Goal: Transaction & Acquisition: Purchase product/service

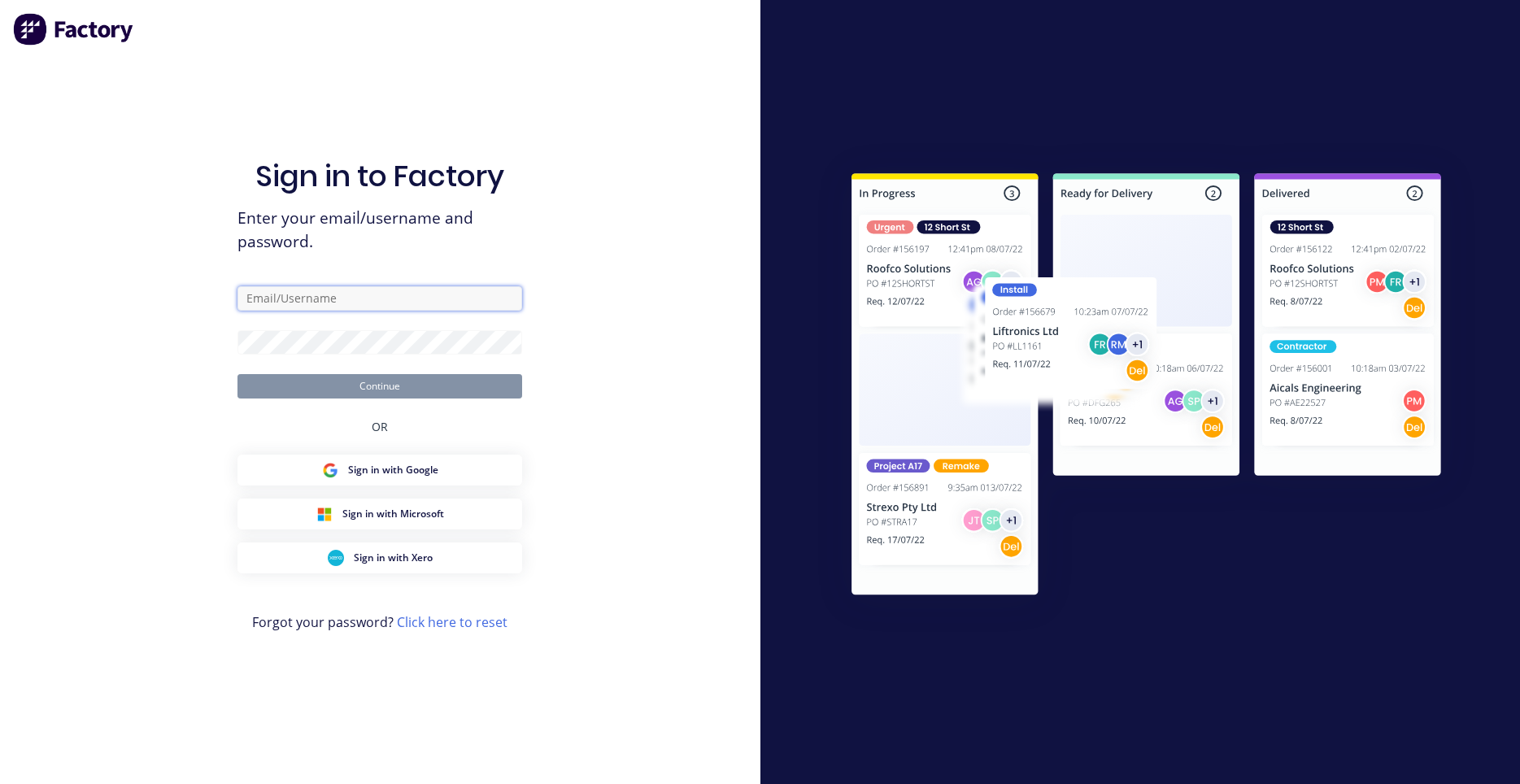
click at [349, 301] on input "text" at bounding box center [380, 299] width 285 height 25
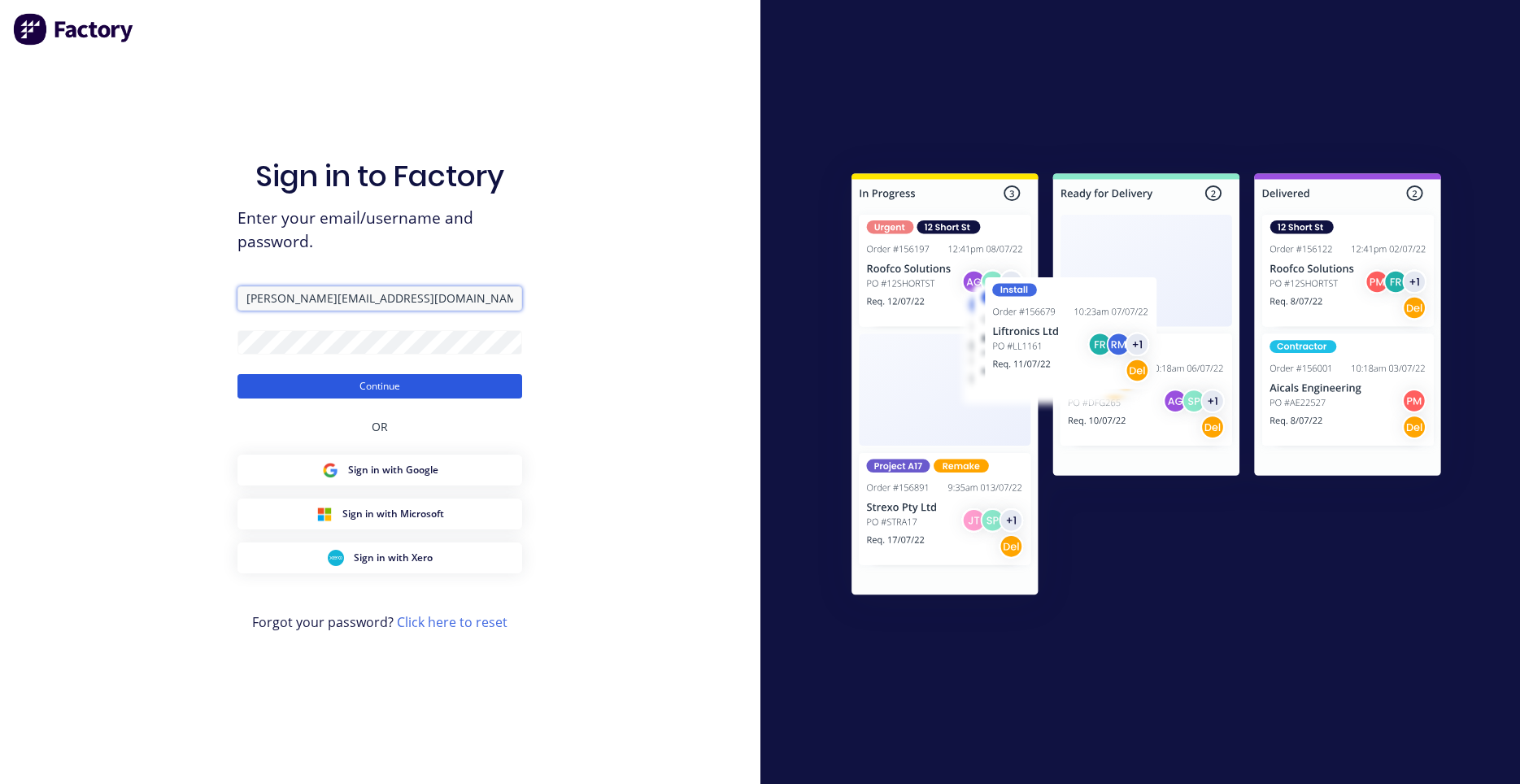
type input "[PERSON_NAME][EMAIL_ADDRESS][DOMAIN_NAME]"
click at [342, 375] on button "Continue" at bounding box center [380, 386] width 285 height 25
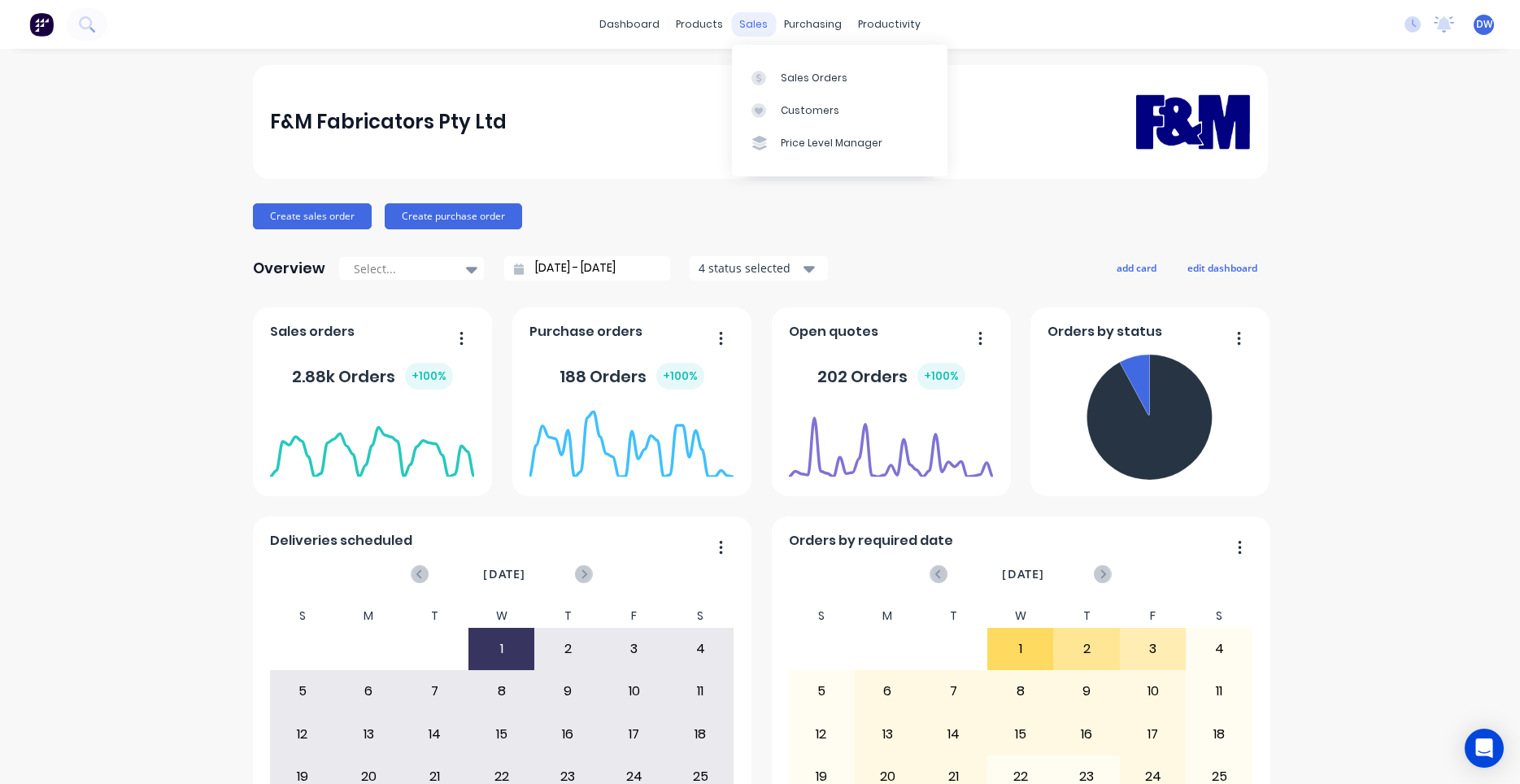
click at [751, 29] on div "sales" at bounding box center [753, 25] width 45 height 25
click at [761, 66] on link "Sales Orders" at bounding box center [840, 77] width 216 height 33
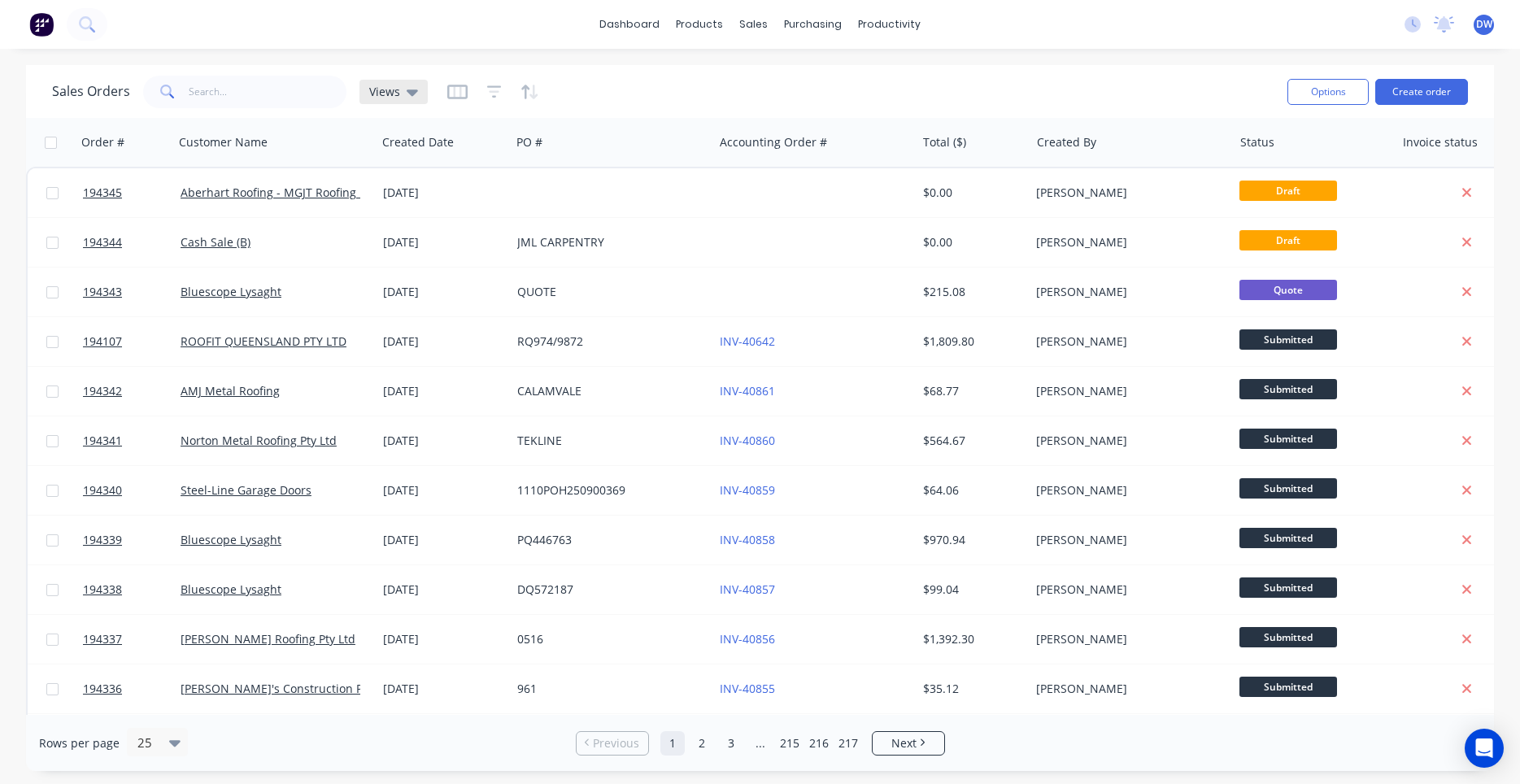
click at [413, 102] on div "Views" at bounding box center [393, 92] width 68 height 25
click at [419, 267] on button "New Hires" at bounding box center [457, 263] width 186 height 19
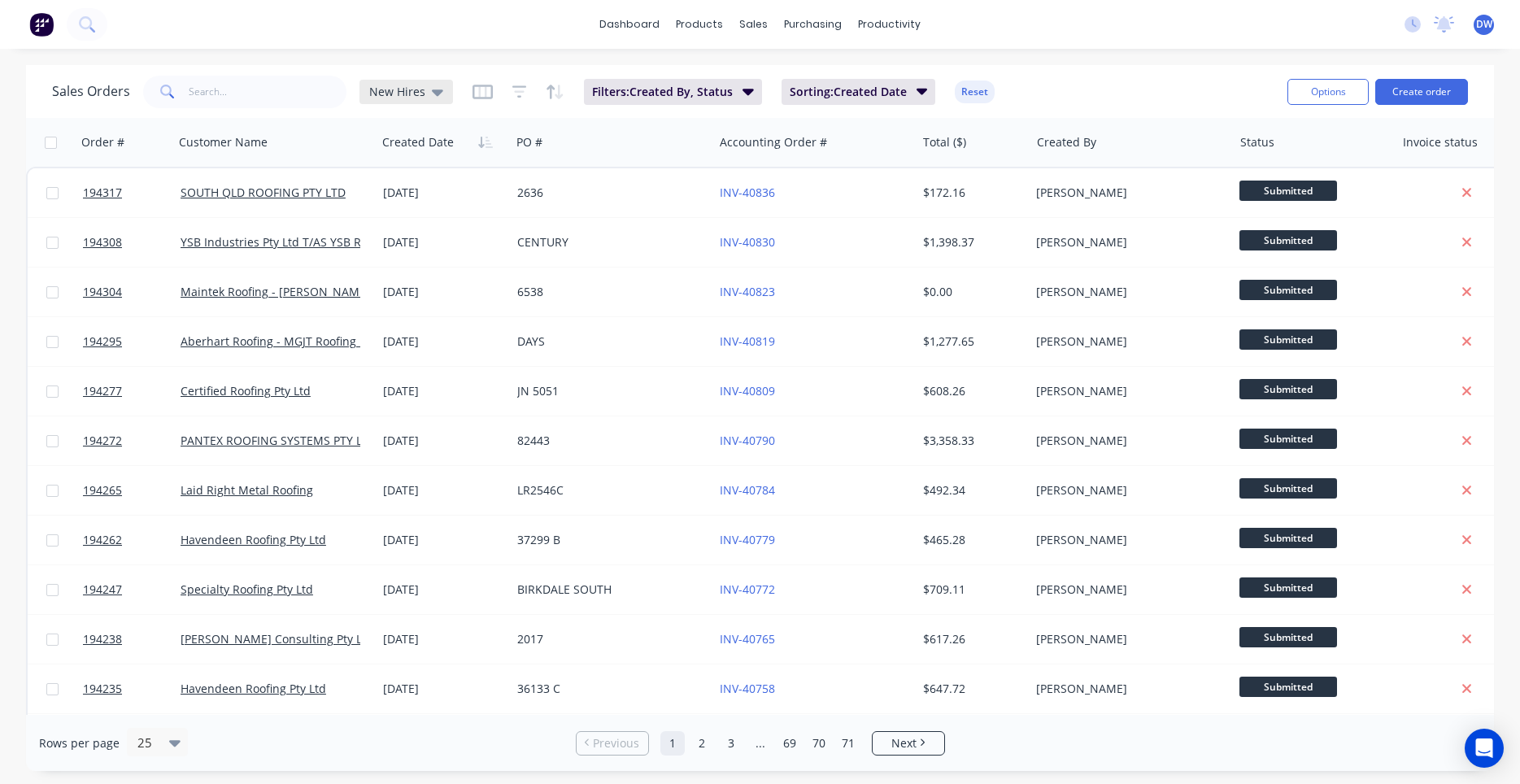
click at [425, 90] on div "New Hires" at bounding box center [407, 92] width 74 height 15
click at [432, 293] on button "Processing Team" at bounding box center [457, 295] width 186 height 19
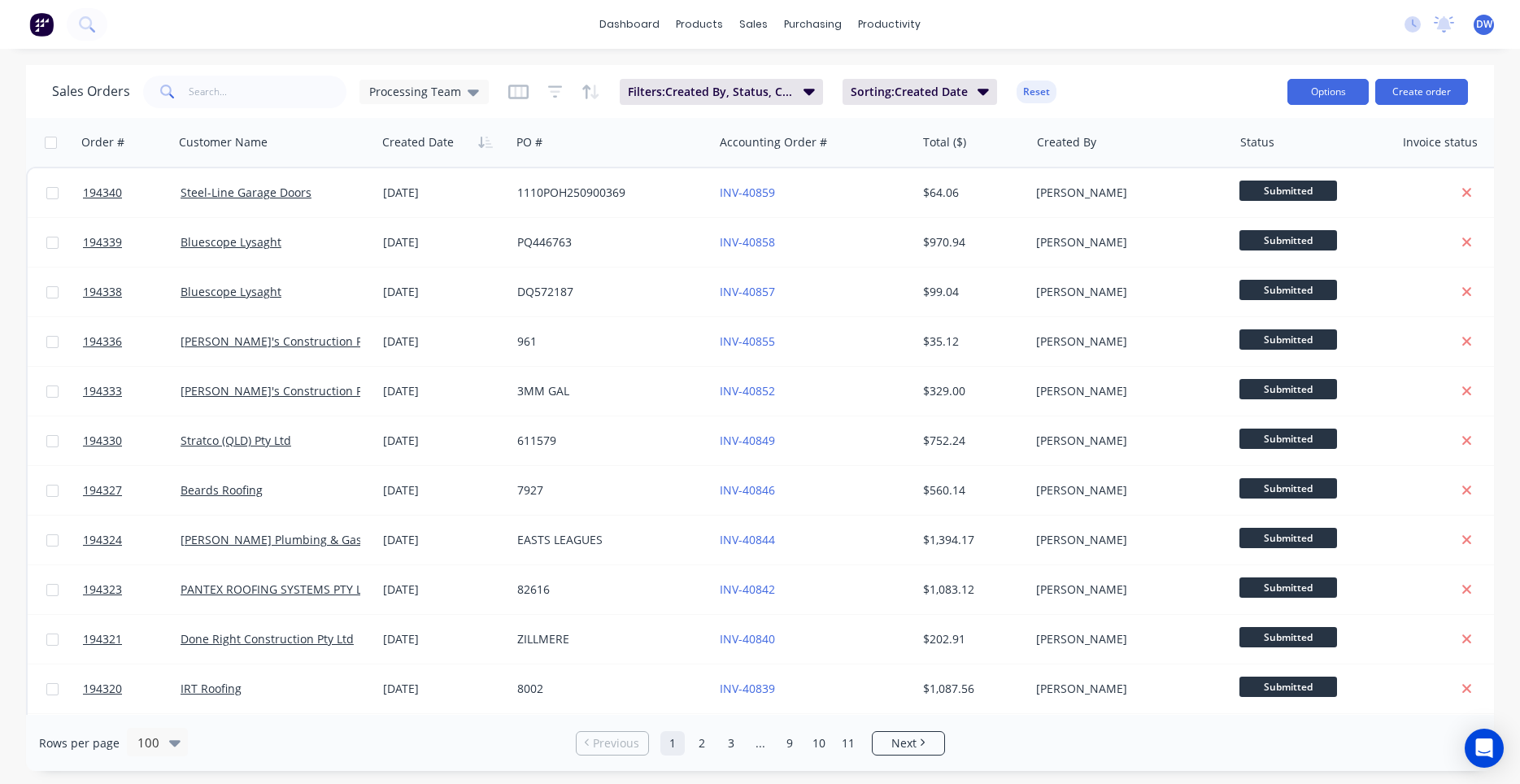
click at [1291, 94] on button "Options" at bounding box center [1328, 91] width 81 height 26
click at [1273, 198] on div "Export" at bounding box center [1279, 198] width 149 height 24
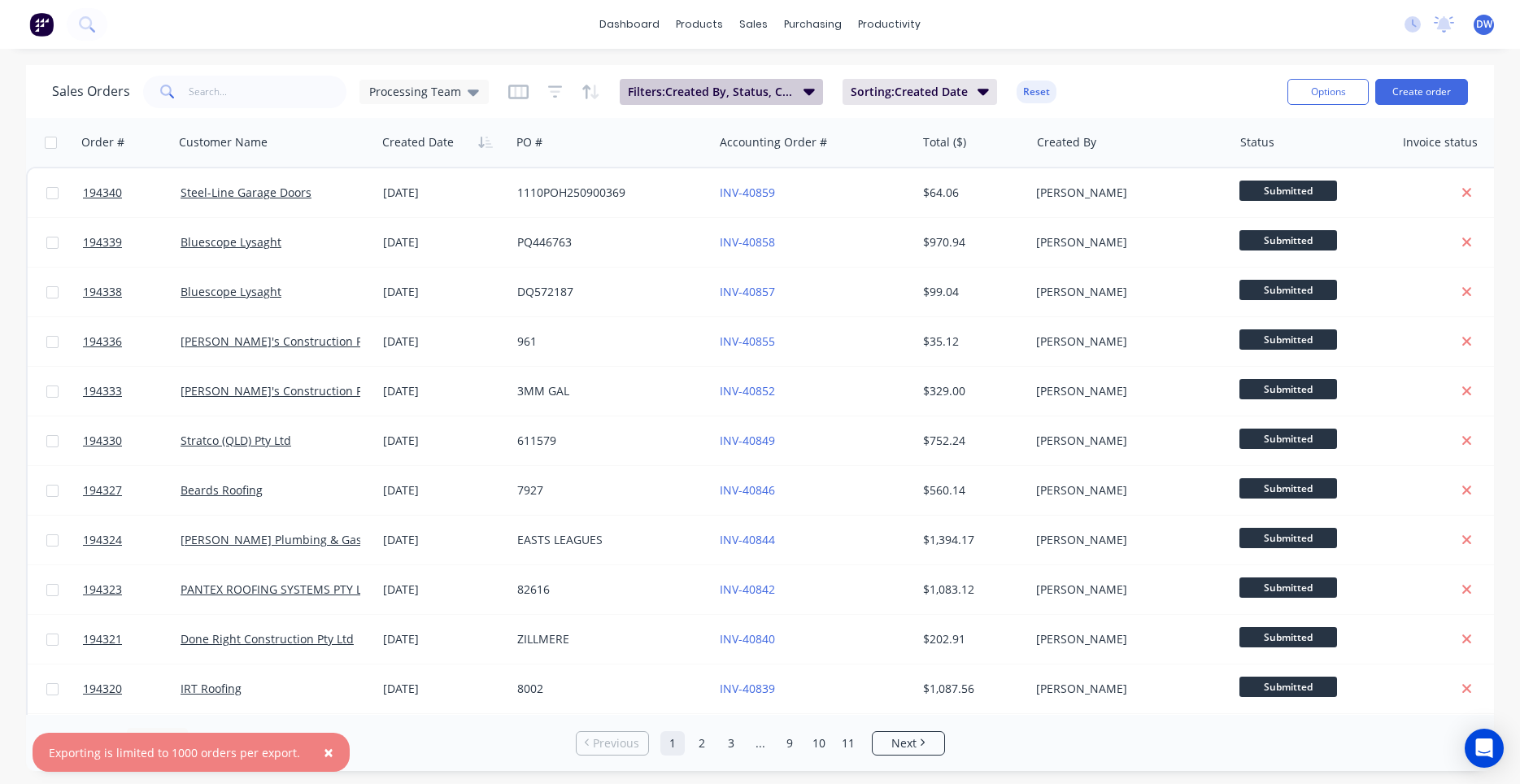
click at [785, 96] on span "Filters: Created By, Status, Created Date" at bounding box center [711, 92] width 166 height 16
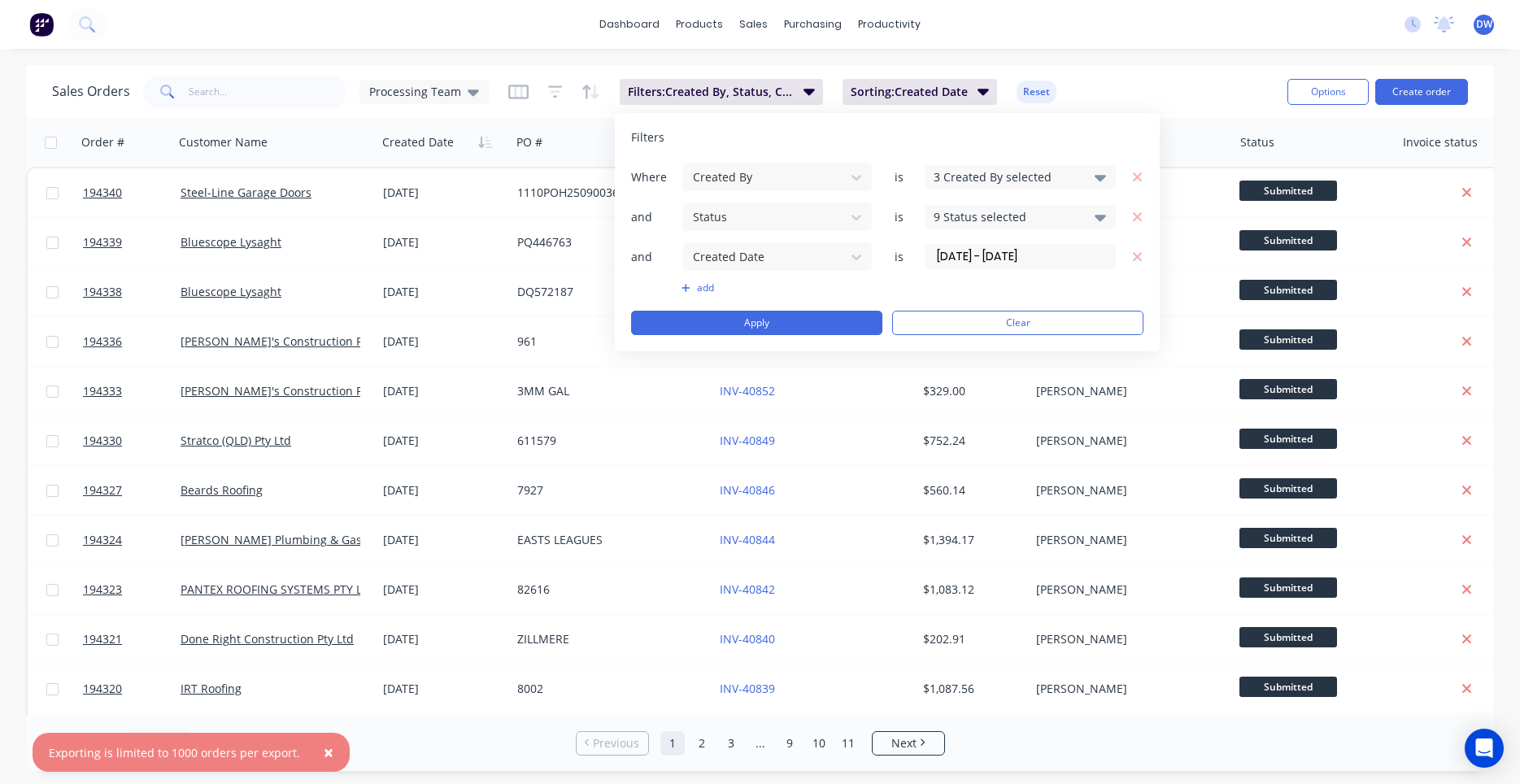
click at [951, 261] on input "01/09/25 - 30/09/25" at bounding box center [1020, 257] width 189 height 25
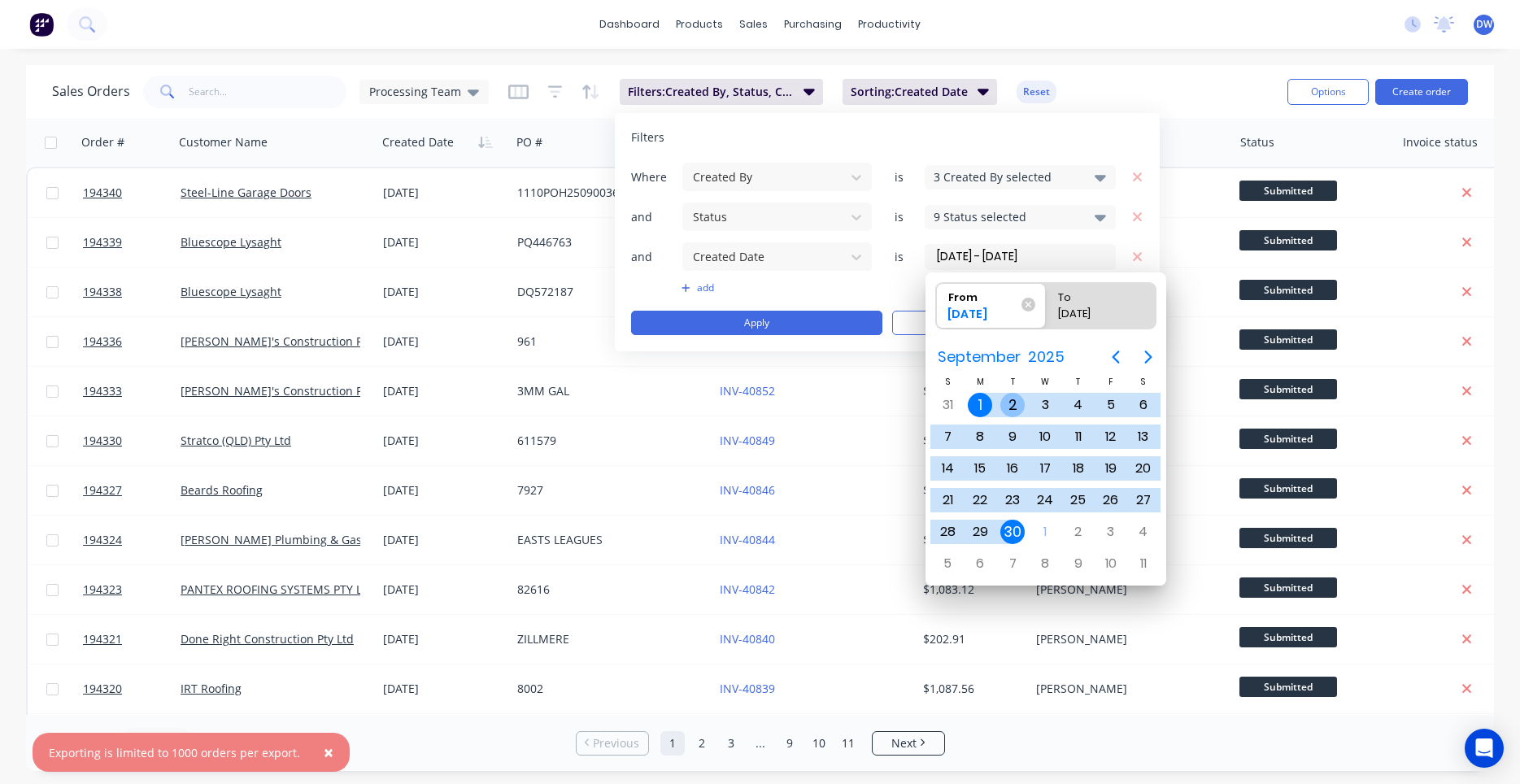
click at [1014, 413] on div "2" at bounding box center [1012, 405] width 25 height 25
type input "02/09/25 - 30/09/25"
radio input "false"
radio input "true"
click at [1014, 529] on div "30" at bounding box center [1012, 532] width 25 height 25
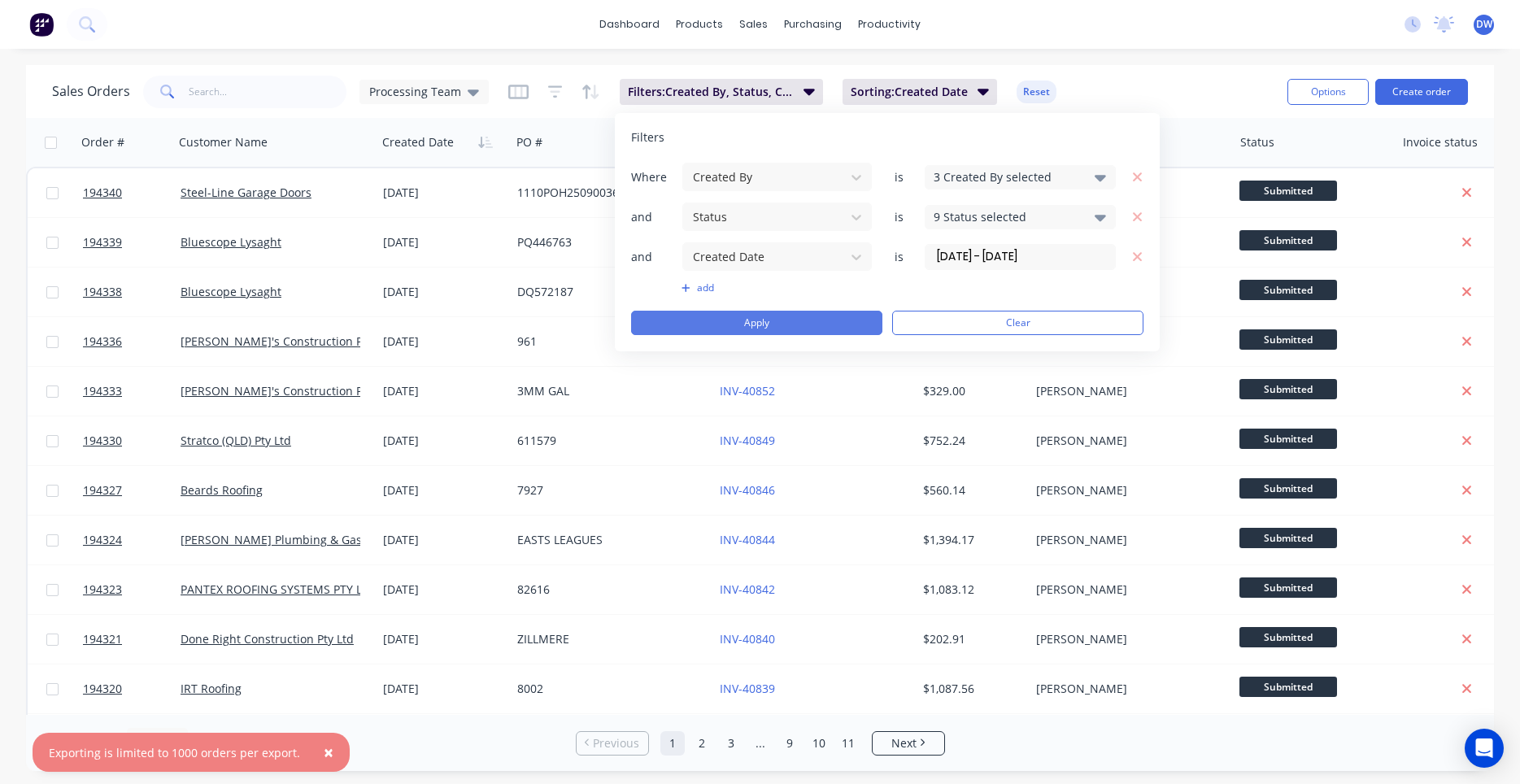
click at [839, 322] on button "Apply" at bounding box center [757, 323] width 251 height 25
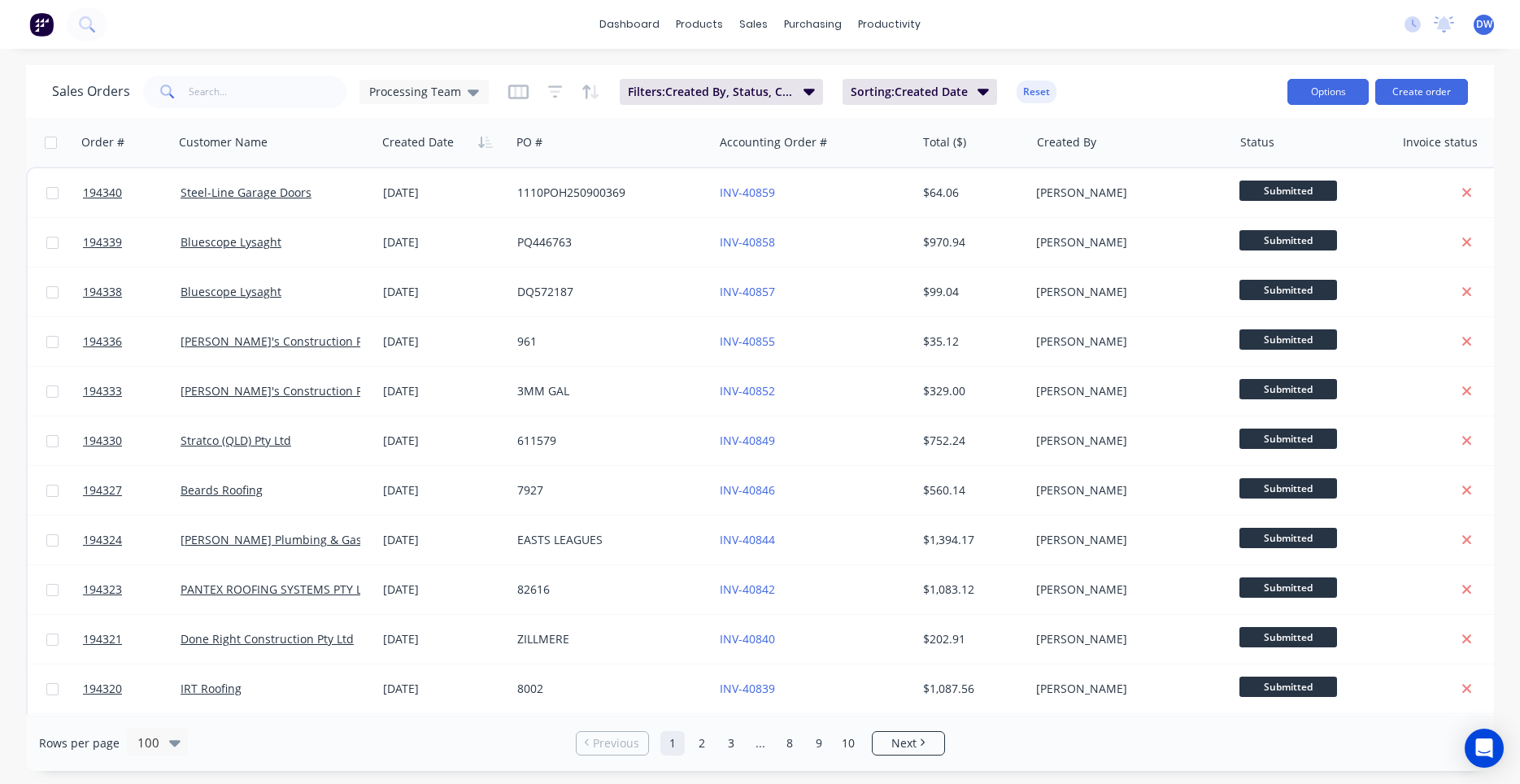
click at [1350, 99] on button "Options" at bounding box center [1328, 91] width 81 height 26
click at [1301, 208] on div "Export" at bounding box center [1279, 198] width 149 height 24
click at [317, 42] on div "dashboard products sales purchasing productivity dashboard products Product Cat…" at bounding box center [760, 24] width 1520 height 49
click at [228, 106] on input "text" at bounding box center [267, 92] width 158 height 33
type input "194107"
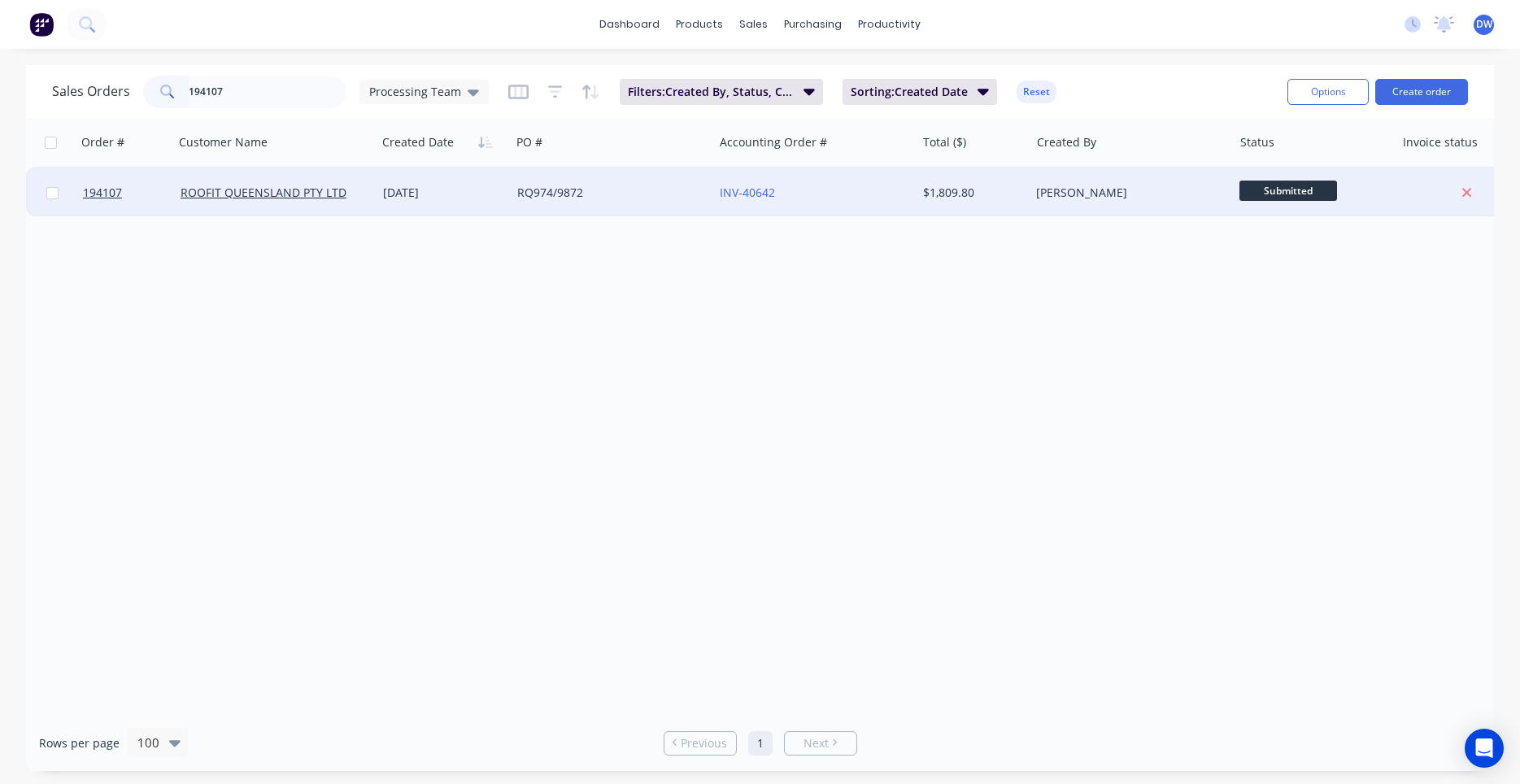
click at [521, 195] on div "RQ974/9872" at bounding box center [607, 193] width 180 height 16
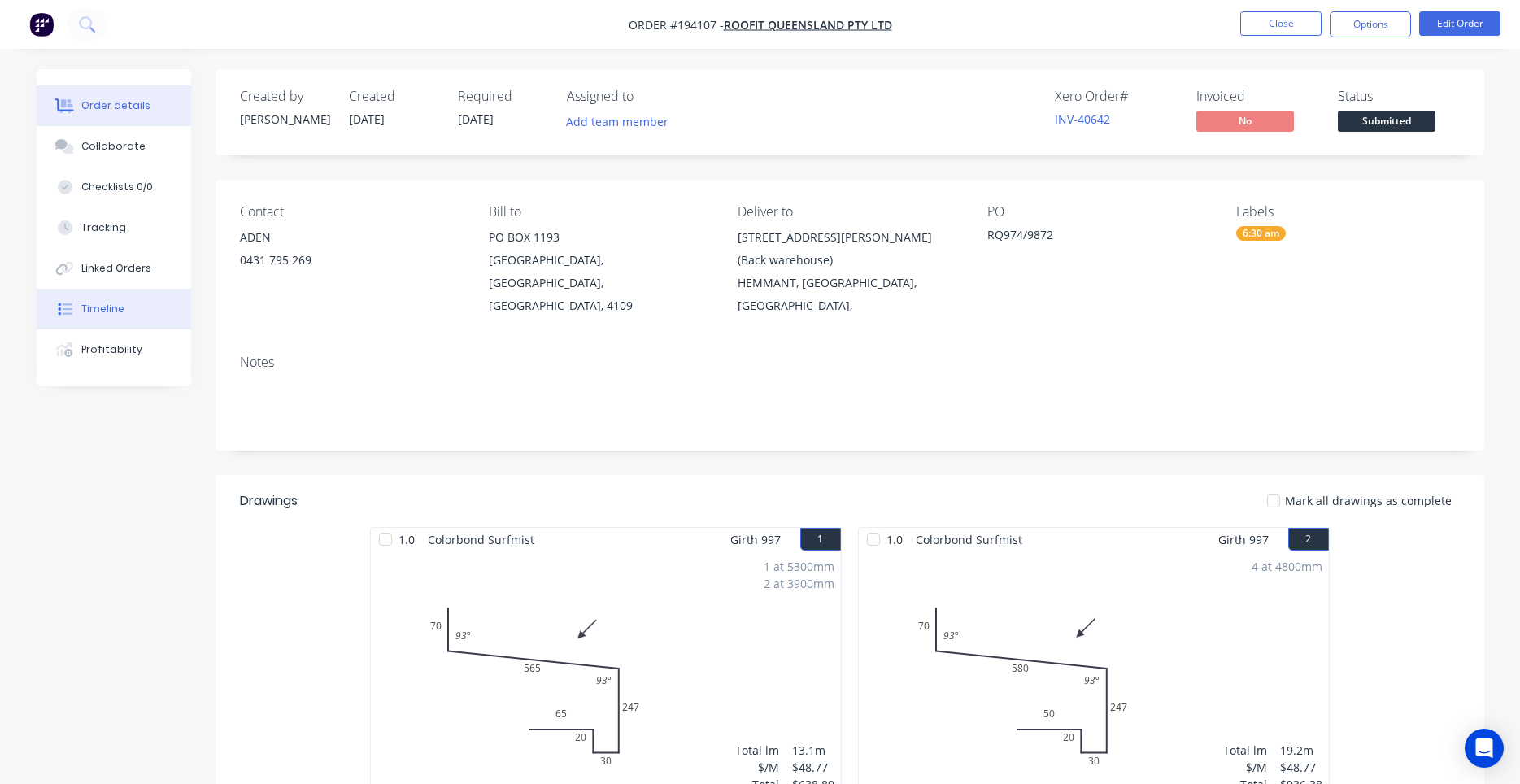
click at [123, 302] on button "Timeline" at bounding box center [113, 308] width 155 height 41
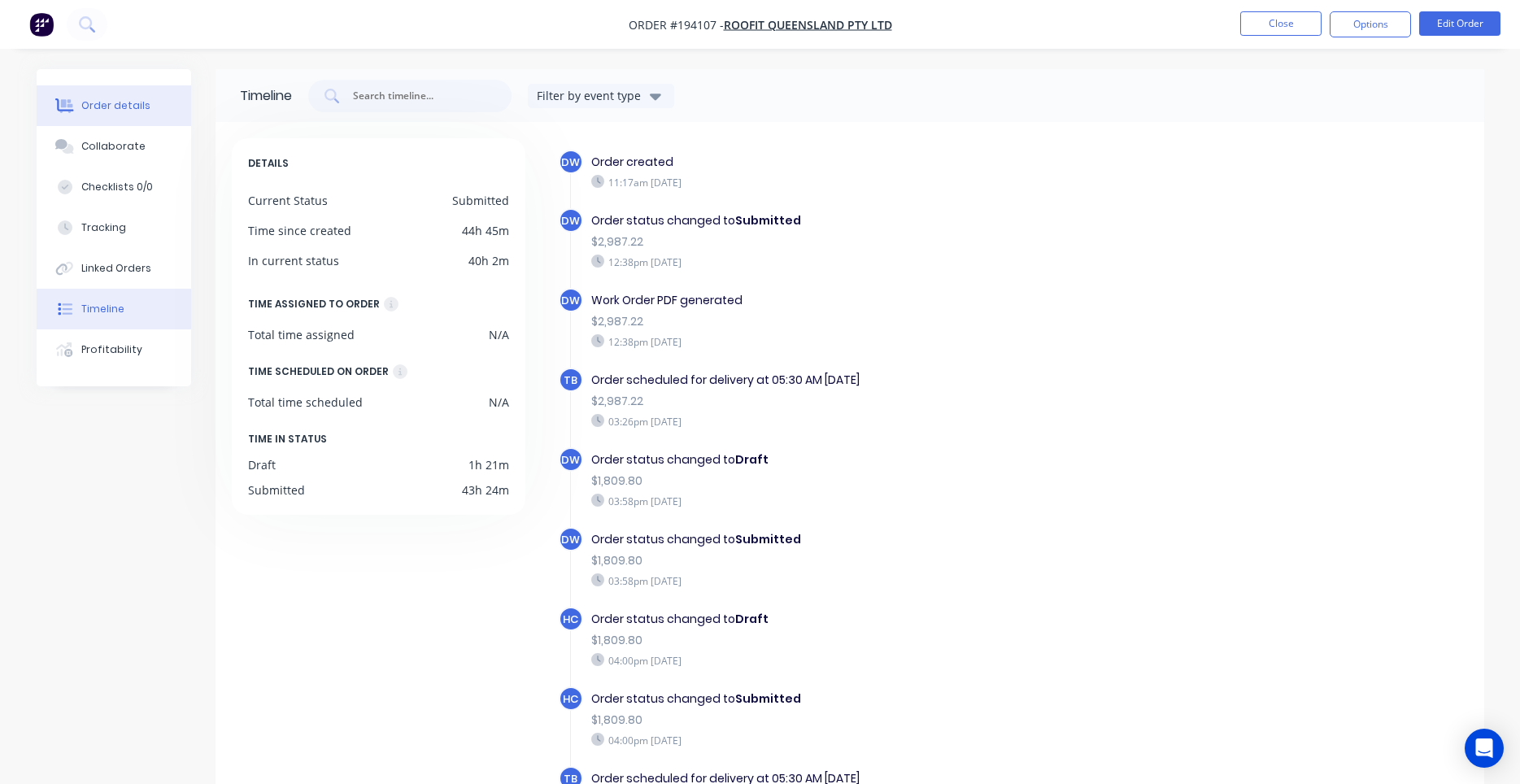
click at [109, 101] on div "Order details" at bounding box center [116, 105] width 69 height 15
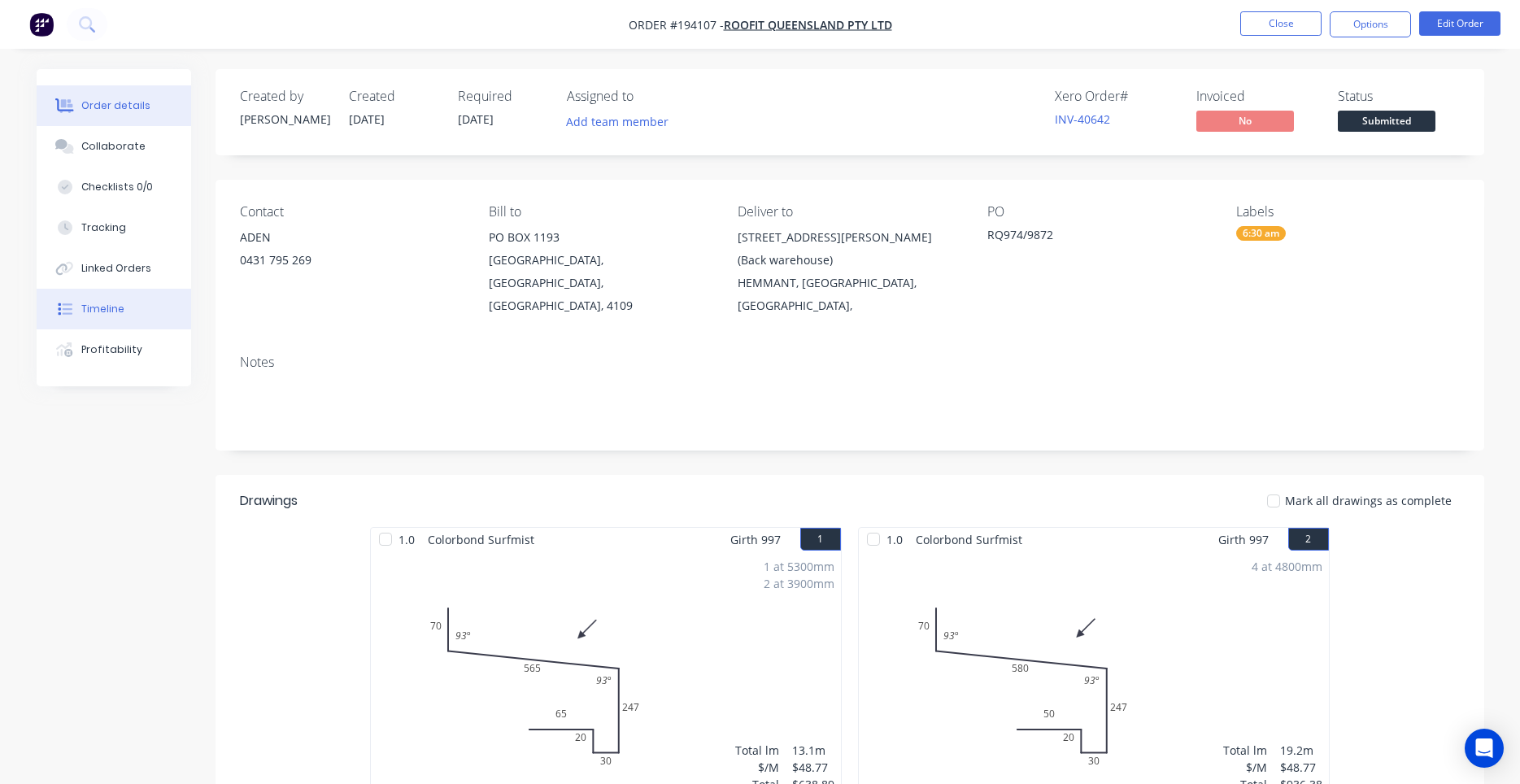
click at [133, 316] on button "Timeline" at bounding box center [113, 308] width 155 height 41
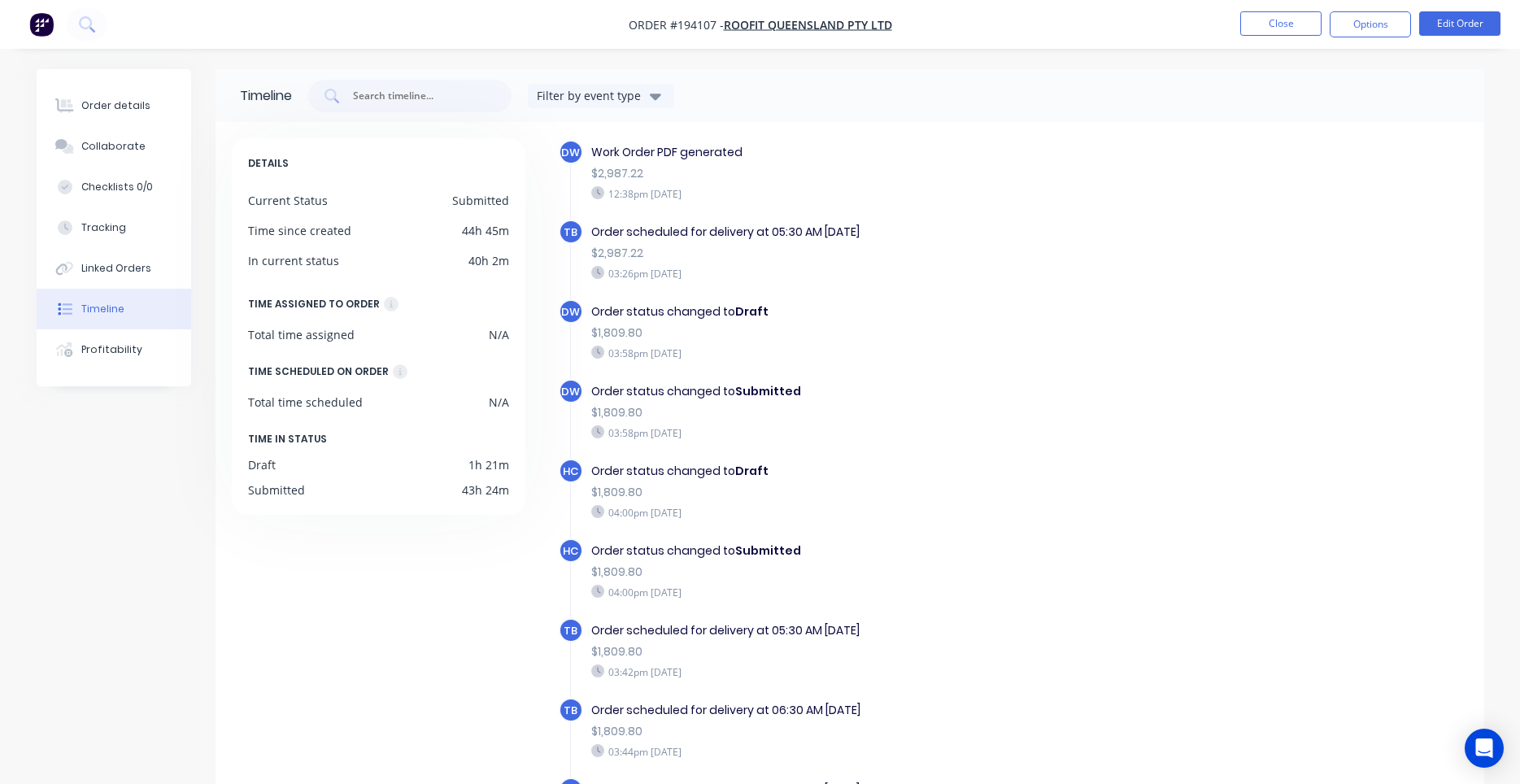
scroll to position [103, 0]
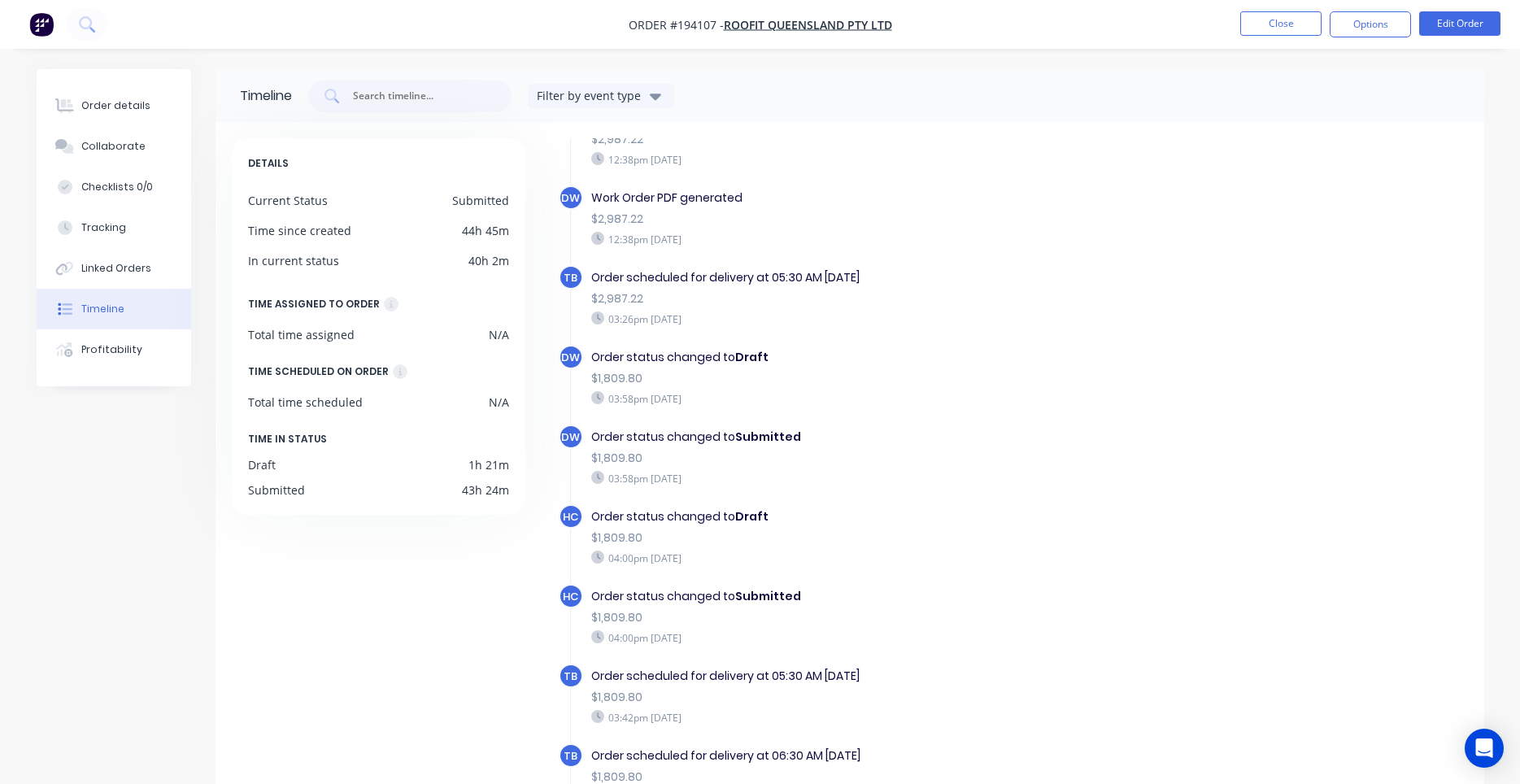
drag, startPoint x: 613, startPoint y: 406, endPoint x: 737, endPoint y: 405, distance: 124.0
click at [737, 405] on div "03:58pm Monday 29/09/25" at bounding box center [873, 398] width 562 height 15
drag, startPoint x: 742, startPoint y: 401, endPoint x: 619, endPoint y: 401, distance: 123.0
click at [619, 401] on div "03:58pm Monday 29/09/25" at bounding box center [873, 398] width 562 height 15
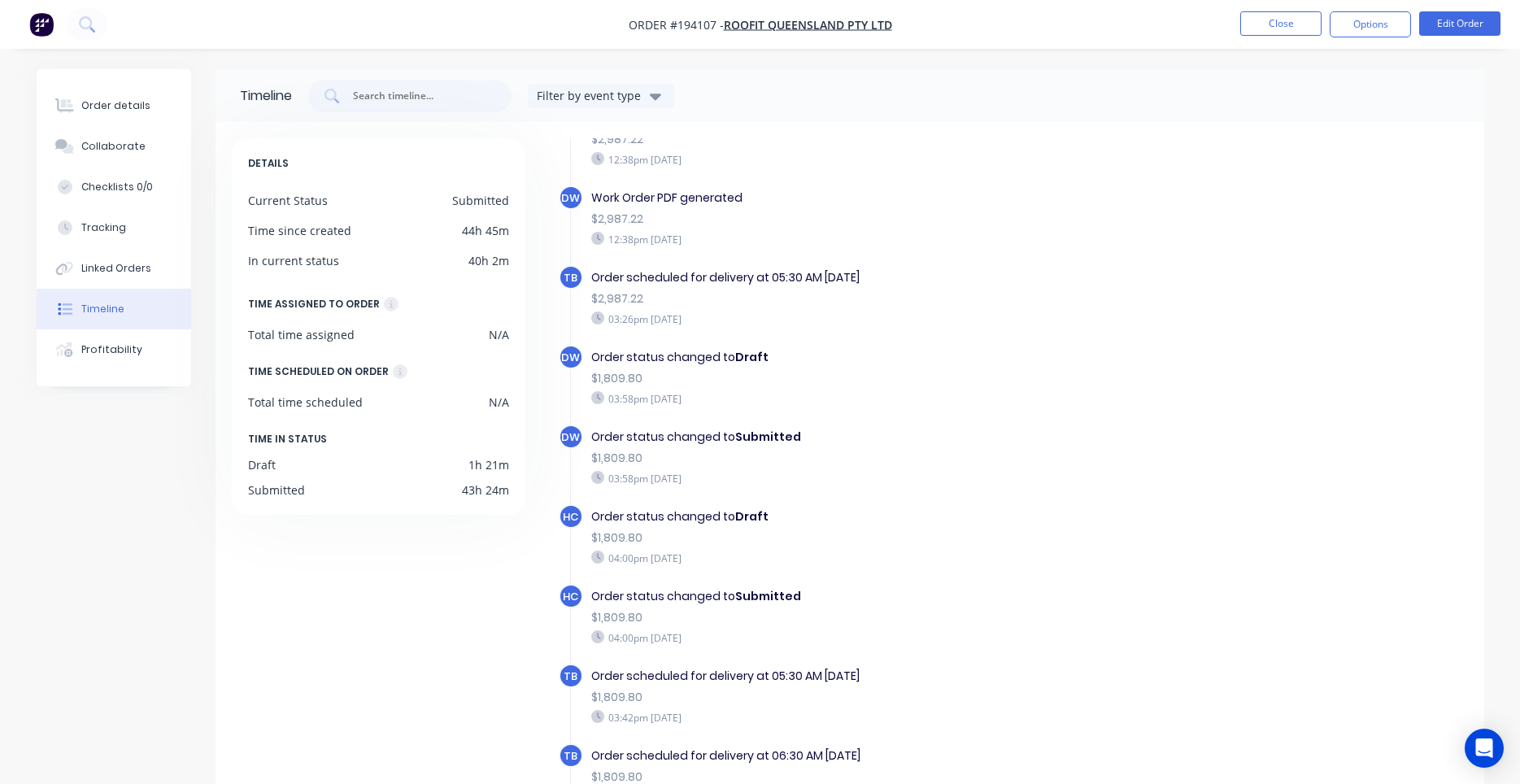
click at [619, 401] on div "03:58pm Monday 29/09/25" at bounding box center [873, 398] width 562 height 15
click at [106, 110] on div "Order details" at bounding box center [116, 105] width 69 height 15
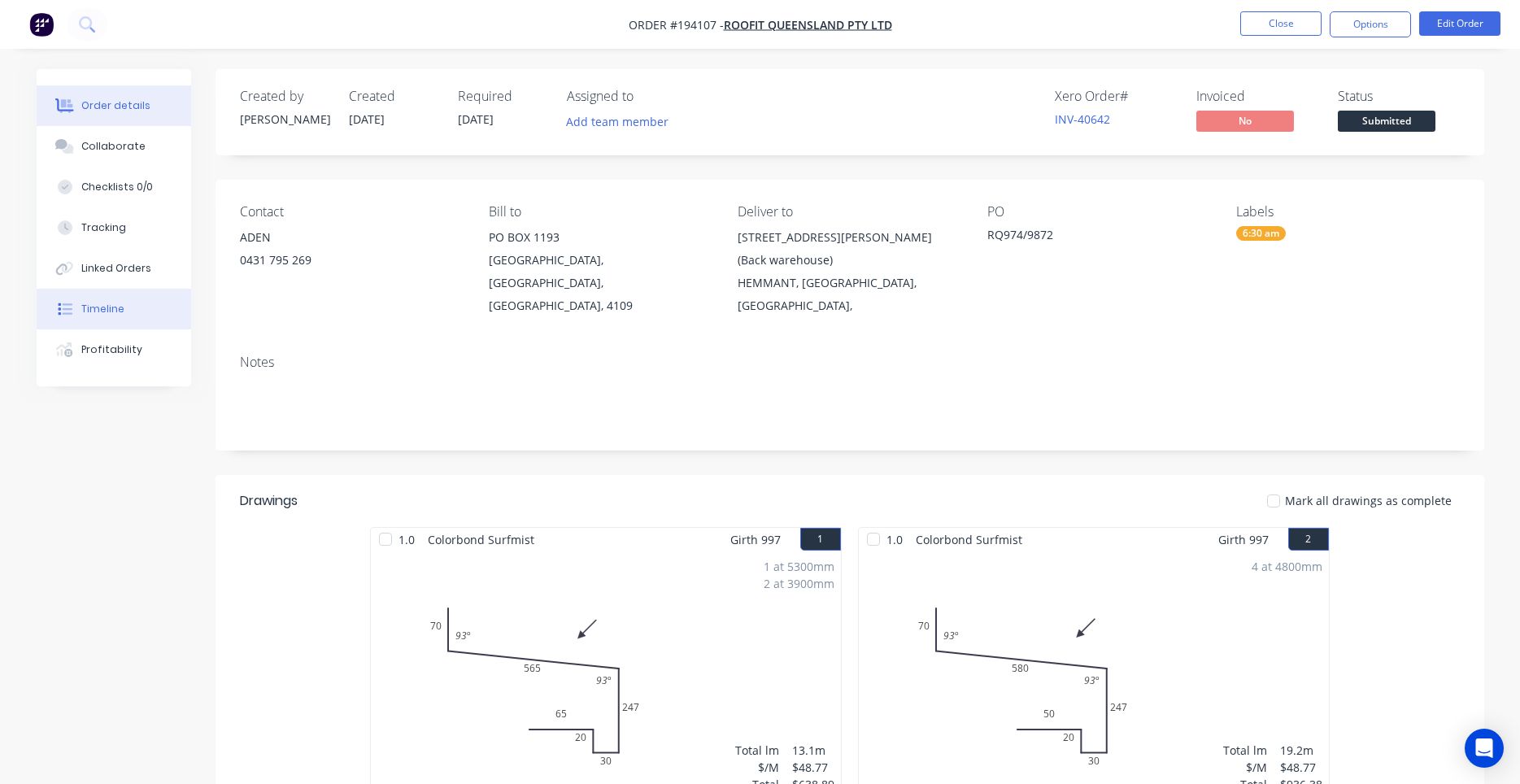
click at [145, 319] on button "Timeline" at bounding box center [113, 308] width 155 height 41
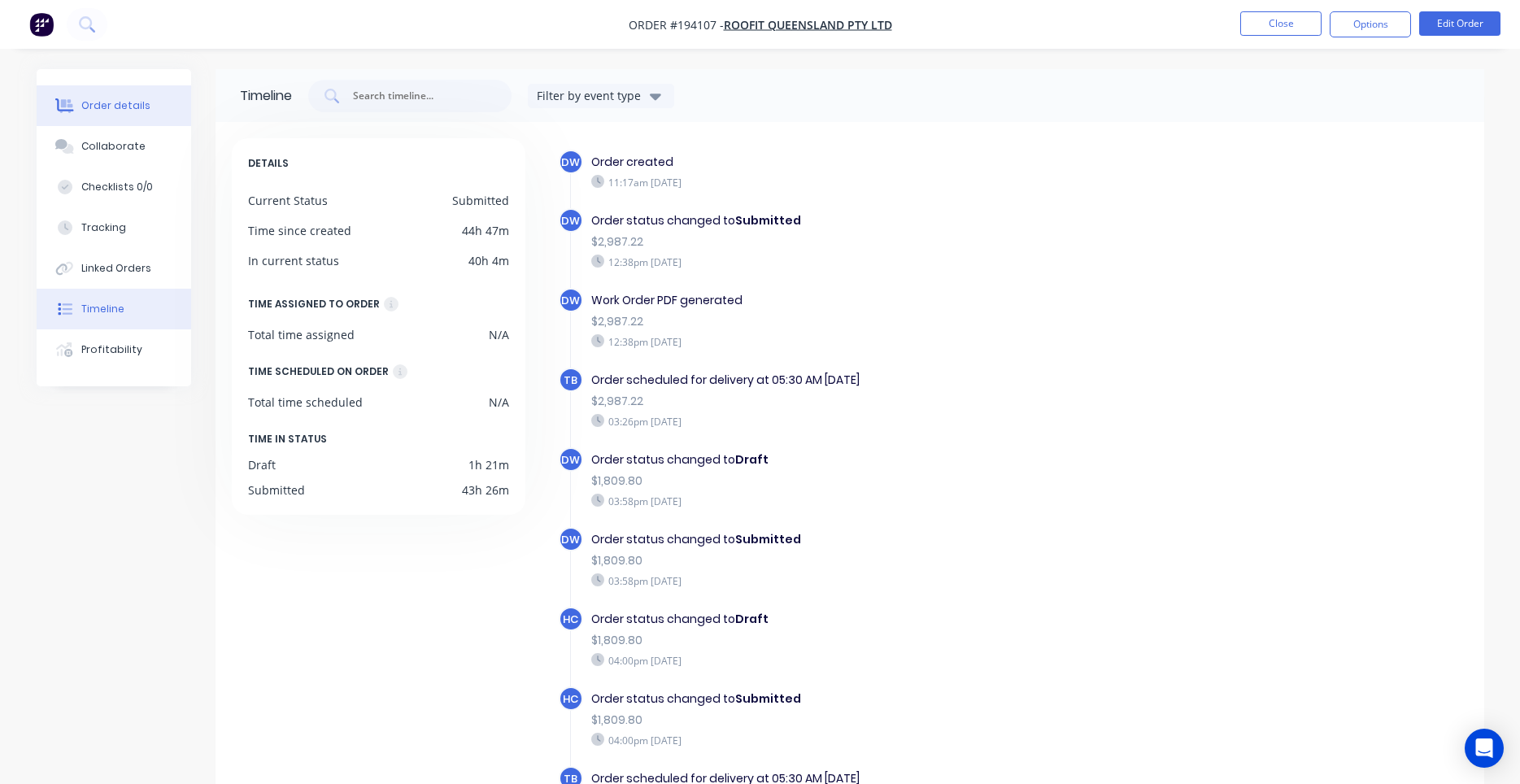
click at [113, 109] on div "Order details" at bounding box center [116, 105] width 69 height 15
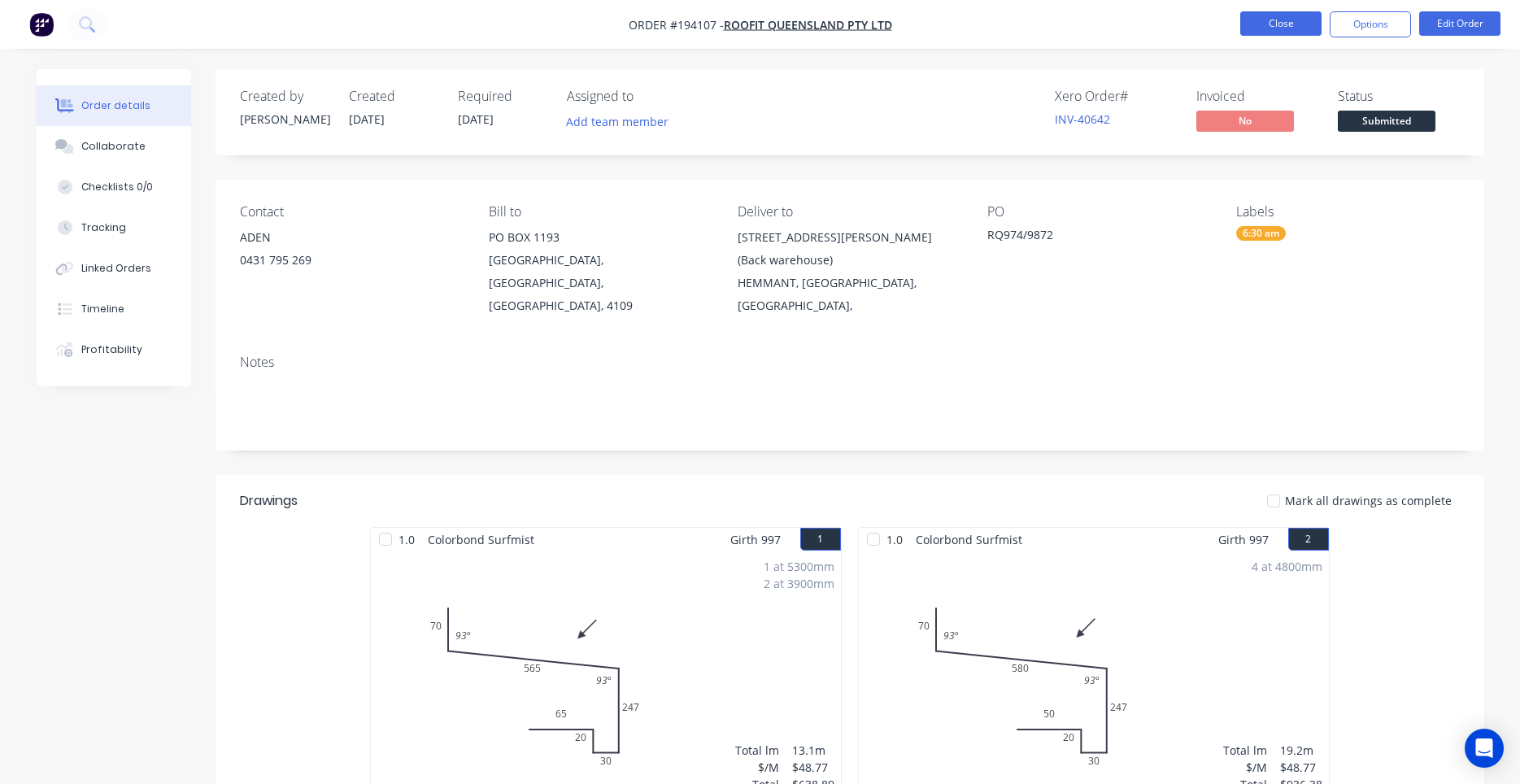
click at [1252, 26] on button "Close" at bounding box center [1281, 24] width 81 height 25
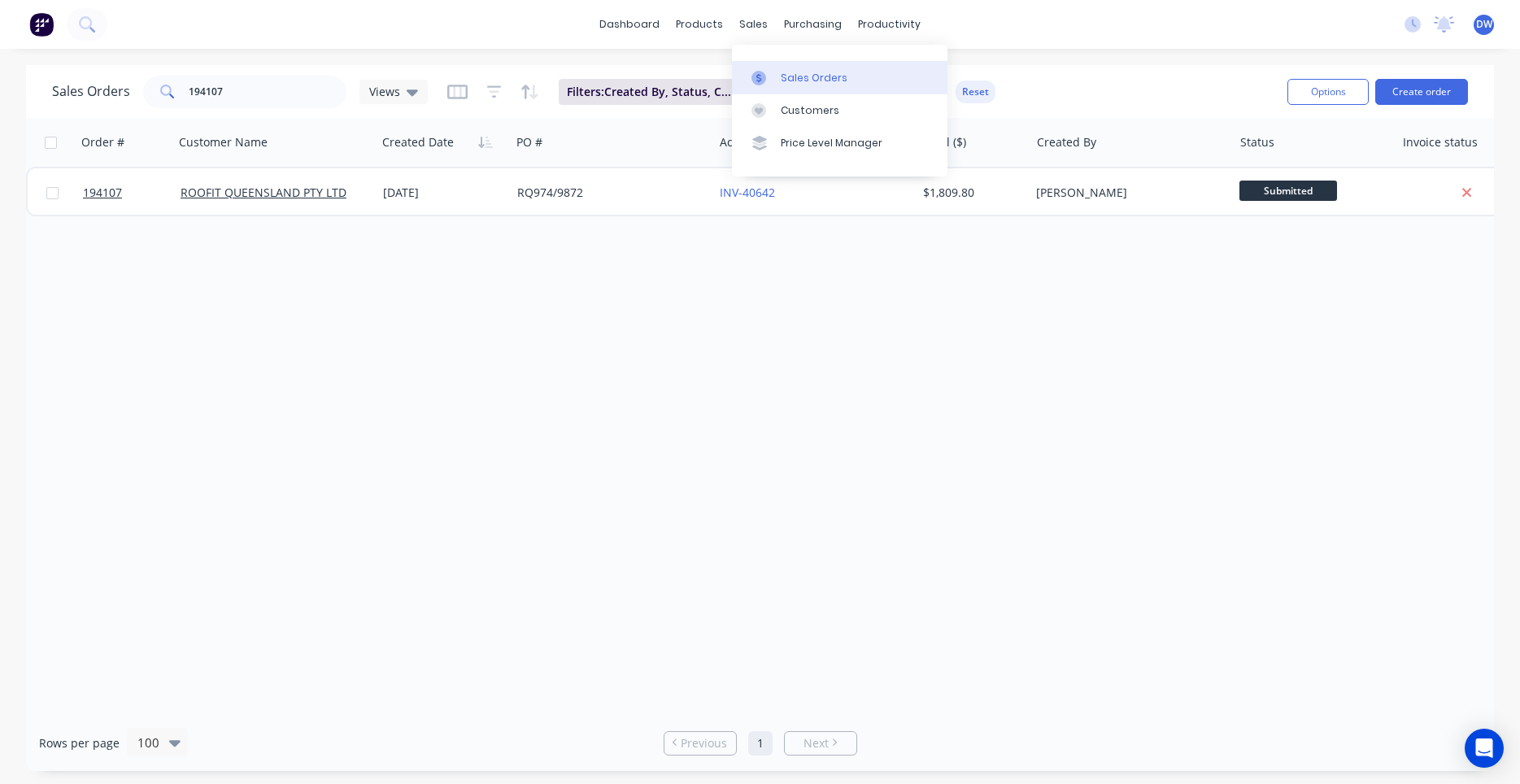
click at [768, 72] on div at bounding box center [764, 78] width 25 height 15
click at [798, 80] on div "Sales Orders" at bounding box center [813, 78] width 66 height 15
click at [798, 79] on div "Sales Orders" at bounding box center [813, 78] width 66 height 15
click at [792, 77] on div "Sales Orders" at bounding box center [813, 78] width 66 height 15
drag, startPoint x: 309, startPoint y: 95, endPoint x: 71, endPoint y: 102, distance: 238.1
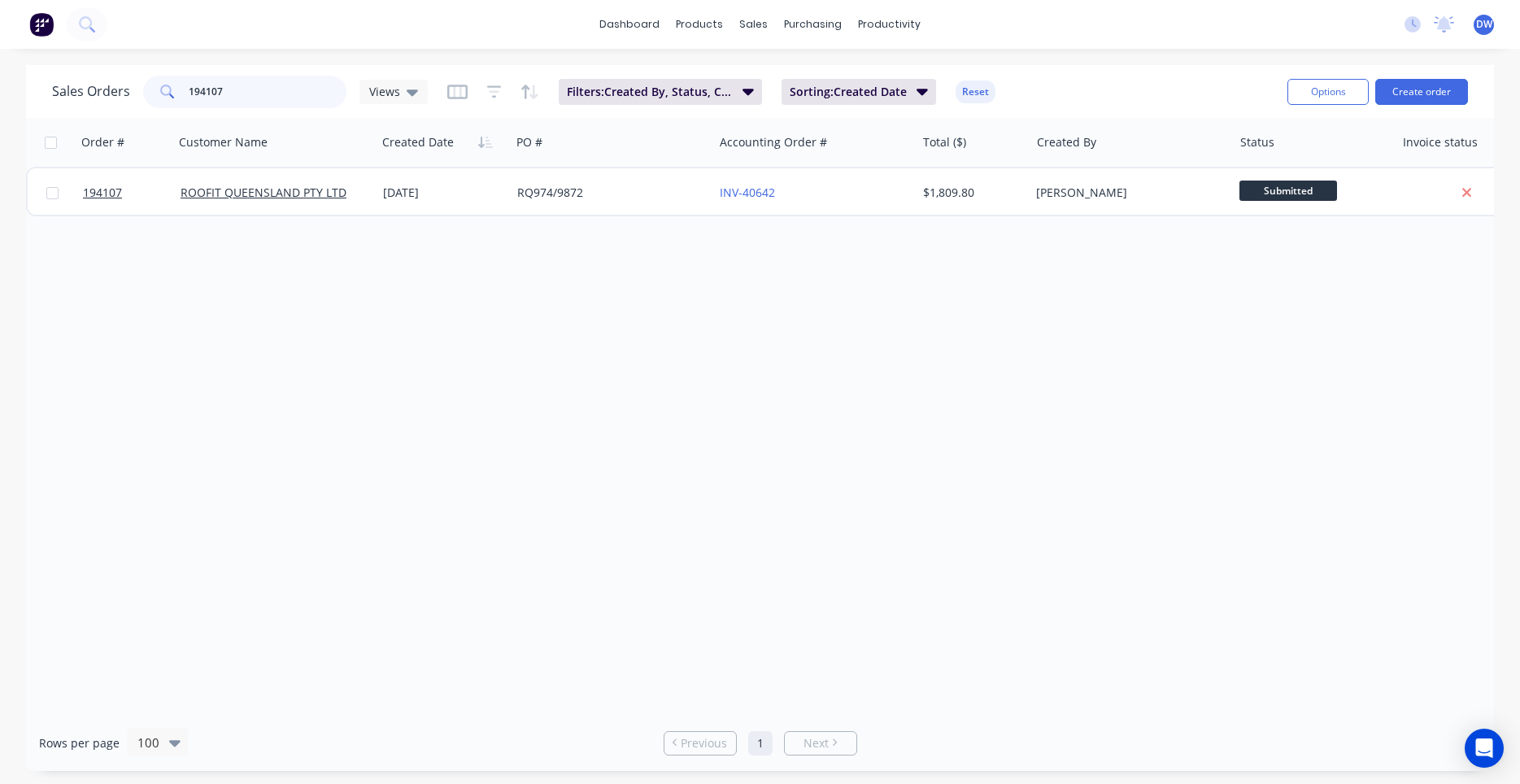
click at [188, 102] on input "194107" at bounding box center [267, 92] width 158 height 33
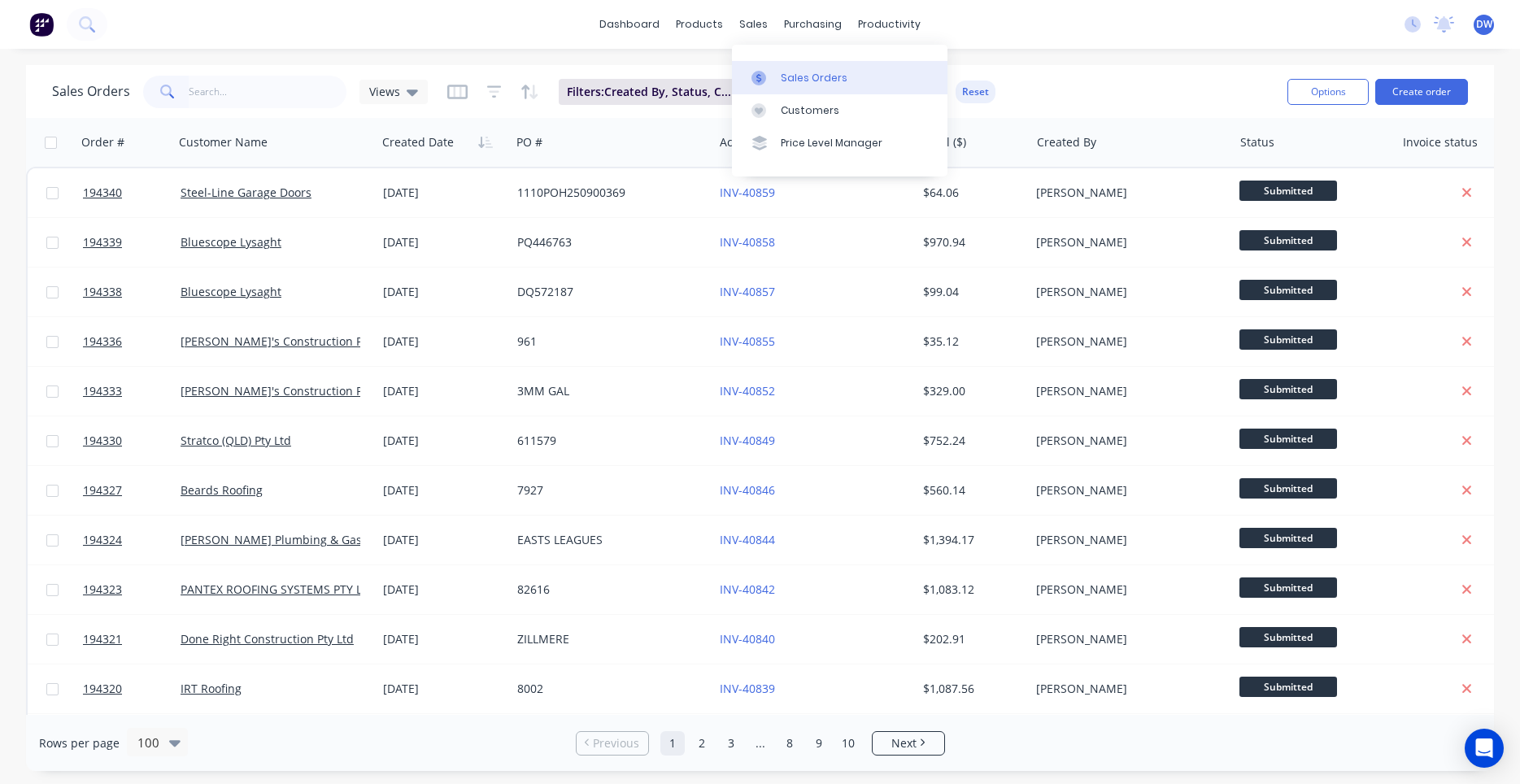
click at [775, 70] on link "Sales Orders" at bounding box center [840, 77] width 216 height 33
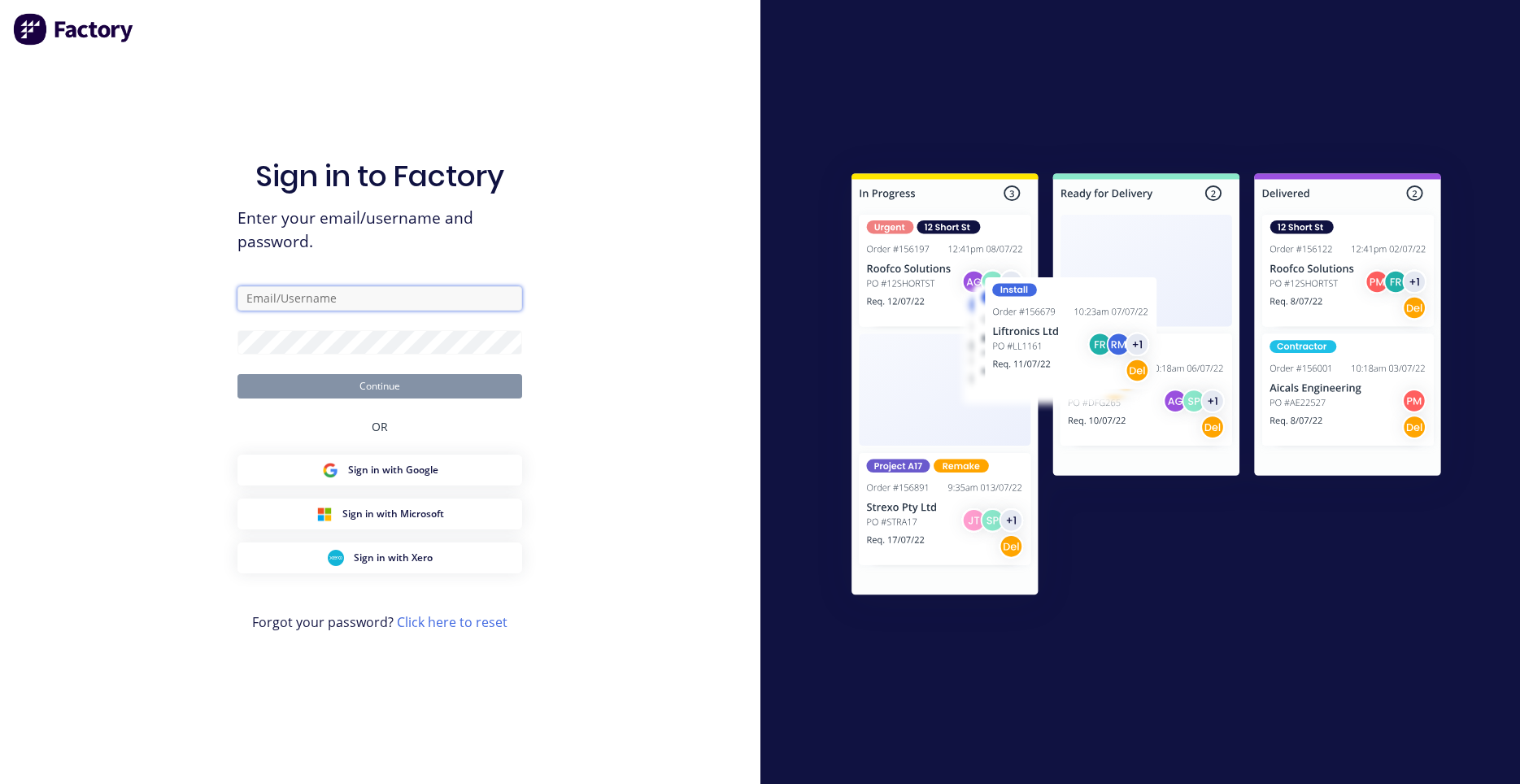
click at [349, 291] on input "text" at bounding box center [380, 299] width 285 height 25
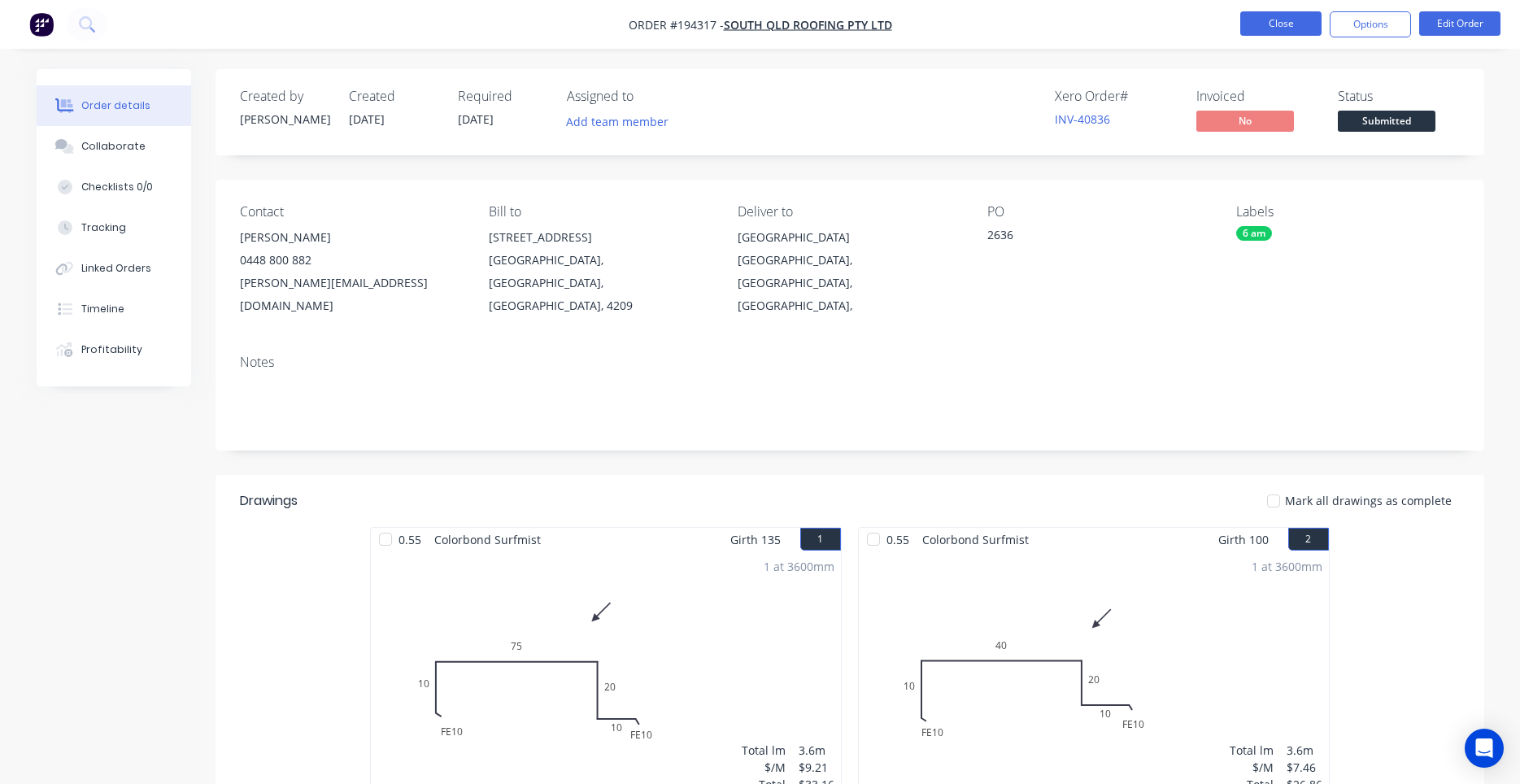
click at [1291, 27] on button "Close" at bounding box center [1281, 24] width 81 height 25
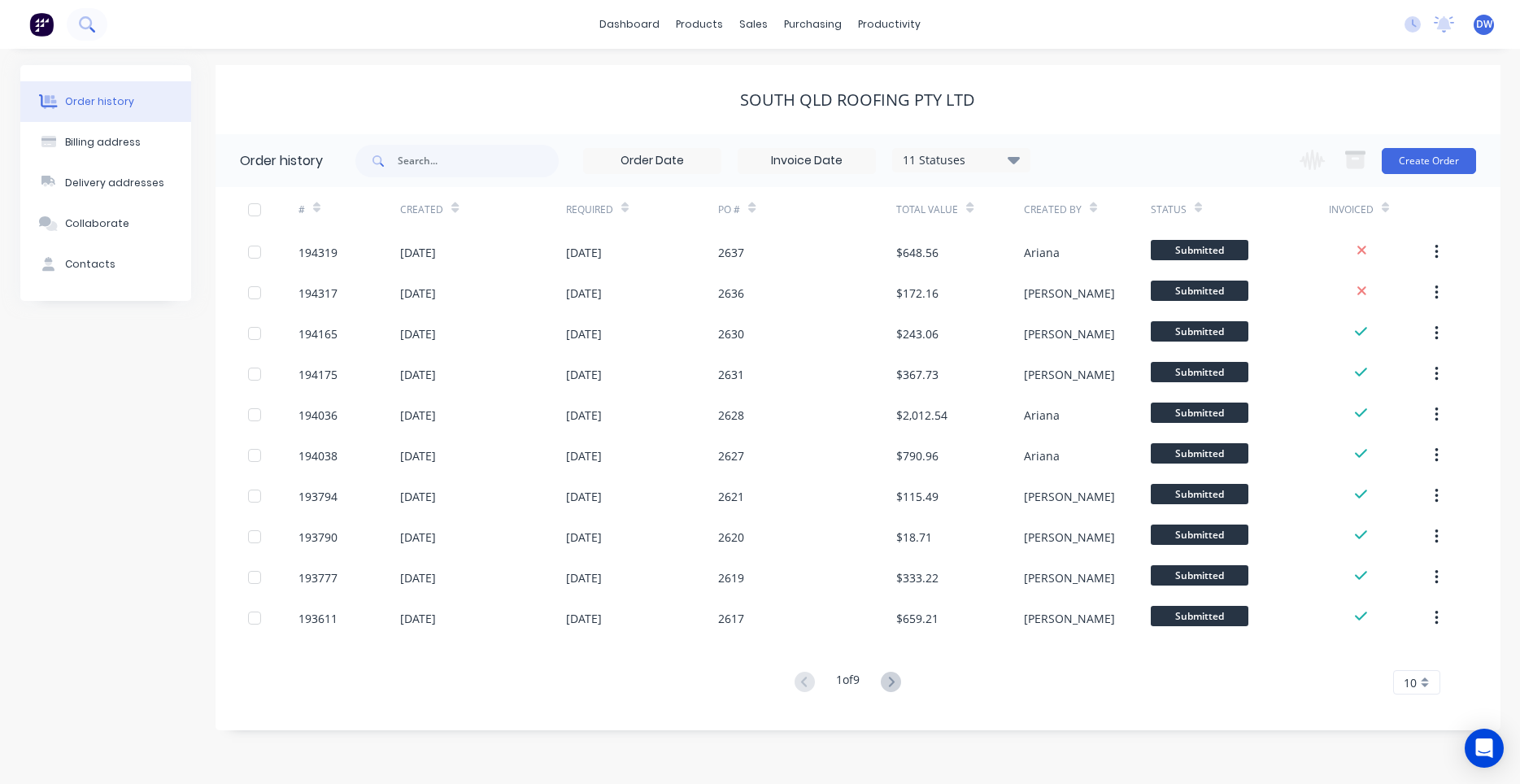
click at [98, 24] on button at bounding box center [87, 24] width 41 height 33
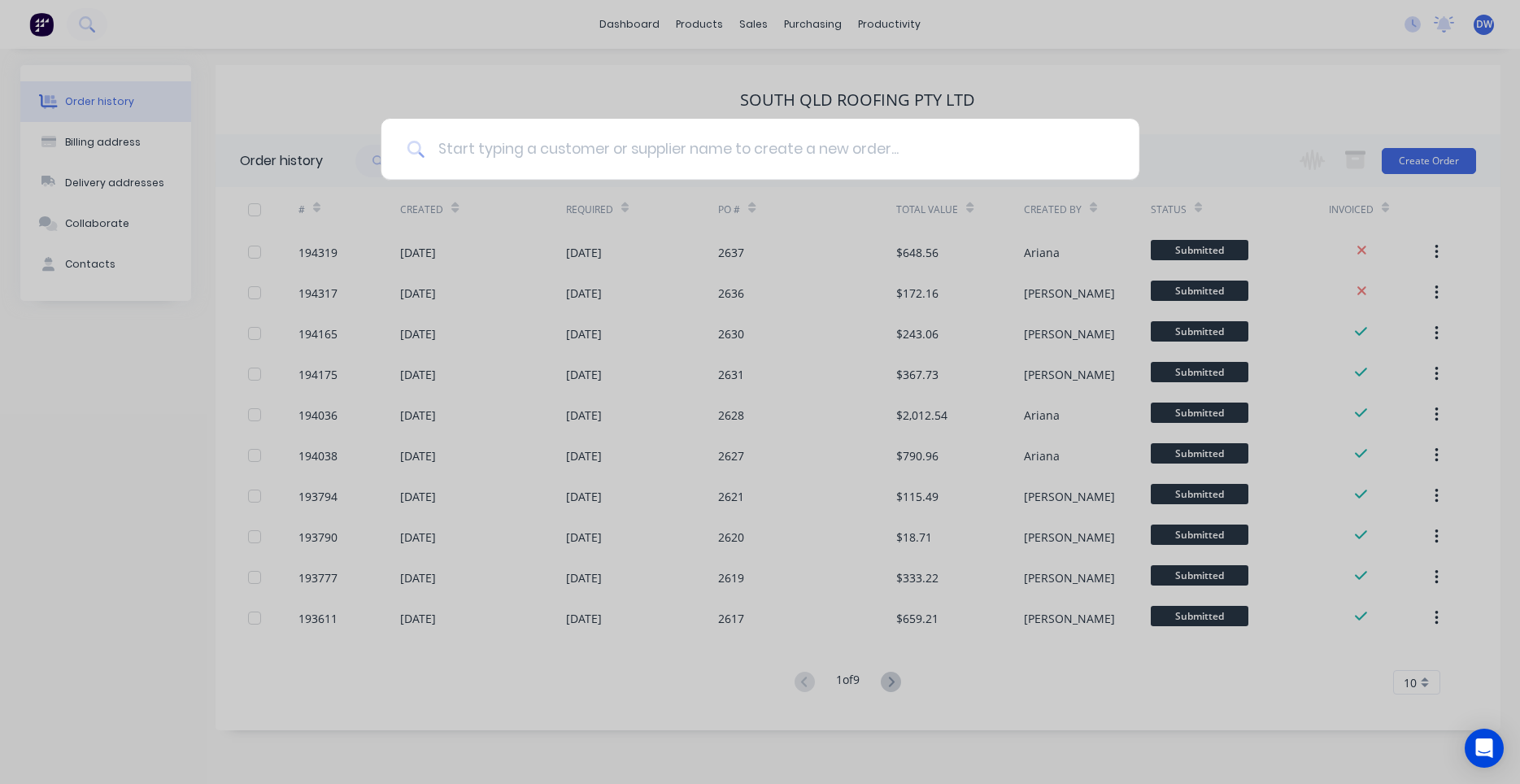
click at [490, 145] on input at bounding box center [768, 148] width 689 height 61
type input "natural lighting products"
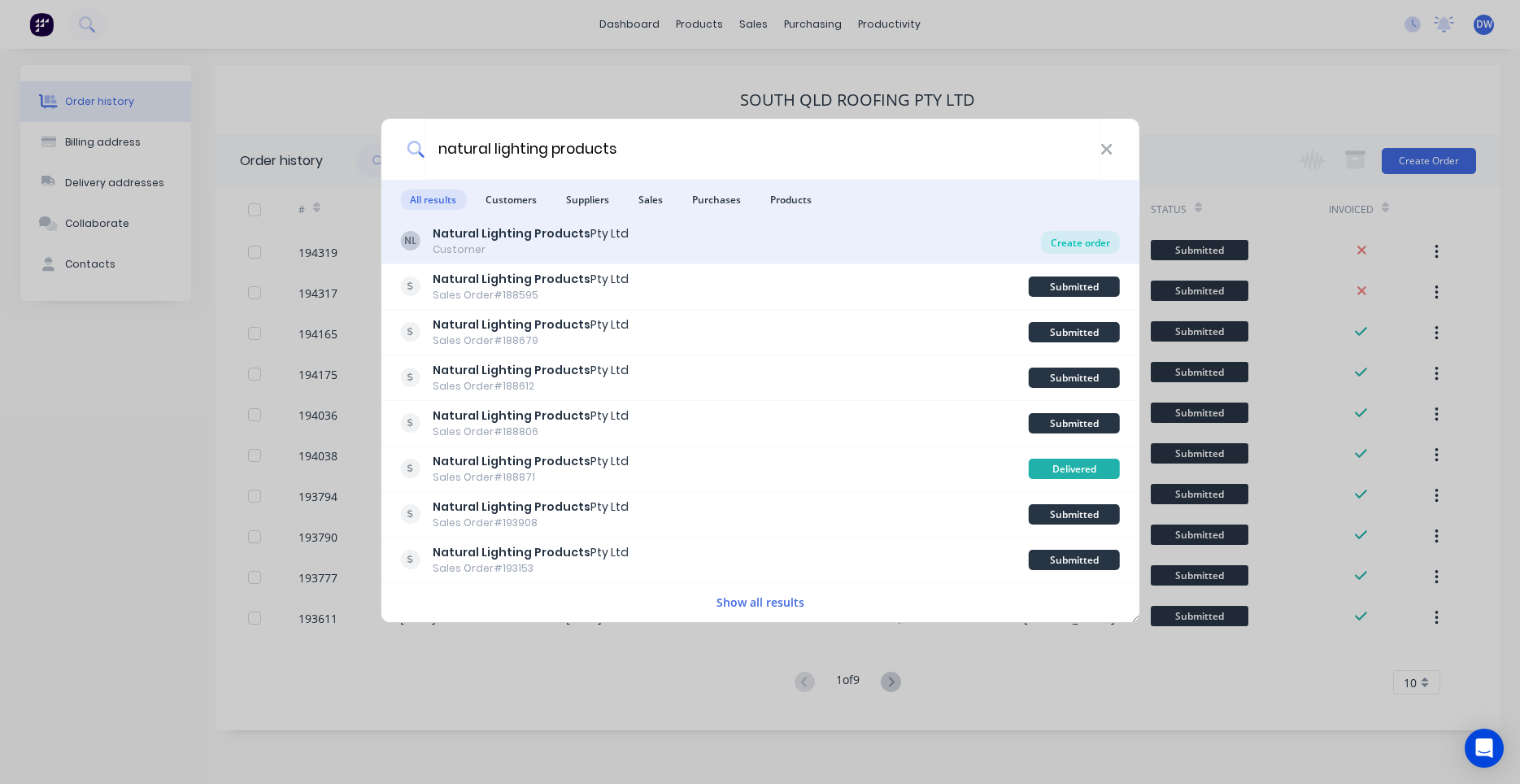
click at [1080, 251] on div "Create order" at bounding box center [1080, 242] width 79 height 23
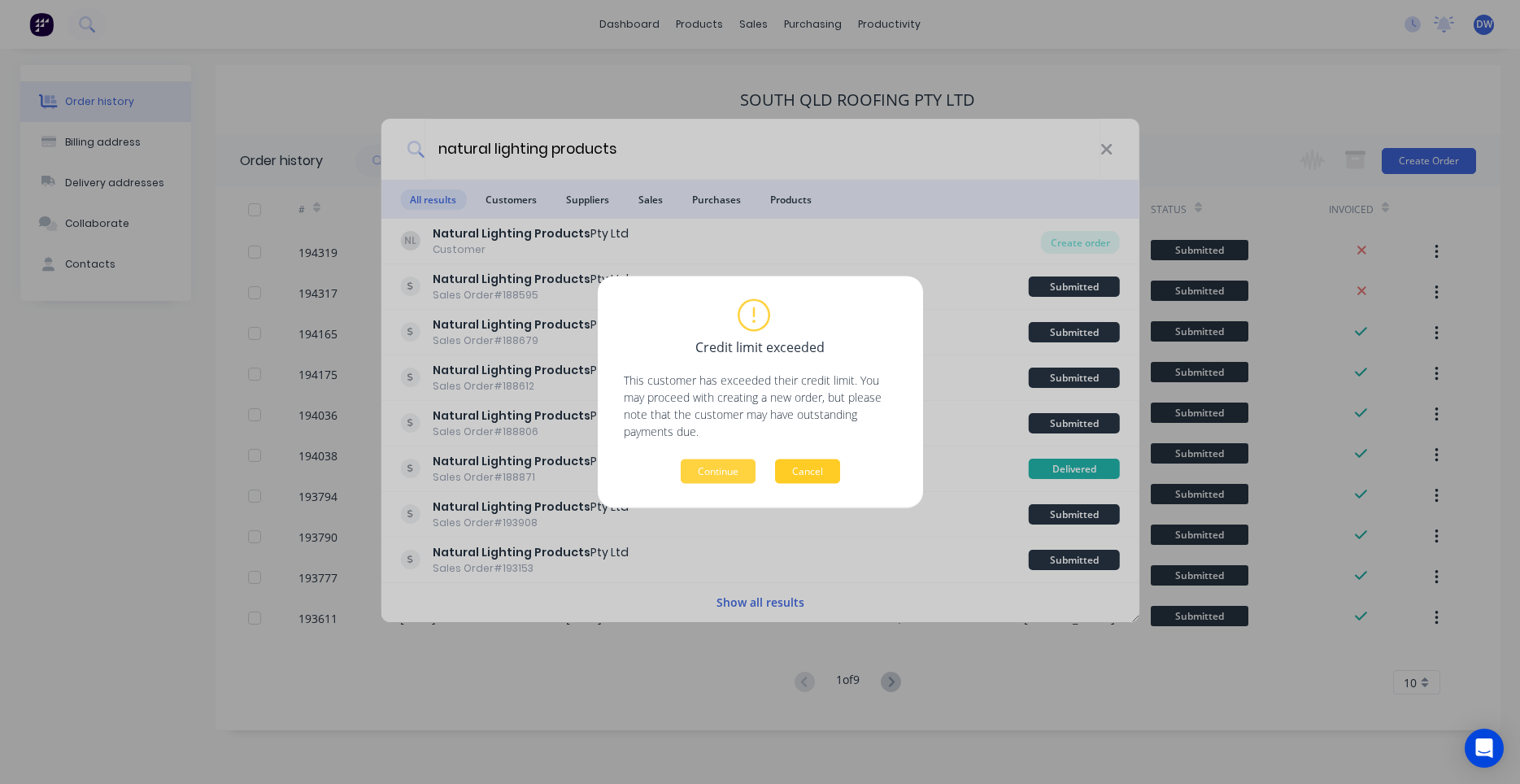
click at [823, 471] on button "Cancel" at bounding box center [807, 472] width 65 height 25
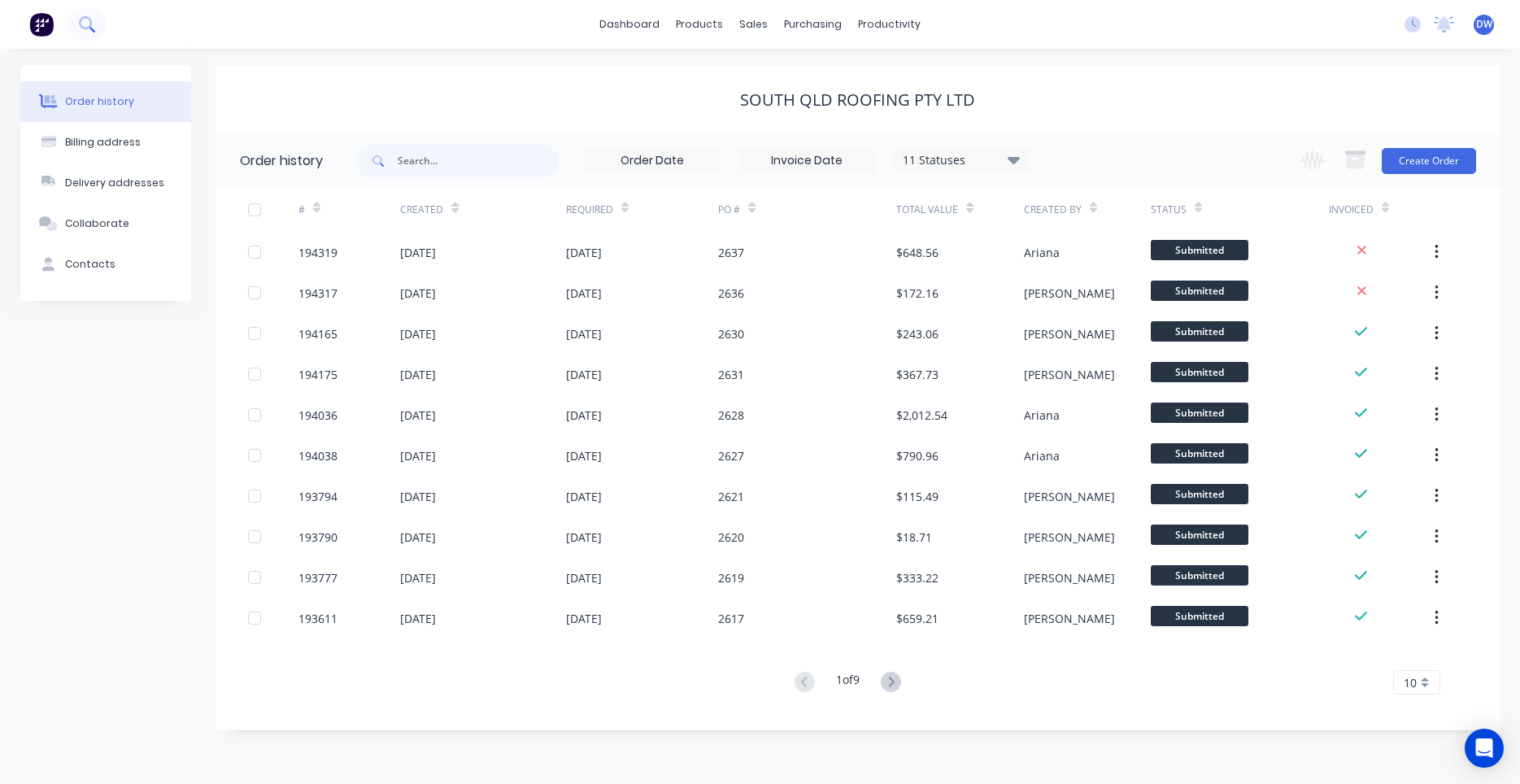
click at [86, 24] on icon at bounding box center [86, 23] width 15 height 15
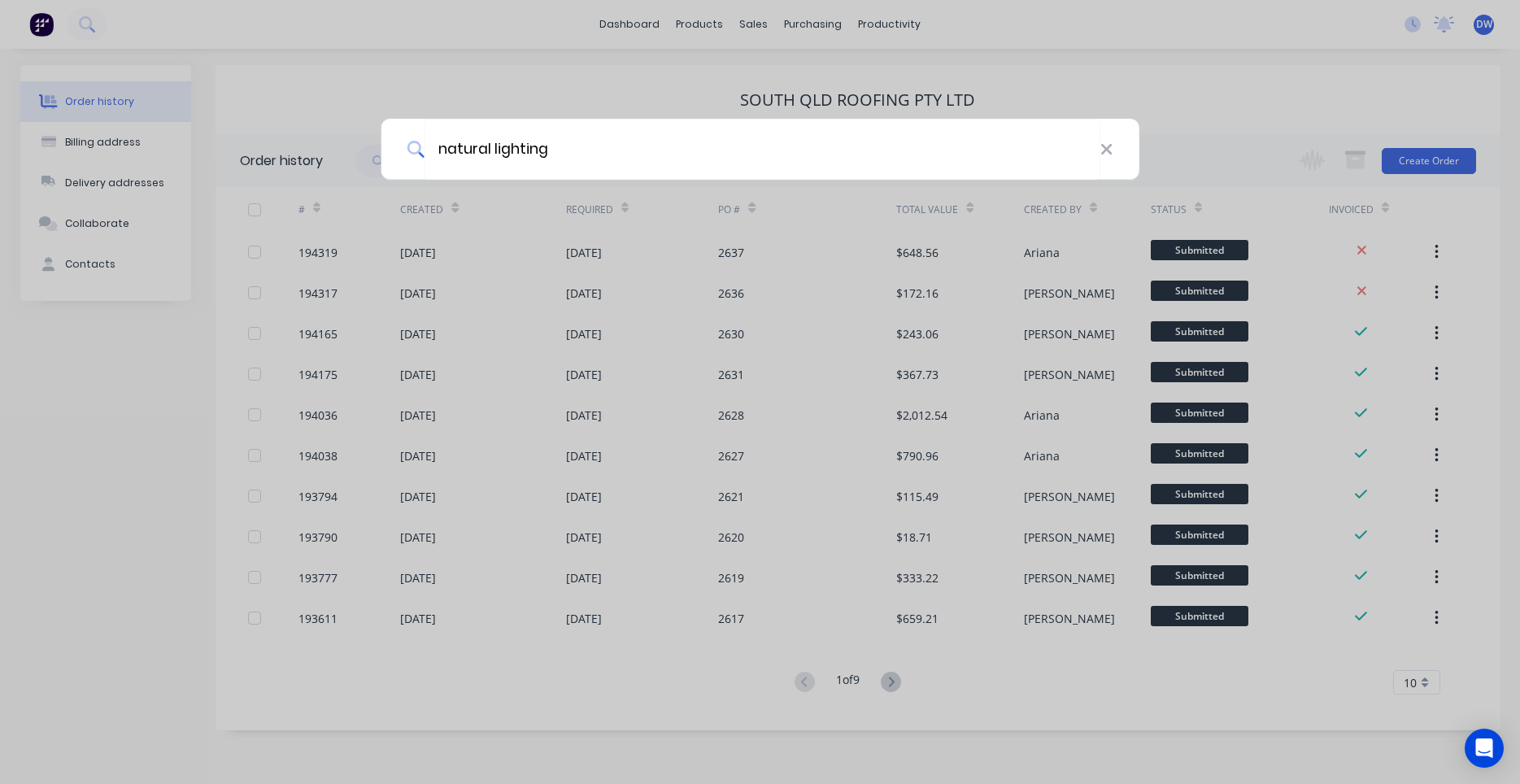
type input "natural lighting"
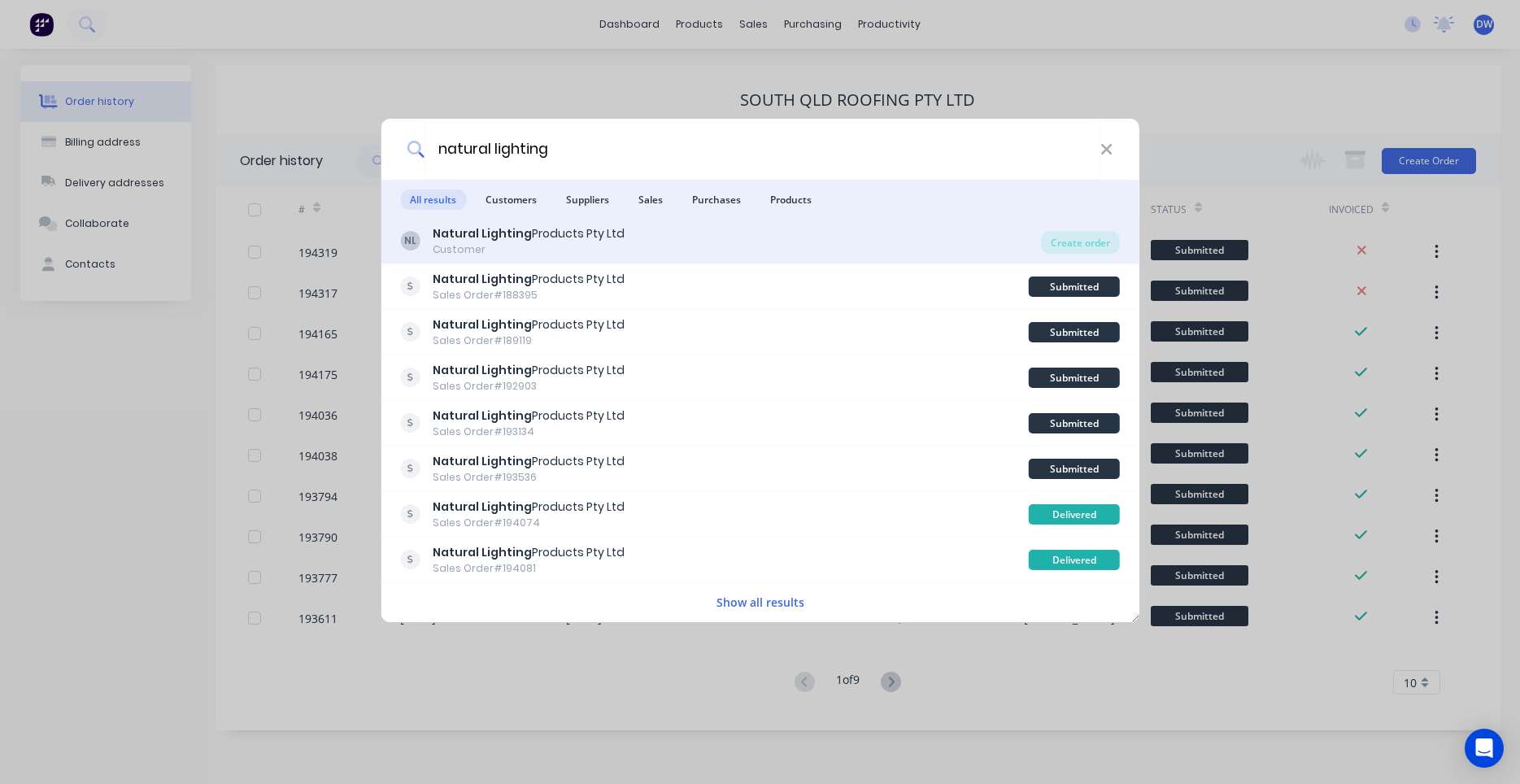
click at [522, 228] on b "Natural Lighting" at bounding box center [482, 233] width 99 height 16
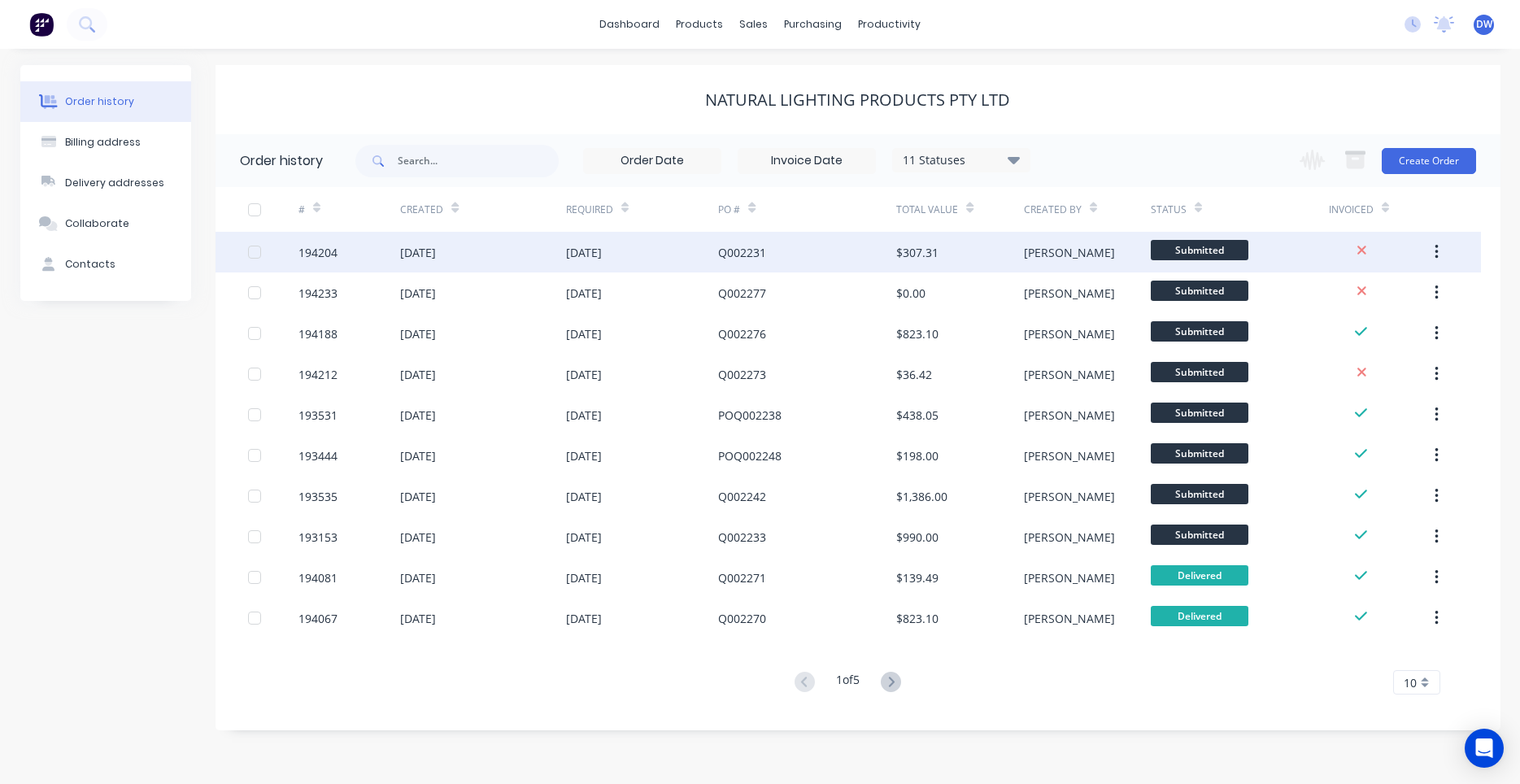
click at [808, 256] on div "Q002231" at bounding box center [806, 252] width 178 height 41
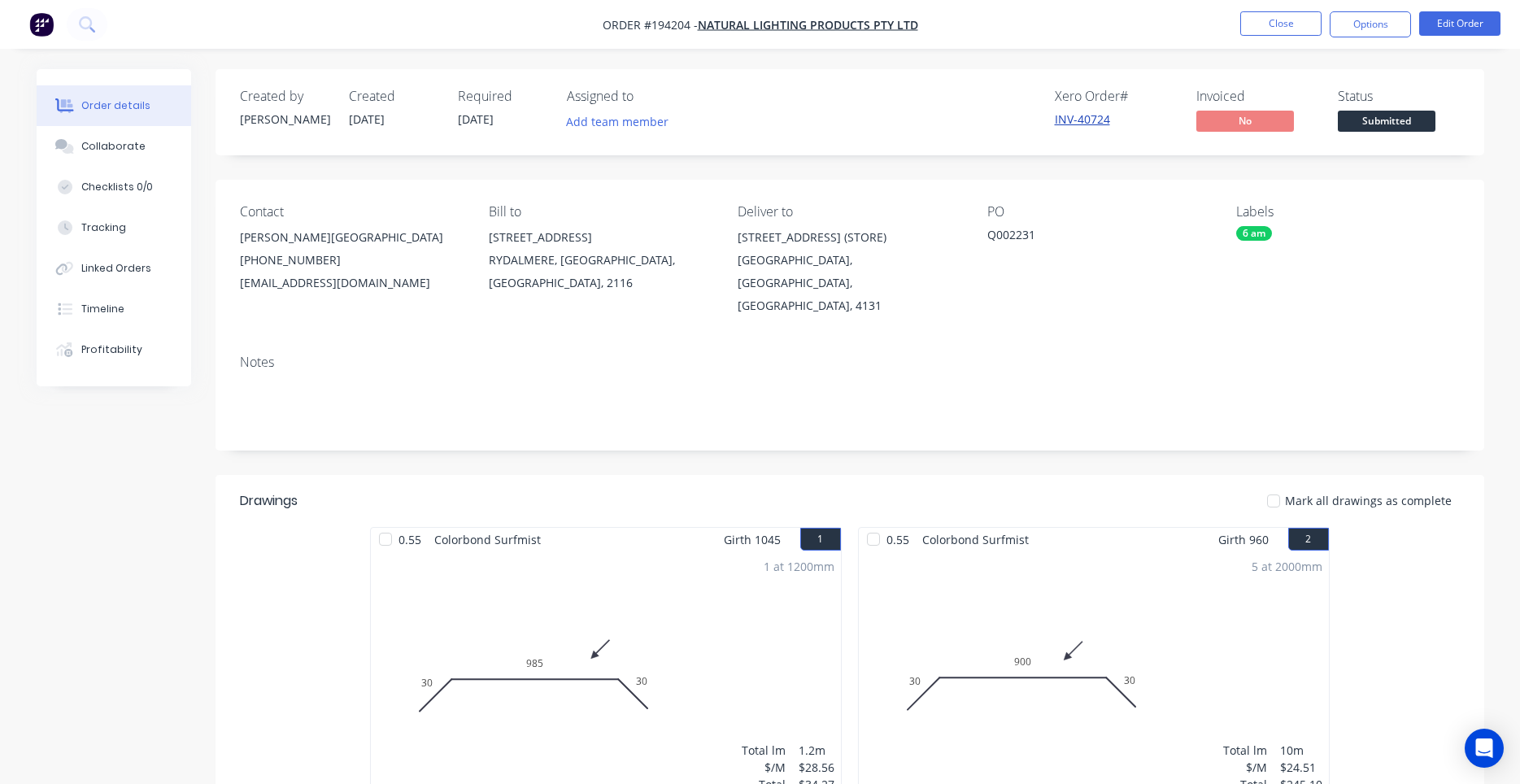
click at [1088, 126] on link "INV-40724" at bounding box center [1082, 118] width 56 height 15
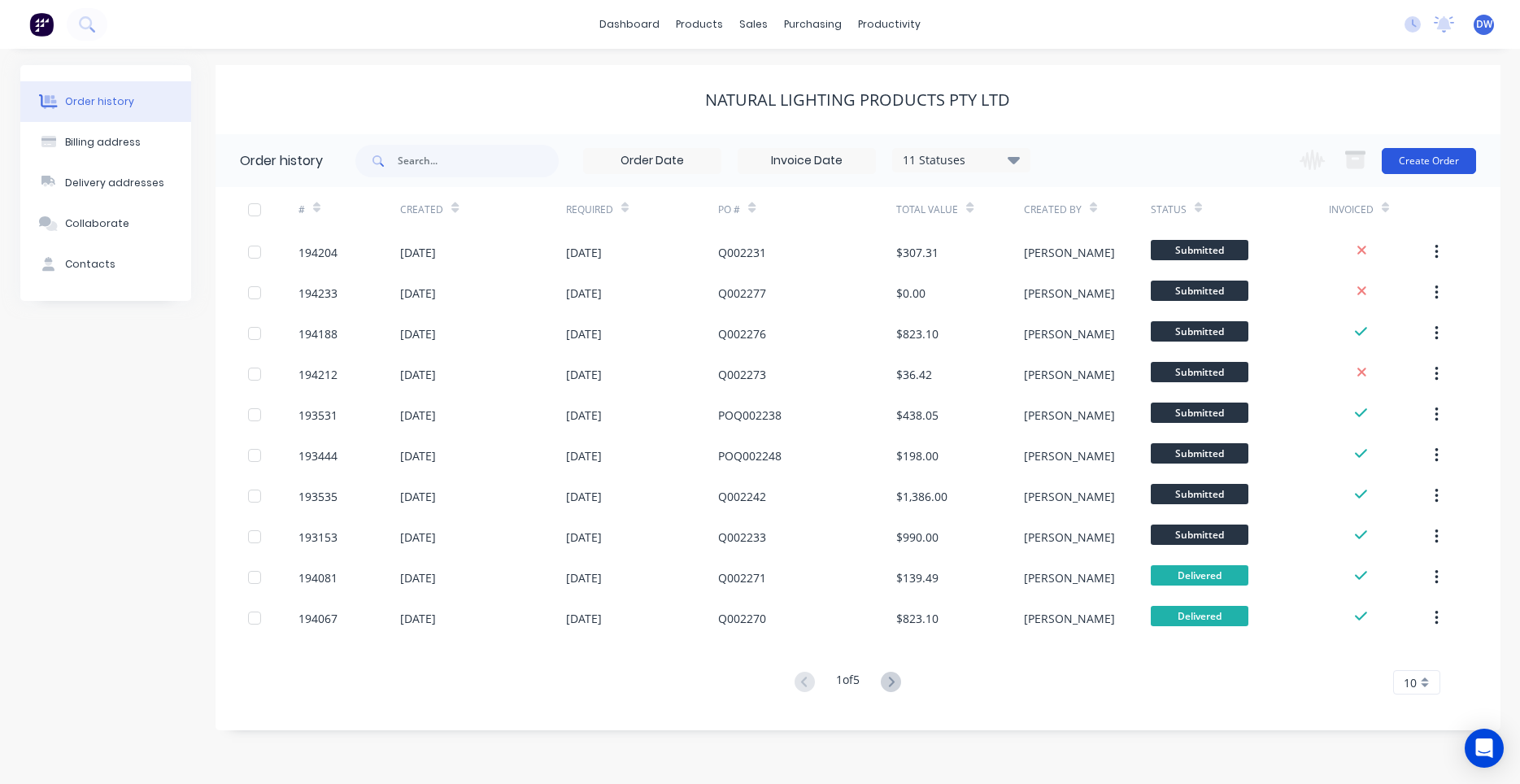
click at [1408, 164] on button "Create Order" at bounding box center [1429, 160] width 95 height 26
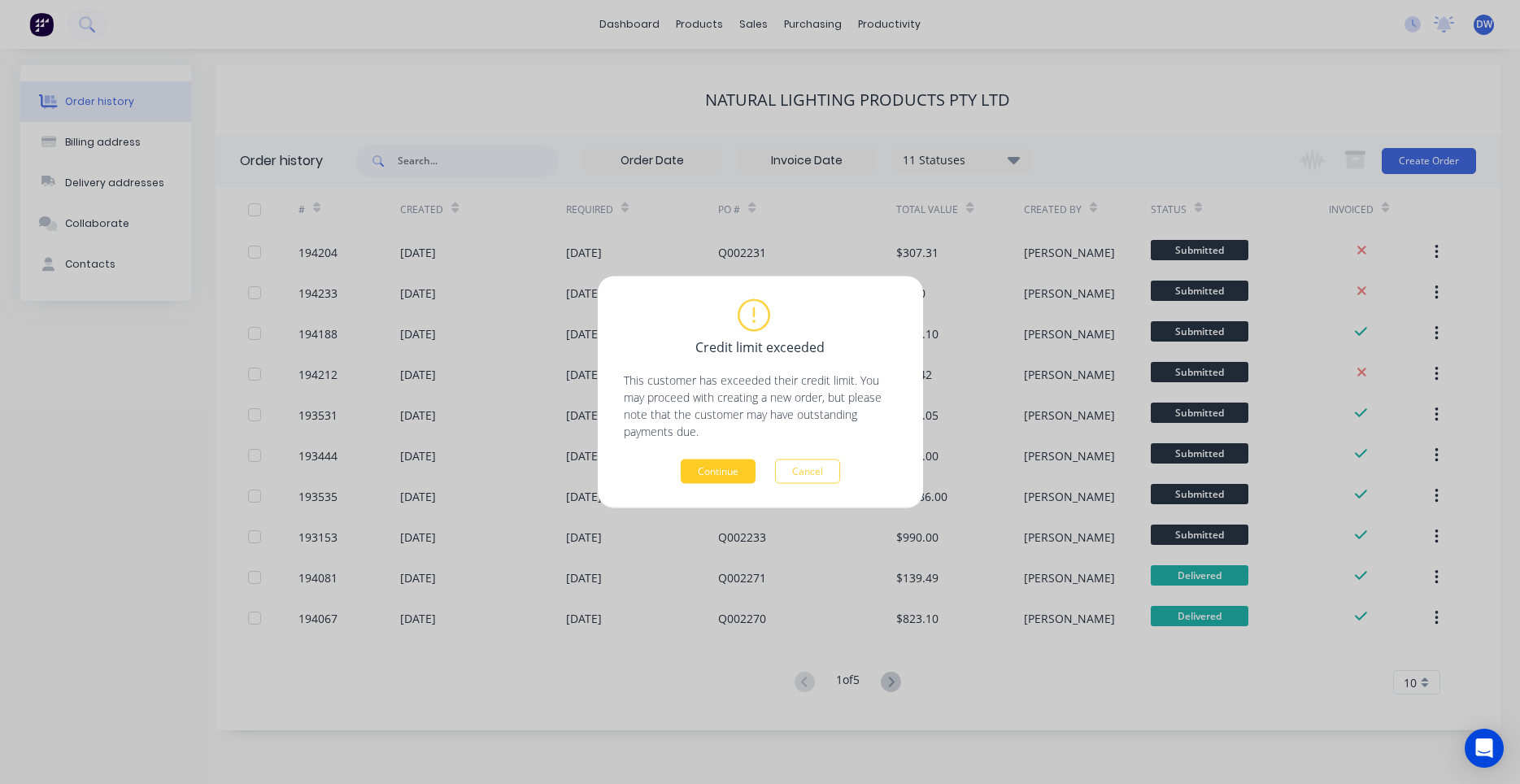
click at [707, 464] on button "Continue" at bounding box center [718, 472] width 75 height 25
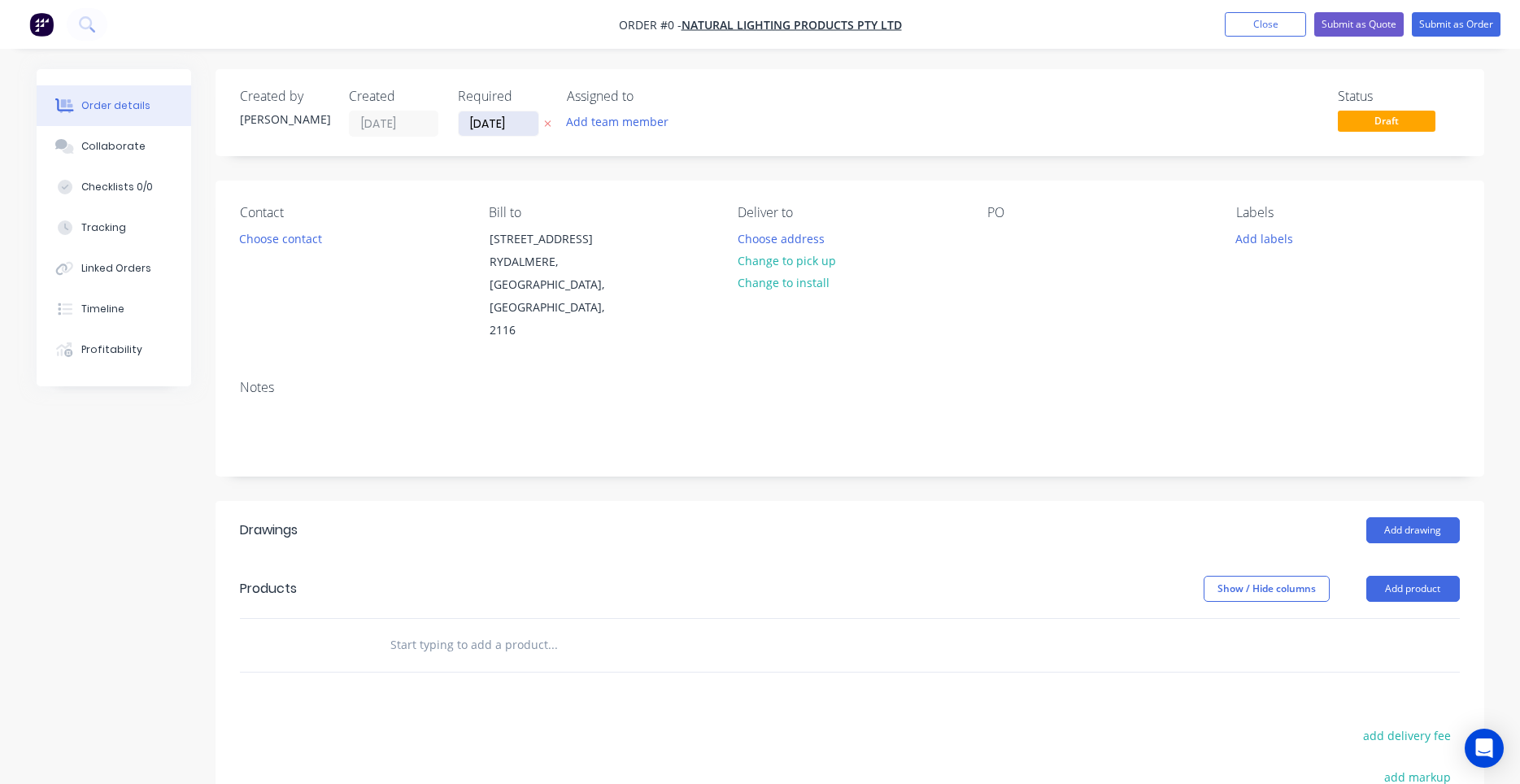
click at [517, 121] on input "[DATE]" at bounding box center [499, 124] width 80 height 25
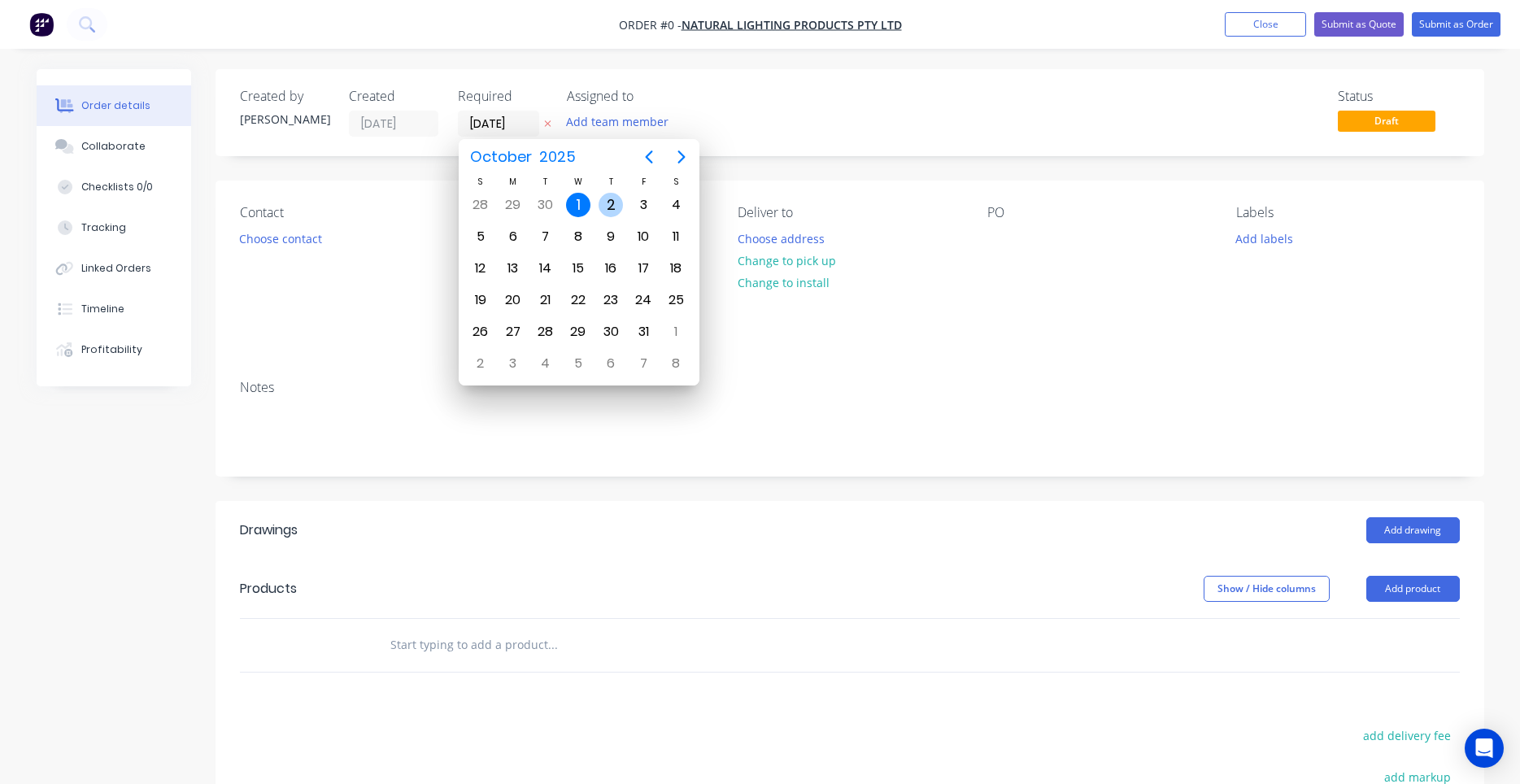
click at [619, 212] on div "2" at bounding box center [611, 205] width 25 height 25
type input "[DATE]"
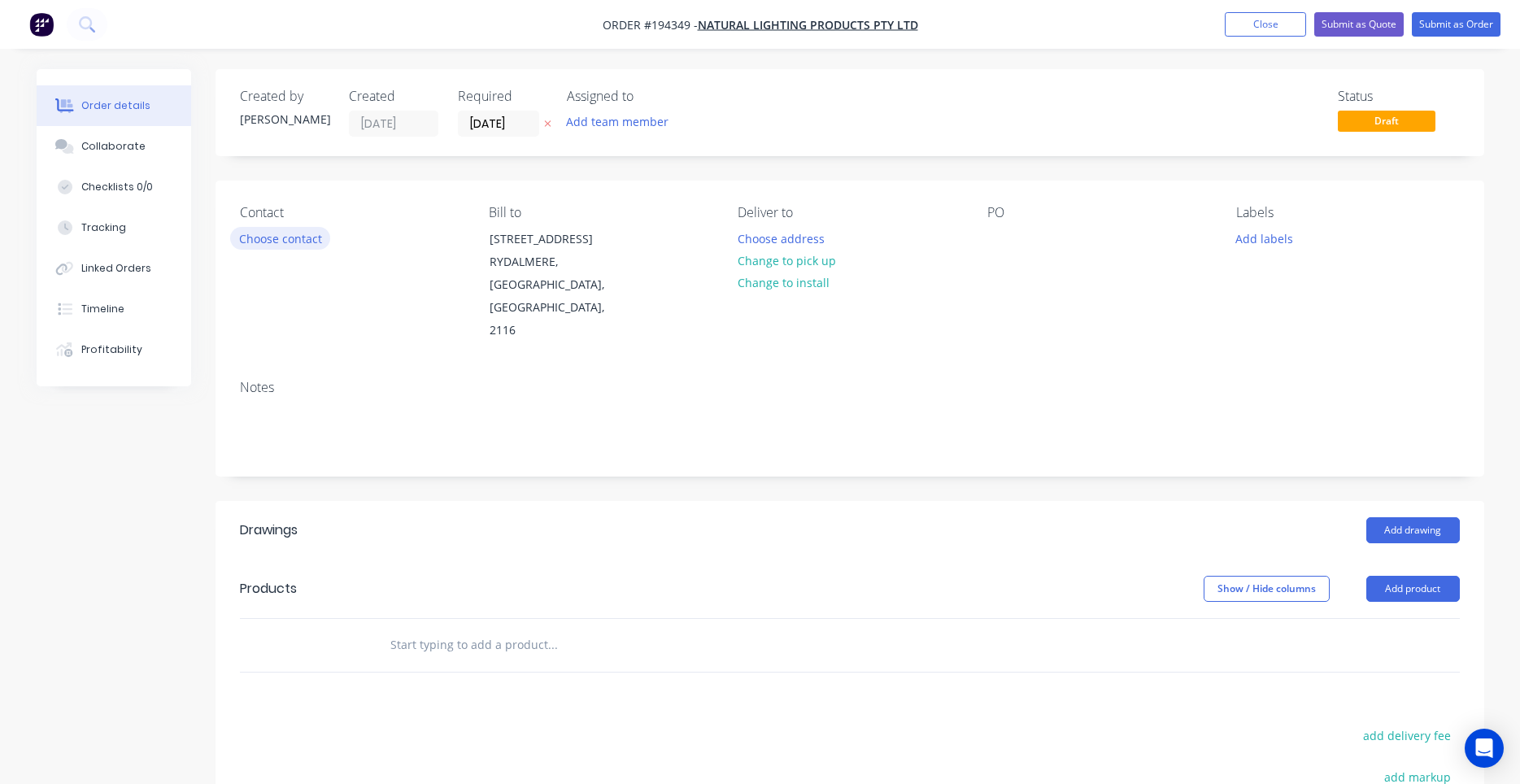
click at [299, 240] on button "Choose contact" at bounding box center [279, 238] width 100 height 22
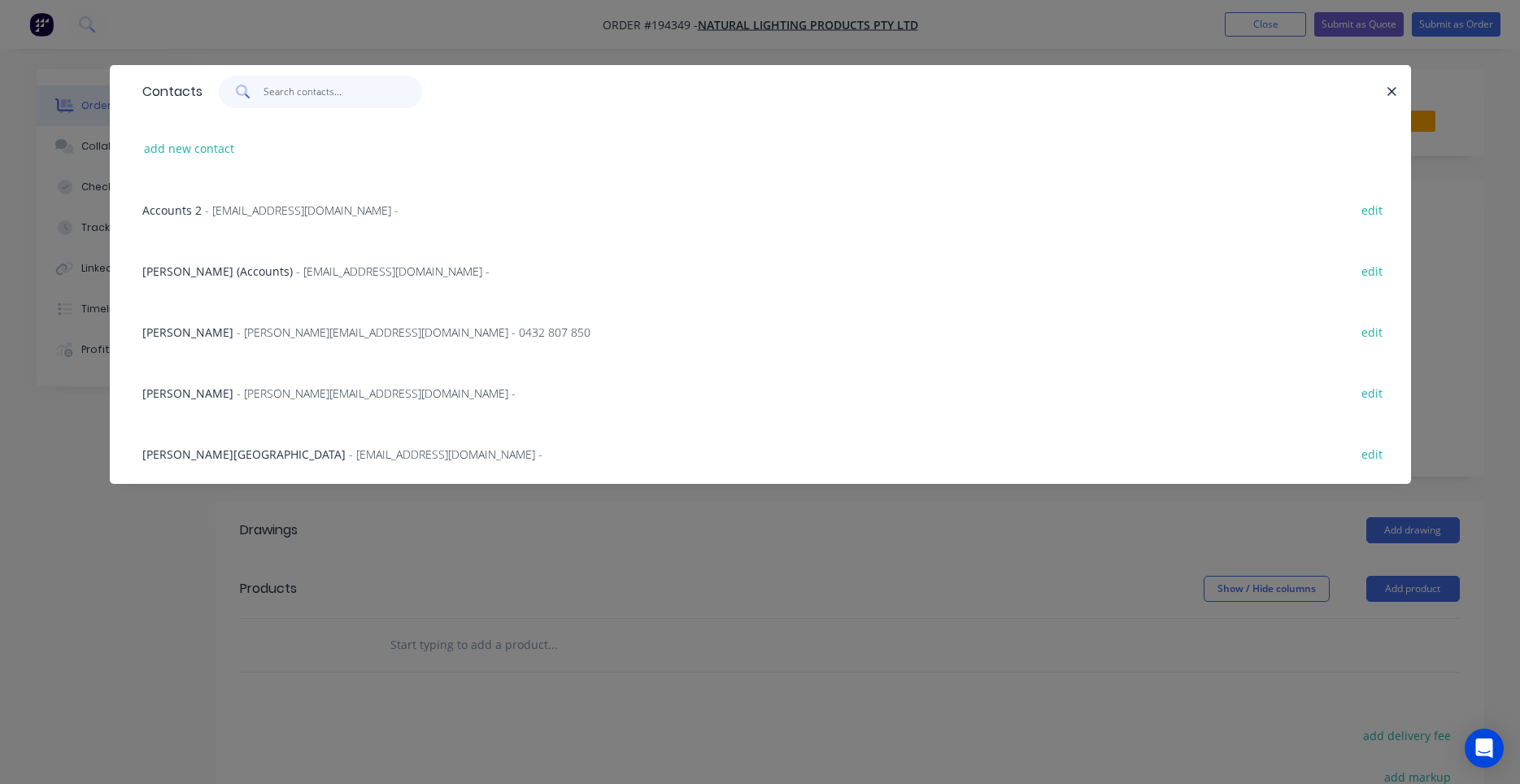
click at [335, 102] on input "text" at bounding box center [342, 92] width 158 height 33
click at [1476, 747] on icon "Open Intercom Messenger" at bounding box center [1485, 748] width 21 height 21
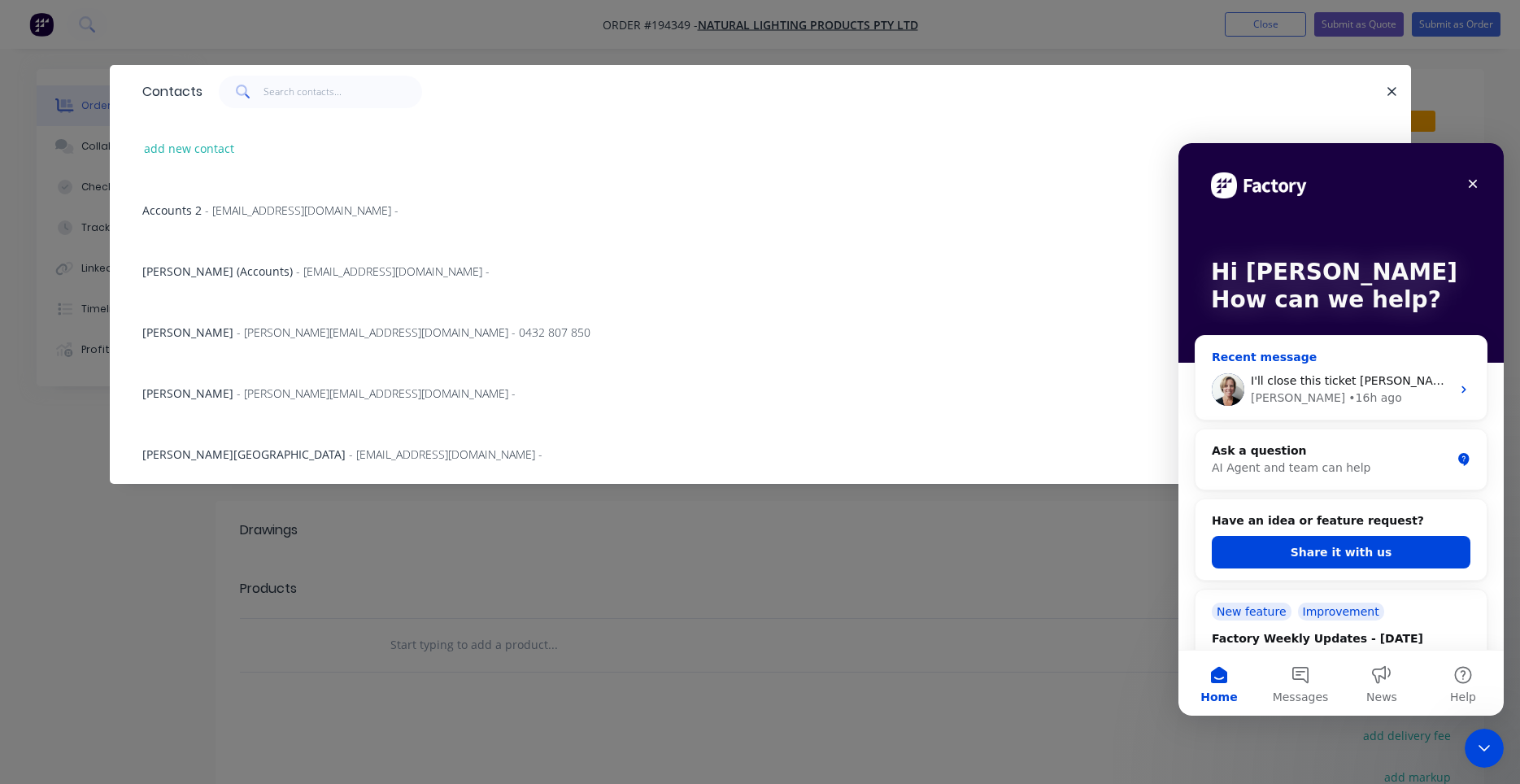
click at [1459, 390] on icon "Intercom messenger" at bounding box center [1463, 389] width 13 height 13
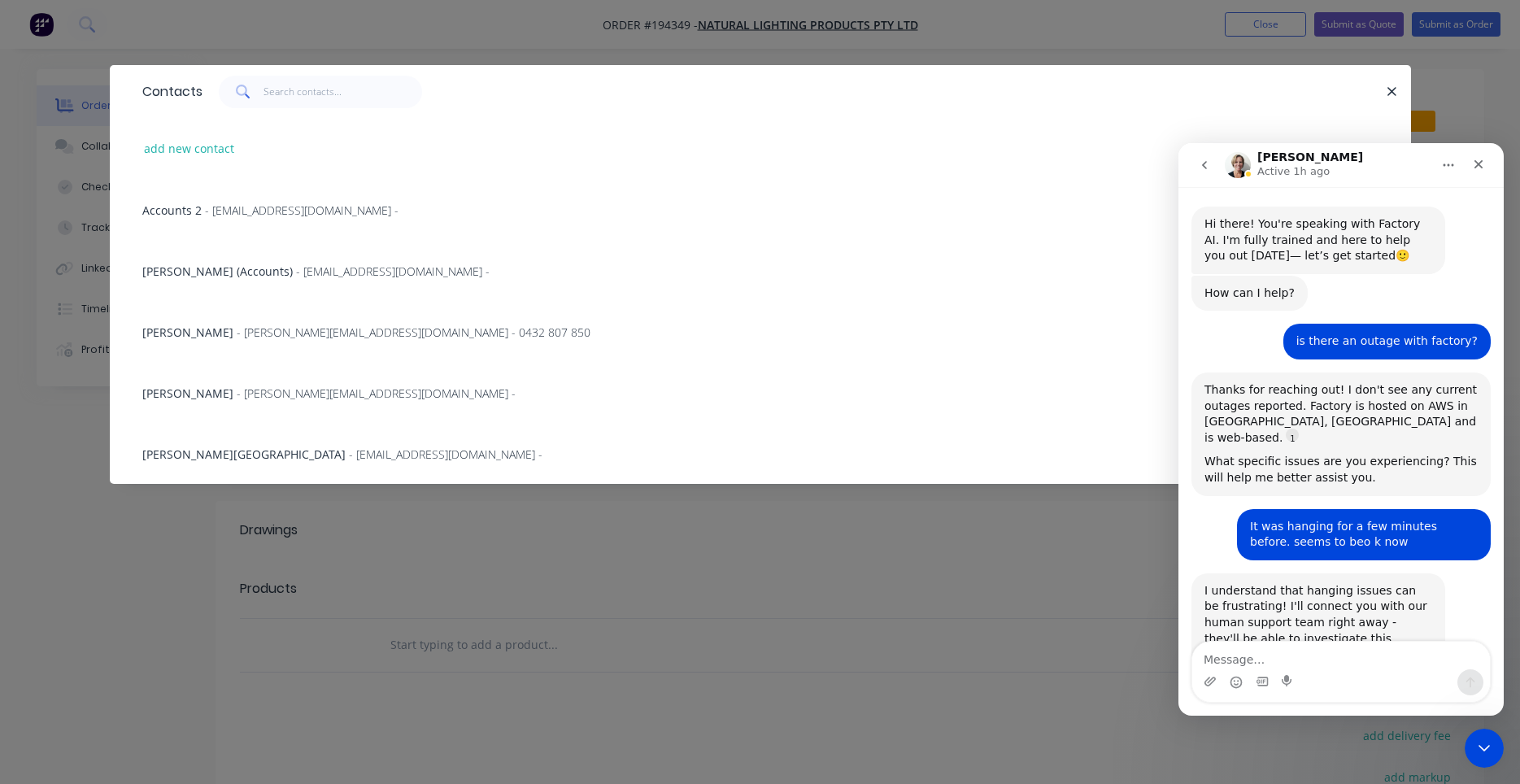
scroll to position [284, 0]
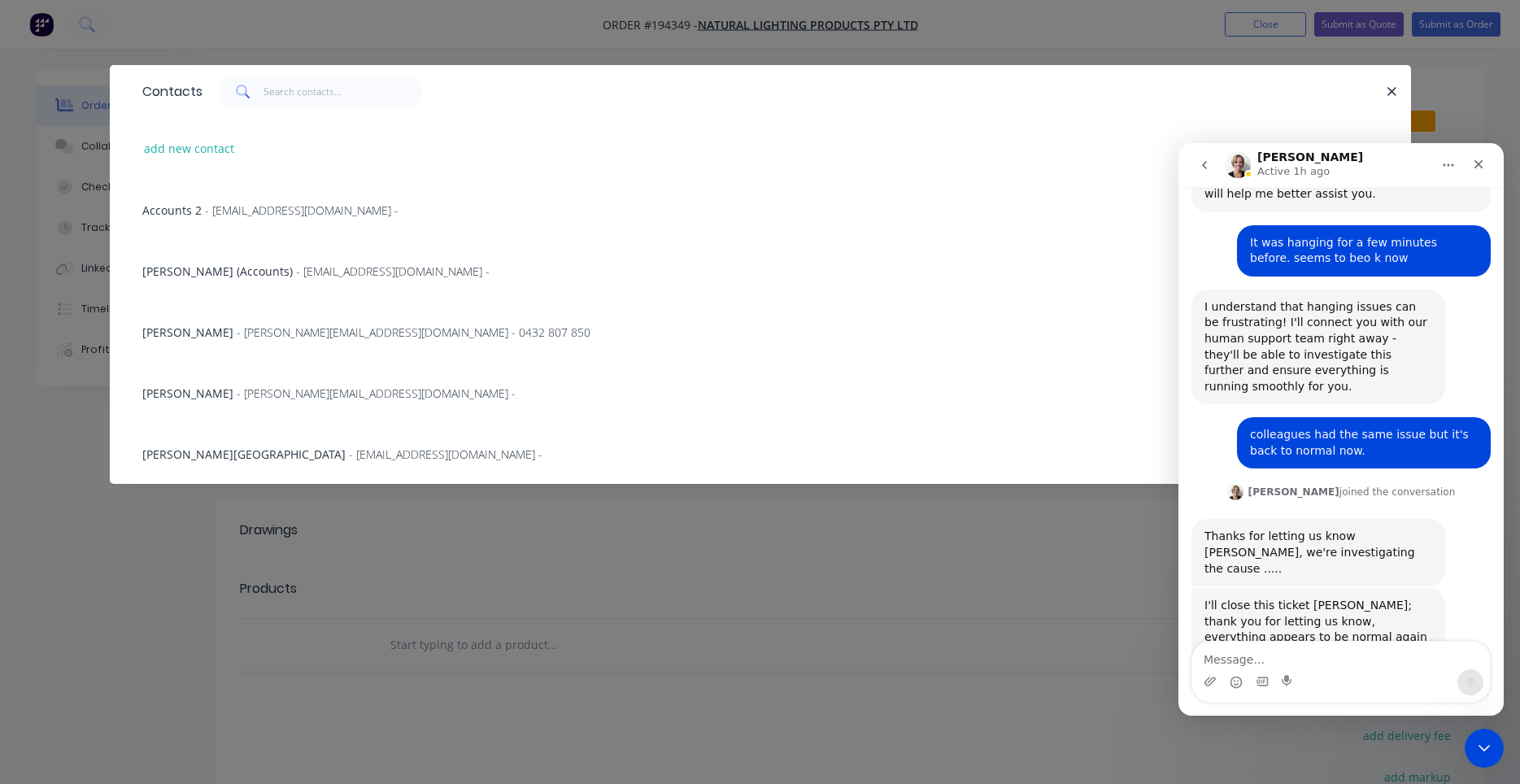
click at [1212, 171] on button "go back" at bounding box center [1204, 164] width 31 height 31
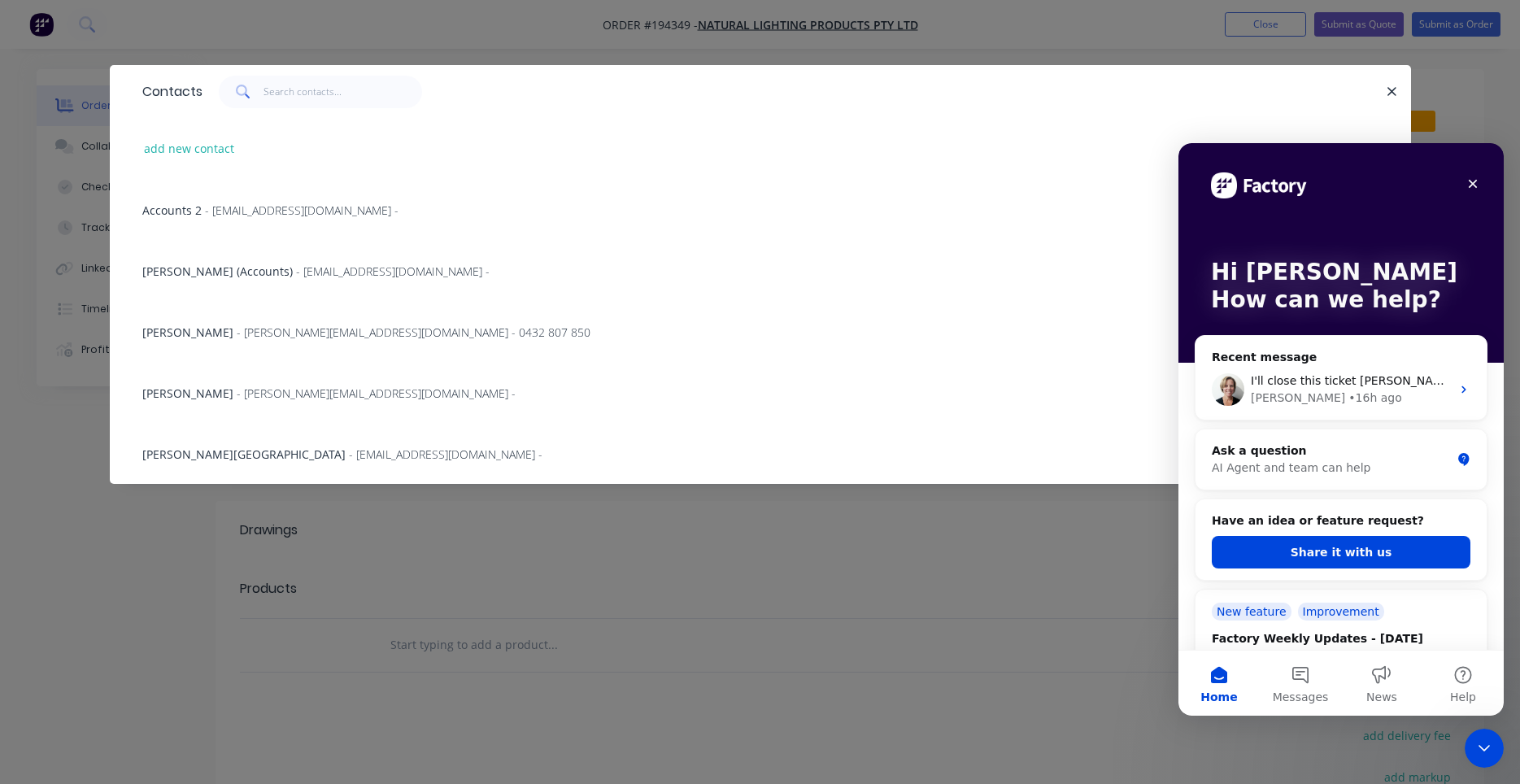
scroll to position [0, 0]
click at [1465, 186] on div "Close" at bounding box center [1472, 183] width 29 height 29
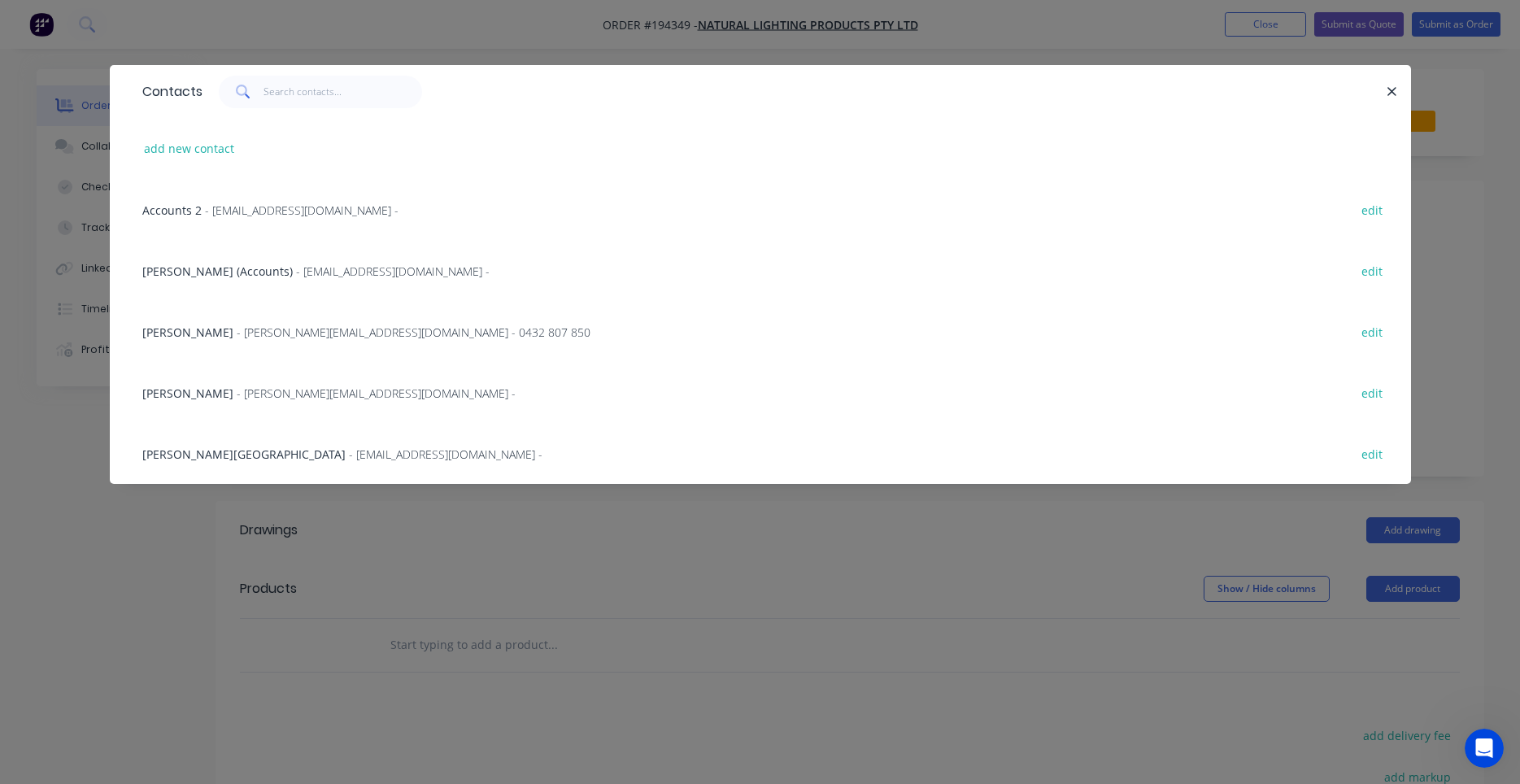
click at [273, 395] on span "- tim@naturallighting.com.au -" at bounding box center [376, 392] width 279 height 15
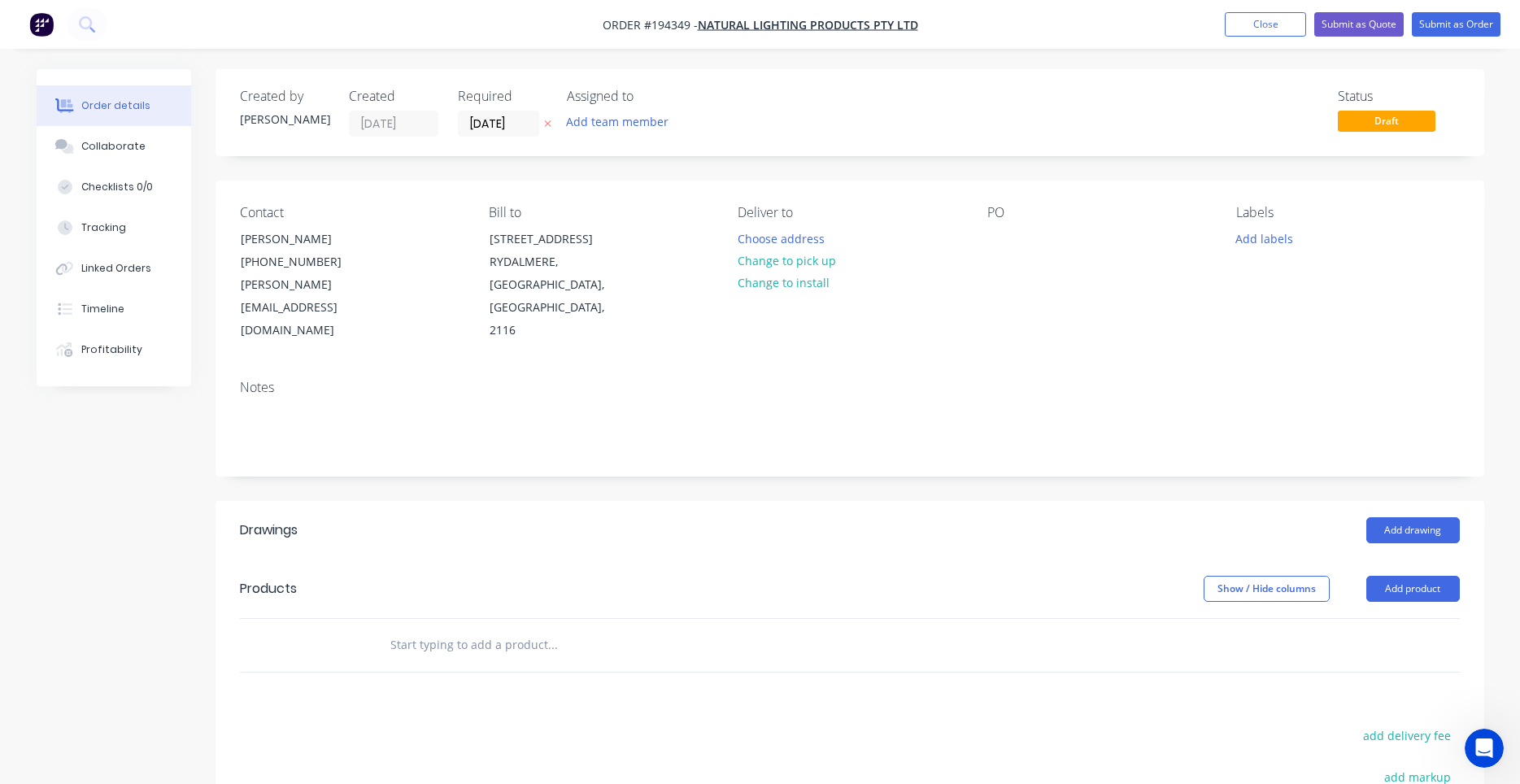
click at [984, 239] on div "Contact Tim (07) 3805 2736 tim@naturallighting.com.au Bill to 2-8 South Street …" at bounding box center [850, 273] width 1269 height 186
click at [989, 235] on div at bounding box center [1000, 239] width 26 height 24
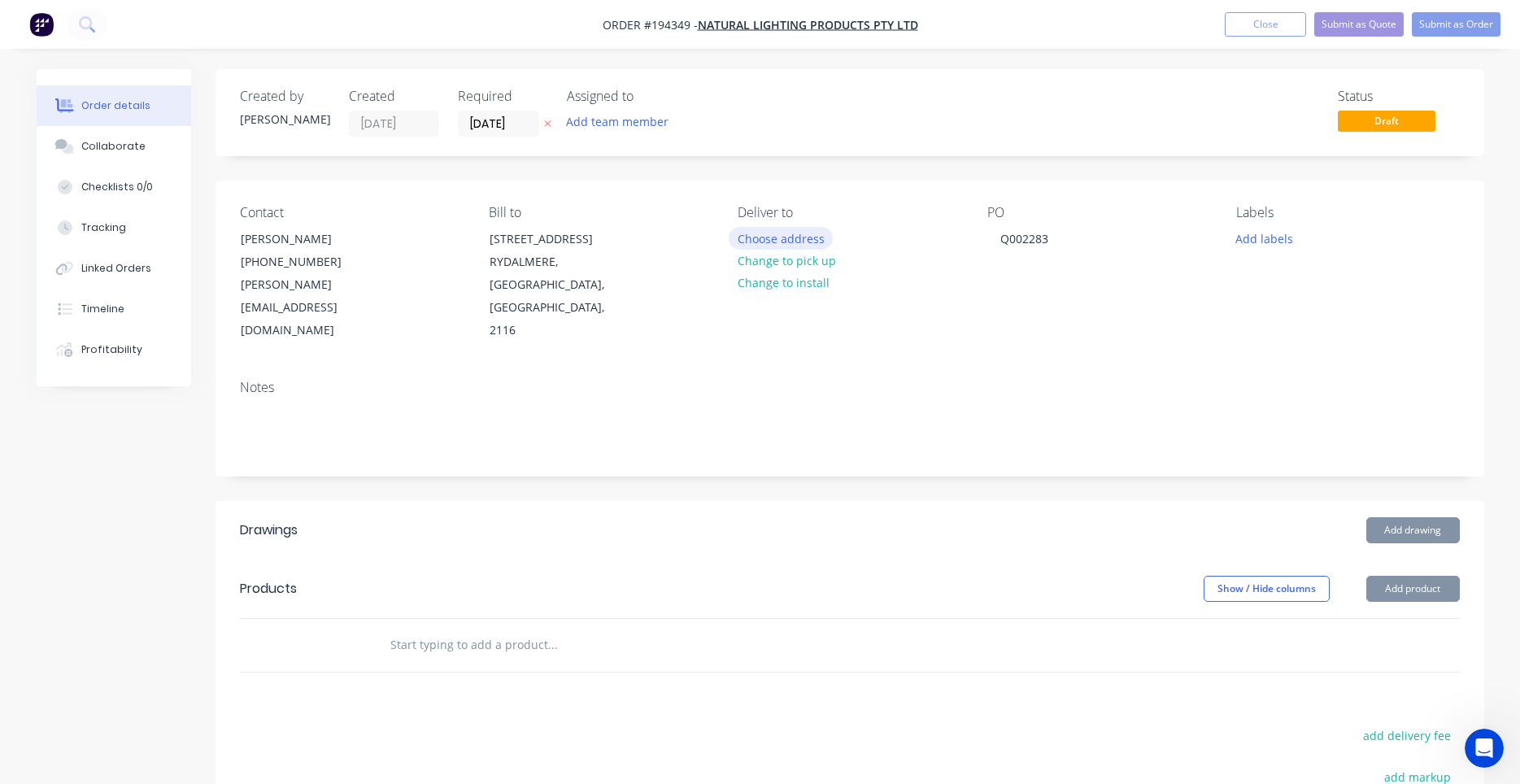
click at [818, 241] on button "Choose address" at bounding box center [781, 238] width 104 height 22
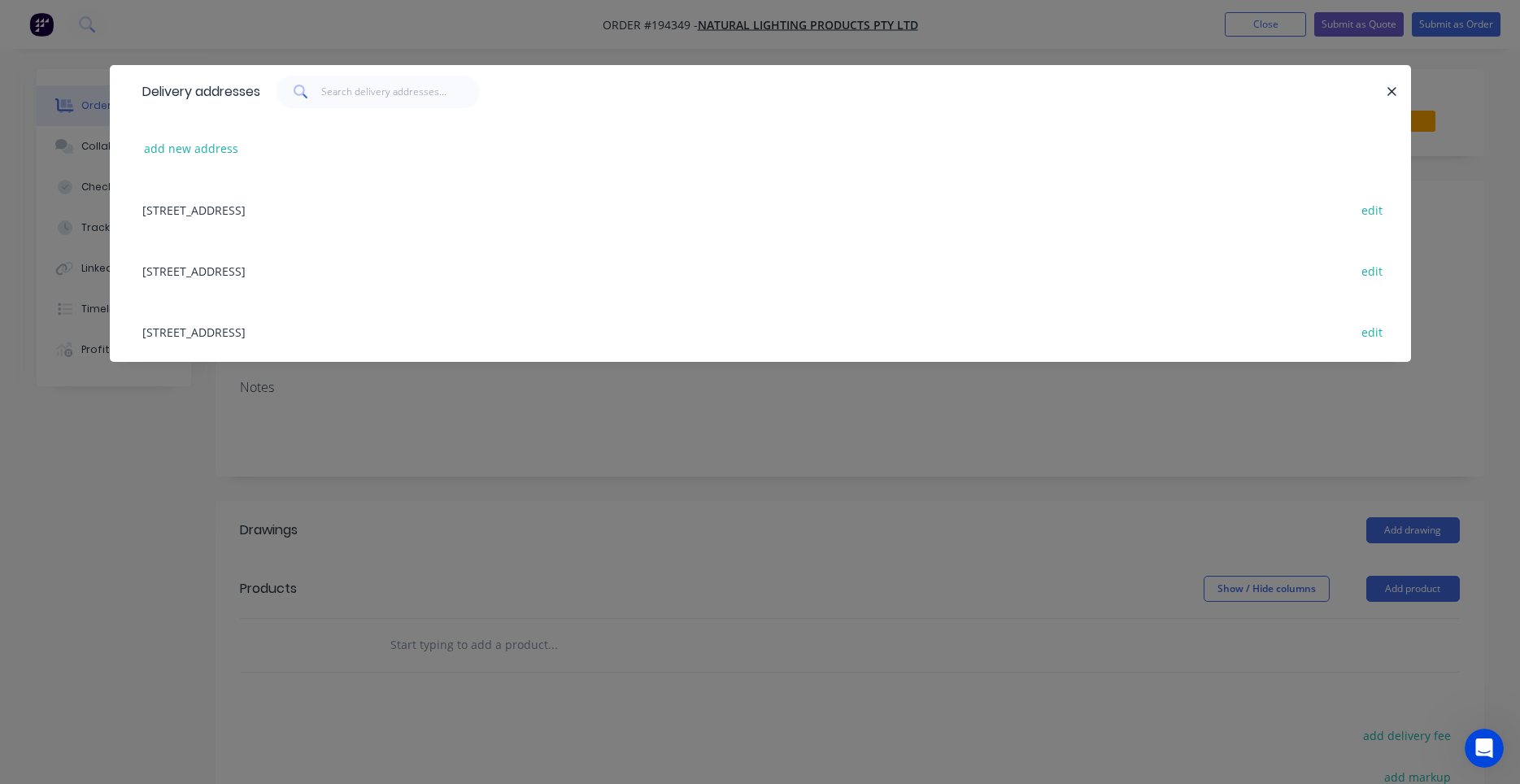
click at [497, 274] on div "Unit 18, 12-18 Ellerslie Road, (STORE), Meadowbrook, Queensland, Australia, 413…" at bounding box center [760, 270] width 1252 height 61
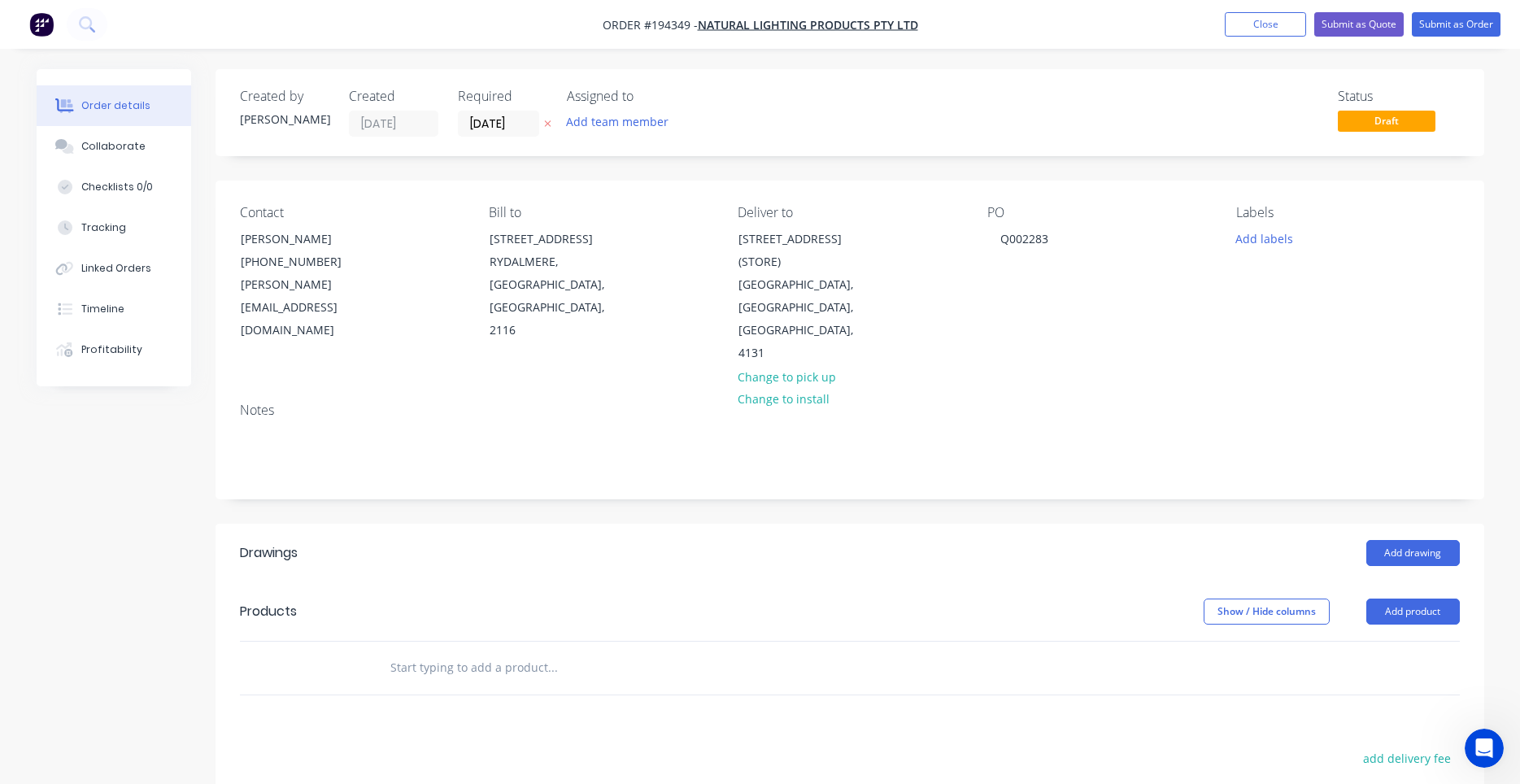
click at [370, 598] on div "Products" at bounding box center [369, 611] width 259 height 26
click at [1409, 540] on button "Add drawing" at bounding box center [1413, 552] width 94 height 26
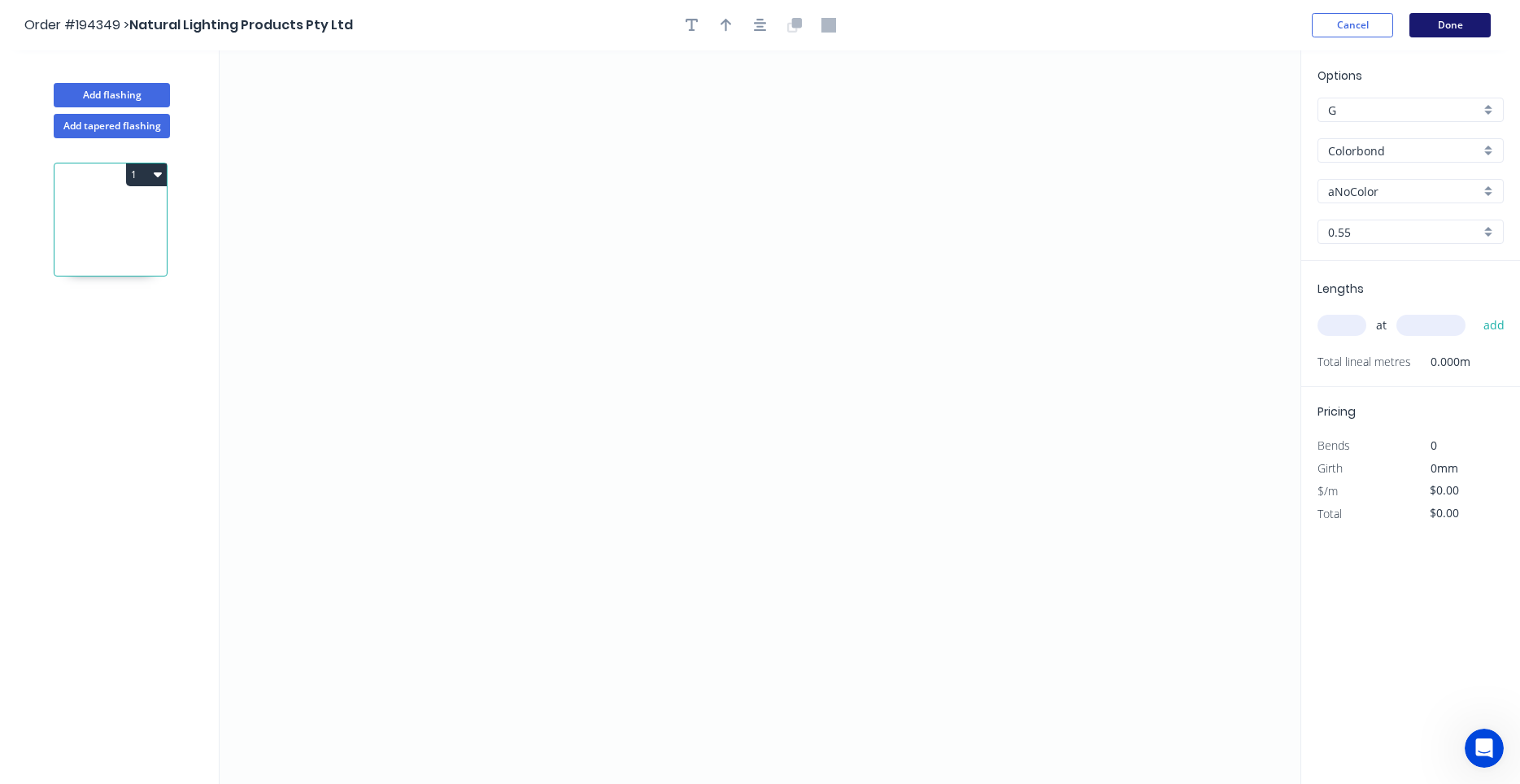
click at [1457, 21] on button "Done" at bounding box center [1450, 26] width 81 height 25
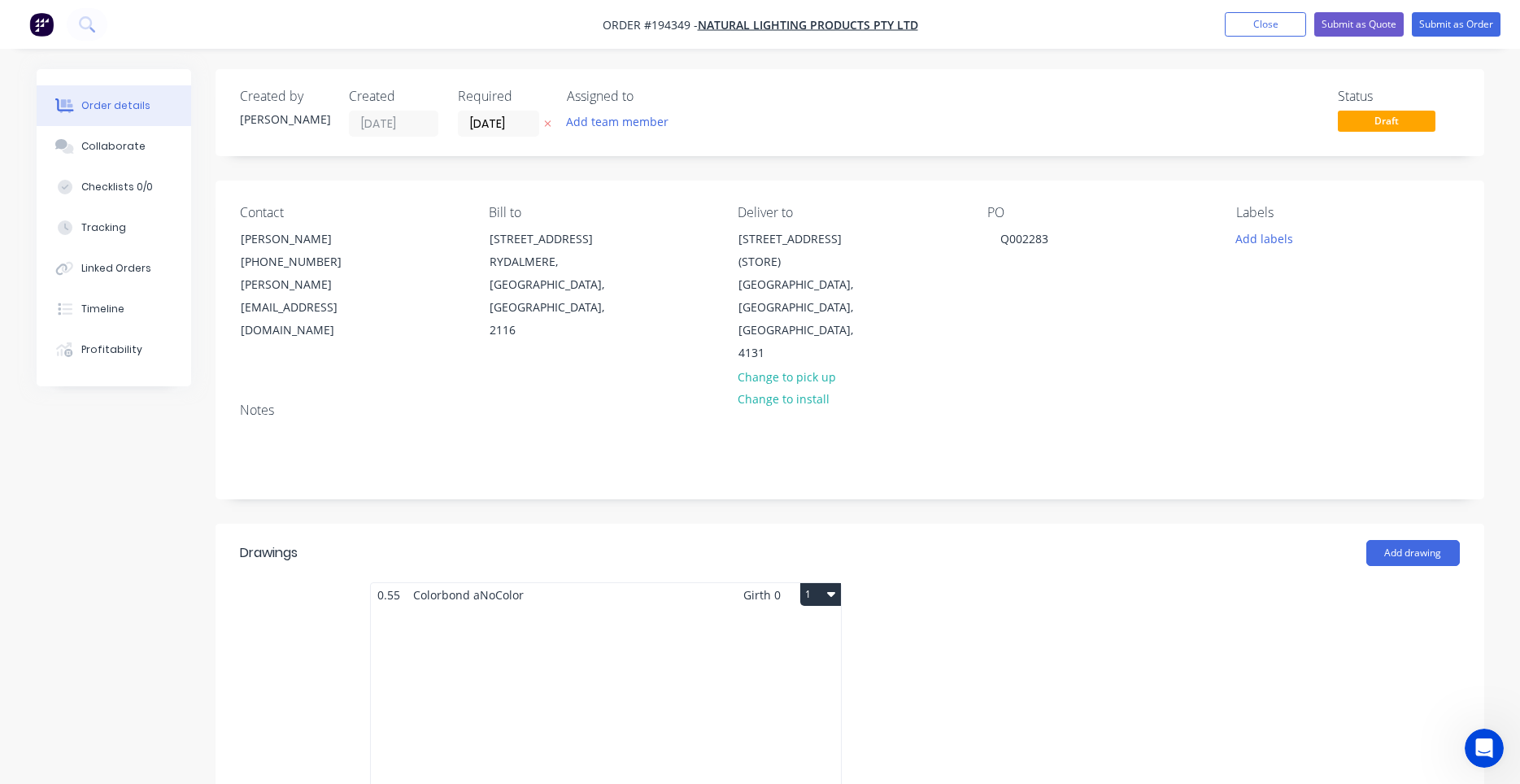
scroll to position [552, 0]
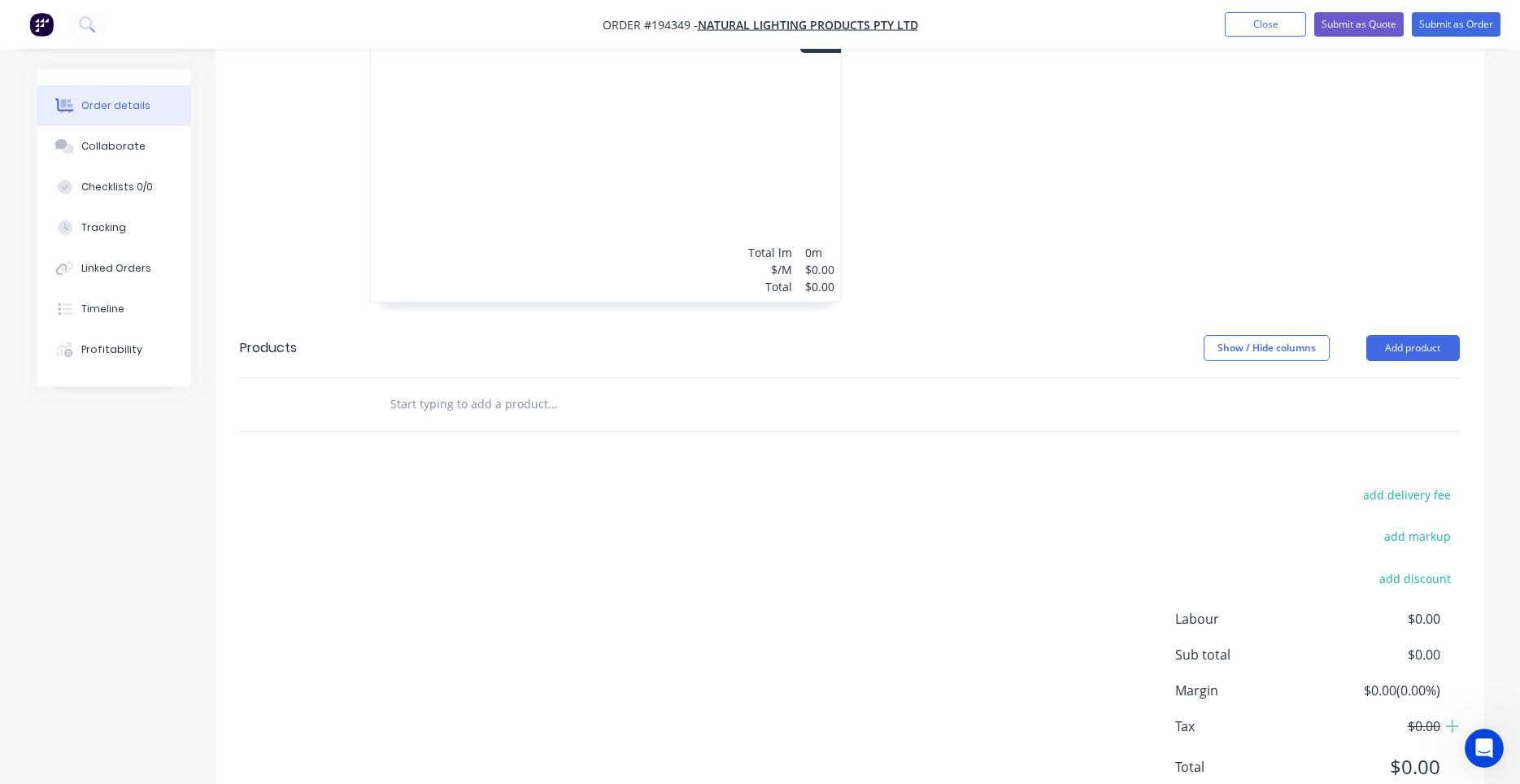
click at [521, 396] on input "text" at bounding box center [553, 404] width 325 height 33
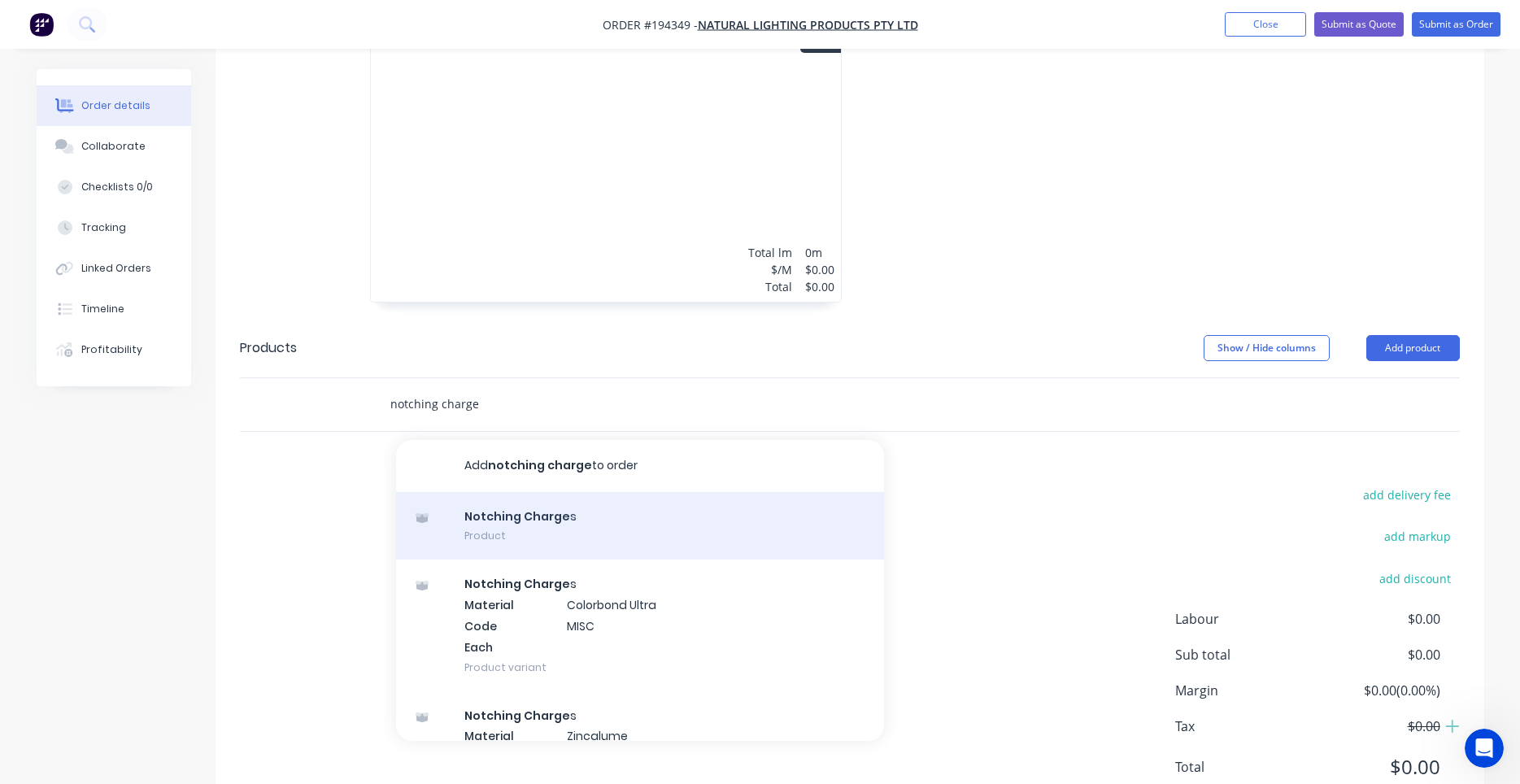
type input "notching charge"
click at [588, 506] on div "Notching Charge s Product" at bounding box center [640, 525] width 488 height 68
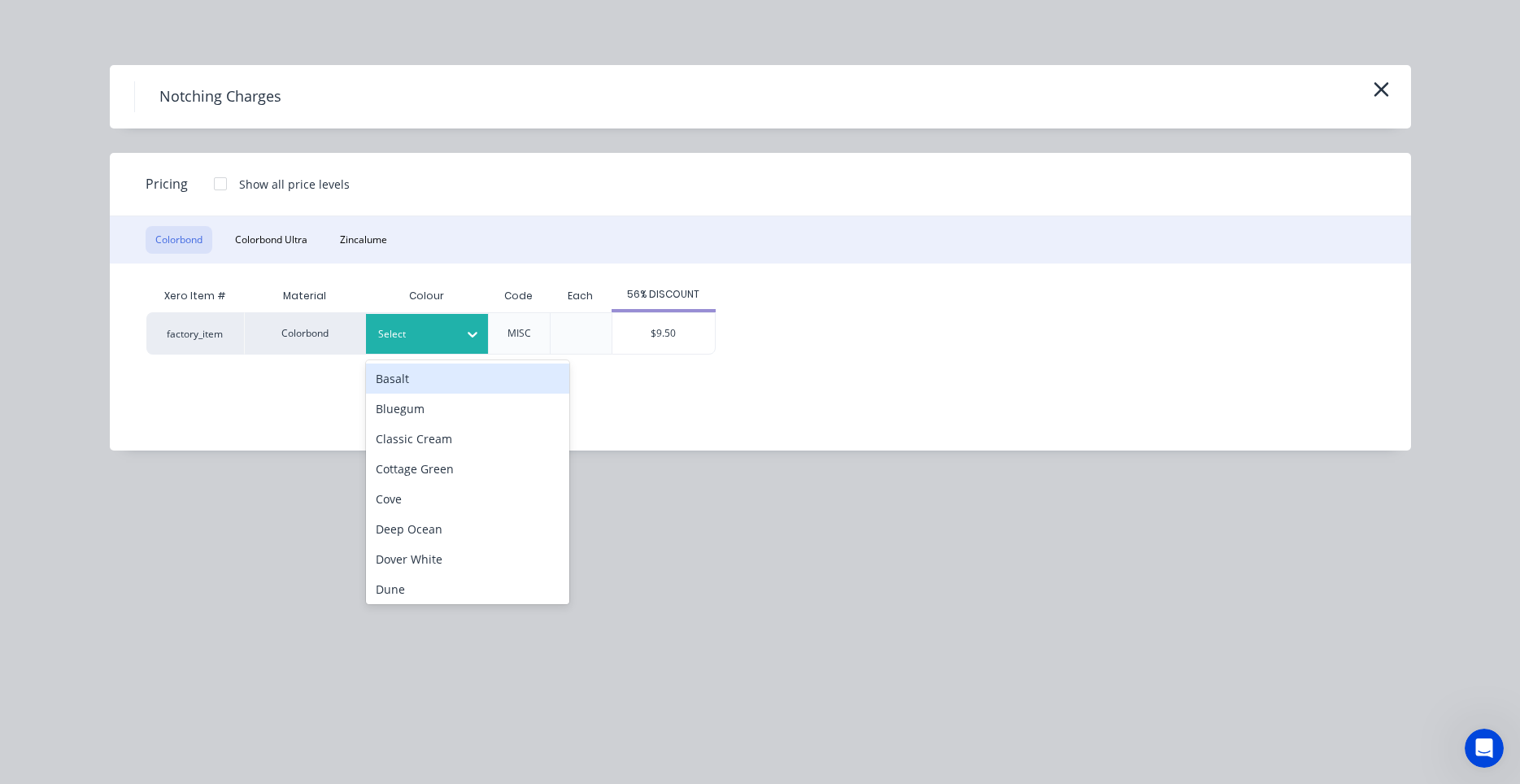
click at [454, 335] on div "Select" at bounding box center [412, 334] width 91 height 21
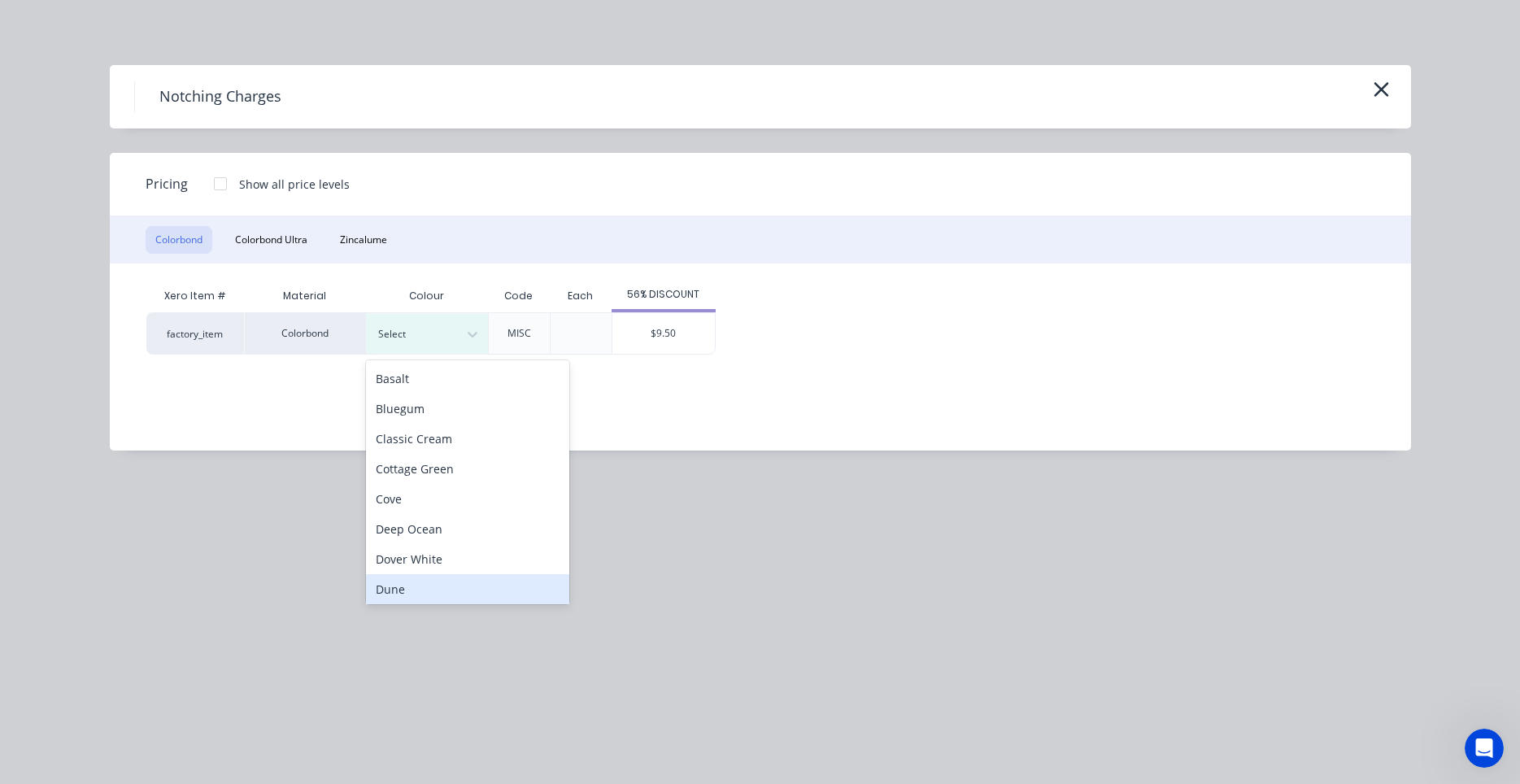
click at [474, 578] on div "Dune" at bounding box center [468, 589] width 203 height 30
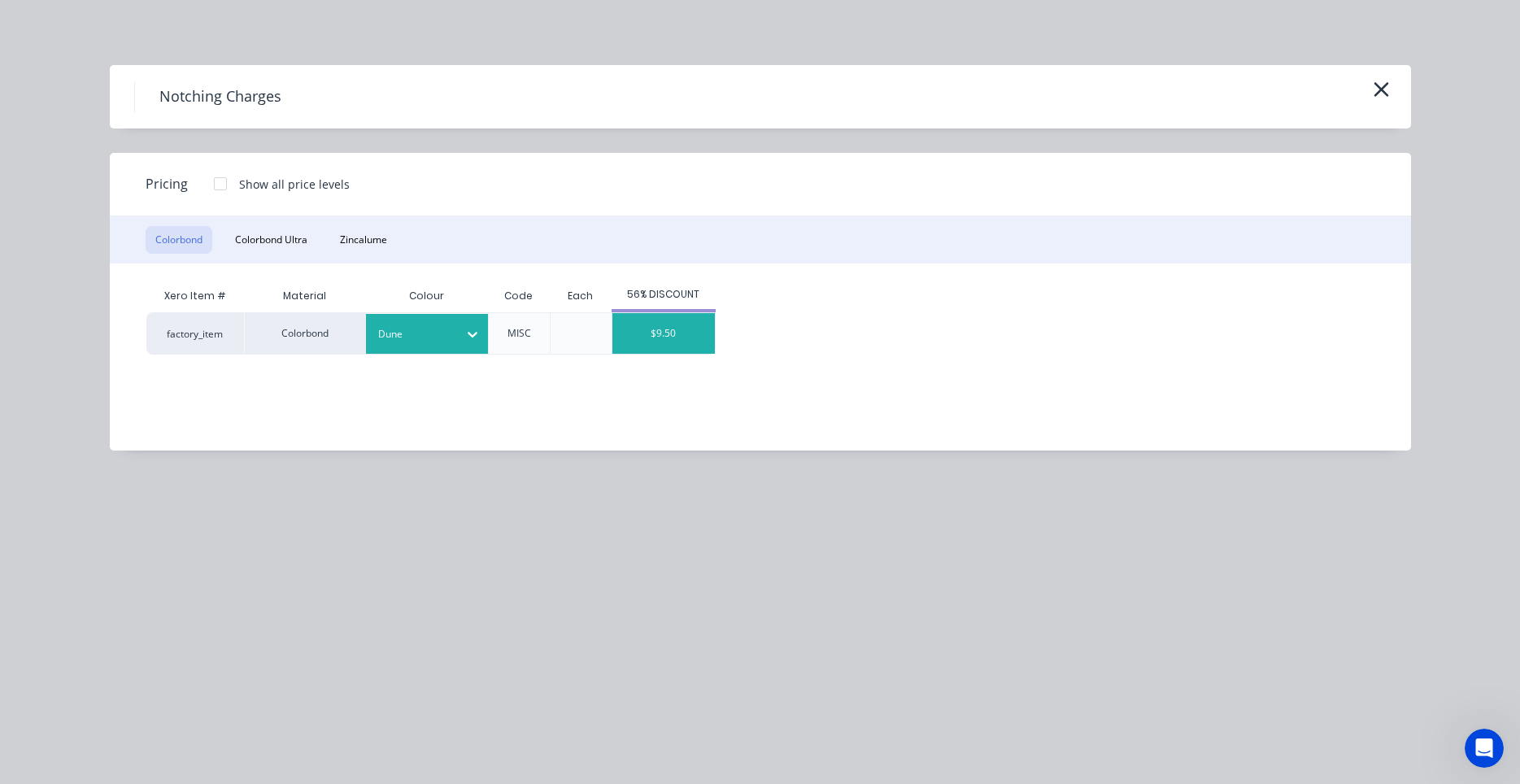
click at [680, 342] on div "$9.50" at bounding box center [664, 333] width 103 height 41
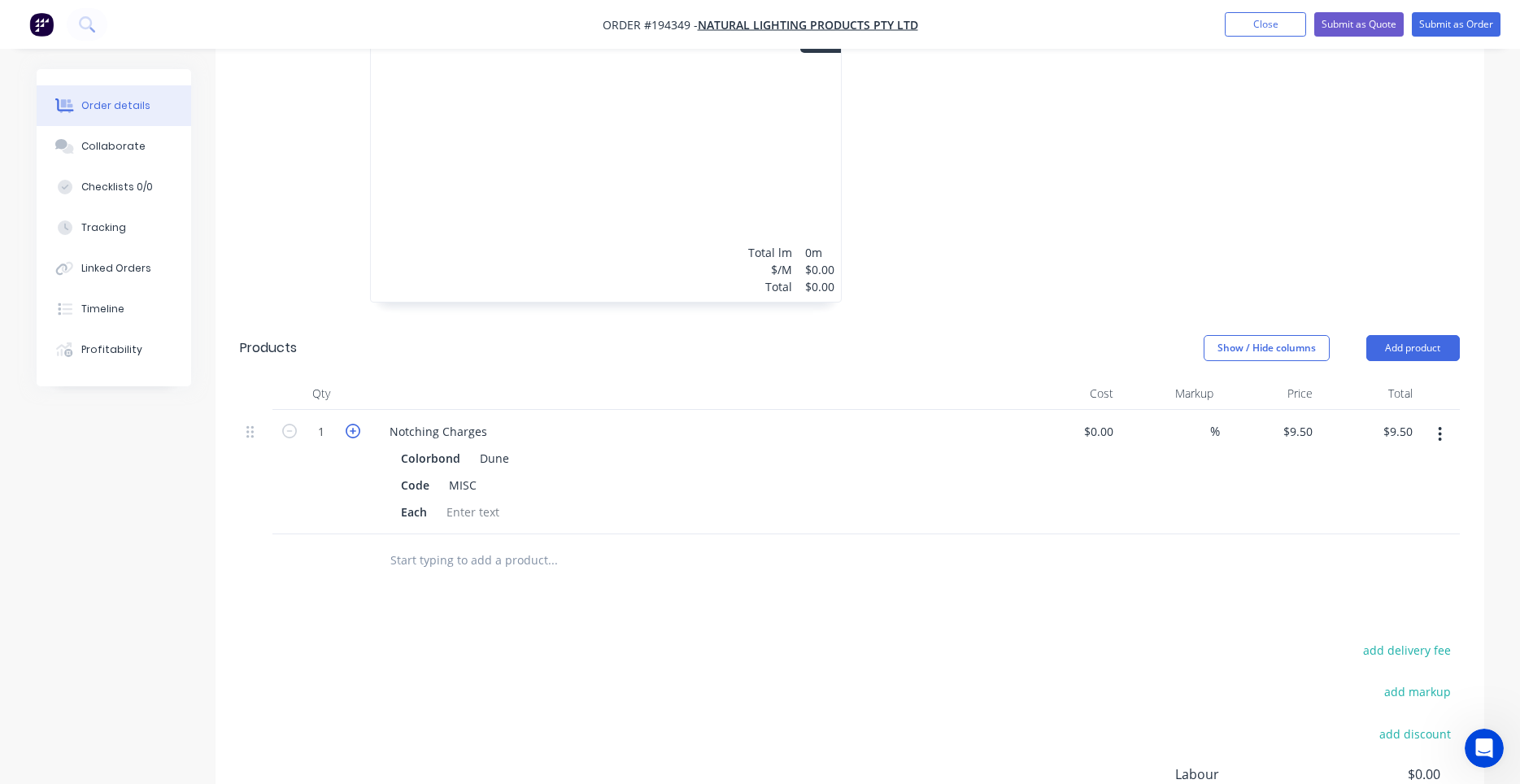
click at [358, 423] on icon "button" at bounding box center [353, 430] width 15 height 15
type input "2"
type input "$19.00"
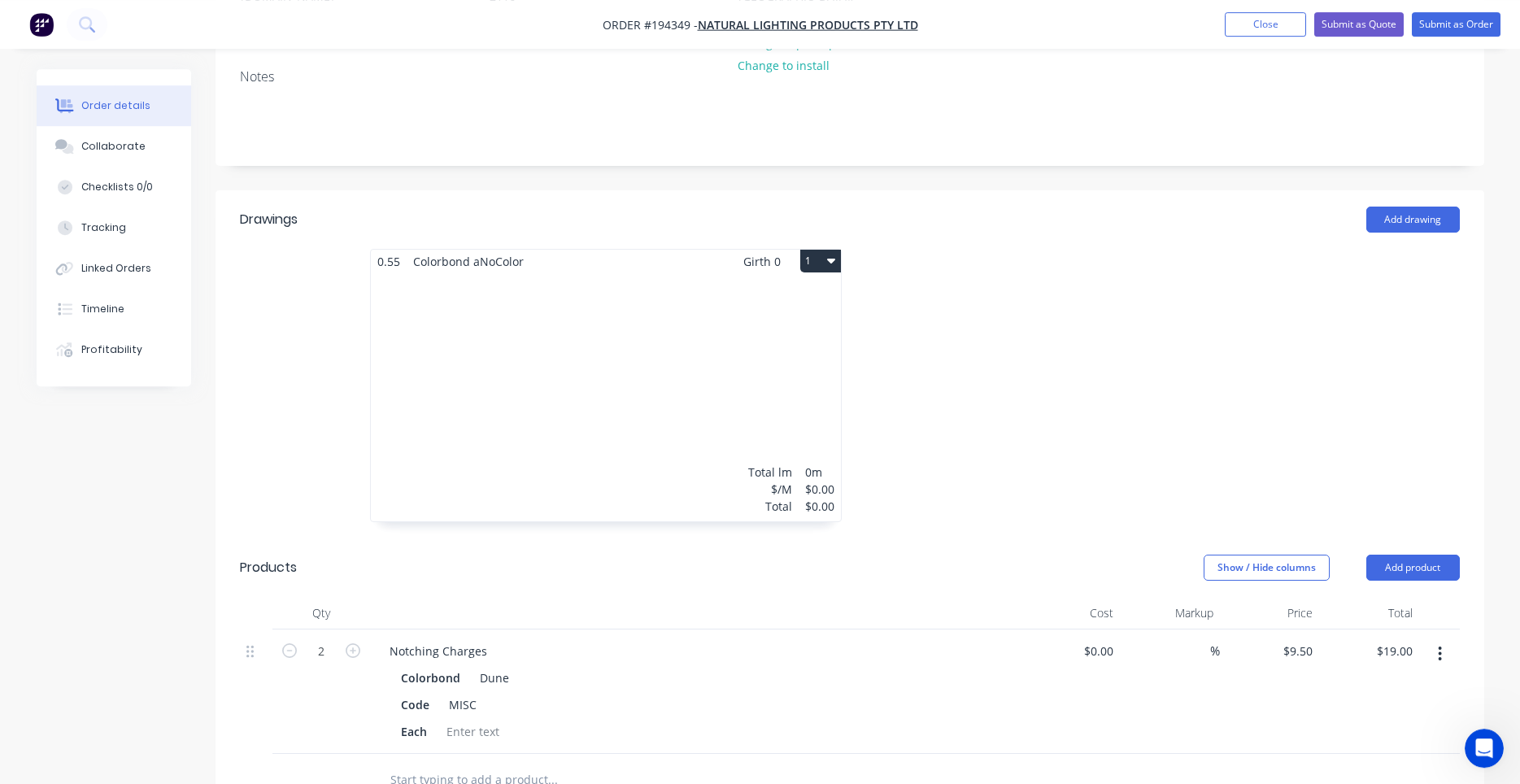
scroll to position [0, 0]
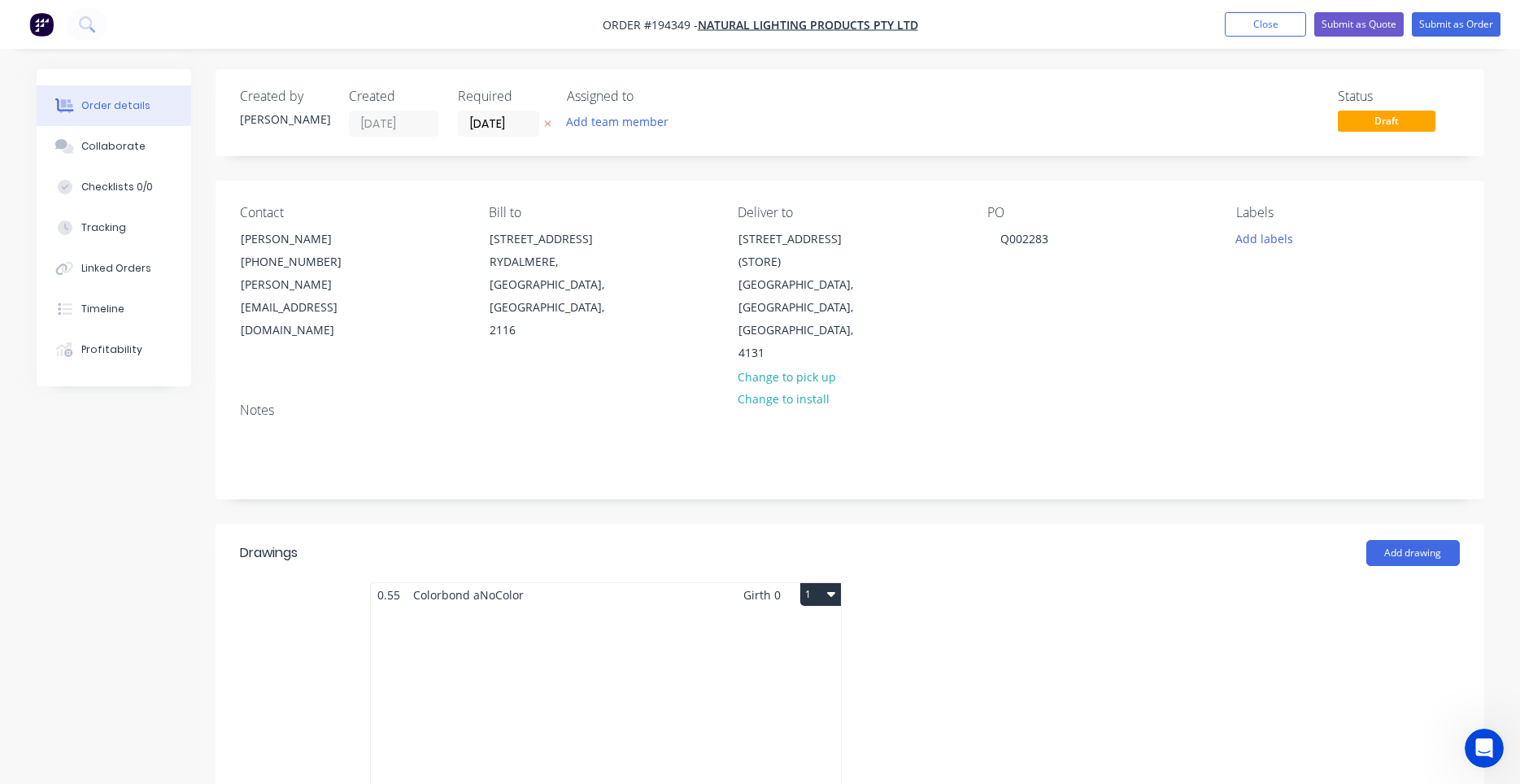
click at [649, 607] on div "Total lm $/M Total 0m $0.00 $0.00" at bounding box center [606, 730] width 470 height 248
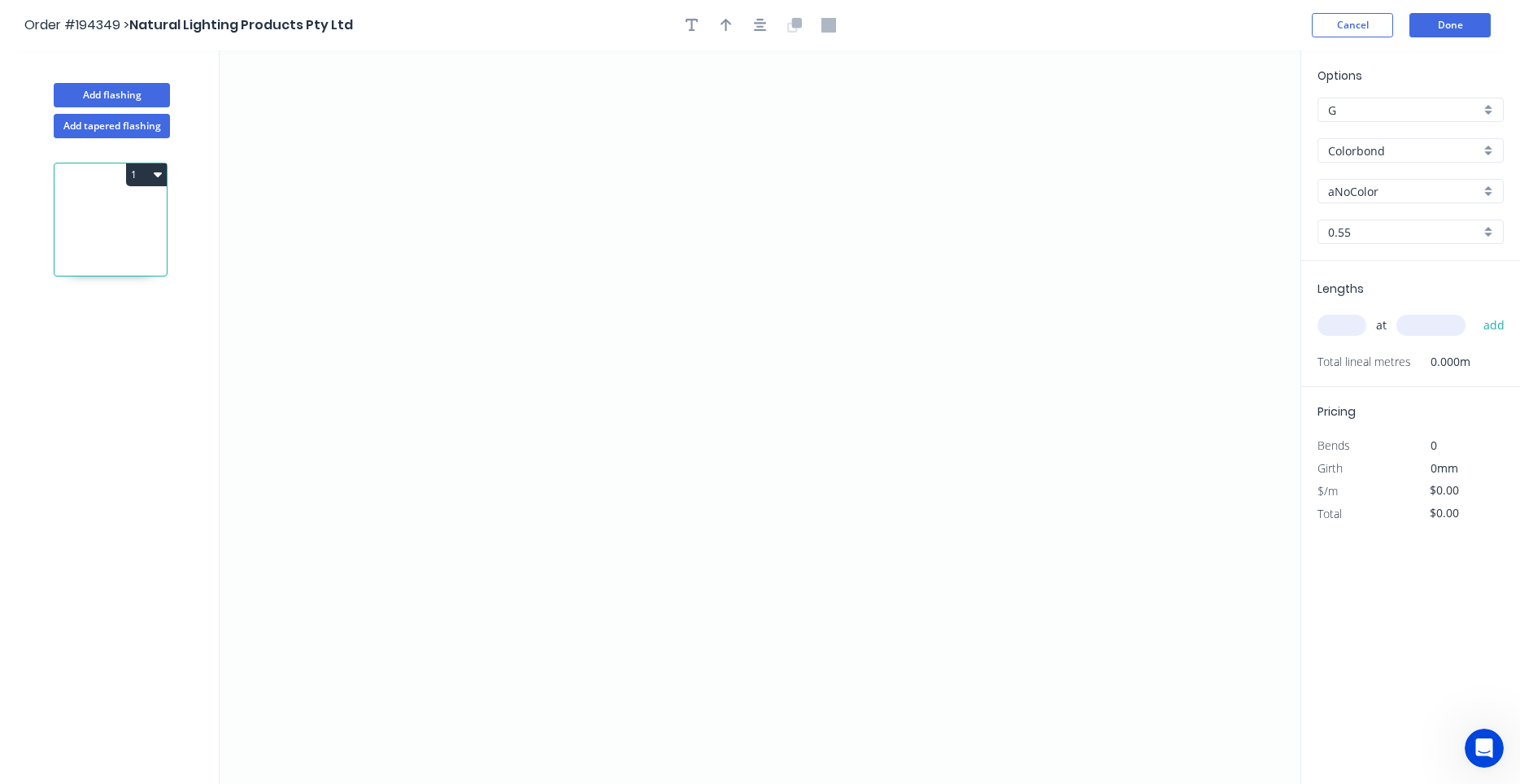
click at [1370, 198] on input "aNoColor" at bounding box center [1404, 191] width 152 height 17
click at [1364, 278] on div "Dune" at bounding box center [1410, 271] width 185 height 28
type input "Dune"
click at [473, 255] on icon "0" at bounding box center [760, 417] width 1081 height 734
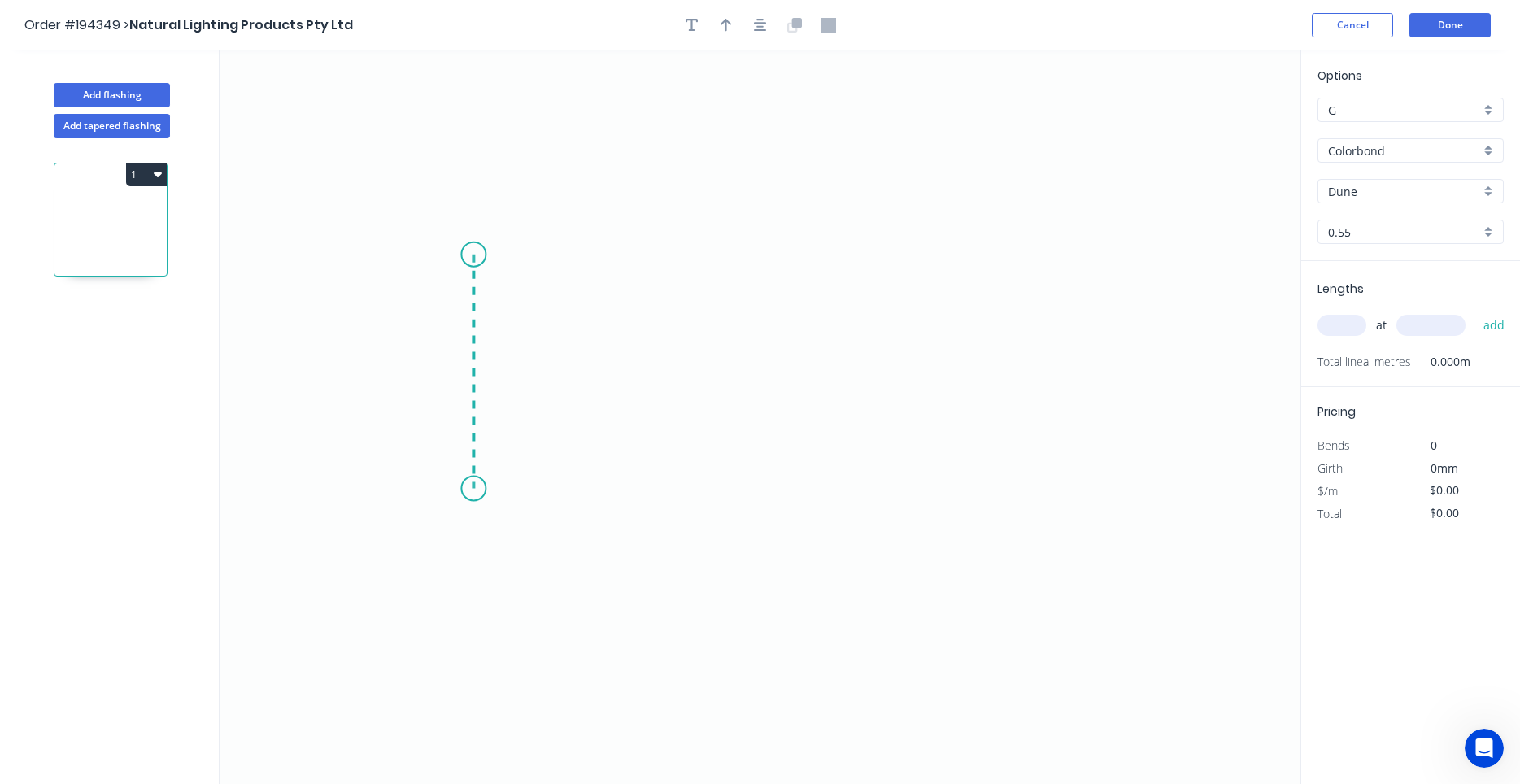
click at [462, 489] on icon "0" at bounding box center [760, 417] width 1081 height 734
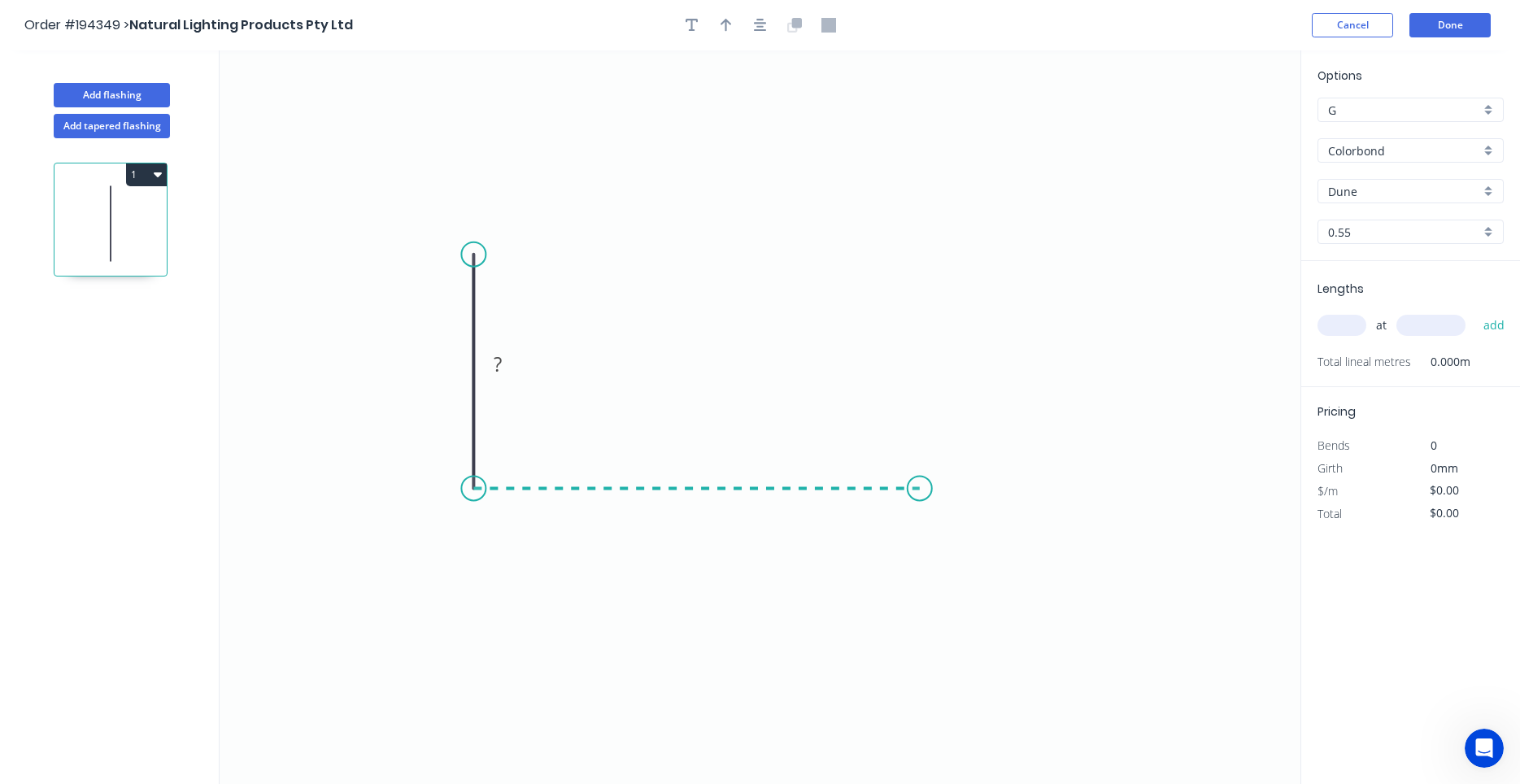
click at [920, 473] on icon "0 ?" at bounding box center [760, 417] width 1081 height 734
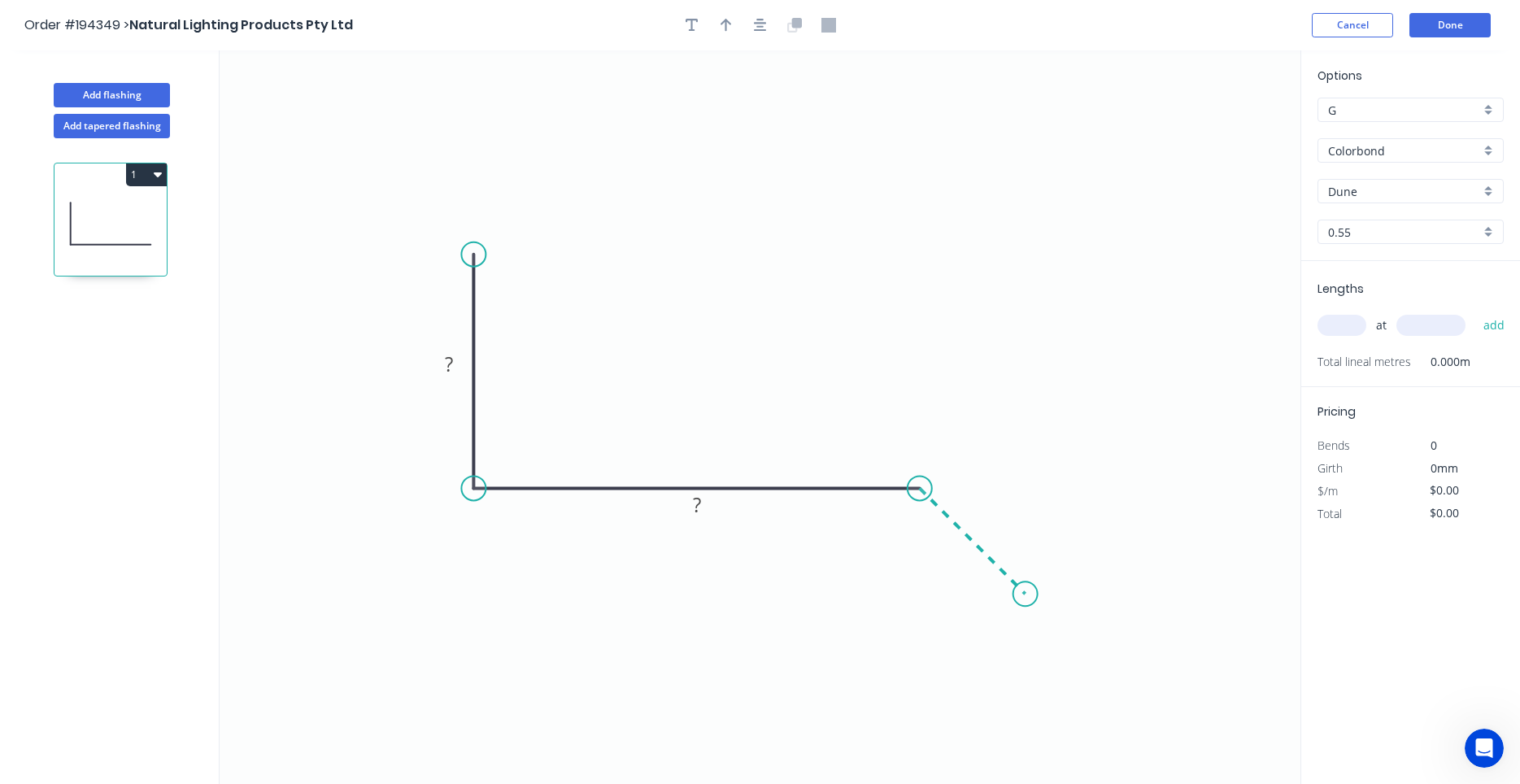
click at [1026, 609] on icon "0 ? ?" at bounding box center [760, 417] width 1081 height 734
click at [1026, 609] on icon "0 ? ? ?" at bounding box center [760, 417] width 1081 height 734
click at [460, 357] on rect at bounding box center [448, 365] width 33 height 23
click at [928, 537] on div "Show angle" at bounding box center [993, 541] width 164 height 34
type input "$14.37"
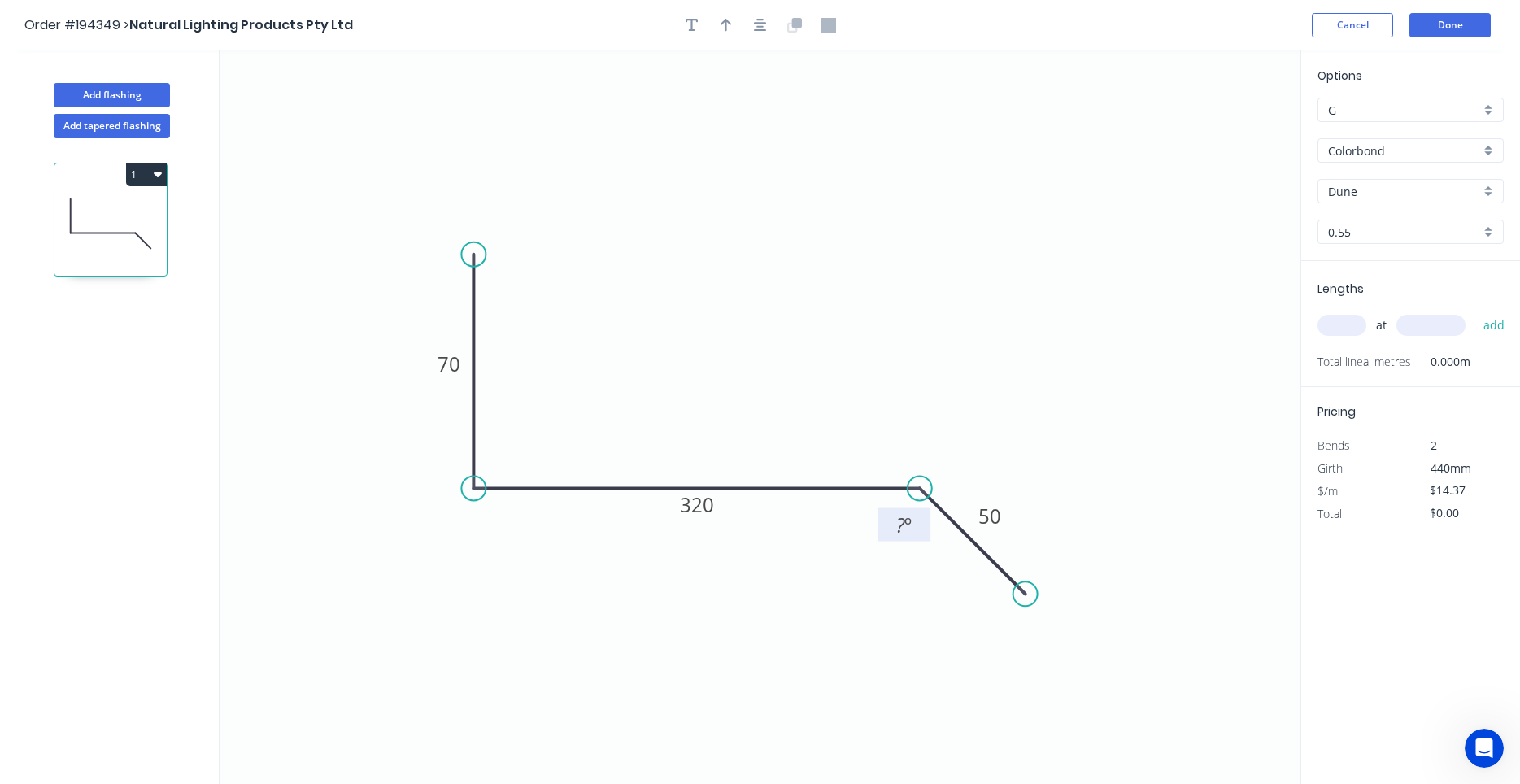
click at [906, 529] on tspan "º" at bounding box center [908, 524] width 7 height 27
click at [748, 15] on div at bounding box center [760, 26] width 171 height 25
click at [749, 21] on button "button" at bounding box center [760, 26] width 25 height 25
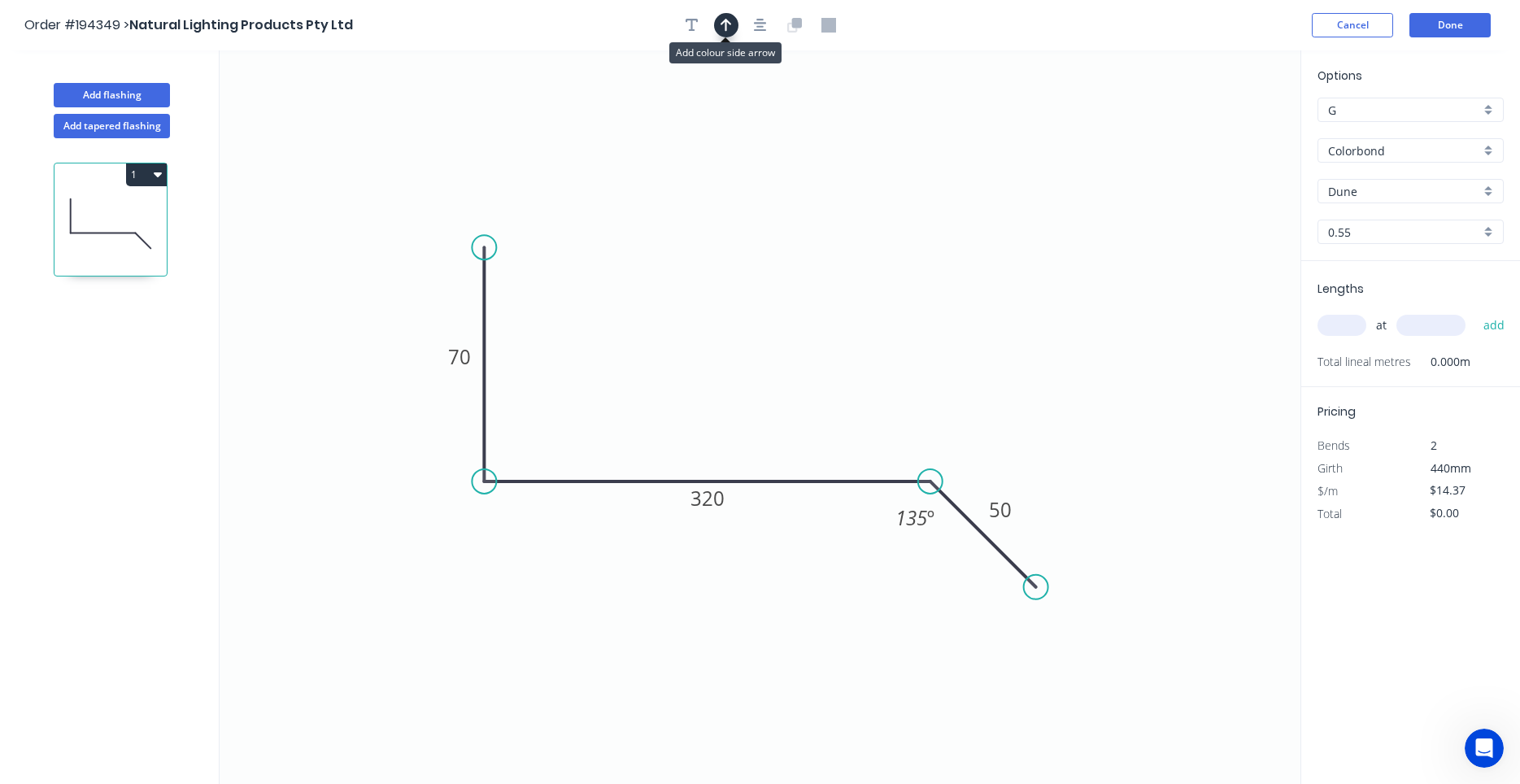
click at [729, 26] on icon "button" at bounding box center [726, 25] width 11 height 15
click at [1214, 128] on icon at bounding box center [1218, 112] width 15 height 52
click at [1214, 128] on icon at bounding box center [1213, 110] width 15 height 52
drag, startPoint x: 1211, startPoint y: 129, endPoint x: 790, endPoint y: 289, distance: 450.4
click at [790, 289] on icon at bounding box center [803, 275] width 47 height 47
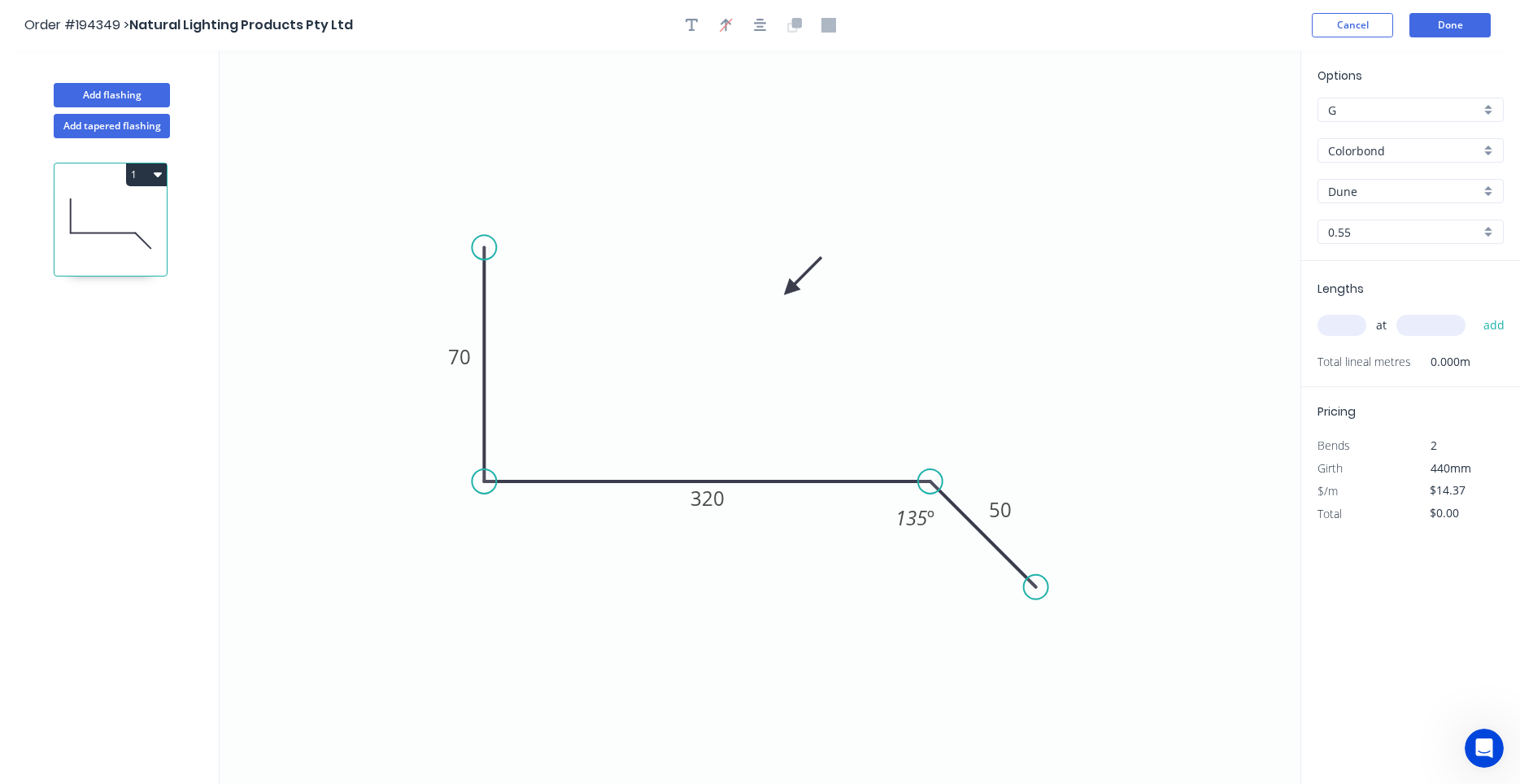
click at [1352, 327] on input "text" at bounding box center [1341, 325] width 49 height 21
type input "1"
type input "1900"
click at [1475, 311] on button "add" at bounding box center [1493, 324] width 38 height 27
click at [760, 32] on icon "button" at bounding box center [760, 25] width 13 height 15
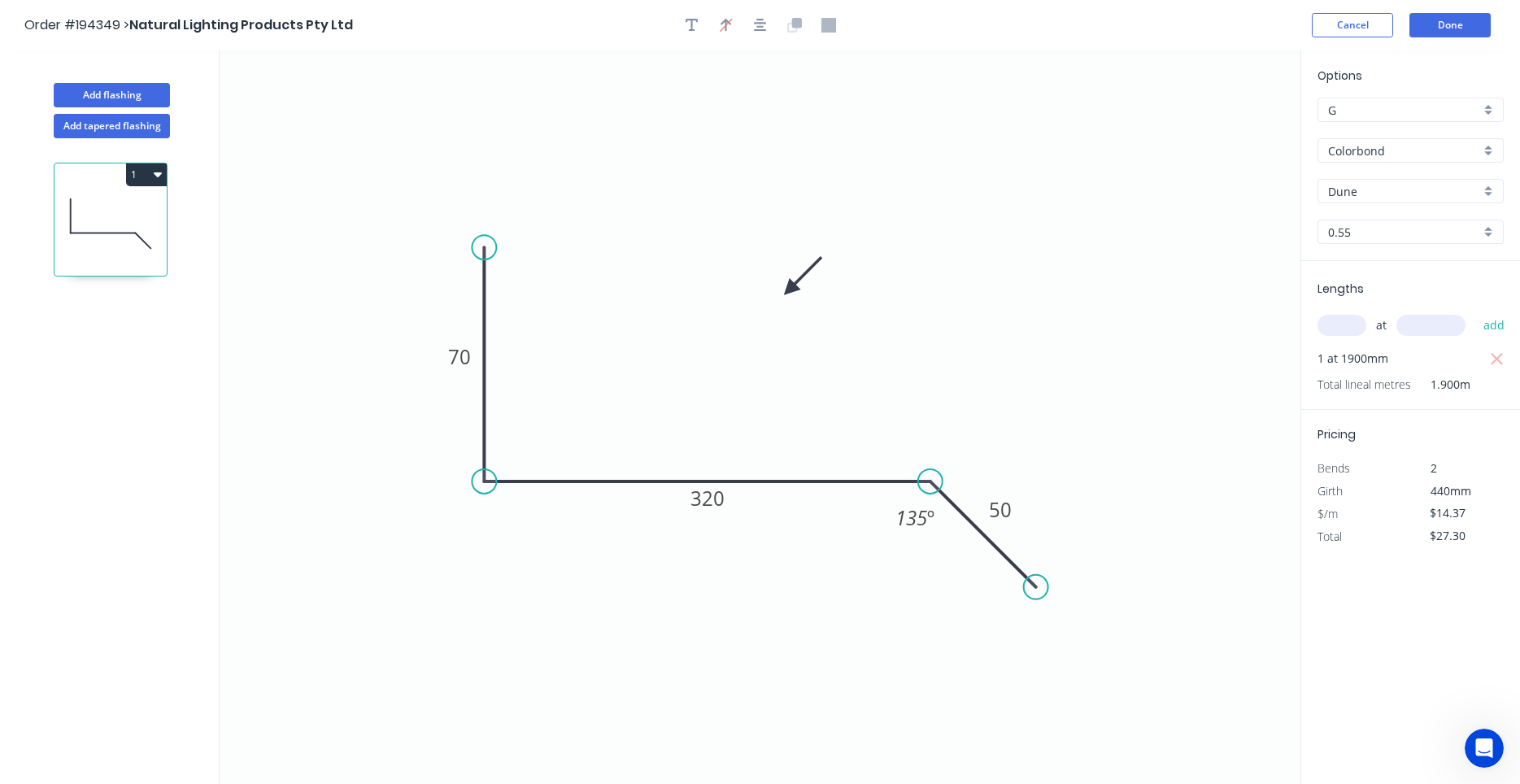
click at [162, 174] on button "1" at bounding box center [147, 175] width 41 height 23
click at [149, 215] on div "Duplicate" at bounding box center [89, 215] width 126 height 24
type input "$0.00"
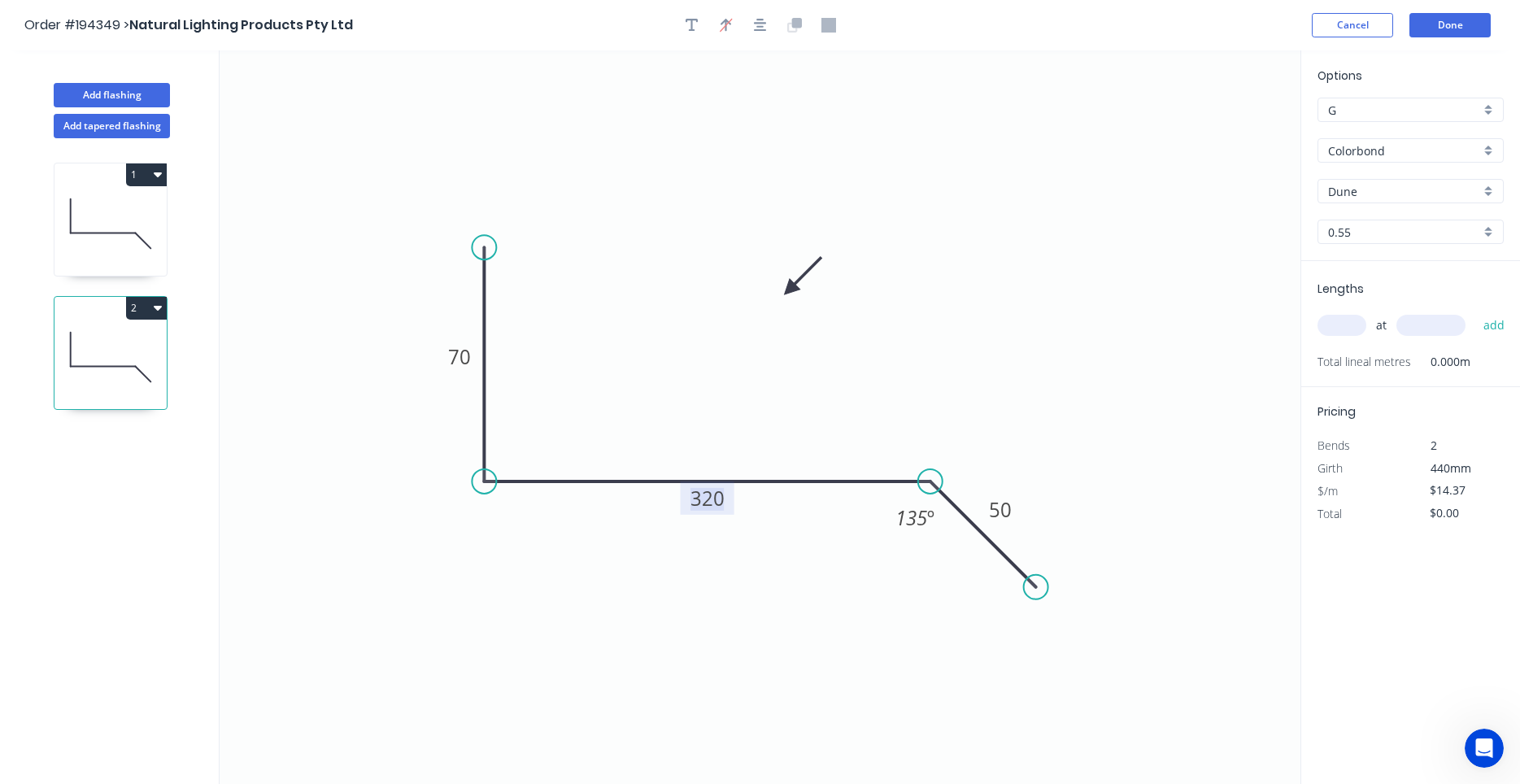
click at [716, 486] on tspan "320" at bounding box center [707, 498] width 34 height 27
click at [1332, 326] on input "text" at bounding box center [1341, 325] width 49 height 21
type input "1"
type input "1900"
click at [1475, 311] on button "add" at bounding box center [1493, 324] width 38 height 27
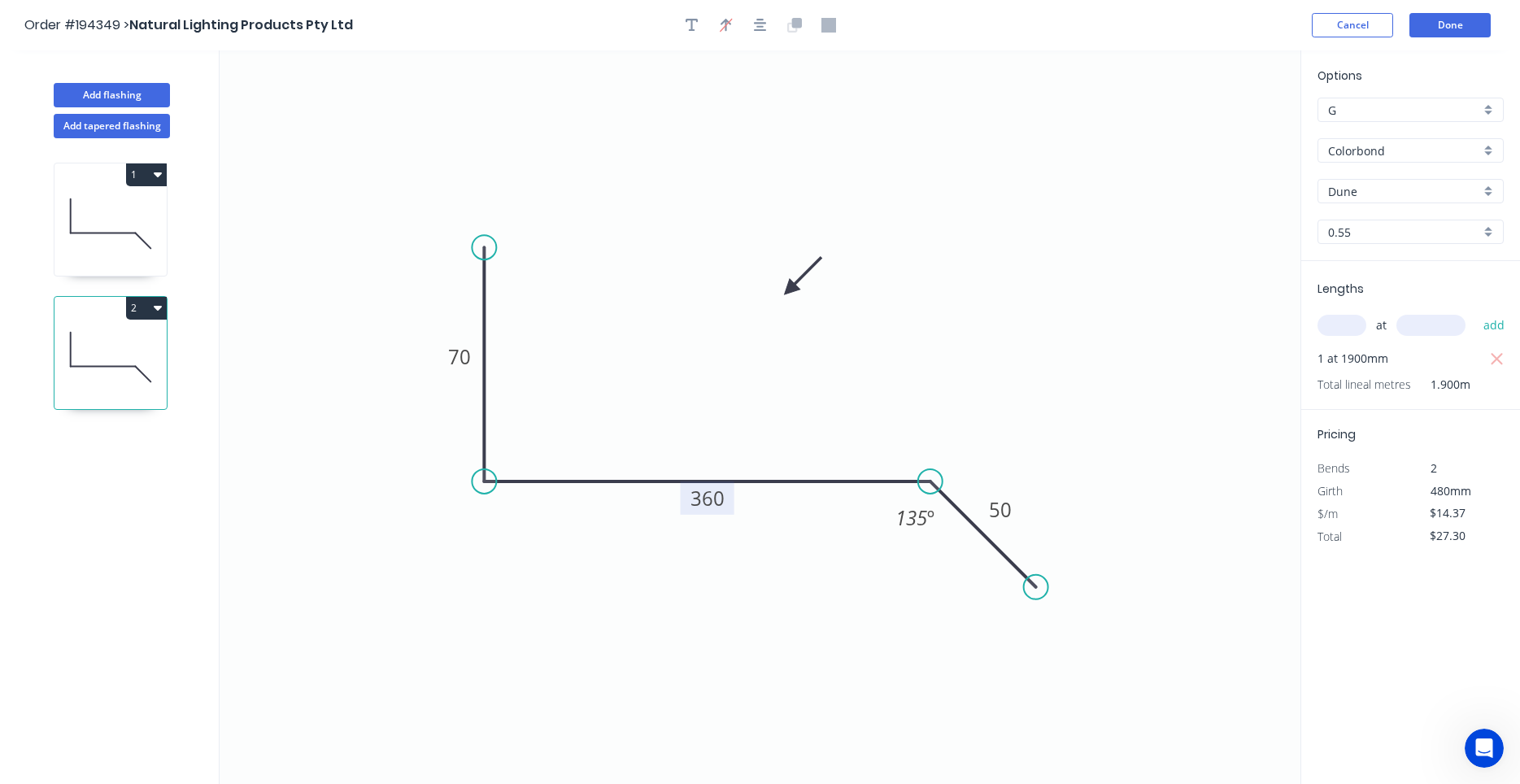
click at [158, 301] on icon "button" at bounding box center [157, 307] width 8 height 13
click at [147, 340] on div "Duplicate" at bounding box center [89, 348] width 126 height 24
type input "$0.00"
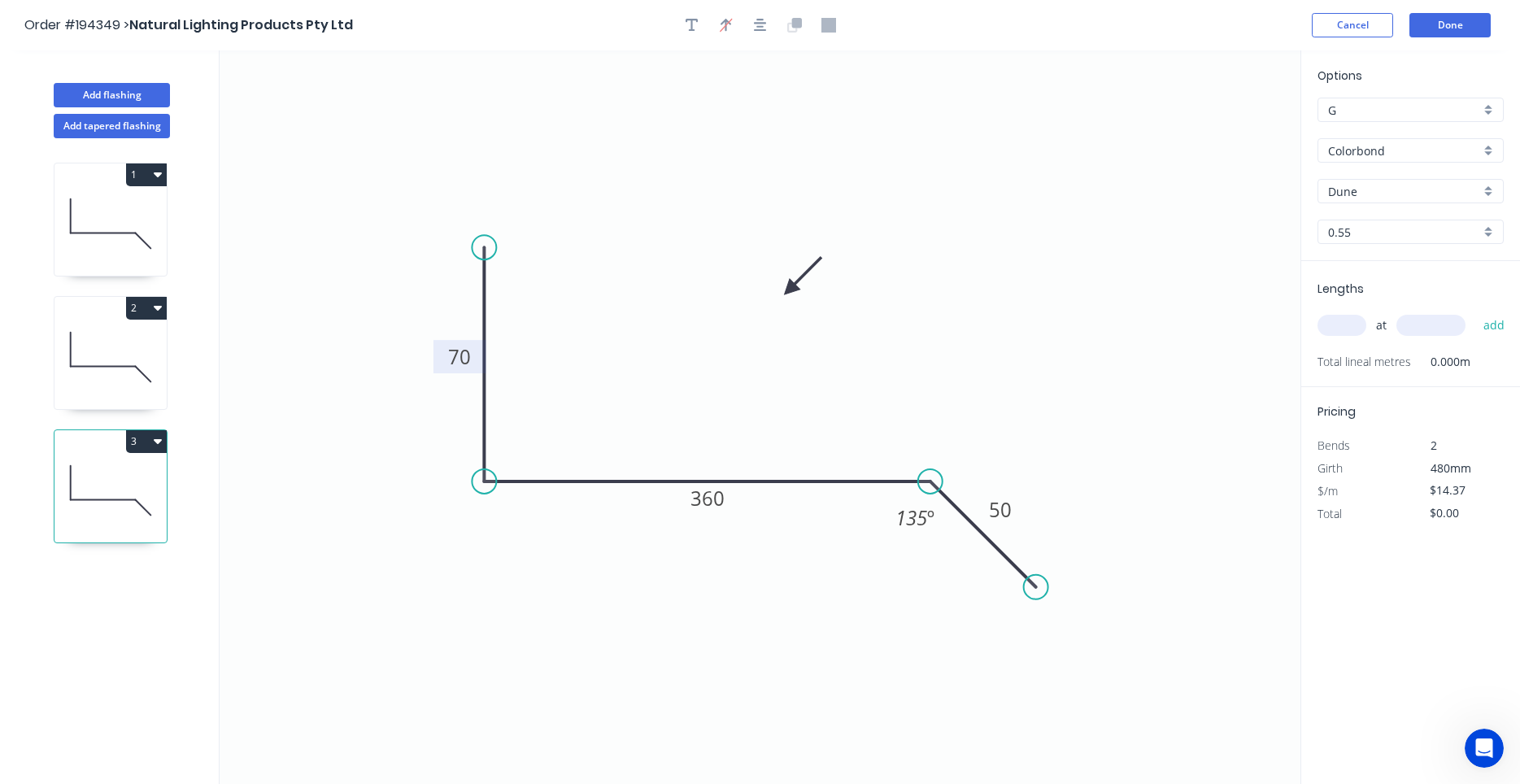
click at [468, 361] on tspan "70" at bounding box center [460, 356] width 23 height 27
type input "$12.34"
click at [1341, 325] on input "text" at bounding box center [1341, 325] width 49 height 21
type input "1"
type input "1200"
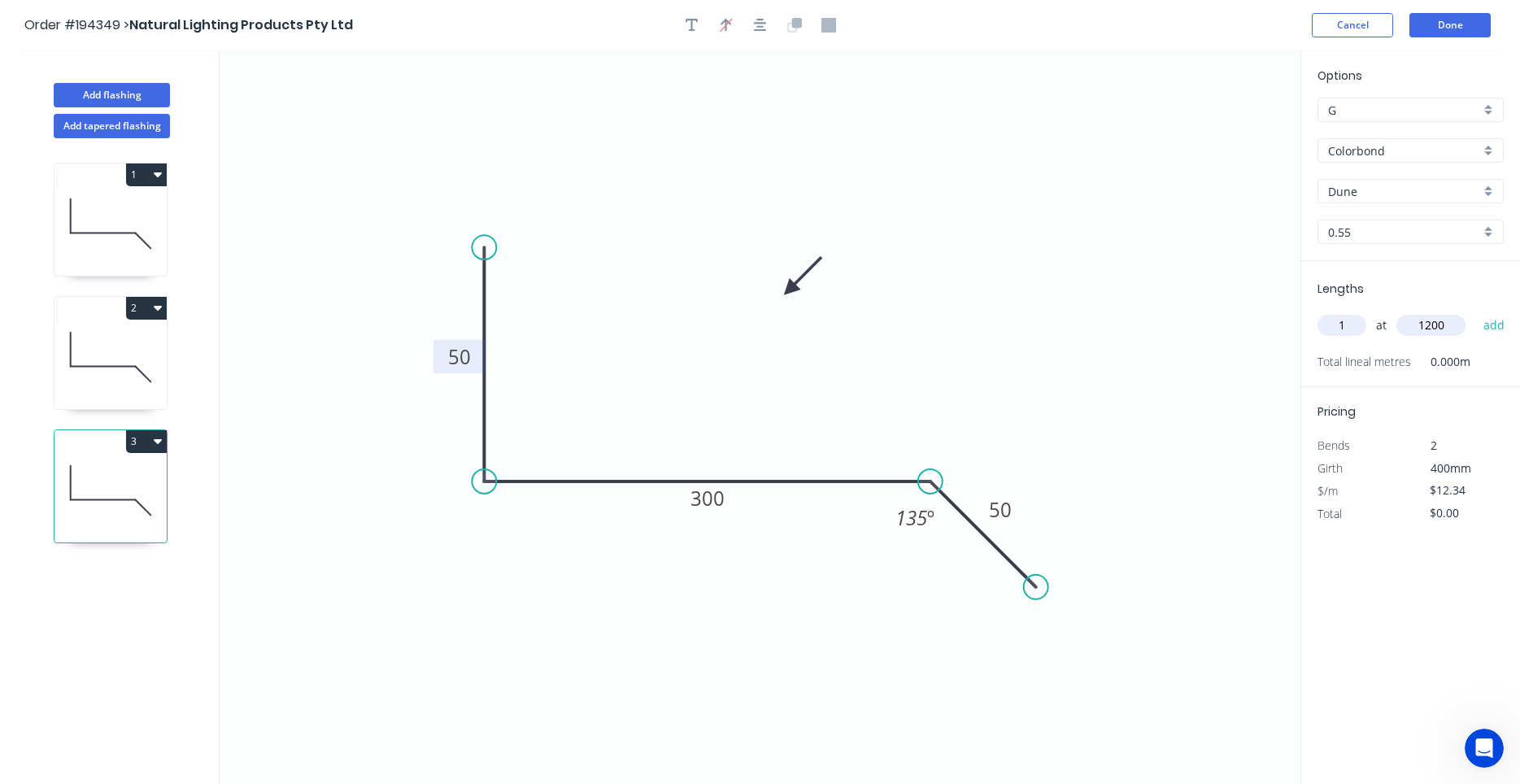
click at [1475, 311] on button "add" at bounding box center [1493, 324] width 38 height 27
type input "$14.81"
click at [140, 102] on button "Add flashing" at bounding box center [112, 95] width 117 height 25
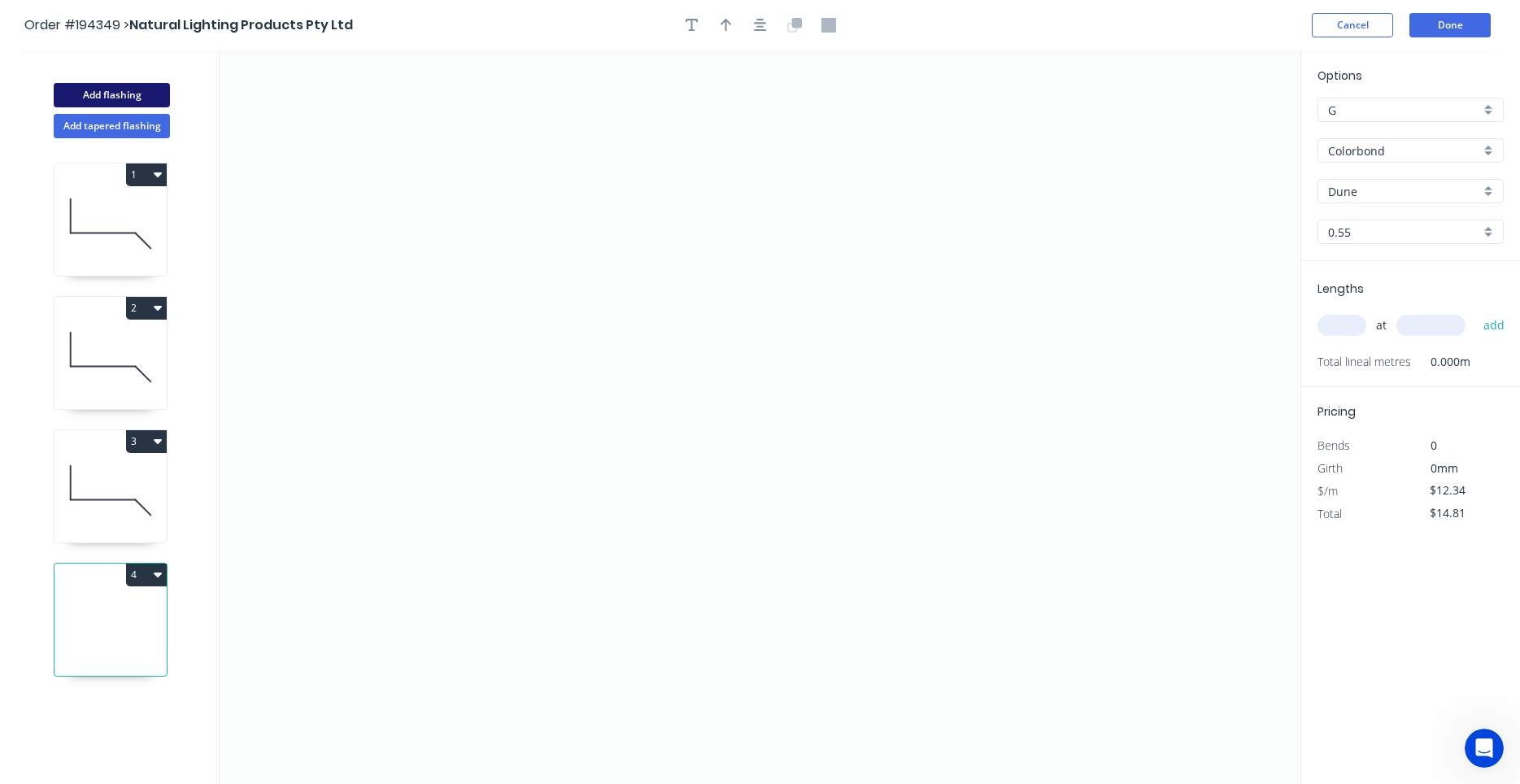
type input "$0.00"
click at [292, 491] on icon "0" at bounding box center [760, 417] width 1081 height 734
click at [408, 383] on icon "0" at bounding box center [760, 417] width 1081 height 734
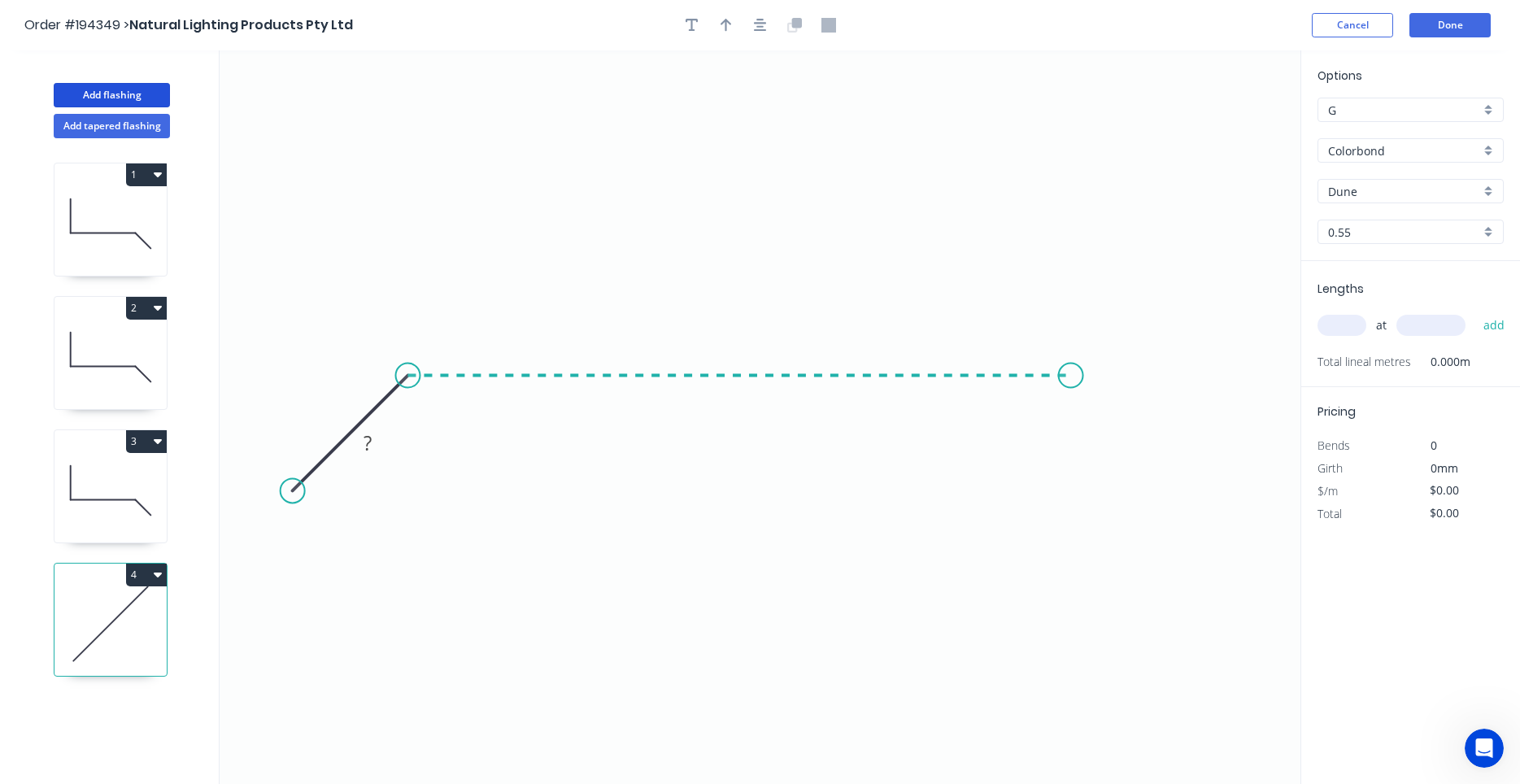
click at [1071, 421] on icon "0 ?" at bounding box center [760, 417] width 1081 height 734
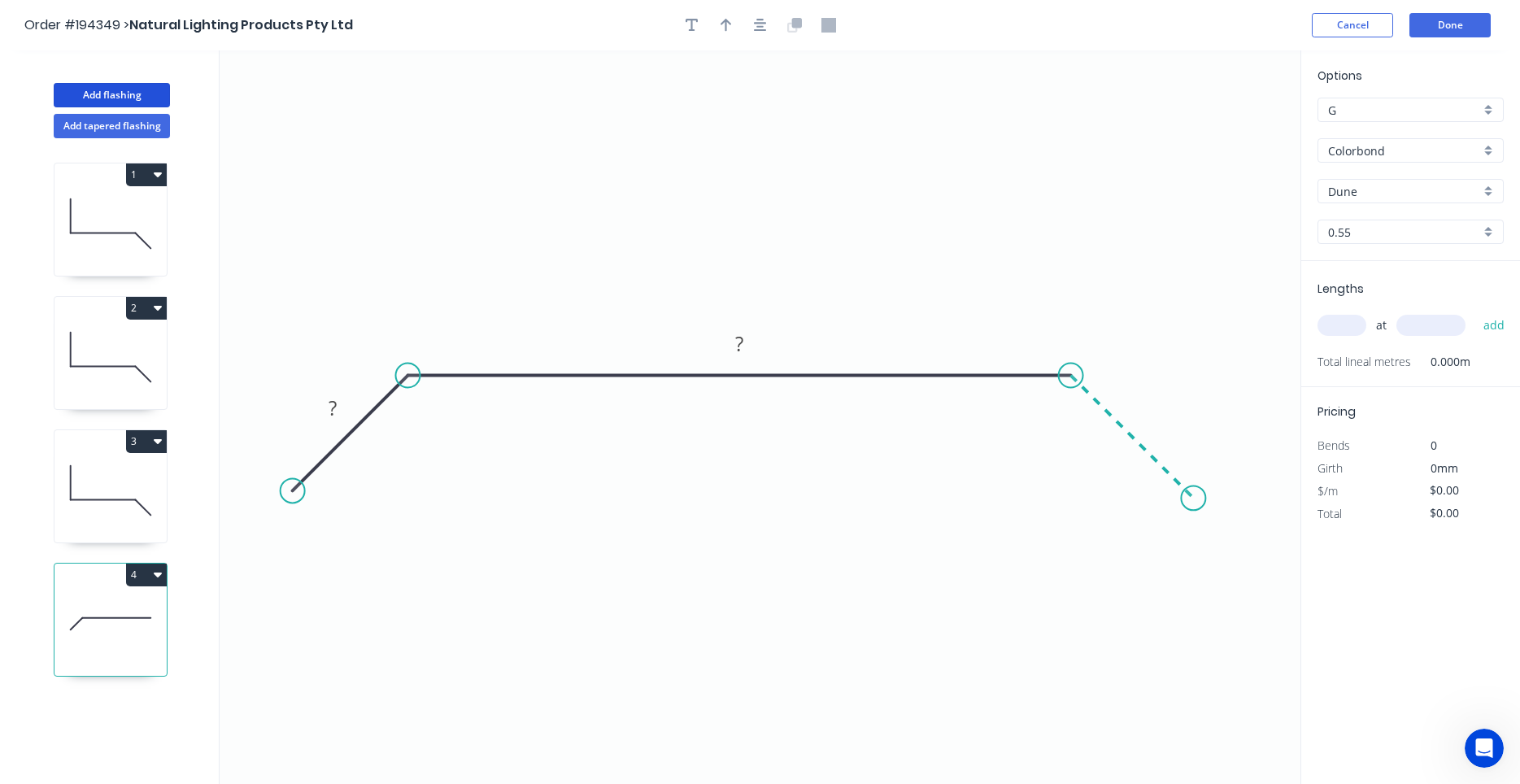
click at [1193, 521] on icon "0 ? ?" at bounding box center [760, 417] width 1081 height 734
click at [1192, 521] on circle at bounding box center [1192, 521] width 25 height 25
drag, startPoint x: 1188, startPoint y: 517, endPoint x: 1190, endPoint y: 508, distance: 9.2
click at [1190, 508] on icon "0 ? ? ?" at bounding box center [760, 417] width 1081 height 734
click at [736, 346] on tspan "?" at bounding box center [738, 343] width 8 height 27
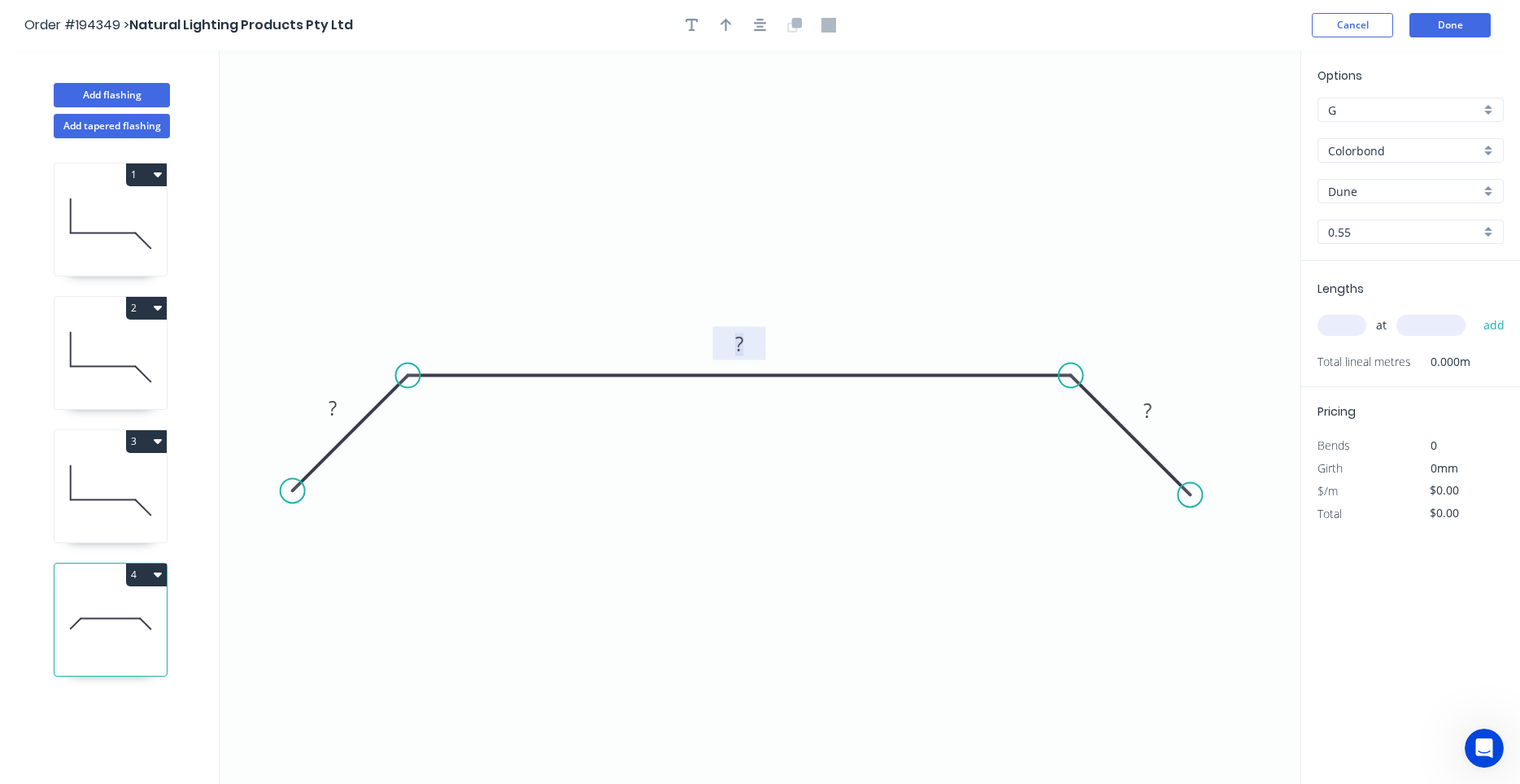
drag, startPoint x: 736, startPoint y: 346, endPoint x: 753, endPoint y: 346, distance: 17.0
click at [753, 346] on g "?" at bounding box center [739, 343] width 33 height 27
drag, startPoint x: 295, startPoint y: 491, endPoint x: 340, endPoint y: 449, distance: 61.6
click at [340, 449] on circle at bounding box center [342, 441] width 25 height 25
drag, startPoint x: 1193, startPoint y: 492, endPoint x: 1132, endPoint y: 444, distance: 77.6
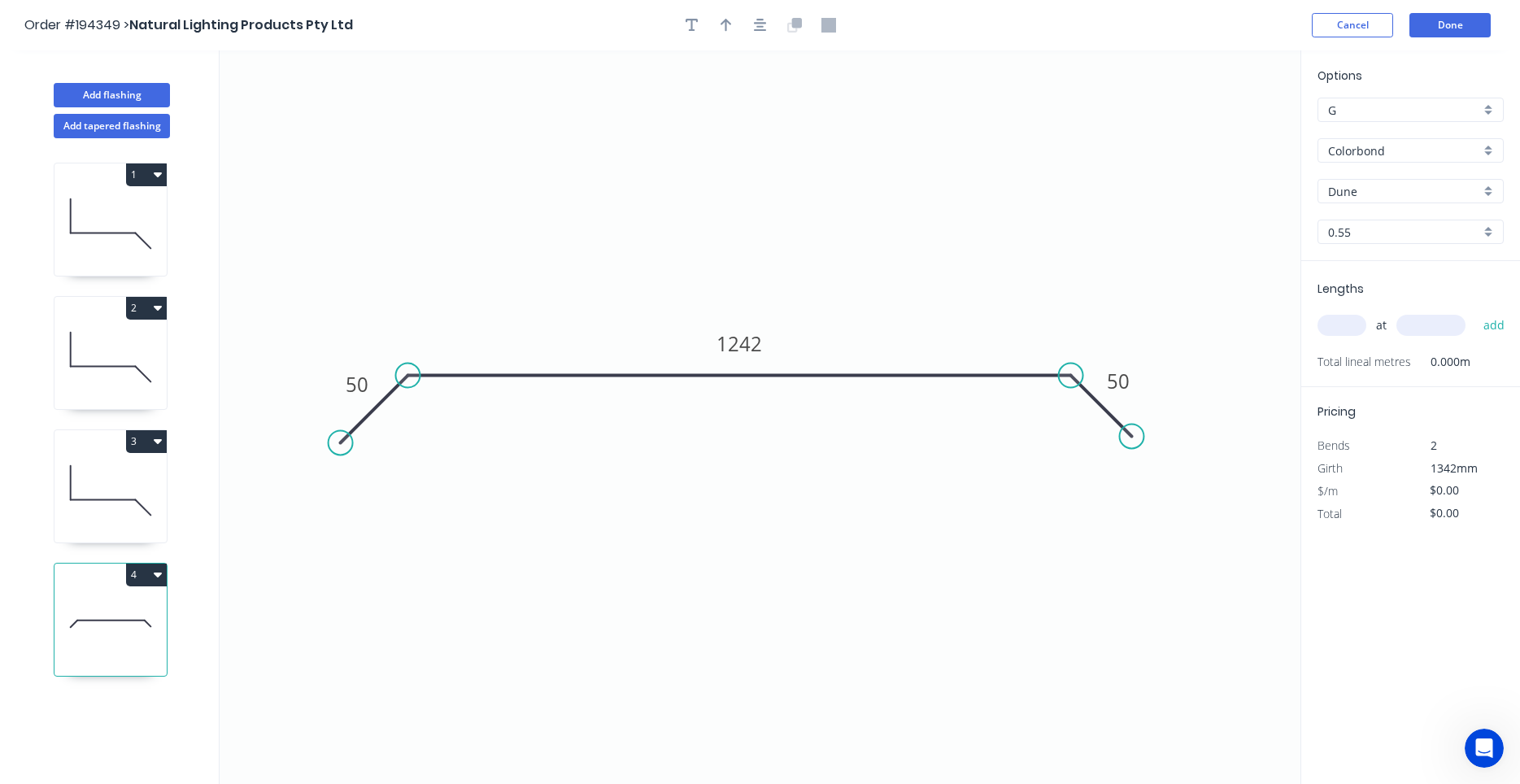
click at [1132, 444] on circle at bounding box center [1132, 436] width 25 height 25
click at [1109, 418] on icon "0 50 1242 50" at bounding box center [760, 417] width 1081 height 734
drag, startPoint x: 1109, startPoint y: 413, endPoint x: 870, endPoint y: 413, distance: 239.0
click at [870, 413] on icon at bounding box center [863, 406] width 61 height 61
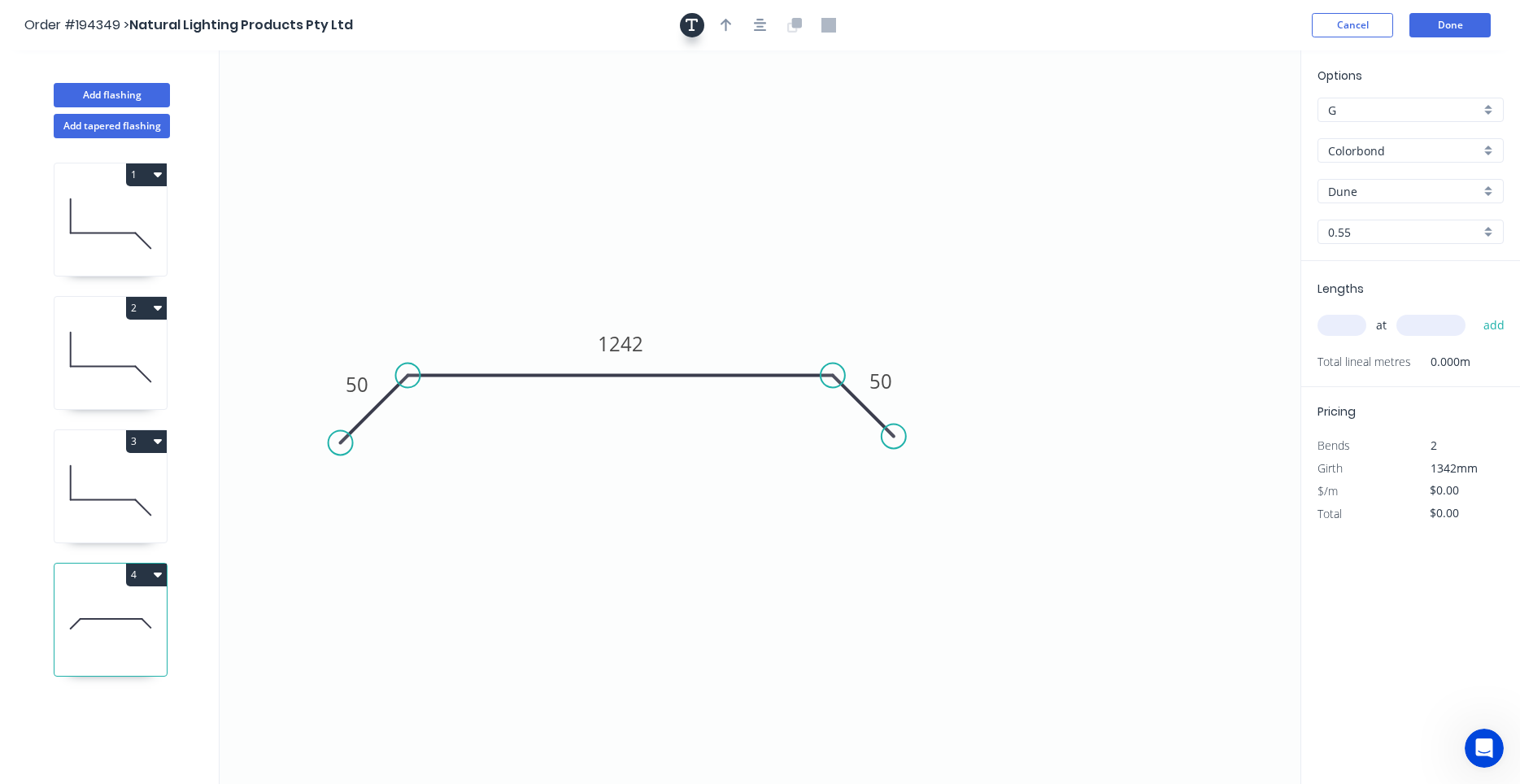
click at [702, 23] on button "button" at bounding box center [692, 26] width 25 height 25
drag, startPoint x: 362, startPoint y: 118, endPoint x: 1223, endPoint y: 120, distance: 861.0
click at [1223, 120] on textarea at bounding box center [1185, 117] width 132 height 60
click at [762, 37] on header "Order #194349 > Natural Lighting Products Pty Ltd Cancel Done" at bounding box center [760, 25] width 1520 height 50
click at [759, 30] on icon "button" at bounding box center [760, 25] width 13 height 13
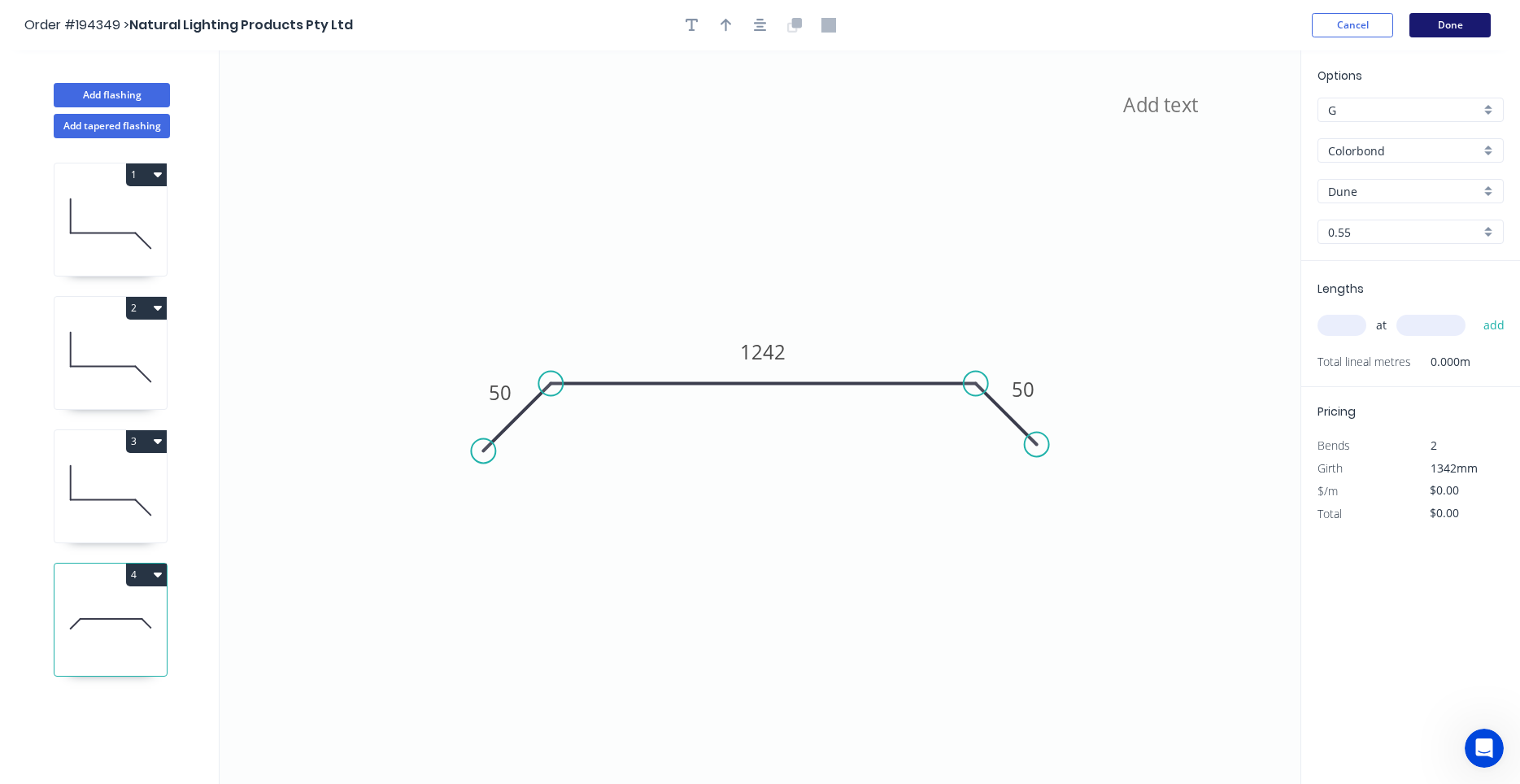
click at [1463, 34] on button "Done" at bounding box center [1450, 26] width 81 height 25
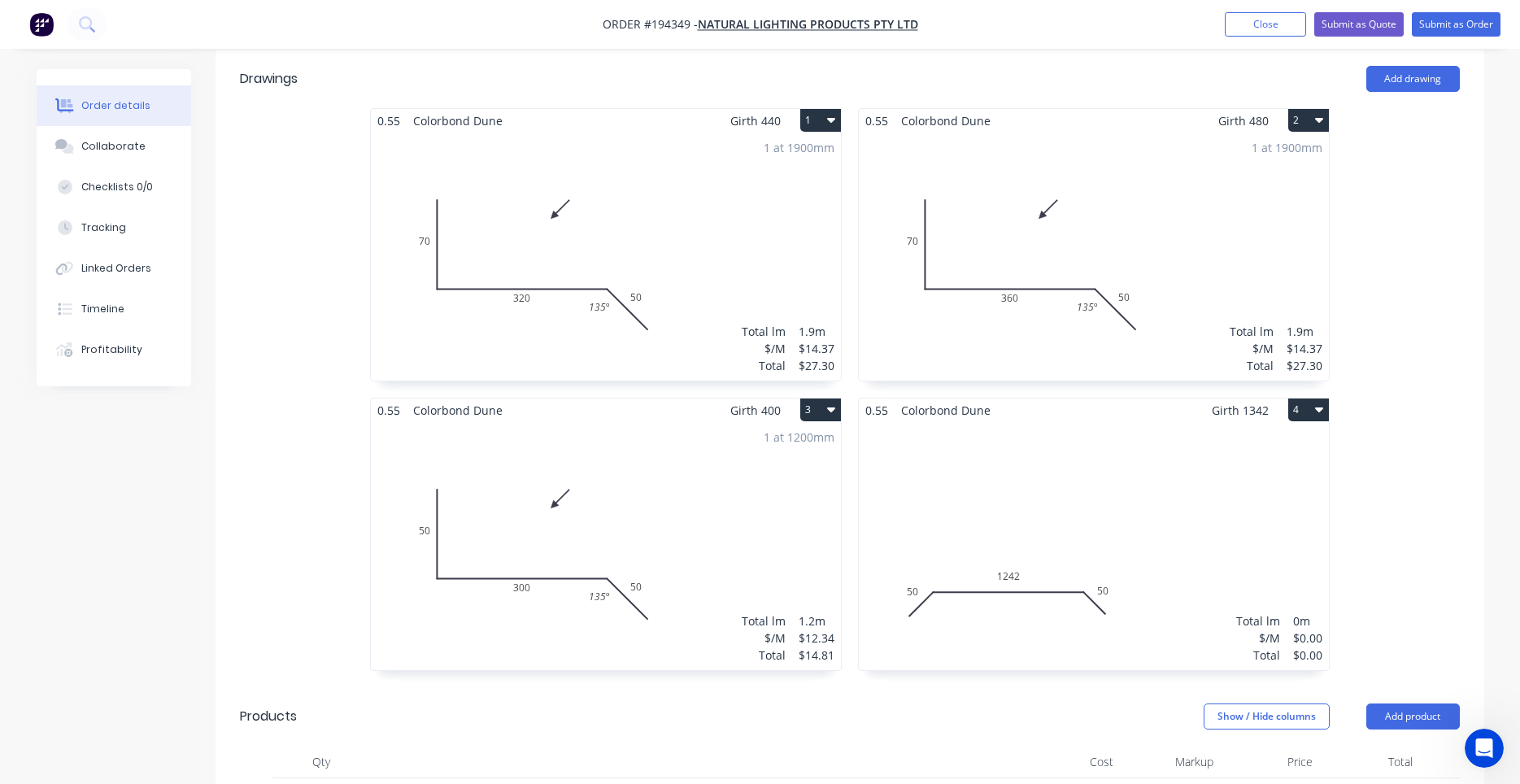
scroll to position [415, 0]
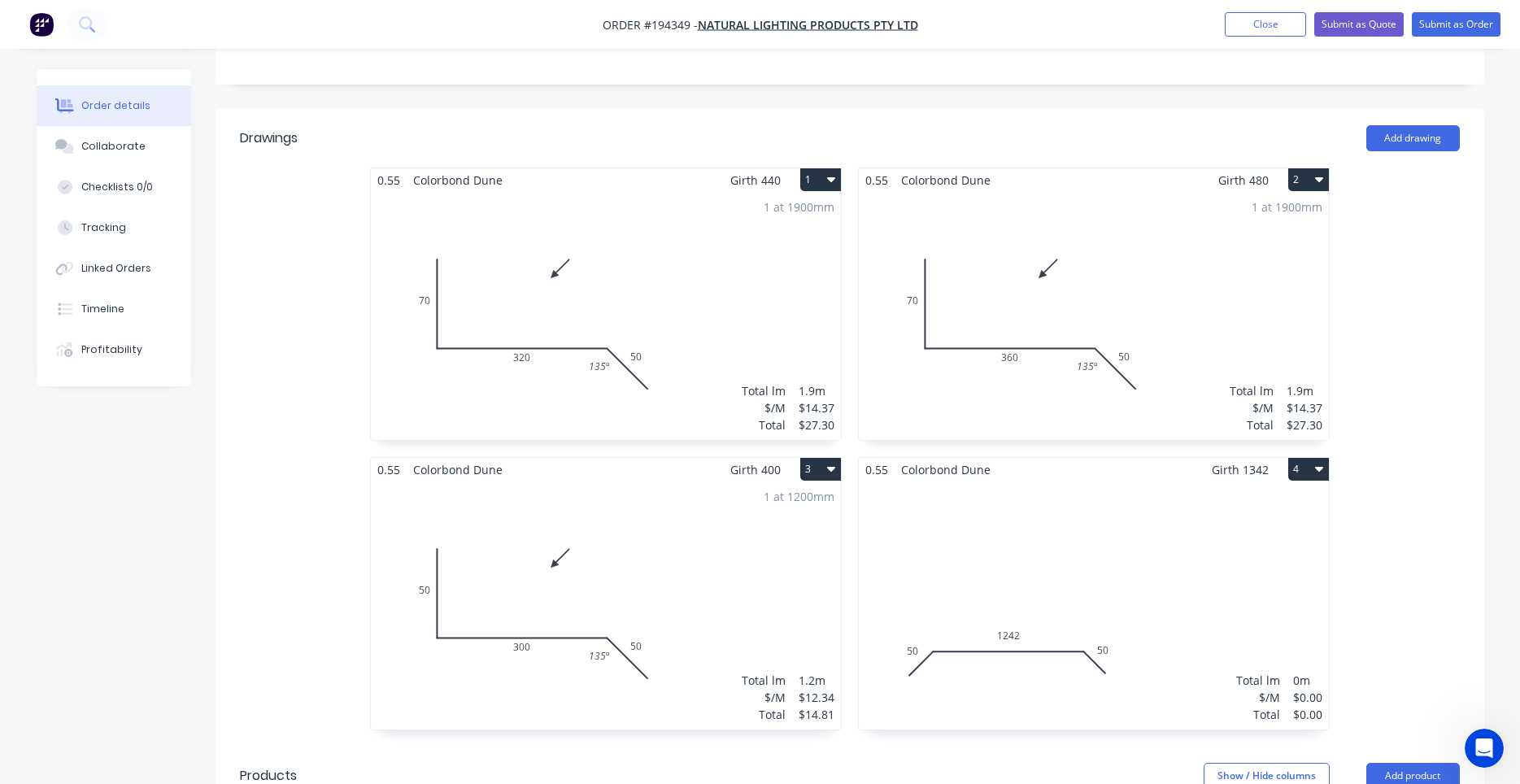
click at [1188, 541] on div "Total lm $/M Total 0m $0.00 $0.00" at bounding box center [1094, 605] width 470 height 248
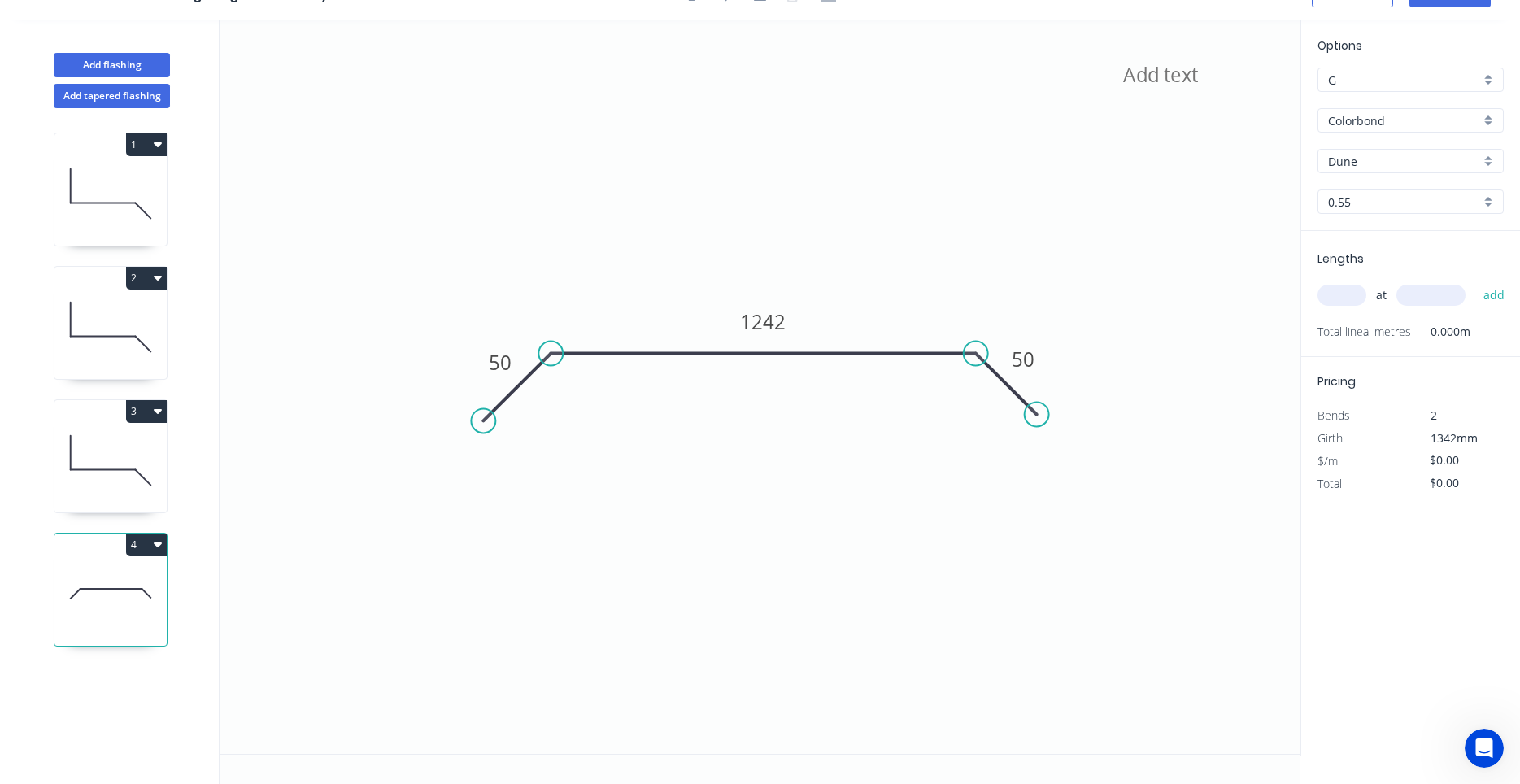
scroll to position [30, 0]
click at [1356, 305] on input "text" at bounding box center [1341, 295] width 49 height 21
type input "1"
type input "870"
click at [1475, 281] on button "add" at bounding box center [1493, 294] width 38 height 27
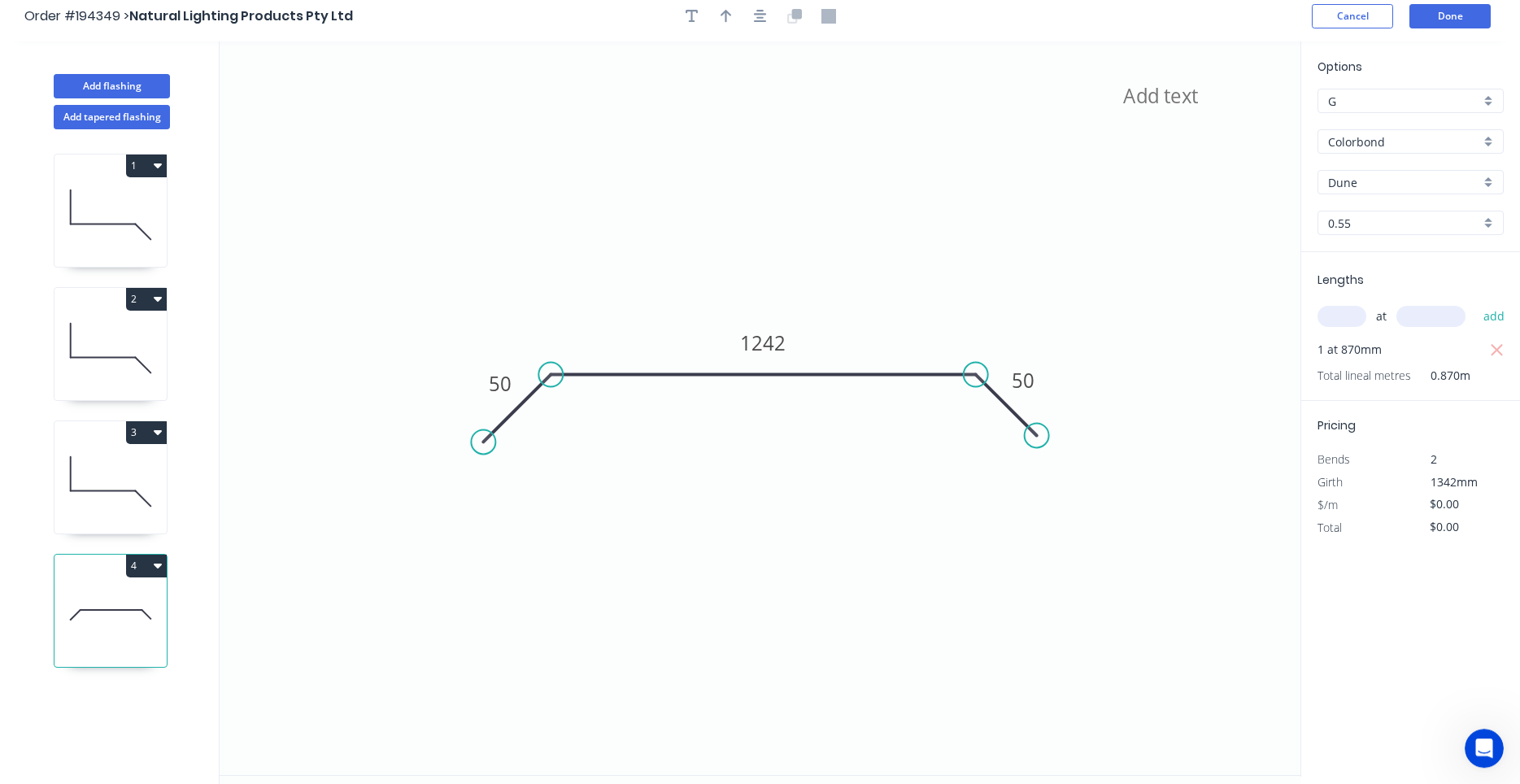
scroll to position [0, 0]
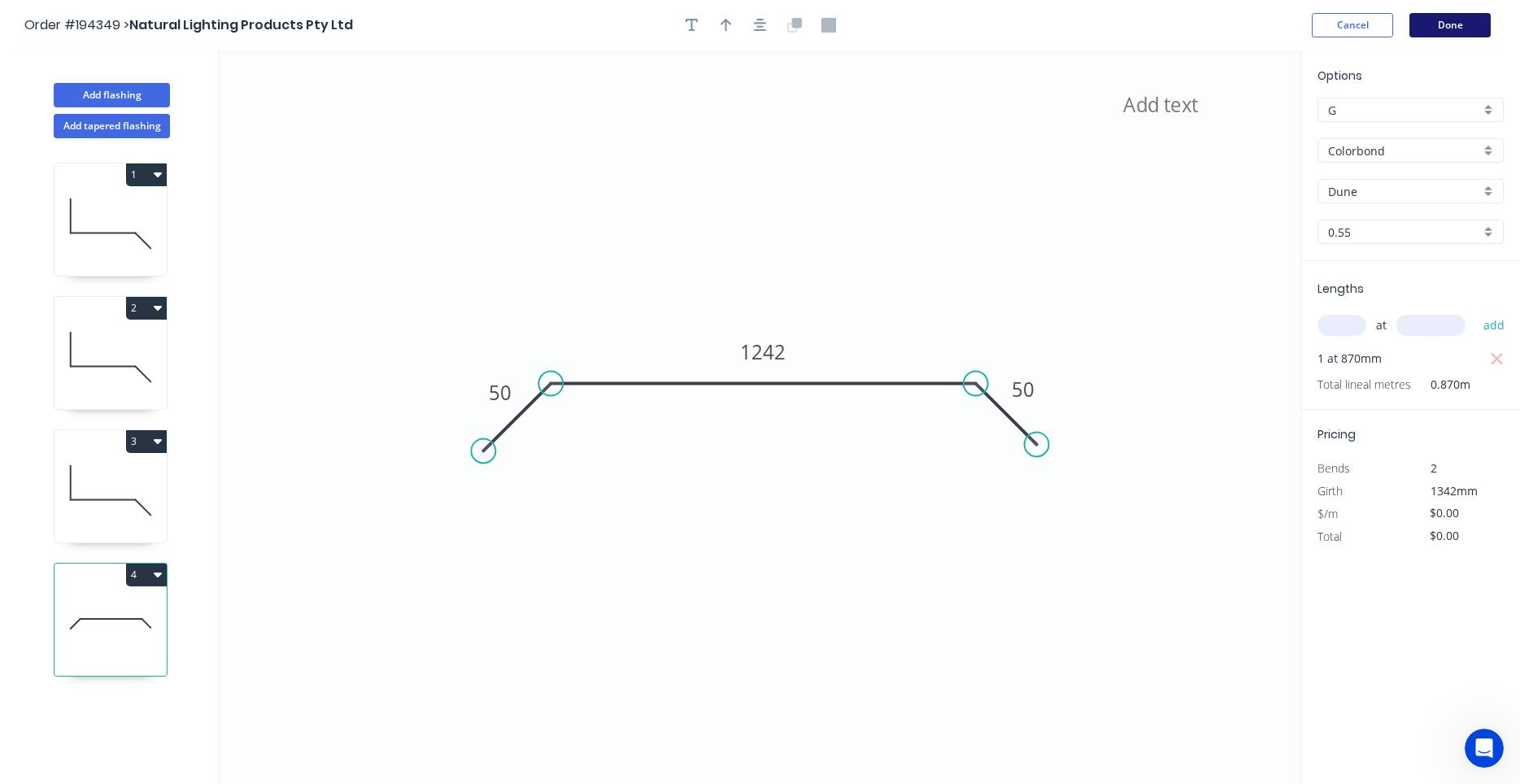
click at [1475, 34] on button "Done" at bounding box center [1450, 26] width 81 height 25
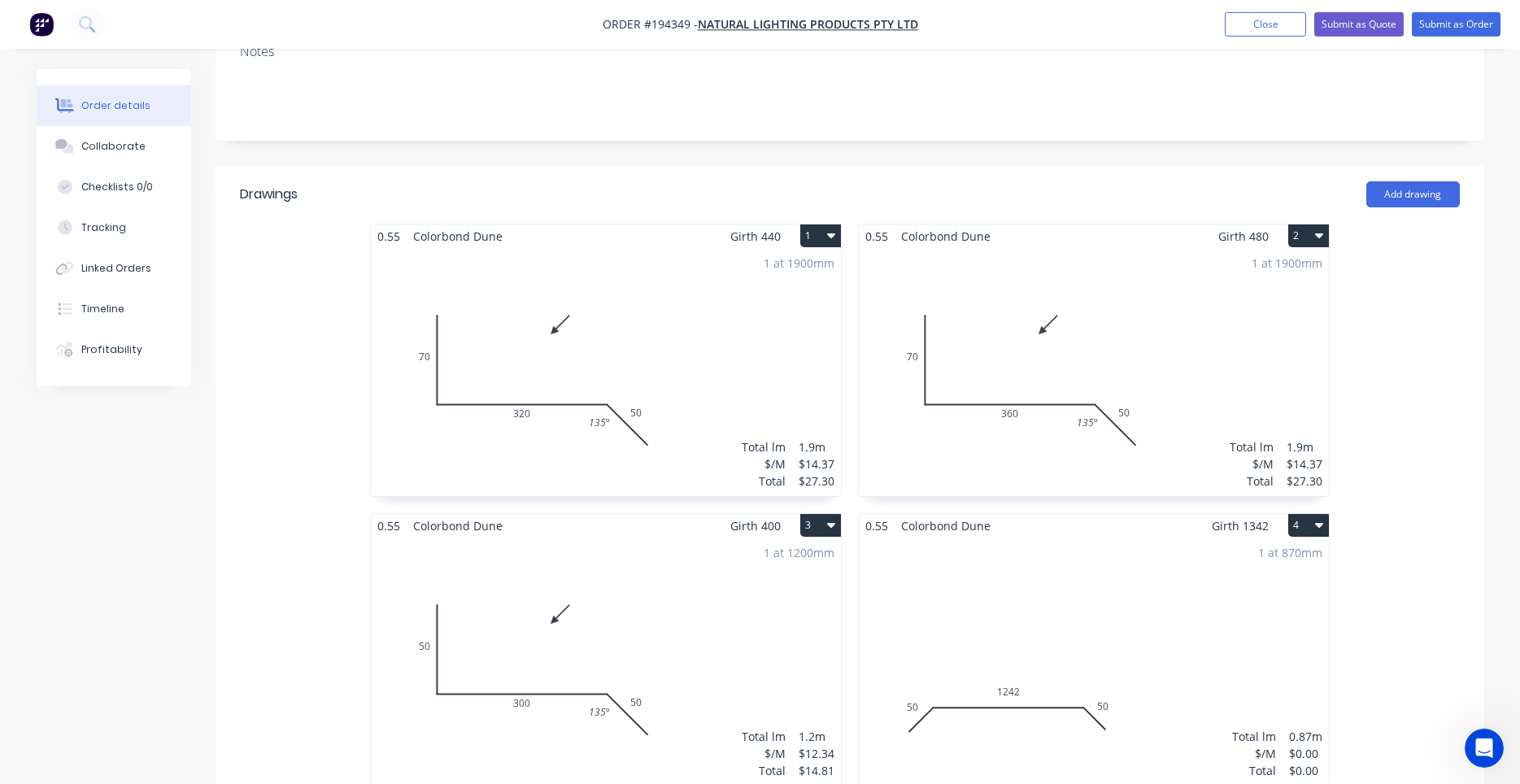
scroll to position [346, 0]
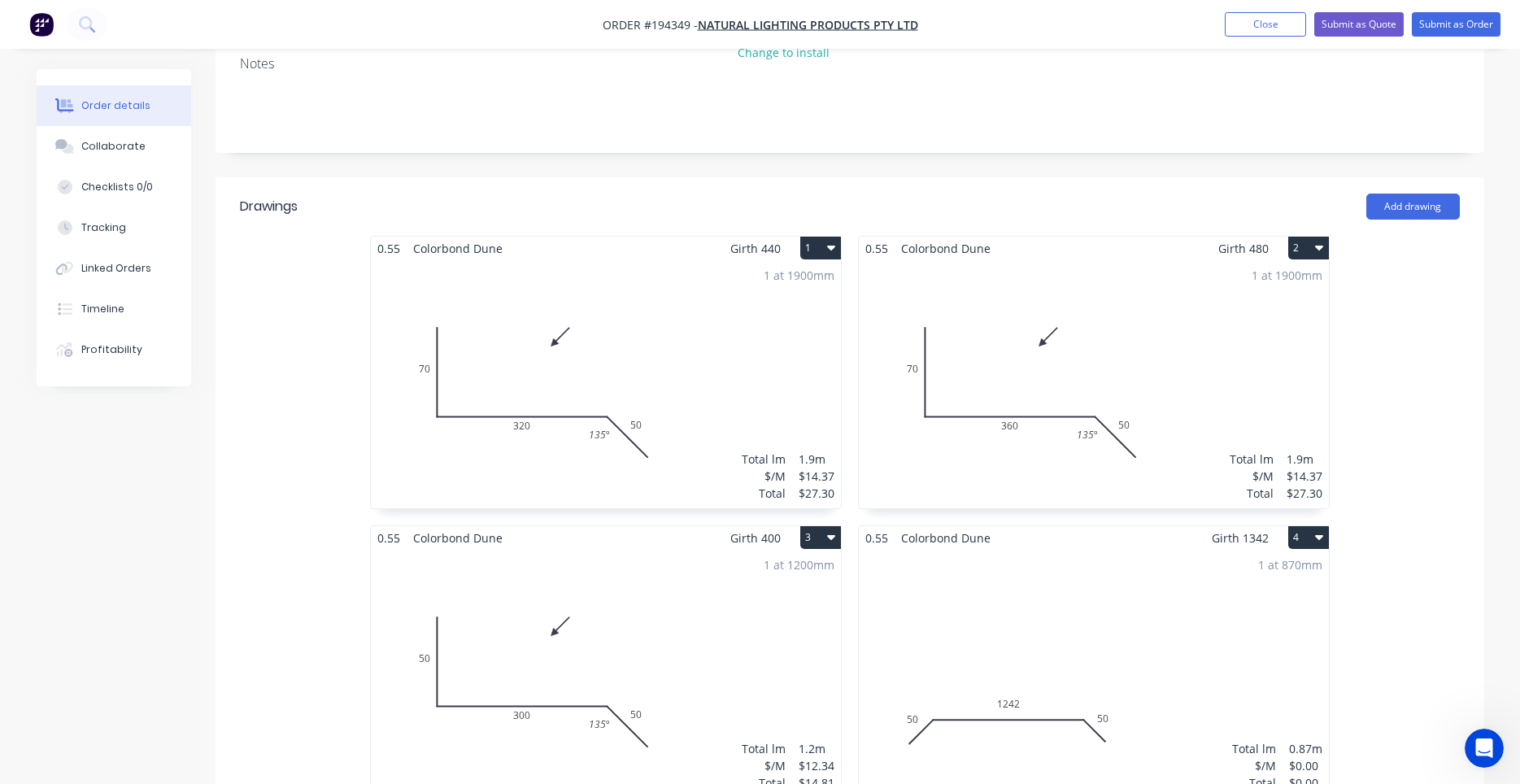
click at [1093, 562] on div "1 at 870mm Total lm $/M Total 0.87m $0.00 $0.00" at bounding box center [1094, 674] width 470 height 248
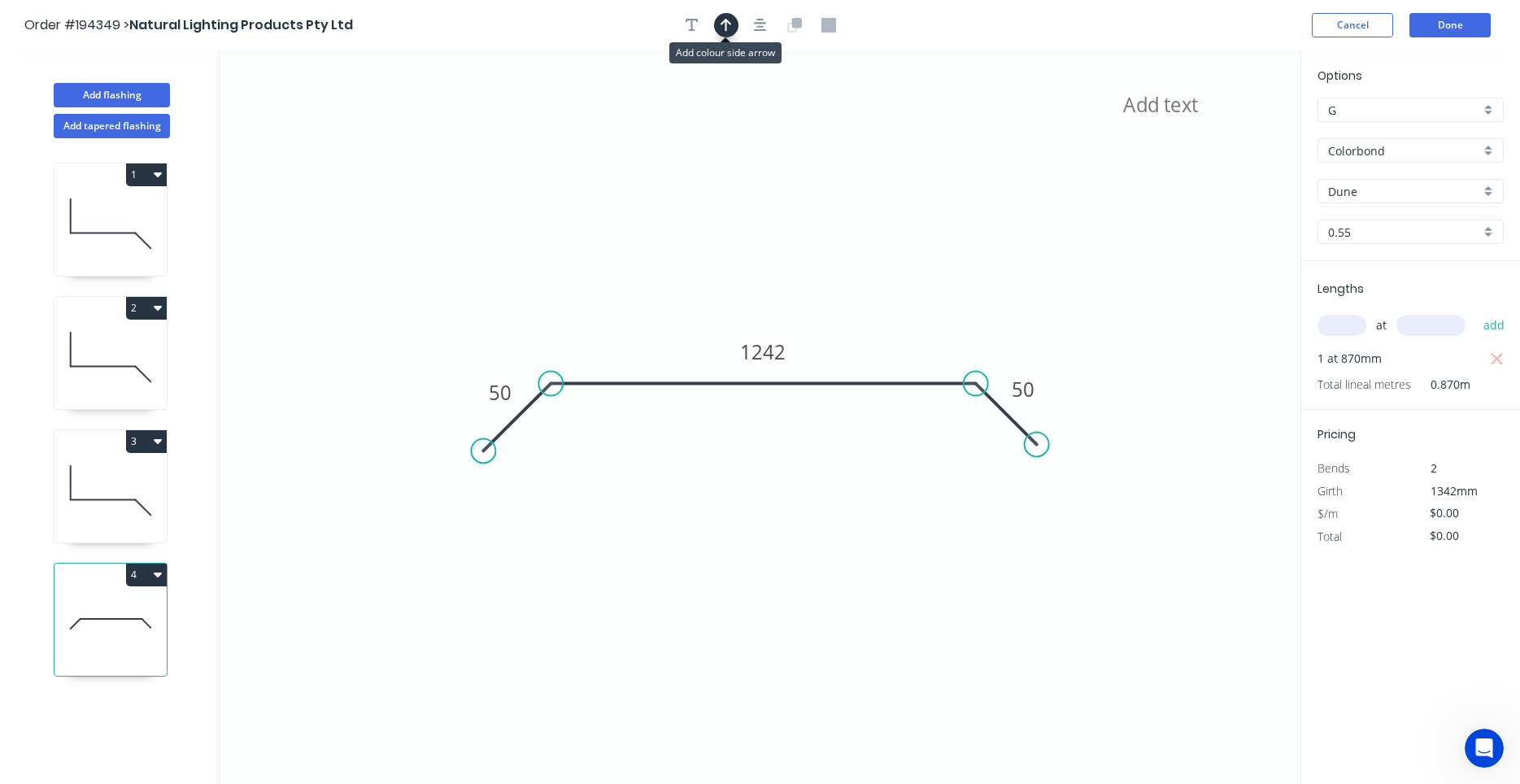
click at [731, 33] on icon "button" at bounding box center [726, 25] width 11 height 15
drag, startPoint x: 1219, startPoint y: 126, endPoint x: 873, endPoint y: 255, distance: 369.3
click at [874, 255] on icon at bounding box center [875, 235] width 15 height 52
drag, startPoint x: 873, startPoint y: 255, endPoint x: 862, endPoint y: 257, distance: 11.2
click at [862, 257] on icon at bounding box center [863, 238] width 15 height 52
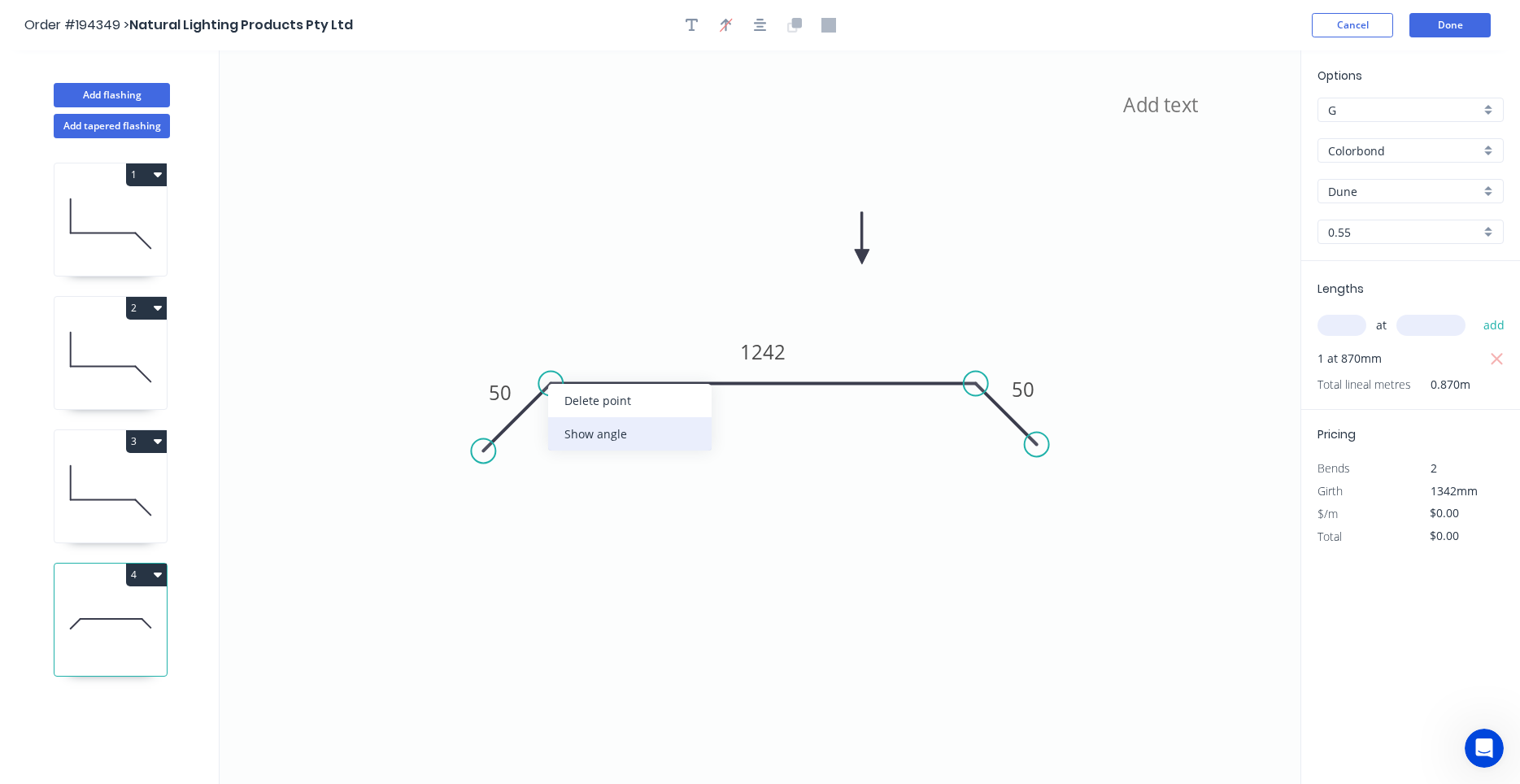
click at [567, 429] on div "Show angle" at bounding box center [630, 434] width 164 height 34
click at [967, 430] on div "Show angle" at bounding box center [1046, 435] width 164 height 34
click at [569, 422] on tspan "º" at bounding box center [570, 420] width 7 height 27
click at [1474, 17] on button "Done" at bounding box center [1450, 26] width 81 height 25
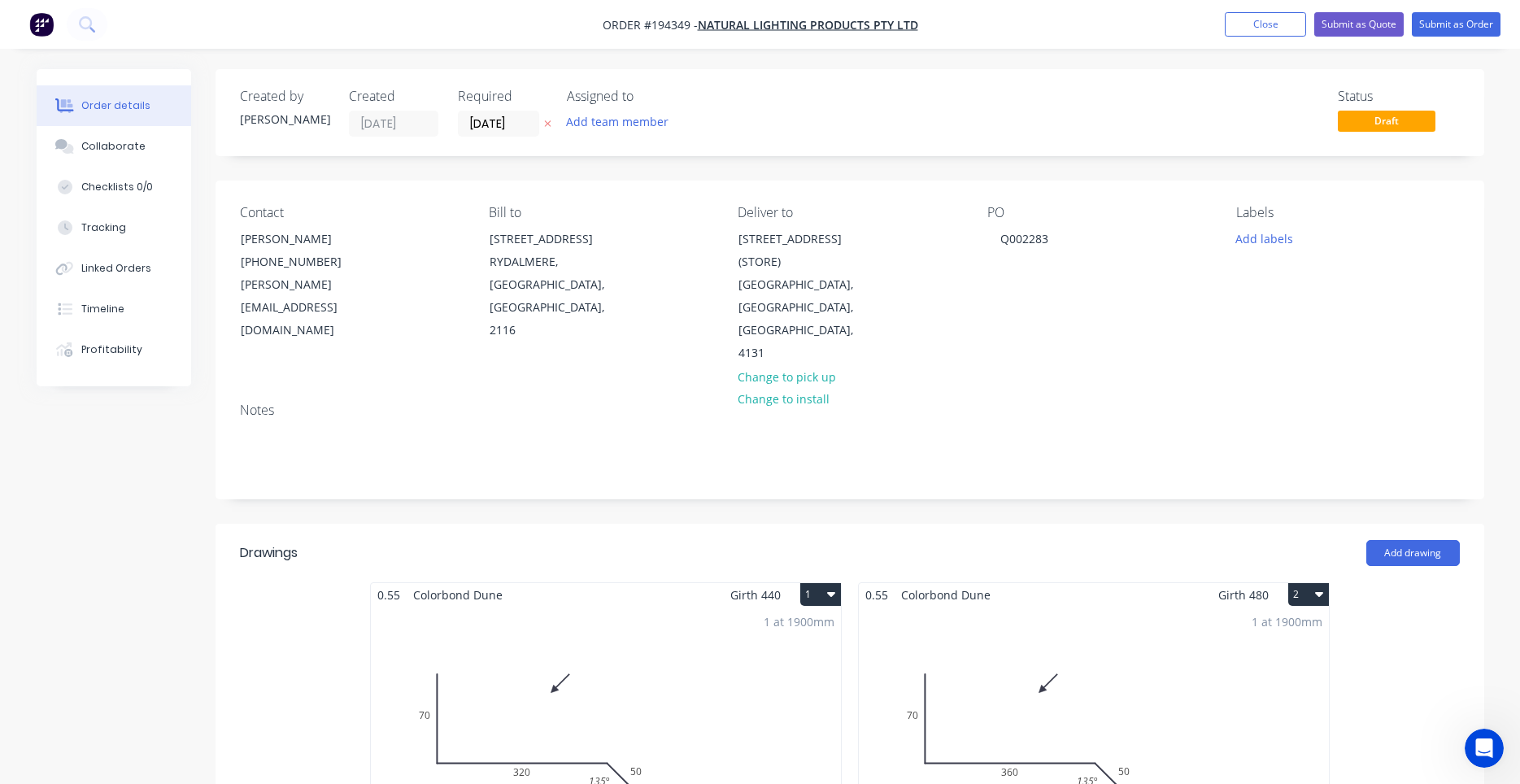
scroll to position [552, 0]
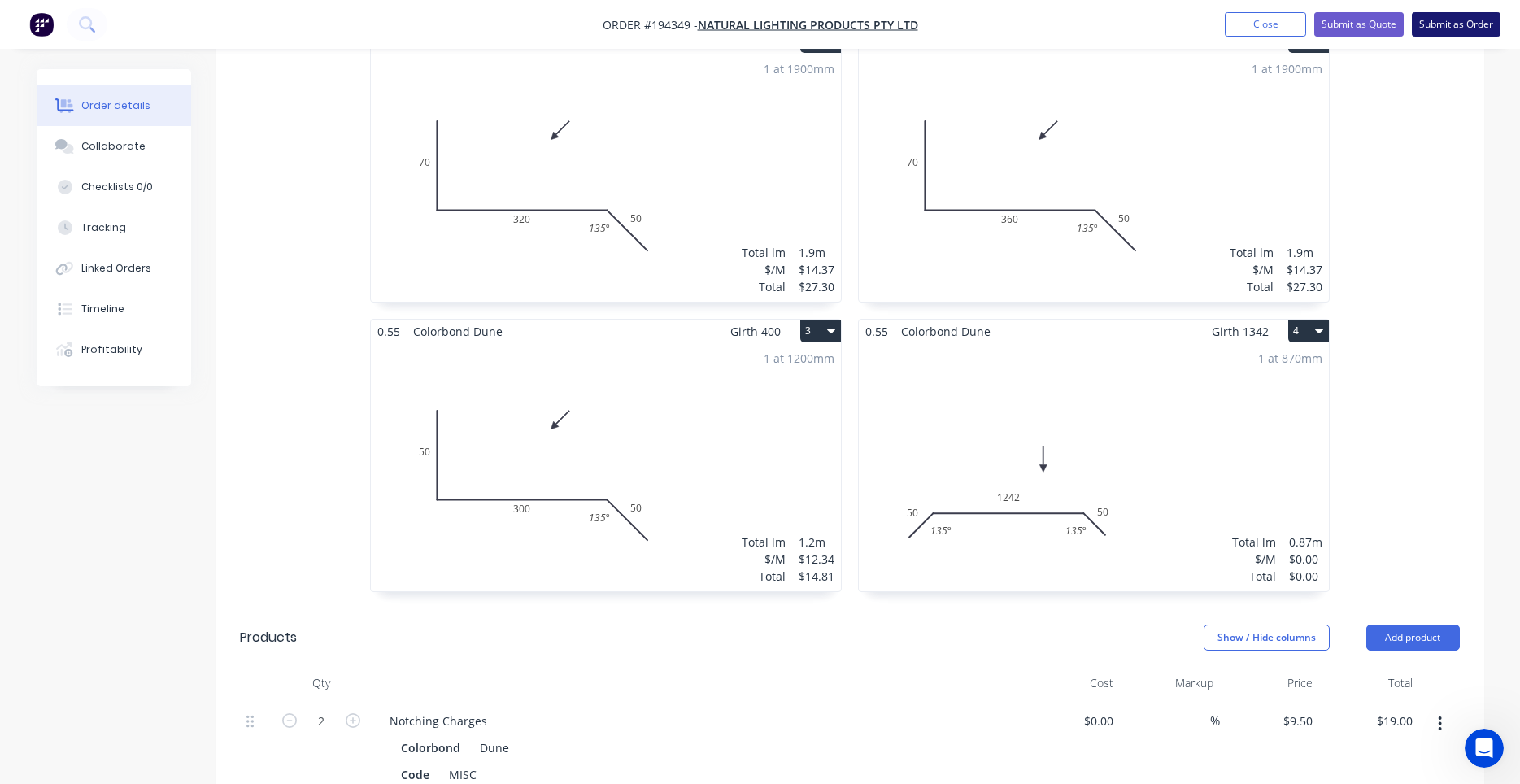
click at [1453, 27] on button "Submit as Order" at bounding box center [1456, 25] width 88 height 25
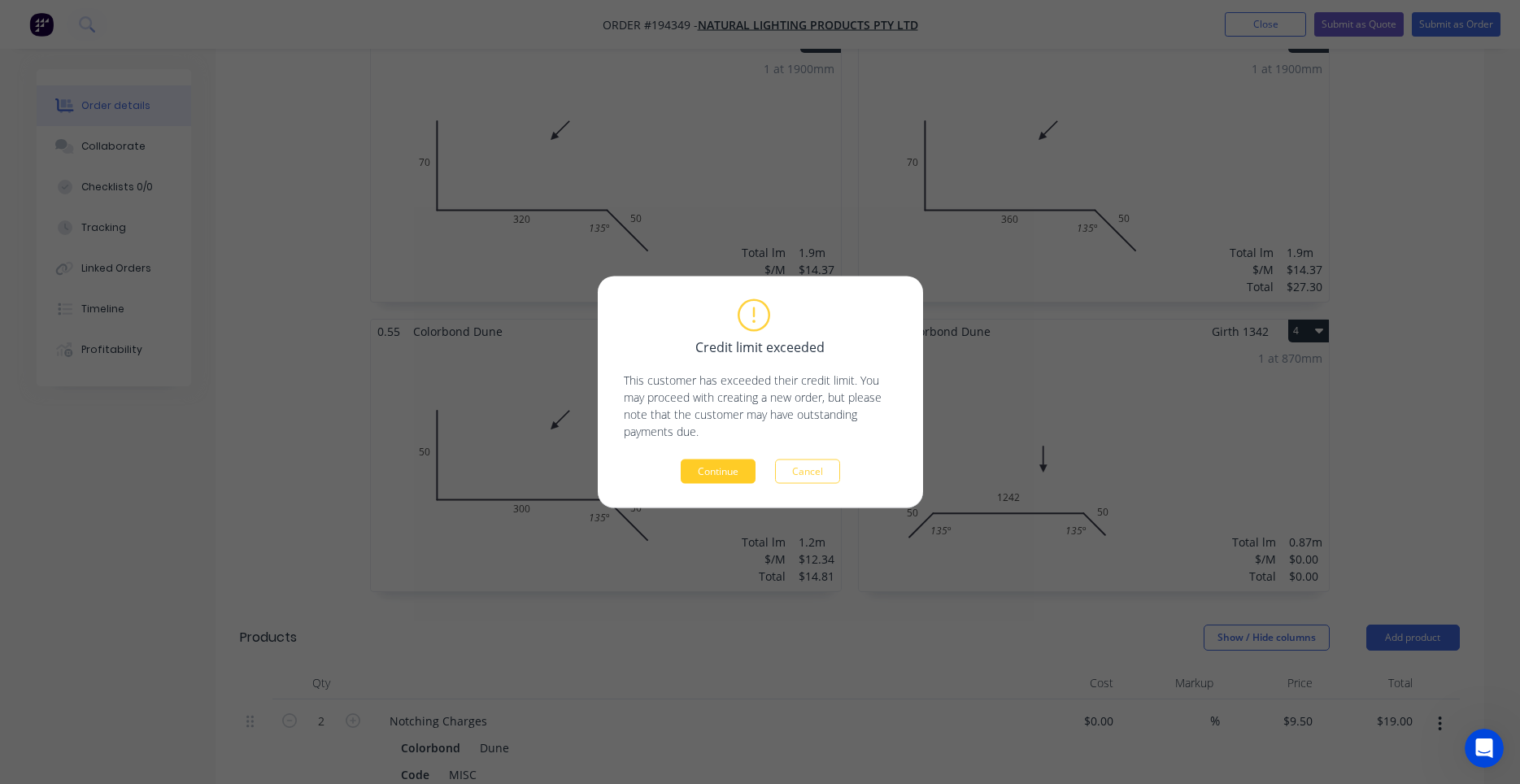
click at [735, 470] on button "Continue" at bounding box center [718, 472] width 75 height 25
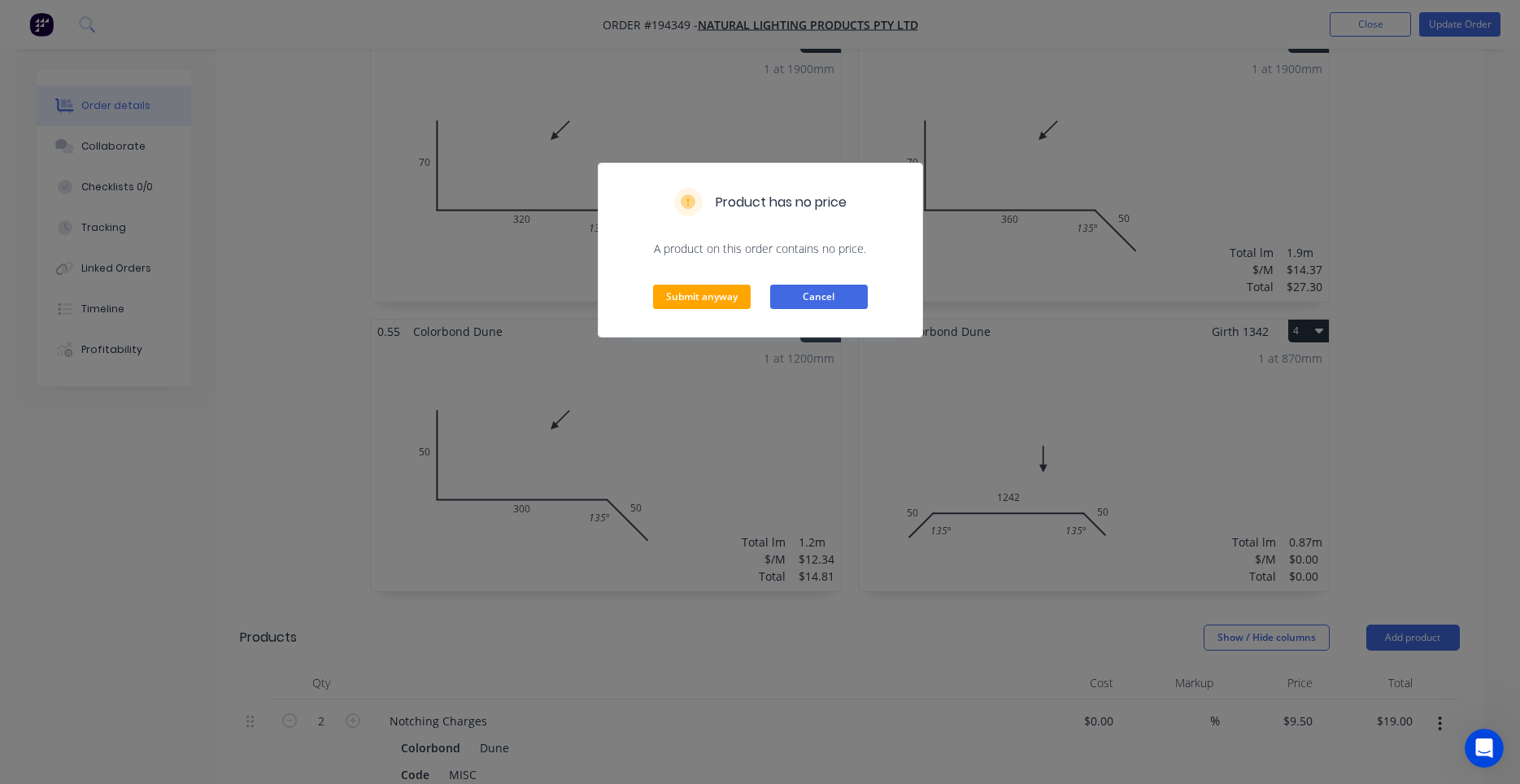
click at [809, 301] on button "Cancel" at bounding box center [819, 297] width 97 height 25
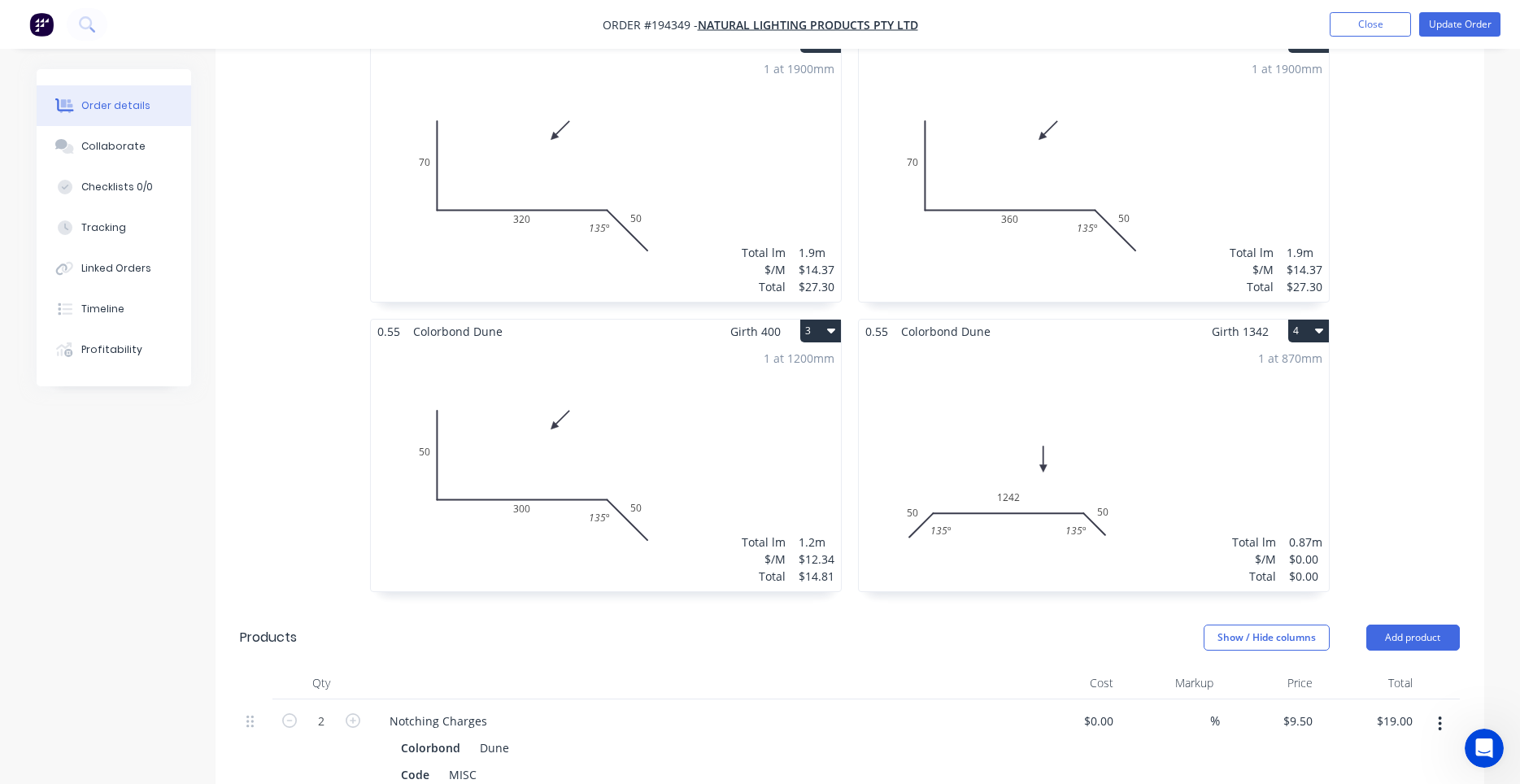
click at [1055, 439] on div "1 at 870mm Total lm $/M Total 0.87m $0.00 $0.00" at bounding box center [1094, 467] width 470 height 248
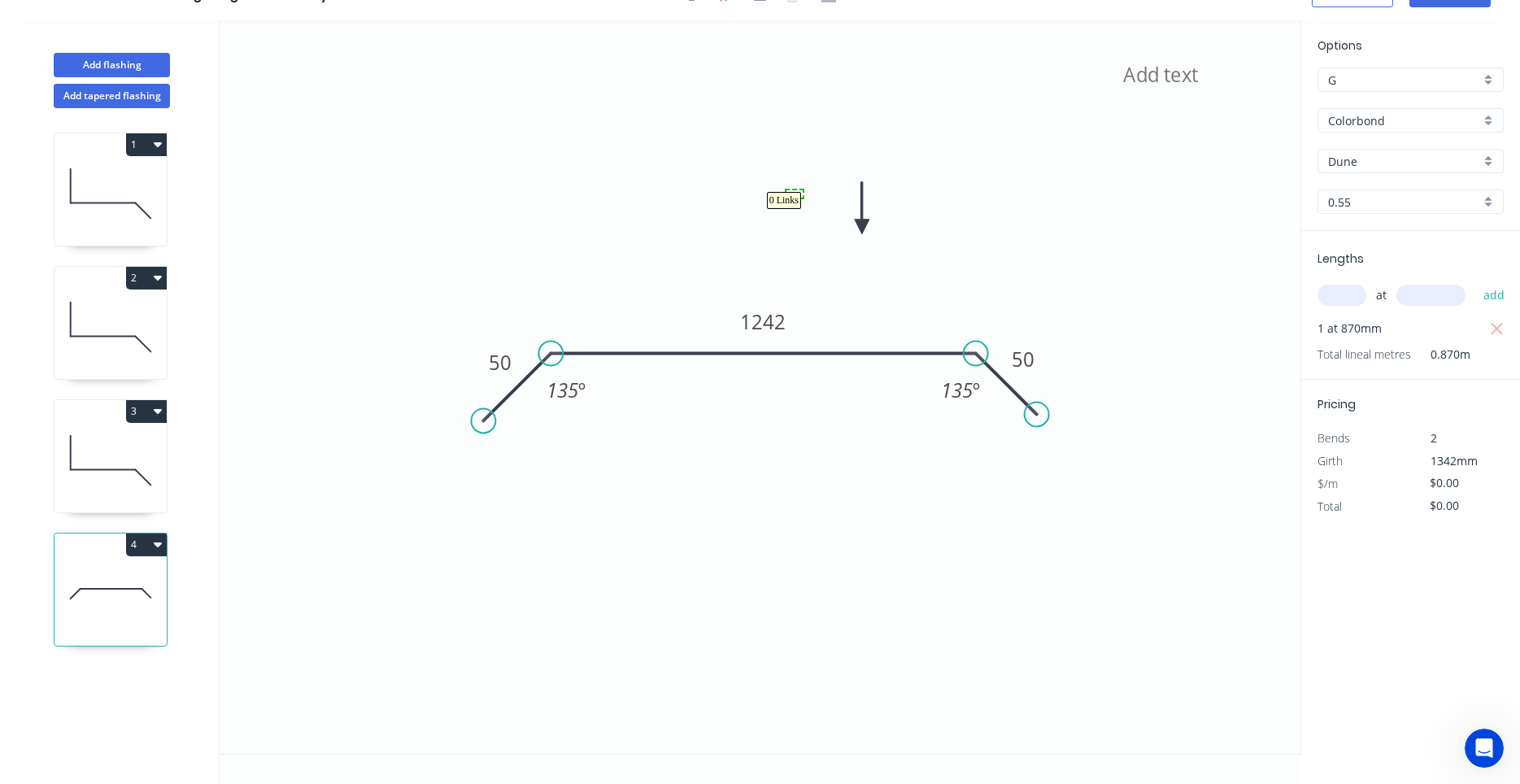
drag, startPoint x: 791, startPoint y: 196, endPoint x: 796, endPoint y: 209, distance: 13.9
drag, startPoint x: 739, startPoint y: 322, endPoint x: 734, endPoint y: 387, distance: 65.2
click at [734, 387] on rect at bounding box center [757, 379] width 65 height 34
drag, startPoint x: 518, startPoint y: 368, endPoint x: 550, endPoint y: 436, distance: 75.2
click at [550, 436] on rect at bounding box center [531, 430] width 53 height 34
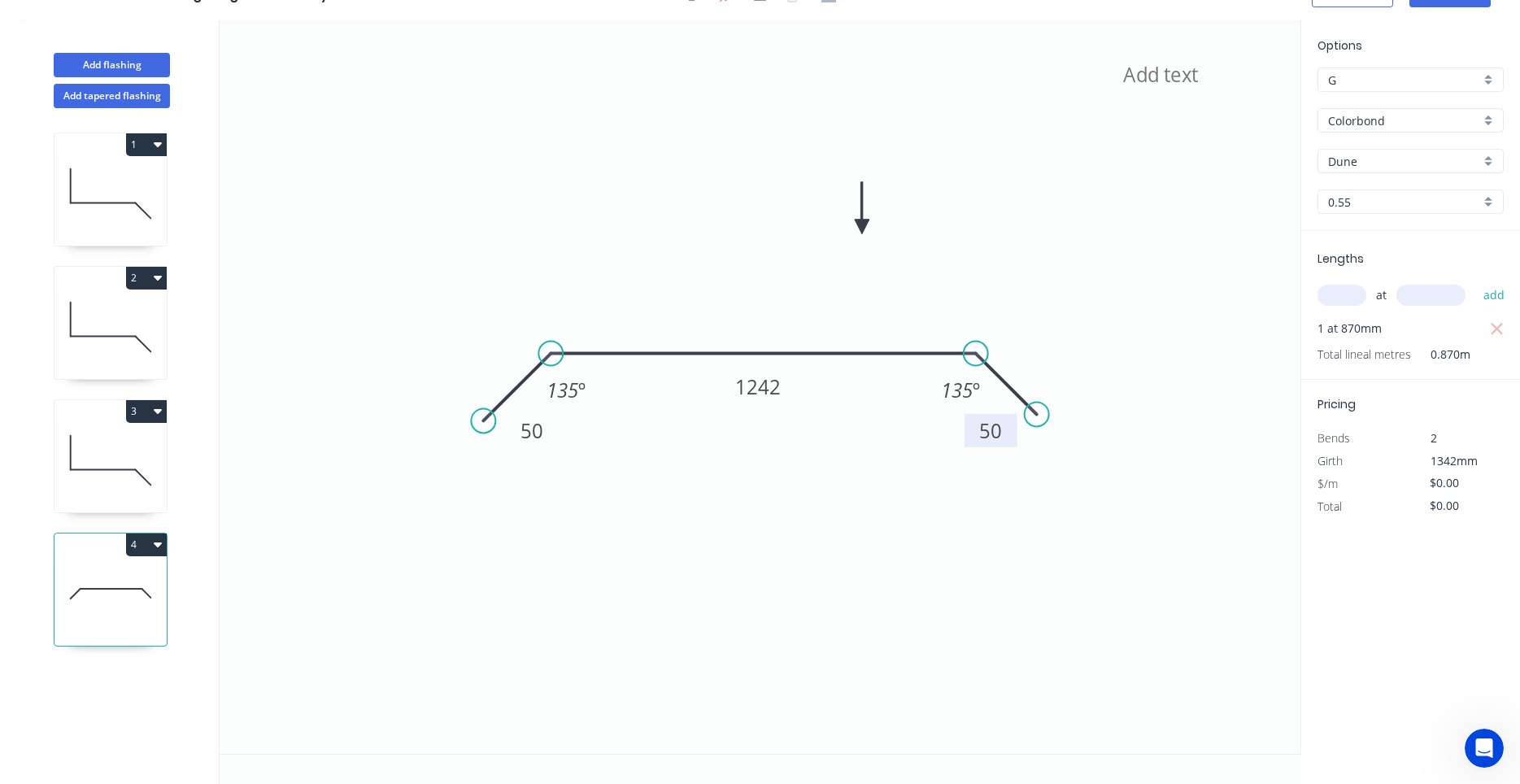
drag, startPoint x: 1042, startPoint y: 371, endPoint x: 1009, endPoint y: 443, distance: 79.2
click at [1009, 443] on rect at bounding box center [991, 430] width 53 height 34
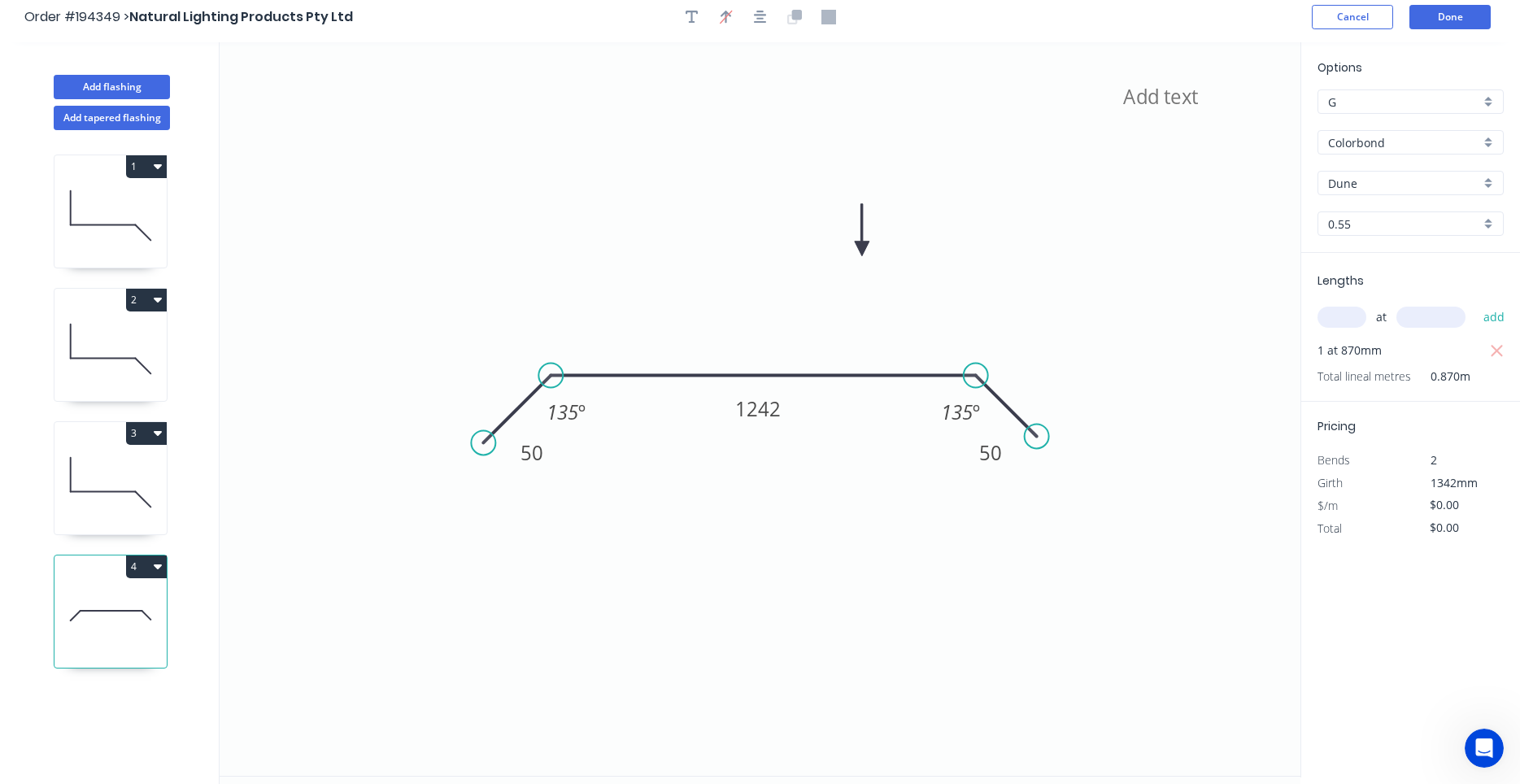
scroll to position [0, 0]
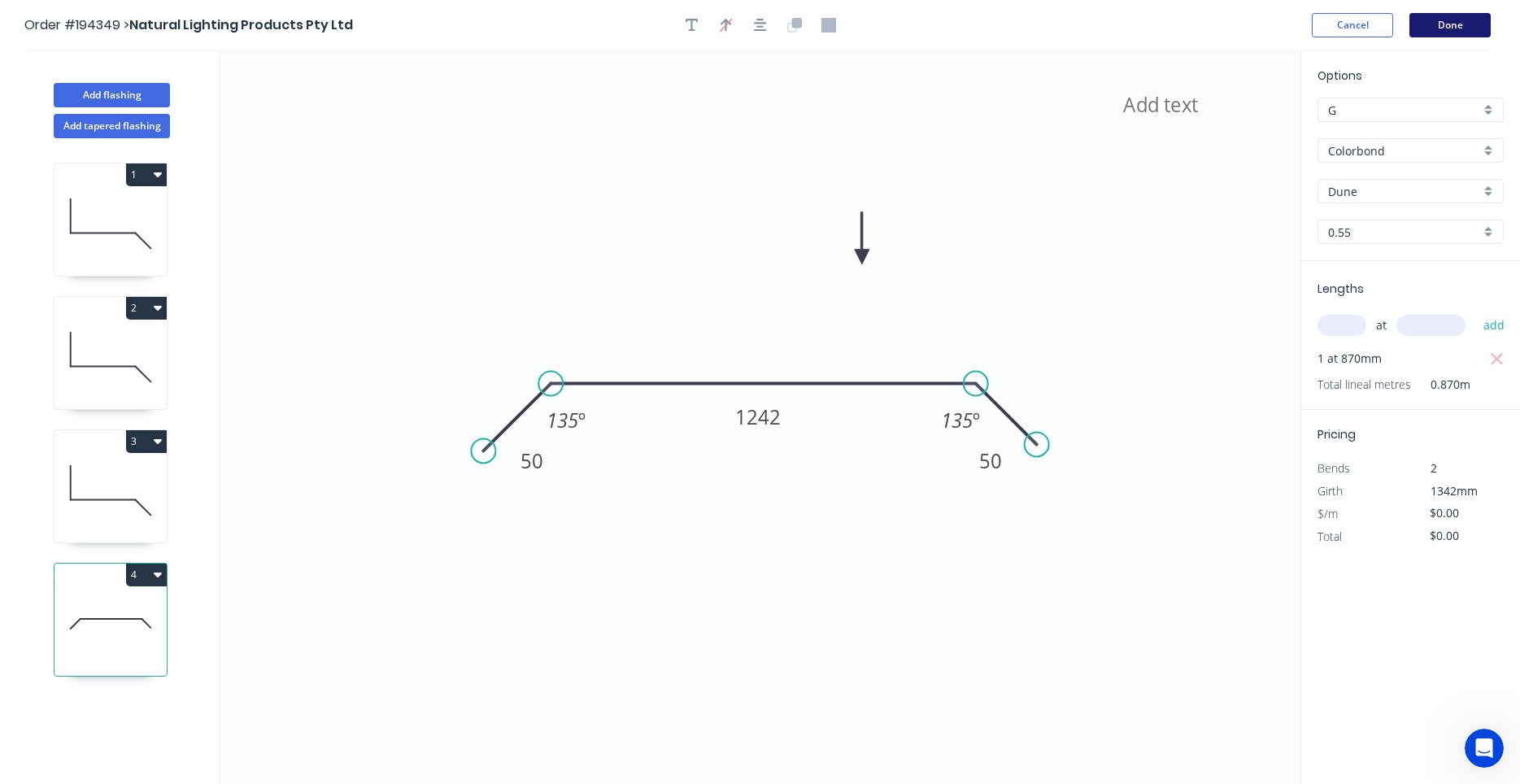
click at [1453, 31] on button "Done" at bounding box center [1450, 26] width 81 height 25
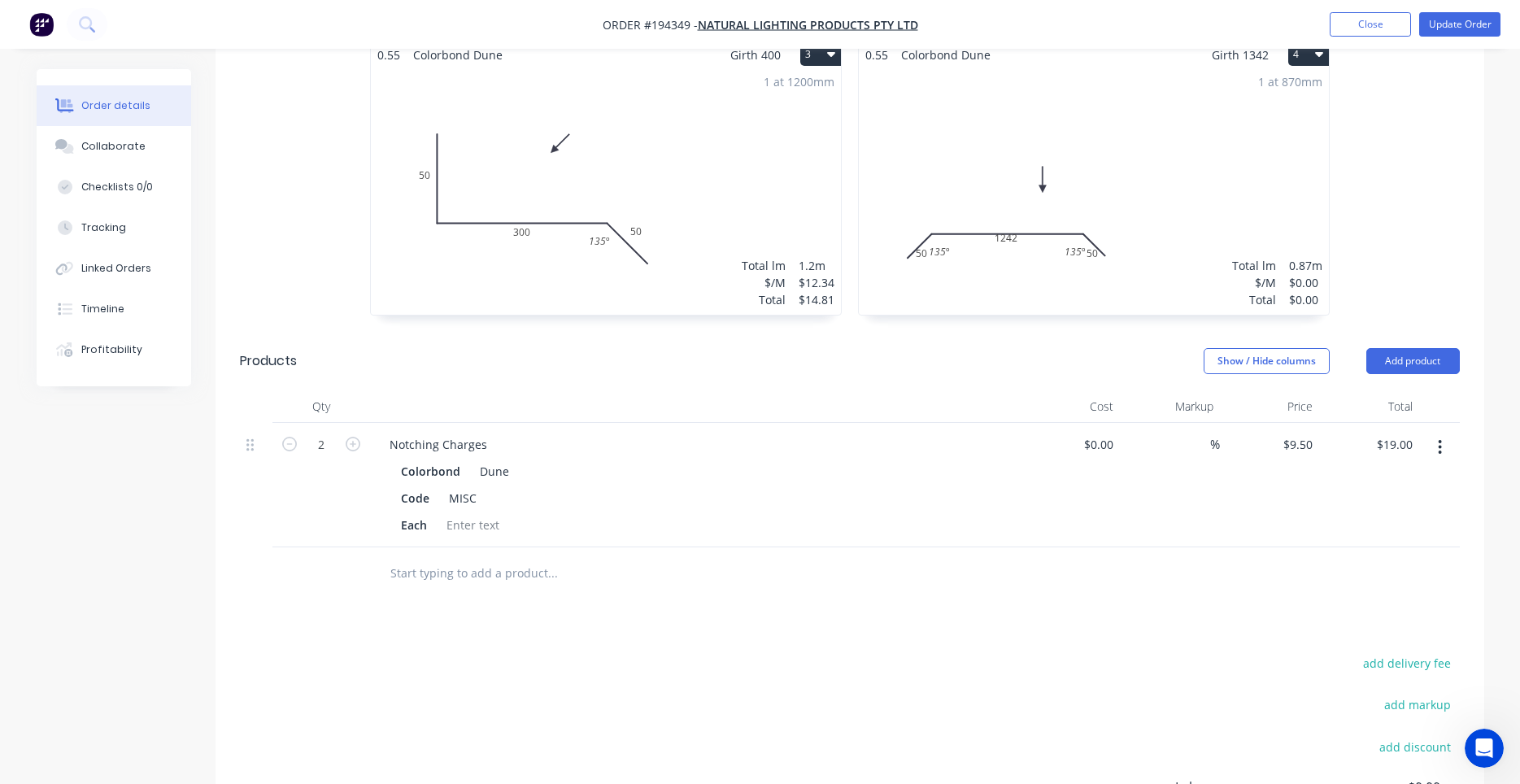
scroll to position [967, 0]
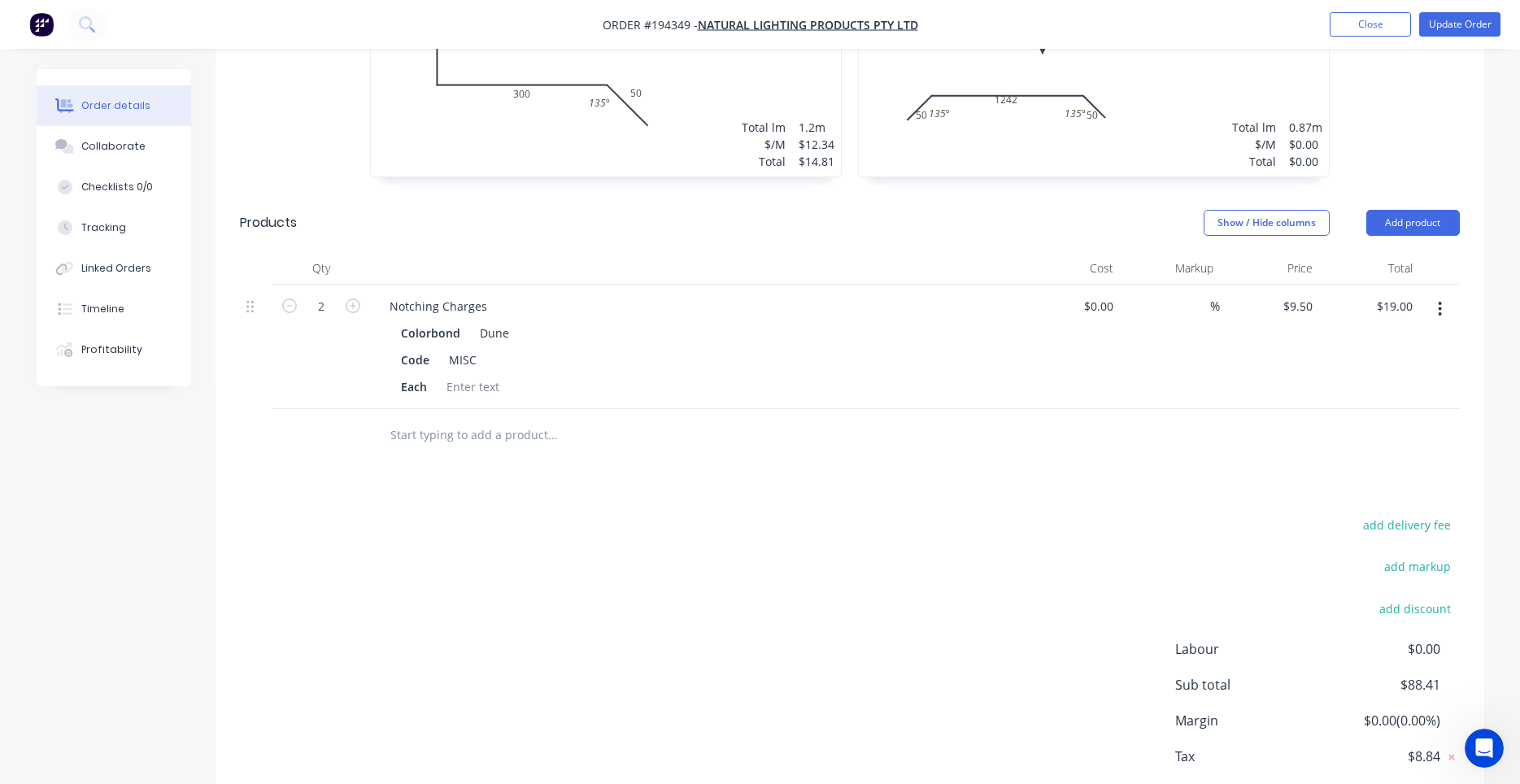
click at [1050, 118] on div "1 at 870mm Total lm $/M Total 0.87m $0.00 $0.00" at bounding box center [1094, 52] width 470 height 248
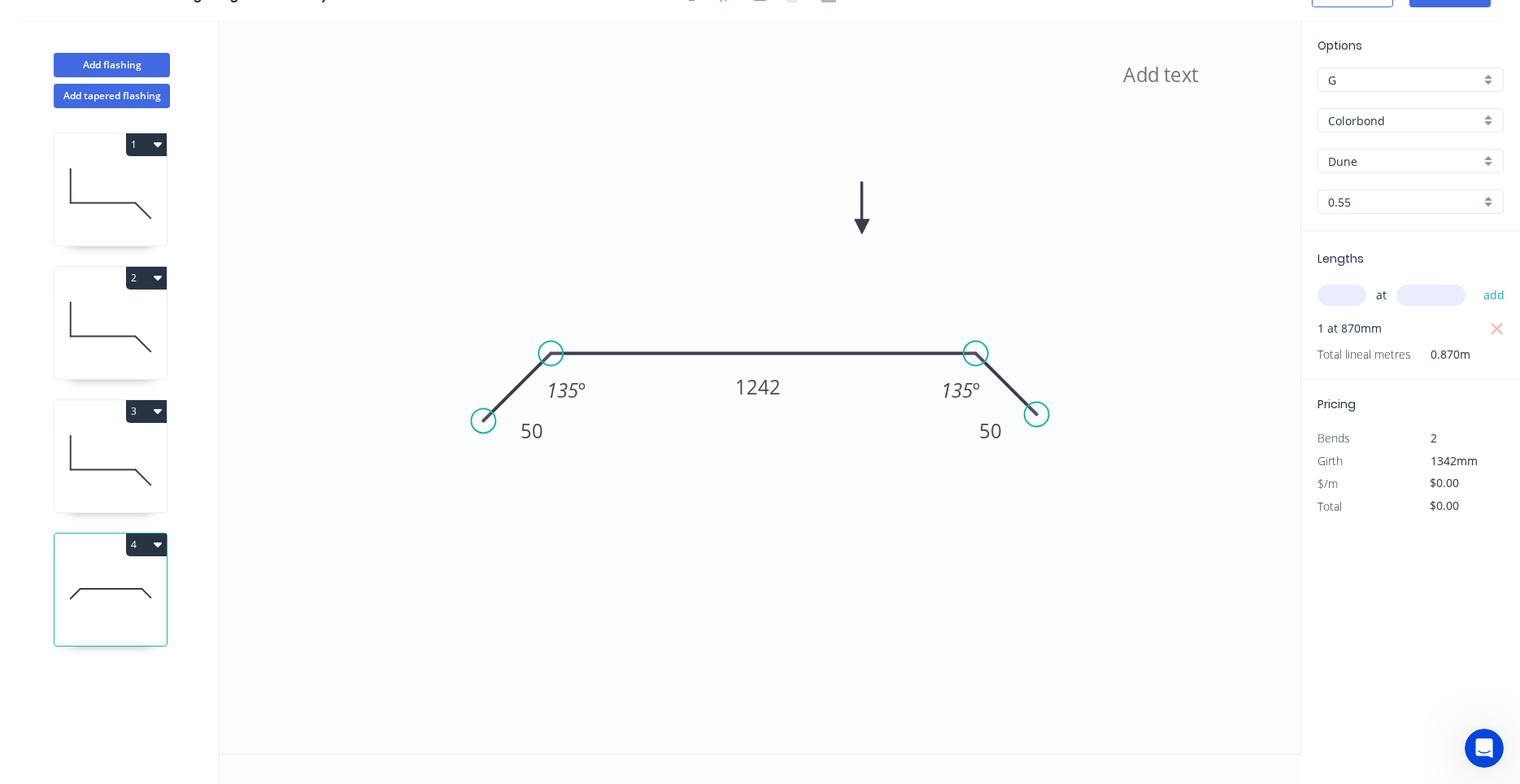
scroll to position [30, 0]
drag, startPoint x: 551, startPoint y: 436, endPoint x: 642, endPoint y: 430, distance: 91.2
click at [584, 448] on rect at bounding box center [566, 442] width 53 height 34
drag, startPoint x: 967, startPoint y: 440, endPoint x: 941, endPoint y: 446, distance: 26.7
click at [941, 446] on rect at bounding box center [965, 437] width 53 height 34
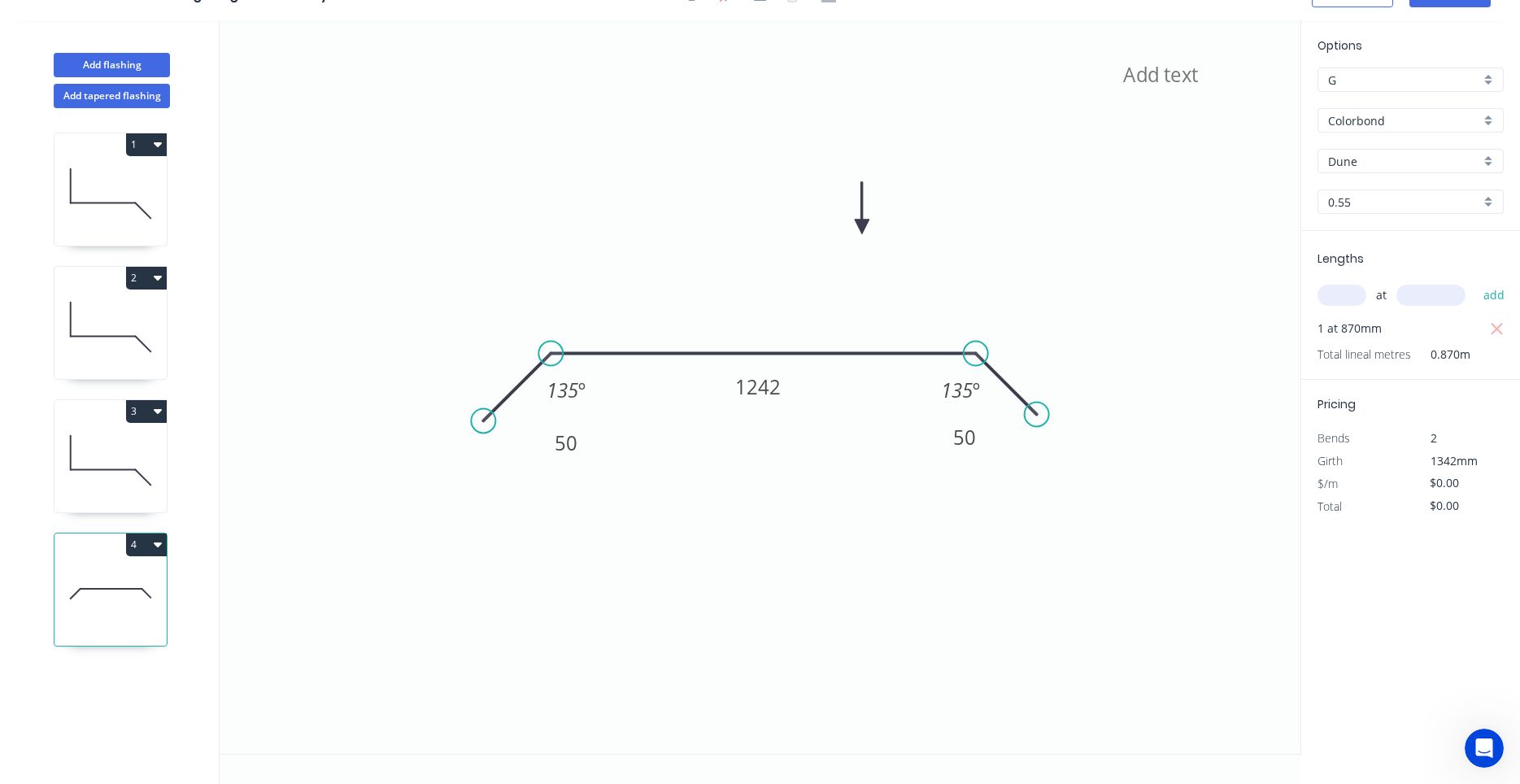
scroll to position [0, 0]
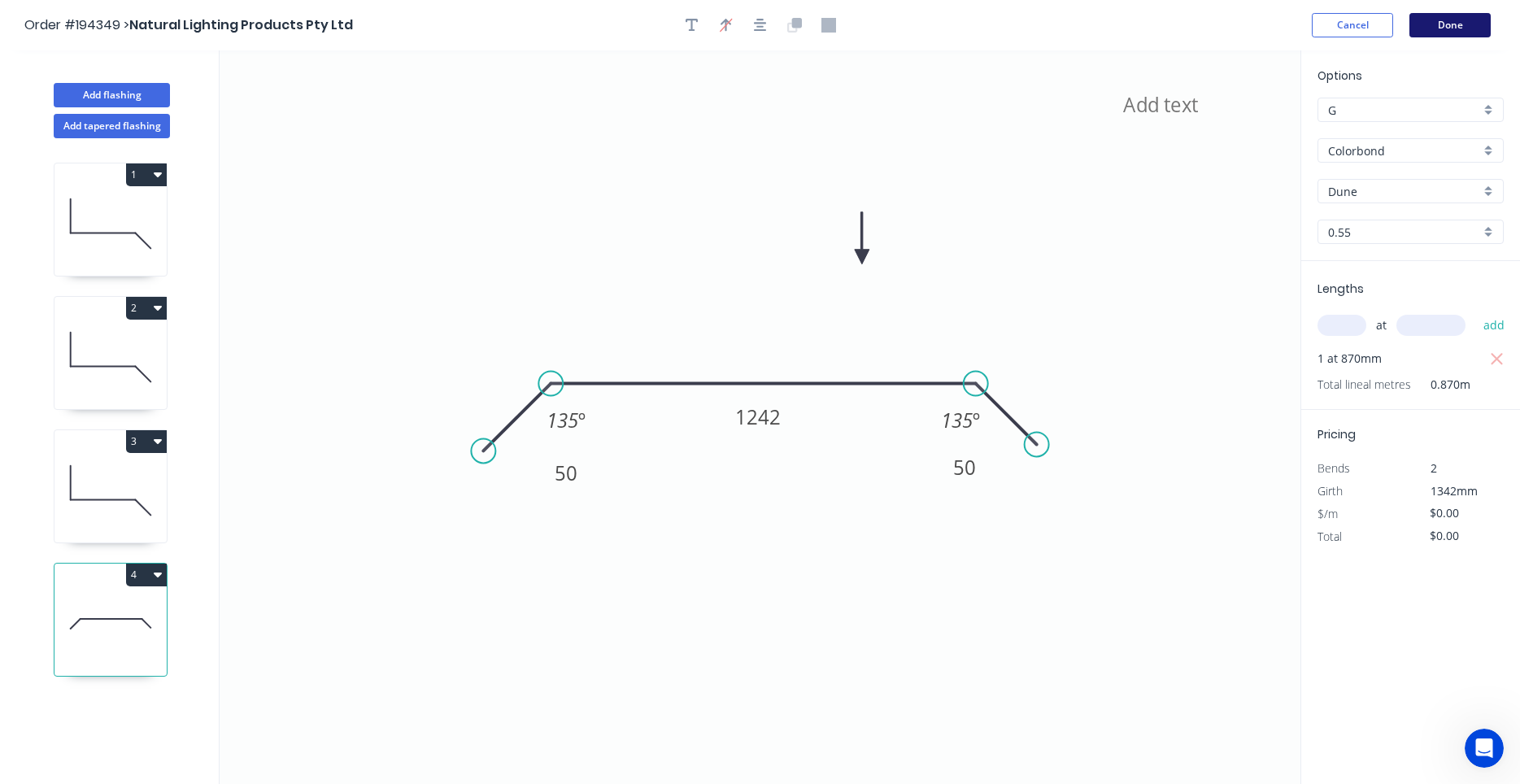
click at [1471, 34] on button "Done" at bounding box center [1450, 26] width 81 height 25
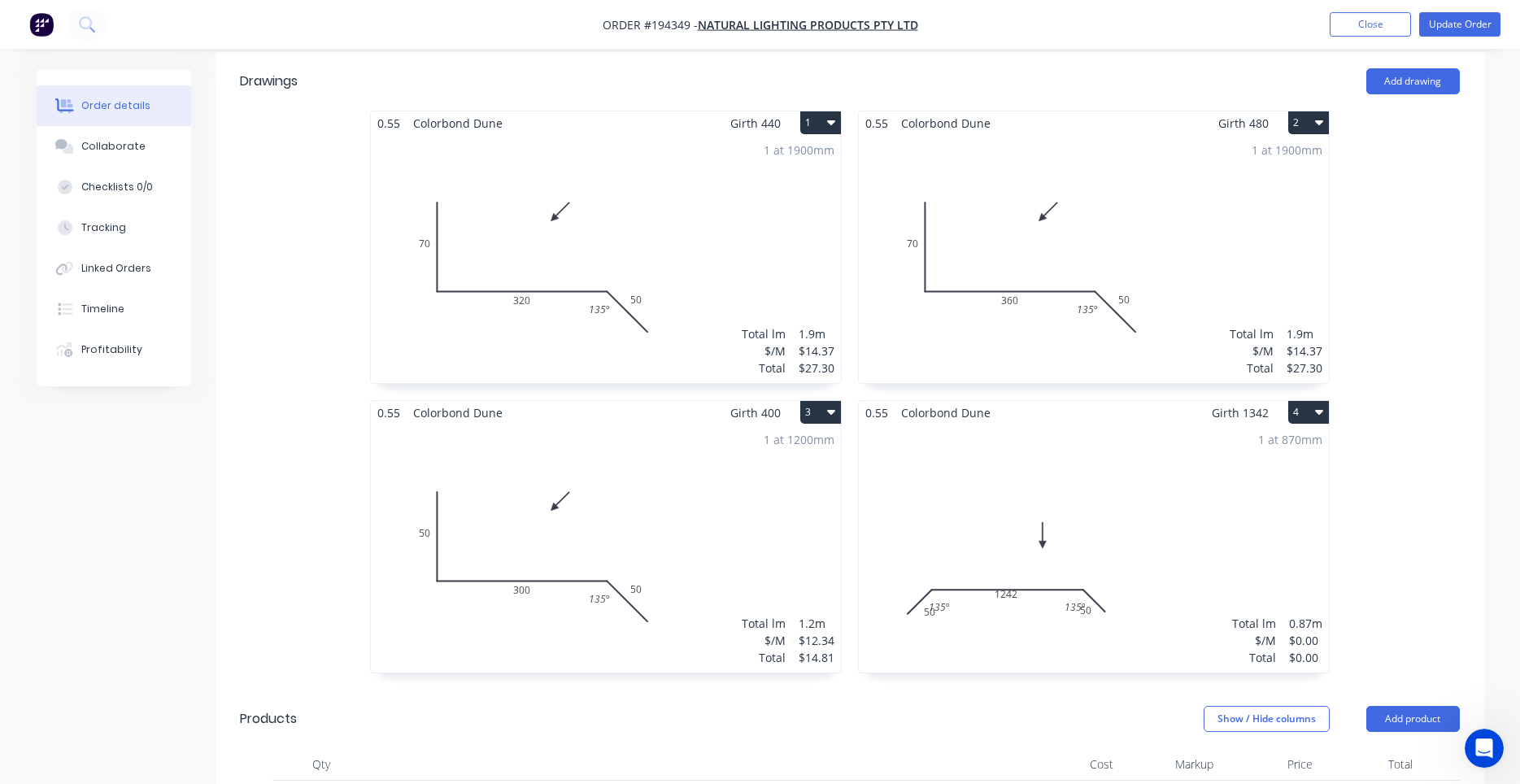
scroll to position [691, 0]
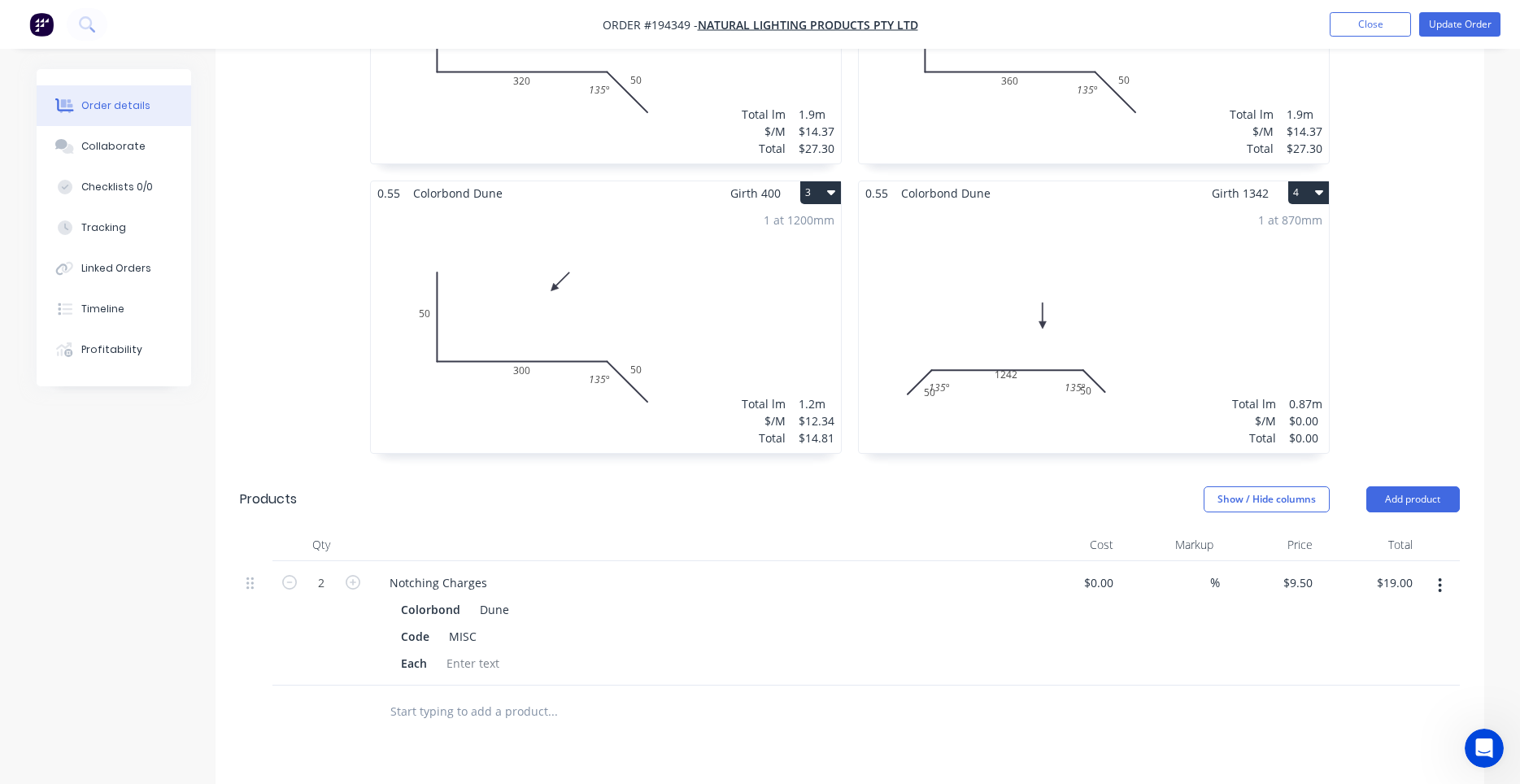
click at [1078, 323] on div "1 at 870mm Total lm $/M Total 0.87m $0.00 $0.00" at bounding box center [1094, 329] width 470 height 248
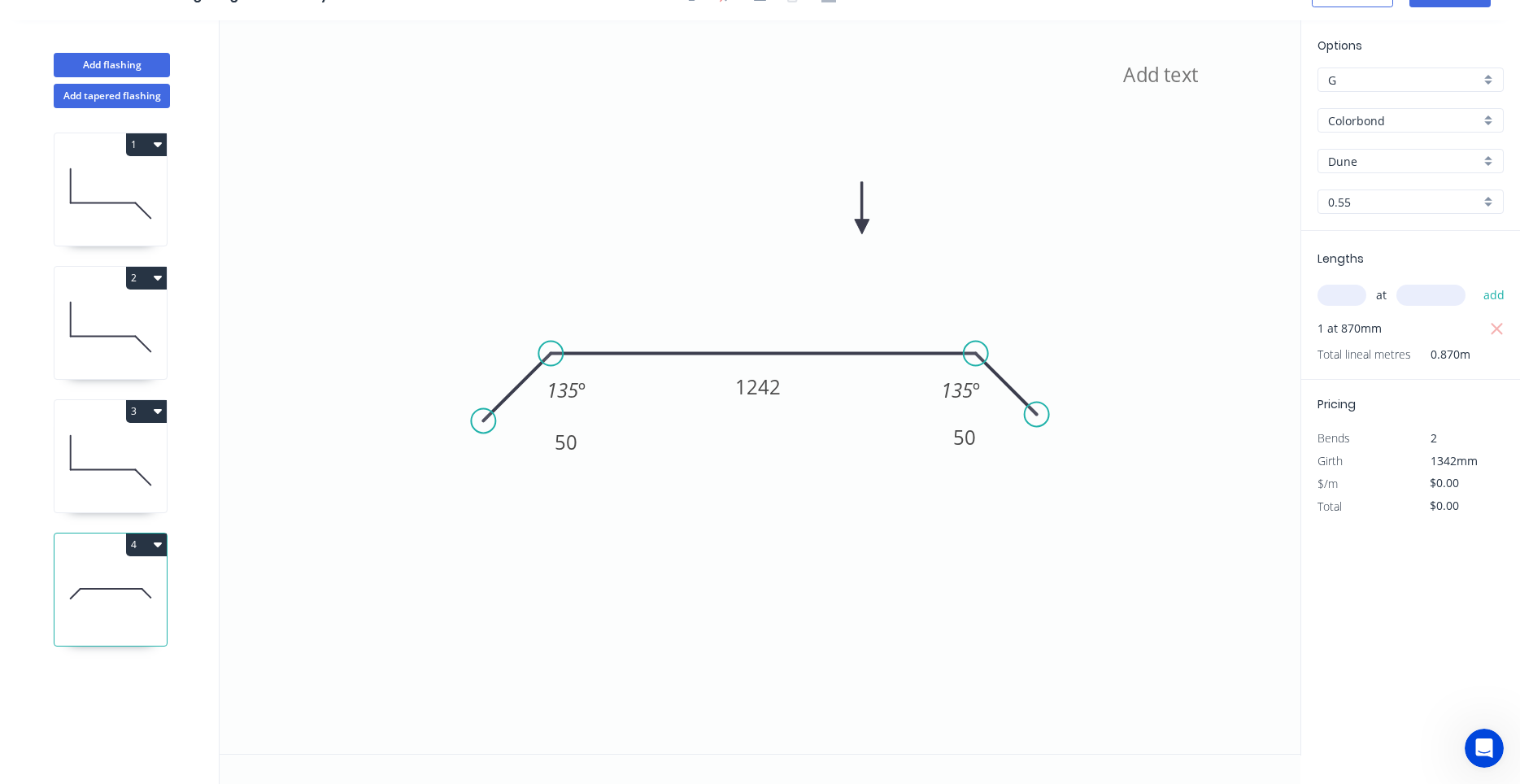
scroll to position [30, 0]
drag, startPoint x: 587, startPoint y: 455, endPoint x: 567, endPoint y: 454, distance: 20.0
click at [567, 454] on rect at bounding box center [546, 441] width 53 height 34
drag, startPoint x: 593, startPoint y: 390, endPoint x: 630, endPoint y: 380, distance: 38.3
click at [630, 380] on rect at bounding box center [602, 379] width 60 height 34
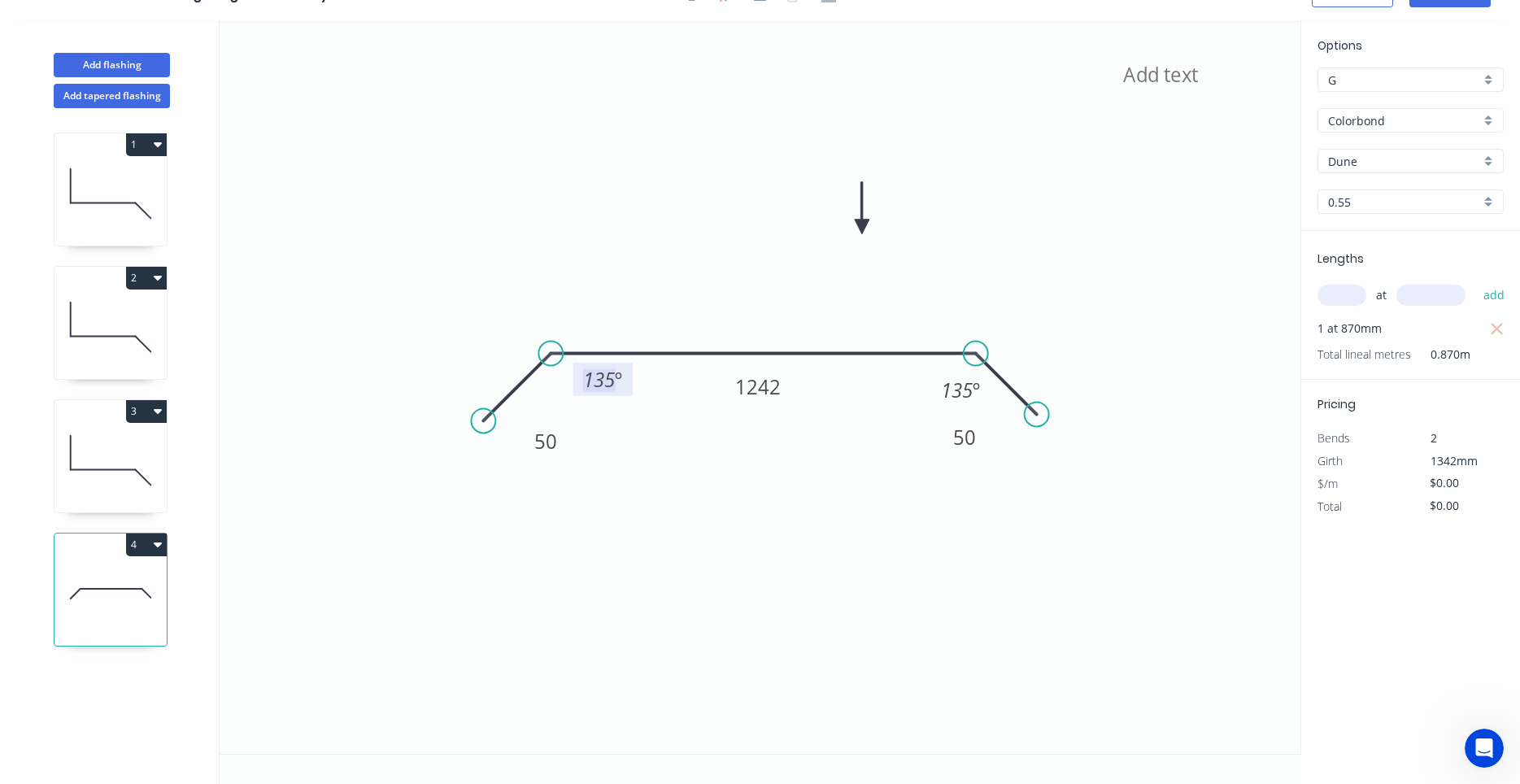
click at [622, 393] on g "135 º" at bounding box center [603, 379] width 60 height 34
drag, startPoint x: 623, startPoint y: 387, endPoint x: 627, endPoint y: 395, distance: 8.9
click at [627, 395] on rect at bounding box center [607, 387] width 60 height 34
drag, startPoint x: 938, startPoint y: 399, endPoint x: 906, endPoint y: 395, distance: 32.2
click at [906, 395] on rect at bounding box center [928, 386] width 60 height 34
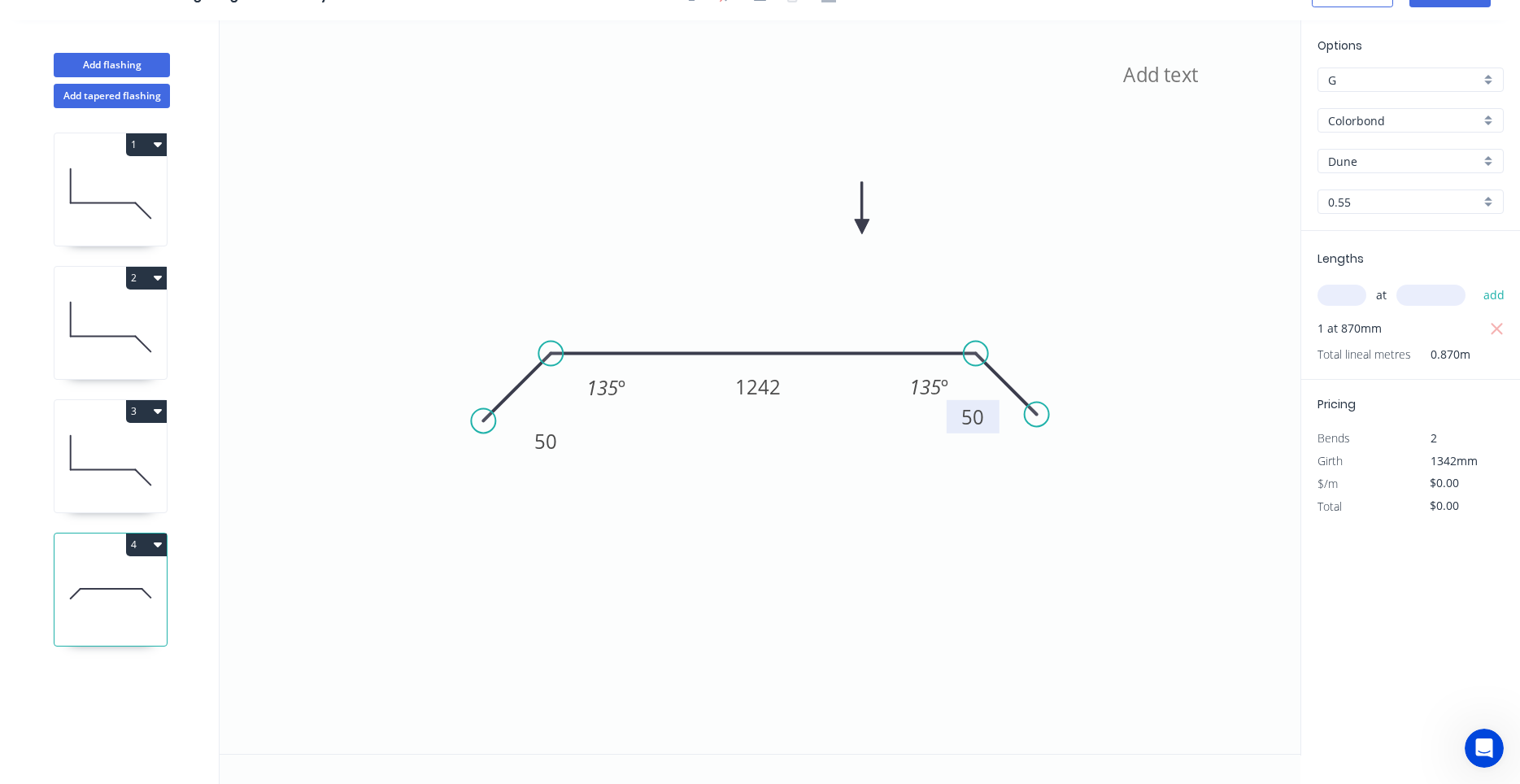
drag, startPoint x: 978, startPoint y: 450, endPoint x: 987, endPoint y: 430, distance: 21.9
click at [987, 430] on rect at bounding box center [974, 416] width 53 height 34
drag, startPoint x: 565, startPoint y: 441, endPoint x: 561, endPoint y: 418, distance: 23.3
click at [561, 418] on rect at bounding box center [541, 417] width 53 height 34
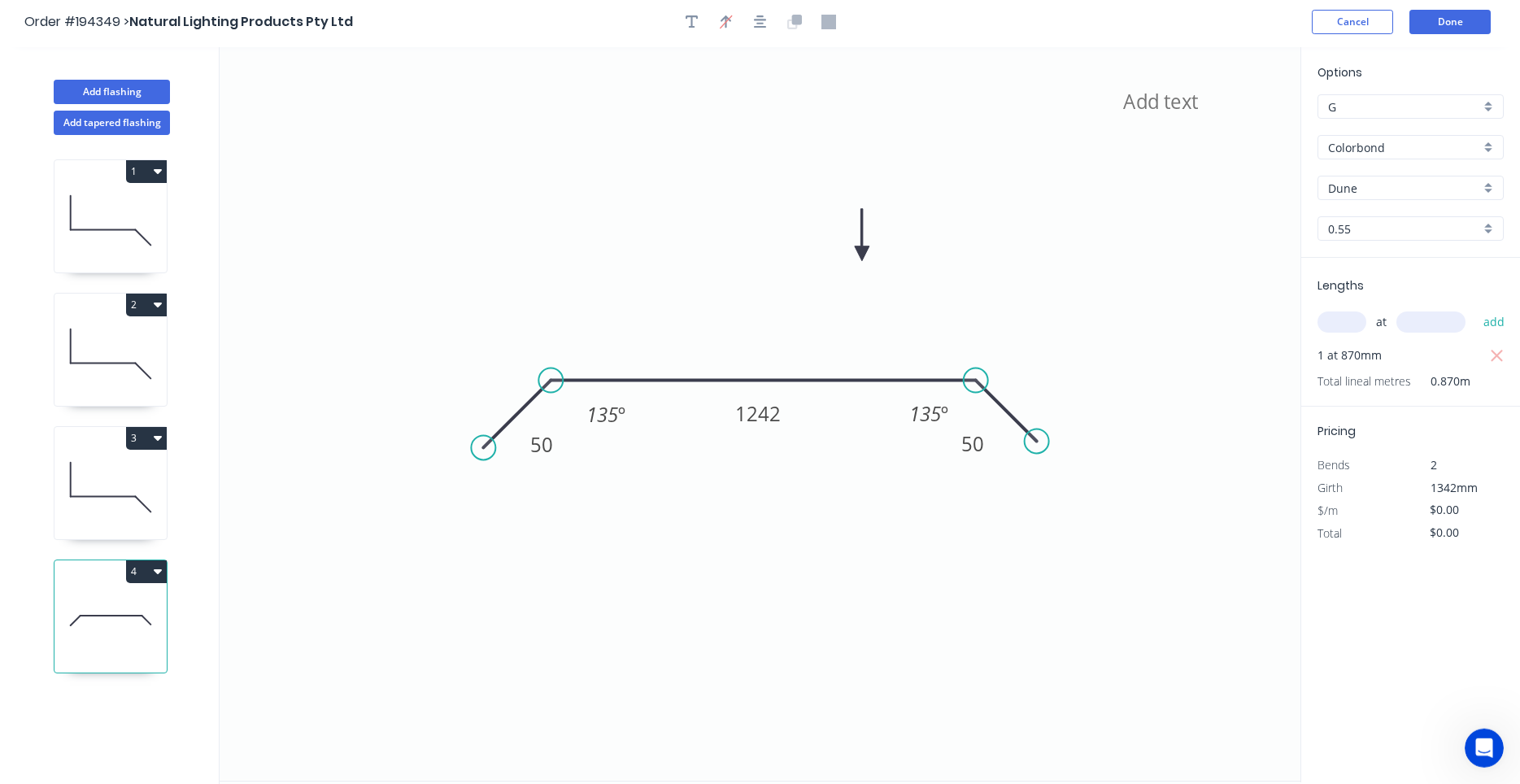
scroll to position [0, 0]
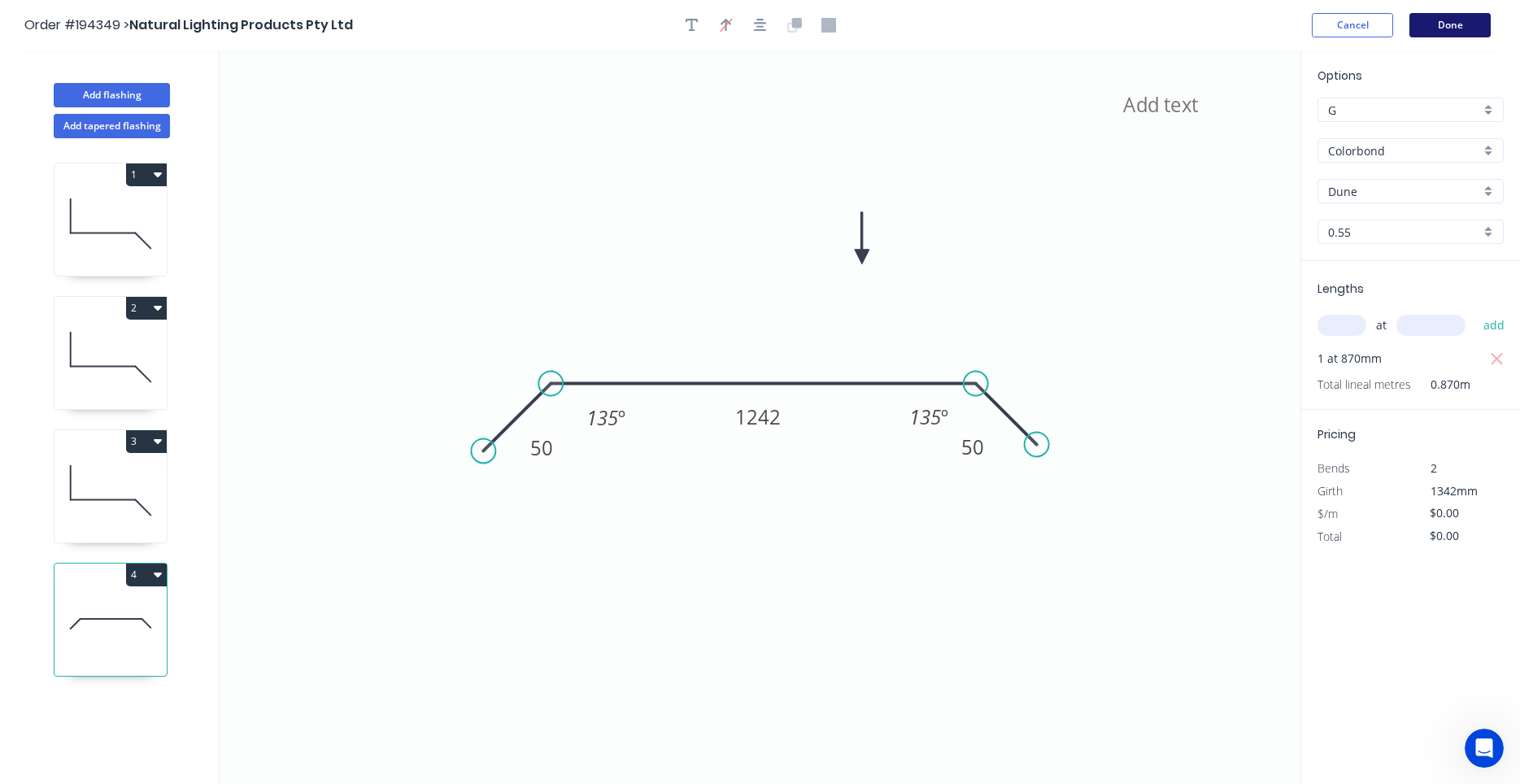
click at [1439, 34] on button "Done" at bounding box center [1450, 26] width 81 height 25
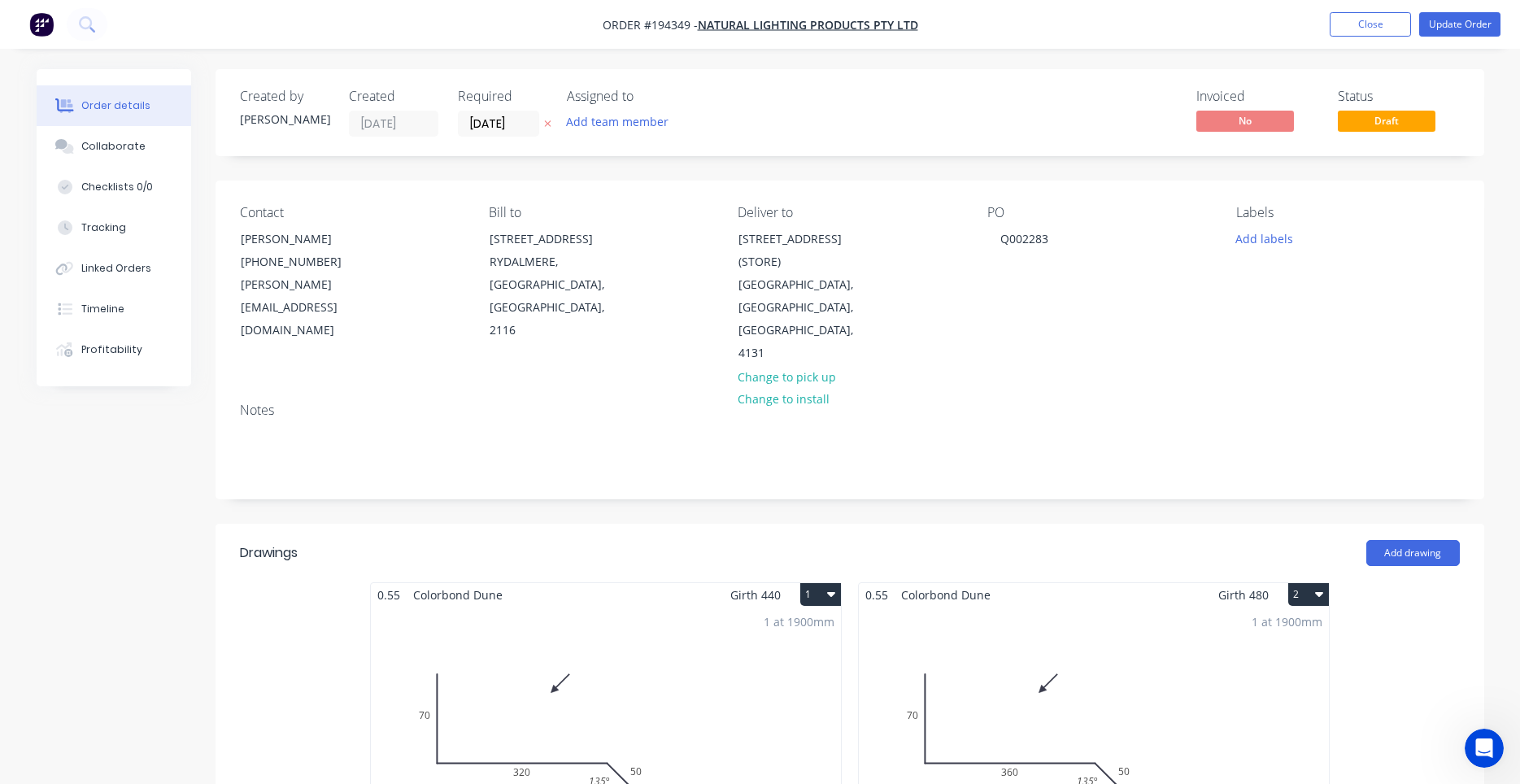
scroll to position [691, 0]
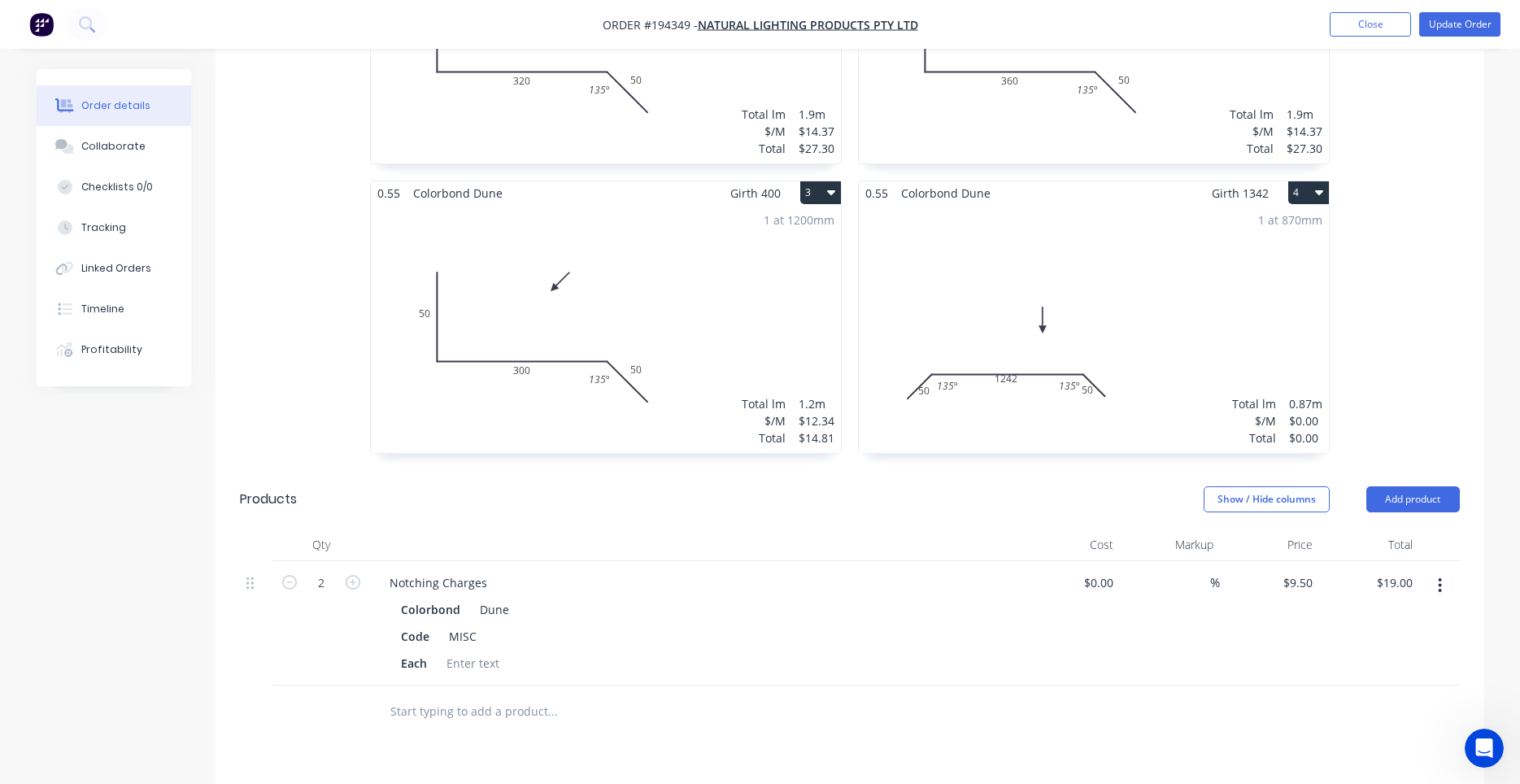
click at [952, 349] on div "1 at 870mm Total lm $/M Total 0.87m $0.00 $0.00" at bounding box center [1094, 329] width 470 height 248
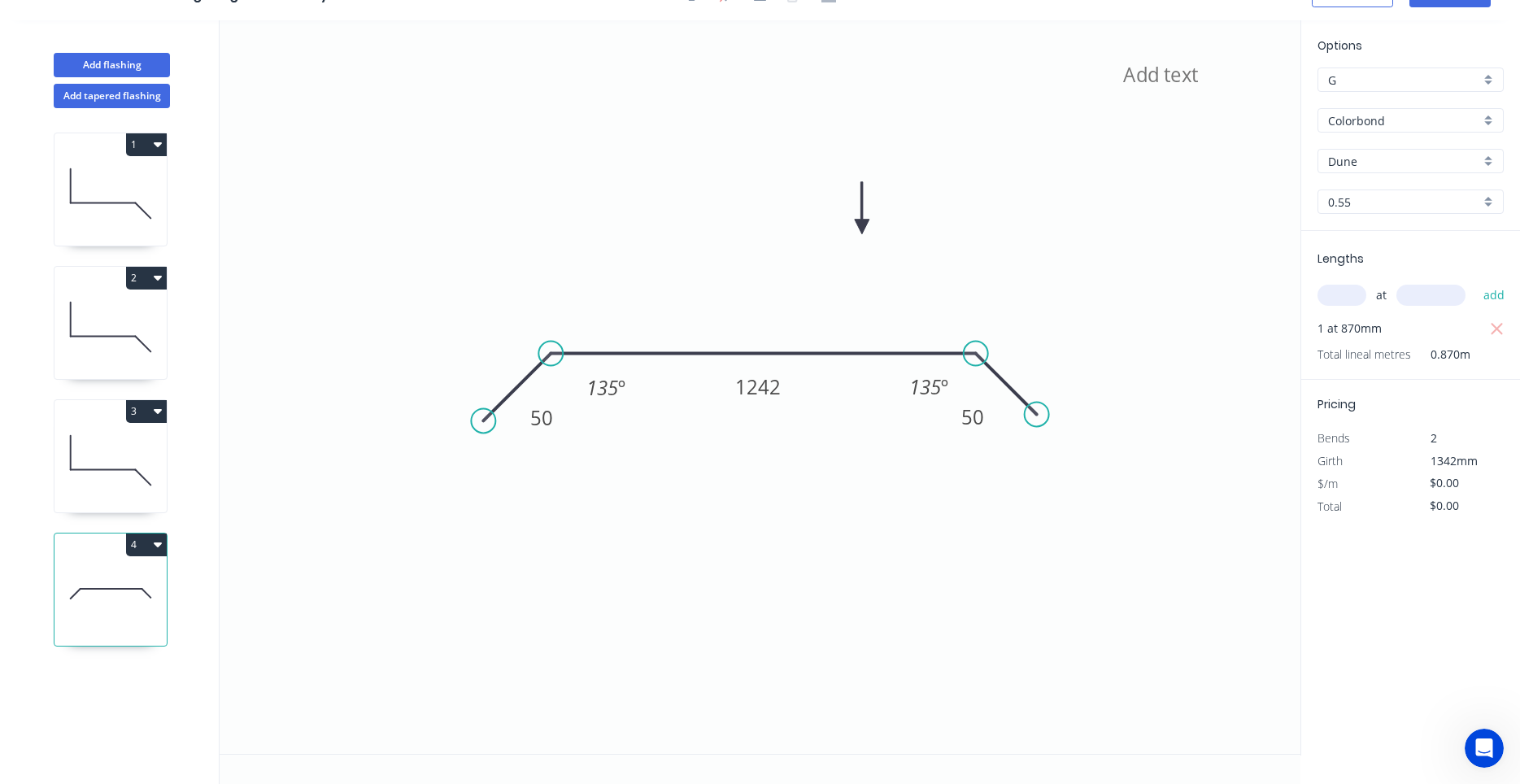
scroll to position [30, 0]
drag, startPoint x: 557, startPoint y: 431, endPoint x: 561, endPoint y: 440, distance: 9.8
click at [561, 440] on rect at bounding box center [545, 426] width 53 height 34
click at [947, 430] on rect at bounding box center [974, 417] width 53 height 34
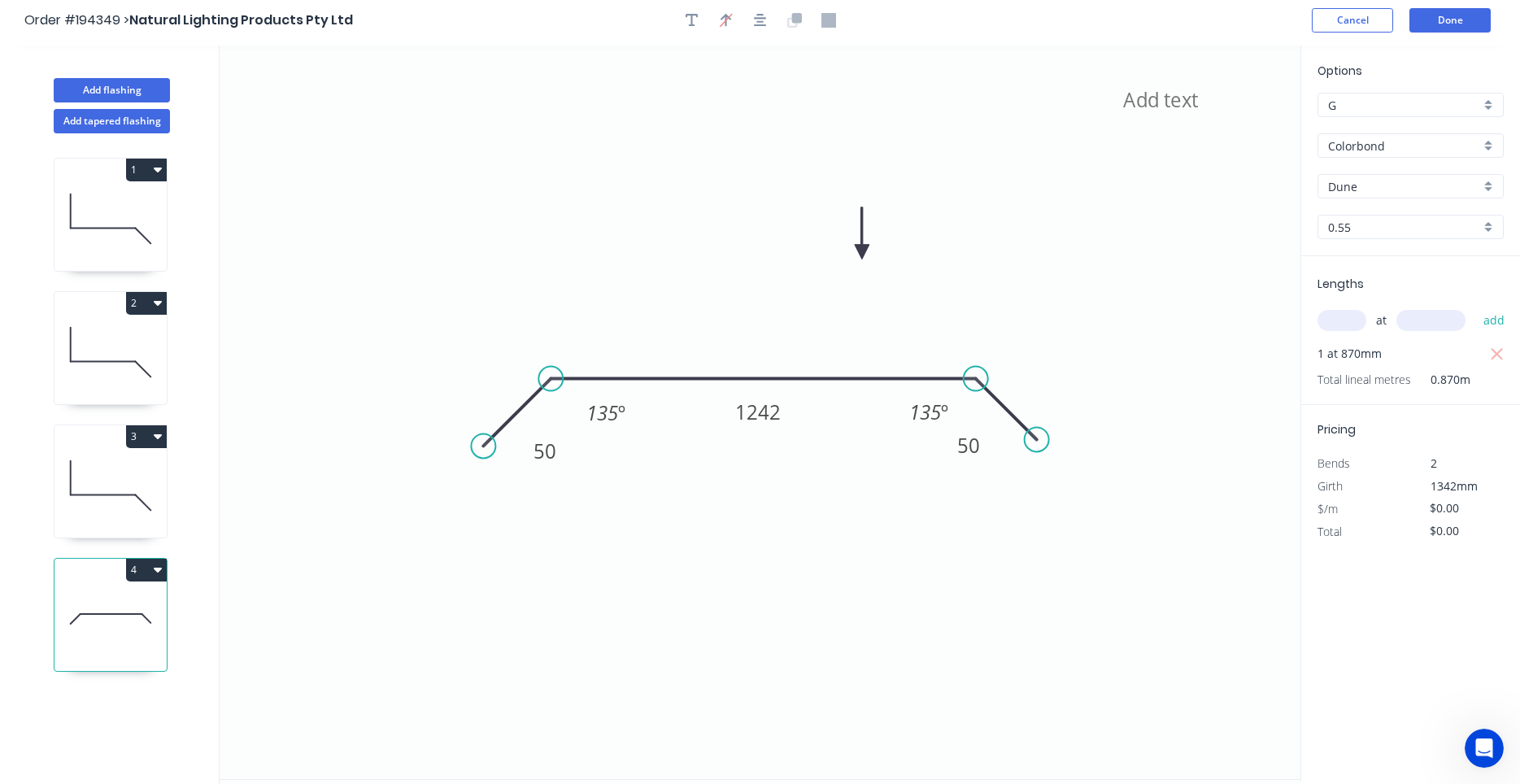
scroll to position [0, 0]
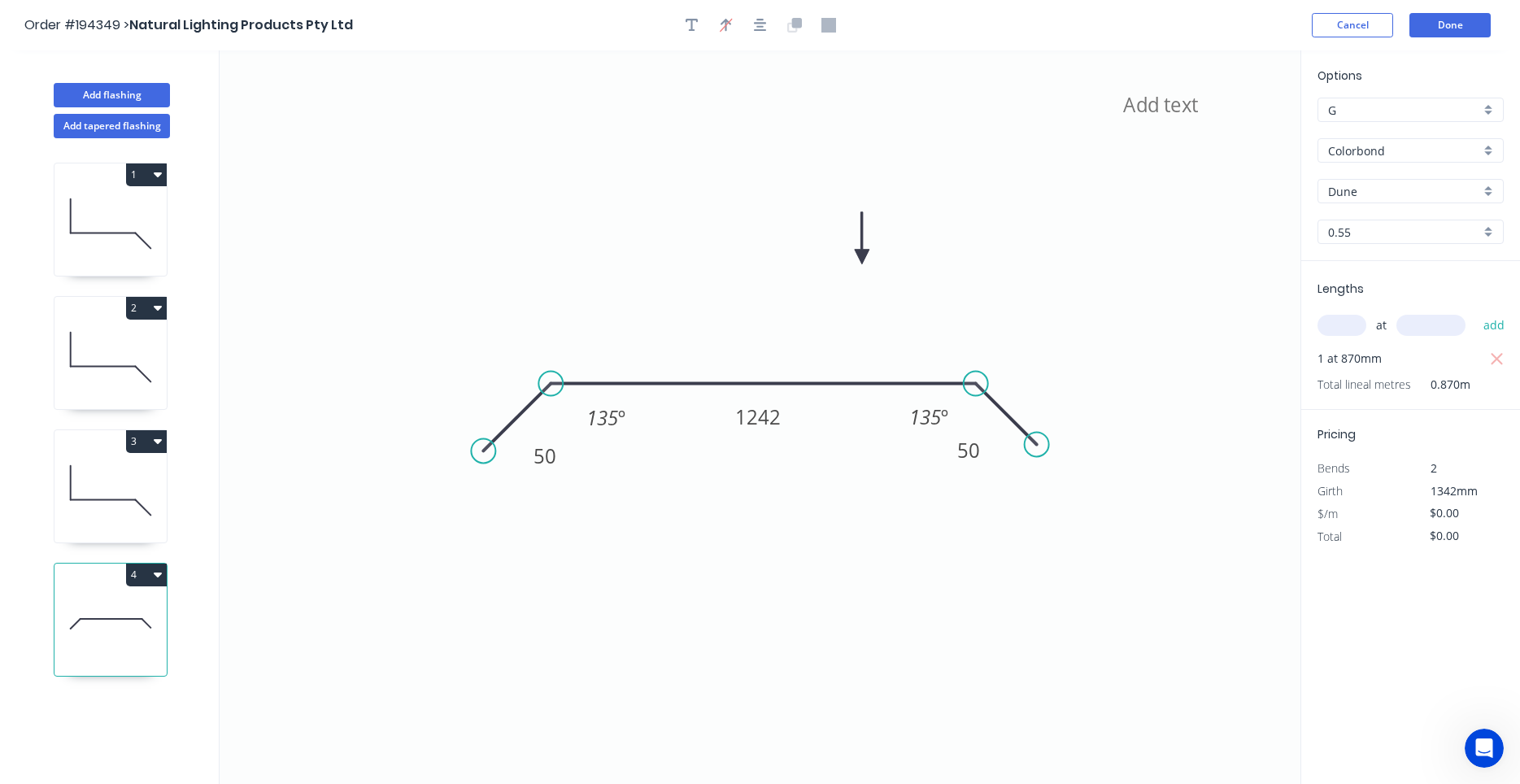
click at [1465, 40] on header "Order #194349 > Natural Lighting Products Pty Ltd Cancel Done" at bounding box center [760, 25] width 1520 height 50
click at [1466, 27] on button "Done" at bounding box center [1450, 26] width 81 height 25
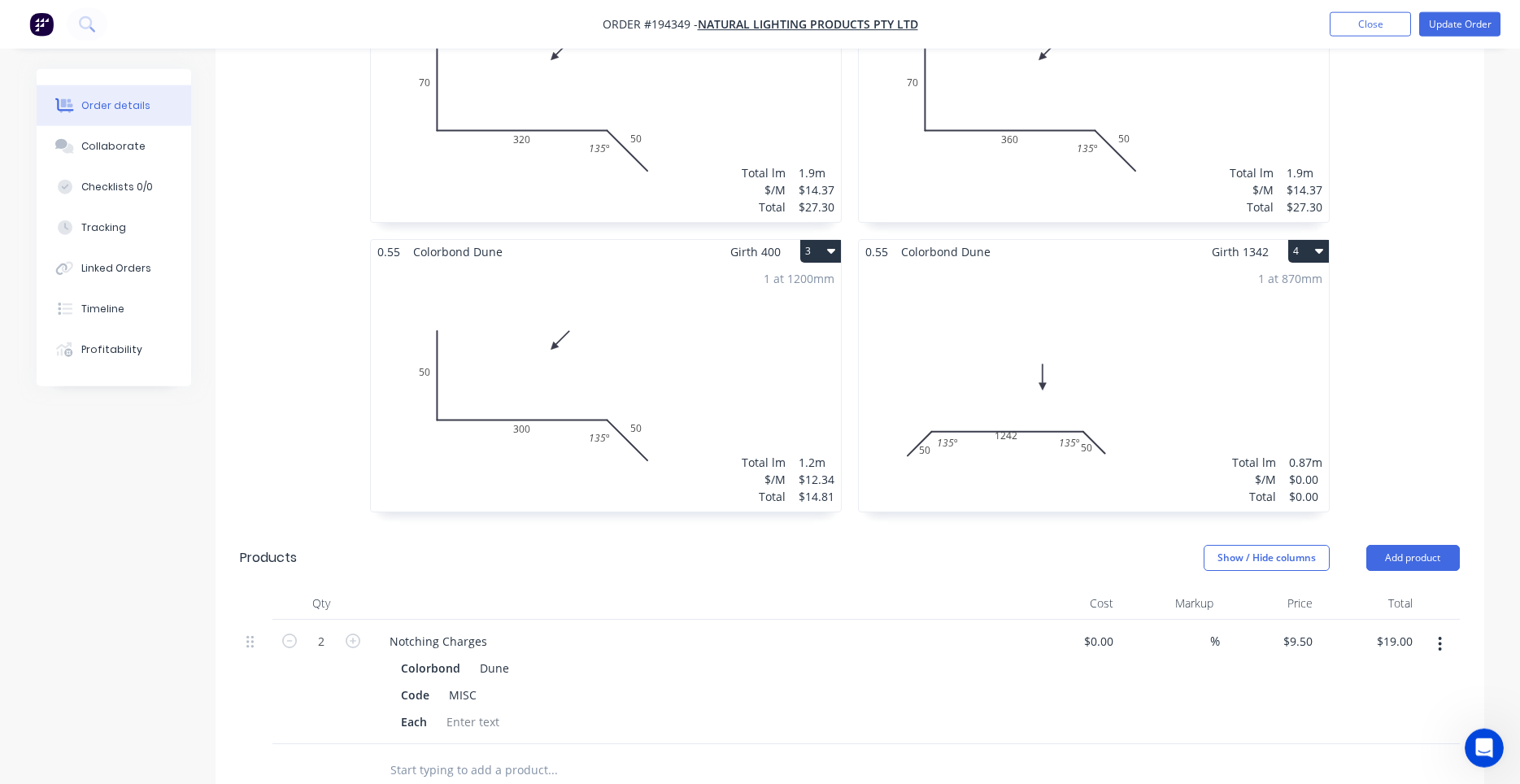
scroll to position [691, 0]
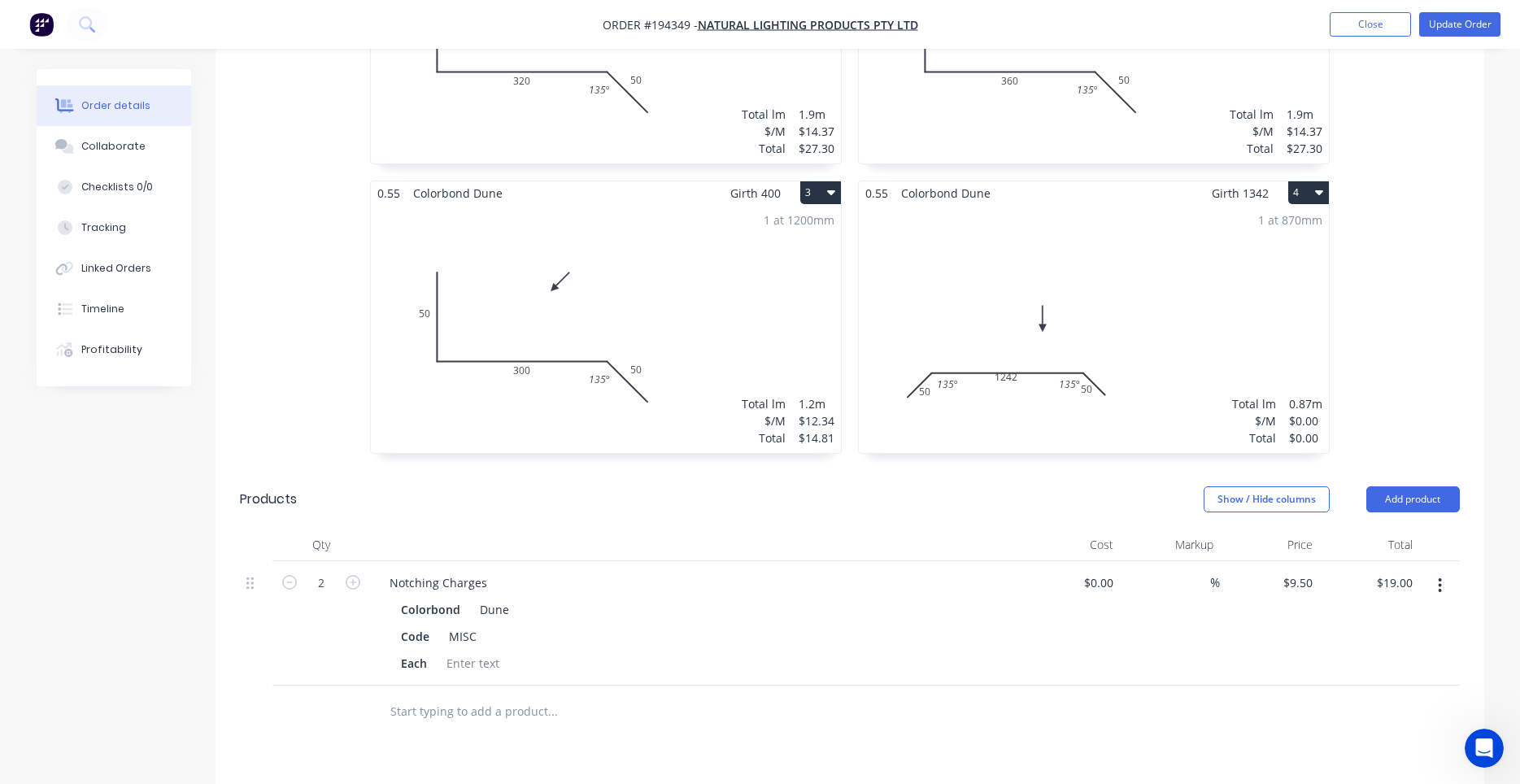
click at [1015, 320] on div "1 at 870mm Total lm $/M Total 0.87m $0.00 $0.00" at bounding box center [1094, 329] width 470 height 248
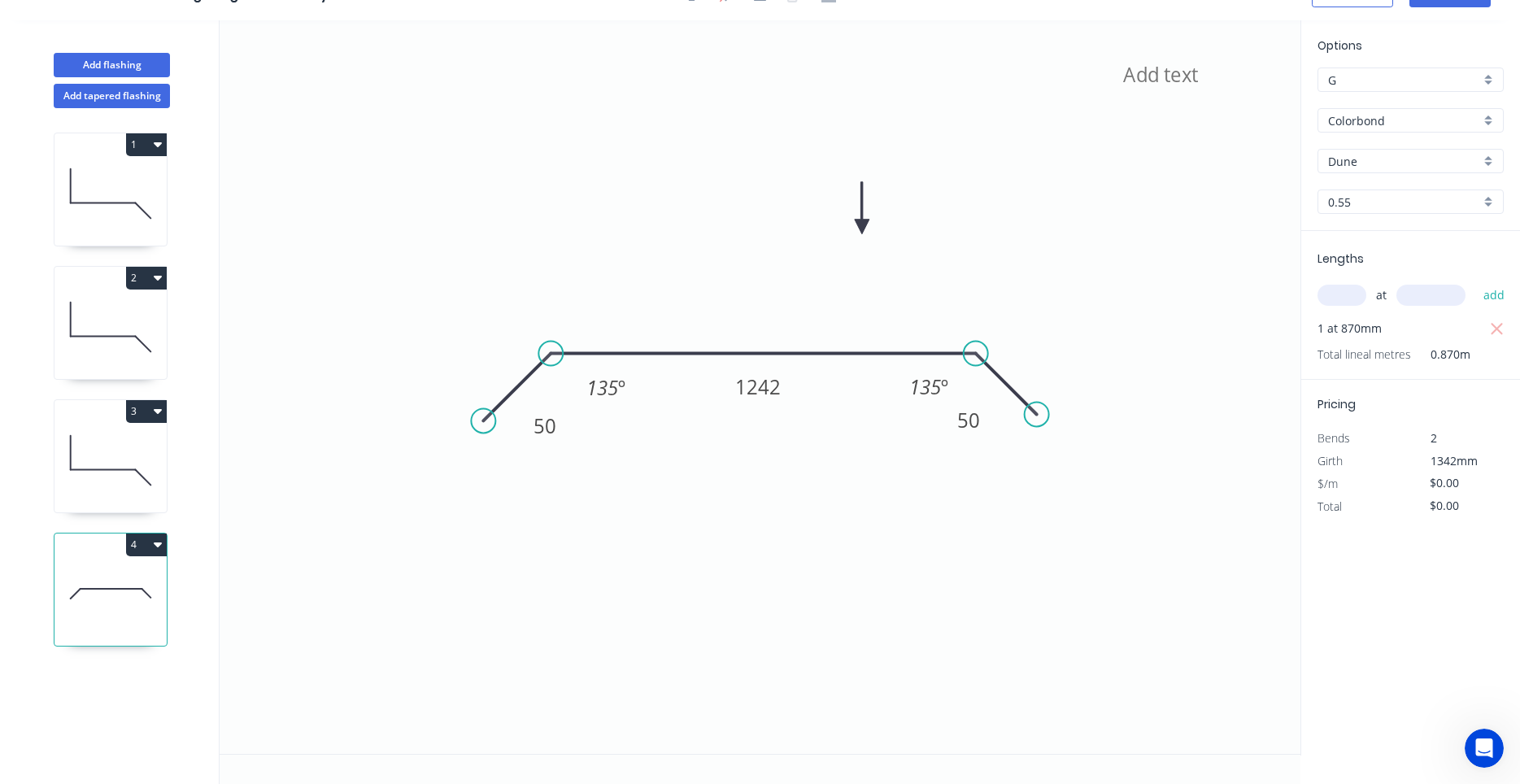
scroll to position [30, 0]
click at [778, 400] on tspan "1242" at bounding box center [758, 386] width 46 height 27
drag, startPoint x: 778, startPoint y: 401, endPoint x: 780, endPoint y: 418, distance: 17.1
click at [780, 418] on rect at bounding box center [760, 403] width 65 height 34
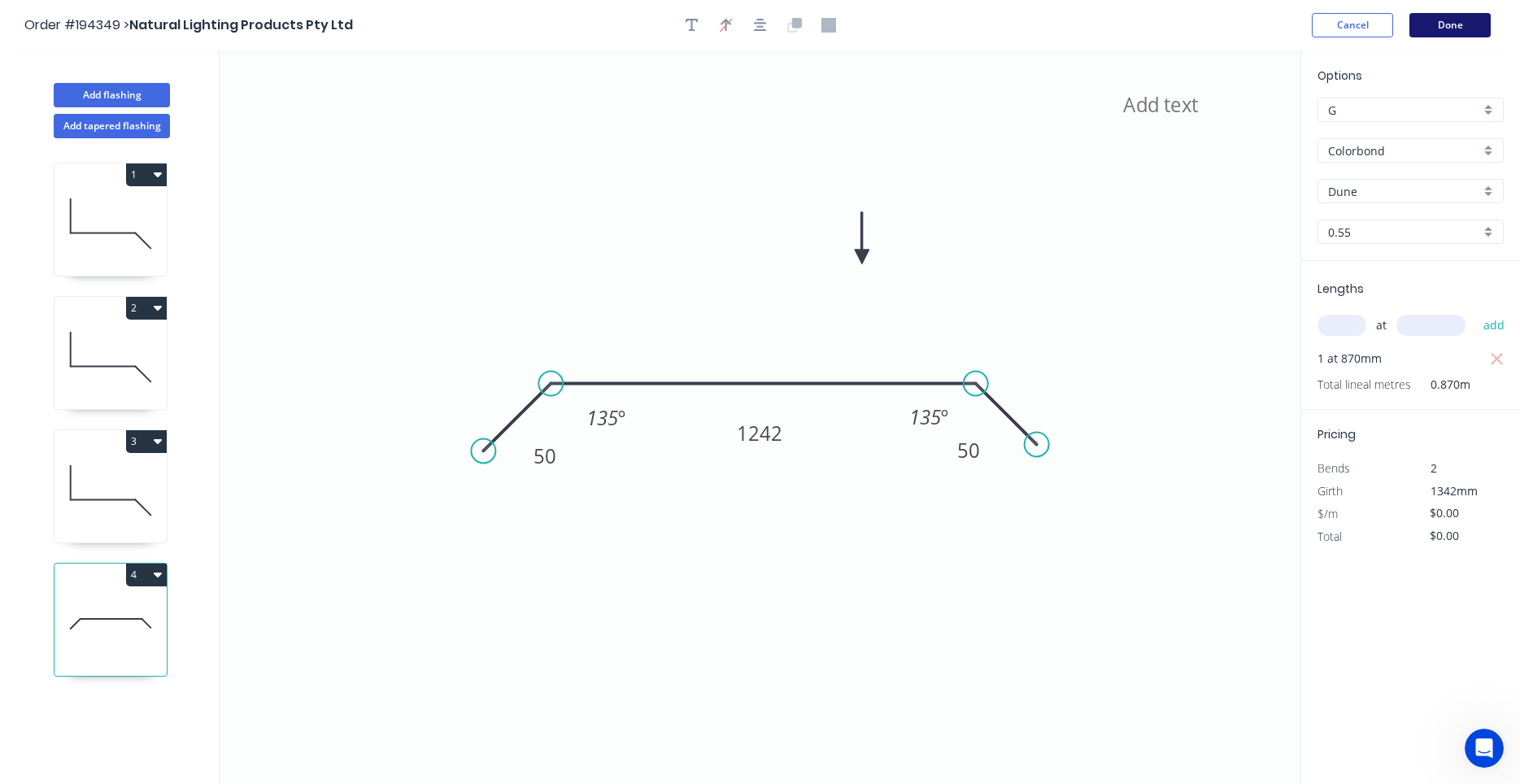
click at [1430, 33] on button "Done" at bounding box center [1450, 26] width 81 height 25
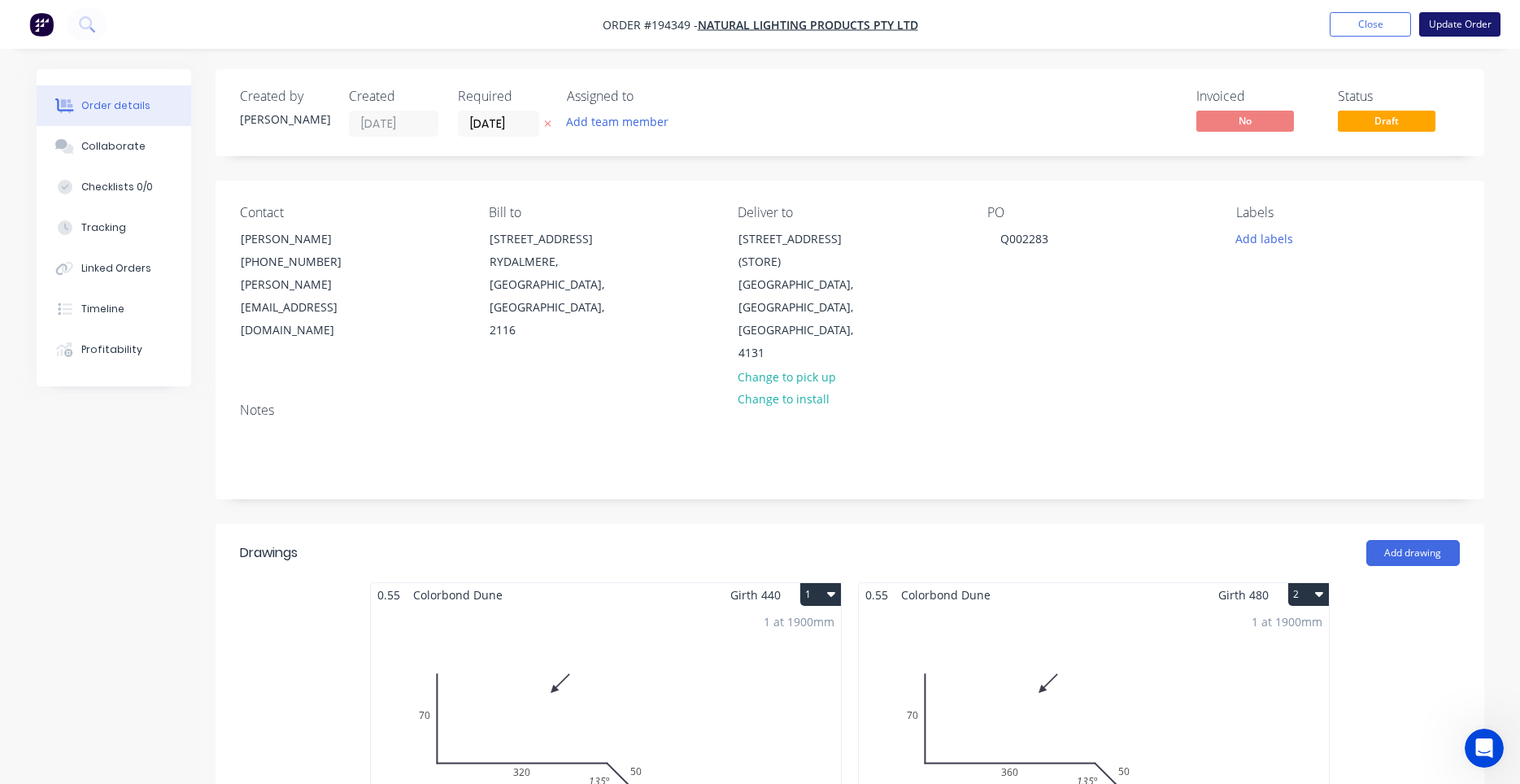
click at [1460, 26] on button "Update Order" at bounding box center [1460, 25] width 81 height 25
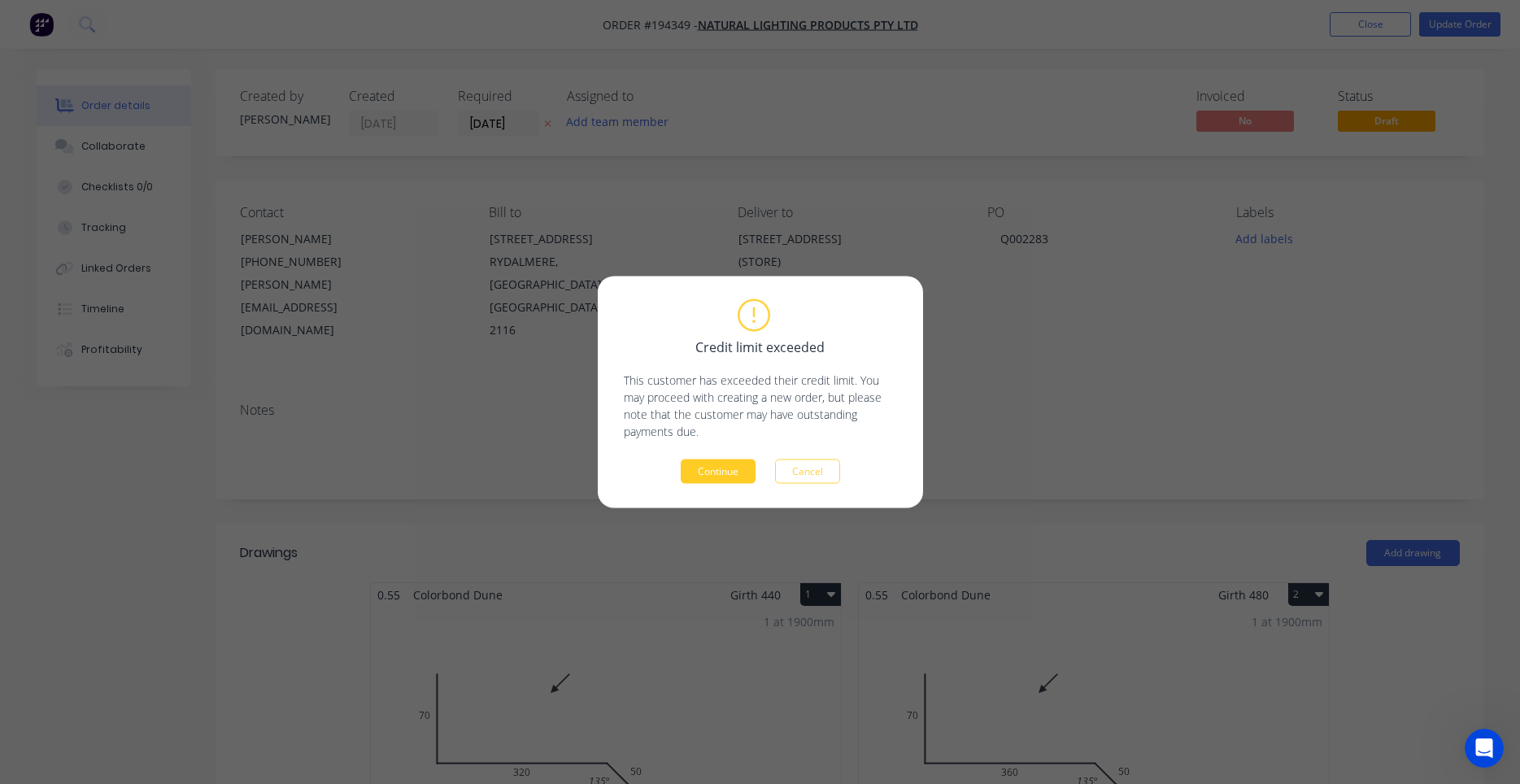
click at [737, 465] on button "Continue" at bounding box center [718, 472] width 75 height 25
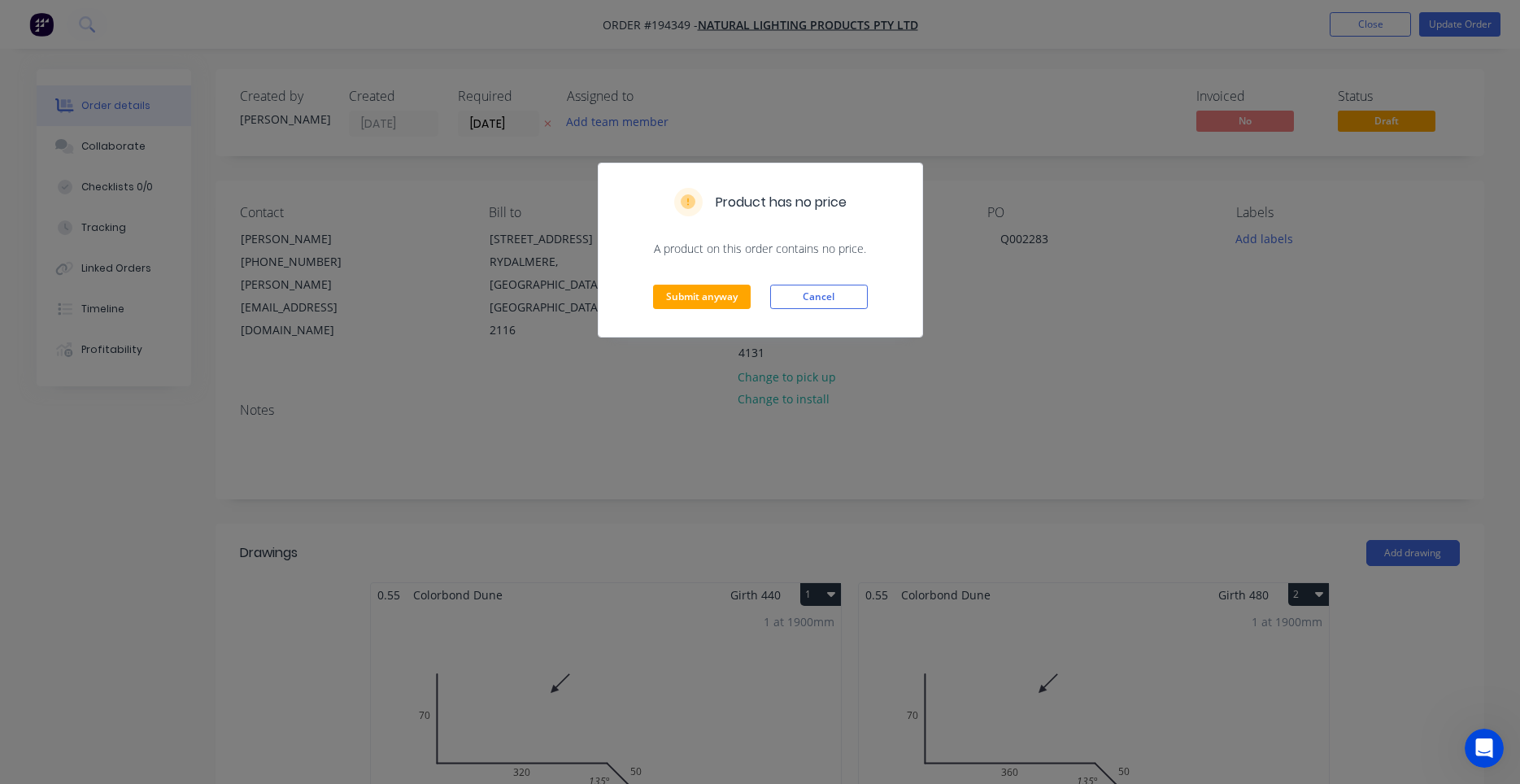
click at [737, 278] on div "Submit anyway Cancel" at bounding box center [760, 297] width 324 height 80
click at [726, 298] on button "Submit anyway" at bounding box center [702, 297] width 97 height 25
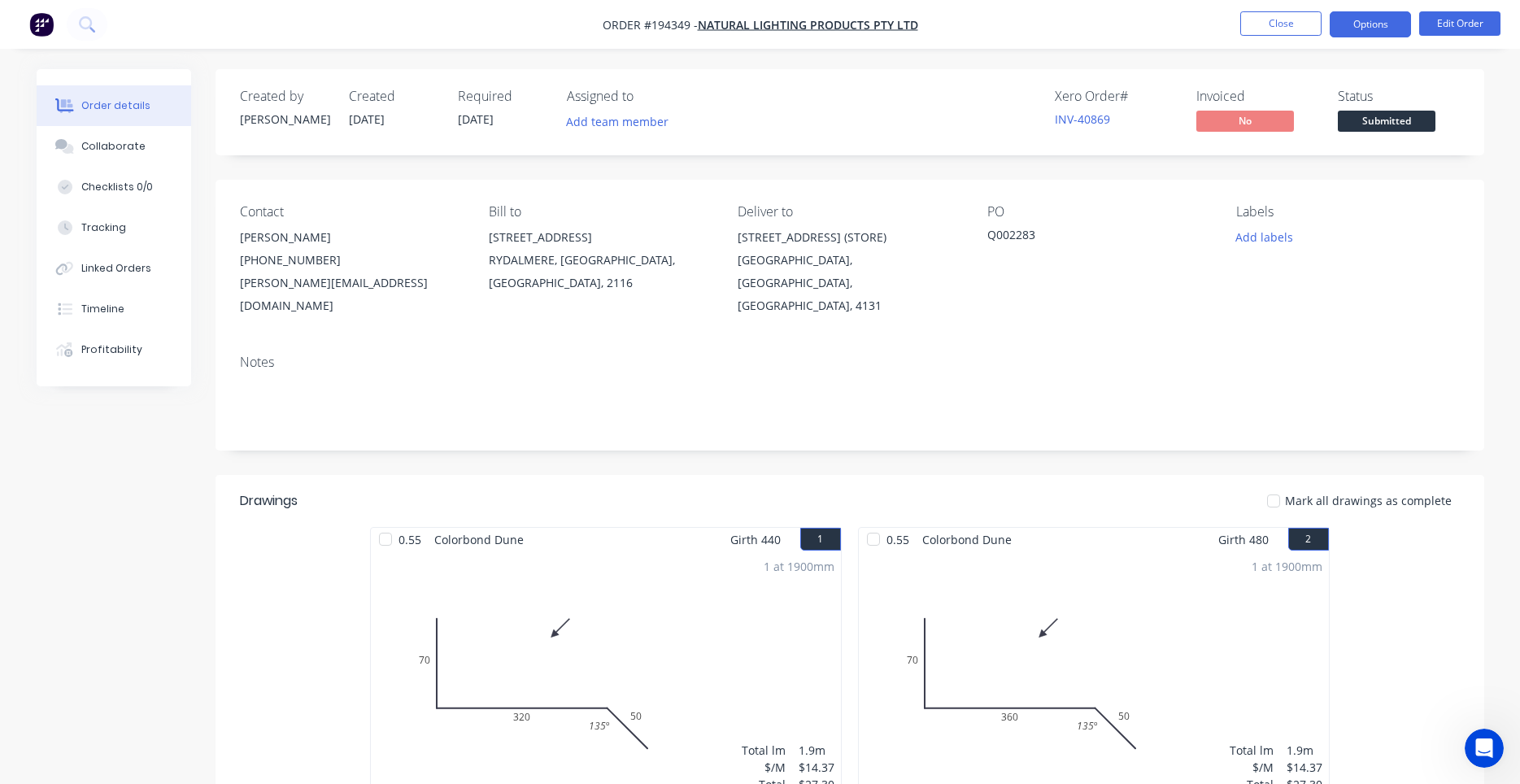
click at [1380, 32] on button "Options" at bounding box center [1371, 24] width 81 height 26
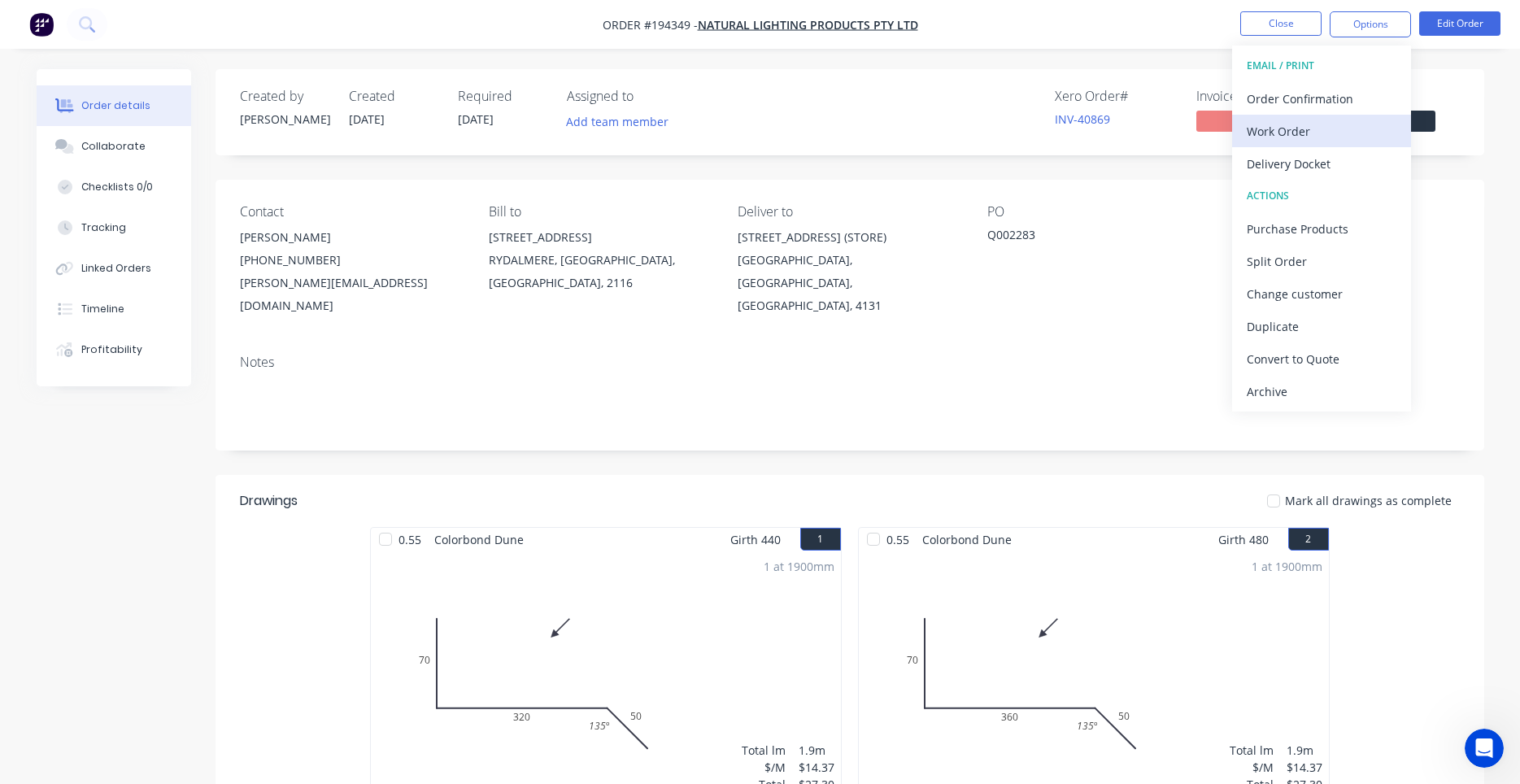
click at [1310, 137] on div "Work Order" at bounding box center [1321, 131] width 149 height 24
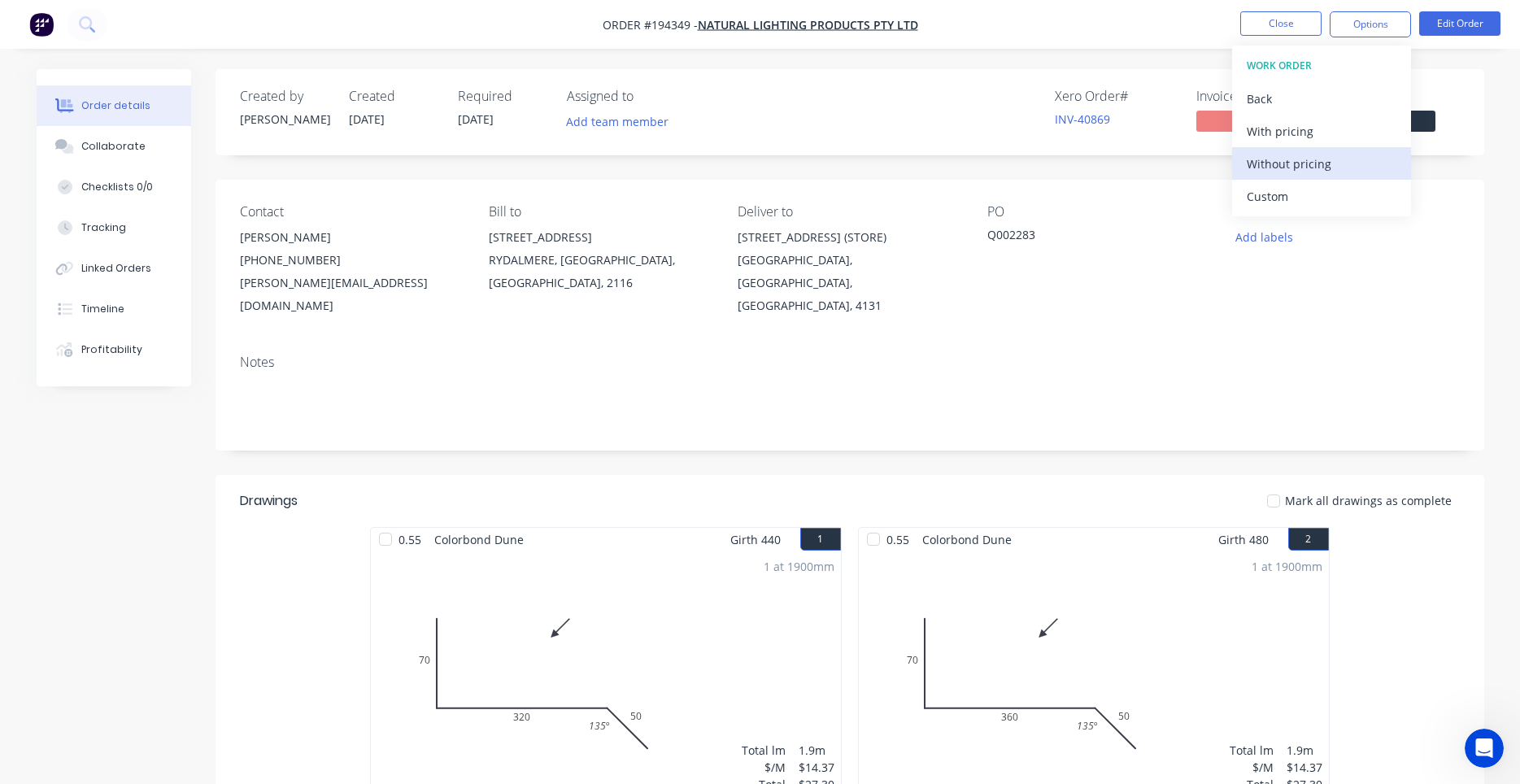
click at [1299, 170] on div "Without pricing" at bounding box center [1321, 164] width 149 height 24
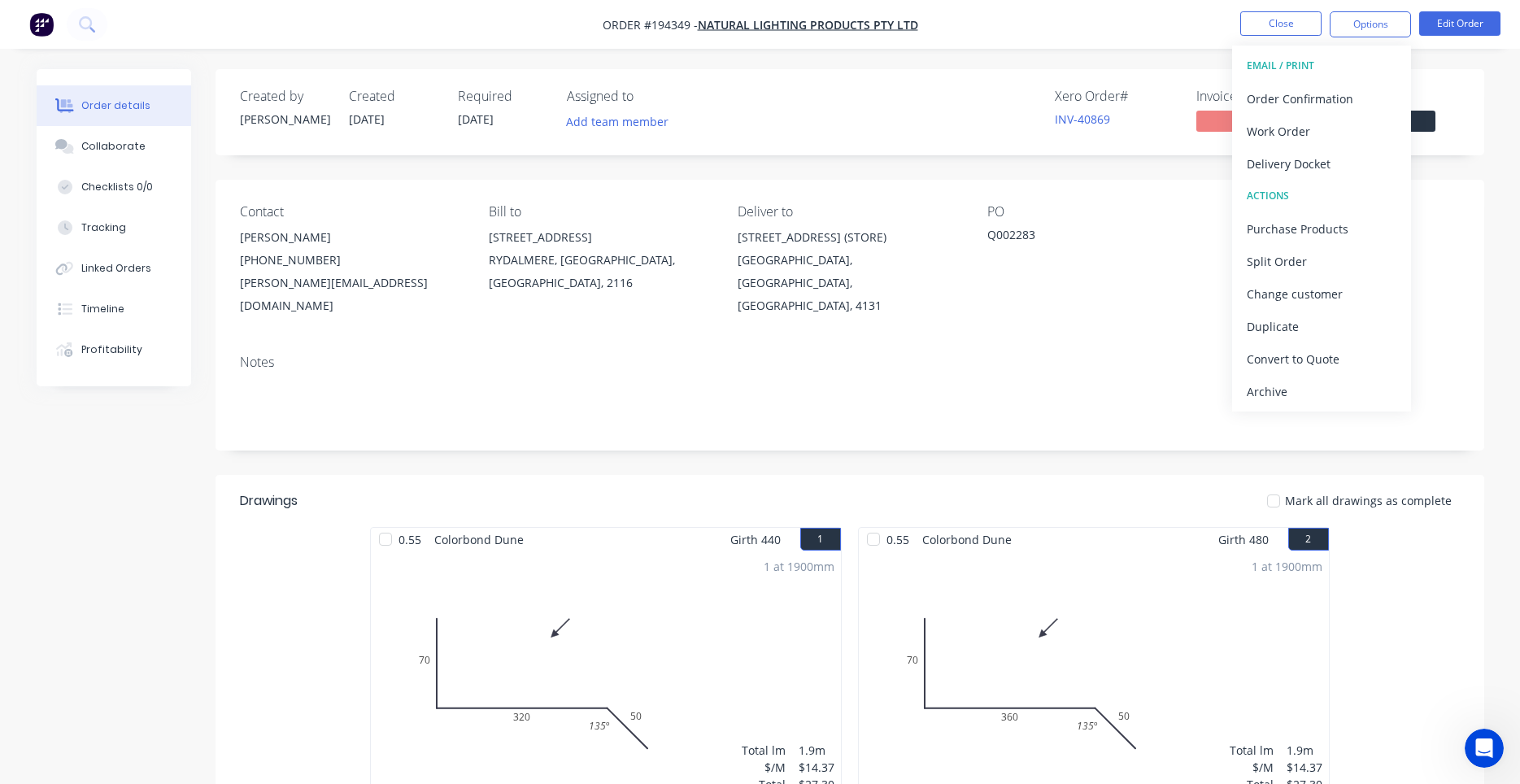
click at [281, 144] on div "Created by Darryn Created 01/10/25 Required 02/10/25 Assigned to Add team membe…" at bounding box center [850, 111] width 1269 height 86
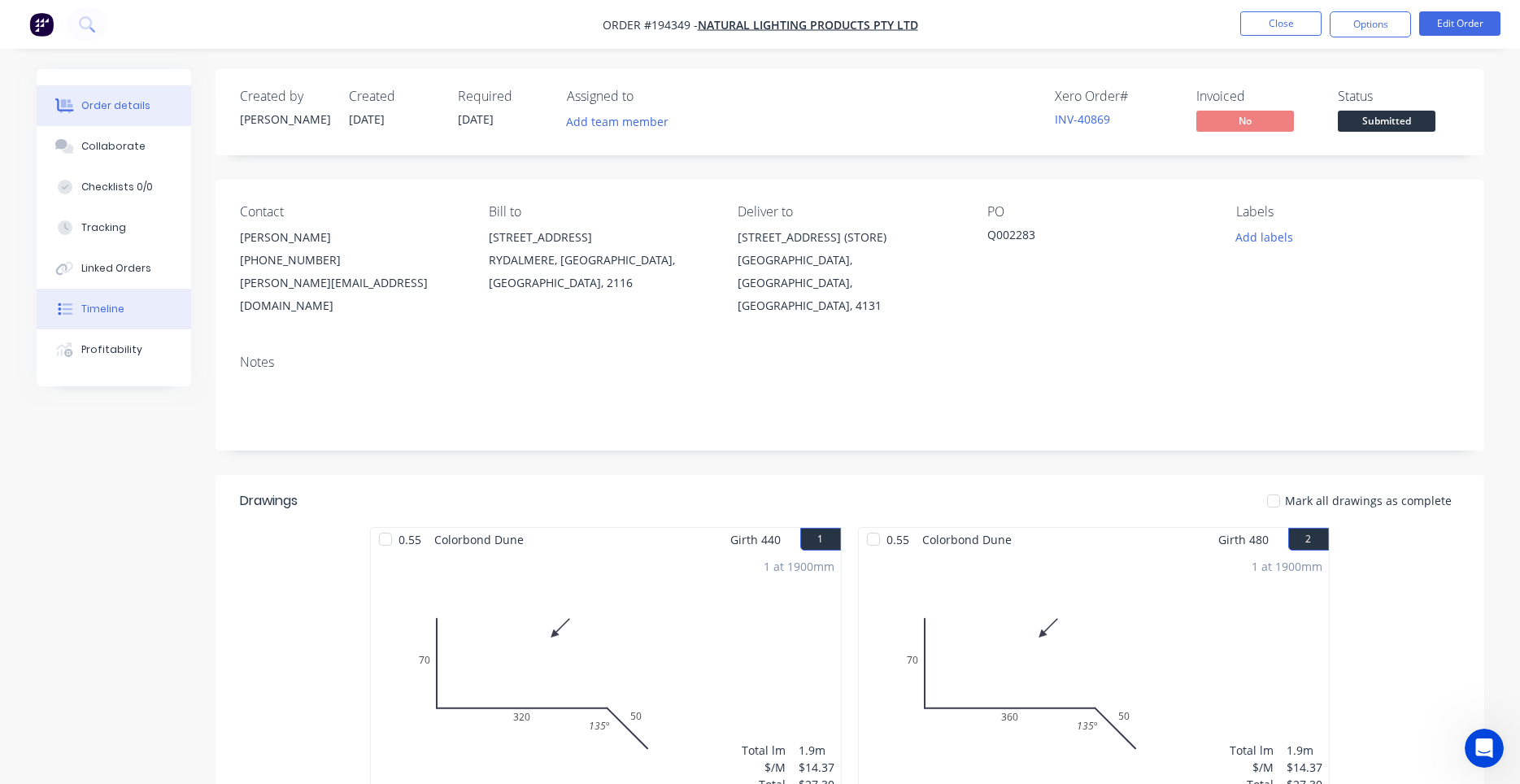
click at [120, 304] on div "Timeline" at bounding box center [103, 308] width 43 height 15
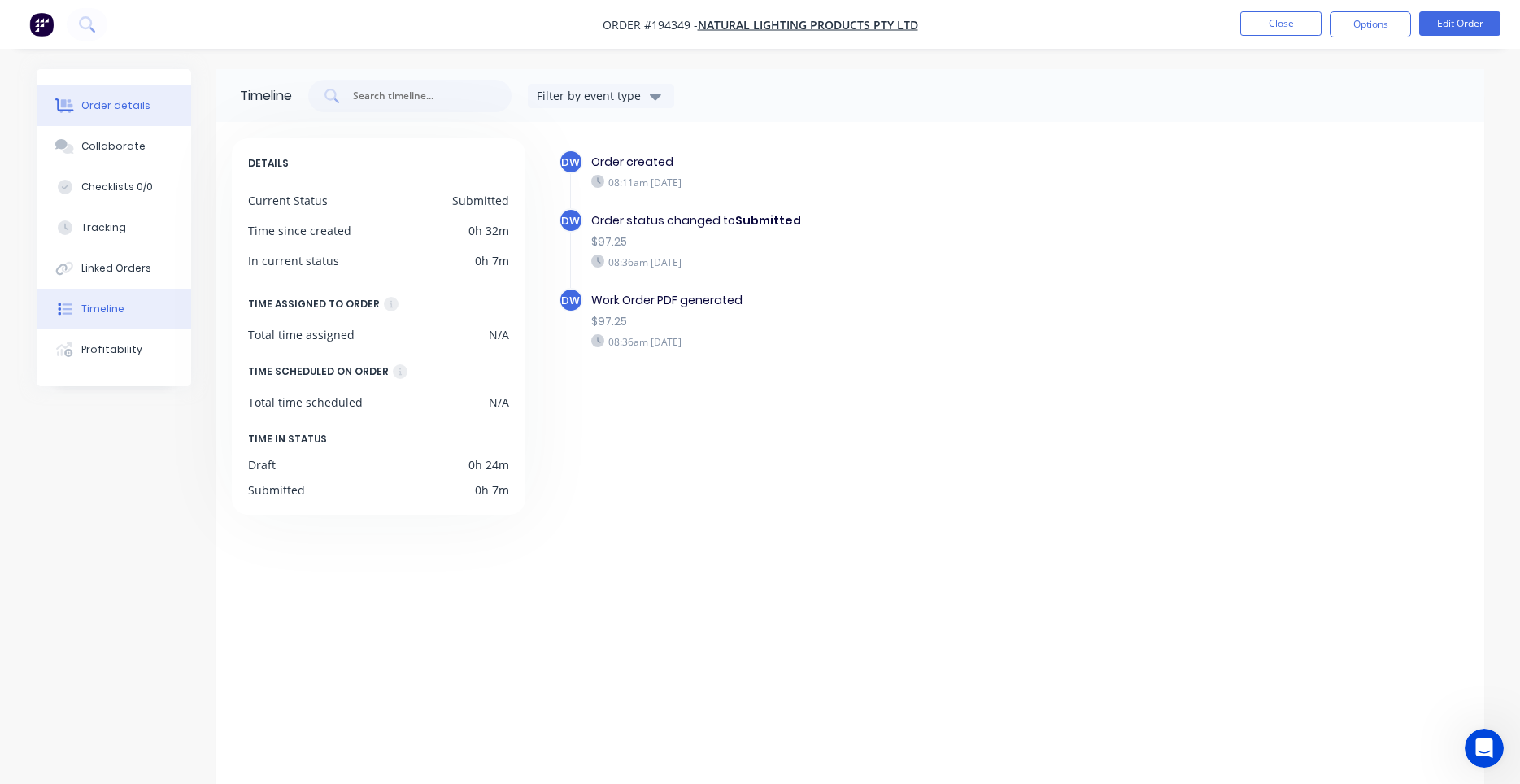
click at [141, 107] on div "Order details" at bounding box center [116, 105] width 69 height 15
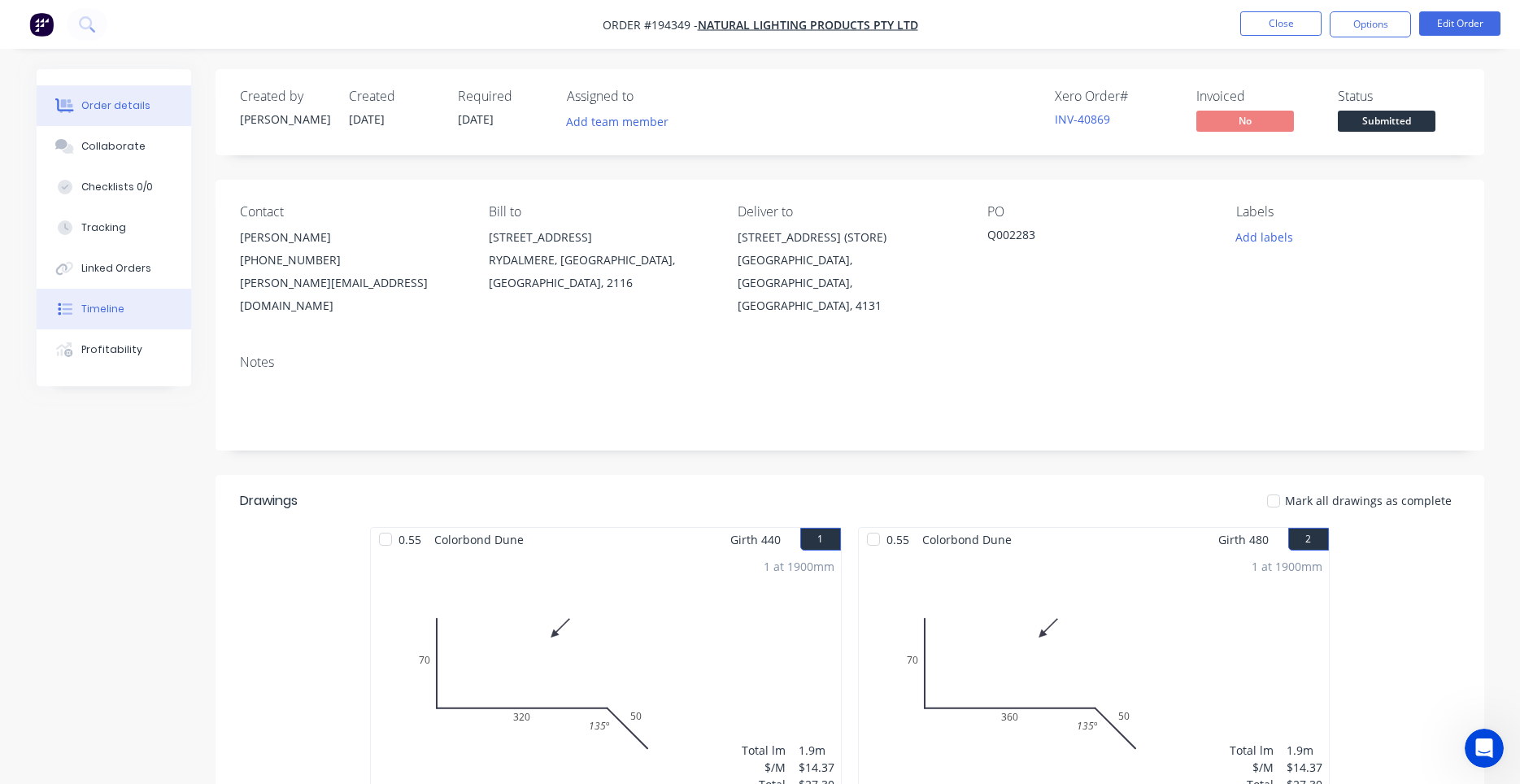
click at [104, 309] on div "Timeline" at bounding box center [103, 308] width 43 height 15
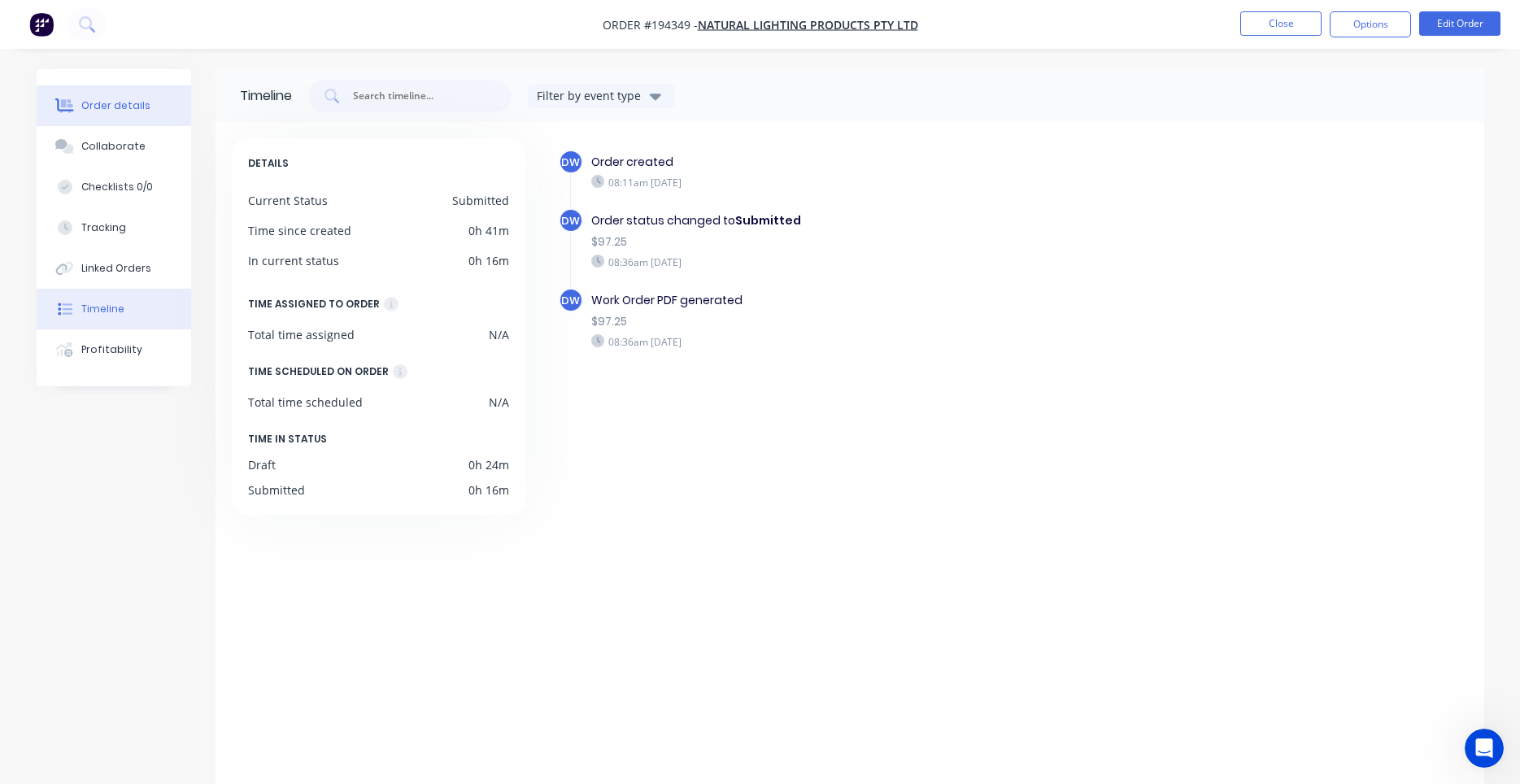
click at [134, 104] on div "Order details" at bounding box center [116, 105] width 69 height 15
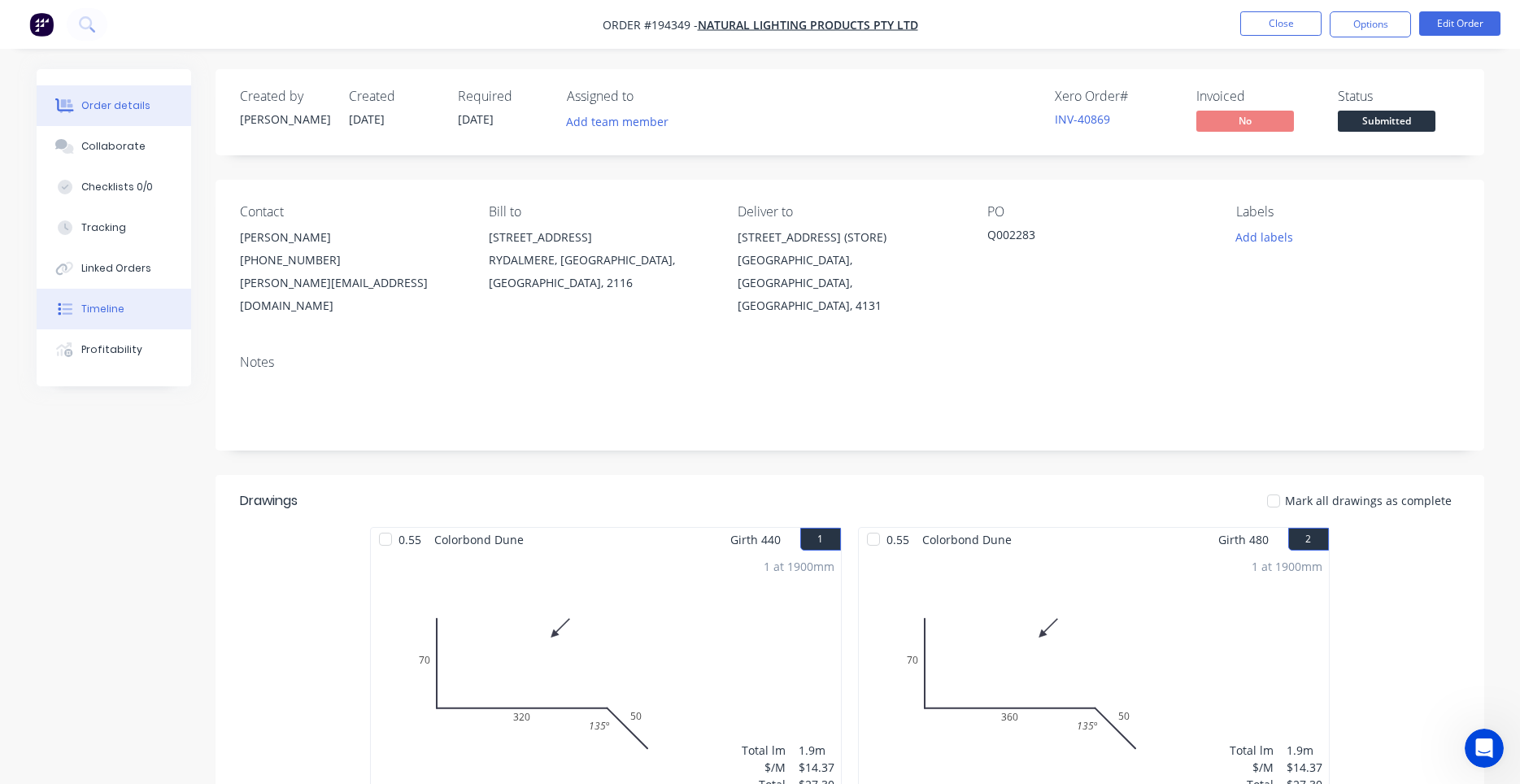
click at [106, 303] on div "Timeline" at bounding box center [103, 308] width 43 height 15
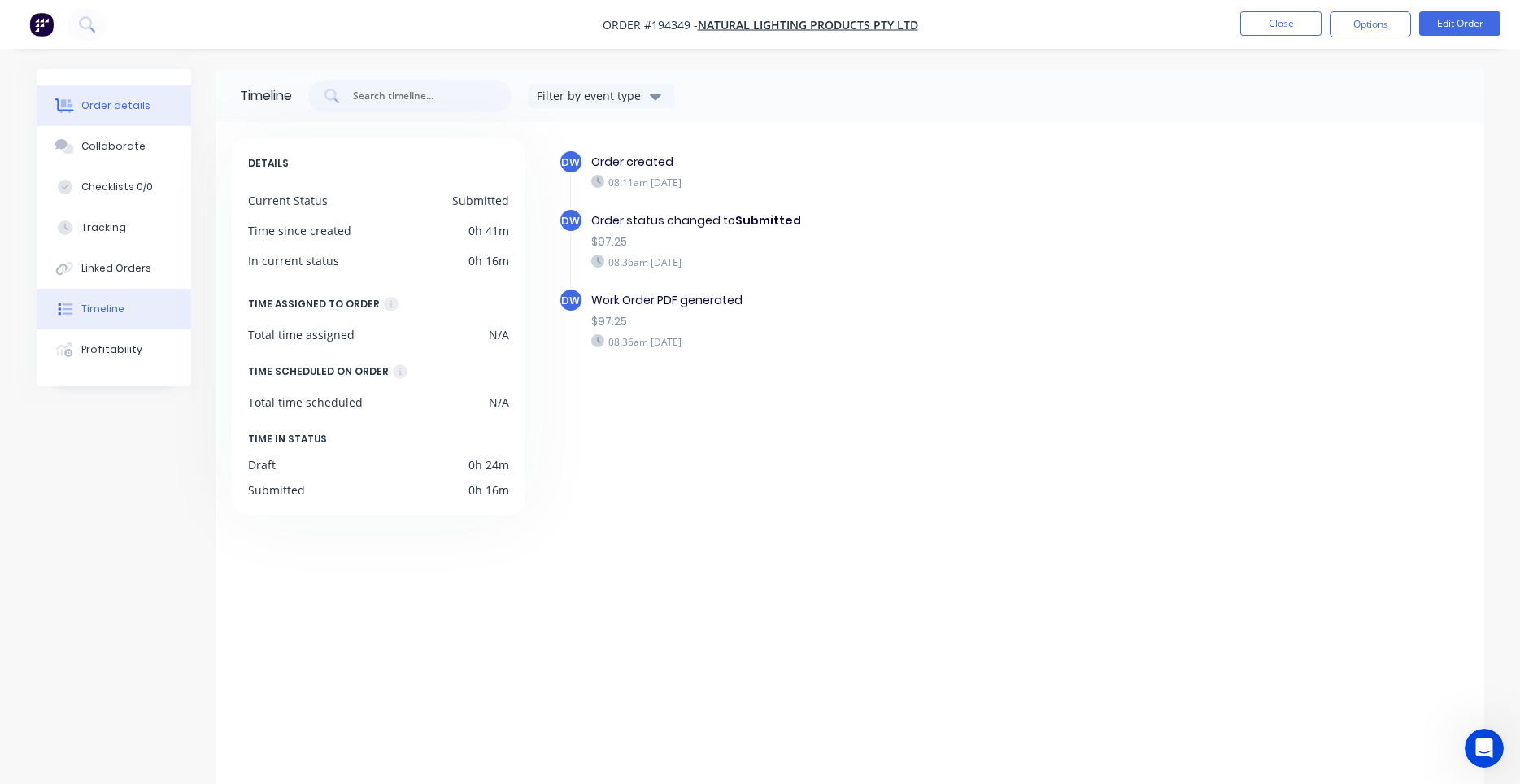
click at [132, 96] on button "Order details" at bounding box center [113, 106] width 155 height 41
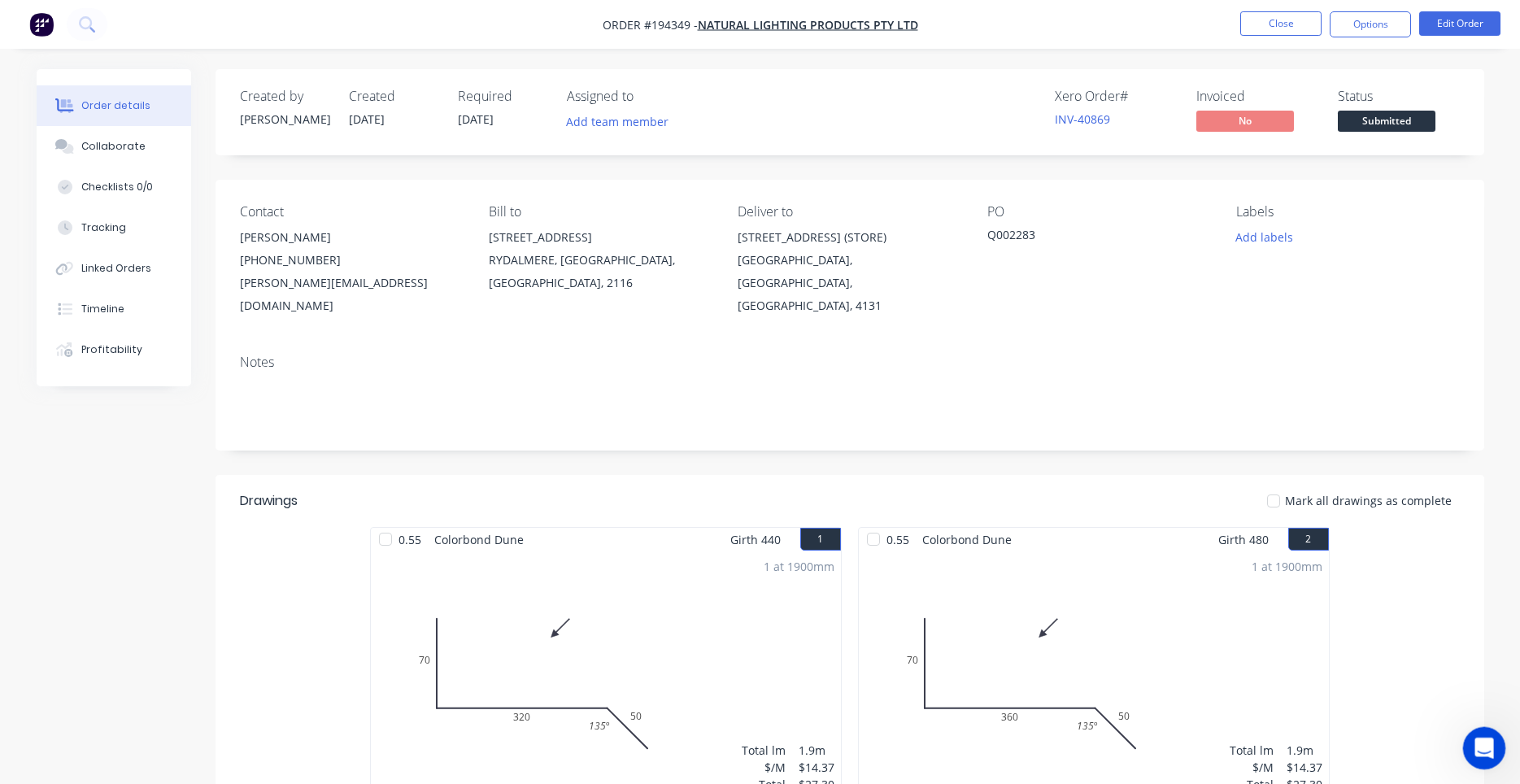
click at [1474, 747] on icon "Open Intercom Messenger" at bounding box center [1482, 746] width 27 height 27
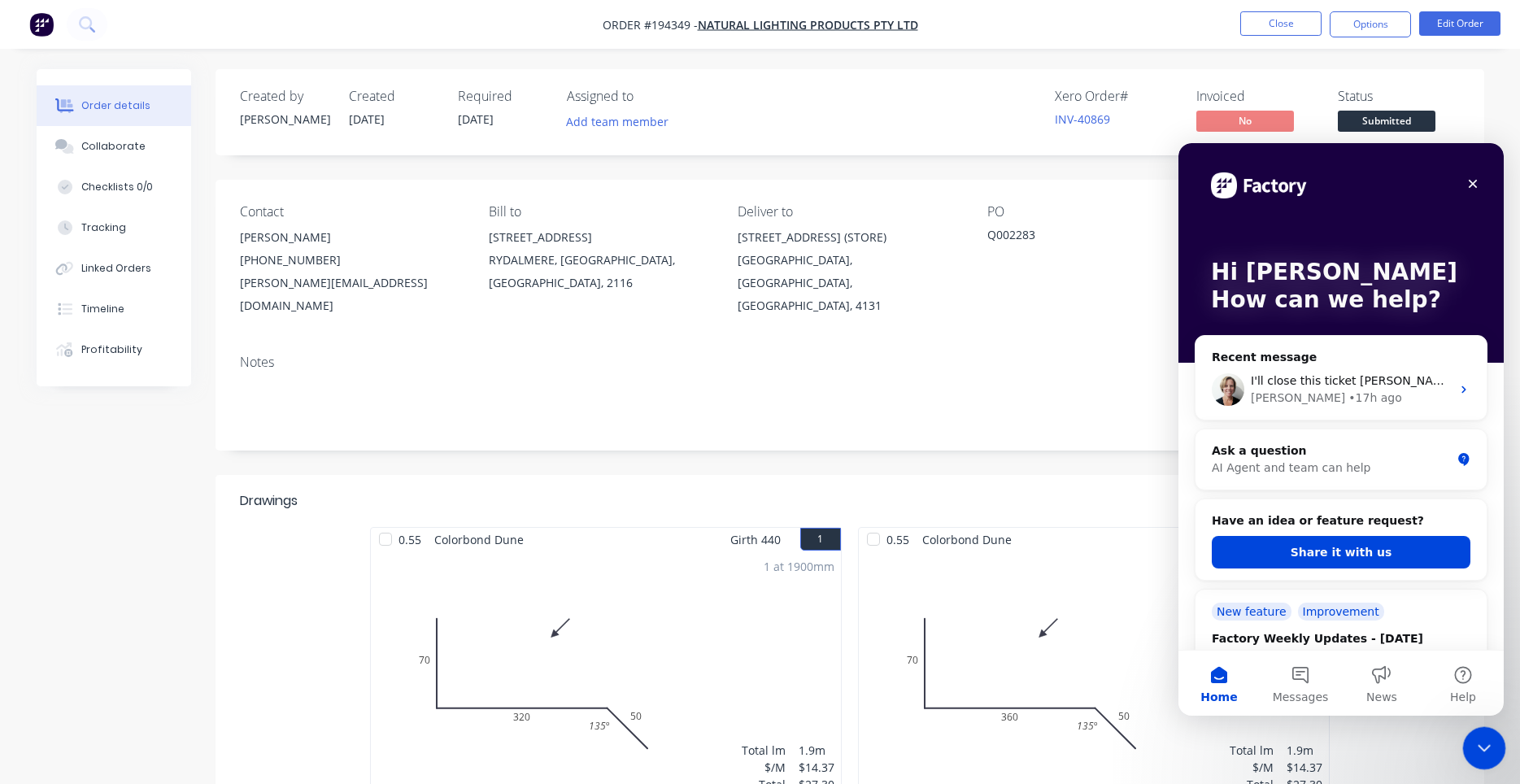
click at [1474, 747] on icon "Close Intercom Messenger" at bounding box center [1482, 745] width 19 height 19
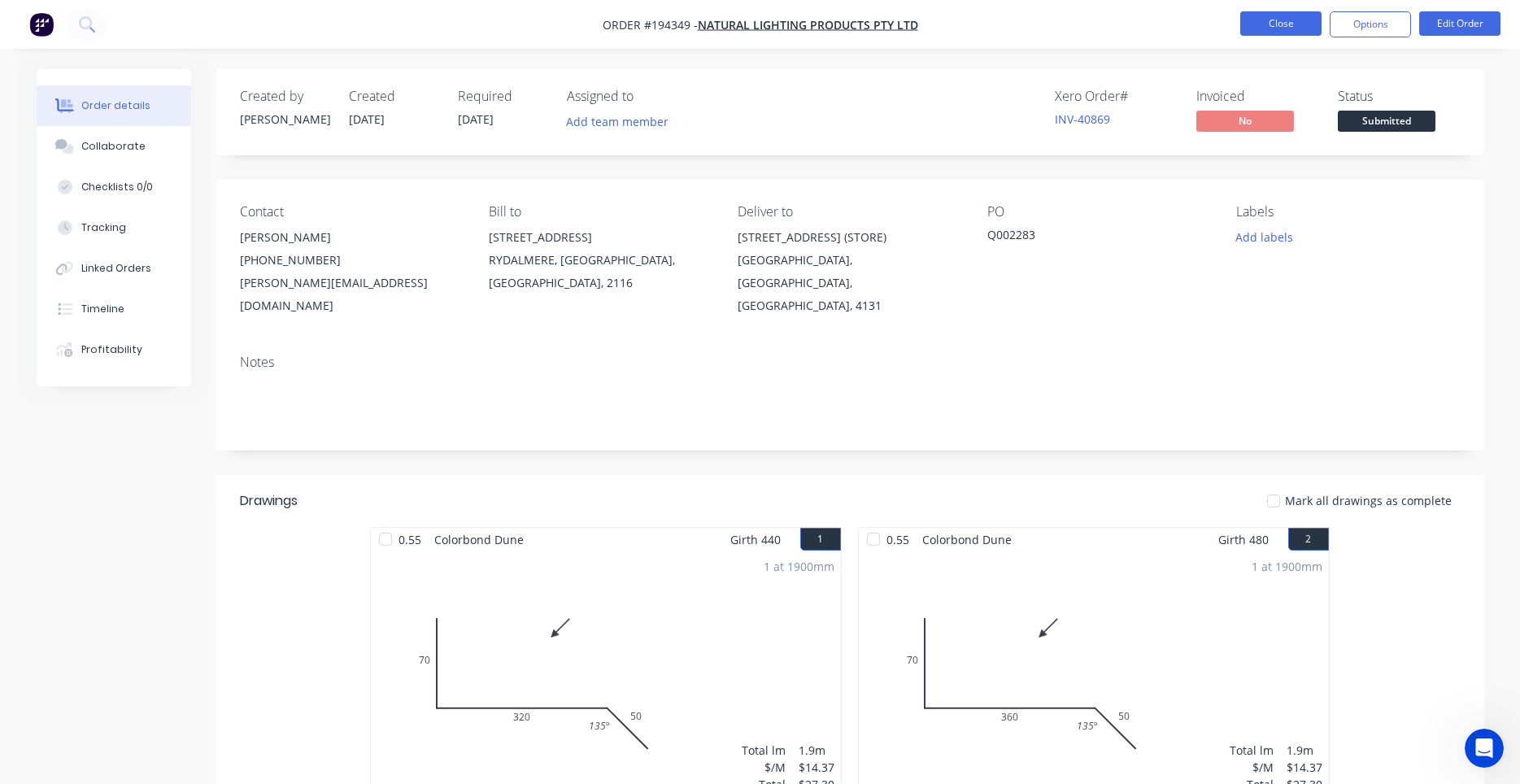
click at [1274, 33] on button "Close" at bounding box center [1281, 24] width 81 height 25
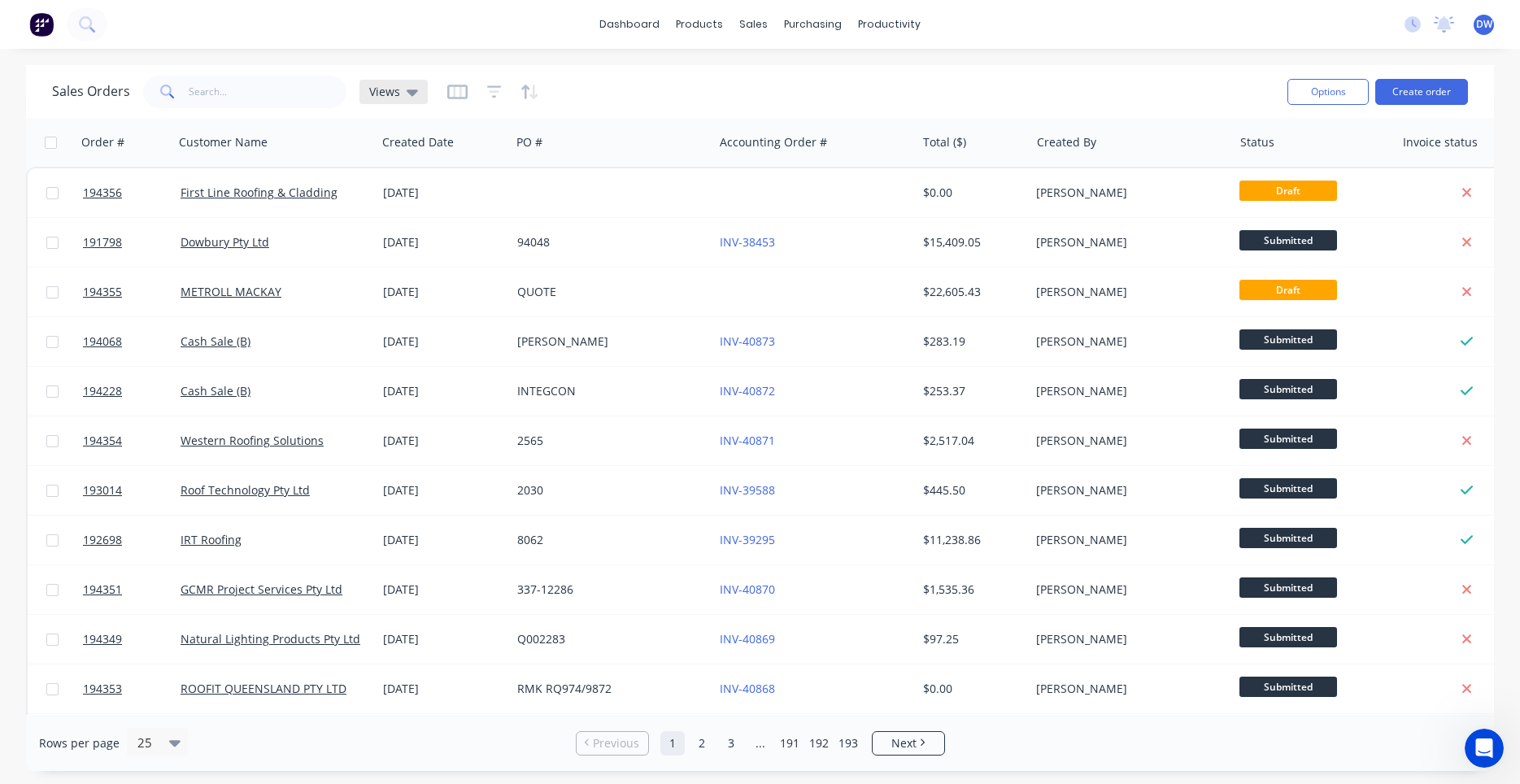
click at [413, 92] on icon at bounding box center [412, 92] width 11 height 6
click at [409, 293] on button "Processing Team" at bounding box center [457, 295] width 186 height 19
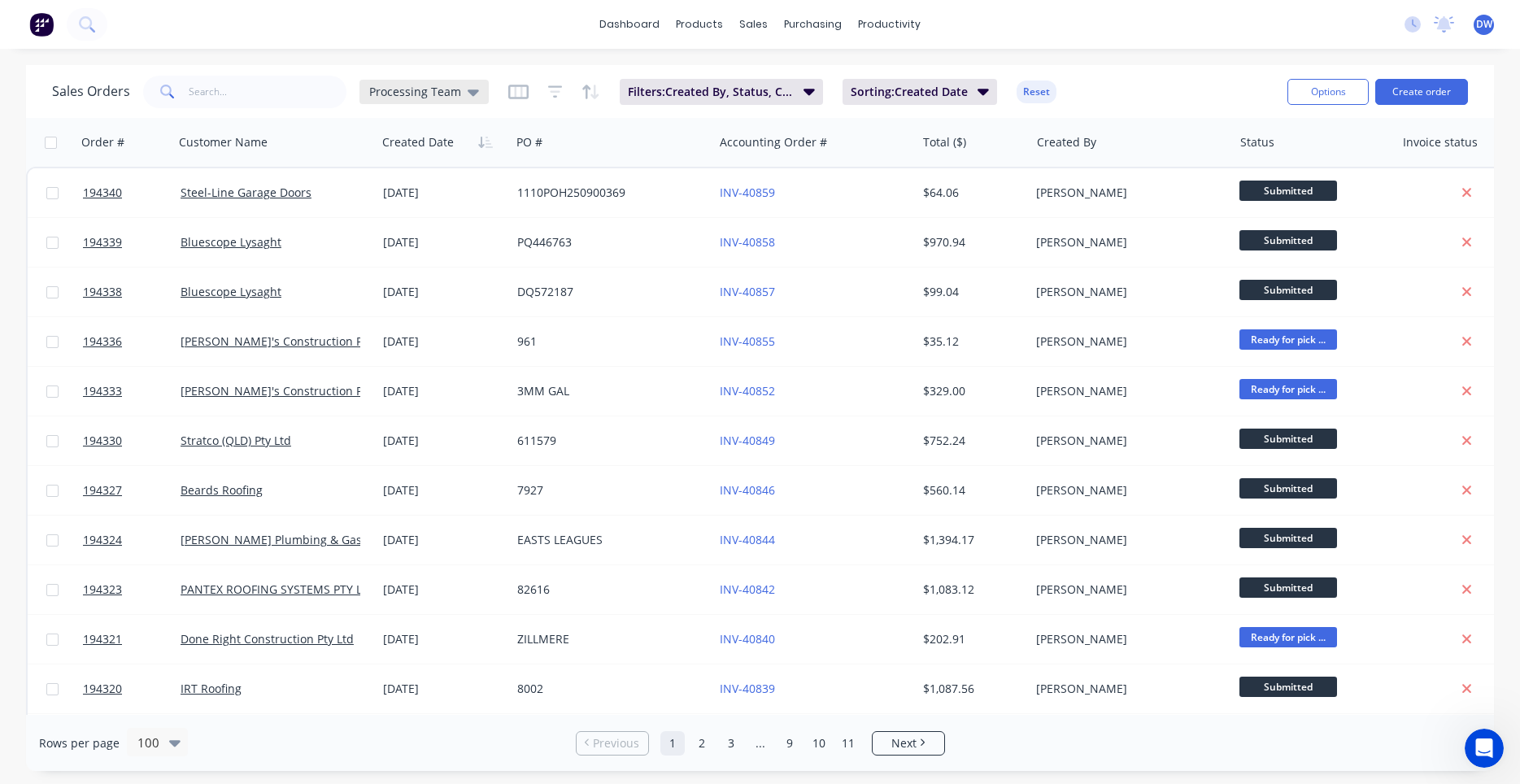
click at [428, 100] on div "Processing Team" at bounding box center [424, 92] width 129 height 25
click at [425, 260] on button "New Hires" at bounding box center [457, 263] width 186 height 19
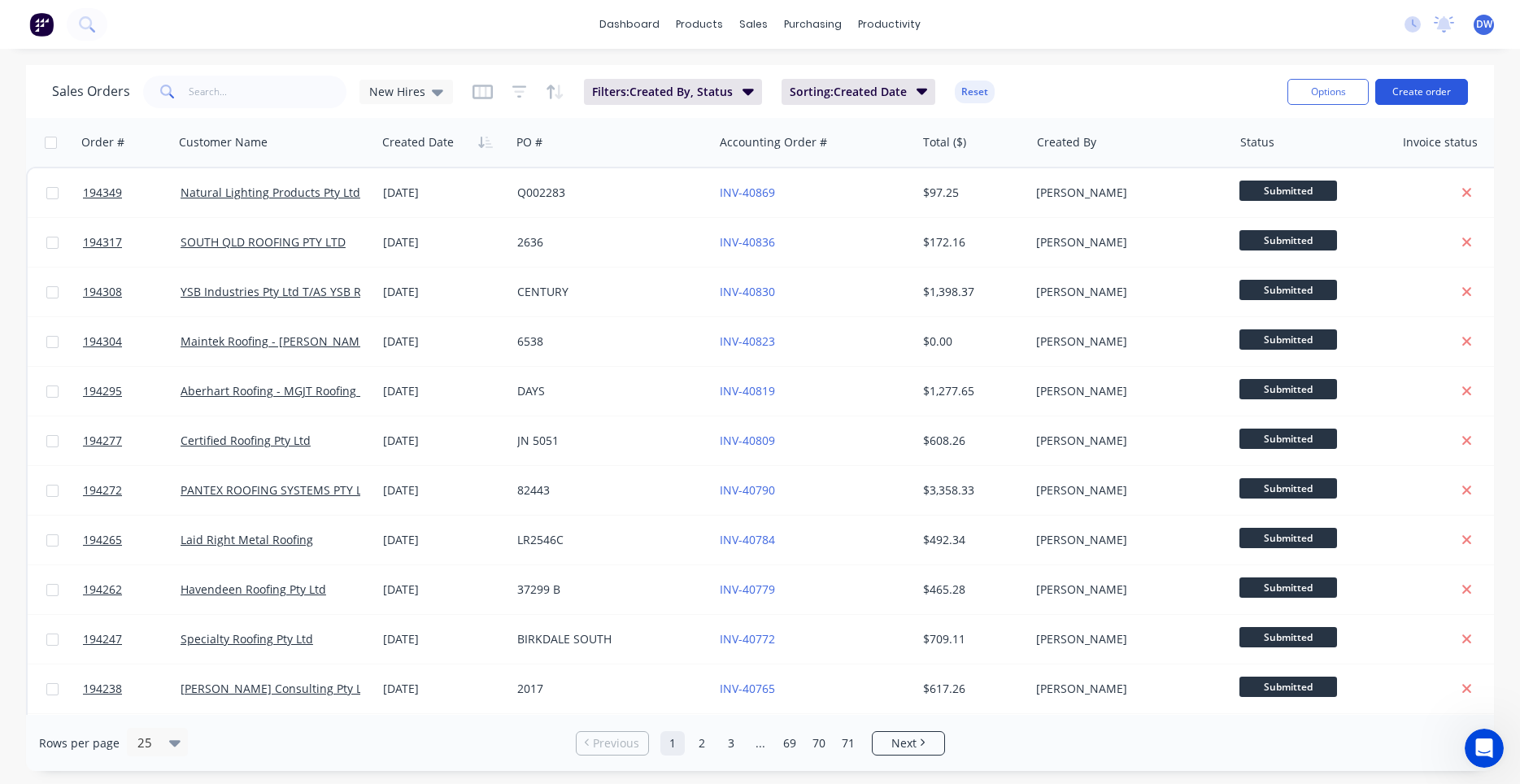
click at [1420, 97] on button "Create order" at bounding box center [1421, 91] width 93 height 26
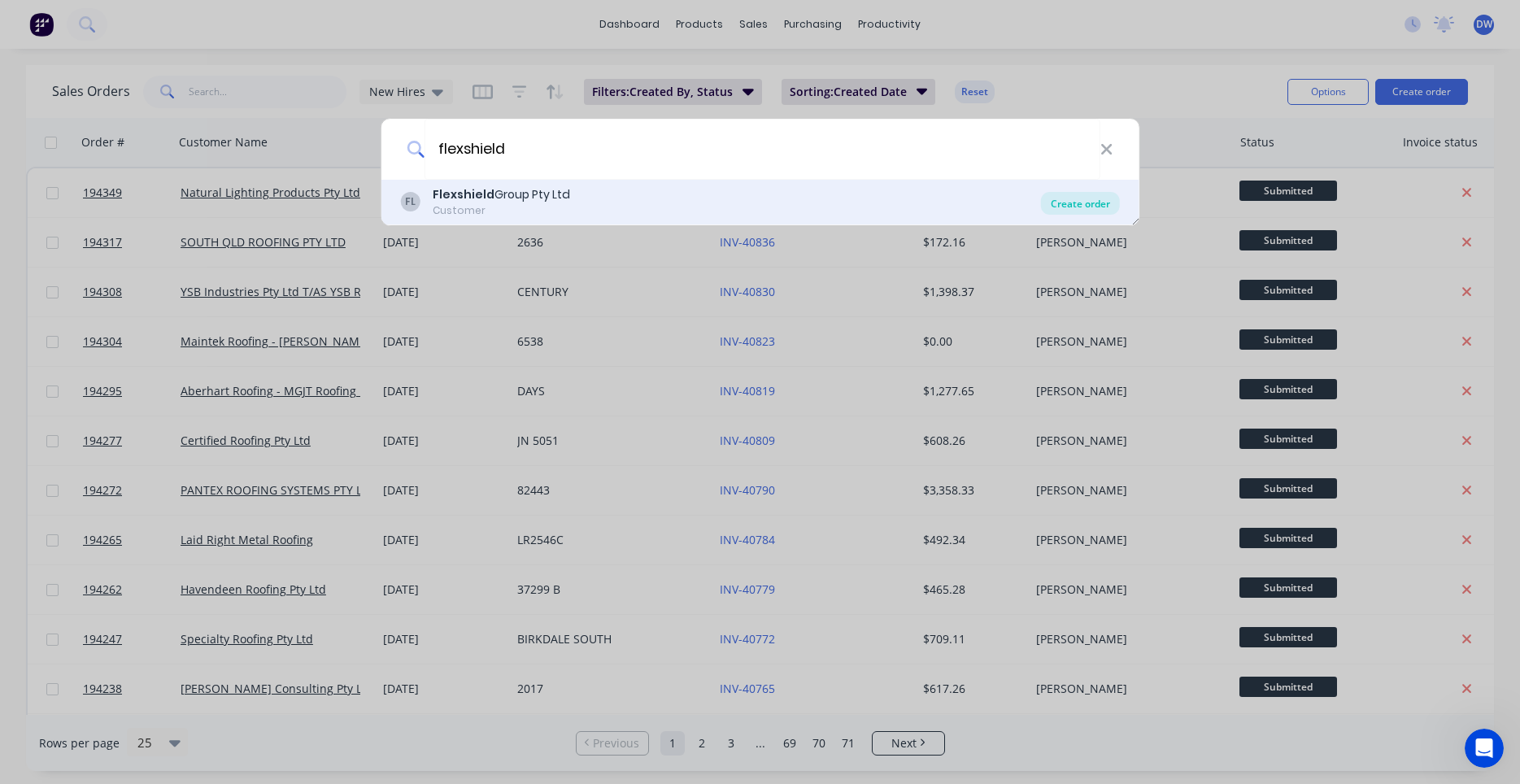
type input "flexshield"
click at [1045, 202] on div "Create order" at bounding box center [1080, 203] width 79 height 23
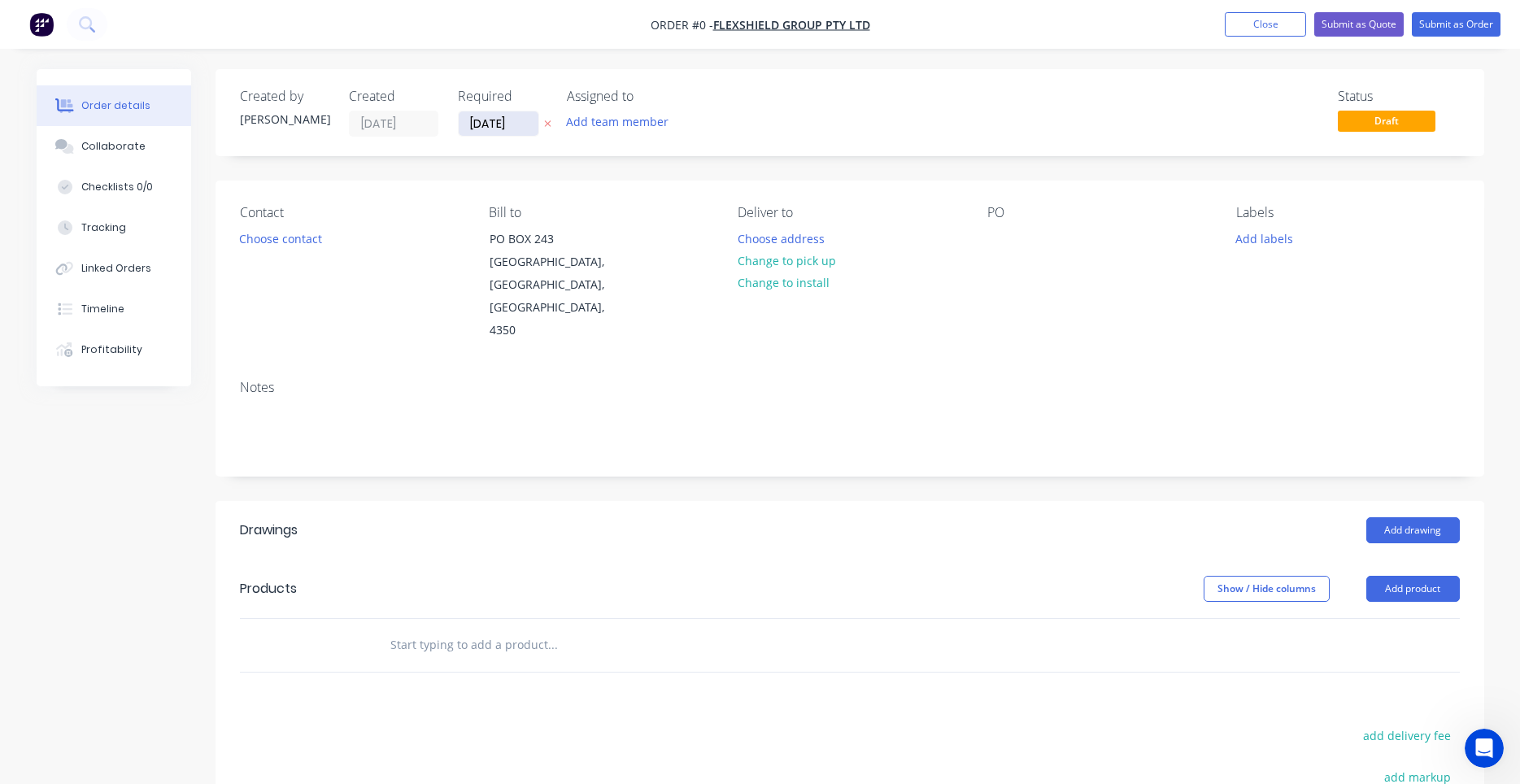
click at [502, 126] on input "[DATE]" at bounding box center [499, 124] width 80 height 25
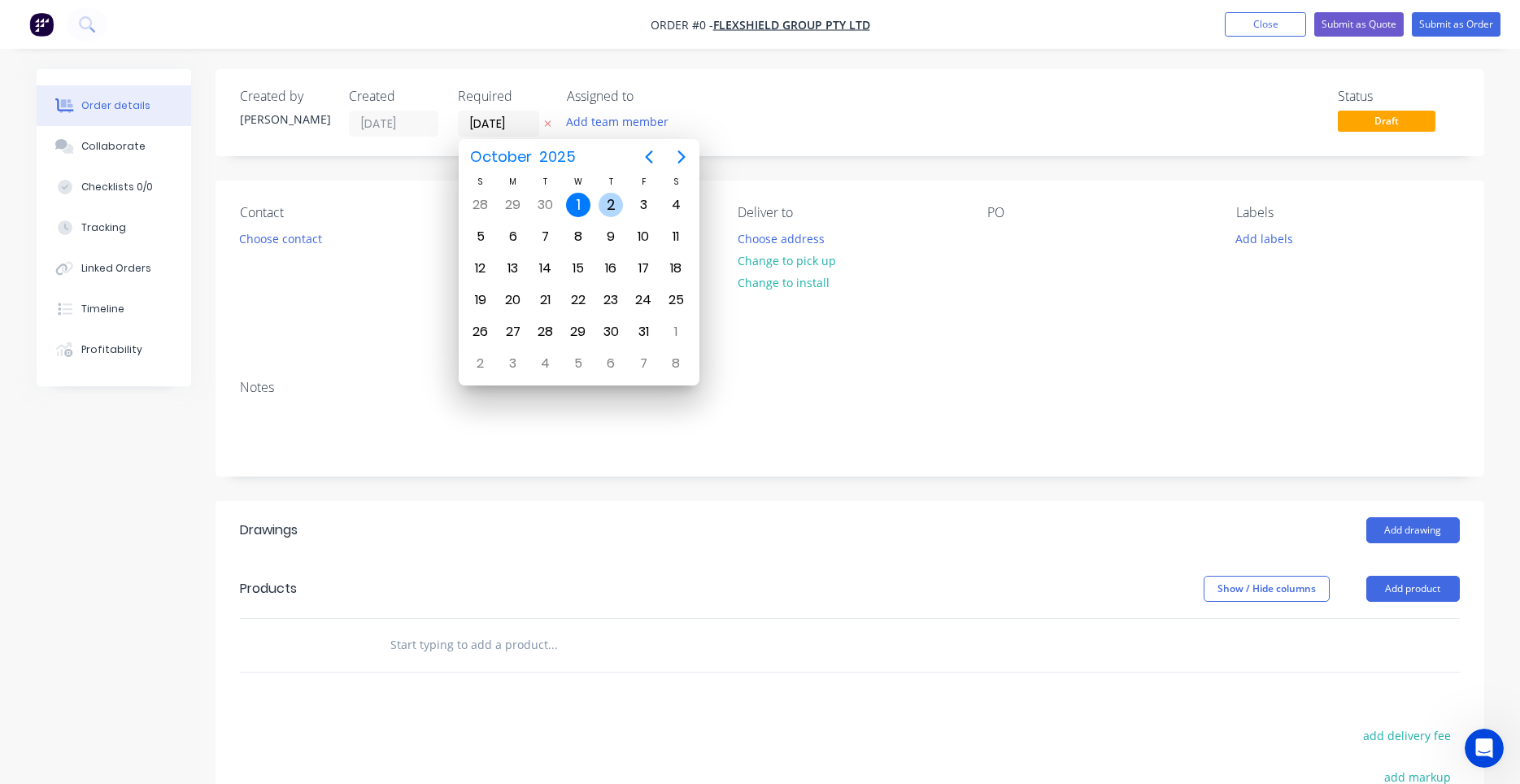
click at [610, 206] on div "2" at bounding box center [611, 205] width 25 height 25
type input "[DATE]"
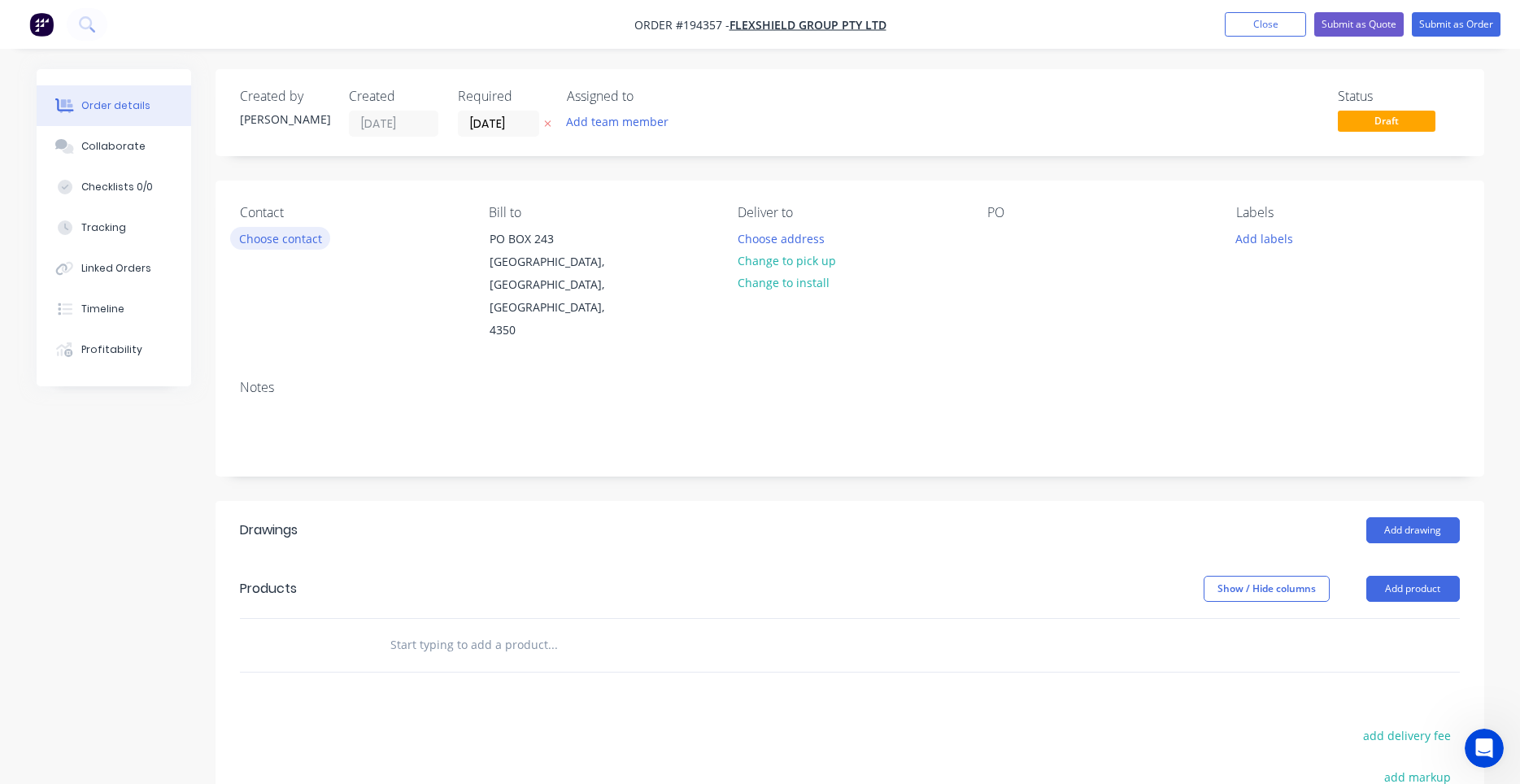
click at [309, 248] on button "Choose contact" at bounding box center [279, 238] width 100 height 22
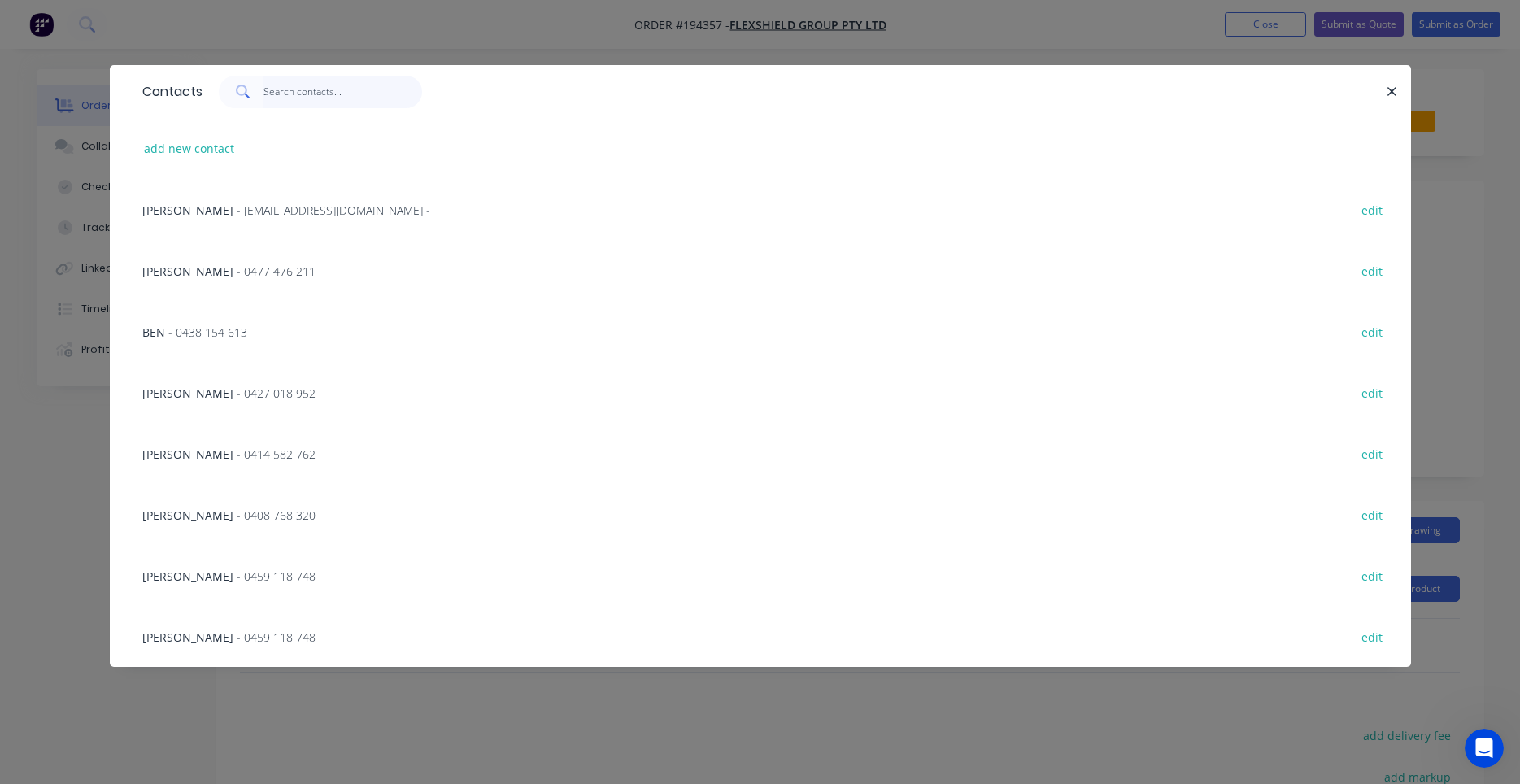
click at [329, 104] on input "text" at bounding box center [342, 92] width 158 height 33
click at [292, 570] on span "- 0459 118 748" at bounding box center [276, 575] width 79 height 15
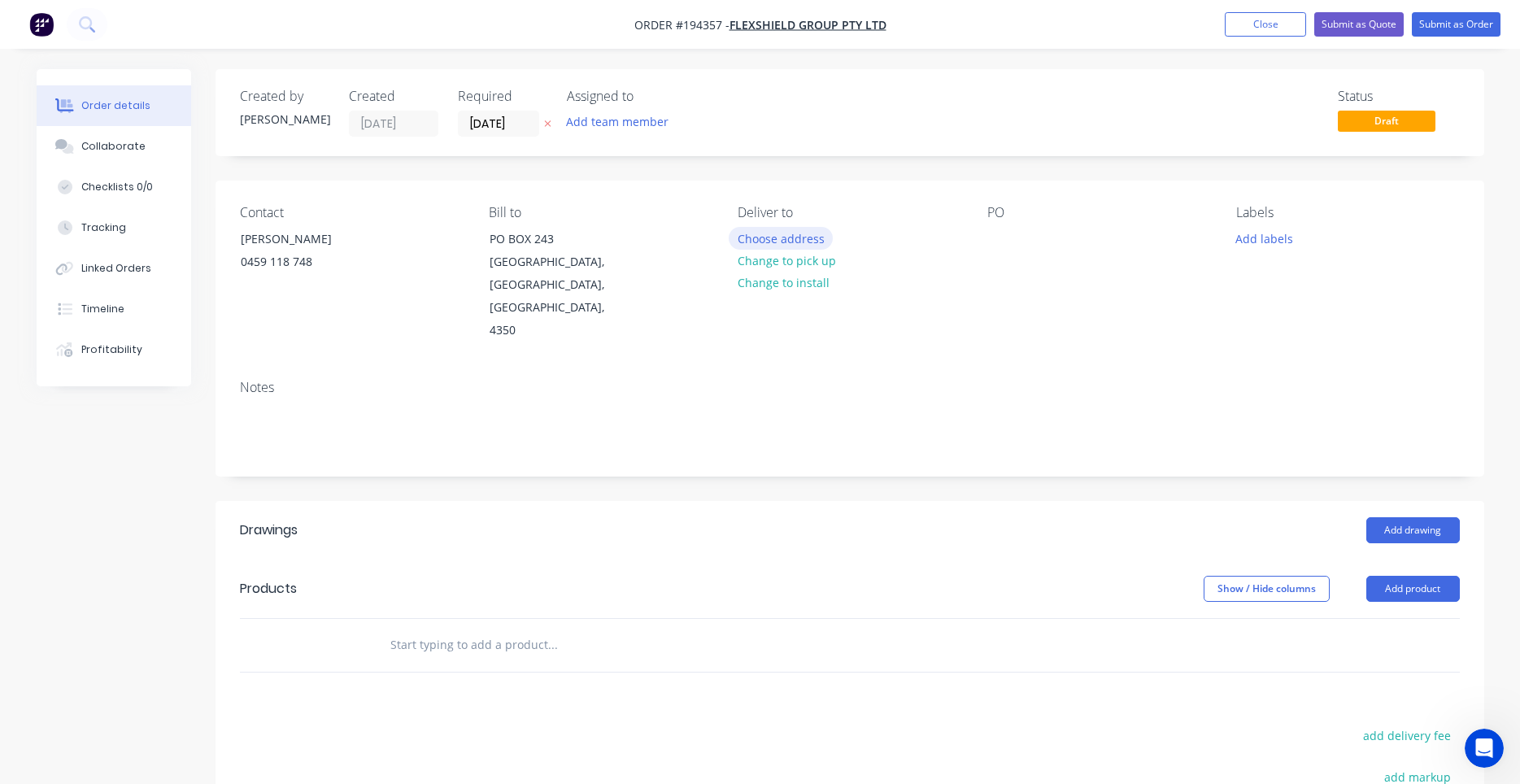
click at [809, 241] on button "Choose address" at bounding box center [781, 238] width 104 height 22
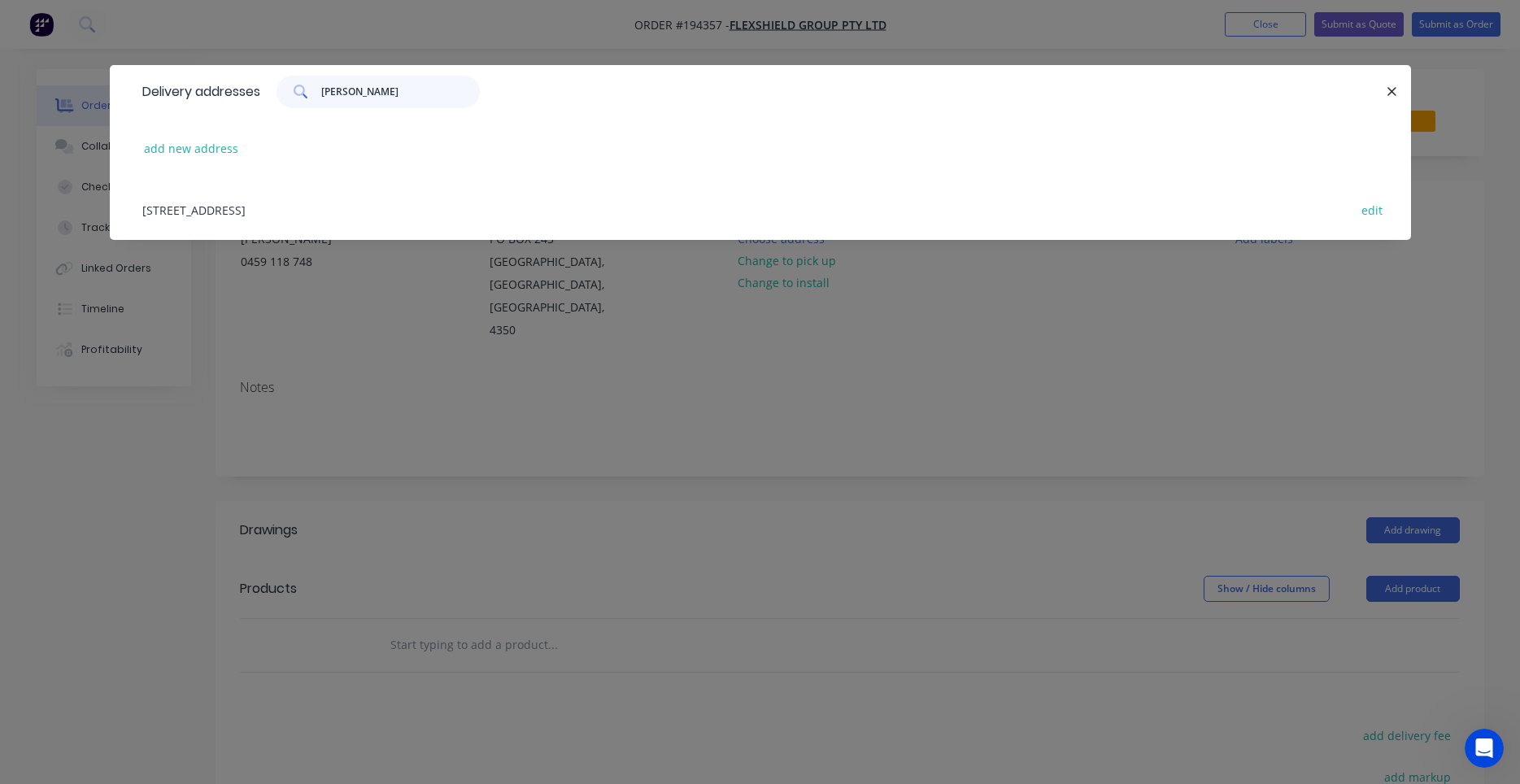
type input "harris"
click at [401, 208] on div "96-100 WARWICK ST, (STORE), HARRISTOWN , Queensland, Australia, 4350 edit" at bounding box center [760, 209] width 1252 height 61
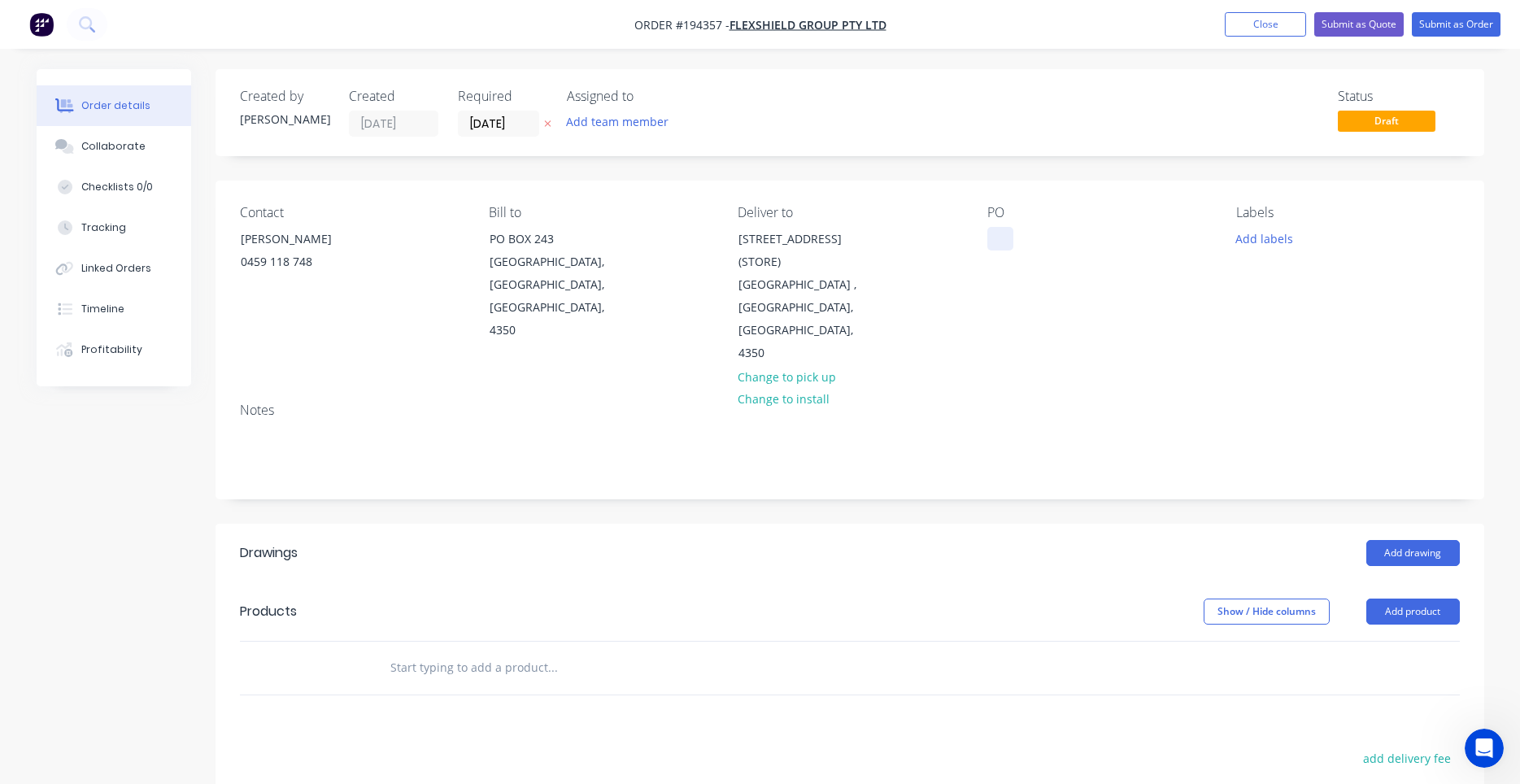
click at [1008, 235] on div at bounding box center [1000, 239] width 26 height 24
click at [888, 345] on div "Contact MIKE STEVENSON 0459 118 748 Bill to PO BOX 243 DRAYTON NORTH, Queenslan…" at bounding box center [850, 285] width 1269 height 209
click at [976, 543] on header "Drawings Add drawing" at bounding box center [850, 552] width 1269 height 58
click at [1381, 540] on button "Add drawing" at bounding box center [1413, 552] width 94 height 26
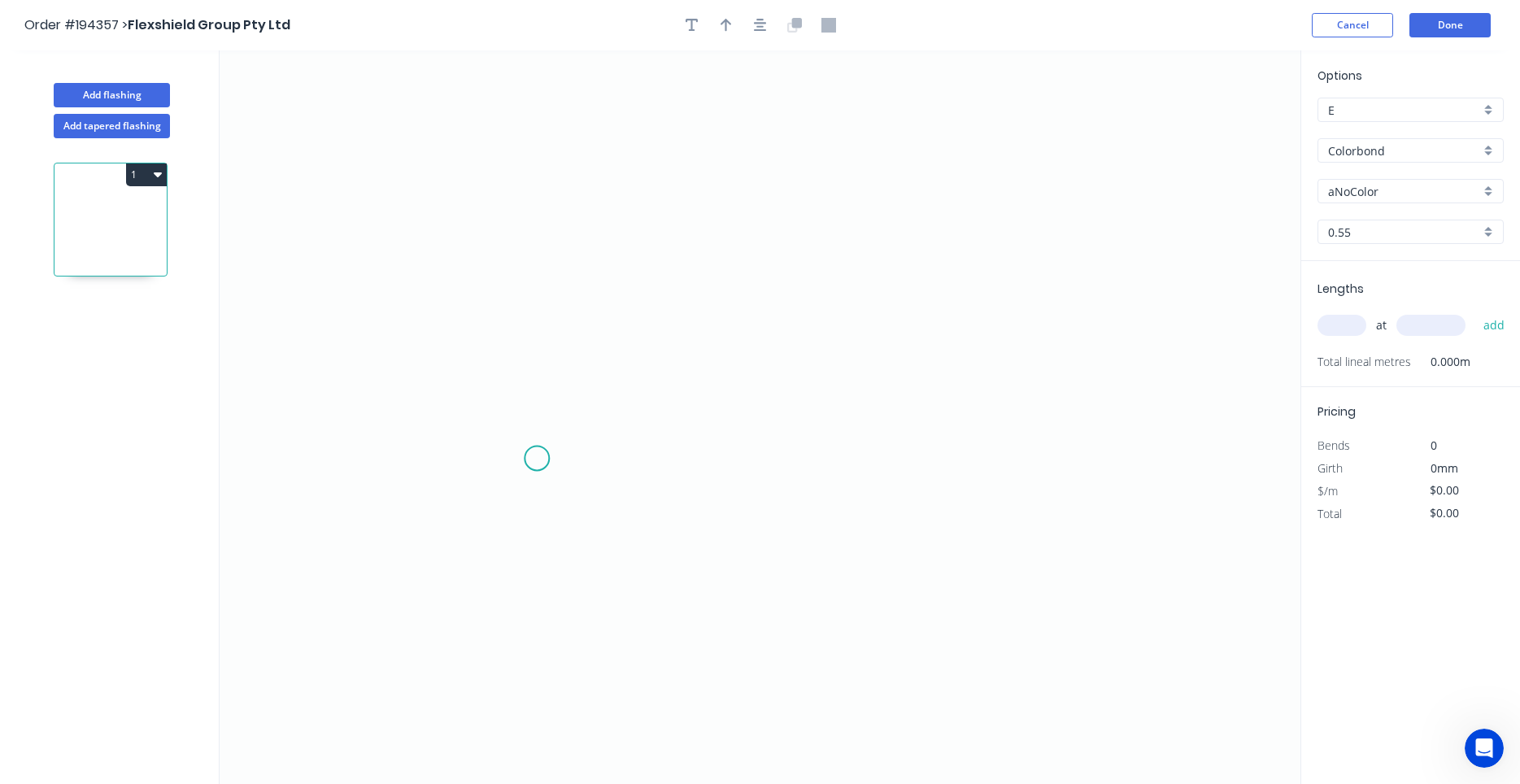
click at [537, 461] on icon "0" at bounding box center [760, 417] width 1081 height 734
click at [544, 179] on icon "0" at bounding box center [760, 417] width 1081 height 734
click at [829, 193] on icon "0 ?" at bounding box center [760, 417] width 1081 height 734
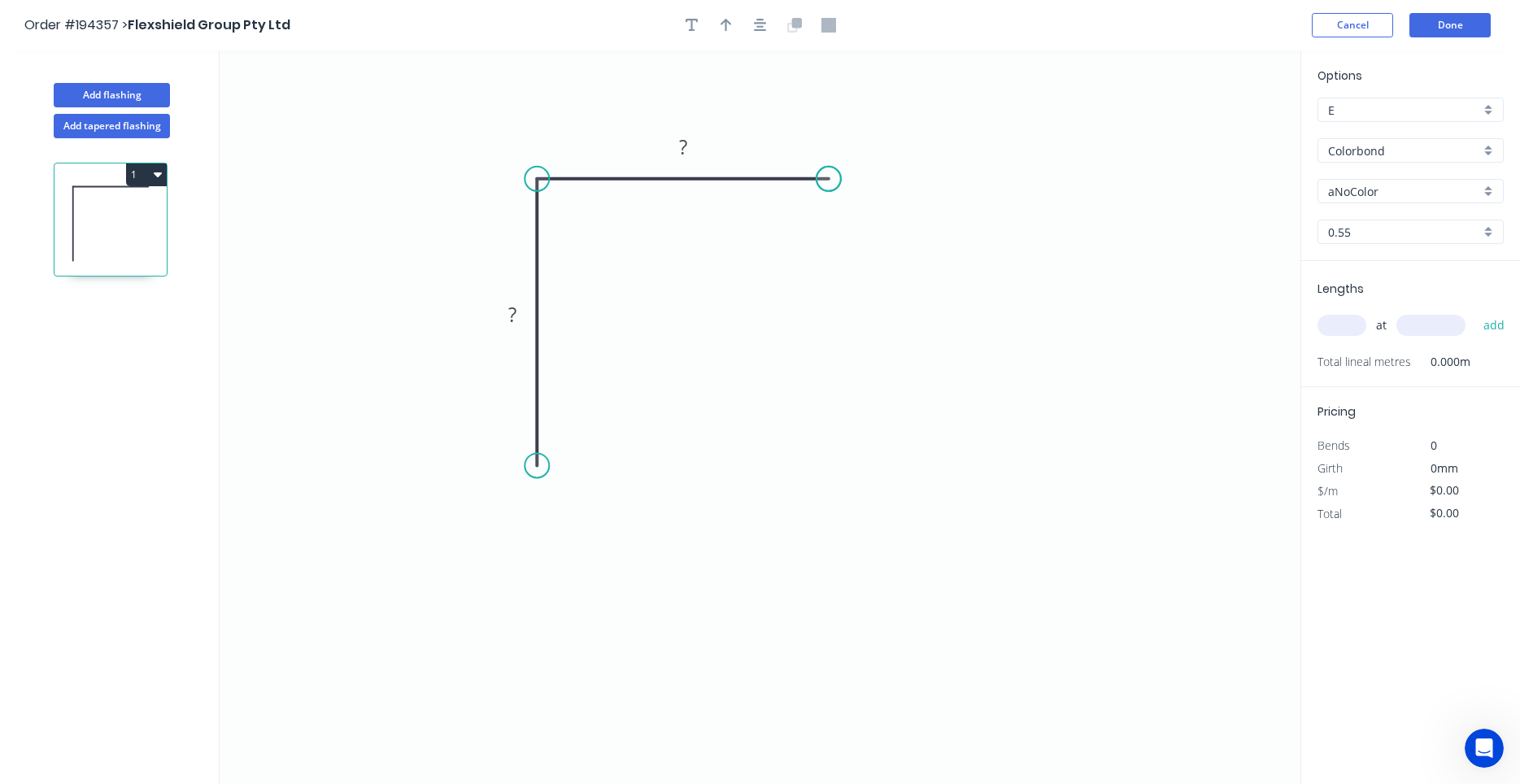
click at [829, 193] on icon "0 ? ?" at bounding box center [760, 417] width 1081 height 734
click at [522, 311] on rect at bounding box center [512, 316] width 33 height 23
type input "$5.84"
click at [764, 21] on icon "button" at bounding box center [760, 25] width 13 height 15
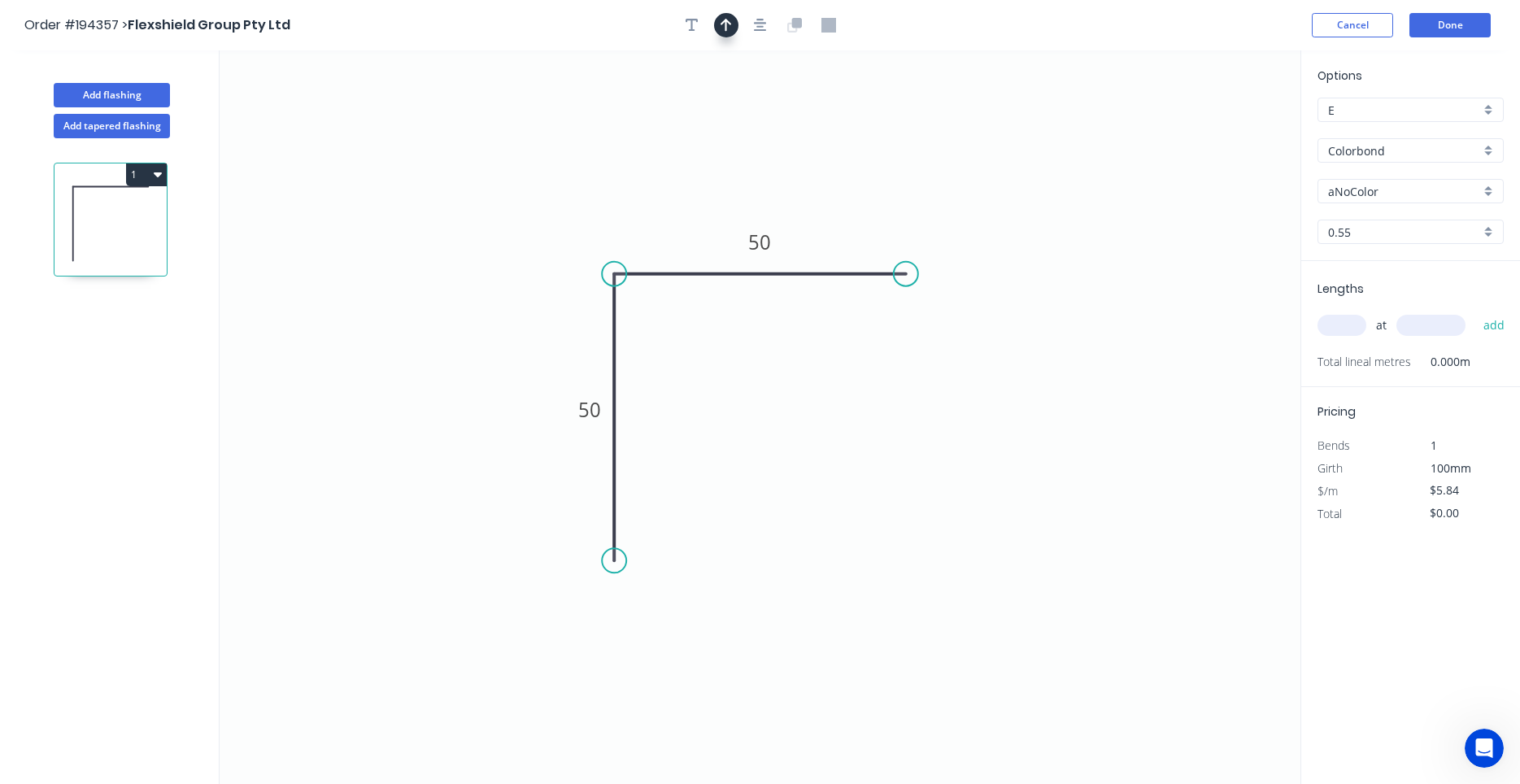
click at [725, 28] on icon "button" at bounding box center [726, 25] width 11 height 13
click at [1214, 125] on icon "0 50 50" at bounding box center [760, 417] width 1081 height 734
drag, startPoint x: 1214, startPoint y: 127, endPoint x: 1160, endPoint y: 126, distance: 54.0
click at [1071, 149] on icon "0 50 50" at bounding box center [760, 417] width 1081 height 734
drag, startPoint x: 1218, startPoint y: 126, endPoint x: 812, endPoint y: 157, distance: 407.2
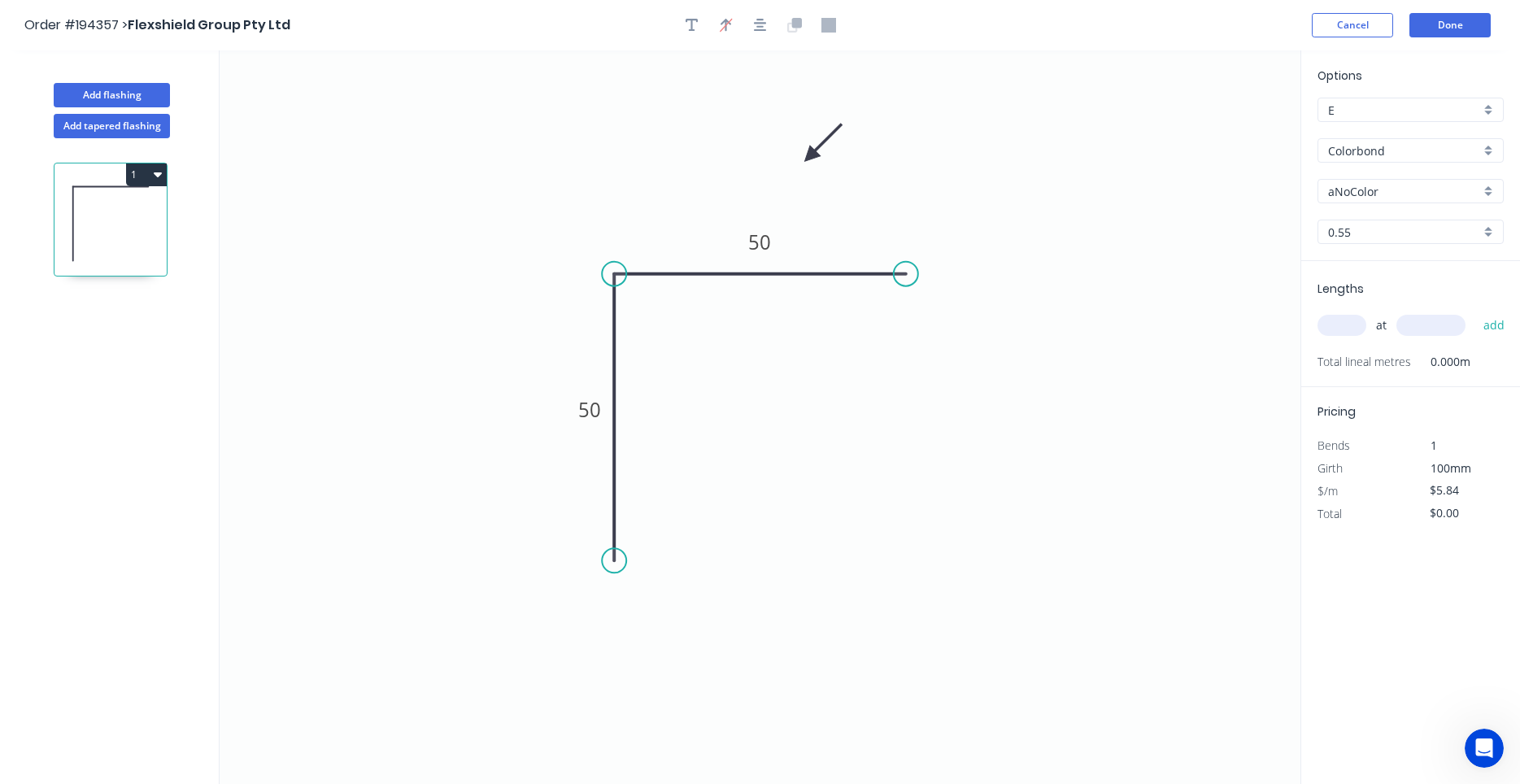
click at [810, 157] on icon at bounding box center [822, 142] width 47 height 47
click at [1328, 316] on input "text" at bounding box center [1341, 325] width 49 height 21
type input "1"
type input "1400"
click at [1475, 311] on button "add" at bounding box center [1493, 324] width 38 height 27
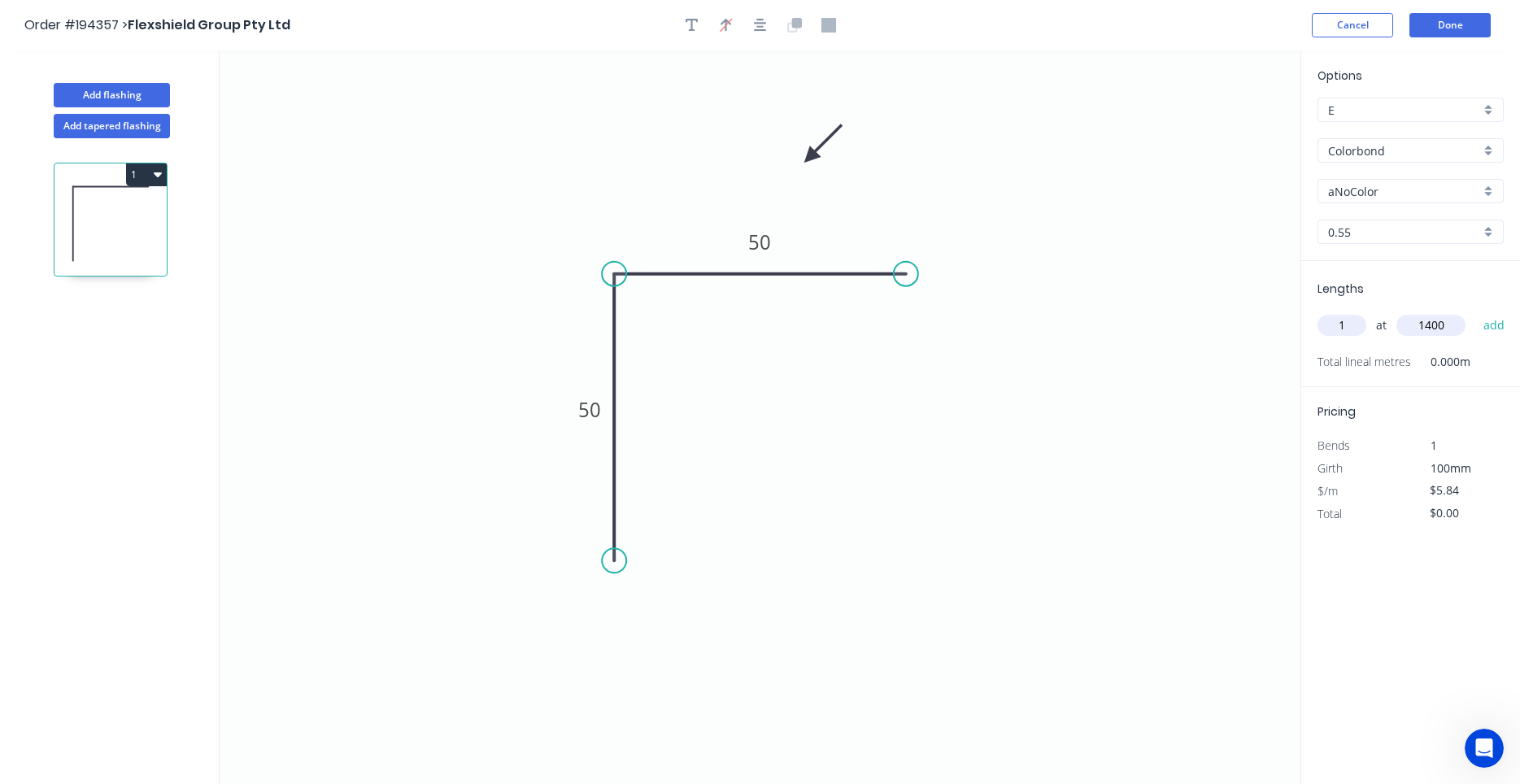
type input "$8.18"
click at [153, 95] on button "Add flashing" at bounding box center [112, 95] width 117 height 25
type input "$0.00"
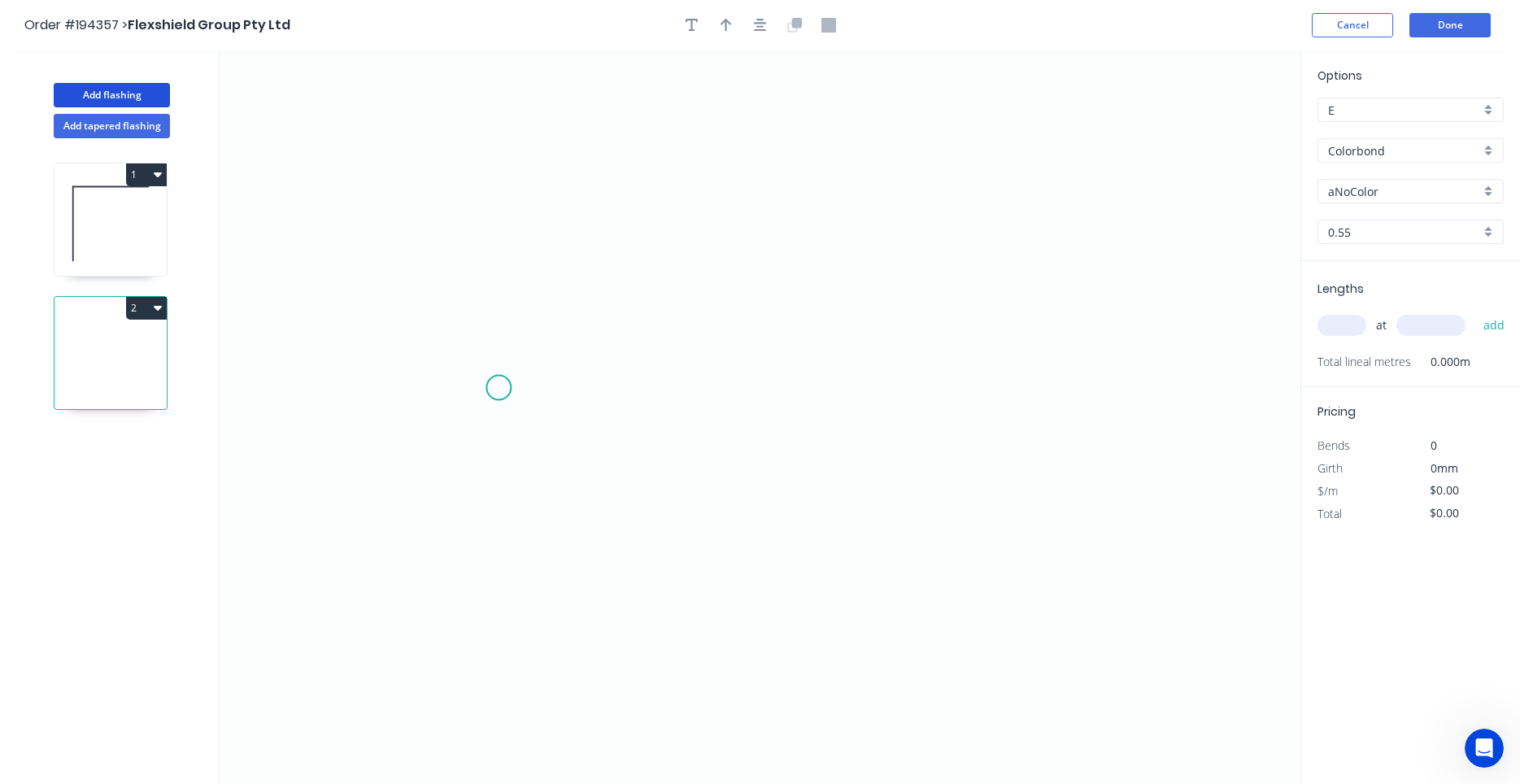
click at [499, 388] on icon "0" at bounding box center [760, 417] width 1081 height 734
click at [856, 382] on icon "0" at bounding box center [760, 417] width 1081 height 734
click at [856, 382] on circle at bounding box center [856, 388] width 25 height 25
click at [689, 407] on rect at bounding box center [677, 405] width 33 height 23
click at [1363, 319] on div "at add" at bounding box center [1412, 324] width 189 height 27
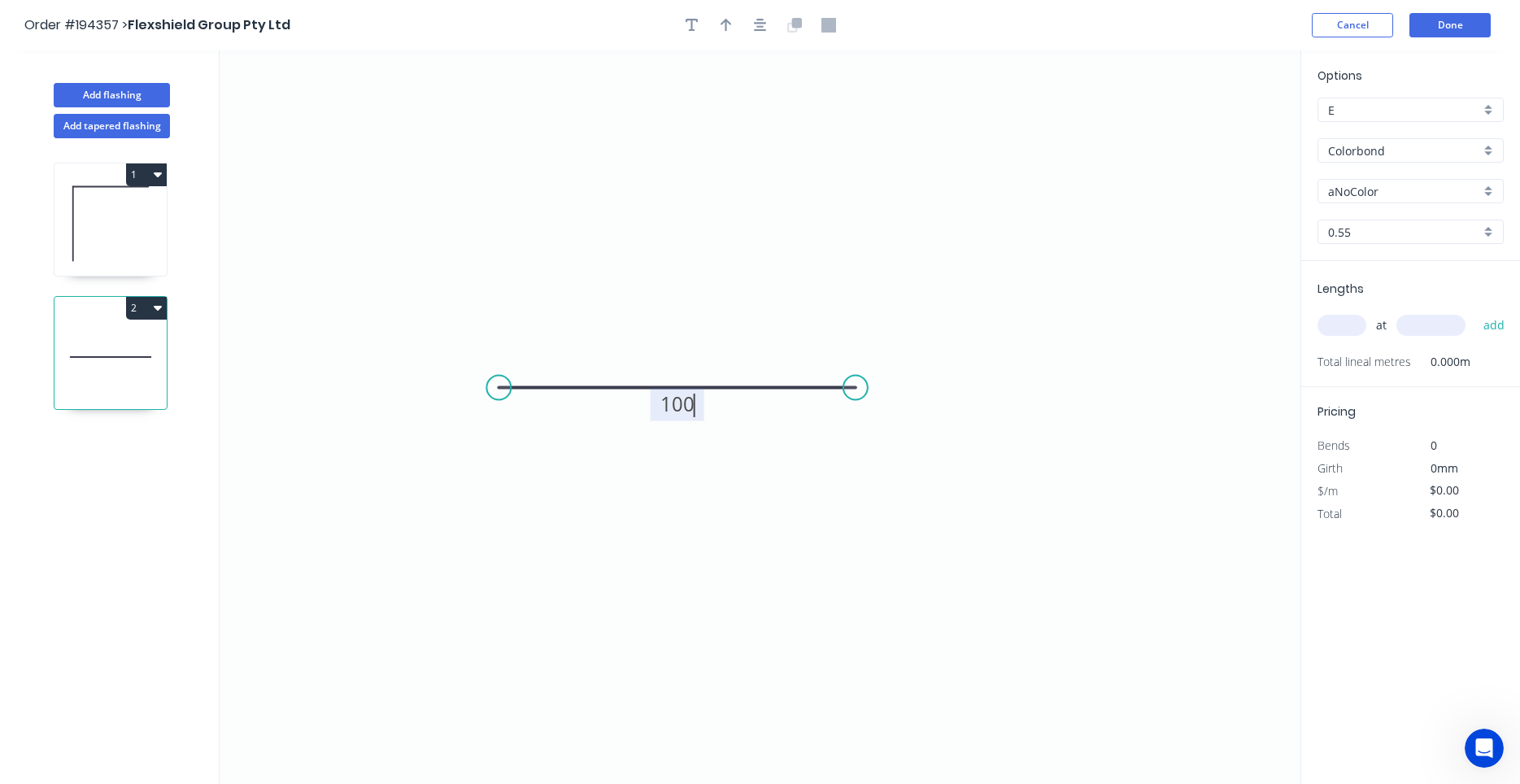
type input "$4.99"
click at [1362, 319] on input "text" at bounding box center [1341, 325] width 49 height 21
click at [1351, 328] on input "text" at bounding box center [1341, 325] width 49 height 21
type input "2"
type input "600"
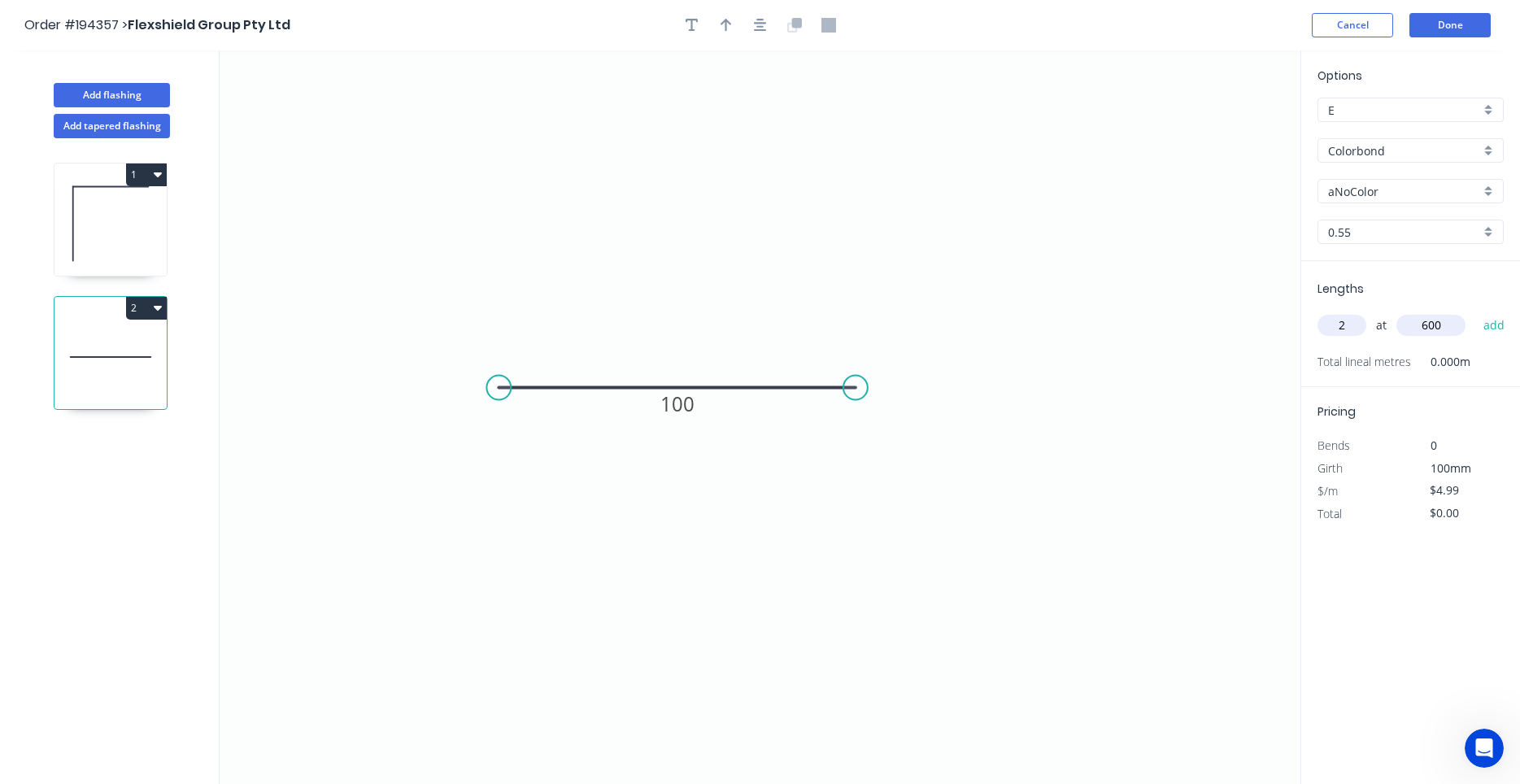
click at [1475, 311] on button "add" at bounding box center [1493, 324] width 38 height 27
type input "$9.98"
click at [97, 237] on icon at bounding box center [111, 224] width 112 height 104
type input "$5.84"
type input "$8.18"
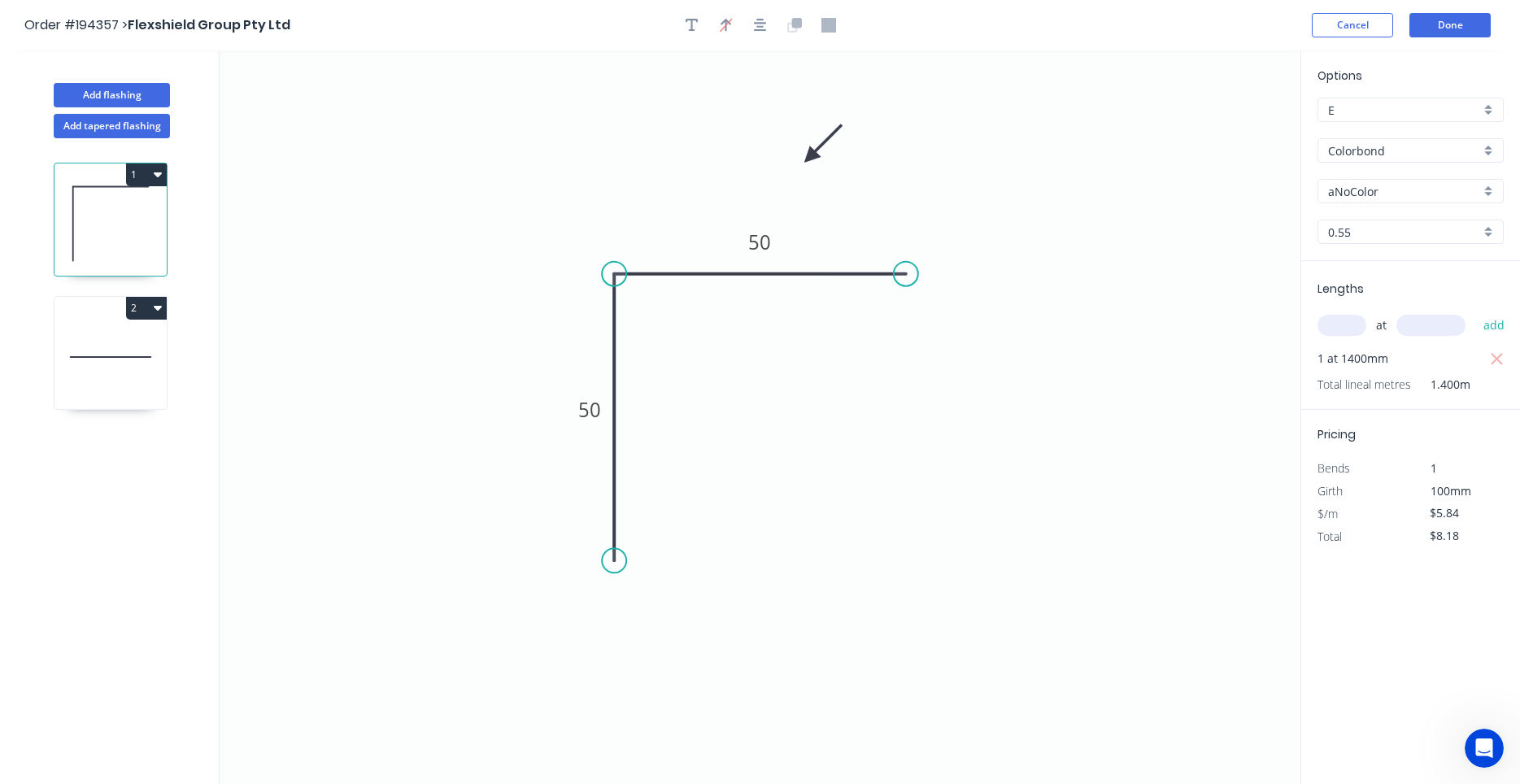
click at [183, 302] on div "1 2" at bounding box center [112, 476] width 214 height 675
click at [1446, 31] on button "Done" at bounding box center [1450, 26] width 81 height 25
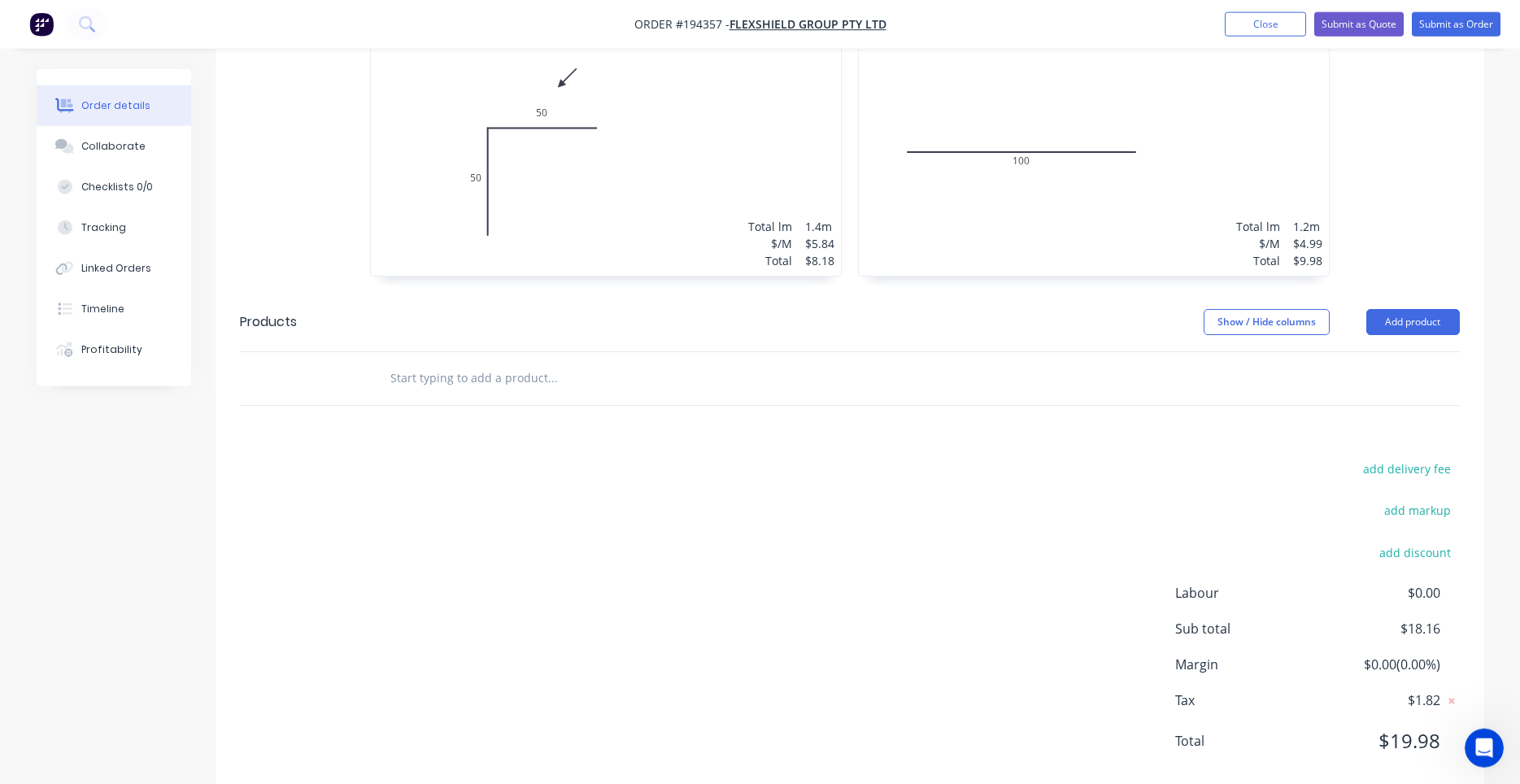
scroll to position [592, 0]
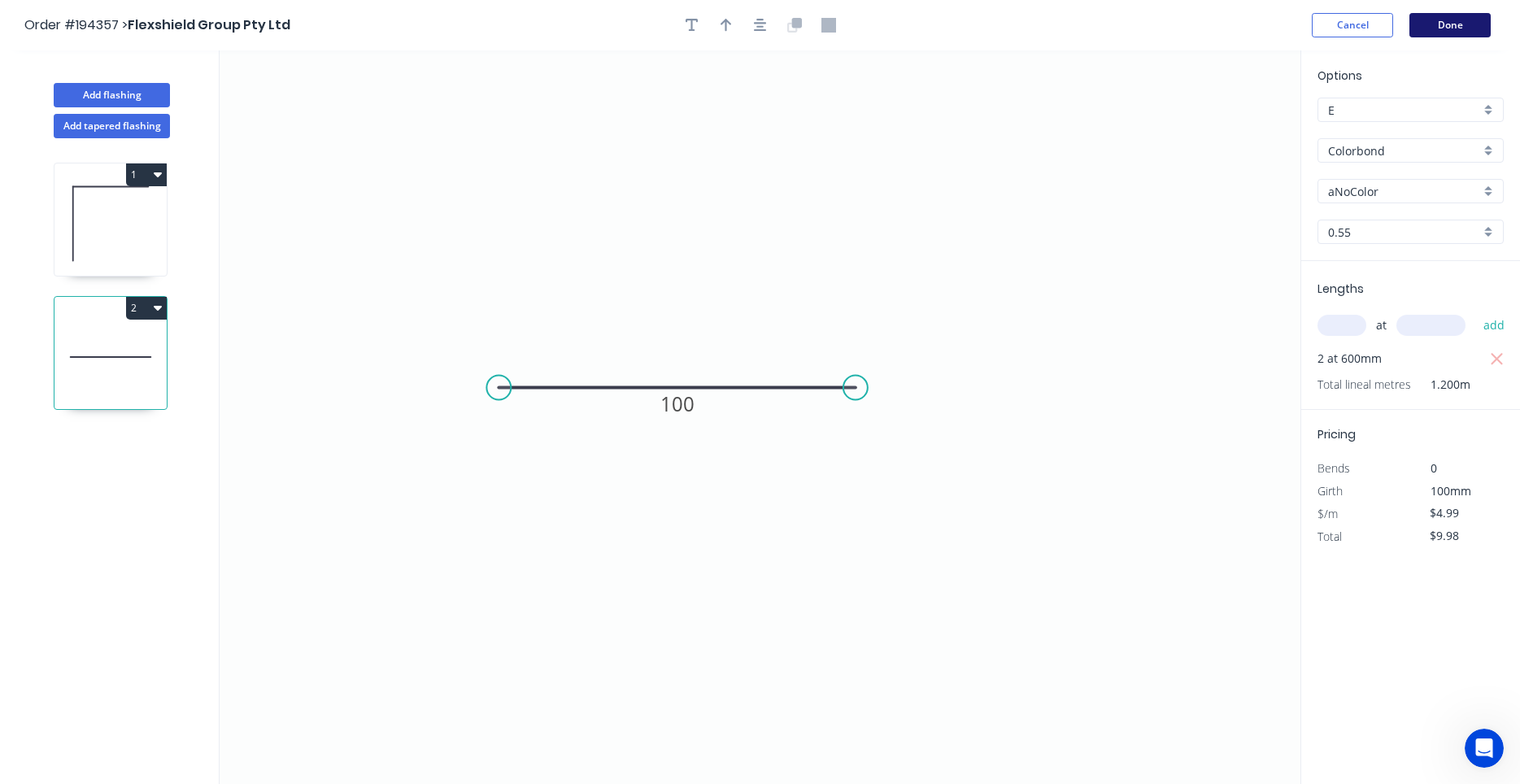
click at [1419, 33] on button "Done" at bounding box center [1450, 26] width 81 height 25
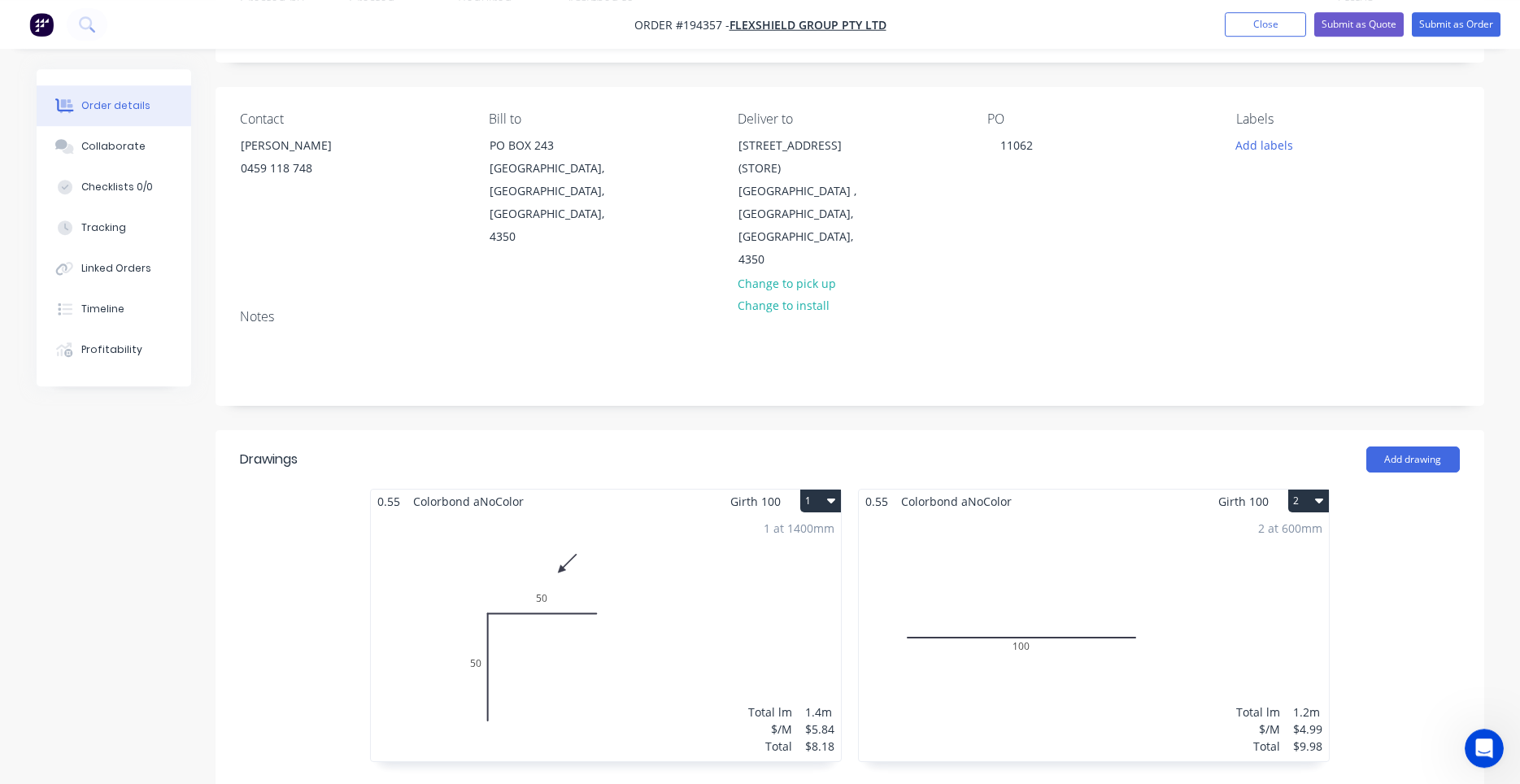
scroll to position [138, 0]
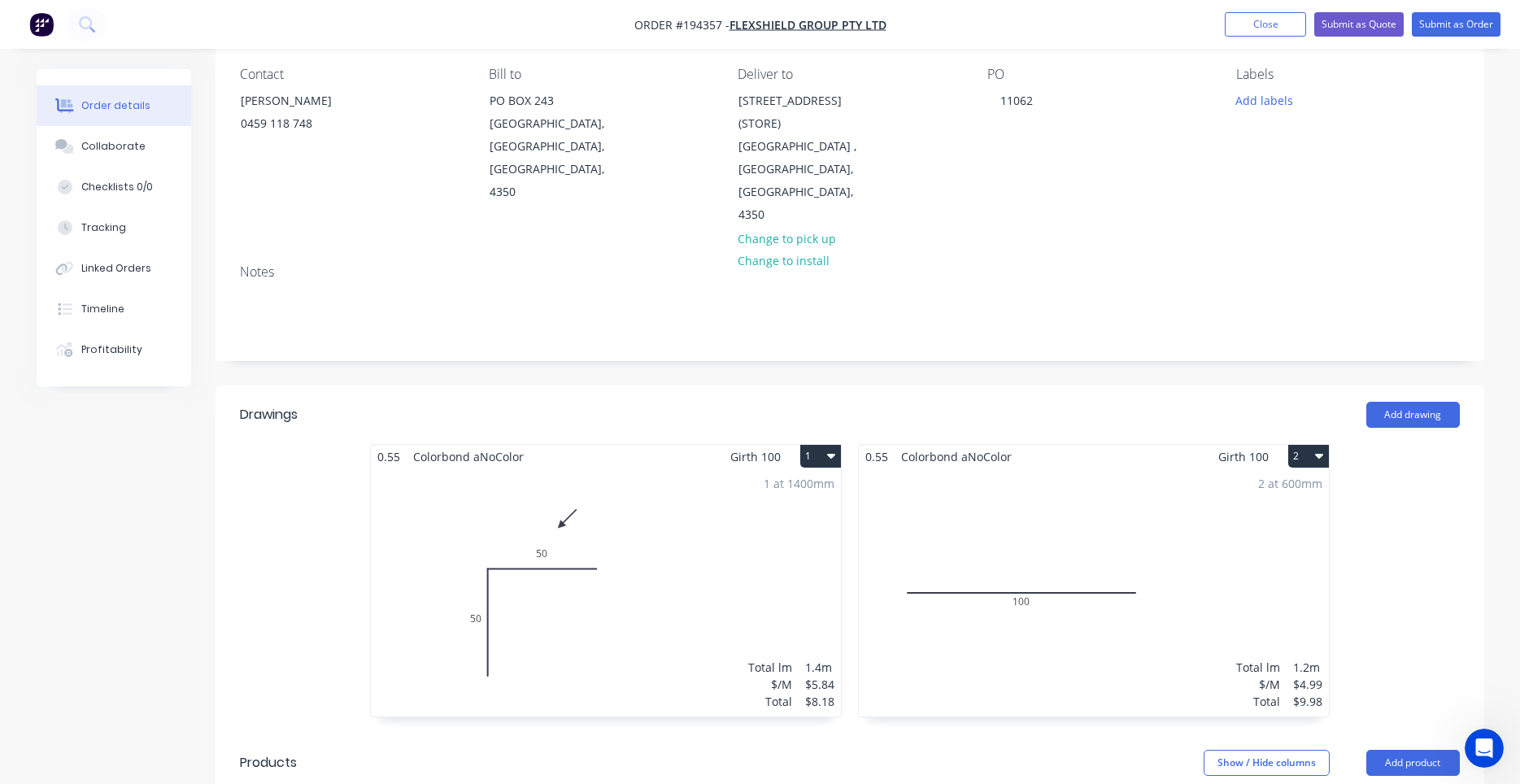
click at [751, 528] on div "1 at 1400mm Total lm $/M Total 1.4m $5.84 $8.18" at bounding box center [606, 592] width 470 height 248
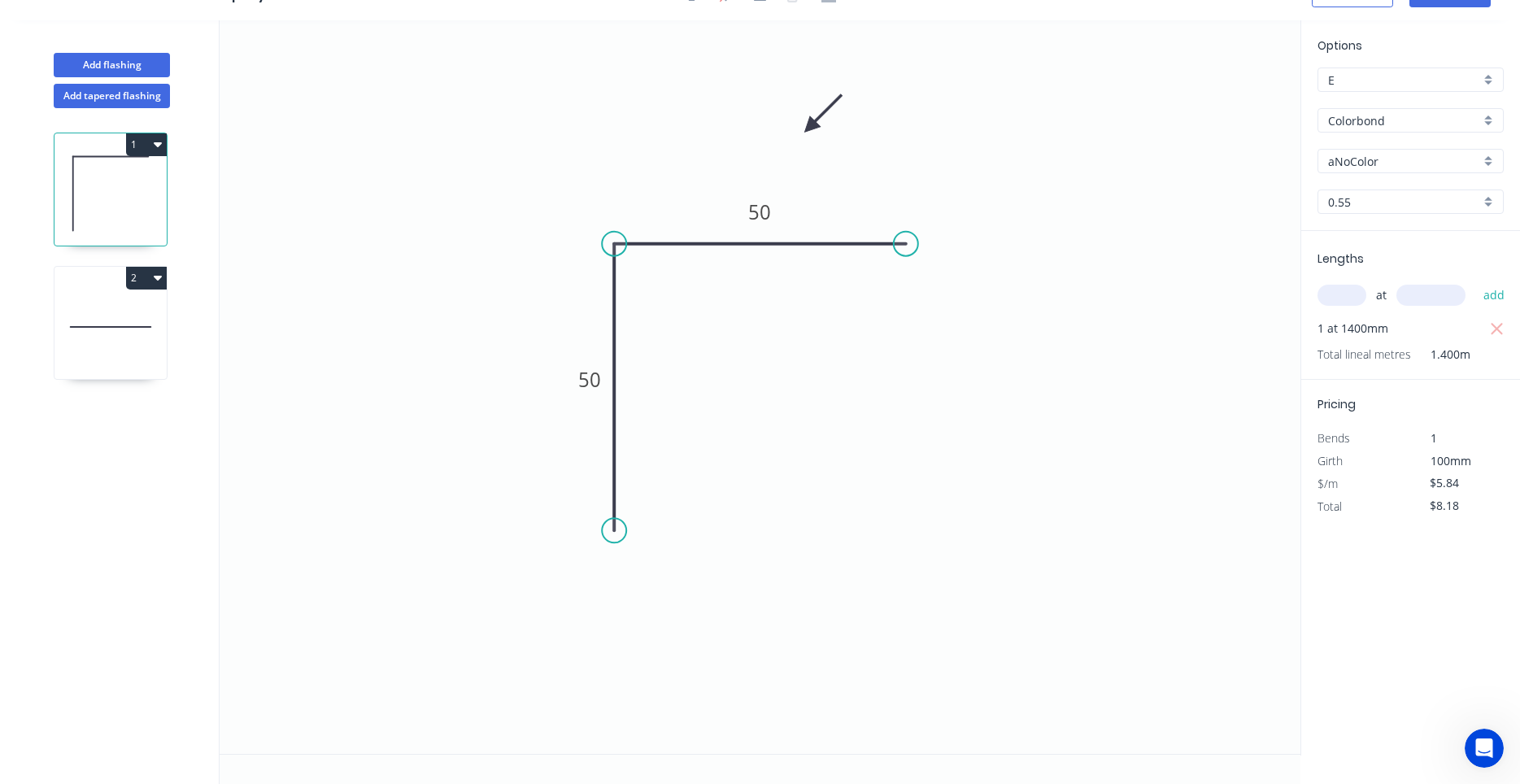
scroll to position [30, 0]
click at [1426, 129] on div "Colorbond" at bounding box center [1410, 120] width 187 height 25
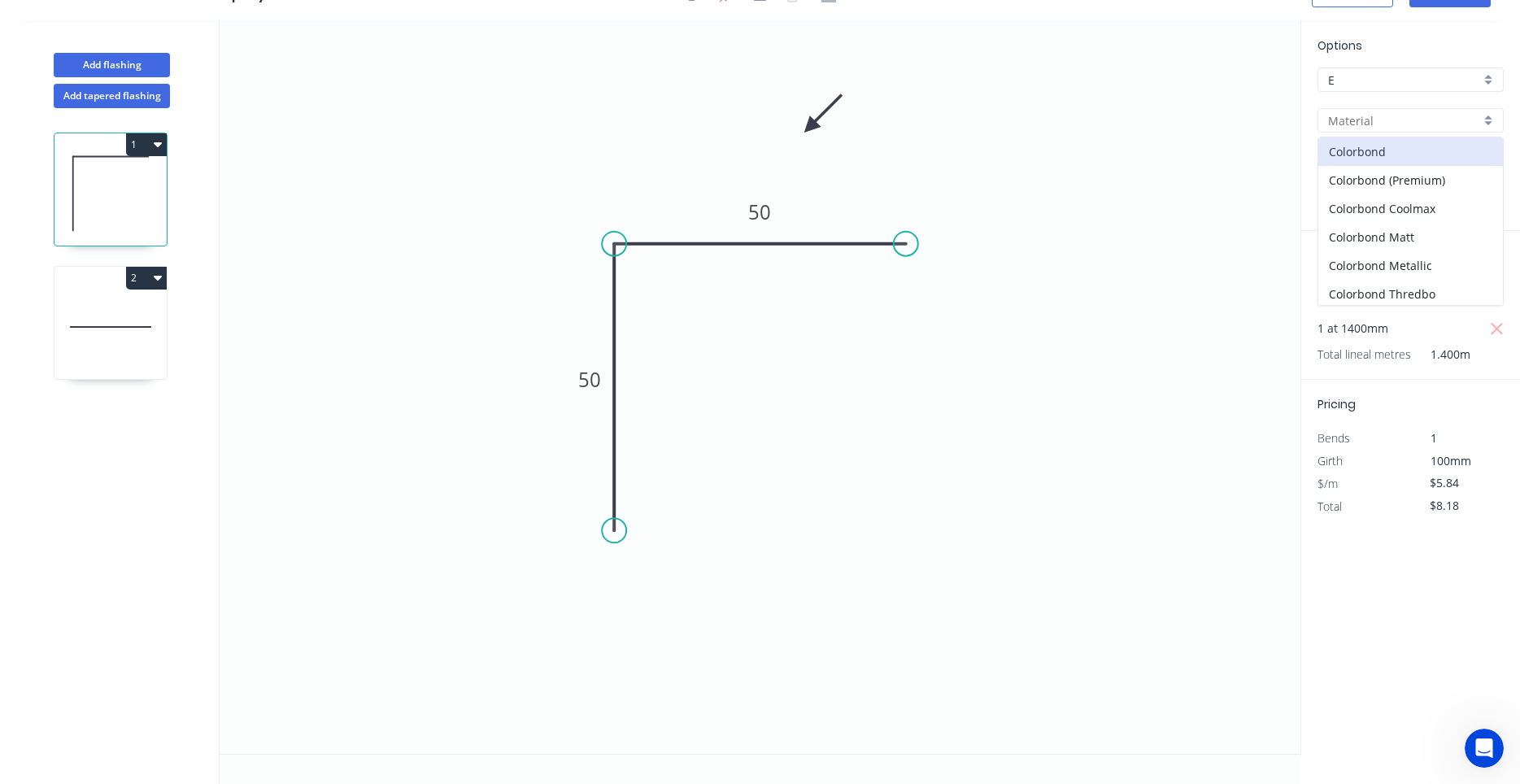
click at [1425, 118] on input "text" at bounding box center [1404, 120] width 152 height 17
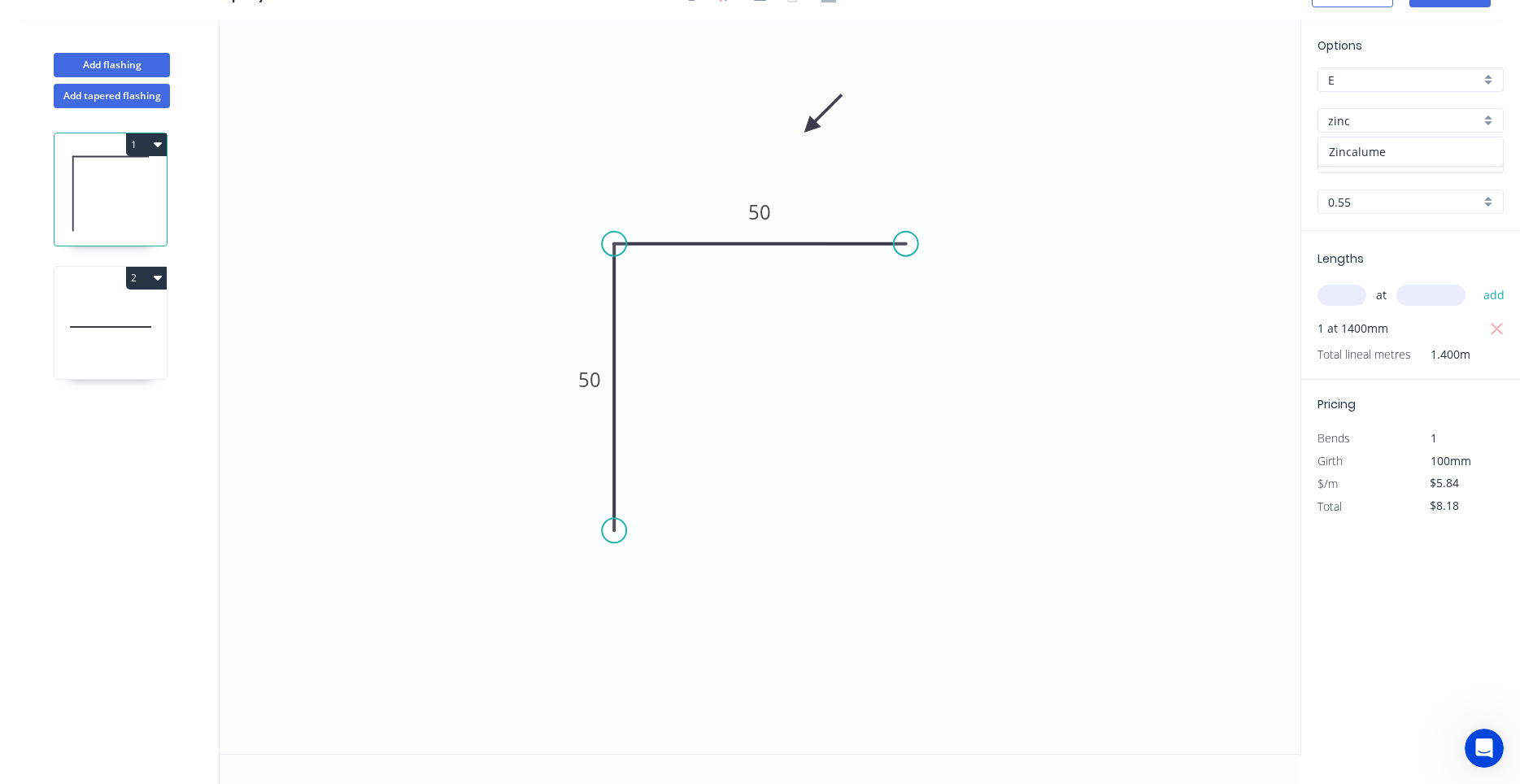
click at [1406, 147] on div "Zincalume" at bounding box center [1410, 151] width 185 height 28
type input "Zincalume"
type input "$5.57"
type input "$7.80"
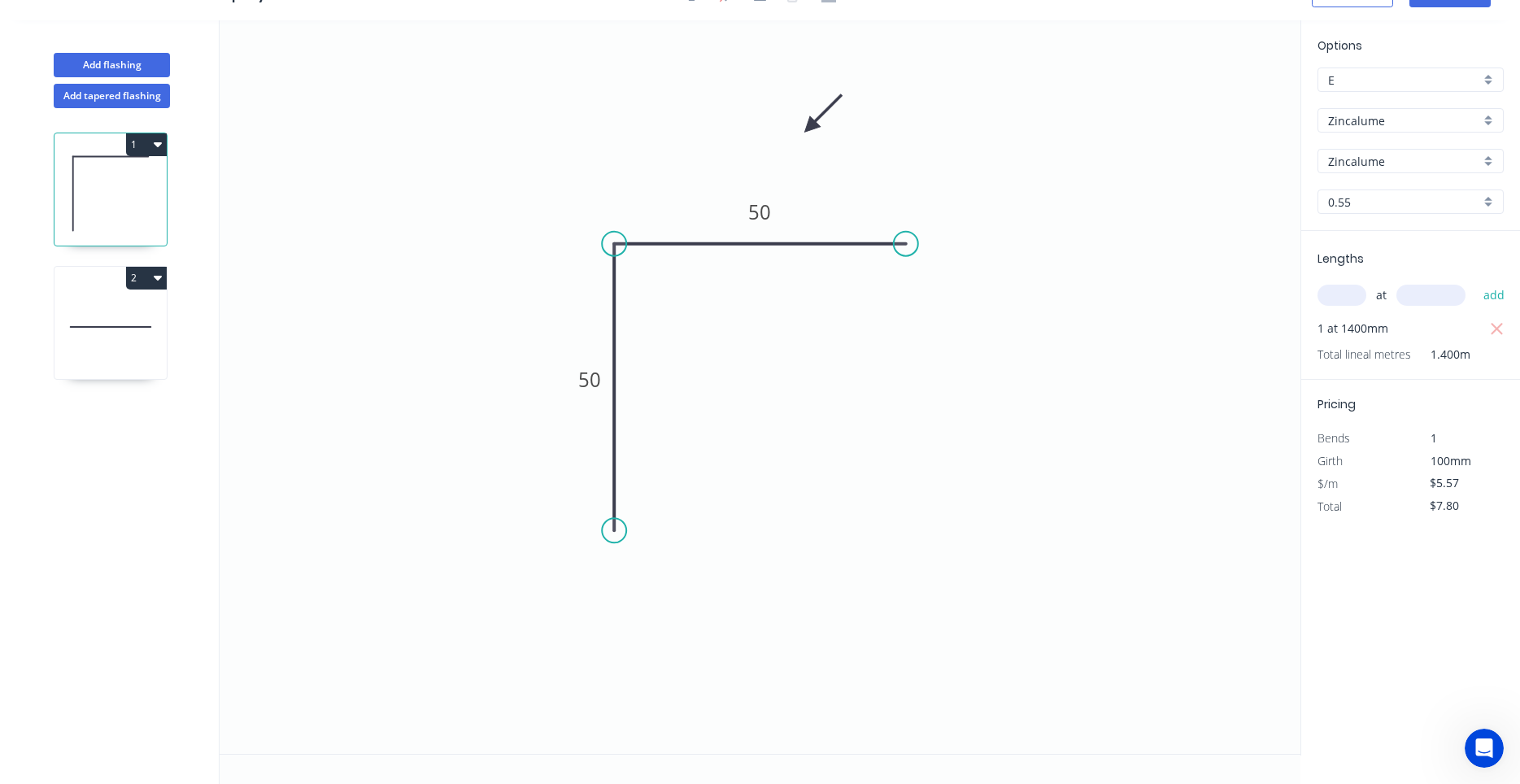
click at [146, 340] on icon at bounding box center [111, 327] width 112 height 104
type input "Colorbond"
type input "aNoColor"
type input "$4.99"
type input "$9.98"
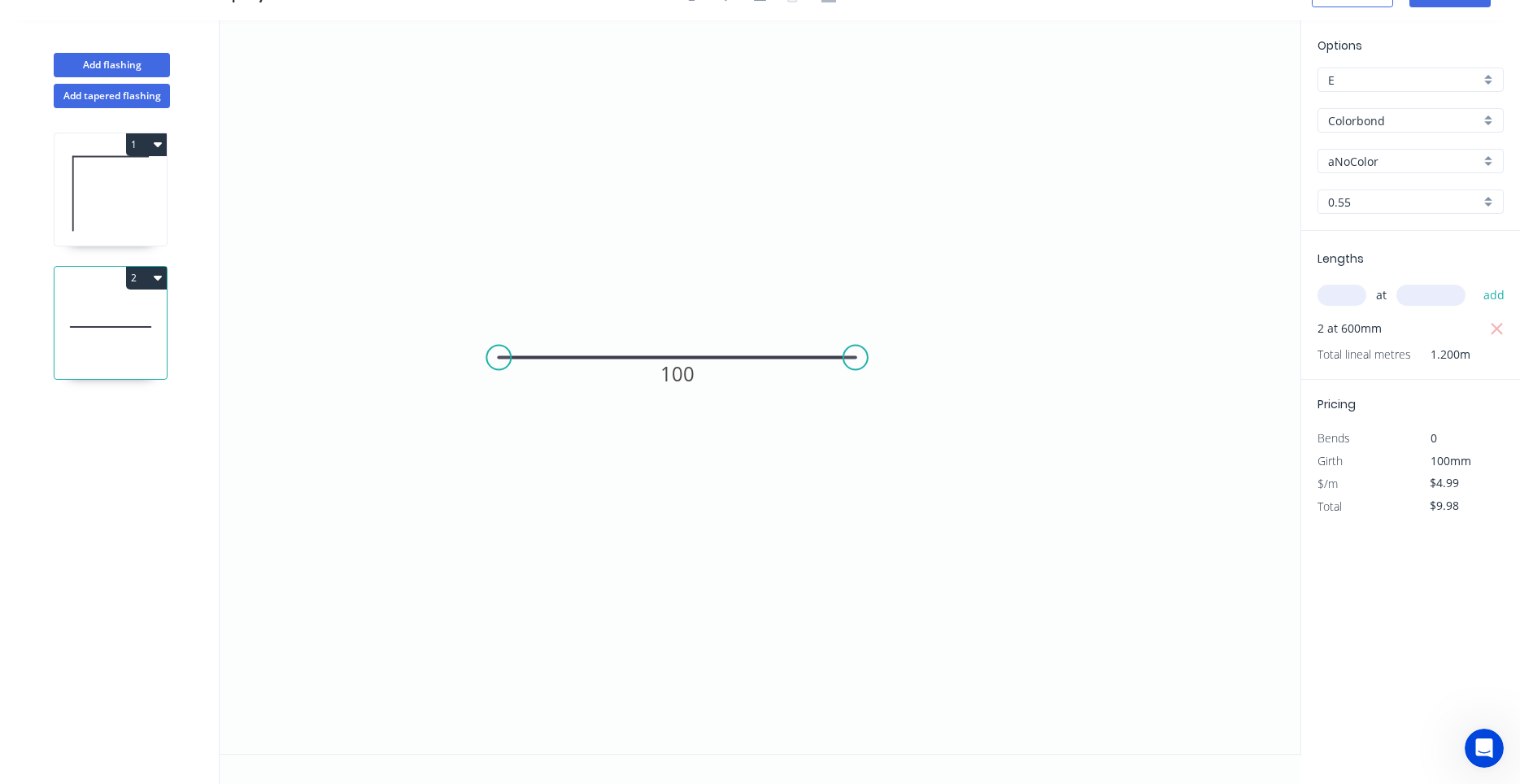
click at [1383, 126] on input "Colorbond" at bounding box center [1404, 120] width 152 height 17
click at [1384, 143] on div "Zincalume" at bounding box center [1410, 151] width 185 height 28
type input "Zincalume"
type input "$4.73"
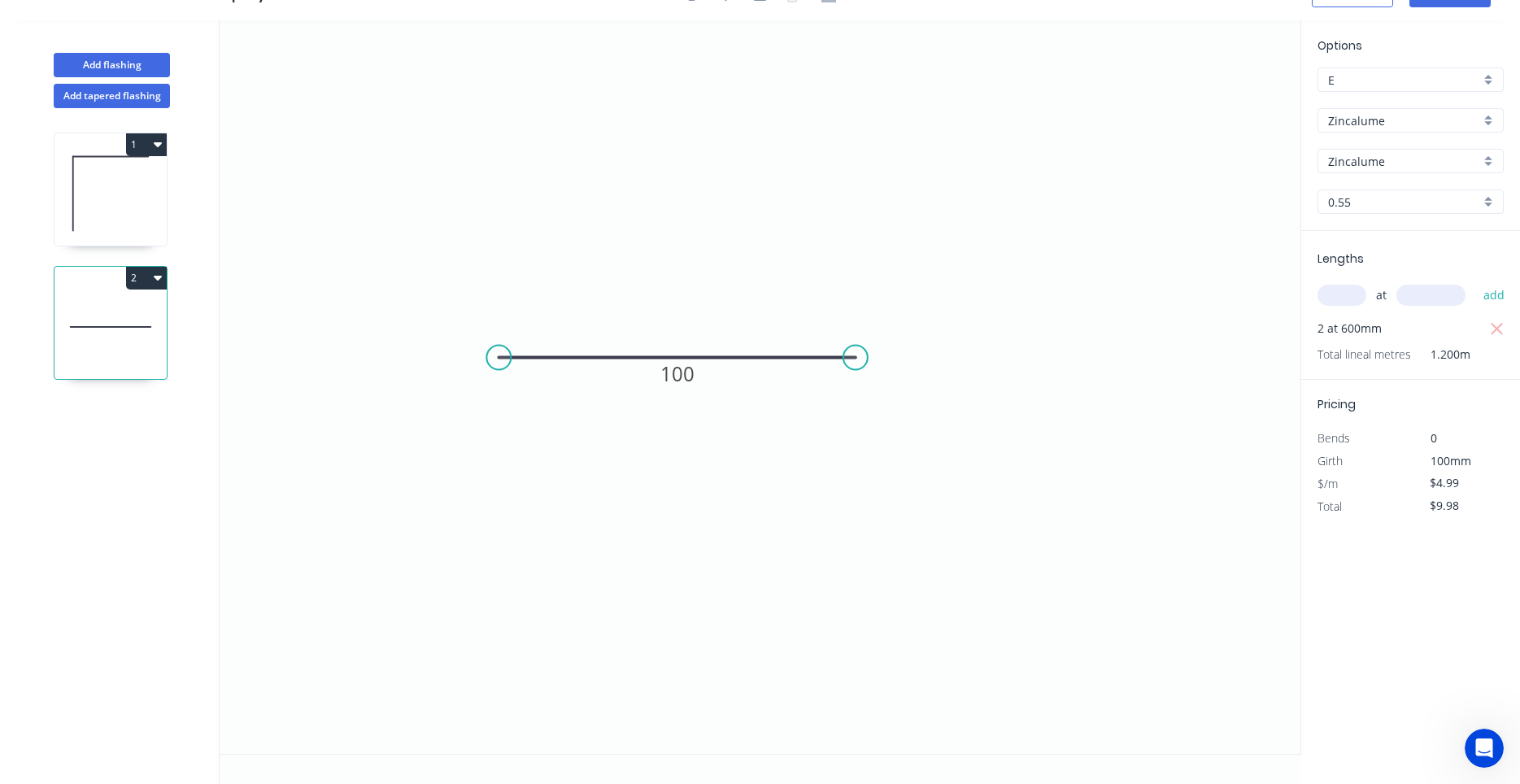
type input "$9.46"
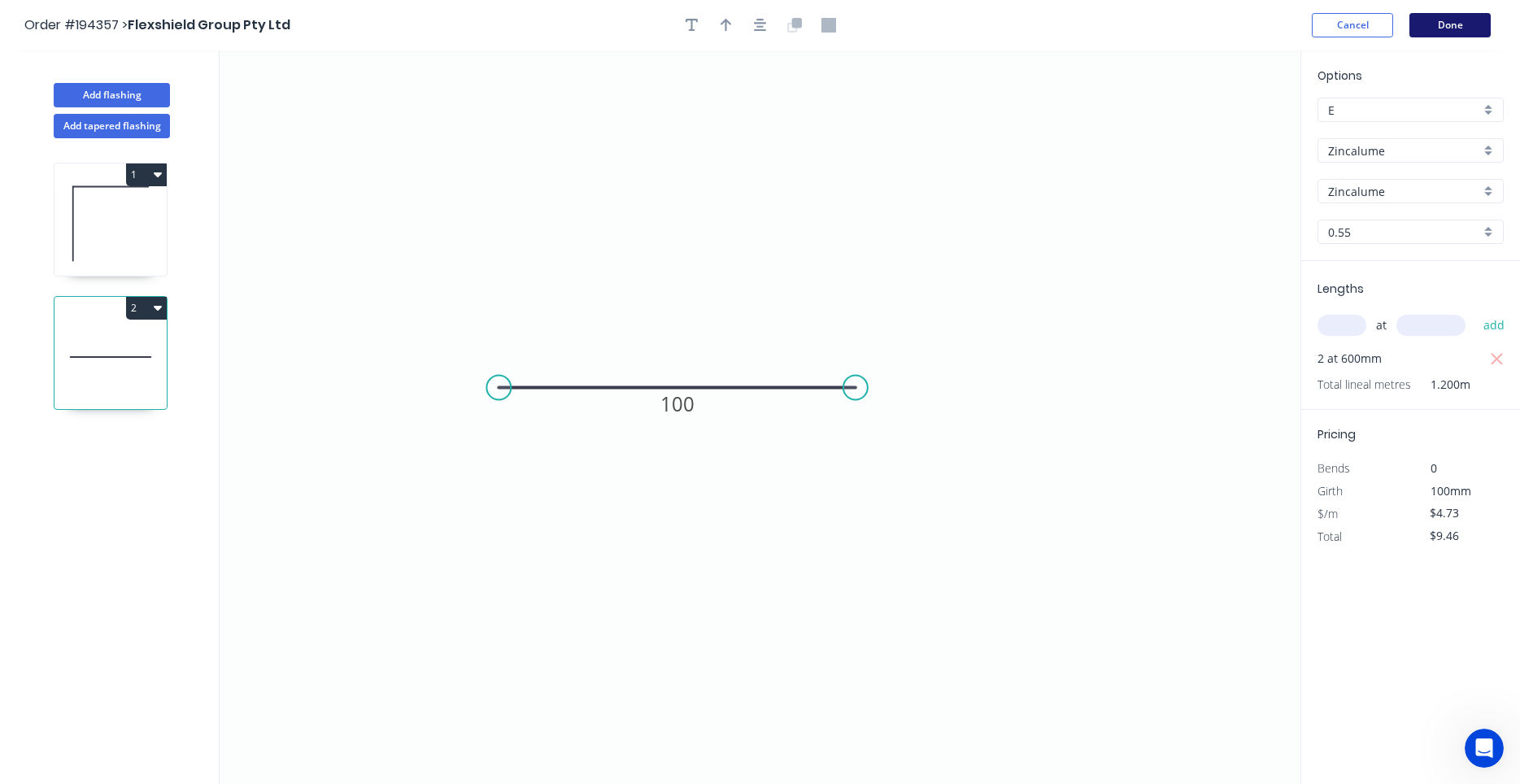
click at [1479, 35] on button "Done" at bounding box center [1450, 26] width 81 height 25
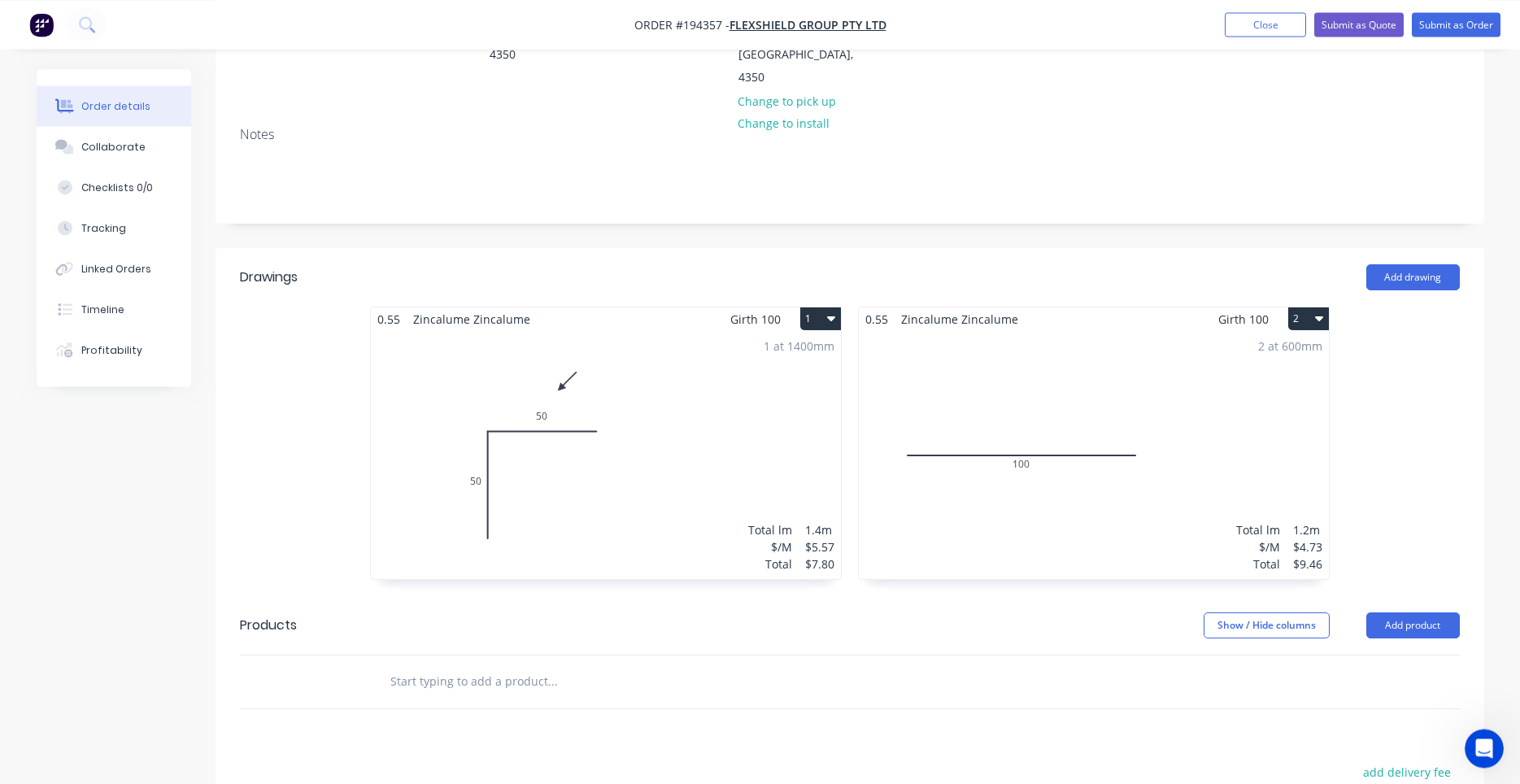
scroll to position [277, 0]
click at [1087, 263] on div "Add drawing" at bounding box center [979, 276] width 960 height 26
click at [1064, 426] on div "2 at 600mm Total lm $/M Total 1.2m $4.73 $9.46" at bounding box center [1094, 453] width 470 height 248
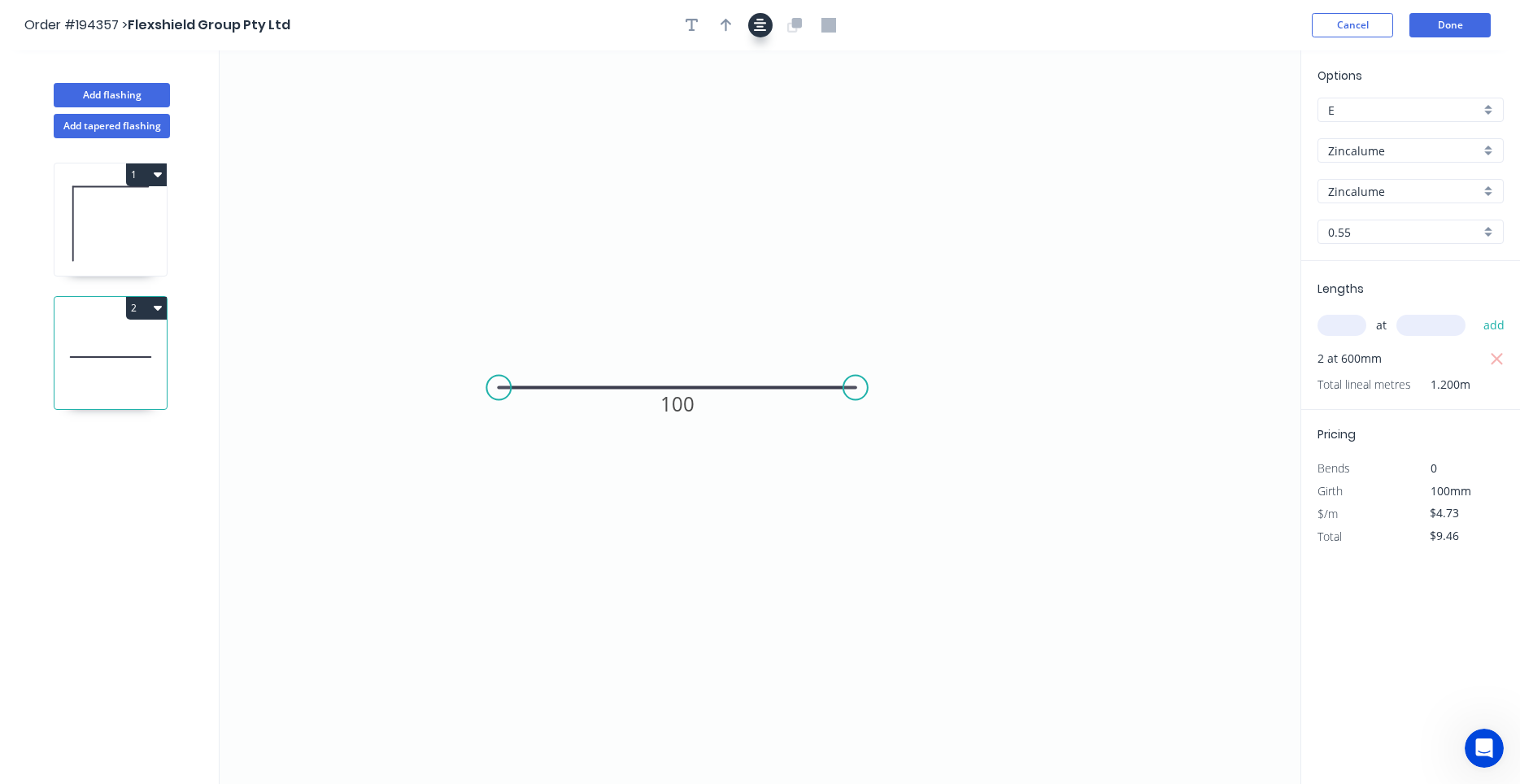
drag, startPoint x: 775, startPoint y: 32, endPoint x: 765, endPoint y: 28, distance: 10.8
click at [774, 32] on div at bounding box center [760, 26] width 171 height 25
click at [764, 28] on icon "button" at bounding box center [760, 25] width 13 height 15
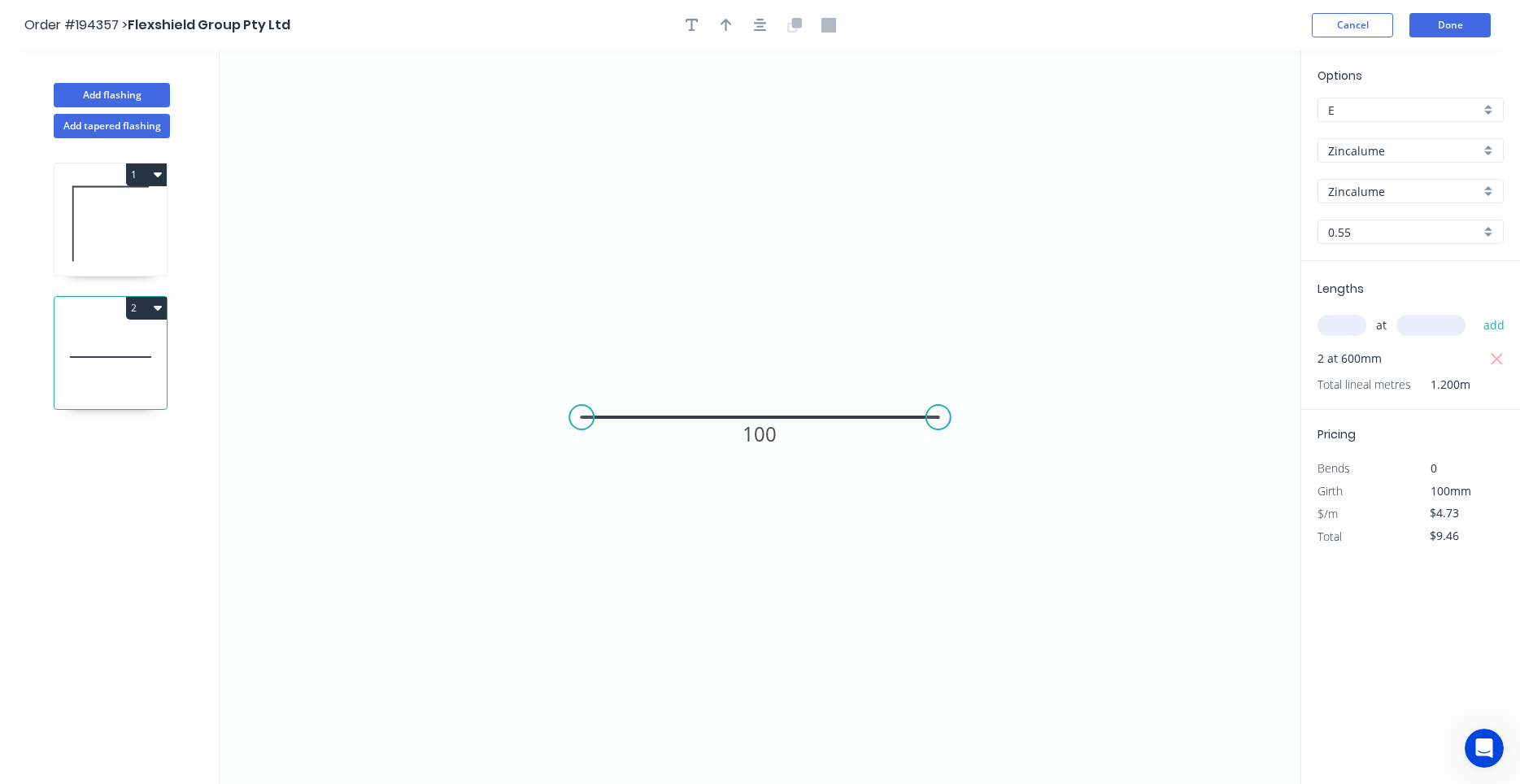
click at [741, 24] on div at bounding box center [760, 26] width 171 height 25
click at [735, 26] on button "button" at bounding box center [727, 26] width 25 height 25
click at [1220, 136] on icon at bounding box center [1218, 112] width 15 height 52
drag, startPoint x: 1218, startPoint y: 127, endPoint x: 852, endPoint y: 242, distance: 383.6
click at [896, 232] on icon at bounding box center [919, 209] width 47 height 47
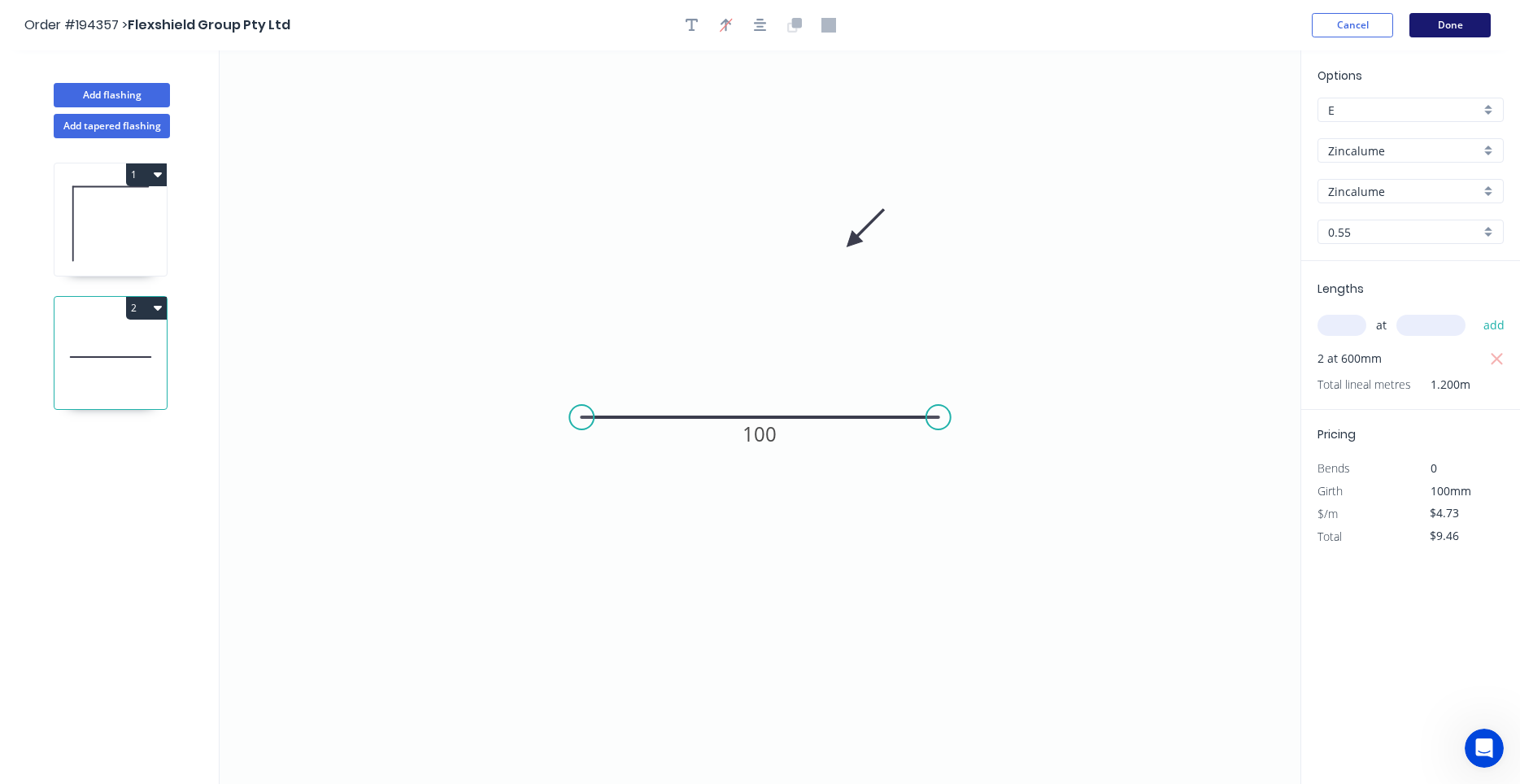
click at [1465, 18] on button "Done" at bounding box center [1450, 26] width 81 height 25
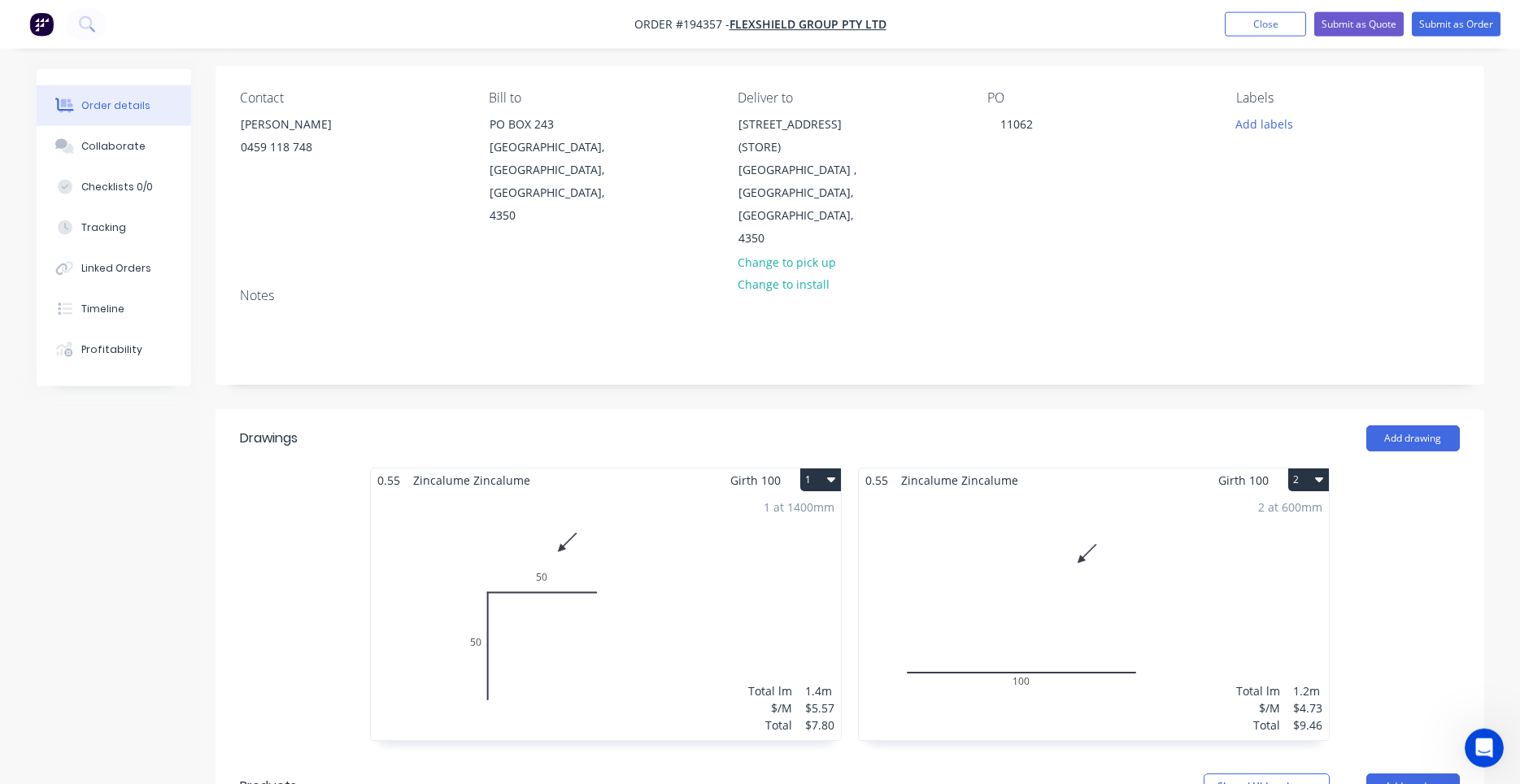
scroll to position [415, 0]
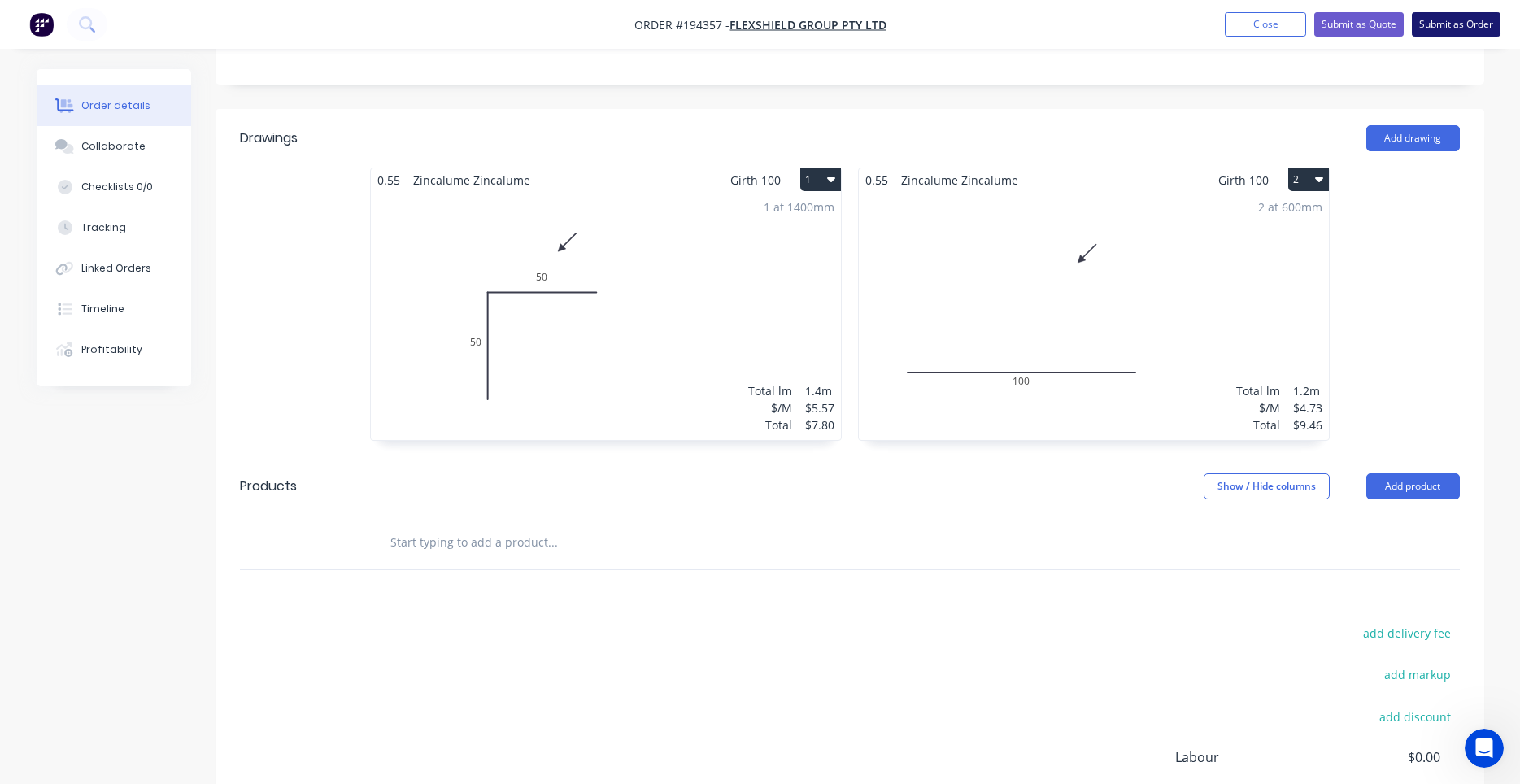
click at [1432, 28] on button "Submit as Order" at bounding box center [1456, 25] width 88 height 25
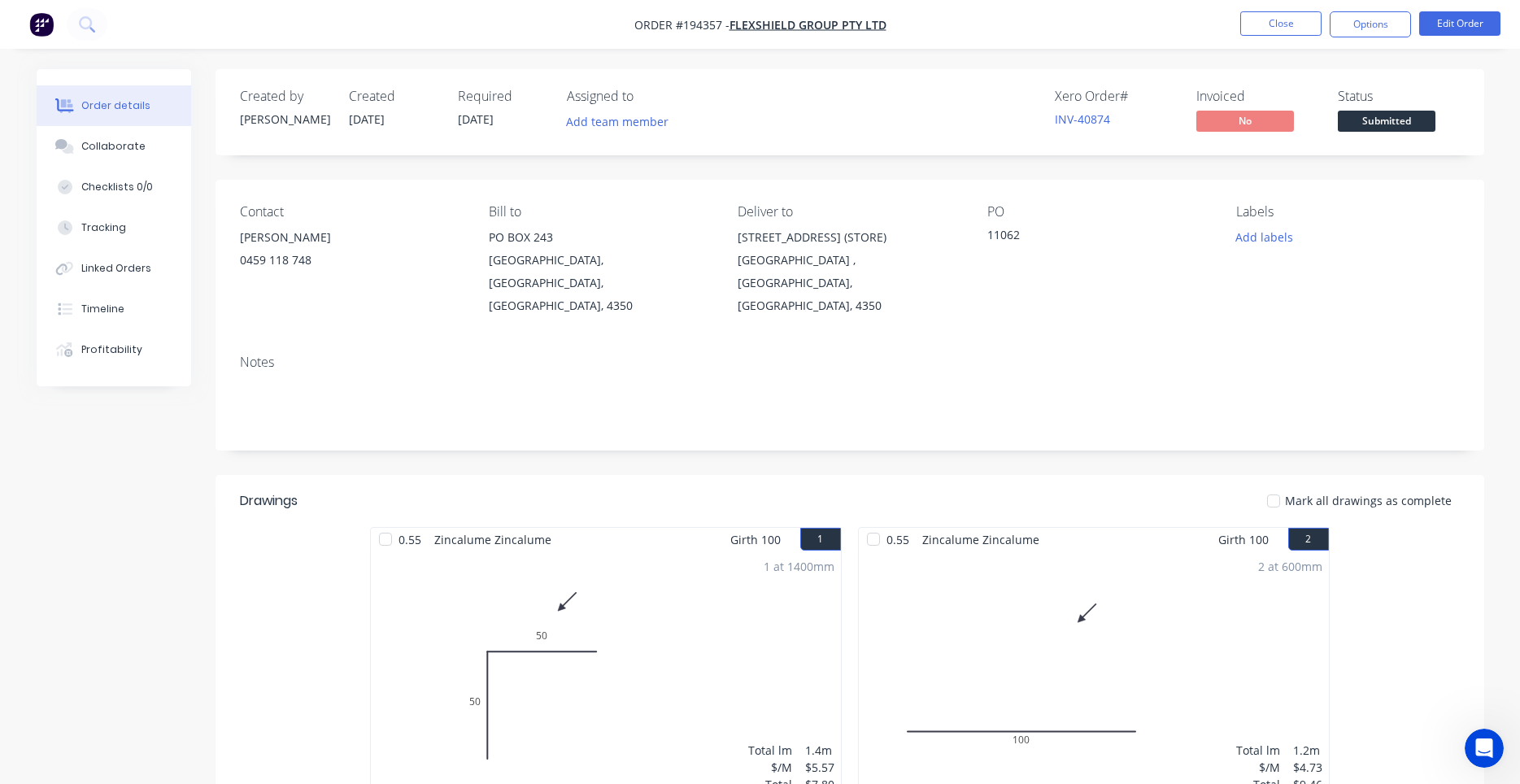
scroll to position [299, 0]
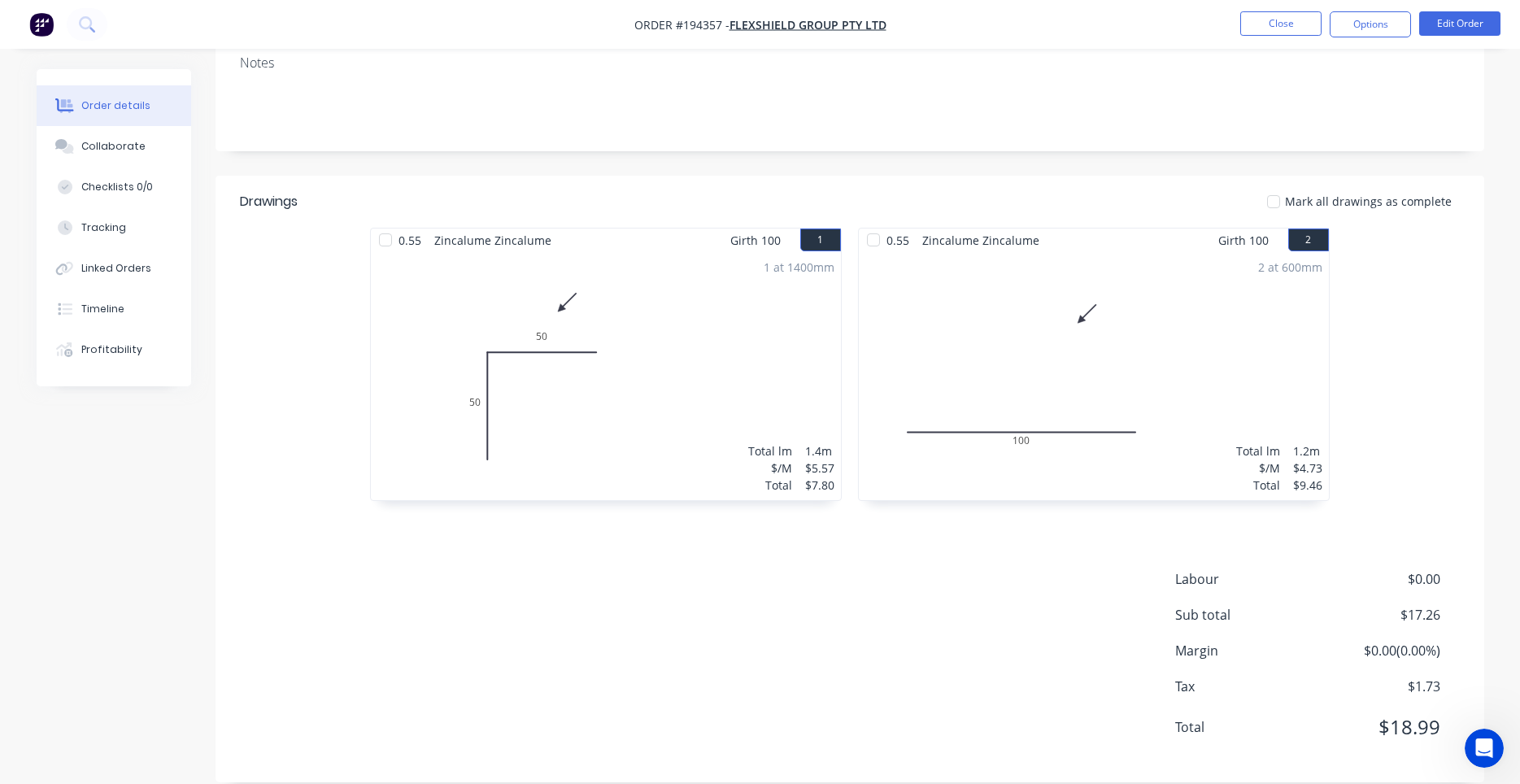
click at [1057, 176] on header "Drawings Mark all drawings as complete" at bounding box center [850, 202] width 1269 height 52
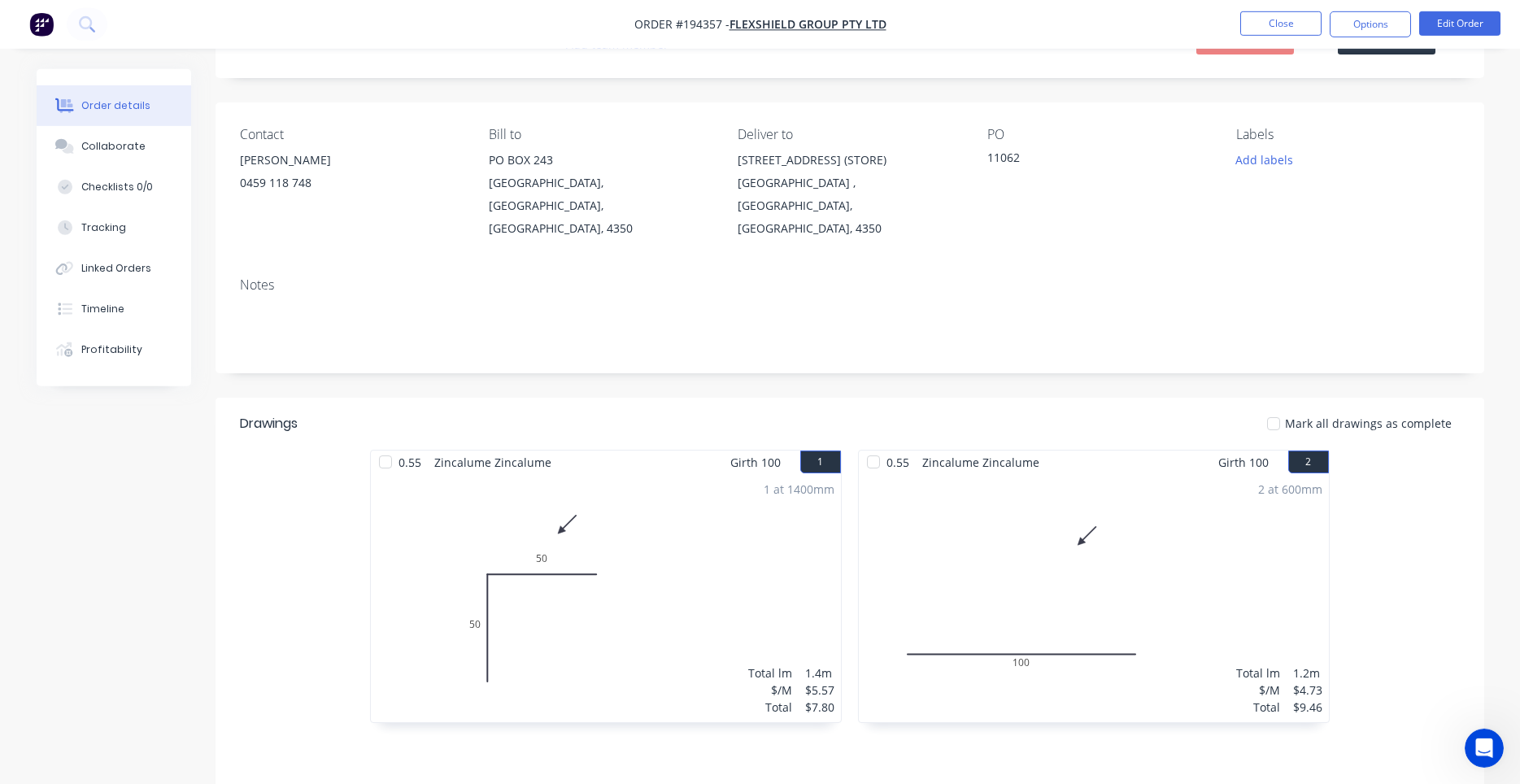
scroll to position [0, 0]
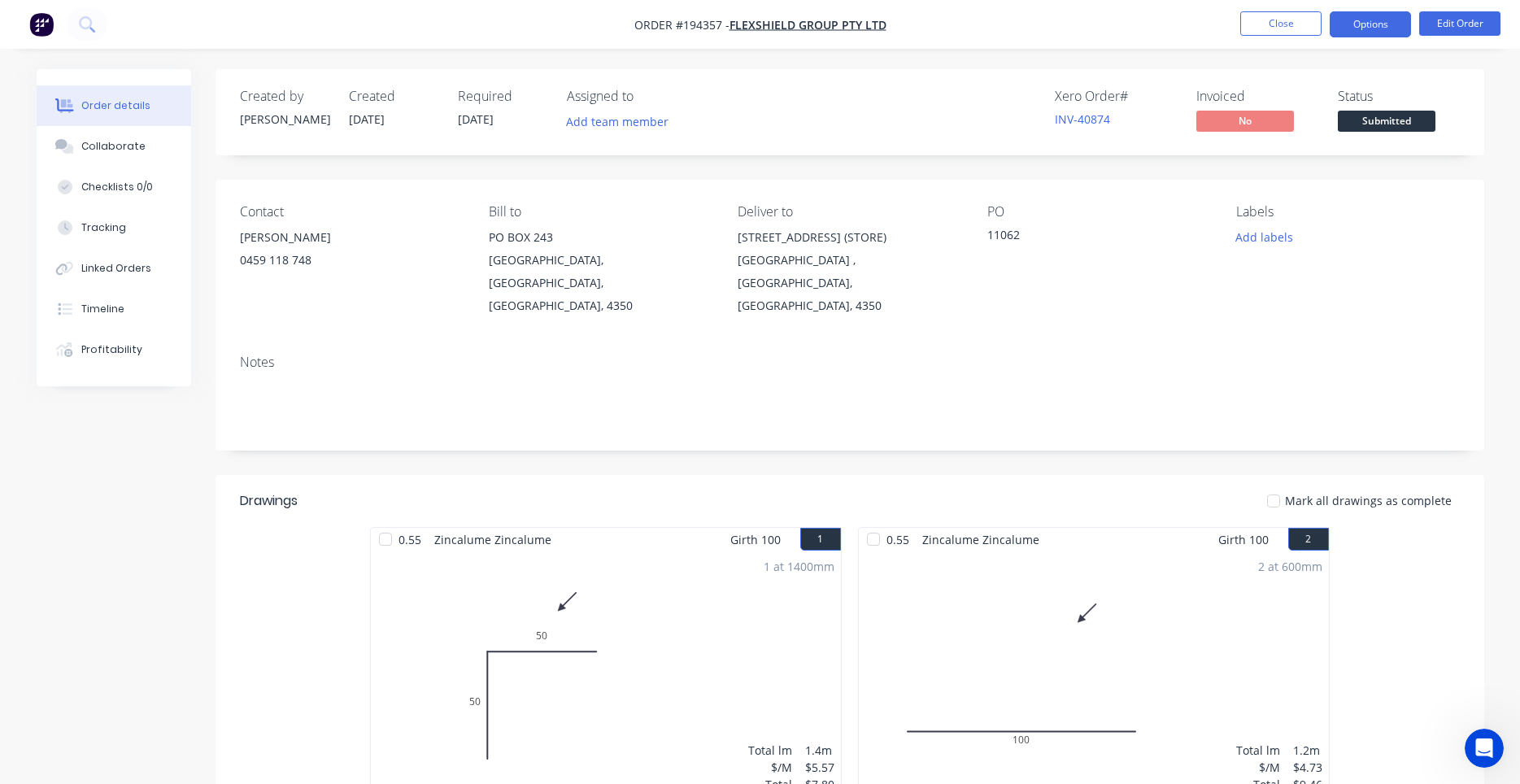
click at [1336, 31] on button "Options" at bounding box center [1371, 24] width 81 height 26
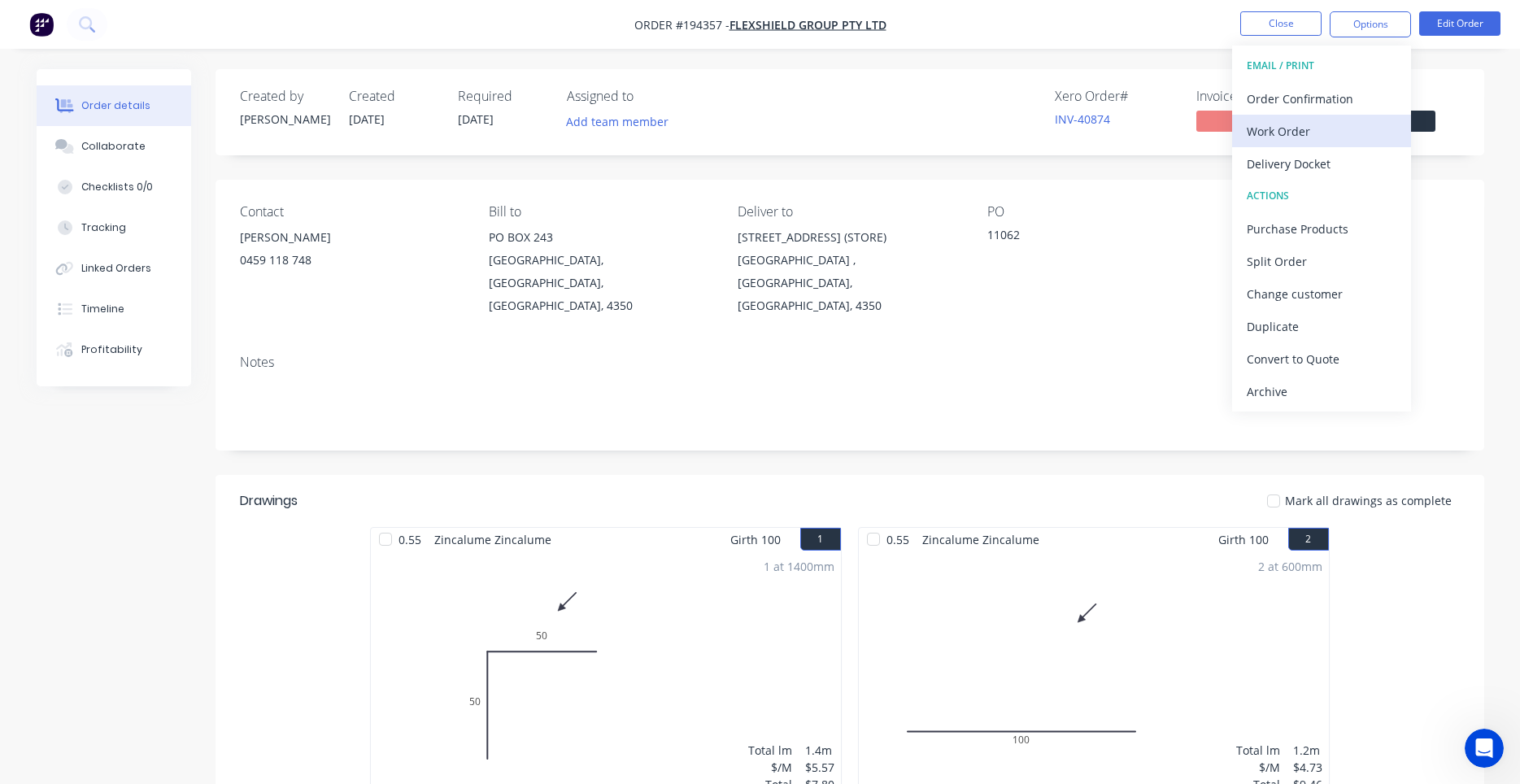
click at [1300, 126] on div "Work Order" at bounding box center [1321, 131] width 149 height 24
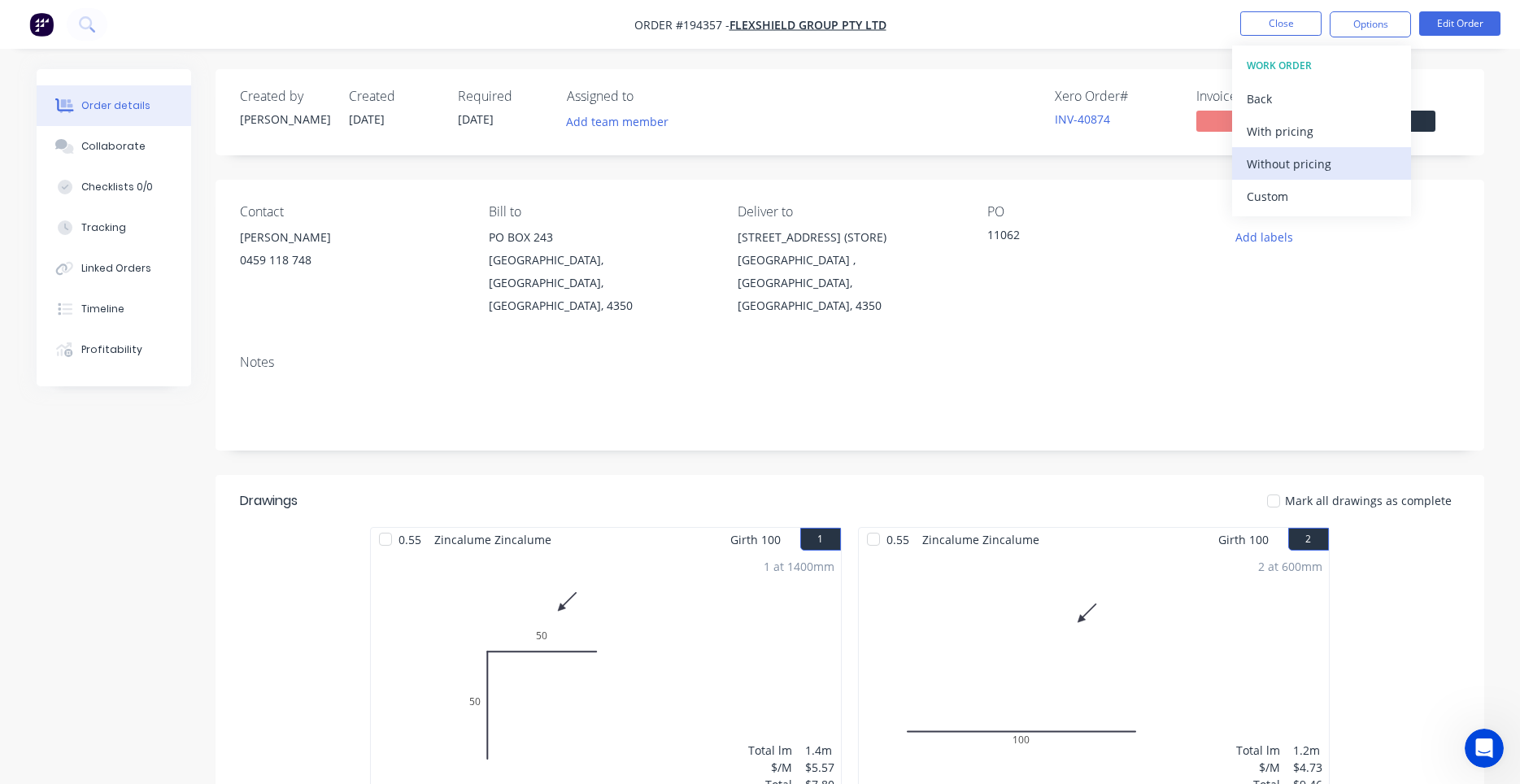
click at [1279, 161] on div "Without pricing" at bounding box center [1321, 164] width 149 height 24
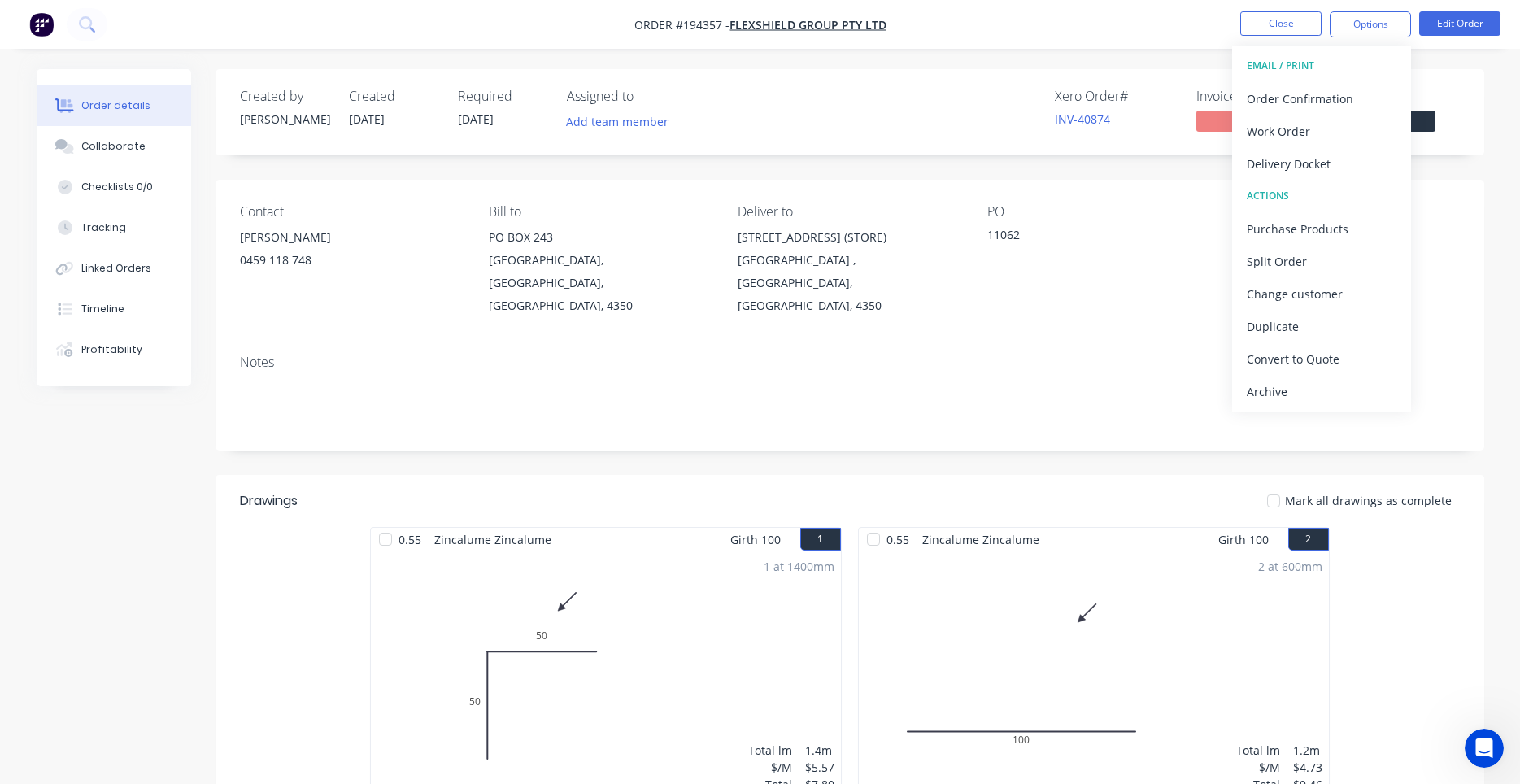
click at [1137, 297] on div "Contact MIKE STEVENSON 0459 118 748 Bill to PO BOX 243 DRAYTON NORTH, Queenslan…" at bounding box center [850, 260] width 1269 height 162
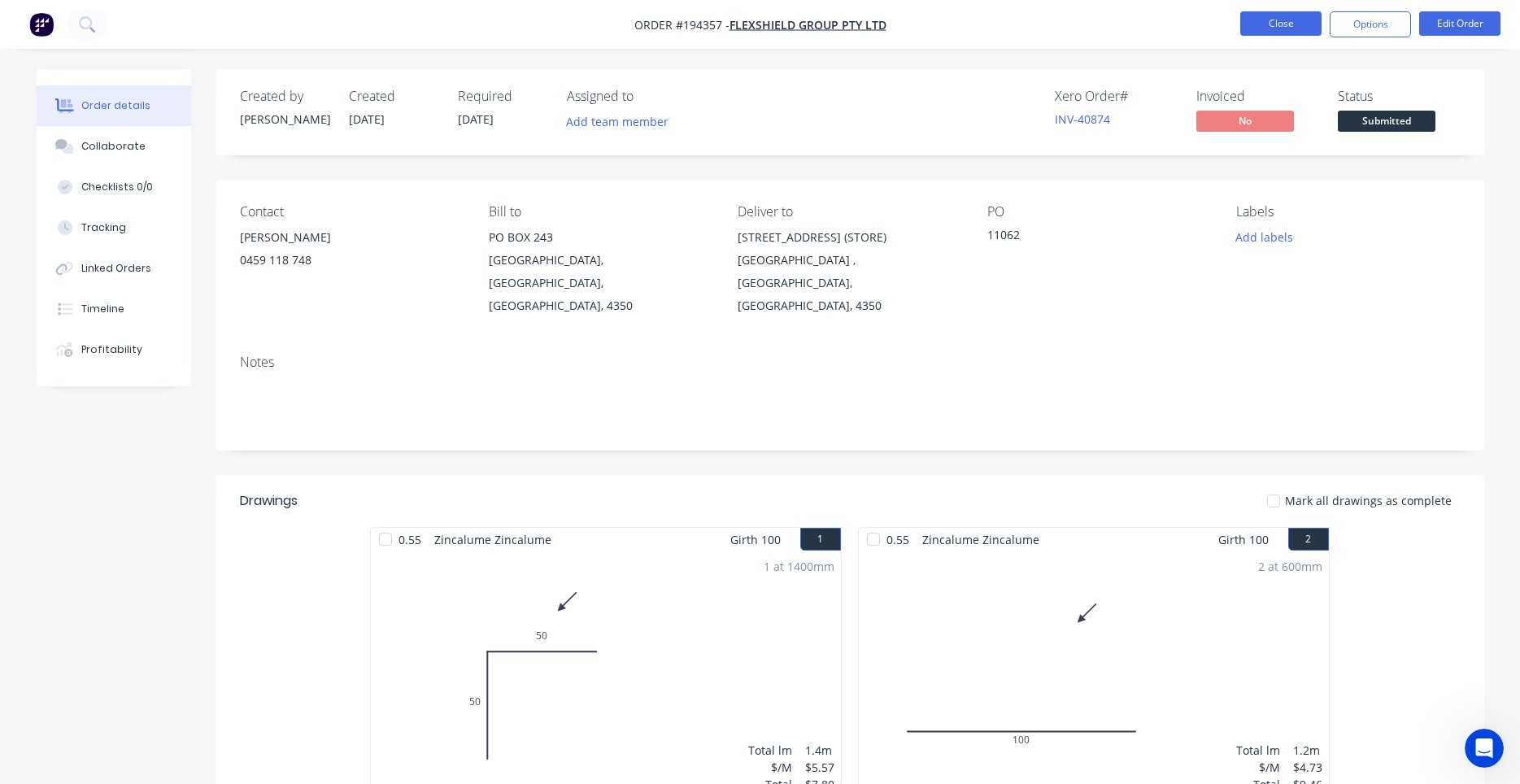
click at [1272, 35] on button "Close" at bounding box center [1281, 24] width 81 height 25
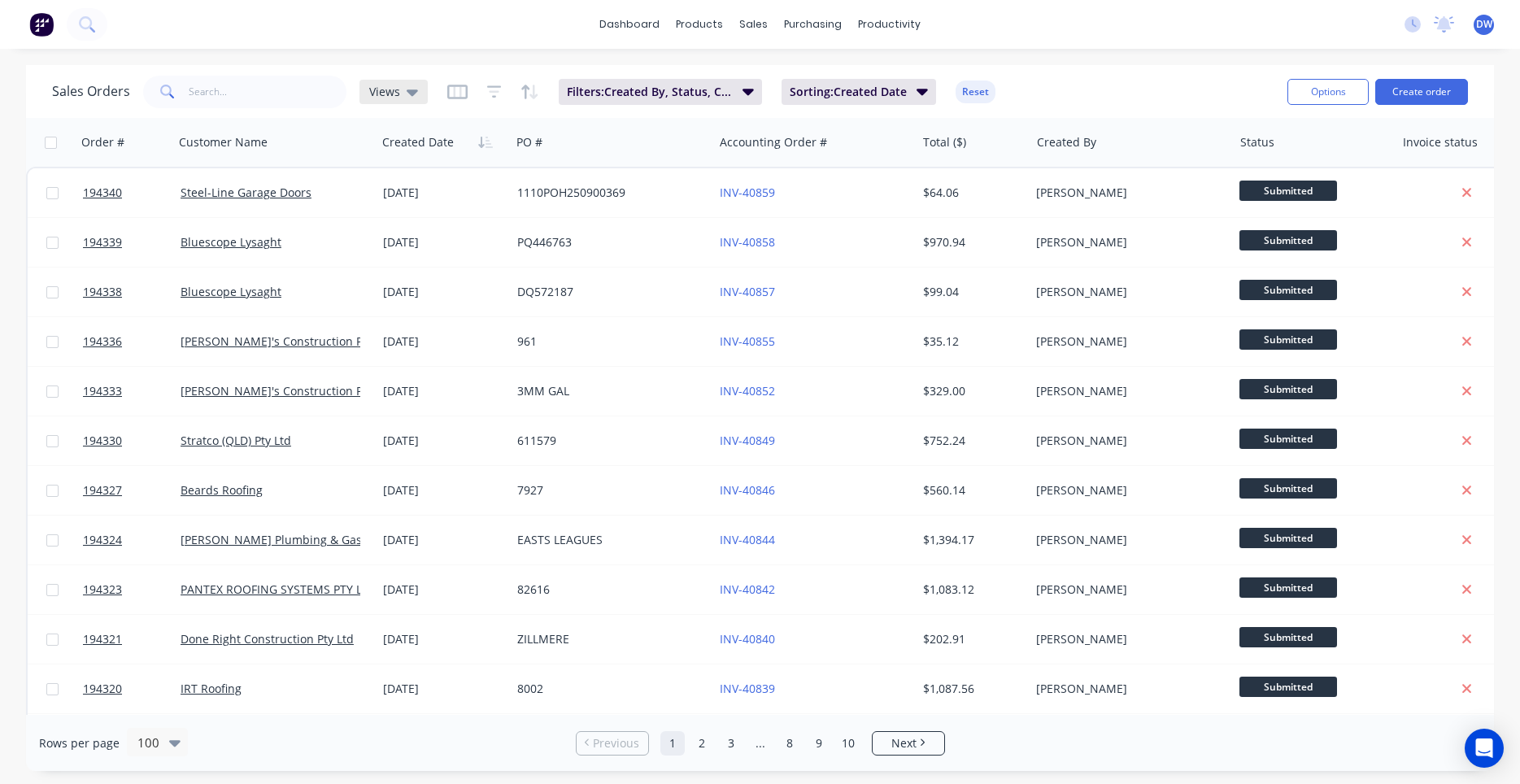
click at [394, 103] on div "Views" at bounding box center [393, 92] width 68 height 25
click at [409, 261] on button "New Hires" at bounding box center [457, 263] width 186 height 19
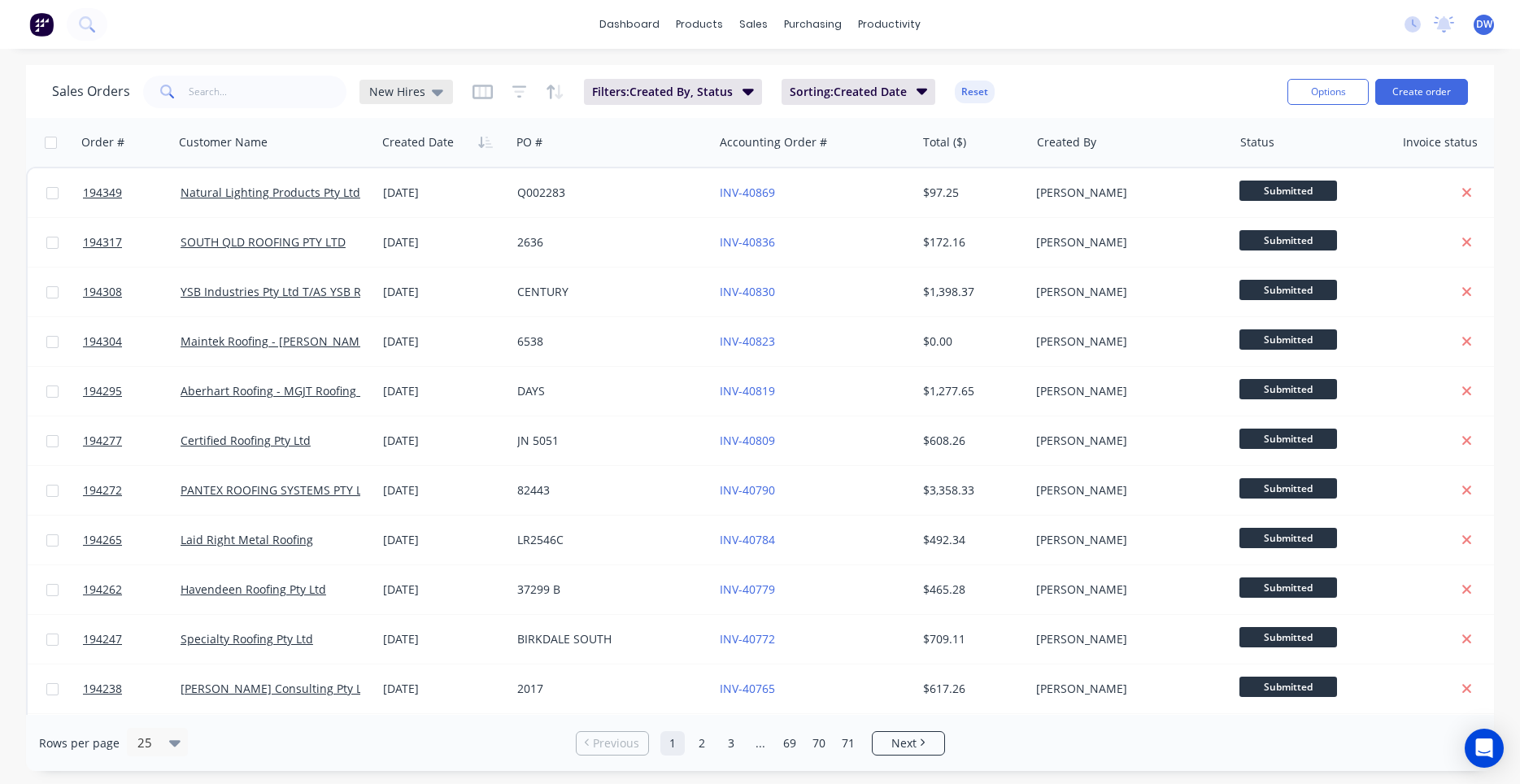
click at [414, 91] on span "New Hires" at bounding box center [397, 91] width 56 height 17
click at [411, 245] on div "None (Default) edit" at bounding box center [473, 230] width 218 height 33
click at [408, 240] on div "None (Default) edit" at bounding box center [473, 230] width 218 height 33
click at [408, 232] on button "None (Default)" at bounding box center [457, 230] width 186 height 19
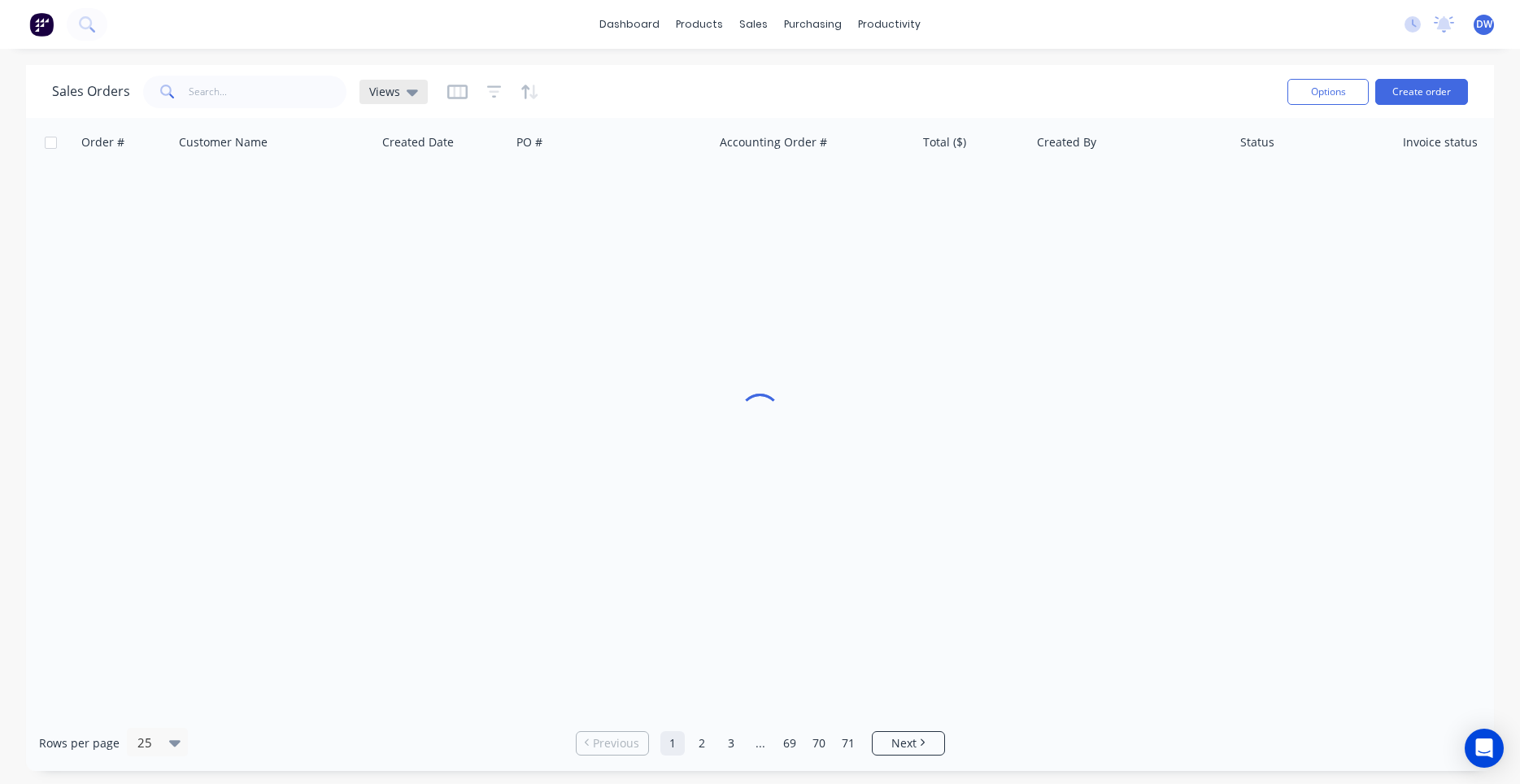
click at [416, 103] on div "Views" at bounding box center [393, 92] width 68 height 25
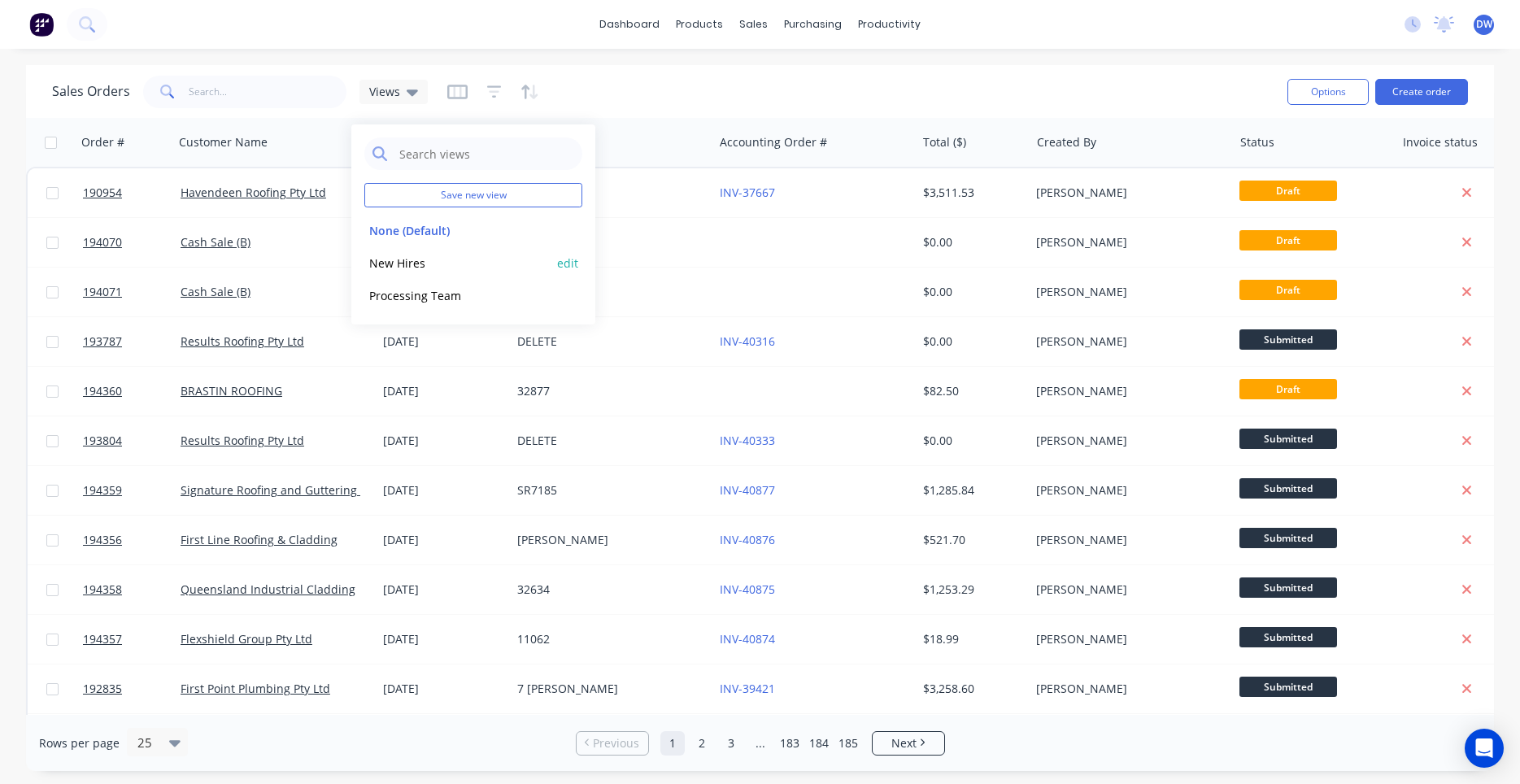
click at [414, 256] on button "New Hires" at bounding box center [457, 263] width 186 height 19
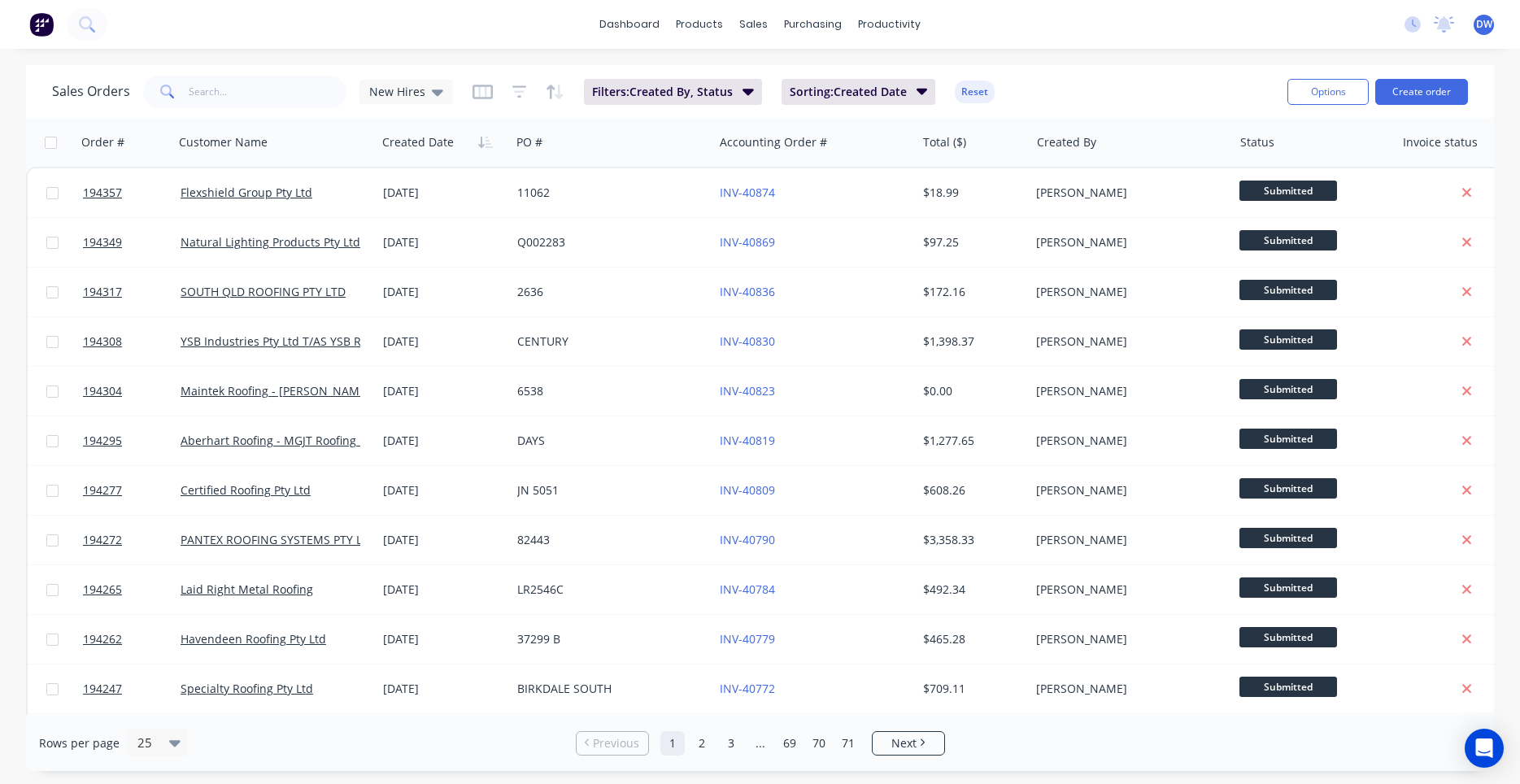
click at [213, 52] on div "dashboard products sales purchasing productivity dashboard products Product Cat…" at bounding box center [760, 392] width 1520 height 784
drag, startPoint x: 1395, startPoint y: 97, endPoint x: 653, endPoint y: 22, distance: 745.8
click at [558, 26] on div "dashboard products sales purchasing productivity dashboard products Product Cat…" at bounding box center [760, 392] width 1520 height 784
click at [90, 15] on button at bounding box center [87, 24] width 41 height 33
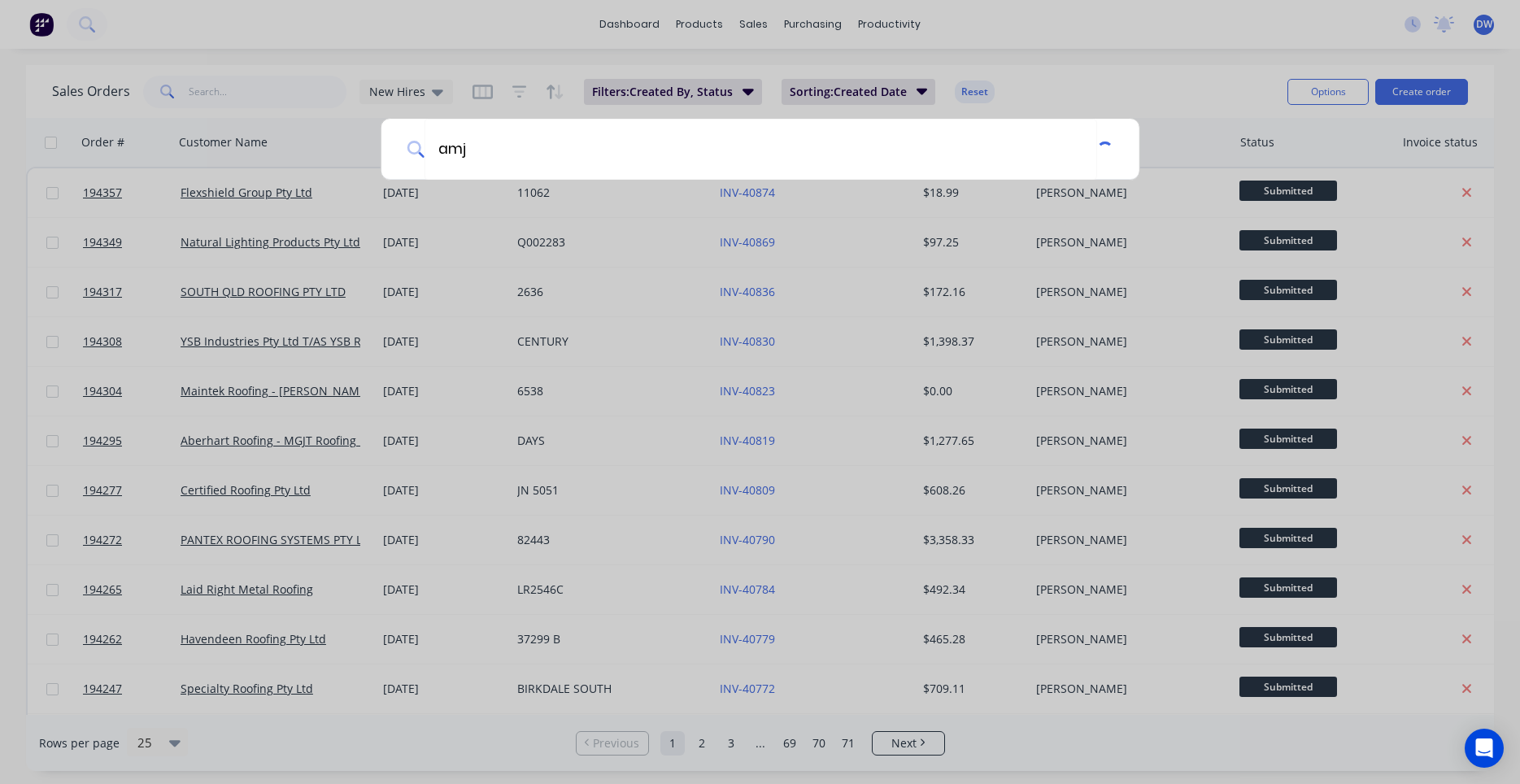
type input "amj"
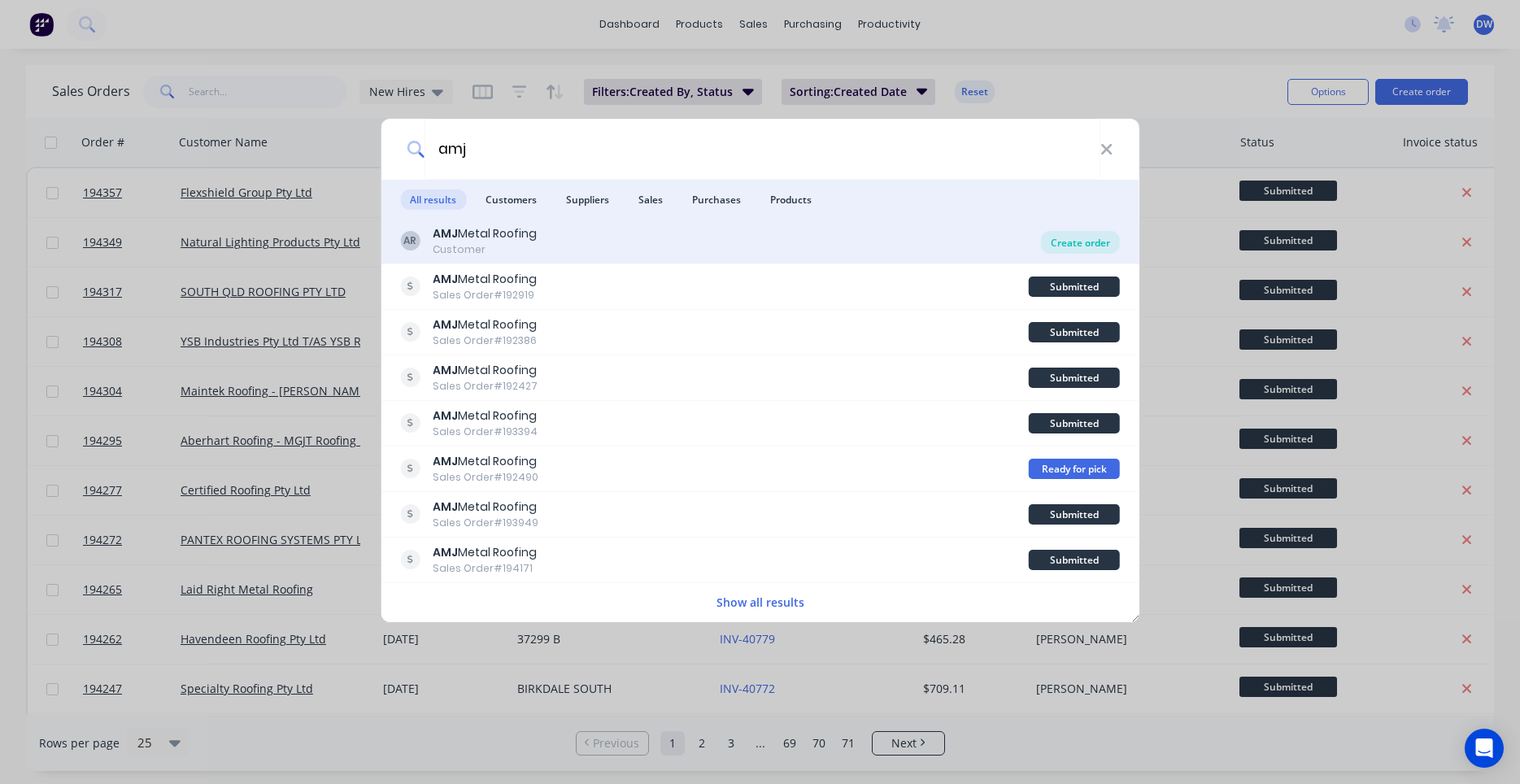
click at [1062, 239] on div "Create order" at bounding box center [1080, 242] width 79 height 23
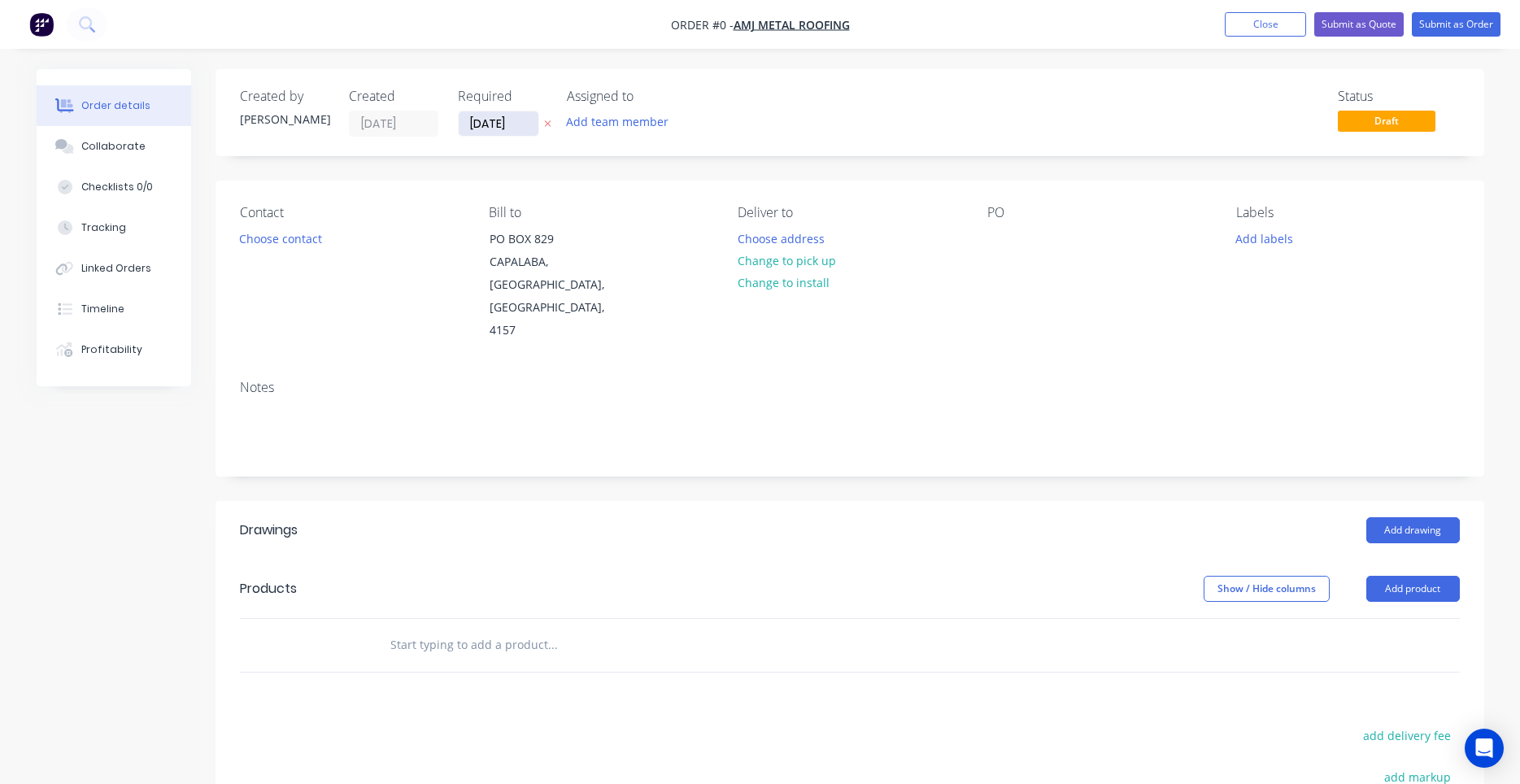
click at [520, 129] on input "[DATE]" at bounding box center [499, 124] width 80 height 25
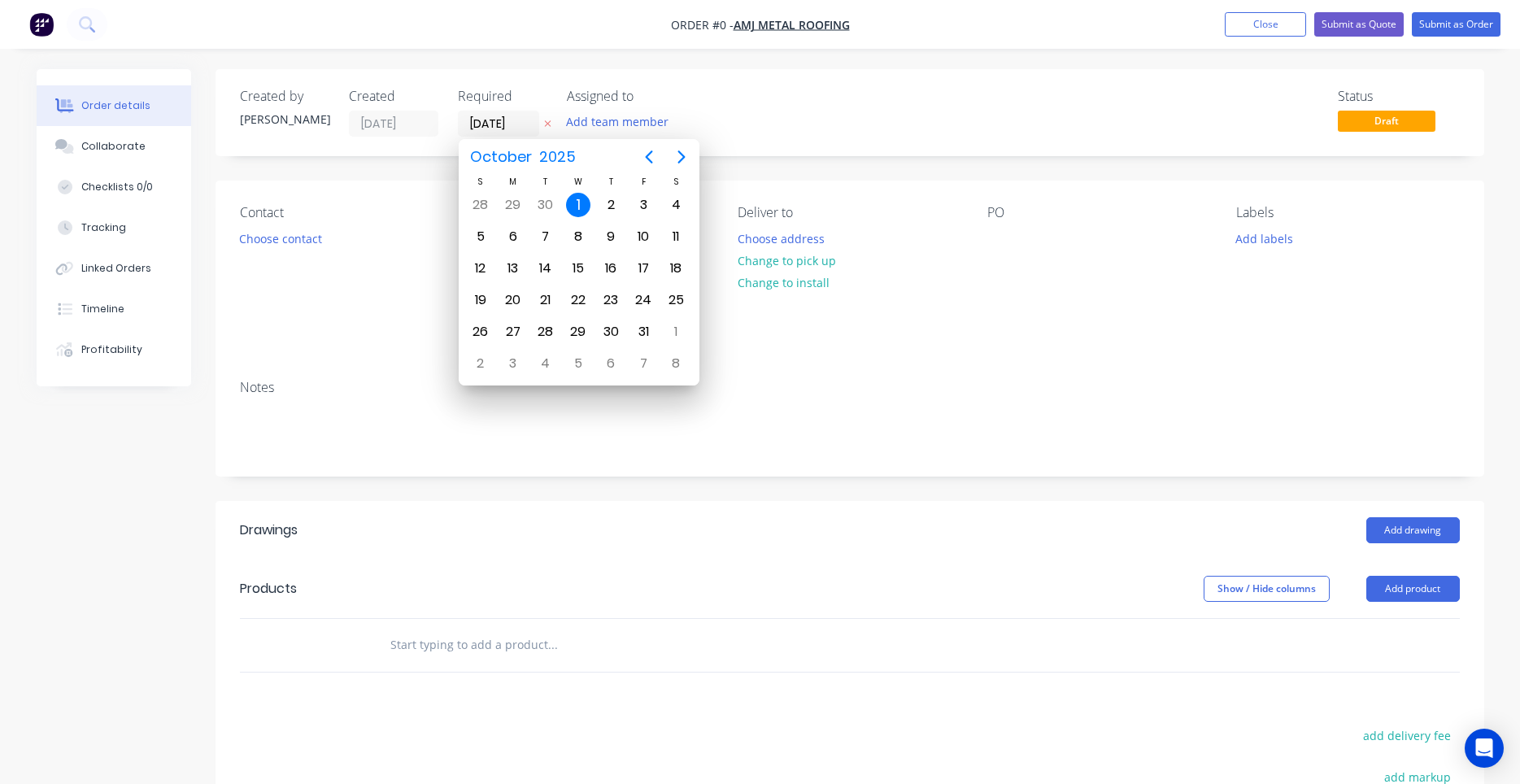
click at [584, 199] on div "1" at bounding box center [578, 205] width 25 height 25
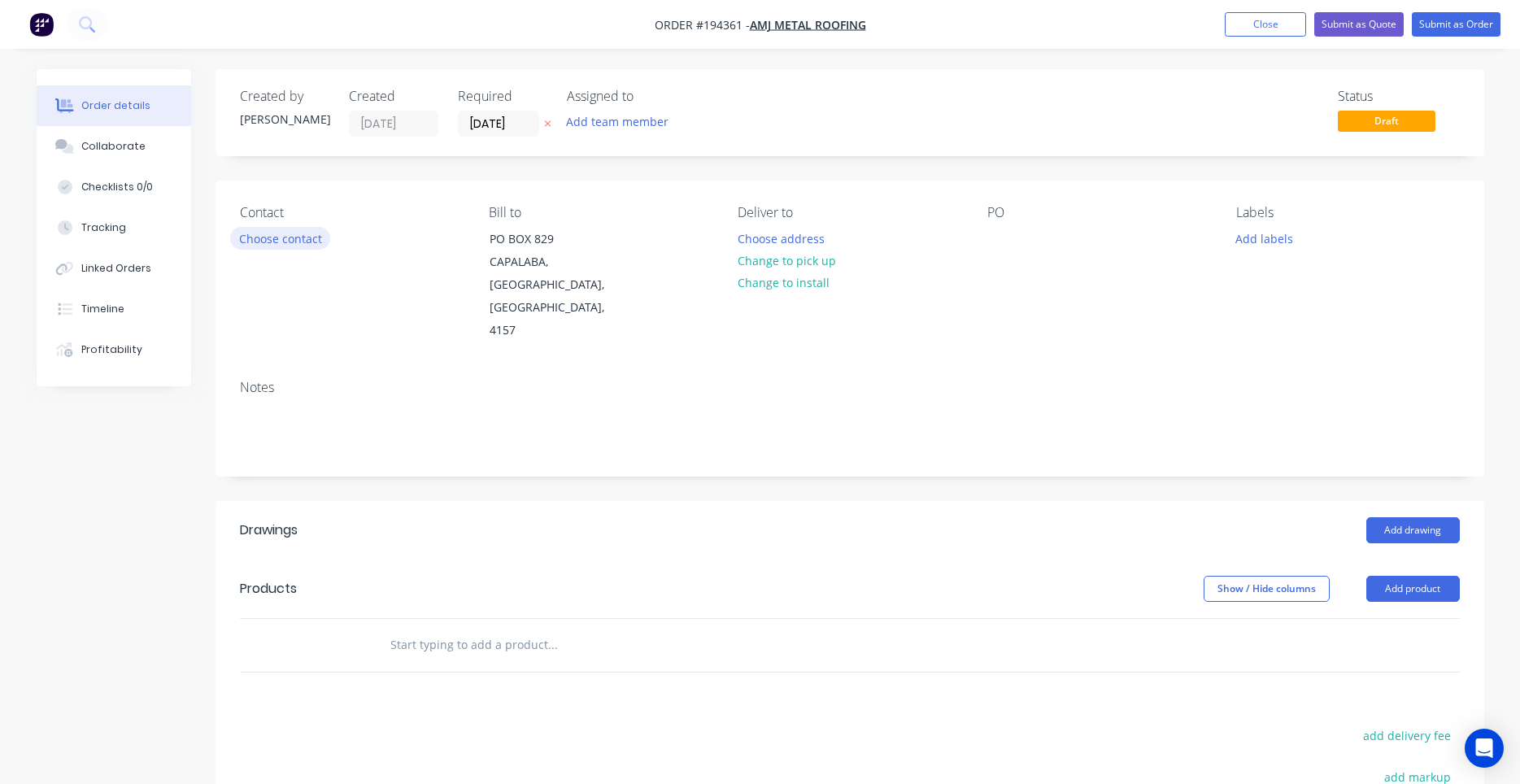
click at [309, 237] on button "Choose contact" at bounding box center [279, 238] width 100 height 22
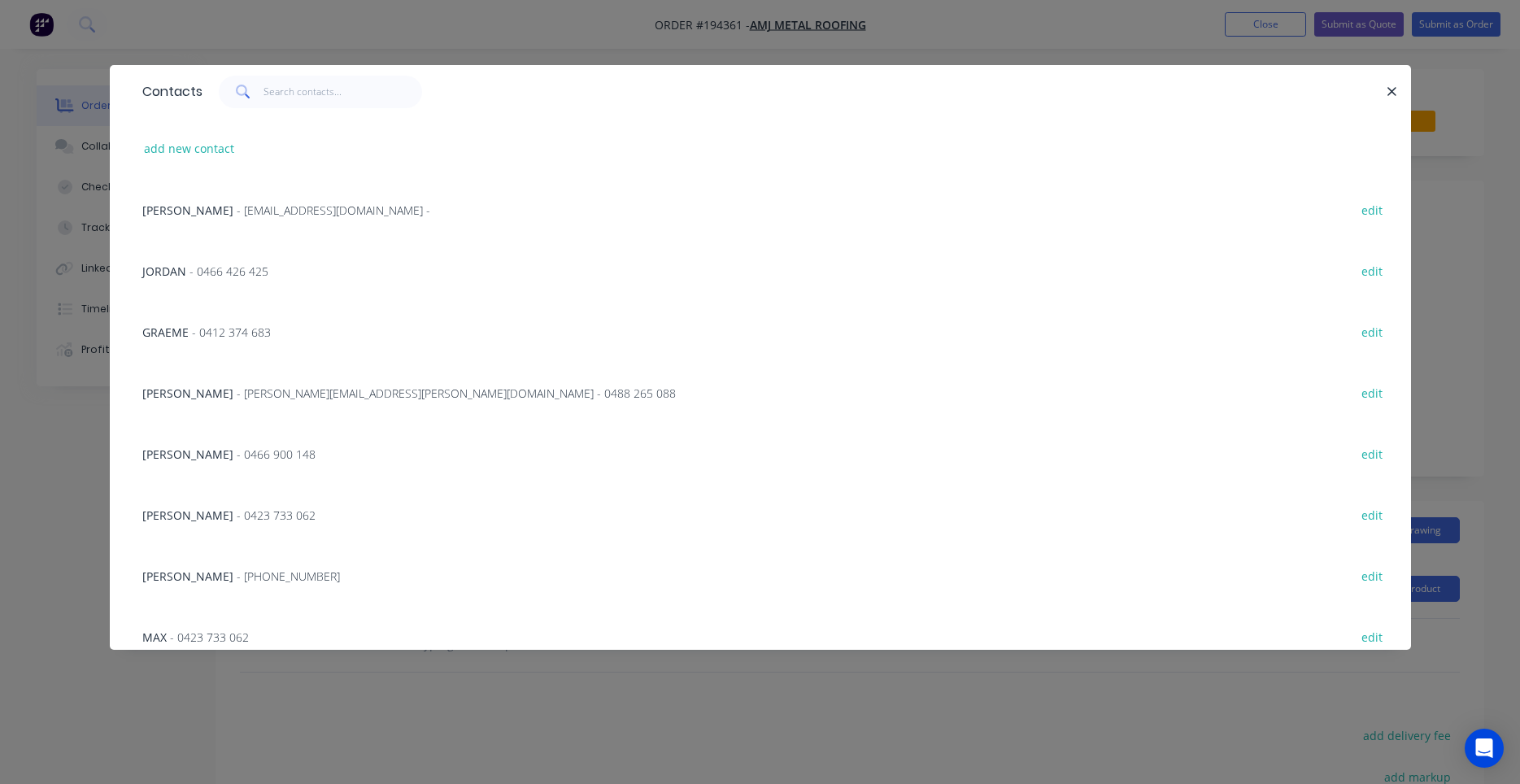
click at [335, 400] on span "- alan.finlay@amjmetalroofing.com.au - 0488 265 088" at bounding box center [456, 392] width 439 height 15
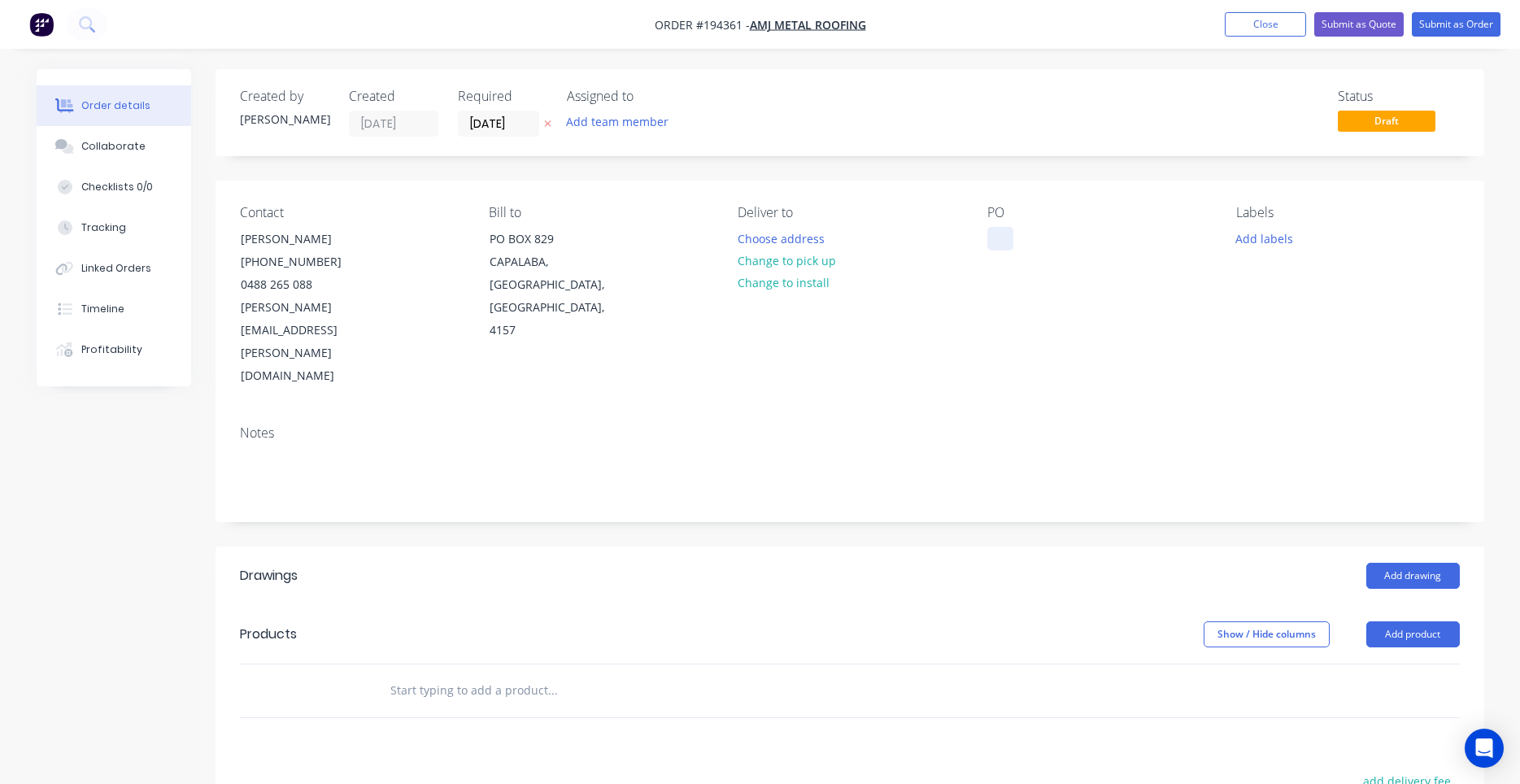
click at [994, 247] on div at bounding box center [1000, 239] width 26 height 24
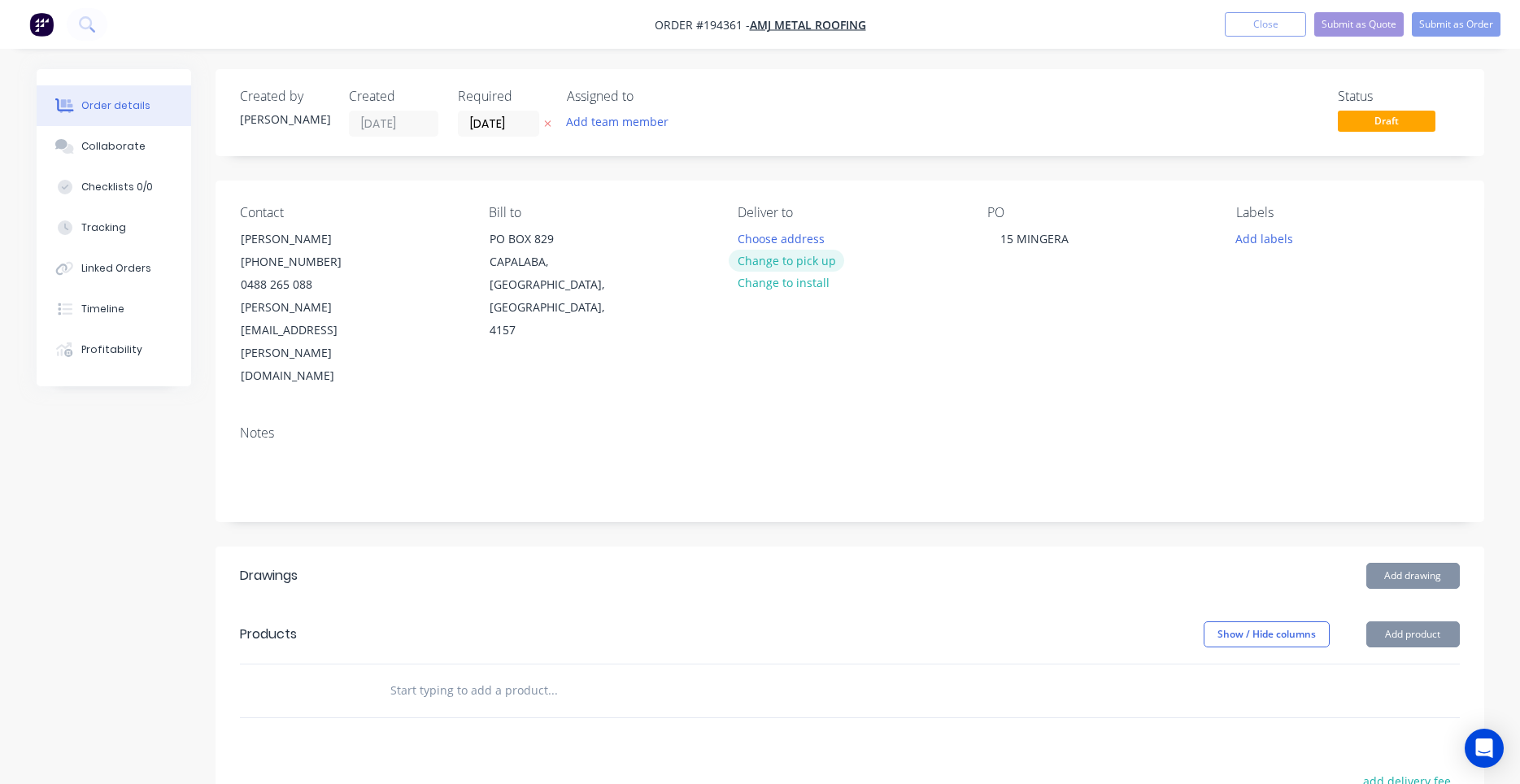
click at [799, 253] on button "Change to pick up" at bounding box center [786, 260] width 116 height 22
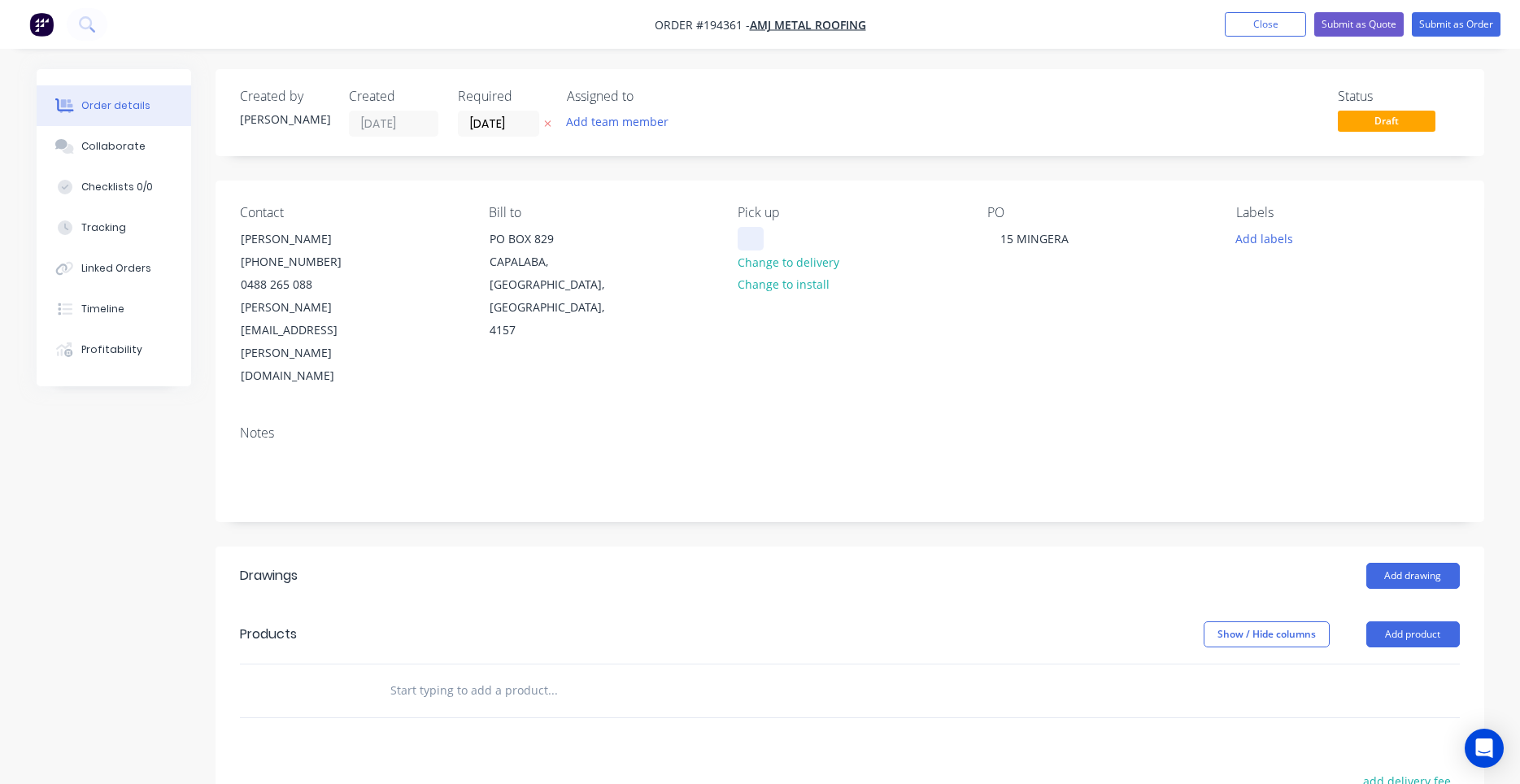
click at [759, 236] on div at bounding box center [750, 239] width 26 height 24
drag, startPoint x: 1402, startPoint y: 564, endPoint x: 1410, endPoint y: 525, distance: 39.8
click at [1410, 546] on header "Drawings Add drawing" at bounding box center [850, 575] width 1269 height 58
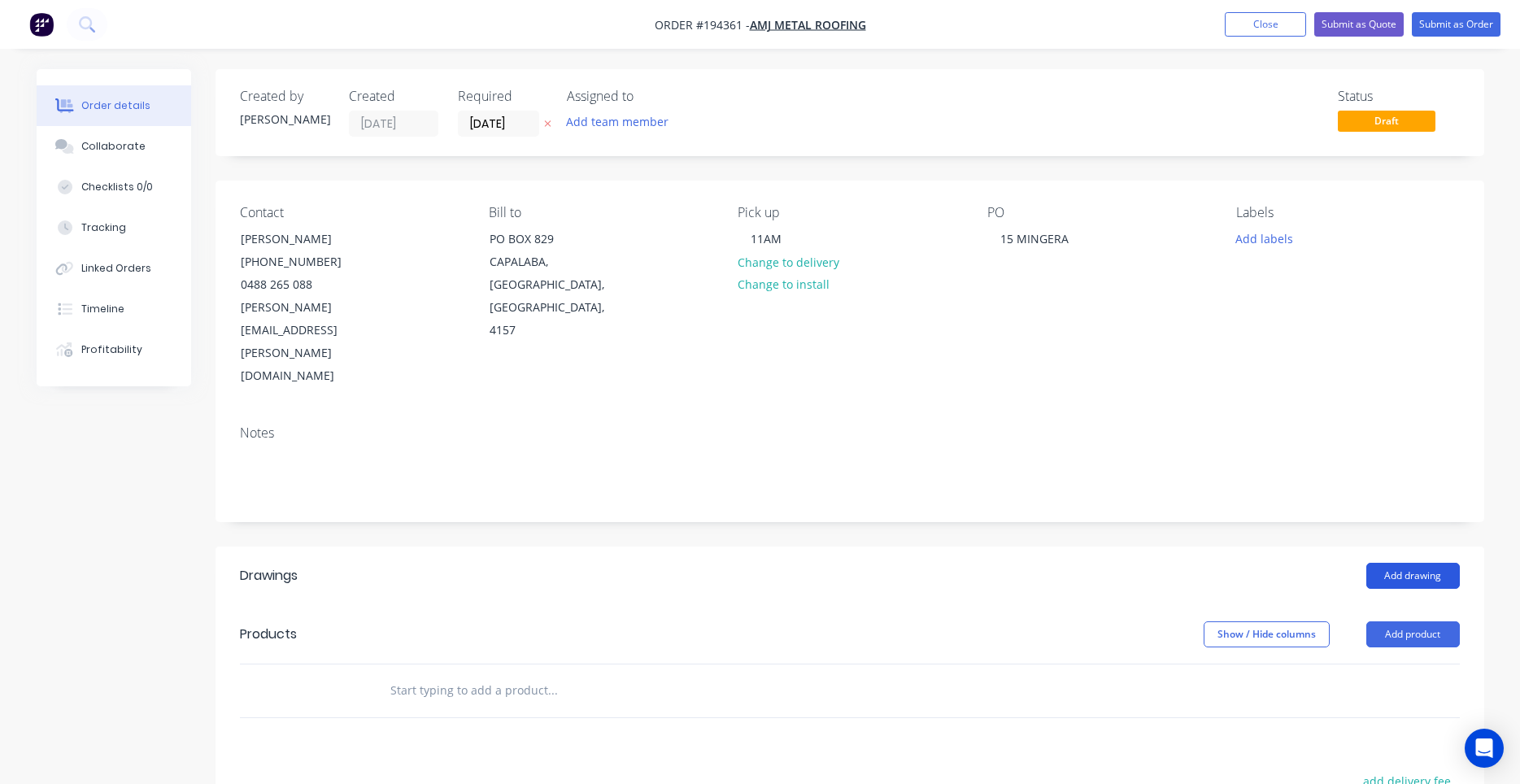
click at [1404, 562] on button "Add drawing" at bounding box center [1413, 575] width 94 height 26
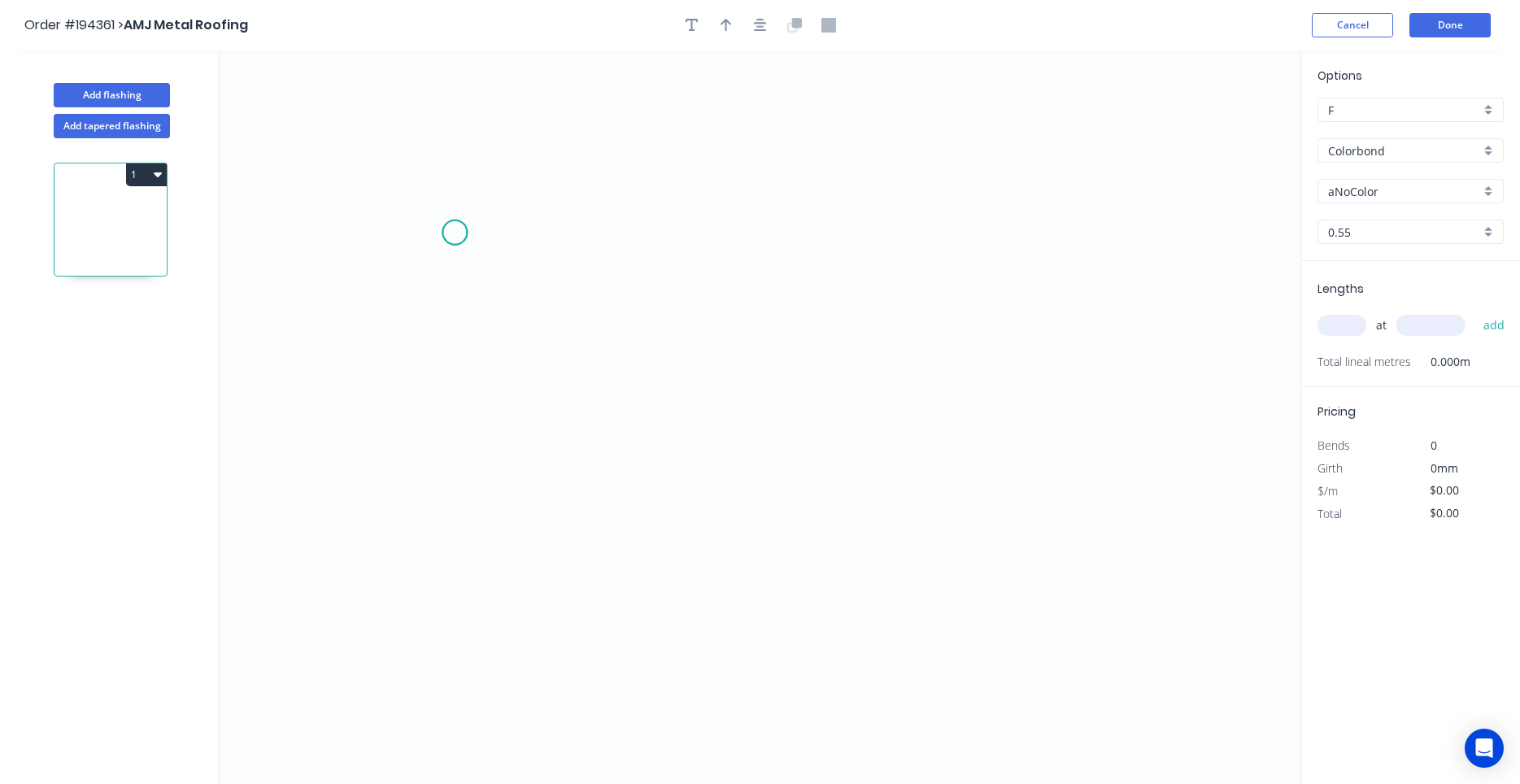
click at [454, 232] on icon "0" at bounding box center [760, 417] width 1081 height 734
click at [372, 232] on icon "0" at bounding box center [760, 417] width 1081 height 734
click at [372, 232] on circle at bounding box center [373, 232] width 25 height 25
click at [393, 249] on div "Delete point" at bounding box center [451, 255] width 164 height 34
click at [117, 123] on button "Add tapered flashing" at bounding box center [112, 126] width 117 height 25
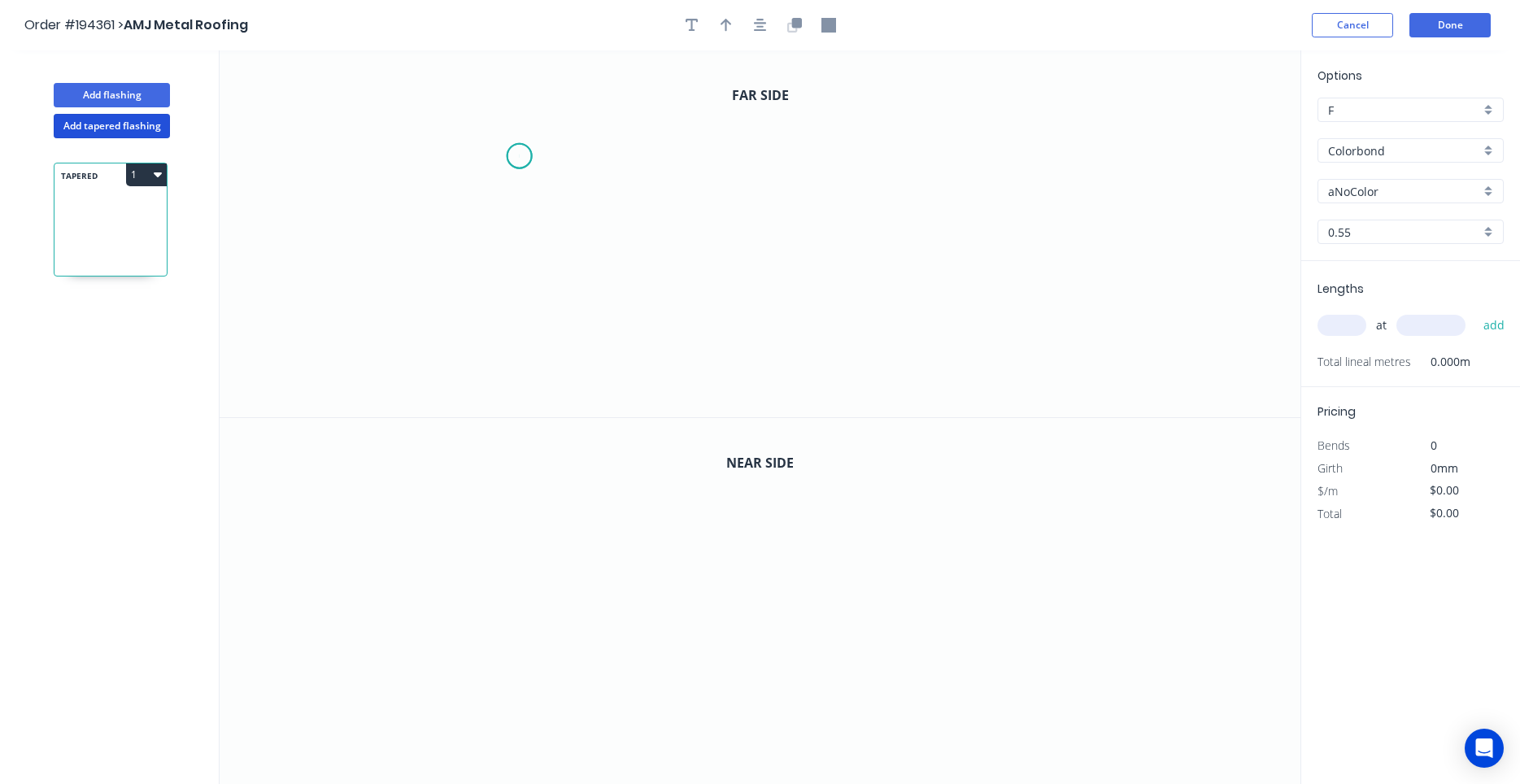
click at [519, 156] on icon "0" at bounding box center [760, 233] width 1081 height 367
click at [414, 155] on icon "0" at bounding box center [760, 233] width 1081 height 367
click at [564, 360] on icon "0 ?" at bounding box center [760, 233] width 1081 height 367
click at [634, 346] on icon at bounding box center [600, 352] width 70 height 14
click at [634, 346] on circle at bounding box center [635, 345] width 25 height 25
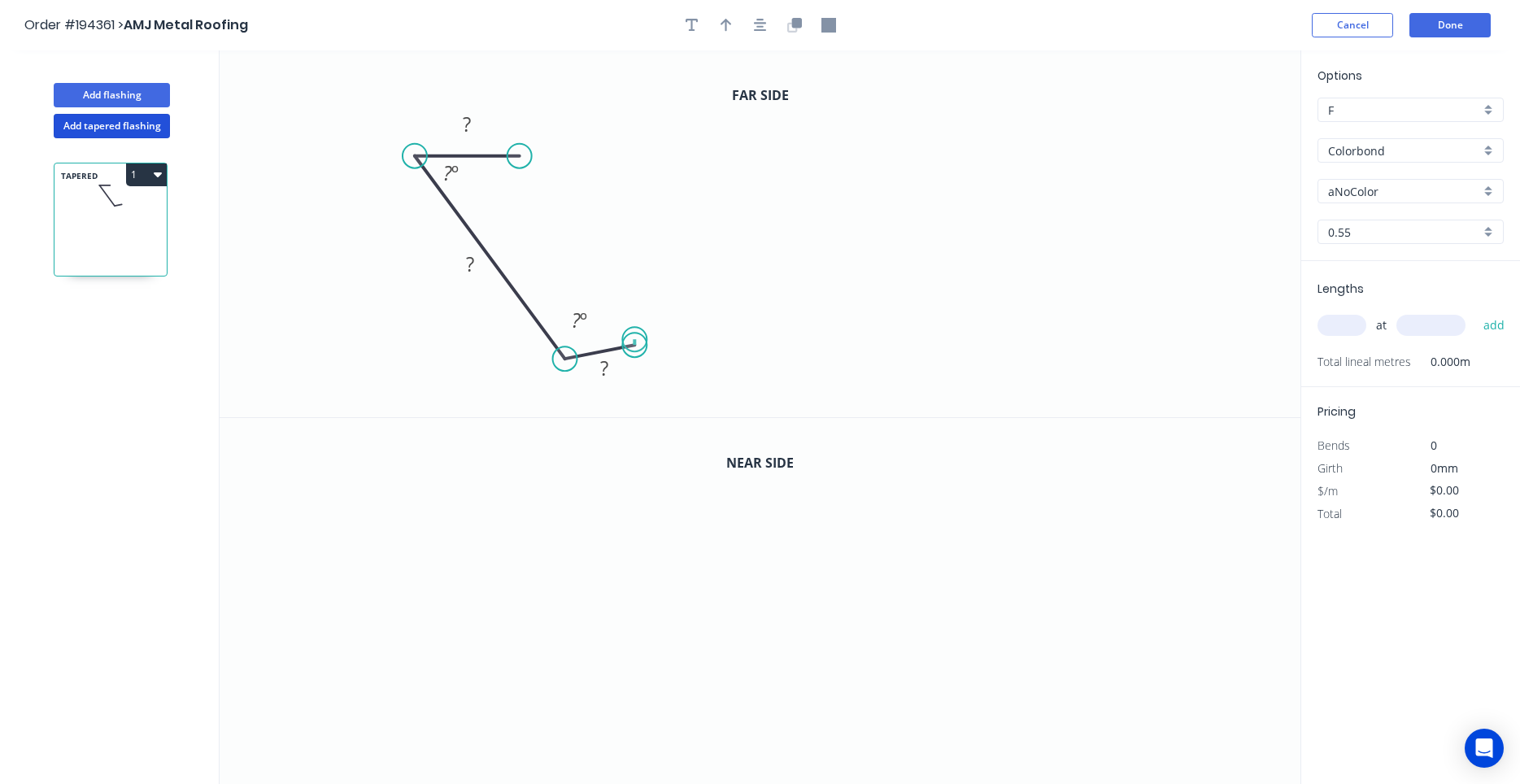
click at [634, 339] on circle at bounding box center [635, 345] width 25 height 25
click at [635, 340] on circle at bounding box center [635, 345] width 25 height 25
drag, startPoint x: 633, startPoint y: 341, endPoint x: 758, endPoint y: 369, distance: 128.1
click at [758, 369] on circle at bounding box center [758, 359] width 25 height 25
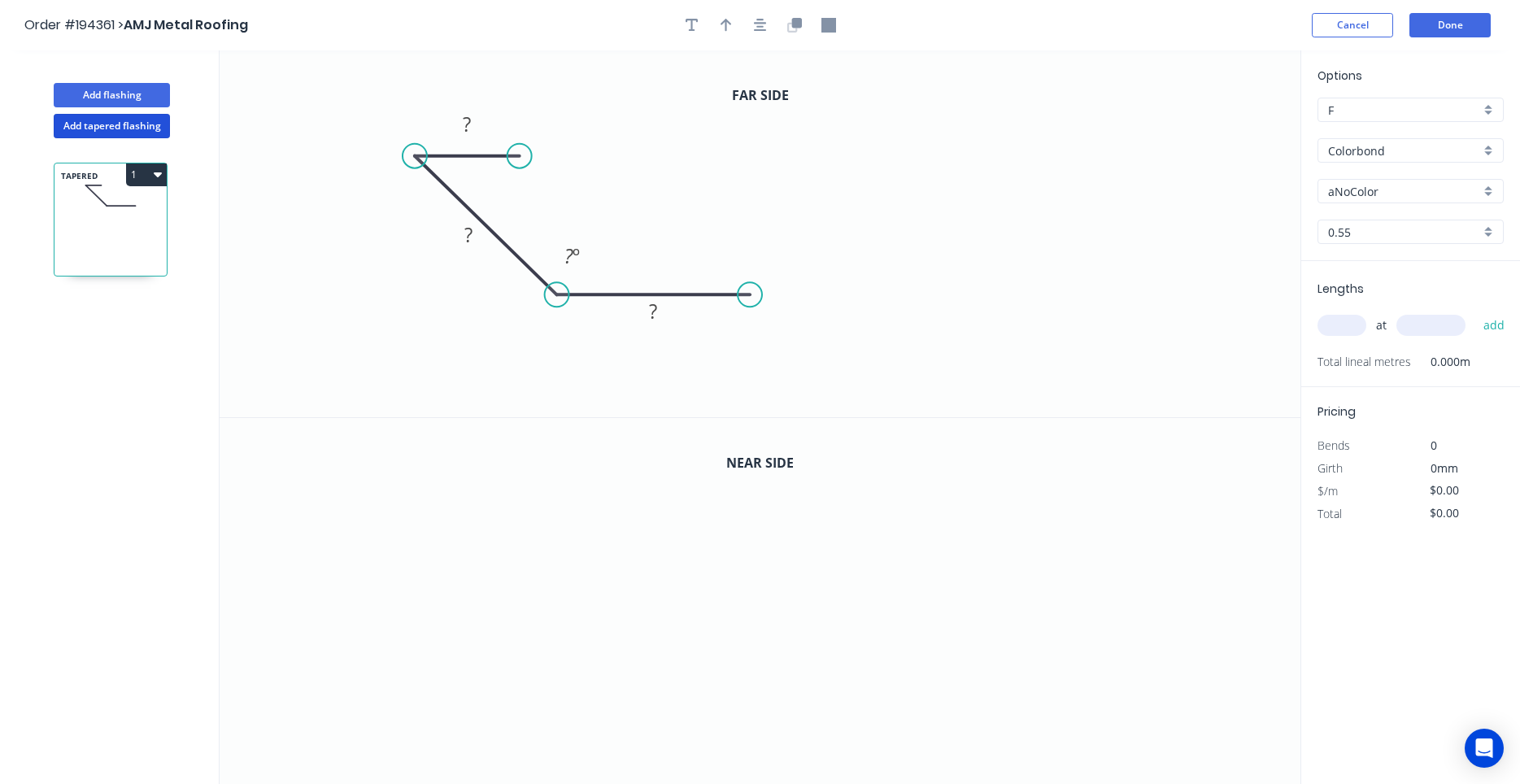
drag, startPoint x: 604, startPoint y: 359, endPoint x: 595, endPoint y: 293, distance: 66.6
click at [595, 293] on icon "0 ? ? ? ? º" at bounding box center [760, 233] width 1081 height 367
drag, startPoint x: 751, startPoint y: 293, endPoint x: 748, endPoint y: 301, distance: 8.5
click at [748, 301] on circle at bounding box center [748, 294] width 25 height 25
drag, startPoint x: 561, startPoint y: 293, endPoint x: 554, endPoint y: 281, distance: 13.9
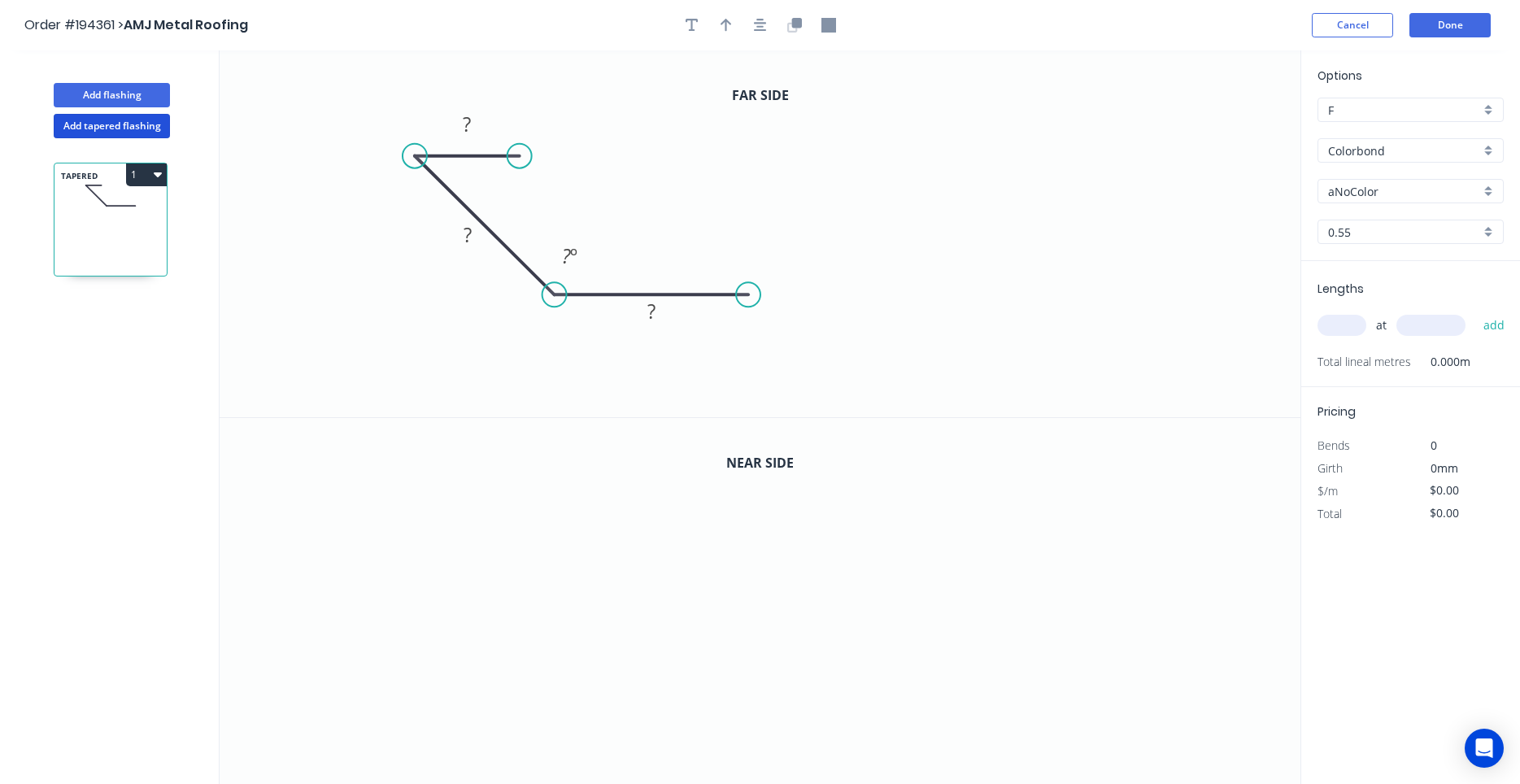
click at [554, 281] on icon "0 ? ? ? ? º" at bounding box center [760, 233] width 1081 height 367
click at [760, 312] on div "Delete point" at bounding box center [828, 316] width 164 height 34
click at [552, 288] on circle at bounding box center [554, 294] width 25 height 25
click at [792, 301] on icon "0 ? ?" at bounding box center [760, 233] width 1081 height 367
click at [791, 293] on circle at bounding box center [792, 294] width 25 height 25
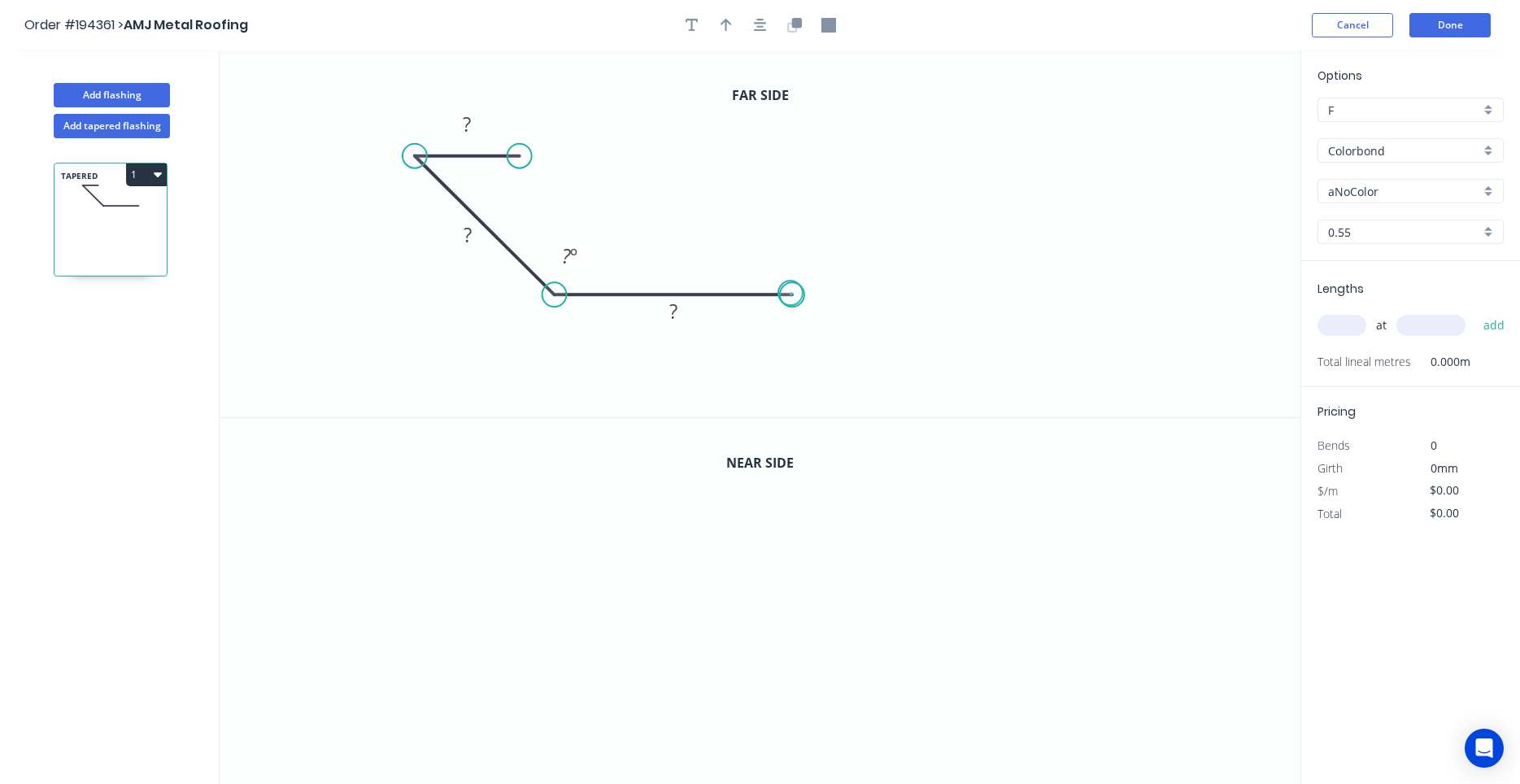
click at [791, 293] on circle at bounding box center [792, 294] width 25 height 25
drag, startPoint x: 791, startPoint y: 293, endPoint x: 1096, endPoint y: 287, distance: 305.1
click at [1096, 287] on circle at bounding box center [1095, 294] width 25 height 25
click at [1143, 360] on icon "0 ? ? ? ? º" at bounding box center [760, 233] width 1081 height 367
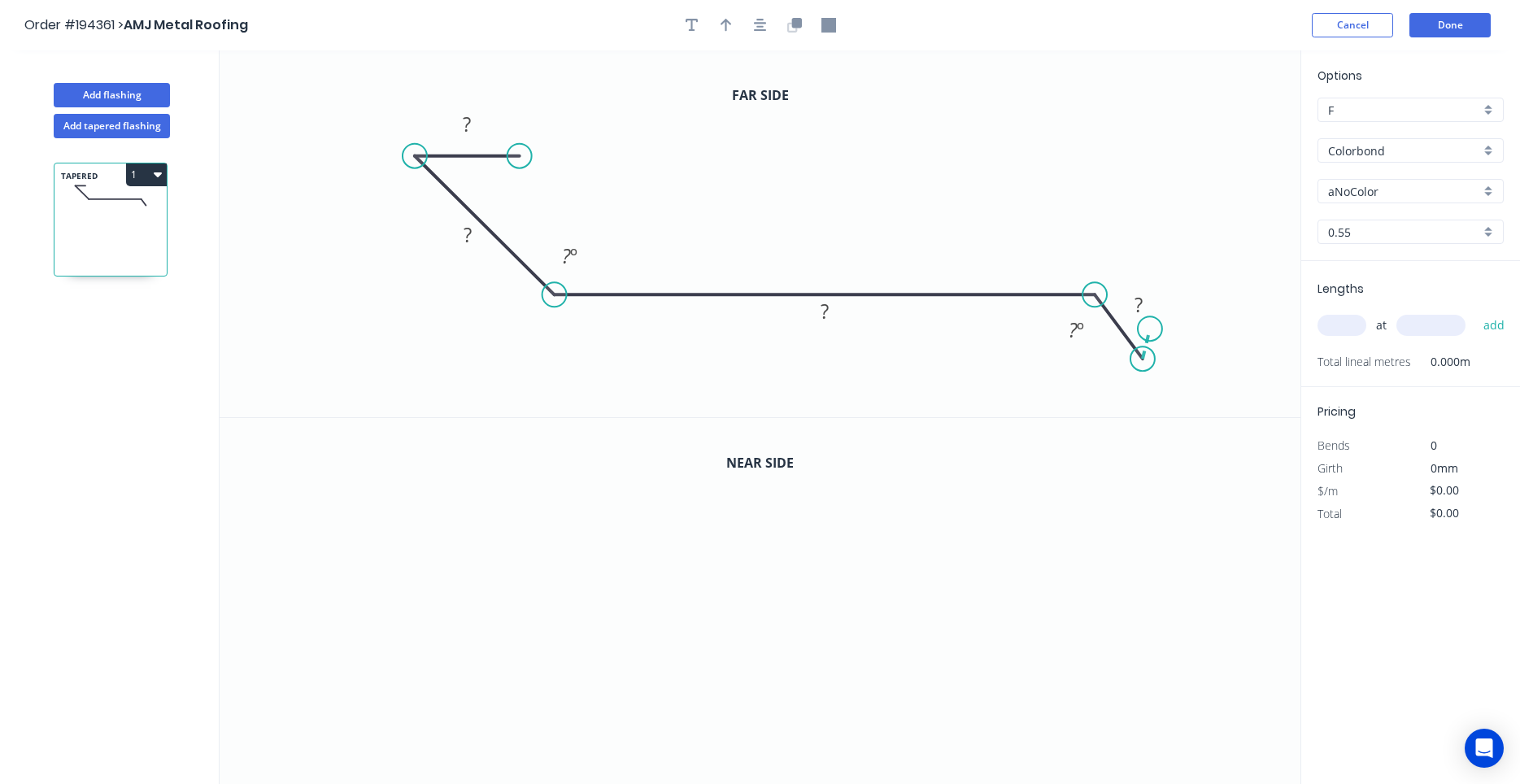
drag, startPoint x: 1146, startPoint y: 356, endPoint x: 1150, endPoint y: 329, distance: 27.3
click at [1150, 329] on icon "0 ? ? ? ? ? º ? º" at bounding box center [760, 233] width 1081 height 367
click at [1167, 339] on div "Delete point" at bounding box center [1233, 348] width 164 height 34
click at [492, 125] on rect at bounding box center [467, 124] width 53 height 34
click at [479, 120] on rect at bounding box center [467, 126] width 33 height 23
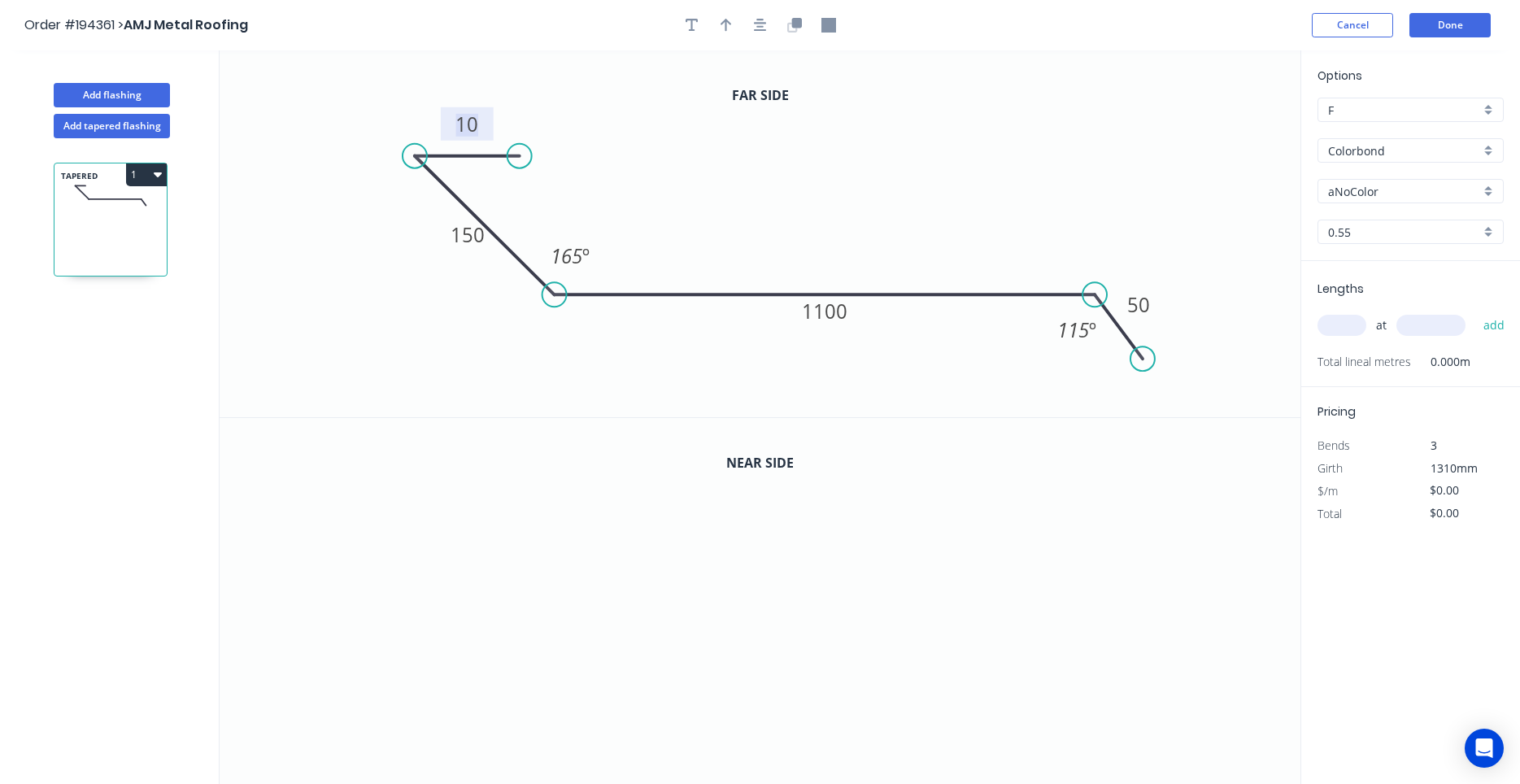
click at [1334, 328] on input "text" at bounding box center [1341, 325] width 49 height 21
type input "1"
type input "1200"
click at [1475, 311] on button "add" at bounding box center [1493, 324] width 38 height 27
click at [757, 26] on icon "button" at bounding box center [760, 25] width 13 height 15
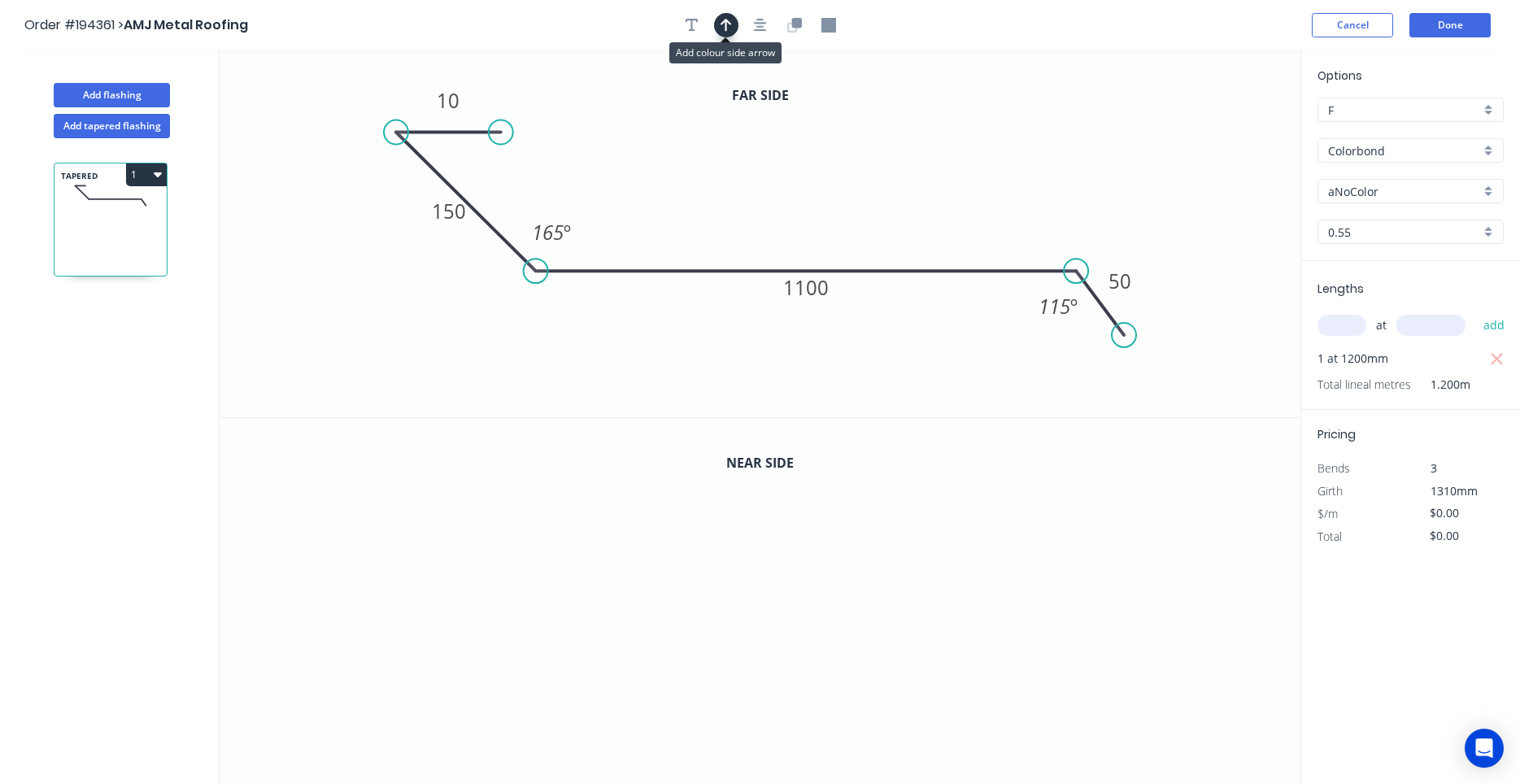
click at [722, 19] on icon "button" at bounding box center [726, 25] width 11 height 15
click at [1215, 131] on icon at bounding box center [1218, 112] width 15 height 52
click at [1217, 132] on icon at bounding box center [1214, 111] width 15 height 52
click at [1217, 128] on icon at bounding box center [1216, 112] width 15 height 52
drag, startPoint x: 1217, startPoint y: 128, endPoint x: 806, endPoint y: 186, distance: 415.1
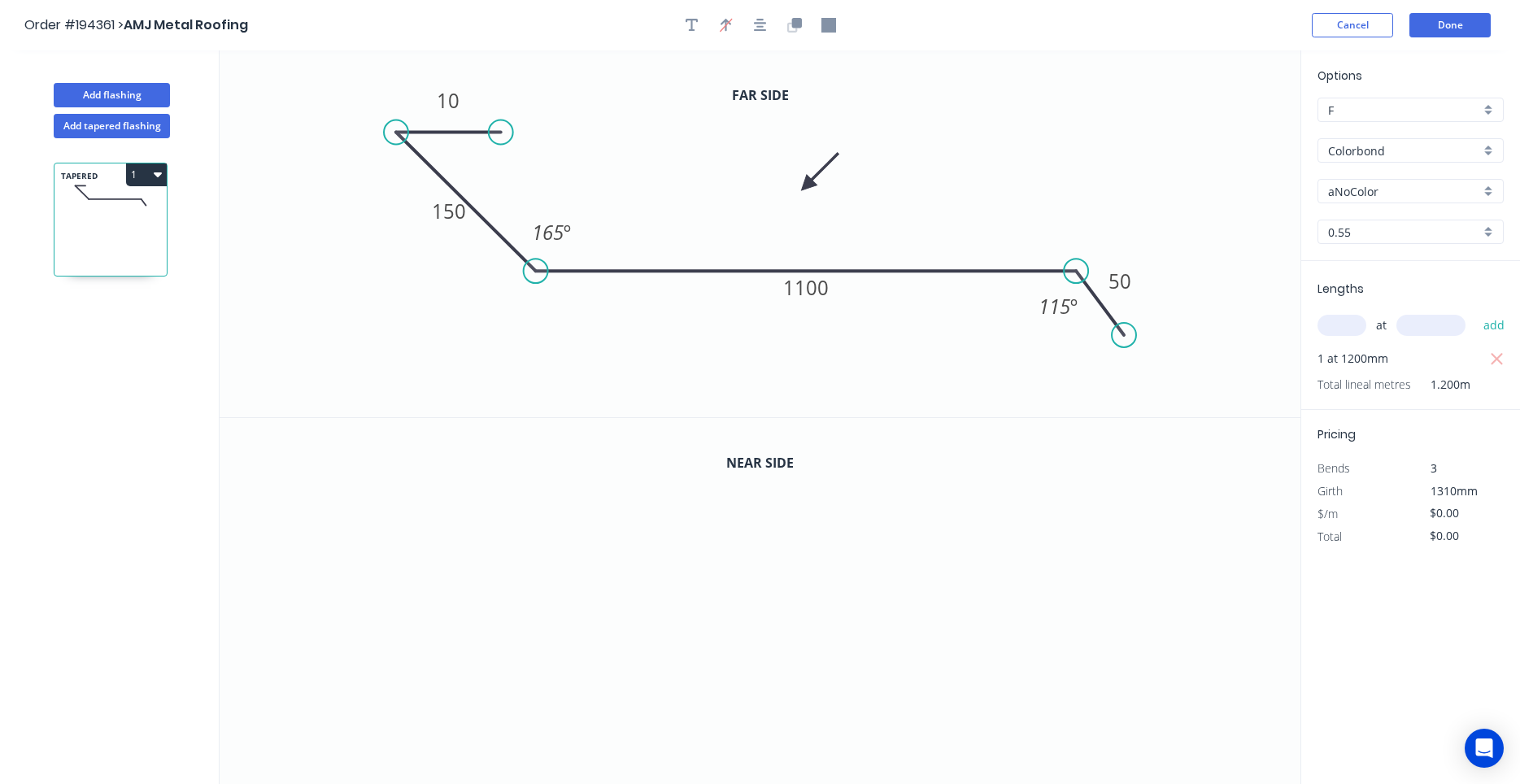
click at [806, 186] on icon at bounding box center [819, 171] width 47 height 47
click at [1392, 196] on input "aNoColor" at bounding box center [1404, 191] width 152 height 17
click at [1392, 201] on div "monument" at bounding box center [1410, 191] width 187 height 25
type input "aNoColor"
click at [1391, 209] on div "Options F F Colorbond Colorbond Colorbond (Premium) Colorbond Coolmax Colorbond…" at bounding box center [1410, 164] width 218 height 194
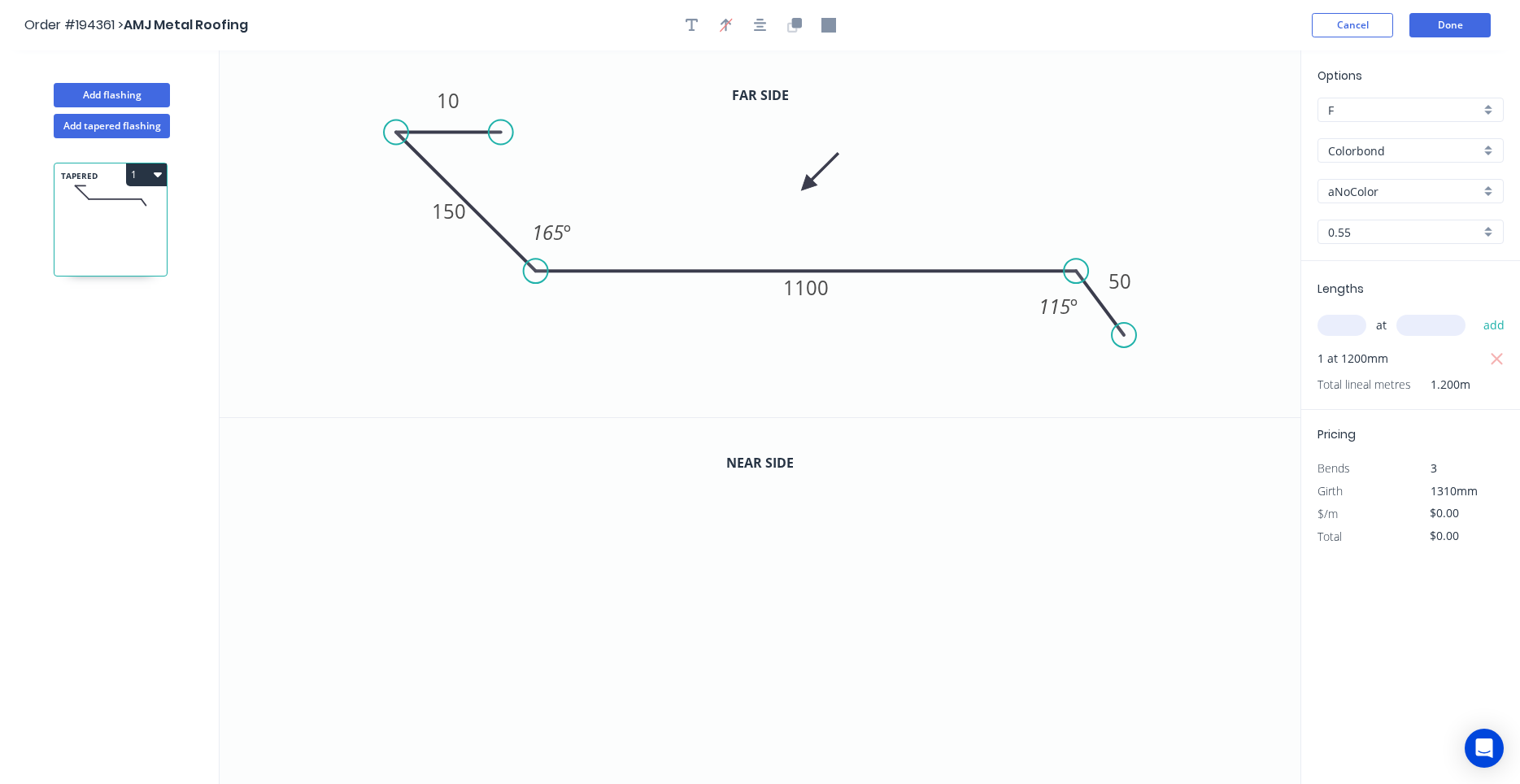
click at [1404, 142] on input "Colorbond" at bounding box center [1404, 150] width 152 height 17
click at [1405, 171] on div "Colorbond" at bounding box center [1410, 181] width 185 height 28
type input "Colorbond"
click at [1404, 178] on div "Options F F Colorbond Colorbond Colorbond (Premium) Colorbond Coolmax Colorbond…" at bounding box center [1410, 164] width 218 height 194
click at [1397, 196] on input "aNoColor" at bounding box center [1404, 191] width 152 height 17
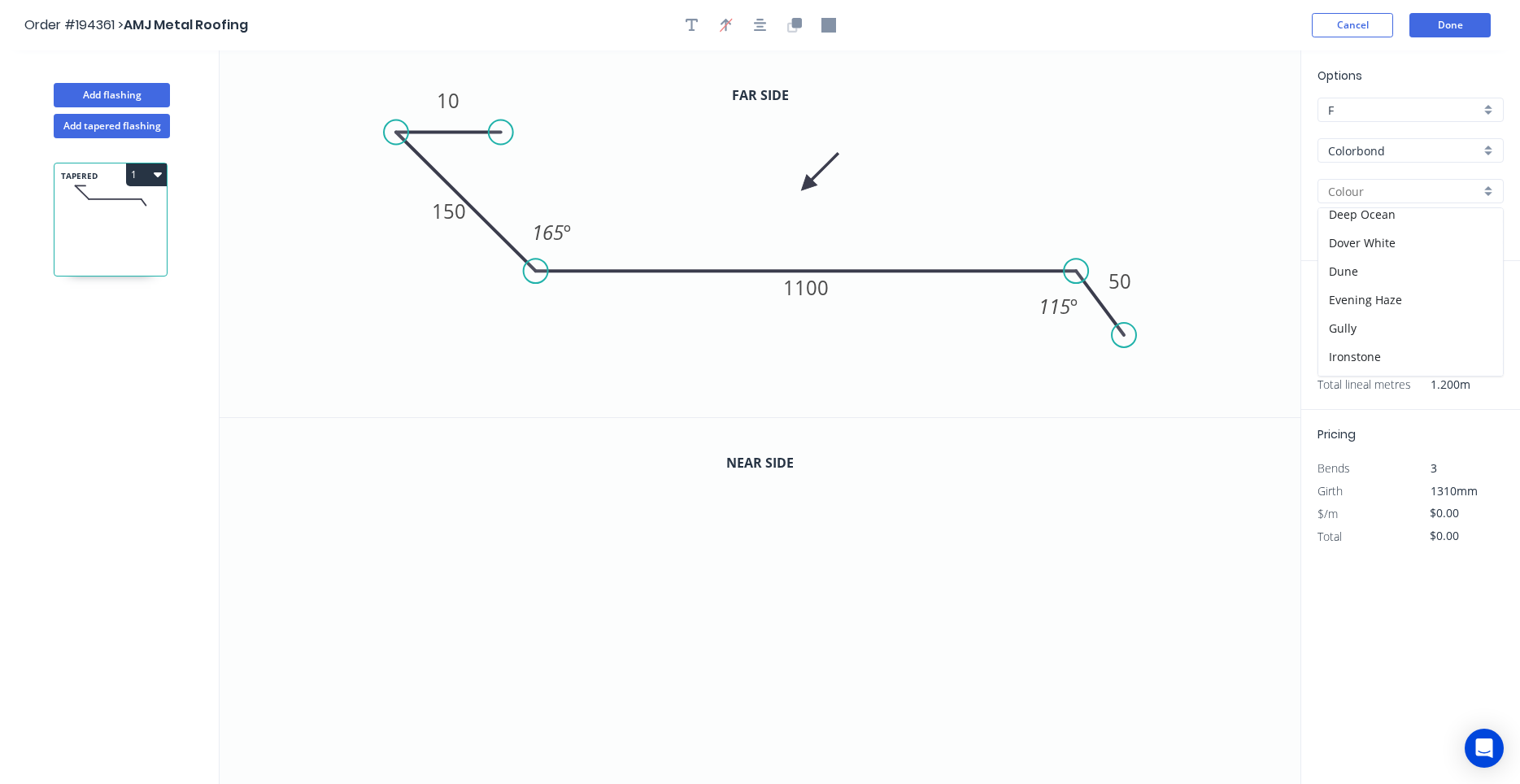
scroll to position [301, 0]
click at [1397, 308] on div "Monument" at bounding box center [1410, 320] width 185 height 28
type input "Monument"
click at [1340, 329] on input "text" at bounding box center [1341, 325] width 49 height 21
type input "1"
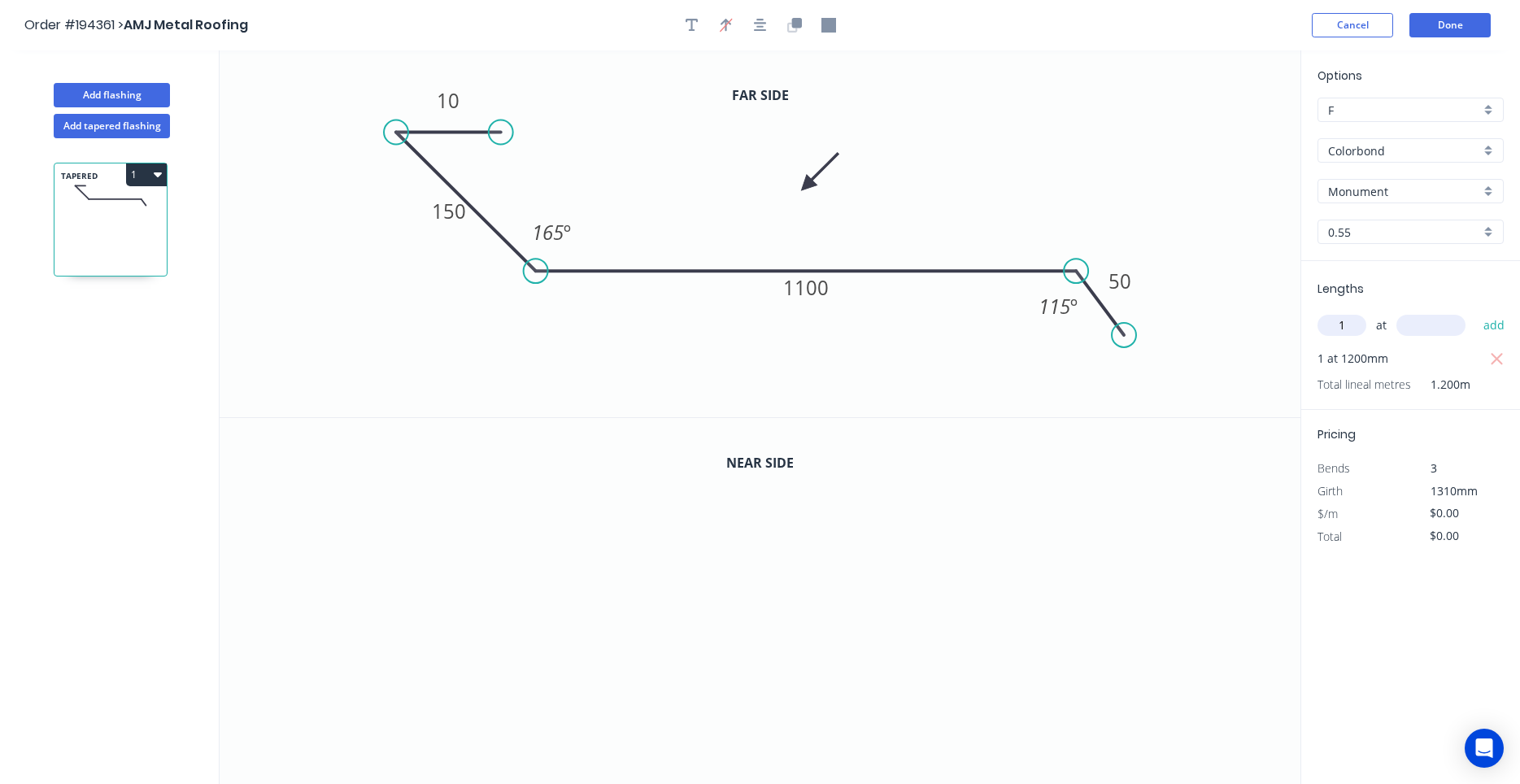
type input "1"
click at [768, 27] on button "button" at bounding box center [760, 26] width 25 height 25
click at [826, 27] on icon "button" at bounding box center [829, 25] width 15 height 15
drag, startPoint x: 1222, startPoint y: 154, endPoint x: 357, endPoint y: 104, distance: 866.4
click at [357, 104] on rect at bounding box center [357, 104] width 16 height 16
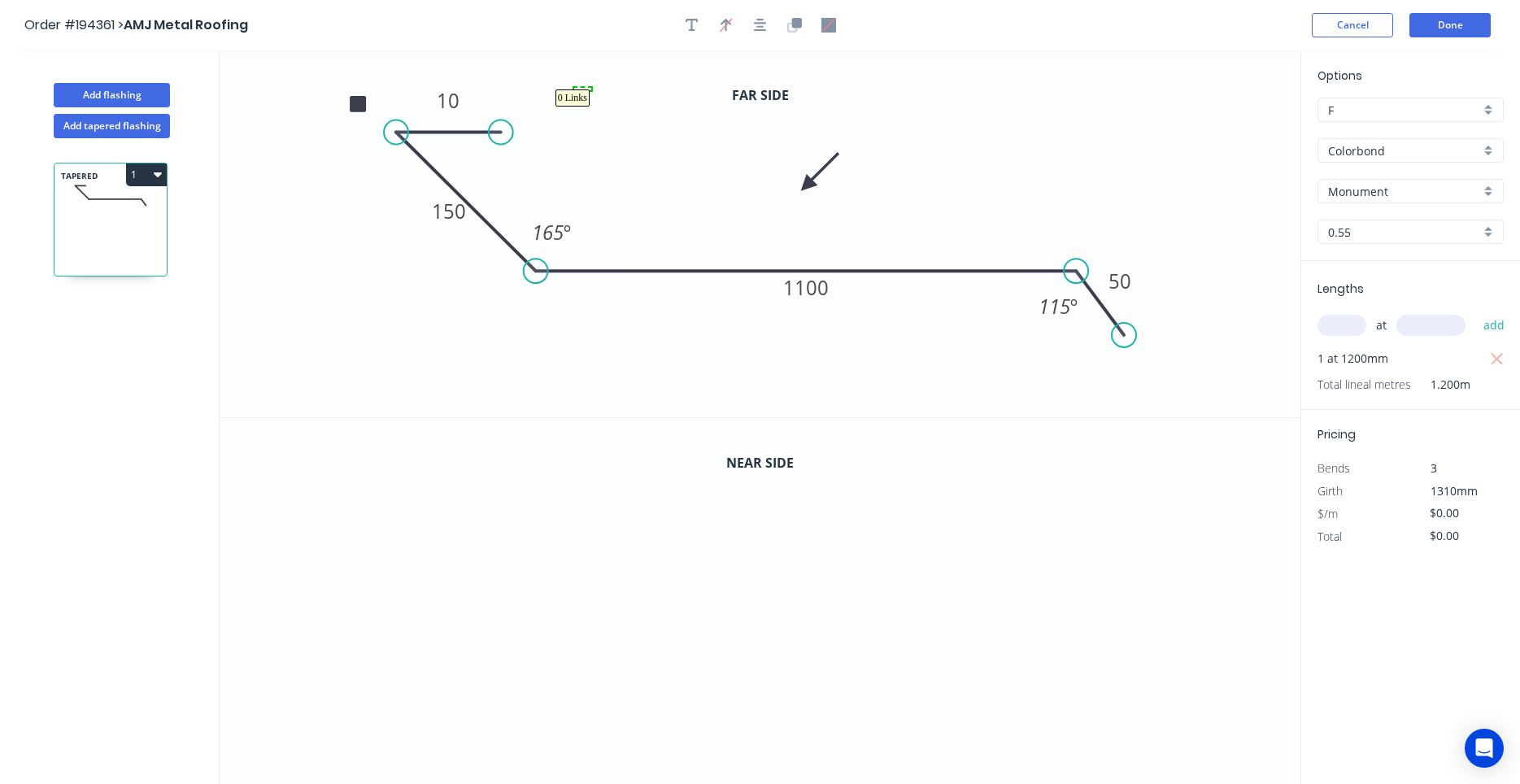
drag, startPoint x: 574, startPoint y: 90, endPoint x: 592, endPoint y: 88, distance: 18.1
click at [794, 34] on button "button" at bounding box center [795, 26] width 25 height 25
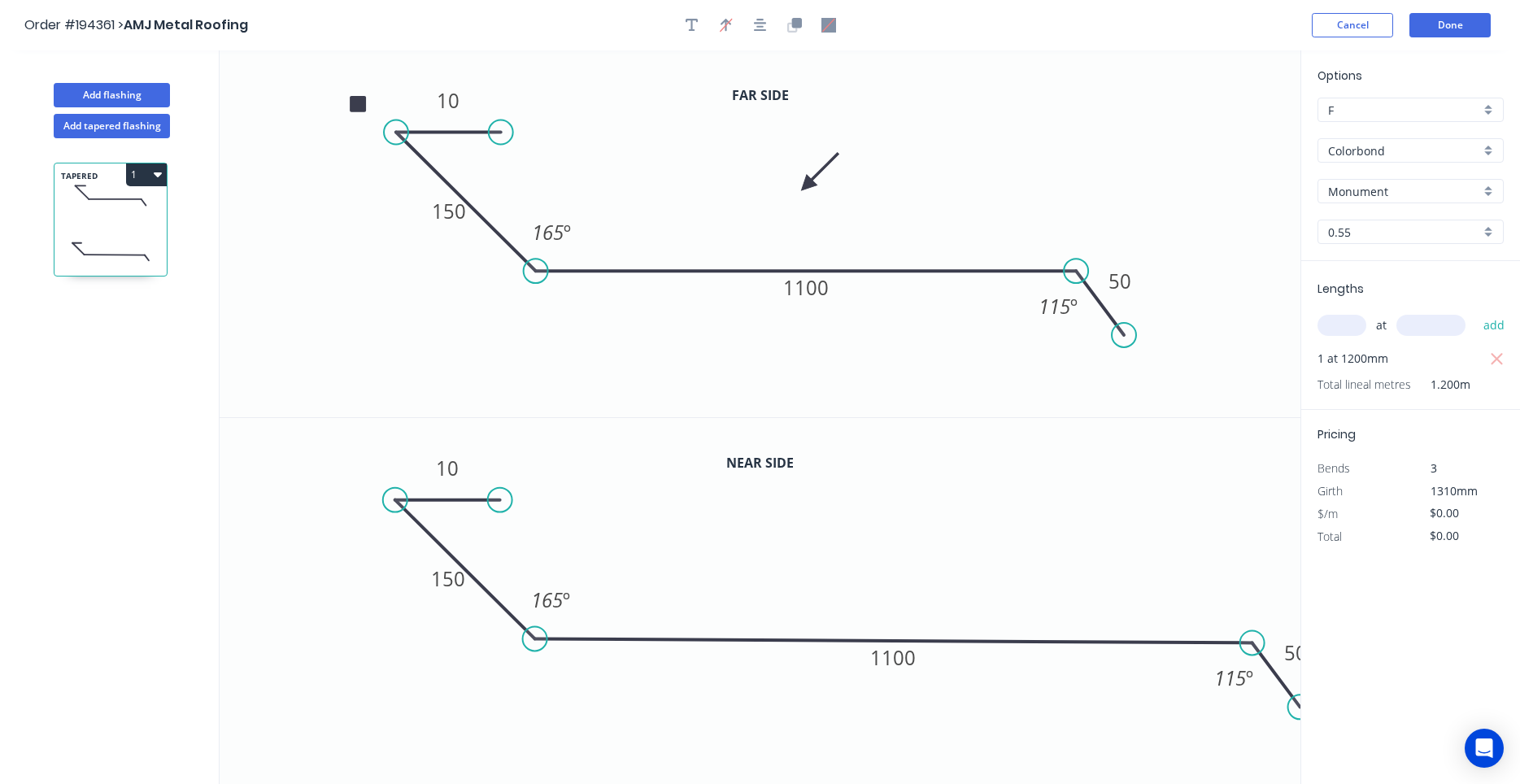
drag, startPoint x: 1107, startPoint y: 676, endPoint x: 1284, endPoint y: 681, distance: 177.1
click at [1284, 681] on icon "0 10 150 1100 50 165 º 115 º" at bounding box center [760, 602] width 1081 height 368
drag, startPoint x: 793, startPoint y: 23, endPoint x: 767, endPoint y: 33, distance: 27.9
click at [768, 33] on div at bounding box center [760, 26] width 171 height 25
click at [767, 33] on button "button" at bounding box center [760, 26] width 25 height 25
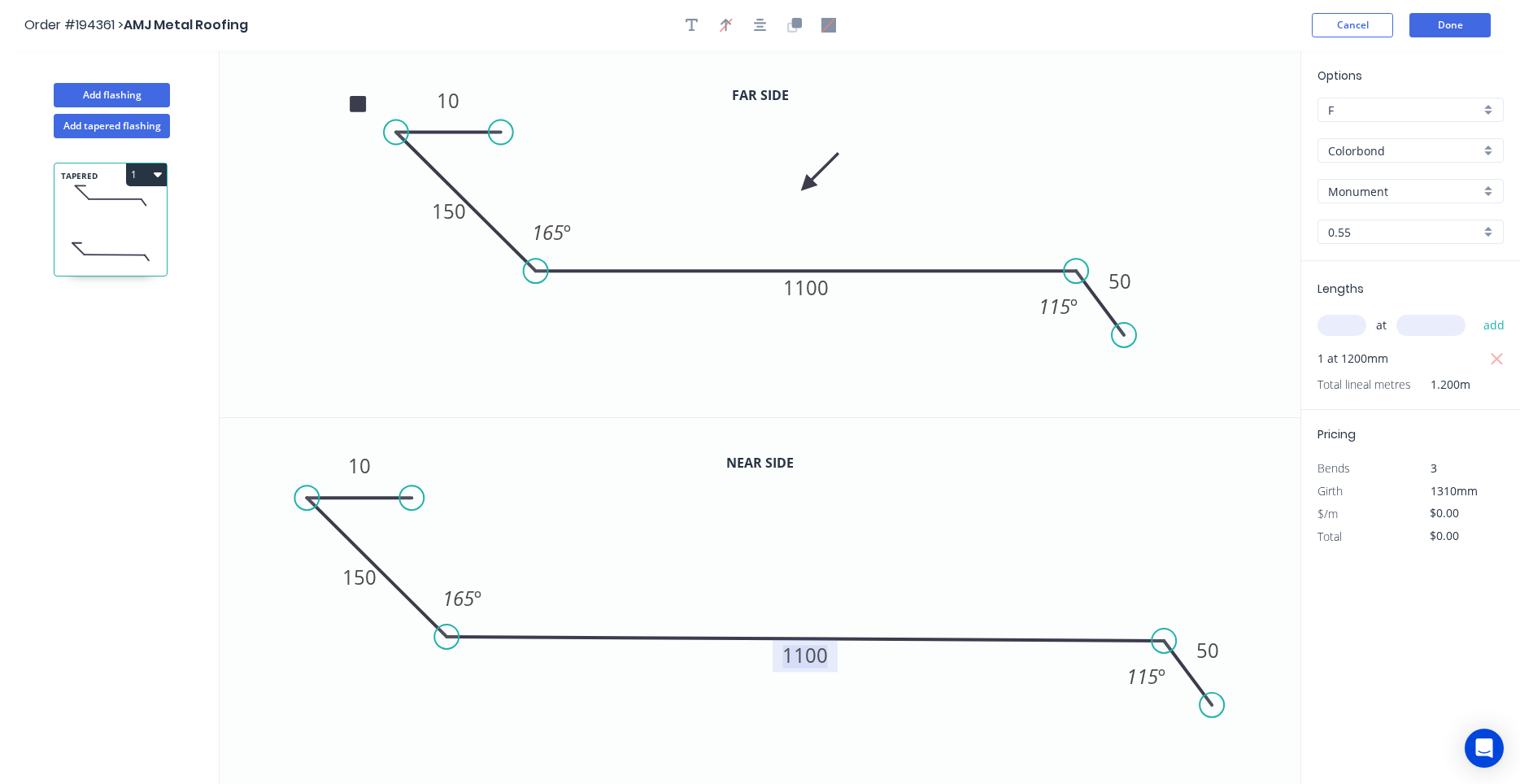
click at [802, 660] on tspan "1100" at bounding box center [806, 655] width 46 height 27
click at [809, 303] on rect at bounding box center [806, 287] width 65 height 34
click at [811, 292] on tspan "1100" at bounding box center [806, 287] width 46 height 27
click at [152, 171] on button "1" at bounding box center [147, 175] width 41 height 23
click at [142, 205] on div "Duplicate" at bounding box center [89, 215] width 126 height 24
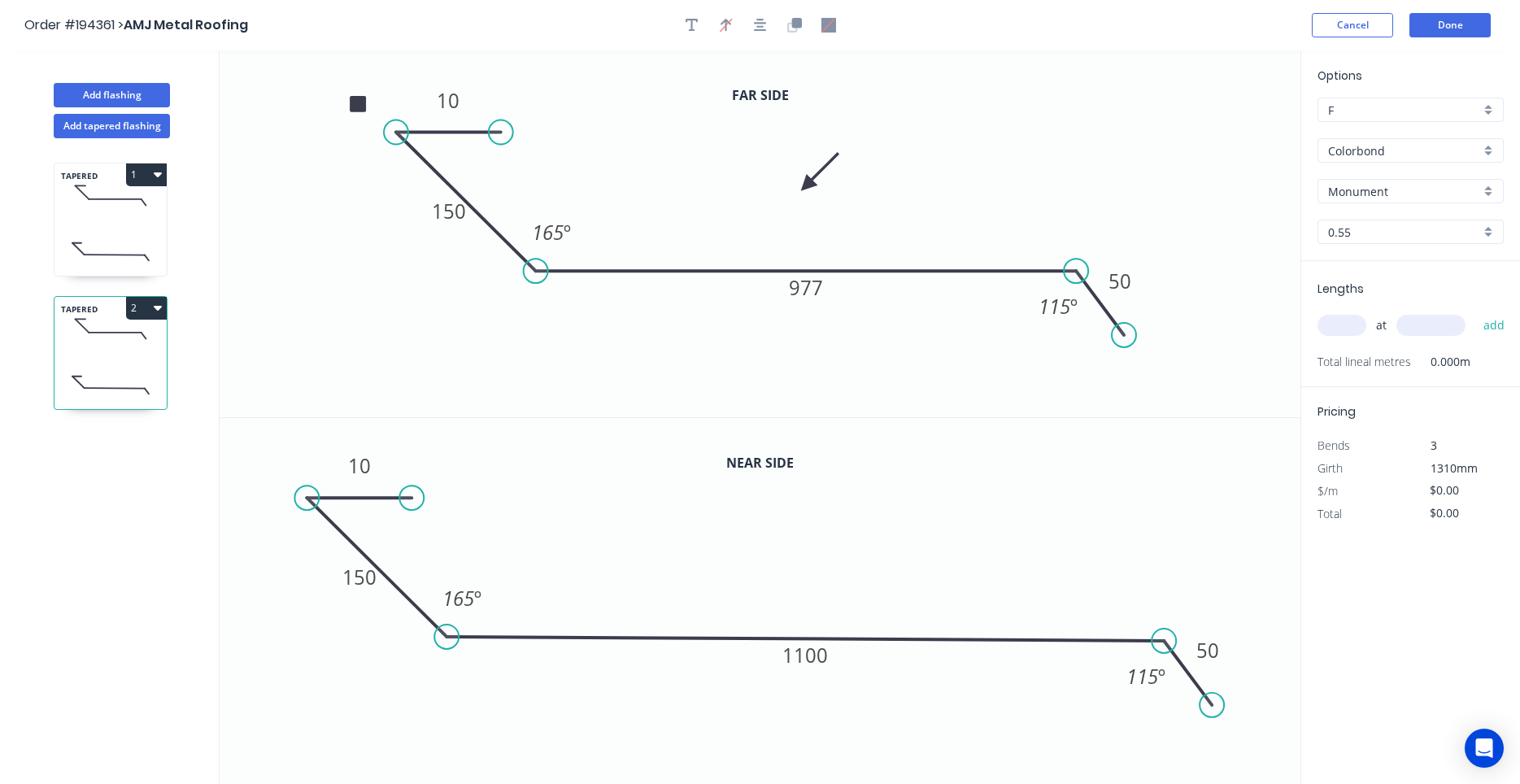
click at [792, 679] on icon "0 10 150 1100 50 165 º 115 º" at bounding box center [760, 602] width 1081 height 368
click at [818, 660] on tspan "1100" at bounding box center [806, 655] width 46 height 27
click at [818, 659] on tspan "1100" at bounding box center [806, 655] width 46 height 27
click at [819, 657] on tspan "1100" at bounding box center [806, 655] width 46 height 27
click at [794, 661] on tspan "1100" at bounding box center [806, 655] width 46 height 27
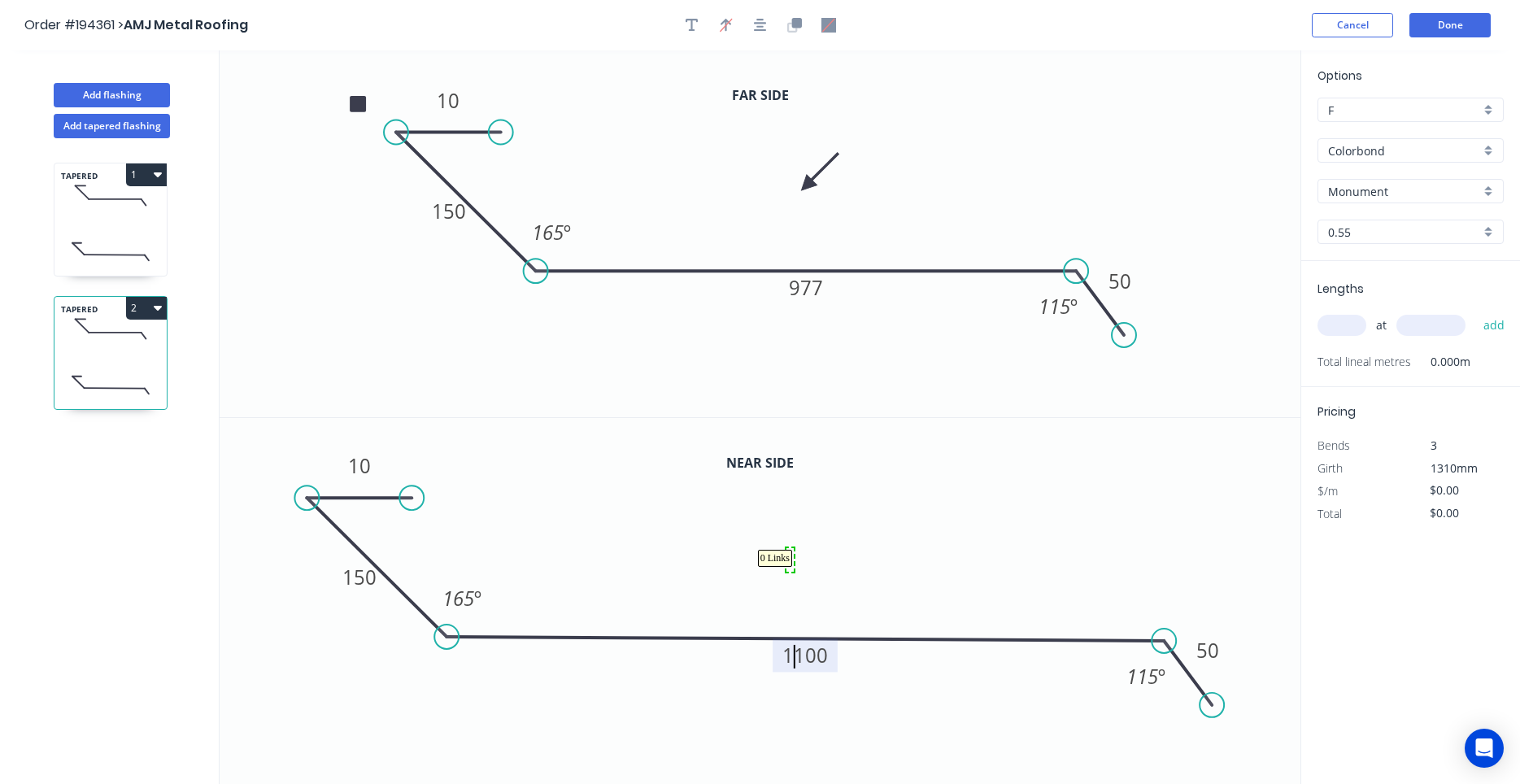
drag, startPoint x: 786, startPoint y: 569, endPoint x: 794, endPoint y: 547, distance: 23.4
click at [819, 668] on tspan "1100" at bounding box center [806, 655] width 46 height 27
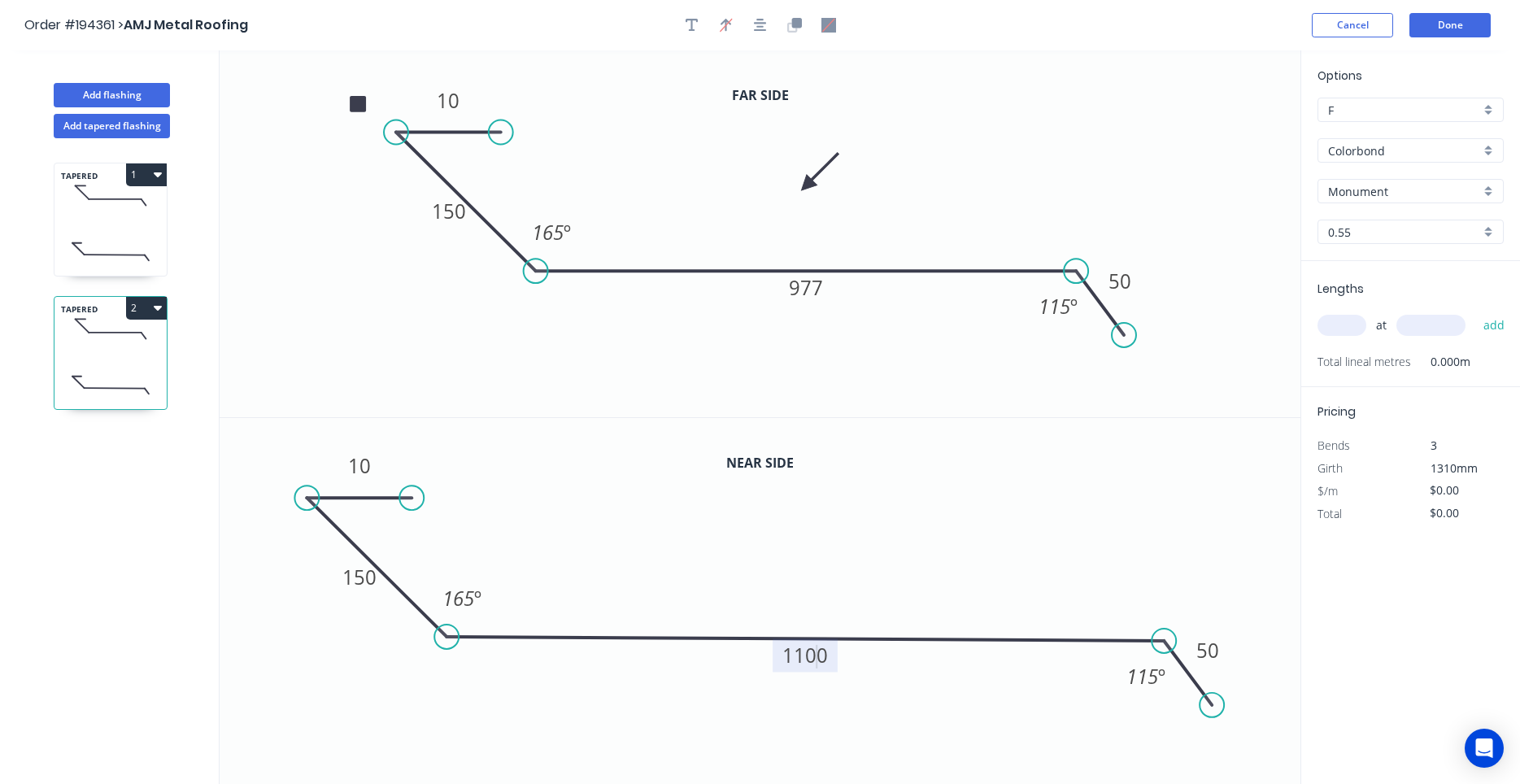
click at [812, 662] on tspan "1100" at bounding box center [806, 655] width 46 height 27
click at [811, 662] on tspan "1100" at bounding box center [806, 655] width 46 height 27
click at [810, 663] on tspan "1100" at bounding box center [806, 655] width 46 height 27
click at [809, 663] on tspan "1100" at bounding box center [806, 655] width 46 height 27
drag, startPoint x: 827, startPoint y: 655, endPoint x: 761, endPoint y: 661, distance: 66.3
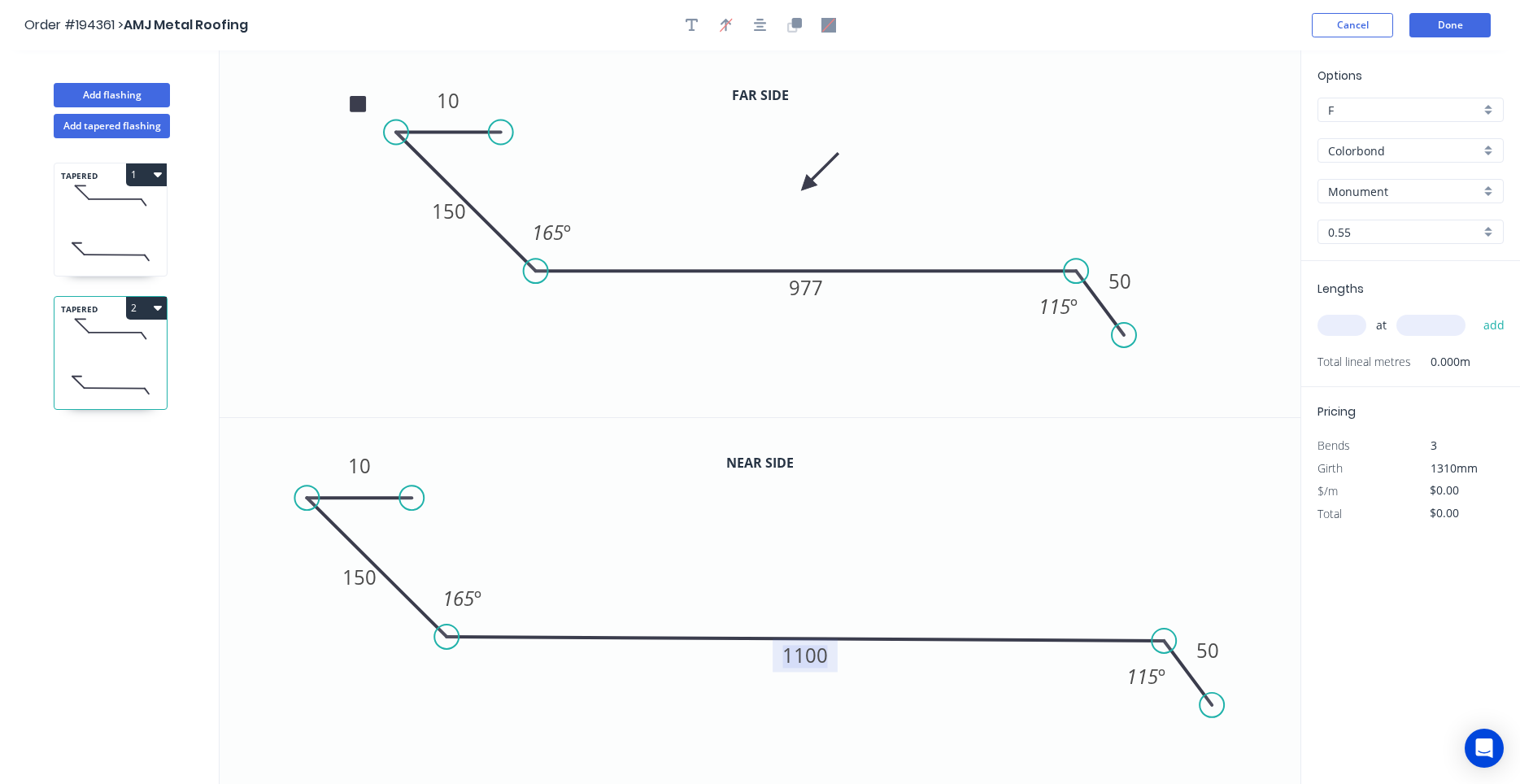
click at [761, 661] on icon "0 10 150 1100 50 165 º 115 º" at bounding box center [760, 602] width 1081 height 368
click at [806, 661] on tspan "1100" at bounding box center [806, 655] width 46 height 27
click at [818, 282] on tspan "977" at bounding box center [806, 287] width 34 height 27
type input "$31.64"
click at [1342, 331] on input "text" at bounding box center [1341, 325] width 49 height 21
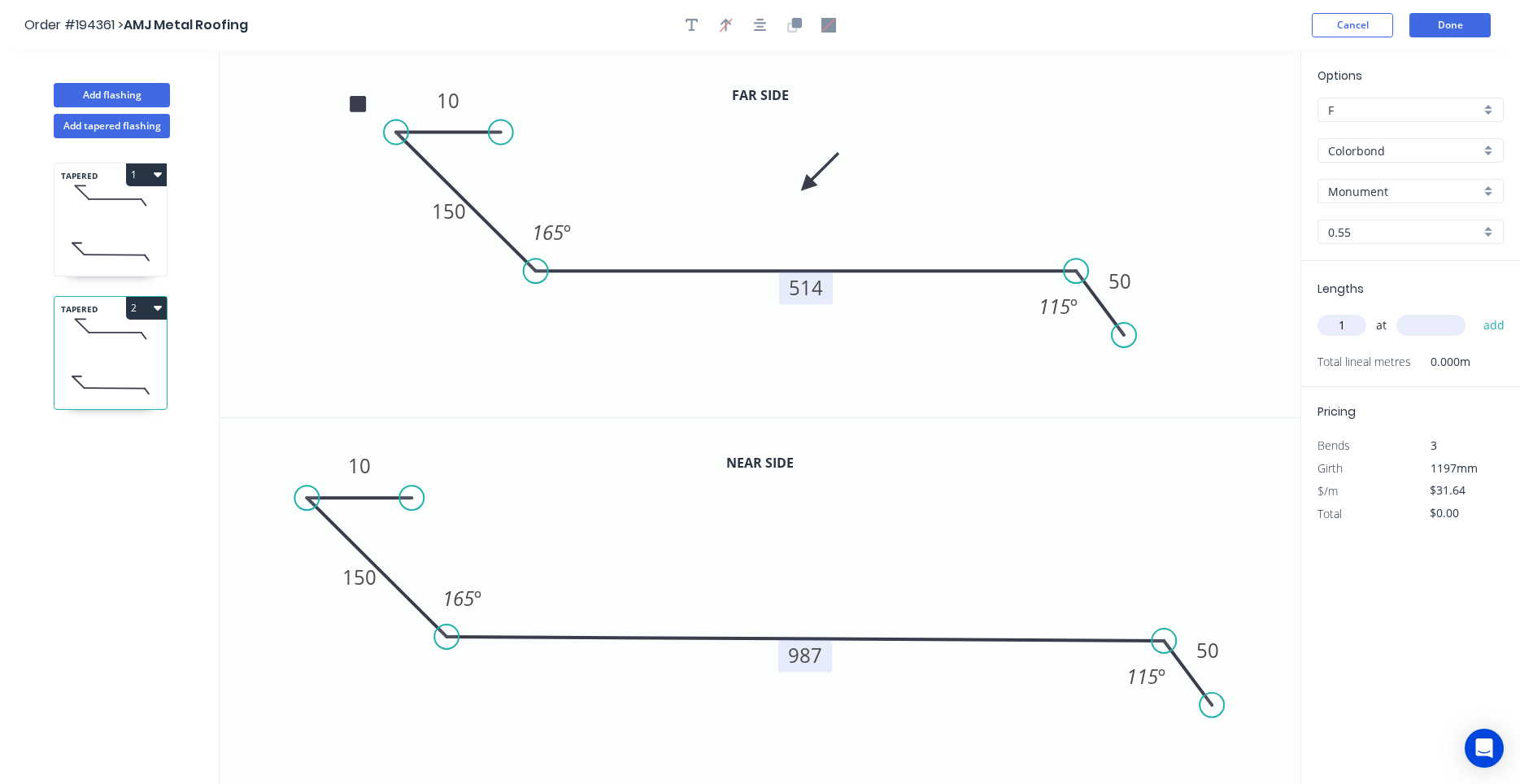
type input "1"
type input "4600"
click at [1475, 311] on button "add" at bounding box center [1493, 324] width 38 height 27
click at [166, 302] on button "2" at bounding box center [147, 308] width 41 height 23
click at [144, 338] on div "Duplicate" at bounding box center [89, 348] width 126 height 24
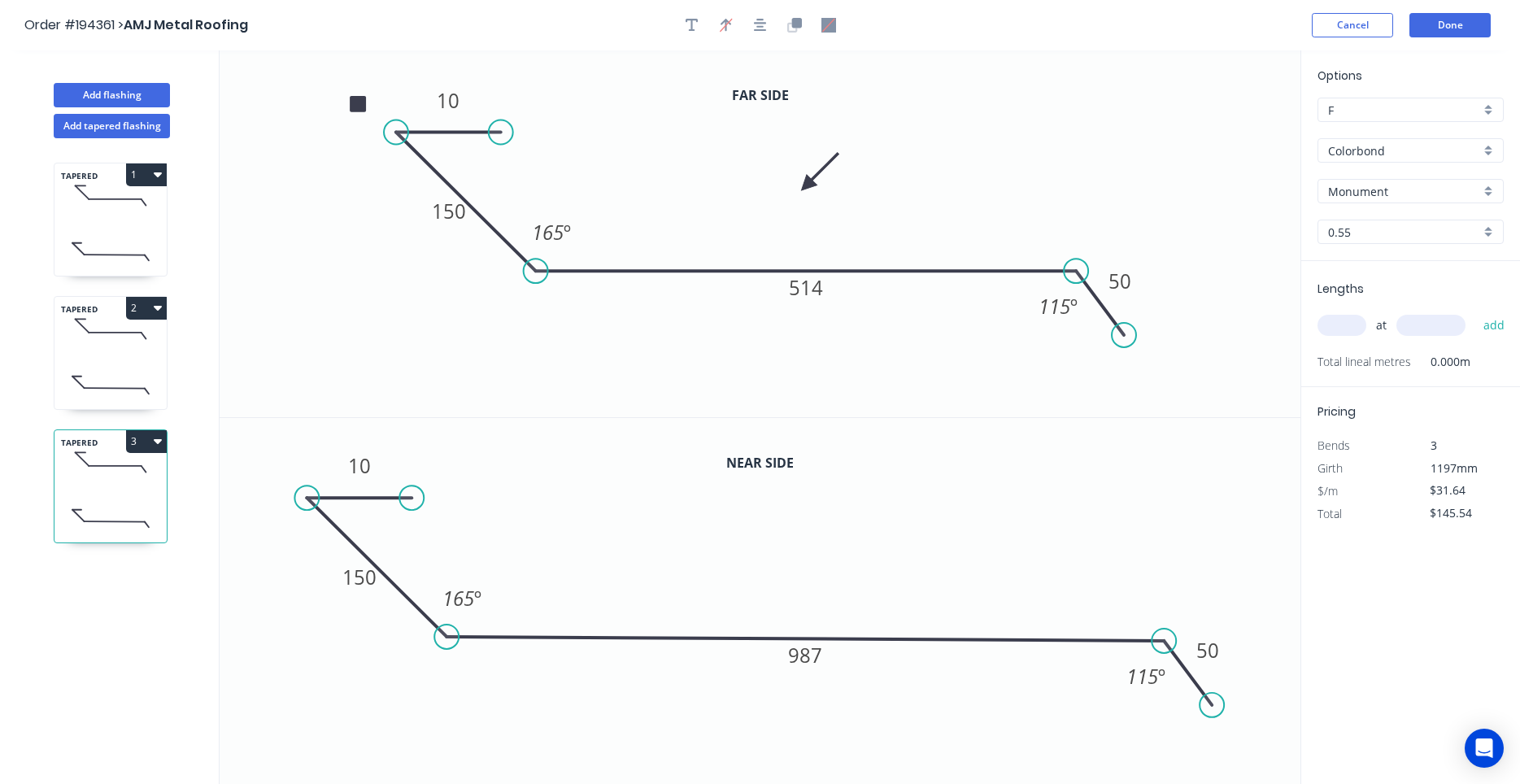
type input "$0.00"
click at [801, 658] on tspan "987" at bounding box center [806, 655] width 34 height 27
click at [827, 289] on rect at bounding box center [806, 287] width 54 height 34
type input "$23.35"
click at [822, 287] on tspan "514" at bounding box center [806, 287] width 34 height 27
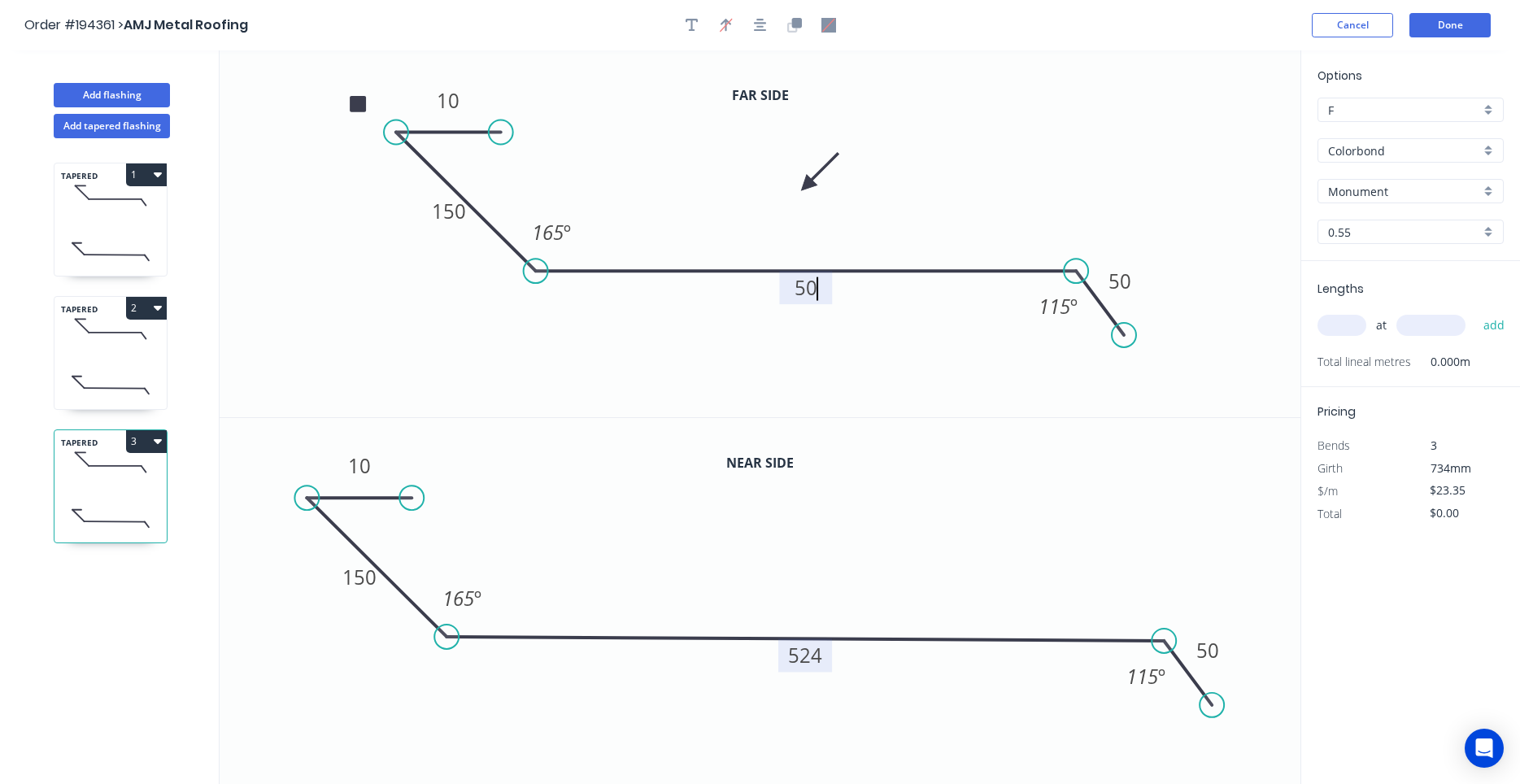
click at [839, 356] on icon "0 10 150 50 50 165 º 115 º" at bounding box center [760, 233] width 1081 height 367
click at [1465, 34] on button "Done" at bounding box center [1450, 26] width 81 height 25
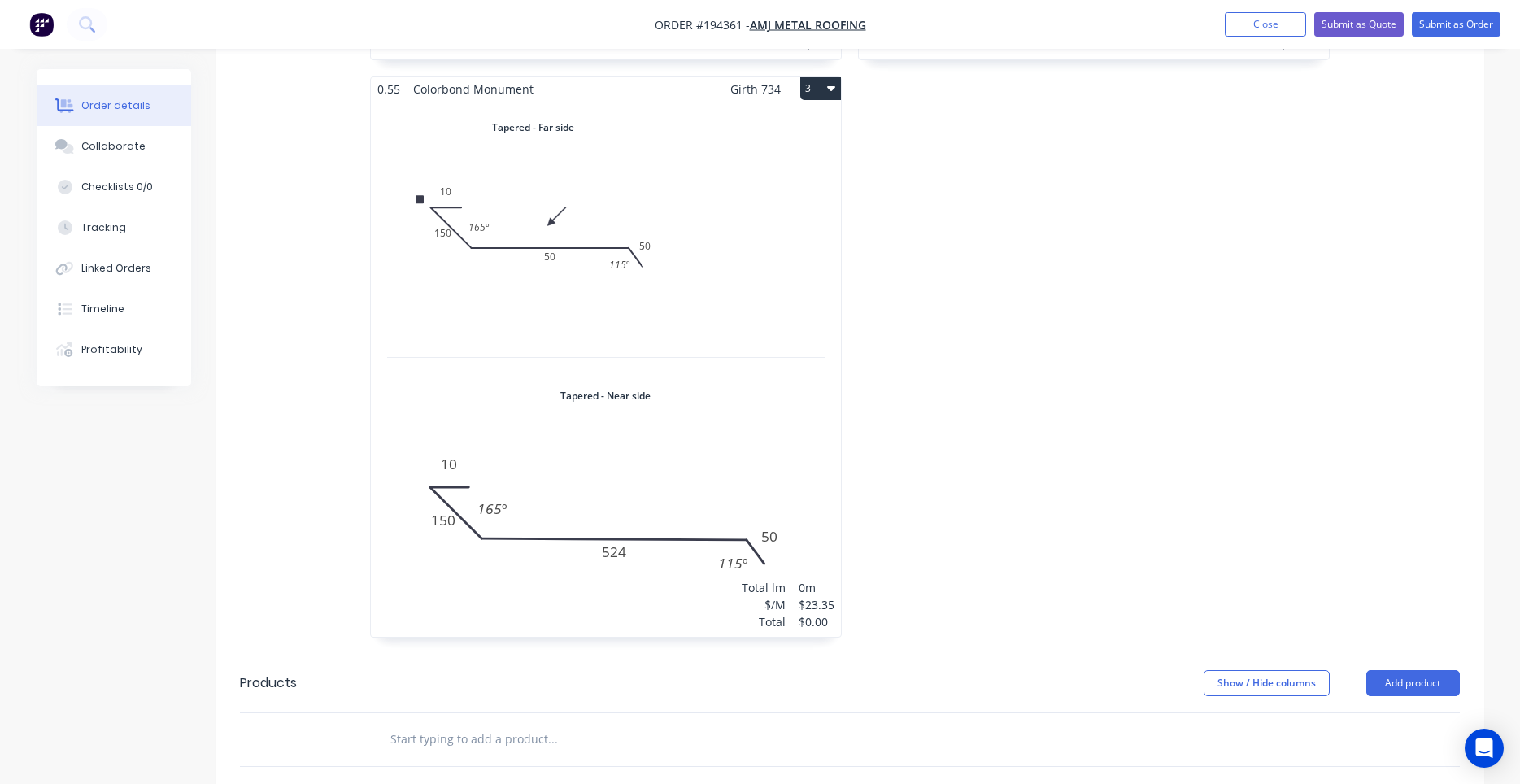
scroll to position [967, 0]
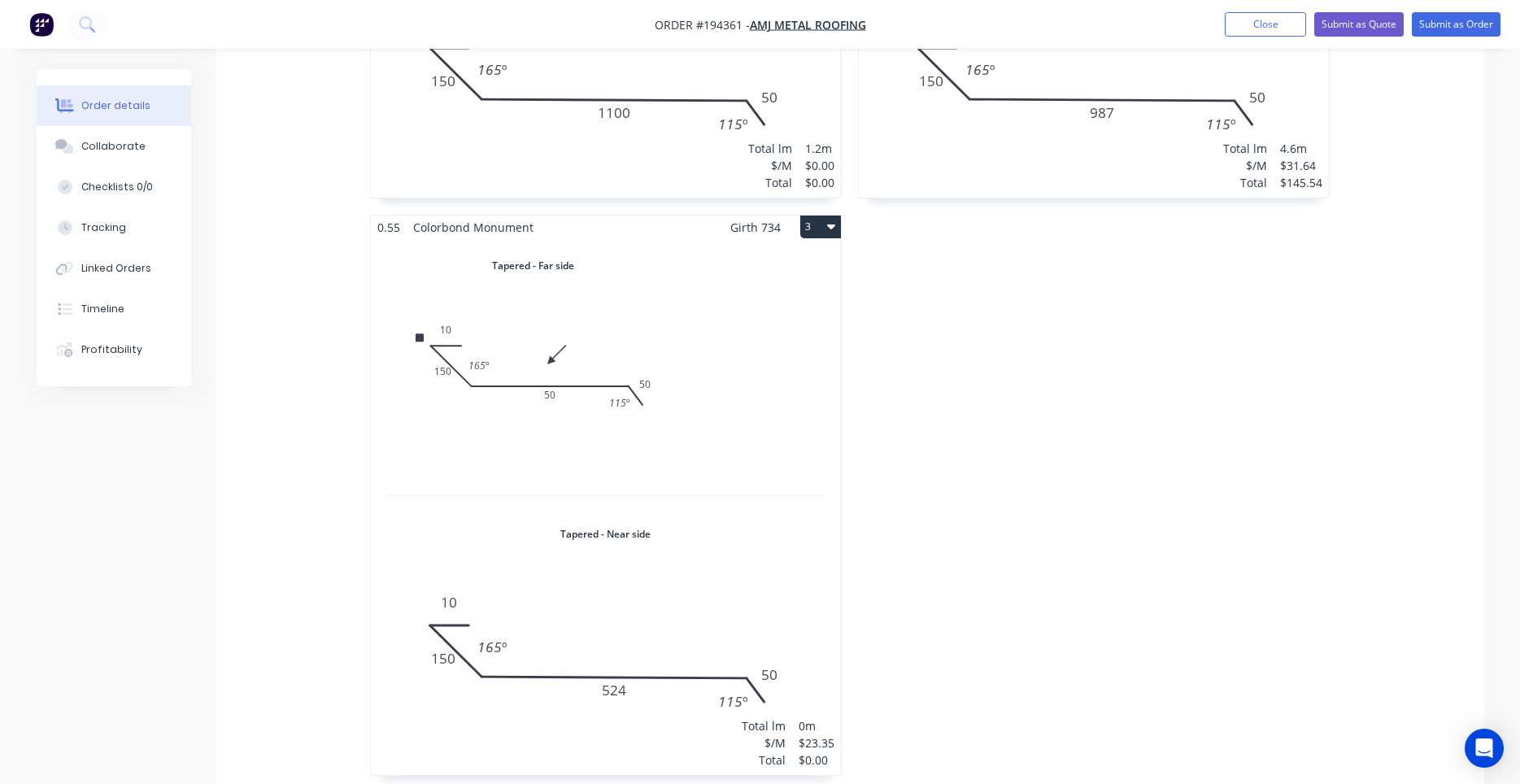
click at [708, 440] on div "Total lm $/M Total 0m $23.35 $0.00" at bounding box center [606, 506] width 470 height 536
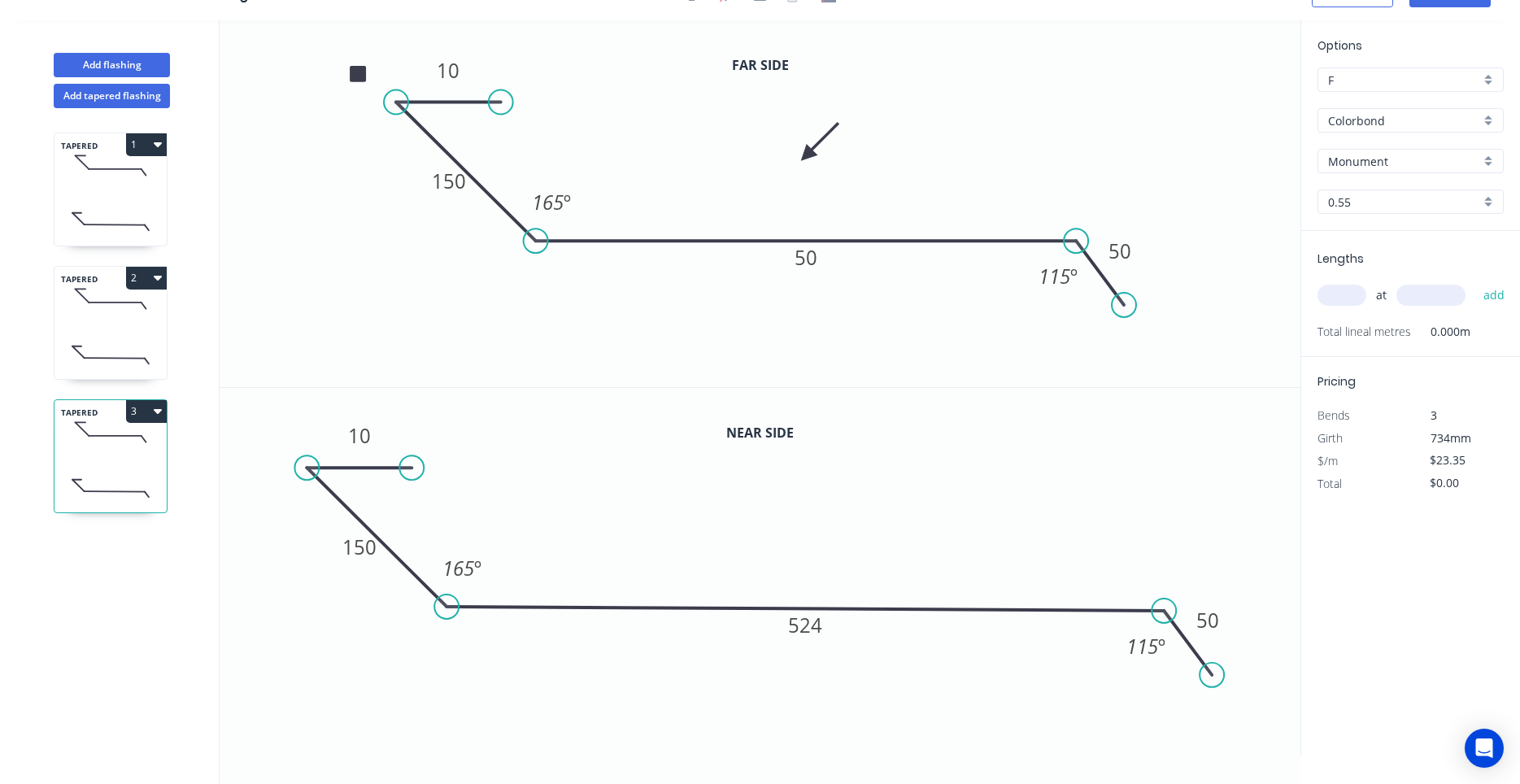
click at [1356, 298] on input "text" at bounding box center [1341, 295] width 49 height 21
type input "1"
type input "4600"
click at [1475, 281] on button "add" at bounding box center [1493, 294] width 38 height 27
type input "$107.41"
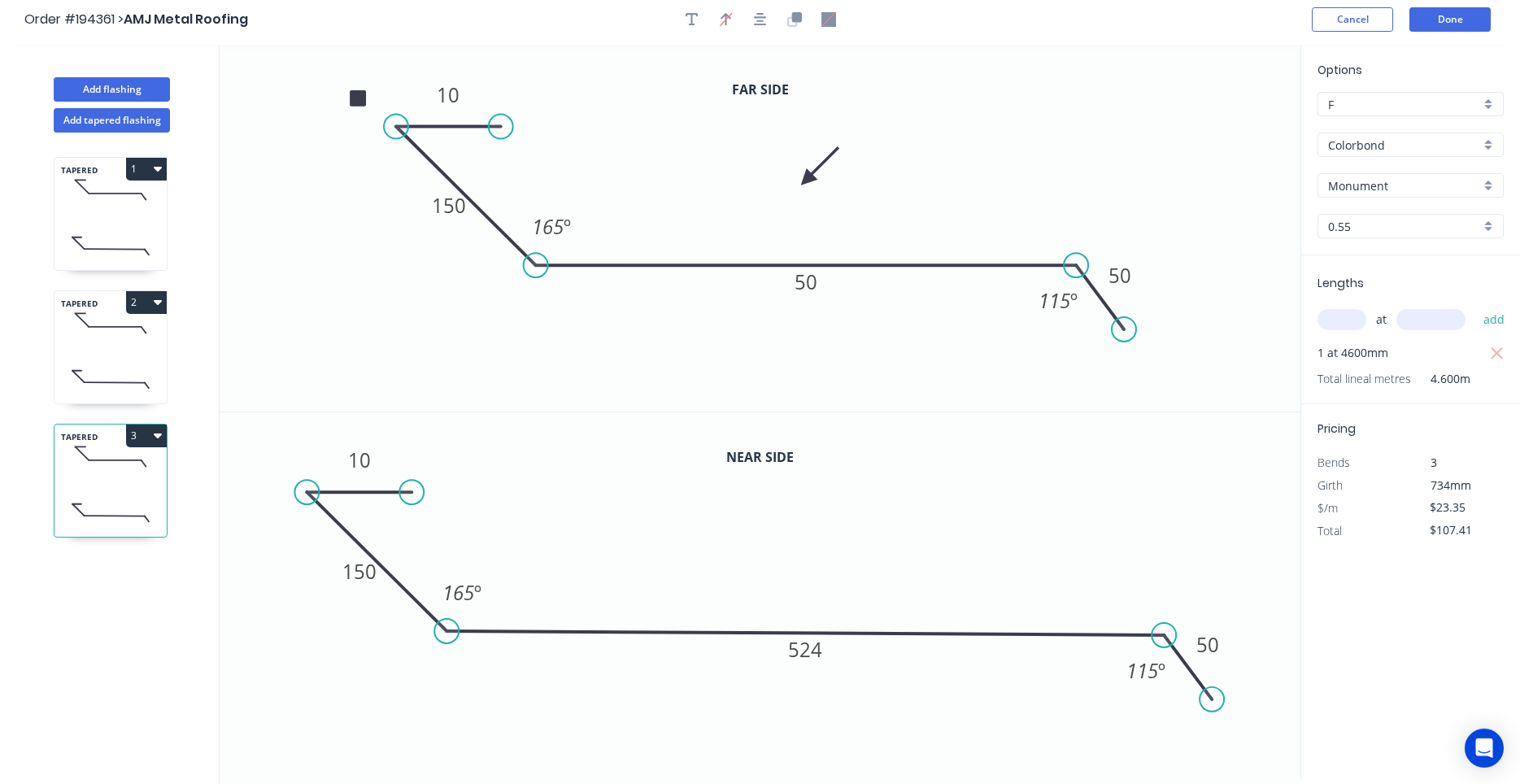
scroll to position [0, 0]
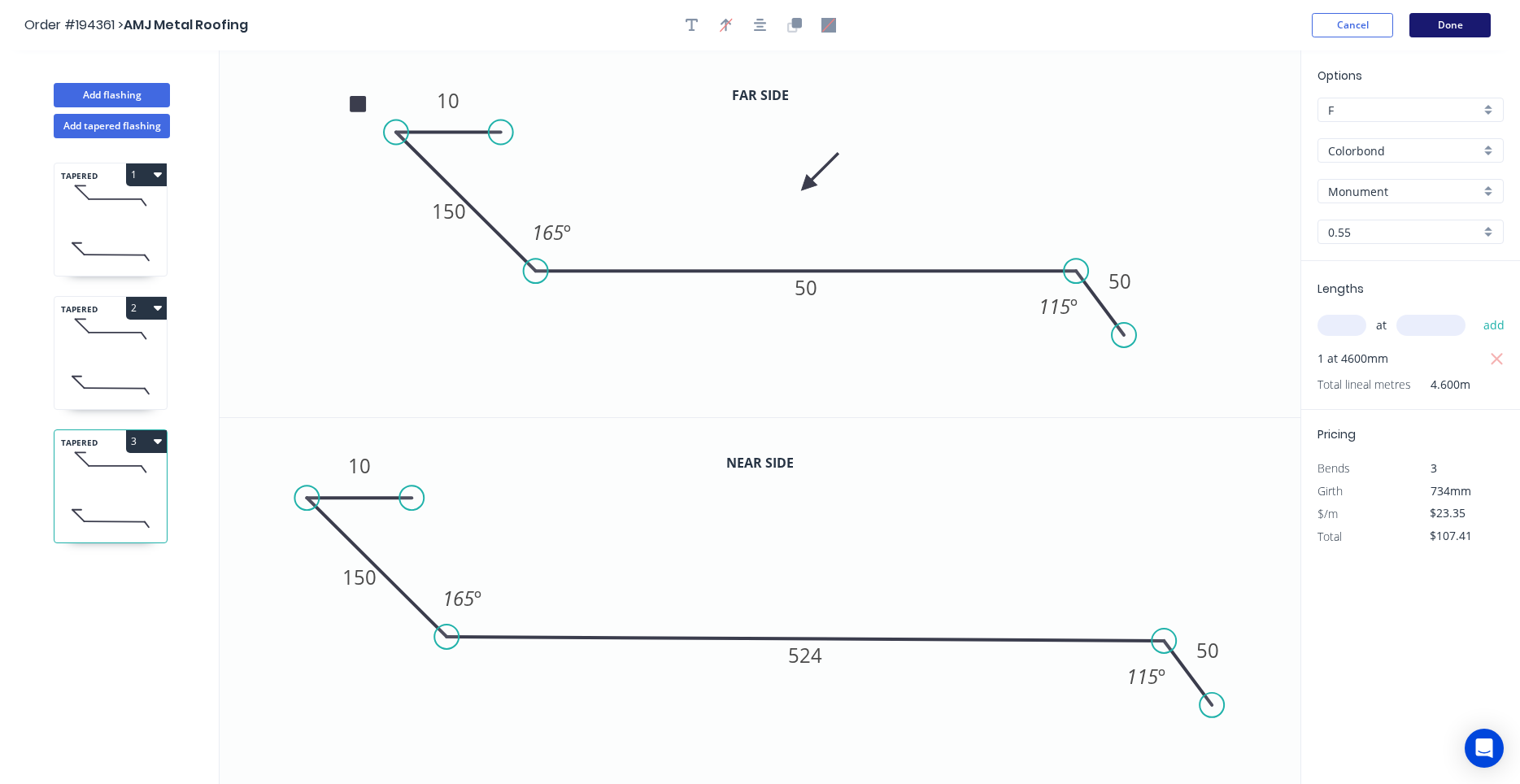
click at [1465, 26] on button "Done" at bounding box center [1450, 26] width 81 height 25
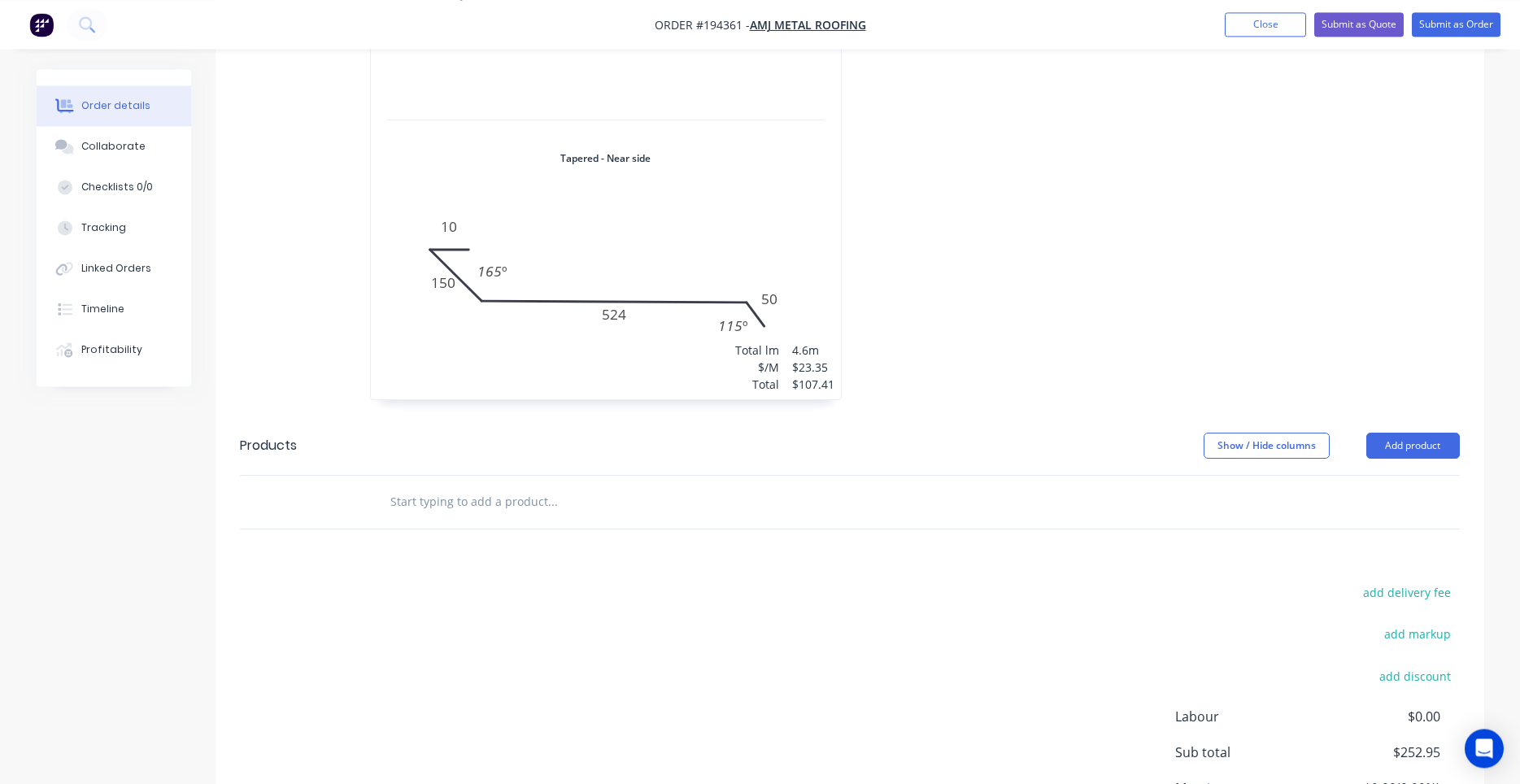
scroll to position [1435, 0]
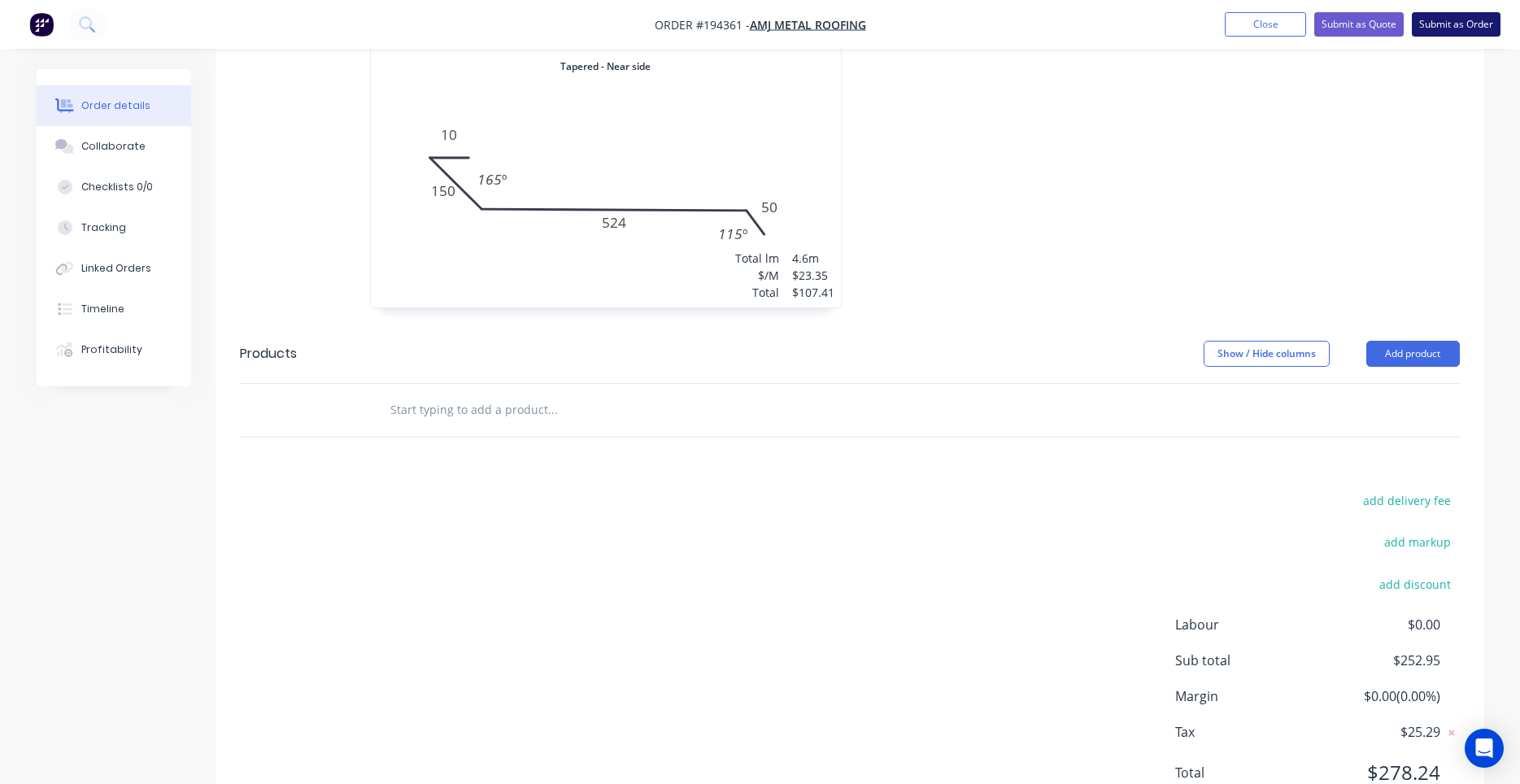
click at [1467, 30] on button "Submit as Order" at bounding box center [1456, 25] width 88 height 25
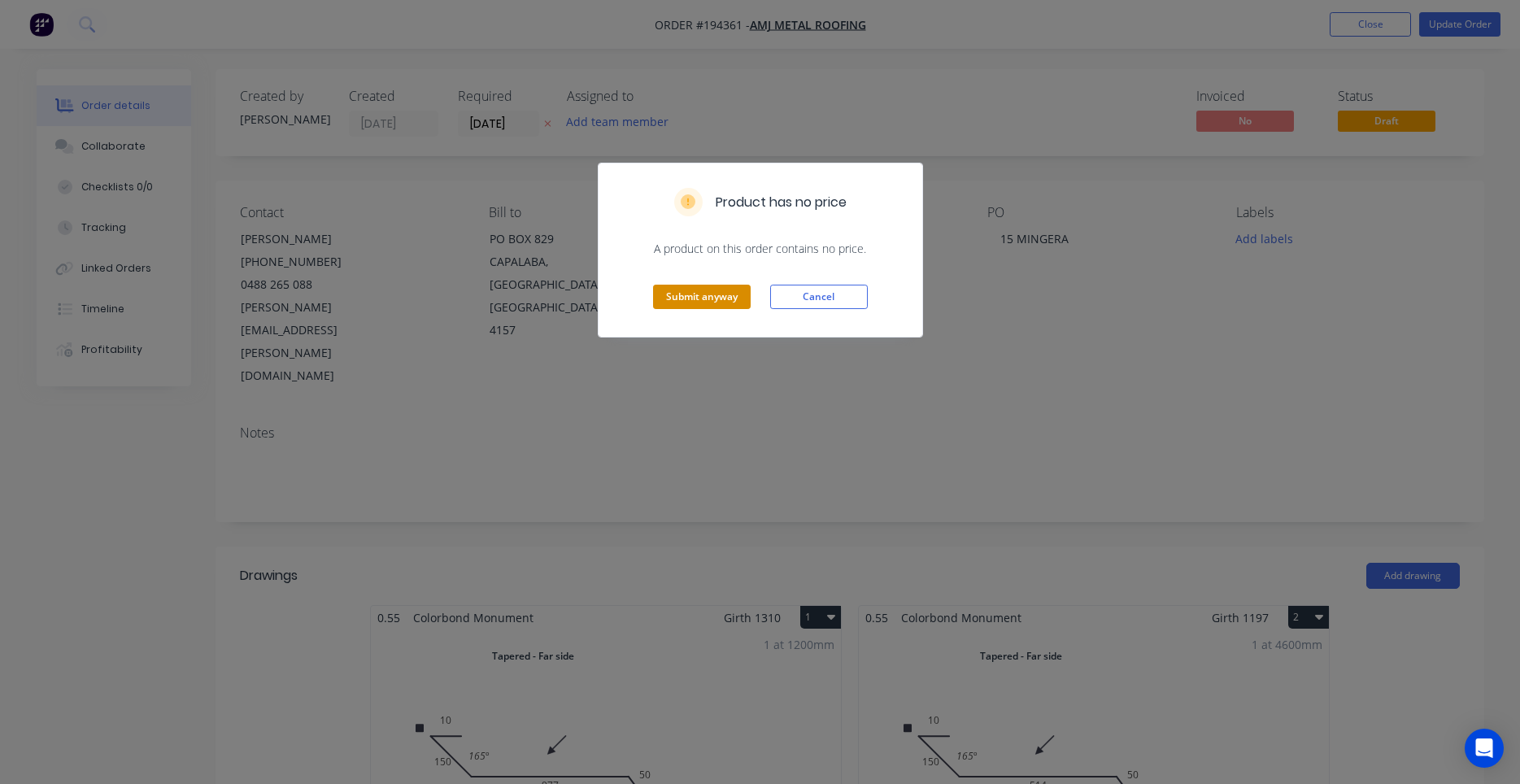
click at [747, 293] on button "Submit anyway" at bounding box center [702, 297] width 97 height 25
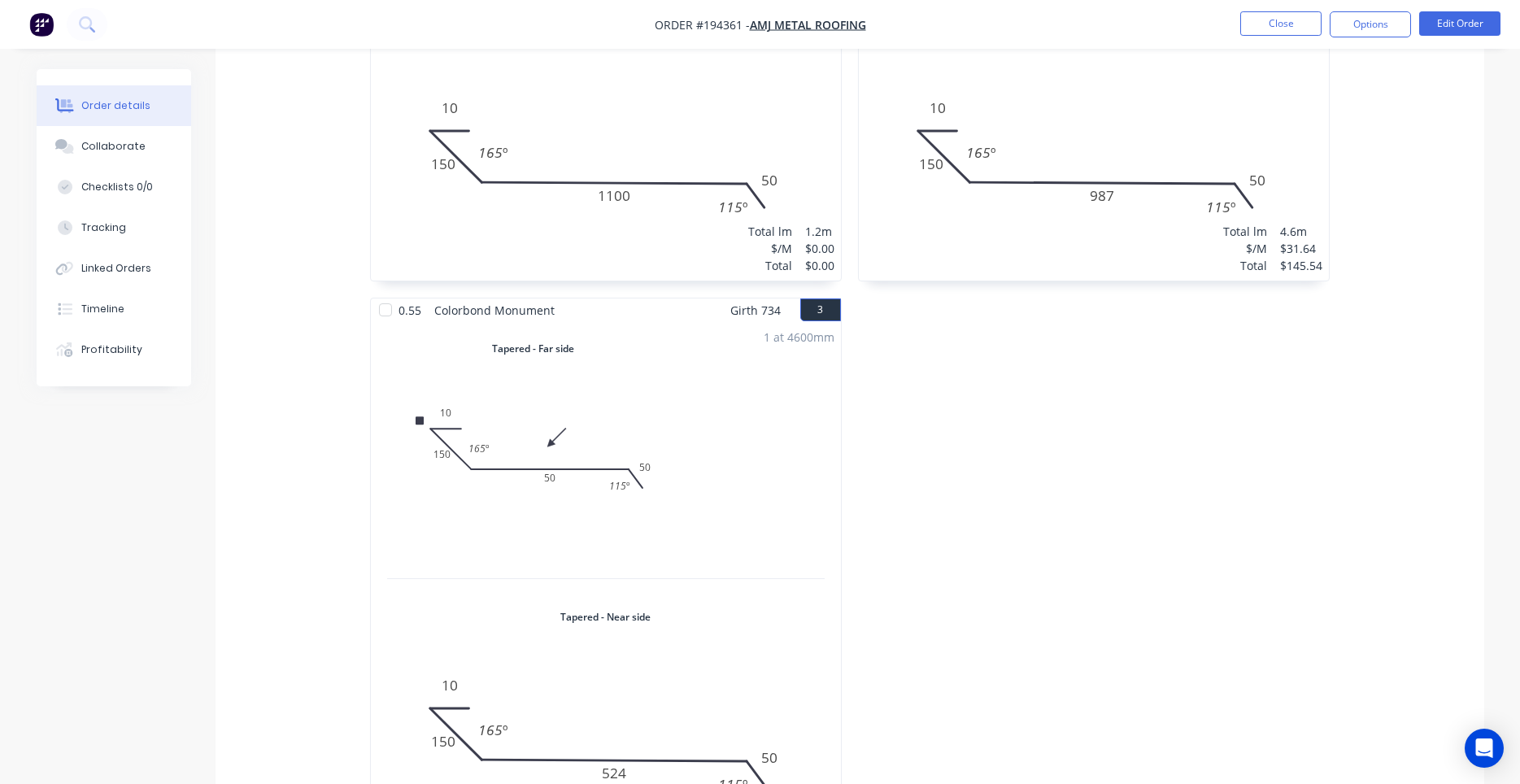
scroll to position [1187, 0]
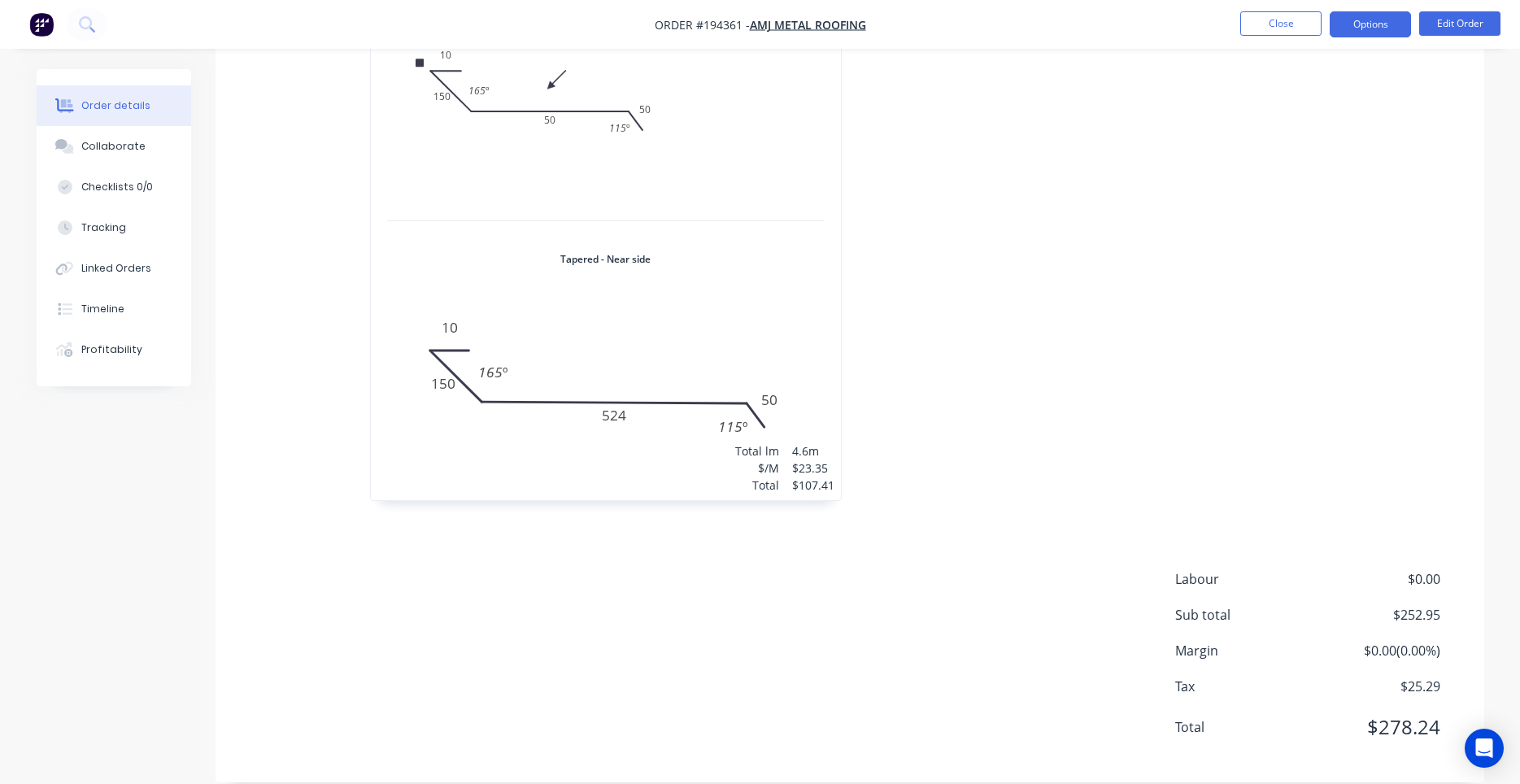
click at [1349, 35] on button "Options" at bounding box center [1371, 24] width 81 height 26
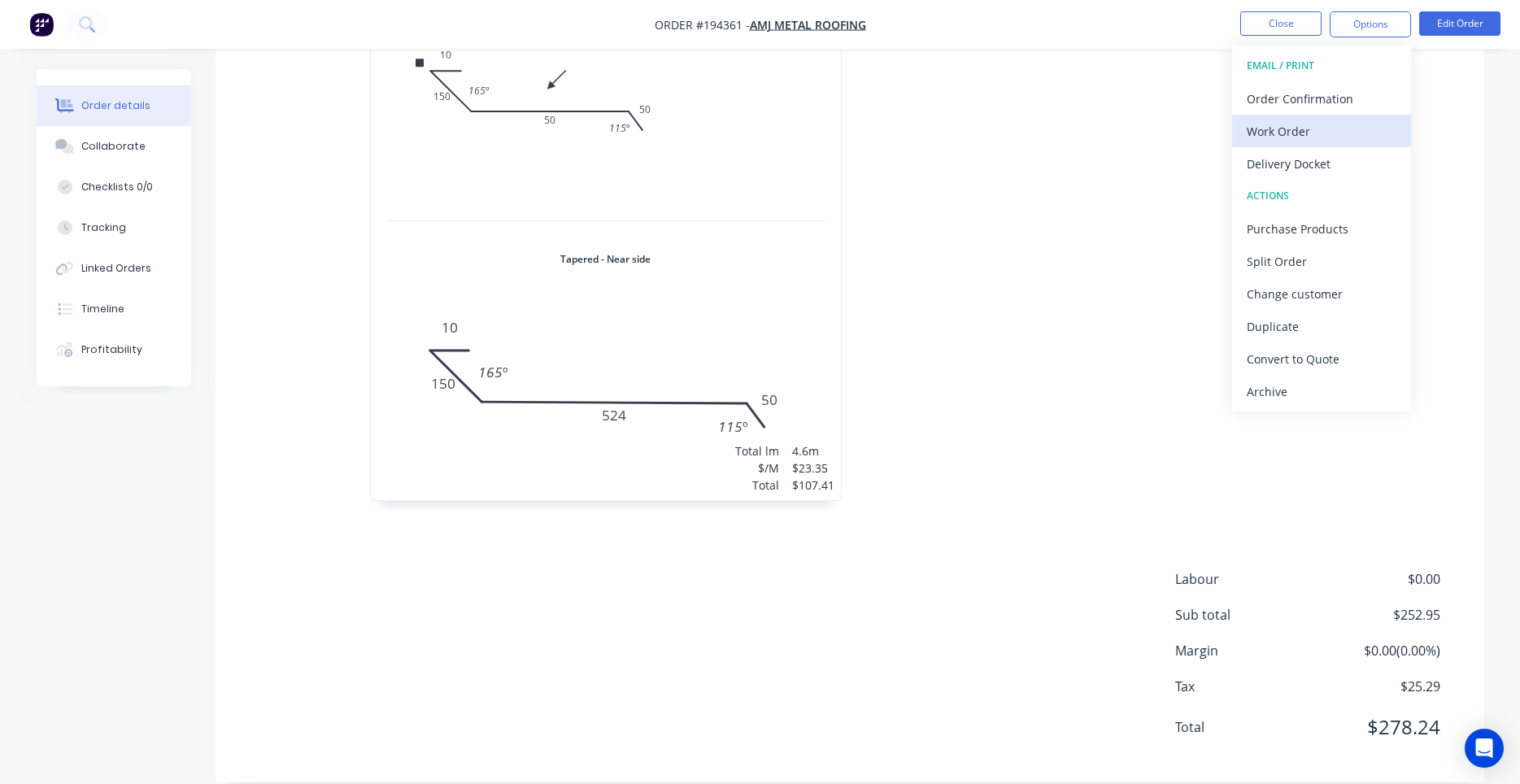
click at [1325, 140] on div "Work Order" at bounding box center [1321, 131] width 149 height 24
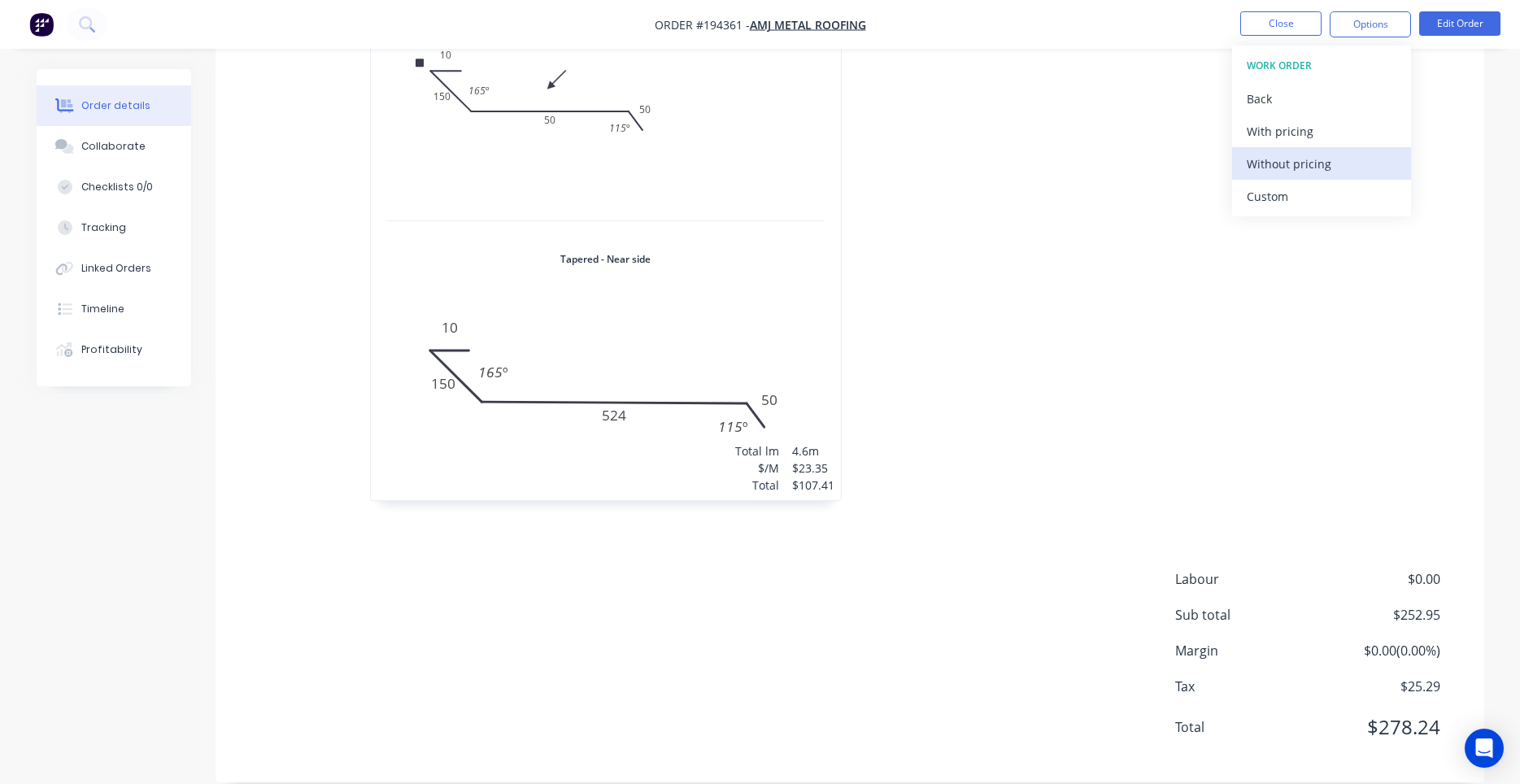
click at [1302, 176] on button "Without pricing" at bounding box center [1321, 163] width 179 height 33
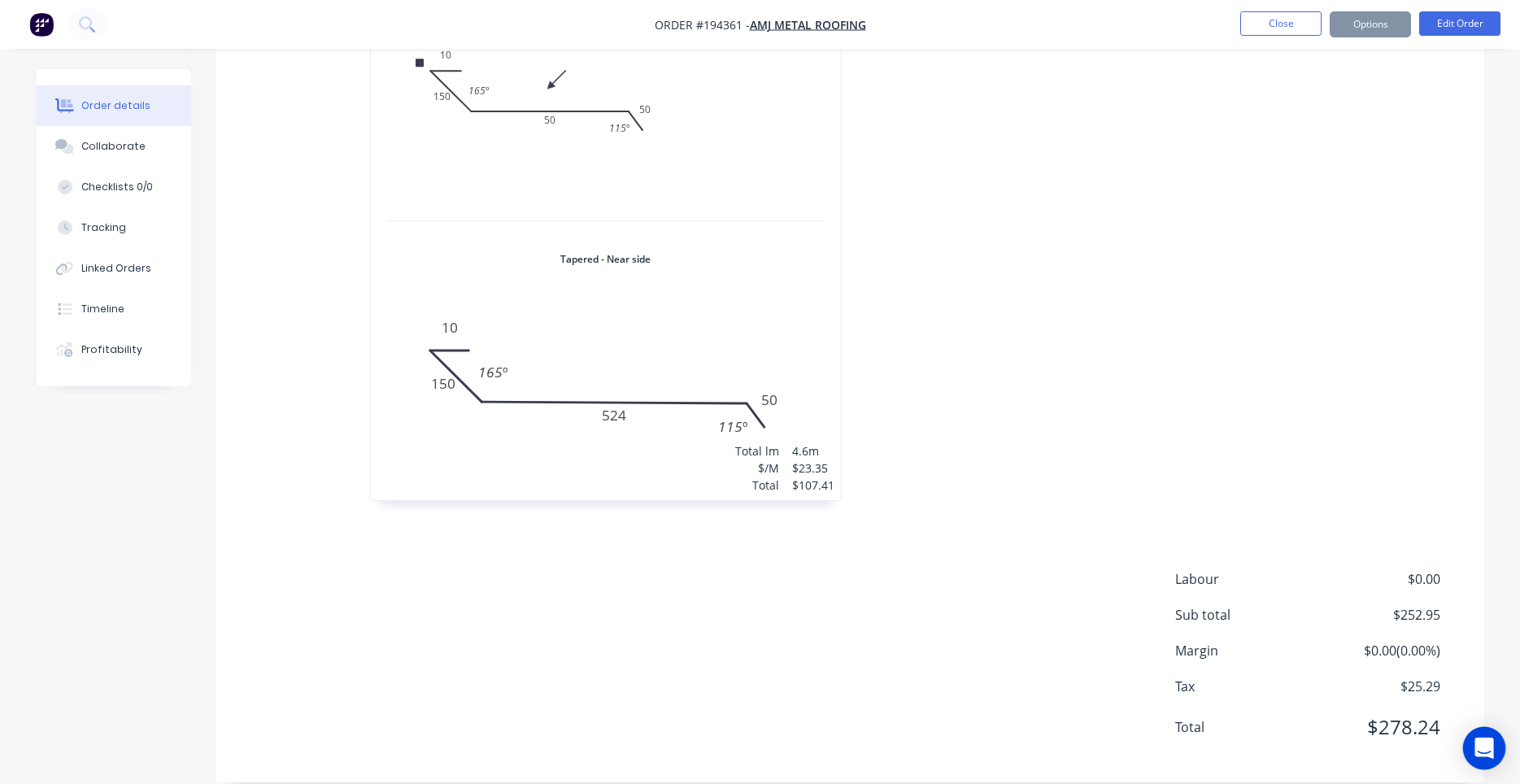
click at [1482, 744] on icon "Open Intercom Messenger" at bounding box center [1483, 748] width 19 height 21
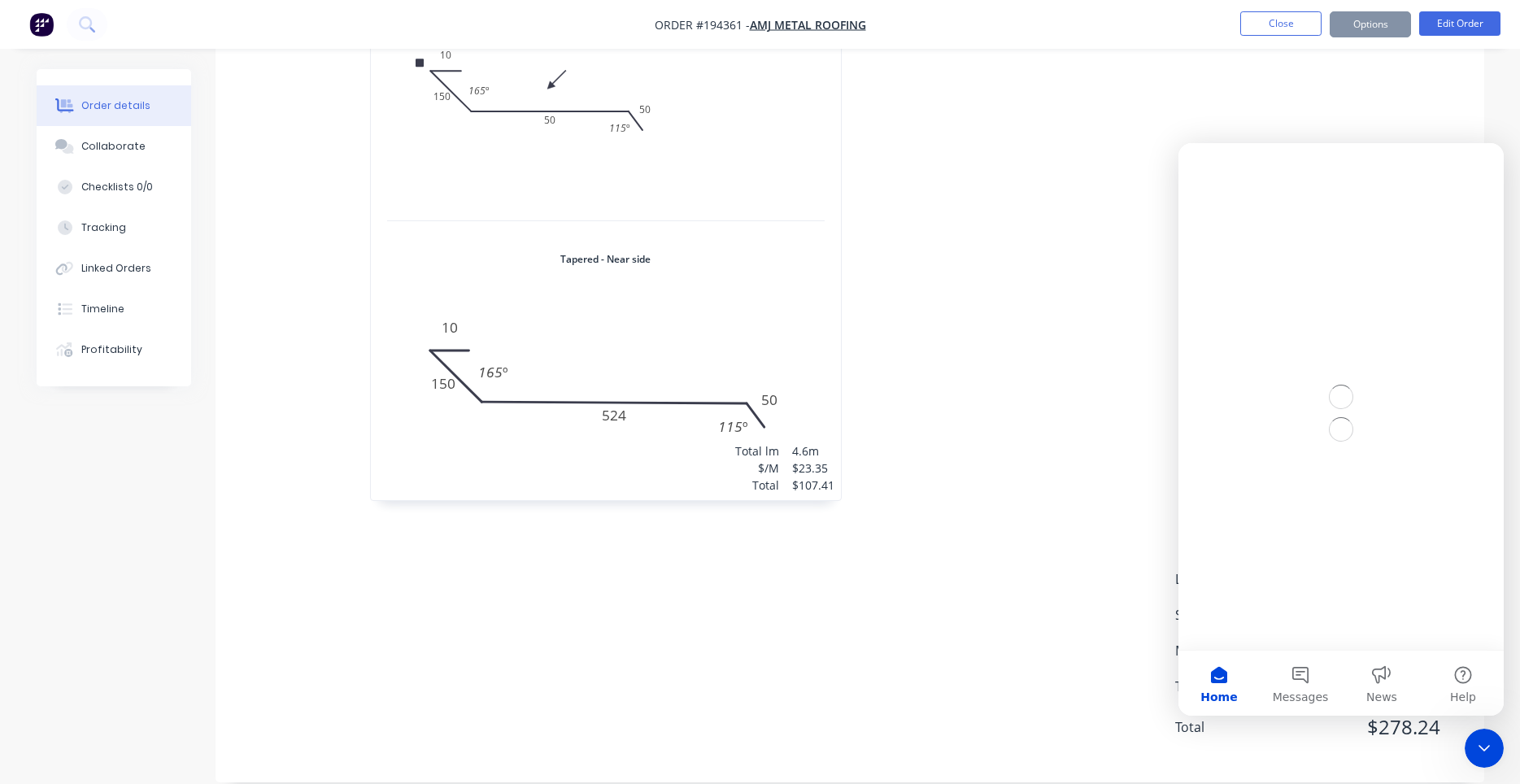
scroll to position [0, 0]
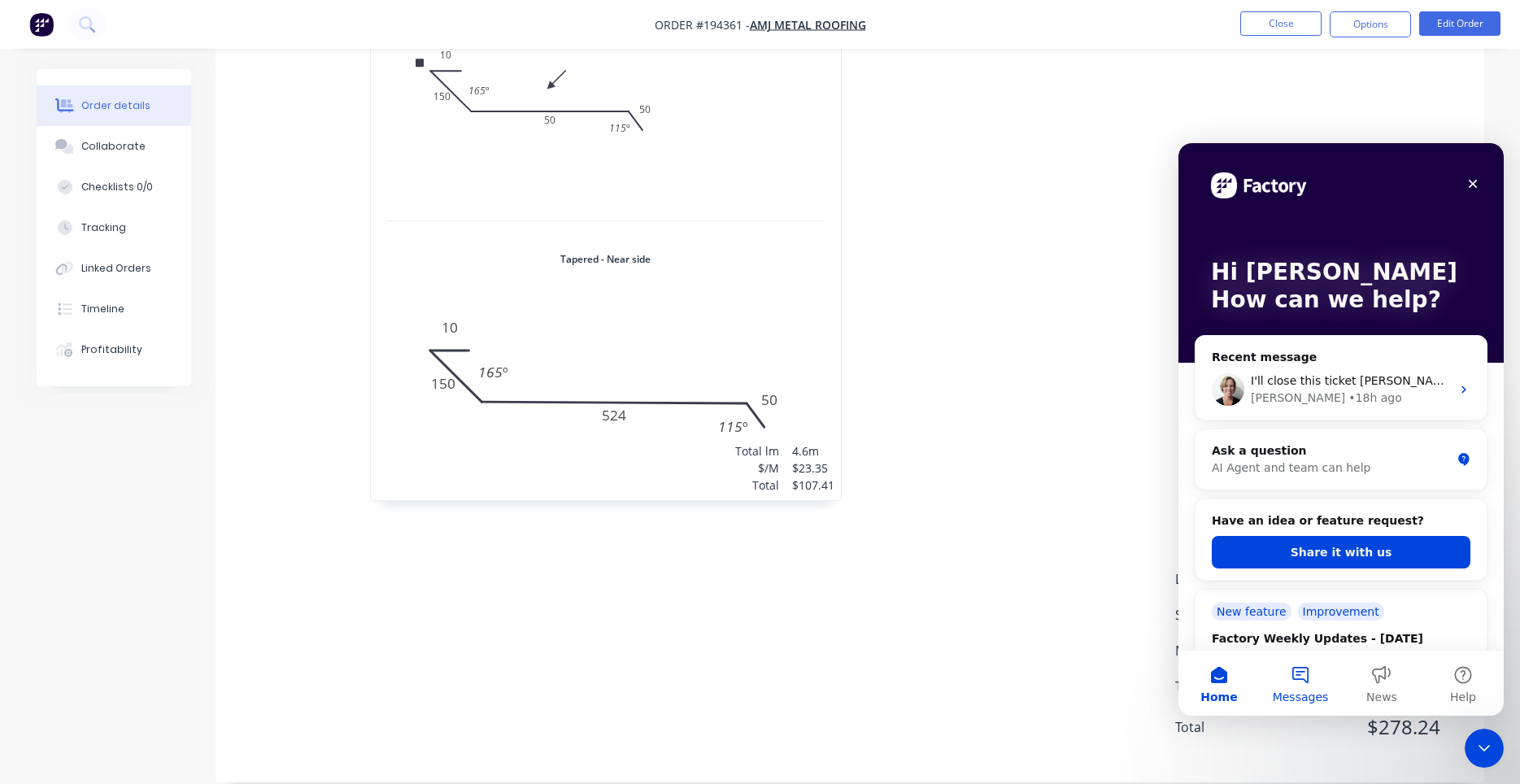
click at [1296, 677] on button "Messages" at bounding box center [1301, 683] width 81 height 65
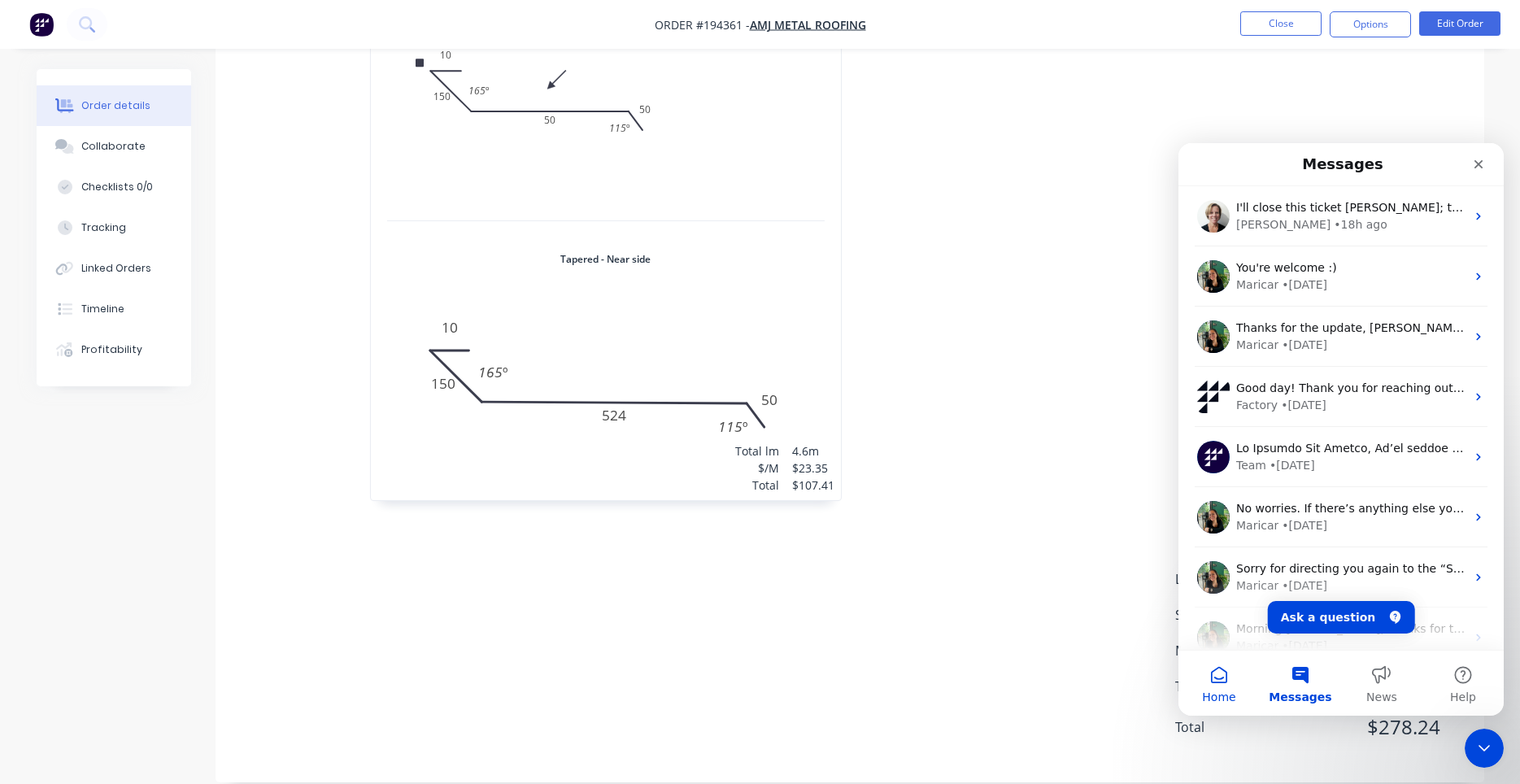
click at [1233, 683] on button "Home" at bounding box center [1219, 683] width 81 height 65
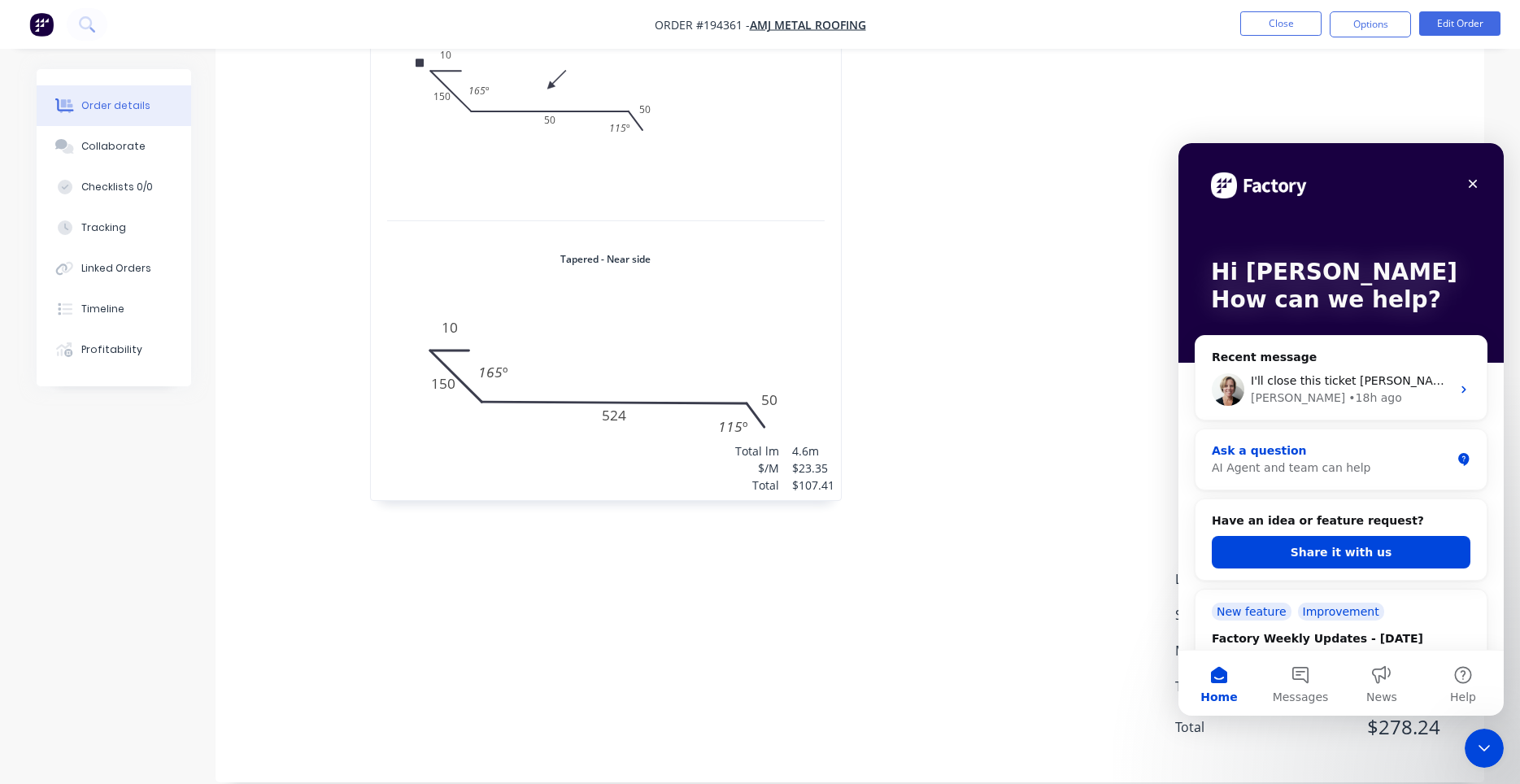
click at [1293, 452] on div "Ask a question" at bounding box center [1331, 450] width 239 height 17
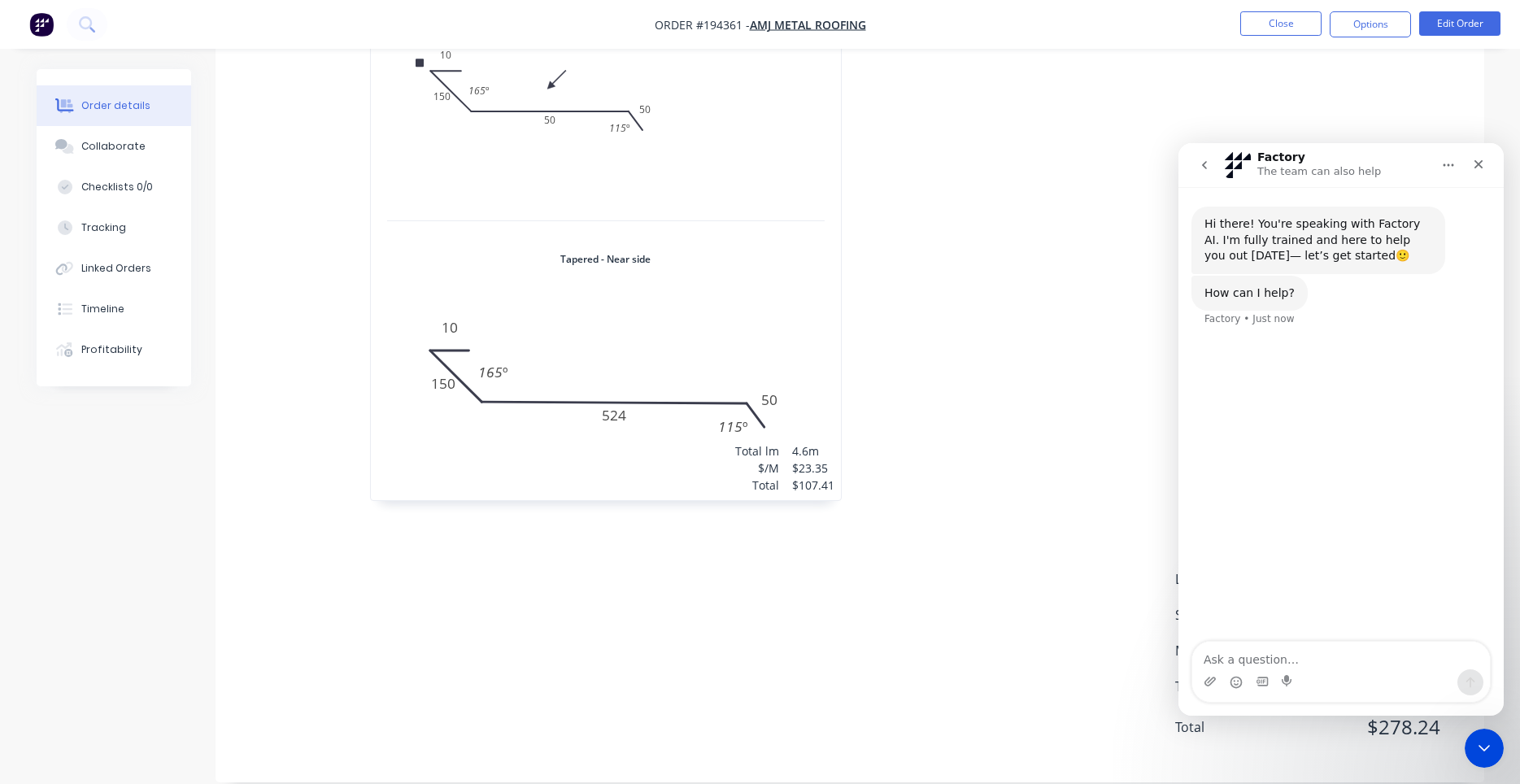
click at [1204, 162] on icon "go back" at bounding box center [1204, 164] width 13 height 13
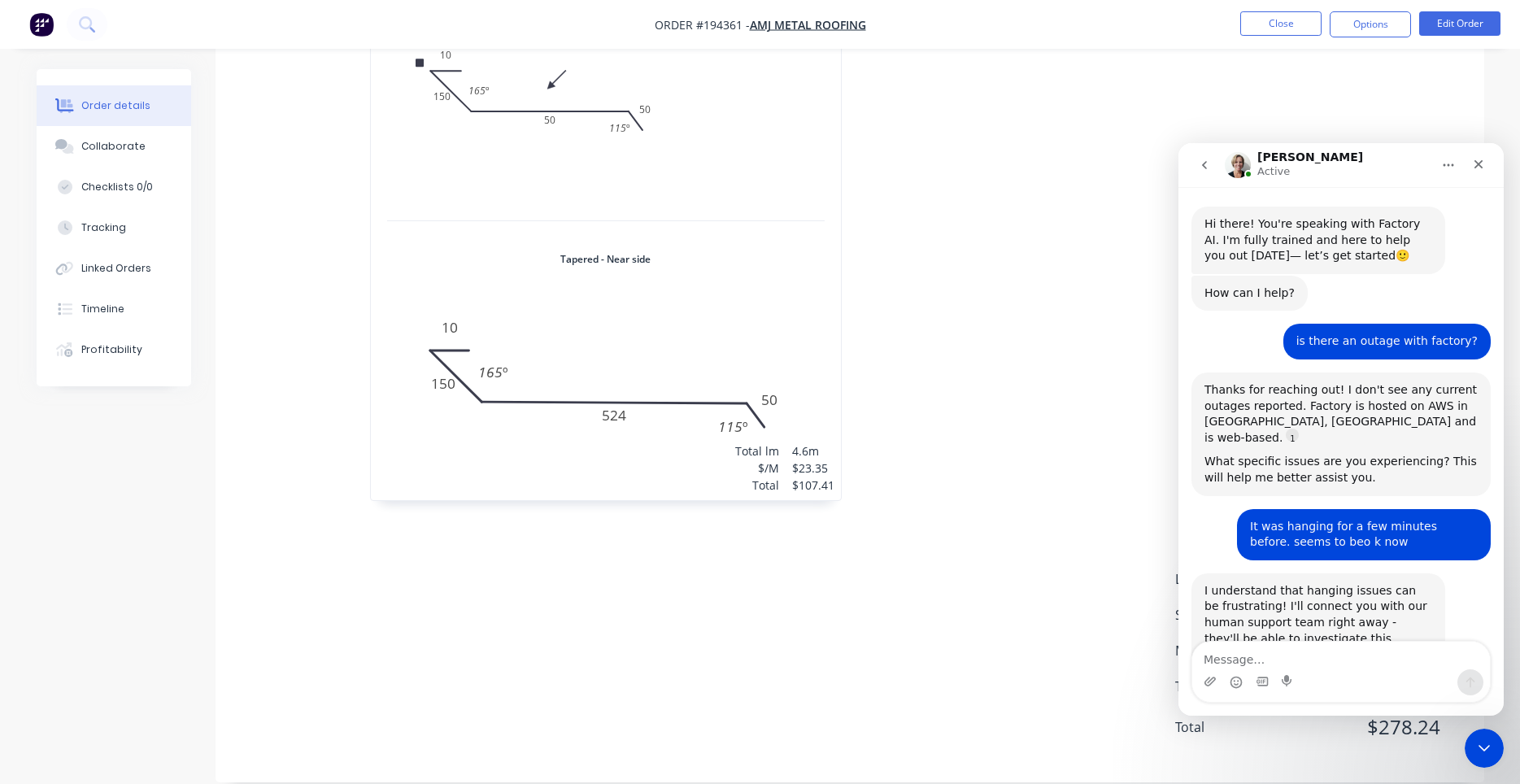
scroll to position [284, 0]
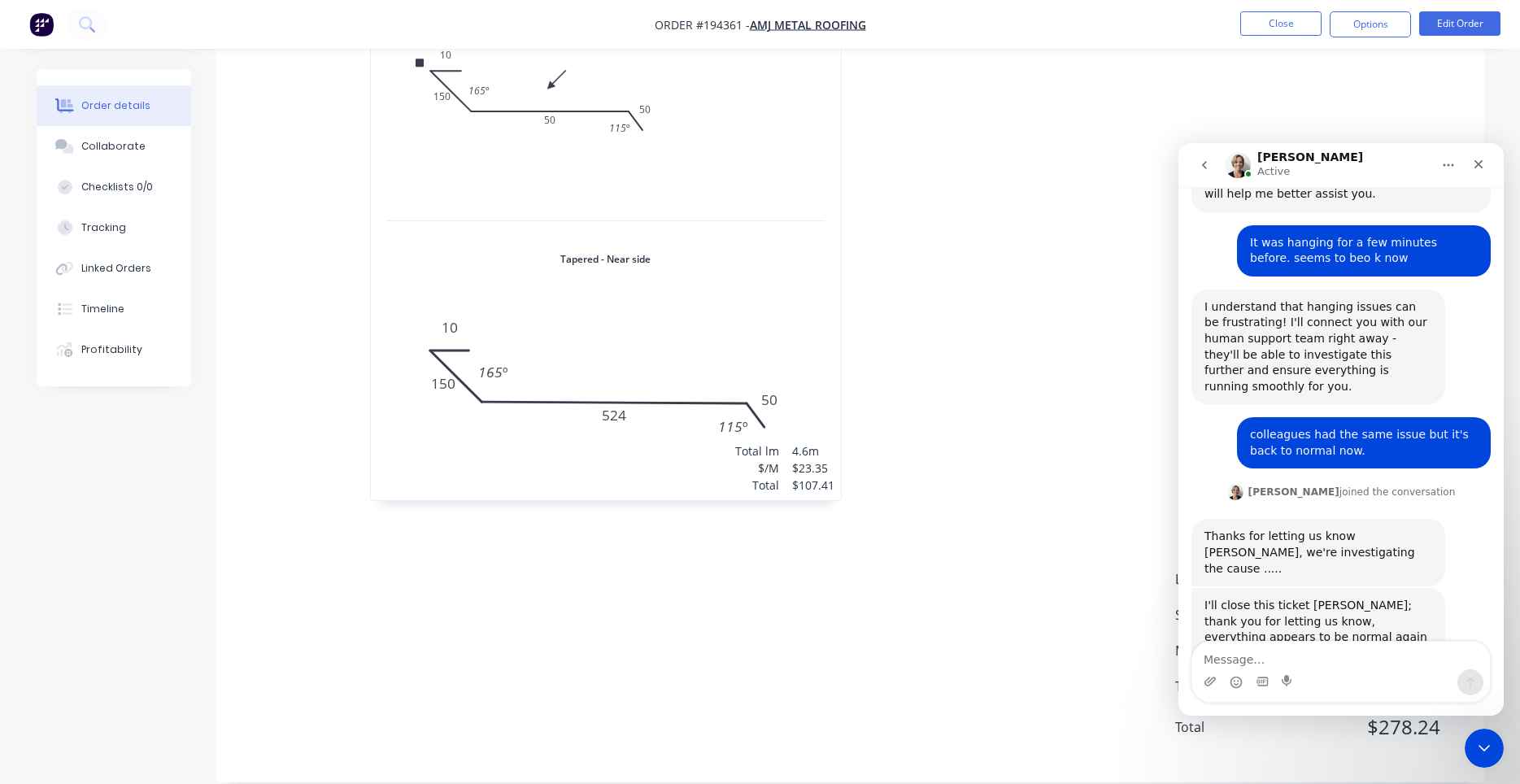
click at [1207, 164] on icon "go back" at bounding box center [1204, 164] width 13 height 13
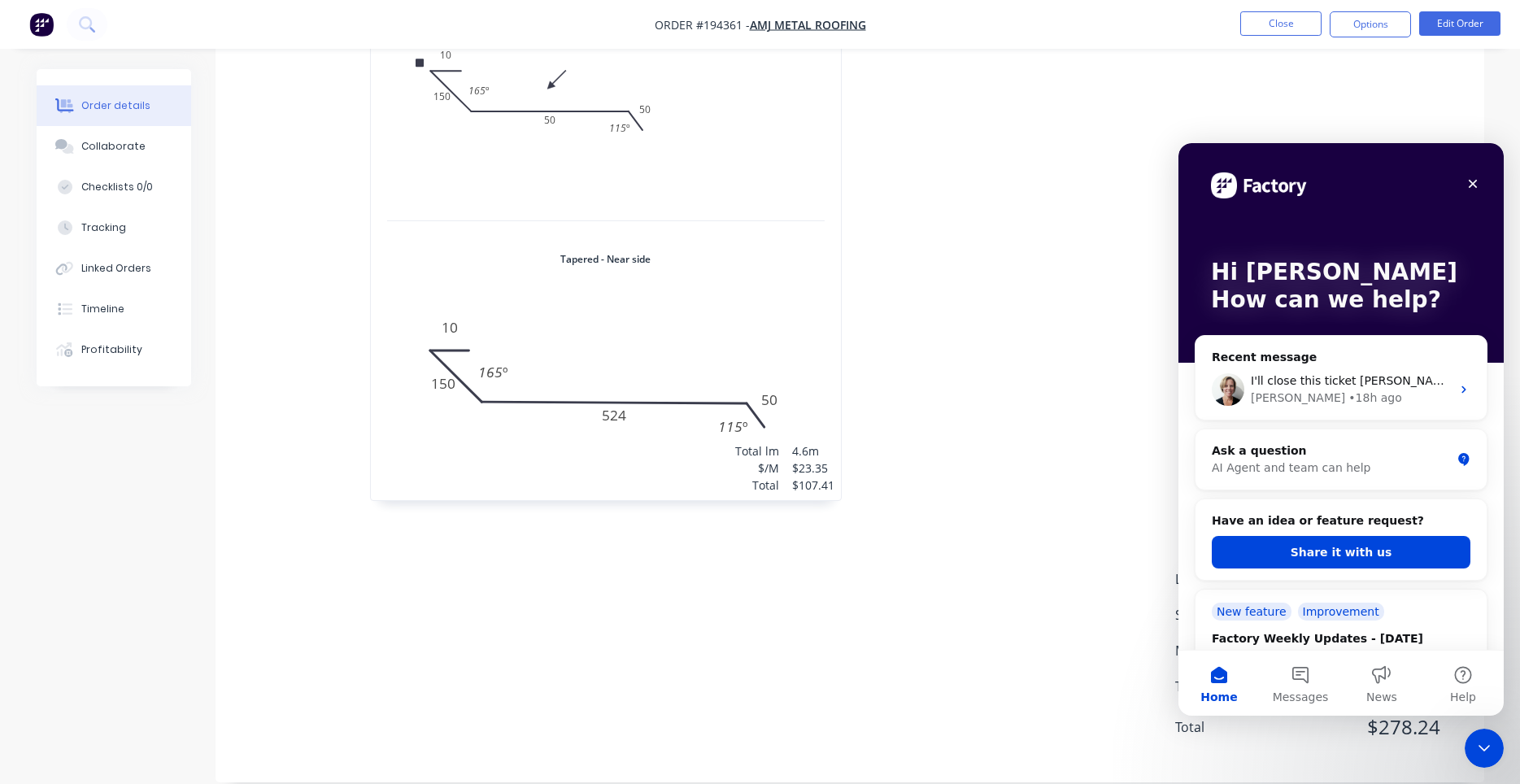
click at [1467, 180] on icon "Close" at bounding box center [1472, 183] width 13 height 13
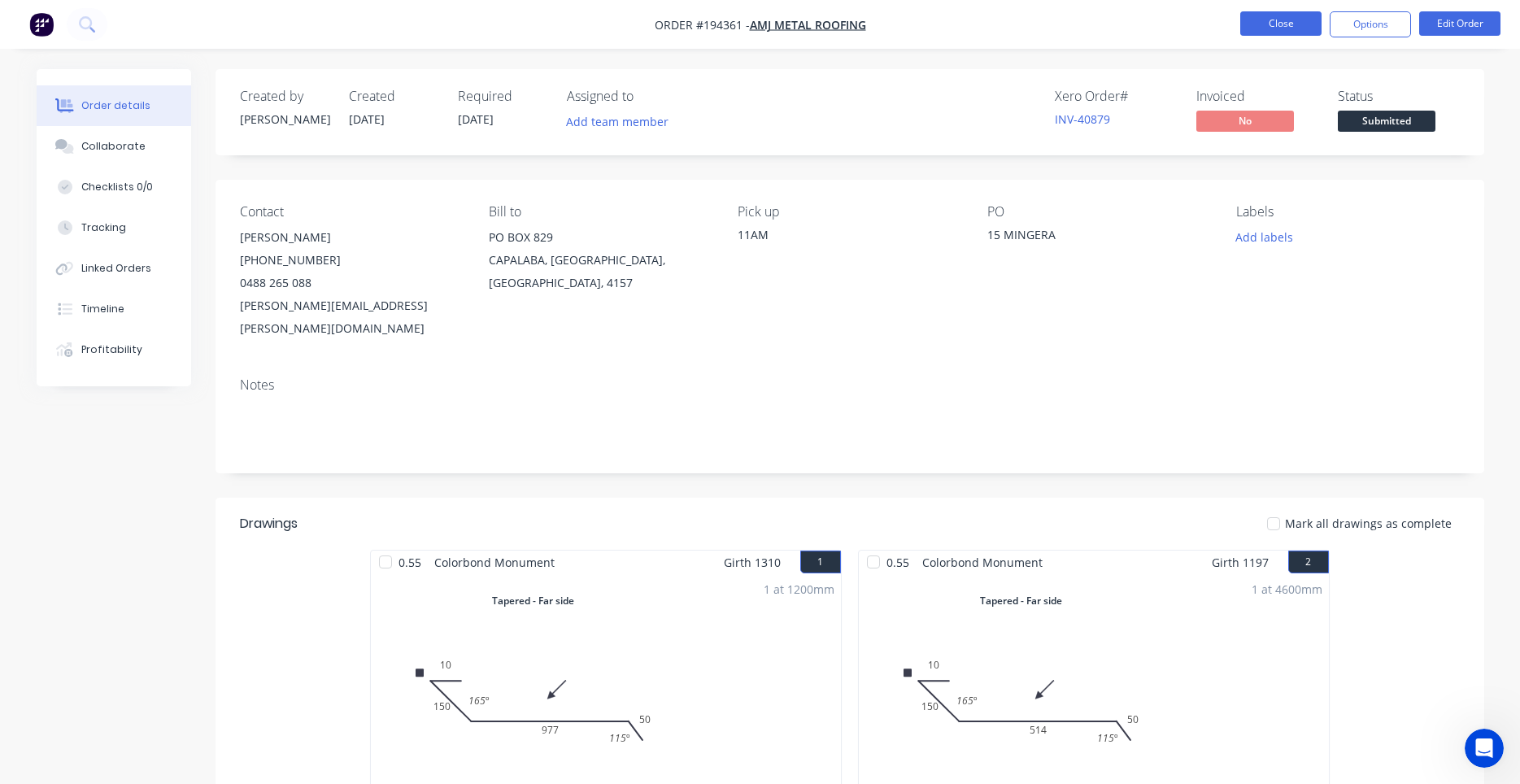
click at [1281, 17] on button "Close" at bounding box center [1281, 24] width 81 height 25
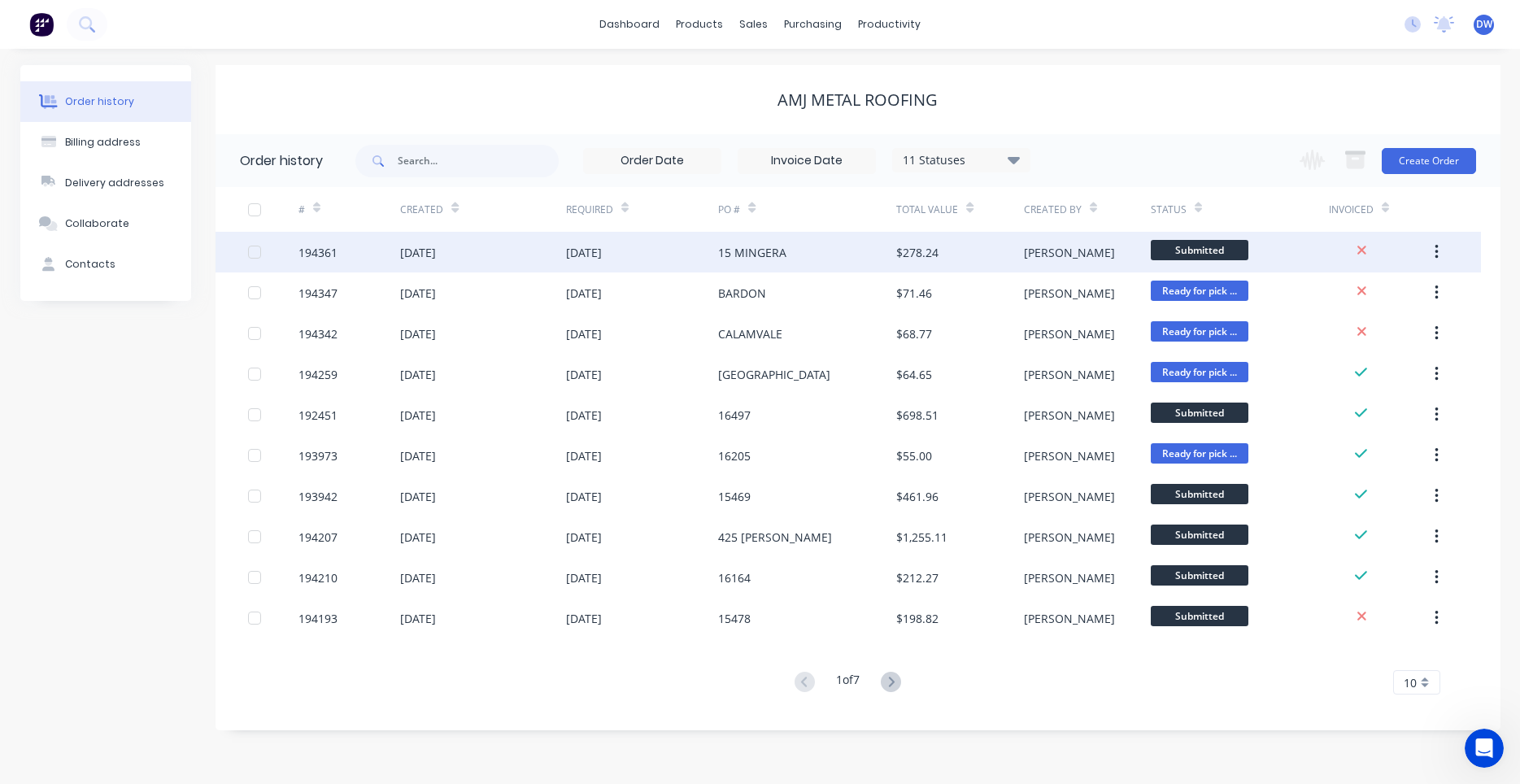
click at [378, 248] on div "194361" at bounding box center [349, 252] width 102 height 41
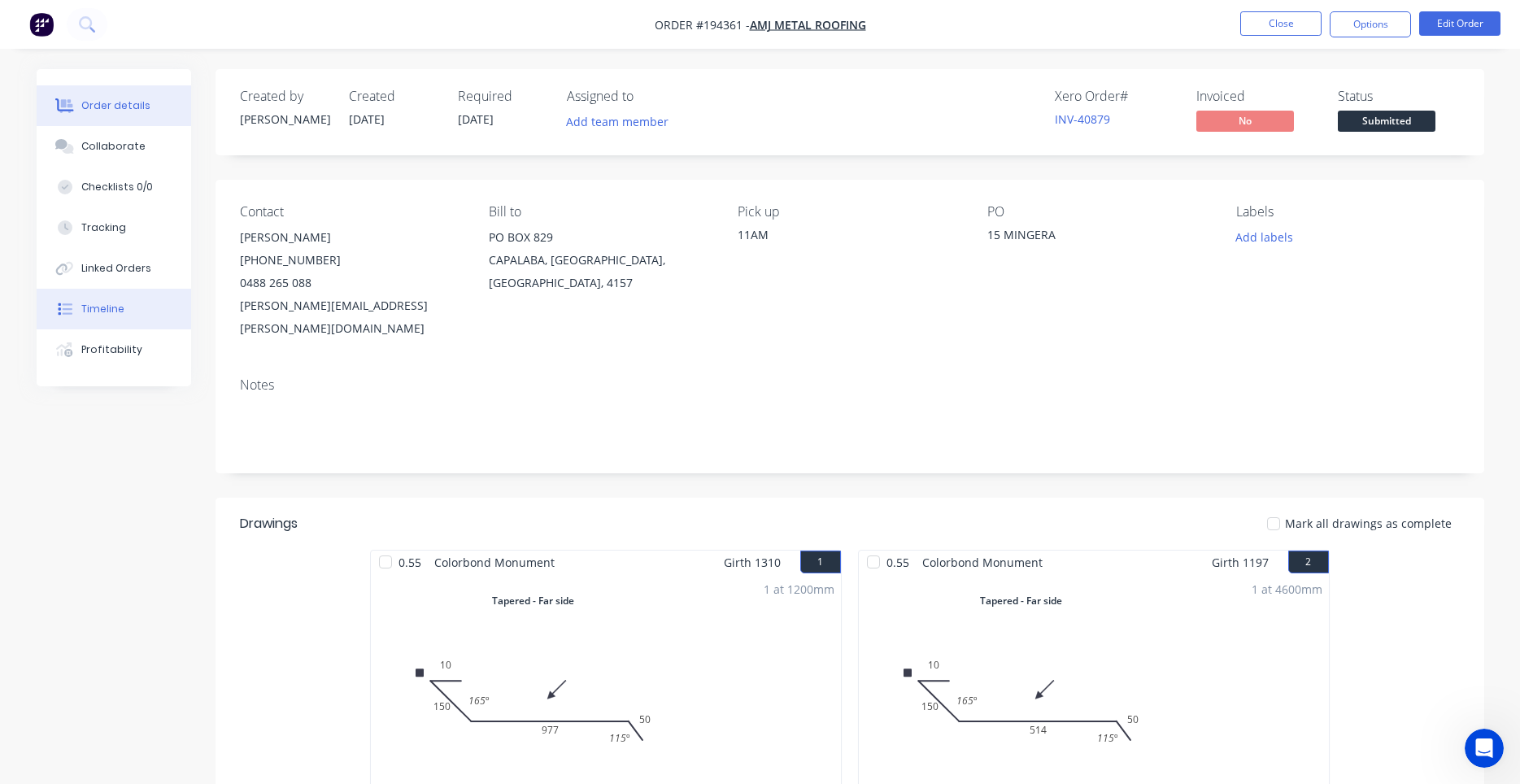
click at [114, 306] on div "Timeline" at bounding box center [103, 308] width 43 height 15
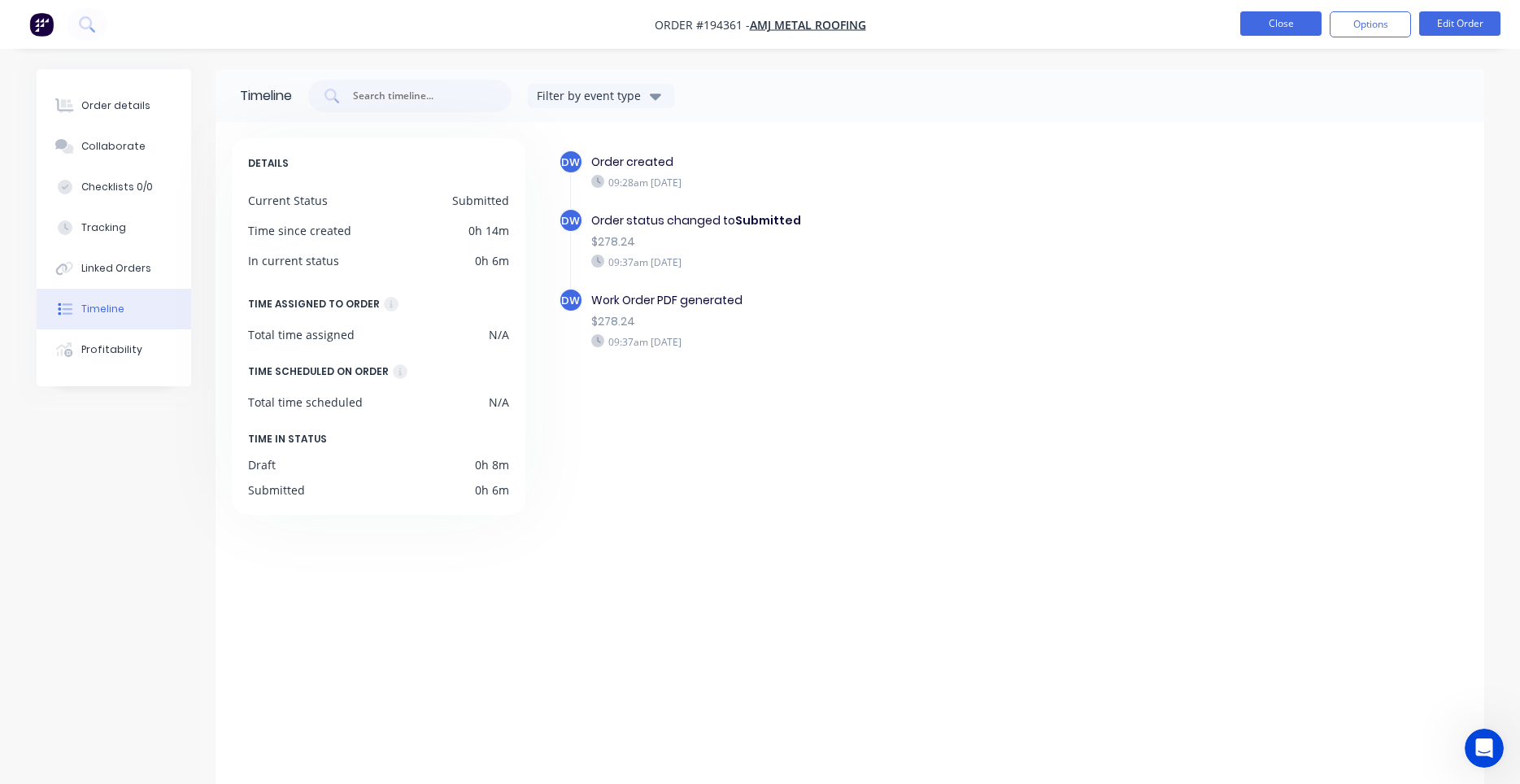
click at [1316, 29] on button "Close" at bounding box center [1281, 24] width 81 height 25
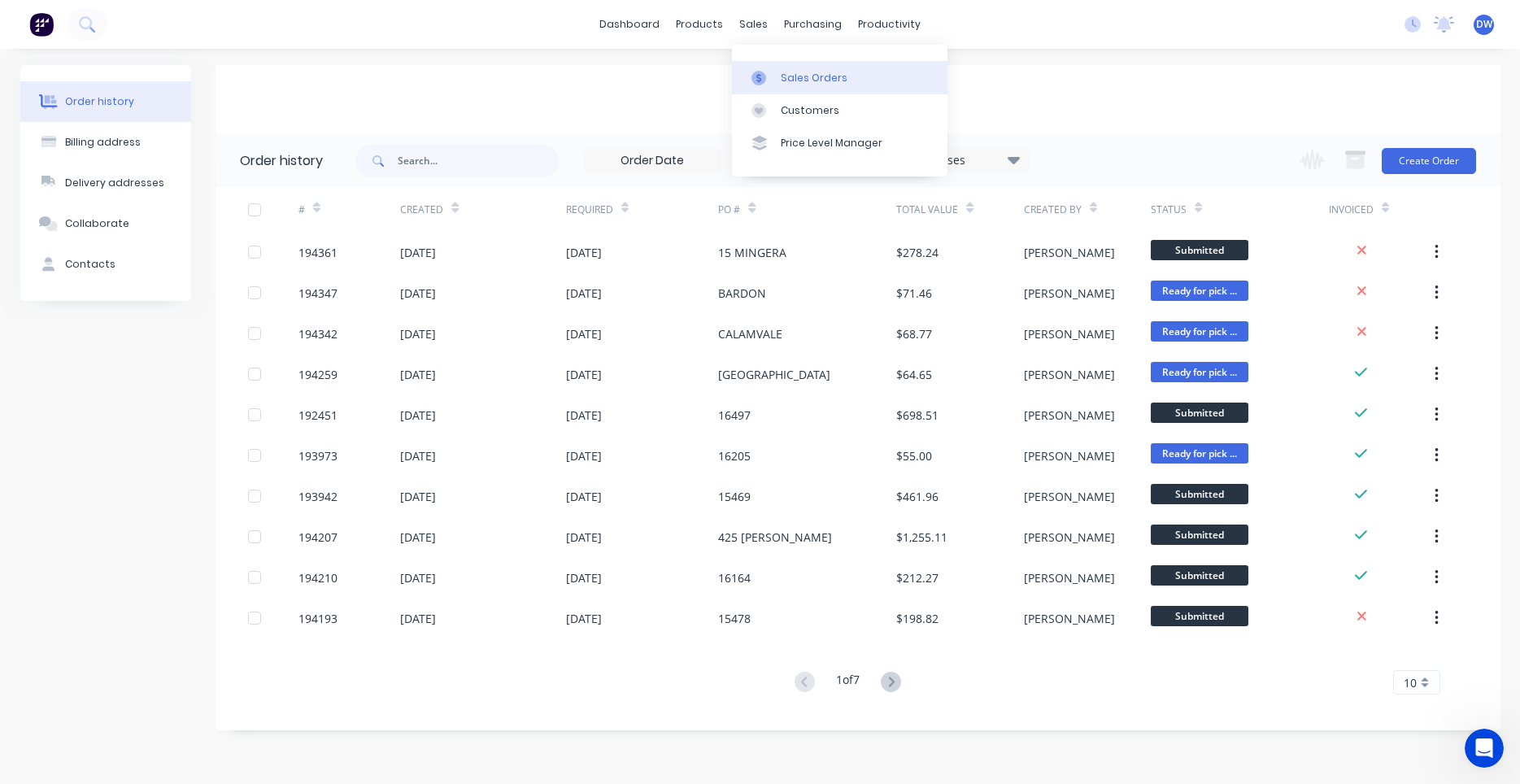
click at [757, 79] on icon at bounding box center [759, 78] width 15 height 15
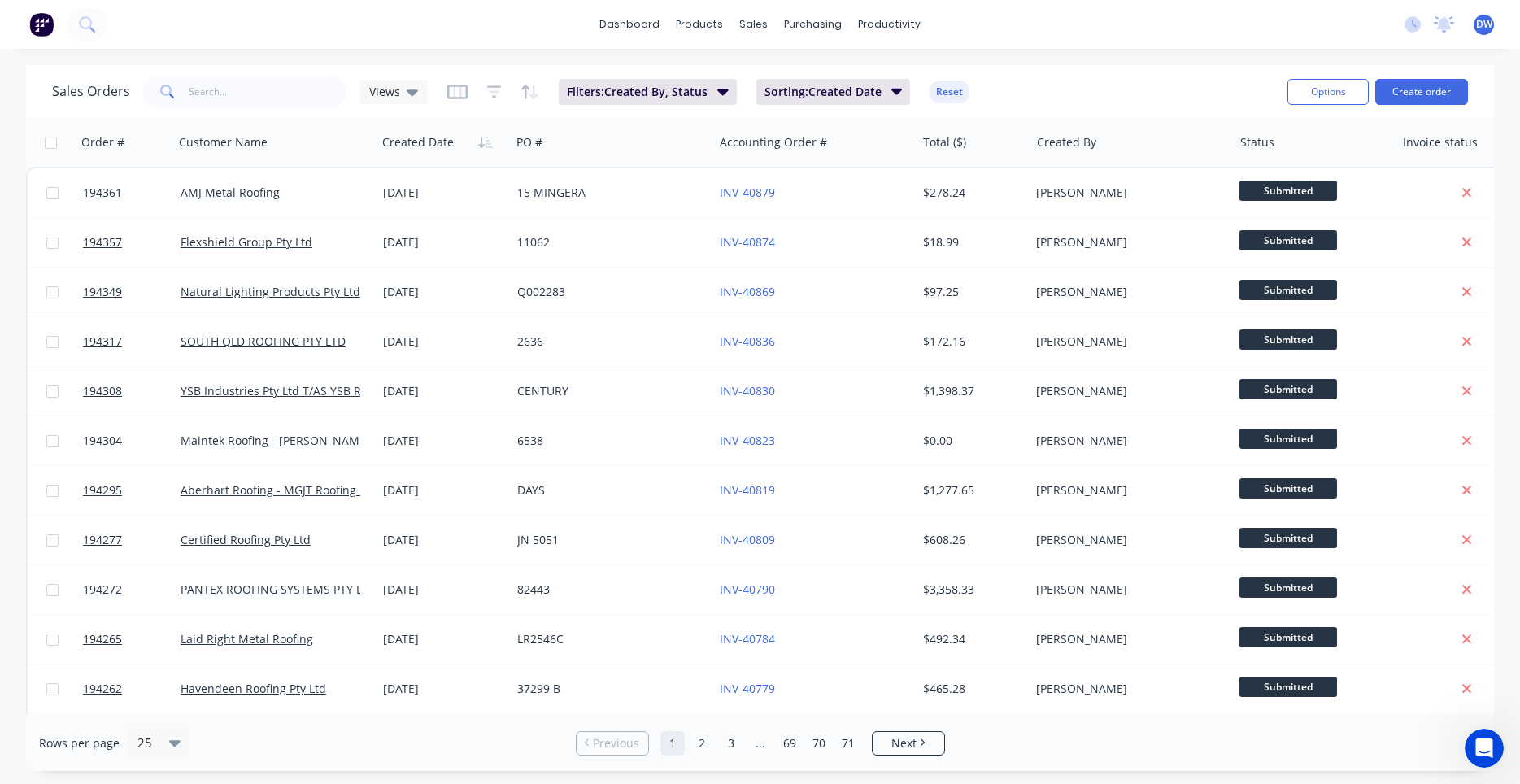
click at [1015, 87] on div "Sales Orders Views Filters: Created By, Status Sorting: Created Date Reset" at bounding box center [663, 91] width 1222 height 40
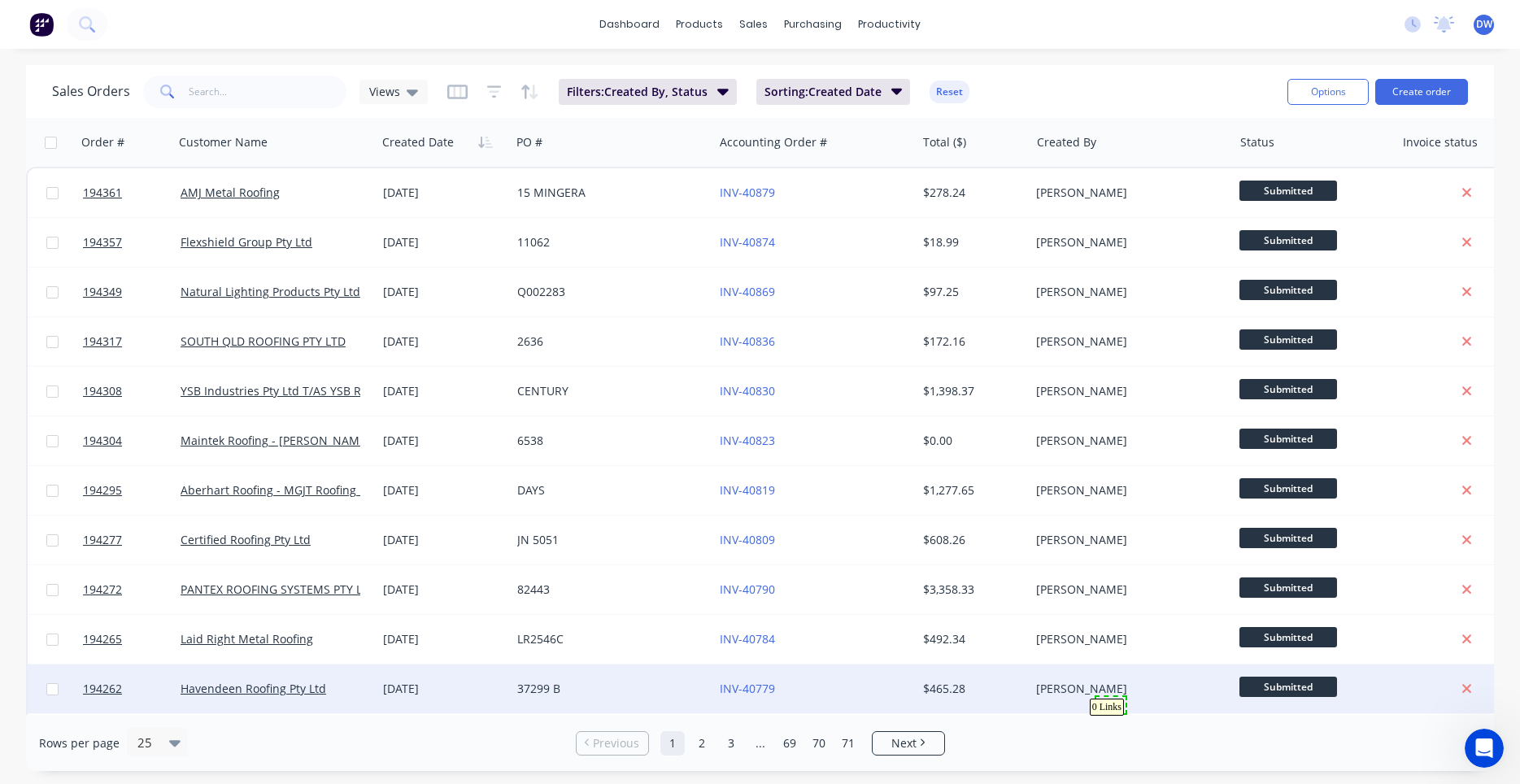
drag, startPoint x: 1126, startPoint y: 696, endPoint x: 1135, endPoint y: 692, distance: 9.8
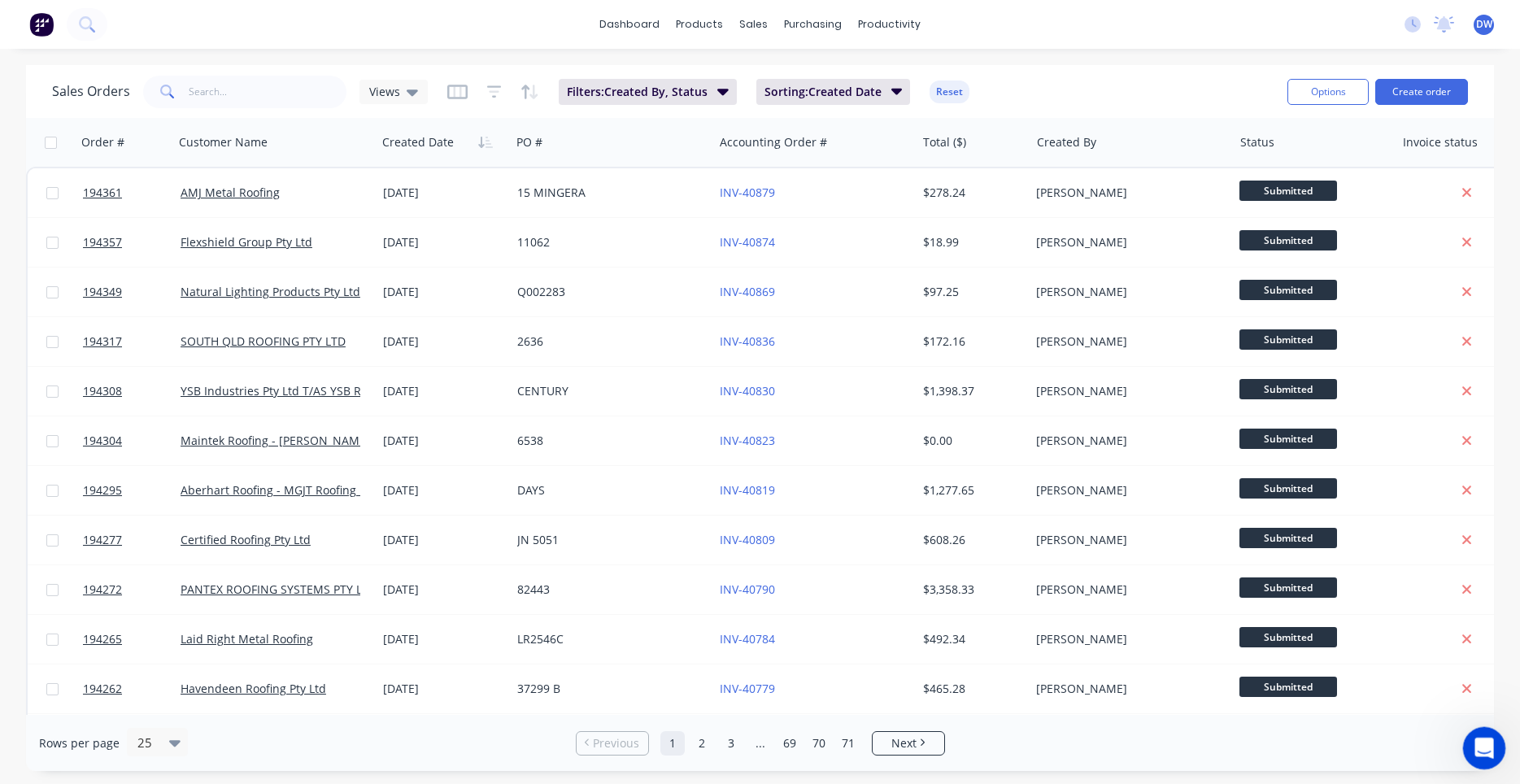
click at [1480, 734] on icon "Open Intercom Messenger" at bounding box center [1482, 746] width 27 height 27
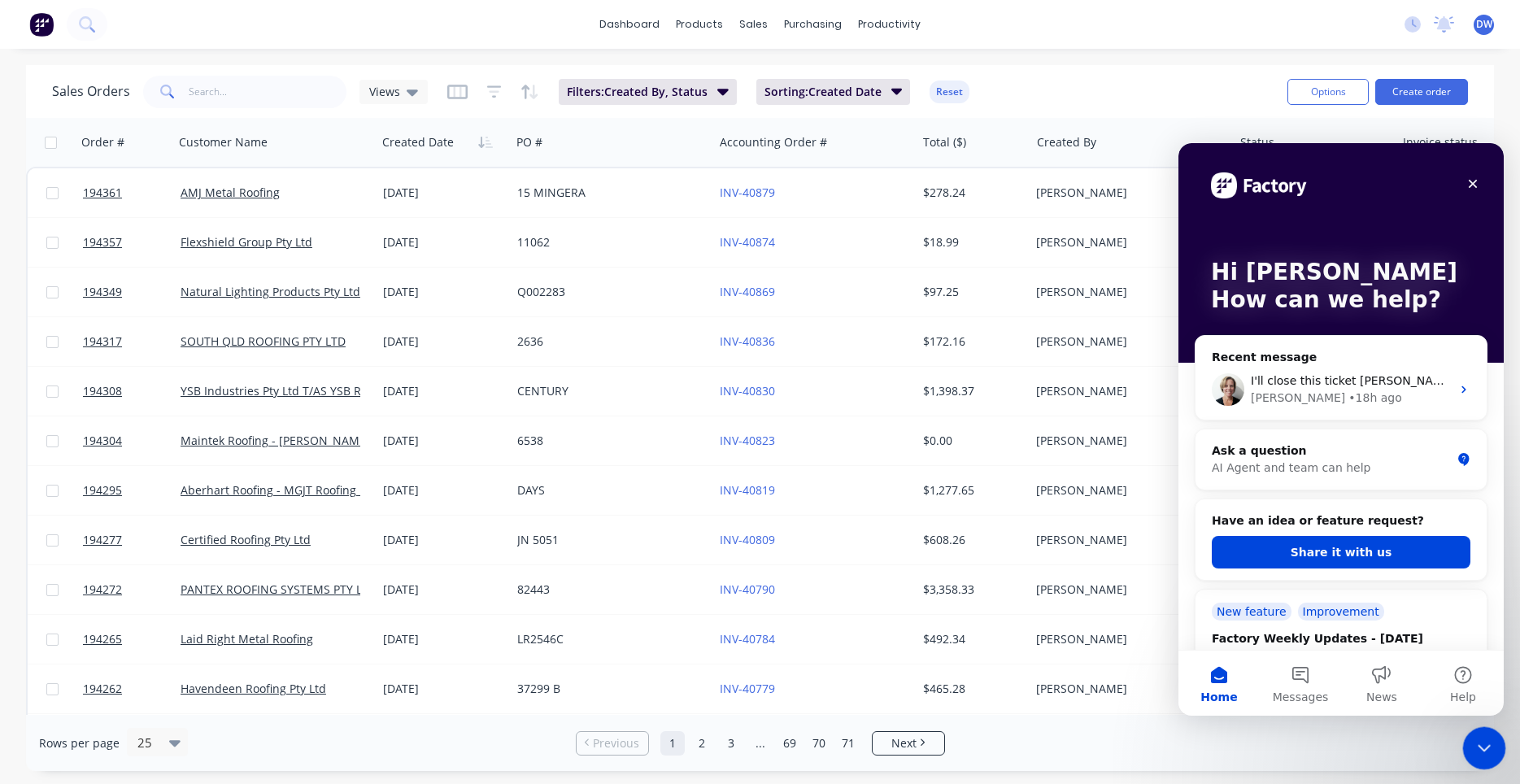
click at [1480, 734] on div "Close Intercom Messenger" at bounding box center [1482, 745] width 39 height 39
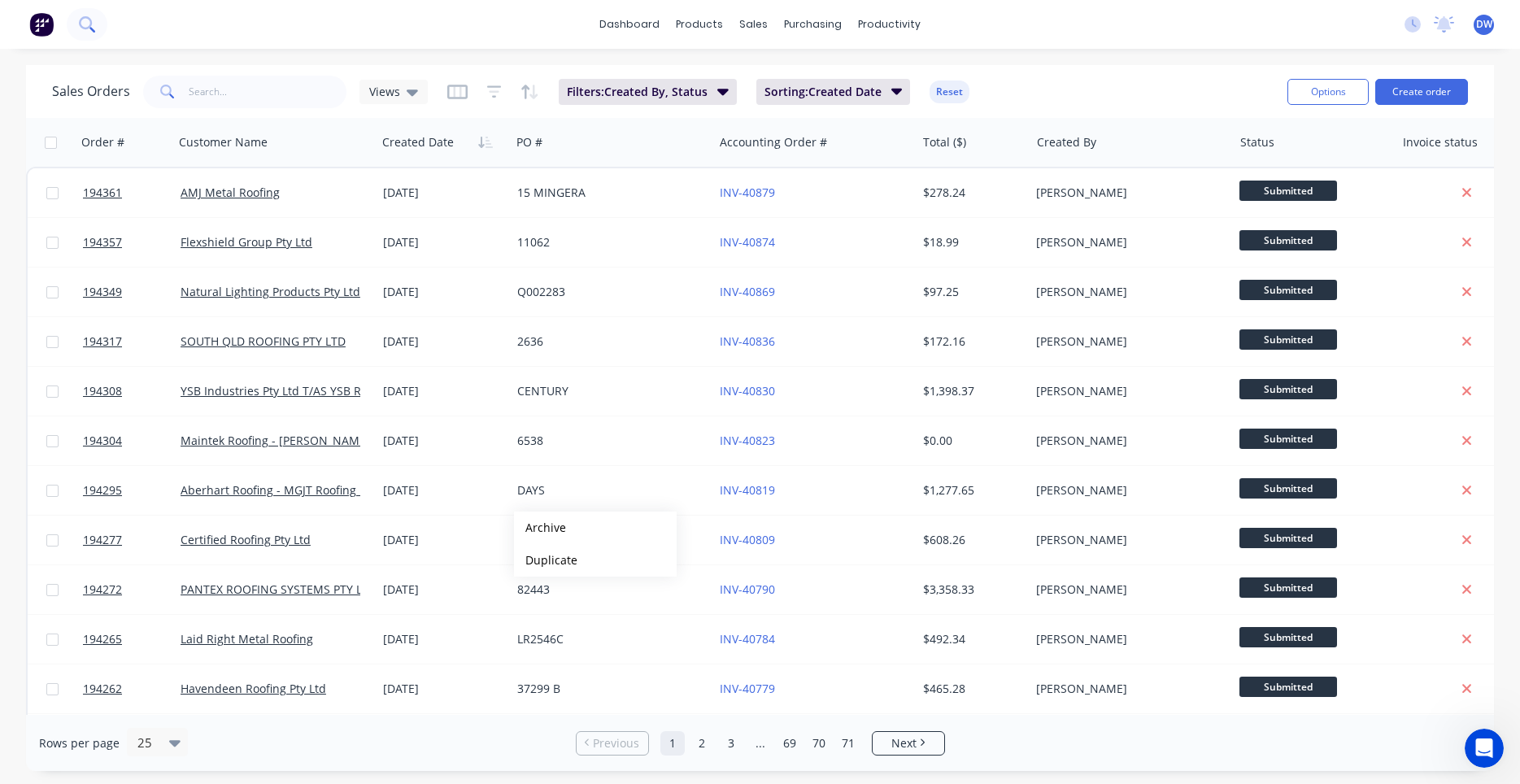
click at [80, 19] on icon at bounding box center [86, 23] width 15 height 15
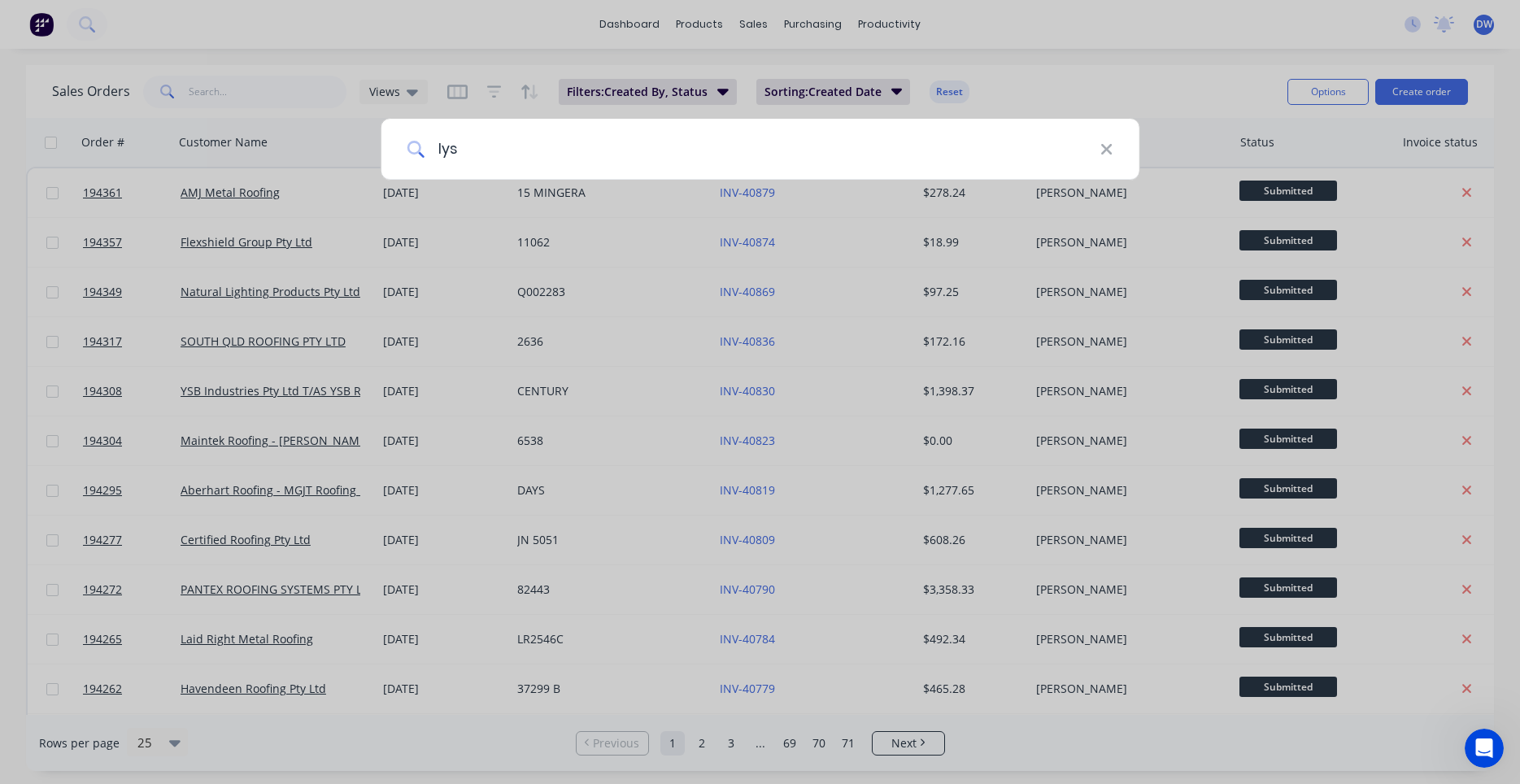
type input "lys"
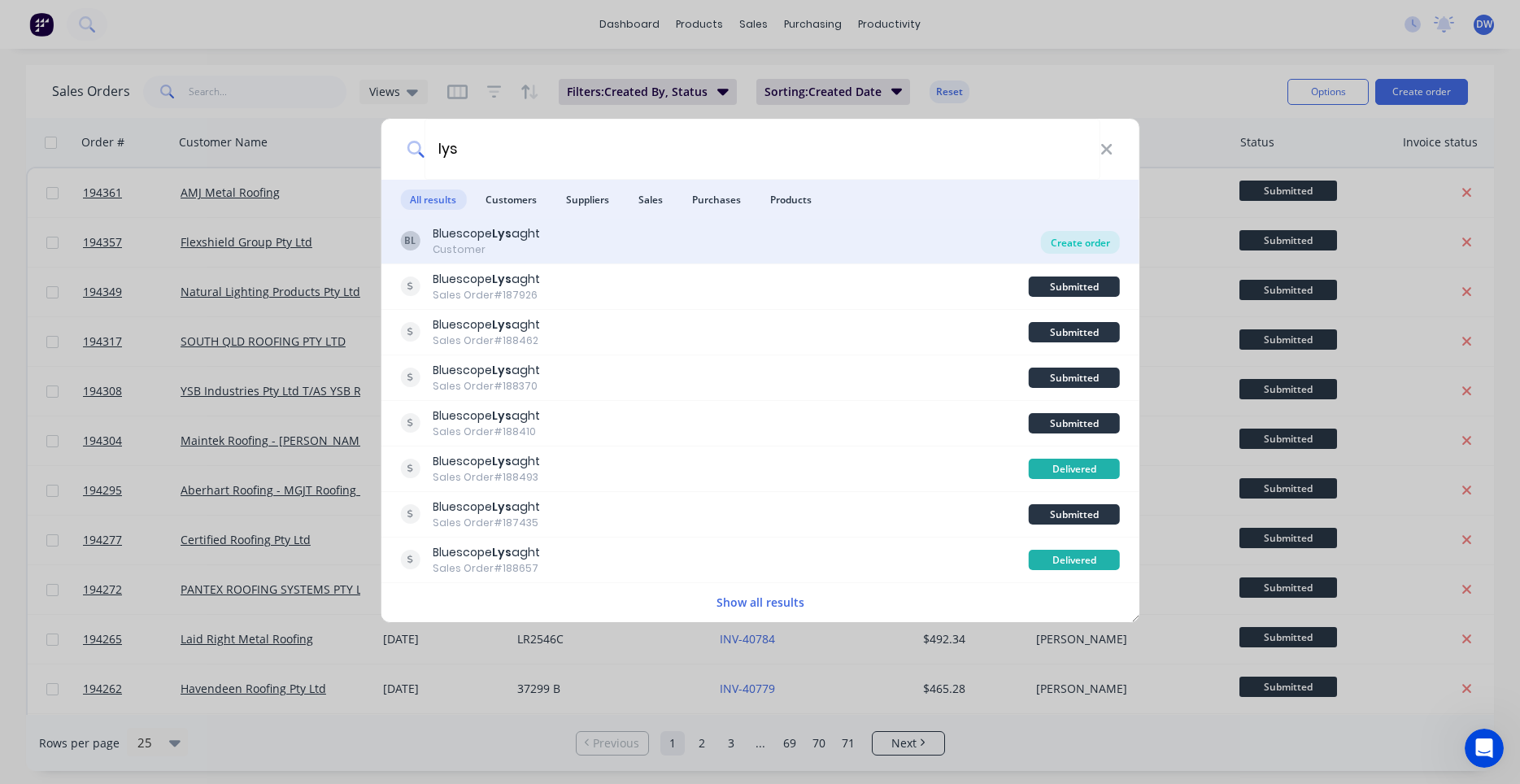
click at [1058, 243] on div "Create order" at bounding box center [1080, 242] width 79 height 23
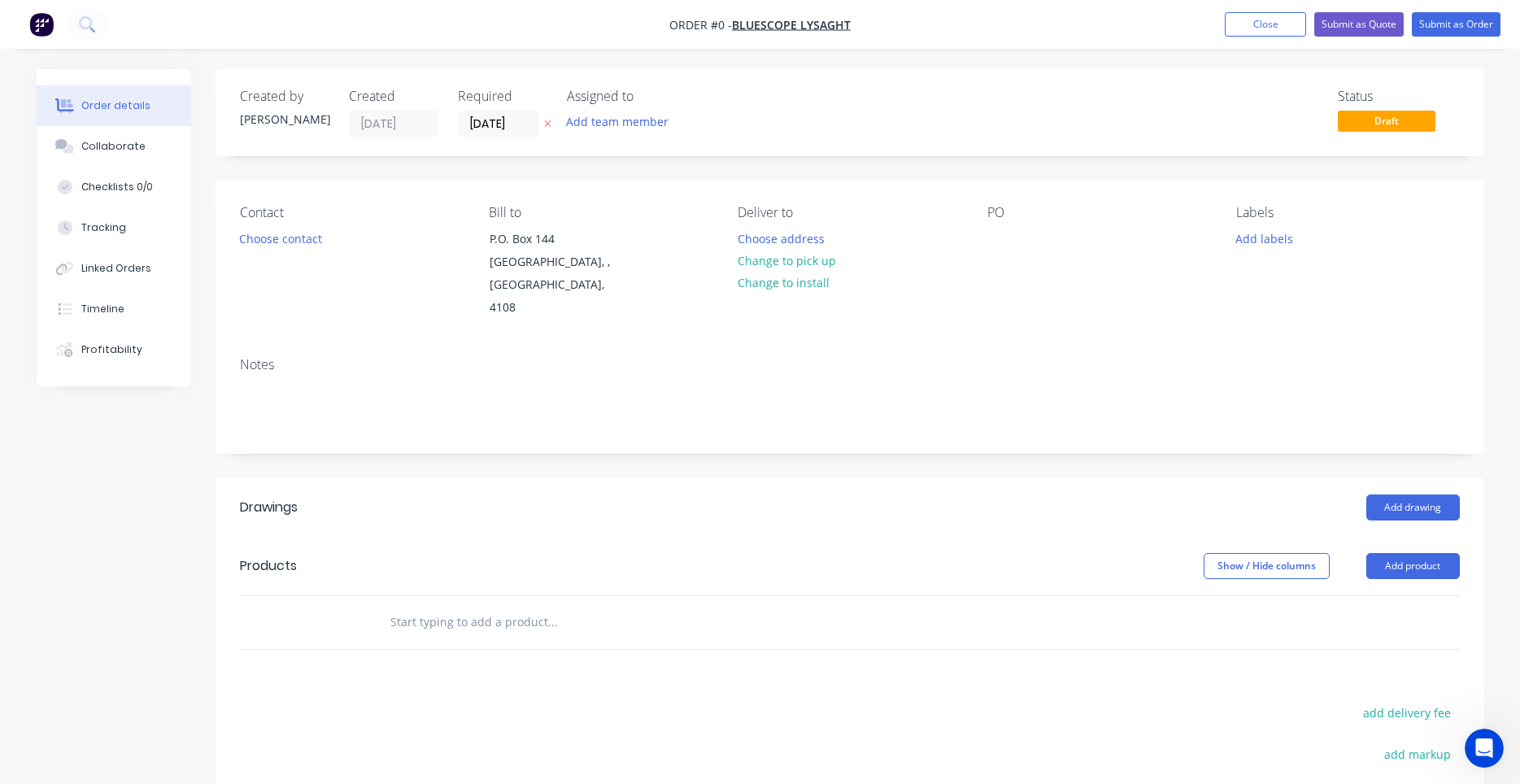
click at [943, 179] on div "Created by Darryn Created 01/10/25 Required 01/10/25 Assigned to Add team membe…" at bounding box center [850, 554] width 1269 height 970
click at [983, 228] on div "Contact Choose contact Bill to P.O. Box 144 Archerfield, , Australia, 4108 Deli…" at bounding box center [850, 262] width 1269 height 164
click at [996, 239] on div at bounding box center [1000, 239] width 26 height 24
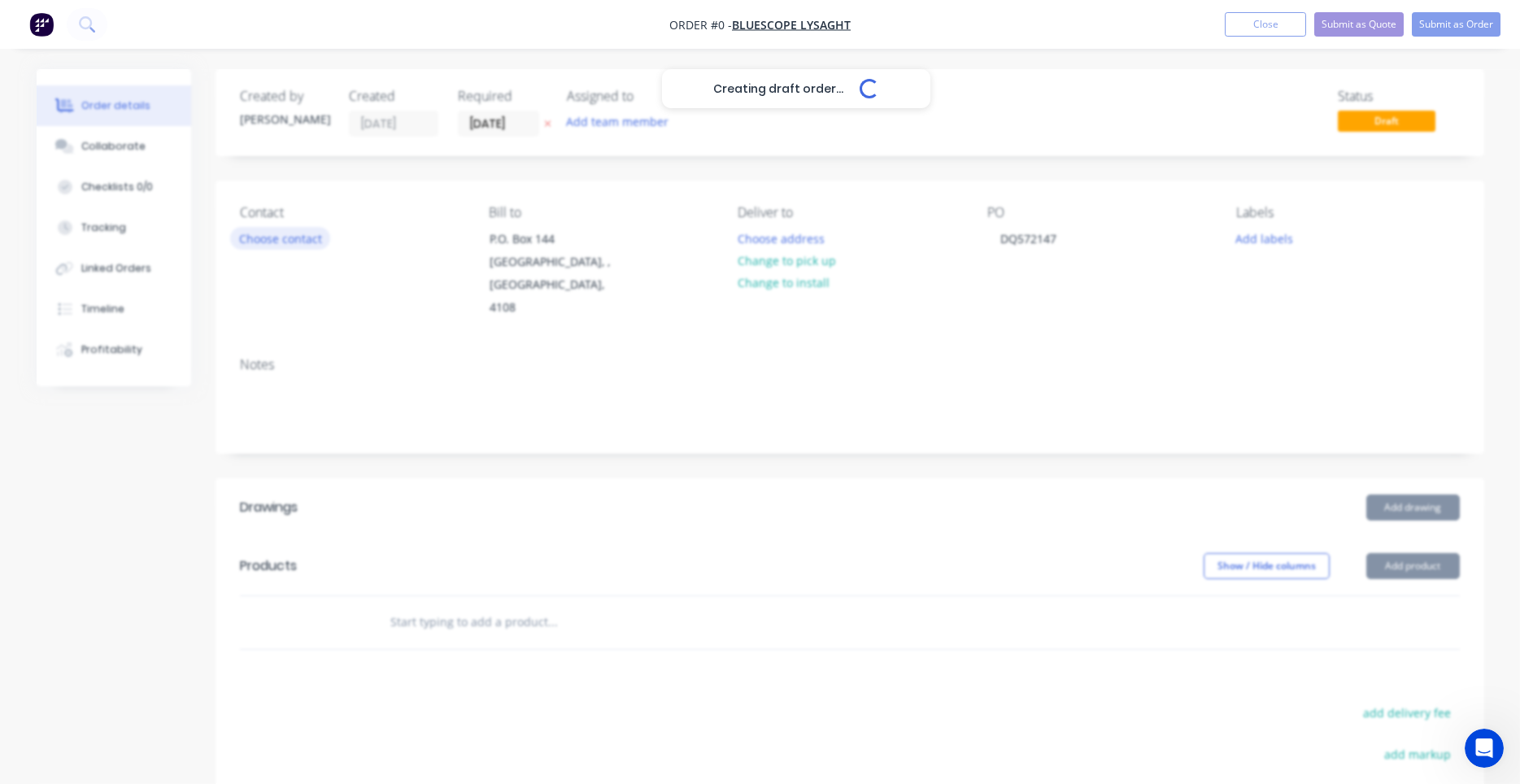
click at [301, 245] on div "Creating draft order... Loading... Order details Collaborate Checklists 0/0 Tra…" at bounding box center [760, 567] width 1480 height 995
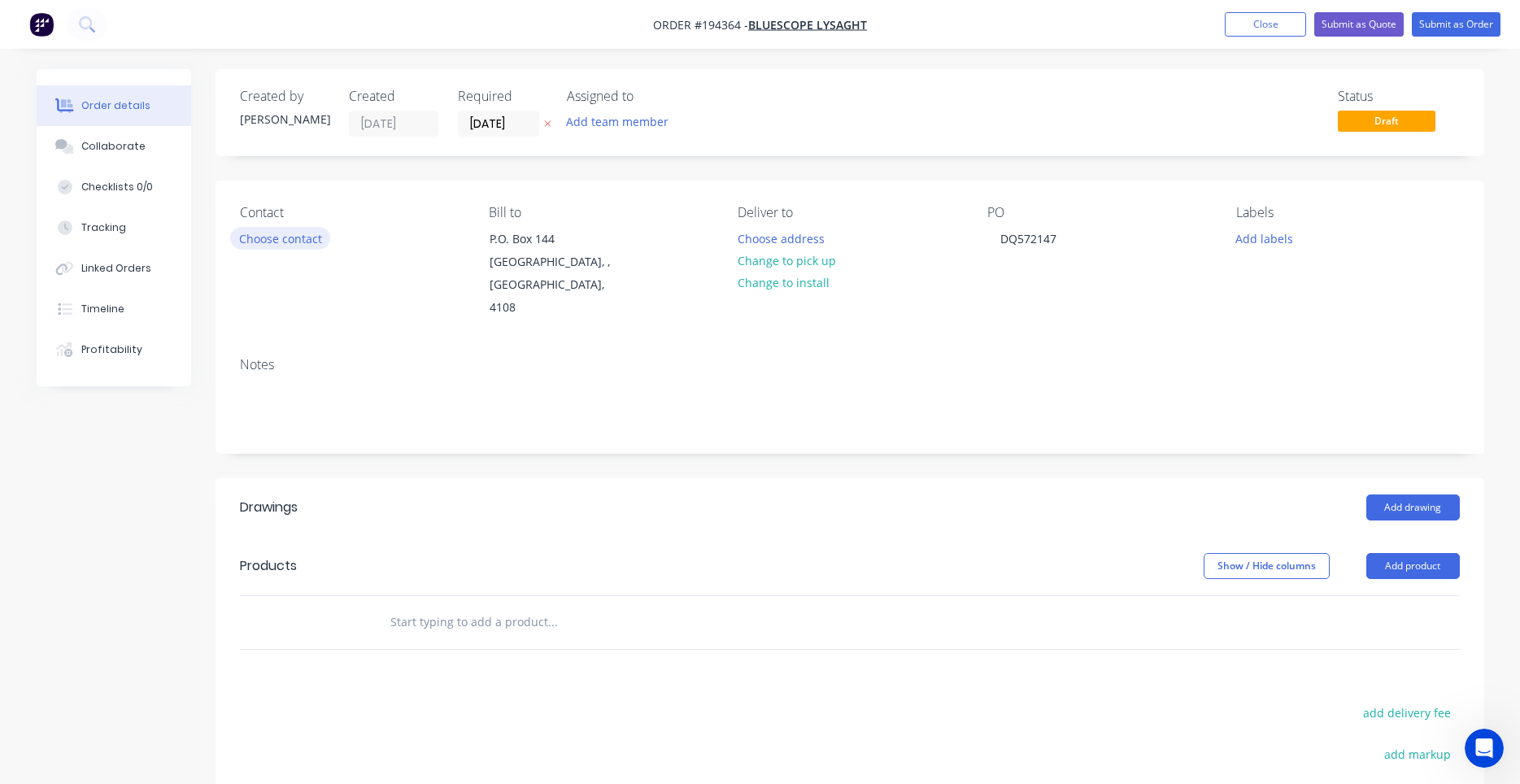
click at [297, 243] on button "Choose contact" at bounding box center [279, 238] width 100 height 22
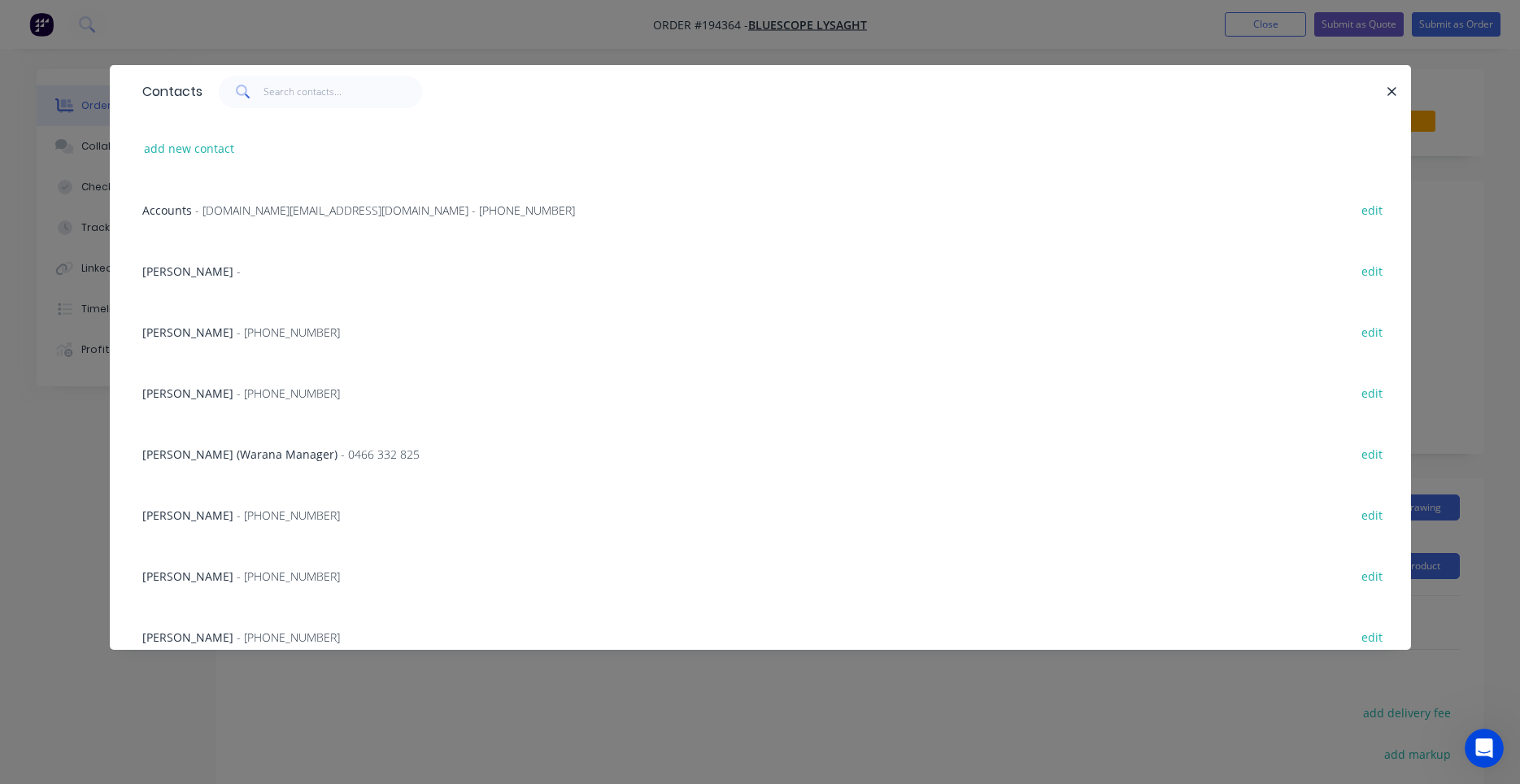
click at [272, 636] on span "- (07) 3365 7736" at bounding box center [288, 636] width 103 height 15
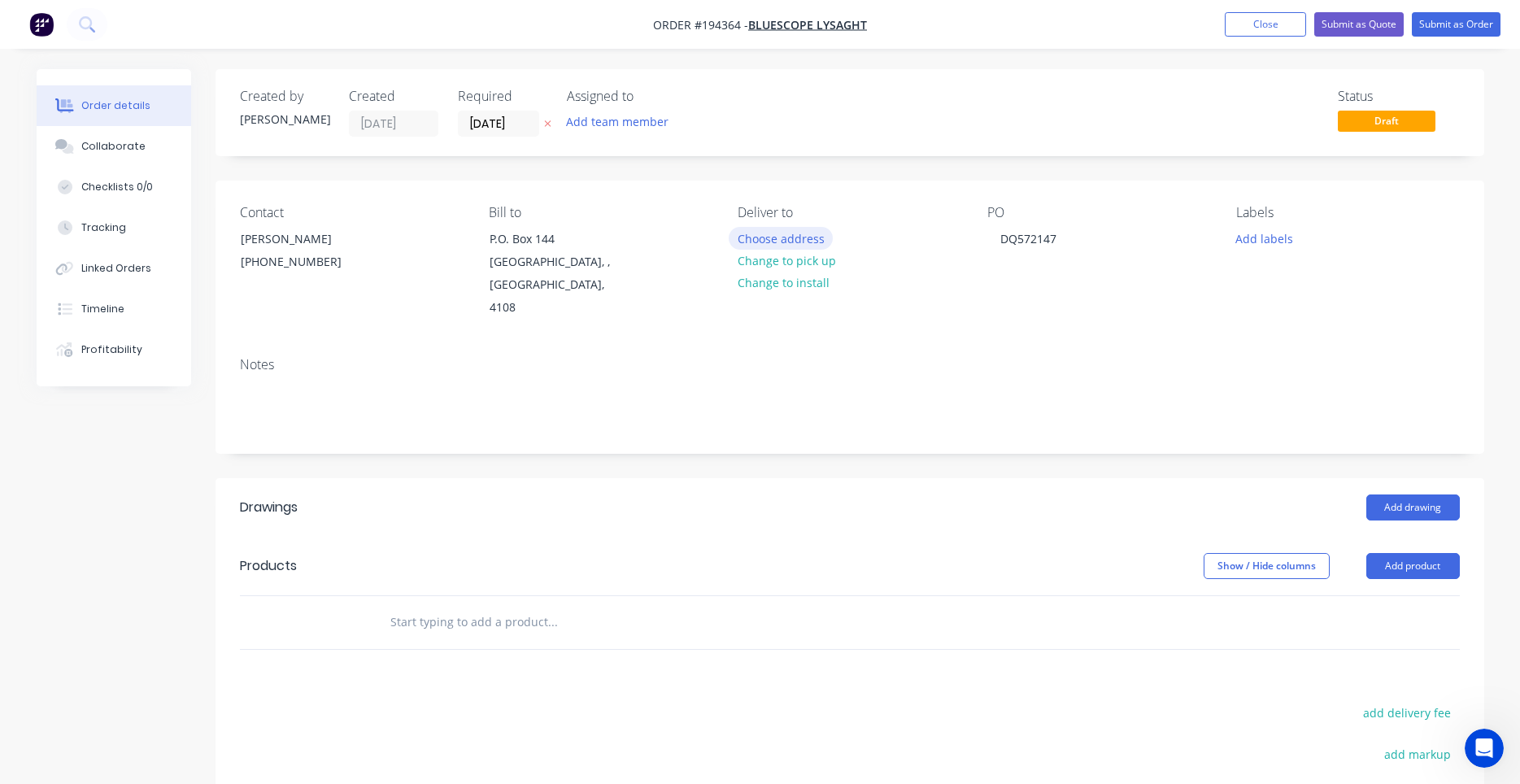
click at [811, 238] on button "Choose address" at bounding box center [781, 238] width 104 height 22
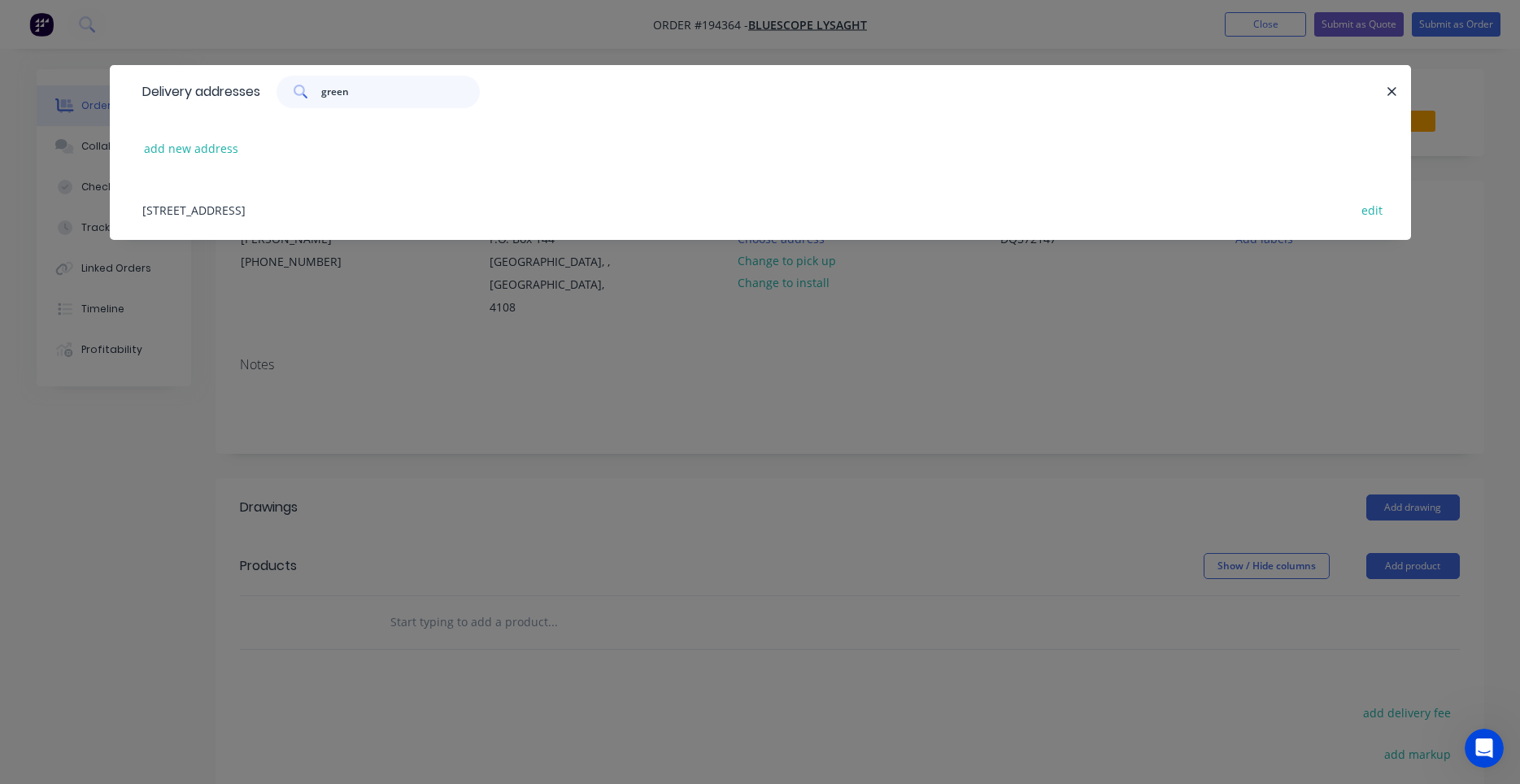
type input "green"
click at [404, 205] on div "10 GREENWAY DR, (STORE), TWEED HEADS, New South Wales, Australia, 2485 edit" at bounding box center [760, 209] width 1252 height 61
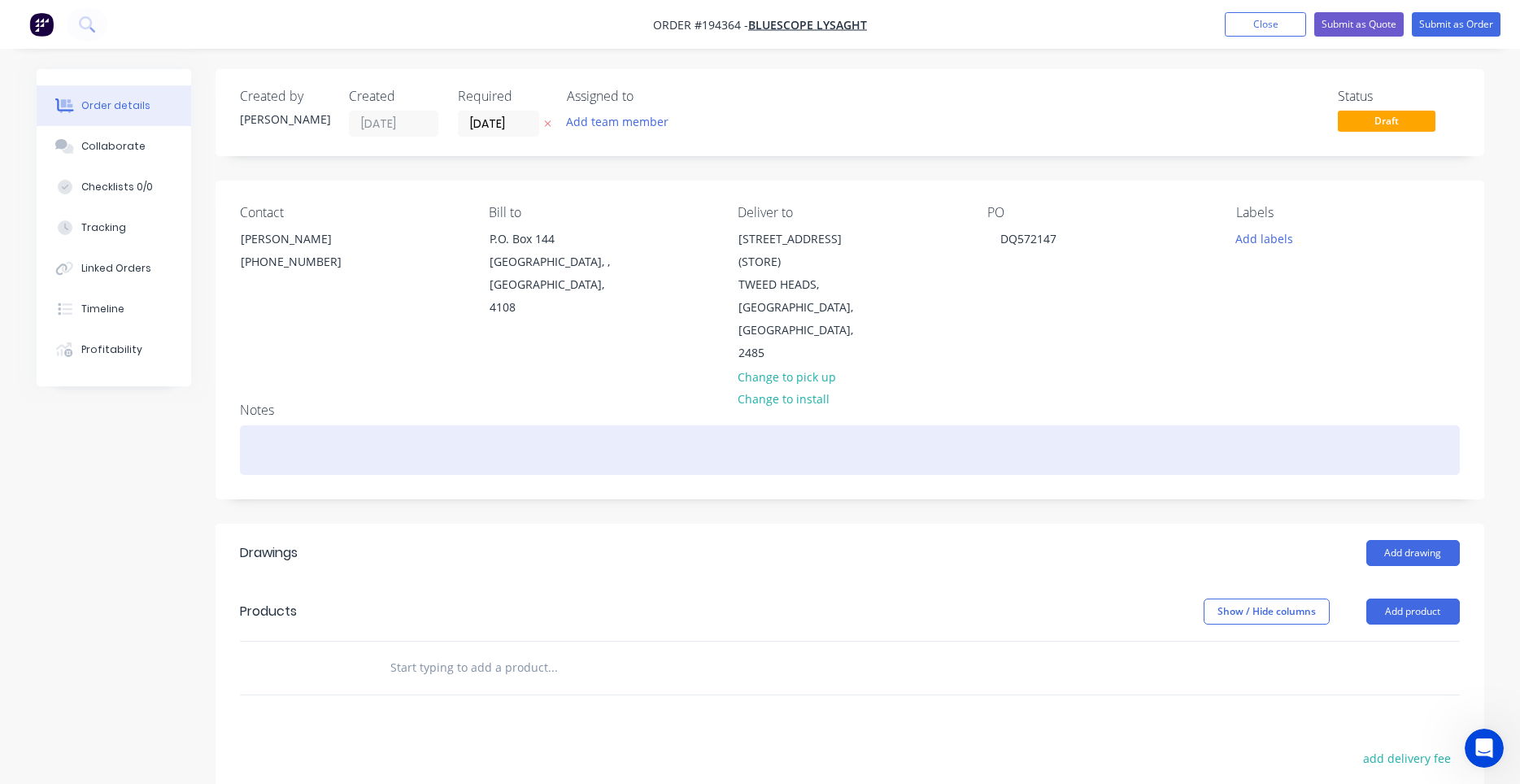
click at [881, 429] on div at bounding box center [850, 450] width 1220 height 49
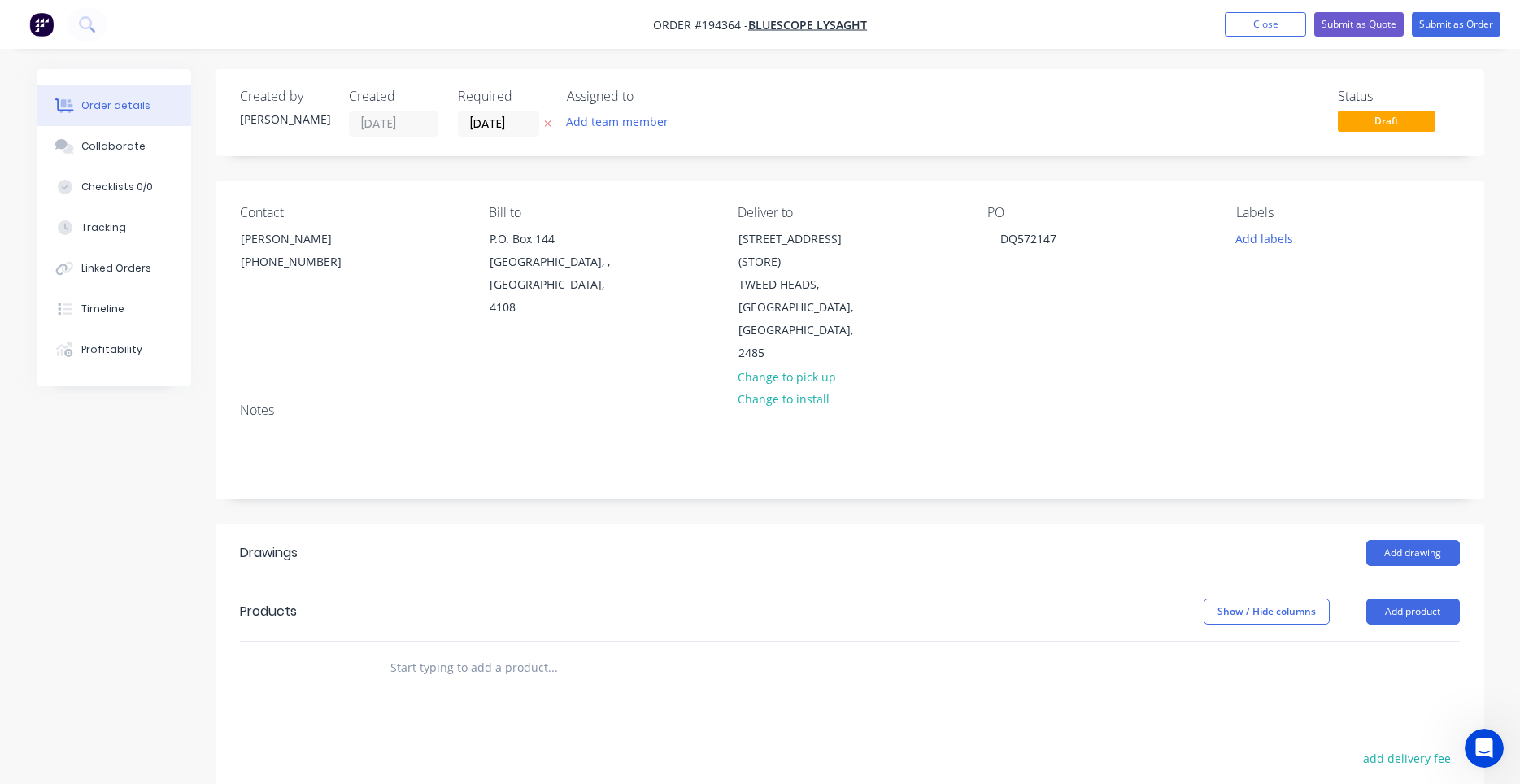
click at [653, 348] on div "Contact NATALIE BULL (07) 3365 7736 Bill to P.O. Box 144 Archerfield, , Austral…" at bounding box center [850, 285] width 1269 height 209
drag, startPoint x: 653, startPoint y: 348, endPoint x: 643, endPoint y: 371, distance: 25.1
click at [516, 130] on input "[DATE]" at bounding box center [499, 124] width 80 height 25
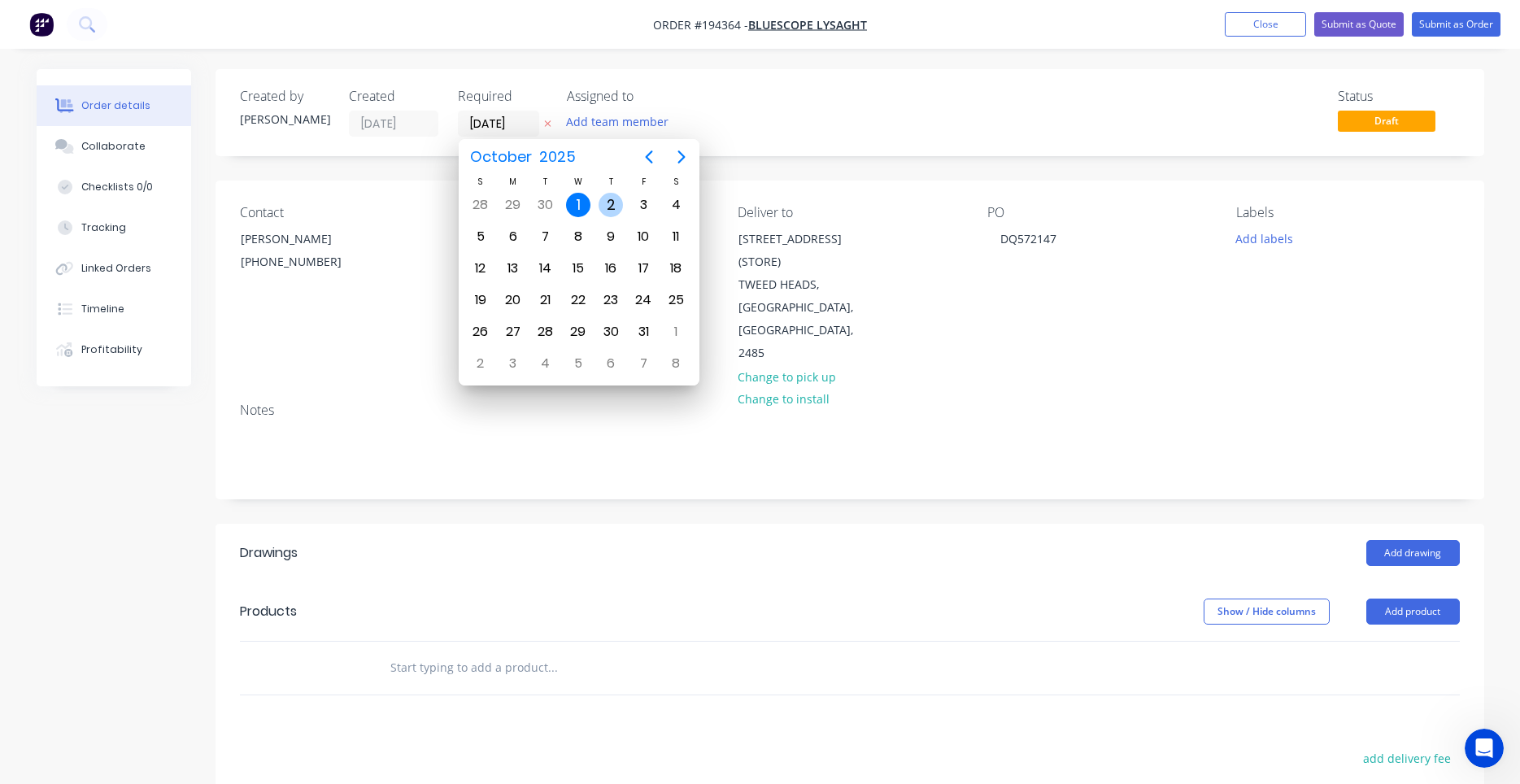
click at [612, 208] on div "2" at bounding box center [611, 205] width 25 height 25
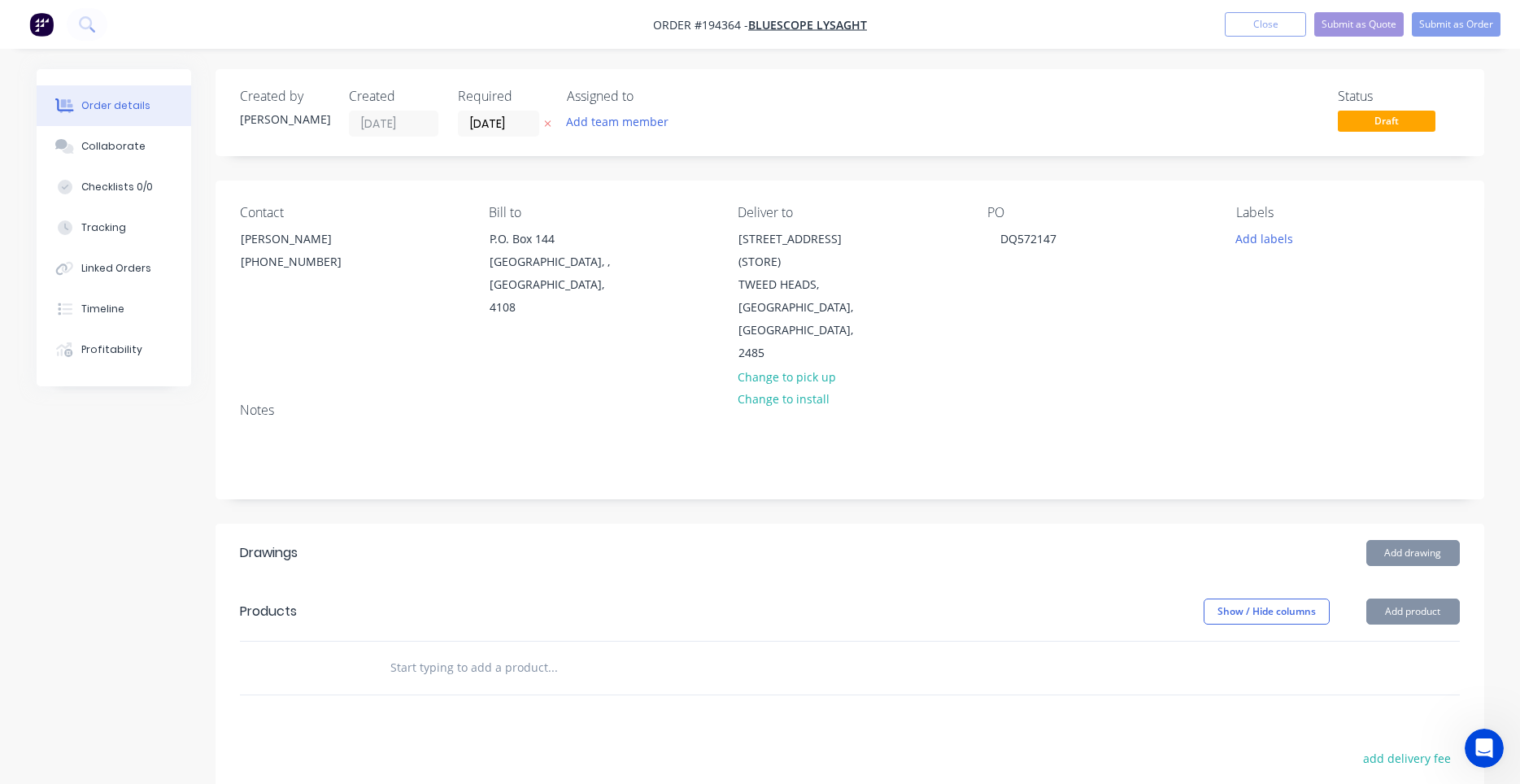
type input "02/10/25"
drag, startPoint x: 1089, startPoint y: 292, endPoint x: 1081, endPoint y: 298, distance: 10.0
click at [1062, 304] on div "PO DQ572147" at bounding box center [1099, 285] width 223 height 160
click at [1385, 540] on button "Add drawing" at bounding box center [1413, 552] width 94 height 26
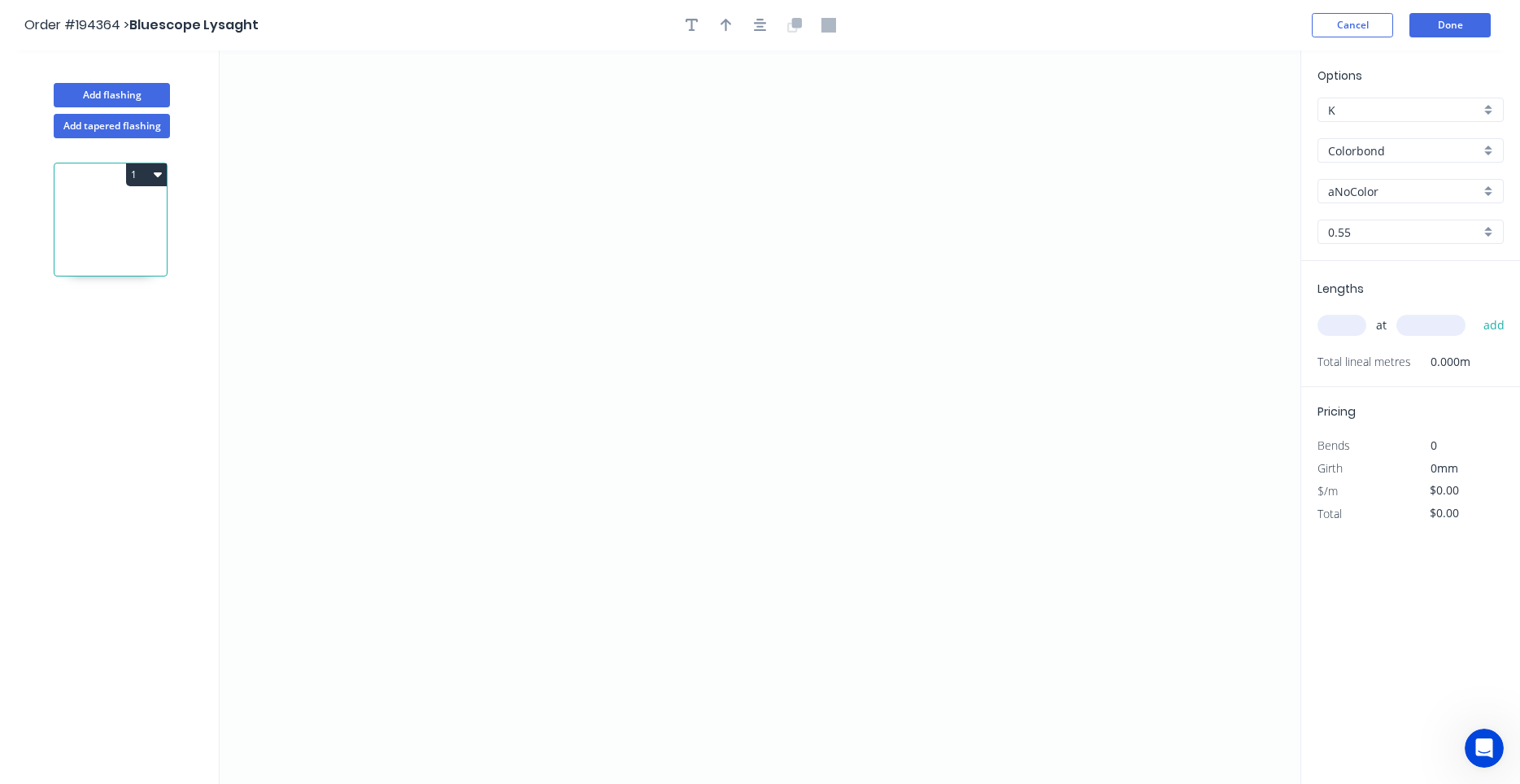
click at [1365, 192] on input "aNoColor" at bounding box center [1404, 191] width 152 height 17
click at [1370, 228] on div "Shale Grey" at bounding box center [1410, 222] width 185 height 28
type input "Shale Grey"
click at [1356, 329] on input "text" at bounding box center [1341, 325] width 49 height 21
type input "4"
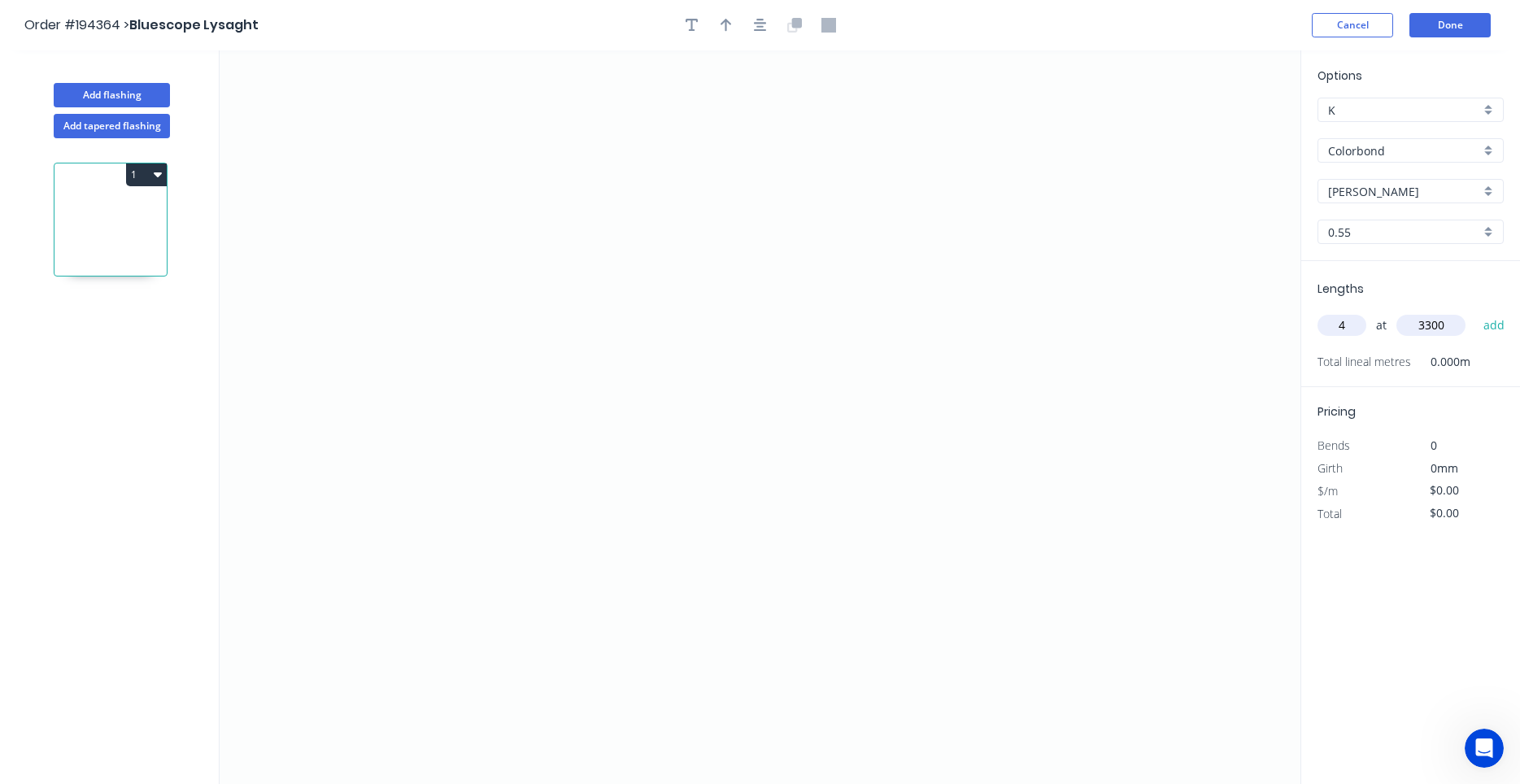
type input "3300"
click at [1475, 311] on button "add" at bounding box center [1493, 324] width 38 height 27
type input "4"
type input "2400"
click at [1475, 311] on button "add" at bounding box center [1493, 324] width 38 height 27
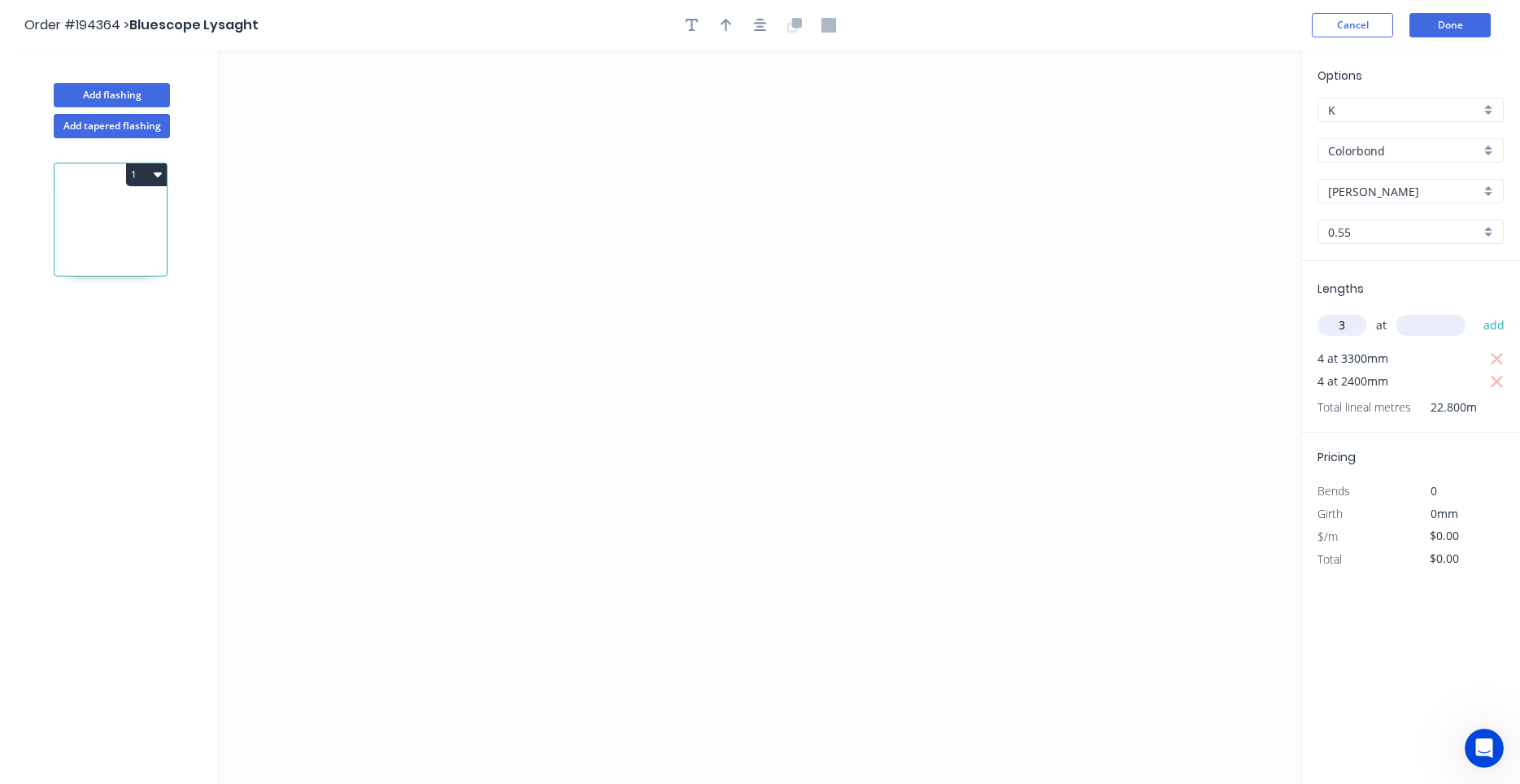
type input "3"
type input "2100"
click at [1475, 311] on button "add" at bounding box center [1493, 324] width 38 height 27
click at [548, 244] on icon "0" at bounding box center [760, 417] width 1081 height 734
click at [555, 485] on icon "0" at bounding box center [760, 417] width 1081 height 734
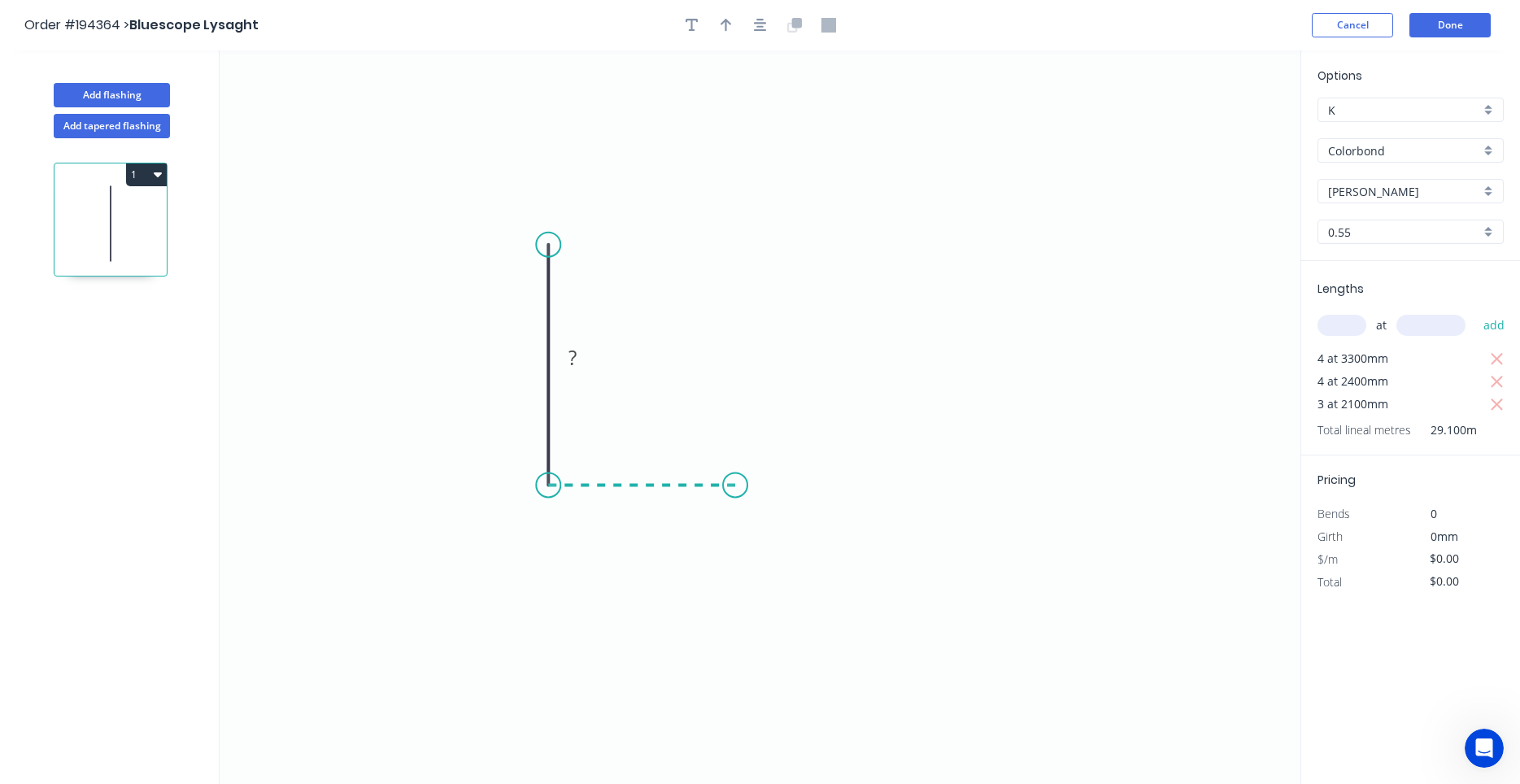
click at [735, 484] on icon at bounding box center [642, 484] width 187 height 0
click at [740, 244] on icon "0 ? ?" at bounding box center [760, 417] width 1081 height 734
click at [740, 244] on circle at bounding box center [736, 244] width 25 height 25
click at [762, 11] on header "Order #194364 > Bluescope Lysaght Cancel Done" at bounding box center [760, 25] width 1520 height 50
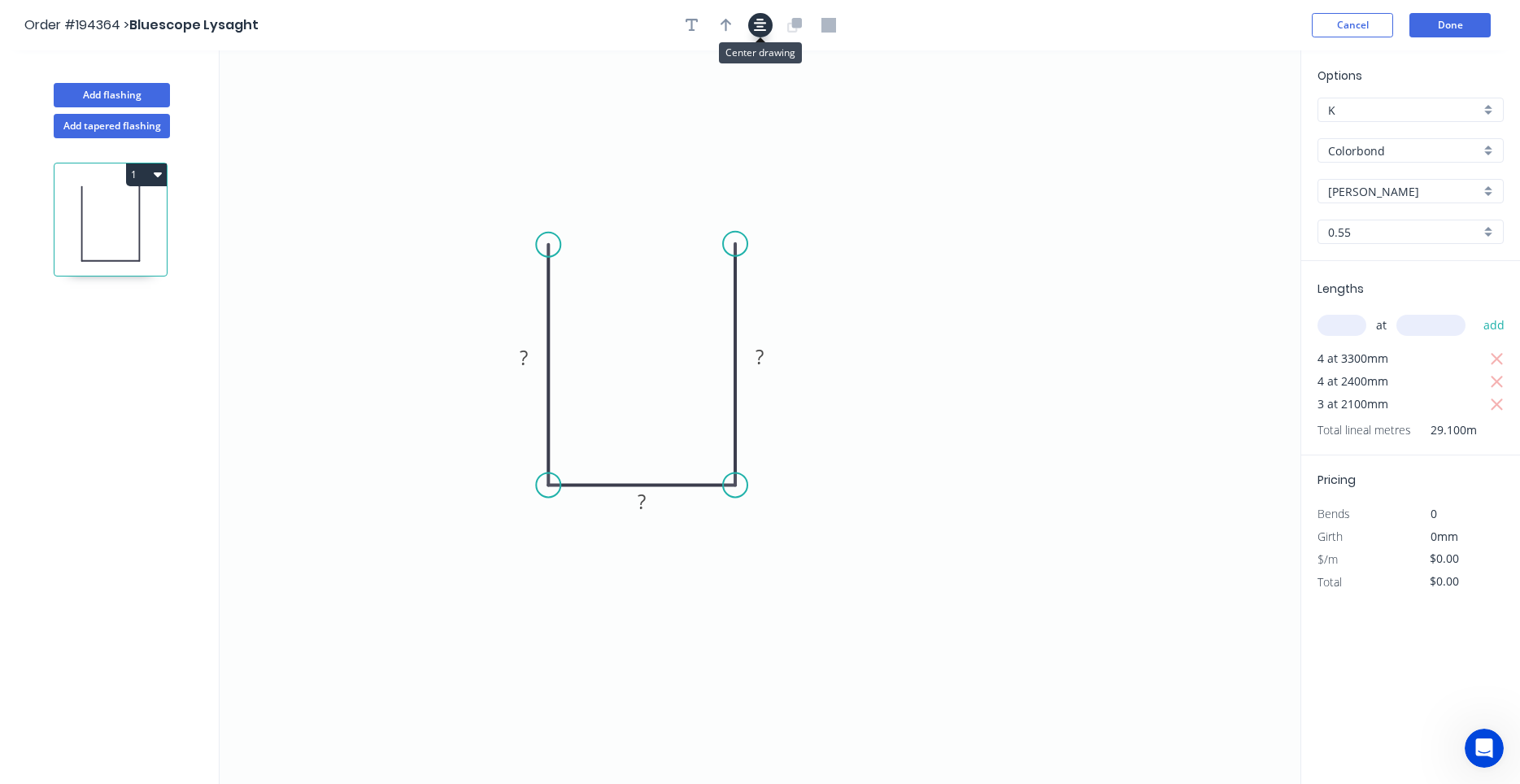
click at [764, 28] on icon "button" at bounding box center [760, 25] width 13 height 15
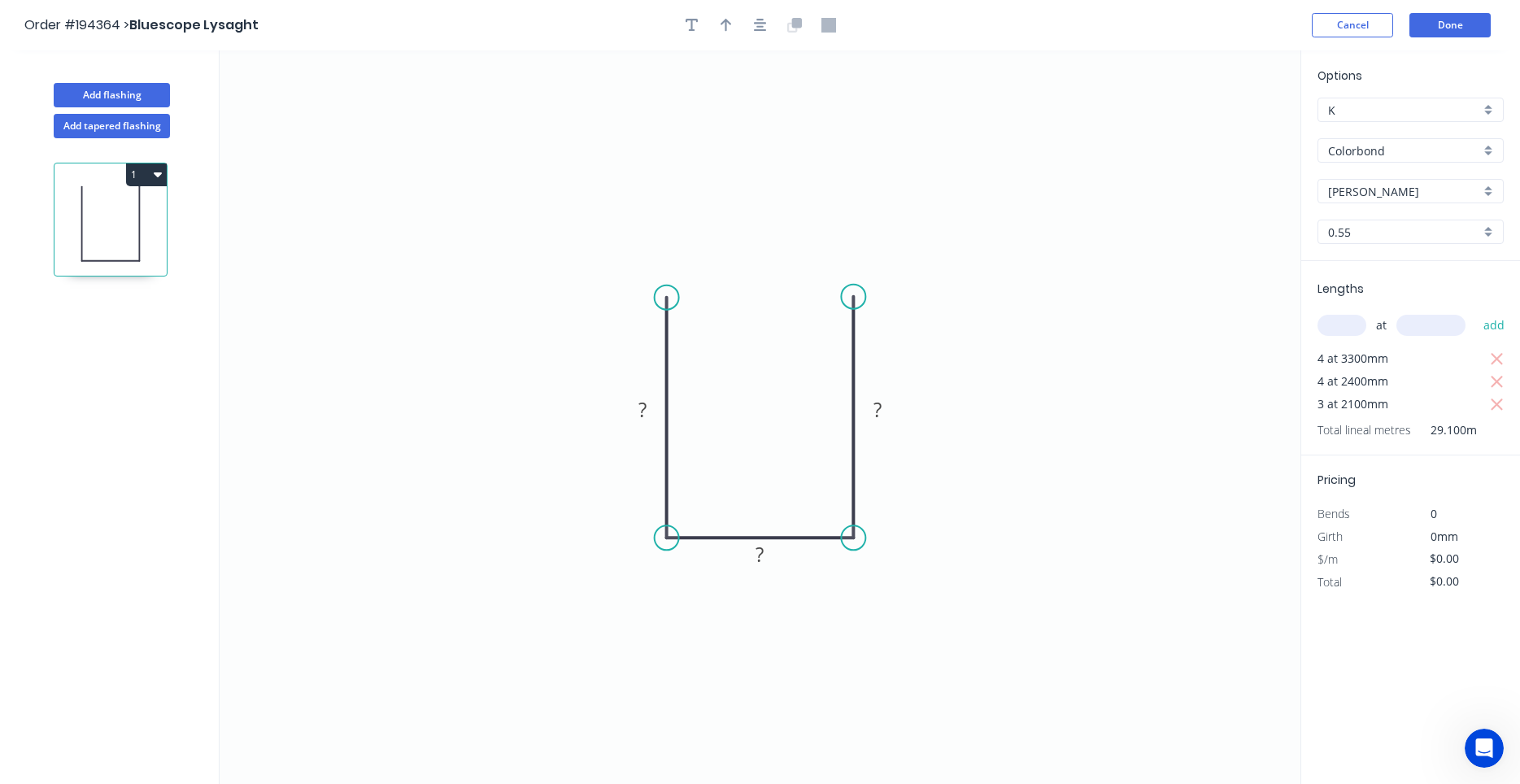
click at [775, 34] on div at bounding box center [760, 26] width 171 height 25
click at [763, 40] on header "Order #194364 > Bluescope Lysaght Cancel Done" at bounding box center [760, 25] width 1520 height 50
click at [765, 35] on button "button" at bounding box center [760, 26] width 25 height 25
click at [761, 35] on button "button" at bounding box center [760, 26] width 25 height 25
click at [754, 27] on icon "button" at bounding box center [760, 25] width 13 height 15
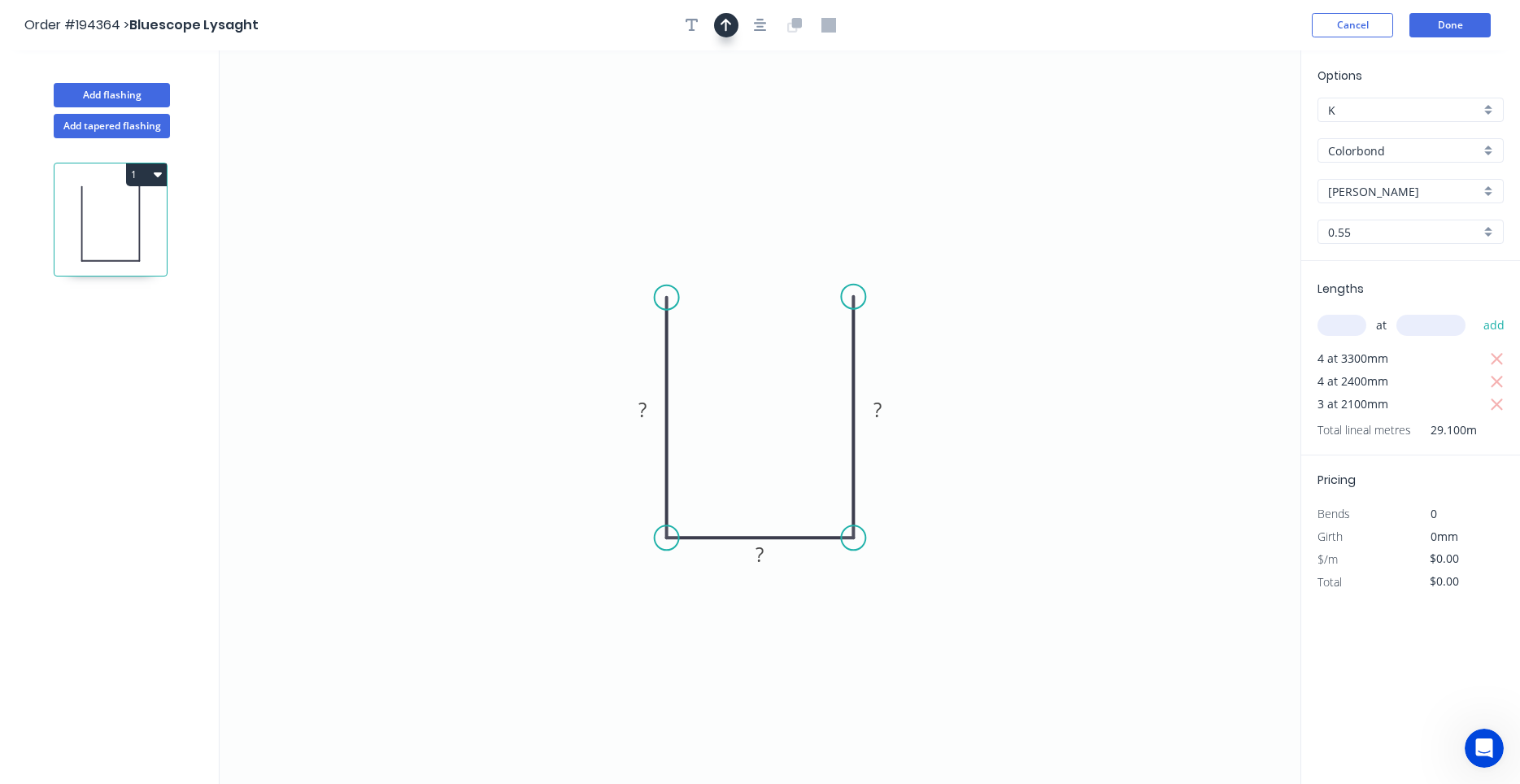
click at [730, 26] on icon "button" at bounding box center [726, 25] width 11 height 15
click at [1214, 131] on icon "0 ? ? ?" at bounding box center [760, 417] width 1081 height 734
click at [1214, 132] on icon "0 ? ? ?" at bounding box center [760, 417] width 1081 height 734
click at [1214, 134] on icon "0 ? ? ?" at bounding box center [760, 417] width 1081 height 734
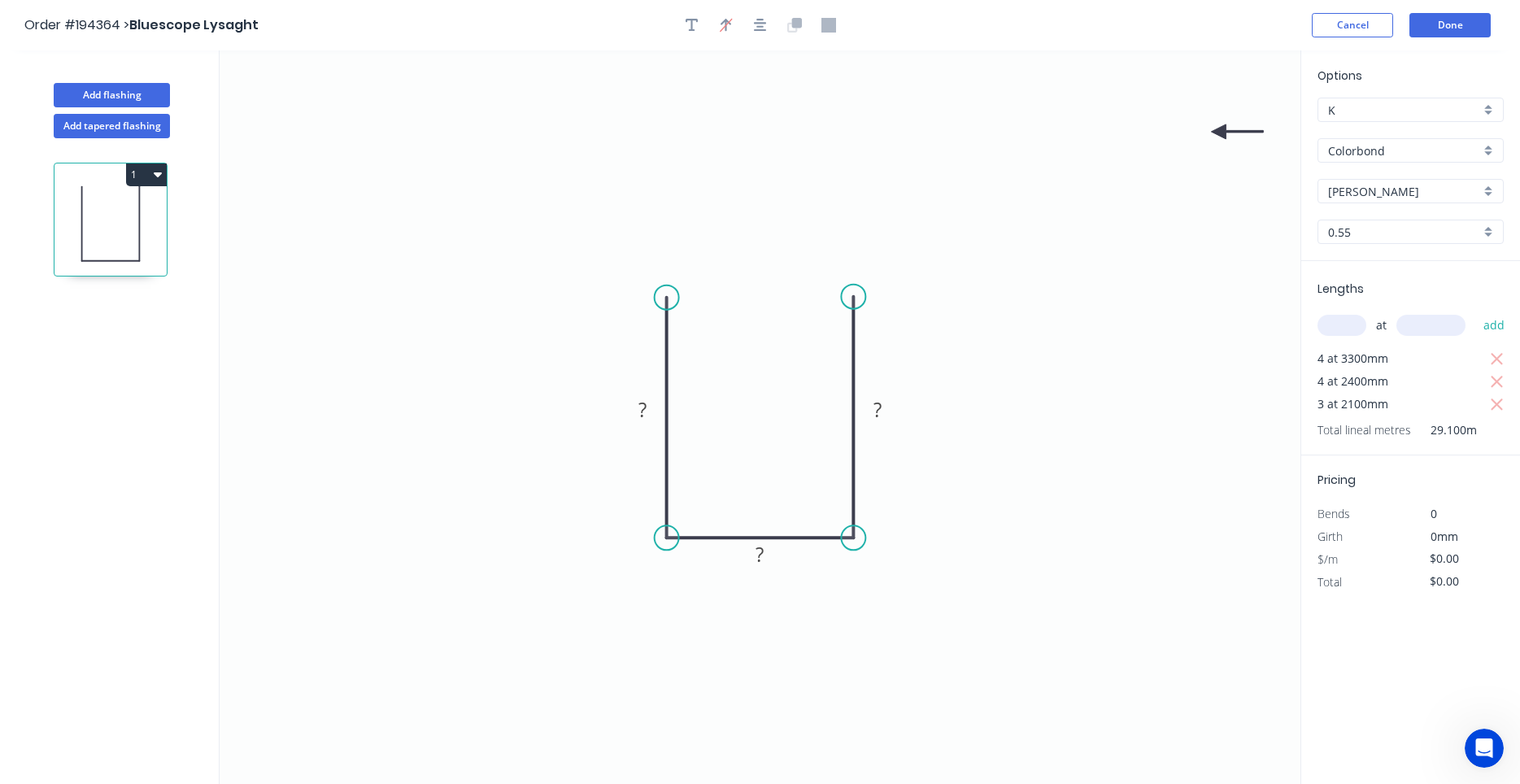
click at [1212, 137] on icon "0 ? ? ?" at bounding box center [760, 417] width 1081 height 734
click at [1211, 138] on icon "0 ? ? ?" at bounding box center [760, 417] width 1081 height 734
click at [1211, 141] on icon "0 ? ? ?" at bounding box center [760, 417] width 1081 height 734
click at [1219, 131] on icon at bounding box center [1236, 132] width 52 height 15
drag, startPoint x: 1218, startPoint y: 134, endPoint x: 1080, endPoint y: 504, distance: 394.9
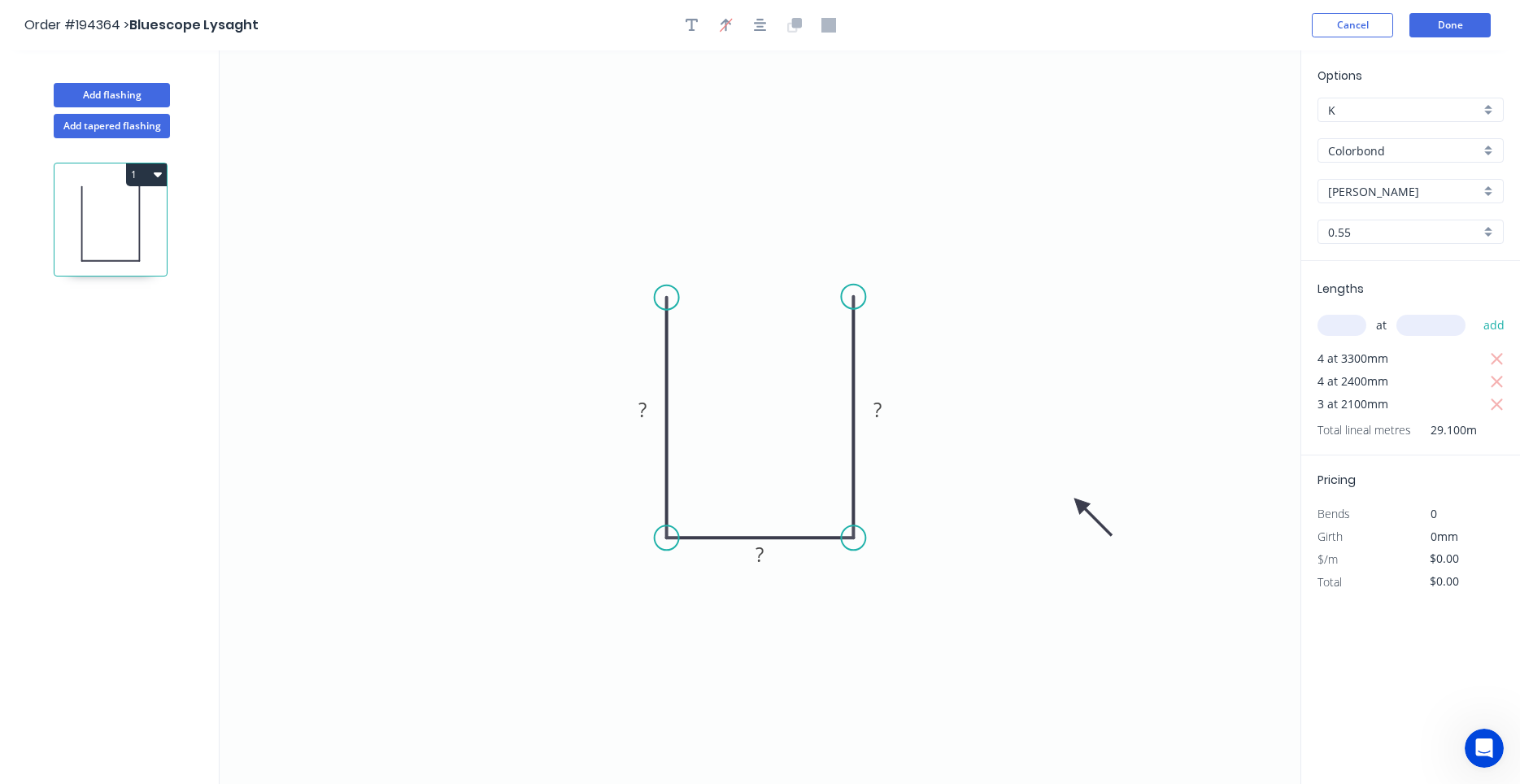
click at [1080, 504] on icon at bounding box center [1092, 516] width 47 height 47
click at [1073, 506] on icon at bounding box center [1085, 518] width 47 height 47
drag, startPoint x: 1077, startPoint y: 501, endPoint x: 1045, endPoint y: 514, distance: 34.5
click at [1045, 514] on icon "0 ? ? ?" at bounding box center [760, 417] width 1081 height 734
click at [1079, 502] on icon "0 ? ? ?" at bounding box center [760, 417] width 1081 height 734
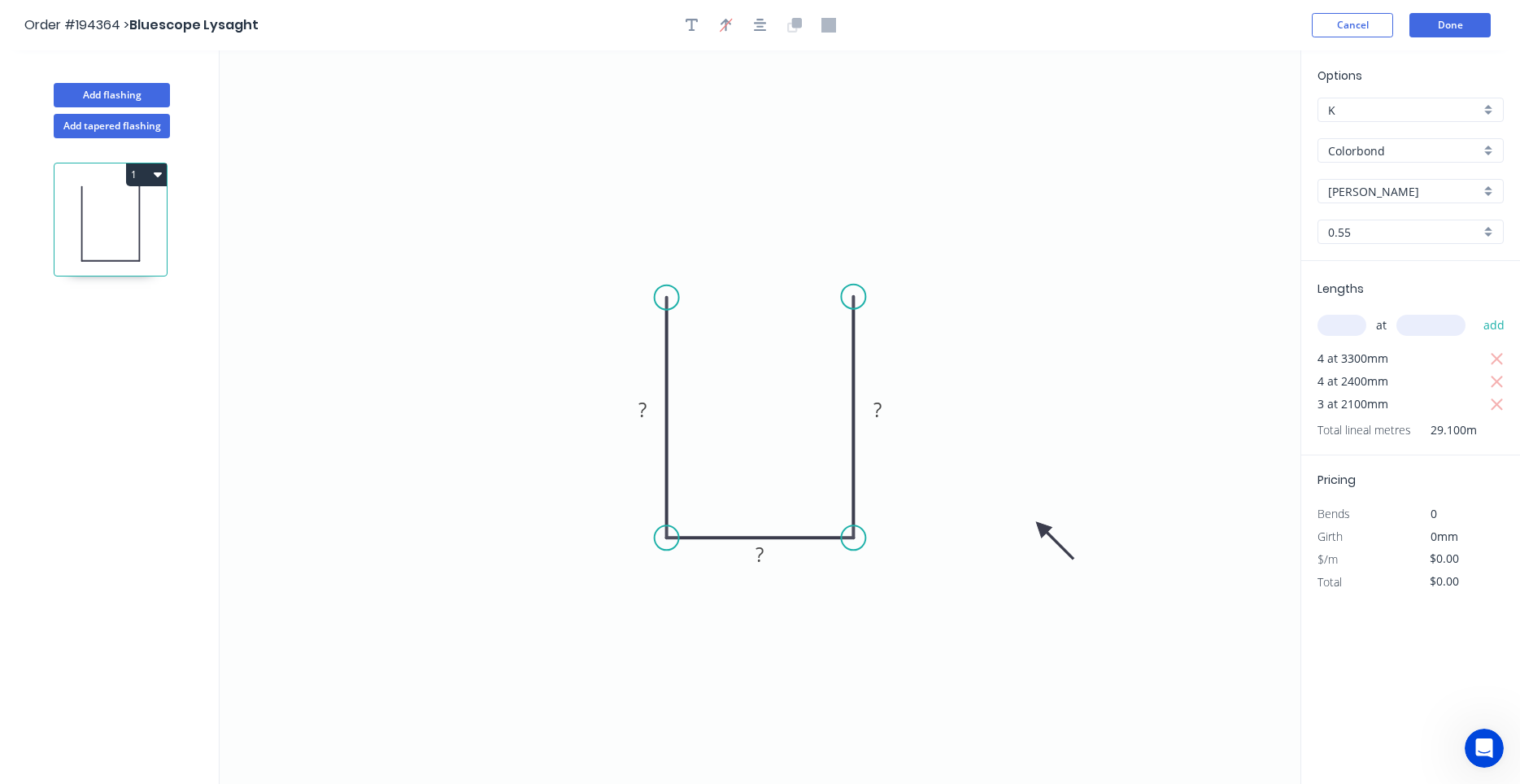
drag, startPoint x: 1077, startPoint y: 506, endPoint x: 1037, endPoint y: 530, distance: 46.6
click at [1037, 530] on icon at bounding box center [1054, 540] width 47 height 47
click at [1036, 531] on icon at bounding box center [1049, 544] width 47 height 47
click at [701, 411] on div "Feather" at bounding box center [747, 415] width 164 height 34
click at [713, 312] on tspan "15" at bounding box center [712, 311] width 23 height 27
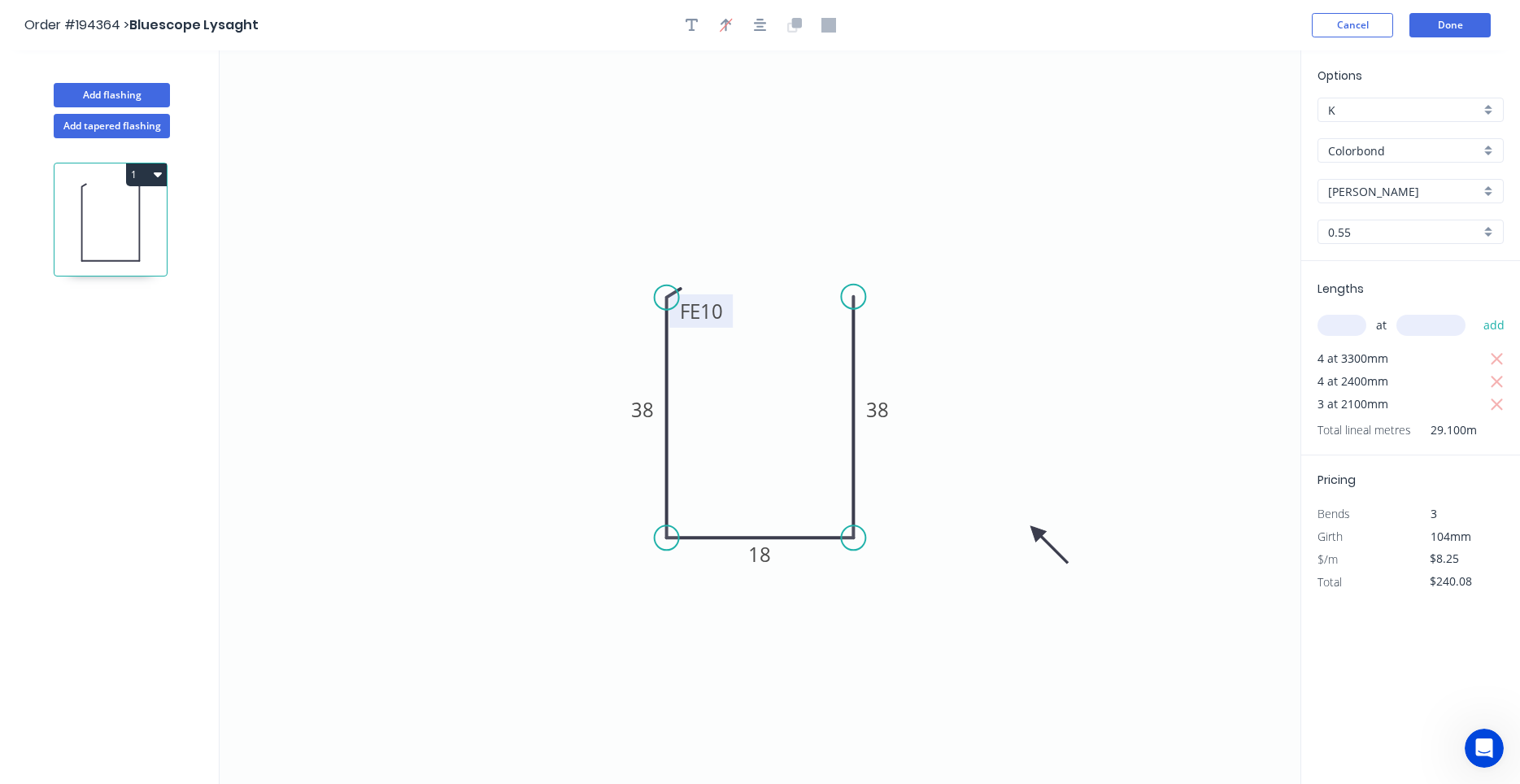
type input "$8.25"
type input "$240.08"
click at [771, 20] on button "button" at bounding box center [760, 26] width 25 height 25
click at [767, 33] on button "button" at bounding box center [760, 26] width 25 height 25
drag, startPoint x: 1035, startPoint y: 532, endPoint x: 900, endPoint y: 572, distance: 140.8
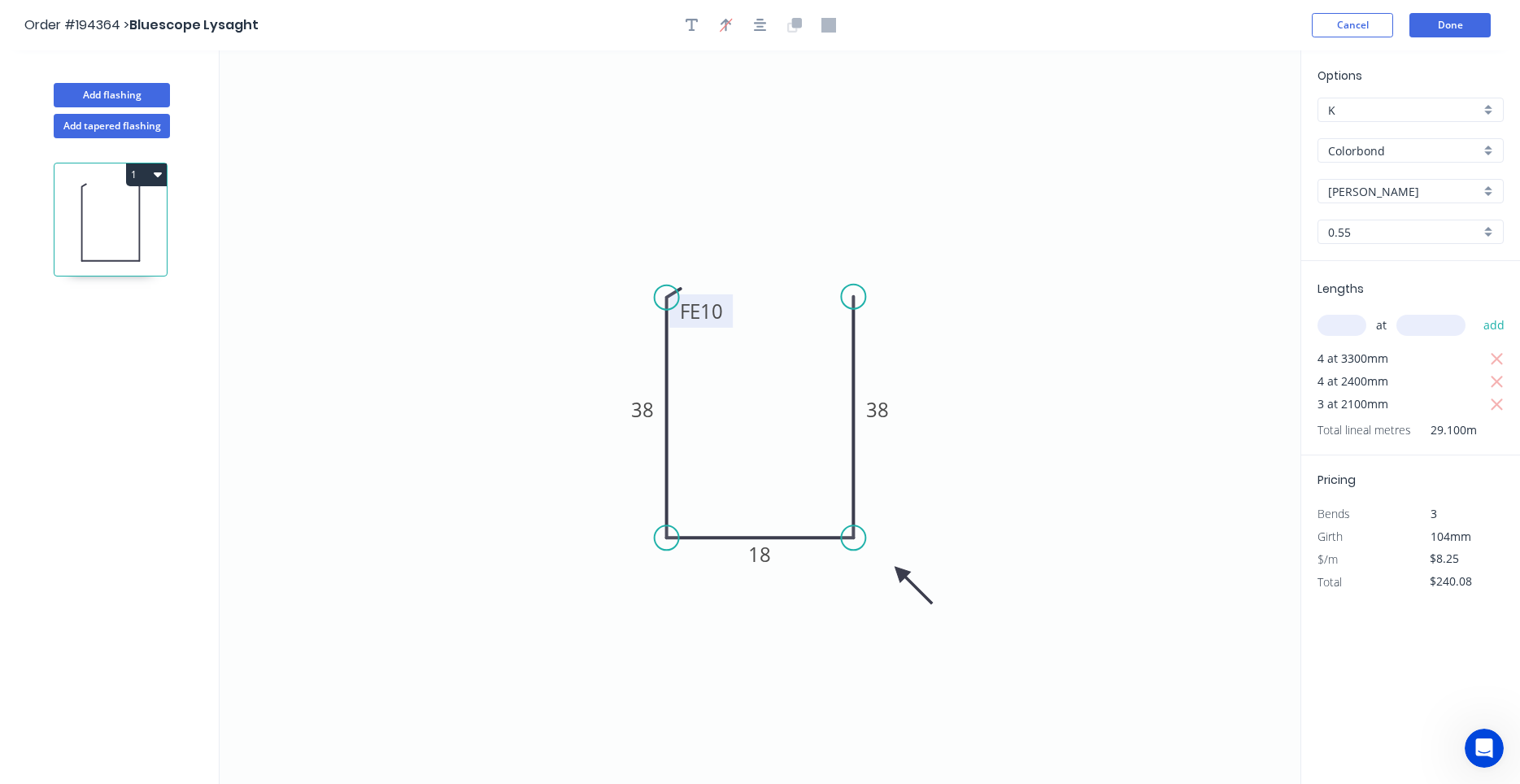
click at [900, 572] on icon at bounding box center [913, 585] width 47 height 47
click at [1433, 31] on button "Done" at bounding box center [1450, 26] width 81 height 25
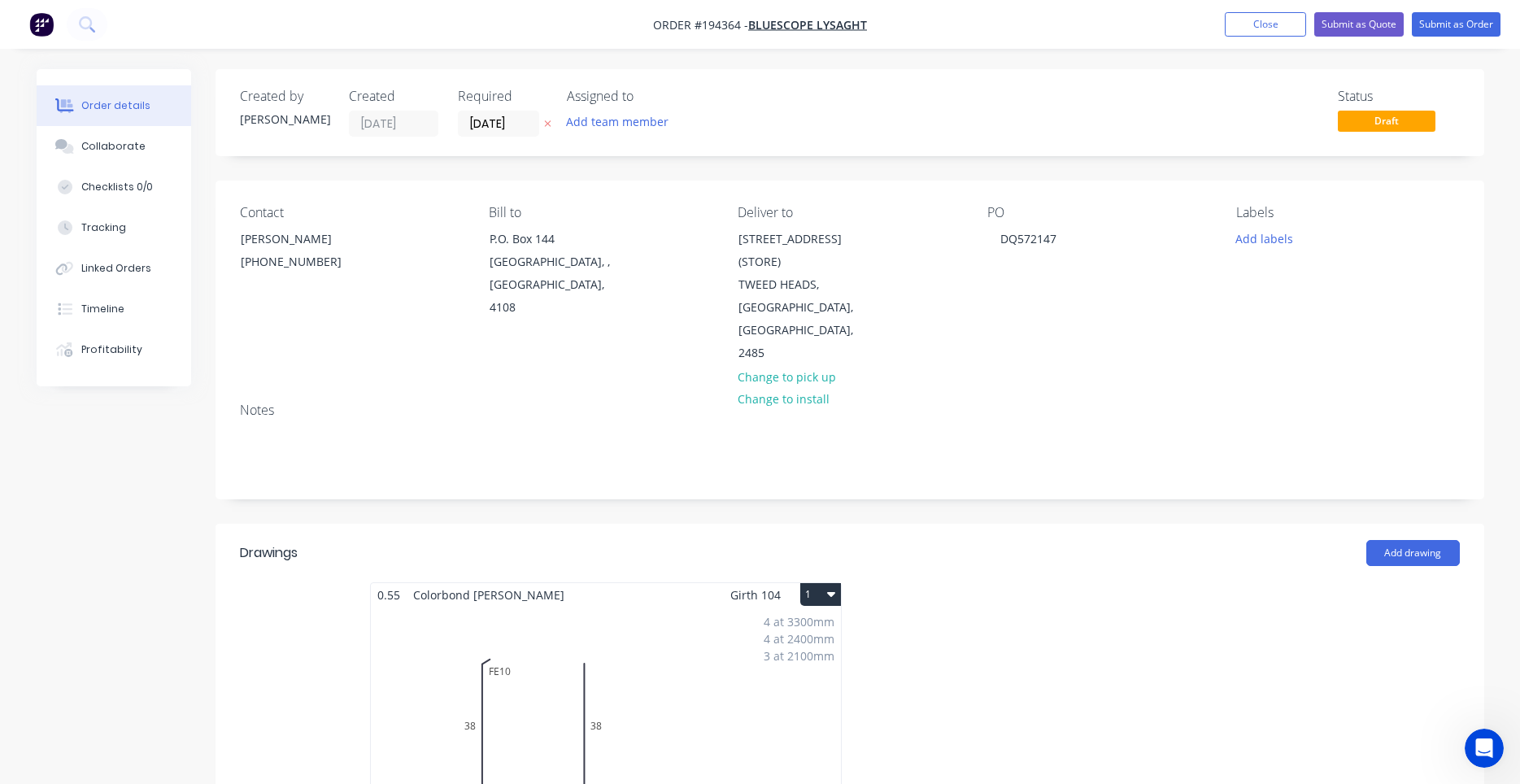
click at [831, 587] on icon "button" at bounding box center [830, 593] width 8 height 13
click at [815, 622] on div "Use larger box size" at bounding box center [764, 634] width 126 height 24
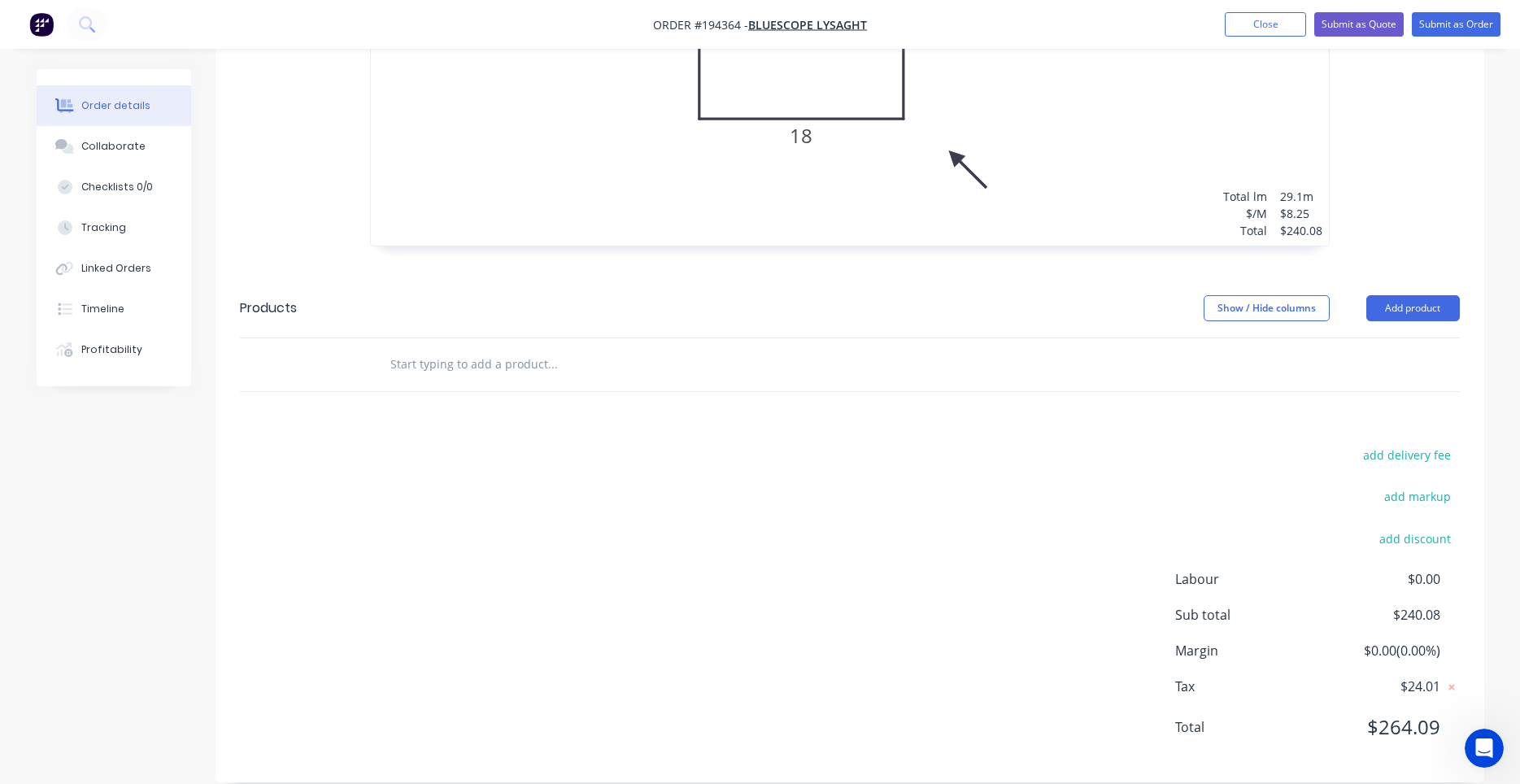
scroll to position [304, 0]
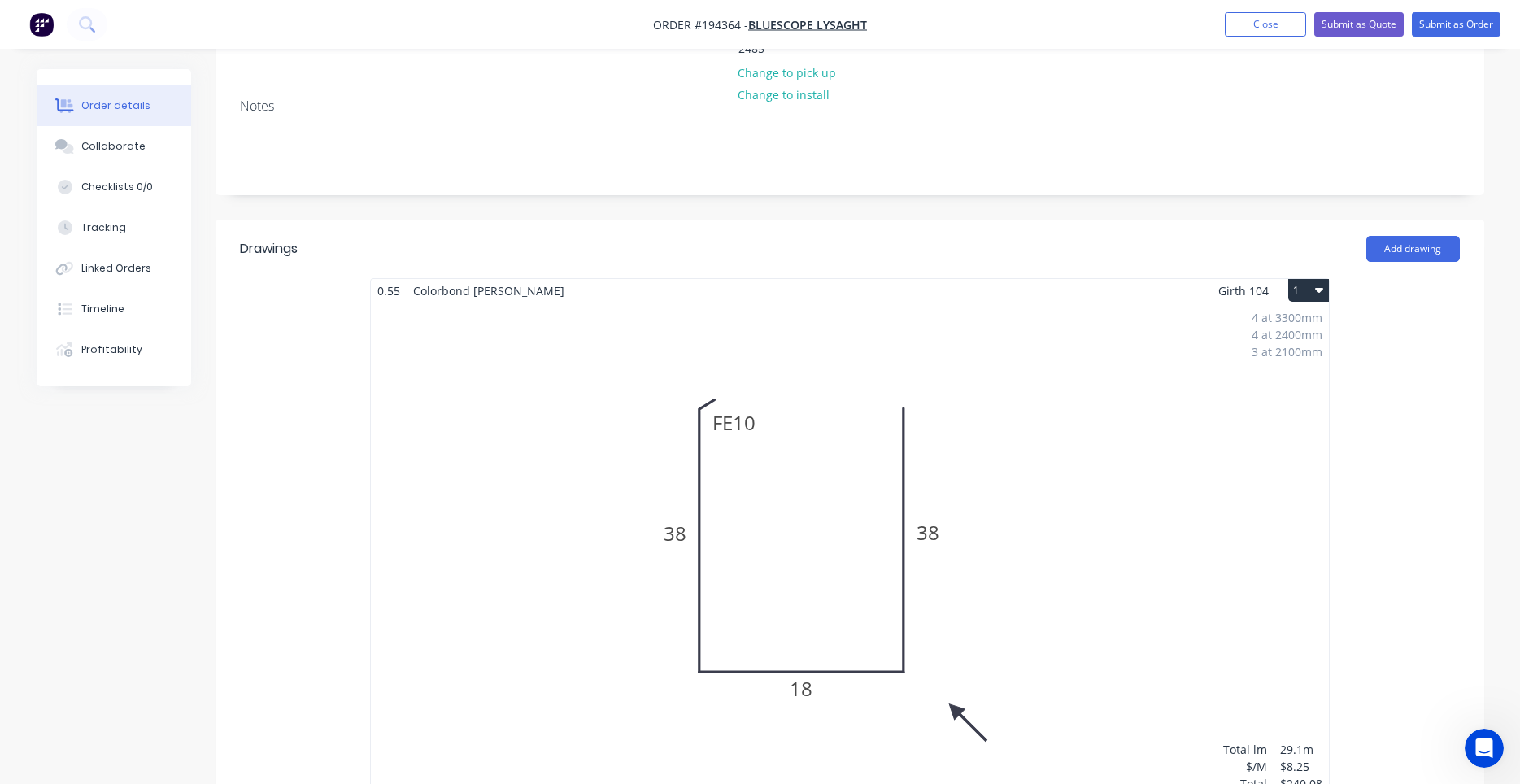
click at [1044, 537] on div "4 at 3300mm 4 at 2400mm 3 at 2100mm Total lm $/M Total 29.1m $8.25 $240.08" at bounding box center [849, 550] width 958 height 496
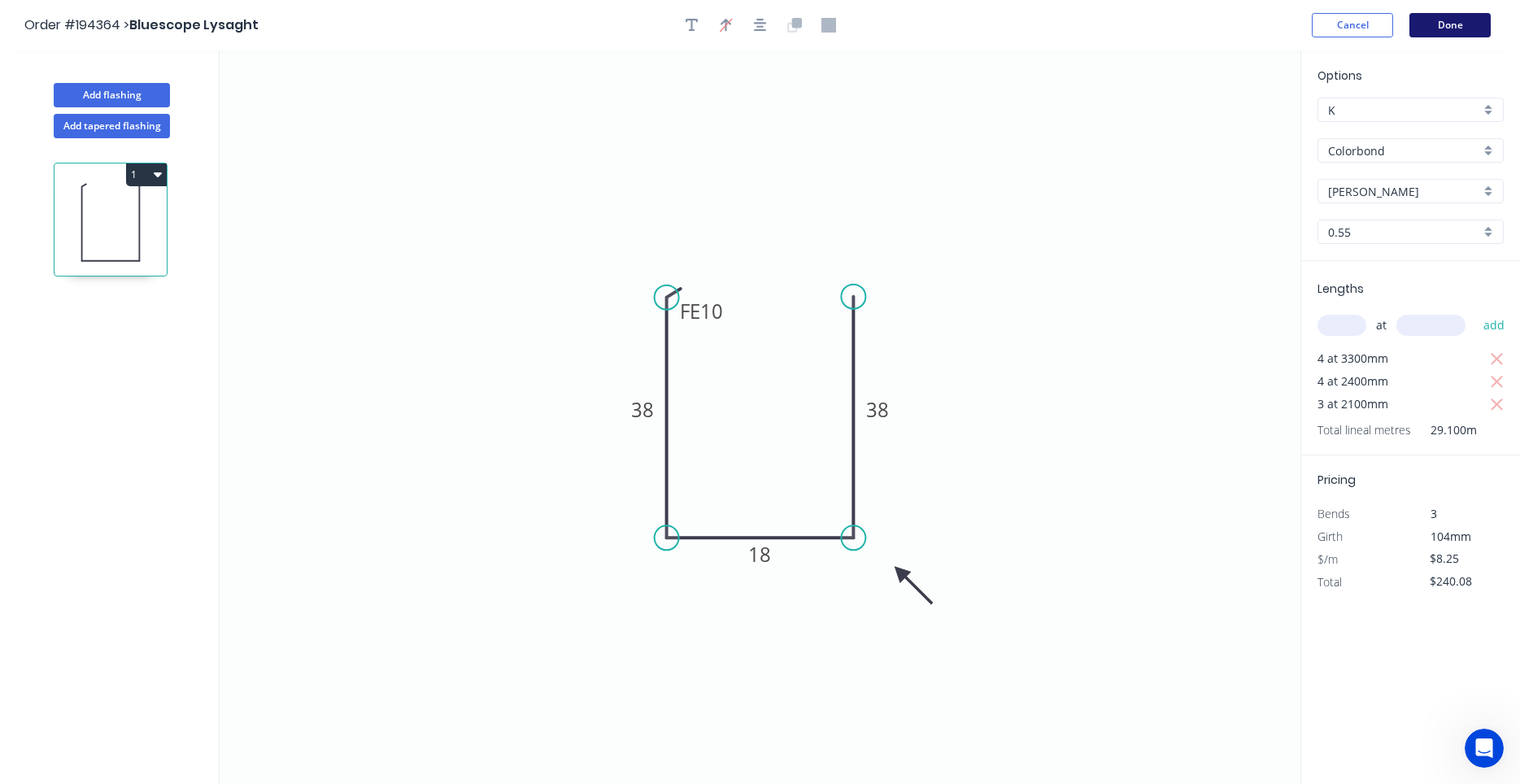
click at [1436, 22] on button "Done" at bounding box center [1450, 26] width 81 height 25
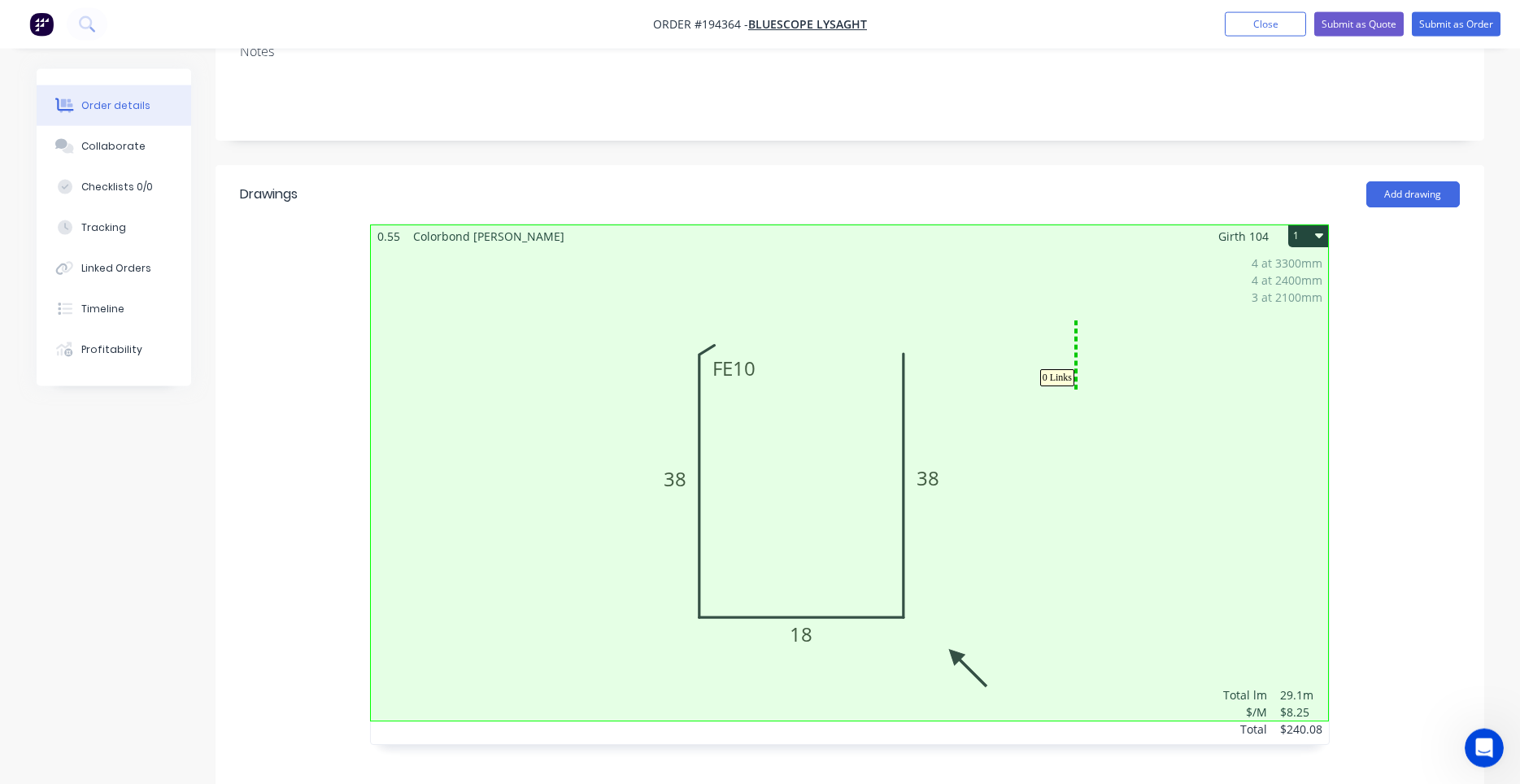
scroll to position [415, 0]
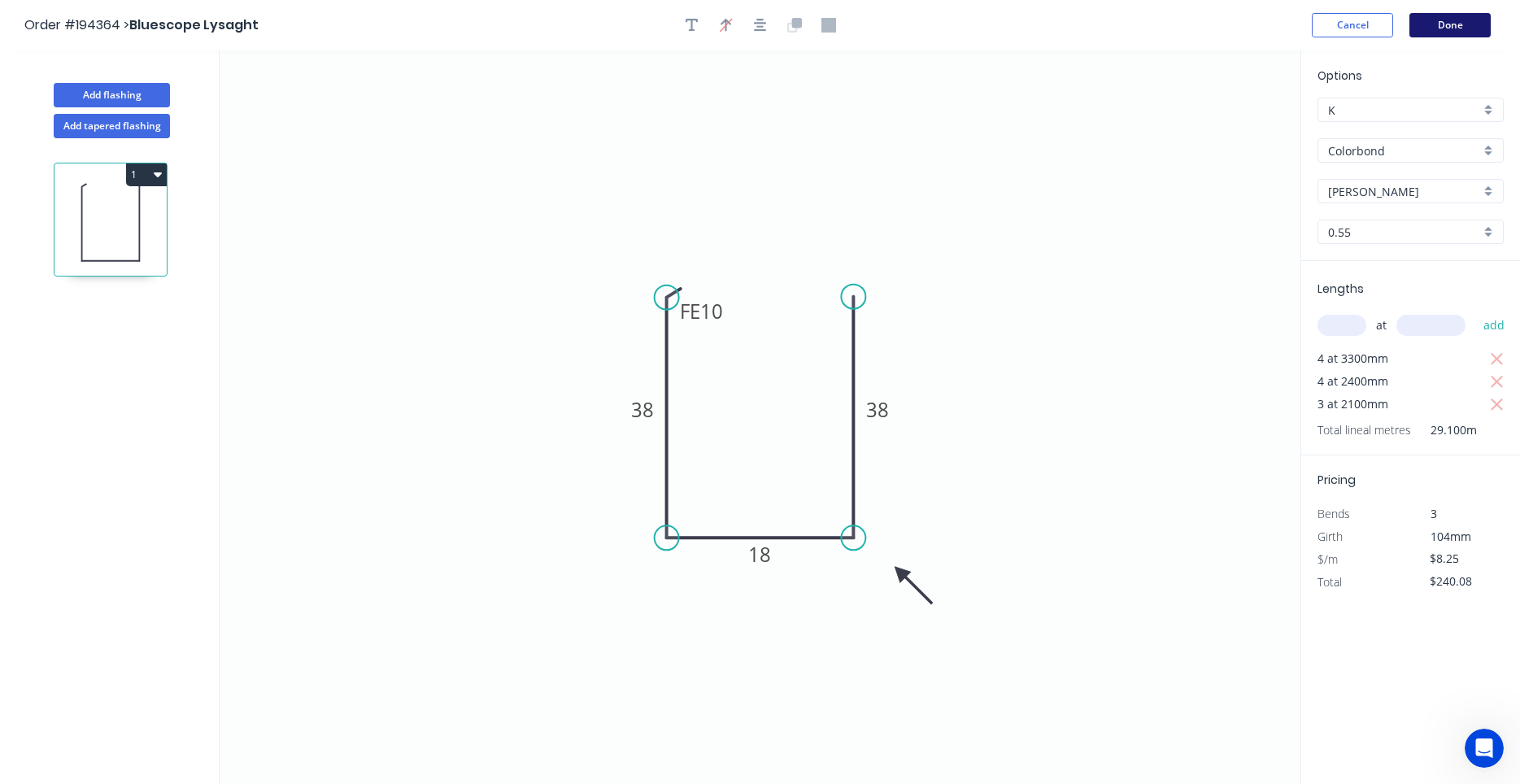
click at [1478, 30] on button "Done" at bounding box center [1450, 26] width 81 height 25
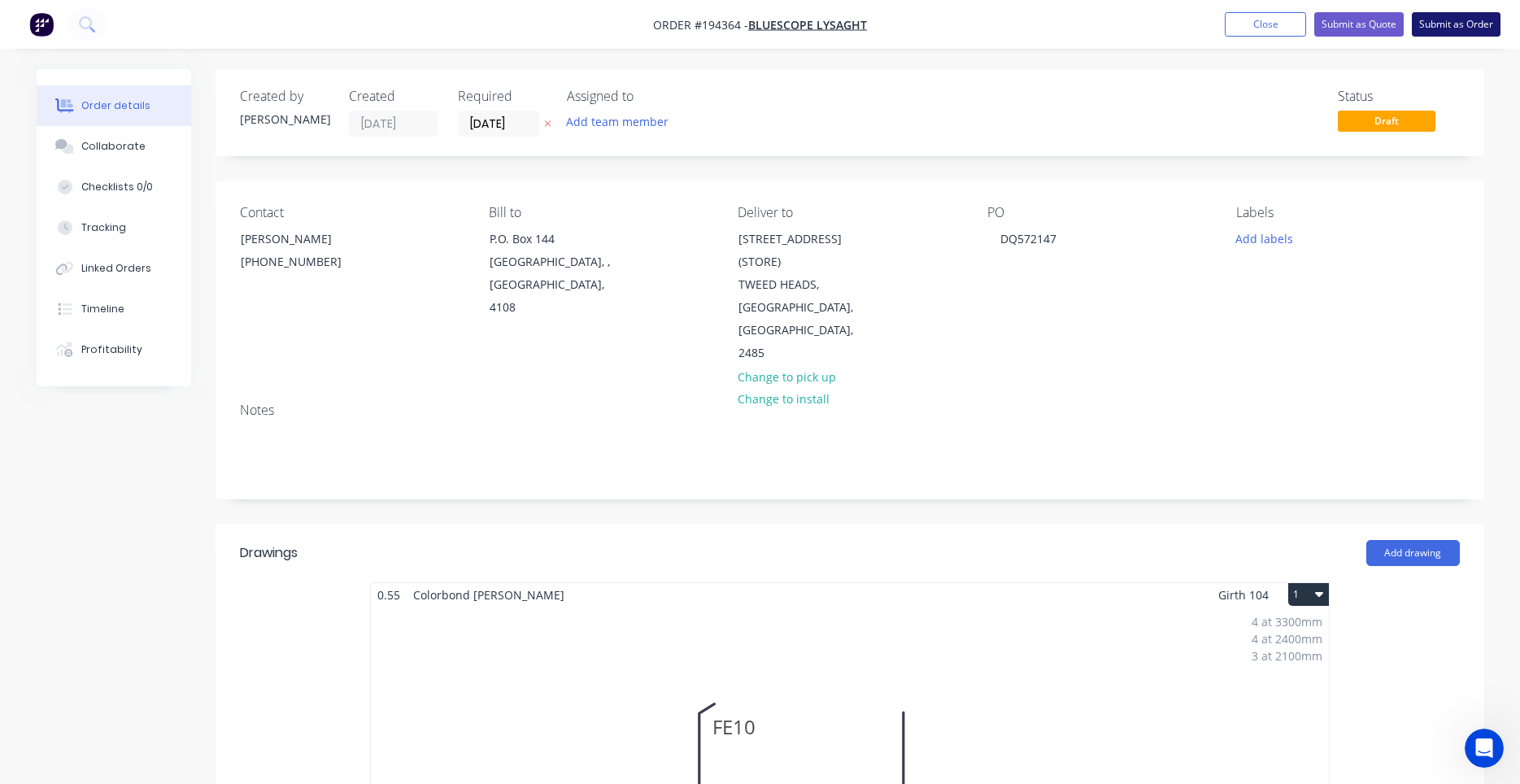
click at [1425, 26] on button "Submit as Order" at bounding box center [1456, 25] width 88 height 25
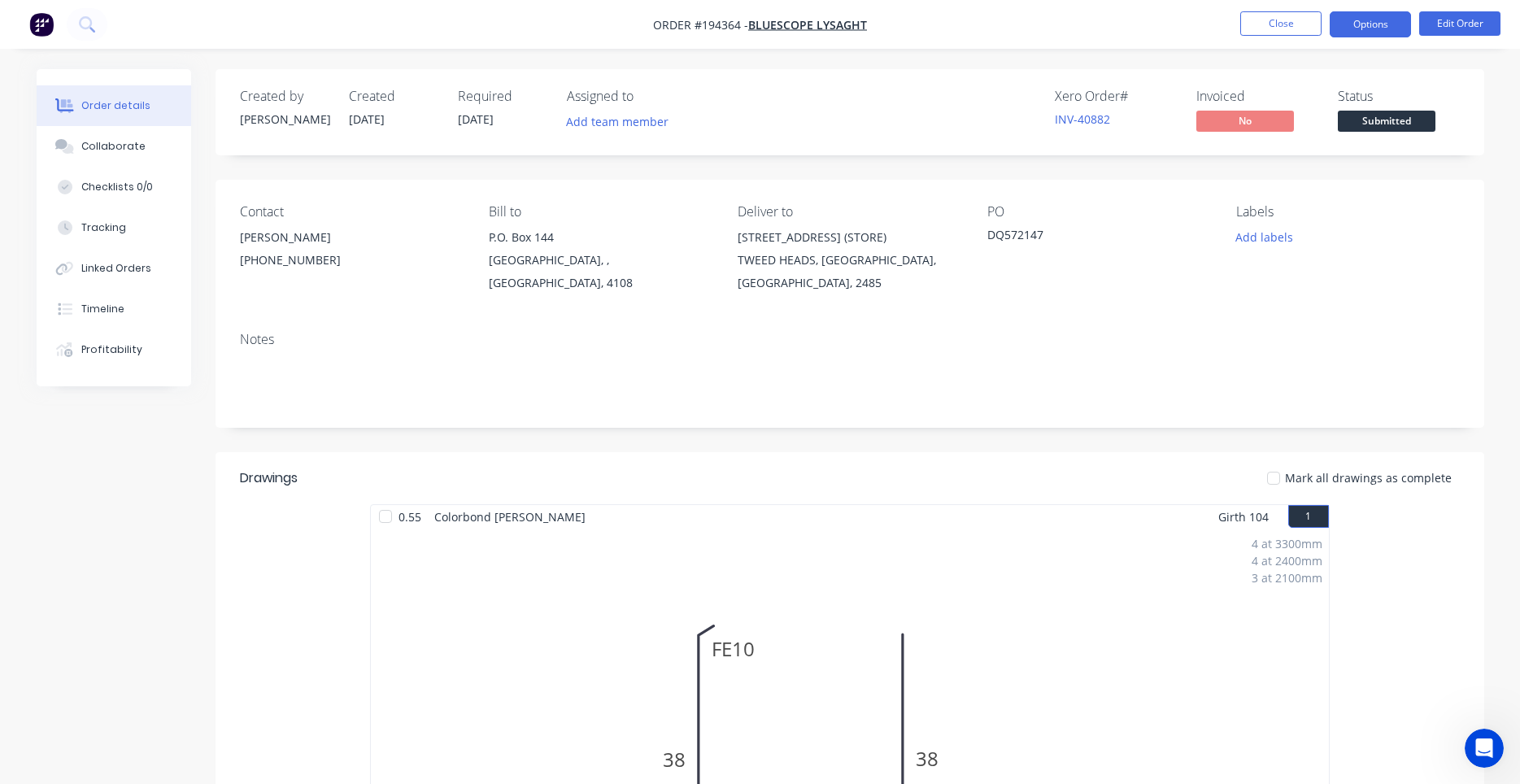
click at [1382, 32] on button "Options" at bounding box center [1371, 24] width 81 height 26
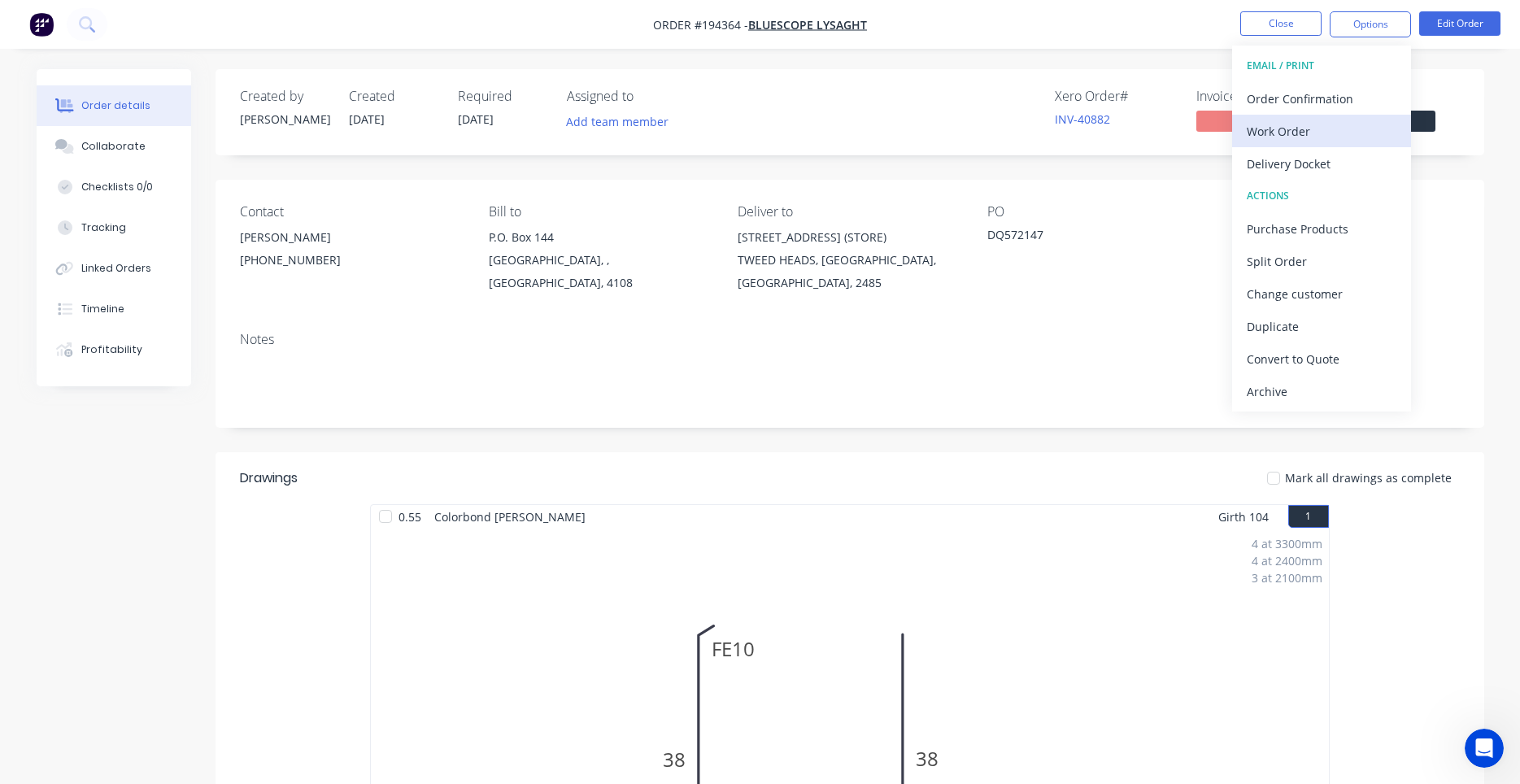
click at [1321, 120] on div "Work Order" at bounding box center [1321, 131] width 149 height 24
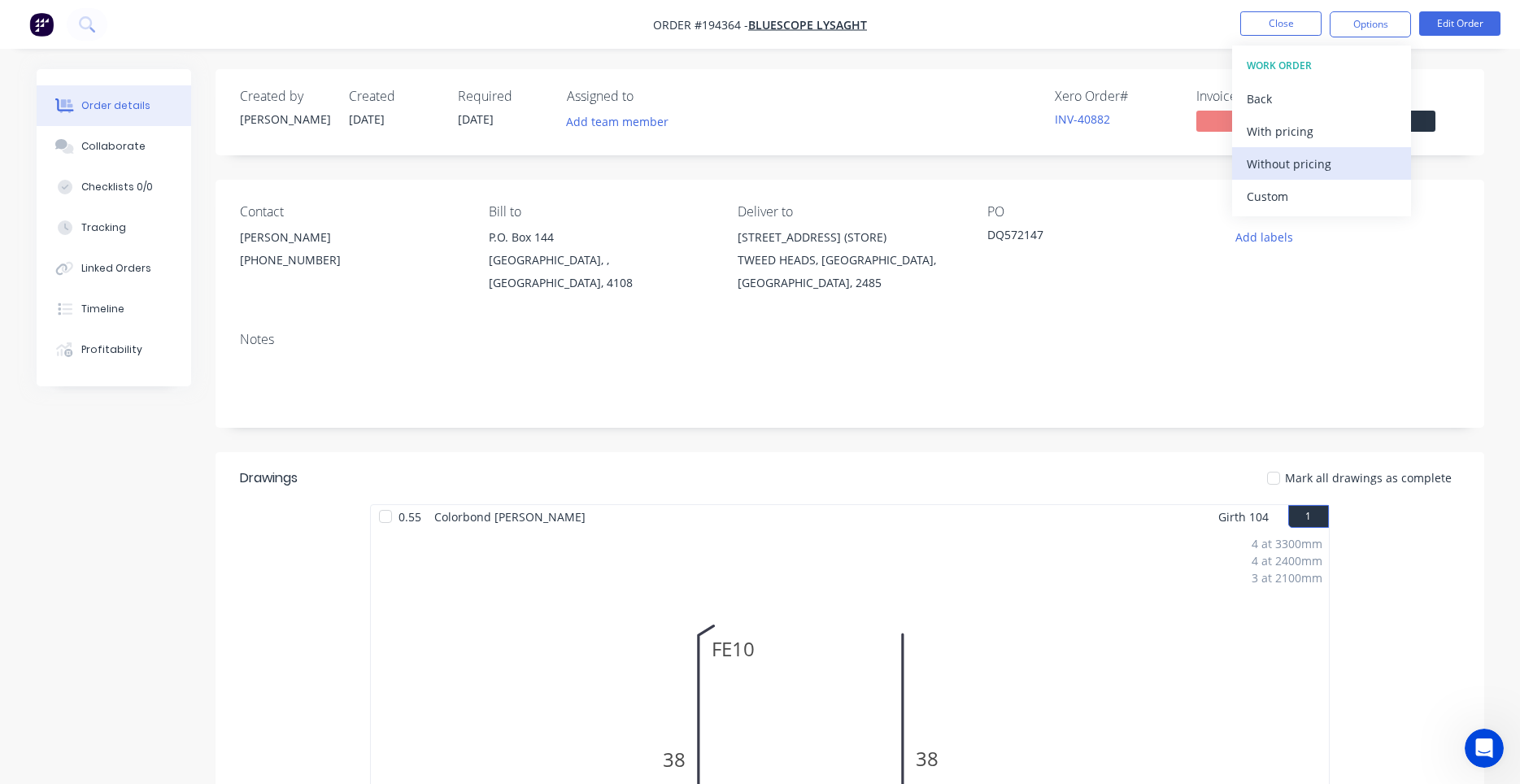
click at [1285, 169] on div "Without pricing" at bounding box center [1321, 164] width 149 height 24
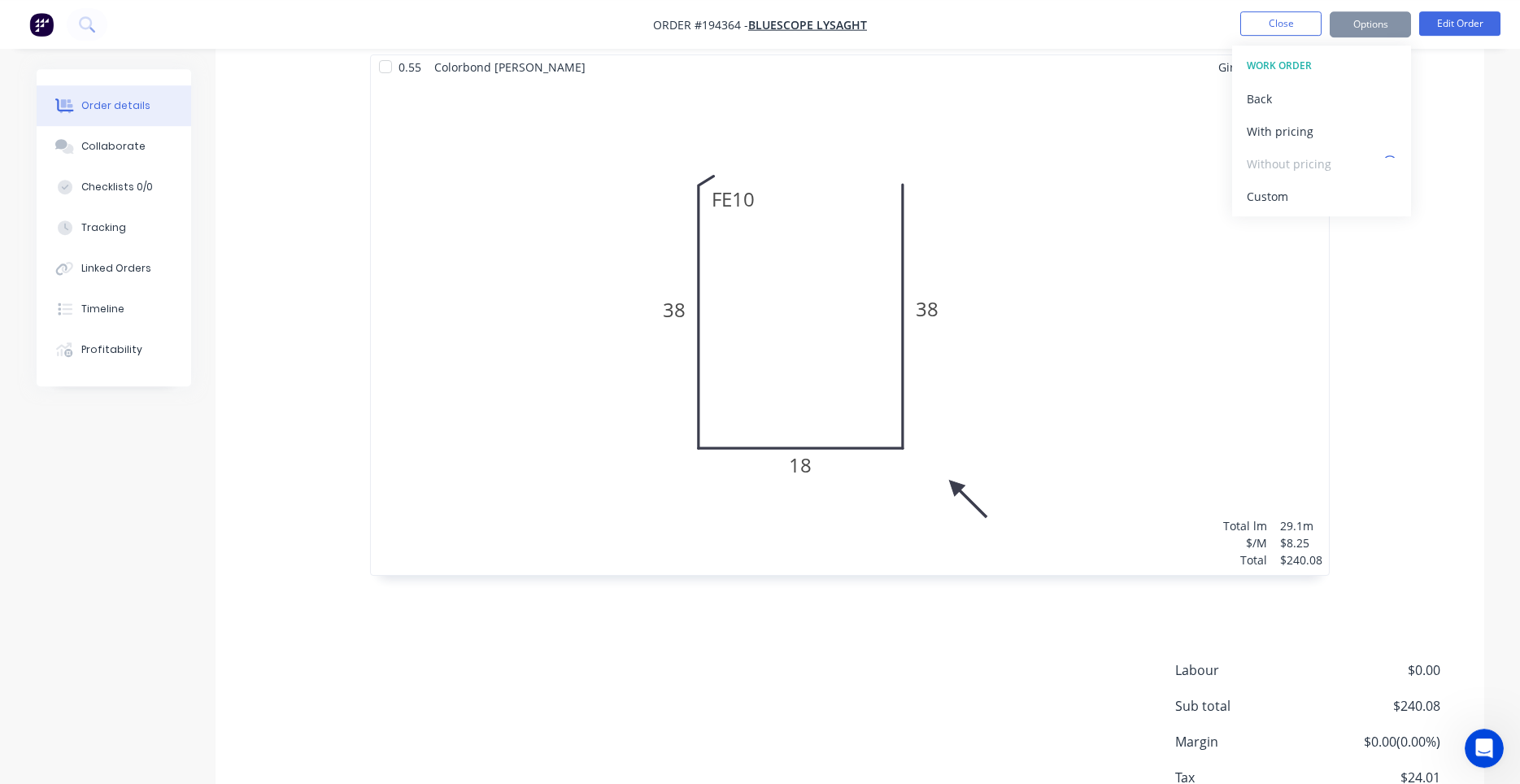
scroll to position [552, 0]
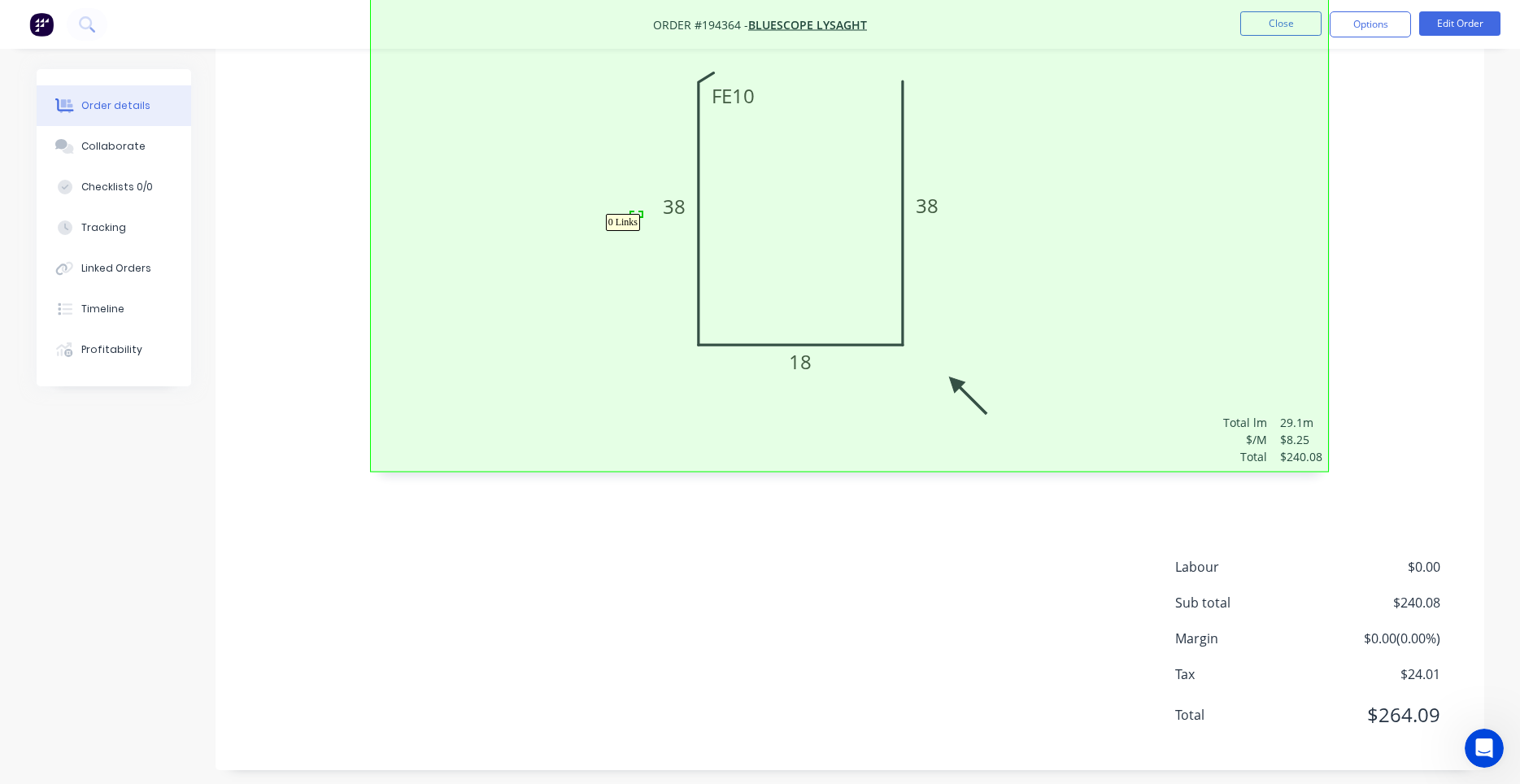
drag, startPoint x: 632, startPoint y: 217, endPoint x: 644, endPoint y: 211, distance: 13.4
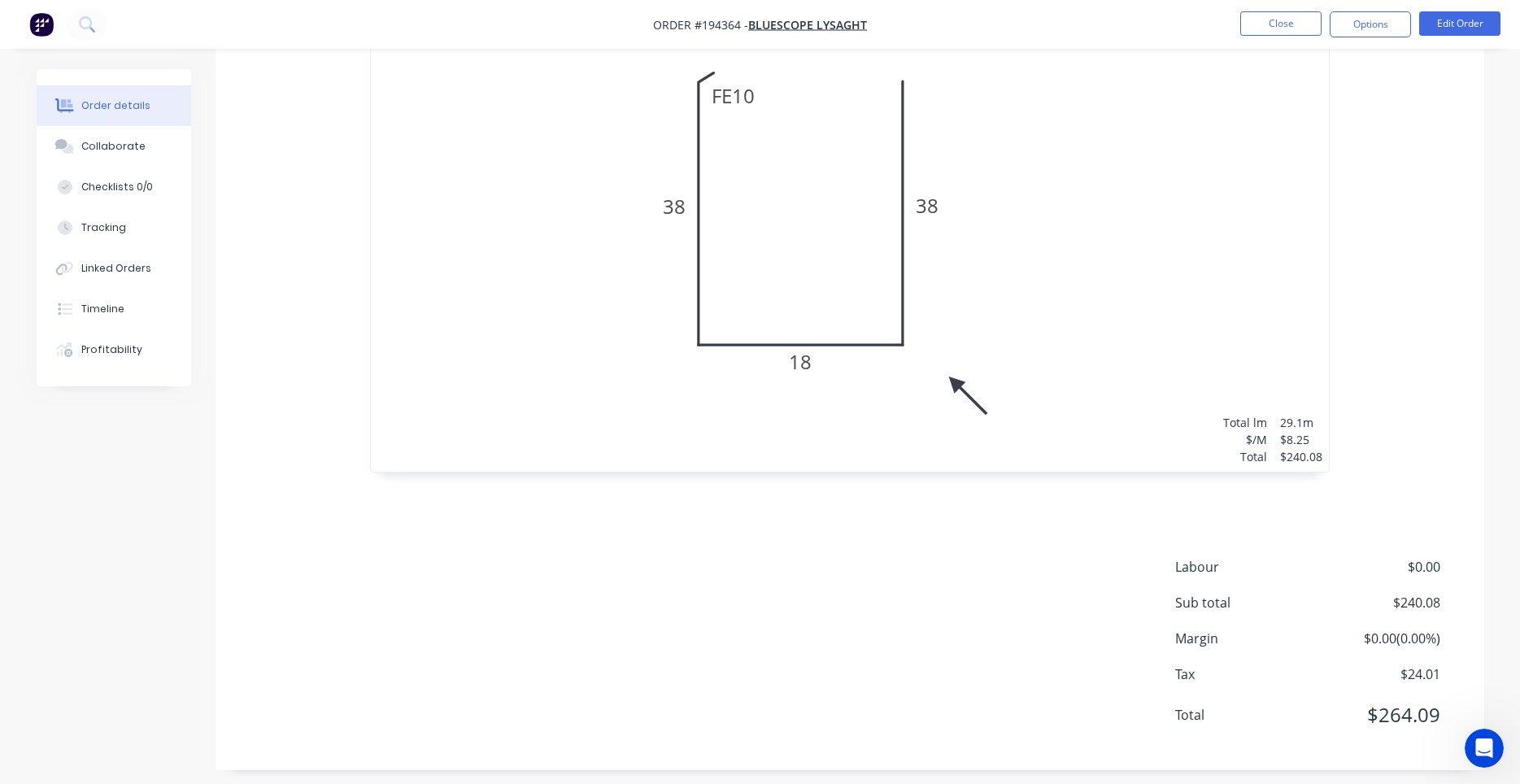
click at [713, 229] on div "4 at 3300mm 4 at 2400mm 3 at 2100mm Total lm $/M Total 29.1m $8.25 $240.08" at bounding box center [849, 223] width 958 height 496
click at [1290, 8] on nav "Order #194364 - Bluescope Lysaght Close Options Edit Order" at bounding box center [760, 24] width 1520 height 49
drag, startPoint x: 1290, startPoint y: 10, endPoint x: 1287, endPoint y: 18, distance: 8.5
click at [1287, 17] on nav "Order #194364 - Bluescope Lysaght Close Options Edit Order" at bounding box center [760, 24] width 1520 height 49
click at [1285, 23] on button "Close" at bounding box center [1281, 24] width 81 height 25
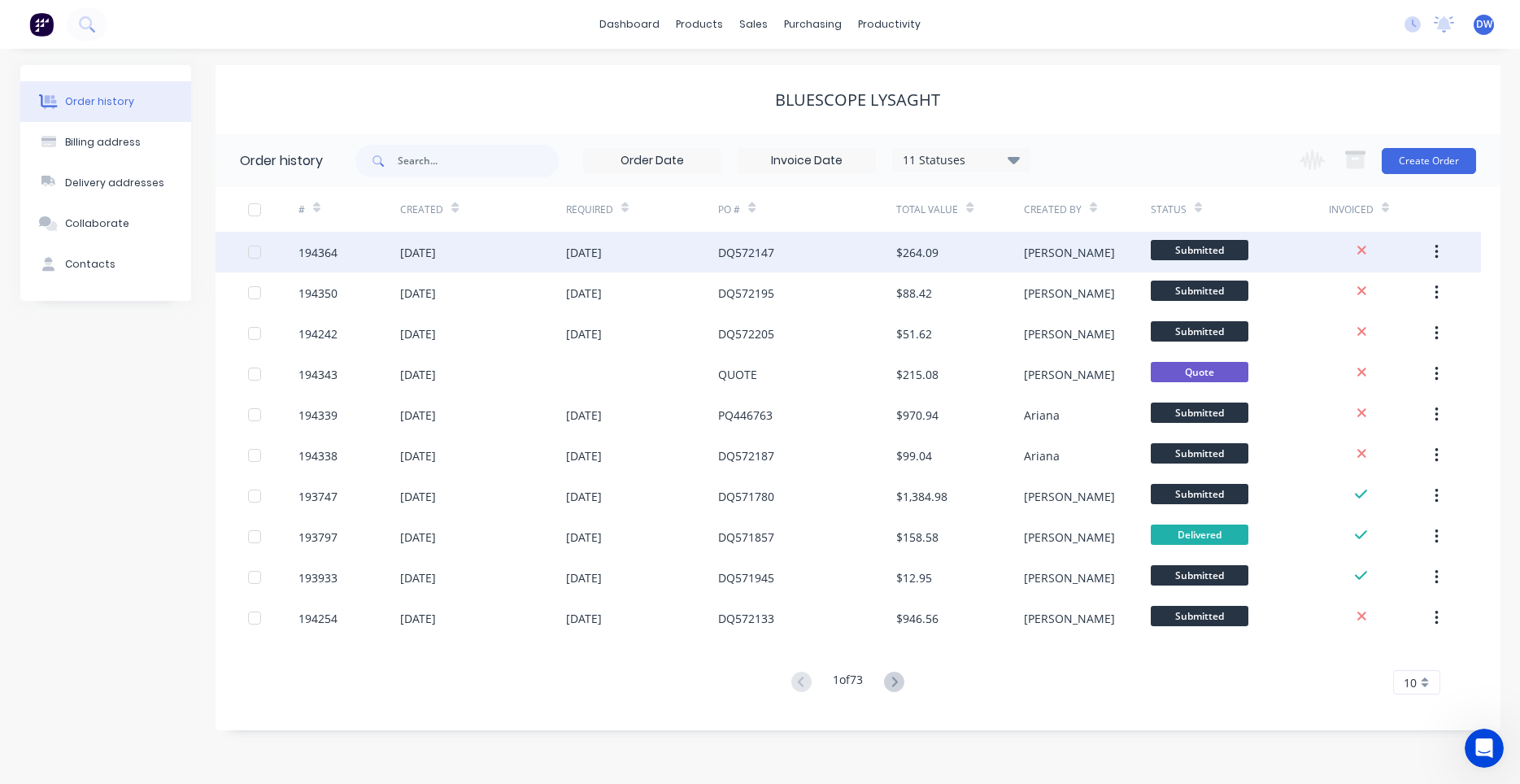
click at [688, 258] on div "02 Oct 2025" at bounding box center [642, 252] width 153 height 41
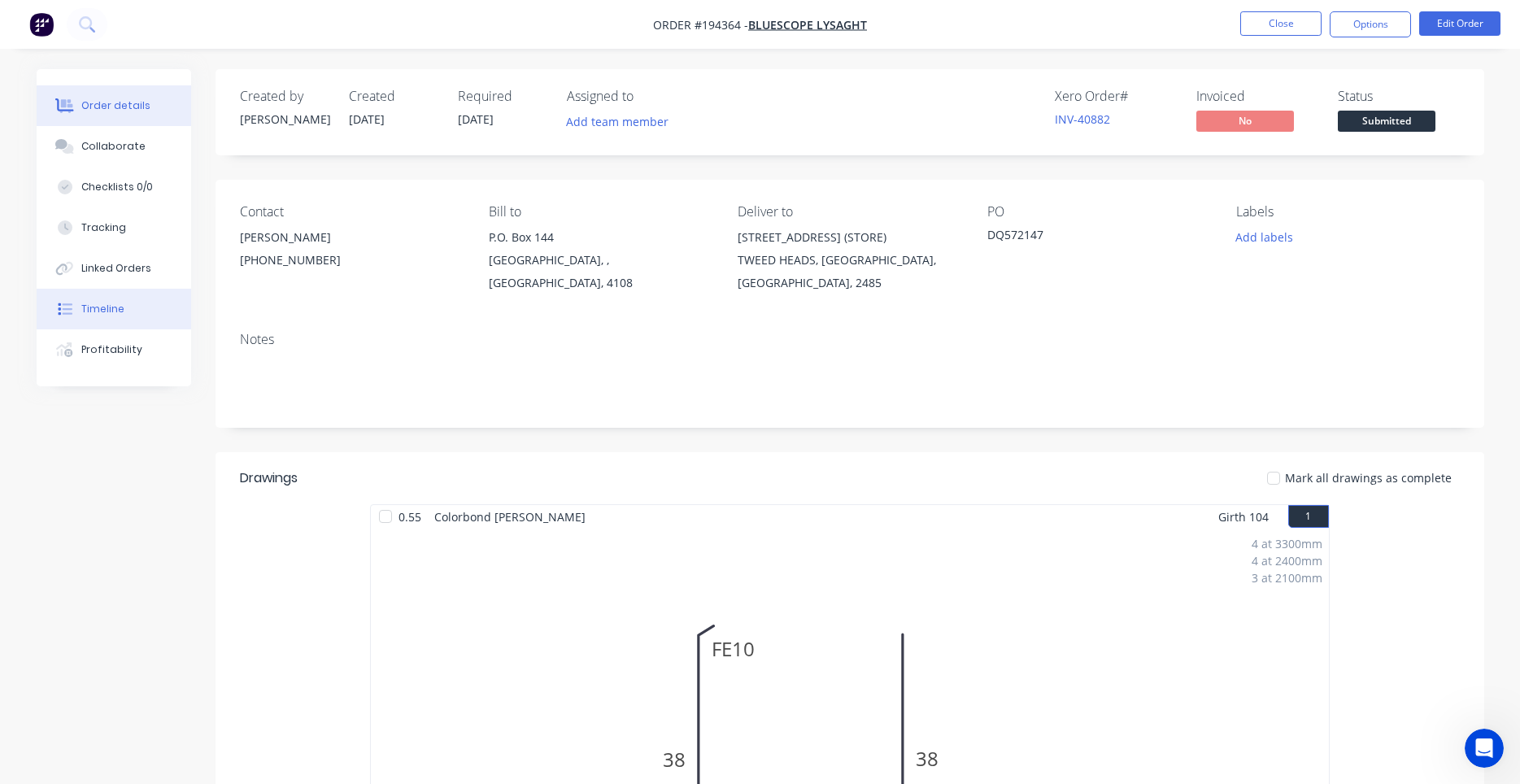
click at [122, 308] on button "Timeline" at bounding box center [113, 308] width 155 height 41
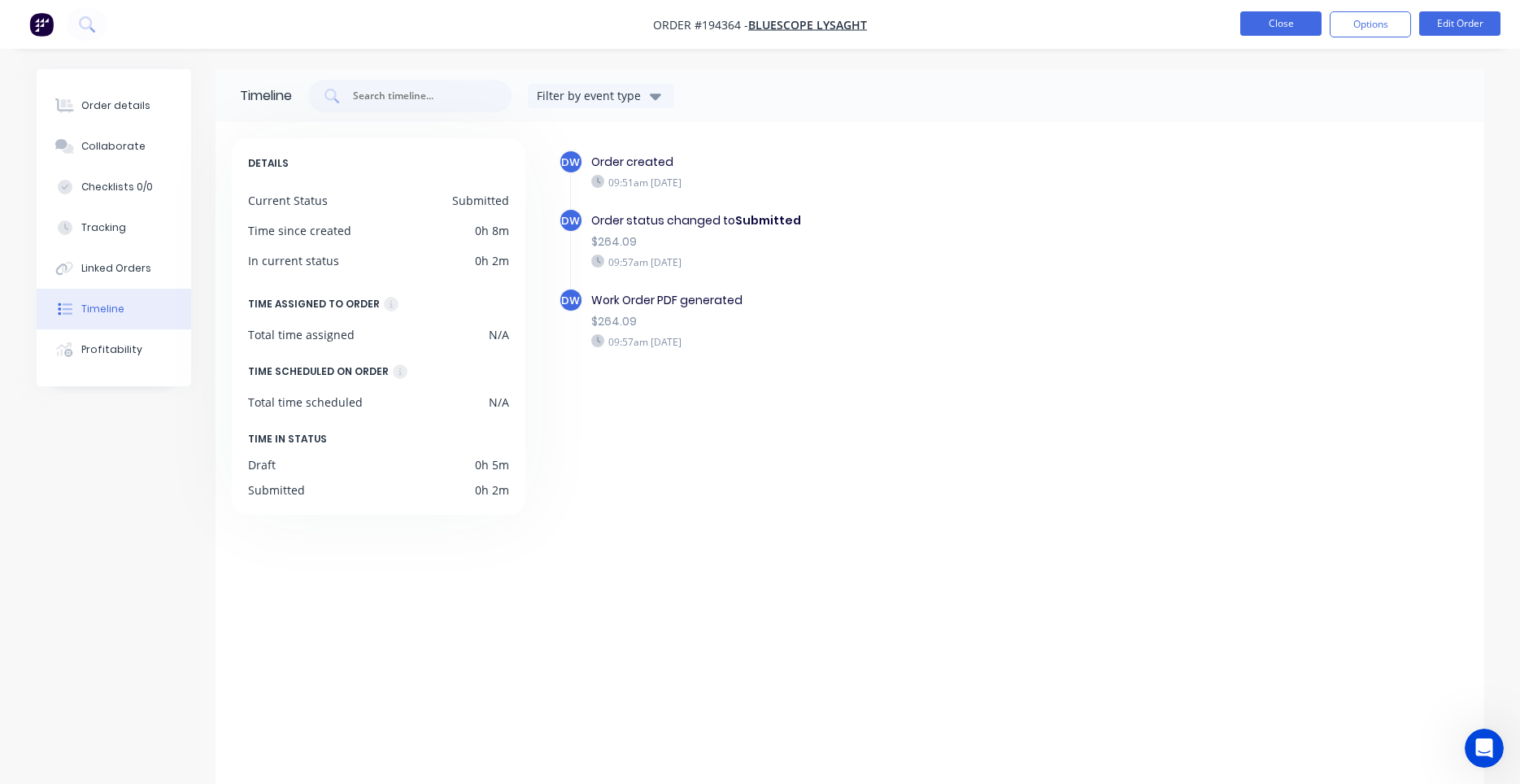
click at [1282, 34] on button "Close" at bounding box center [1281, 24] width 81 height 25
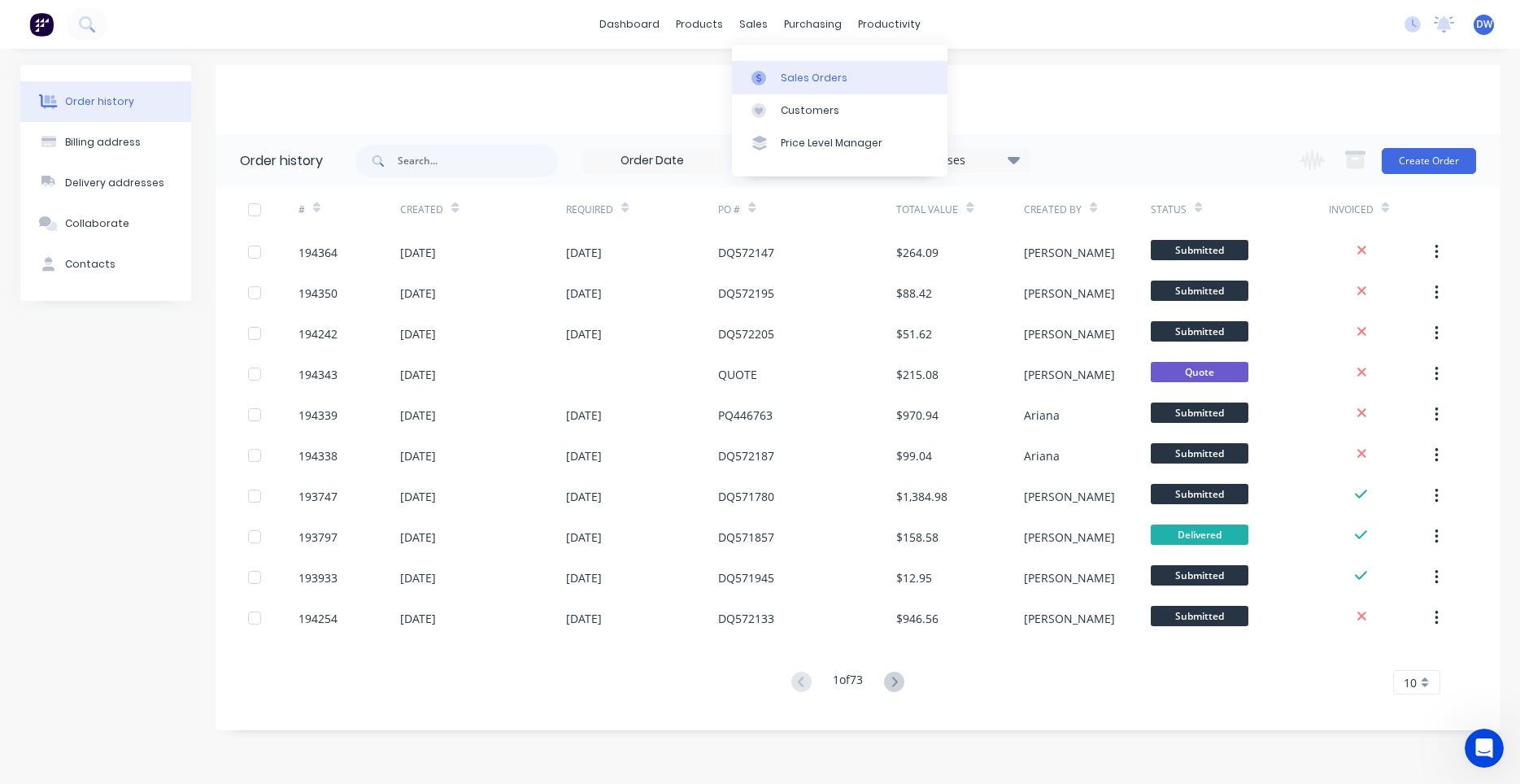
click at [757, 68] on link "Sales Orders" at bounding box center [840, 77] width 216 height 33
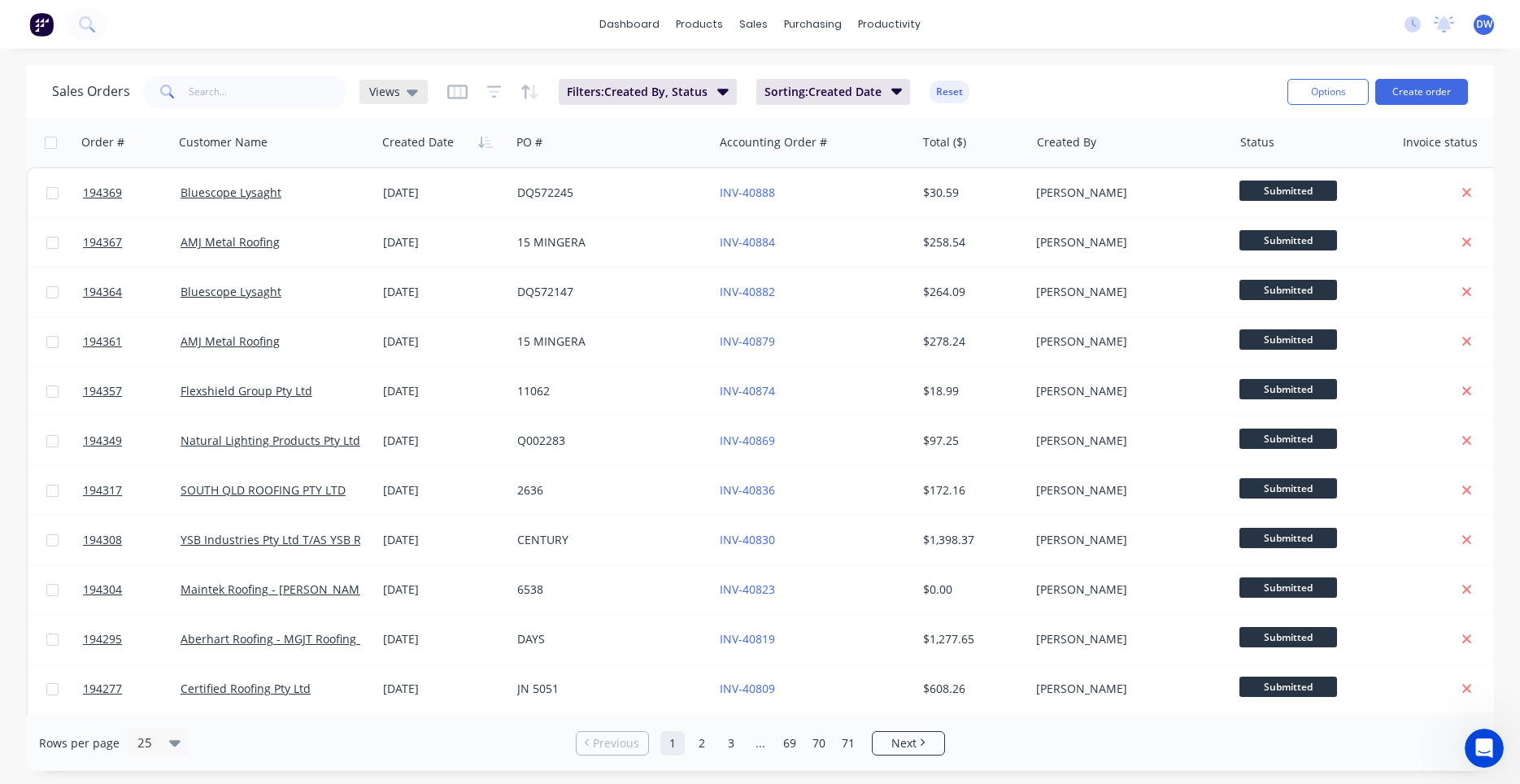
click at [423, 88] on div "Views" at bounding box center [393, 92] width 68 height 25
click at [403, 258] on button "New Hires" at bounding box center [457, 263] width 186 height 19
click at [1478, 742] on icon "Open Intercom Messenger" at bounding box center [1482, 746] width 27 height 27
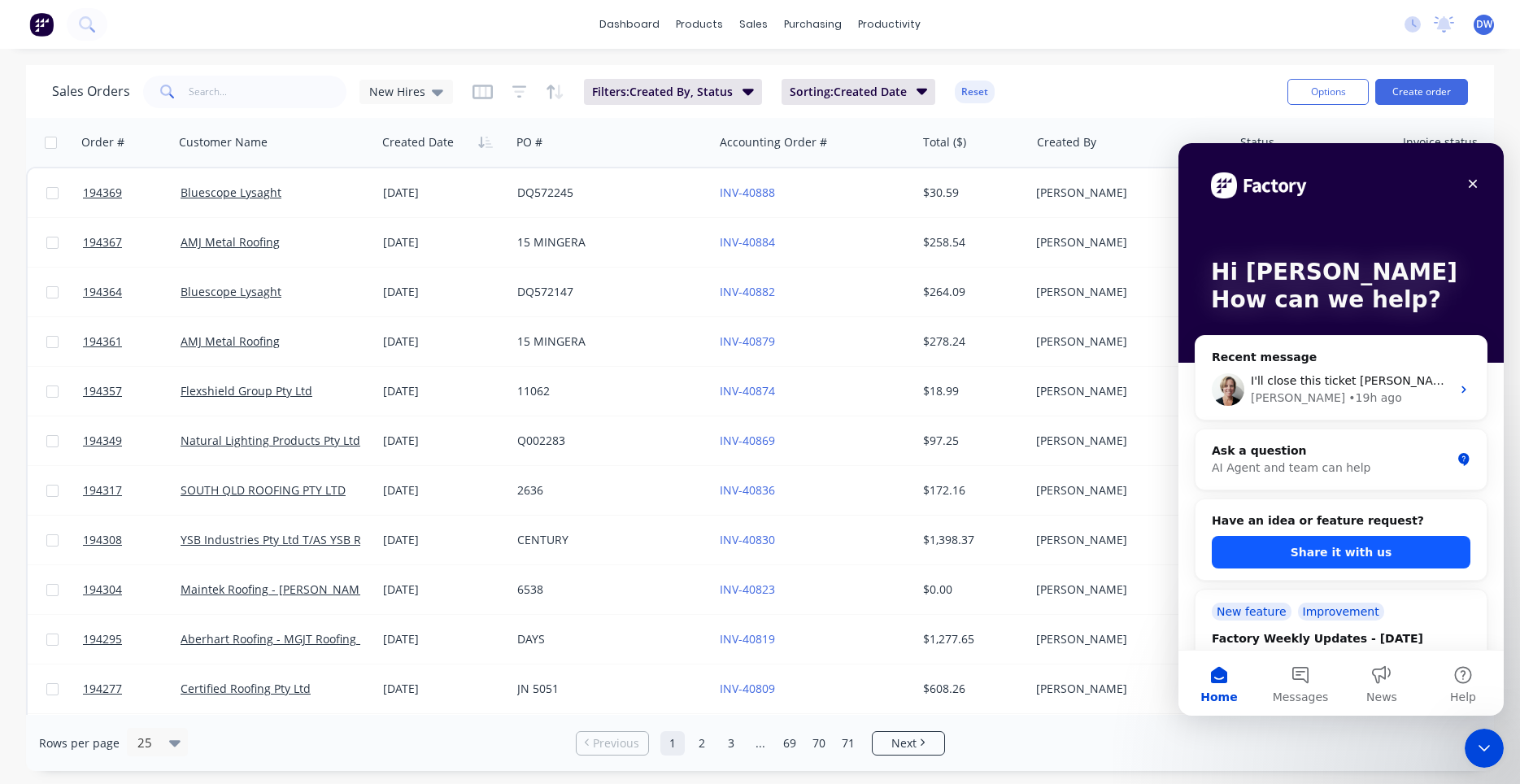
click at [1290, 545] on button "Share it with us" at bounding box center [1341, 552] width 258 height 33
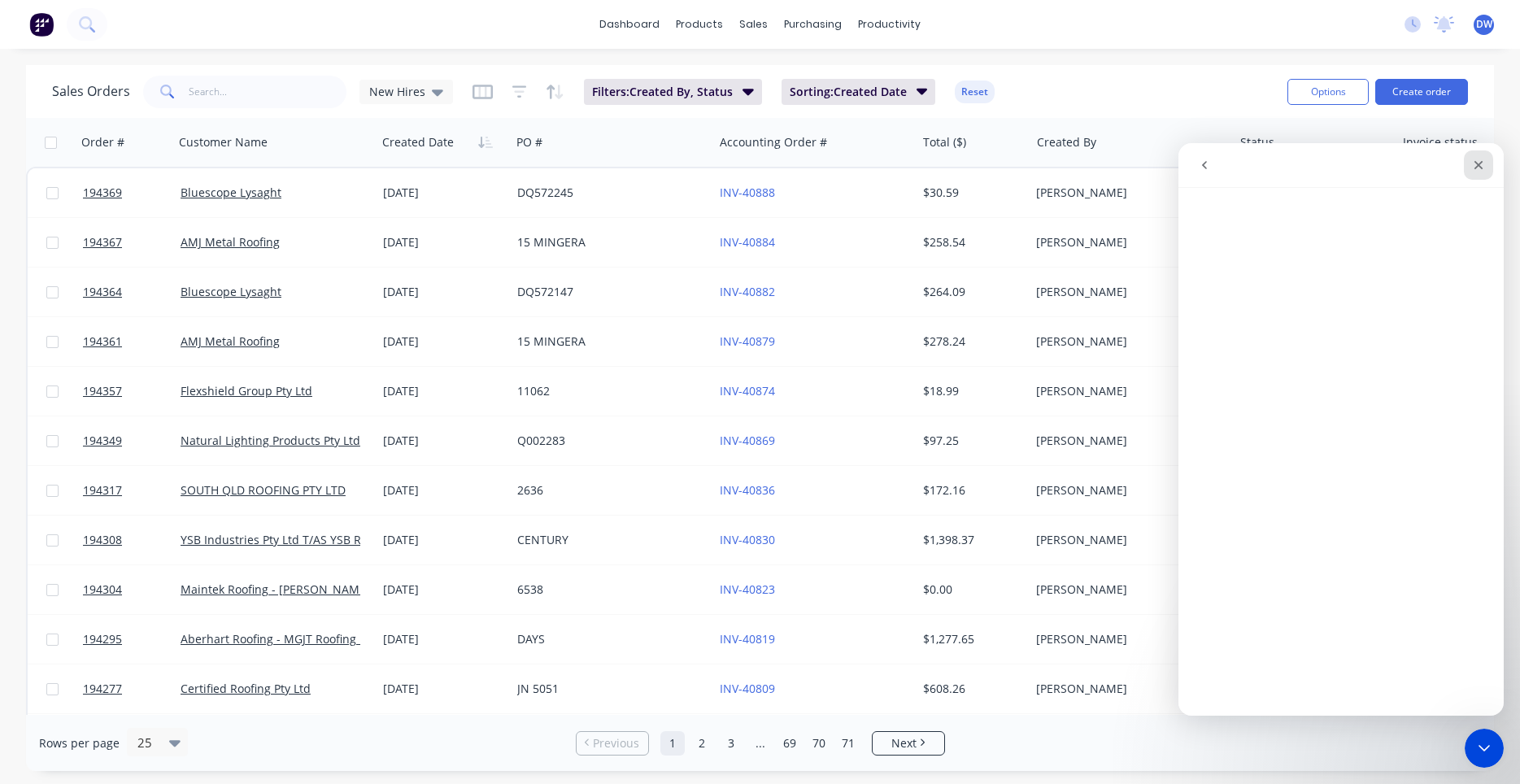
click at [1488, 157] on div "Close" at bounding box center [1478, 164] width 29 height 29
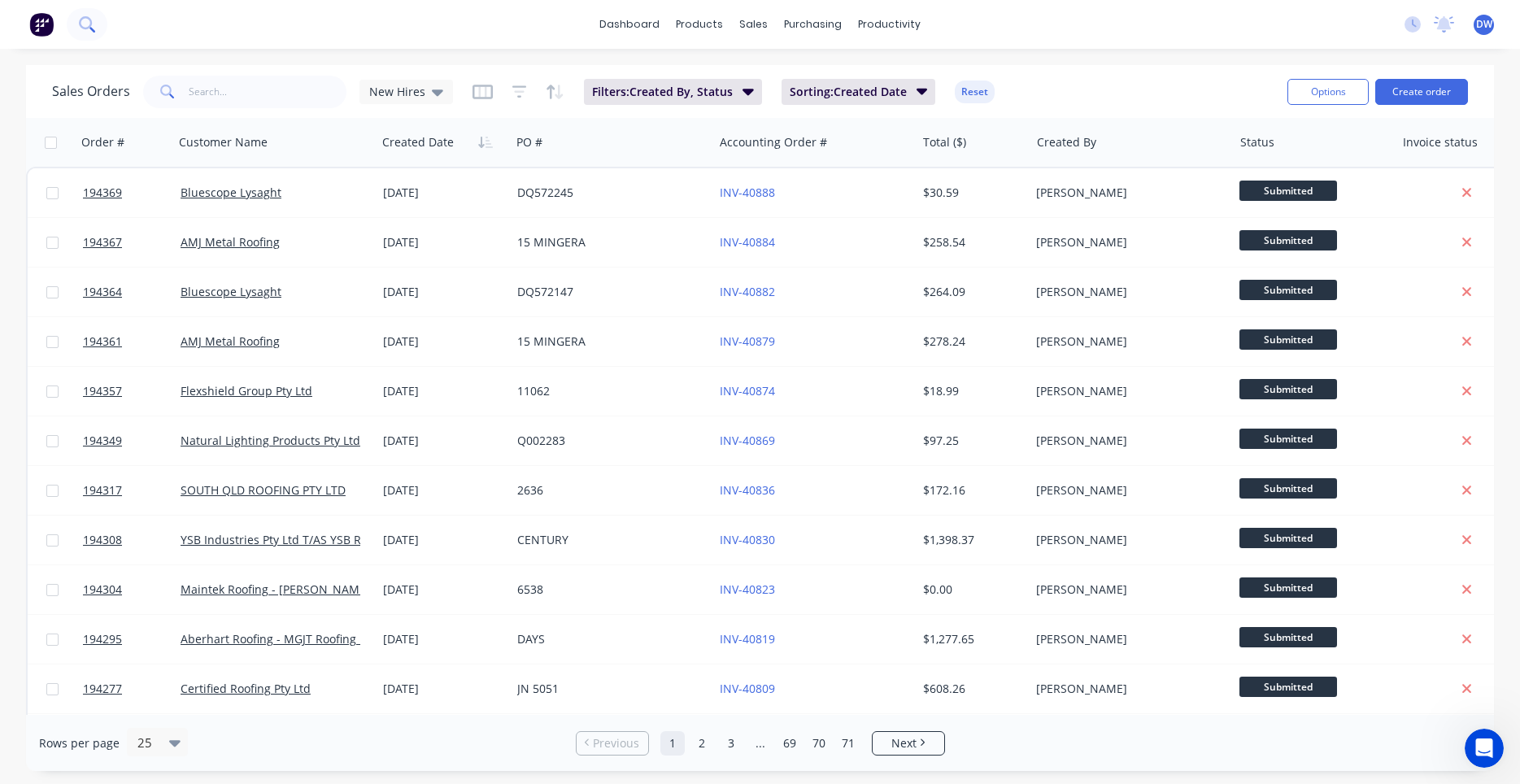
click at [89, 34] on button at bounding box center [87, 24] width 41 height 33
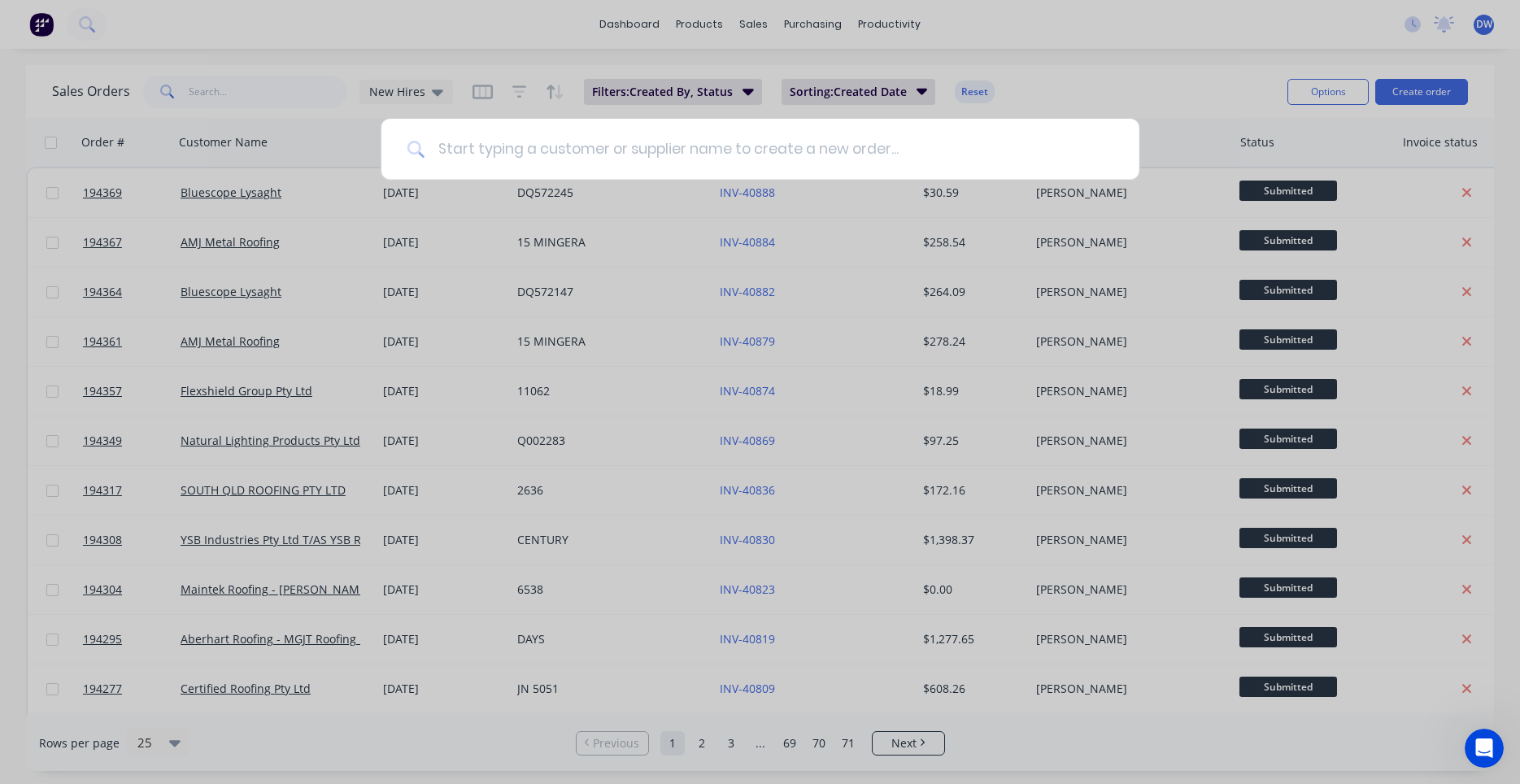
click at [548, 158] on input at bounding box center [768, 148] width 689 height 61
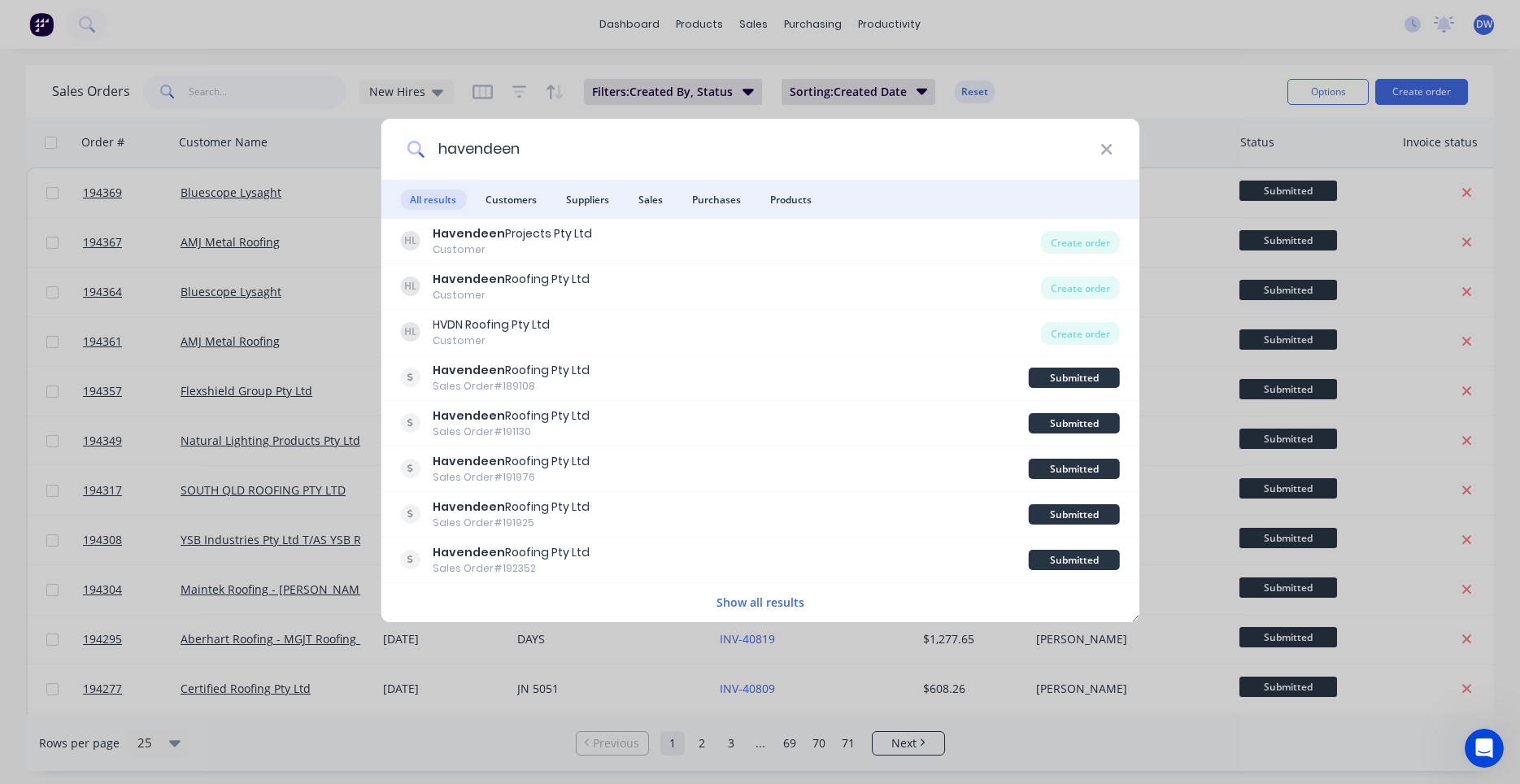
type input "havendeen"
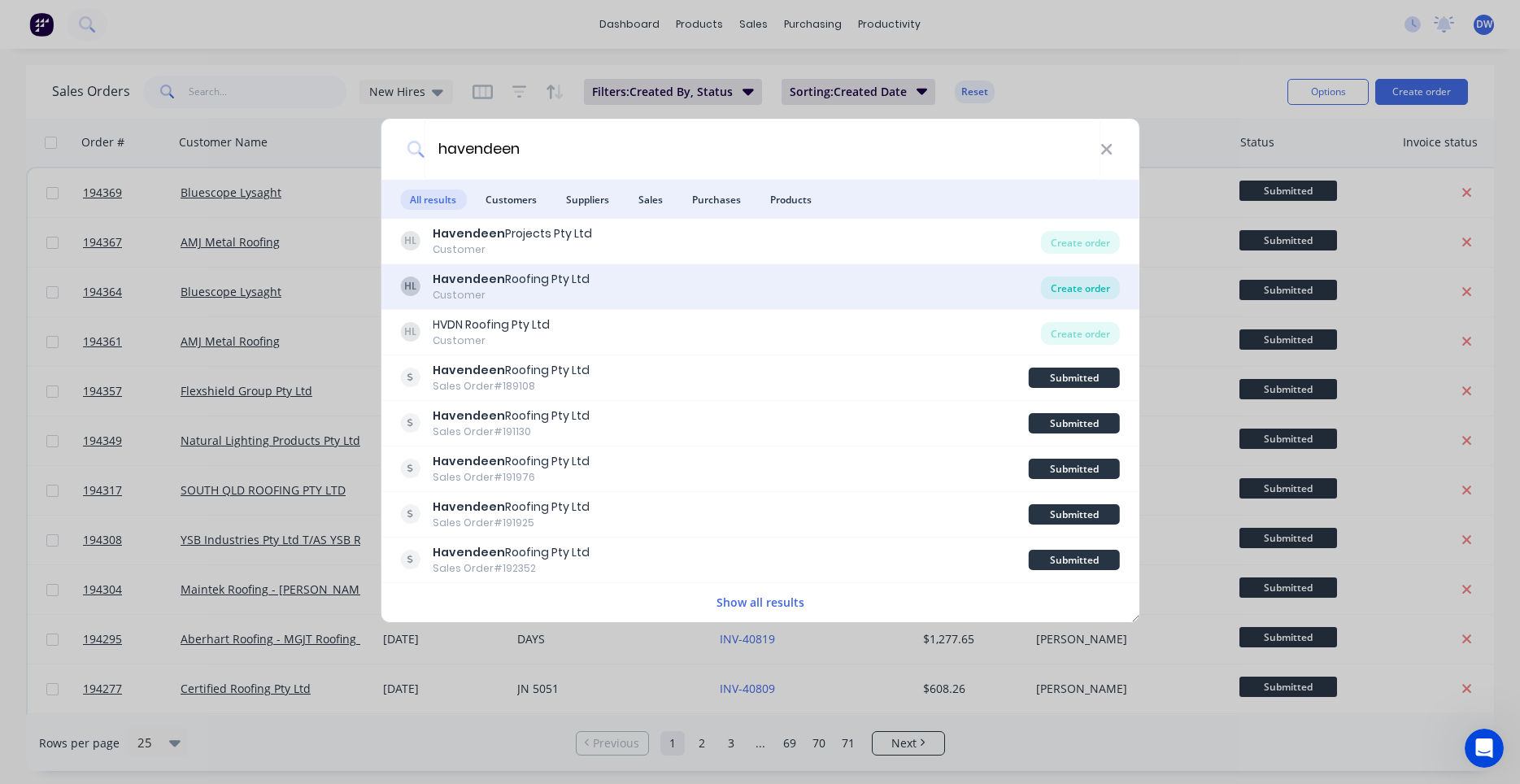
click at [1059, 283] on div "Create order" at bounding box center [1080, 288] width 79 height 23
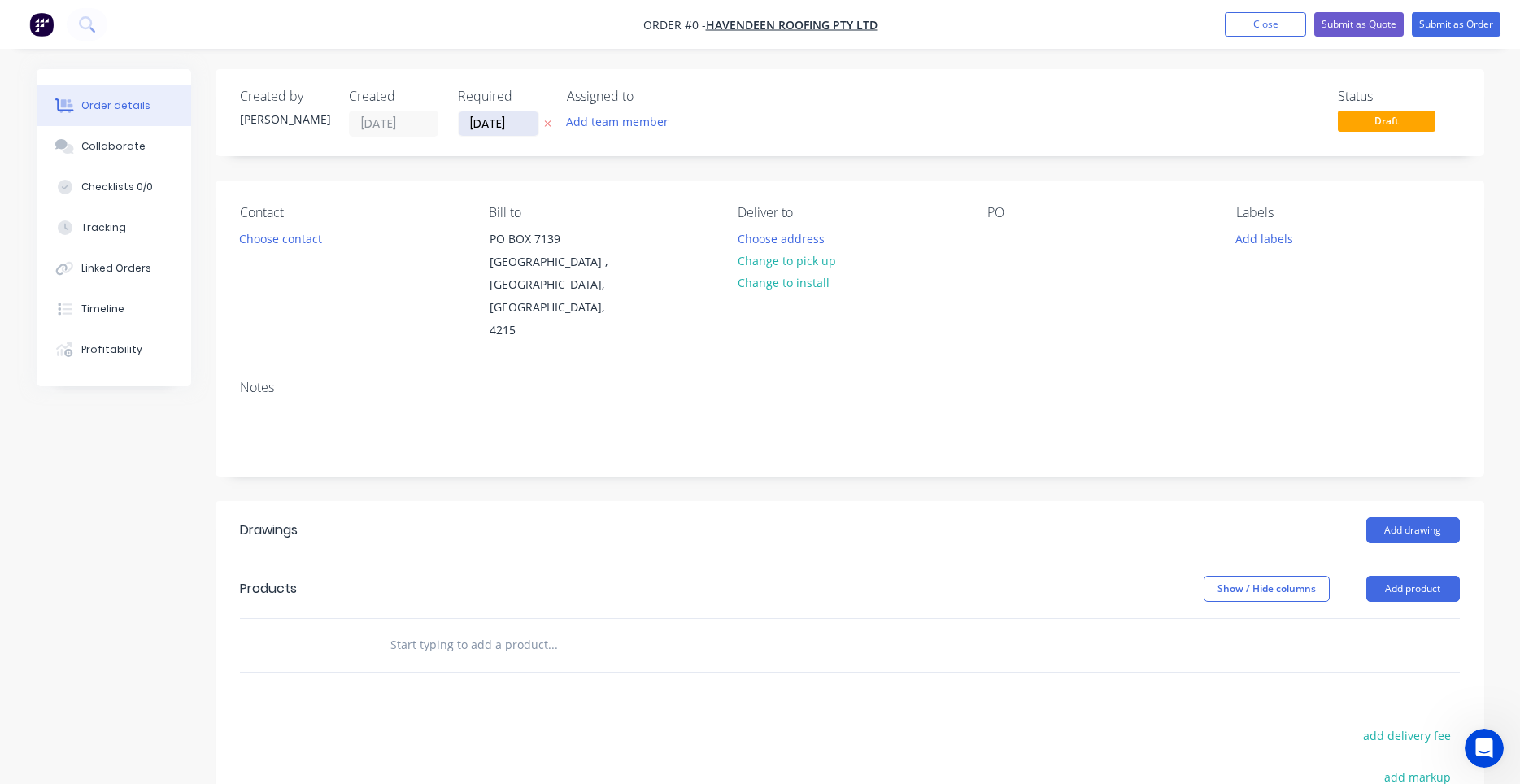
click at [528, 118] on input "[DATE]" at bounding box center [499, 124] width 80 height 25
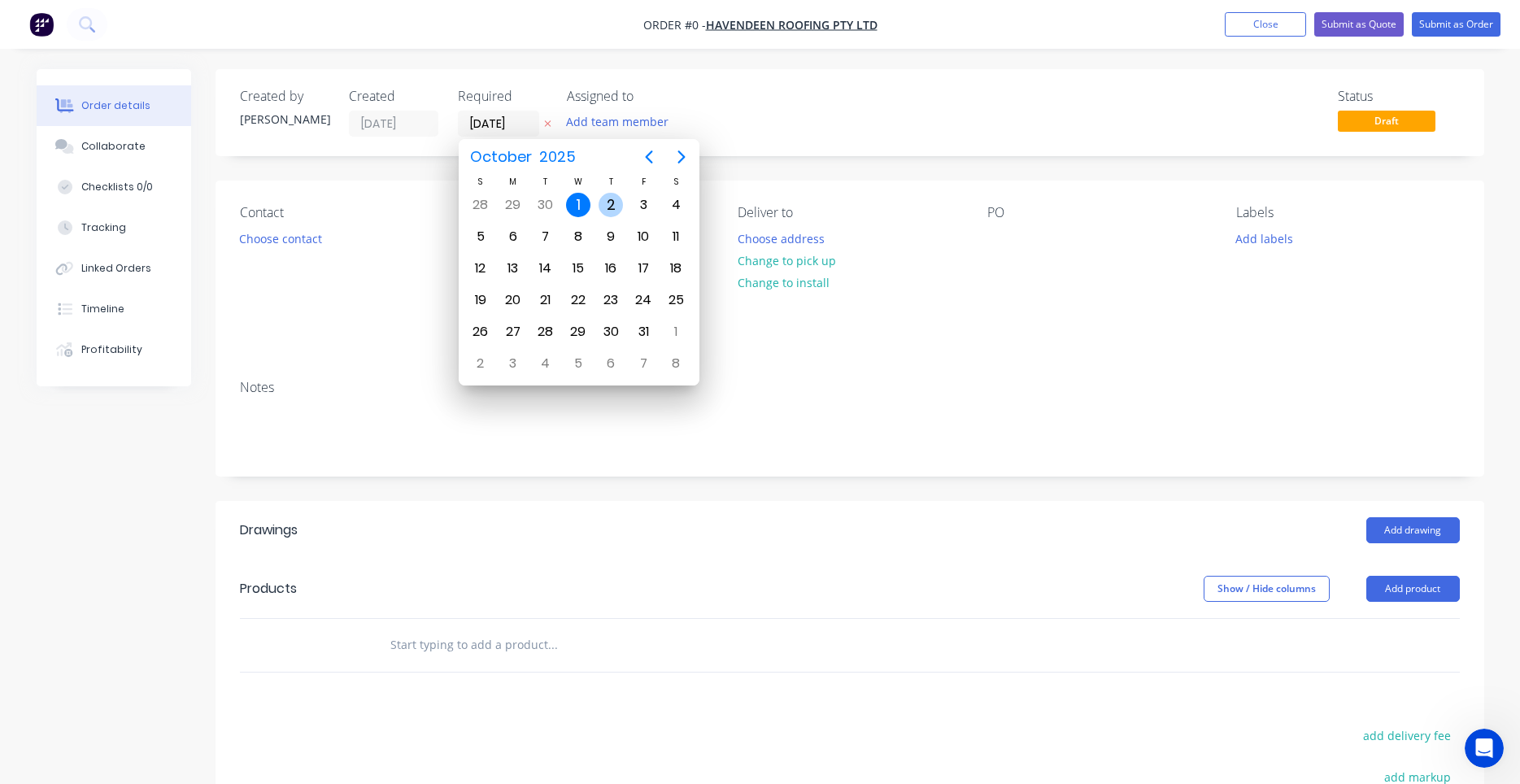
click at [607, 207] on div "2" at bounding box center [611, 205] width 25 height 25
type input "02/10/25"
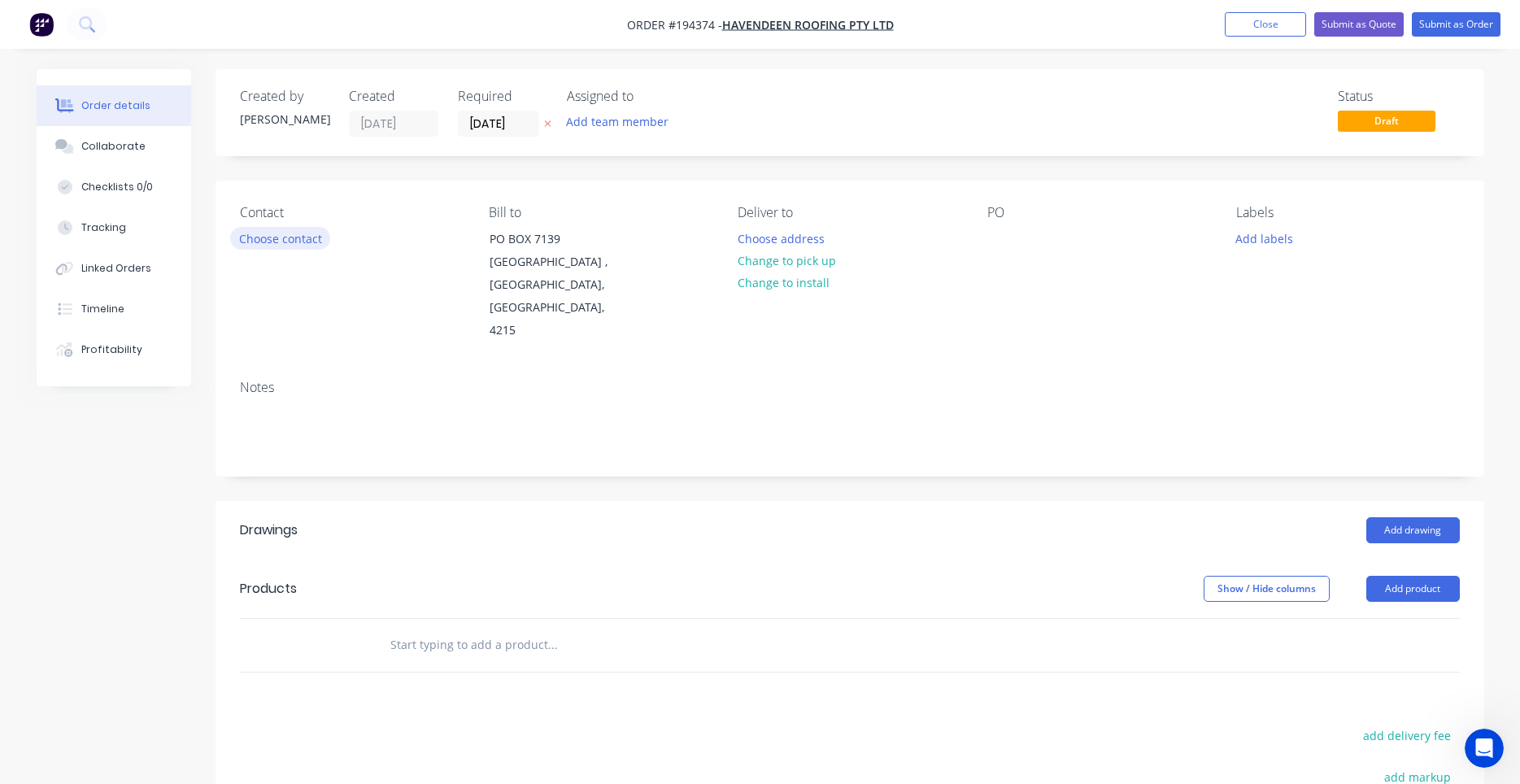
click at [309, 233] on button "Choose contact" at bounding box center [279, 238] width 100 height 22
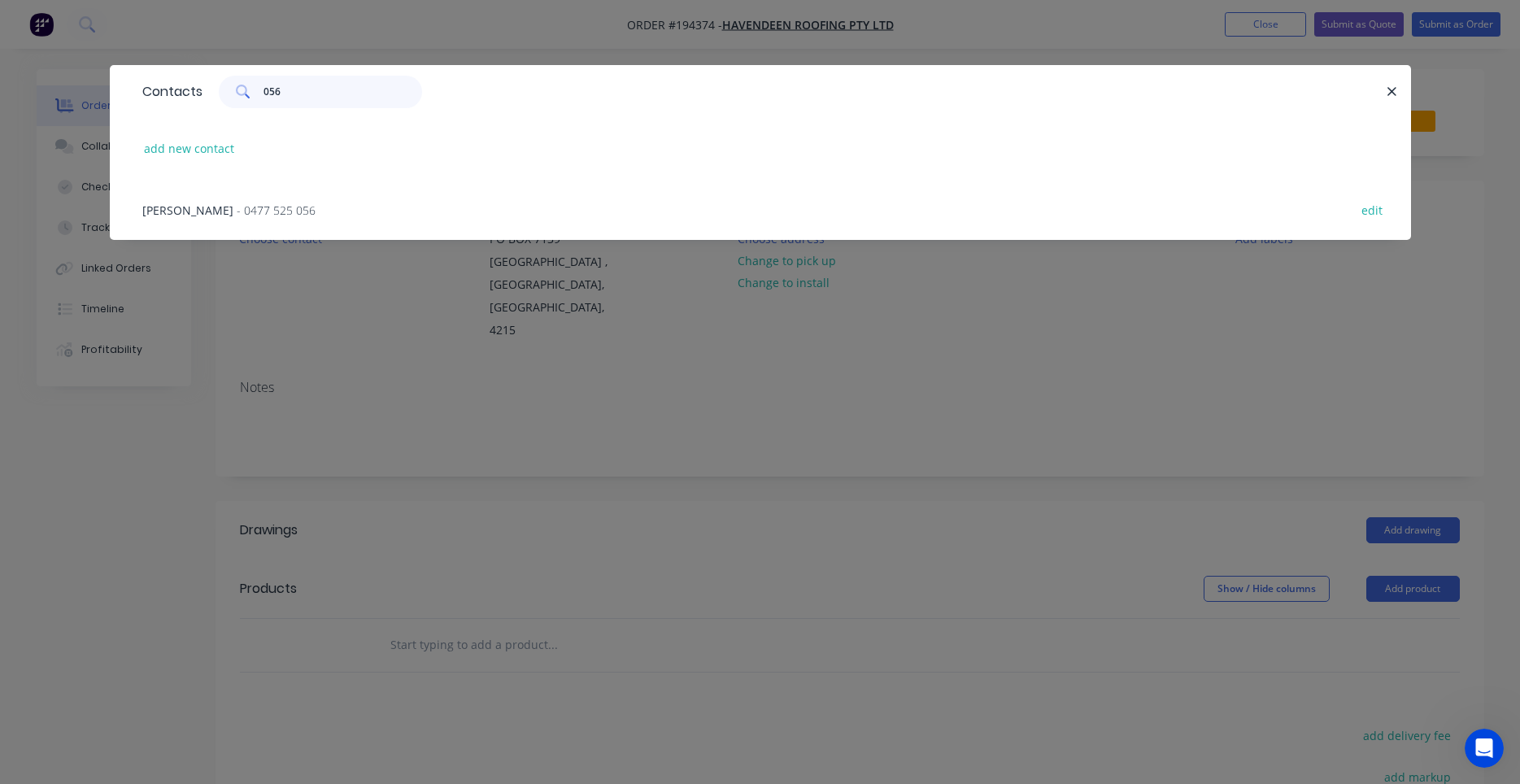
type input "056"
click at [238, 225] on div "CHRIS - 0477 525 056 edit" at bounding box center [760, 209] width 1252 height 61
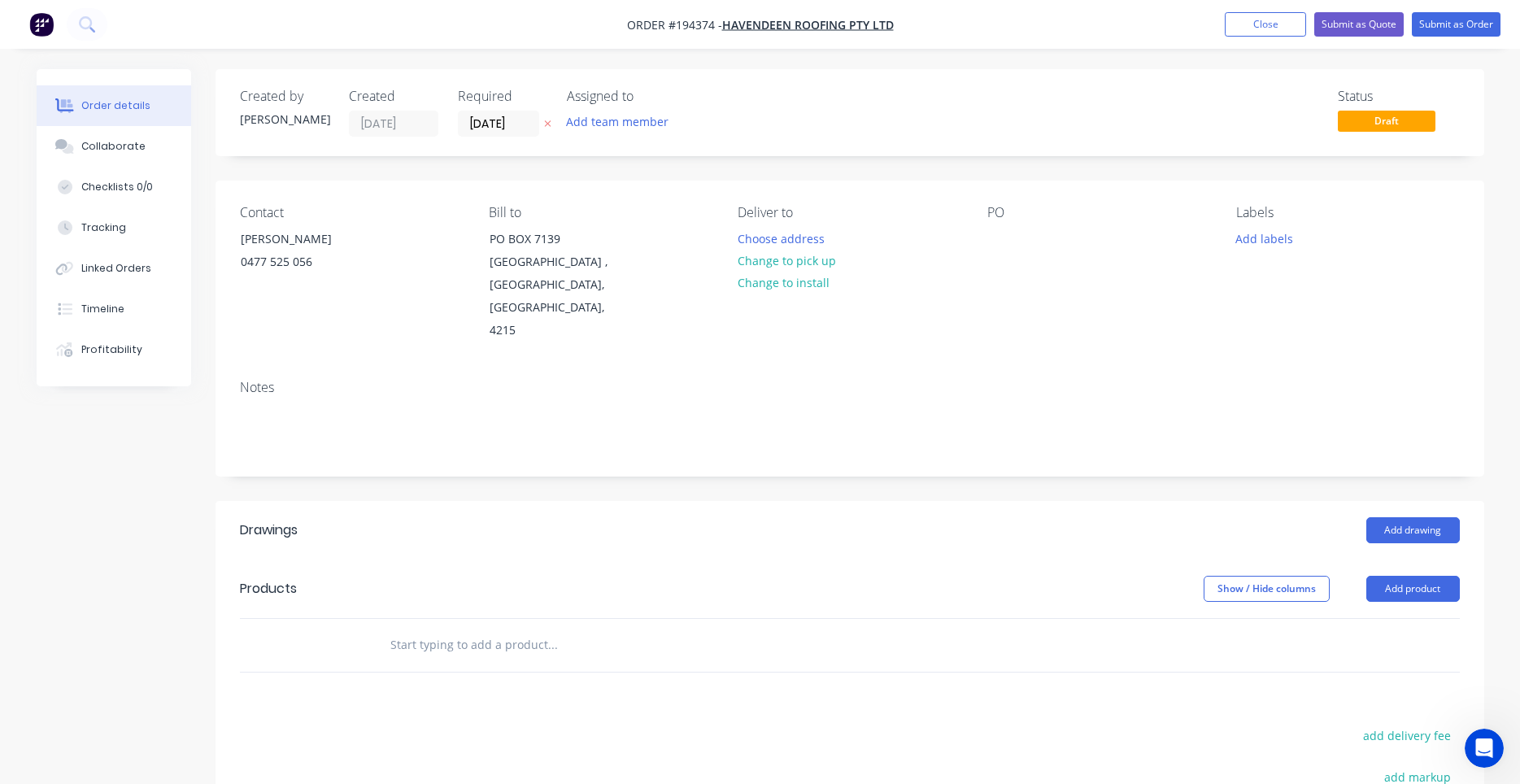
click at [762, 227] on div "Deliver to Choose address Change to pick up Change to install" at bounding box center [849, 273] width 223 height 137
click at [765, 232] on button "Choose address" at bounding box center [781, 238] width 104 height 22
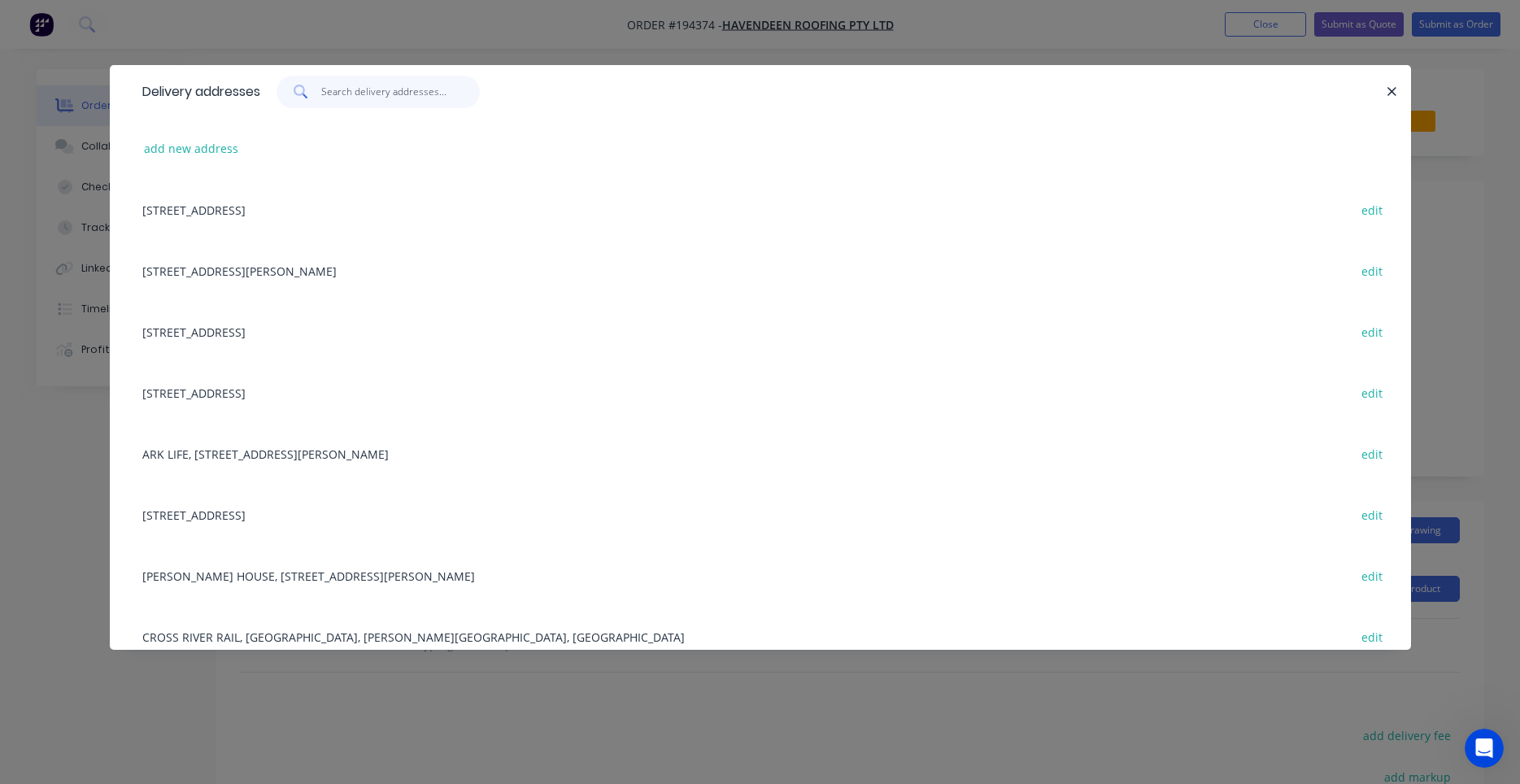
click at [405, 83] on input "text" at bounding box center [400, 92] width 158 height 33
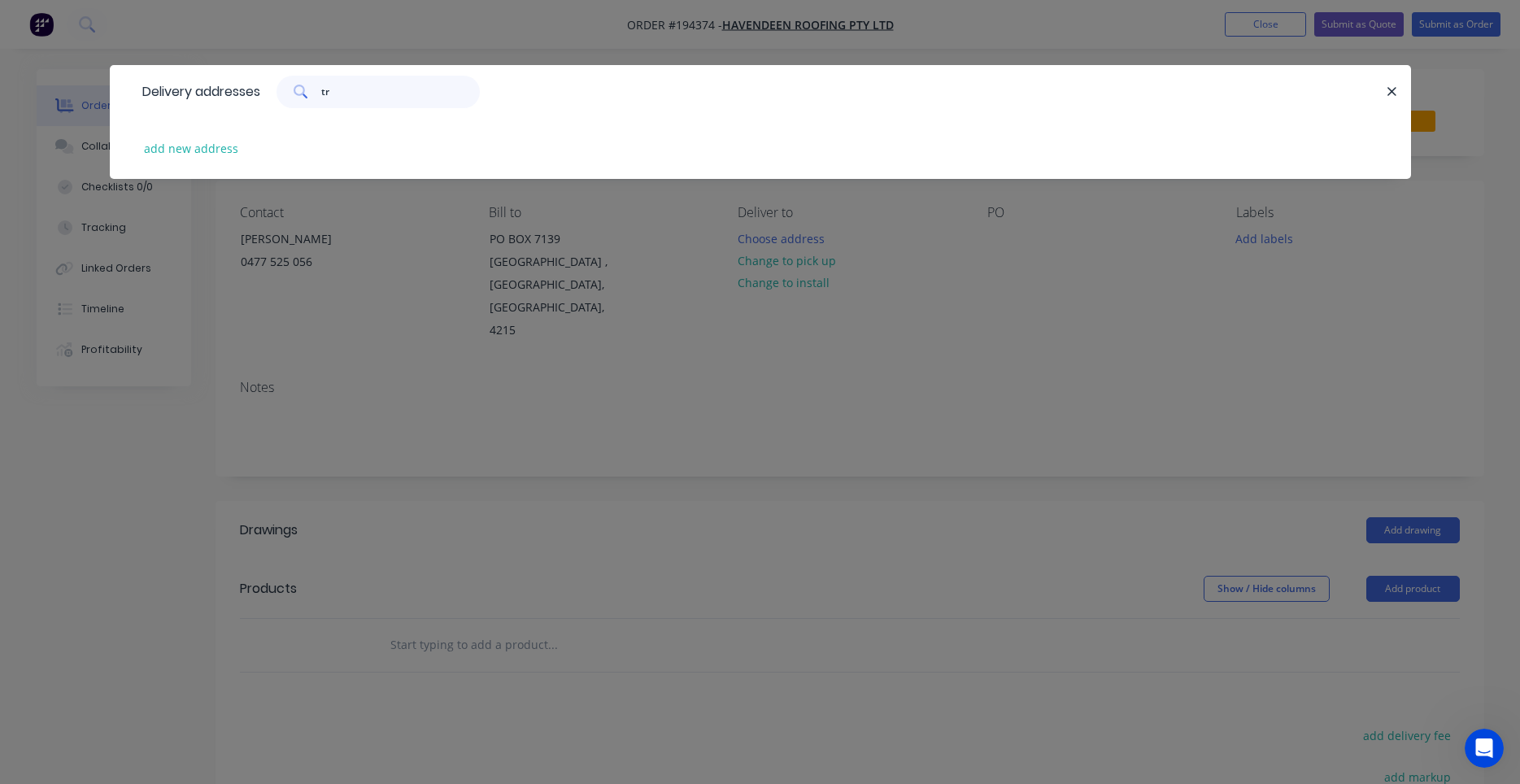
type input "t"
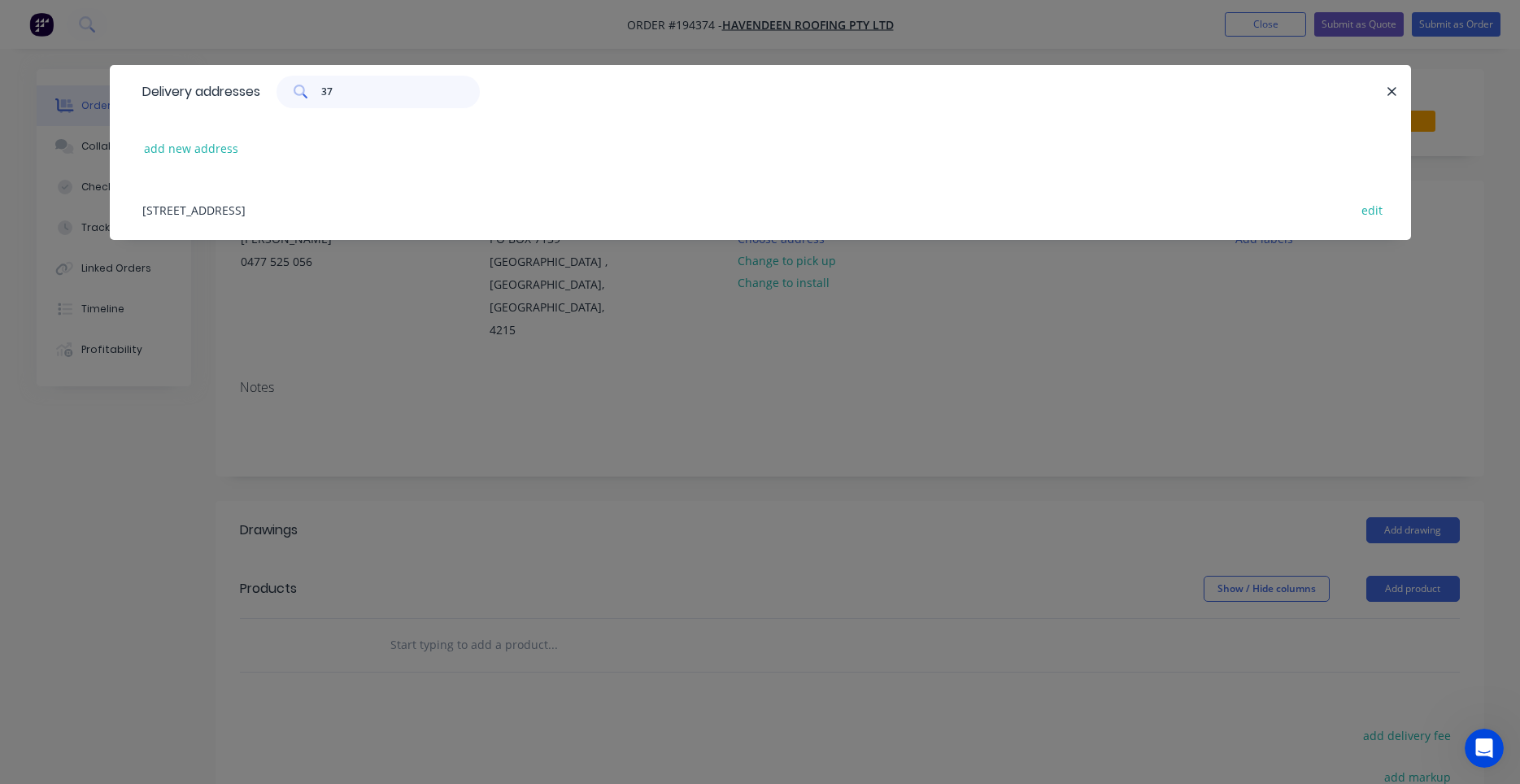
type input "37"
click at [360, 208] on div "37 KENT ST, WOOLLOONGABBA, Queensland, Australia edit" at bounding box center [760, 209] width 1252 height 61
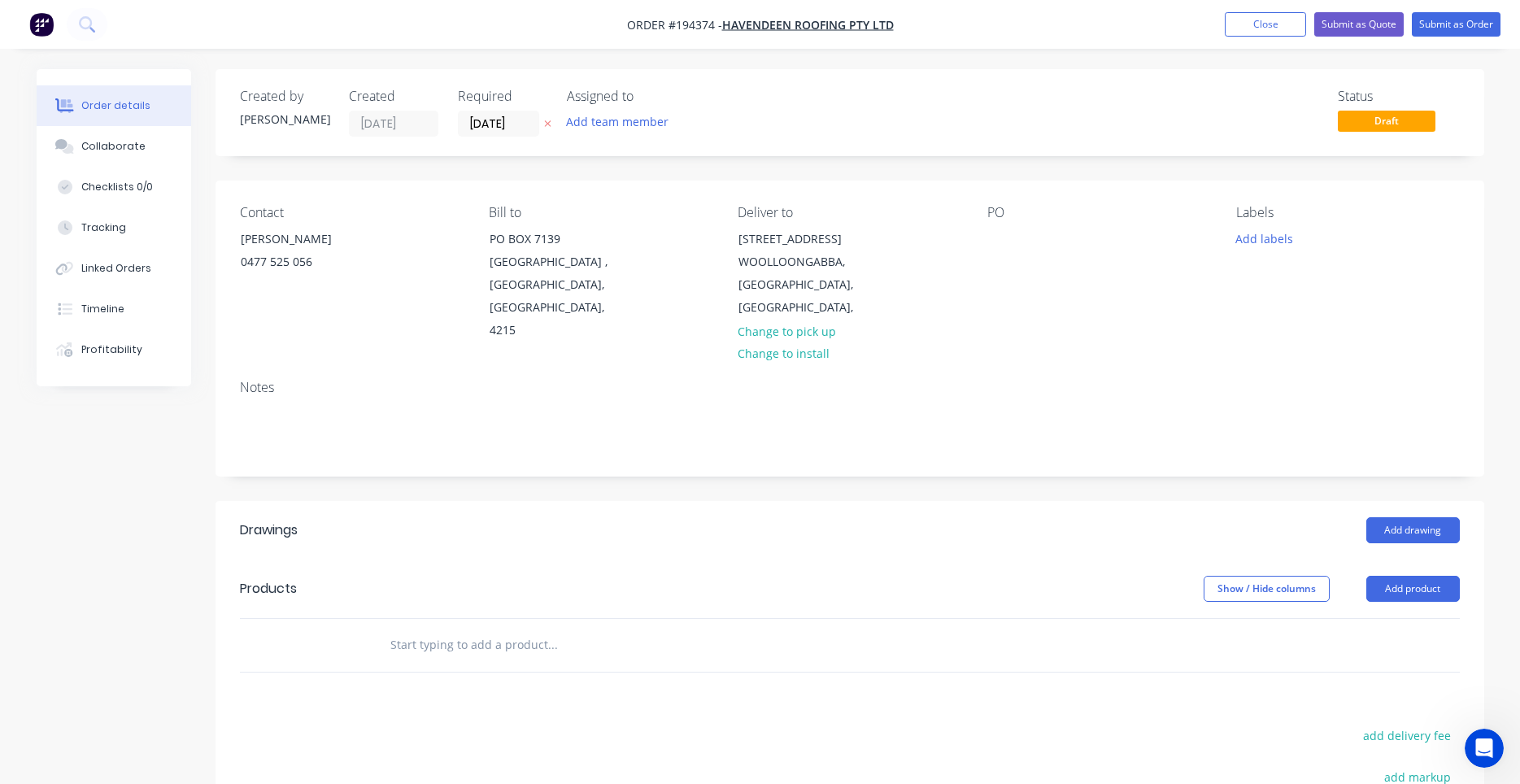
click at [983, 238] on div "Contact CHRIS 0477 525 056 Bill to PO BOX 7139 Southport Park , Queensland, Aus…" at bounding box center [850, 273] width 1269 height 186
click at [986, 238] on div "Contact CHRIS 0477 525 056 Bill to PO BOX 7139 Southport Park , Queensland, Aus…" at bounding box center [850, 273] width 1269 height 186
click at [991, 234] on div at bounding box center [1000, 239] width 26 height 24
click at [1117, 331] on div "Contact CHRIS 0477 525 056 Bill to PO BOX 7139 Southport Park , Queensland, Aus…" at bounding box center [850, 273] width 1269 height 186
click at [1134, 301] on div "PO 37520" at bounding box center [1099, 273] width 223 height 137
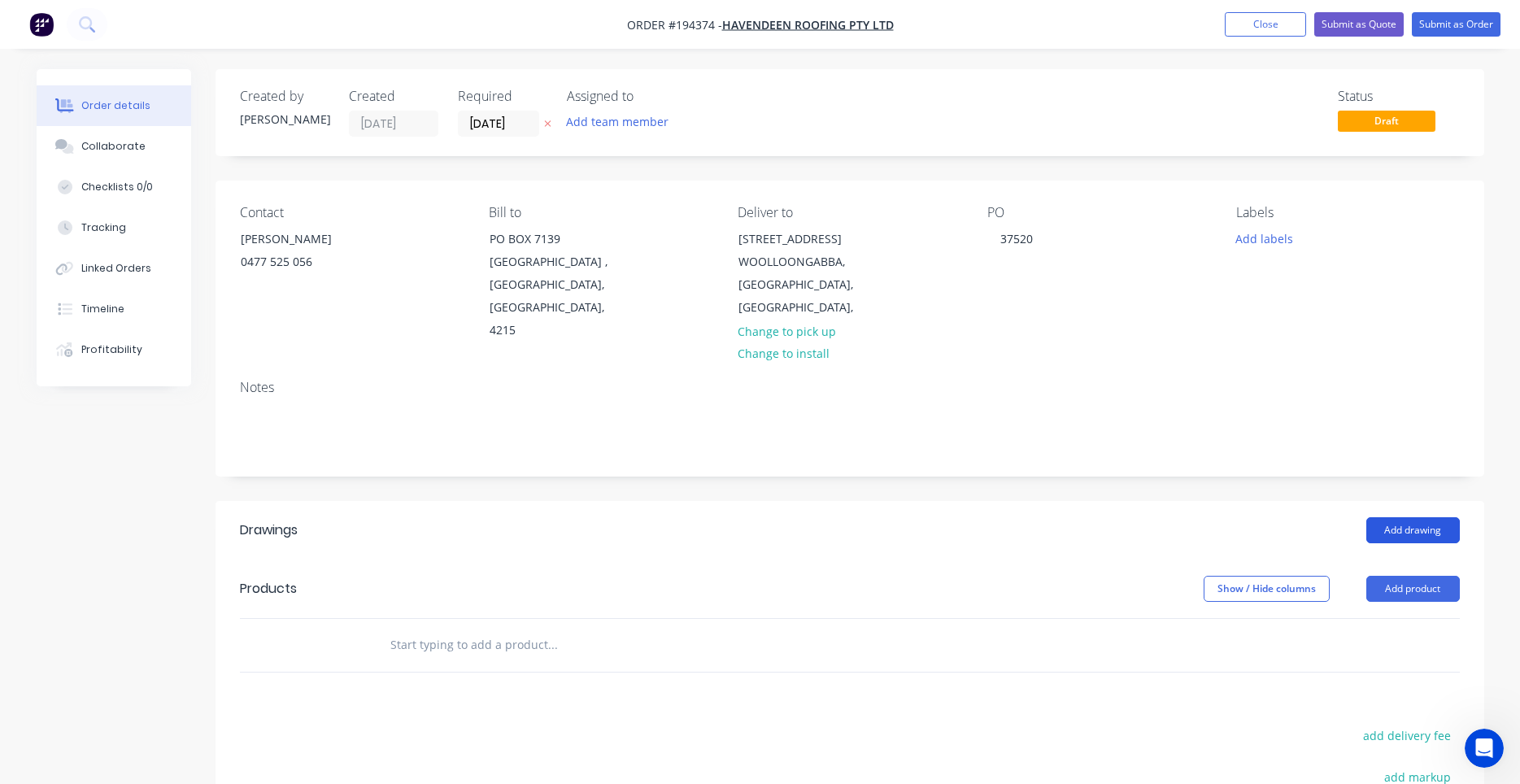
click at [1384, 517] on button "Add drawing" at bounding box center [1413, 529] width 94 height 26
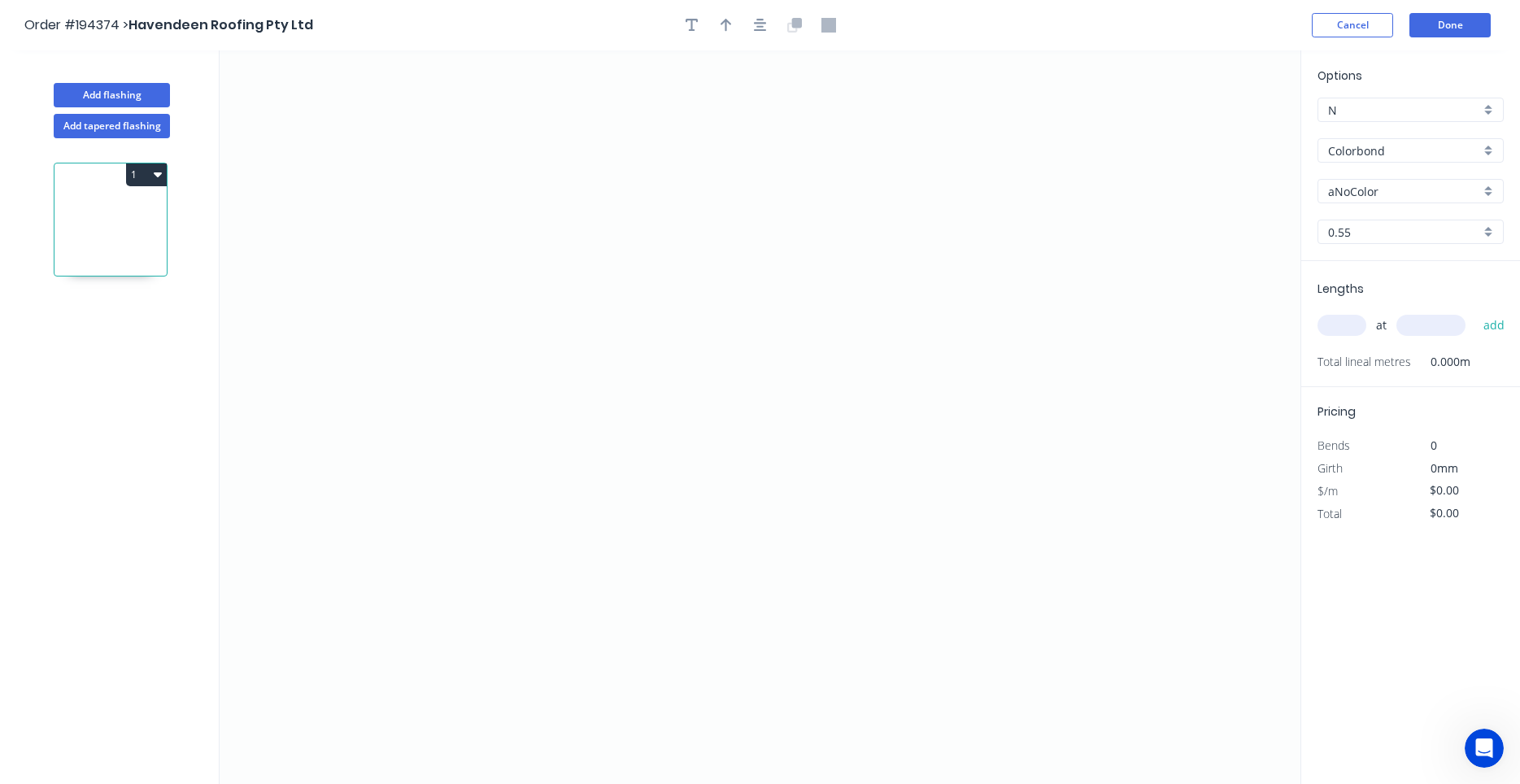
click at [1382, 202] on div "aNoColor" at bounding box center [1410, 191] width 187 height 25
click at [1385, 197] on input "text" at bounding box center [1404, 191] width 152 height 17
type input "aNoColor"
click at [1379, 191] on input "aNoColor" at bounding box center [1404, 191] width 152 height 17
click at [1368, 215] on div "Monument" at bounding box center [1410, 222] width 185 height 28
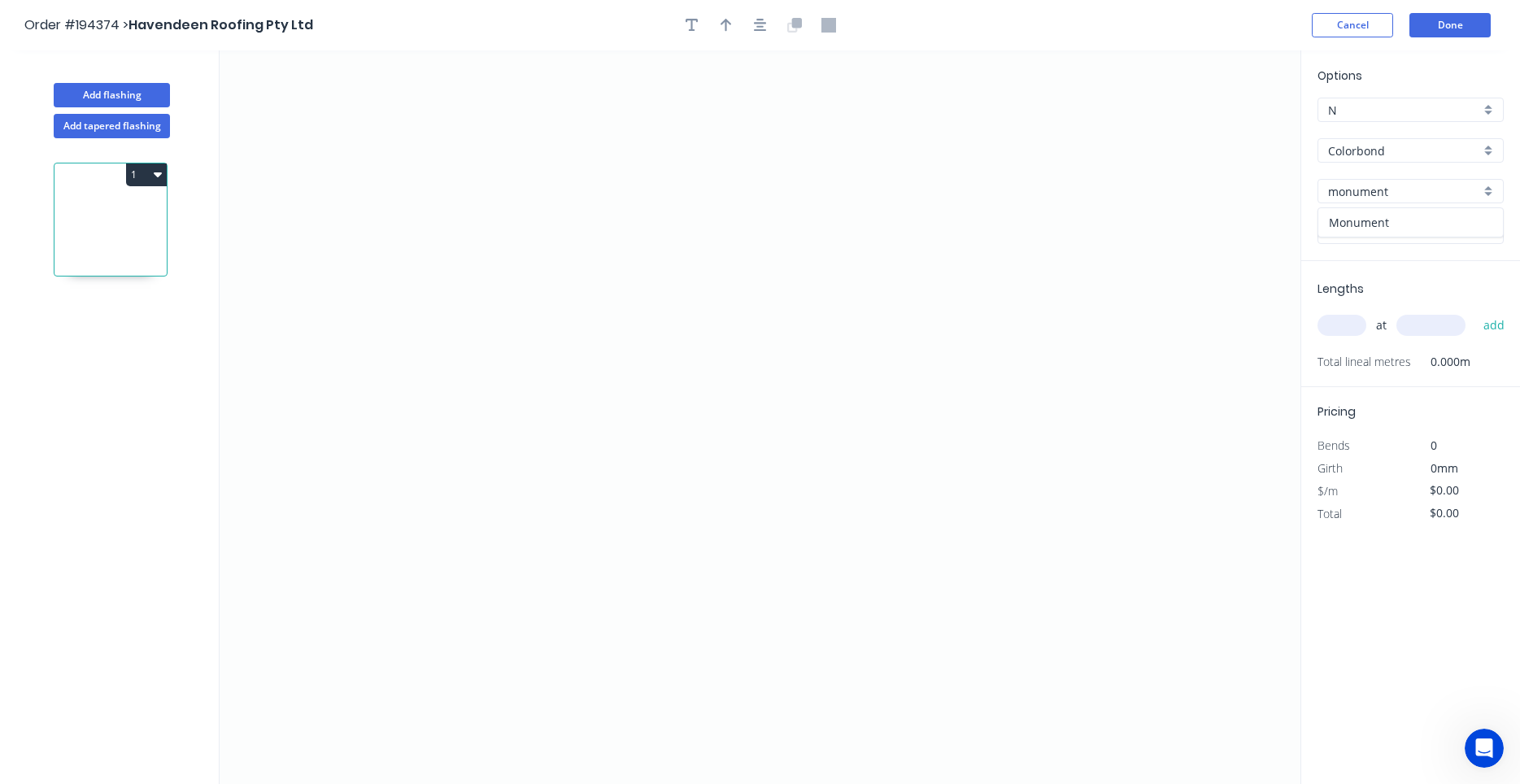
type input "Monument"
click at [494, 407] on icon "0" at bounding box center [760, 417] width 1081 height 734
click at [488, 282] on icon "0" at bounding box center [760, 417] width 1081 height 734
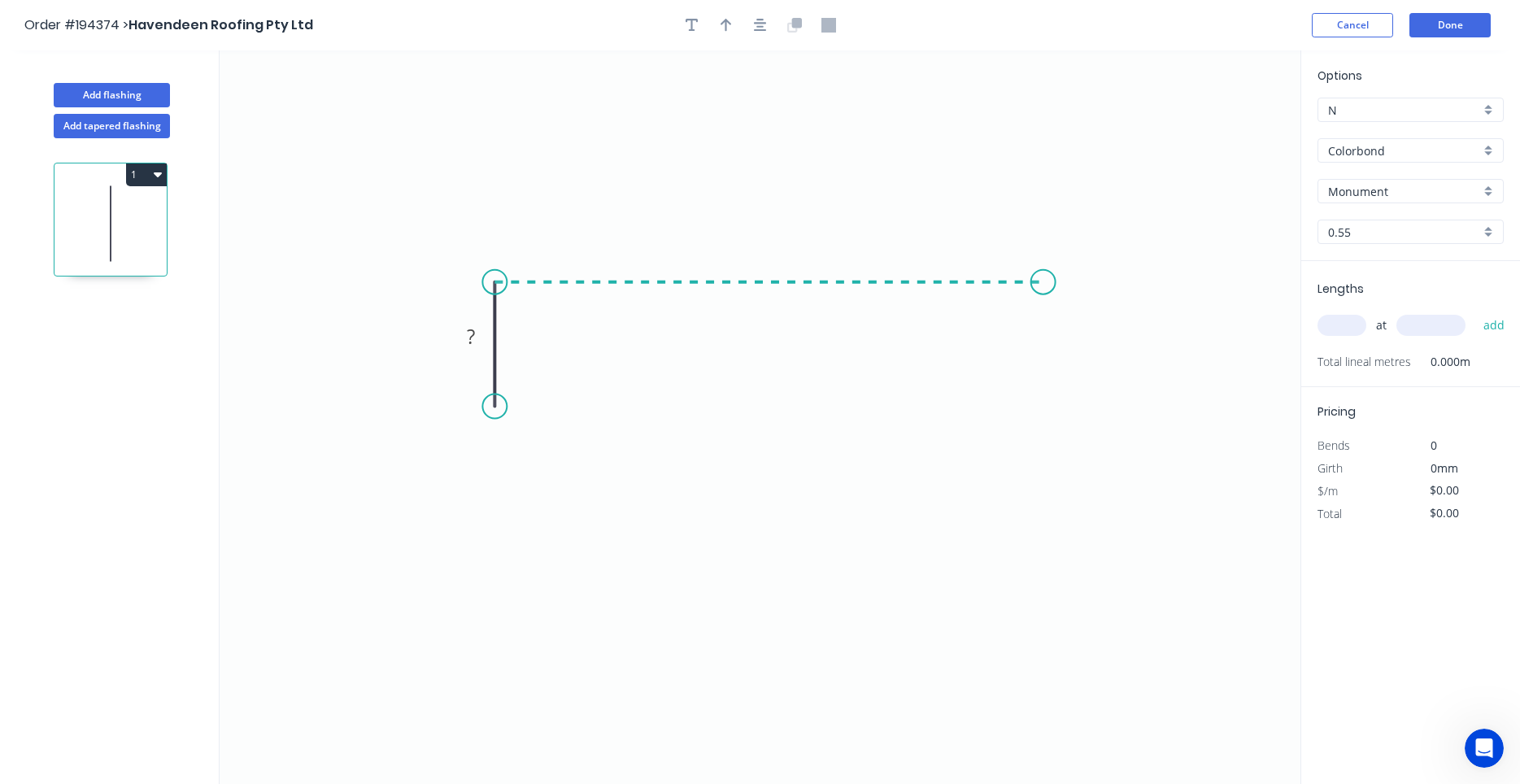
click at [1043, 269] on icon "0 ?" at bounding box center [760, 417] width 1081 height 734
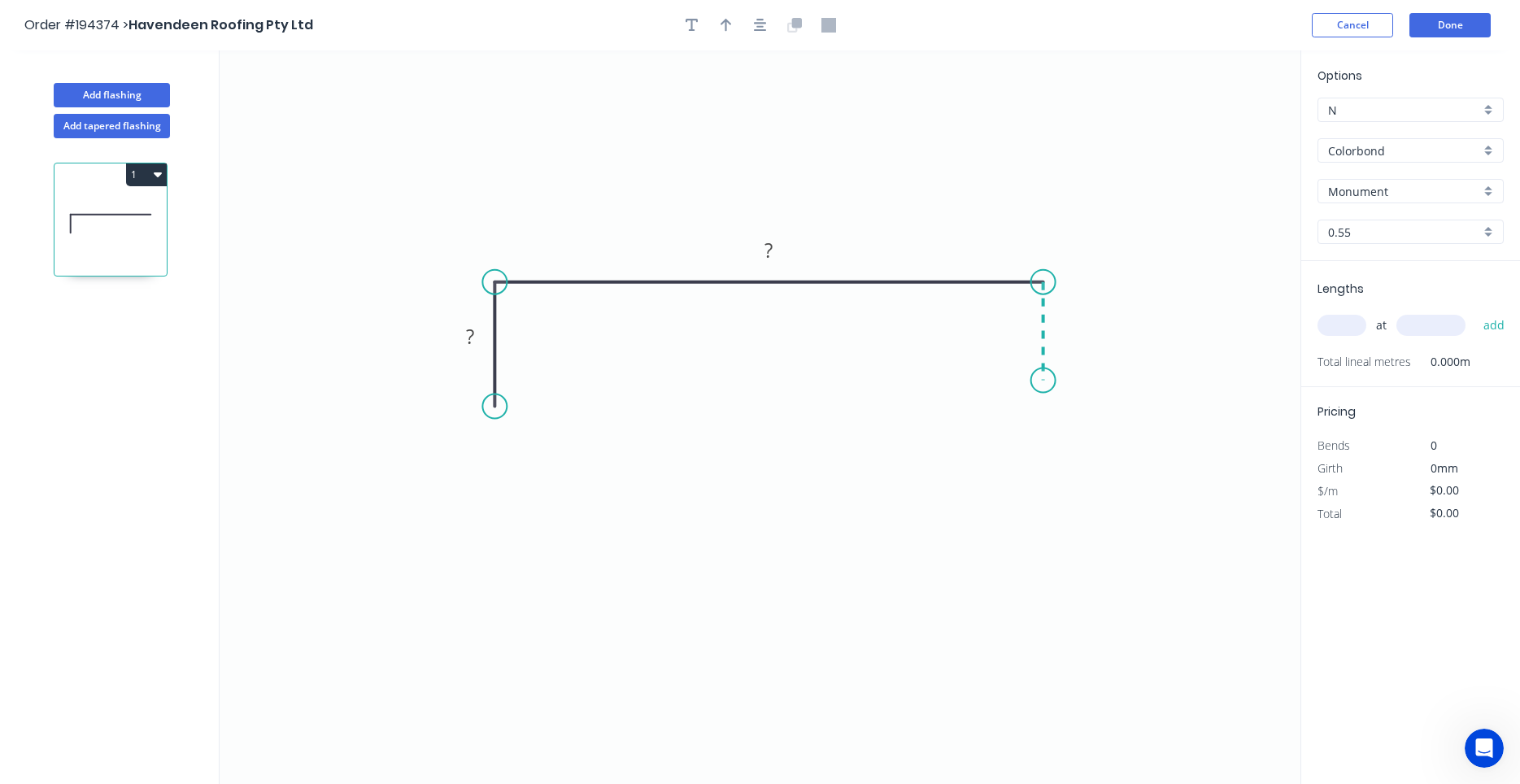
click at [1043, 380] on icon "0 ? ?" at bounding box center [760, 417] width 1081 height 734
click at [1043, 380] on circle at bounding box center [1043, 381] width 25 height 25
click at [491, 339] on rect at bounding box center [470, 336] width 53 height 34
click at [481, 337] on rect at bounding box center [469, 337] width 33 height 23
type input "$17.20"
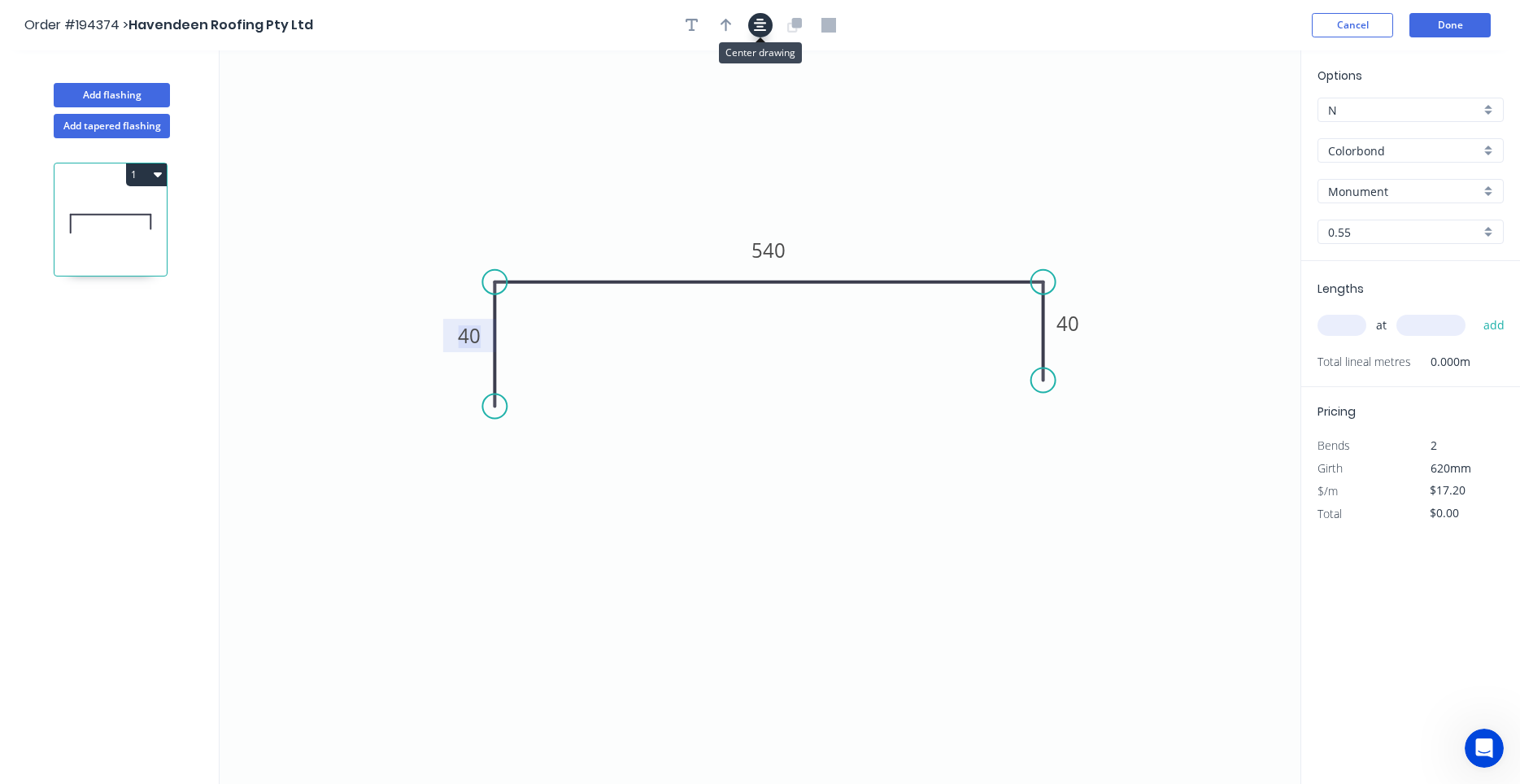
drag, startPoint x: 764, startPoint y: 28, endPoint x: 752, endPoint y: 26, distance: 12.2
click at [764, 27] on icon "button" at bounding box center [760, 25] width 13 height 15
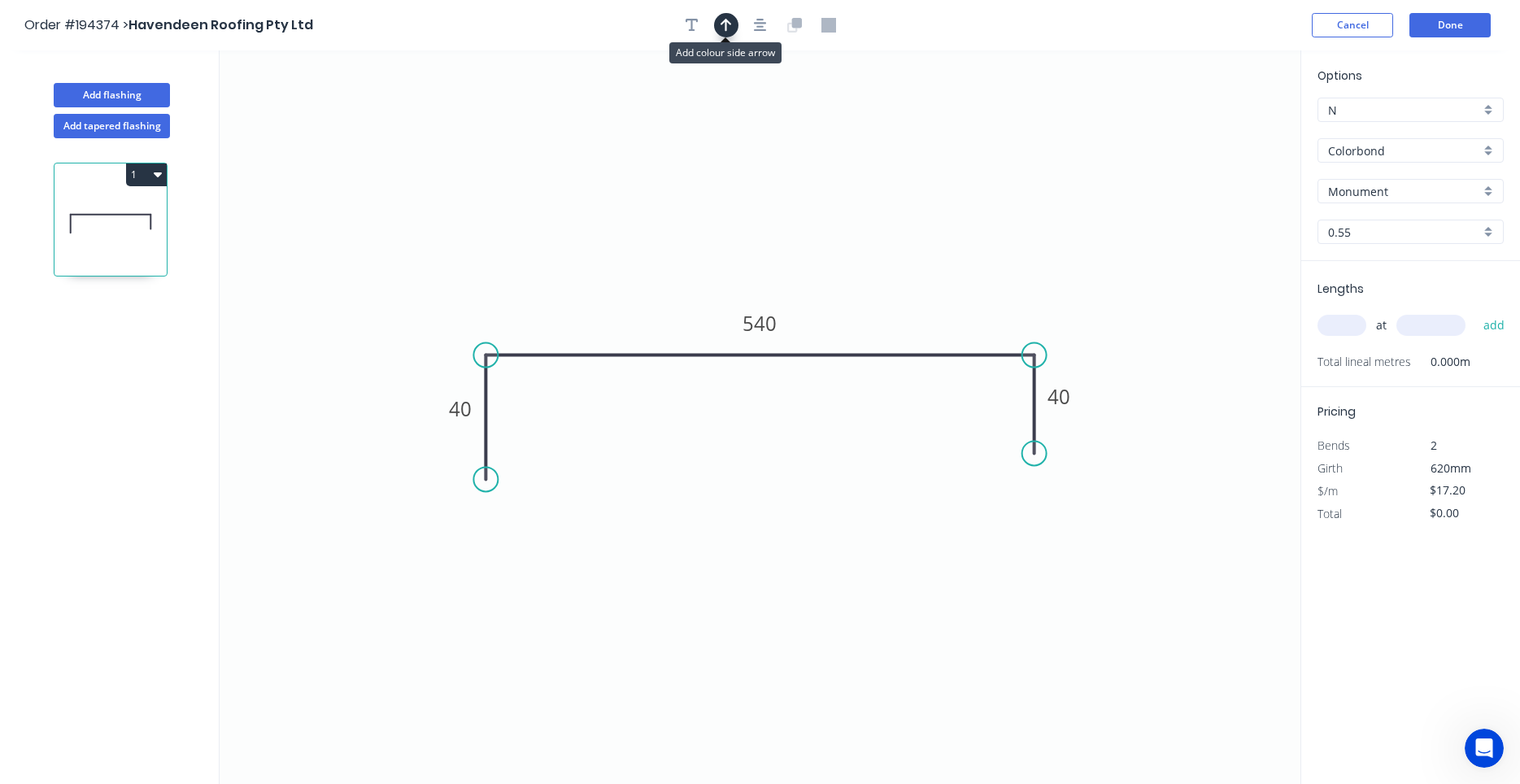
click at [724, 20] on icon "button" at bounding box center [726, 25] width 11 height 15
click at [1215, 133] on icon at bounding box center [1218, 112] width 15 height 52
drag, startPoint x: 1215, startPoint y: 133, endPoint x: 894, endPoint y: 248, distance: 341.0
click at [928, 248] on icon at bounding box center [951, 225] width 47 height 47
click at [1341, 323] on input "text" at bounding box center [1341, 325] width 49 height 21
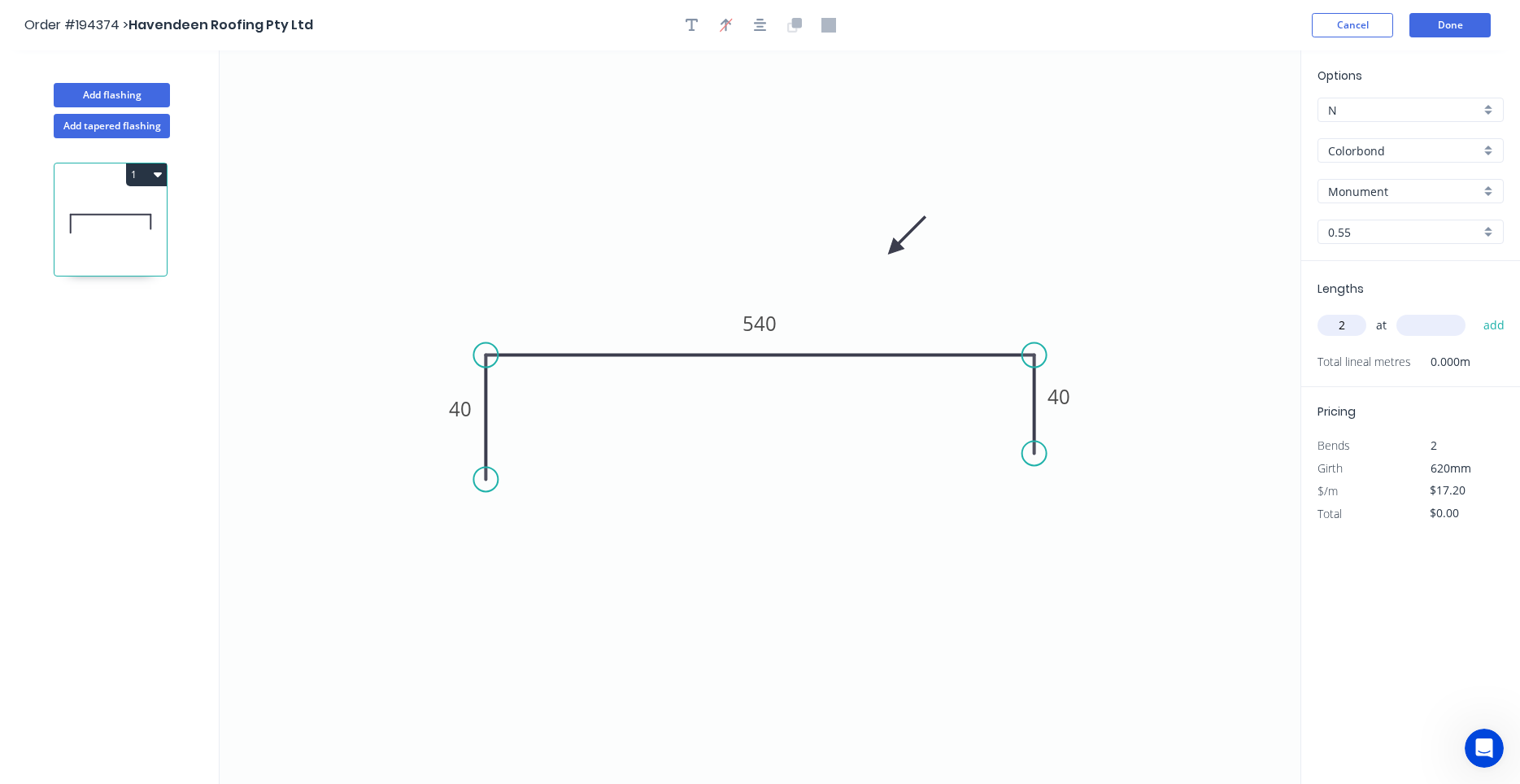
type input "2"
type input "3200"
click at [1475, 311] on button "add" at bounding box center [1493, 324] width 38 height 27
type input "$110.08"
click at [1473, 18] on button "Done" at bounding box center [1450, 26] width 81 height 25
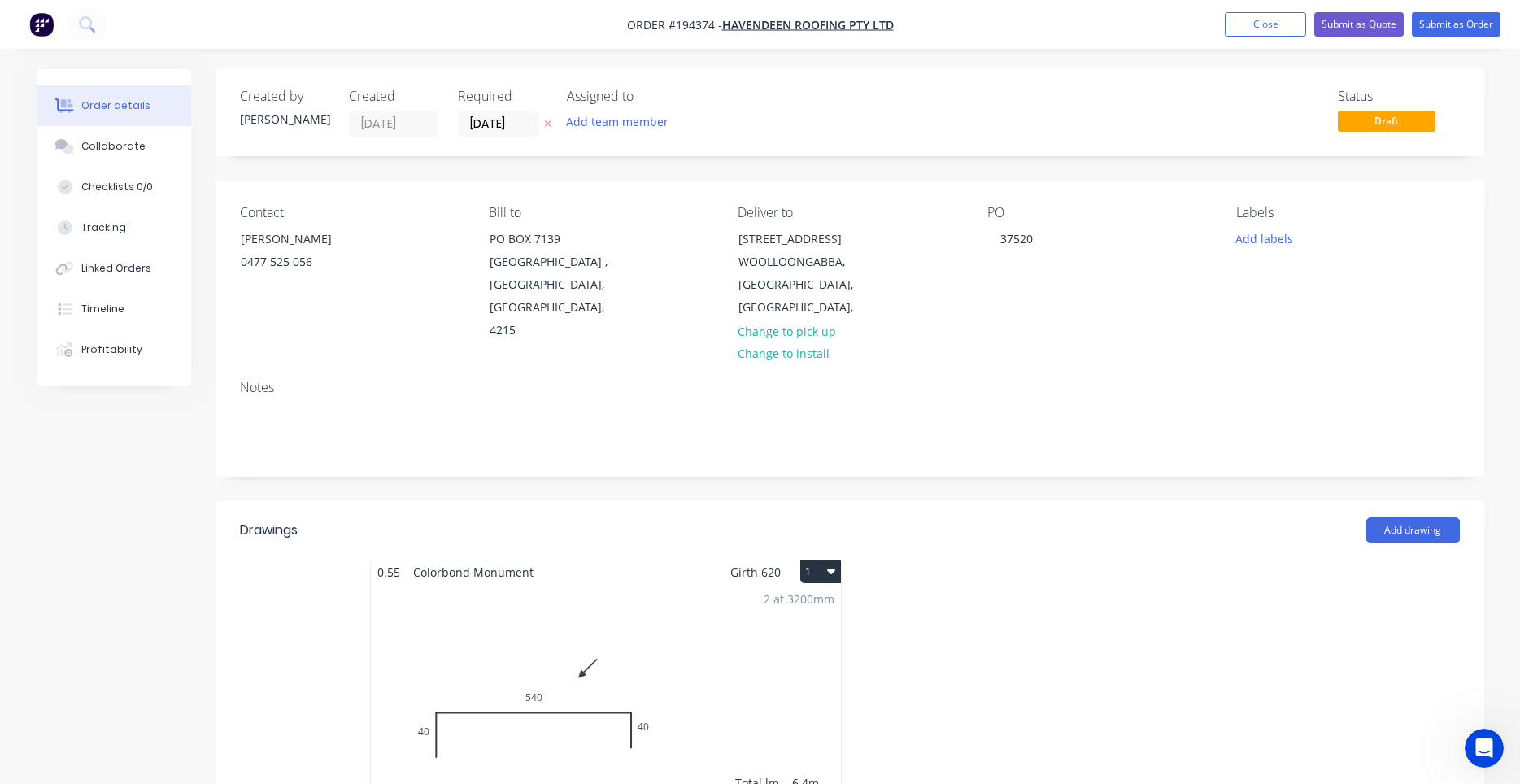
click at [820, 560] on button "1" at bounding box center [821, 572] width 41 height 23
click at [808, 599] on div "Use larger box size" at bounding box center [764, 611] width 126 height 24
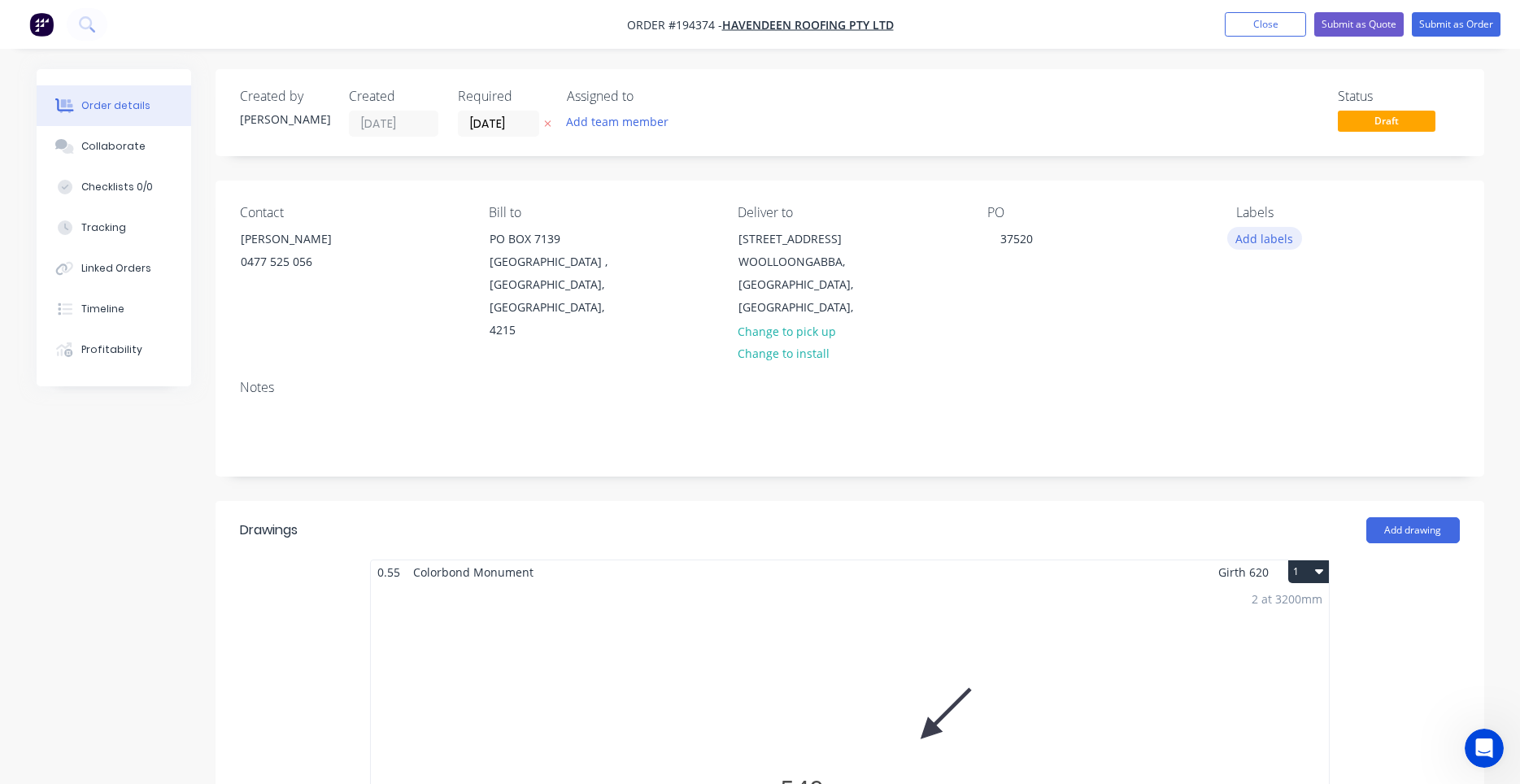
click at [1271, 237] on button "Add labels" at bounding box center [1264, 238] width 75 height 22
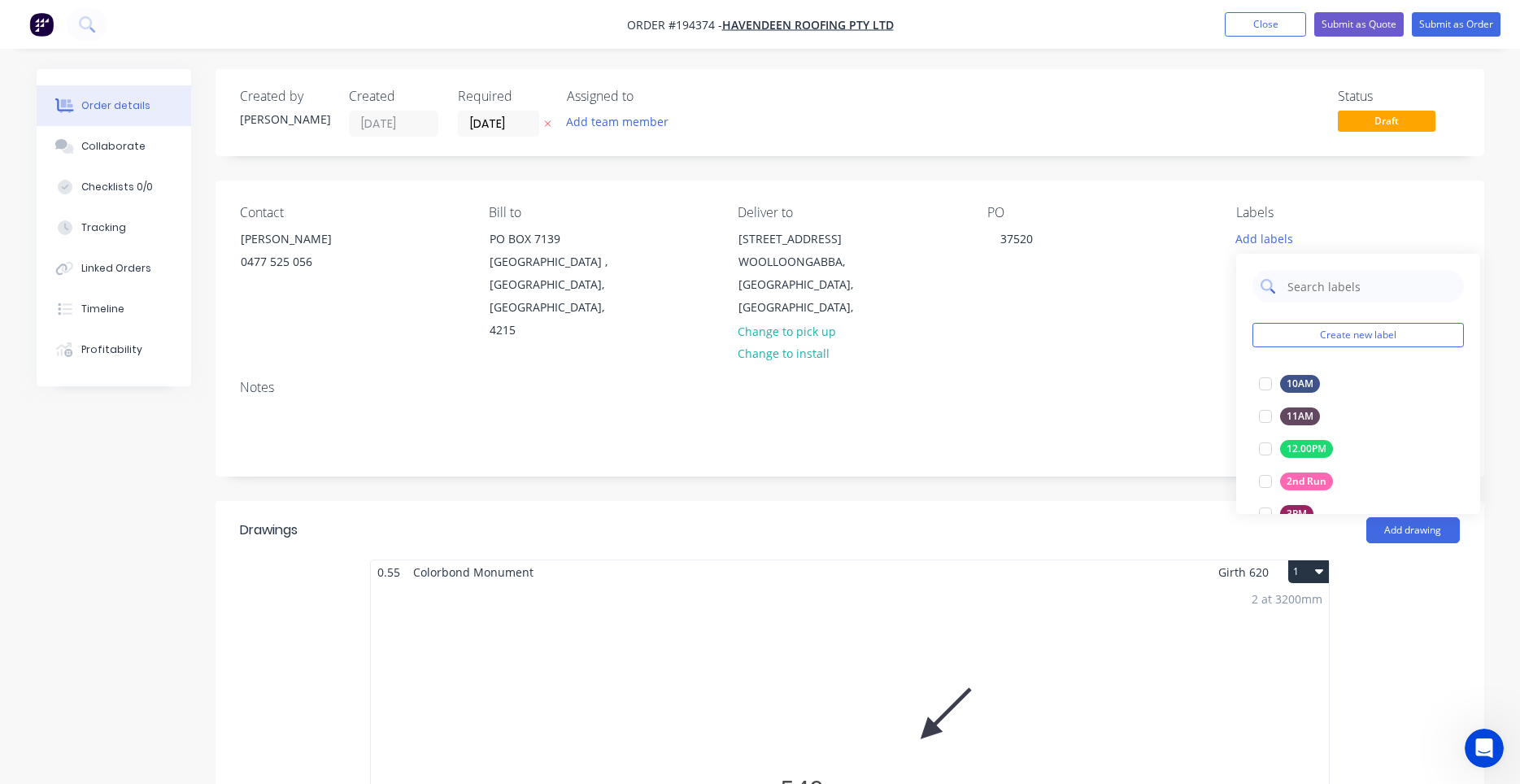
click at [1304, 293] on input "text" at bounding box center [1371, 285] width 170 height 33
type input "am"
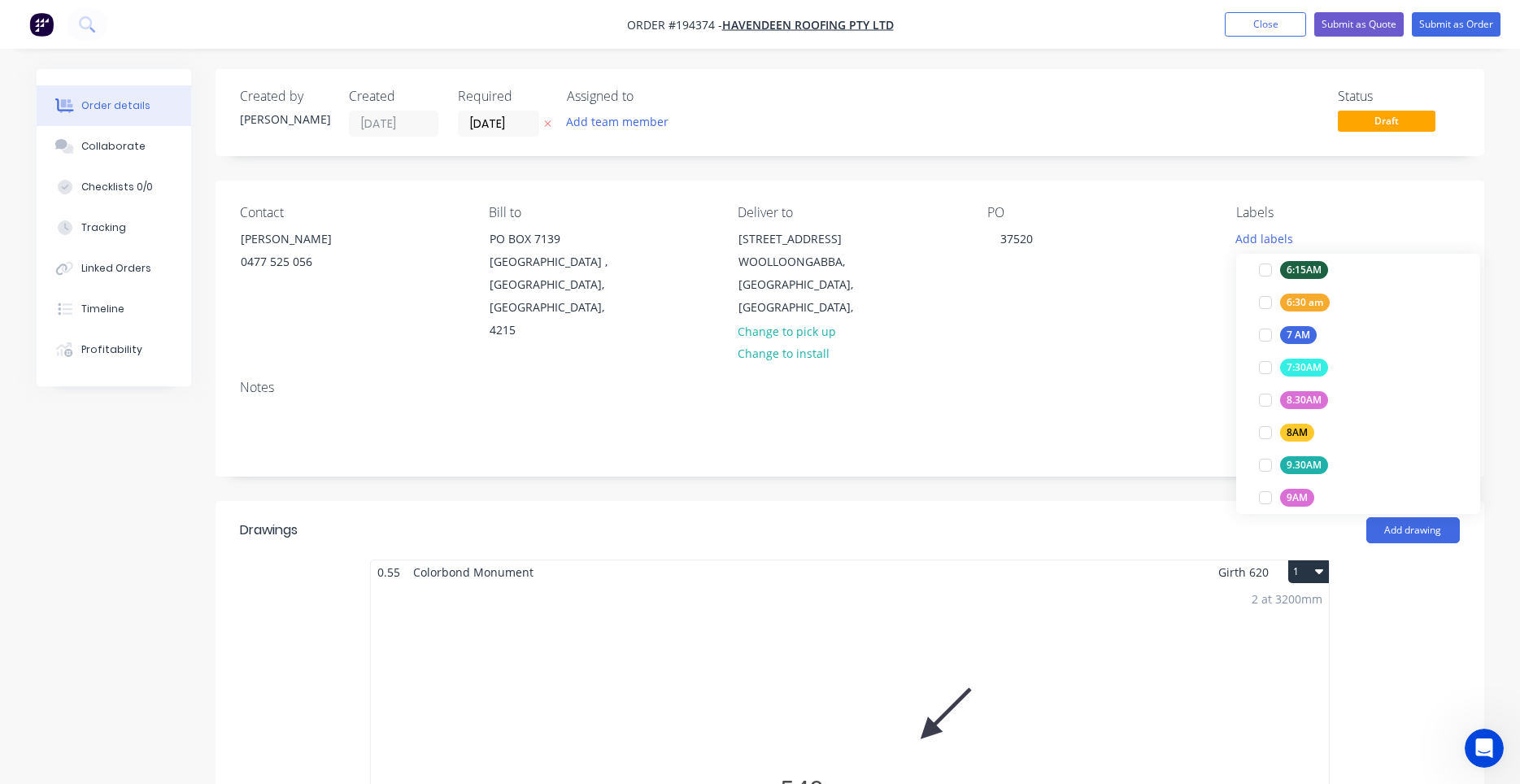
scroll to position [358, 0]
click at [1272, 480] on div at bounding box center [1265, 481] width 33 height 33
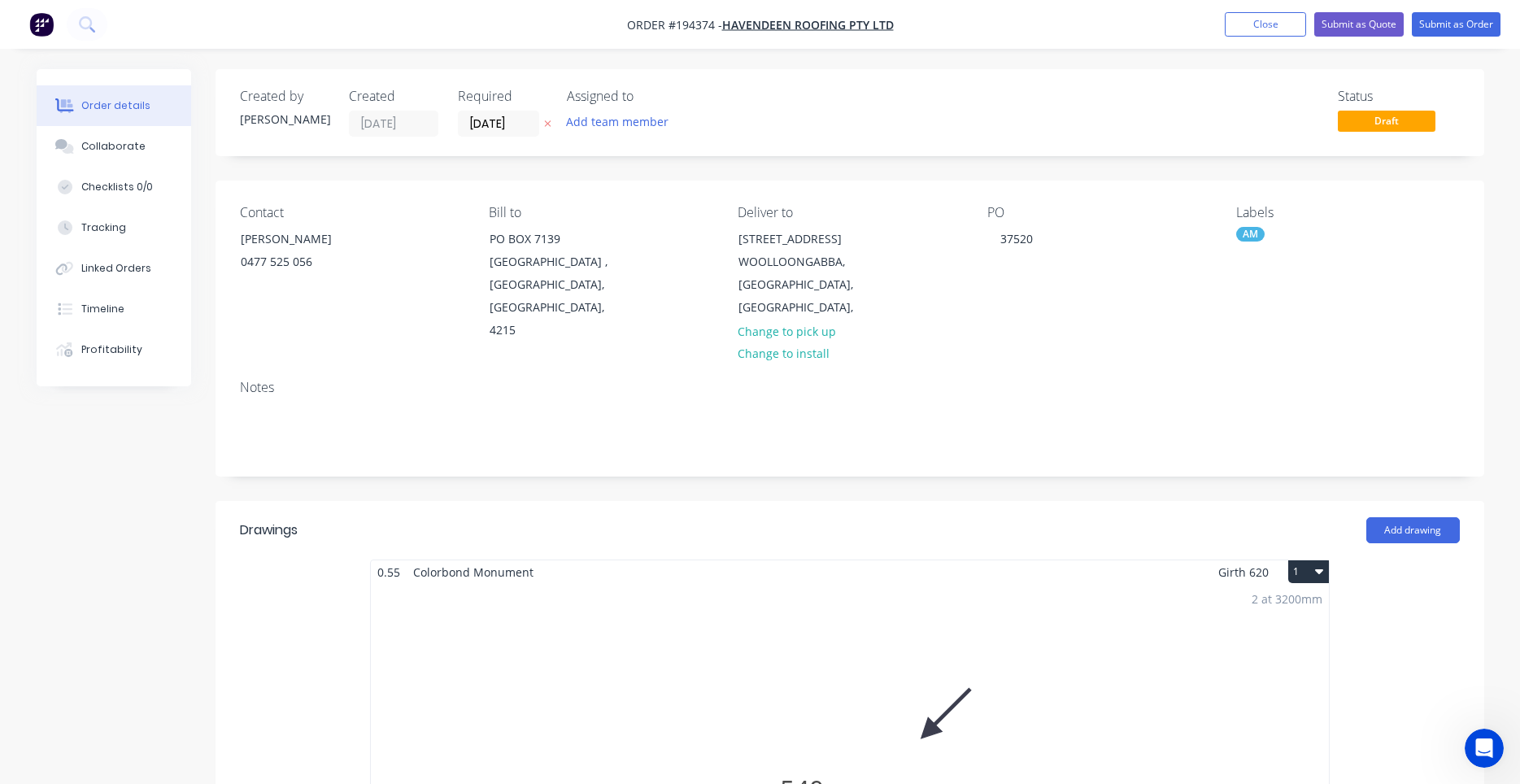
click at [1197, 333] on div "Contact CHRIS 0477 525 056 Bill to PO BOX 7139 Southport Park , Queensland, Aus…" at bounding box center [850, 273] width 1269 height 186
click at [1448, 35] on button "Submit as Order" at bounding box center [1456, 25] width 88 height 25
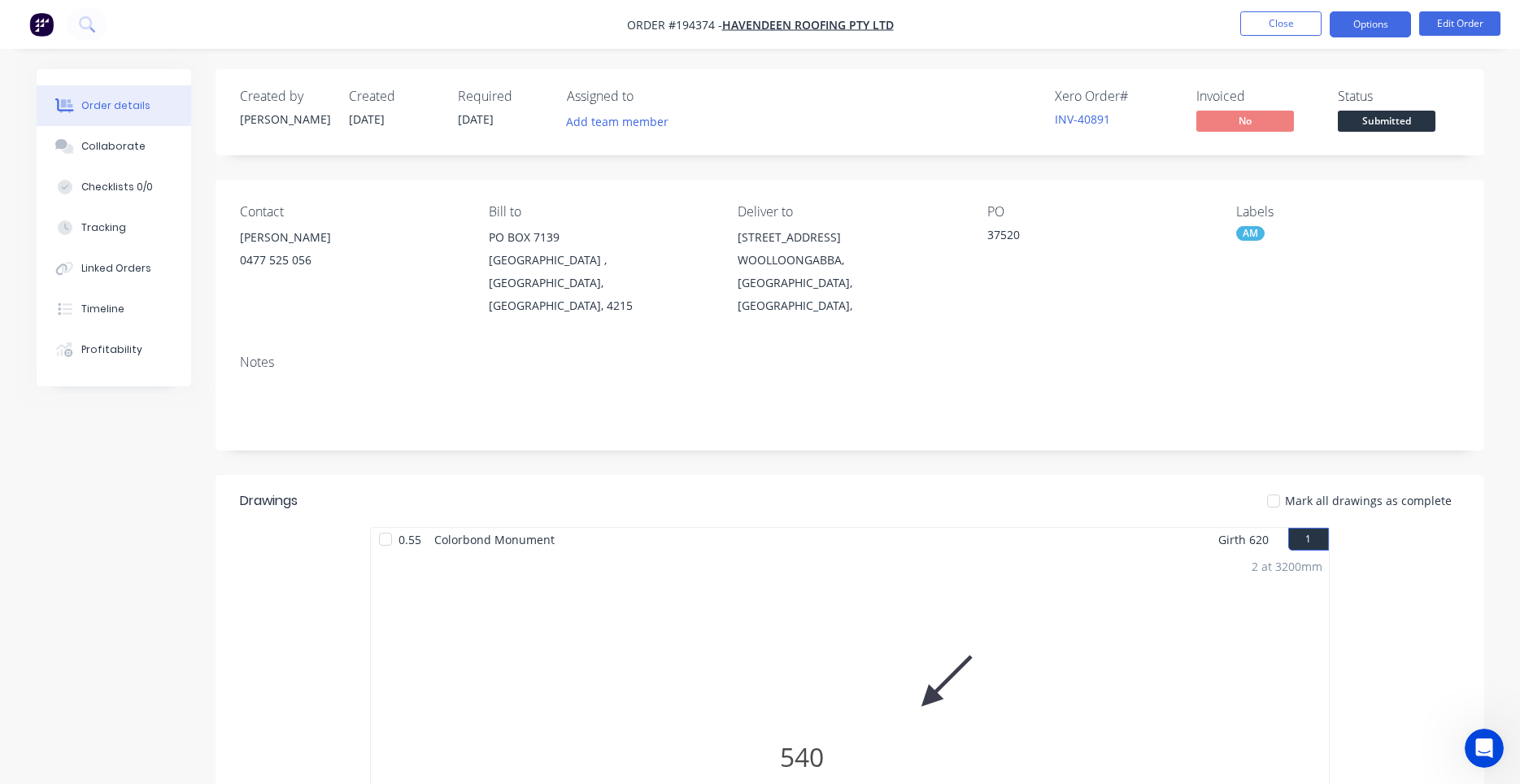
click at [1347, 33] on button "Options" at bounding box center [1371, 24] width 81 height 26
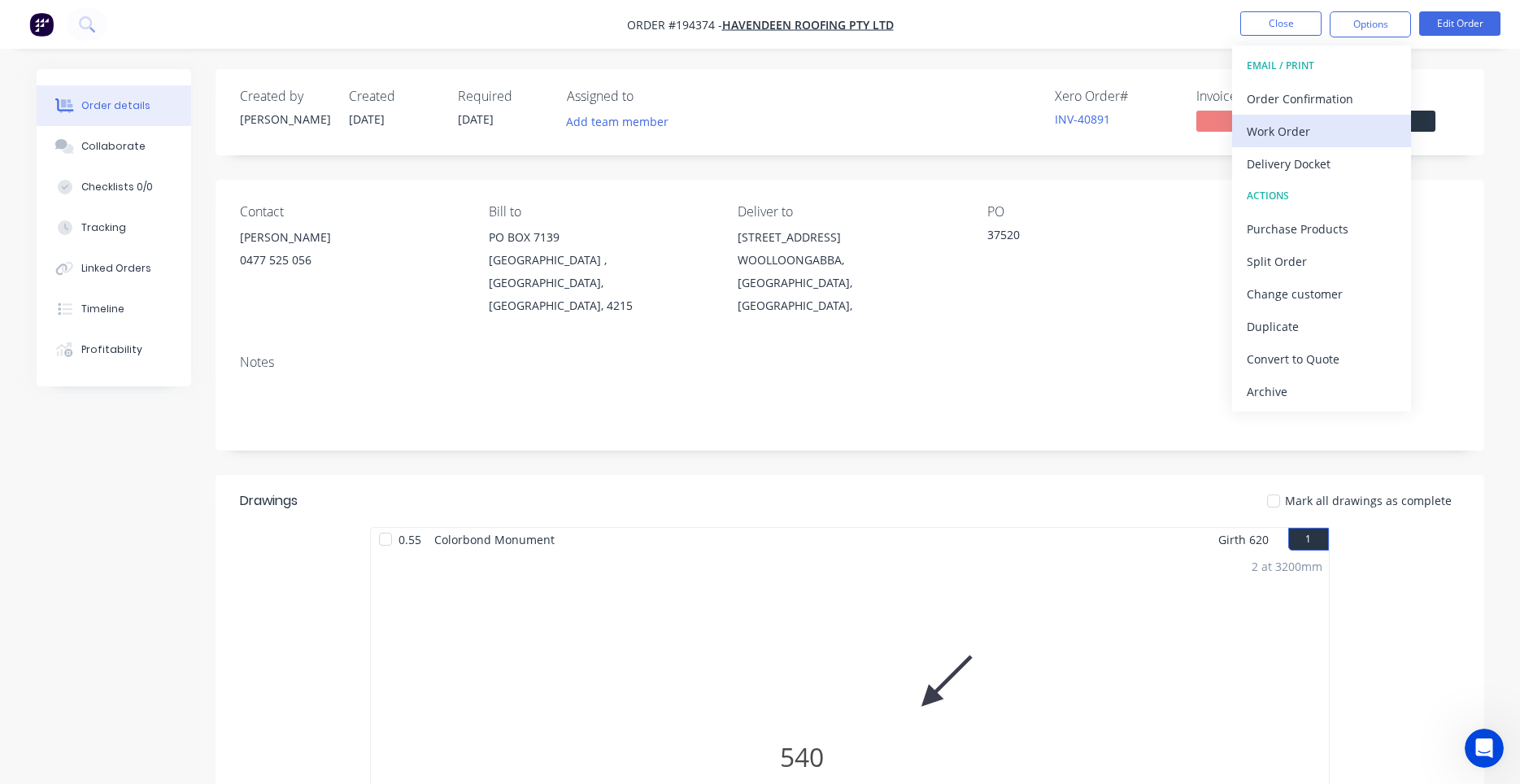
click at [1308, 132] on div "Work Order" at bounding box center [1321, 131] width 149 height 24
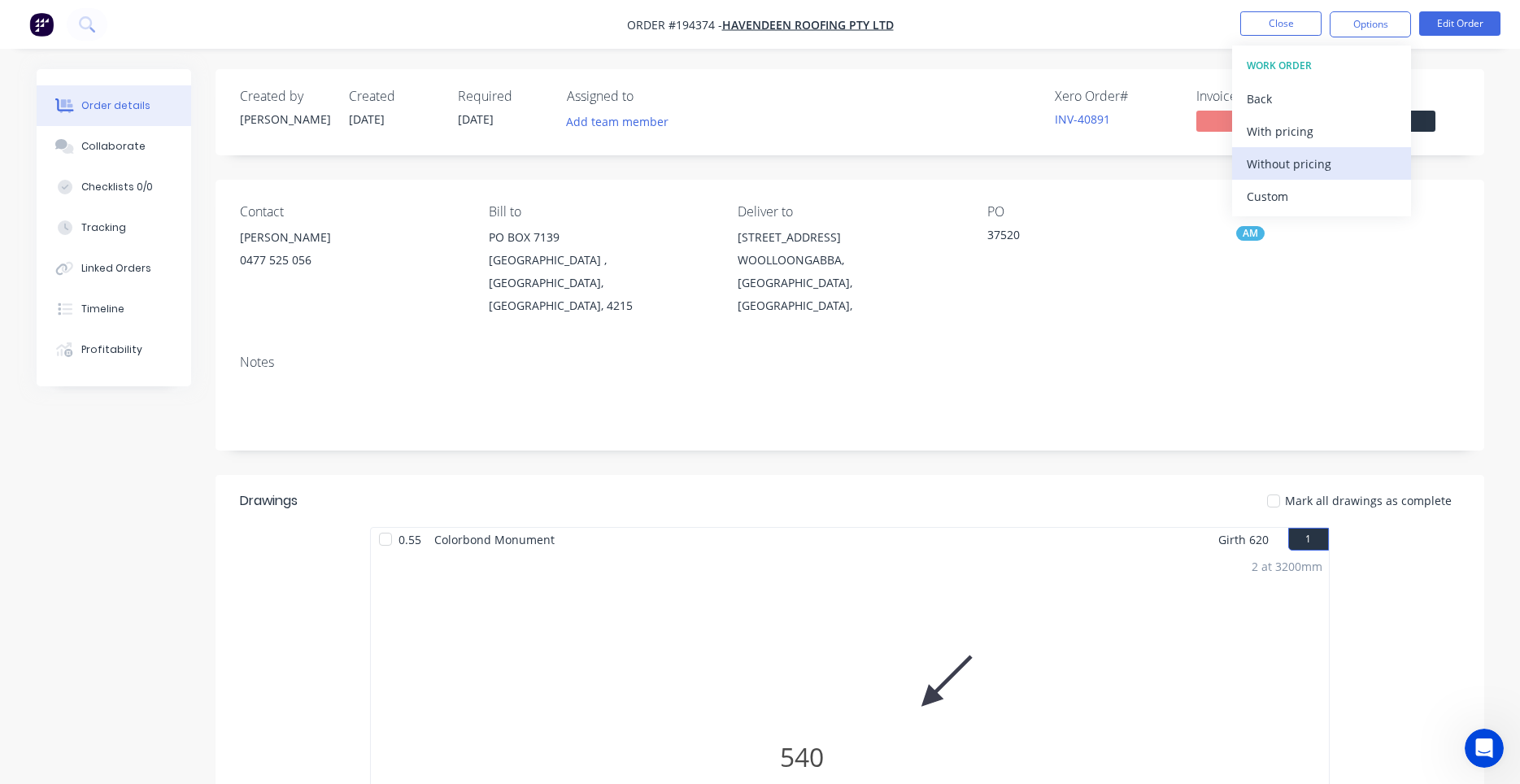
click at [1293, 160] on div "Without pricing" at bounding box center [1321, 164] width 149 height 24
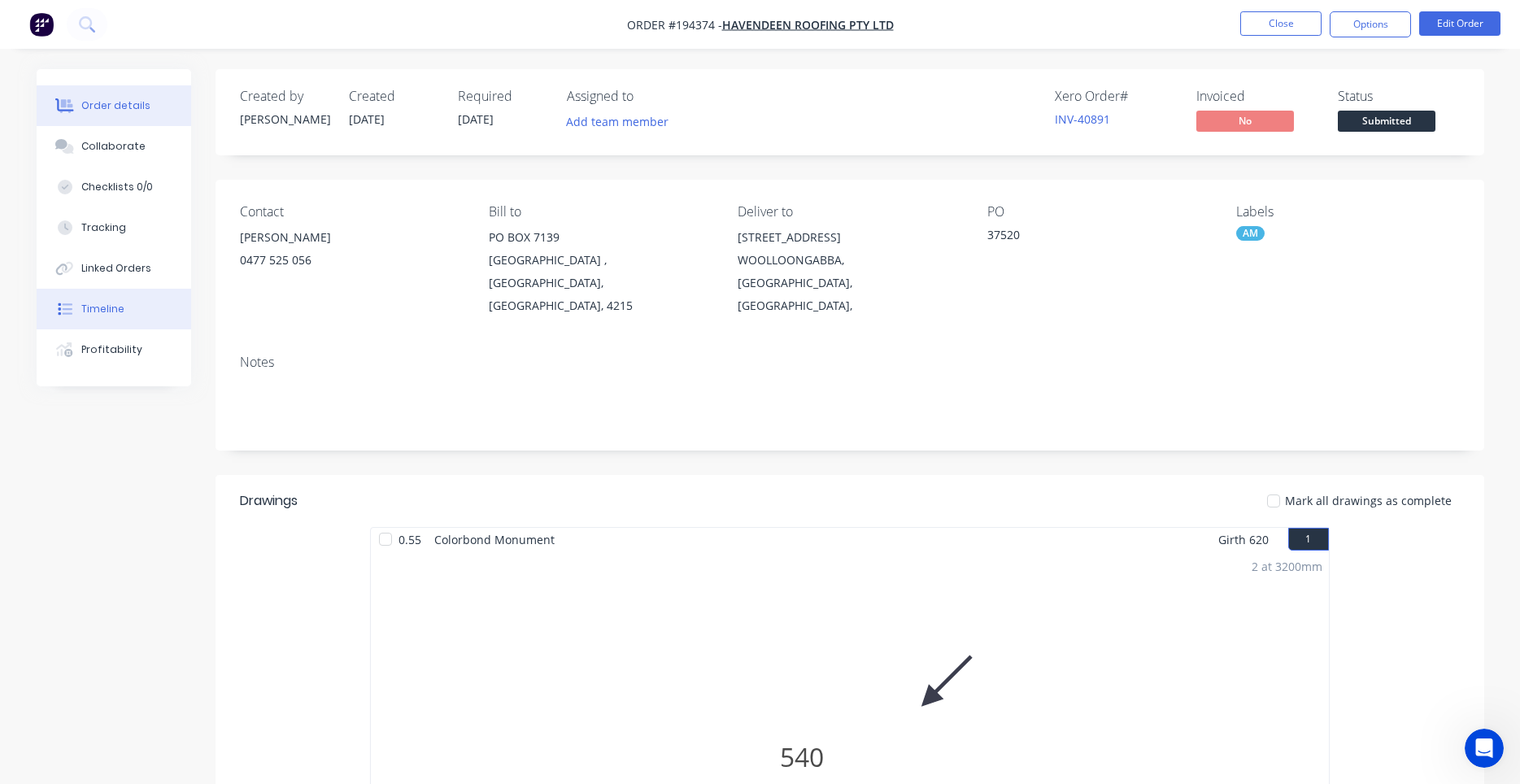
click at [125, 319] on button "Timeline" at bounding box center [113, 308] width 155 height 41
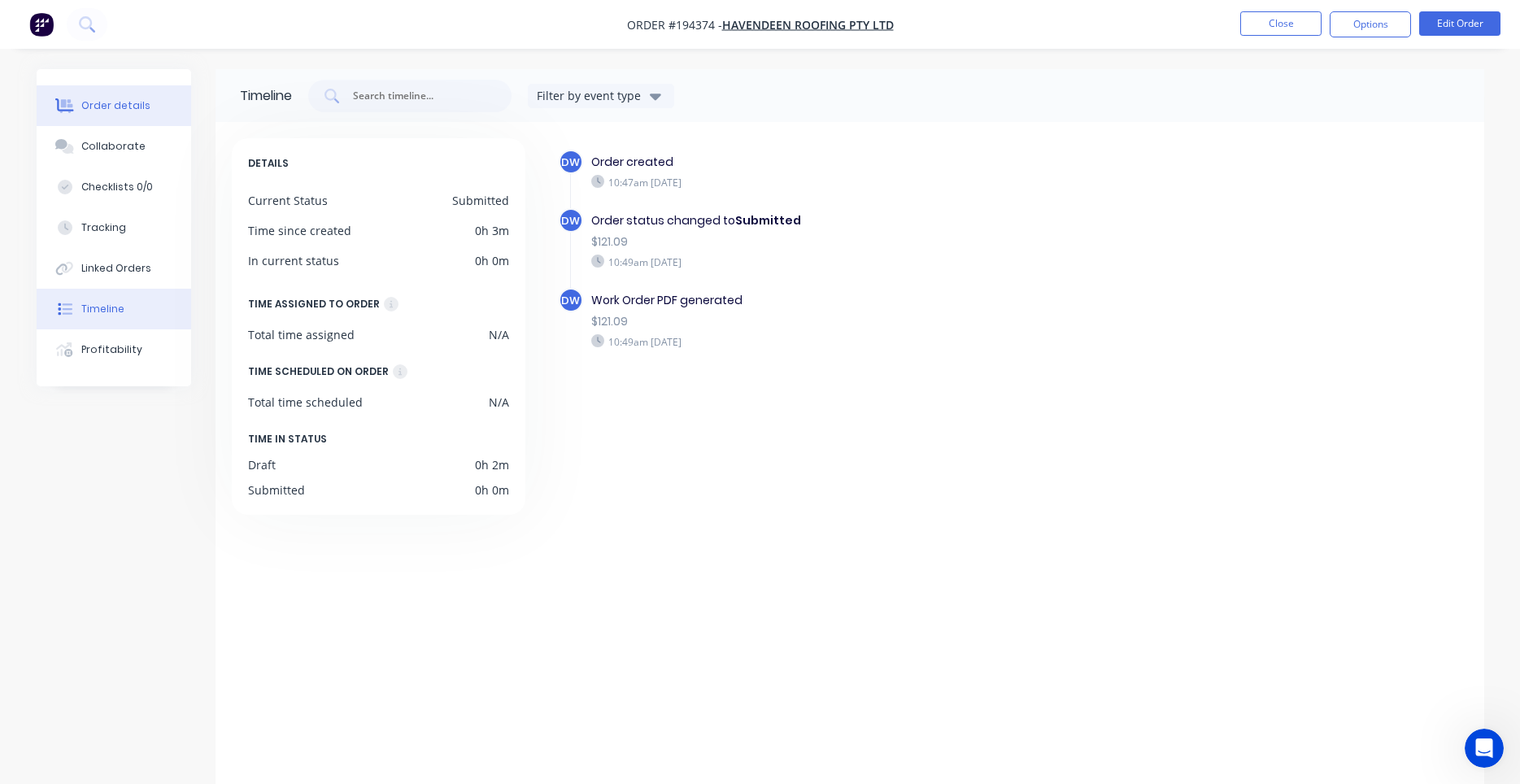
click at [152, 118] on button "Order details" at bounding box center [113, 106] width 155 height 41
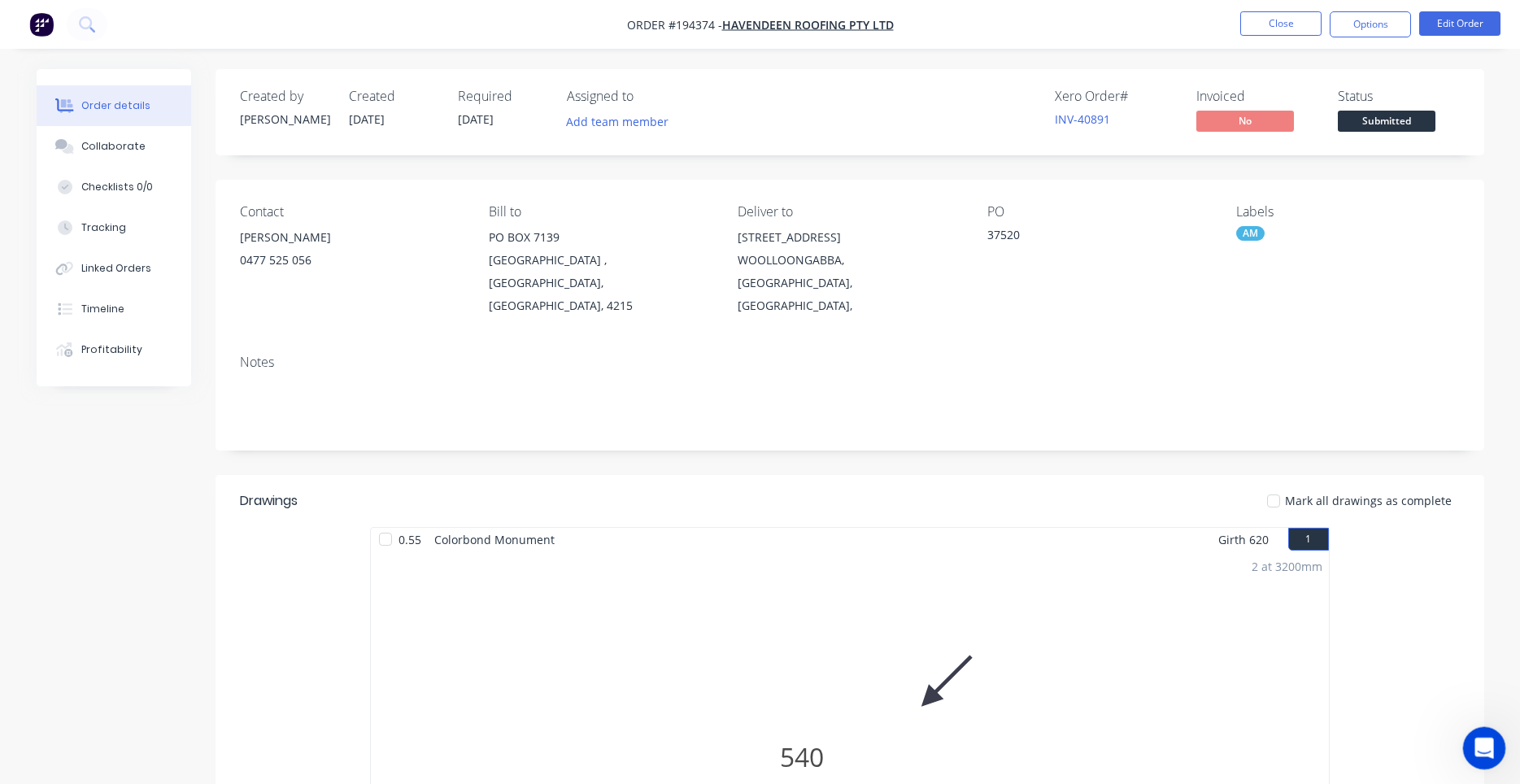
click at [1470, 740] on div "Open Intercom Messenger" at bounding box center [1481, 745] width 54 height 54
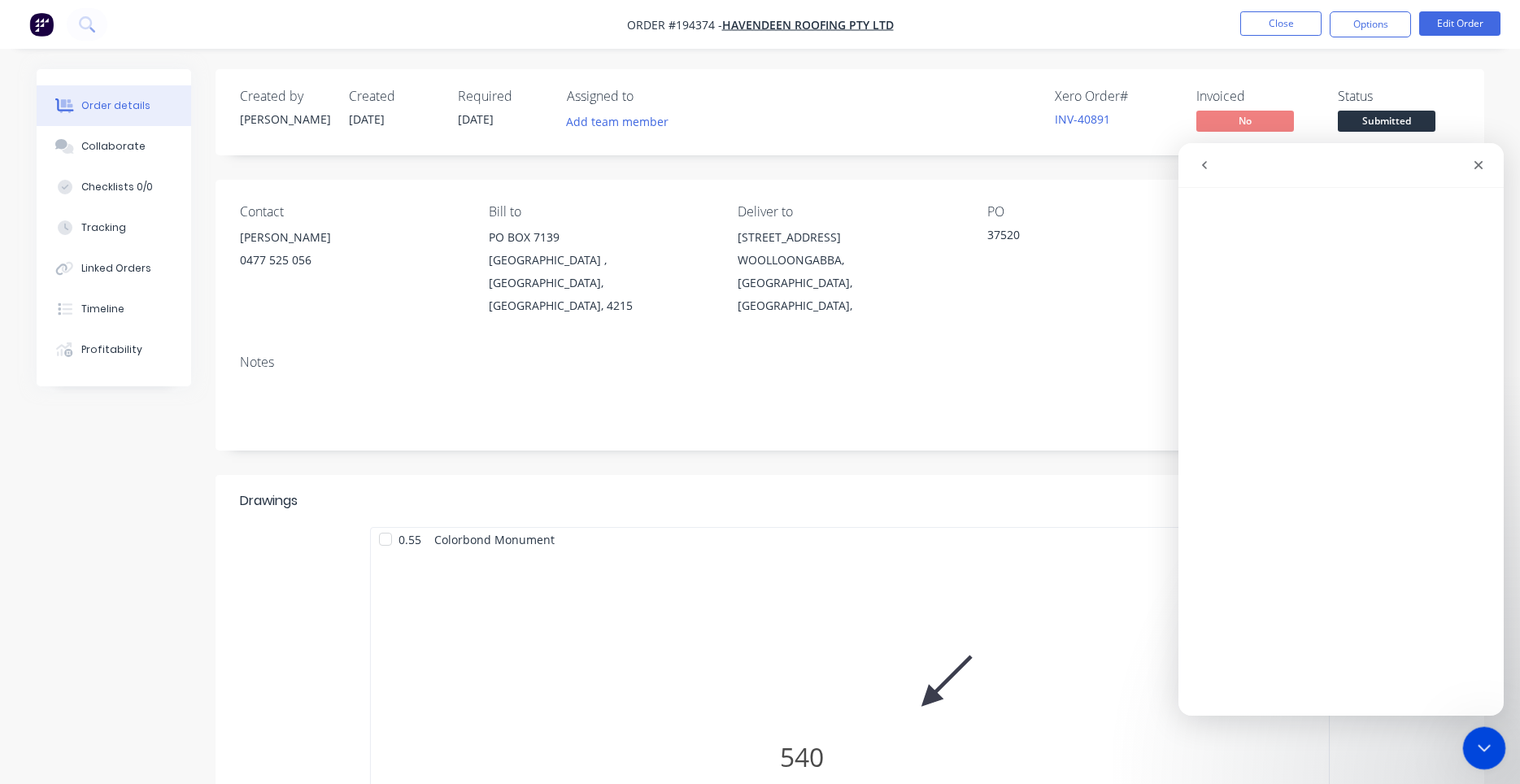
click at [1470, 739] on div "Close Intercom Messenger" at bounding box center [1482, 745] width 39 height 39
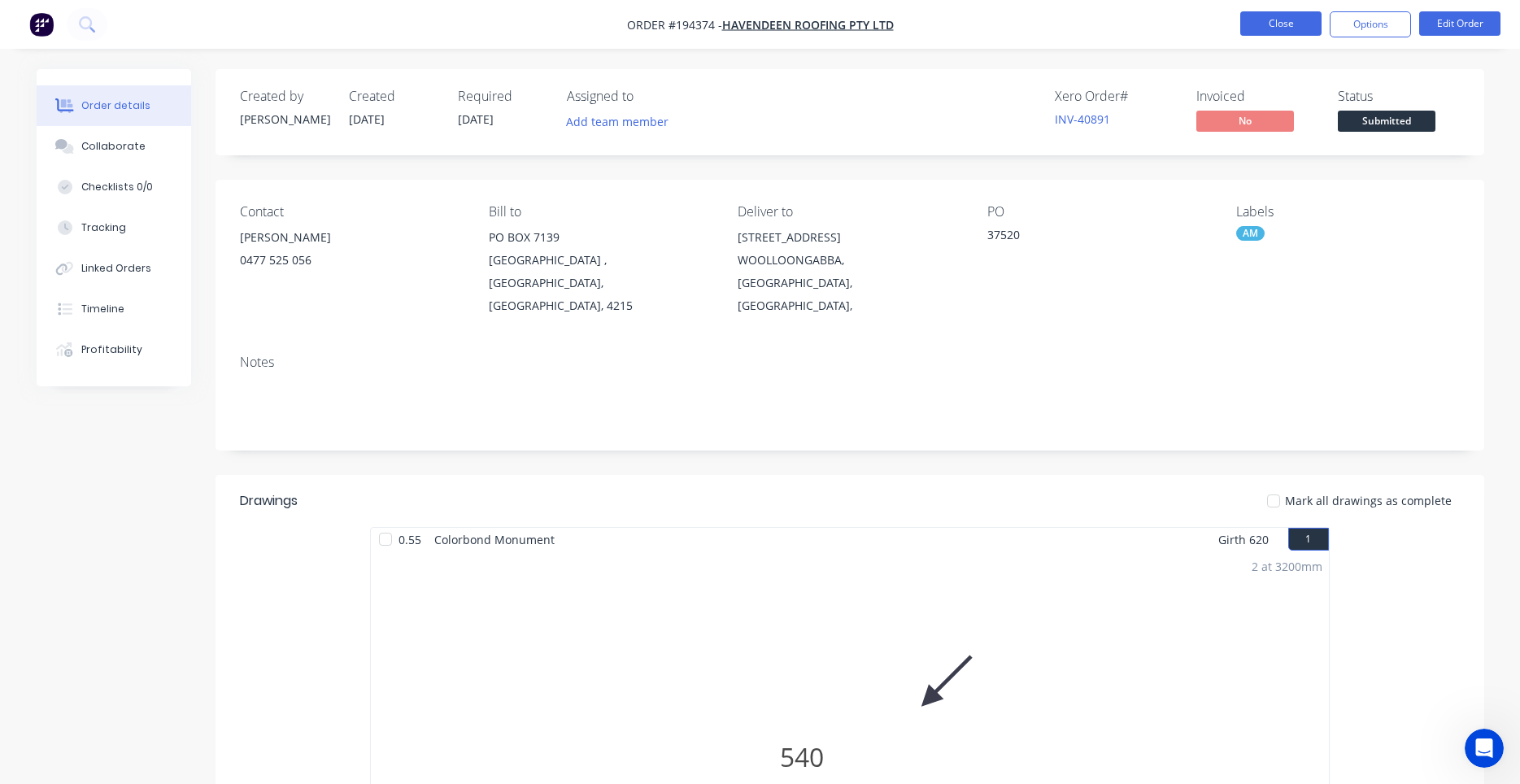
click at [1306, 32] on button "Close" at bounding box center [1281, 24] width 81 height 25
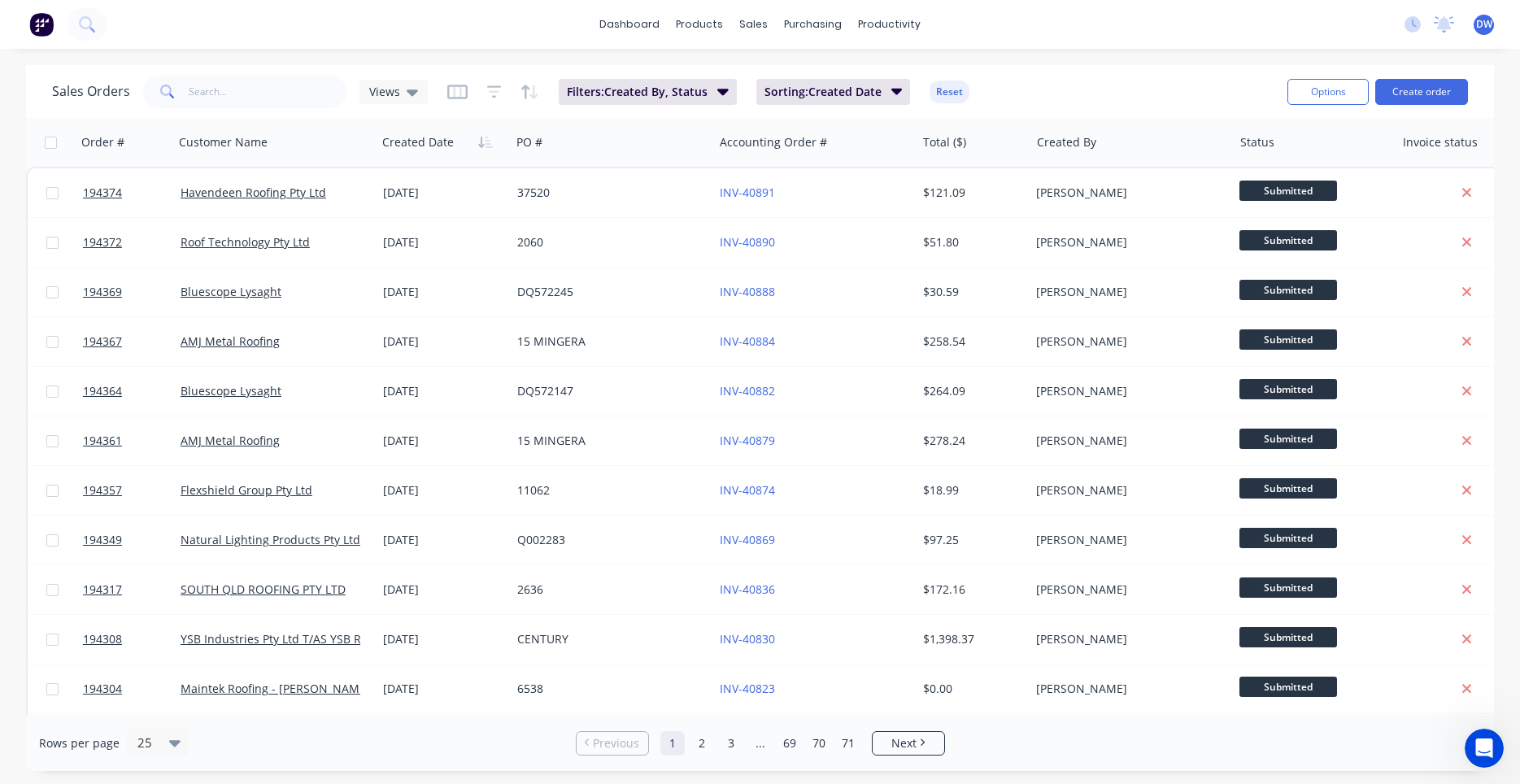
click at [143, 95] on span at bounding box center [166, 92] width 46 height 33
drag, startPoint x: 470, startPoint y: 65, endPoint x: 469, endPoint y: 75, distance: 10.0
click at [87, 26] on icon at bounding box center [85, 22] width 13 height 13
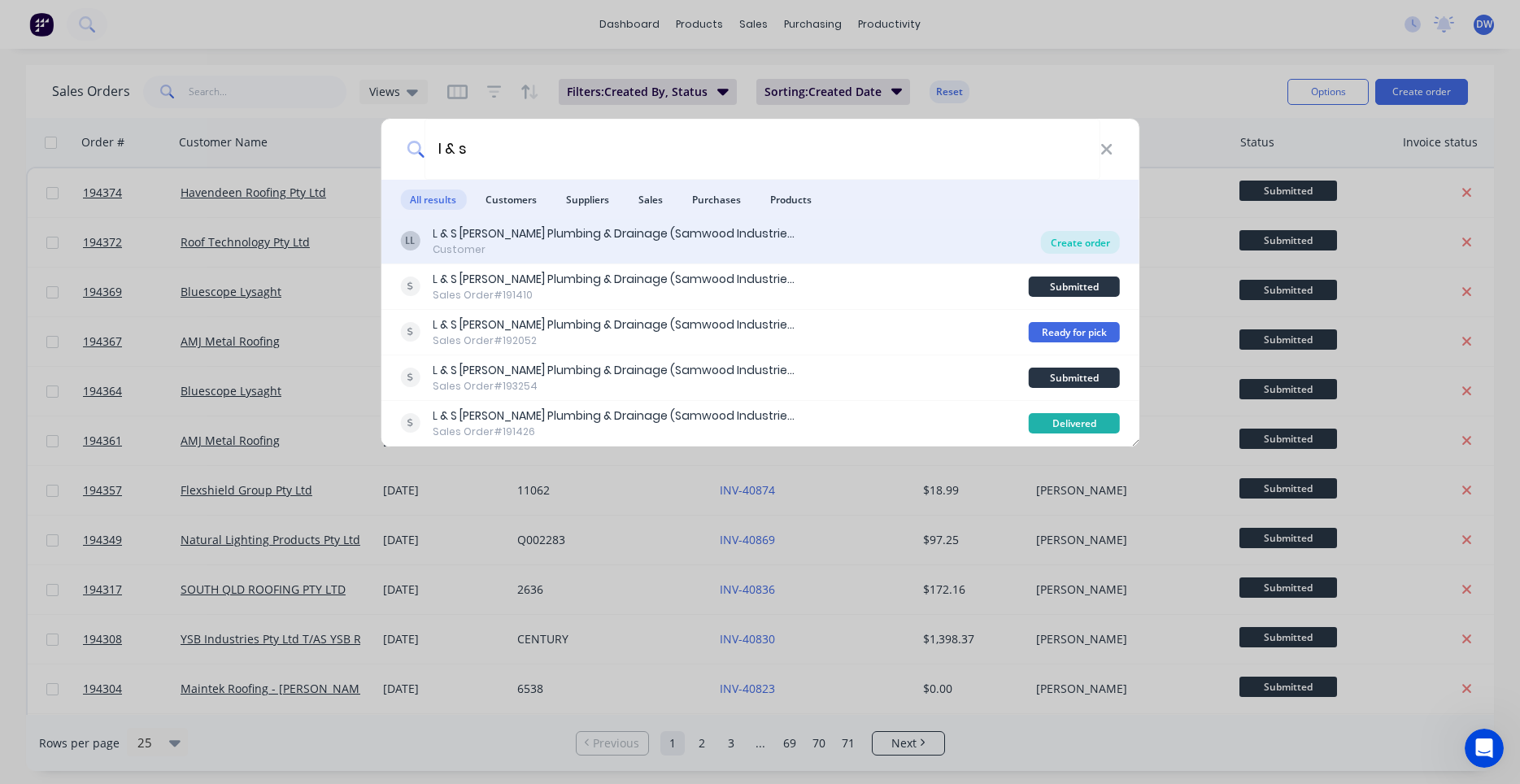
type input "l & s"
click at [1058, 240] on div "Create order" at bounding box center [1080, 242] width 79 height 23
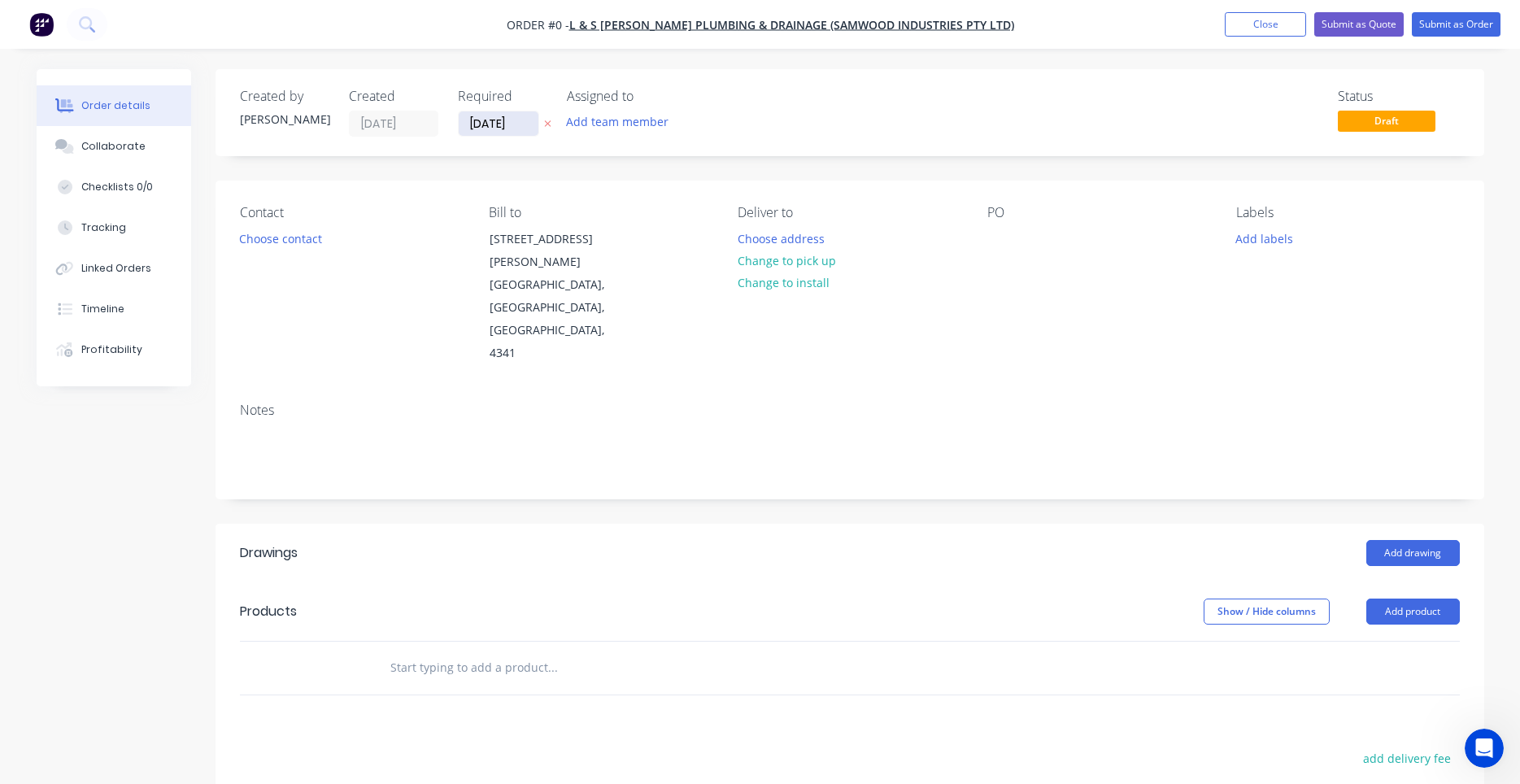
click at [481, 126] on input "[DATE]" at bounding box center [499, 124] width 80 height 25
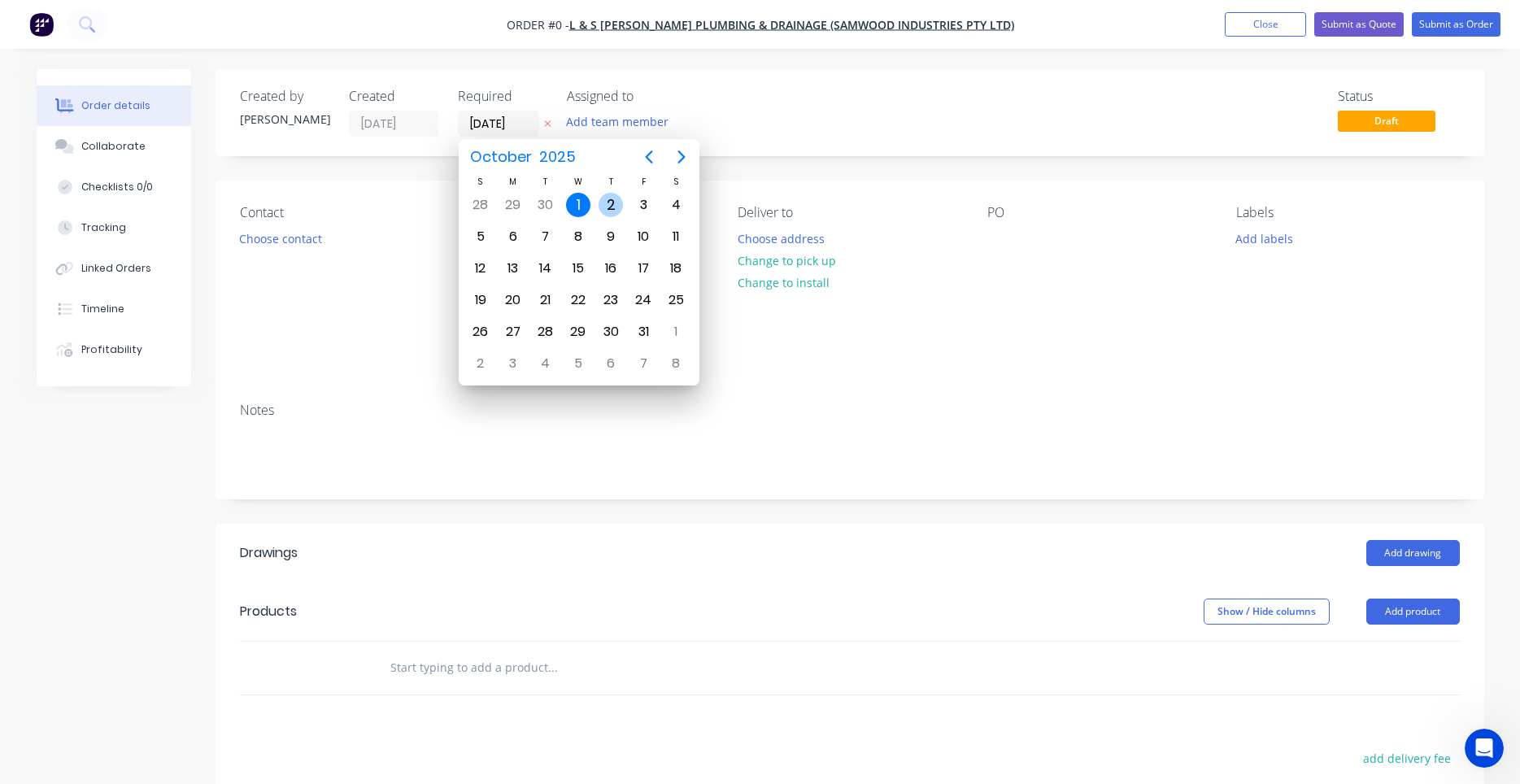
click at [607, 209] on div "2" at bounding box center [611, 205] width 25 height 25
type input "[DATE]"
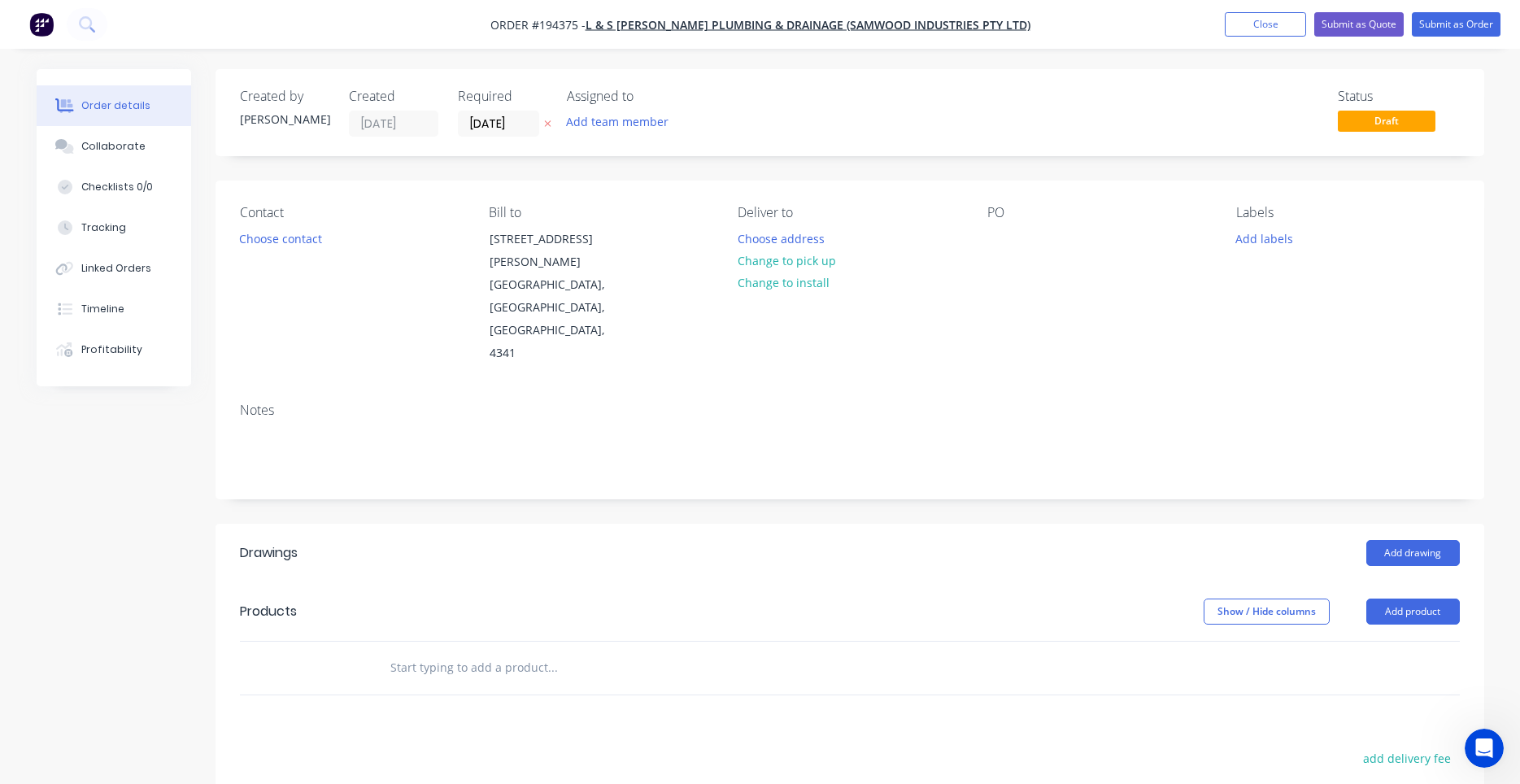
click at [348, 214] on div "Contact" at bounding box center [351, 212] width 223 height 15
click at [340, 217] on div "Contact" at bounding box center [351, 212] width 223 height 15
click at [967, 117] on div "Status Draft" at bounding box center [1095, 112] width 730 height 48
drag, startPoint x: 306, startPoint y: 250, endPoint x: 312, endPoint y: 238, distance: 13.4
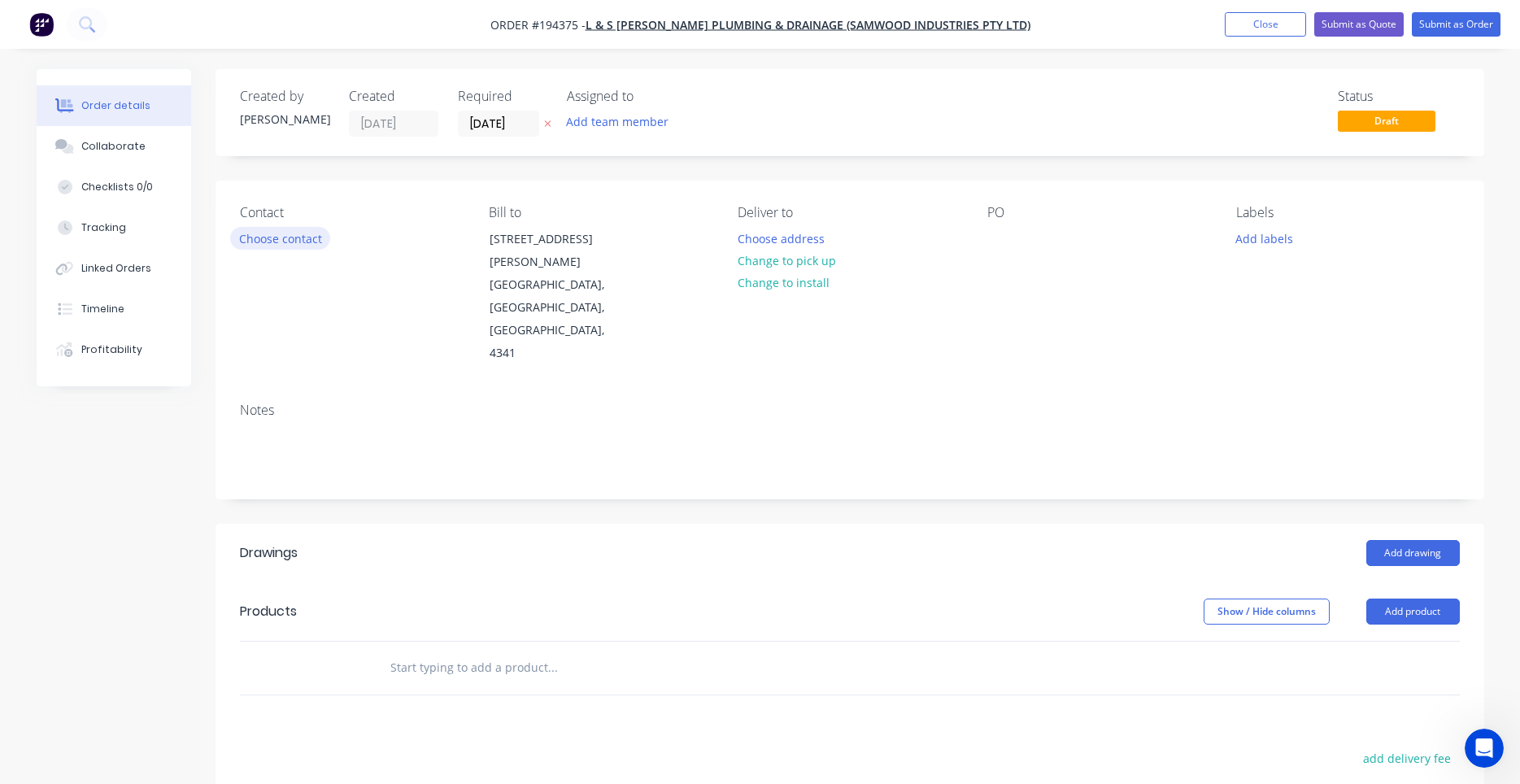
click at [306, 249] on div "Contact Choose contact" at bounding box center [351, 285] width 223 height 160
click at [316, 232] on button "Choose contact" at bounding box center [279, 238] width 100 height 22
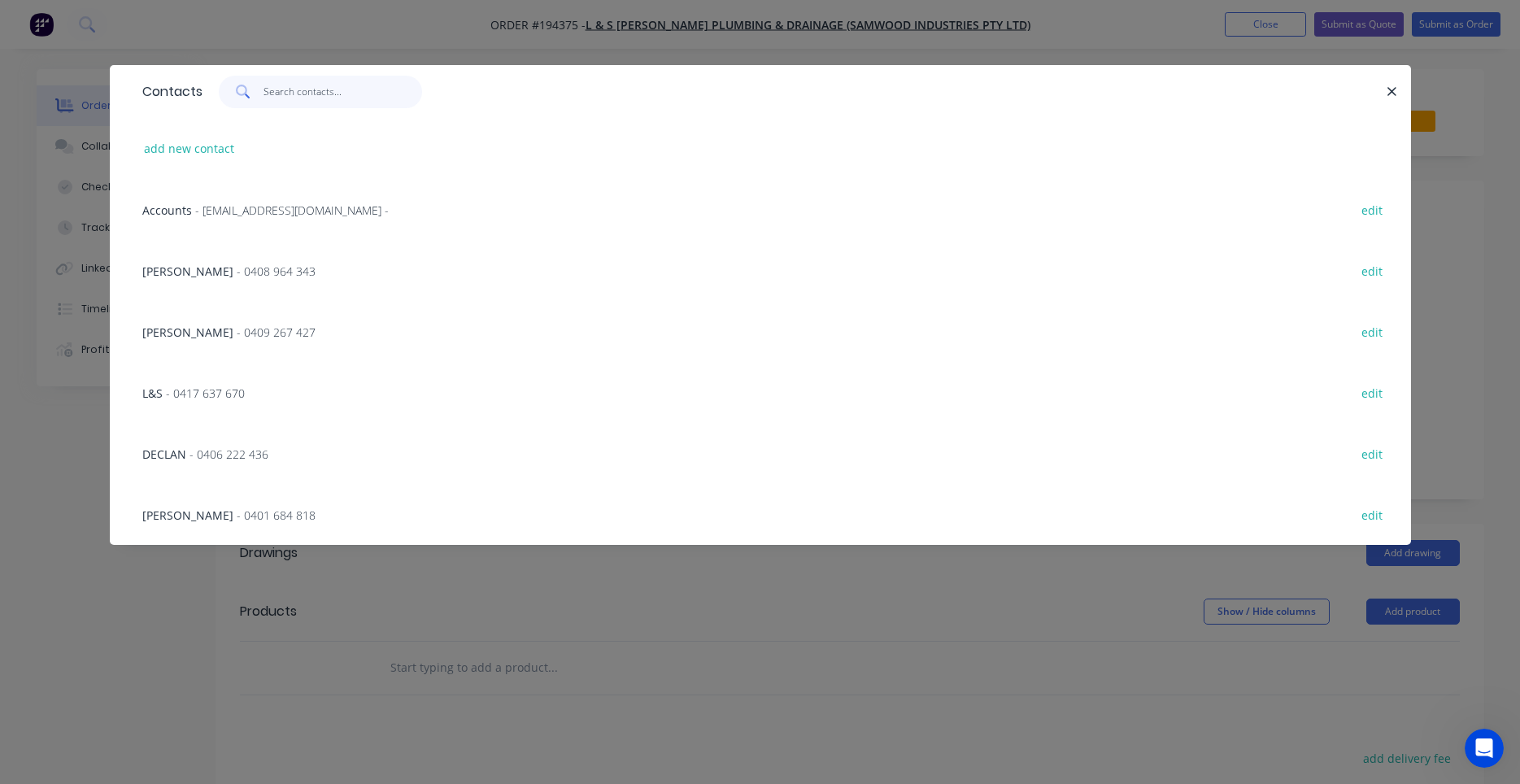
click at [390, 106] on input "text" at bounding box center [342, 92] width 158 height 33
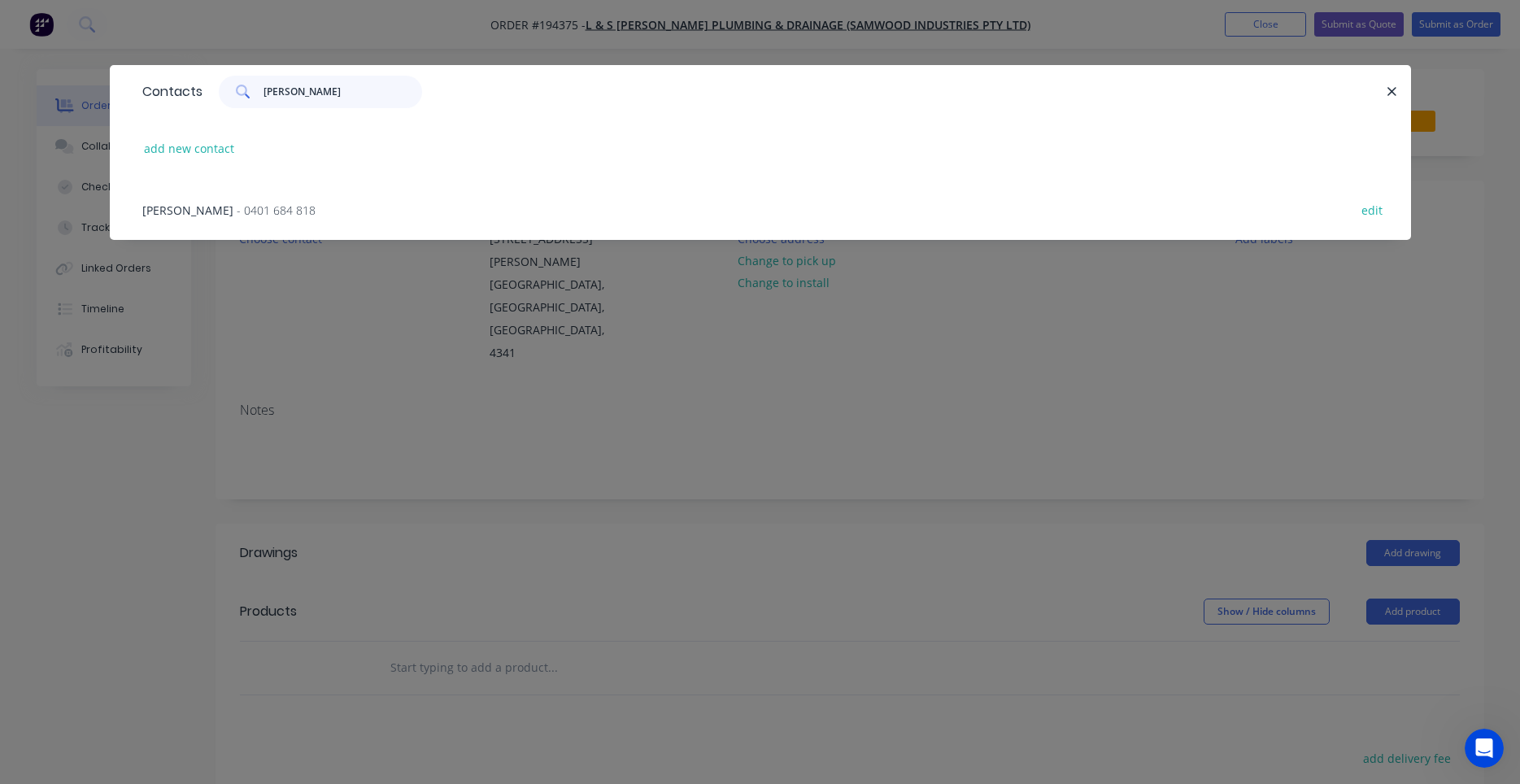
type input "wren"
click at [334, 210] on div "PATRICK WREN - 0401 684 818 edit" at bounding box center [760, 209] width 1252 height 61
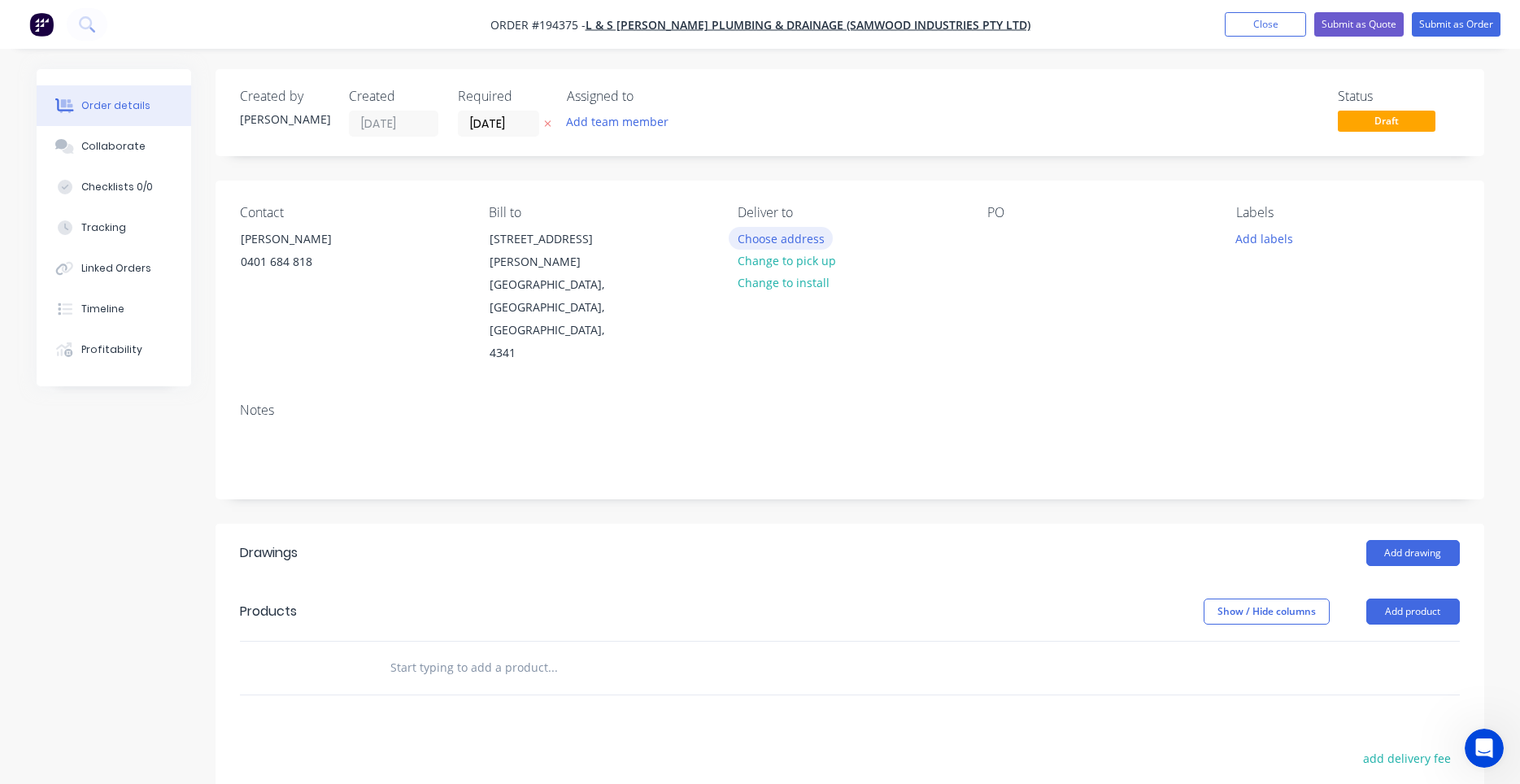
click at [777, 229] on button "Choose address" at bounding box center [781, 238] width 104 height 22
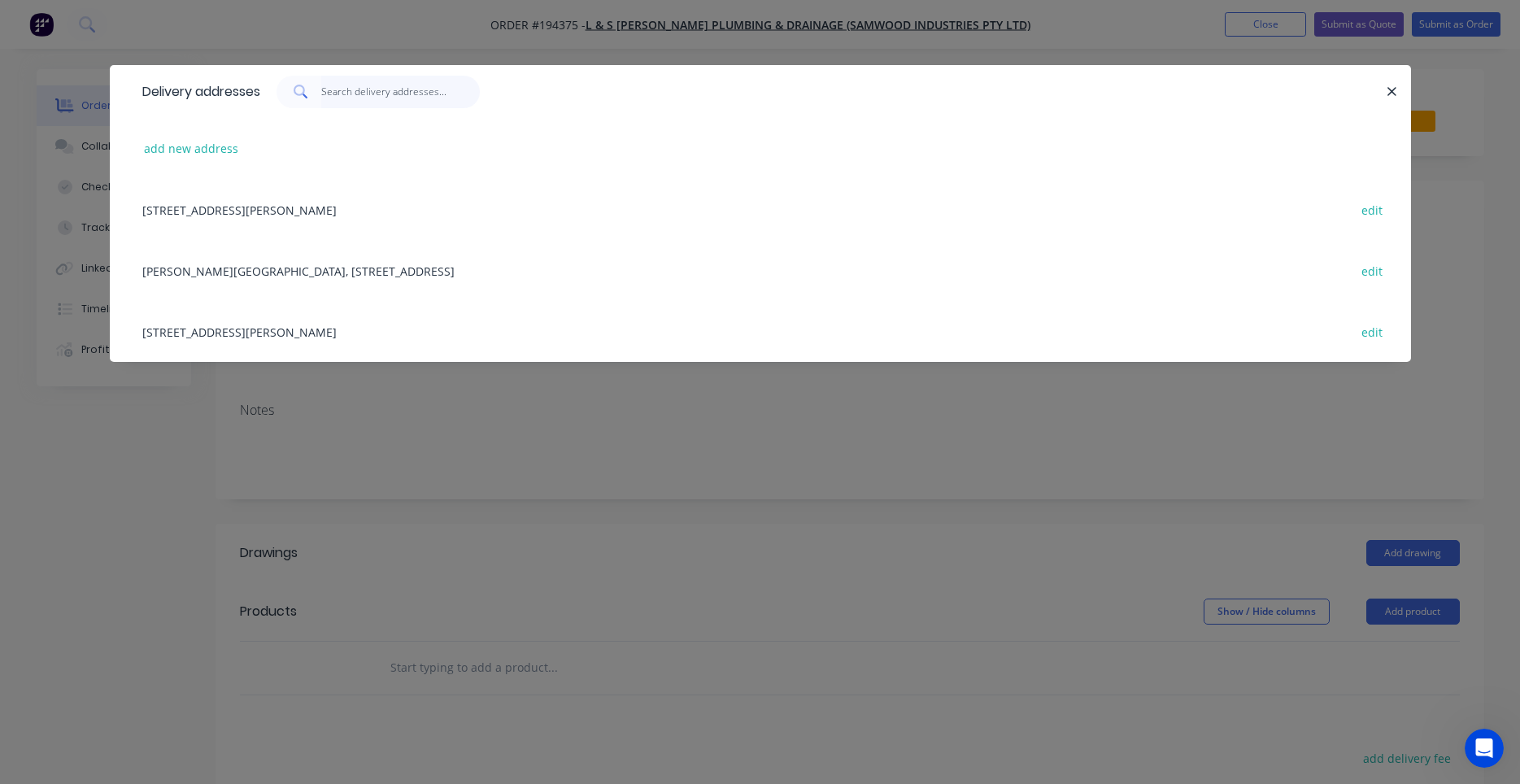
click at [427, 103] on input "text" at bounding box center [400, 92] width 158 height 33
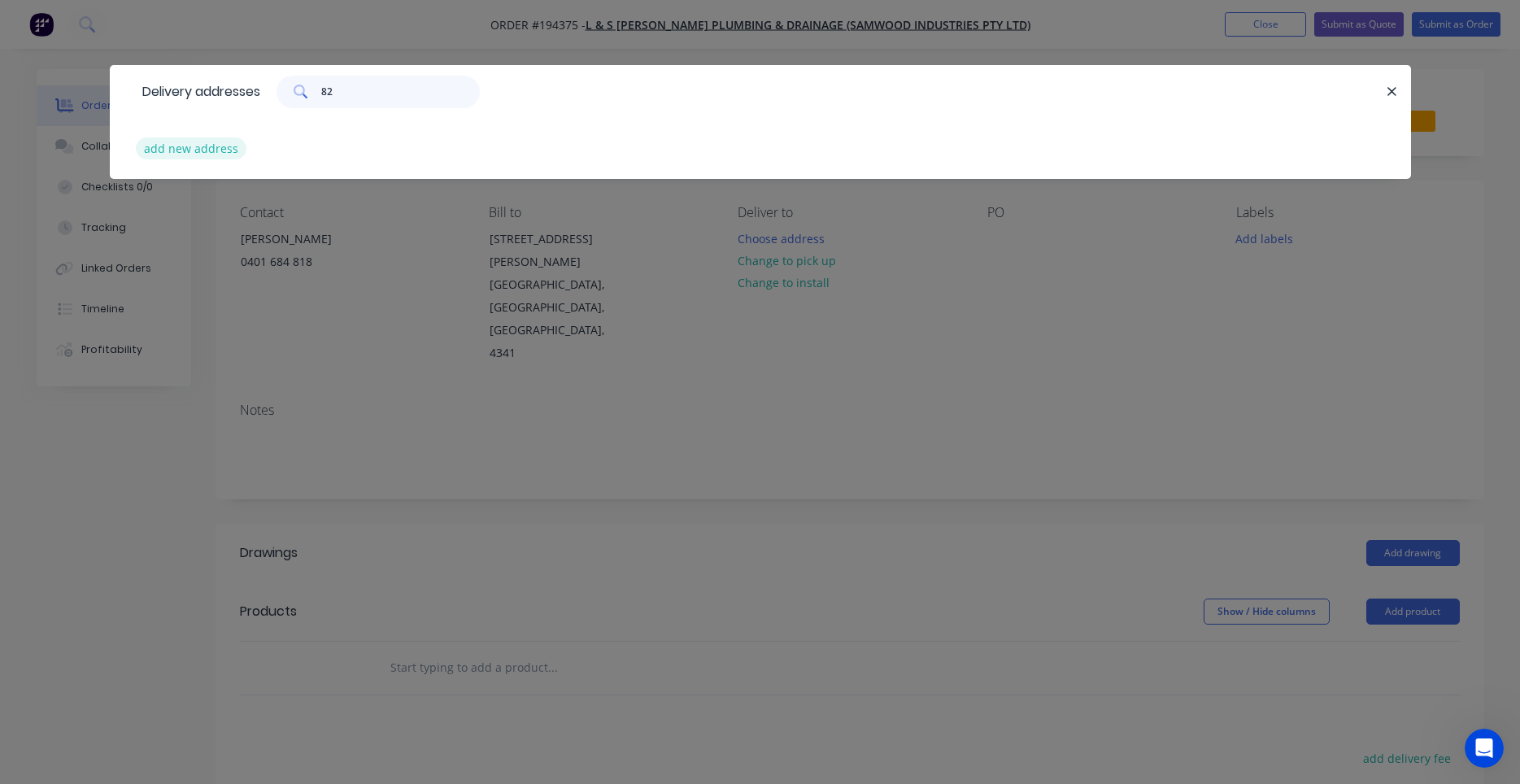
type input "82"
click at [226, 139] on button "add new address" at bounding box center [192, 148] width 111 height 22
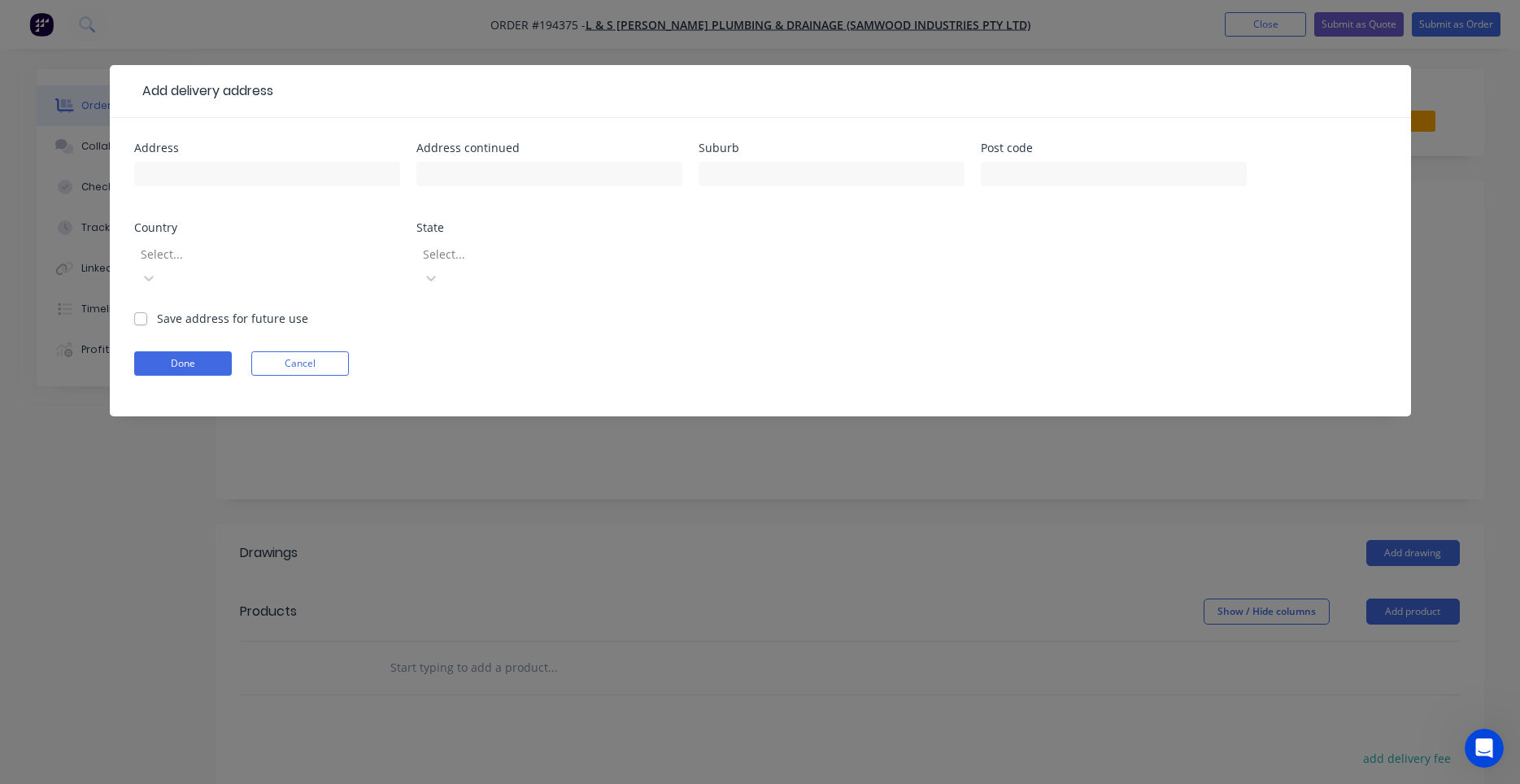
click at [299, 154] on div "Address" at bounding box center [267, 174] width 266 height 64
click at [292, 176] on input "text" at bounding box center [267, 174] width 266 height 25
type input "[STREET_ADDRESS][PERSON_NAME]"
type input "L"
drag, startPoint x: 856, startPoint y: 175, endPoint x: 604, endPoint y: 175, distance: 252.0
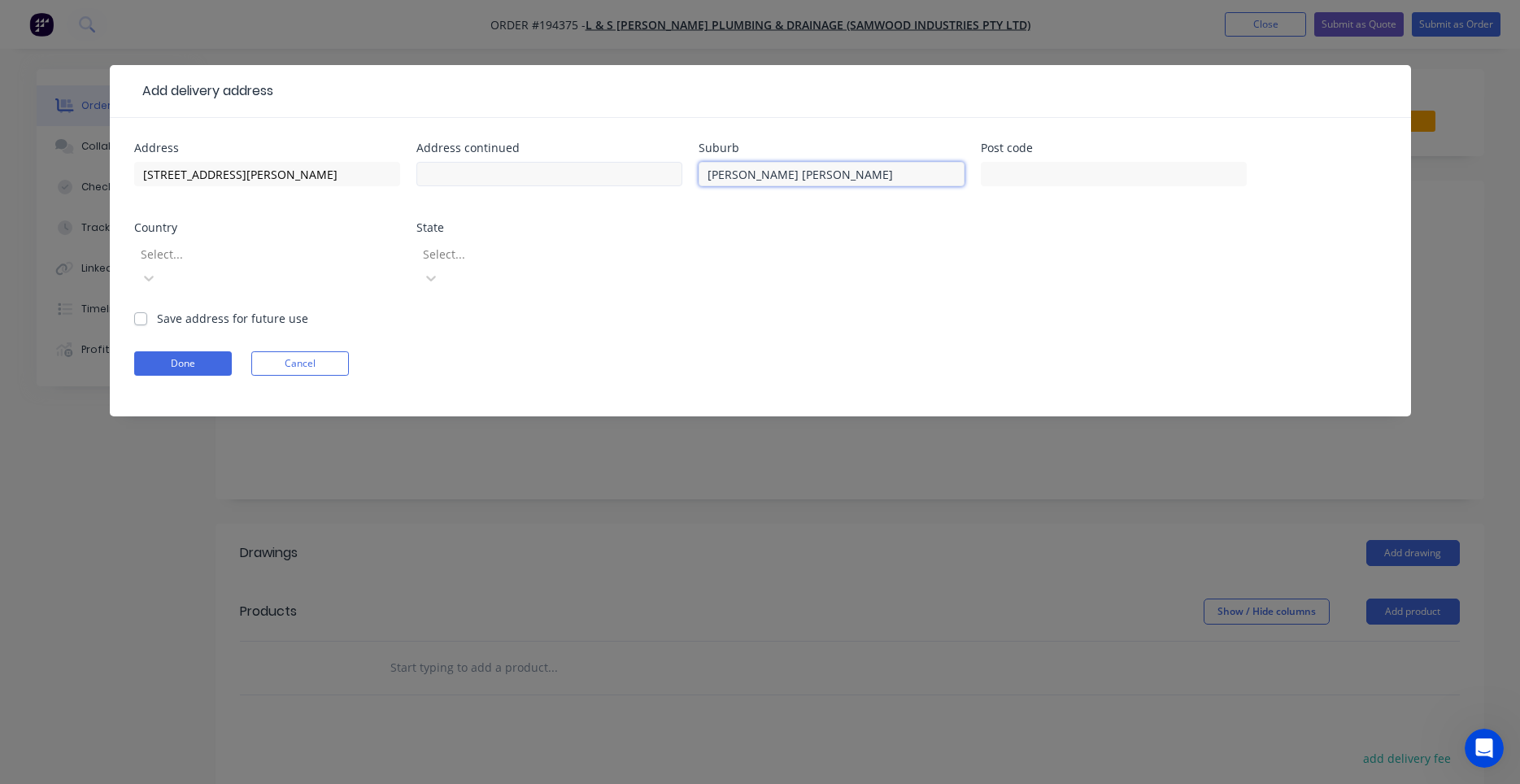
click at [699, 175] on input "LANDERS SHUTE" at bounding box center [831, 174] width 266 height 25
type input "LANDERS SHUTE"
click at [783, 167] on input "LANDERS SHUTE" at bounding box center [831, 174] width 266 height 25
click at [777, 172] on input "LANDERS SHUTE" at bounding box center [831, 174] width 266 height 25
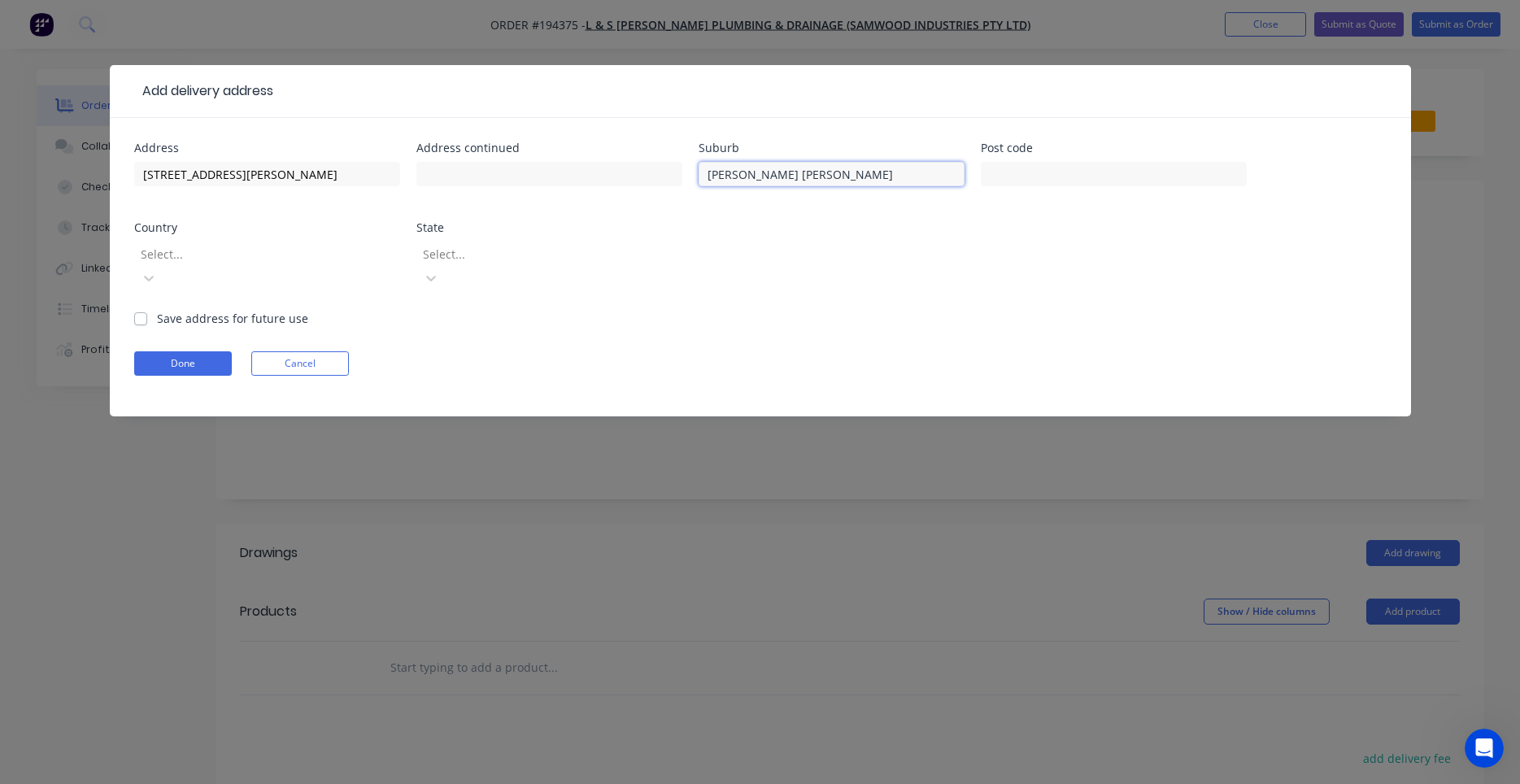
click at [777, 172] on input "LANDERS SHUTE" at bounding box center [831, 174] width 266 height 25
click at [1004, 180] on input "text" at bounding box center [1113, 174] width 266 height 25
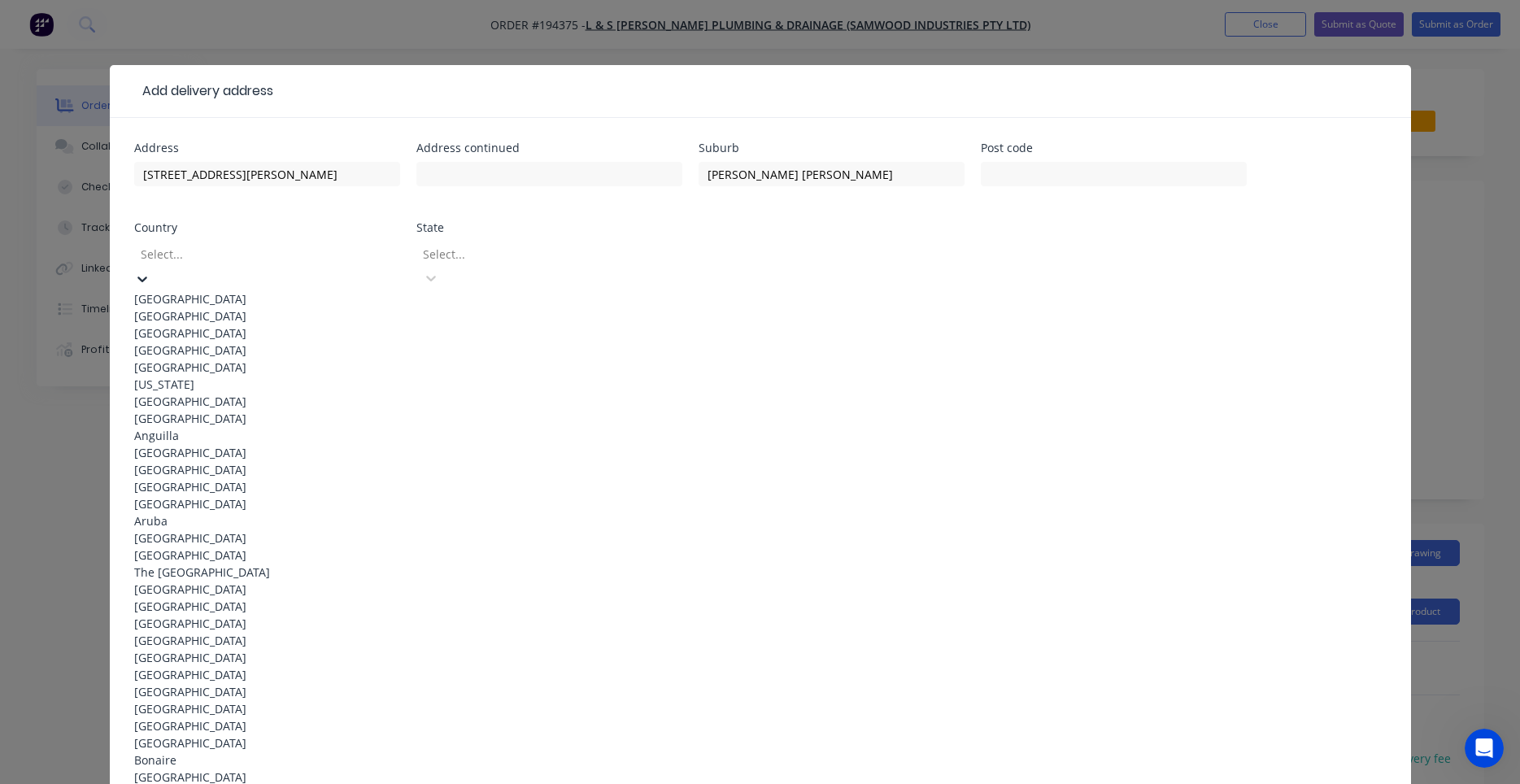
click at [303, 257] on div at bounding box center [256, 254] width 234 height 20
click at [309, 299] on div "[GEOGRAPHIC_DATA]" at bounding box center [267, 298] width 266 height 17
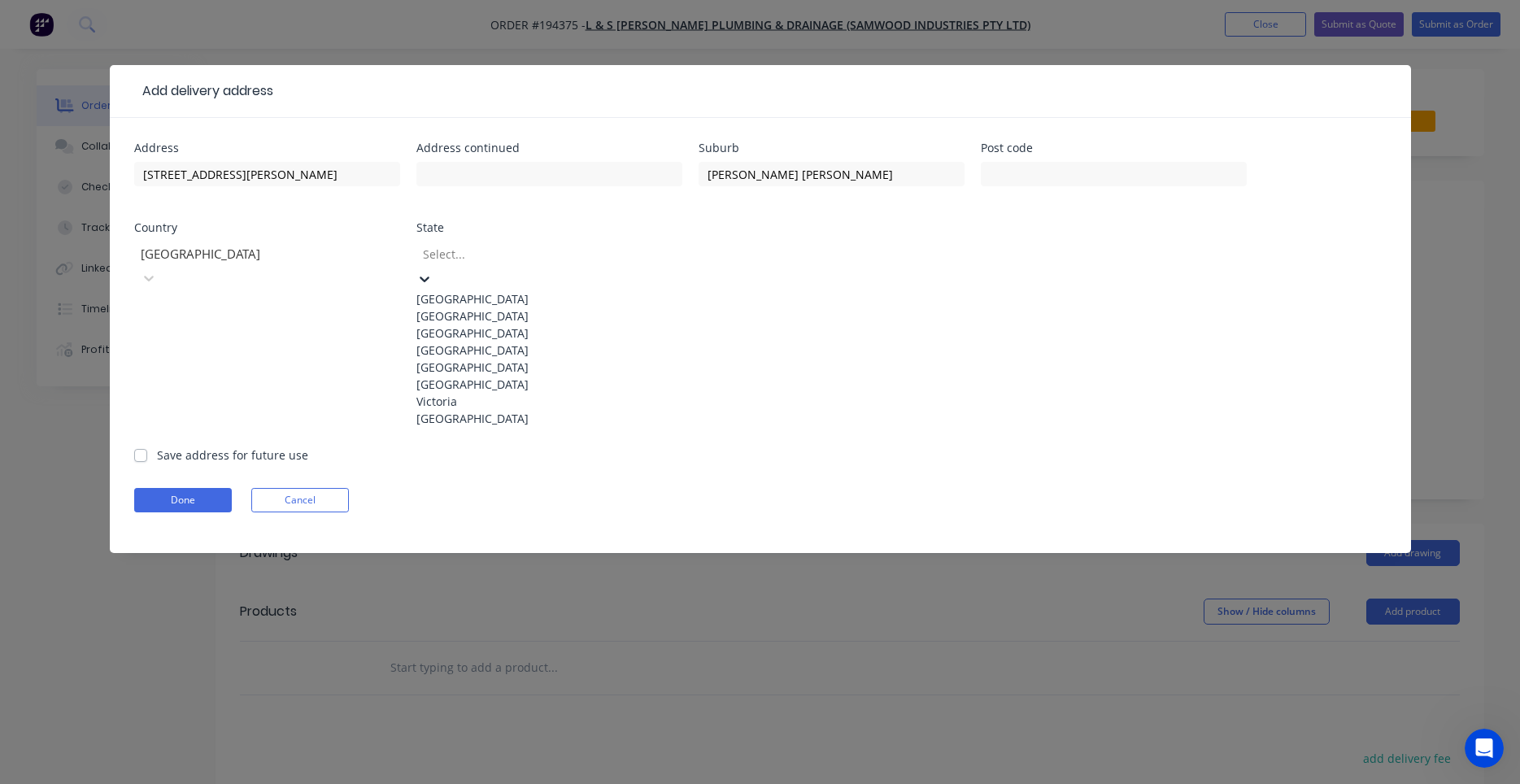
click at [505, 258] on div at bounding box center [538, 254] width 234 height 20
click at [495, 359] on div "[GEOGRAPHIC_DATA]" at bounding box center [549, 349] width 266 height 17
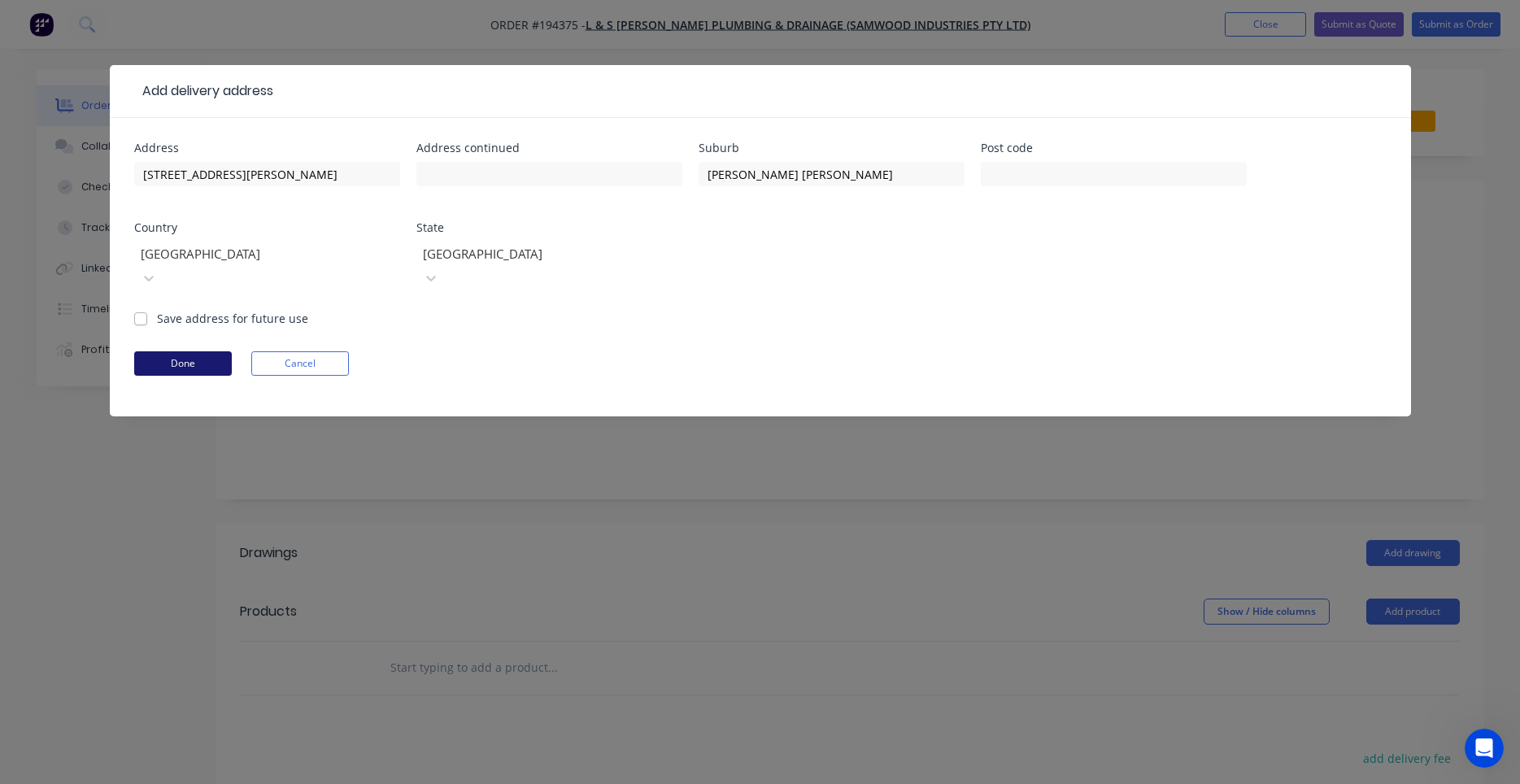
drag, startPoint x: 237, startPoint y: 344, endPoint x: 227, endPoint y: 345, distance: 10.0
click at [227, 351] on div "Done Cancel" at bounding box center [760, 363] width 1252 height 25
click at [227, 351] on button "Done" at bounding box center [183, 363] width 97 height 25
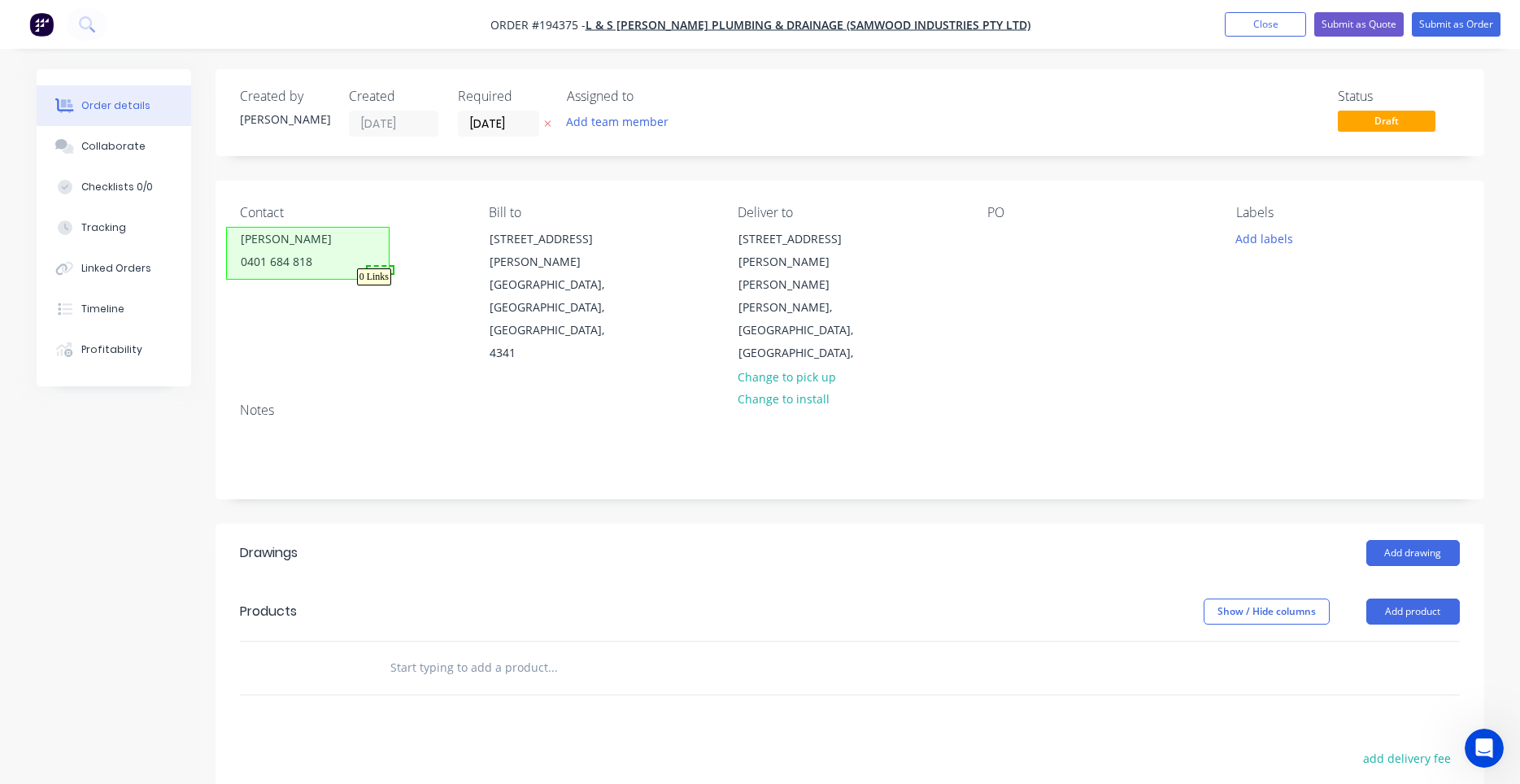
drag, startPoint x: 368, startPoint y: 273, endPoint x: 395, endPoint y: 272, distance: 27.0
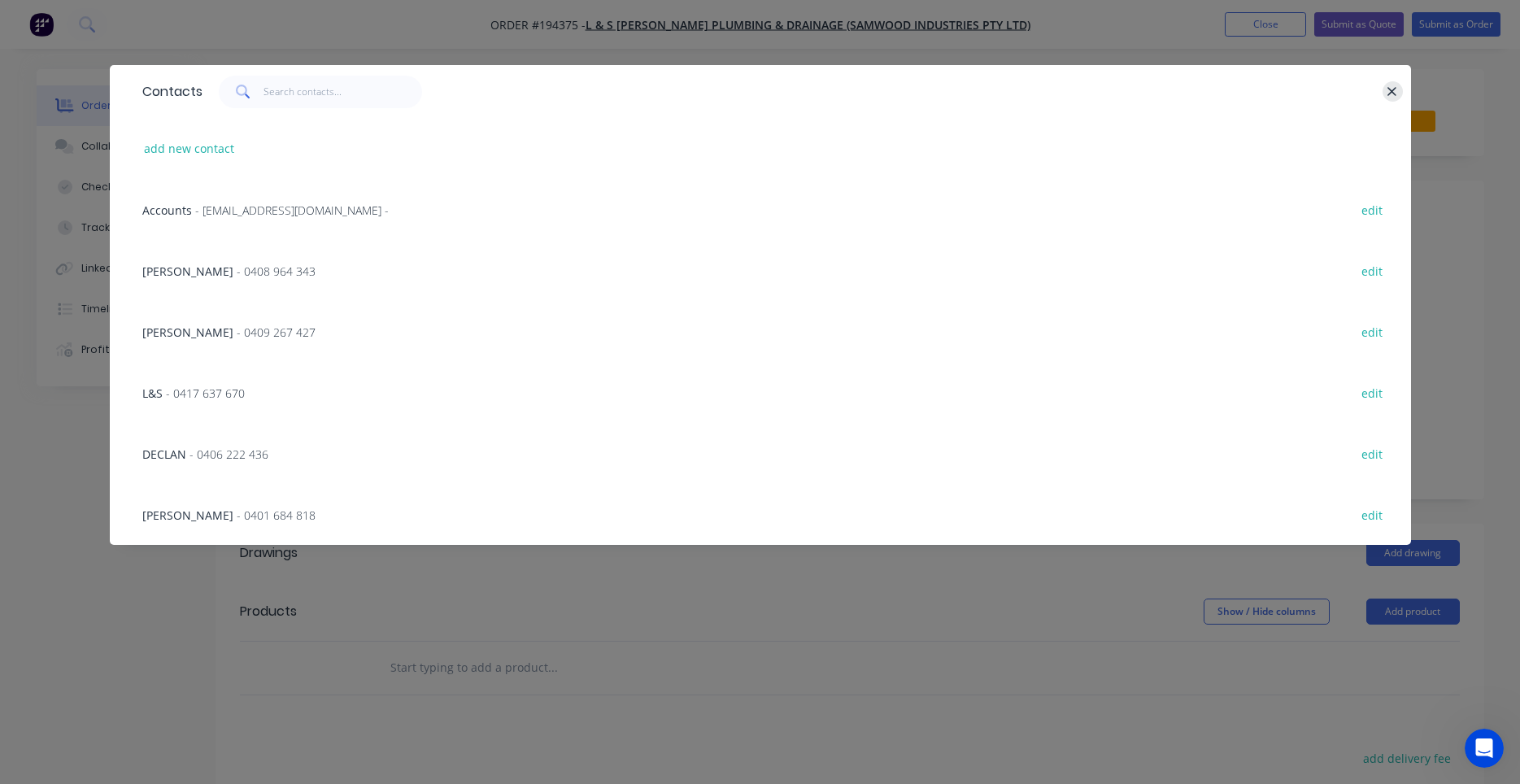
click at [1386, 94] on button "button" at bounding box center [1393, 91] width 20 height 20
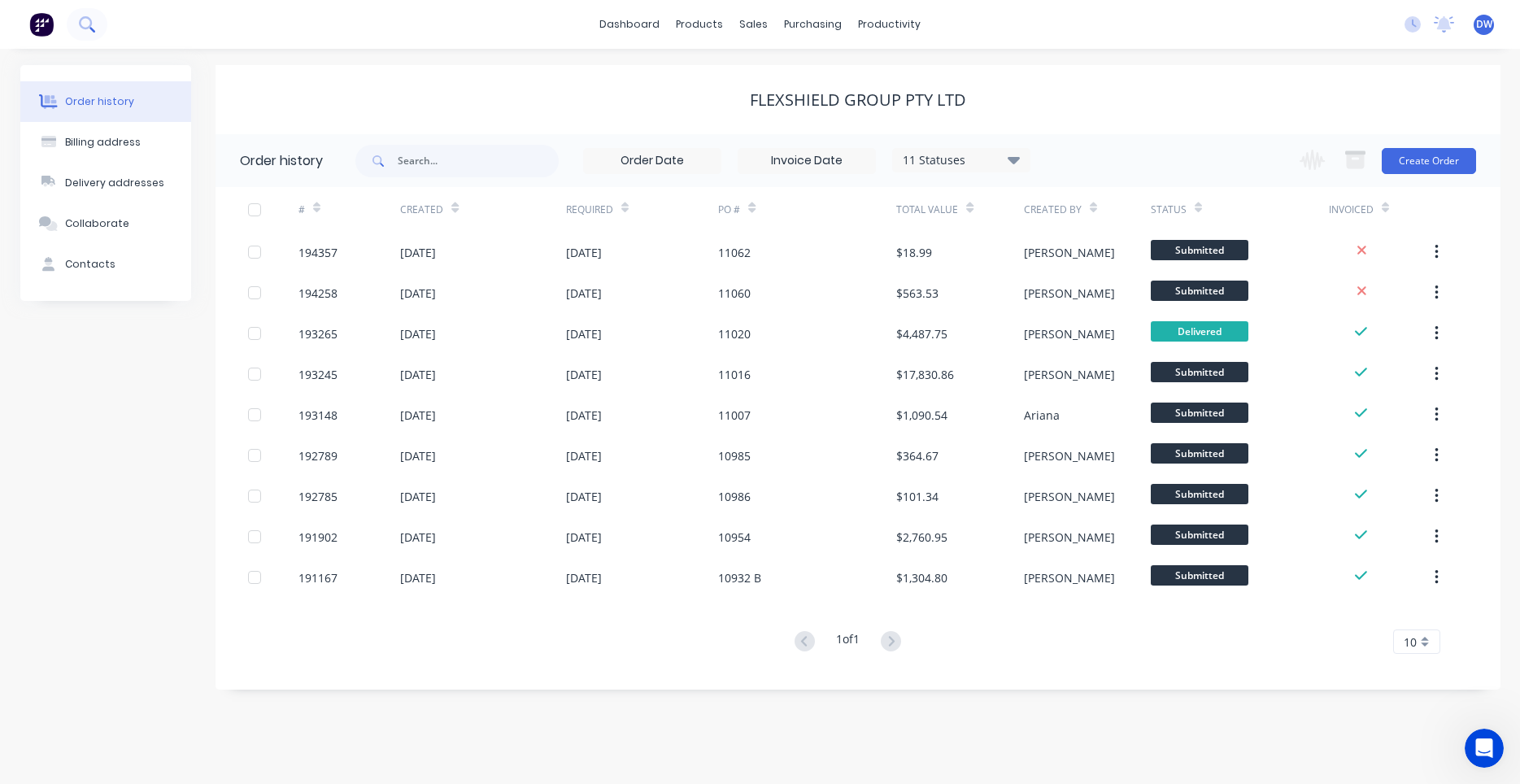
click at [89, 29] on icon at bounding box center [92, 29] width 5 height 5
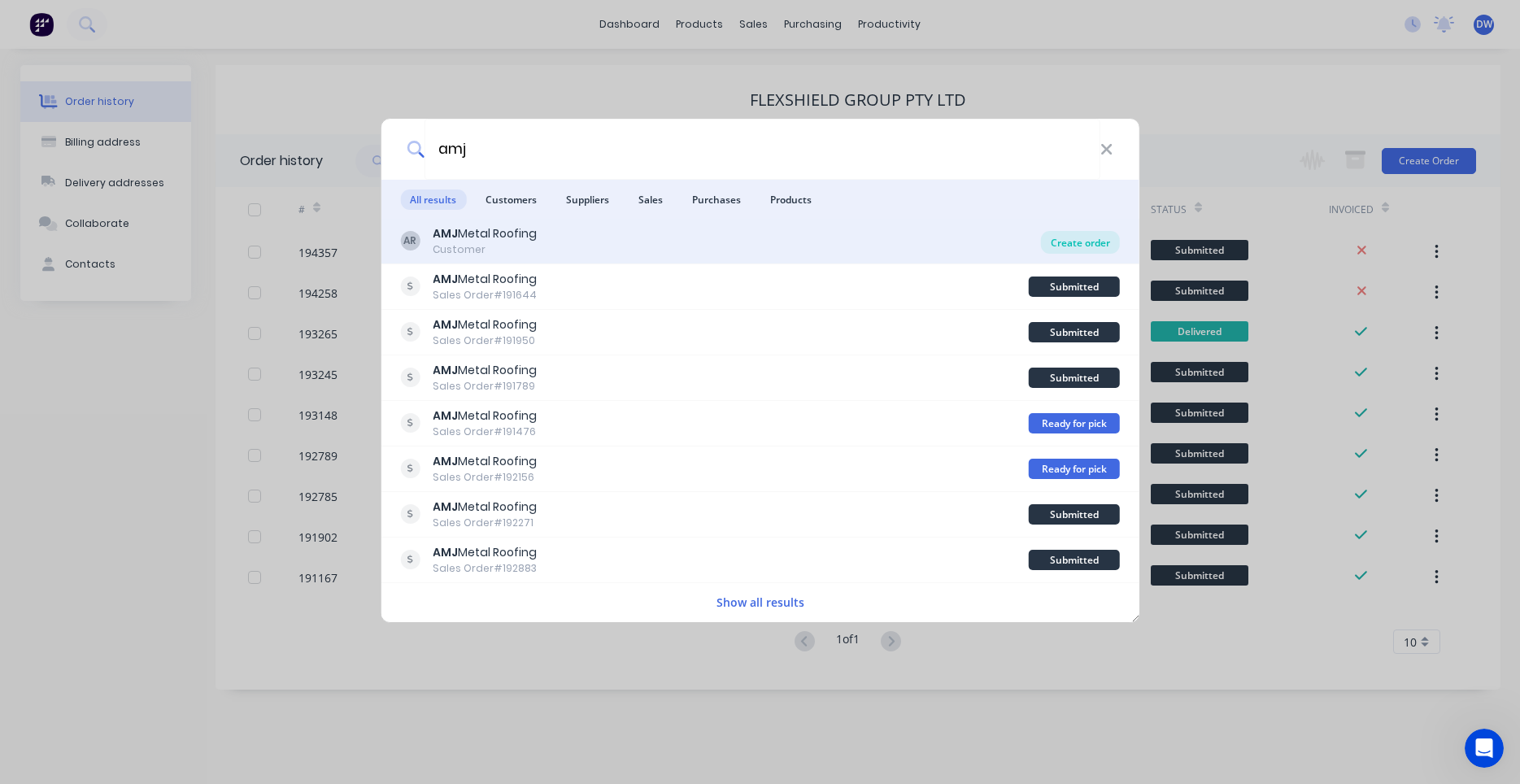
type input "amj"
click at [1062, 242] on div "Create order" at bounding box center [1080, 242] width 79 height 23
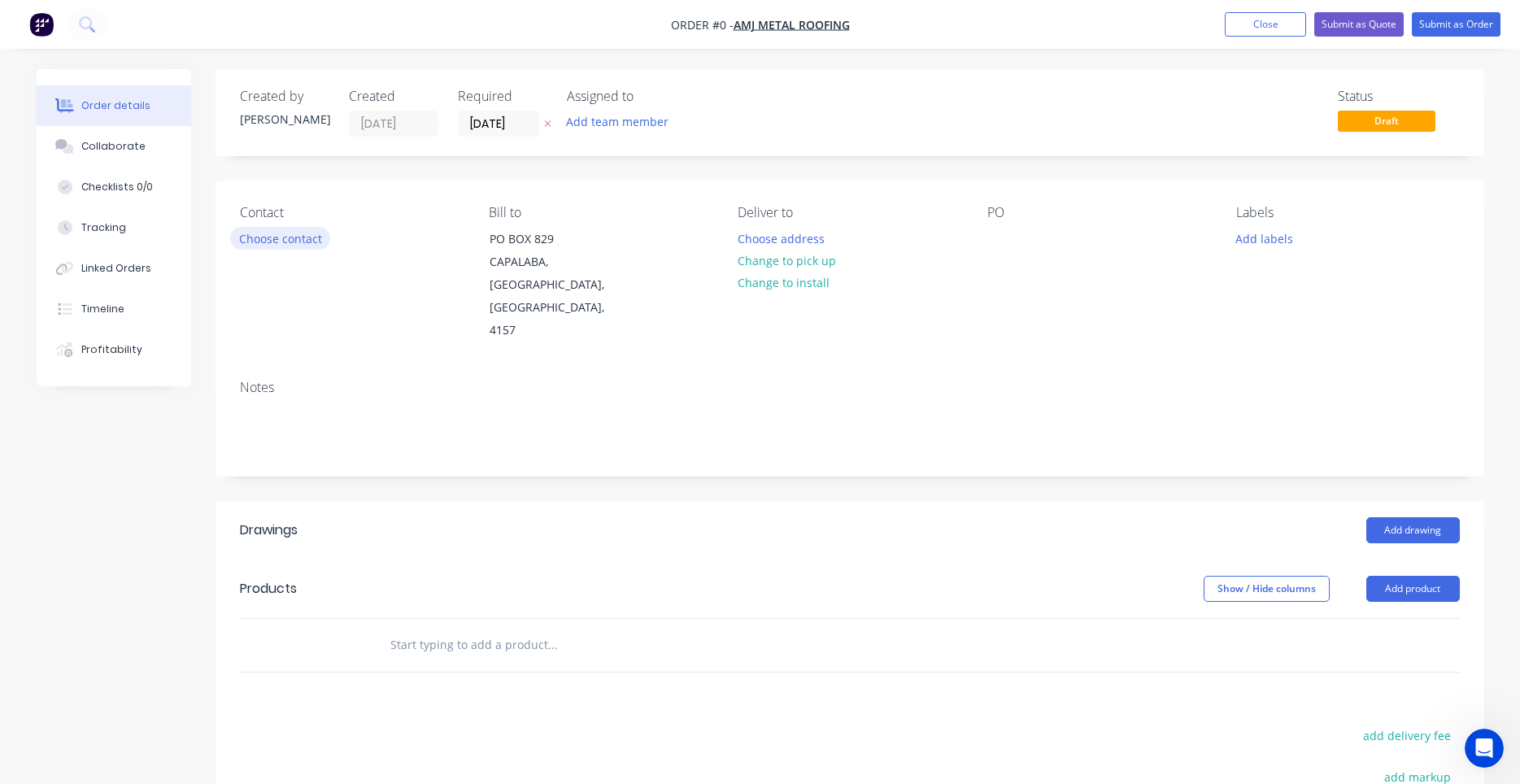
click at [300, 239] on button "Choose contact" at bounding box center [279, 238] width 100 height 22
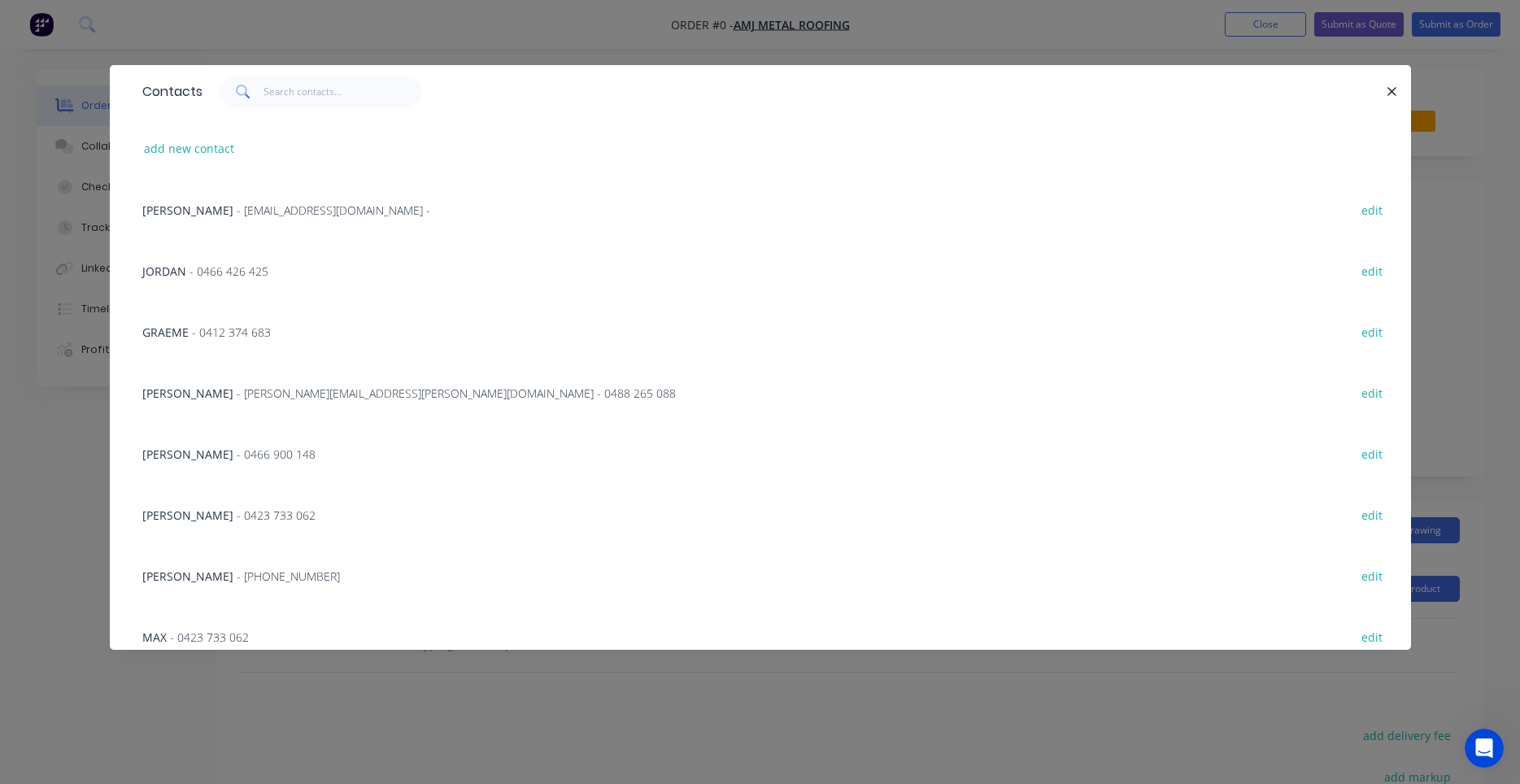
click at [296, 396] on span "- alan.finlay@amjmetalroofing.com.au - 0488 265 088" at bounding box center [456, 392] width 439 height 15
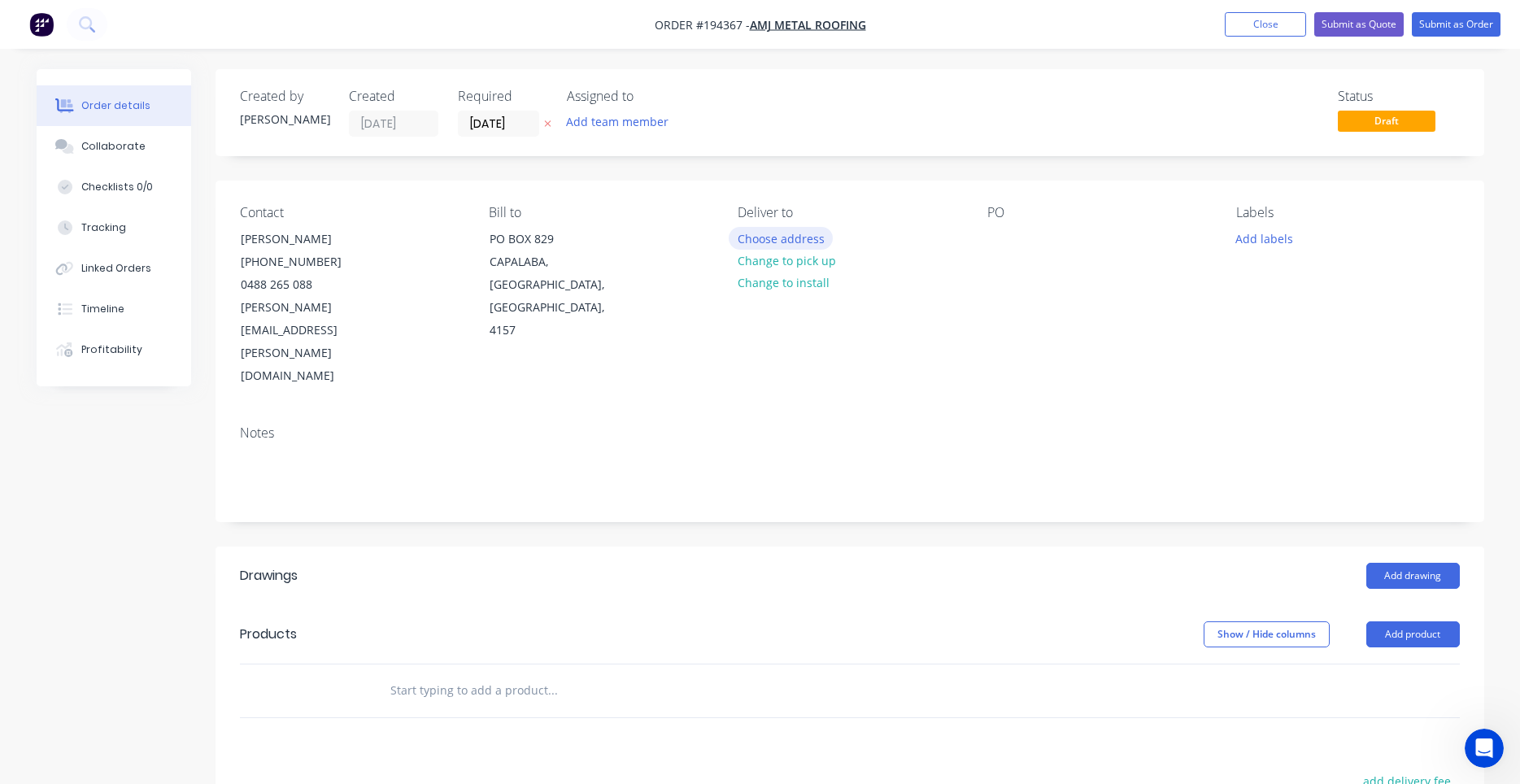
click at [783, 240] on button "Choose address" at bounding box center [781, 238] width 104 height 22
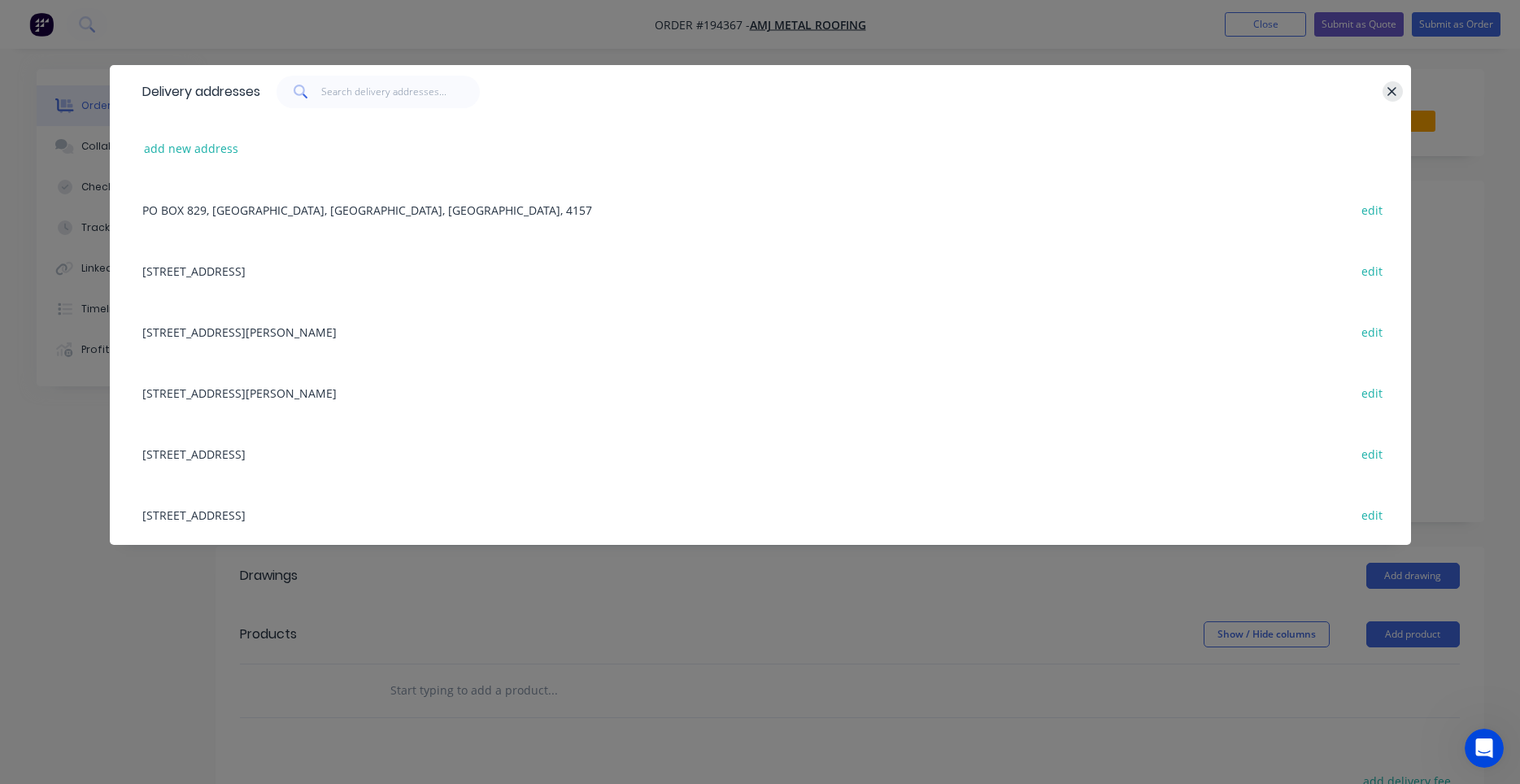
click at [1391, 89] on icon "button" at bounding box center [1392, 92] width 11 height 15
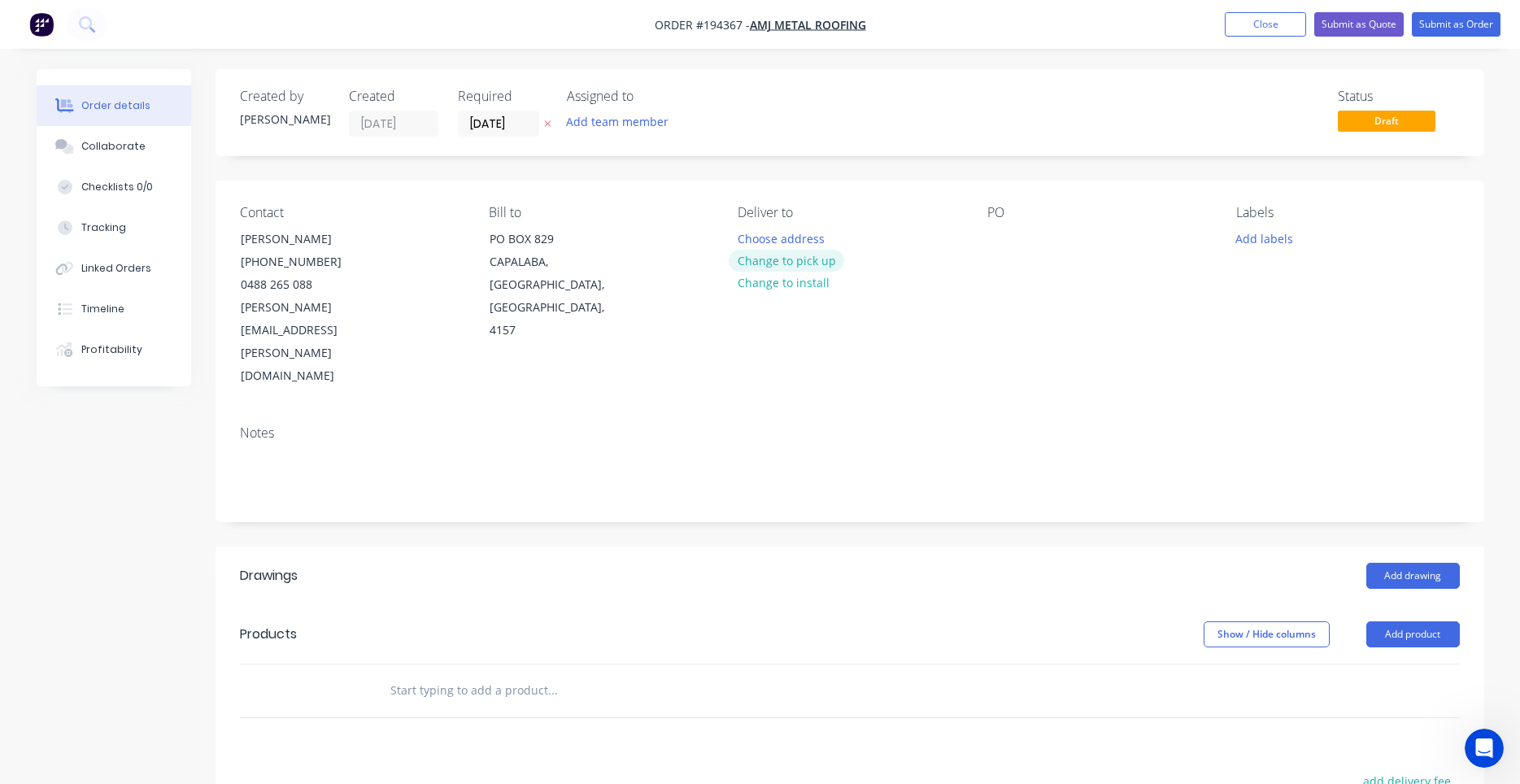
click at [798, 258] on button "Change to pick up" at bounding box center [786, 260] width 116 height 22
click at [759, 234] on div at bounding box center [750, 239] width 26 height 24
click at [993, 238] on div at bounding box center [1000, 239] width 26 height 24
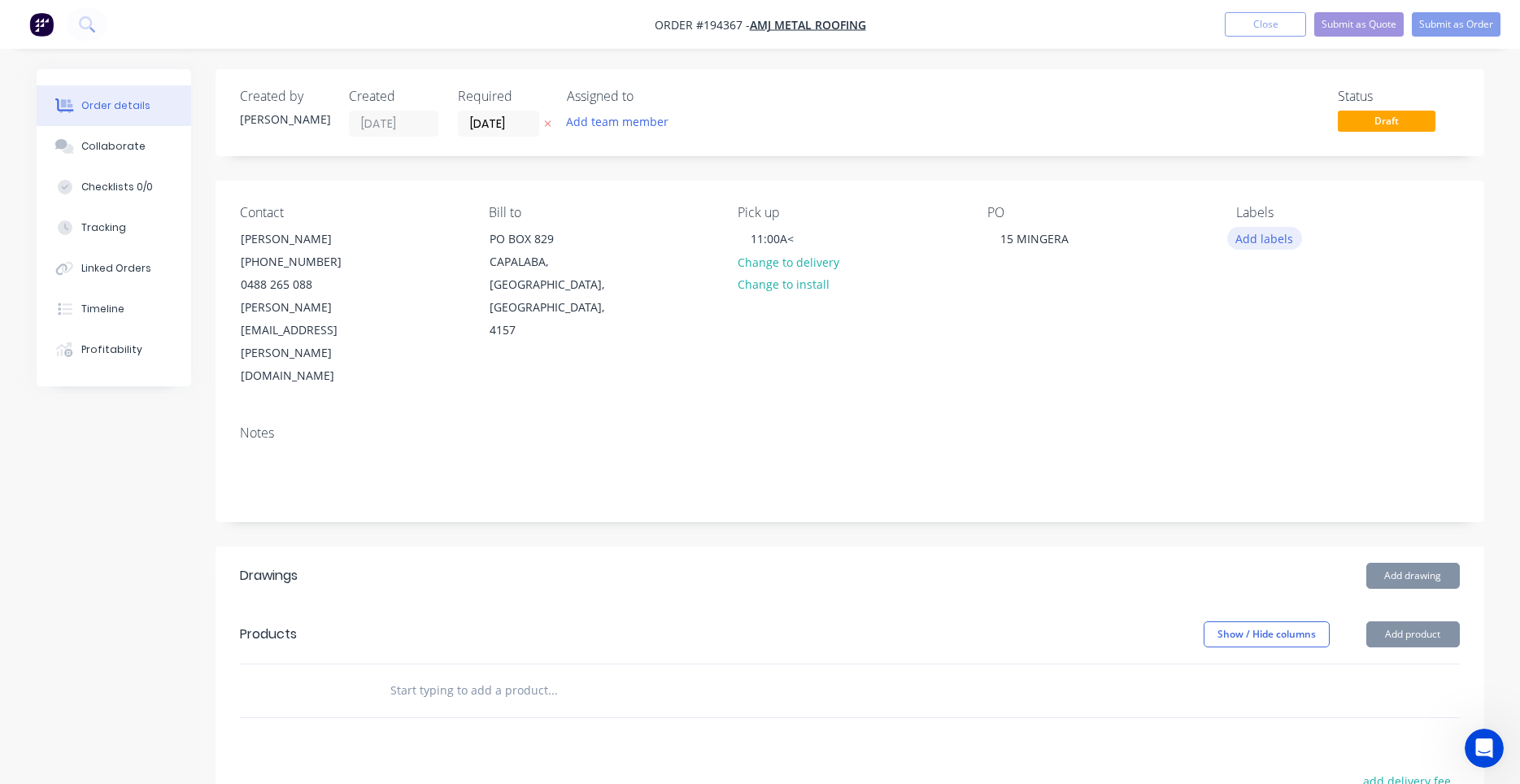
click at [1258, 245] on button "Add labels" at bounding box center [1264, 238] width 75 height 22
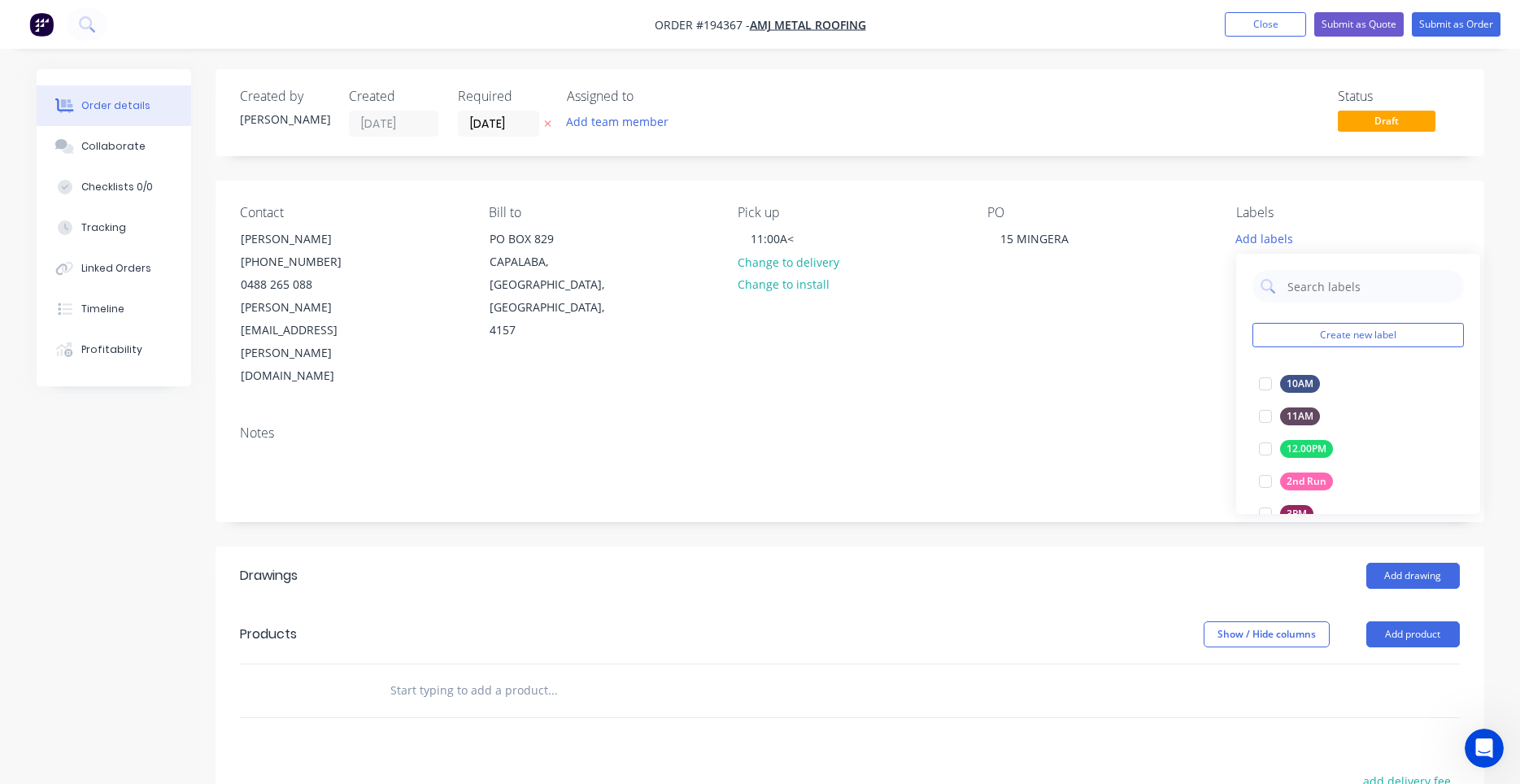
click at [1190, 331] on div "Contact ALAN FINLAY (07) 3823 2773 0488 265 088 alan.finlay@amjmetalroofing.com…" at bounding box center [850, 296] width 1269 height 232
drag, startPoint x: 800, startPoint y: 232, endPoint x: 794, endPoint y: 241, distance: 10.8
click at [798, 235] on div "11:00A<" at bounding box center [772, 239] width 69 height 24
click at [794, 241] on div "11:00A<" at bounding box center [772, 239] width 69 height 24
click at [1394, 562] on button "Add drawing" at bounding box center [1413, 575] width 94 height 26
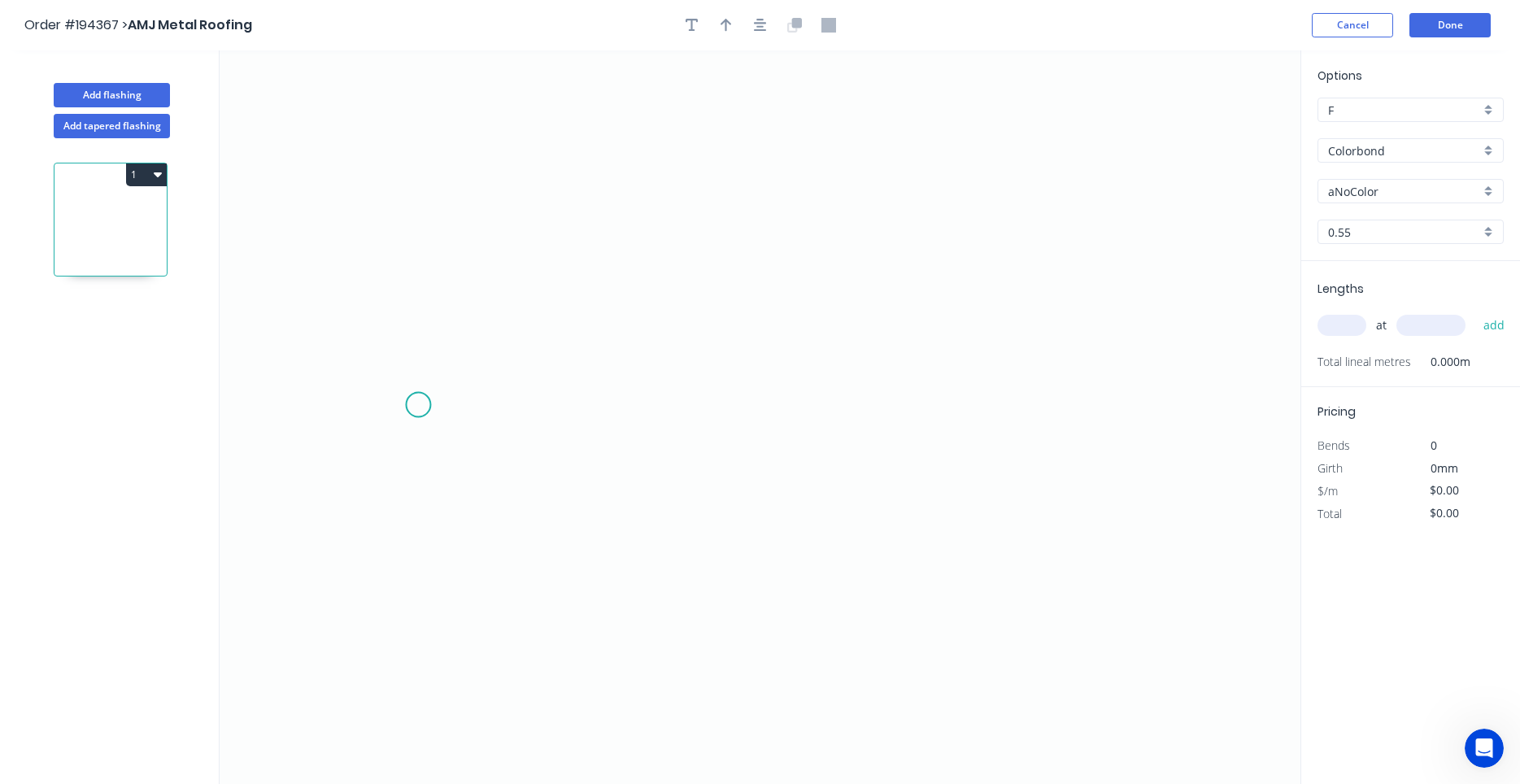
click at [418, 404] on icon "0" at bounding box center [760, 417] width 1081 height 734
click at [522, 253] on icon at bounding box center [470, 329] width 103 height 152
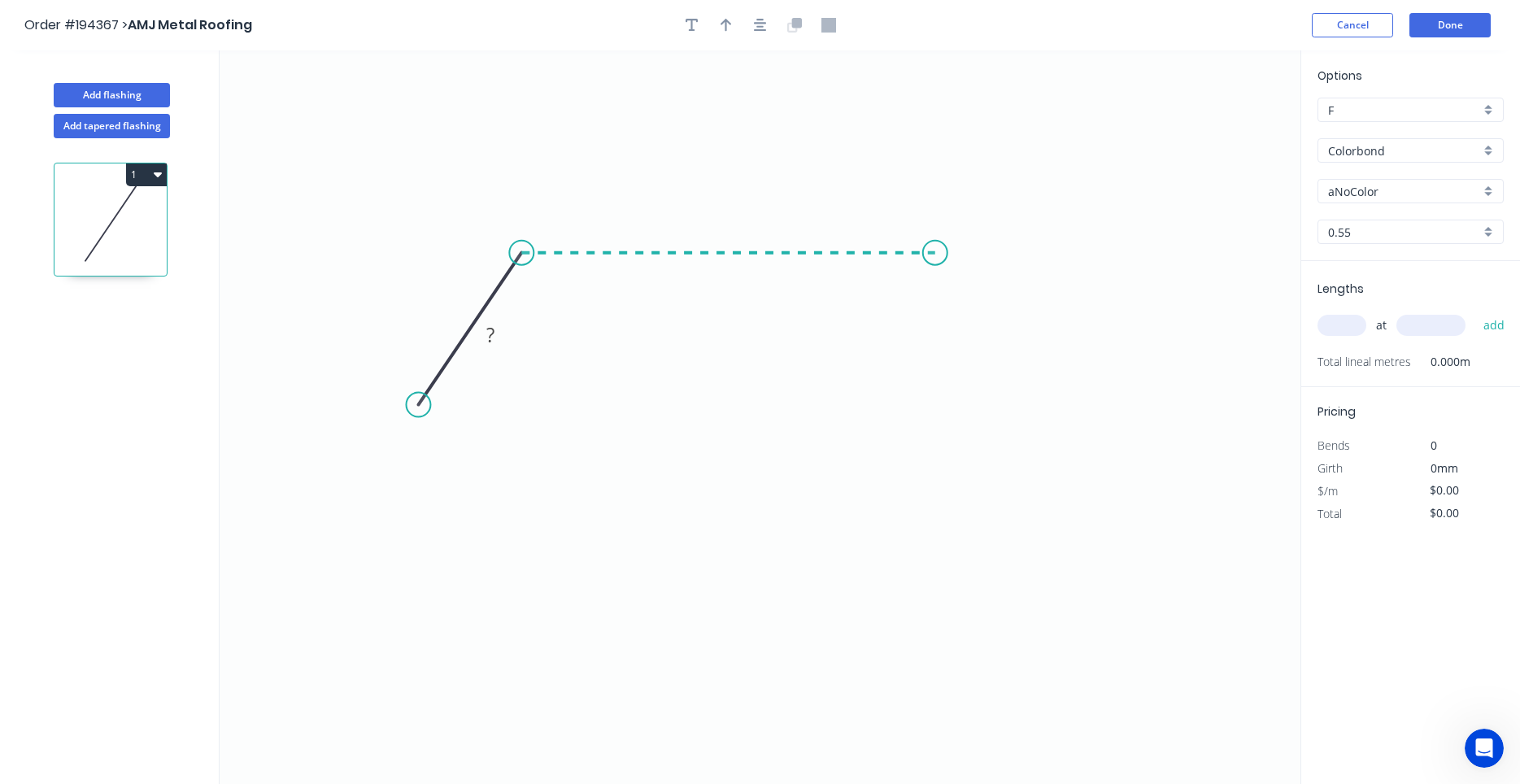
click at [936, 269] on icon "0 ?" at bounding box center [760, 417] width 1081 height 734
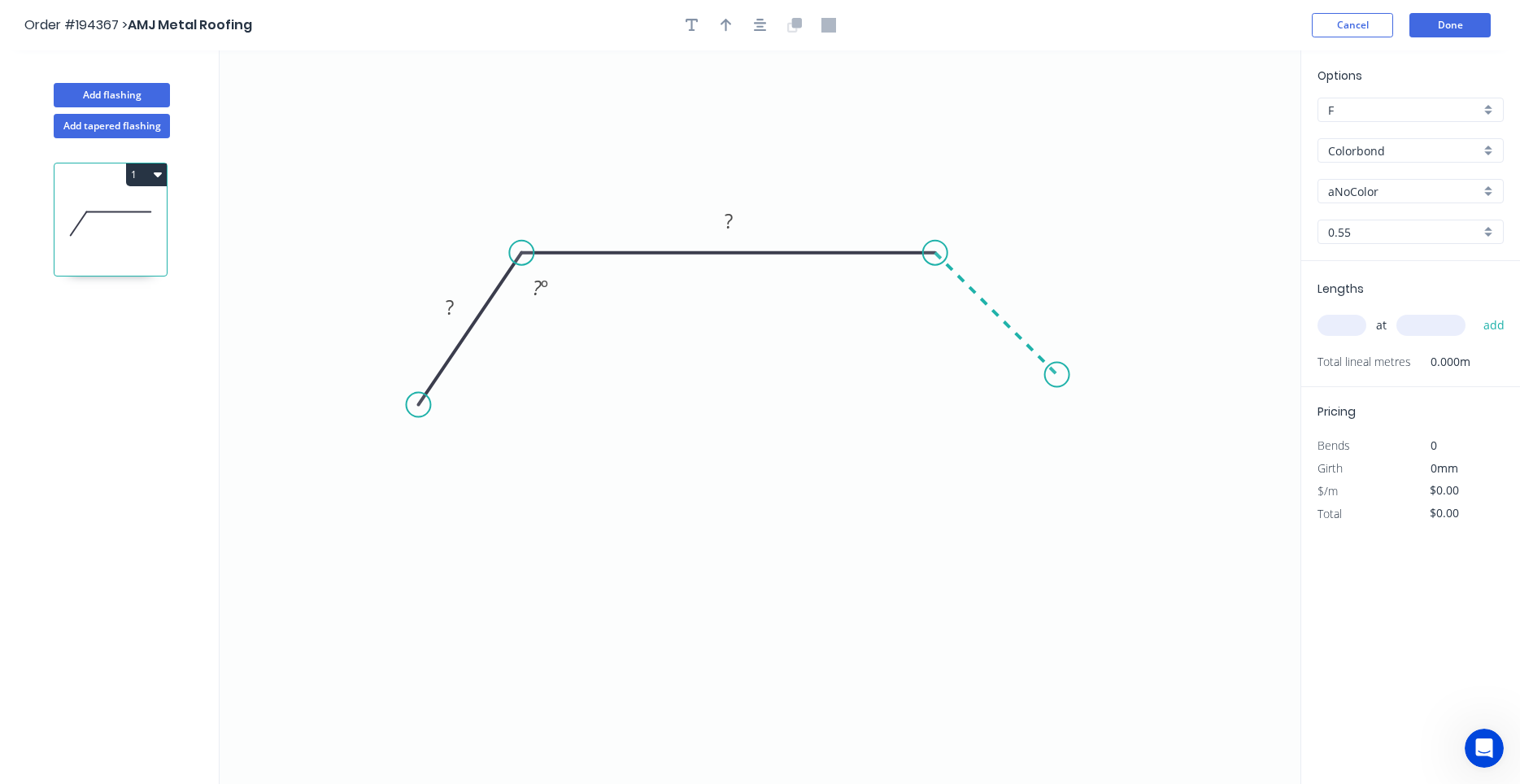
click at [1058, 390] on icon "0 ? ? ? º" at bounding box center [760, 417] width 1081 height 734
click at [1058, 390] on icon "0 ? ? ? ? º" at bounding box center [760, 417] width 1081 height 734
drag, startPoint x: 426, startPoint y: 400, endPoint x: 400, endPoint y: 378, distance: 34.1
click at [400, 378] on circle at bounding box center [404, 371] width 25 height 25
click at [446, 291] on tspan "?" at bounding box center [444, 288] width 8 height 27
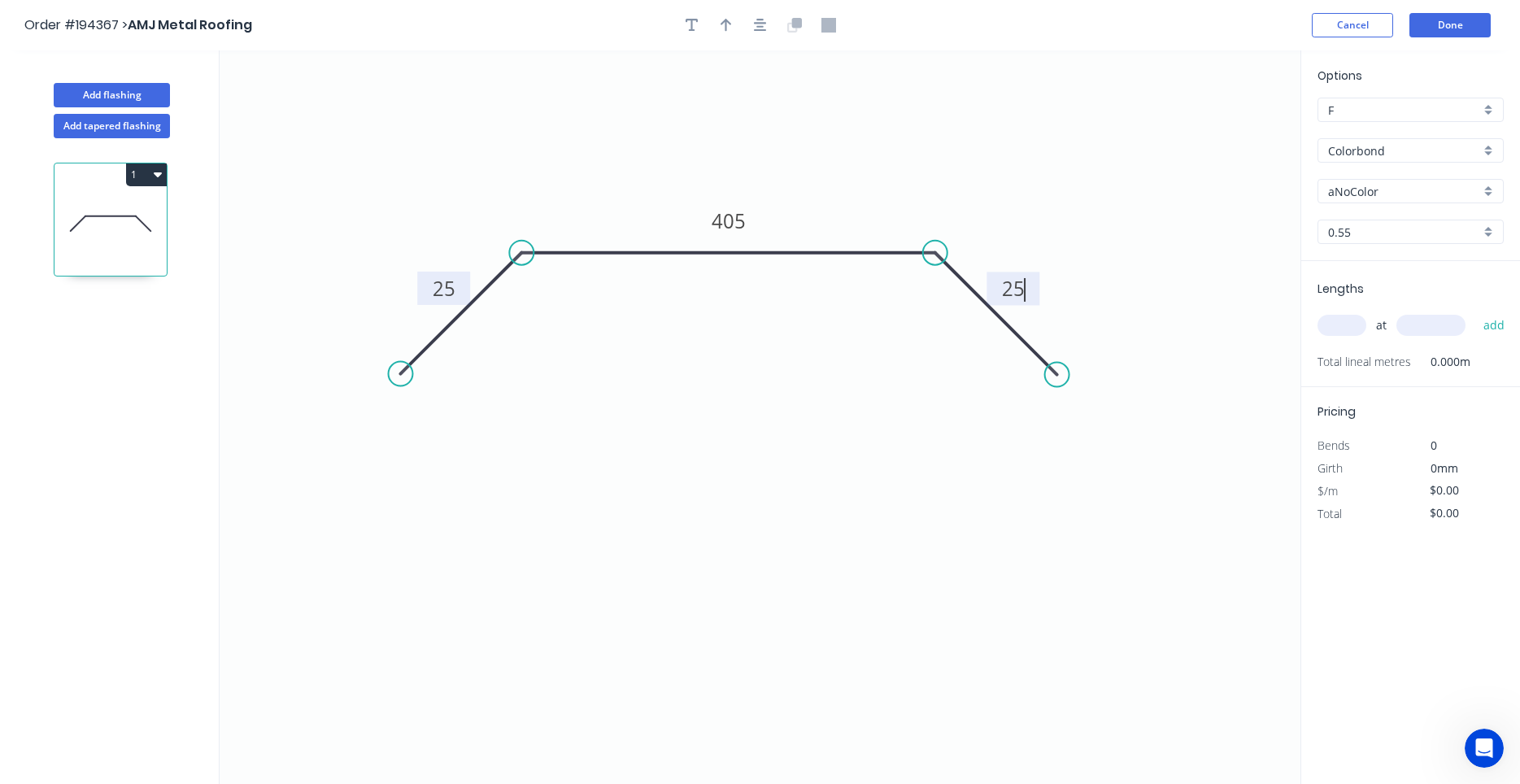
click at [1335, 321] on input "text" at bounding box center [1341, 325] width 49 height 21
type input "$14.69"
type input "4"
type input "4000"
click at [1475, 311] on button "add" at bounding box center [1493, 324] width 38 height 27
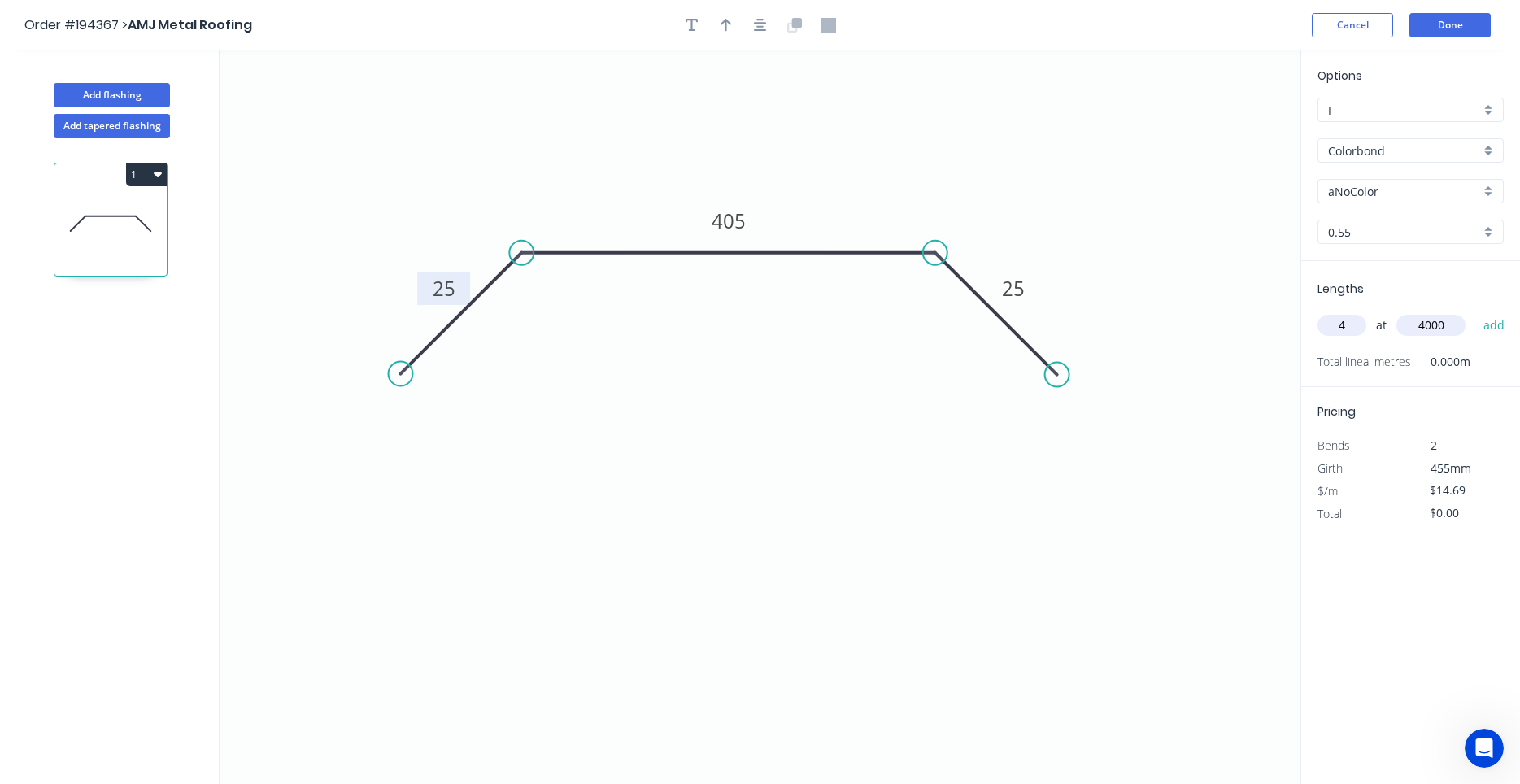
type input "$235.04"
click at [766, 25] on icon "button" at bounding box center [760, 25] width 13 height 15
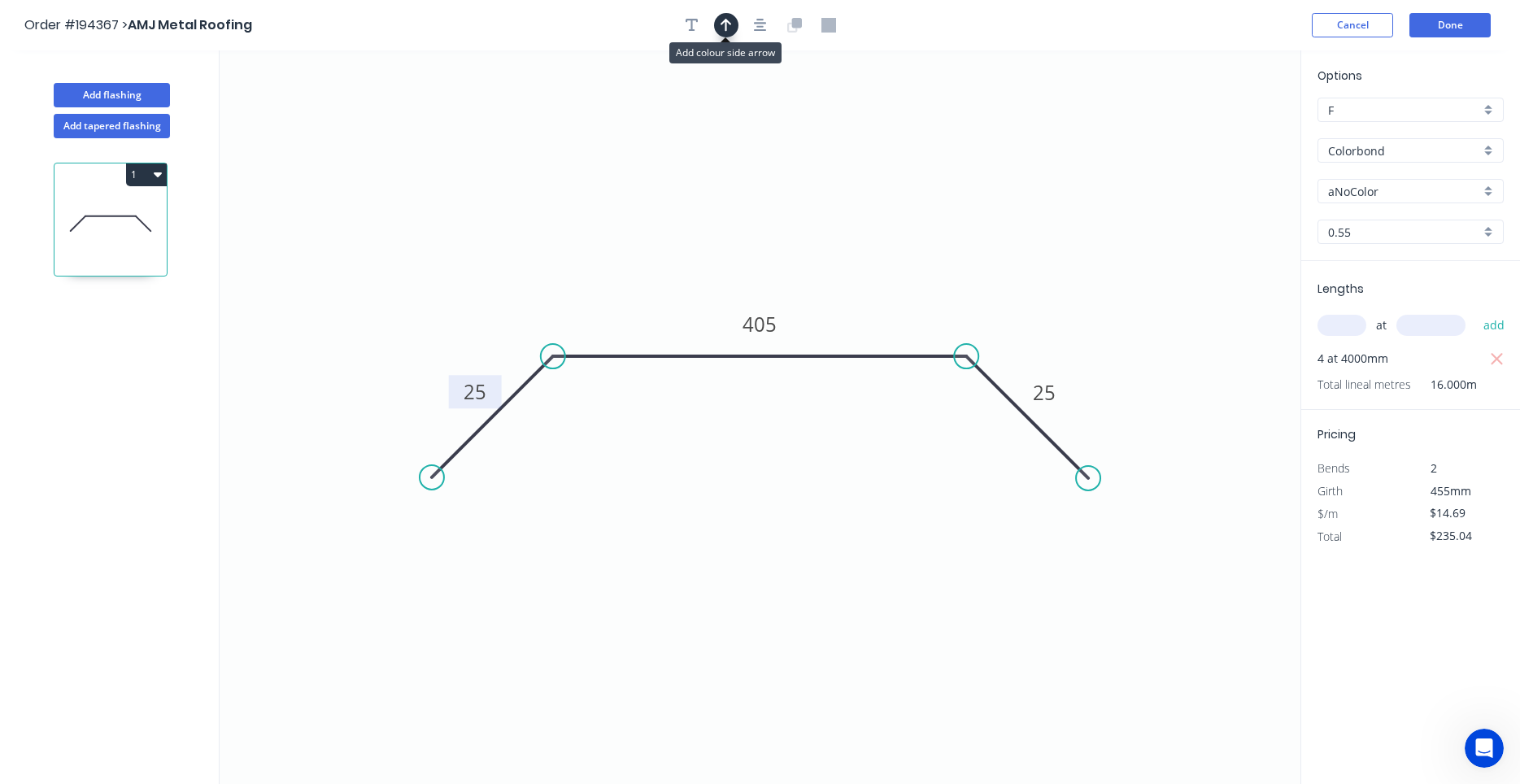
click at [728, 20] on icon "button" at bounding box center [726, 25] width 11 height 13
click at [1218, 131] on icon at bounding box center [1218, 112] width 15 height 52
drag, startPoint x: 1218, startPoint y: 131, endPoint x: 951, endPoint y: 249, distance: 291.9
click at [979, 244] on icon at bounding box center [1002, 220] width 47 height 47
click at [1377, 197] on input "aNoColor" at bounding box center [1404, 191] width 152 height 17
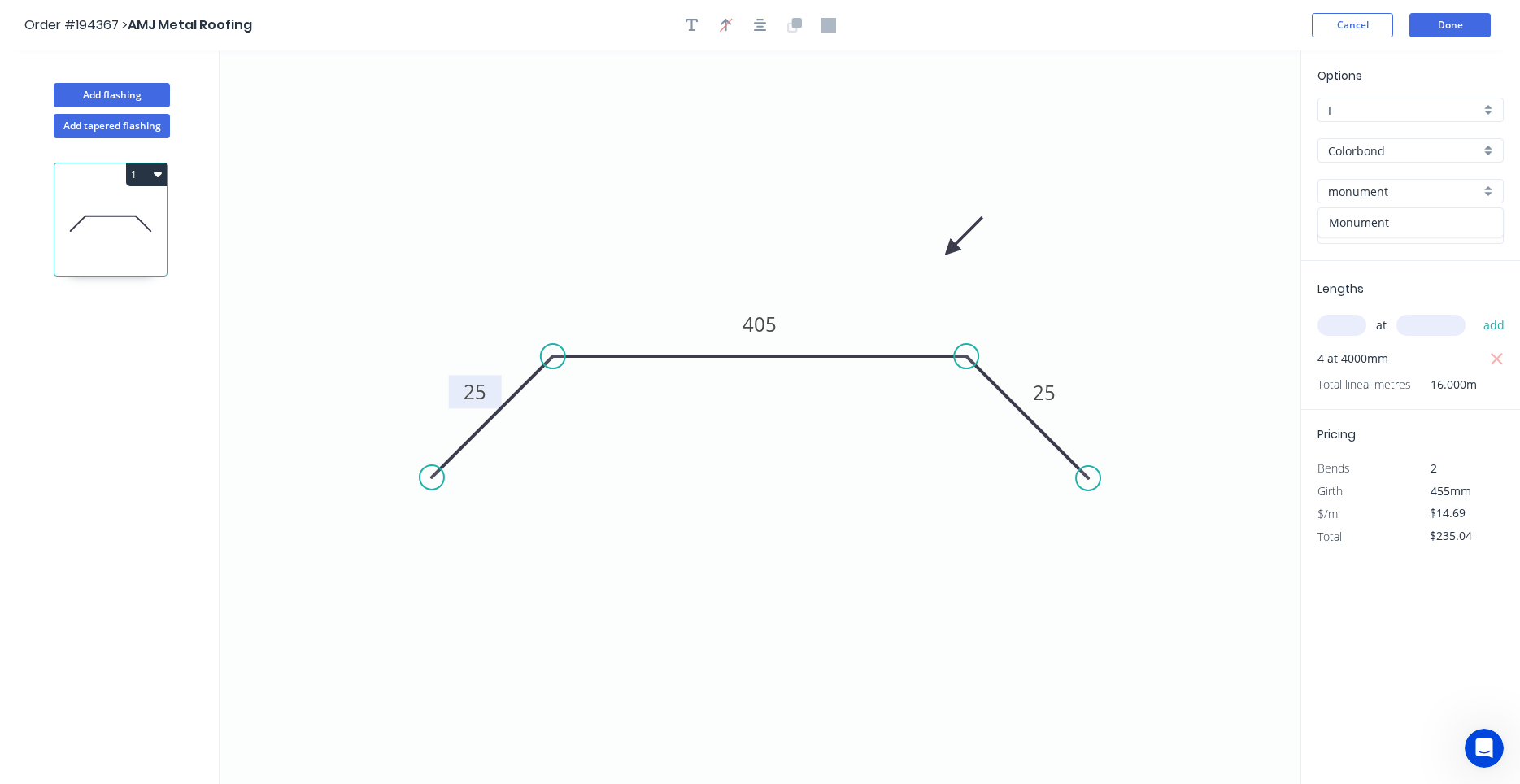
click at [1443, 230] on div "Monument" at bounding box center [1410, 222] width 185 height 28
type input "Monument"
click at [1434, 19] on button "Done" at bounding box center [1450, 26] width 81 height 25
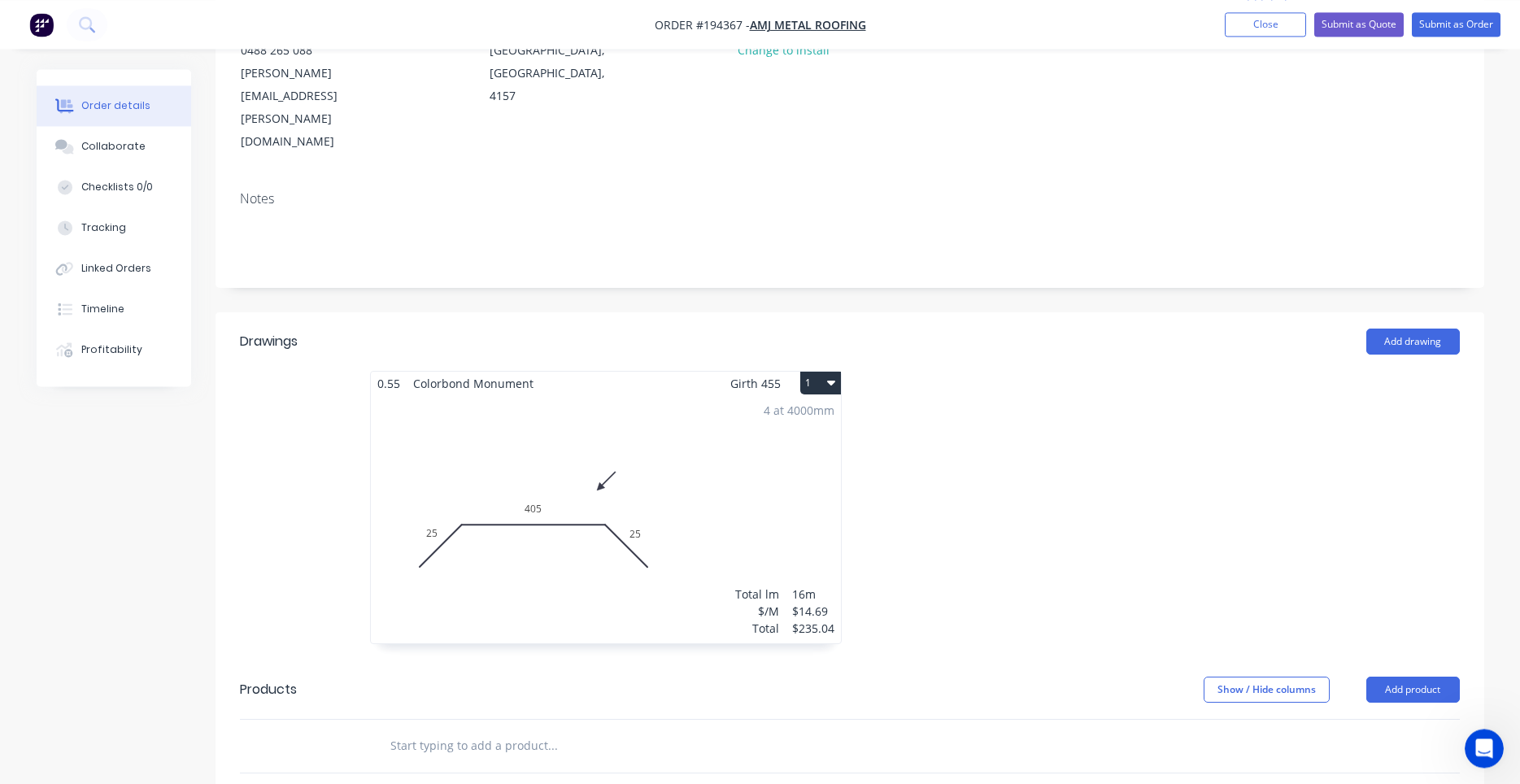
scroll to position [415, 0]
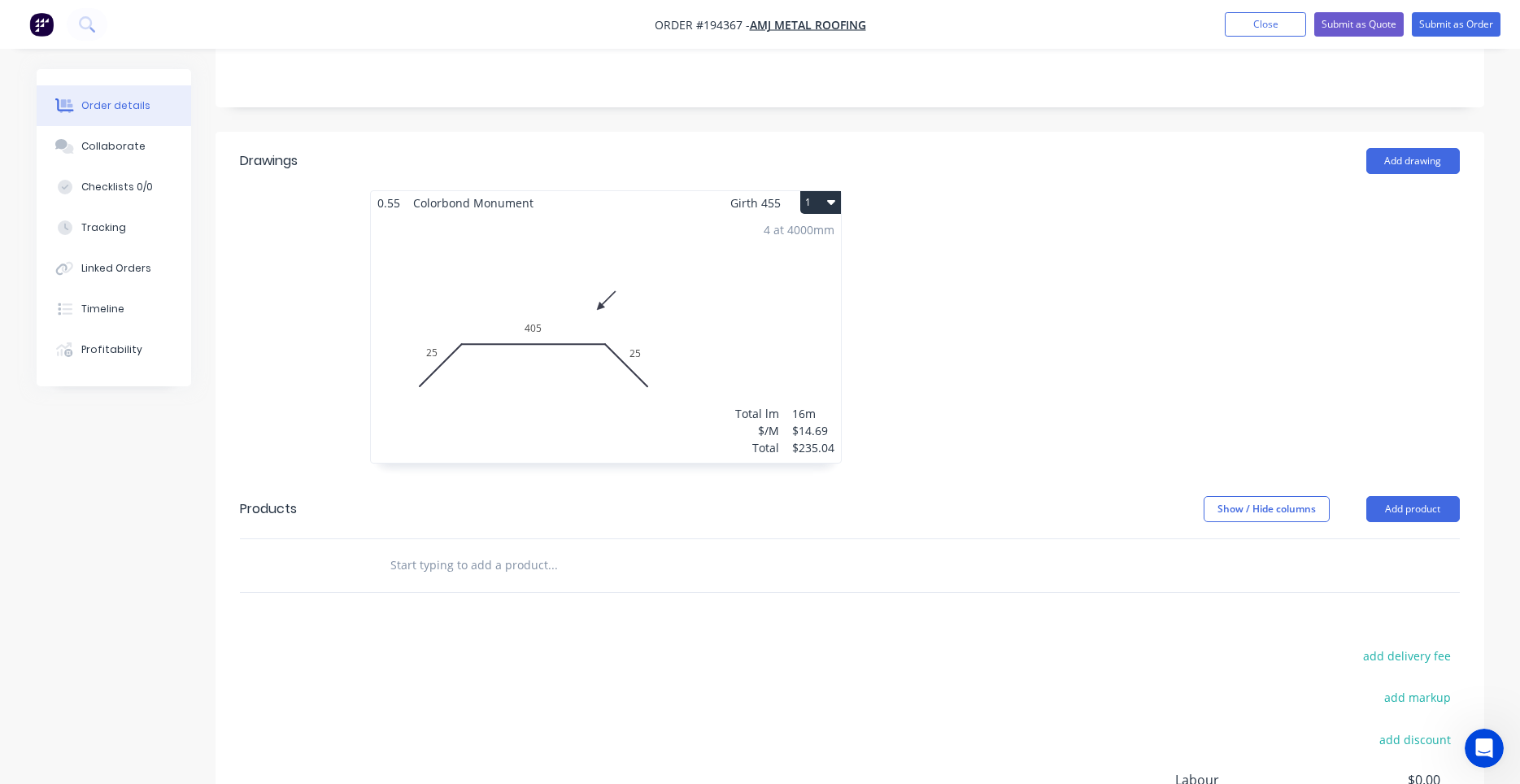
click at [823, 191] on button "1" at bounding box center [821, 202] width 41 height 23
click at [813, 226] on button "Use larger box size" at bounding box center [763, 242] width 155 height 33
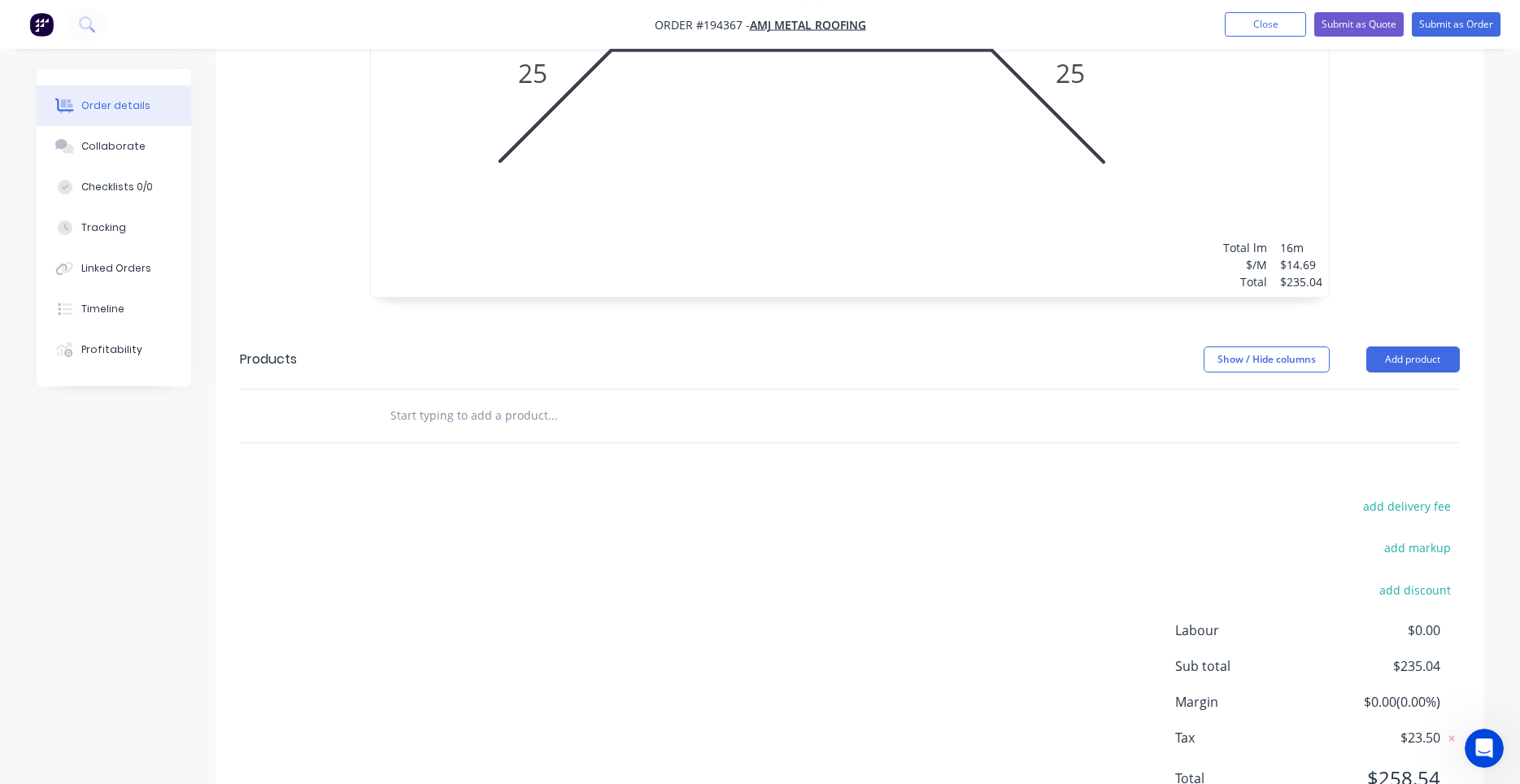
scroll to position [834, 0]
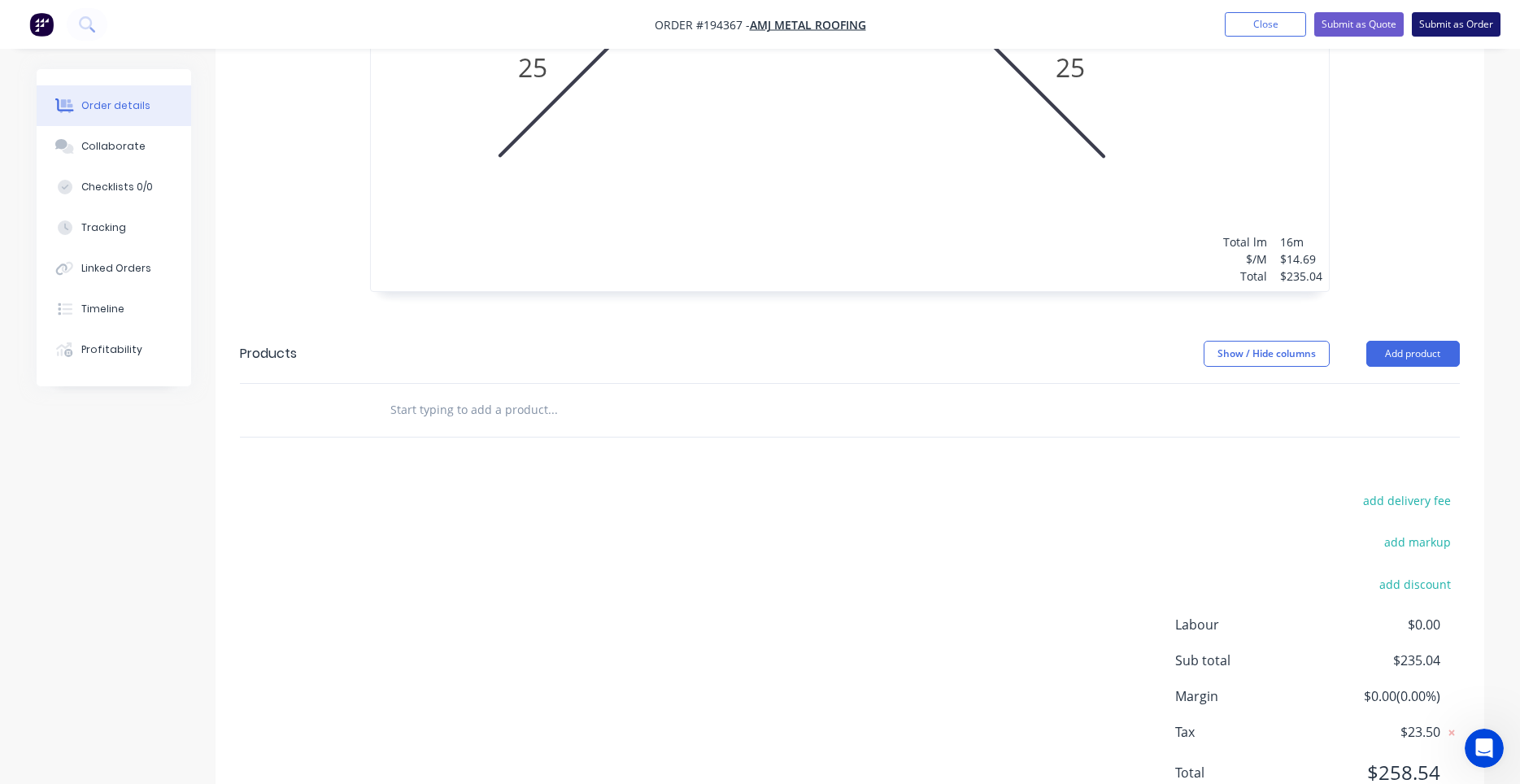
click at [1441, 22] on button "Submit as Order" at bounding box center [1456, 25] width 88 height 25
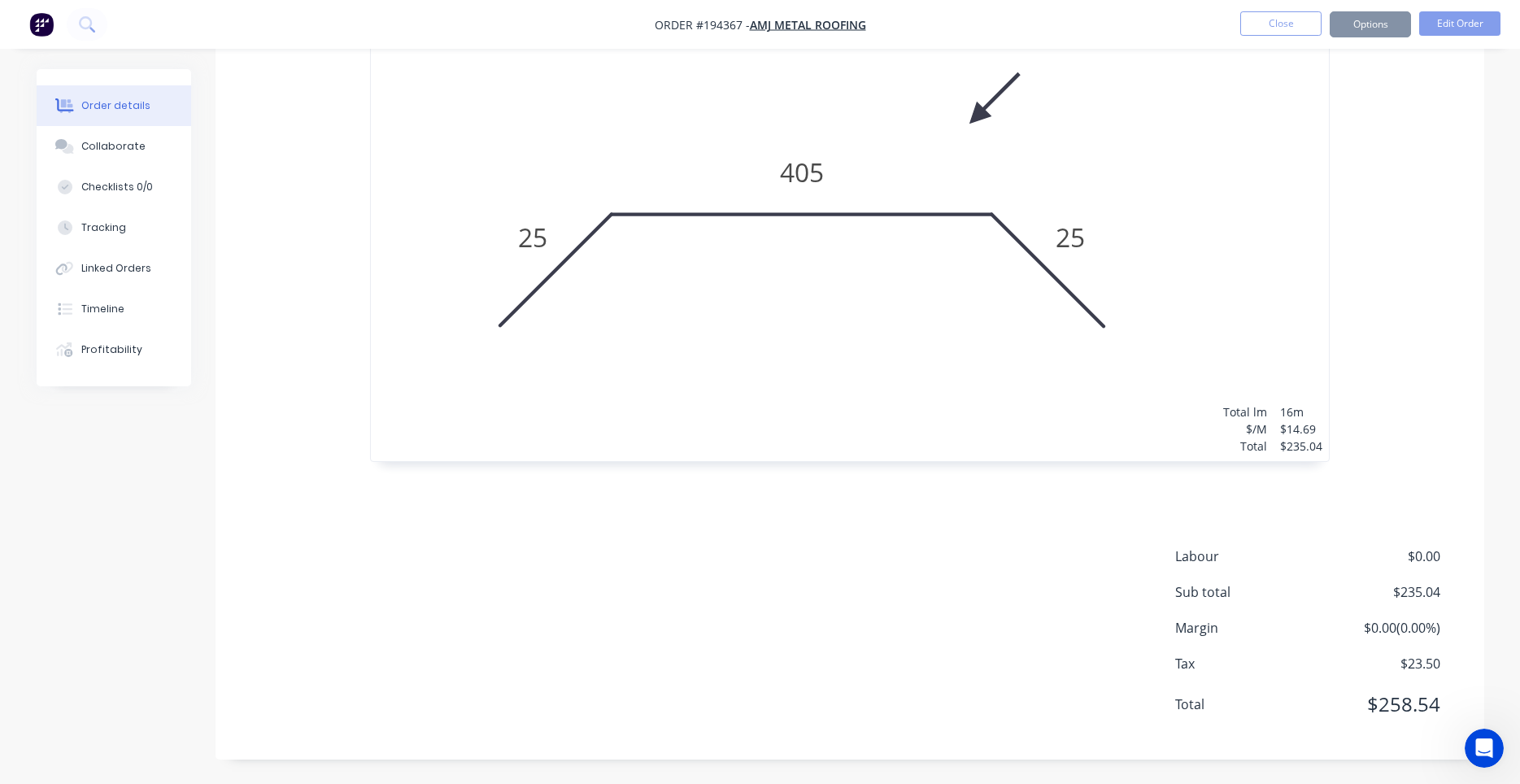
scroll to position [0, 0]
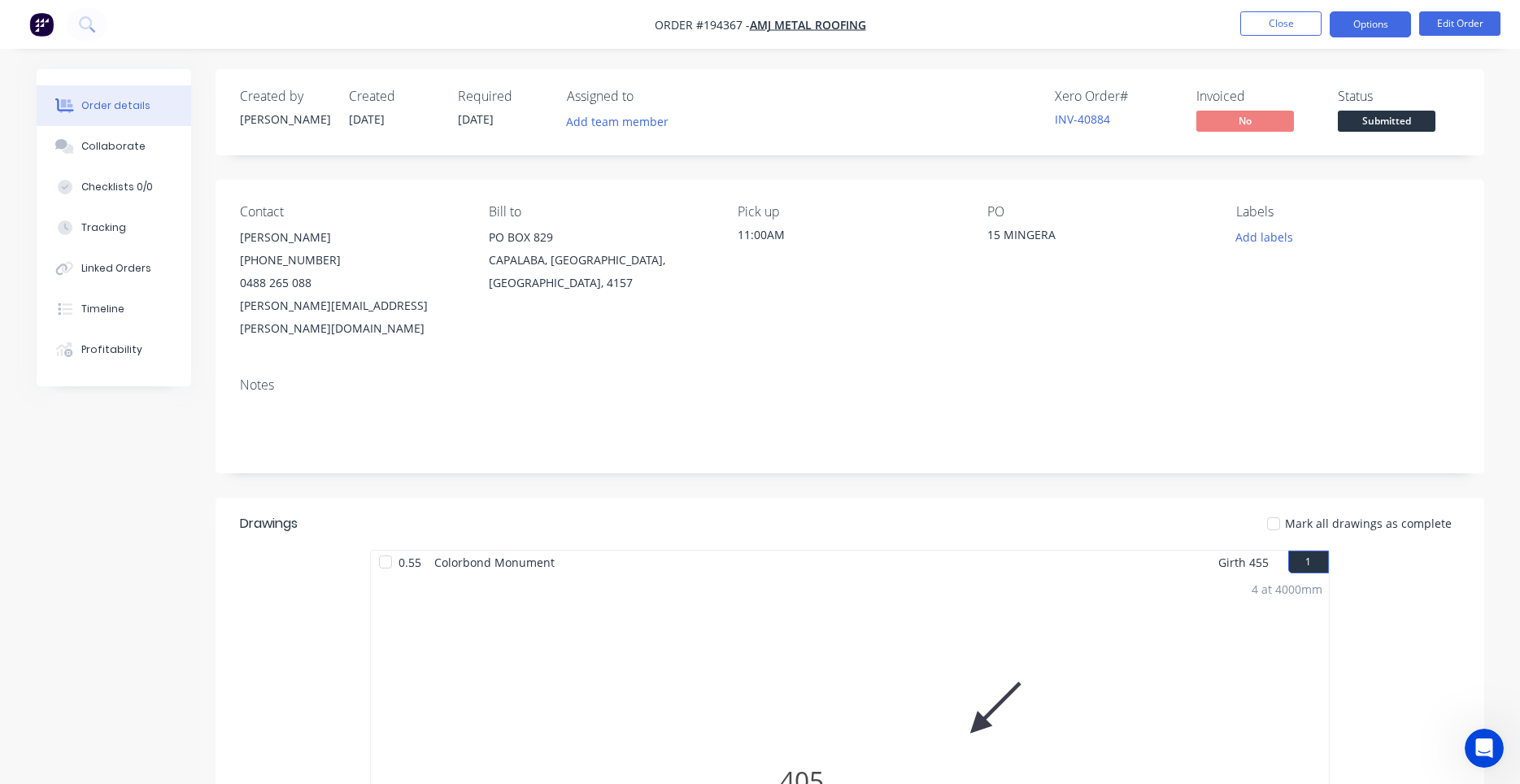
click at [1368, 23] on button "Options" at bounding box center [1371, 24] width 81 height 26
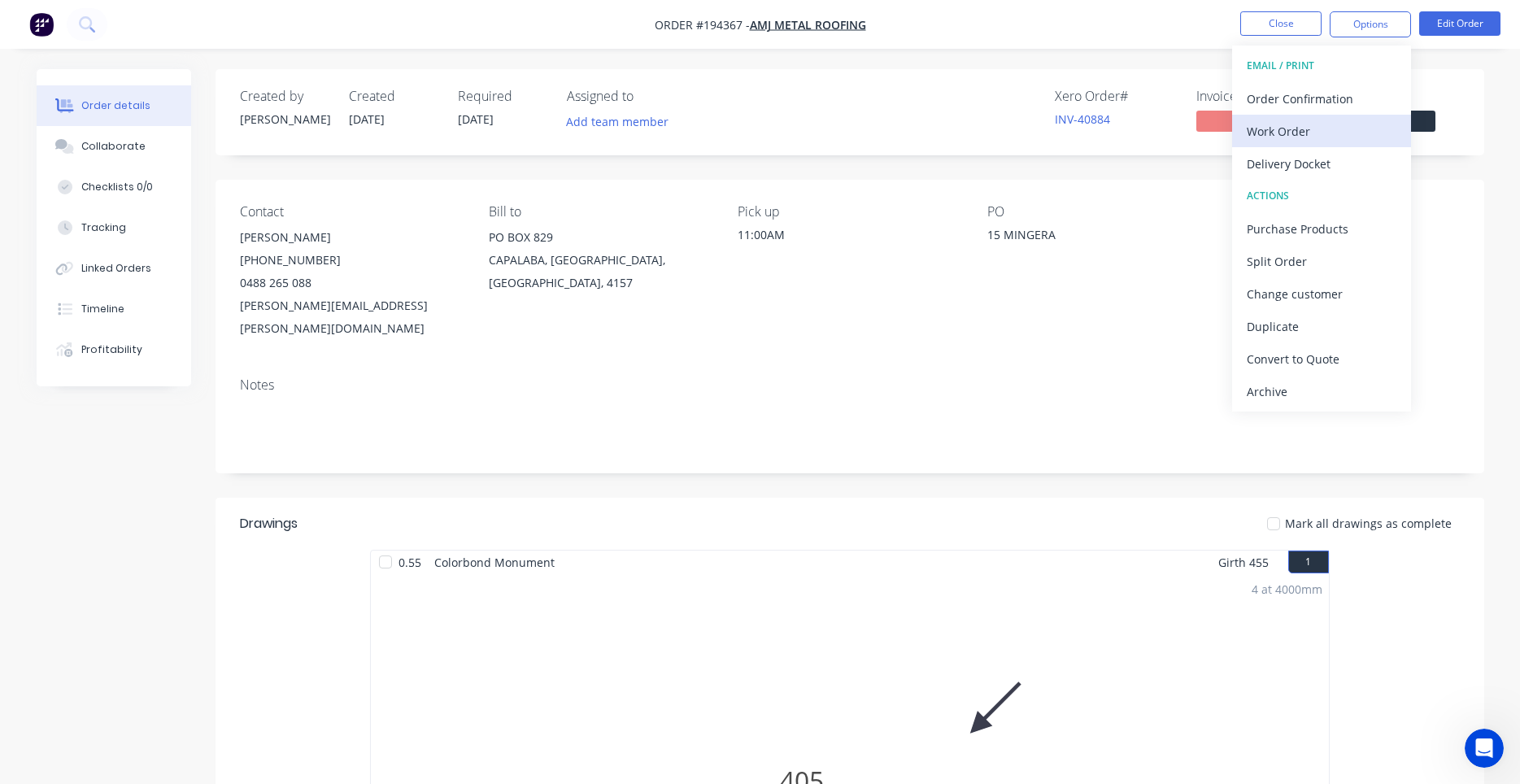
drag, startPoint x: 1328, startPoint y: 98, endPoint x: 1320, endPoint y: 123, distance: 26.2
click at [1320, 123] on div "EMAIL / PRINT Order Confirmation Work Order Delivery Docket ACTIONS Purchase Pr…" at bounding box center [1321, 229] width 179 height 366
click at [1320, 123] on div "Work Order" at bounding box center [1321, 131] width 149 height 24
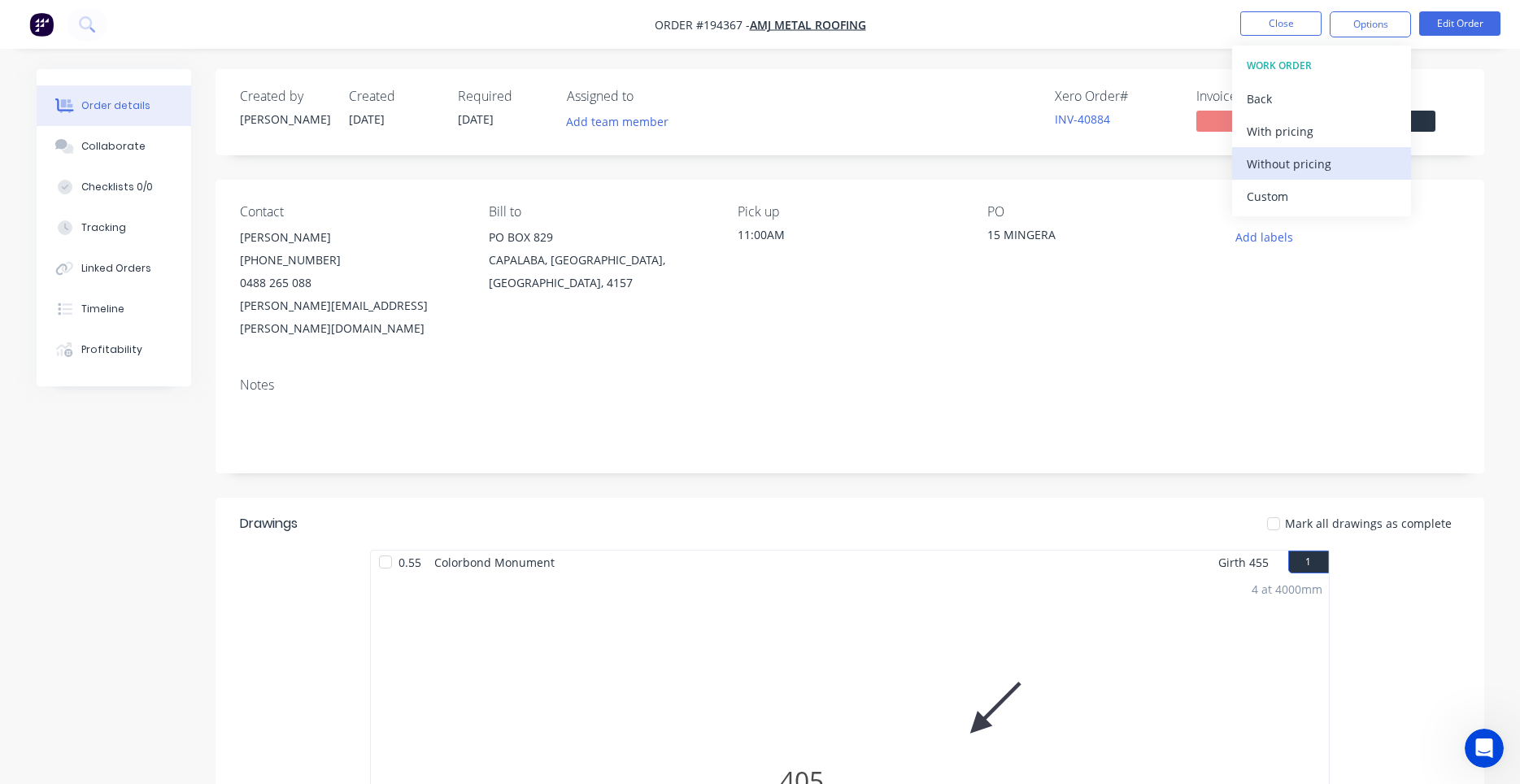
click at [1304, 158] on div "Without pricing" at bounding box center [1321, 164] width 149 height 24
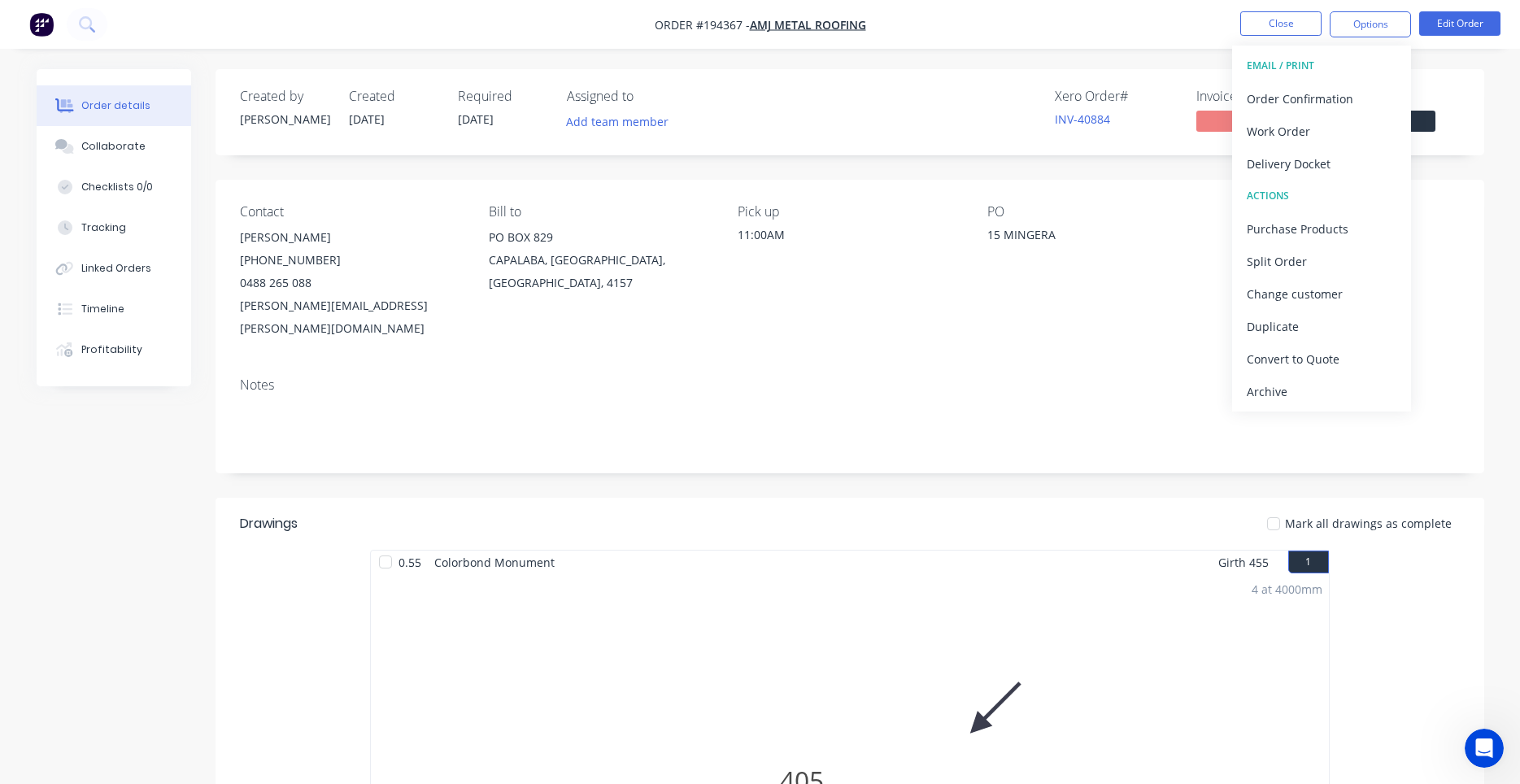
click at [1173, 205] on div "PO" at bounding box center [1099, 211] width 223 height 15
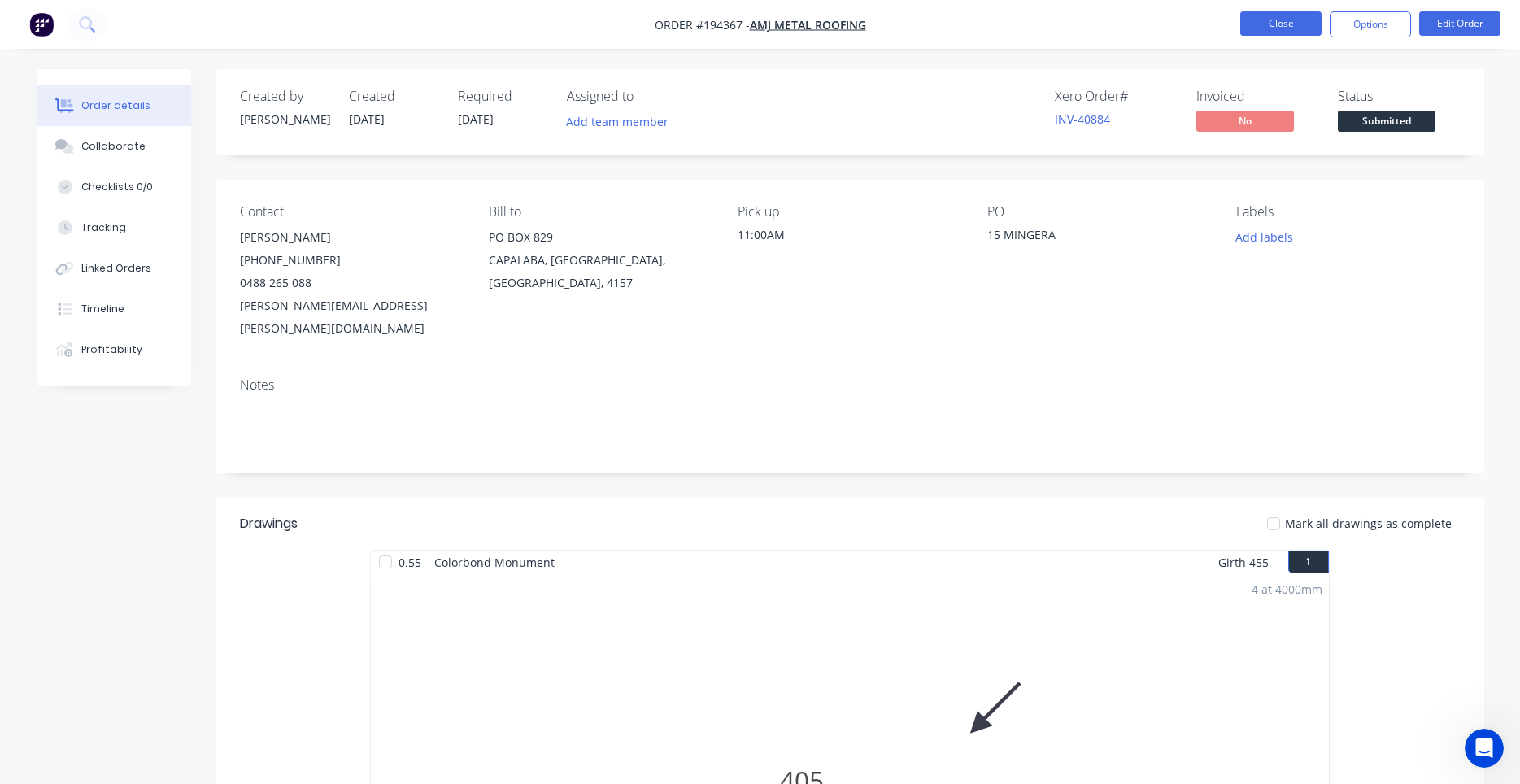
click at [1261, 23] on button "Close" at bounding box center [1281, 24] width 81 height 25
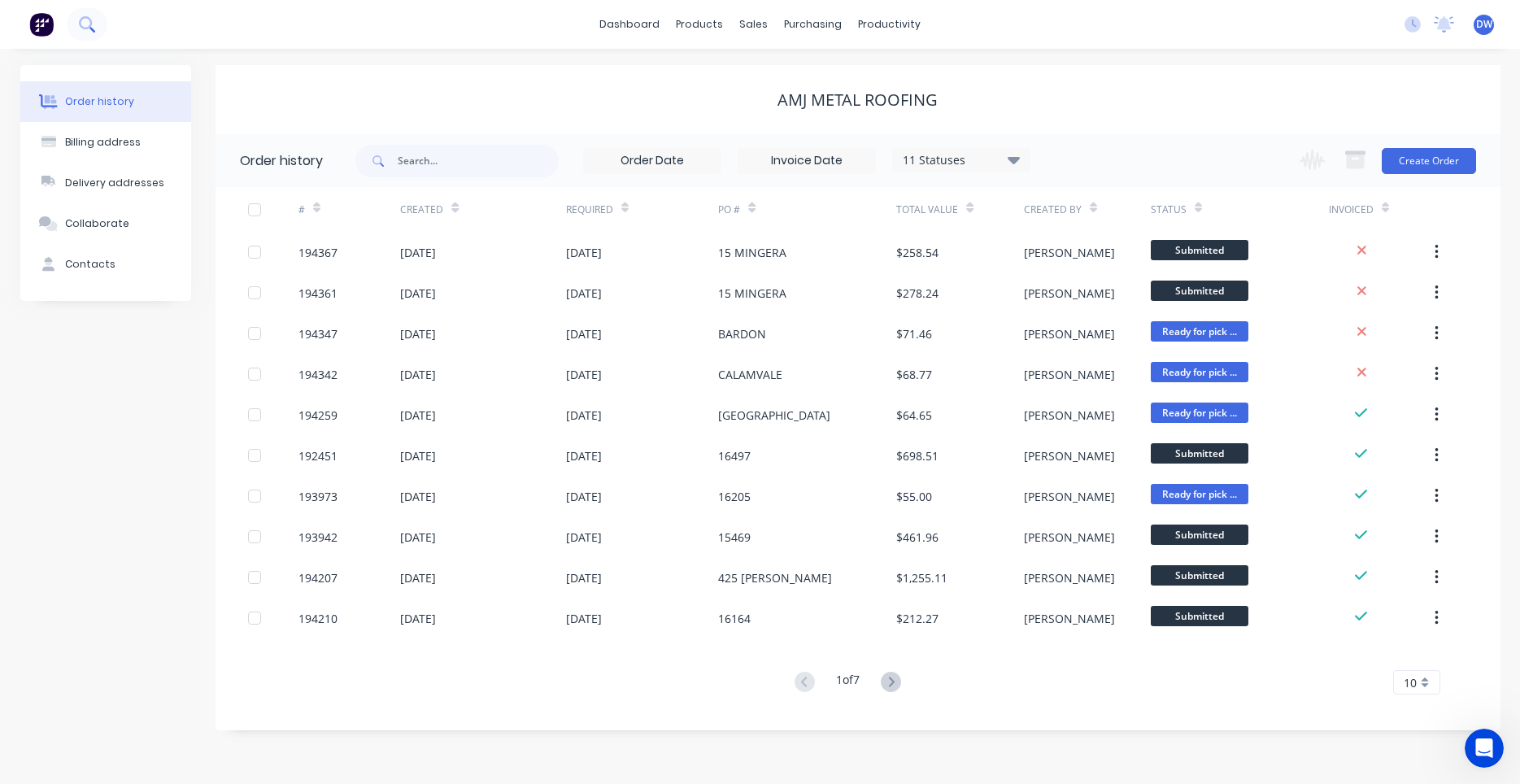
click at [89, 27] on icon at bounding box center [86, 23] width 15 height 15
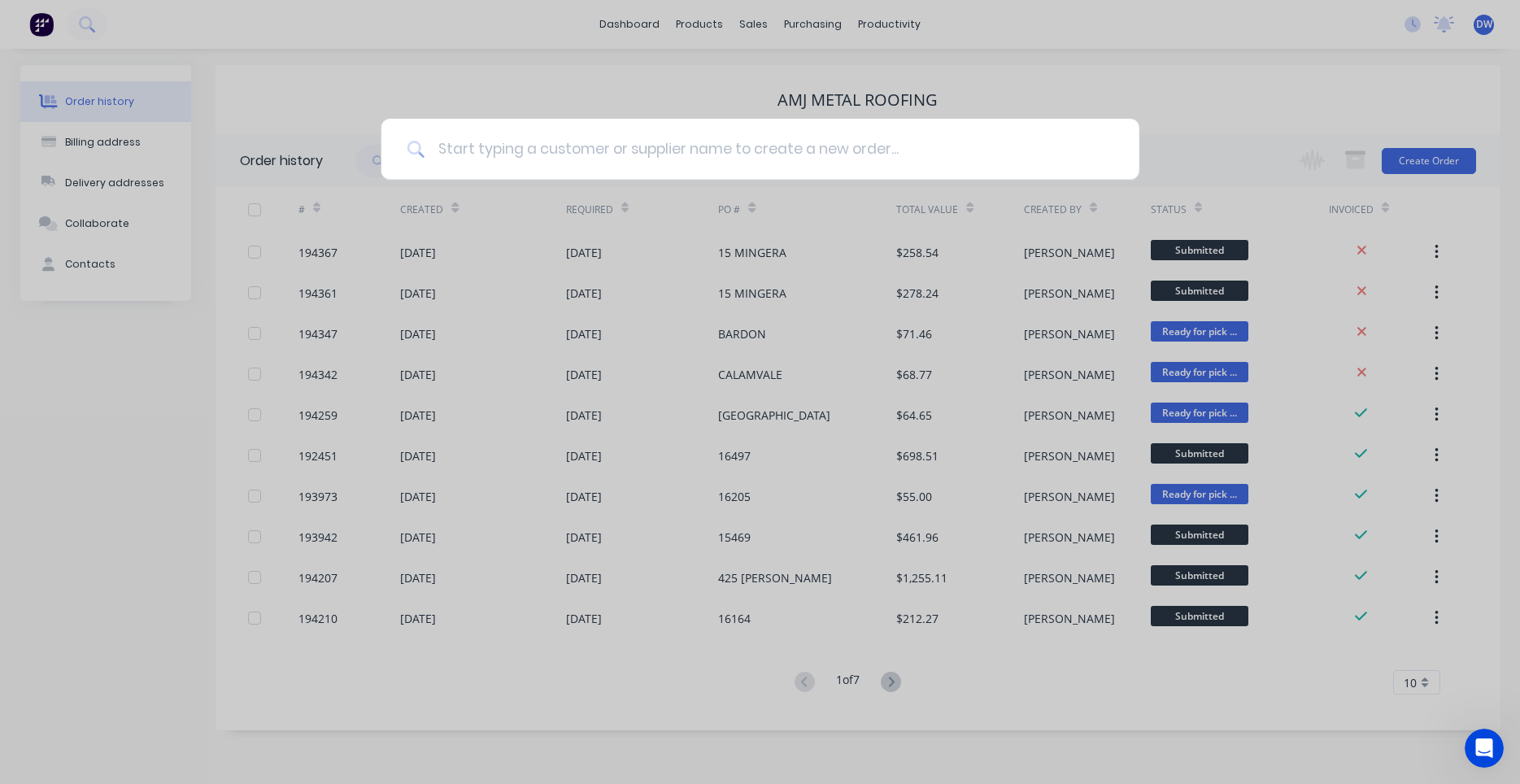
click at [461, 142] on input at bounding box center [768, 148] width 689 height 61
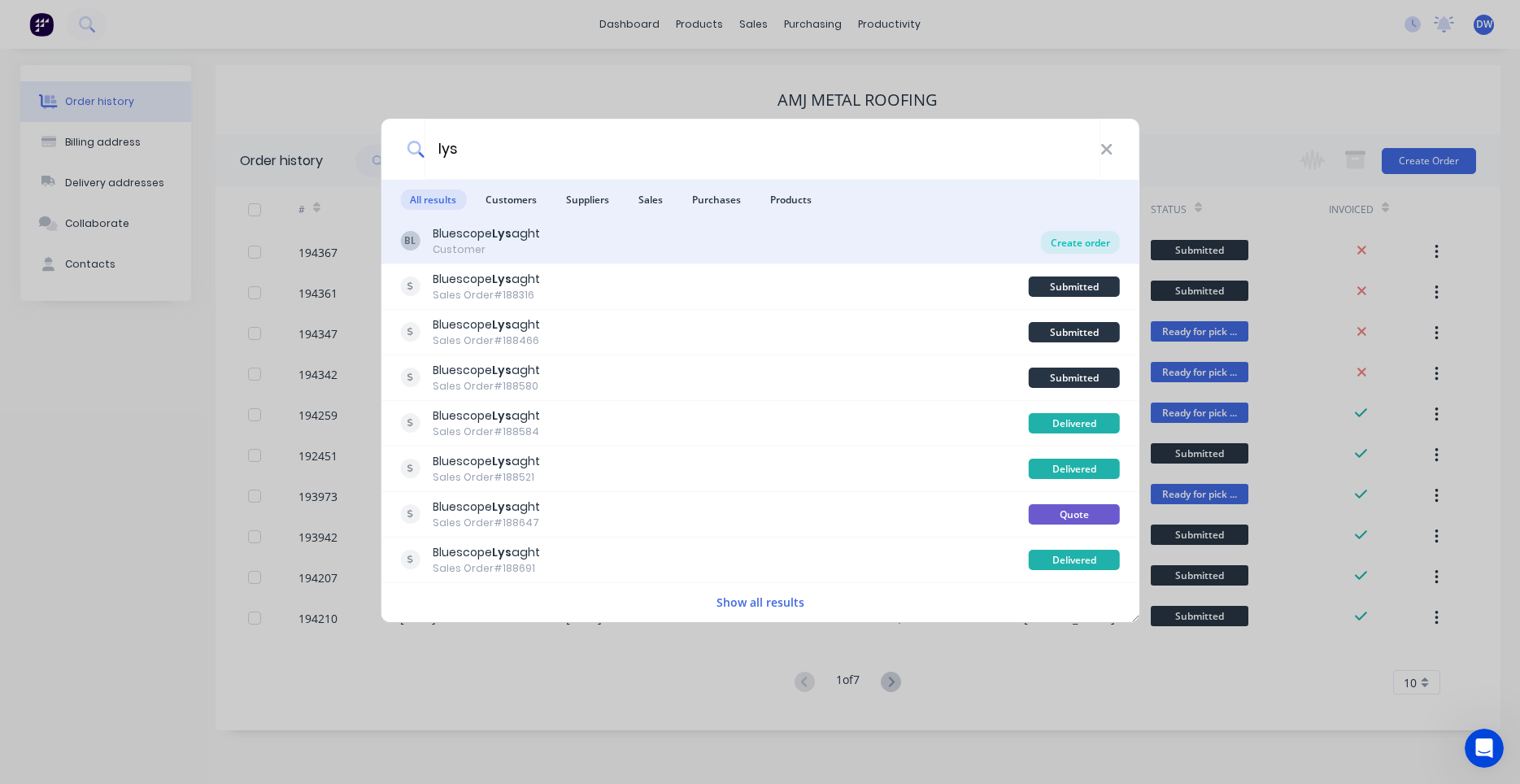
type input "lys"
click at [1070, 240] on div "Create order" at bounding box center [1080, 242] width 79 height 23
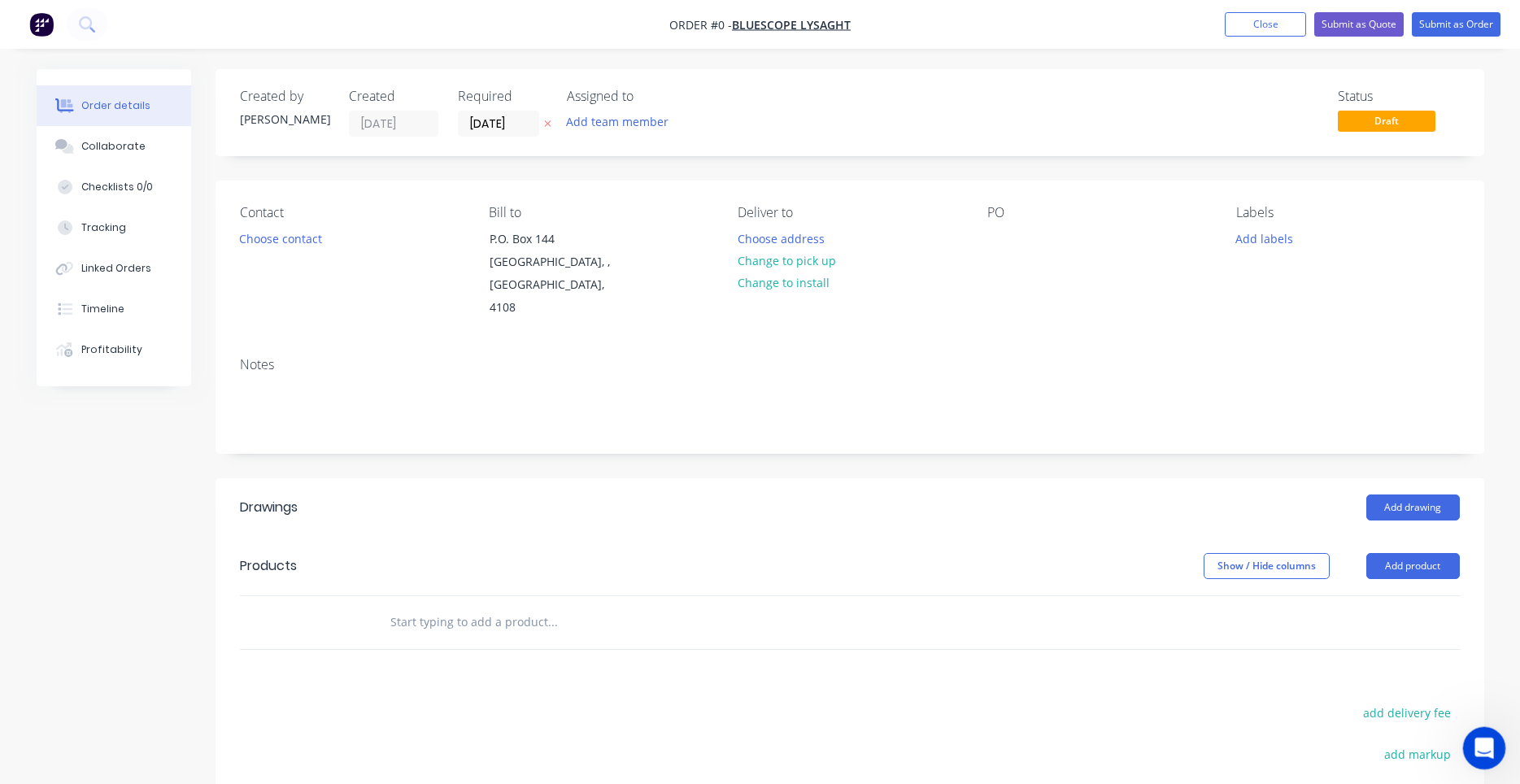
click at [1481, 742] on icon "Open Intercom Messenger" at bounding box center [1482, 746] width 27 height 27
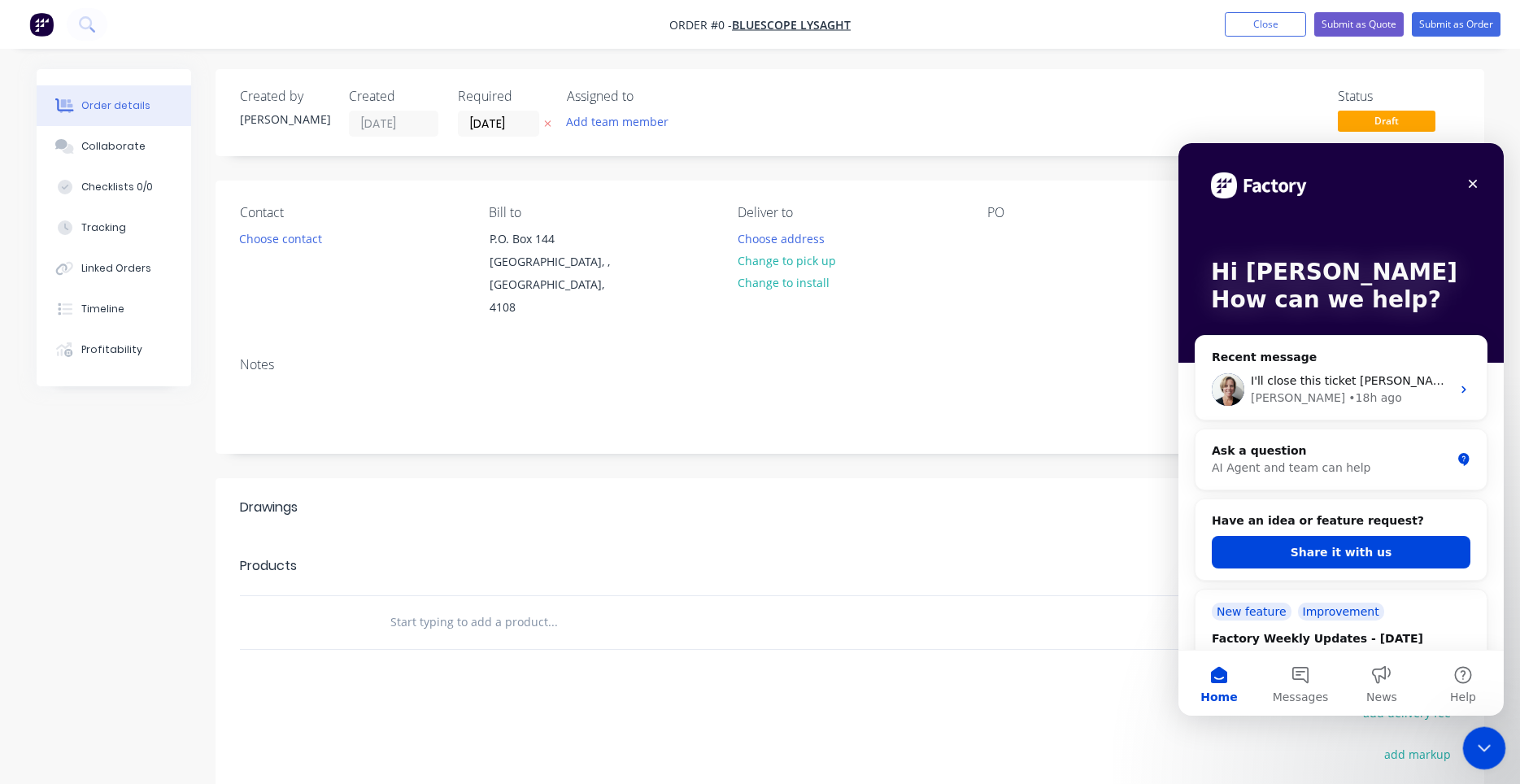
click at [1484, 742] on icon "Close Intercom Messenger" at bounding box center [1482, 745] width 19 height 19
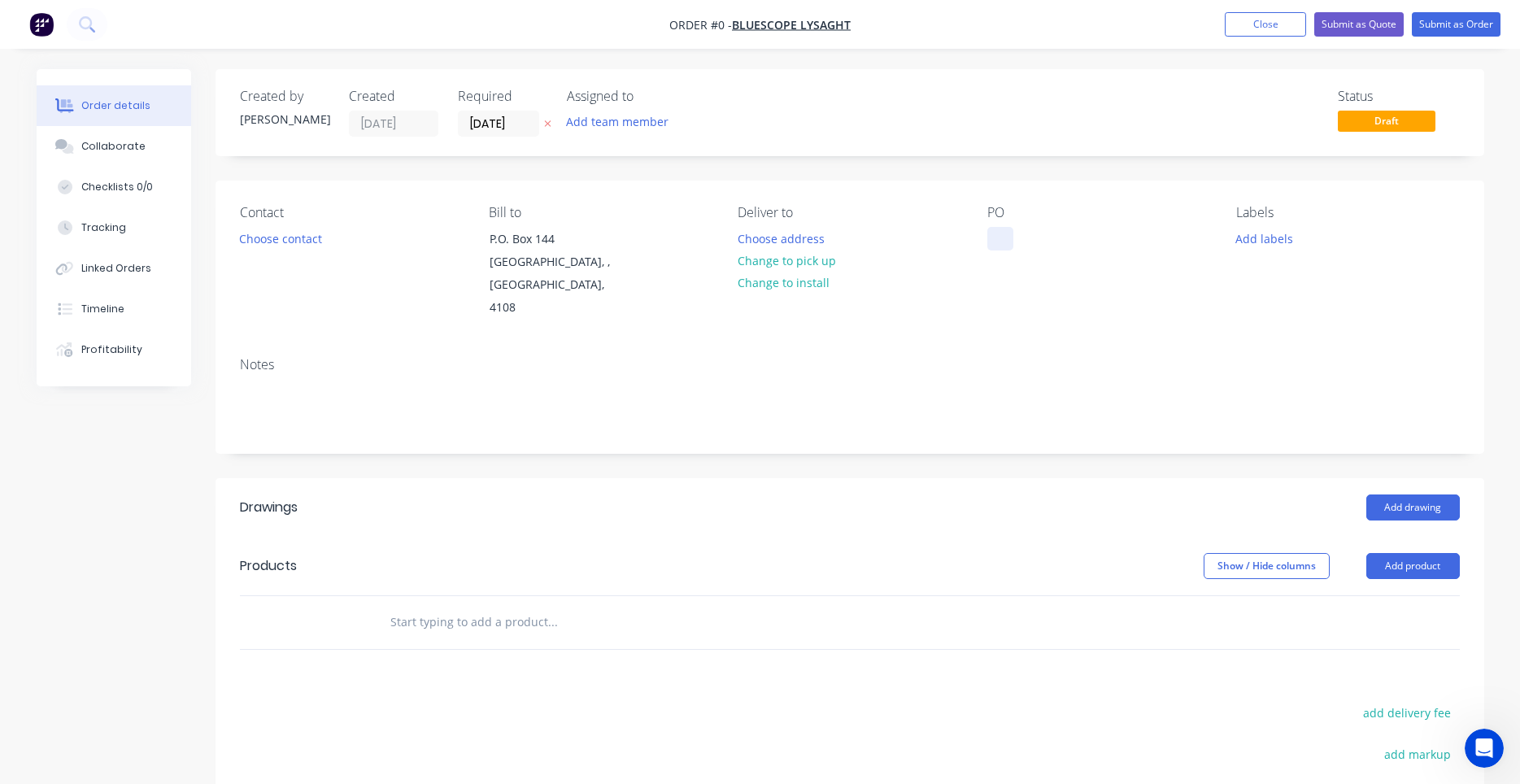
drag, startPoint x: 997, startPoint y: 258, endPoint x: 997, endPoint y: 247, distance: 11.0
click at [997, 258] on div "PO" at bounding box center [1099, 263] width 223 height 115
click at [997, 247] on div at bounding box center [1000, 239] width 26 height 24
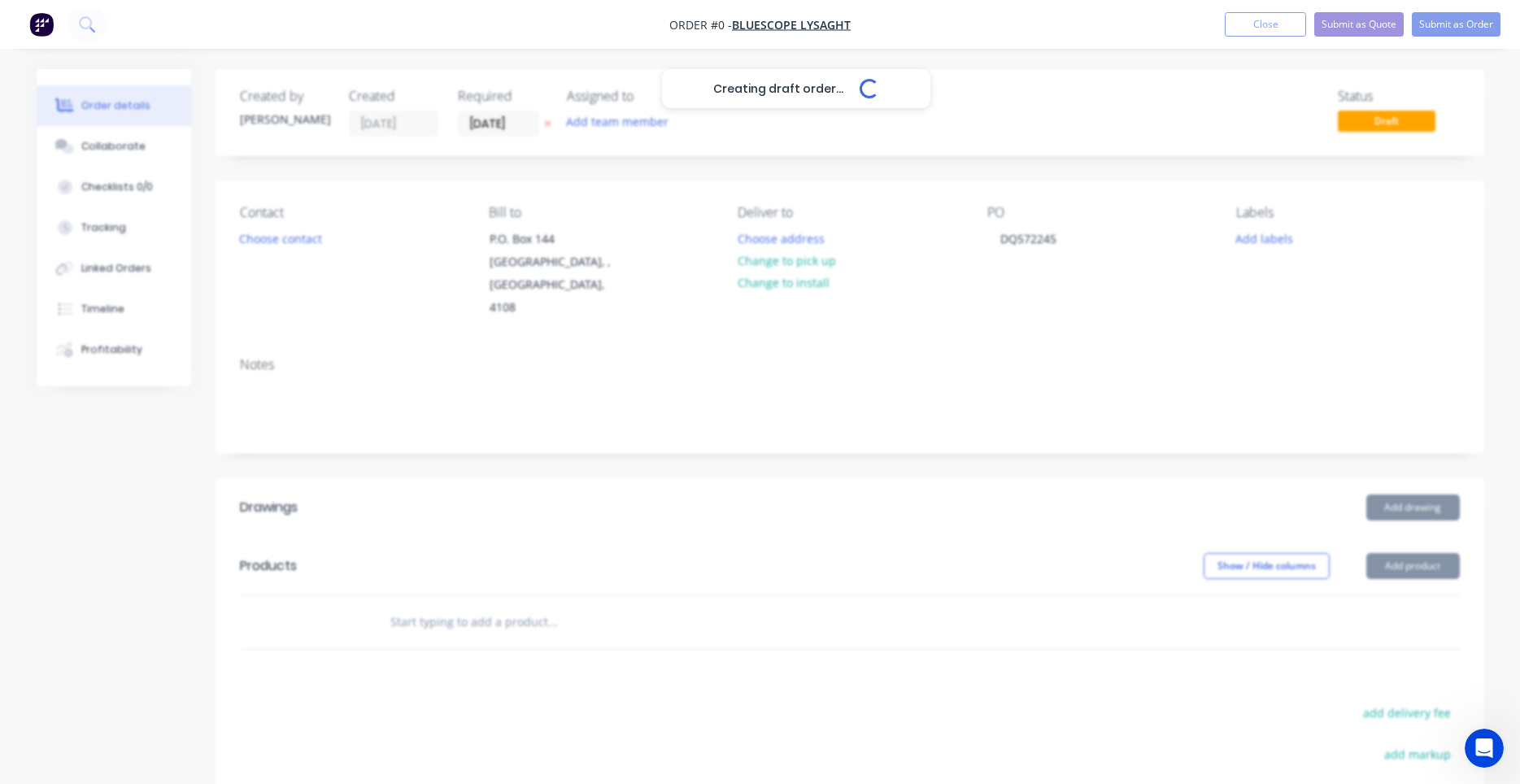
click at [1011, 339] on div "Creating draft order... Loading... Order details Collaborate Checklists 0/0 Tra…" at bounding box center [760, 567] width 1480 height 995
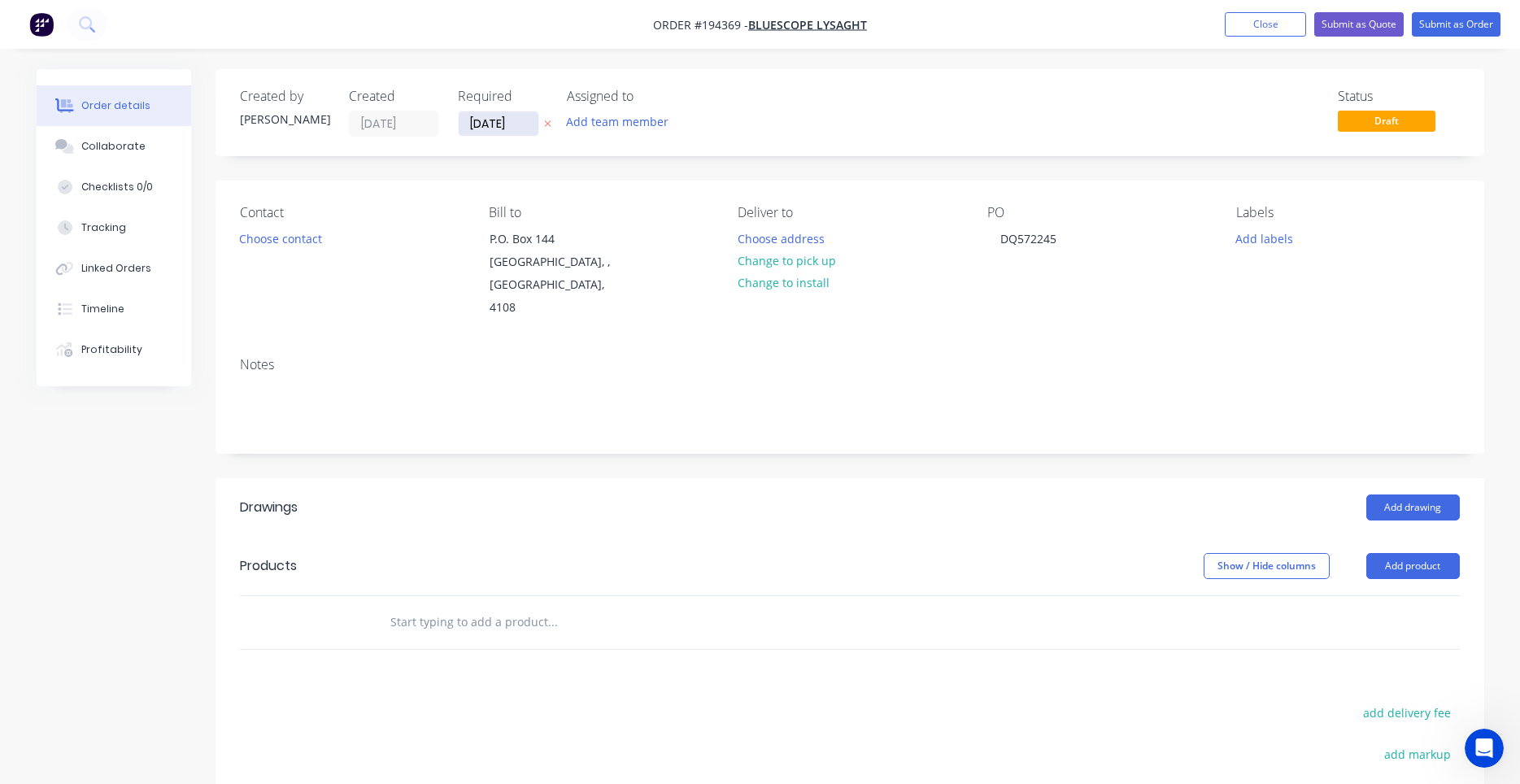
click at [504, 122] on input "[DATE]" at bounding box center [499, 124] width 80 height 25
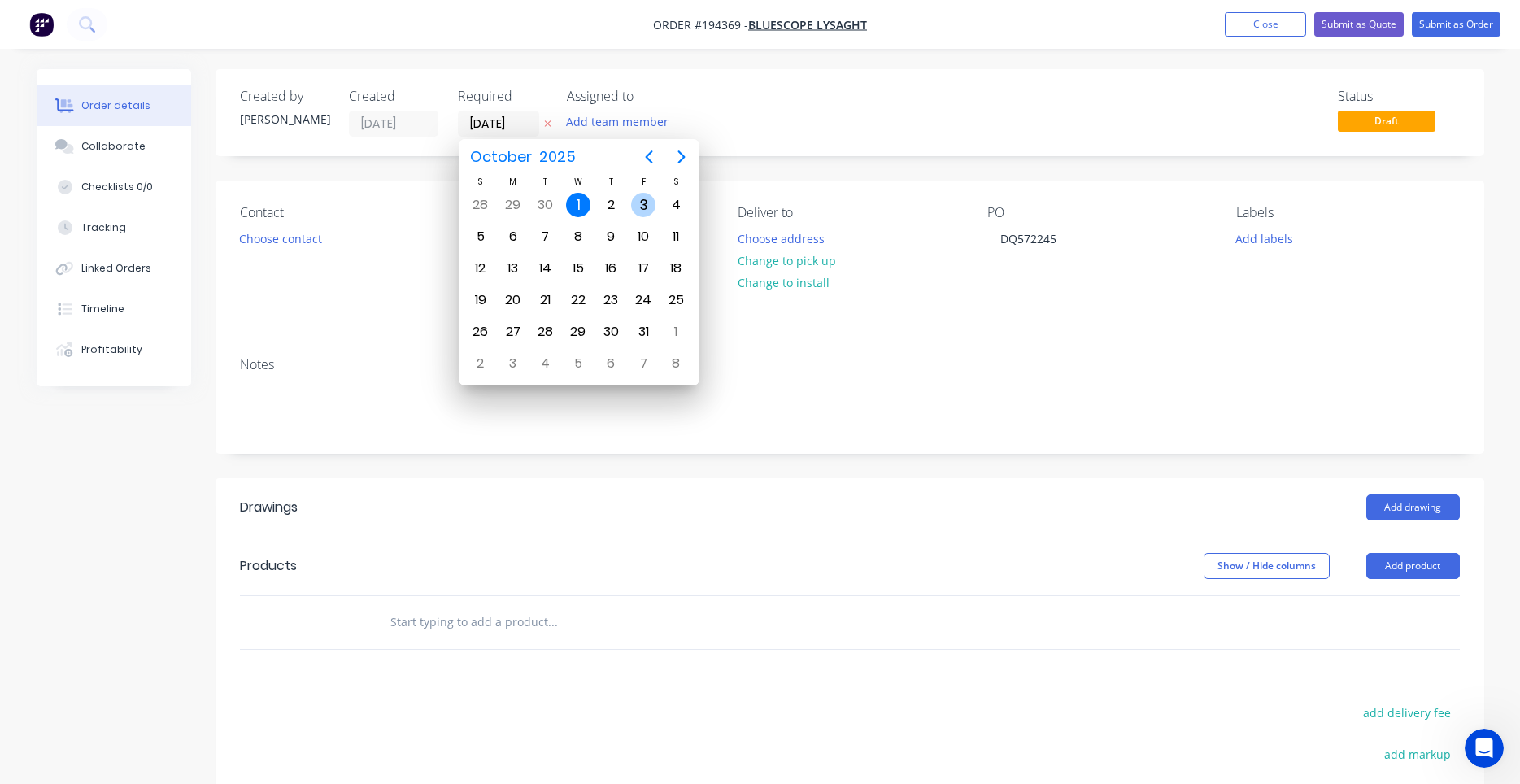
click at [651, 207] on div "3" at bounding box center [644, 205] width 25 height 25
type input "03/10/25"
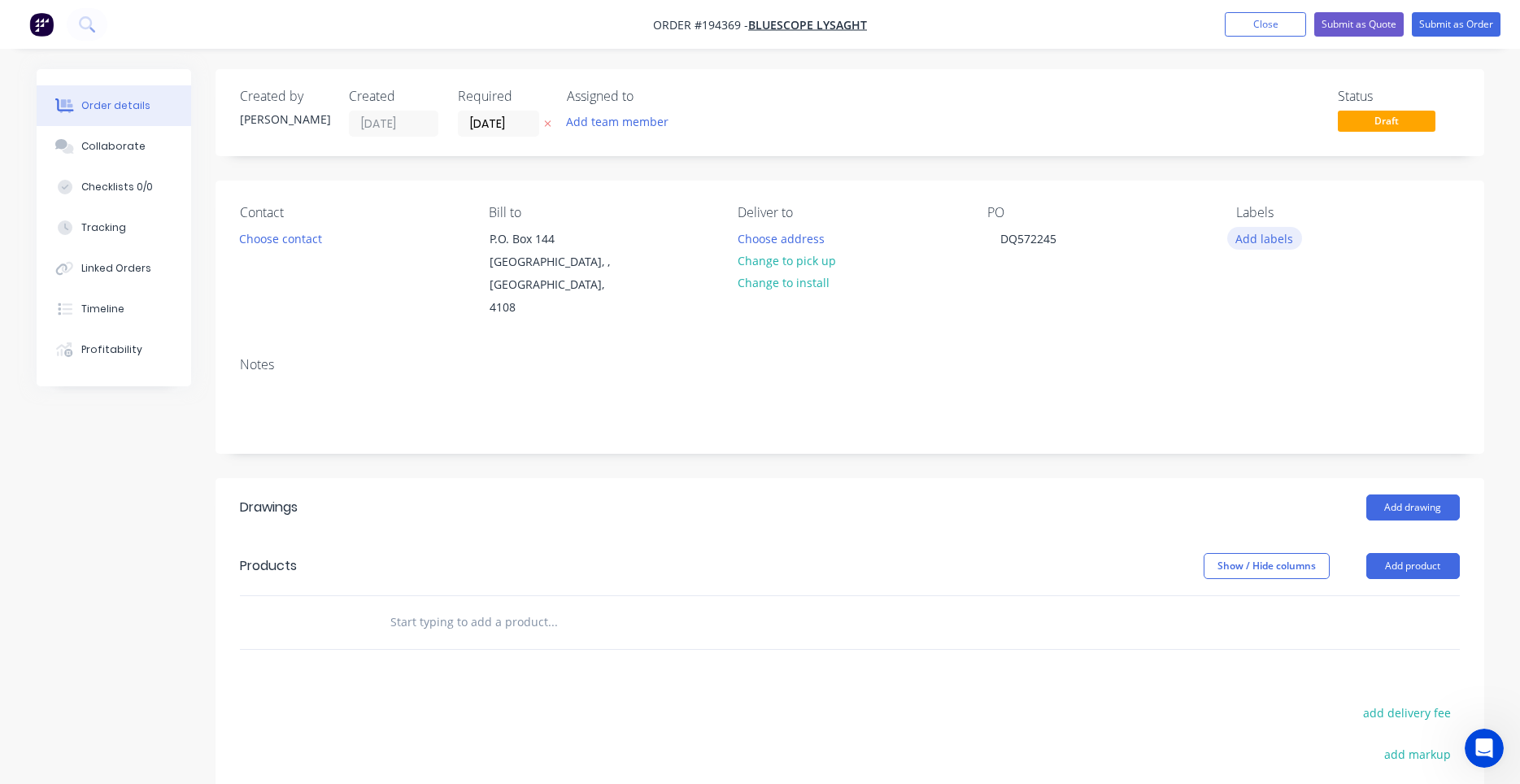
click at [1267, 240] on button "Add labels" at bounding box center [1264, 238] width 75 height 22
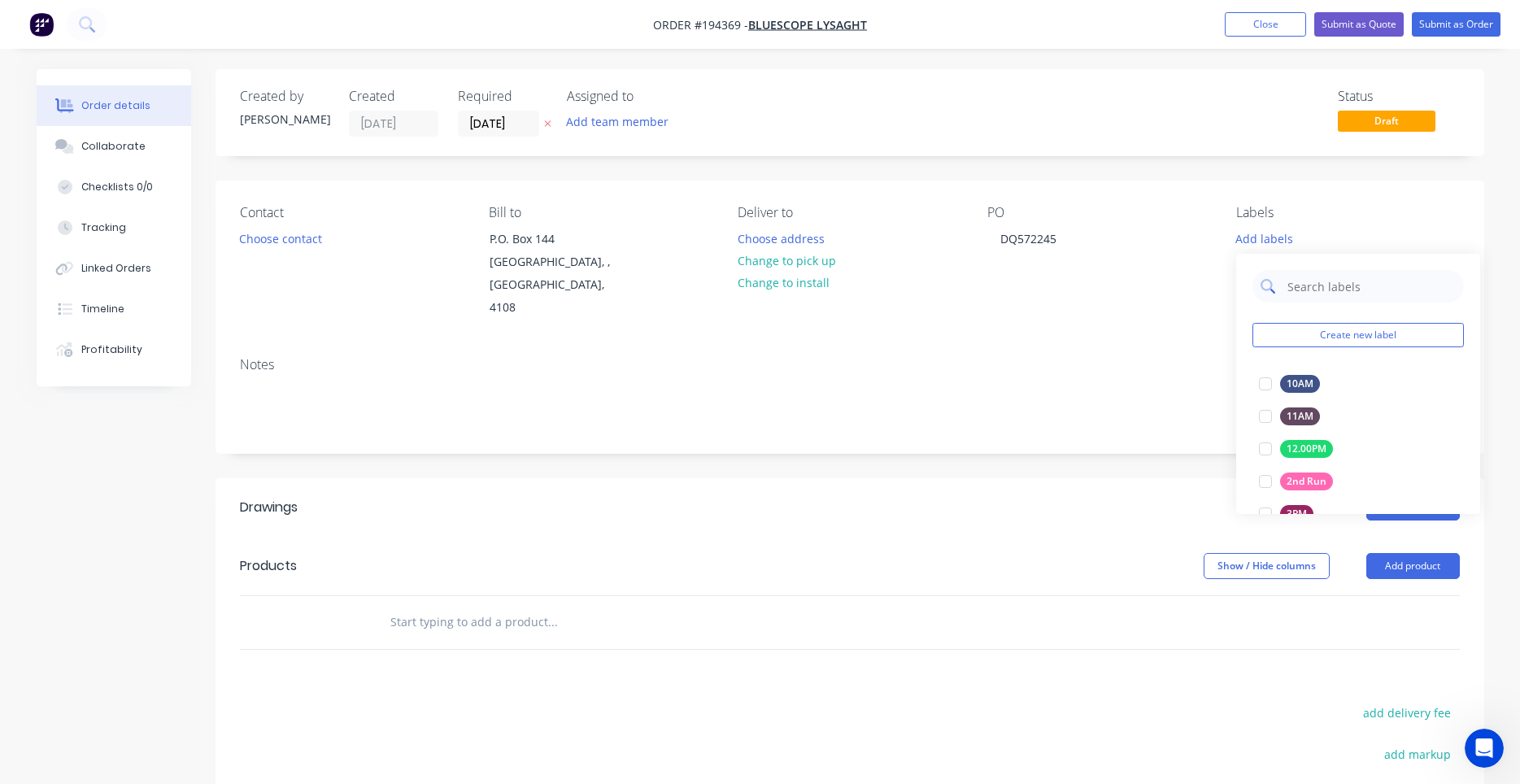
click at [1308, 272] on input "text" at bounding box center [1371, 285] width 170 height 33
type input "aca"
click at [1260, 383] on div at bounding box center [1265, 384] width 33 height 33
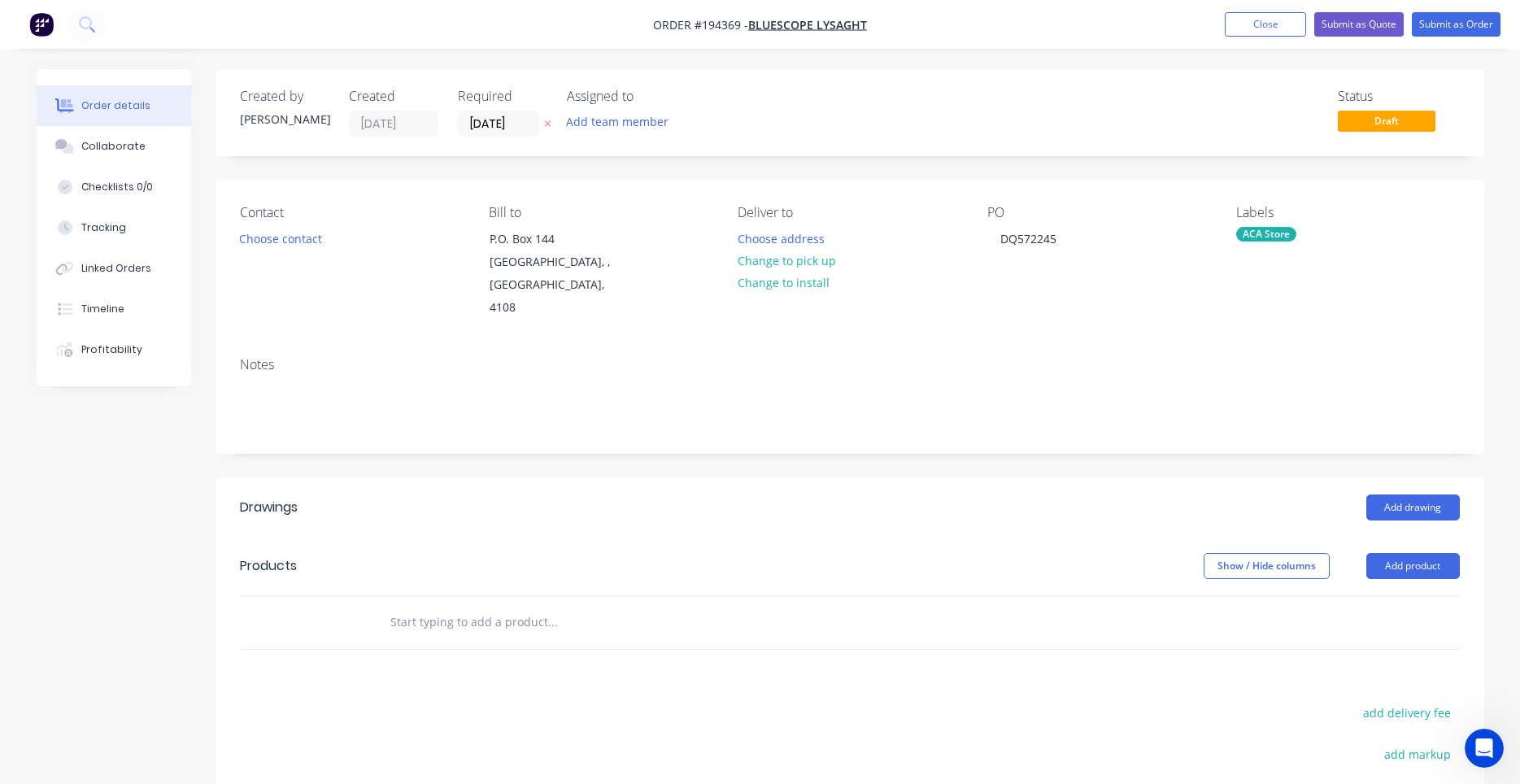
click at [1109, 323] on div "Contact Choose contact Bill to P.O. Box 144 Archerfield, , Australia, 4108 Deli…" at bounding box center [850, 316] width 1269 height 272
click at [804, 240] on button "Choose address" at bounding box center [781, 238] width 104 height 22
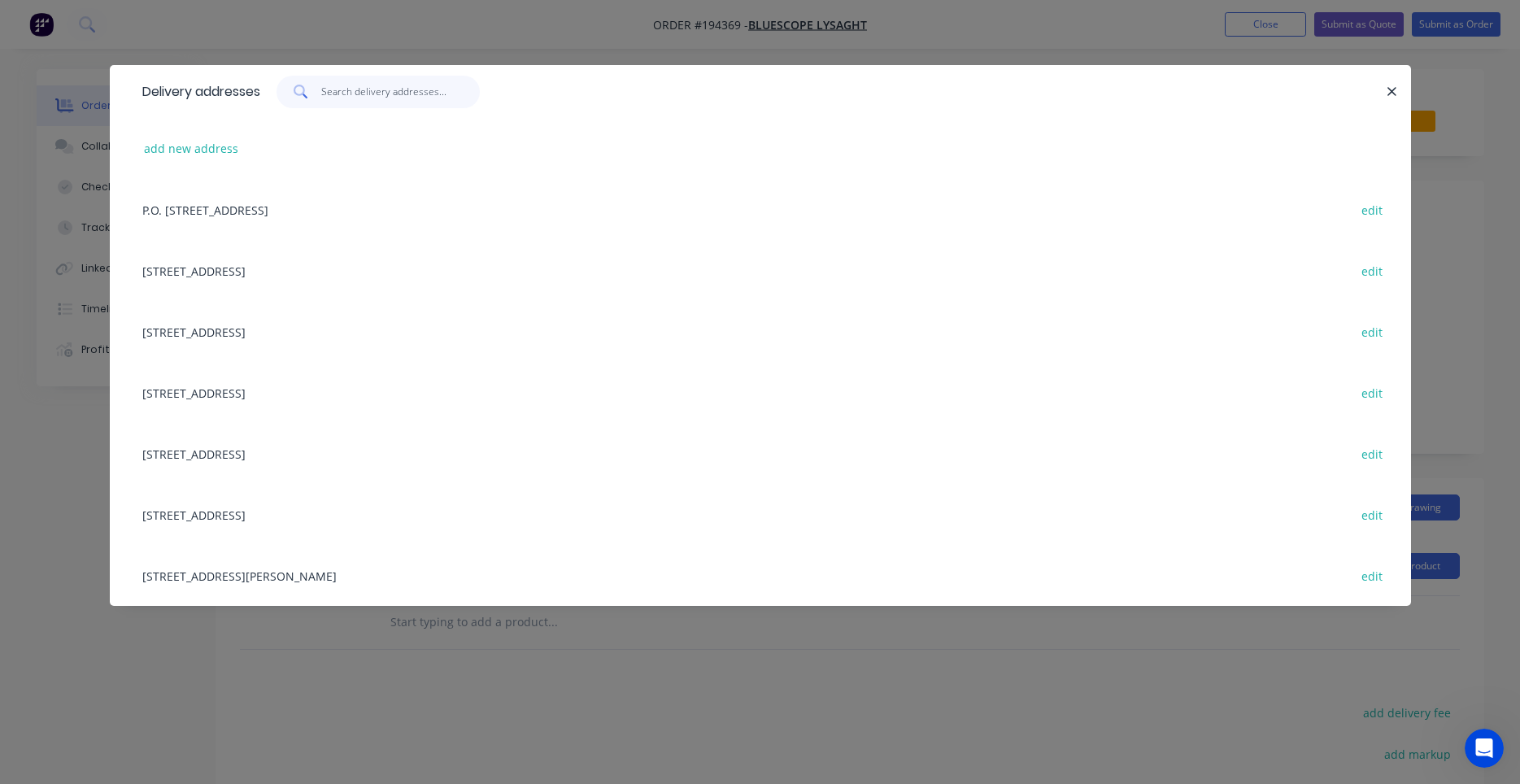
click at [420, 97] on input "text" at bounding box center [400, 92] width 158 height 33
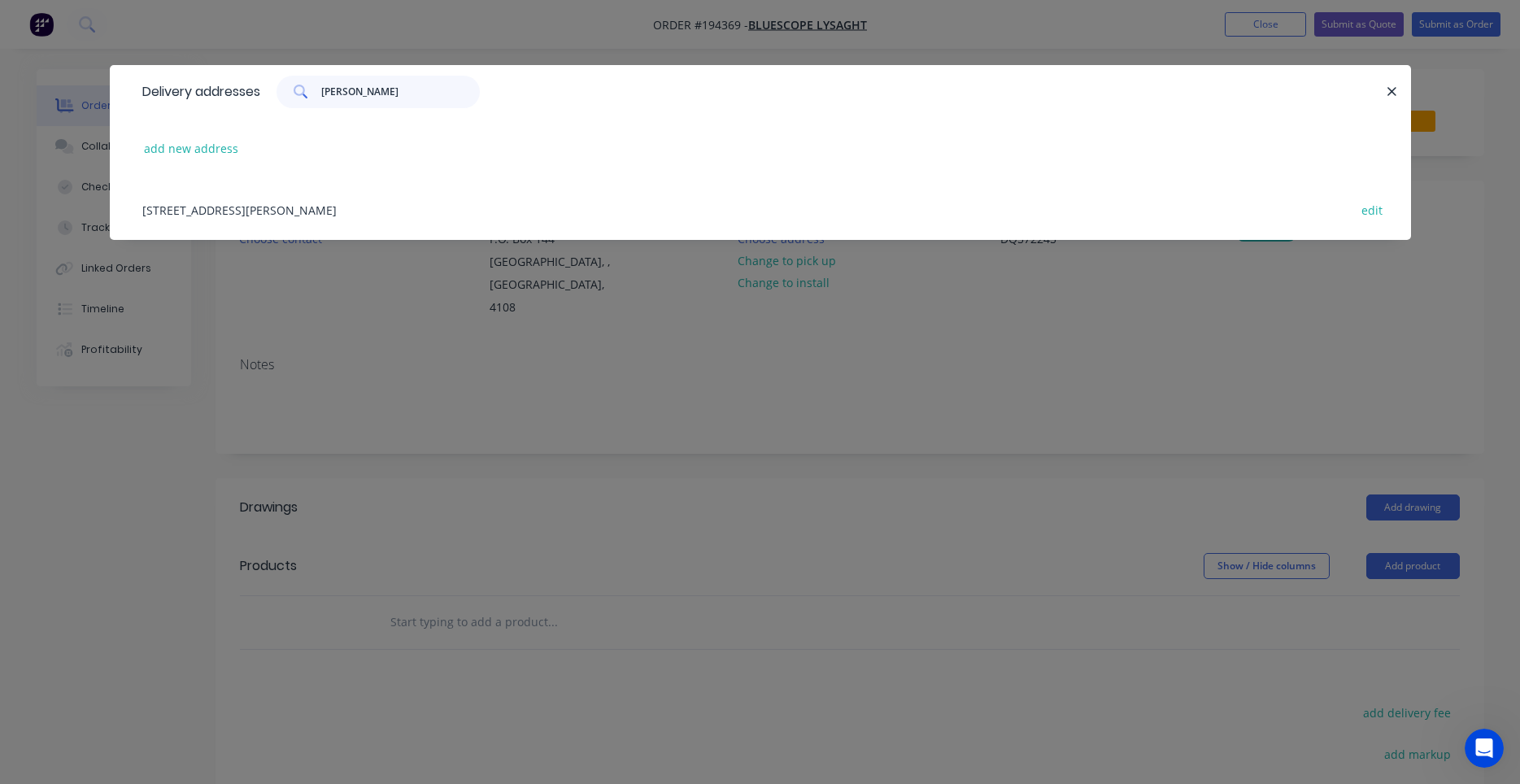
type input "kerry"
click at [442, 205] on div "UNIT 4, 125 KERRY RD, (STORE), ARCHERFIELD, Queensland, Australia, 4108 edit" at bounding box center [760, 209] width 1252 height 61
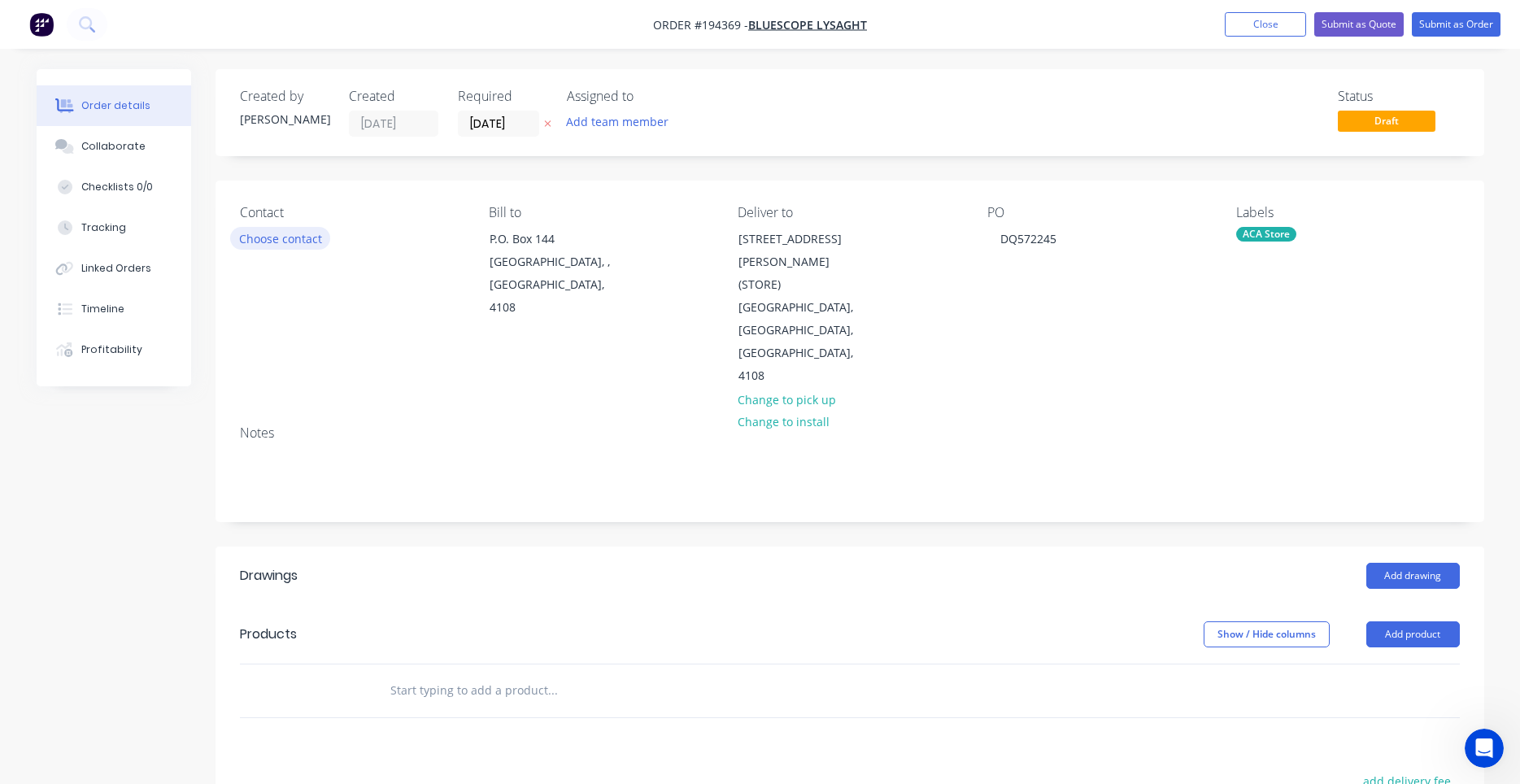
click at [278, 242] on button "Choose contact" at bounding box center [279, 238] width 100 height 22
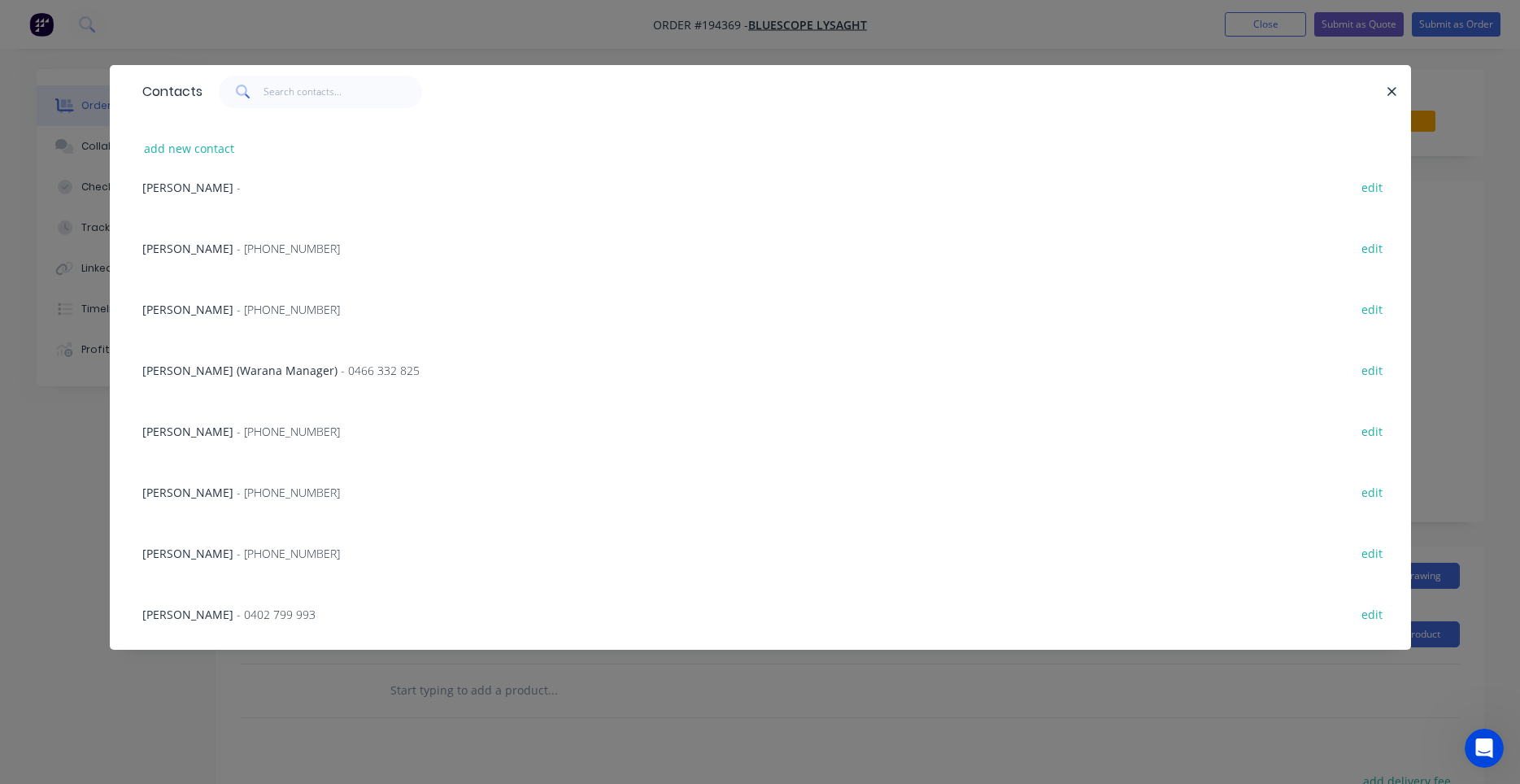
scroll to position [155, 0]
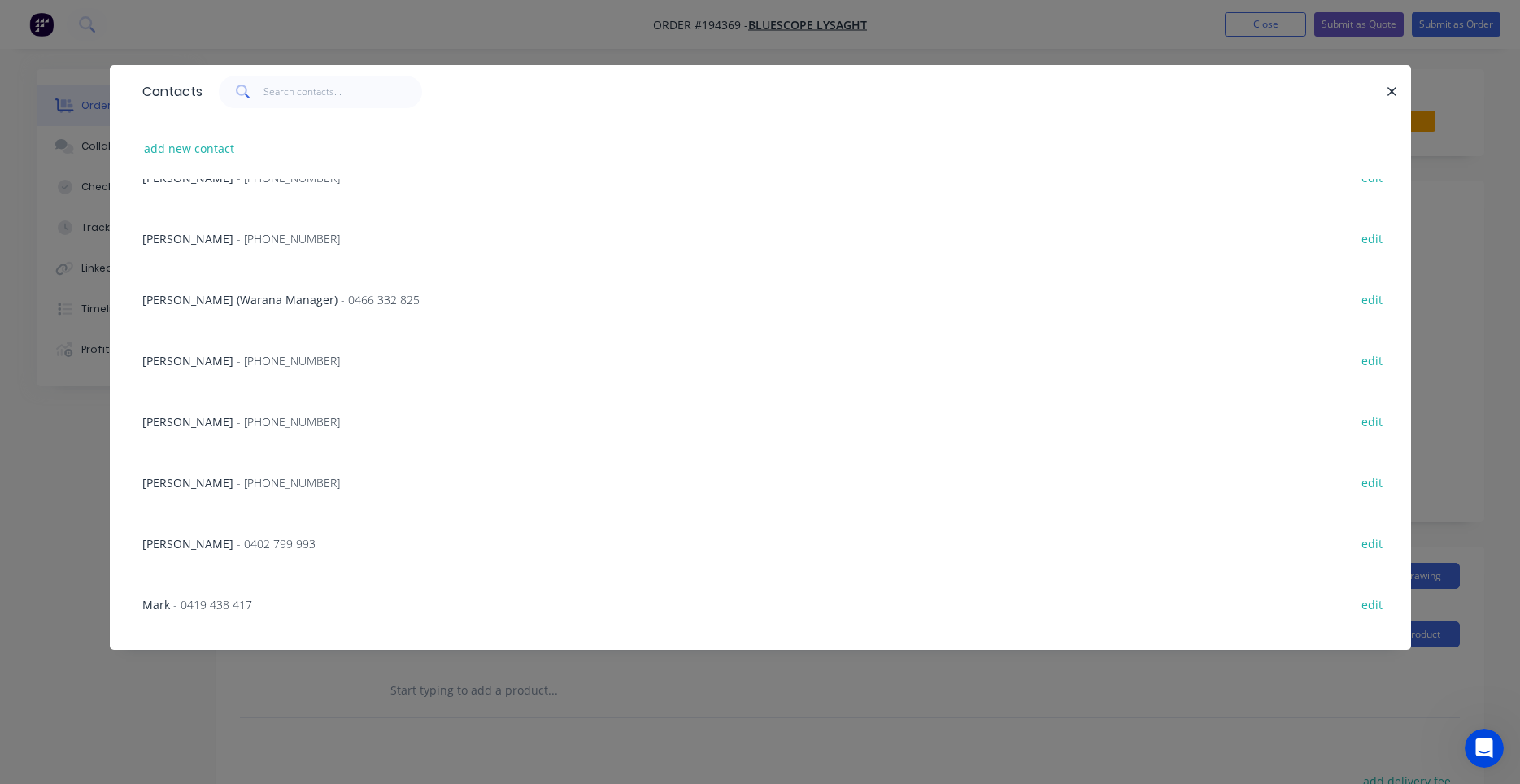
click at [280, 487] on span "- (07) 3365 7736" at bounding box center [288, 482] width 103 height 15
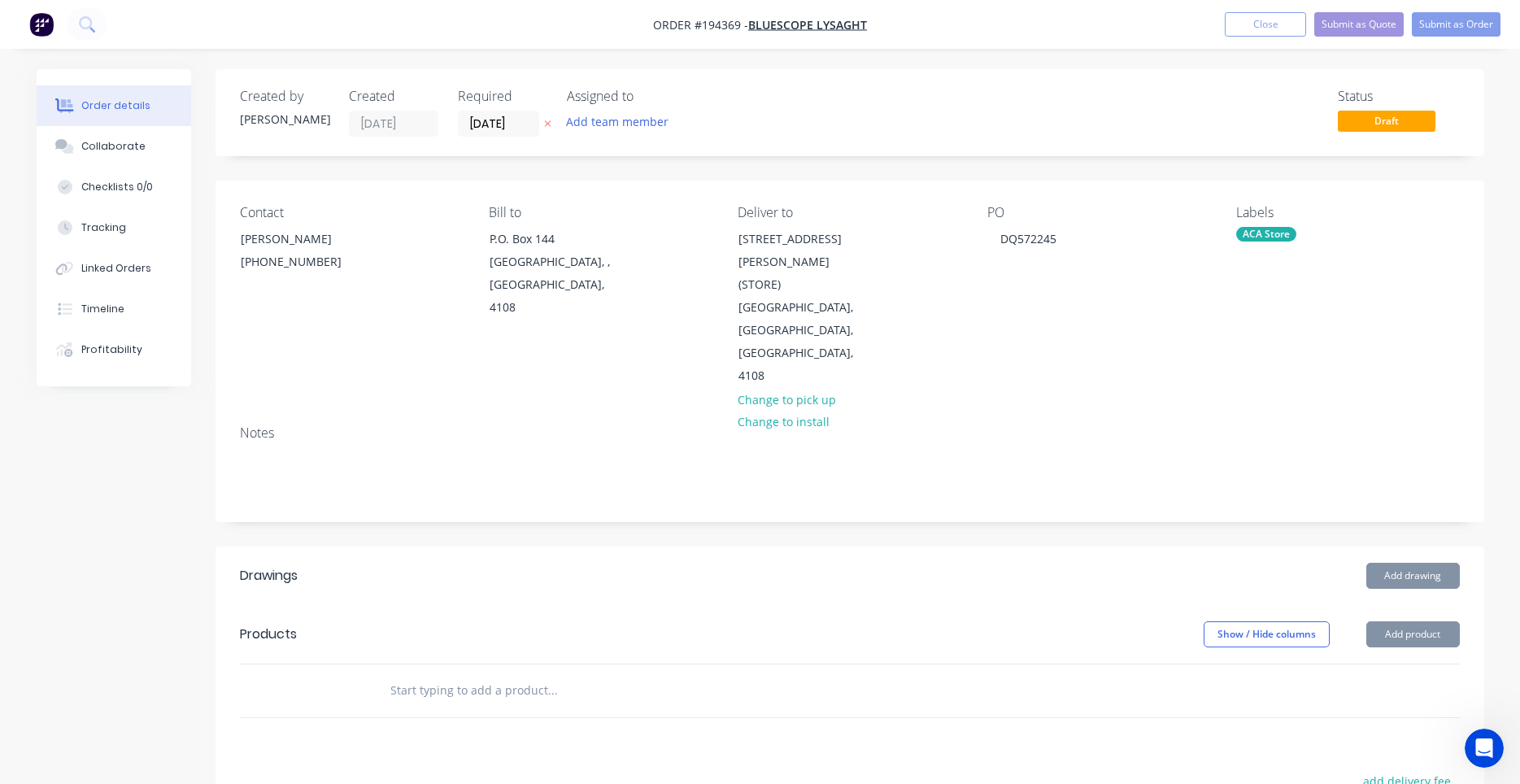
click at [280, 487] on div "Created by Darryn Created 01/10/25 Required 03/10/25 Assigned to Add team membe…" at bounding box center [850, 588] width 1269 height 1039
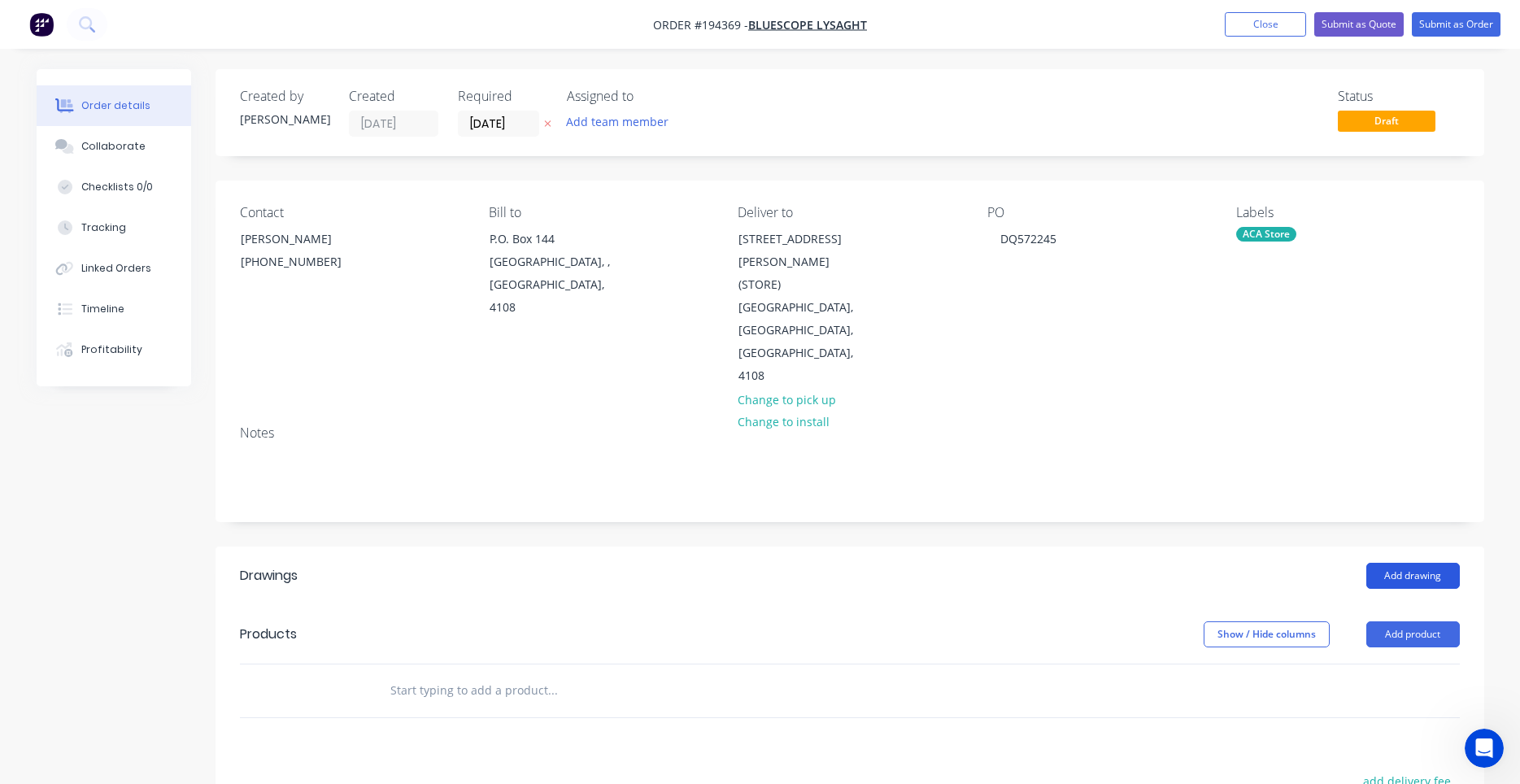
click at [1385, 562] on button "Add drawing" at bounding box center [1413, 575] width 94 height 26
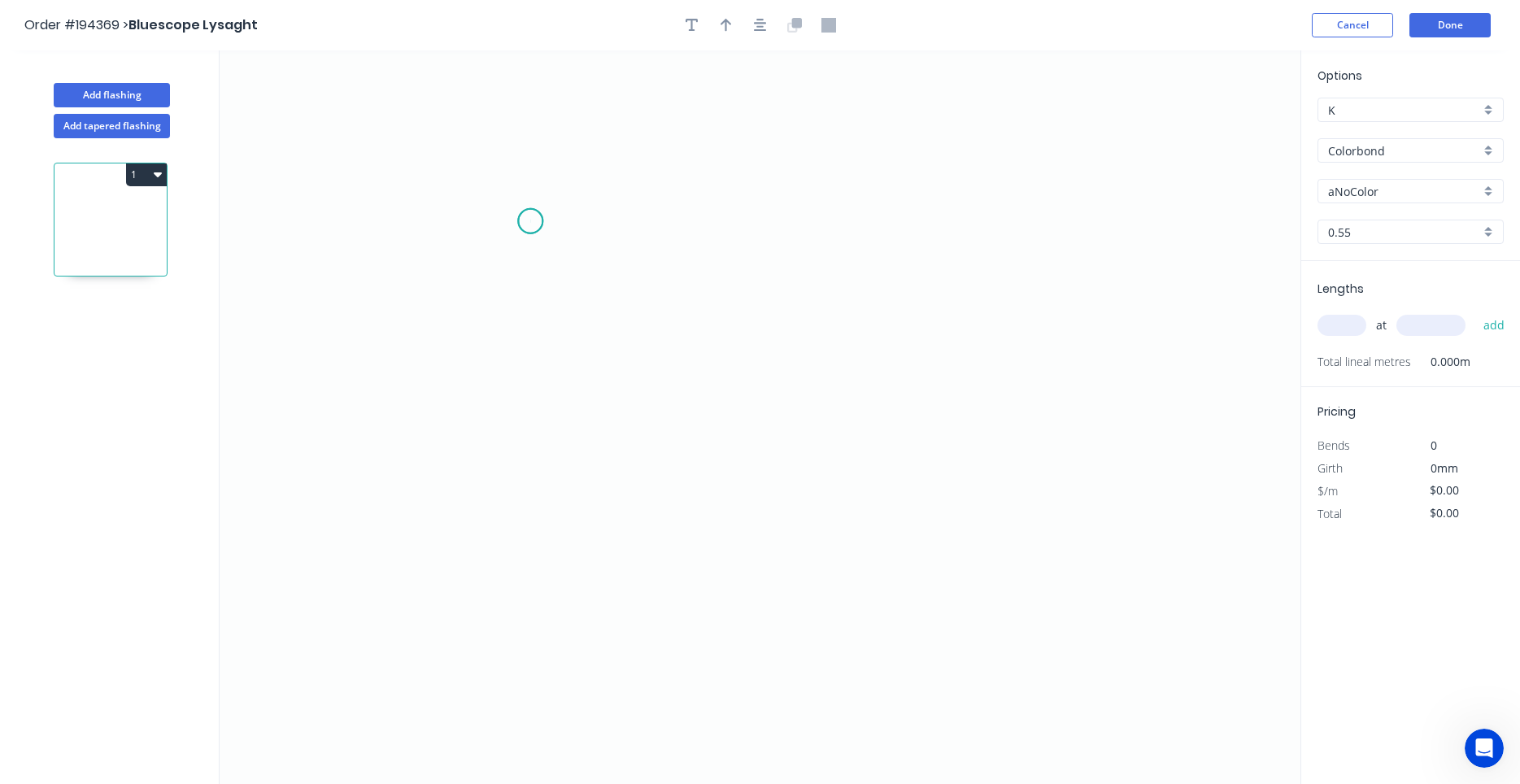
click at [531, 221] on icon "0" at bounding box center [760, 417] width 1081 height 734
click at [542, 442] on icon "0" at bounding box center [760, 417] width 1081 height 734
click at [627, 438] on icon "0 ?" at bounding box center [760, 417] width 1081 height 734
click at [635, 709] on icon "0 ? ?" at bounding box center [760, 417] width 1081 height 734
click at [635, 709] on circle at bounding box center [627, 708] width 25 height 25
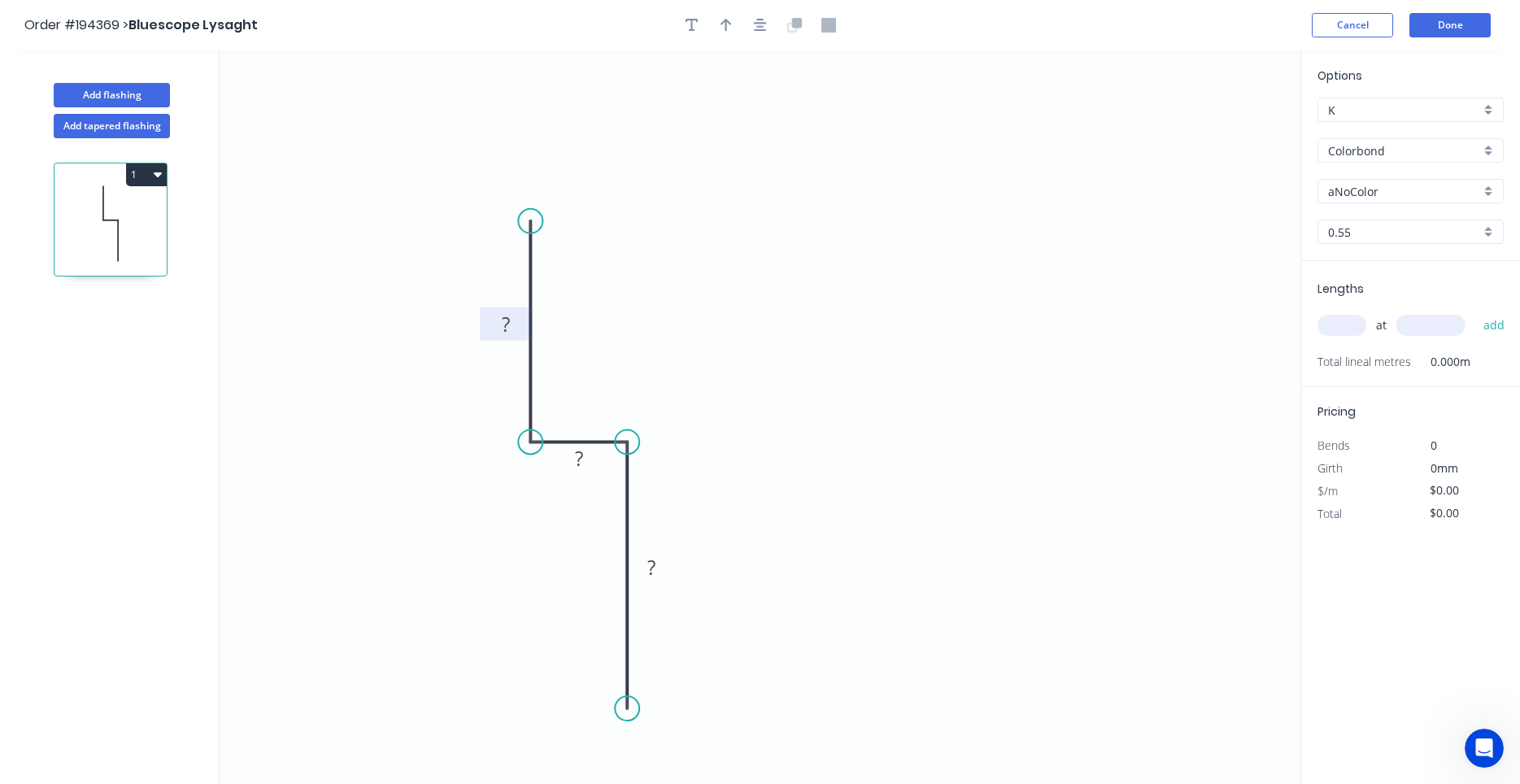
click at [505, 319] on tspan "?" at bounding box center [505, 323] width 8 height 27
click at [670, 680] on div "Crush & Fold" at bounding box center [711, 672] width 164 height 34
click at [610, 688] on tspan "10" at bounding box center [604, 679] width 23 height 27
click at [649, 714] on div "Delete point" at bounding box center [711, 705] width 164 height 34
click at [625, 442] on circle at bounding box center [627, 442] width 25 height 25
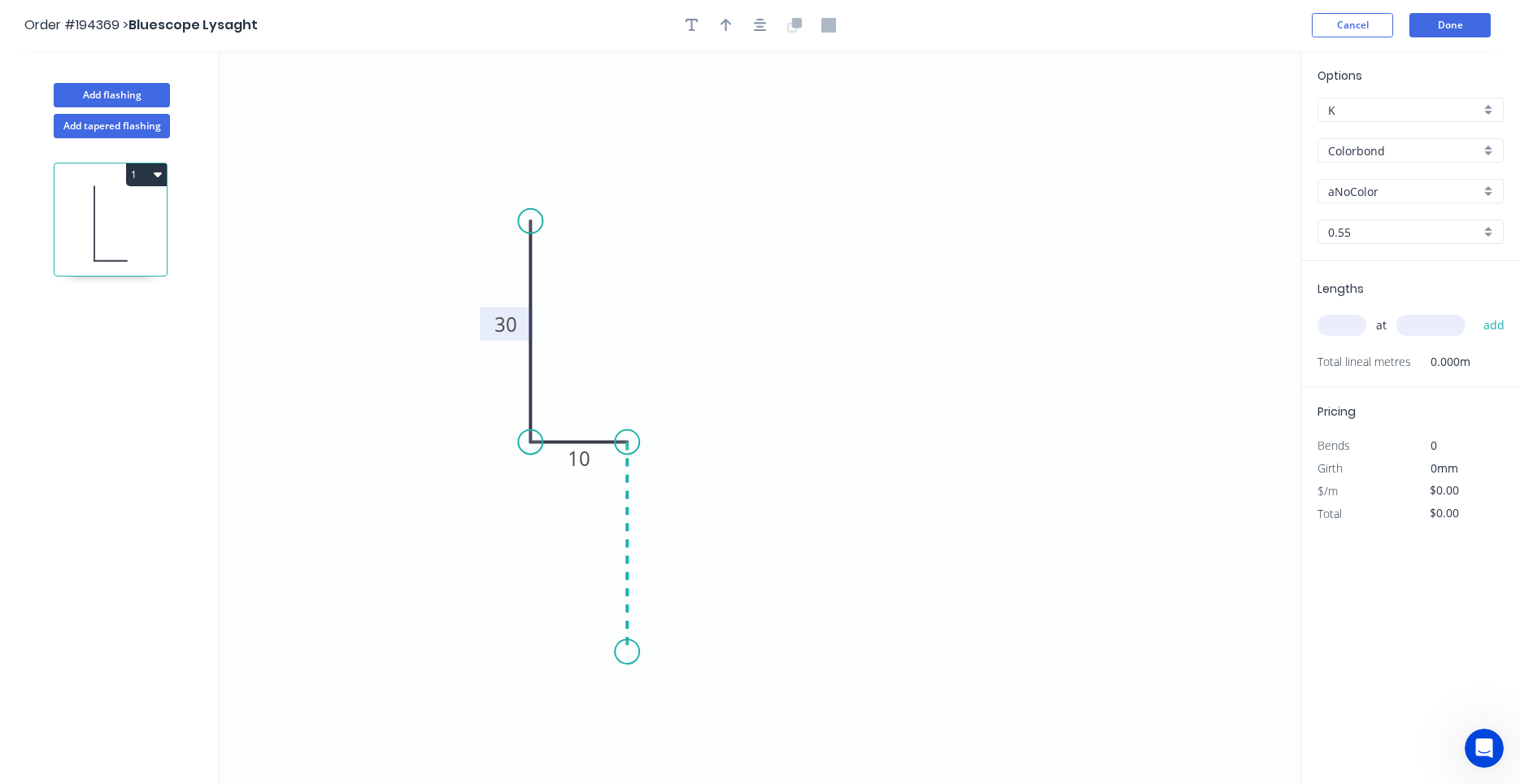
click at [632, 658] on icon "0 30 10" at bounding box center [760, 417] width 1081 height 734
click at [632, 658] on circle at bounding box center [627, 657] width 25 height 25
click at [647, 562] on icon "0 30 10 ?" at bounding box center [760, 417] width 1081 height 734
click at [653, 548] on tspan "?" at bounding box center [651, 542] width 8 height 27
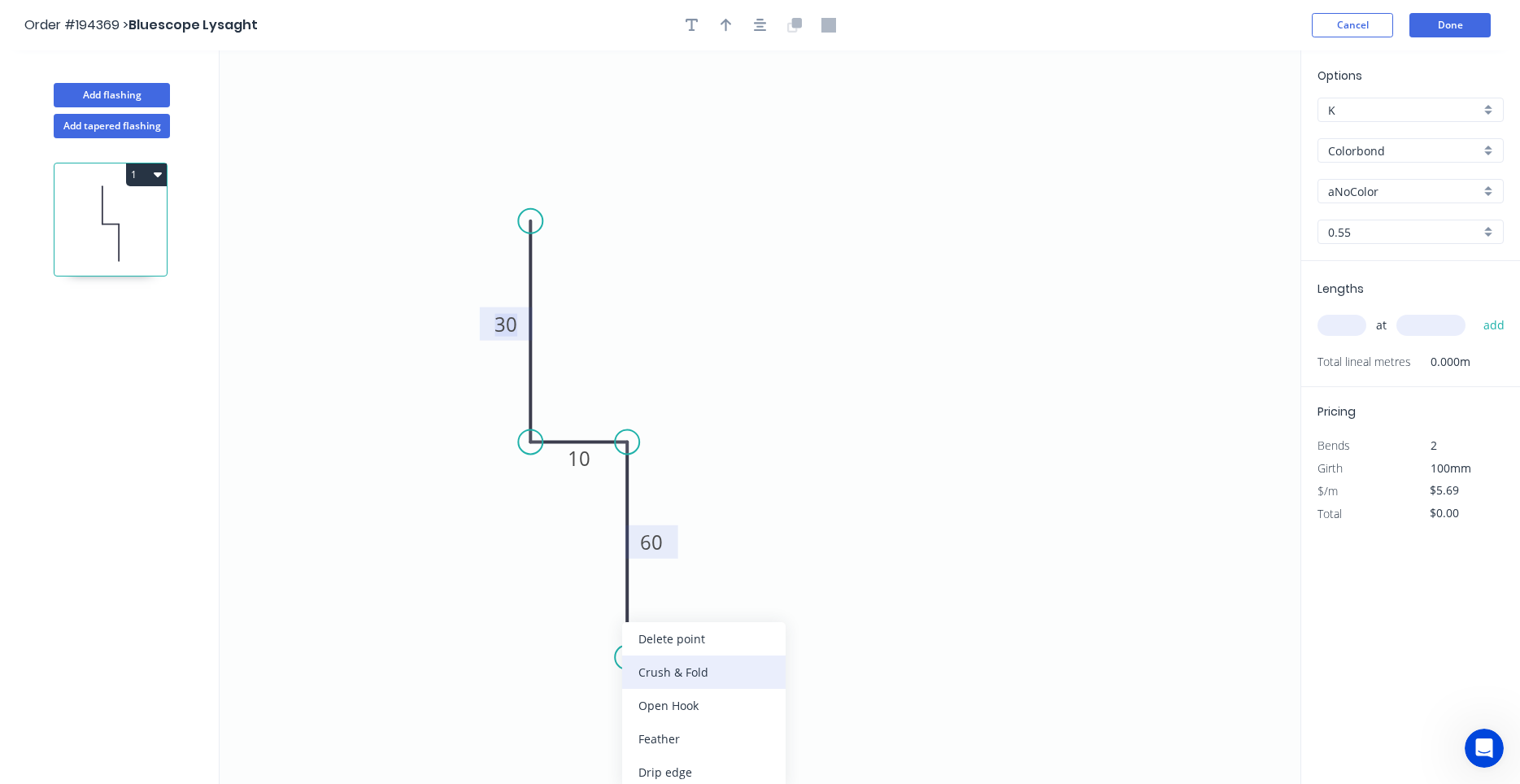
click at [645, 674] on div "Crush & Fold" at bounding box center [704, 672] width 164 height 34
type input "$8.97"
click at [614, 628] on tspan "10" at bounding box center [604, 628] width 23 height 27
click at [1349, 319] on input "text" at bounding box center [1341, 325] width 49 height 21
type input "1"
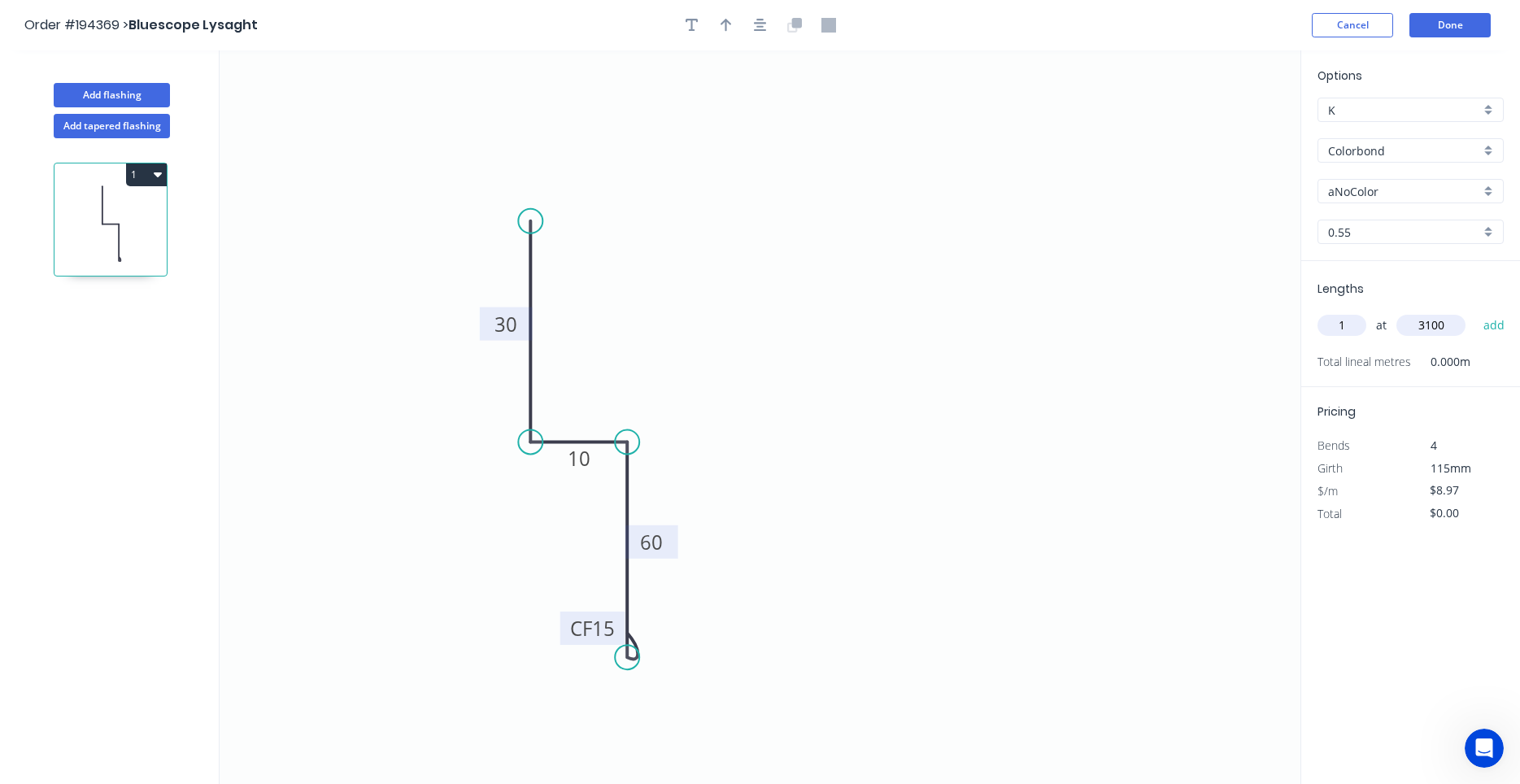
type input "3100"
click at [1475, 311] on button "add" at bounding box center [1493, 324] width 38 height 27
type input "$27.81"
click at [1383, 194] on input "aNoColor" at bounding box center [1404, 191] width 152 height 17
click at [1353, 215] on div "Monument" at bounding box center [1410, 222] width 185 height 28
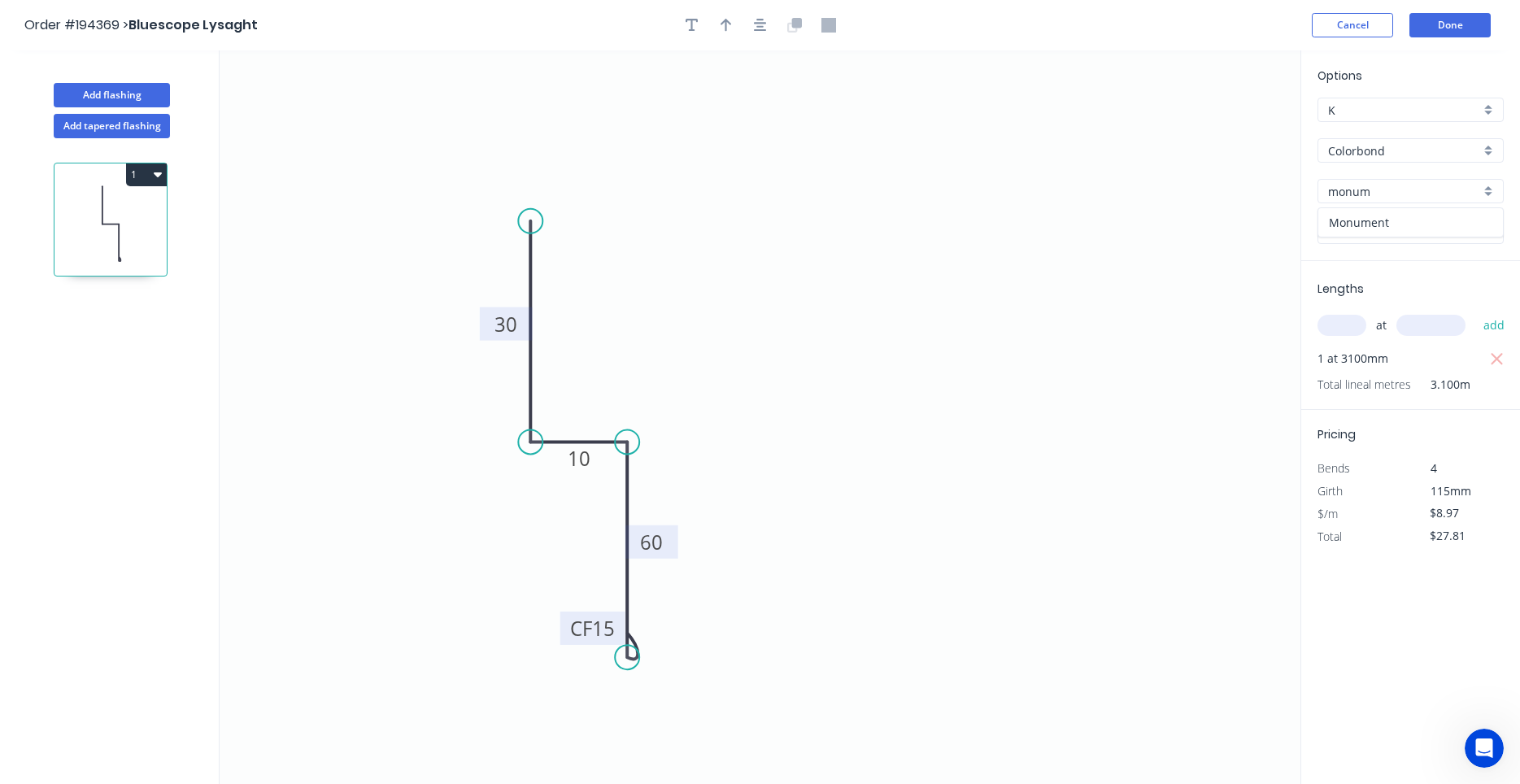
type input "Monument"
click at [750, 26] on button "button" at bounding box center [760, 26] width 25 height 25
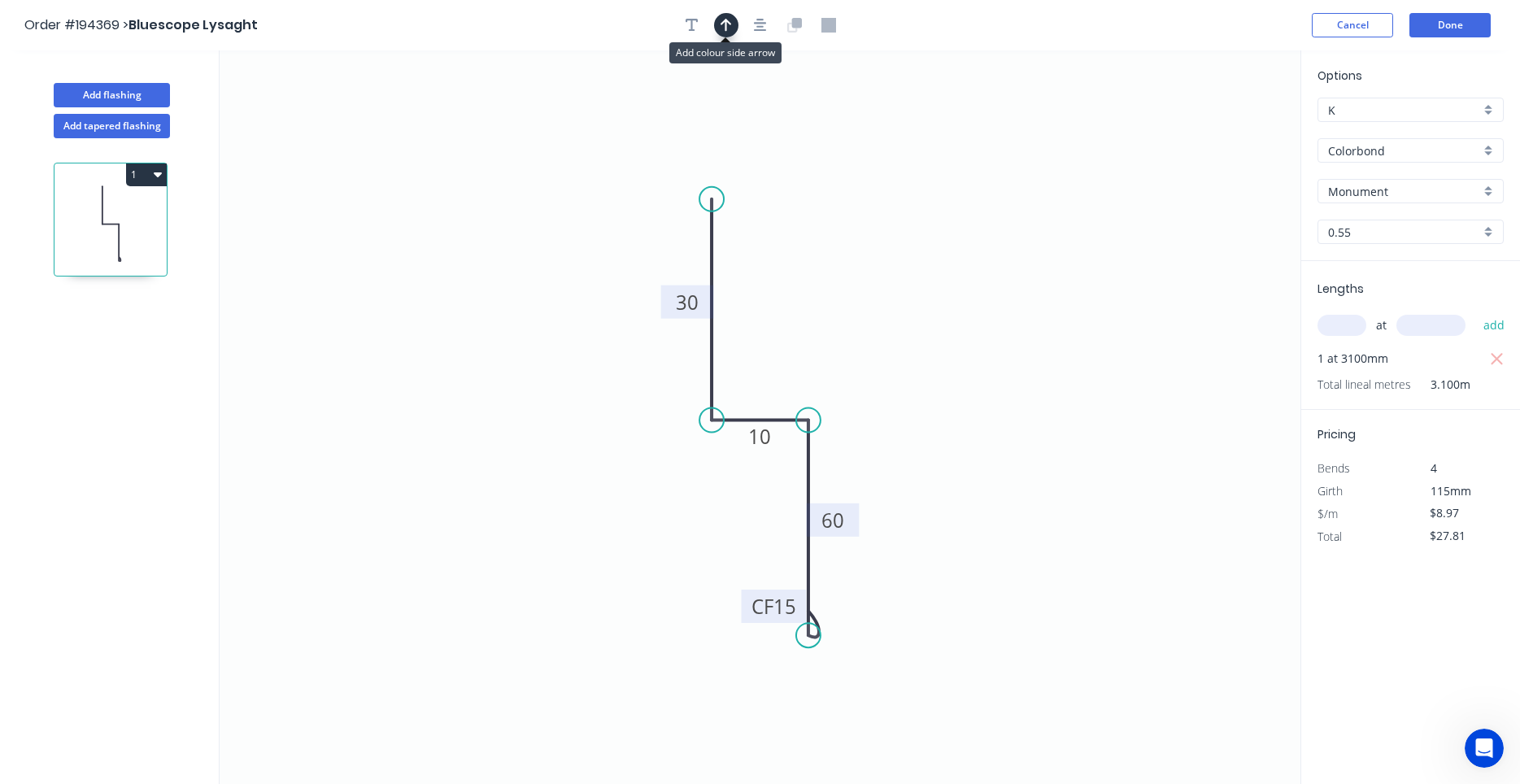
click at [734, 31] on button "button" at bounding box center [727, 26] width 25 height 25
click at [1215, 129] on icon at bounding box center [1218, 112] width 15 height 52
click at [1215, 129] on icon "0 30 10 CF 15 60" at bounding box center [760, 417] width 1081 height 734
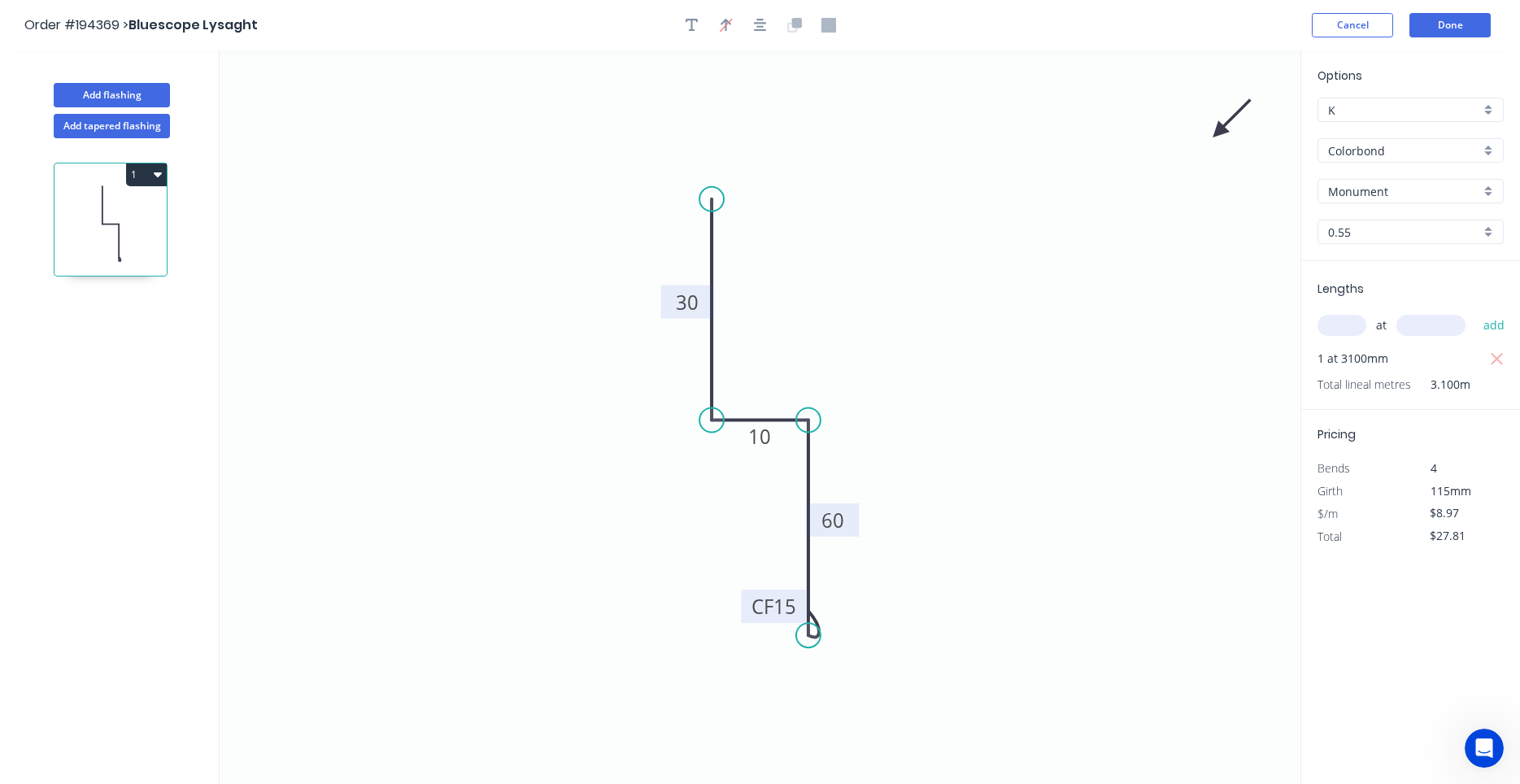
click at [1215, 129] on icon "0 30 10 CF 15 60" at bounding box center [760, 417] width 1081 height 734
click at [1211, 126] on icon "0 30 10 CF 15 60" at bounding box center [760, 417] width 1081 height 734
click at [1214, 128] on icon "0 30 10 CF 15 60" at bounding box center [760, 417] width 1081 height 734
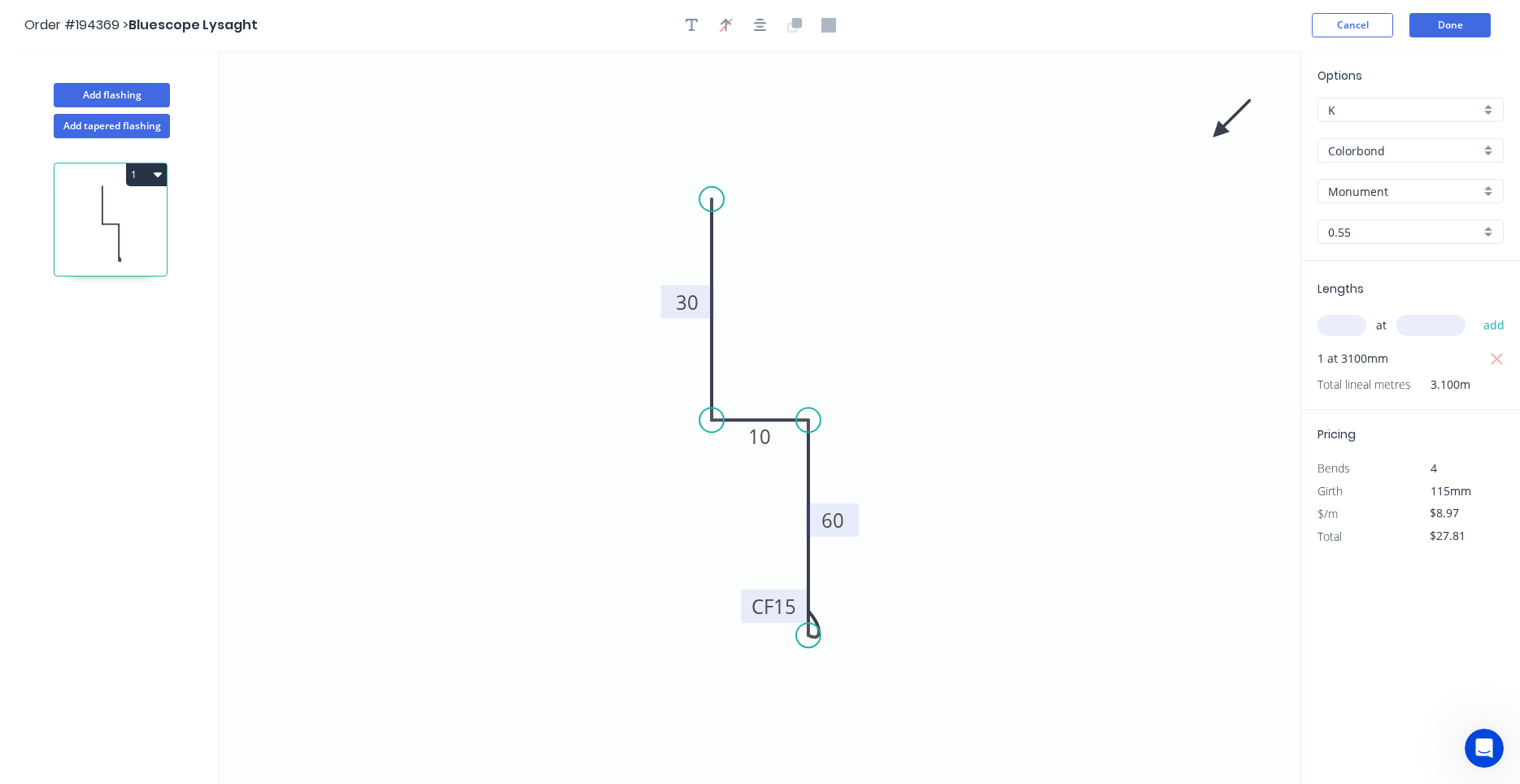
click at [1216, 129] on icon at bounding box center [1232, 118] width 47 height 47
click at [1216, 129] on icon at bounding box center [1236, 132] width 52 height 15
click at [1216, 129] on icon at bounding box center [1218, 150] width 15 height 52
click at [1216, 129] on icon at bounding box center [1204, 144] width 47 height 47
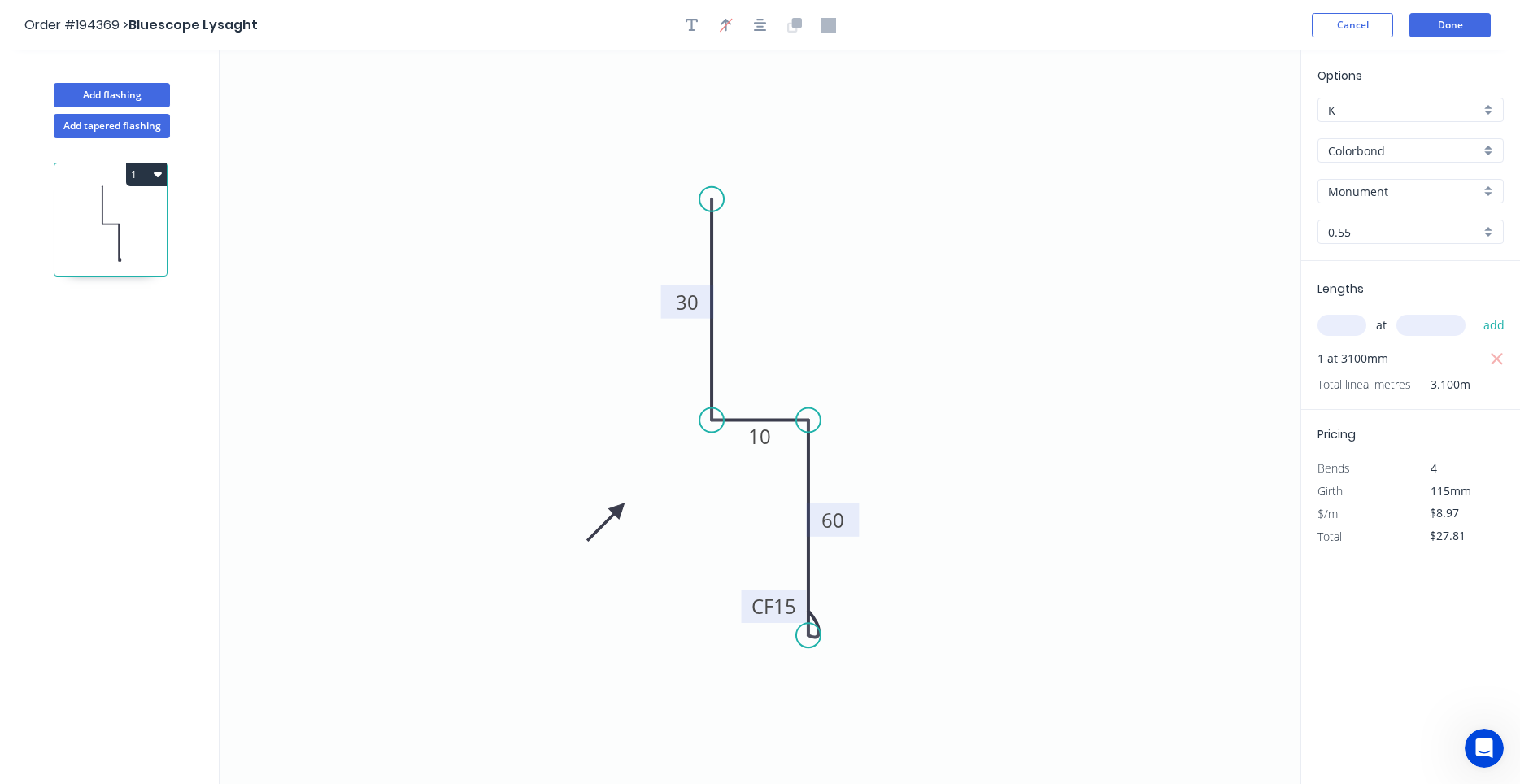
drag, startPoint x: 1216, startPoint y: 129, endPoint x: 619, endPoint y: 509, distance: 707.7
click at [619, 509] on icon at bounding box center [606, 521] width 47 height 47
click at [1440, 31] on button "Done" at bounding box center [1450, 26] width 81 height 25
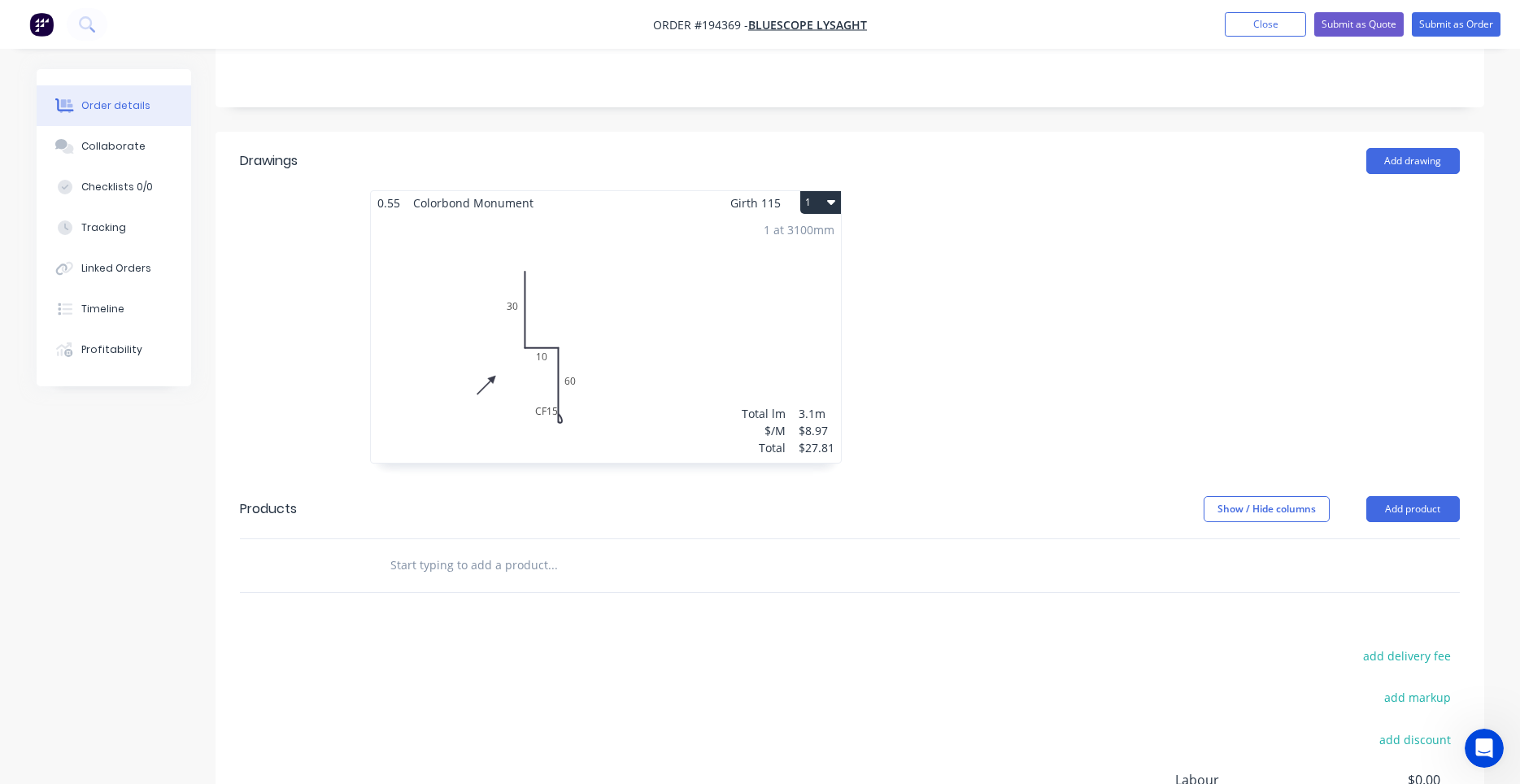
click at [675, 397] on div "1 at 3100mm Total lm $/M Total 3.1m $8.97 $27.81" at bounding box center [606, 339] width 470 height 248
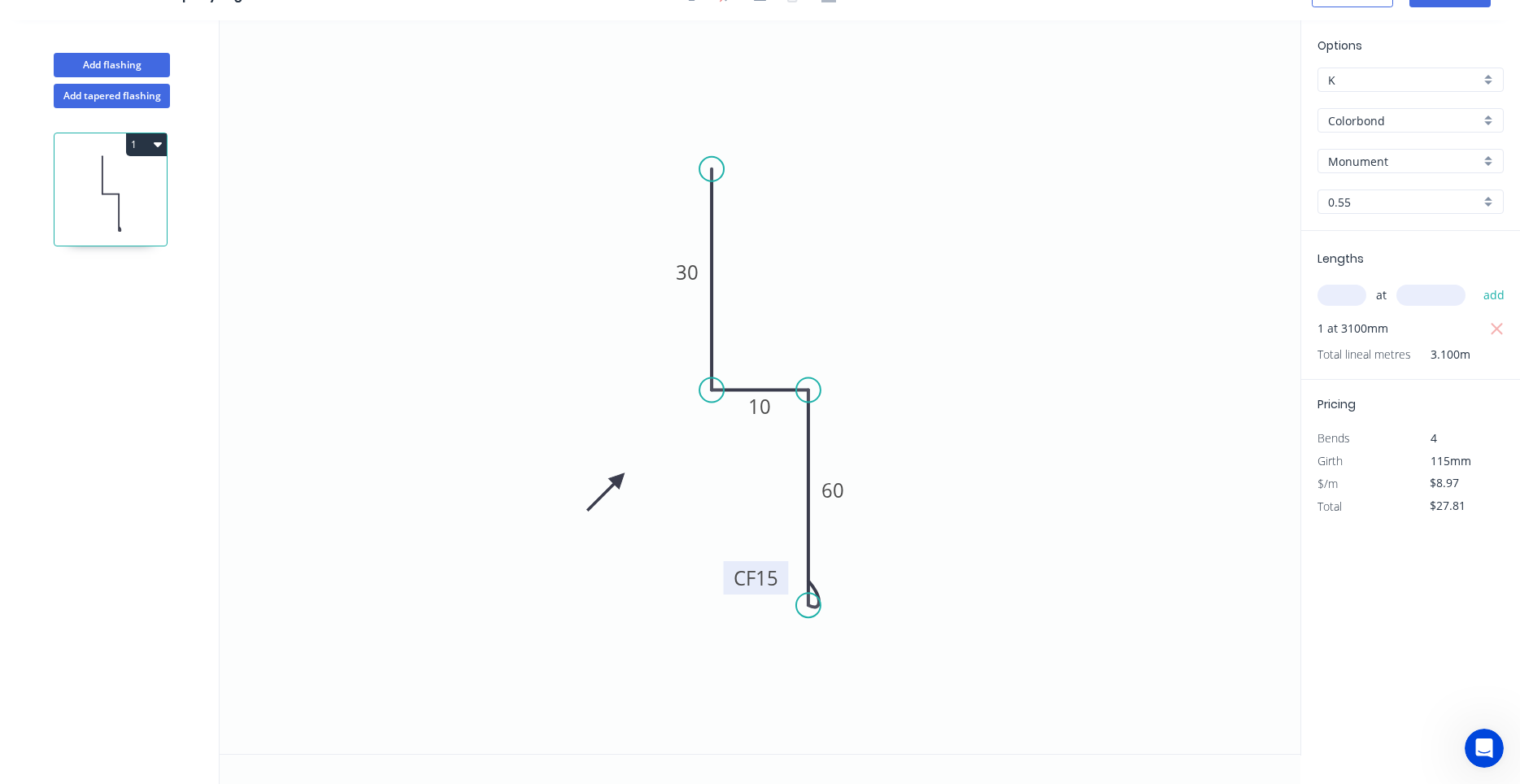
drag, startPoint x: 750, startPoint y: 582, endPoint x: 727, endPoint y: 583, distance: 23.0
click at [727, 583] on rect at bounding box center [757, 578] width 65 height 34
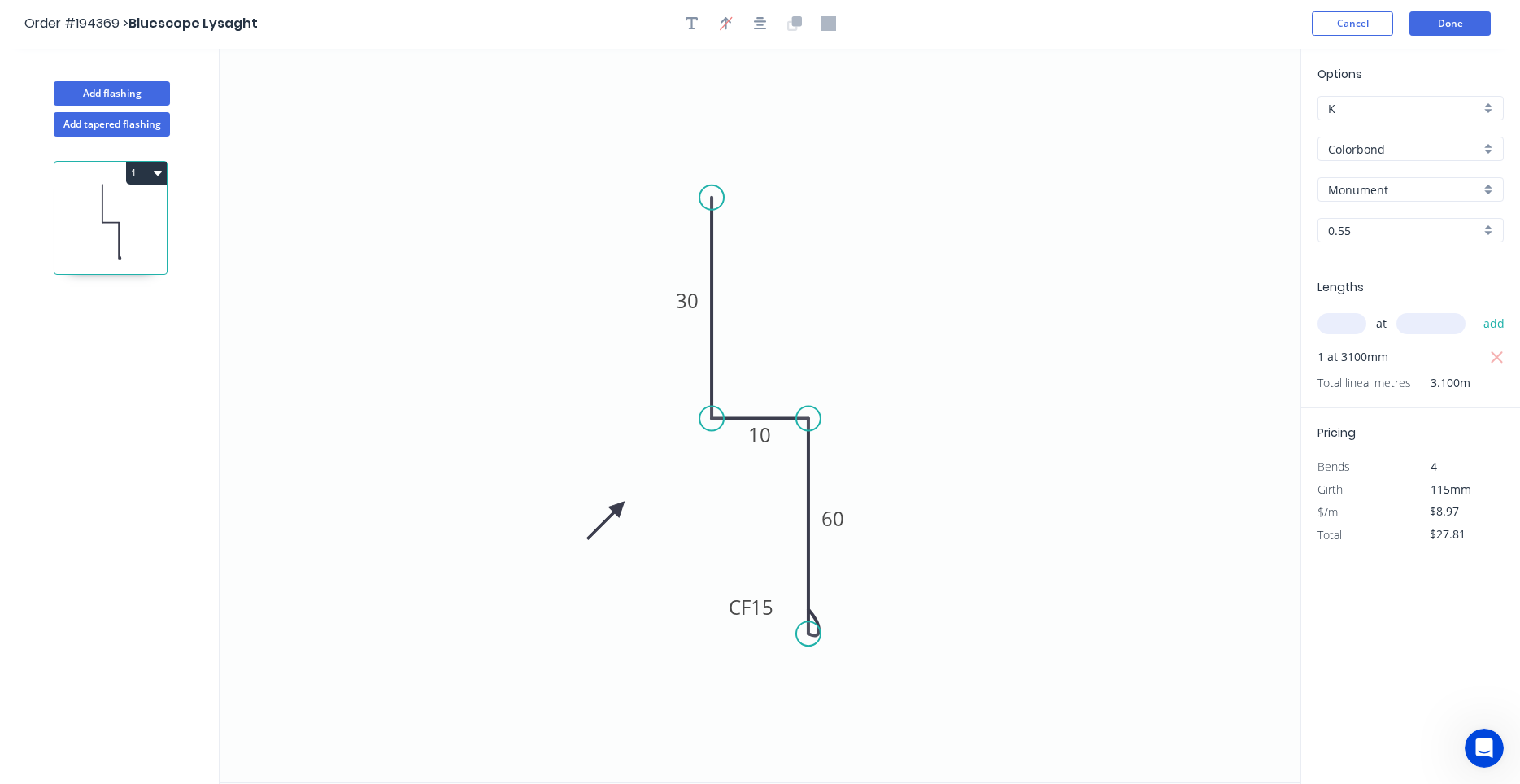
scroll to position [0, 0]
click at [1472, 32] on button "Done" at bounding box center [1450, 26] width 81 height 25
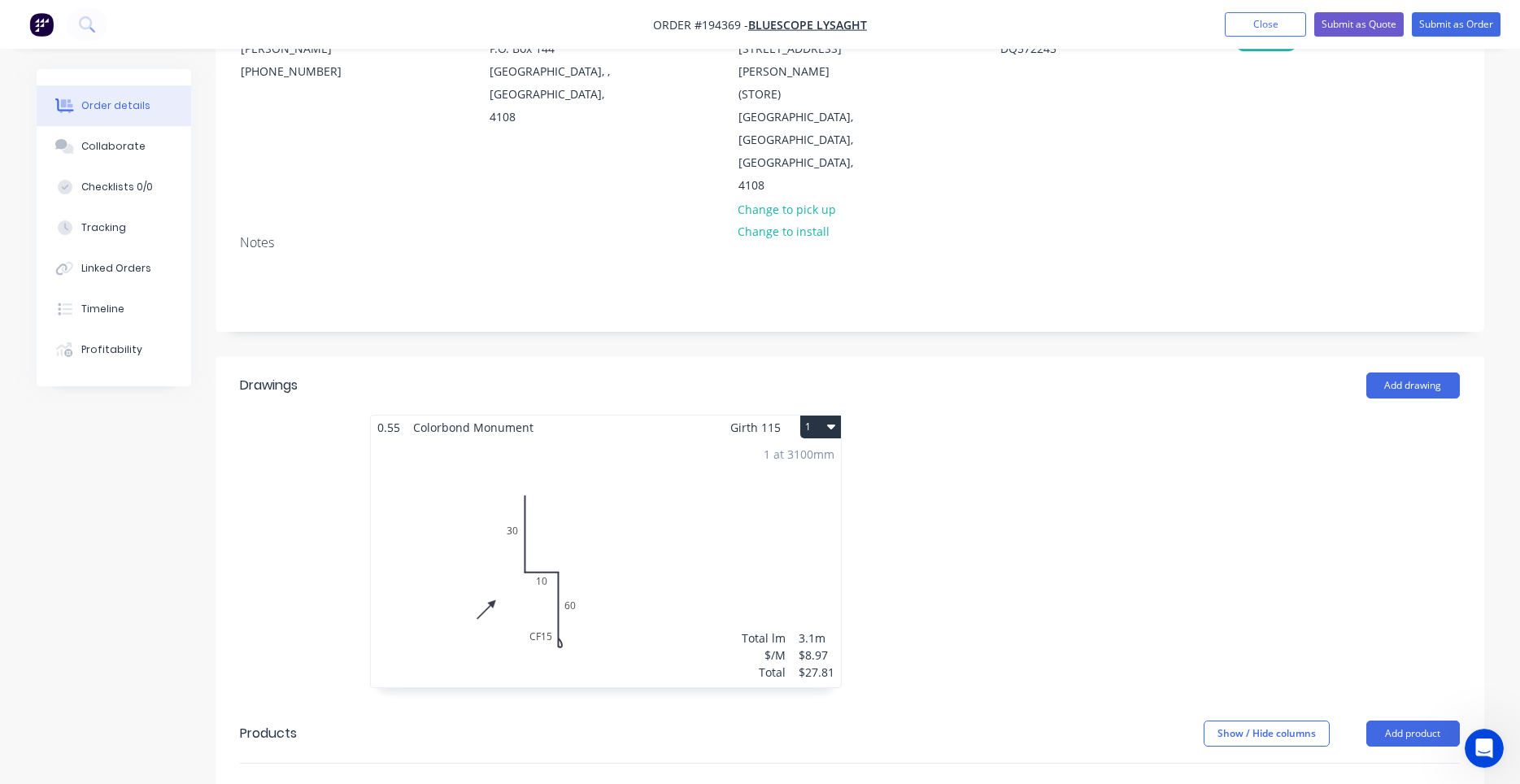
scroll to position [277, 0]
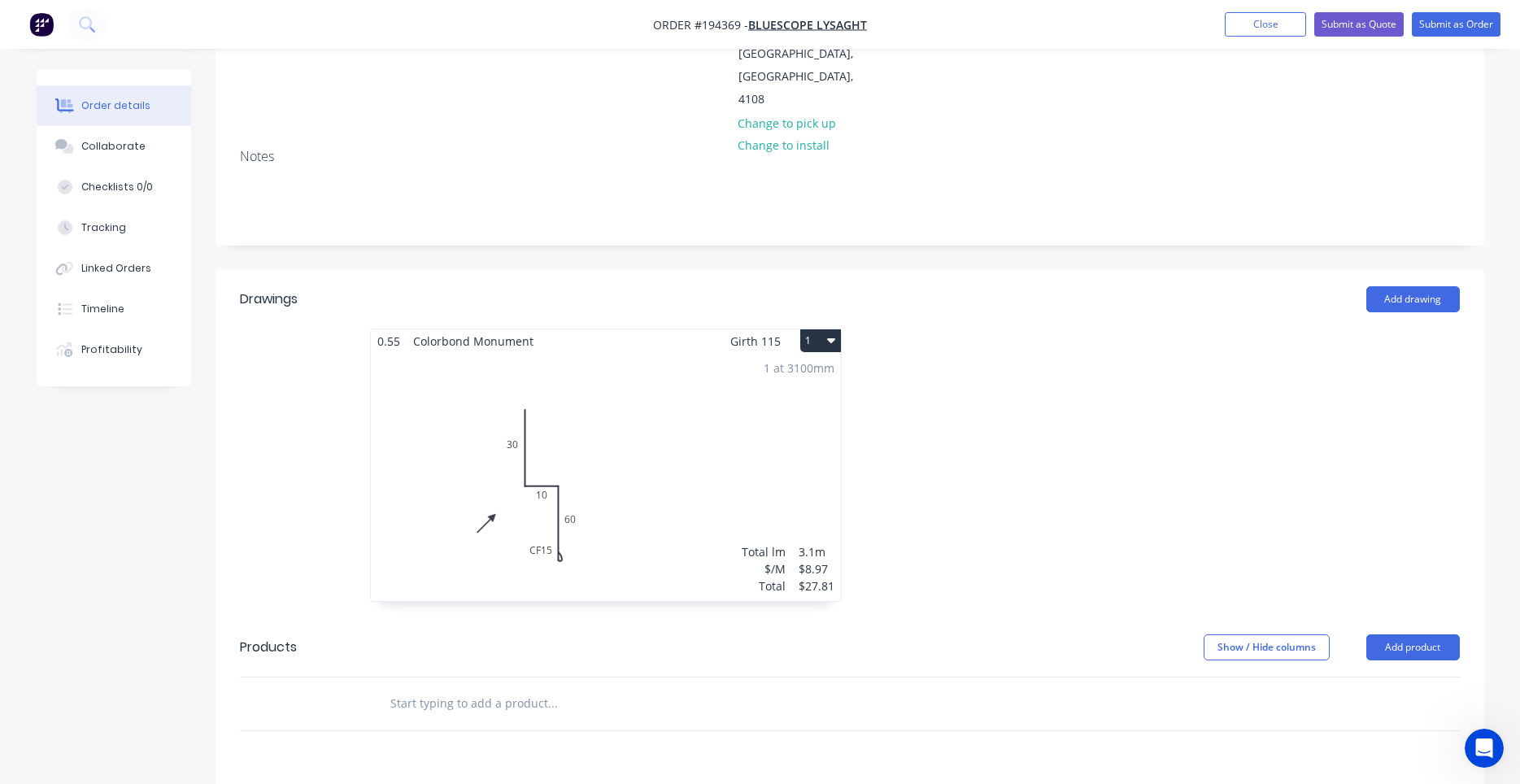
click at [838, 329] on button "1" at bounding box center [821, 340] width 41 height 23
click at [824, 369] on div "Use larger box size" at bounding box center [764, 380] width 126 height 24
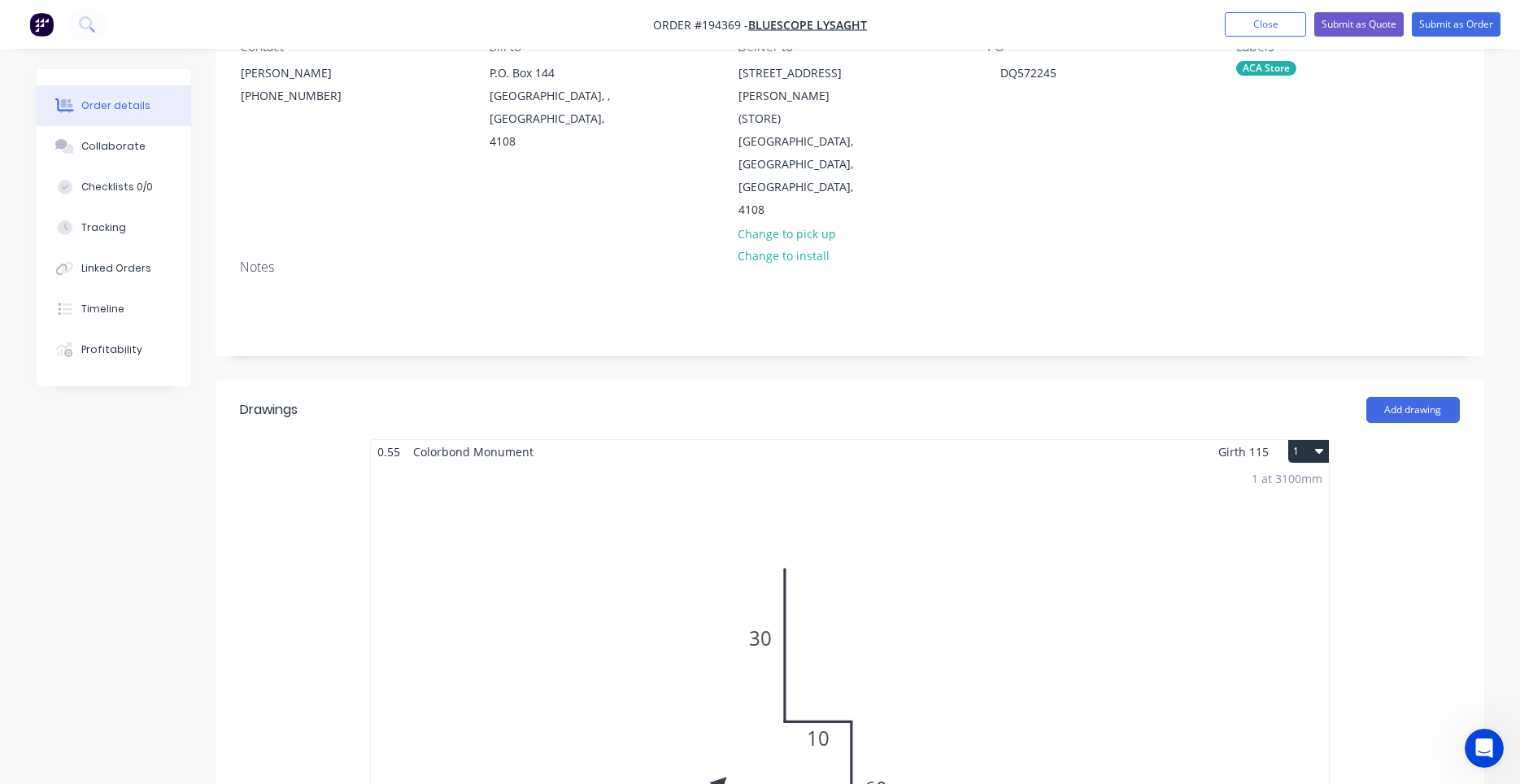
scroll to position [0, 0]
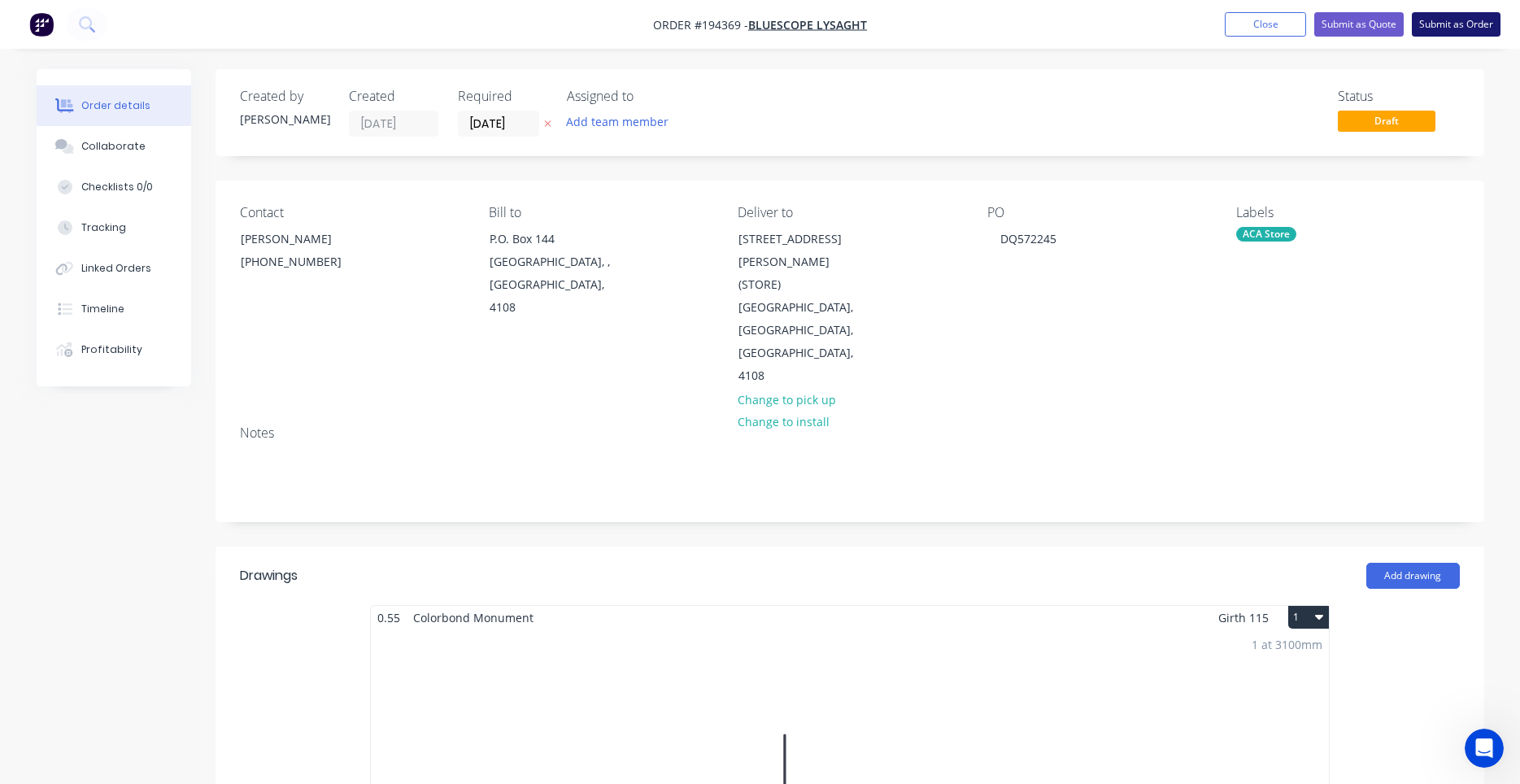
click at [1463, 15] on button "Submit as Order" at bounding box center [1456, 25] width 88 height 25
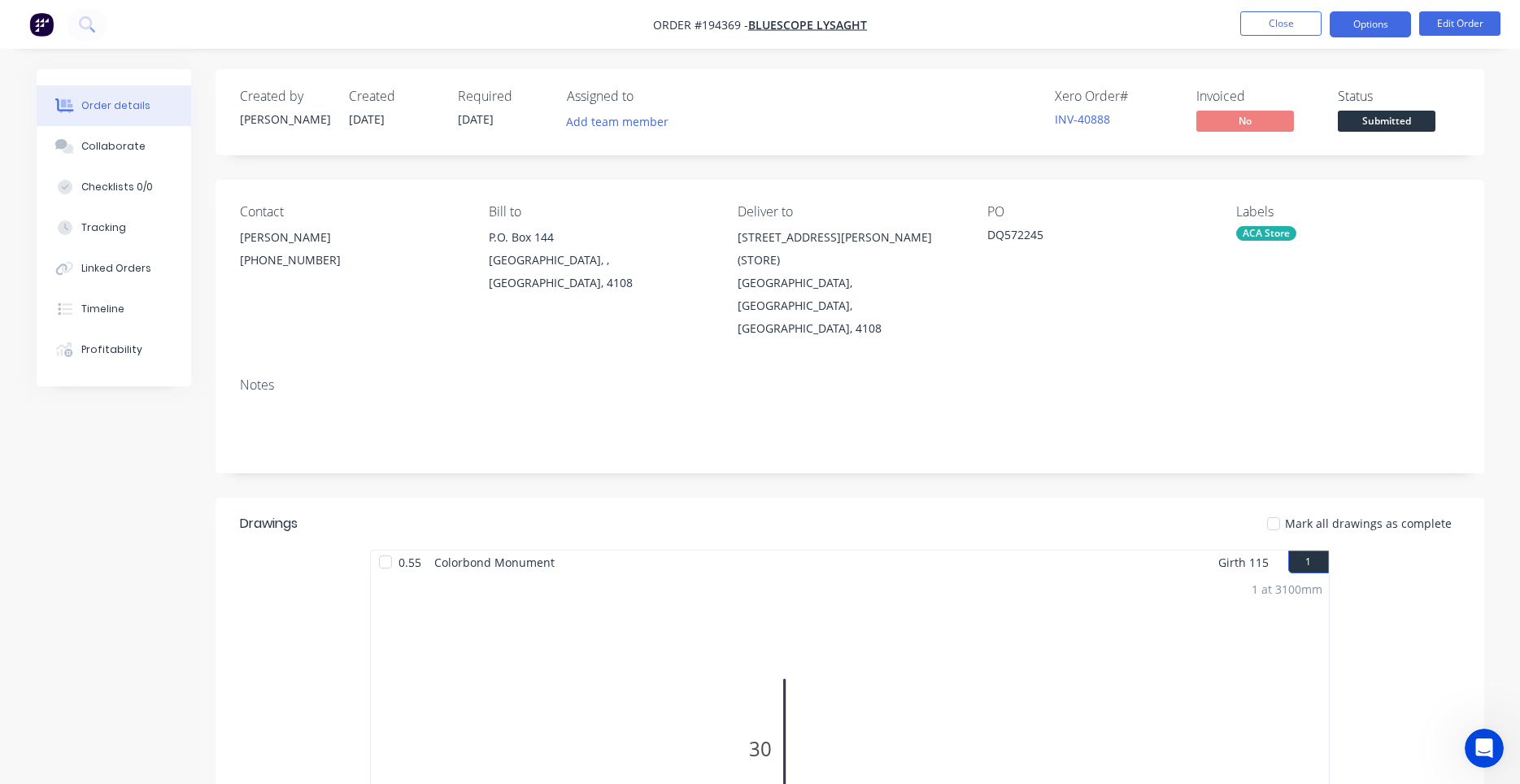
click at [1352, 26] on button "Options" at bounding box center [1371, 24] width 81 height 26
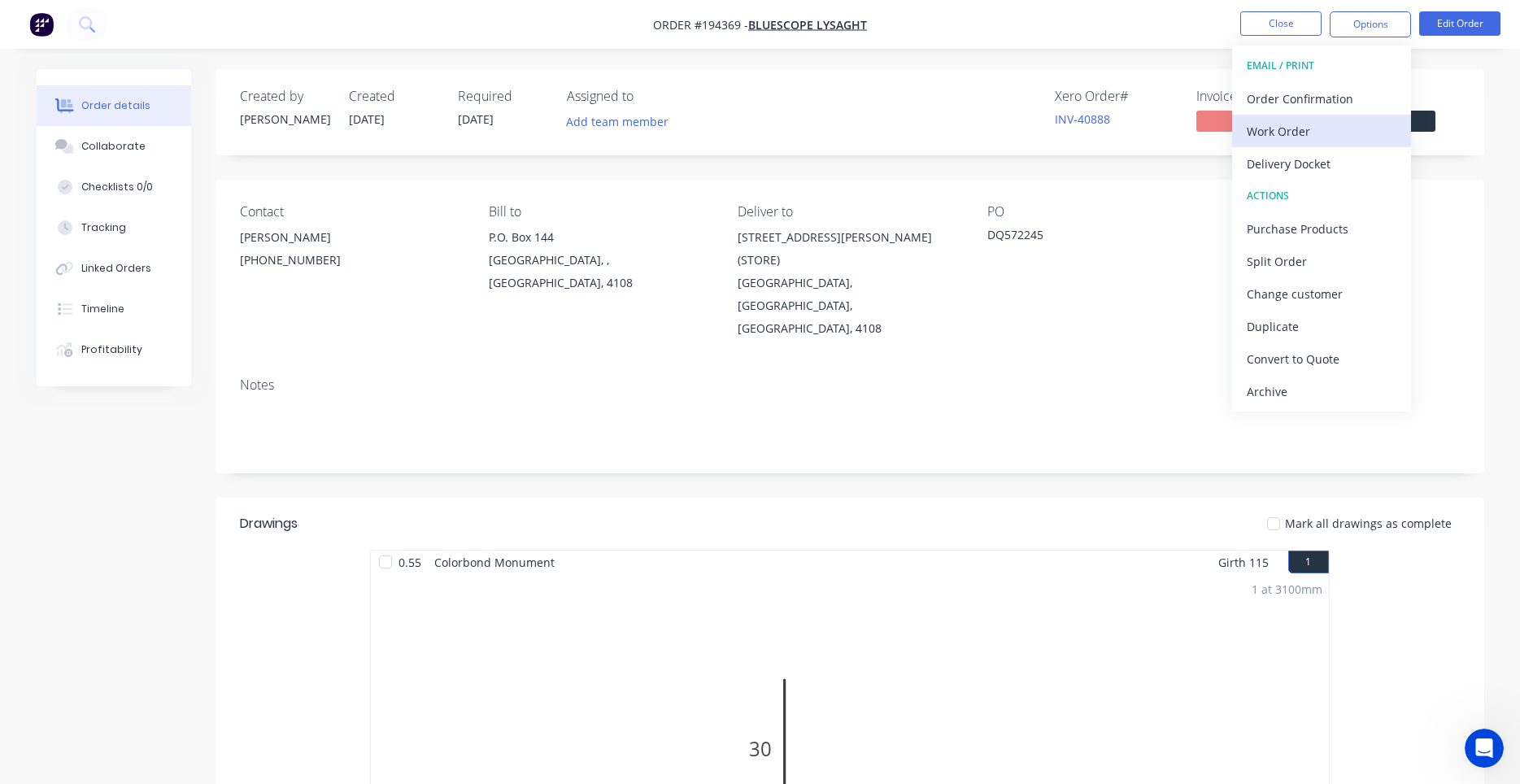
click at [1314, 122] on div "Work Order" at bounding box center [1321, 131] width 149 height 24
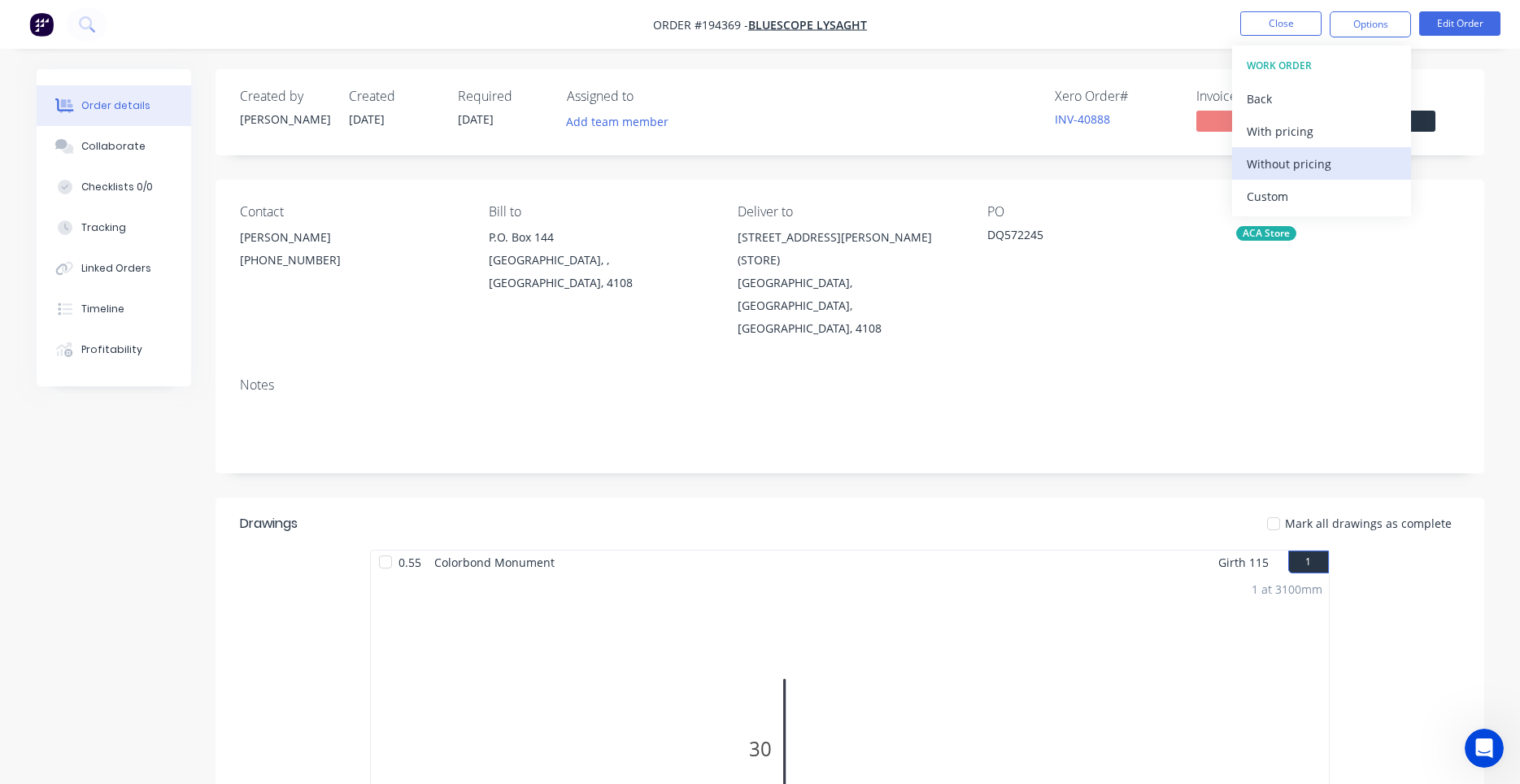
click at [1296, 162] on div "Without pricing" at bounding box center [1321, 164] width 149 height 24
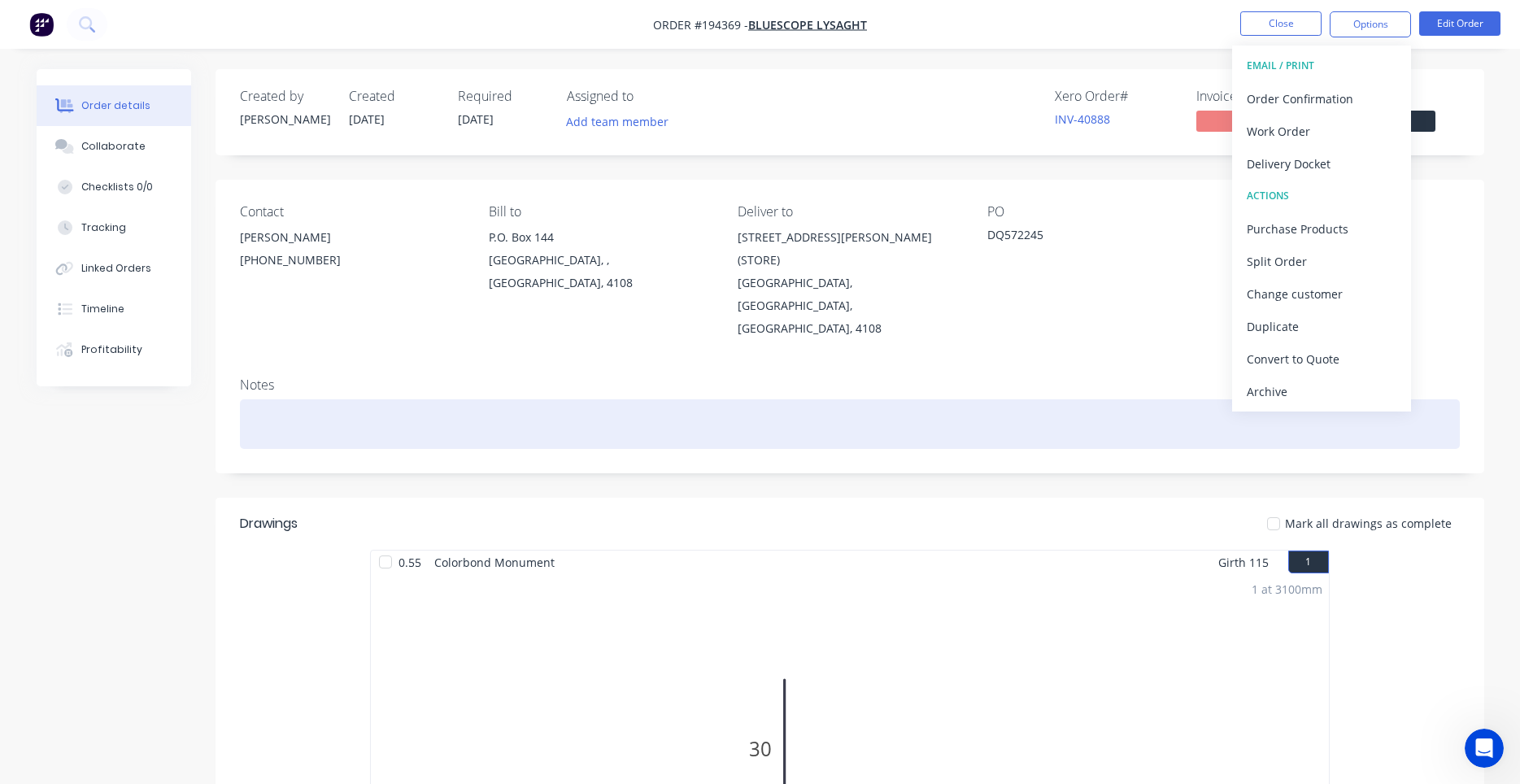
click at [1100, 400] on div at bounding box center [850, 424] width 1220 height 49
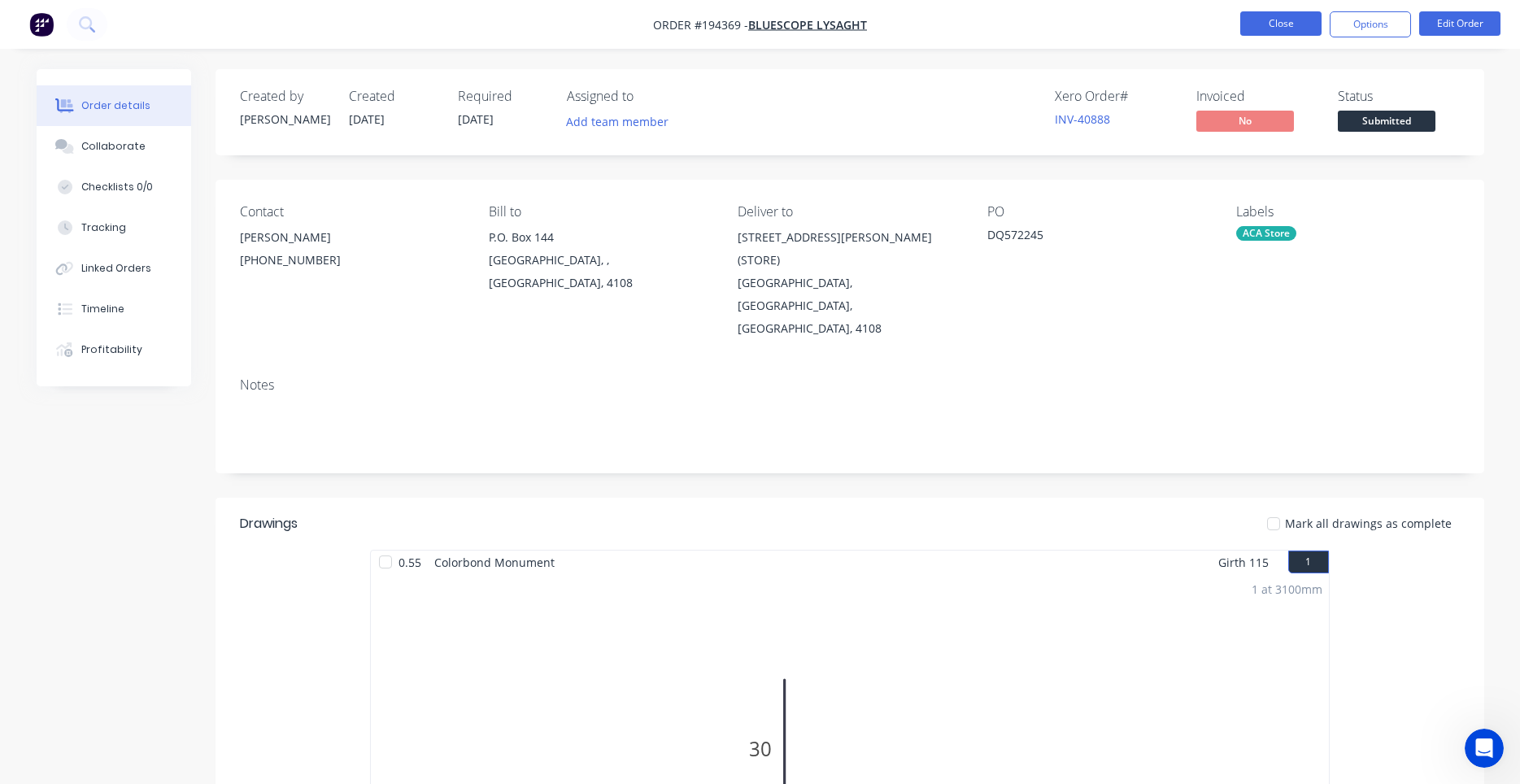
click at [1279, 31] on button "Close" at bounding box center [1281, 24] width 81 height 25
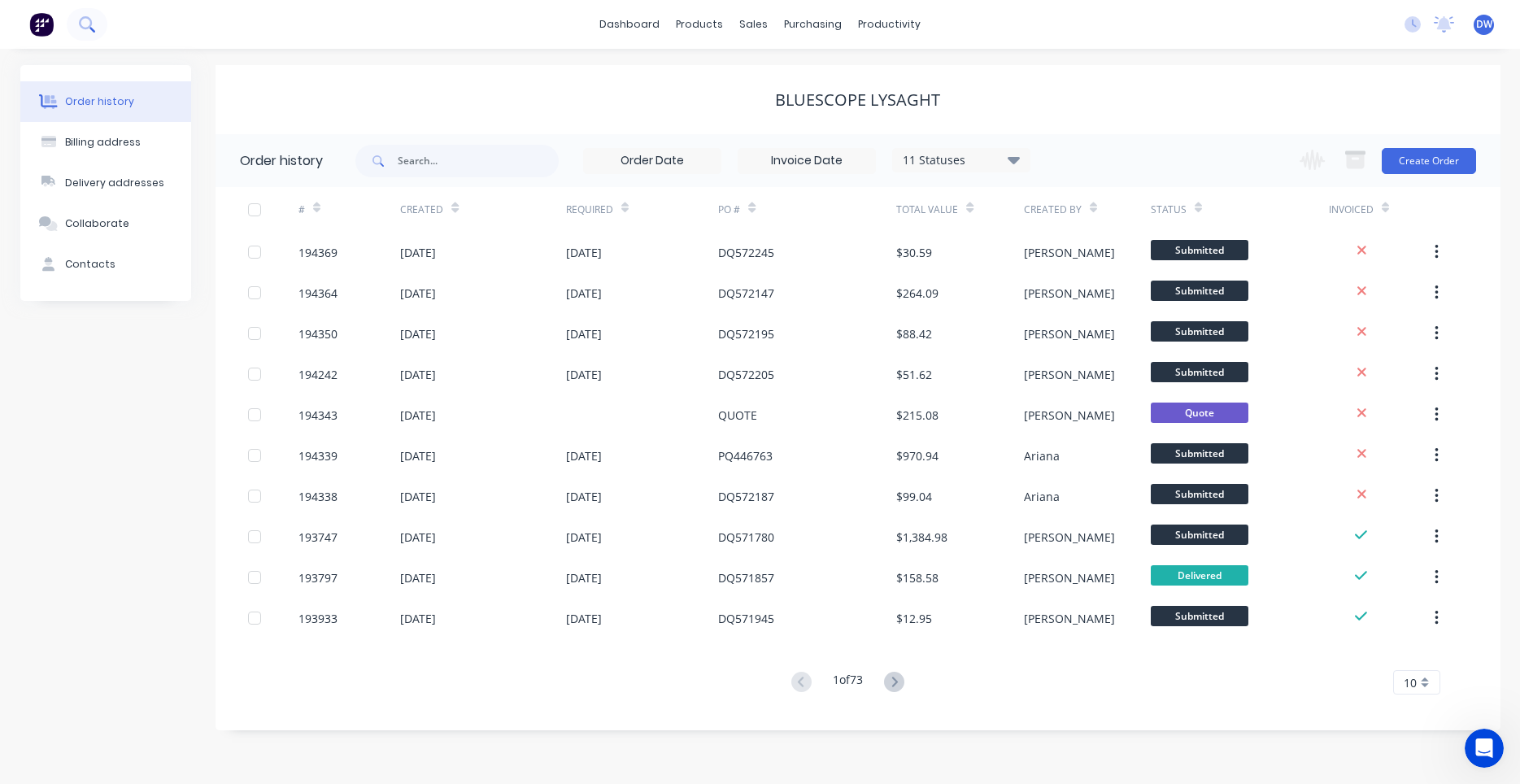
click at [90, 29] on icon at bounding box center [86, 23] width 15 height 15
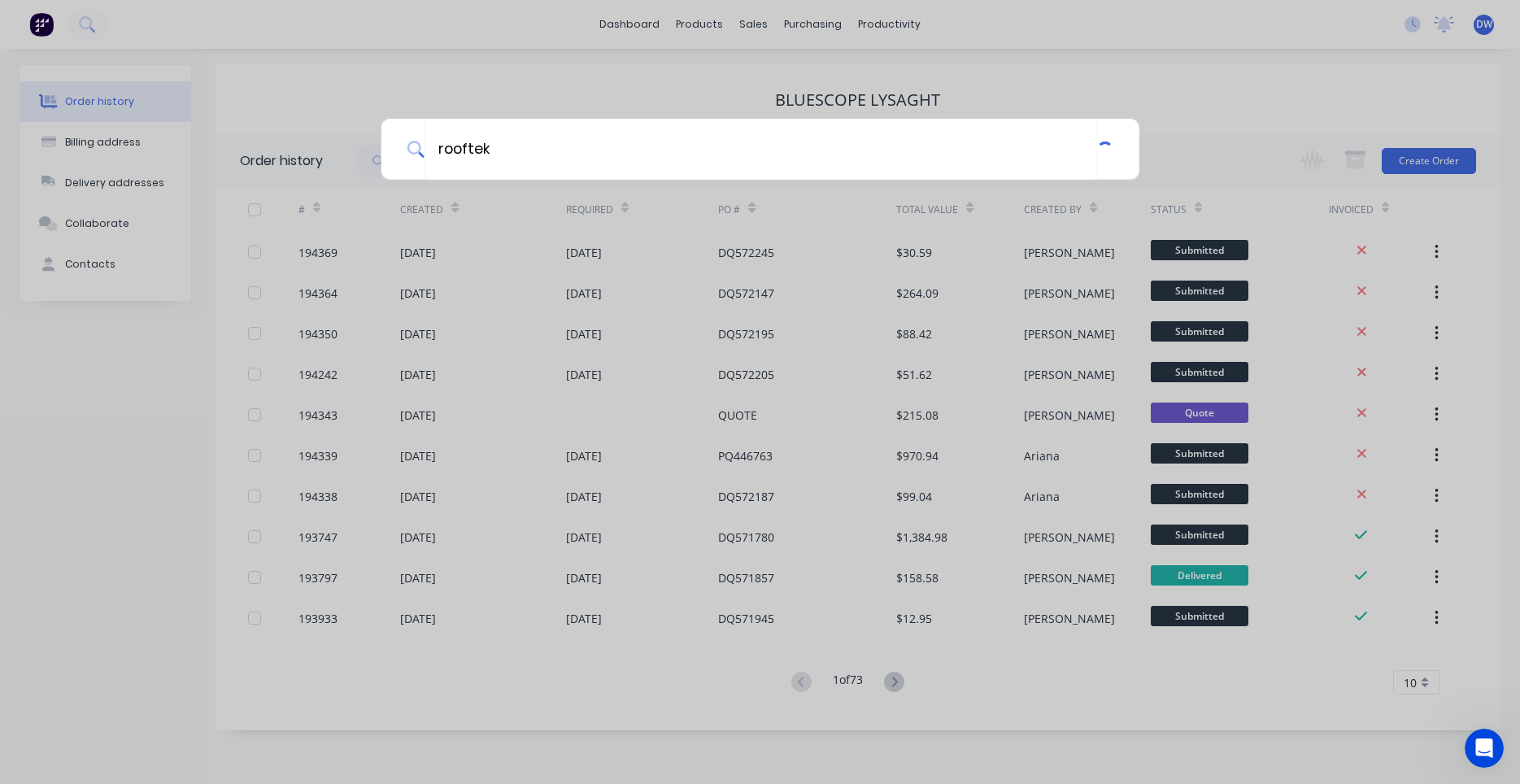
type input "rooftek"
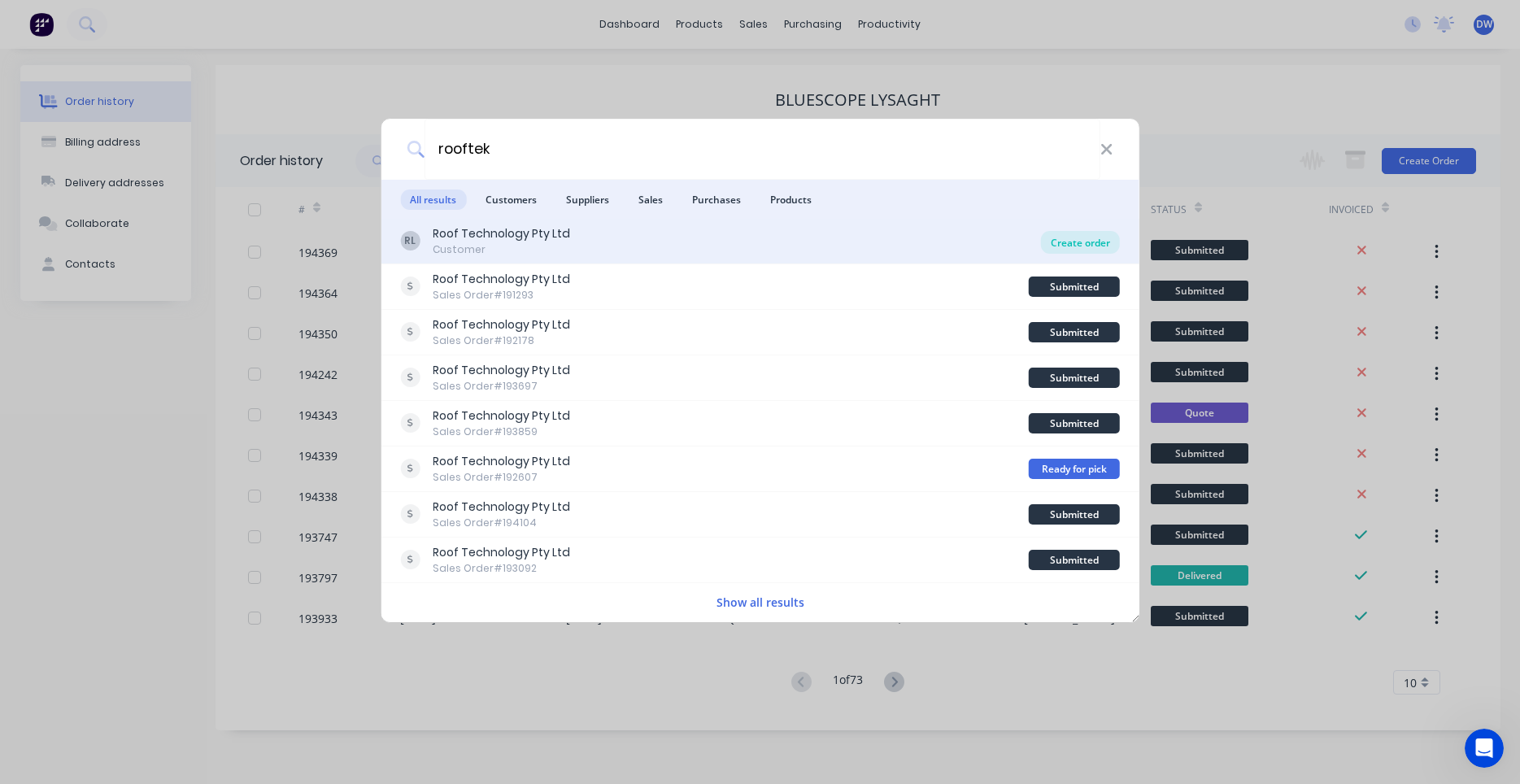
click at [1052, 248] on div "Create order" at bounding box center [1080, 242] width 79 height 23
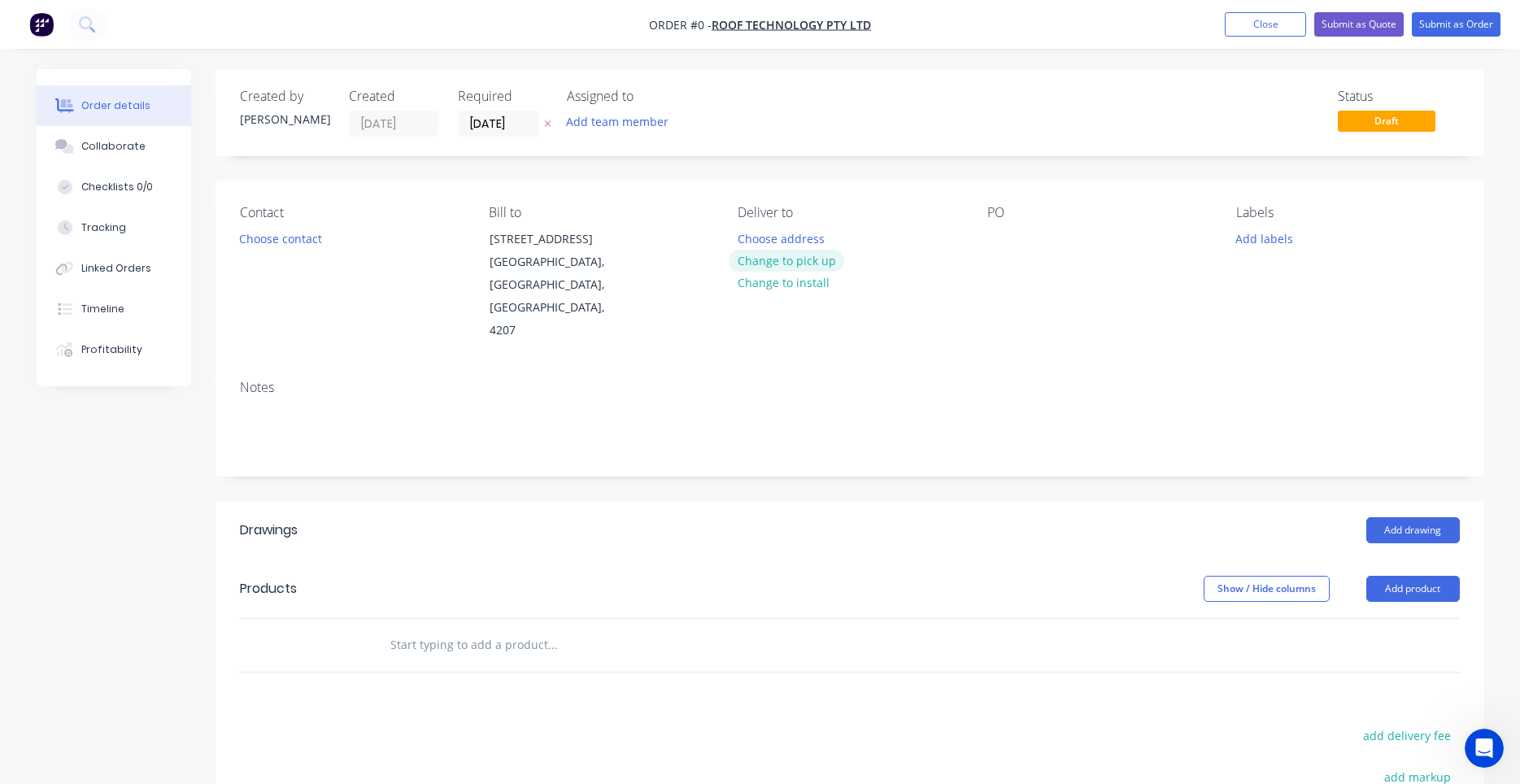
click at [745, 264] on button "Change to pick up" at bounding box center [786, 260] width 116 height 22
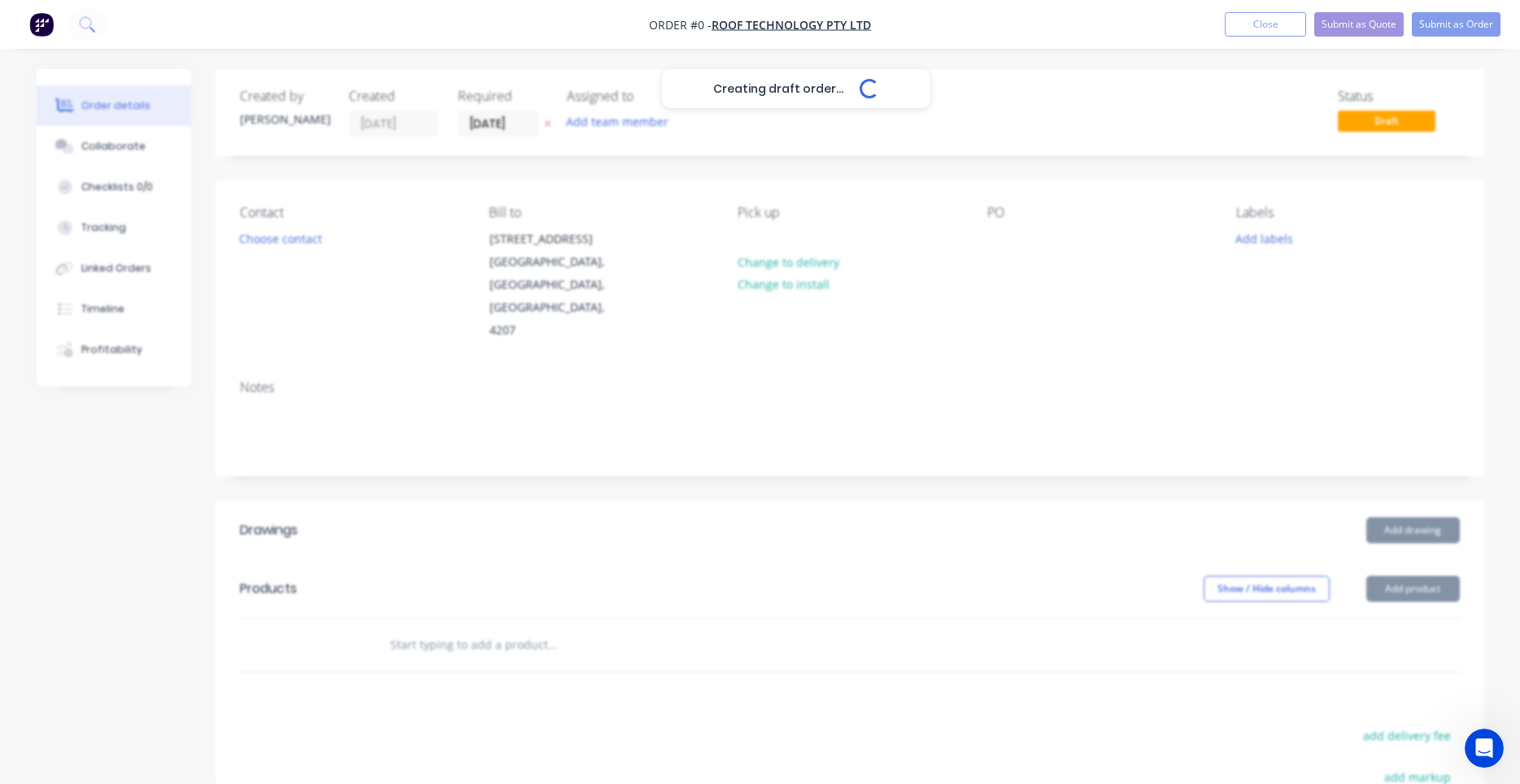
click at [751, 240] on div "Creating draft order... Loading..." at bounding box center [796, 461] width 1520 height 784
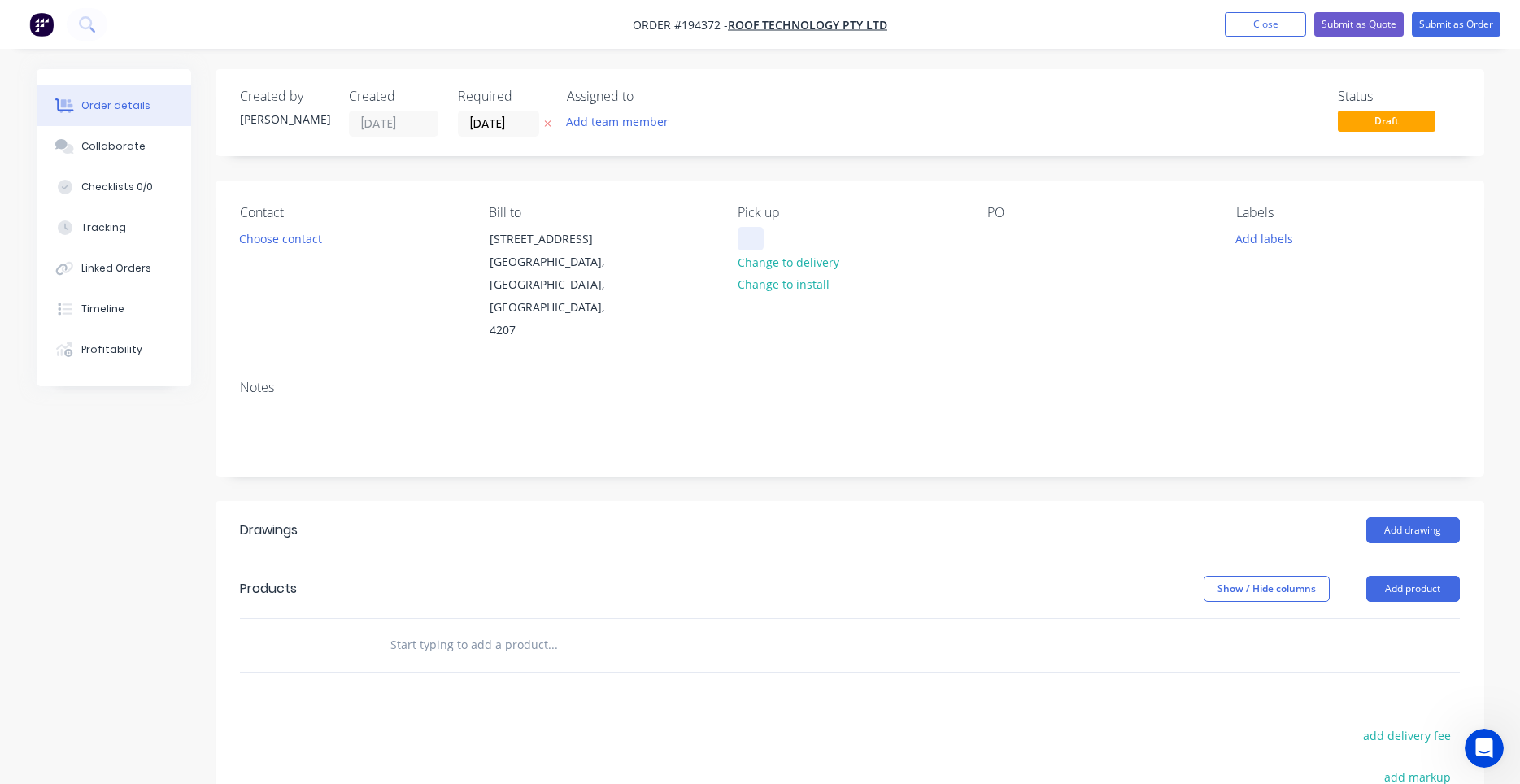
click at [751, 240] on div at bounding box center [750, 239] width 26 height 24
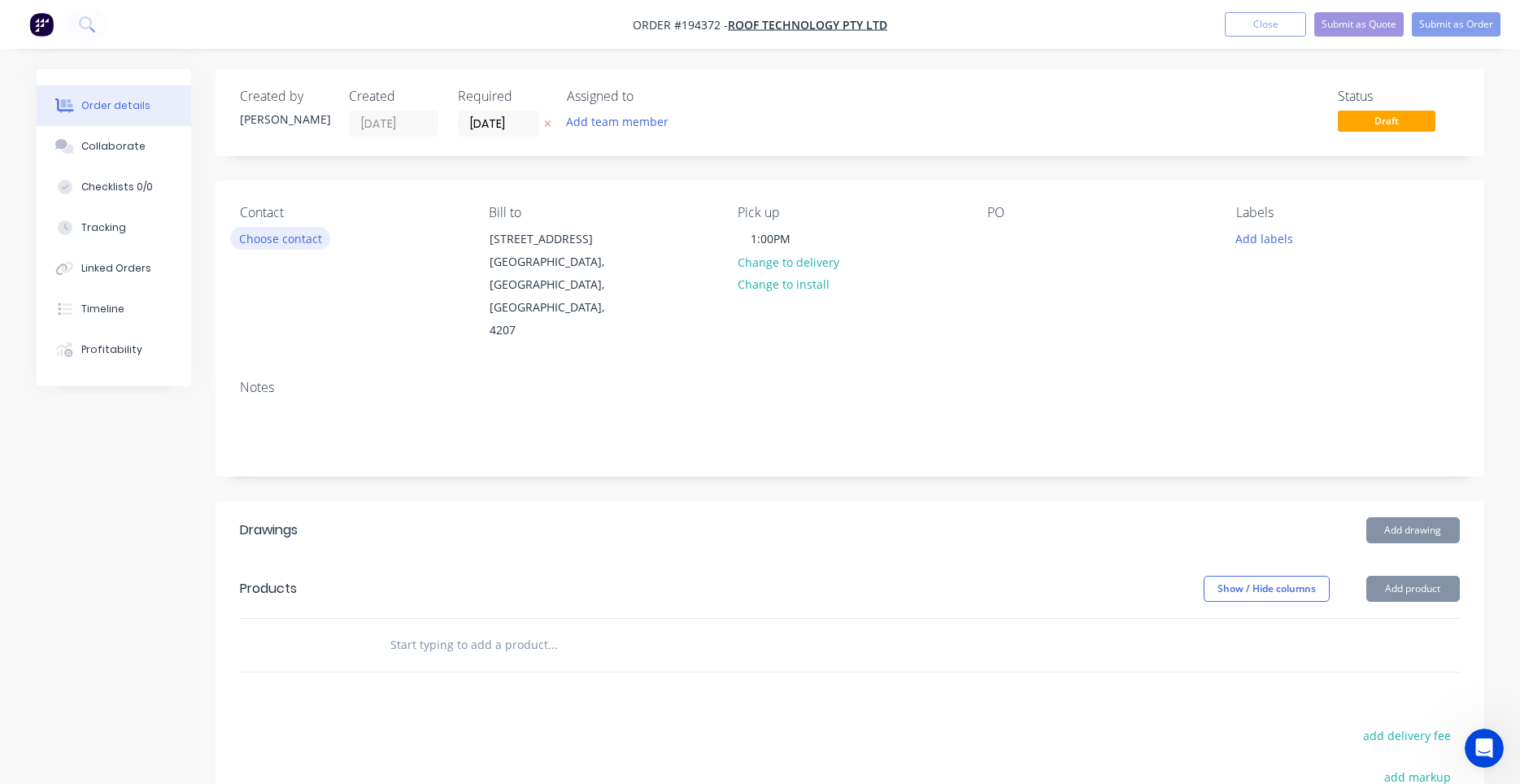
click at [299, 232] on button "Choose contact" at bounding box center [279, 238] width 100 height 22
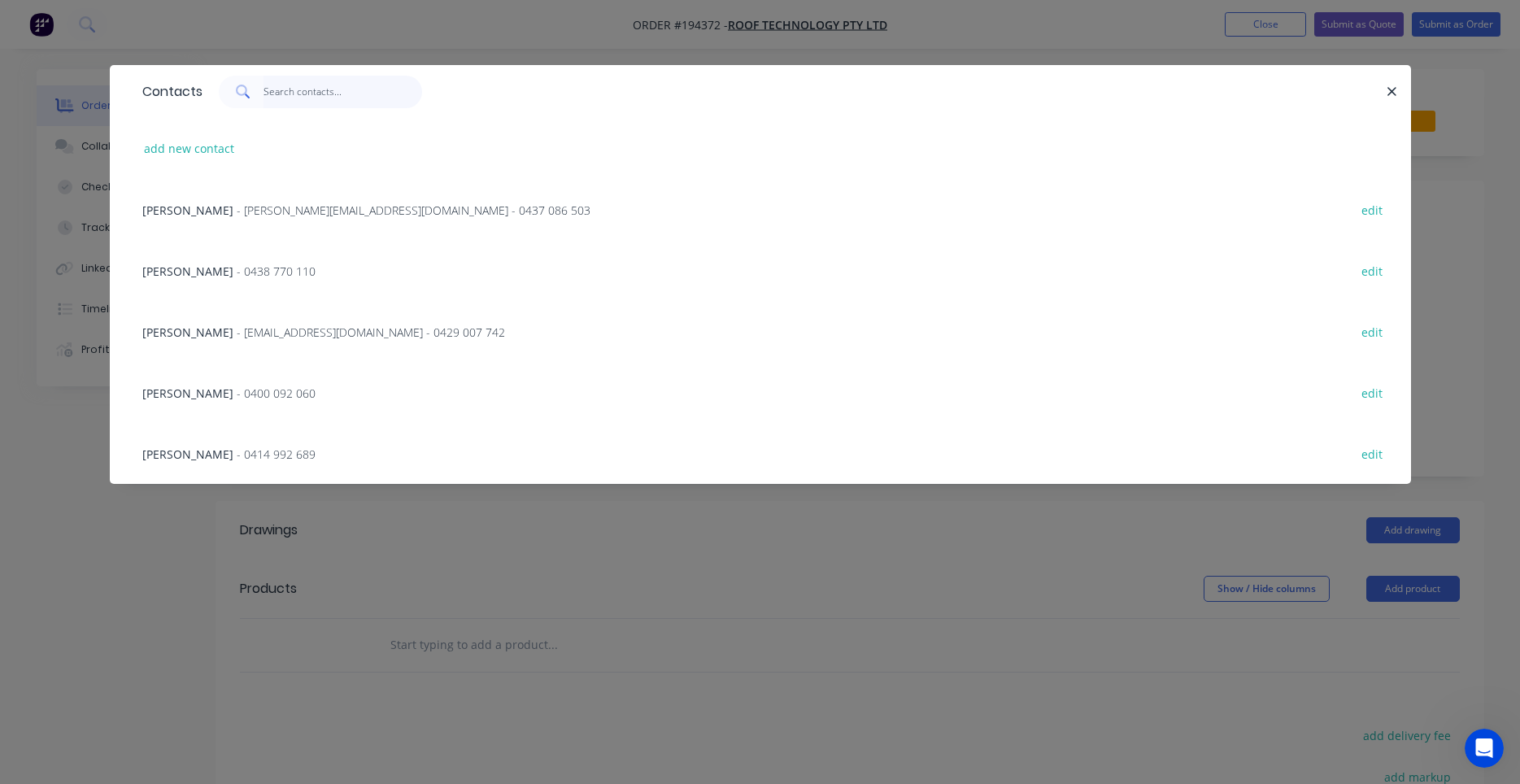
click at [340, 92] on input "text" at bounding box center [342, 92] width 158 height 33
click at [269, 331] on span "- rob@rooftek.net.au - 0429 007 742" at bounding box center [371, 331] width 269 height 15
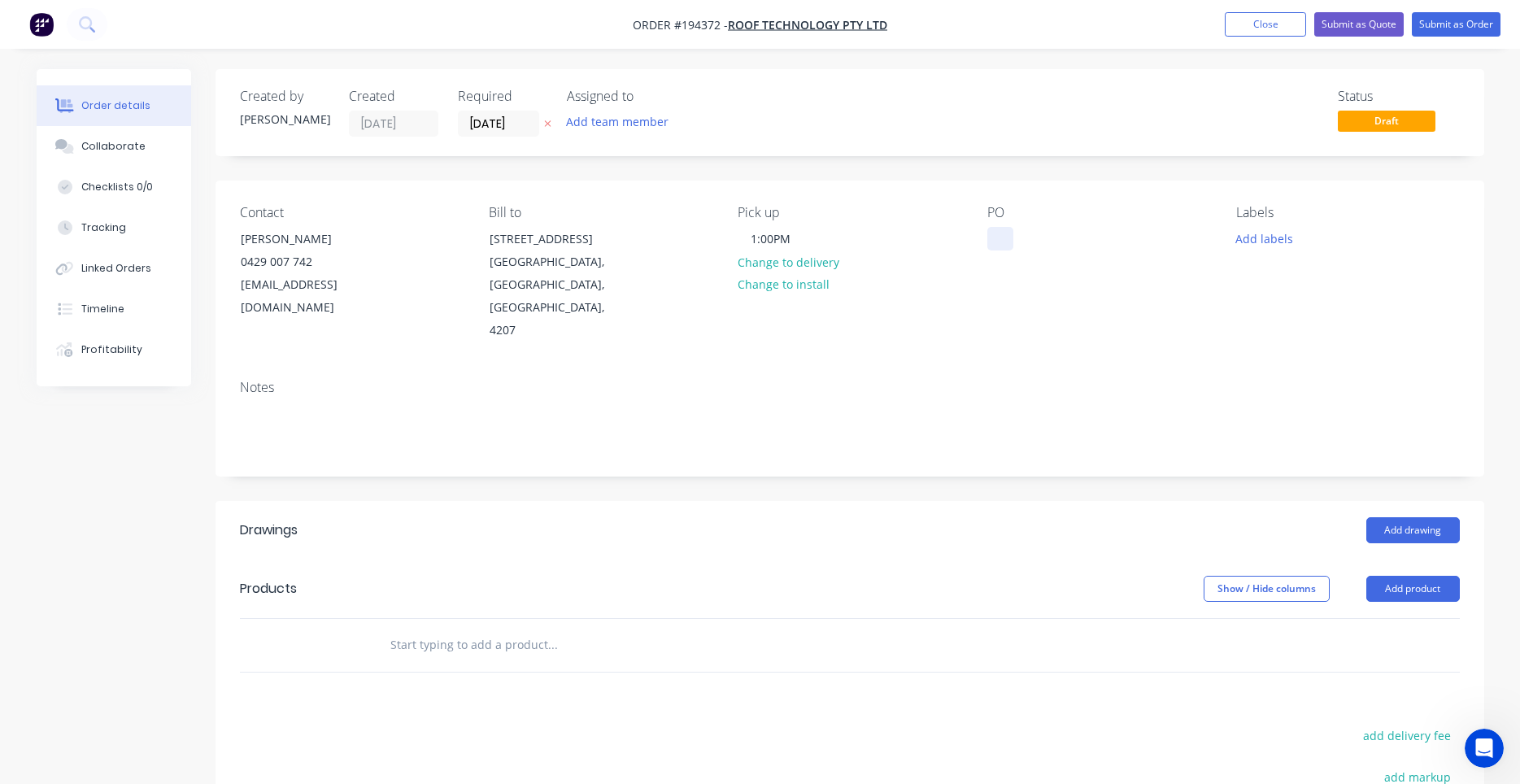
click at [997, 232] on div at bounding box center [1000, 239] width 26 height 24
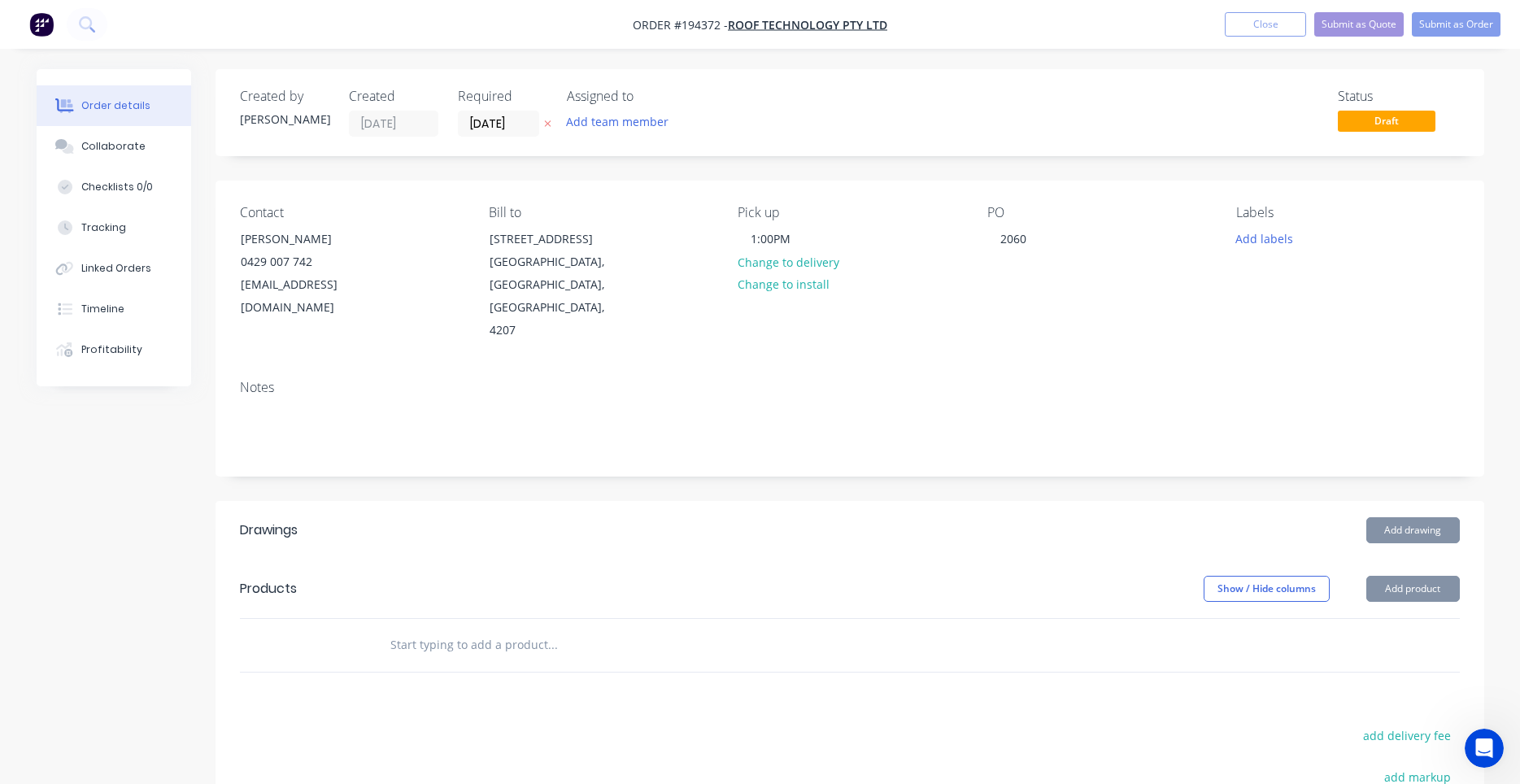
click at [1409, 517] on button "Add drawing" at bounding box center [1413, 529] width 94 height 26
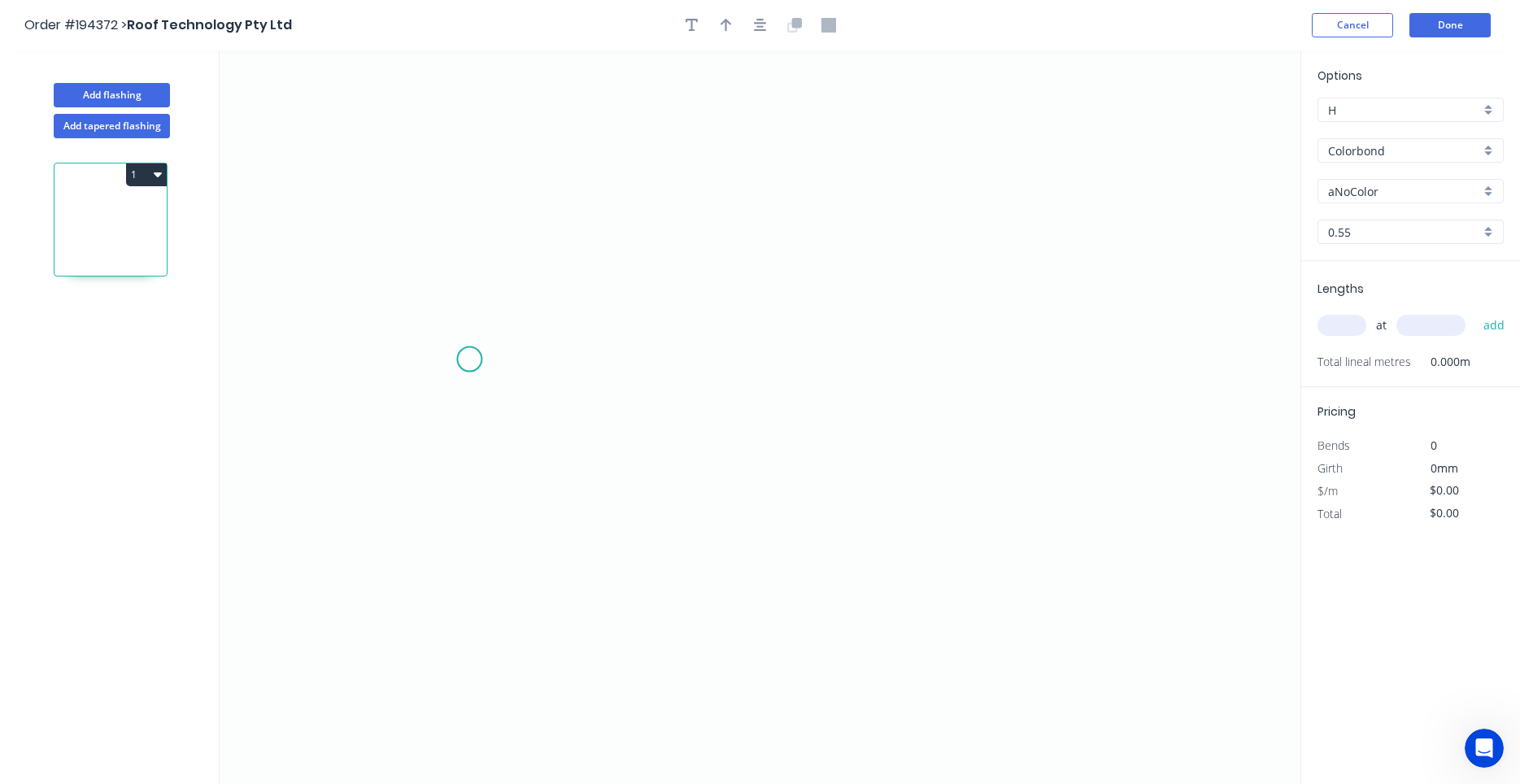
click at [467, 365] on icon "0" at bounding box center [760, 417] width 1081 height 734
click at [1074, 352] on icon "0" at bounding box center [760, 417] width 1081 height 734
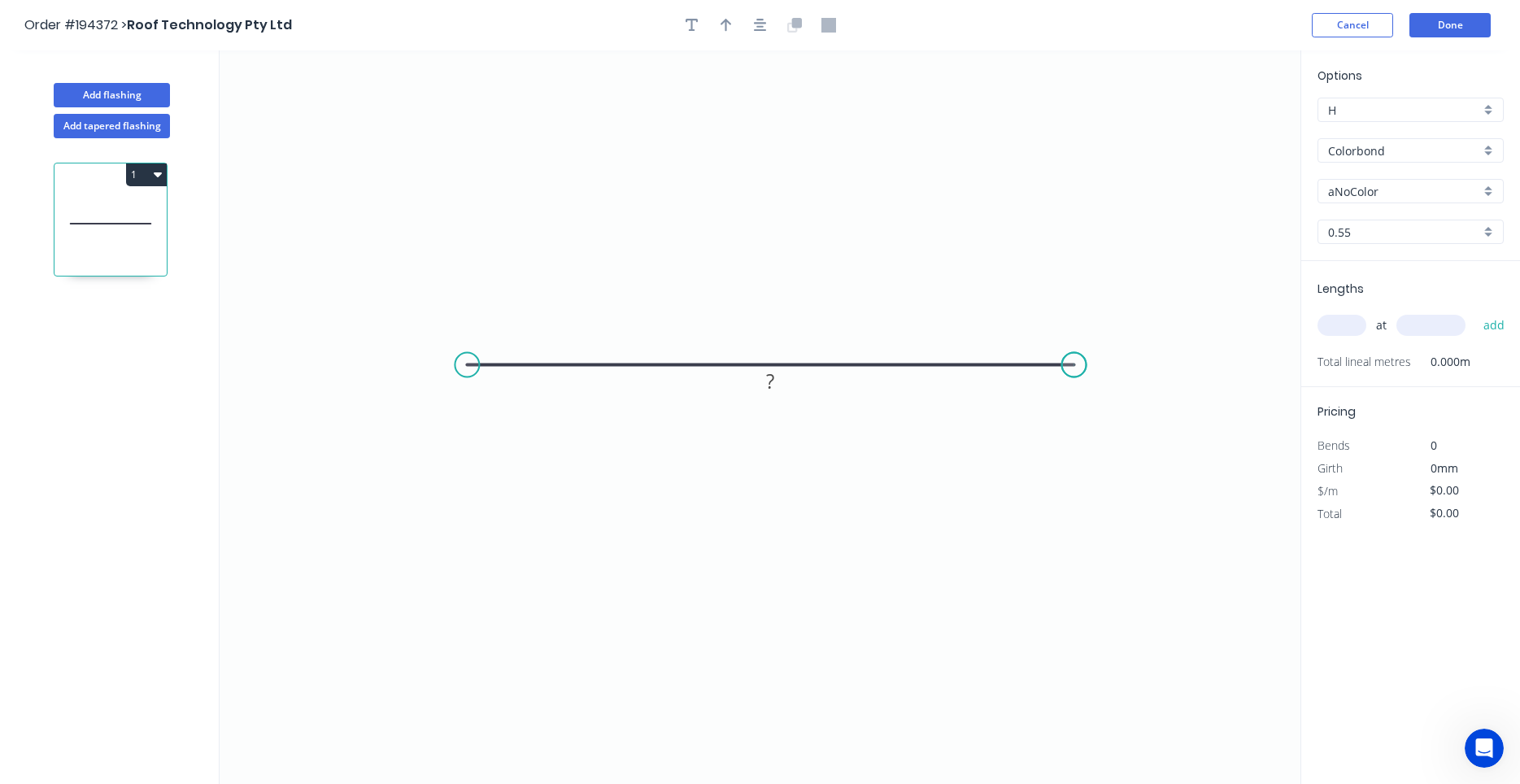
click at [1074, 353] on circle at bounding box center [1074, 365] width 25 height 25
click at [770, 384] on tspan "?" at bounding box center [769, 381] width 8 height 27
click at [735, 21] on button "button" at bounding box center [727, 26] width 25 height 25
type input "$6.54"
drag, startPoint x: 1217, startPoint y: 129, endPoint x: 857, endPoint y: 183, distance: 364.0
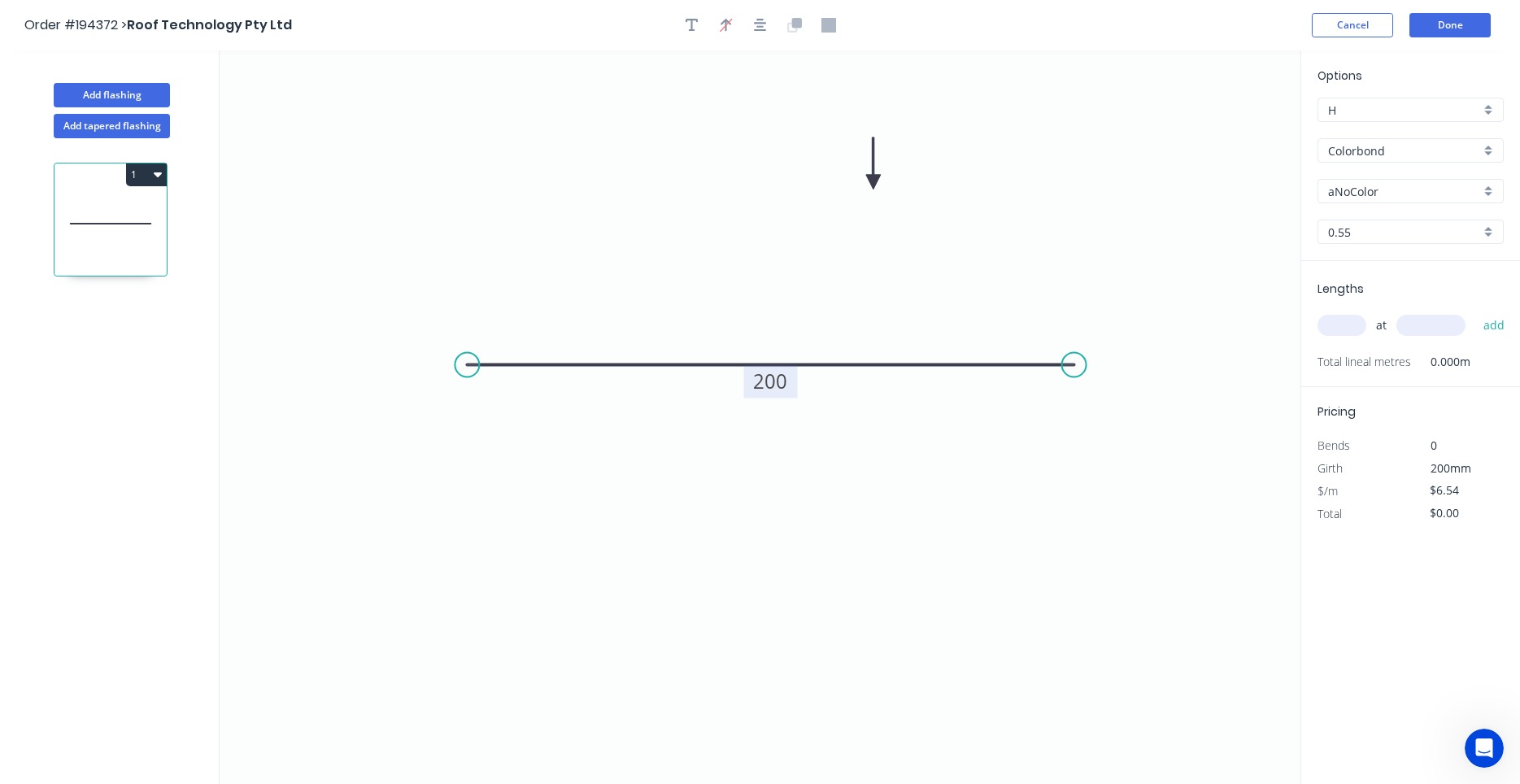
click at [866, 183] on icon at bounding box center [873, 163] width 15 height 52
click at [1342, 192] on input "aNoColor" at bounding box center [1404, 191] width 152 height 17
click at [1340, 209] on div "Pale Eucalypt" at bounding box center [1410, 222] width 185 height 28
type input "Pale Eucalypt"
click at [1352, 329] on input "text" at bounding box center [1341, 325] width 49 height 21
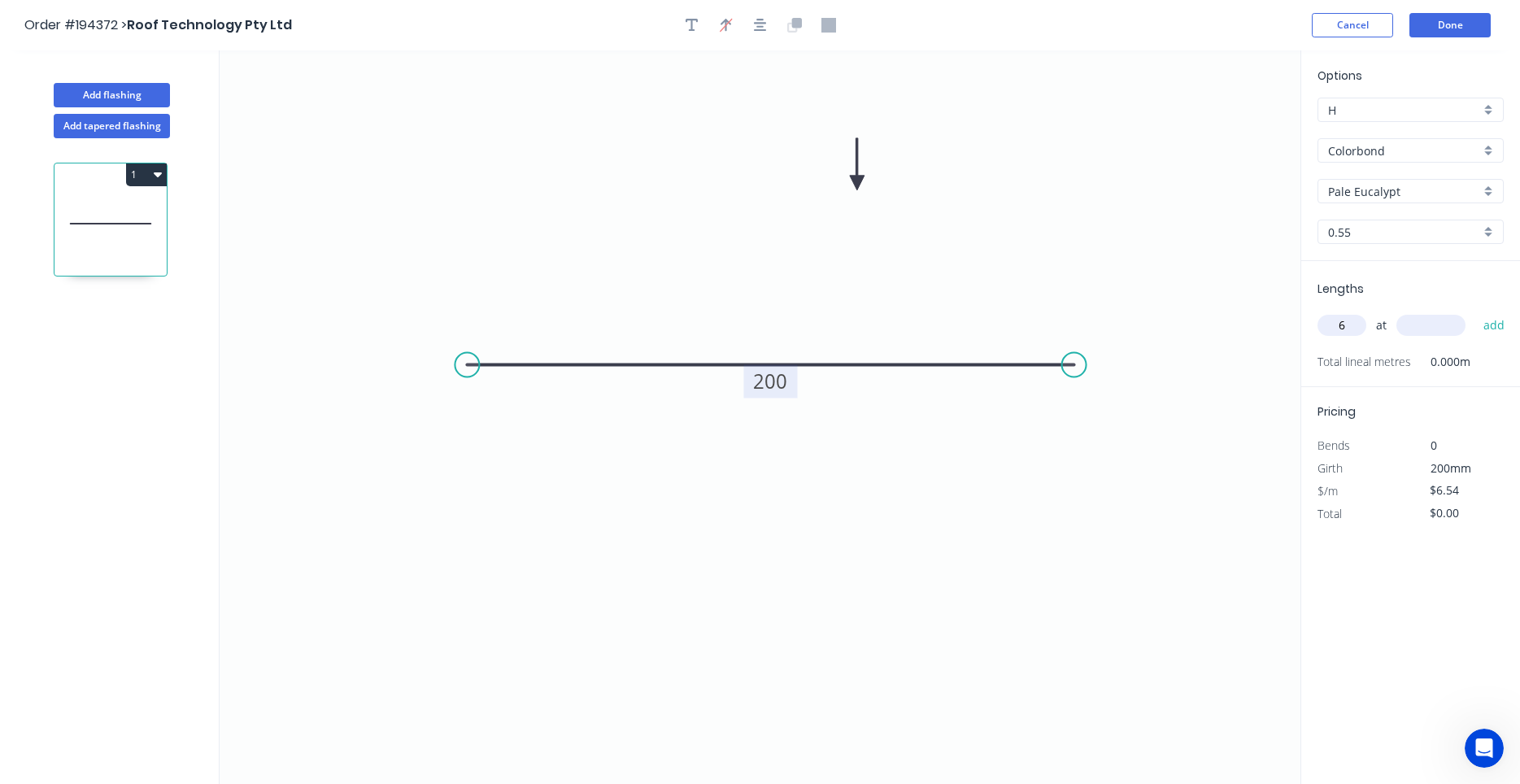
type input "6"
type input "1200"
click at [1475, 311] on button "add" at bounding box center [1493, 324] width 38 height 27
type input "$47.09"
click at [1435, 32] on button "Done" at bounding box center [1450, 26] width 81 height 25
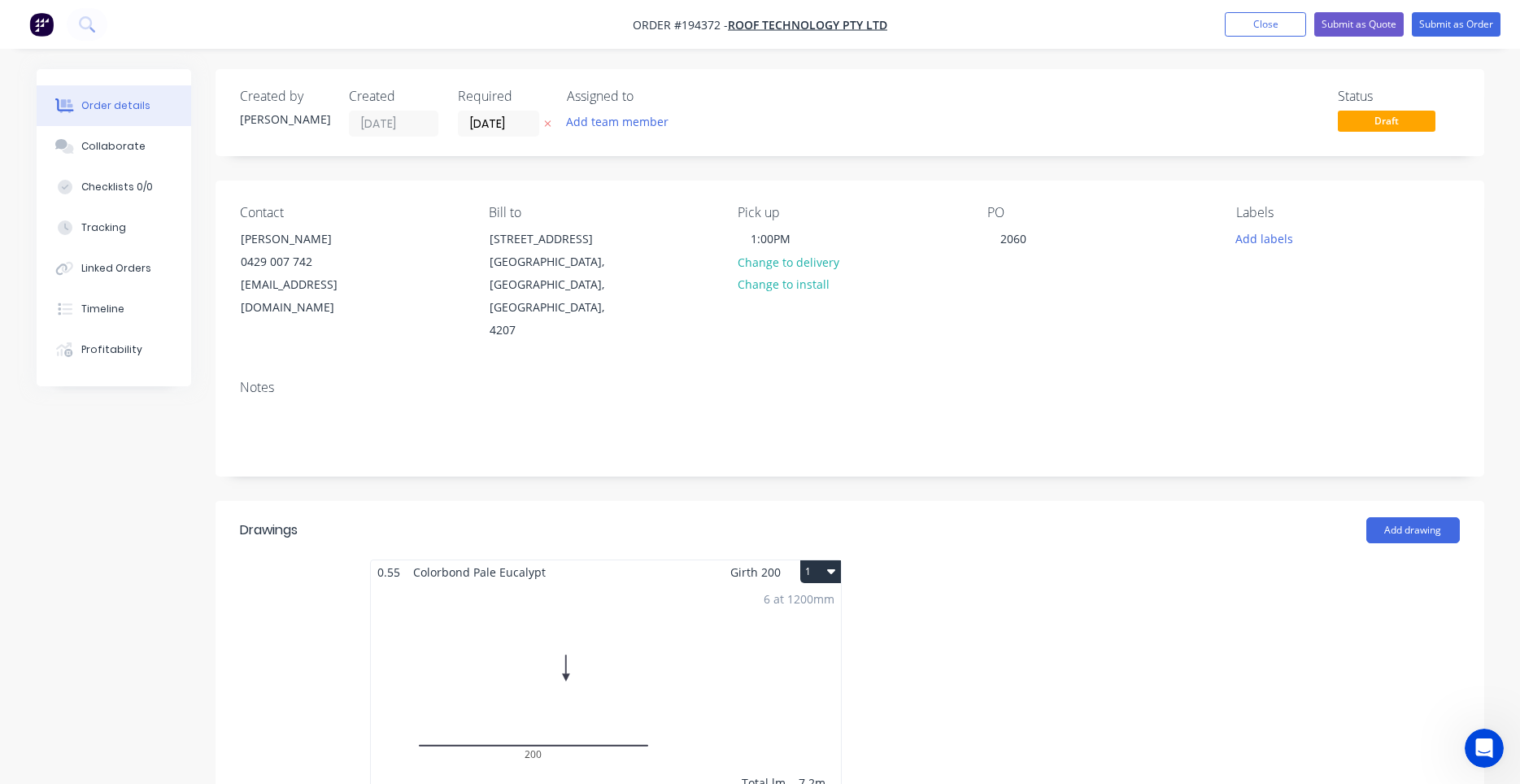
click at [838, 560] on button "1" at bounding box center [821, 572] width 41 height 23
click at [822, 599] on div "Use larger box size" at bounding box center [764, 611] width 126 height 24
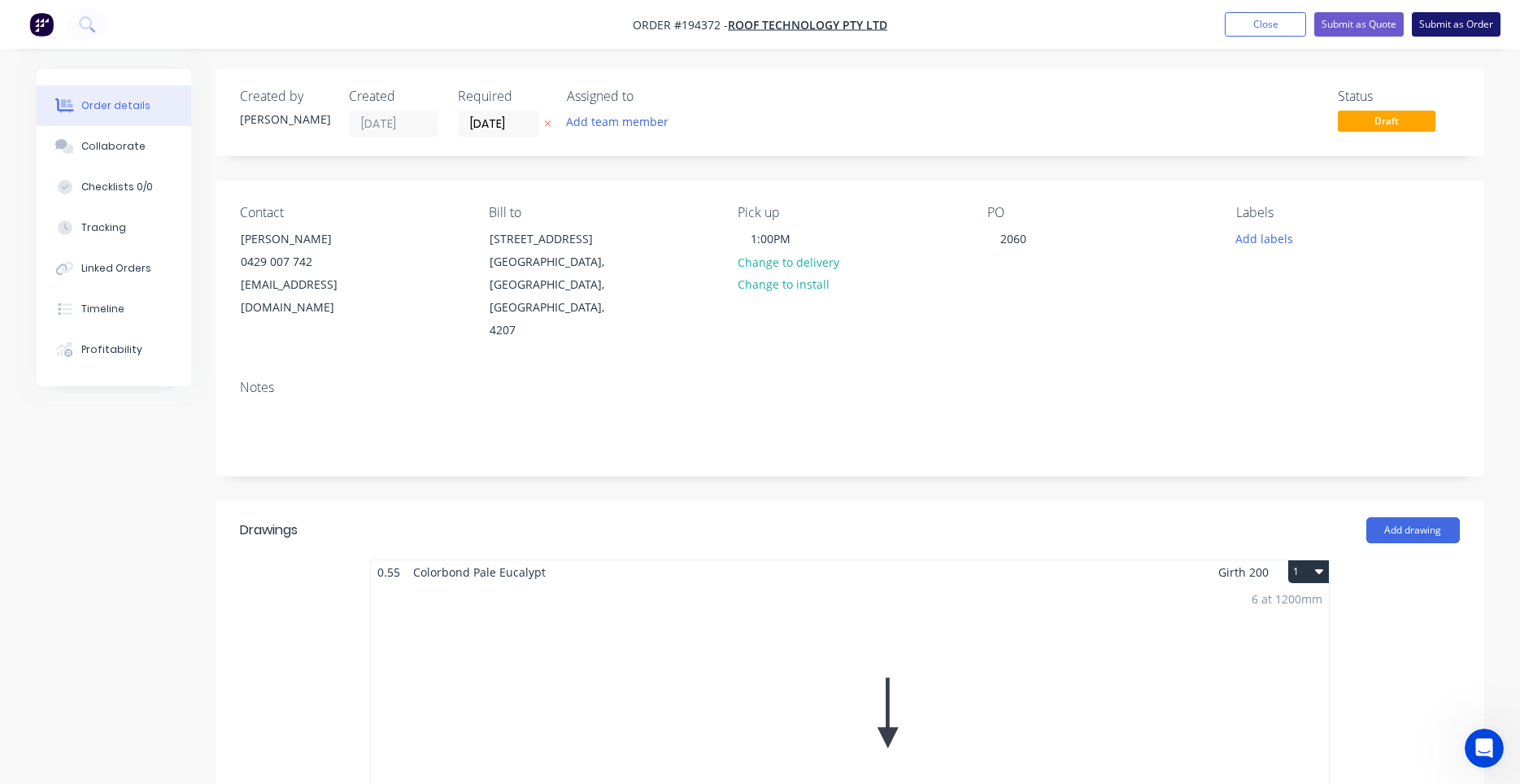
click at [1442, 30] on button "Submit as Order" at bounding box center [1456, 25] width 88 height 25
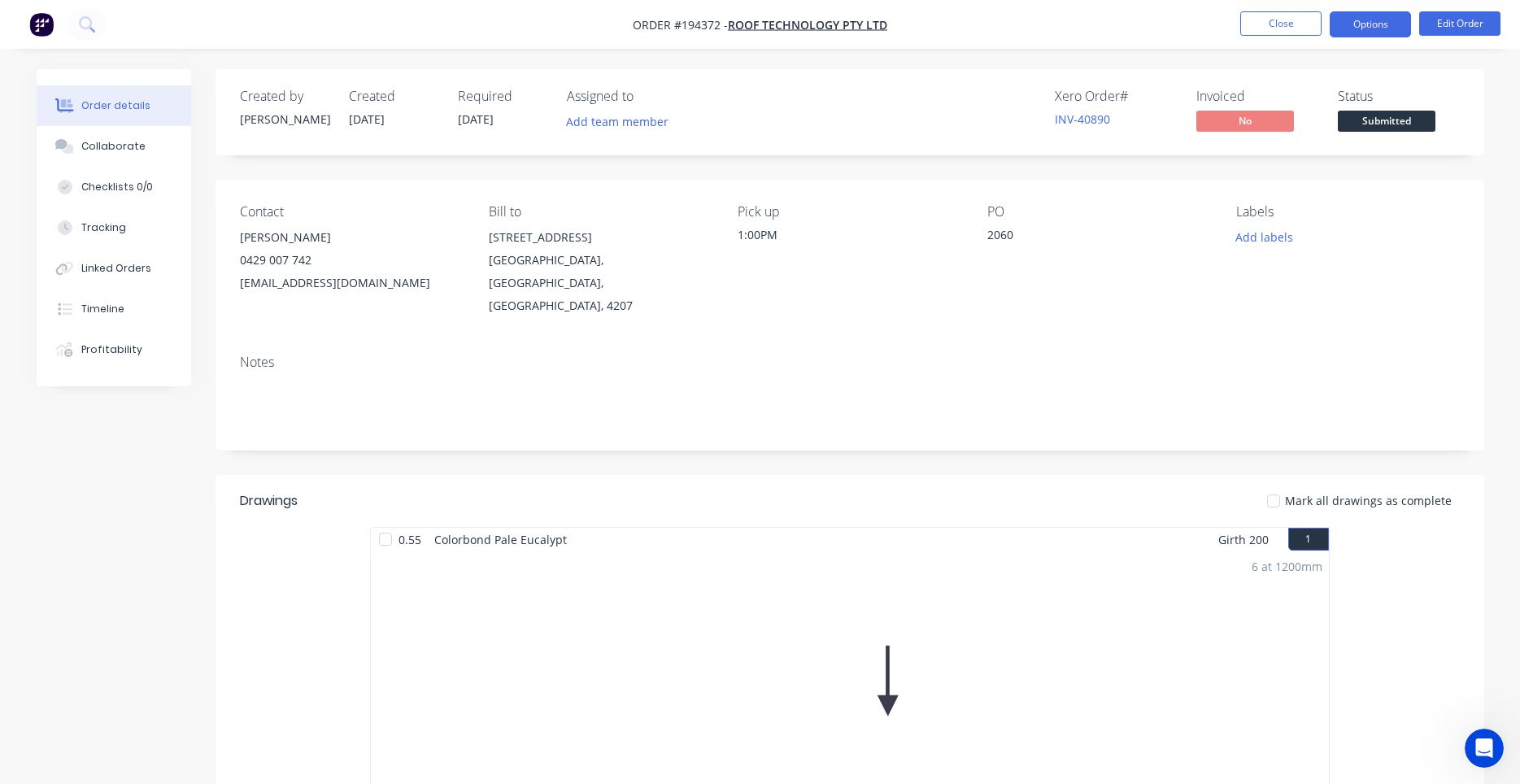
click at [1396, 26] on button "Options" at bounding box center [1371, 24] width 81 height 26
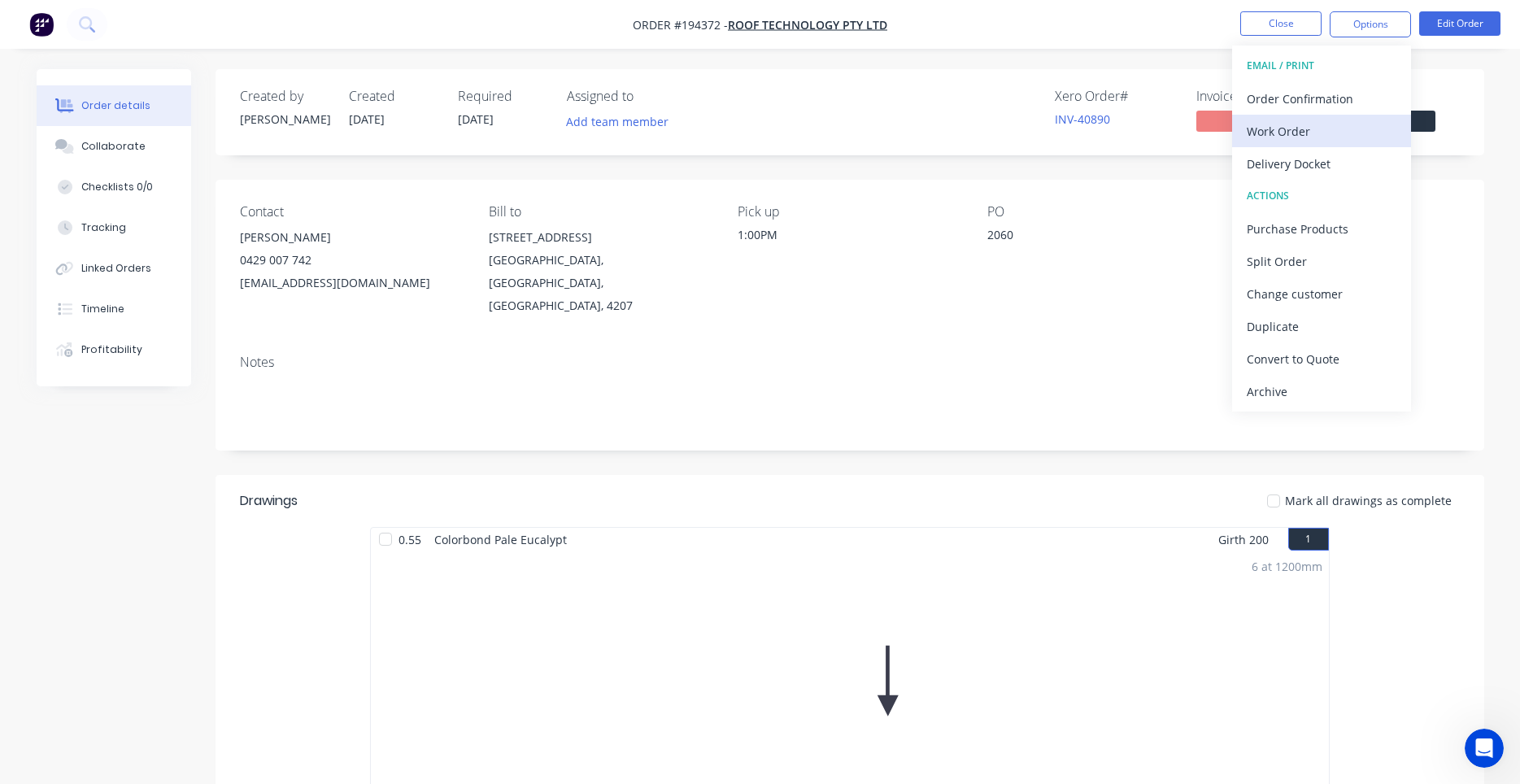
click at [1325, 129] on div "Work Order" at bounding box center [1321, 131] width 149 height 24
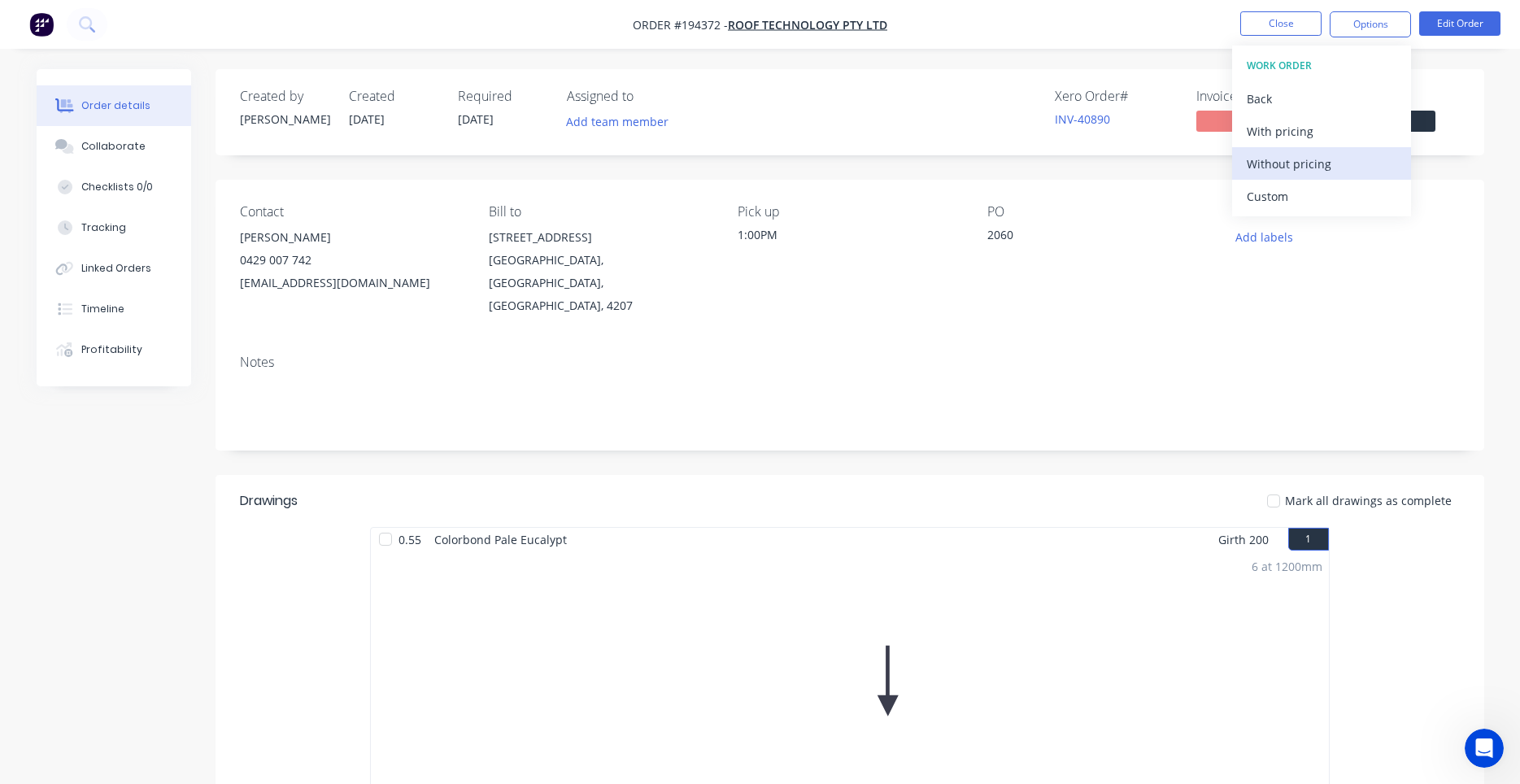
click at [1277, 173] on div "Without pricing" at bounding box center [1321, 164] width 149 height 24
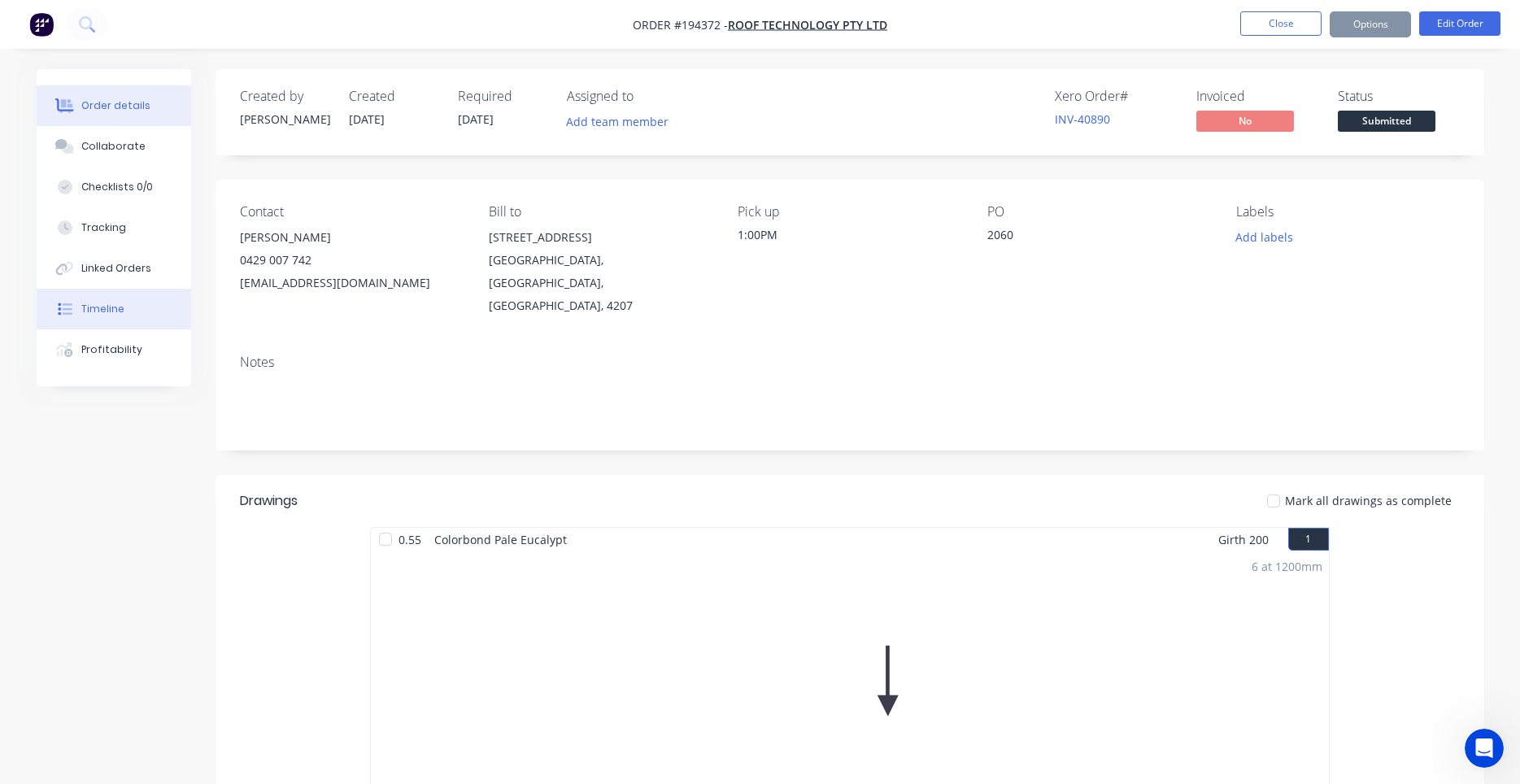
click at [103, 298] on button "Timeline" at bounding box center [113, 308] width 155 height 41
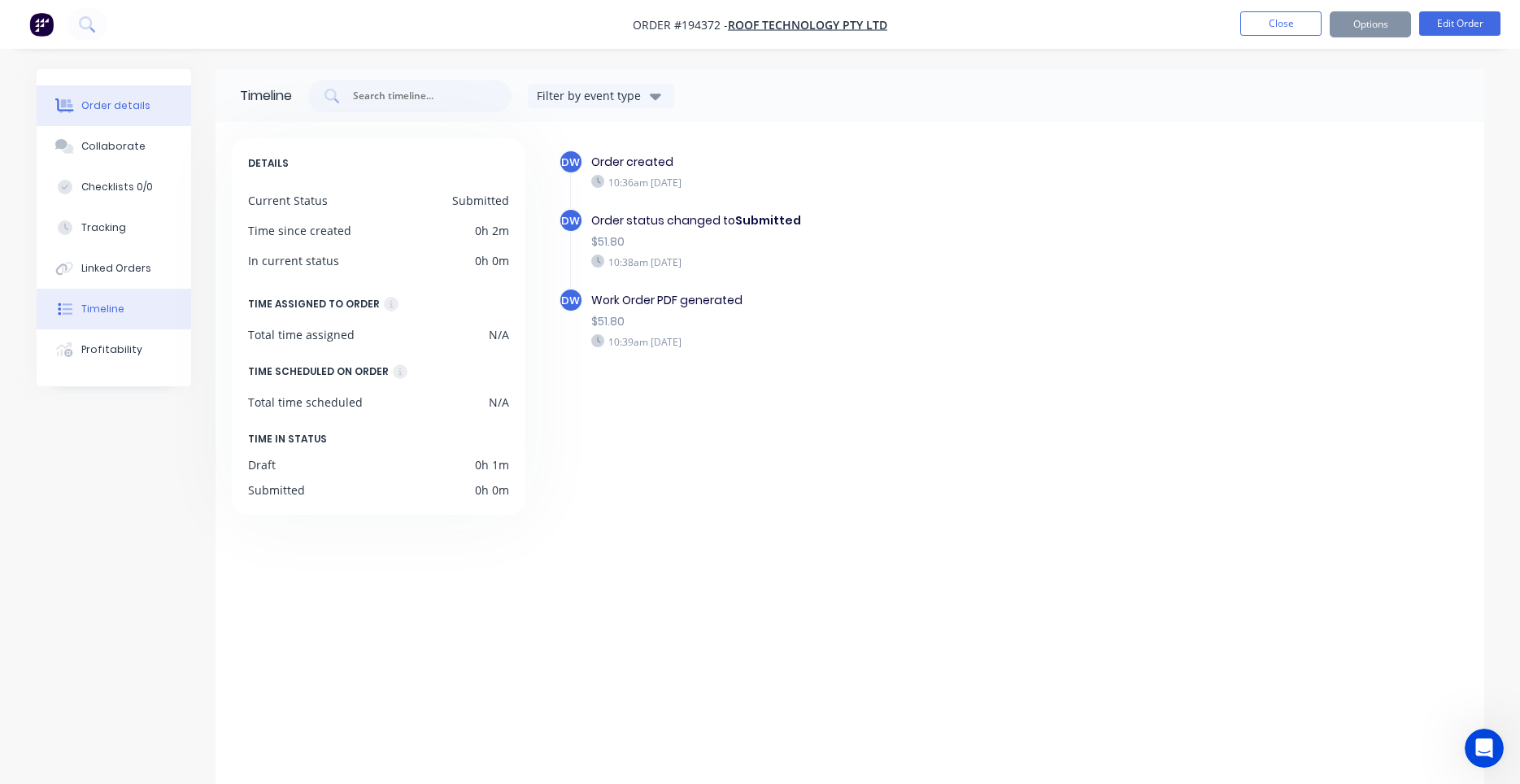
click at [127, 110] on div "Order details" at bounding box center [116, 105] width 69 height 15
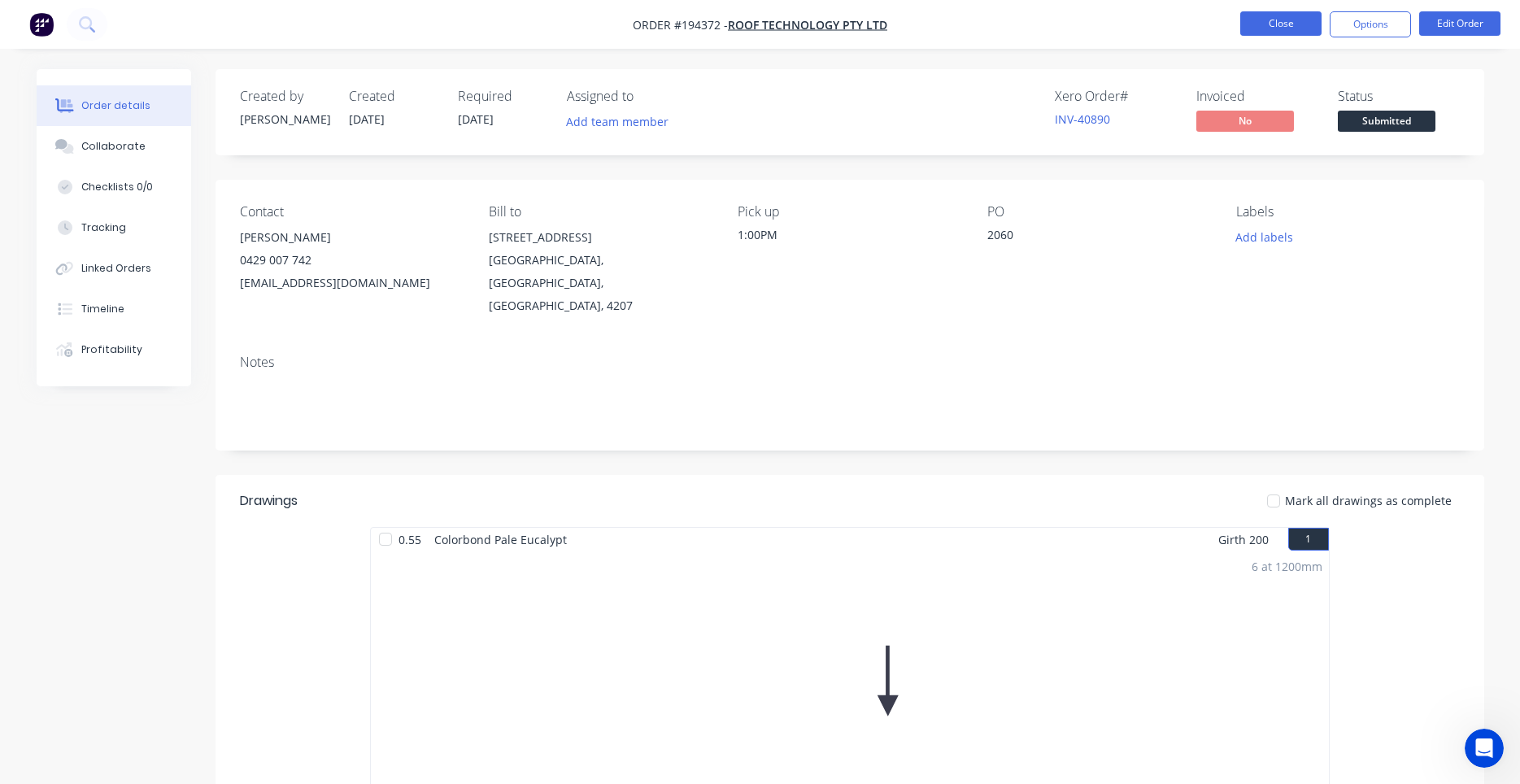
click at [1263, 34] on button "Close" at bounding box center [1281, 24] width 81 height 25
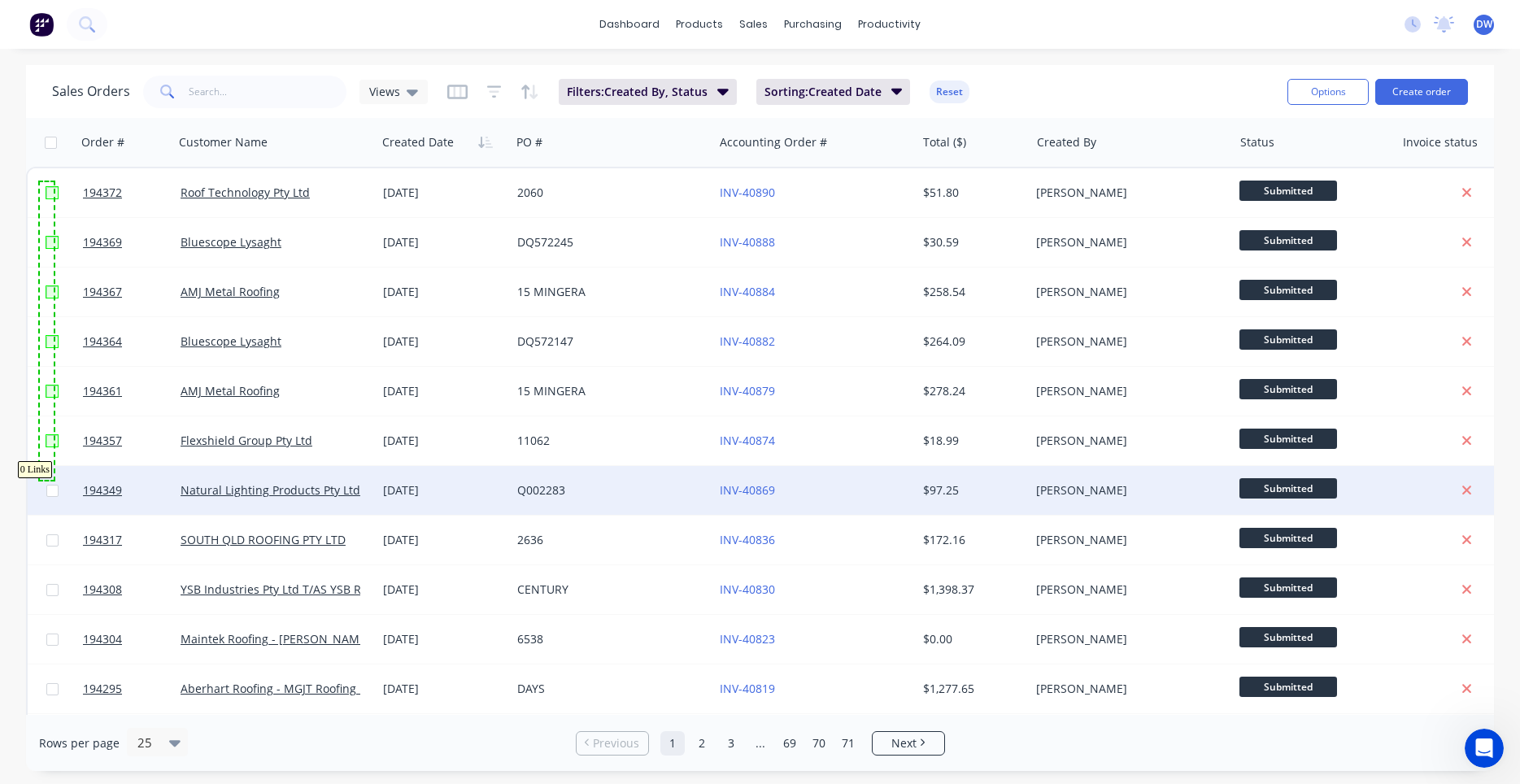
drag, startPoint x: 46, startPoint y: 191, endPoint x: 54, endPoint y: 480, distance: 289.1
checkbox input "true"
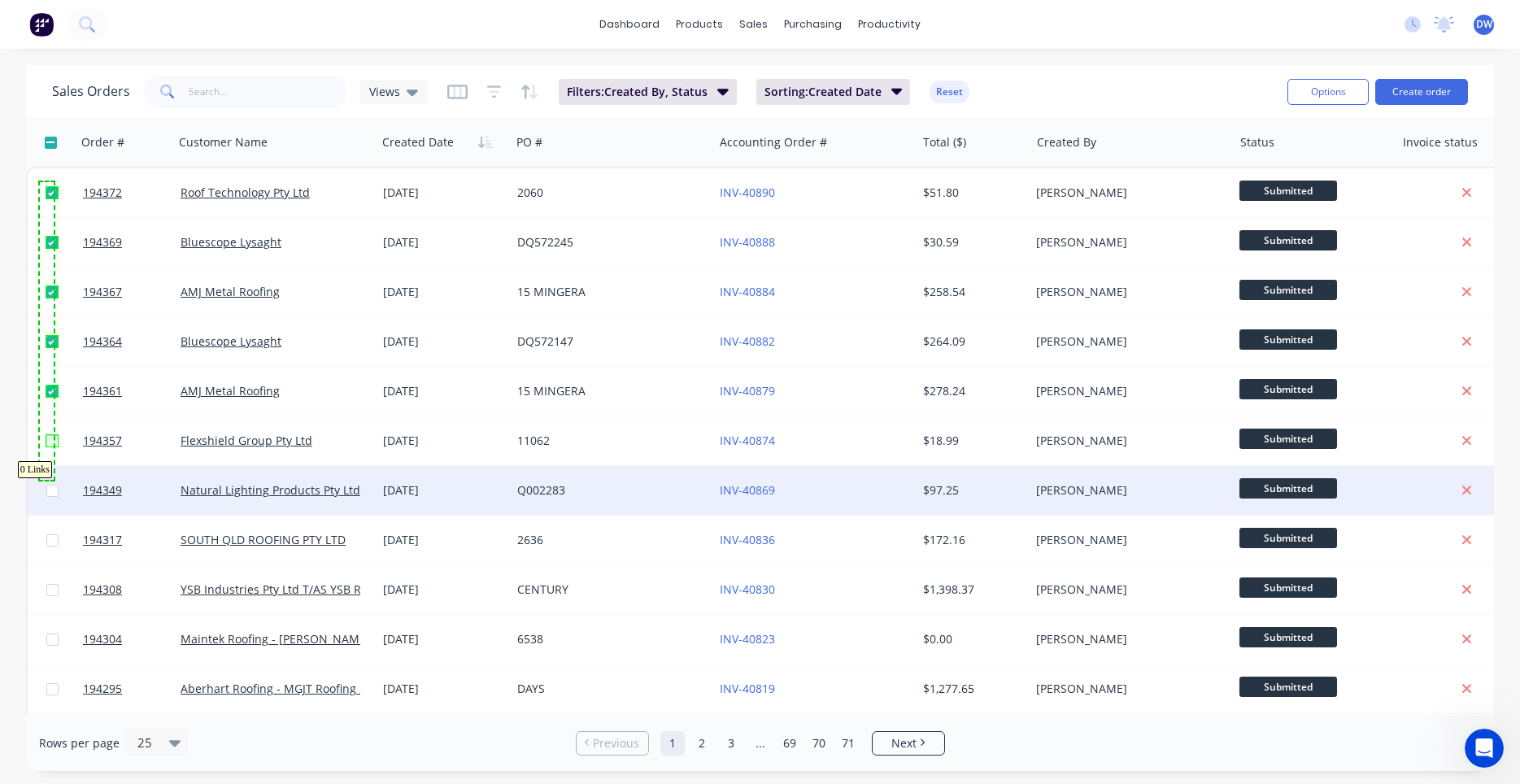
checkbox input "true"
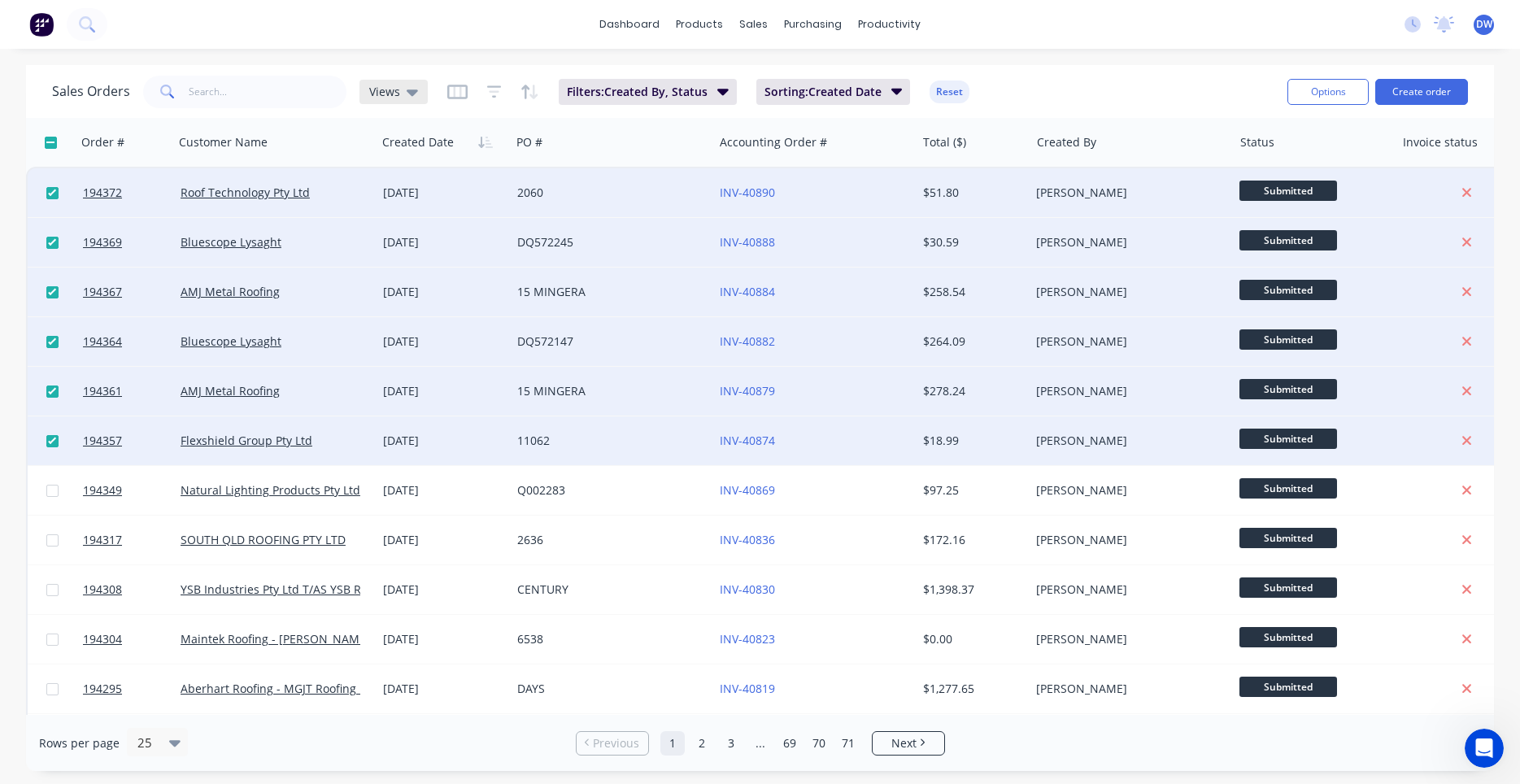
click at [383, 89] on span "Views" at bounding box center [385, 91] width 31 height 17
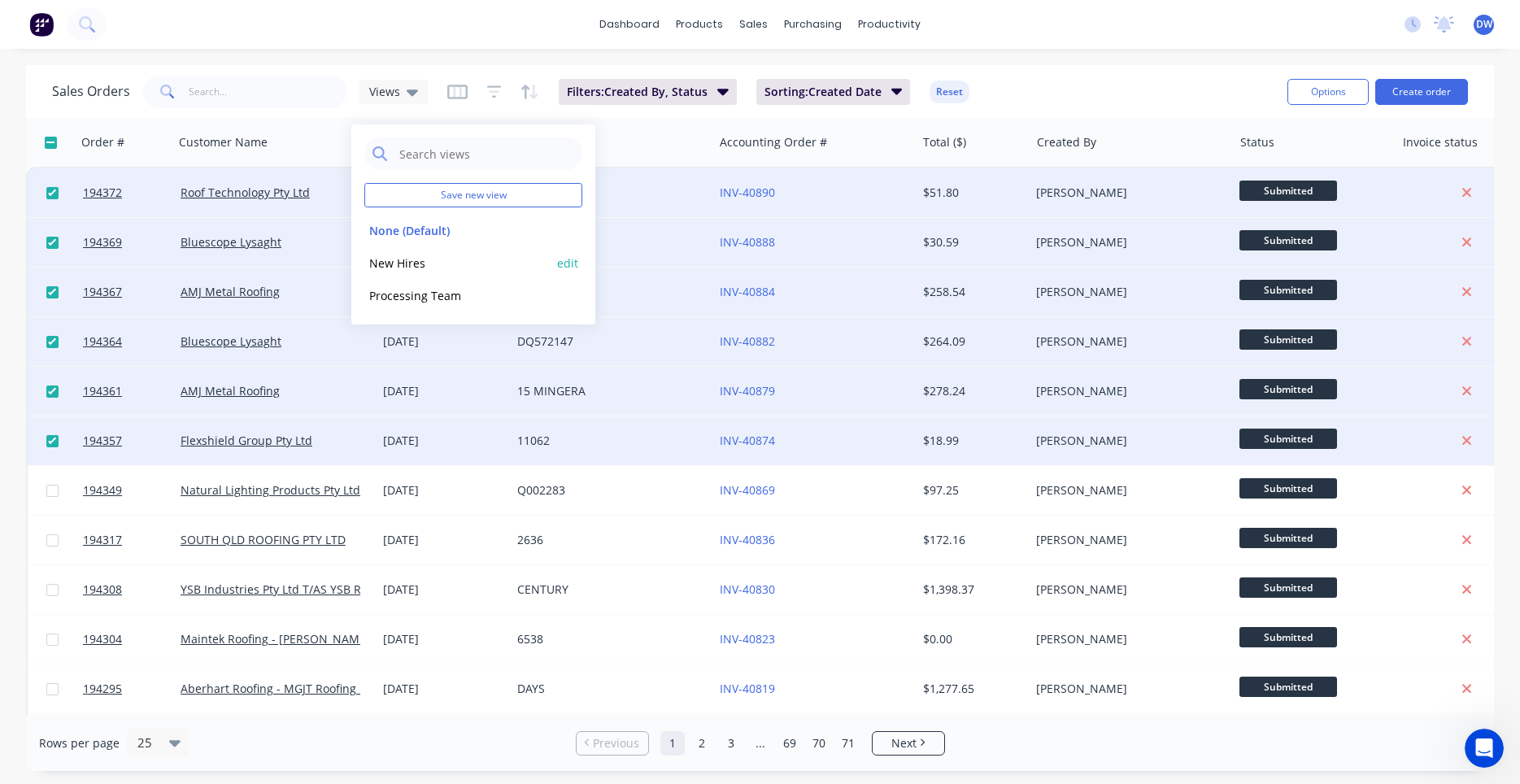
click at [395, 268] on button "New Hires" at bounding box center [457, 263] width 186 height 19
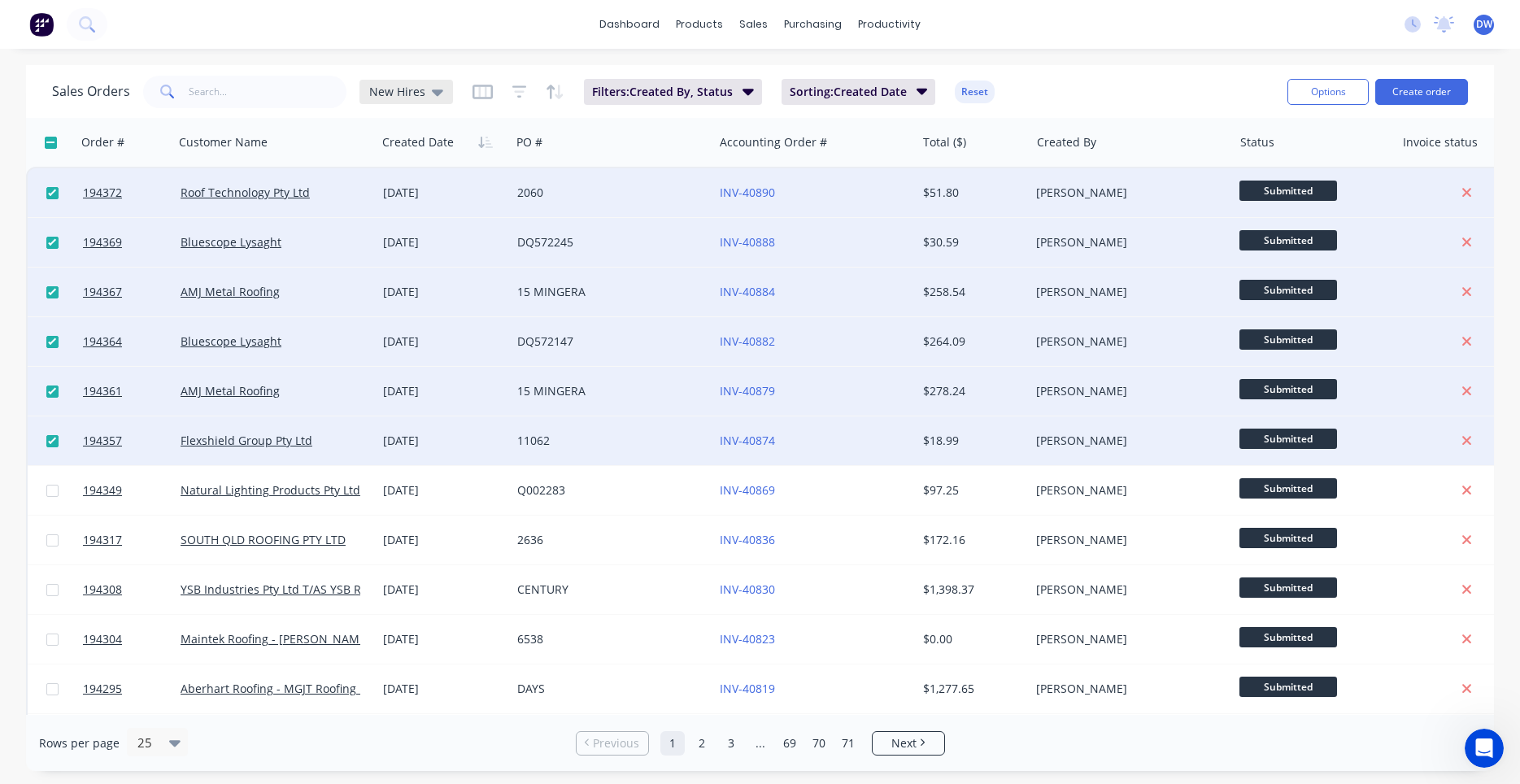
click at [433, 95] on icon at bounding box center [437, 92] width 11 height 6
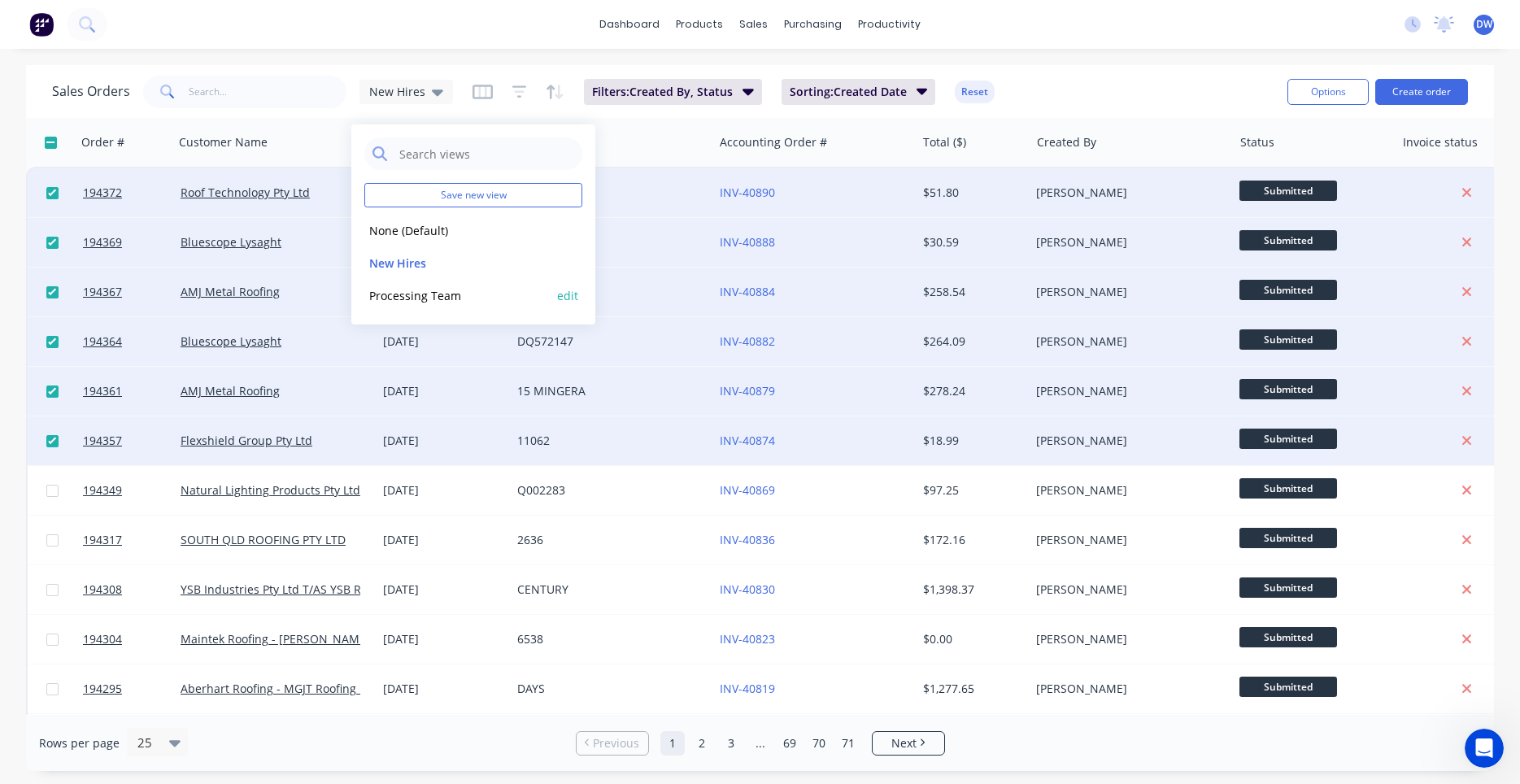
click at [416, 295] on button "Processing Team" at bounding box center [457, 295] width 186 height 19
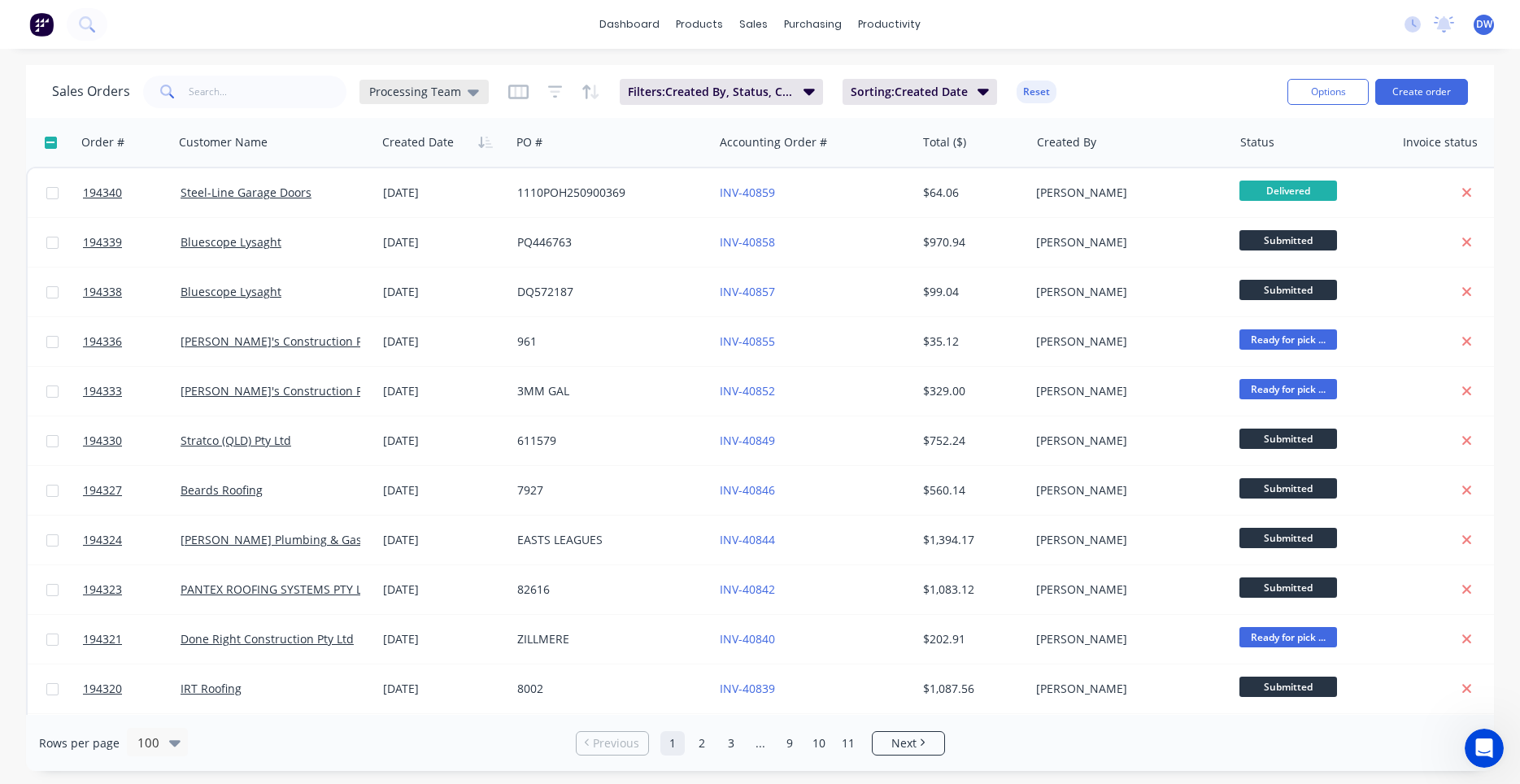
click at [440, 94] on span "Processing Team" at bounding box center [416, 91] width 92 height 17
click at [411, 259] on button "New Hires" at bounding box center [457, 263] width 186 height 19
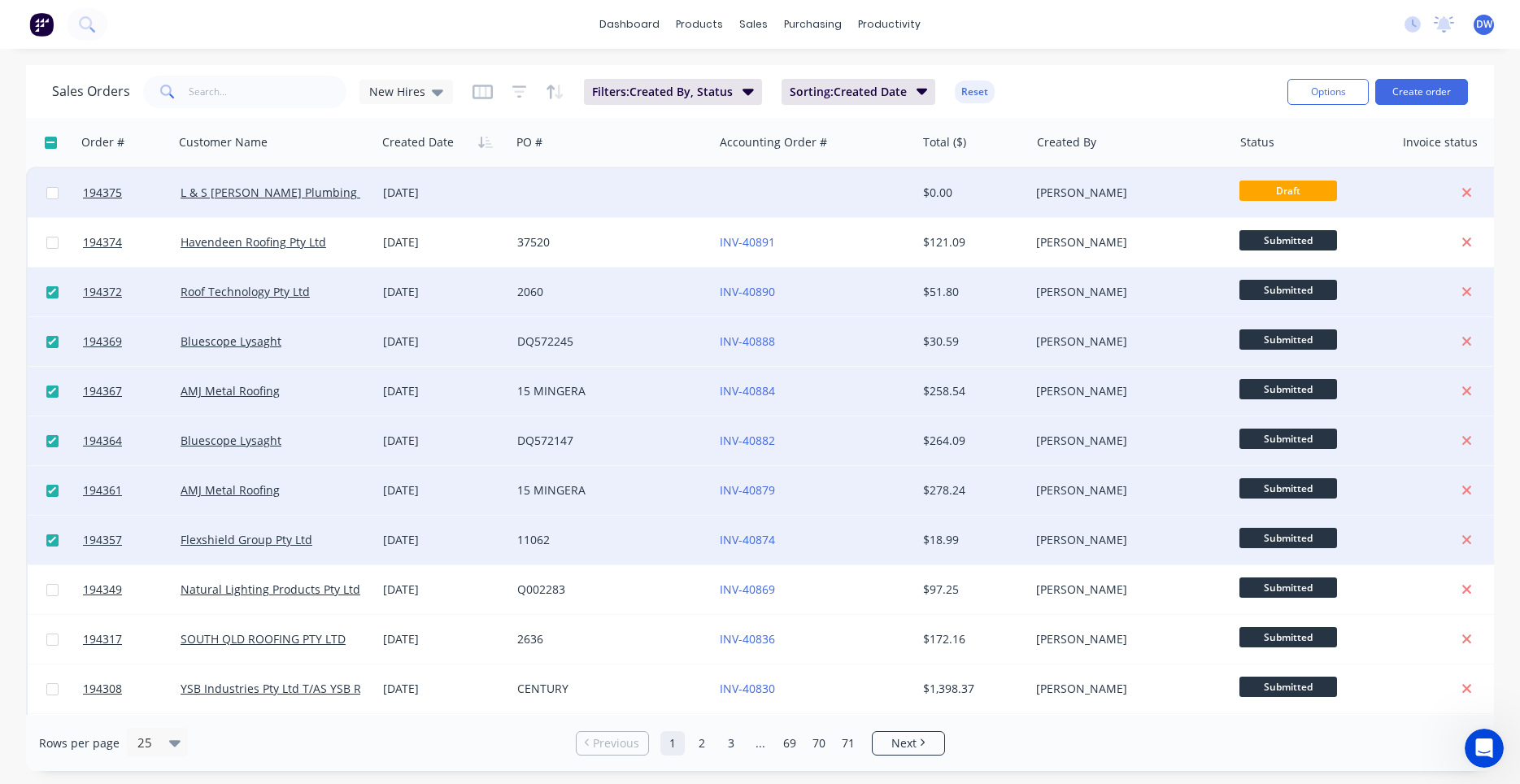
click at [51, 196] on input "checkbox" at bounding box center [52, 194] width 12 height 12
checkbox input "true"
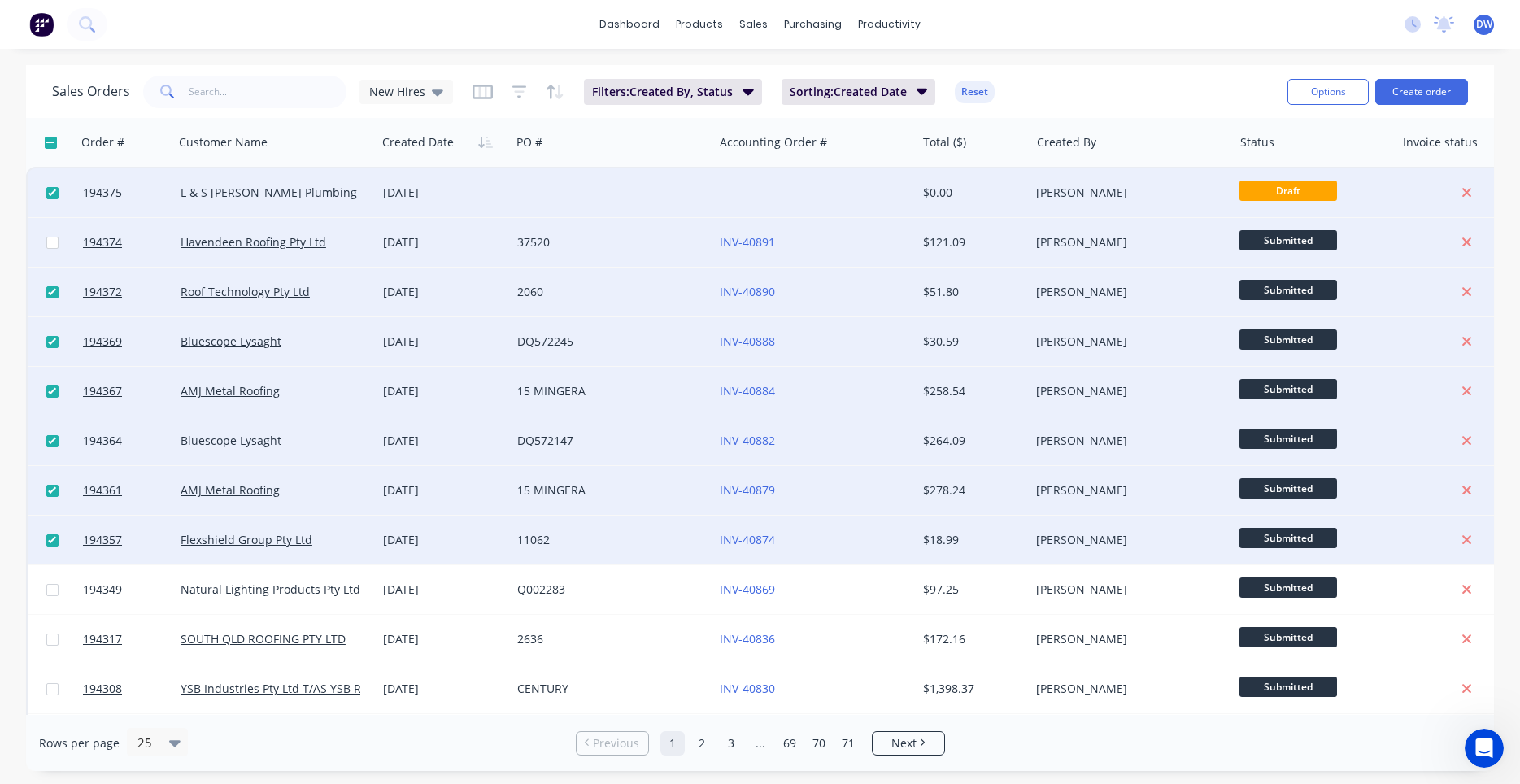
click at [60, 240] on div at bounding box center [51, 241] width 49 height 49
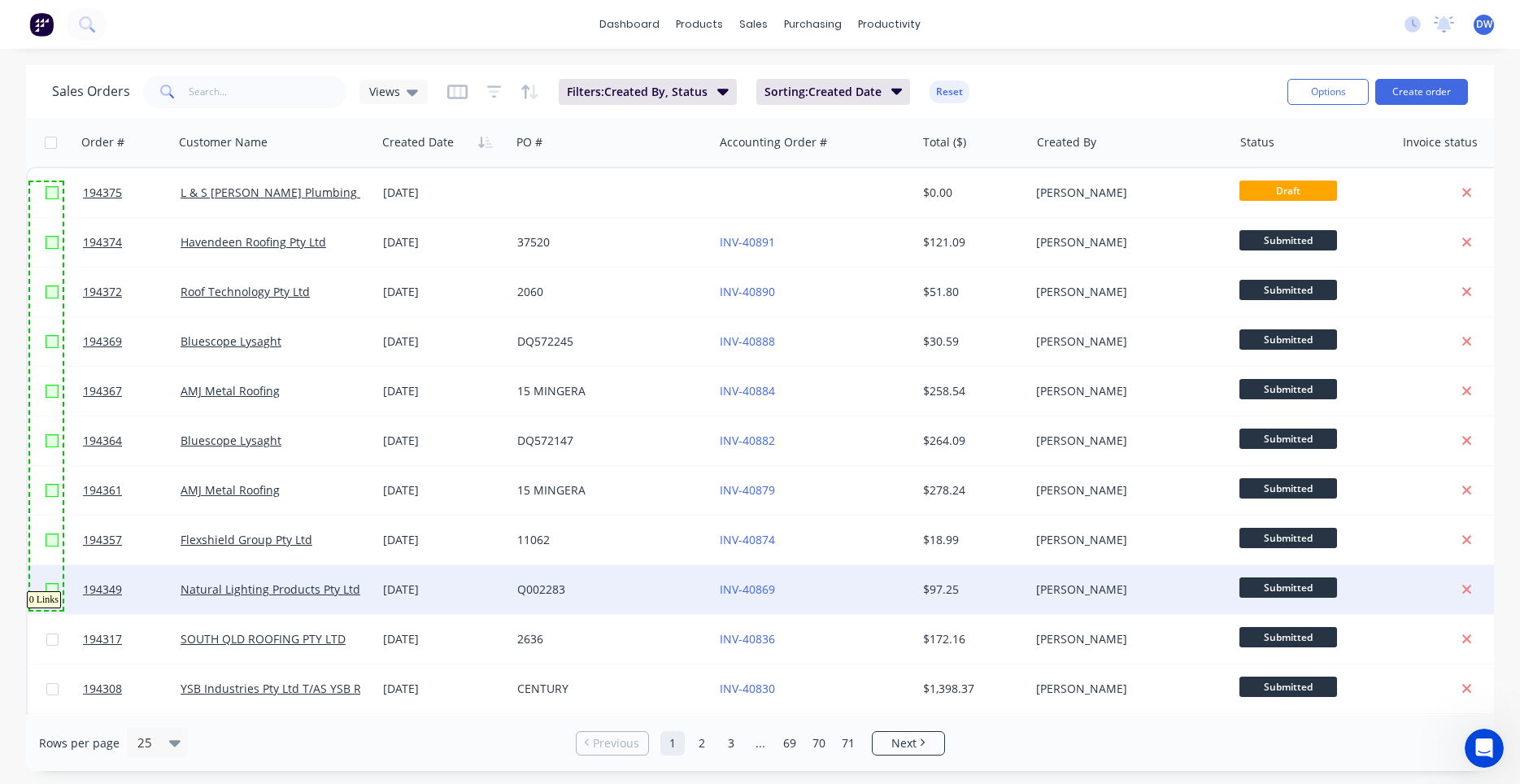
drag, startPoint x: 30, startPoint y: 182, endPoint x: 63, endPoint y: 610, distance: 429.3
checkbox input "true"
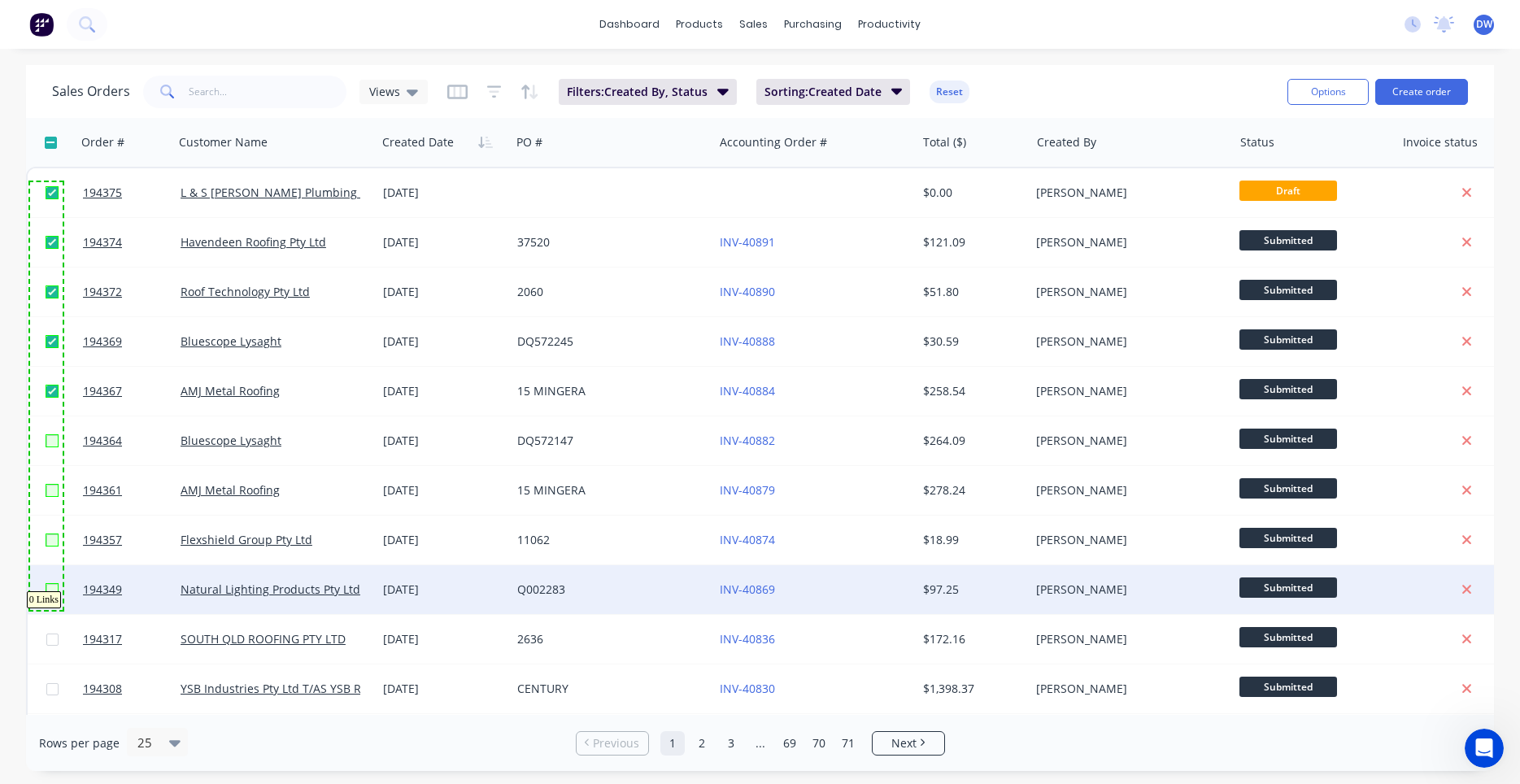
checkbox input "true"
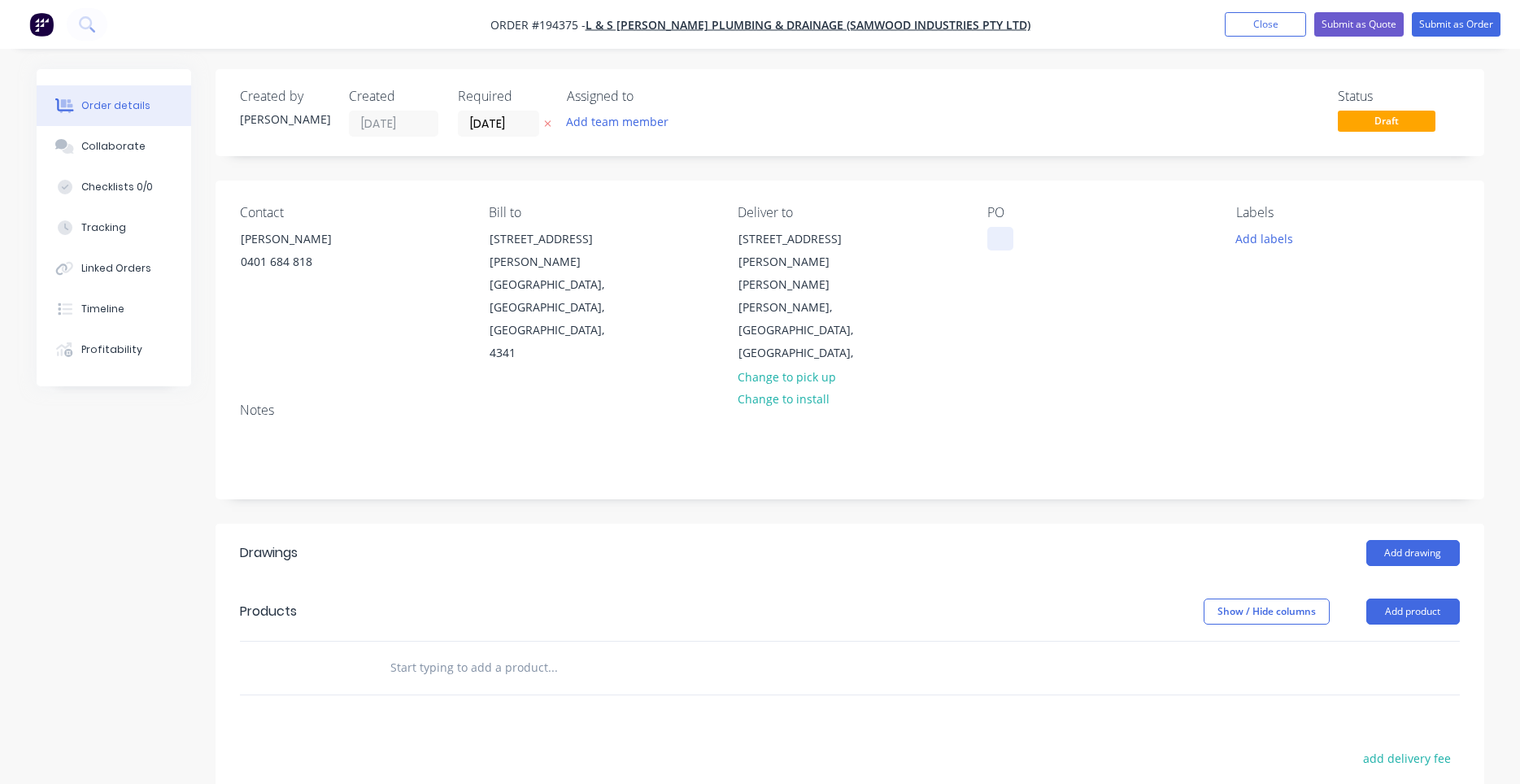
click at [993, 231] on div at bounding box center [1000, 239] width 26 height 24
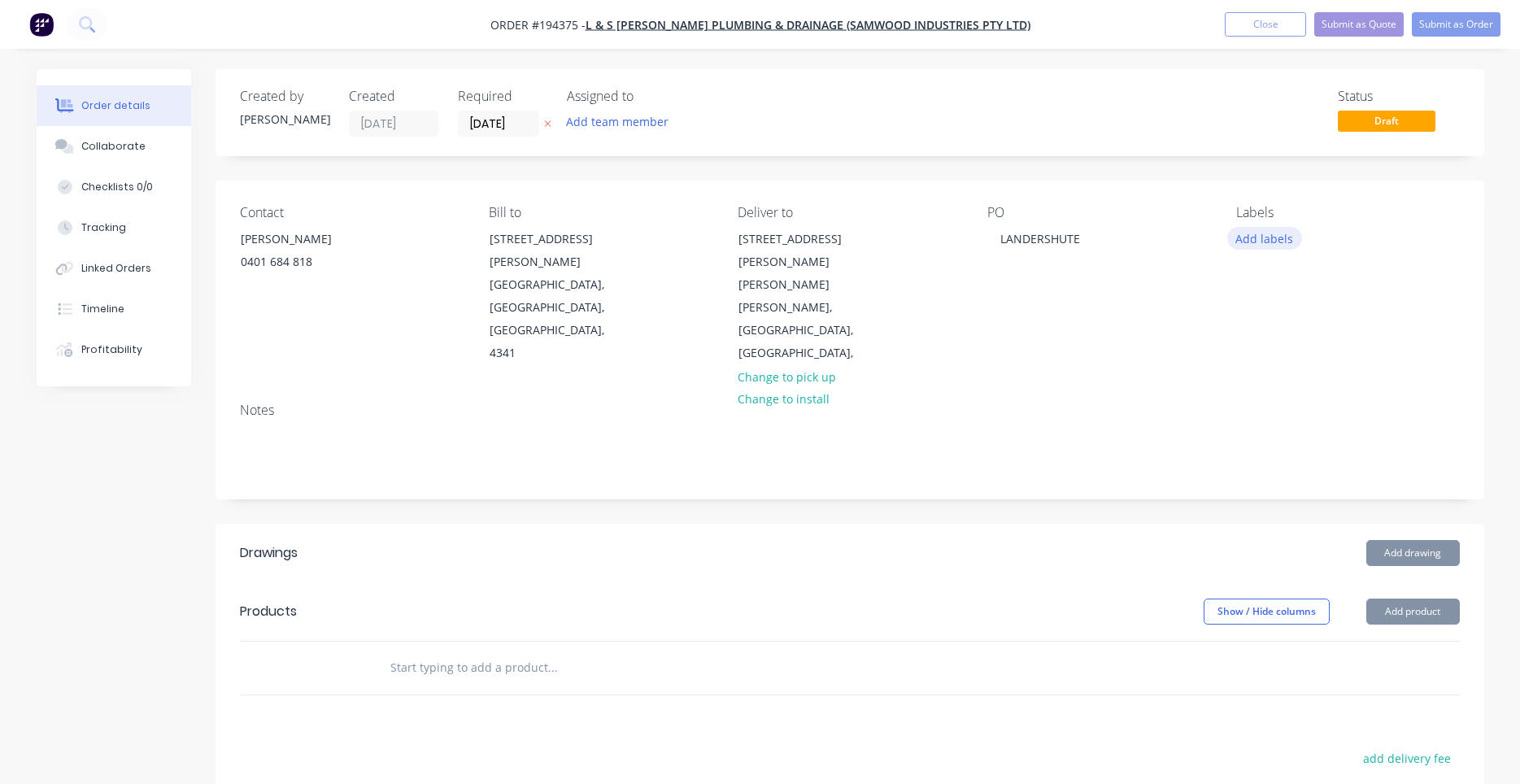
click at [1254, 241] on button "Add labels" at bounding box center [1264, 238] width 75 height 22
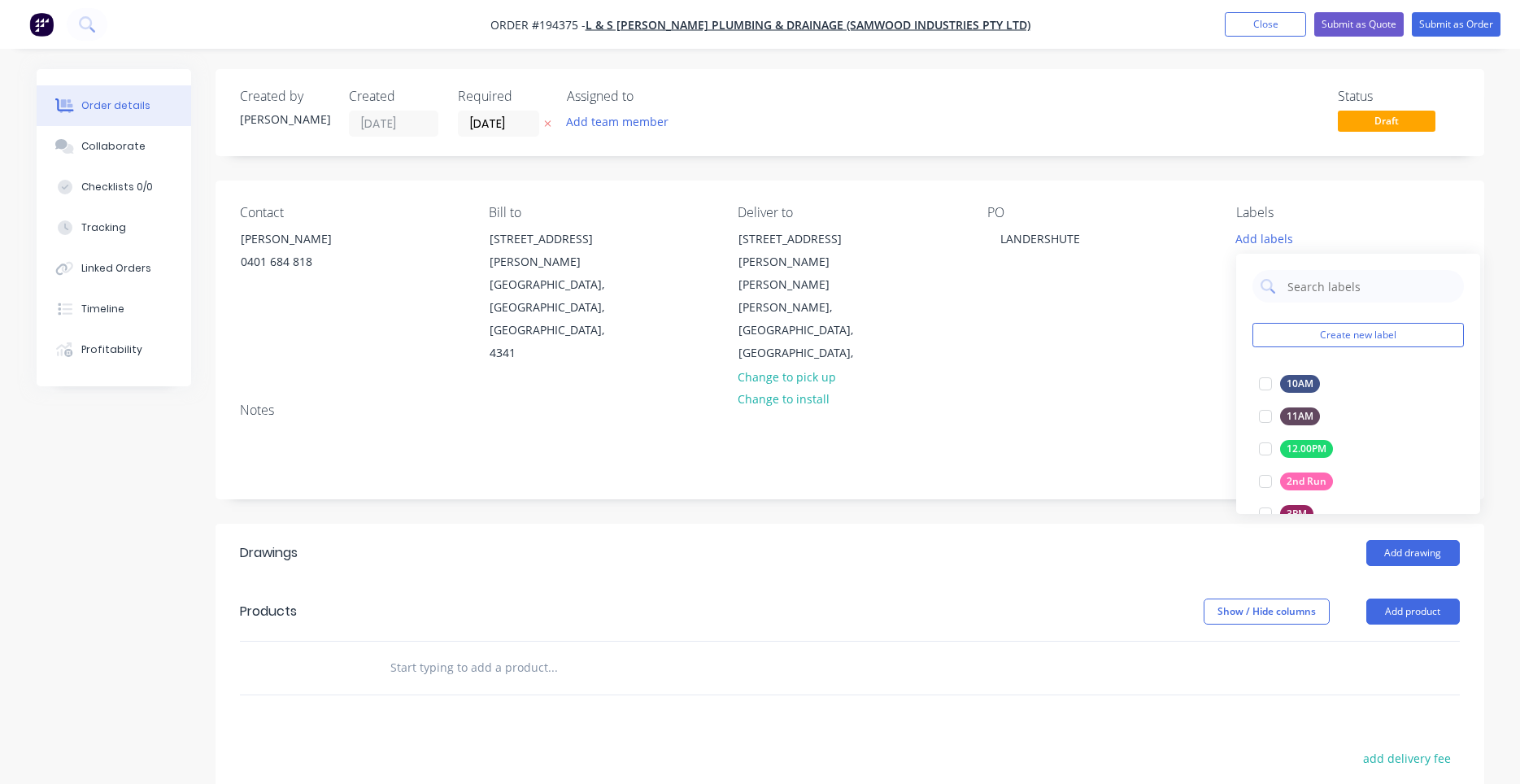
click at [1283, 302] on div "Create new label 10AM edit 11AM edit 12.00PM edit 2nd Run edit 3PM edit 4:30AM …" at bounding box center [1358, 384] width 244 height 260
click at [1287, 294] on input "text" at bounding box center [1371, 285] width 170 height 33
click at [1235, 293] on div "Contact [PERSON_NAME] [PHONE_NUMBER] Bill to [STREET_ADDRESS][PERSON_NAME] Deli…" at bounding box center [850, 285] width 1269 height 209
click at [1260, 243] on button "Add labels" at bounding box center [1264, 238] width 75 height 22
click at [1296, 288] on input "text" at bounding box center [1371, 285] width 170 height 33
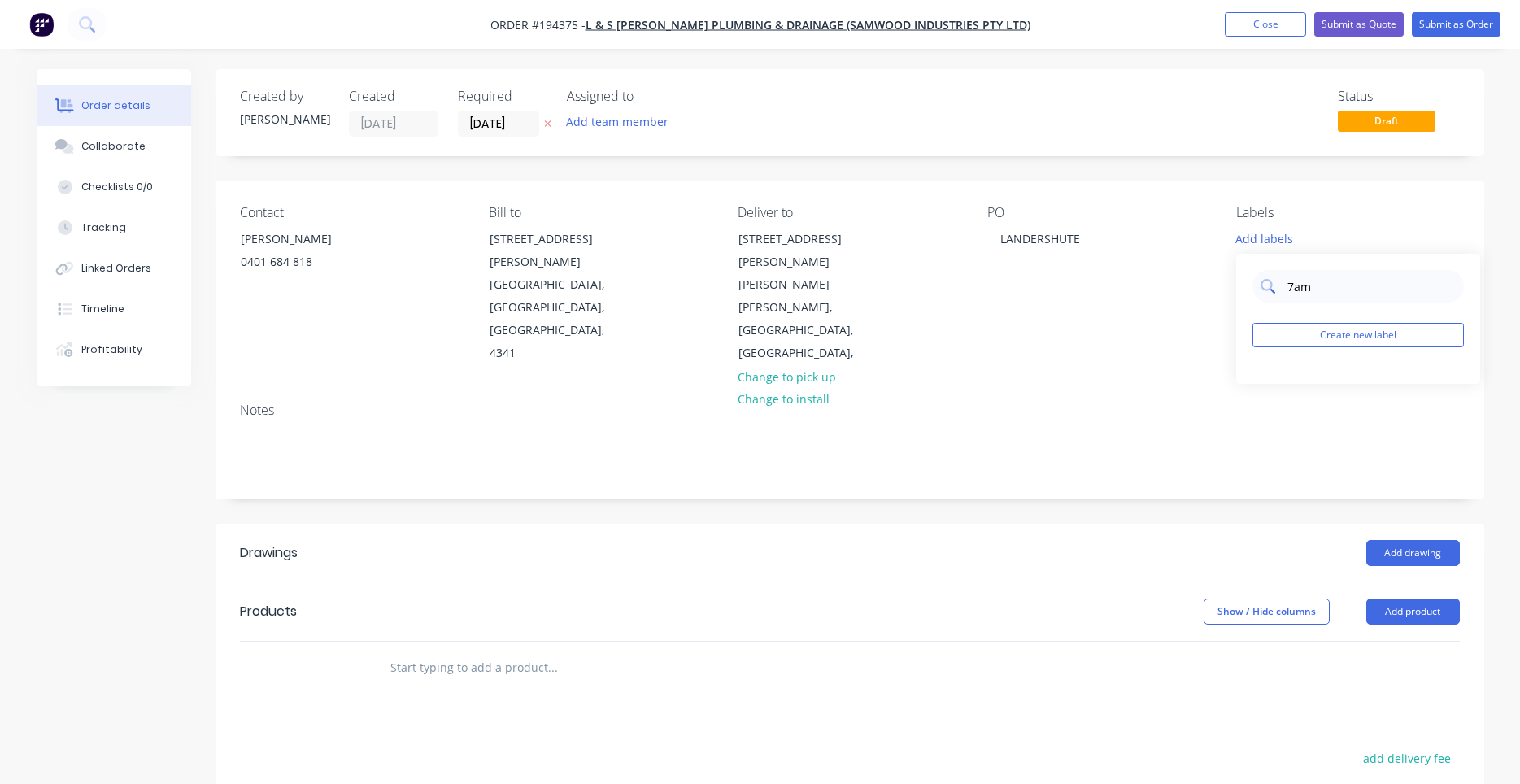
click at [1296, 293] on input "7am" at bounding box center [1371, 285] width 170 height 33
type input "7"
click at [1267, 383] on div at bounding box center [1265, 384] width 33 height 33
click at [1217, 273] on div "Contact [PERSON_NAME] [PHONE_NUMBER] Bill to [STREET_ADDRESS][PERSON_NAME] Deli…" at bounding box center [850, 285] width 1269 height 209
click at [1229, 540] on div "Add drawing" at bounding box center [979, 552] width 960 height 26
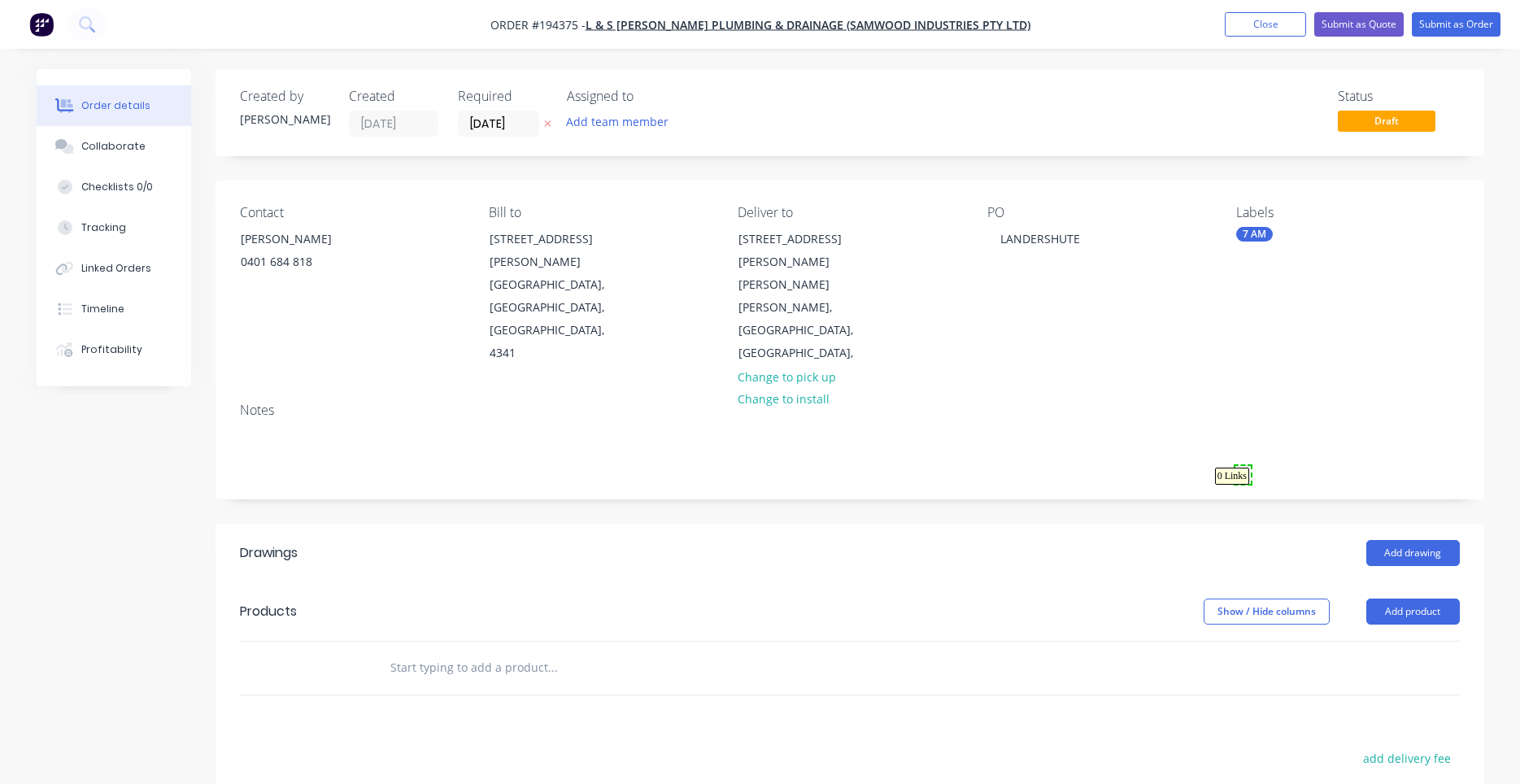
drag, startPoint x: 1235, startPoint y: 483, endPoint x: 1251, endPoint y: 466, distance: 23.3
click at [1411, 540] on button "Add drawing" at bounding box center [1413, 552] width 94 height 26
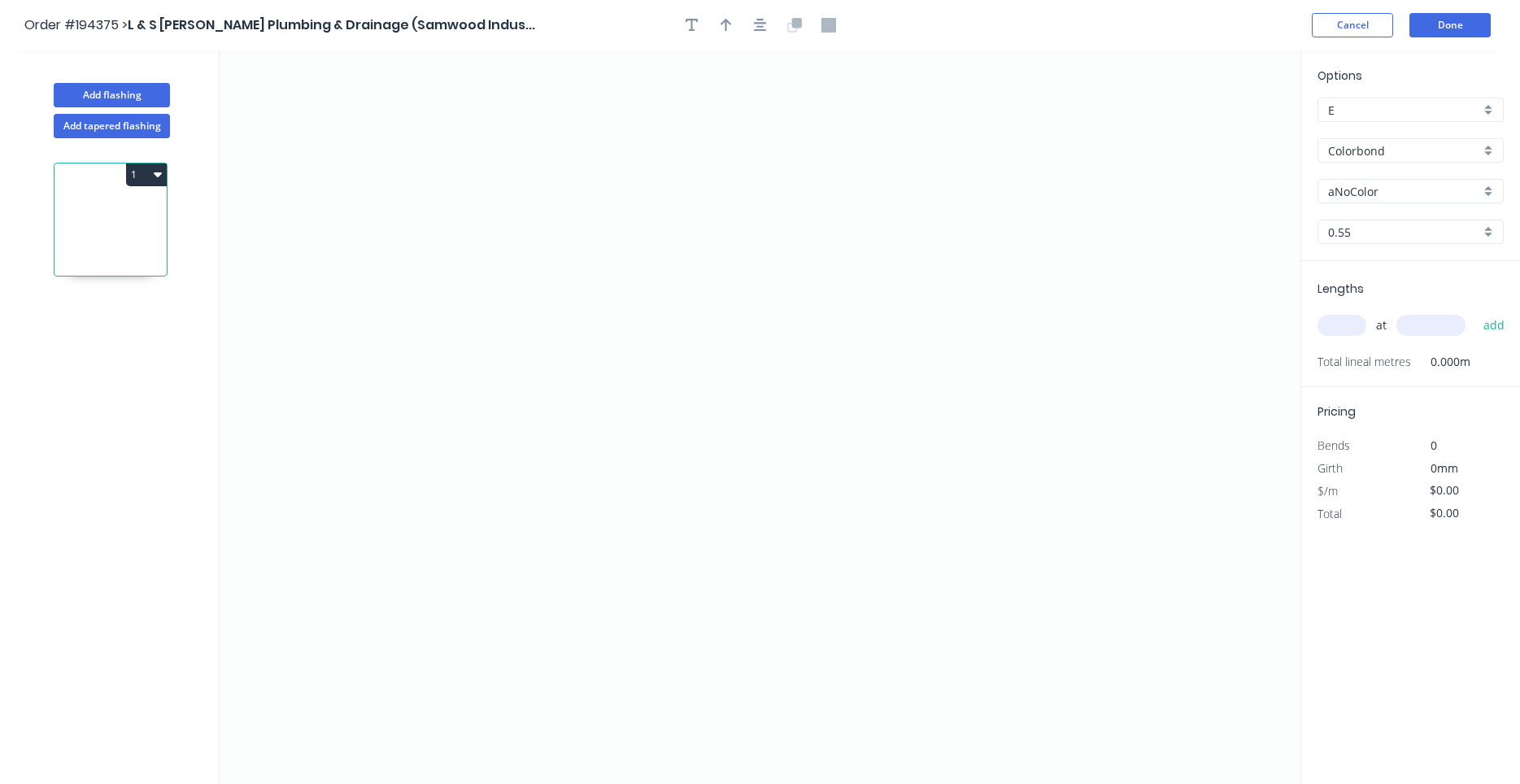
click at [1383, 149] on input "Colorbond" at bounding box center [1404, 150] width 152 height 17
click at [1369, 186] on div "Zincalume" at bounding box center [1410, 181] width 185 height 28
type input "Zincalume"
click at [1337, 326] on input "text" at bounding box center [1341, 325] width 49 height 21
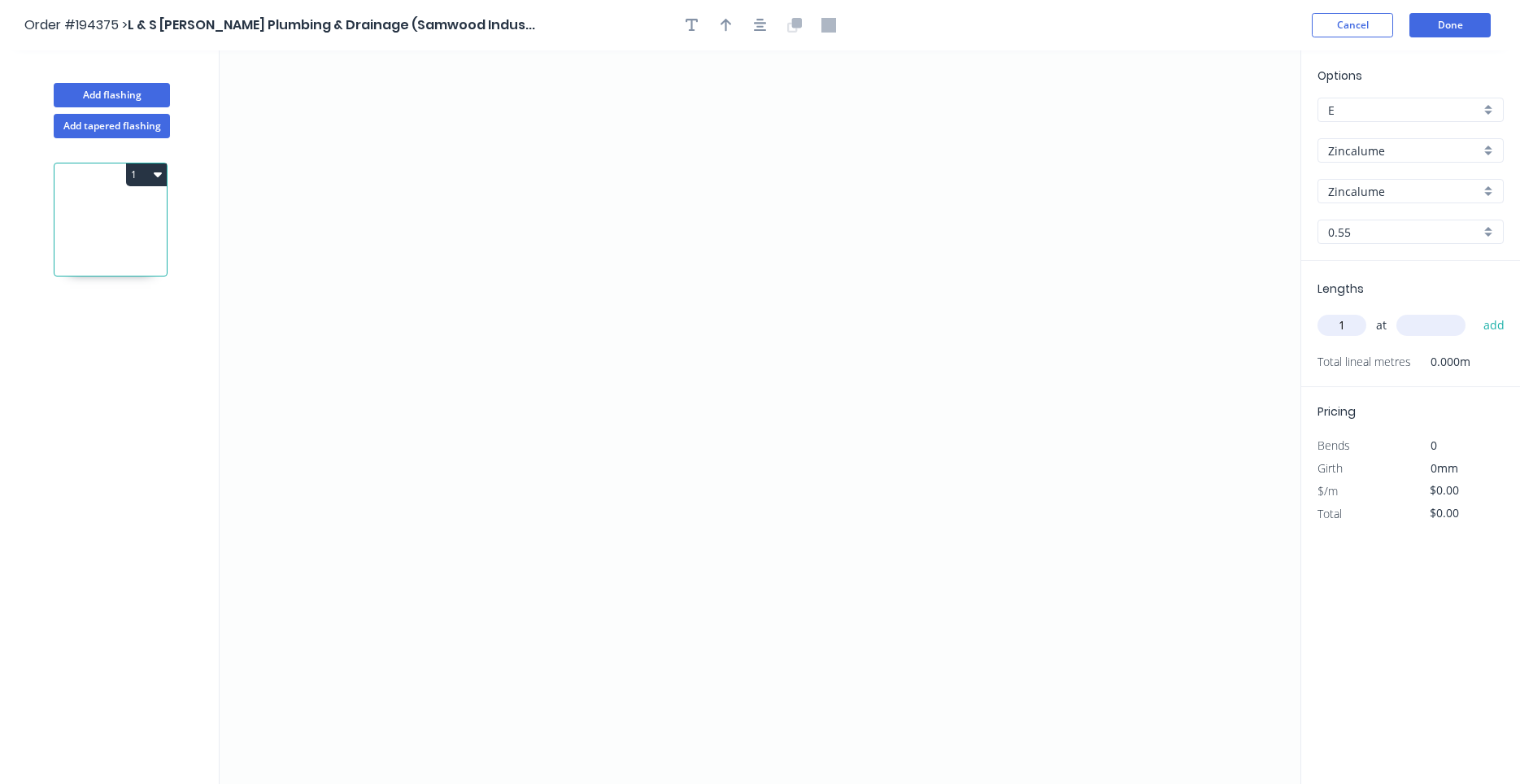
type input "1"
type input "3500"
click at [1475, 311] on button "add" at bounding box center [1493, 324] width 38 height 27
click at [501, 483] on icon "0" at bounding box center [760, 417] width 1081 height 734
click at [393, 476] on icon "0" at bounding box center [760, 417] width 1081 height 734
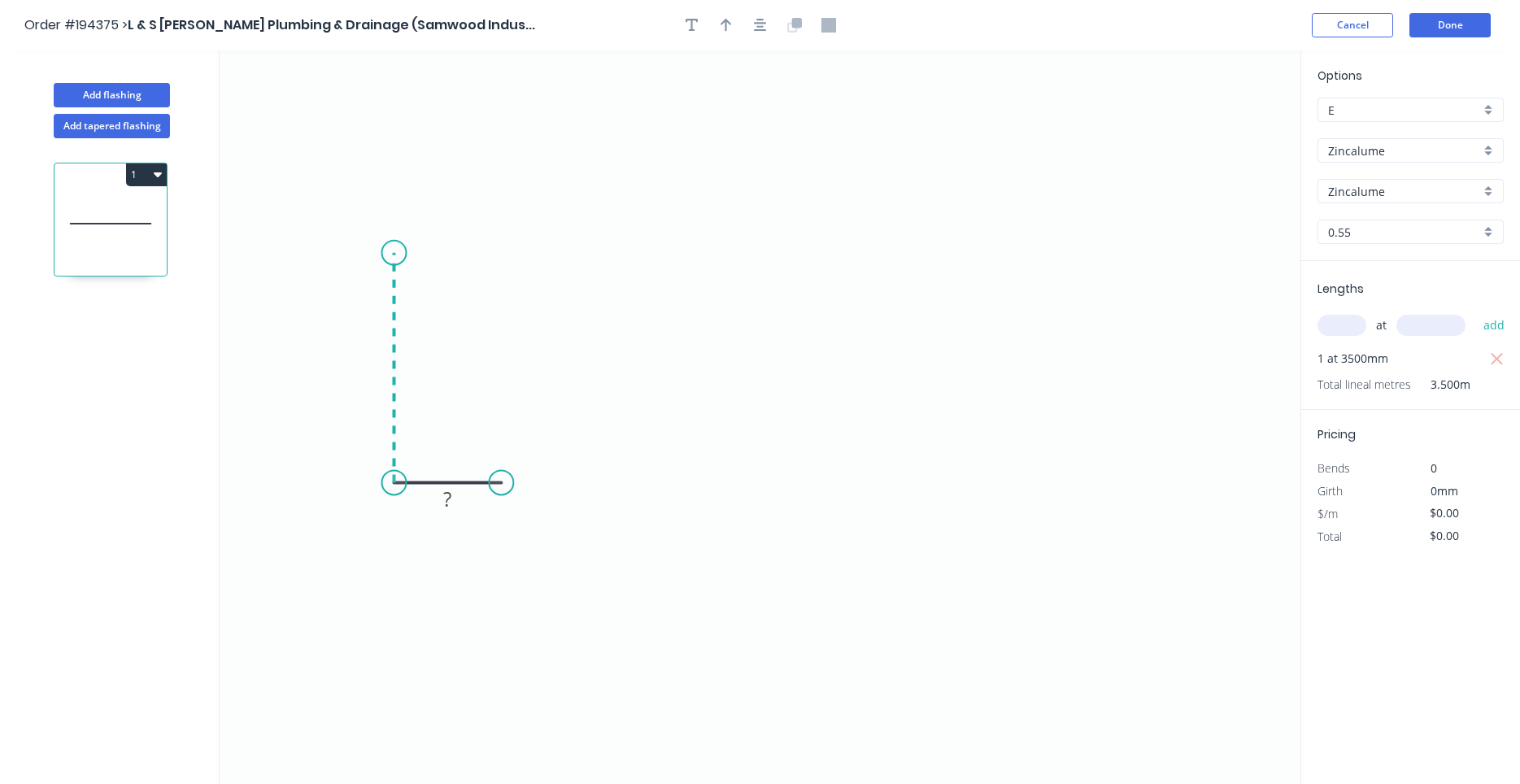
click at [406, 253] on icon "0 ?" at bounding box center [760, 417] width 1081 height 734
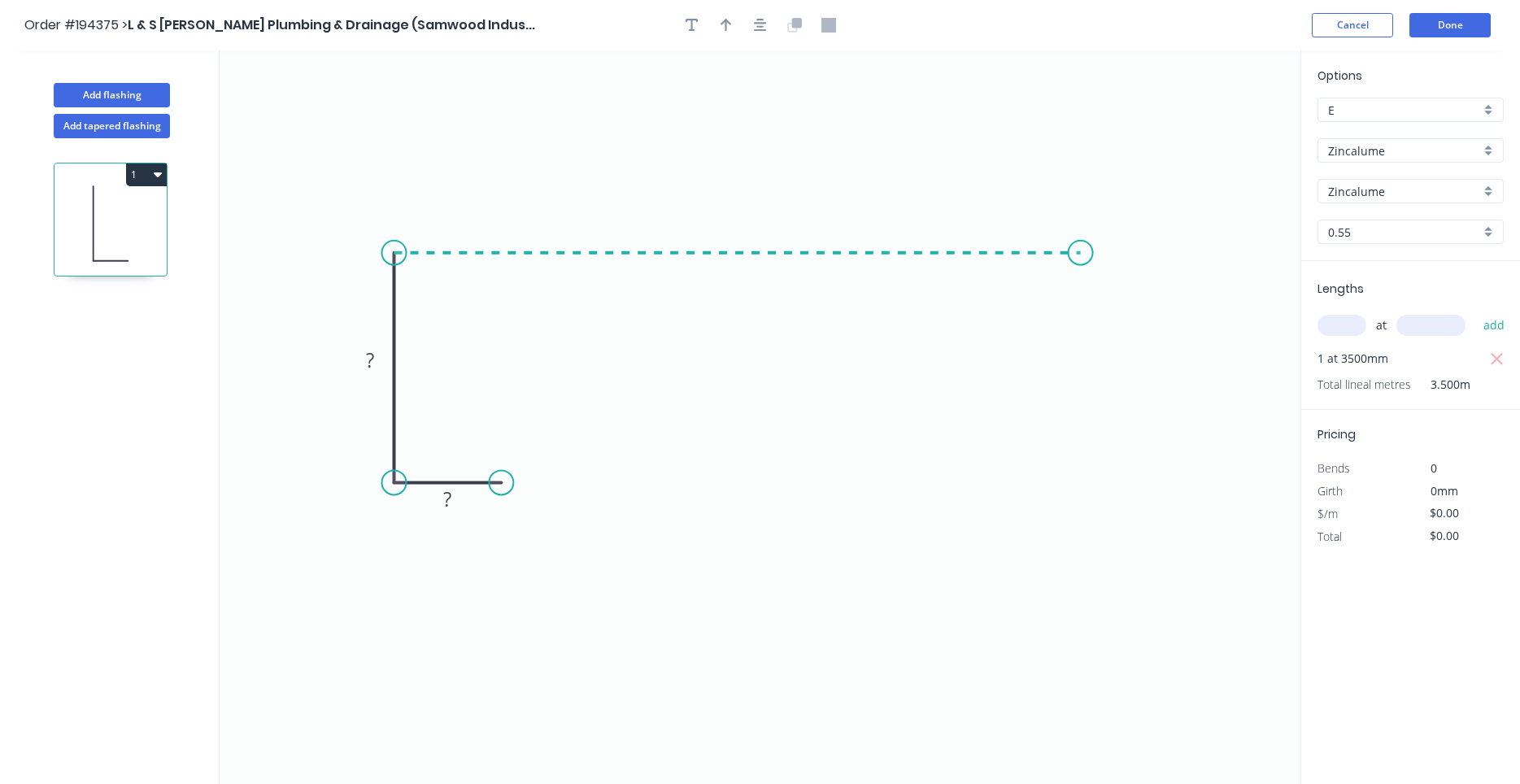
click at [1081, 278] on icon "0 ? ?" at bounding box center [760, 417] width 1081 height 734
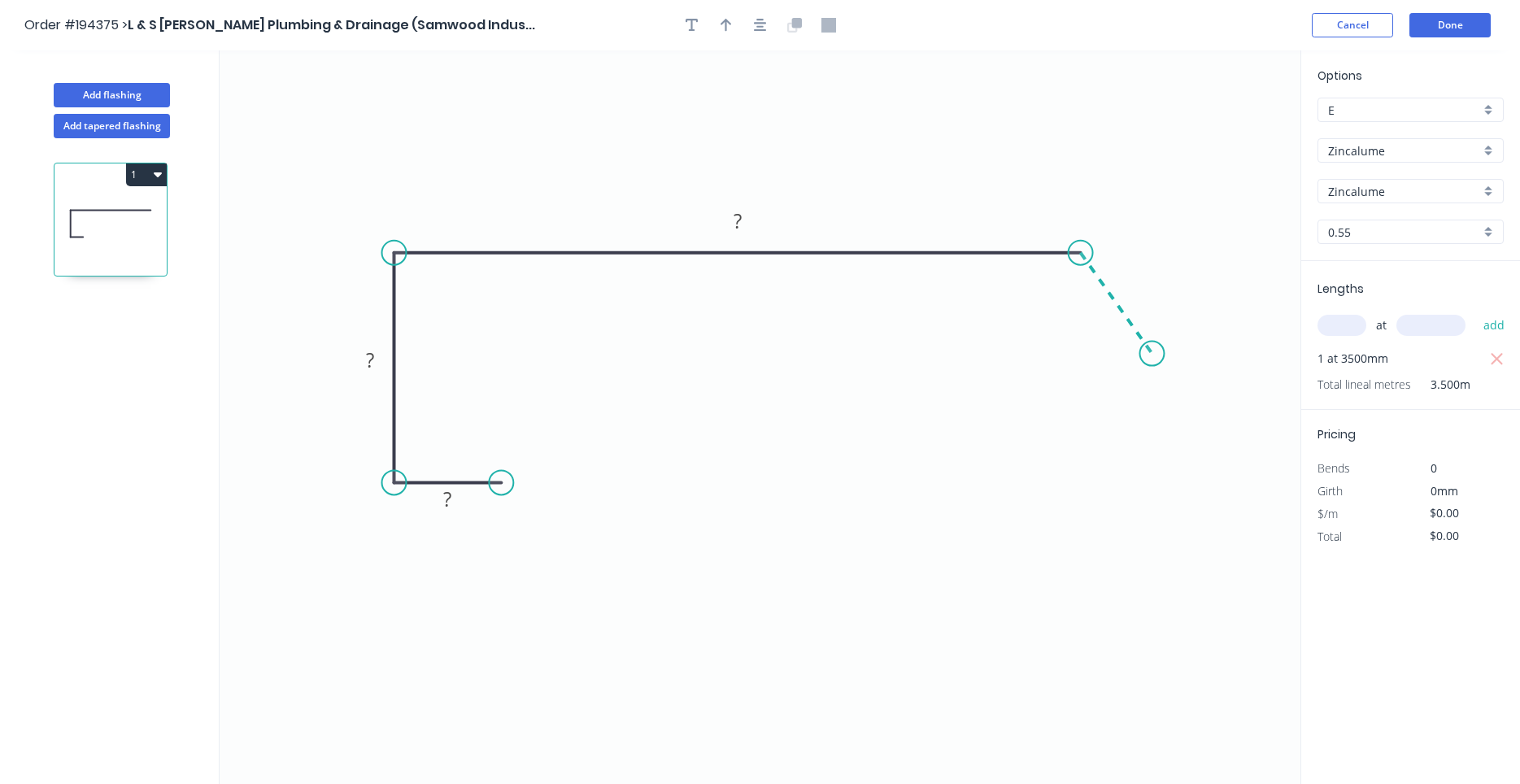
click at [1152, 354] on icon "0 ? ? ?" at bounding box center [760, 417] width 1081 height 734
click at [1152, 354] on circle at bounding box center [1152, 354] width 25 height 25
drag, startPoint x: 1152, startPoint y: 354, endPoint x: 1156, endPoint y: 339, distance: 15.5
click at [1156, 339] on circle at bounding box center [1155, 328] width 25 height 25
click at [1130, 291] on icon "0 ? ? ? ?" at bounding box center [760, 417] width 1081 height 734
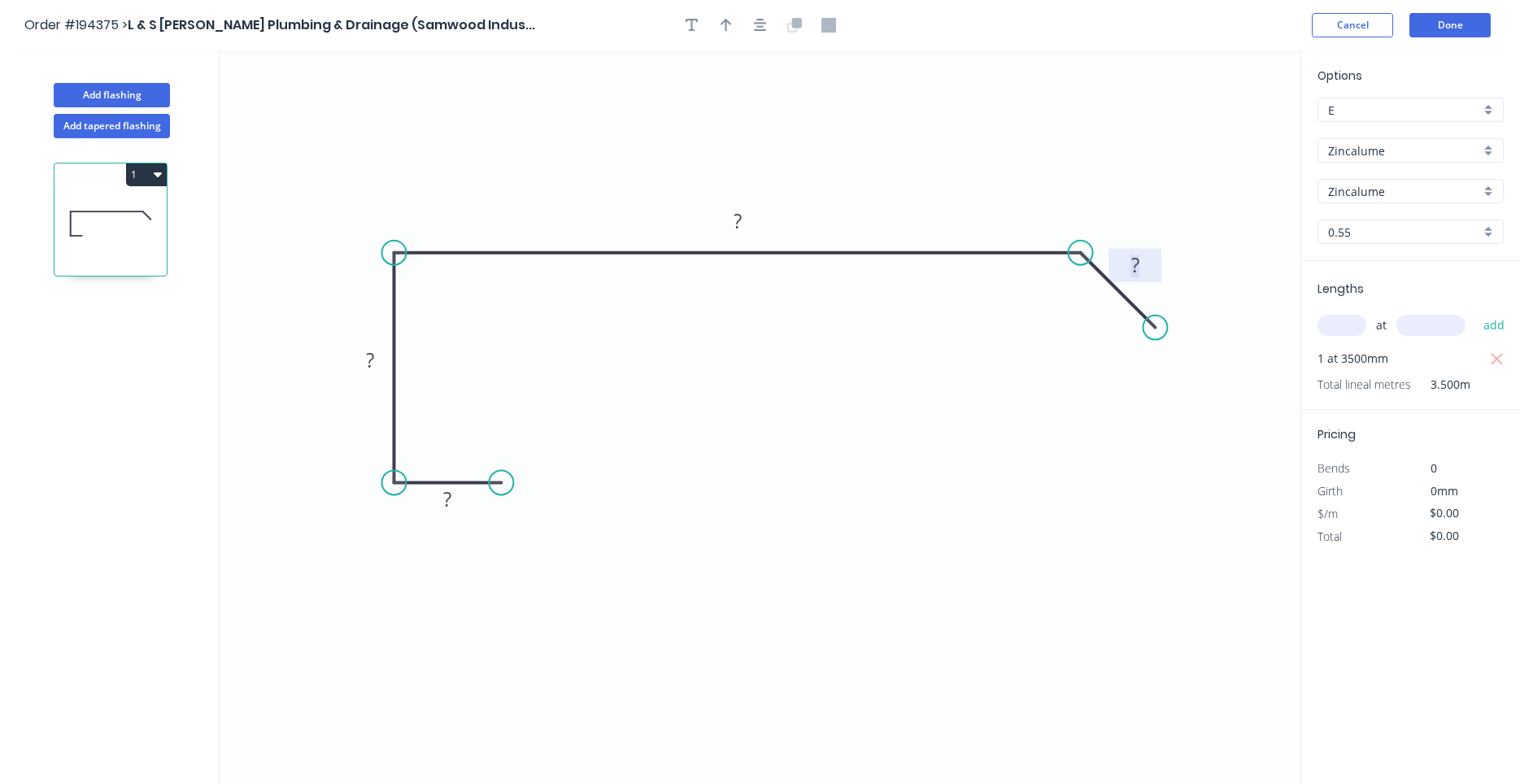
click at [1127, 264] on rect at bounding box center [1135, 267] width 33 height 23
drag, startPoint x: 1127, startPoint y: 264, endPoint x: 1141, endPoint y: 263, distance: 14.0
click at [1141, 263] on rect at bounding box center [1135, 267] width 33 height 23
type input "$12.99"
click at [759, 19] on icon "button" at bounding box center [760, 25] width 13 height 15
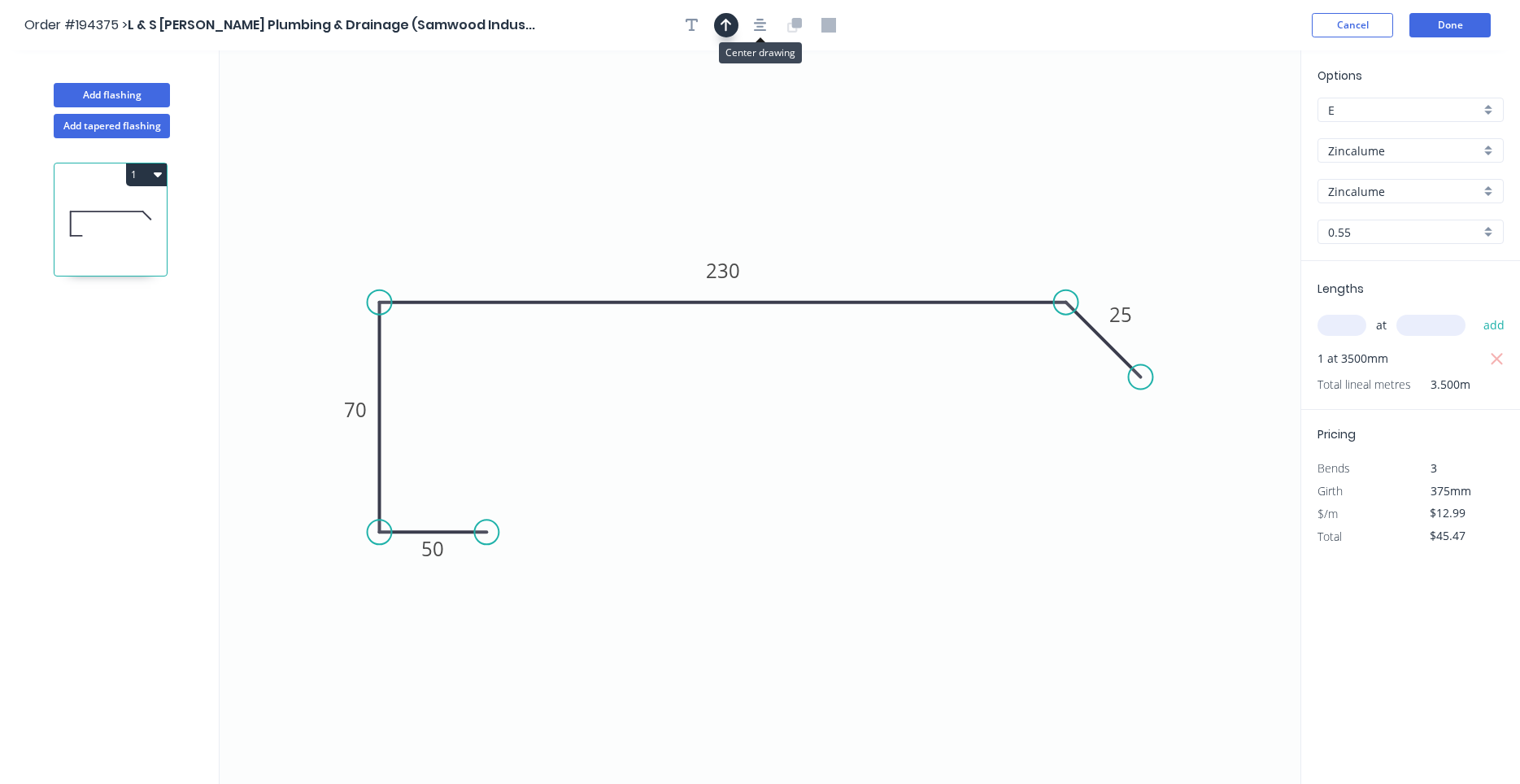
click at [733, 23] on button "button" at bounding box center [727, 26] width 25 height 25
click at [1220, 129] on icon at bounding box center [1218, 112] width 15 height 52
drag, startPoint x: 1220, startPoint y: 129, endPoint x: 852, endPoint y: 211, distance: 377.0
click at [852, 211] on icon at bounding box center [865, 198] width 47 height 47
click at [170, 173] on div "1" at bounding box center [112, 476] width 214 height 675
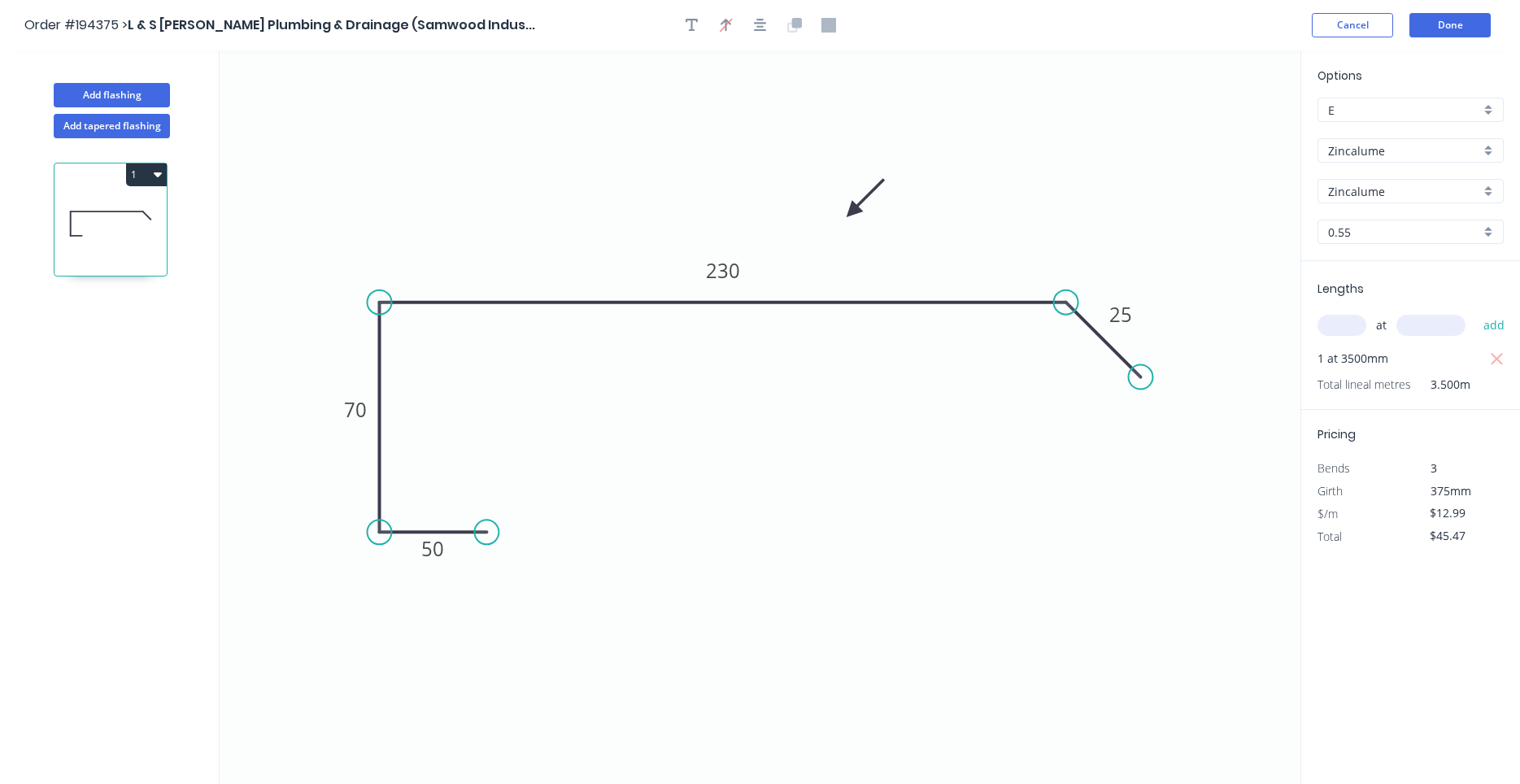
click at [155, 171] on icon "button" at bounding box center [157, 173] width 8 height 13
click at [129, 206] on div "Duplicate" at bounding box center [89, 215] width 126 height 24
type input "$0.00"
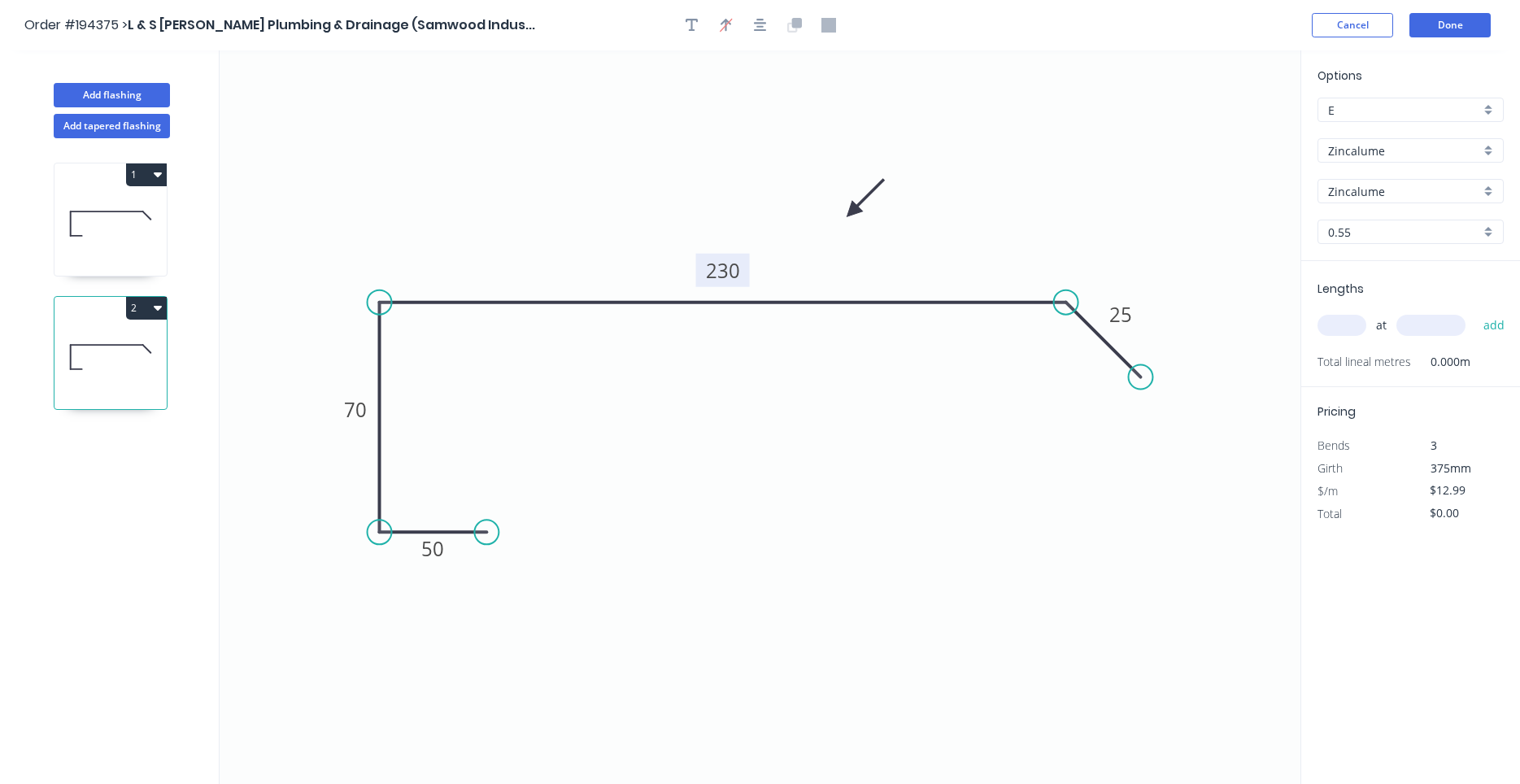
click at [729, 258] on tspan "230" at bounding box center [722, 270] width 34 height 27
drag, startPoint x: 1305, startPoint y: 329, endPoint x: 1331, endPoint y: 335, distance: 26.7
click at [1314, 331] on div "Lengths at add Total lineal metres 0.000m" at bounding box center [1410, 323] width 218 height 126
click at [1343, 333] on input "text" at bounding box center [1341, 325] width 49 height 21
type input "1"
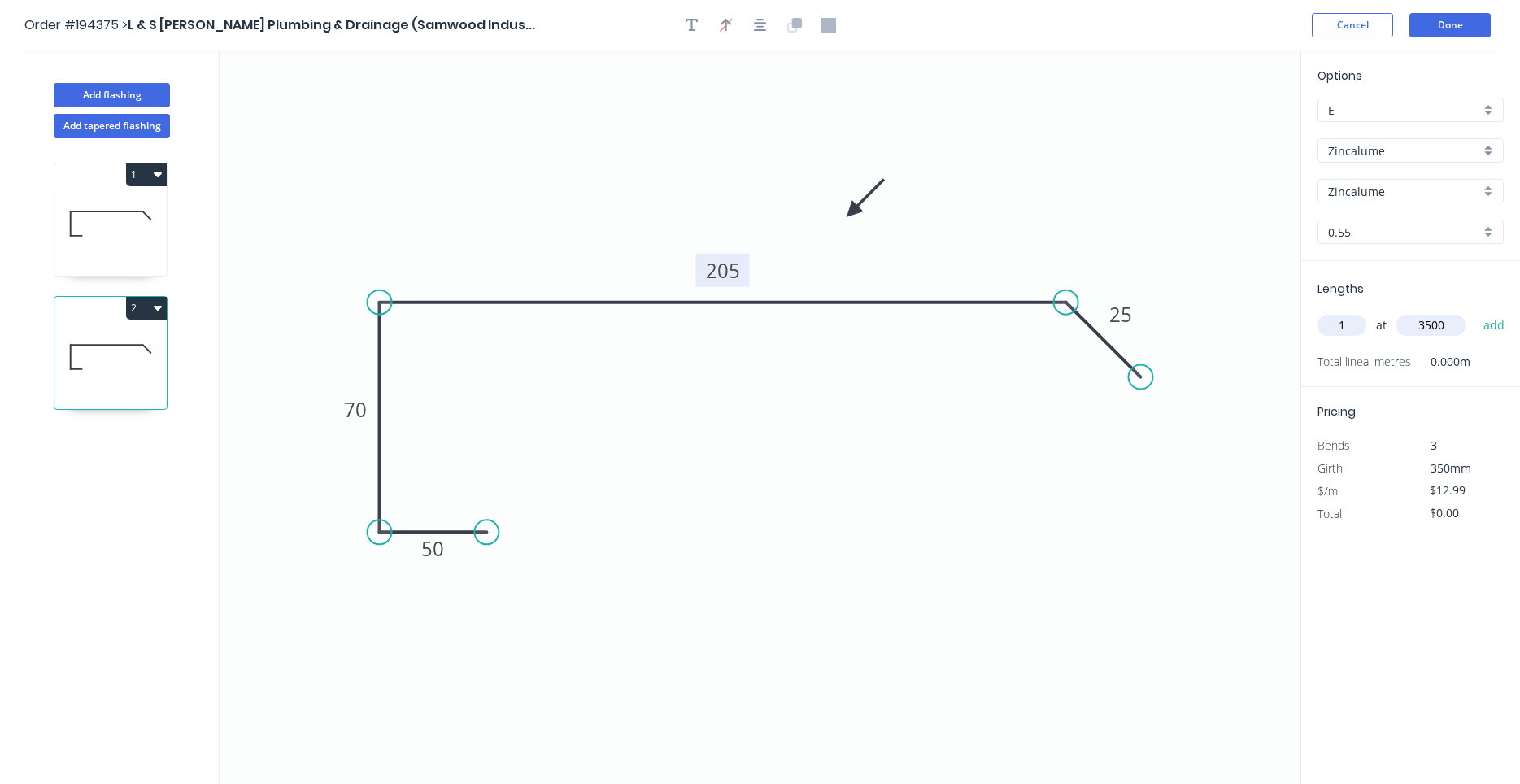
type input "3500"
click at [1475, 311] on button "add" at bounding box center [1493, 324] width 38 height 27
click at [163, 308] on button "2" at bounding box center [147, 308] width 41 height 23
click at [150, 335] on button "Duplicate" at bounding box center [89, 347] width 155 height 33
type input "$0.00"
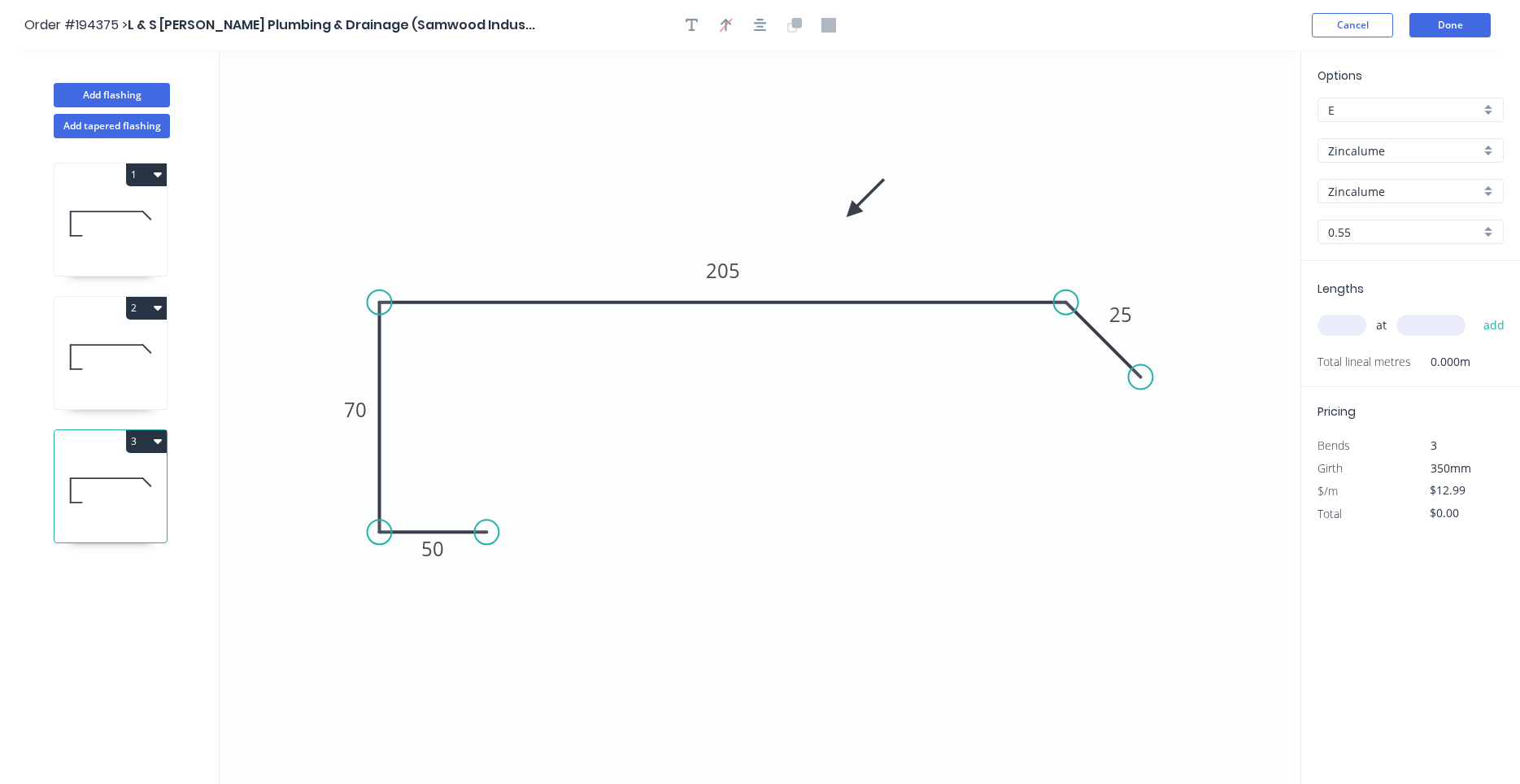
click at [140, 471] on icon at bounding box center [111, 491] width 112 height 104
click at [717, 280] on tspan "205" at bounding box center [722, 270] width 34 height 27
click at [745, 279] on tspan "175217505" at bounding box center [723, 270] width 103 height 27
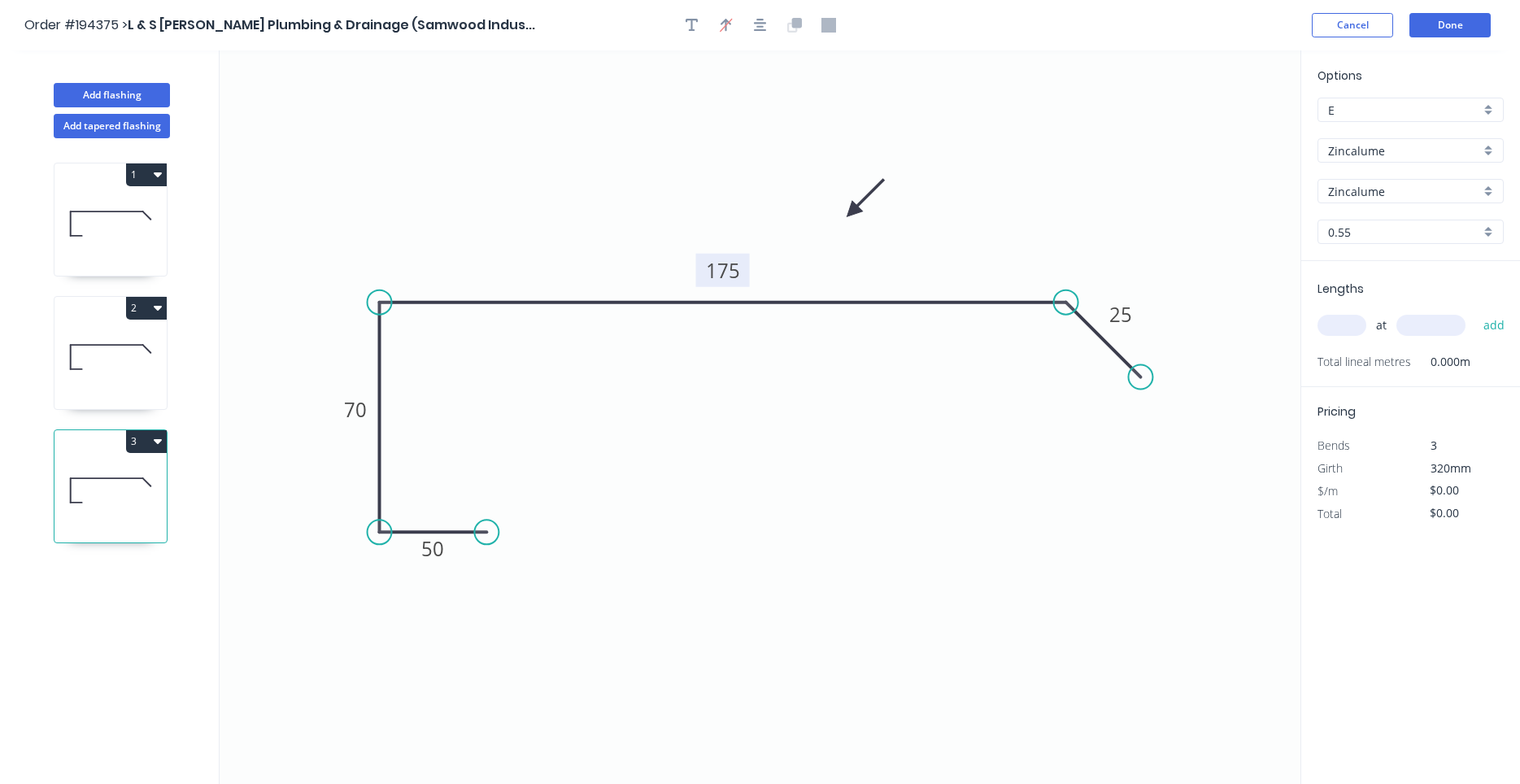
type input "$12.99"
click at [1337, 335] on input "text" at bounding box center [1341, 325] width 49 height 21
type input "1"
type input "3500"
click at [1475, 311] on button "add" at bounding box center [1493, 324] width 38 height 27
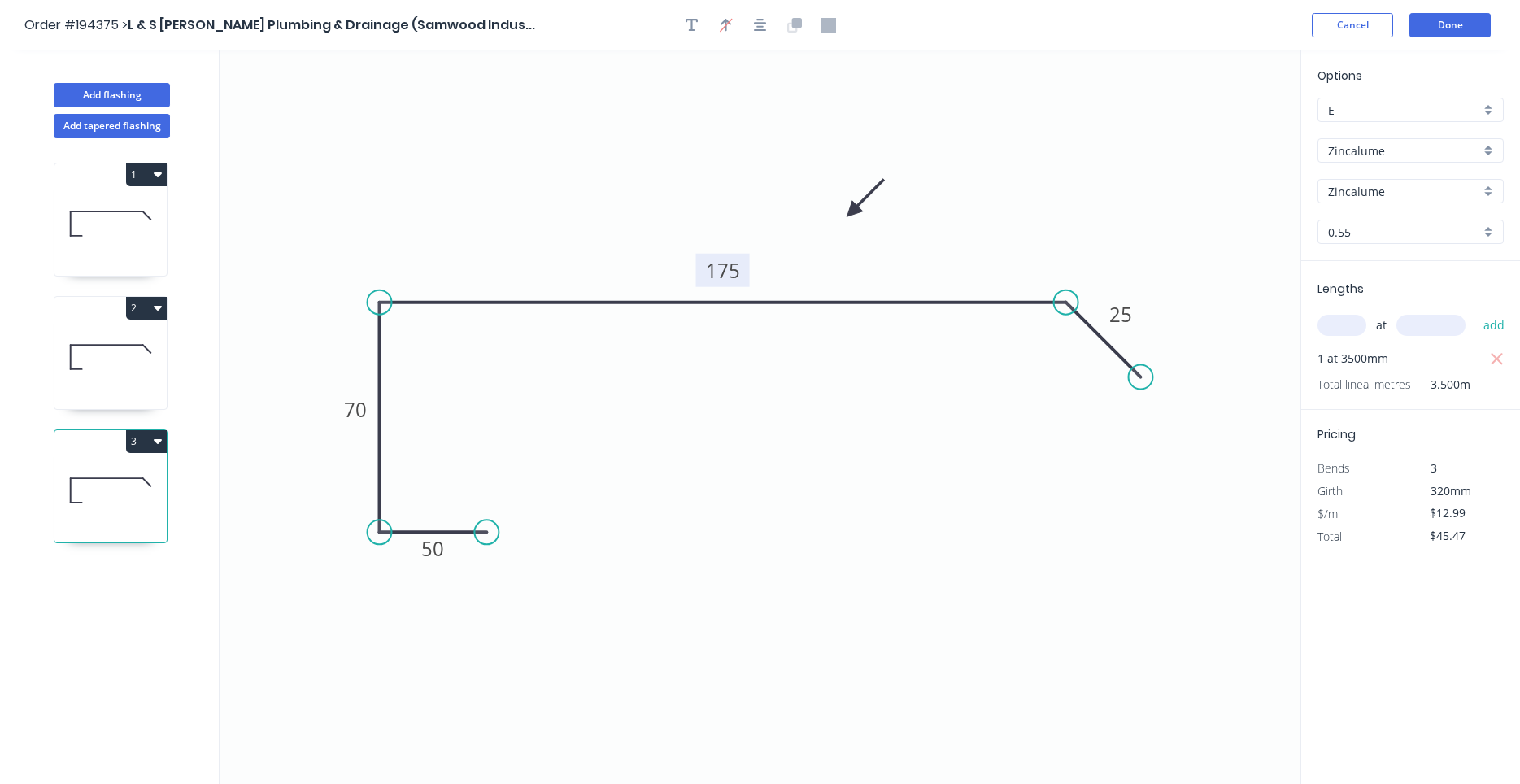
click at [155, 435] on icon "button" at bounding box center [157, 440] width 8 height 13
click at [146, 467] on button "Duplicate" at bounding box center [89, 481] width 155 height 33
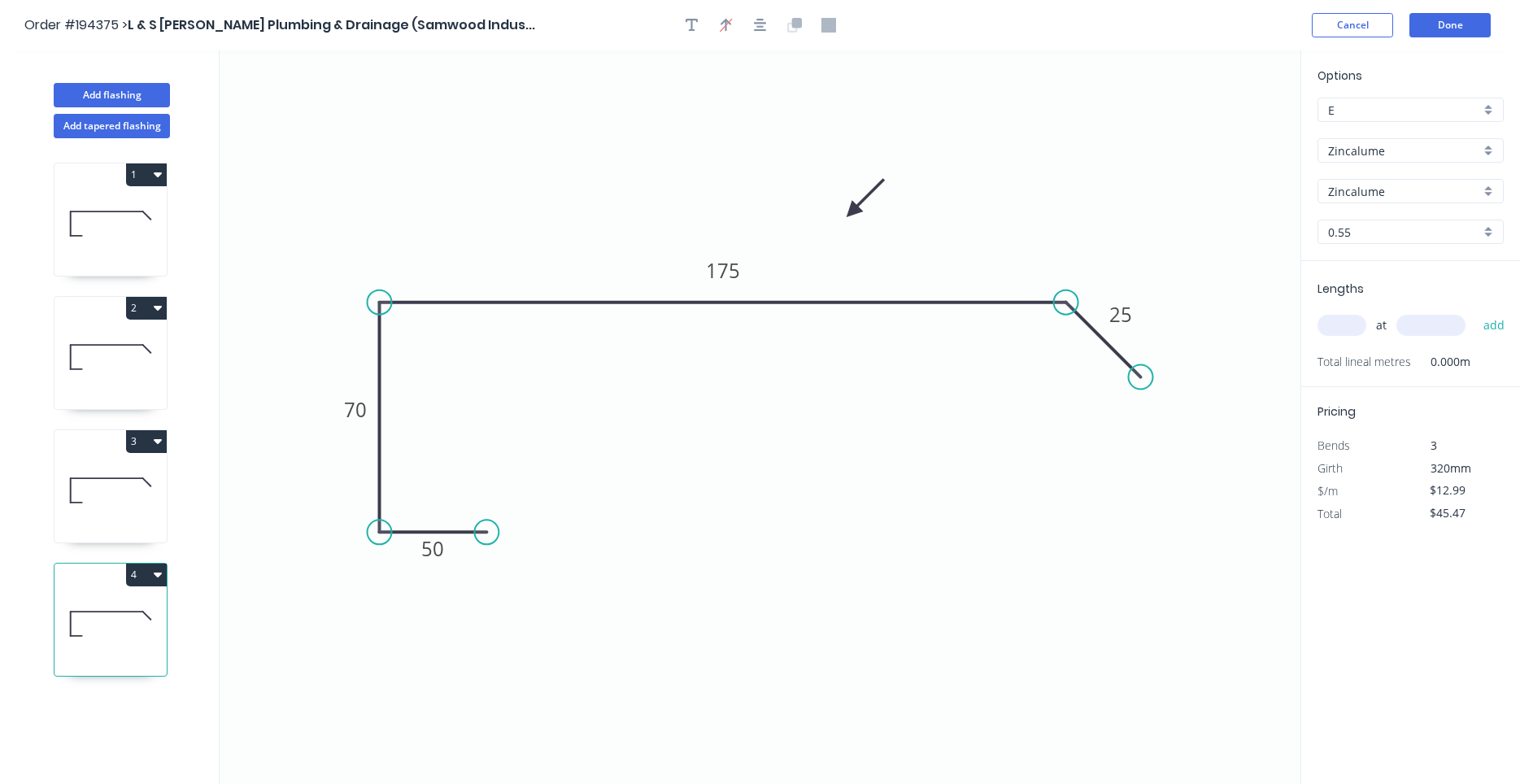
type input "$0.00"
click at [735, 263] on tspan "175" at bounding box center [722, 270] width 34 height 27
click at [1339, 320] on input "text" at bounding box center [1341, 325] width 49 height 21
click at [1339, 324] on input "text" at bounding box center [1341, 325] width 49 height 21
type input "1"
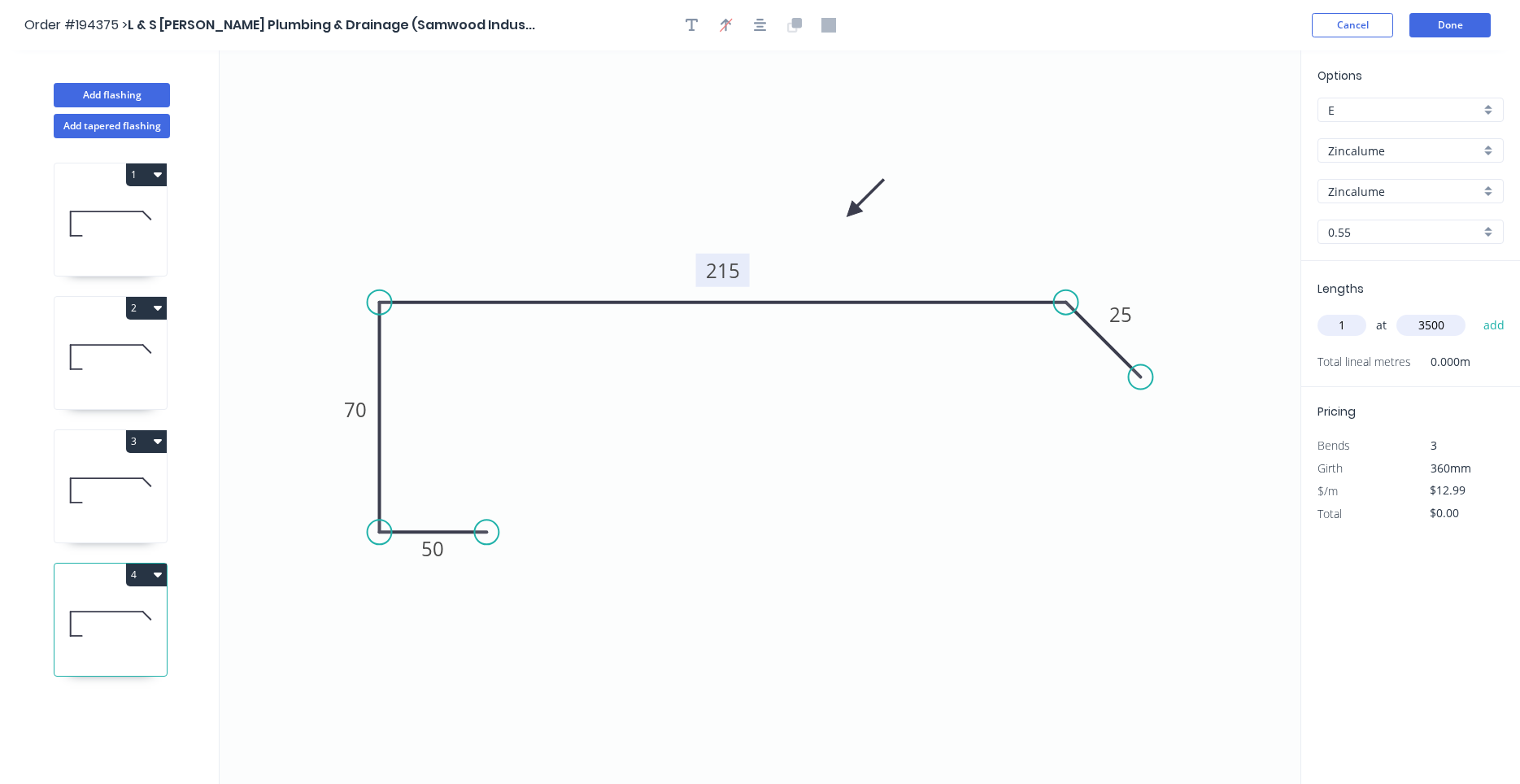
type input "3500"
click at [1475, 311] on button "add" at bounding box center [1493, 324] width 38 height 27
type input "$45.47"
click at [1444, 36] on button "Done" at bounding box center [1450, 26] width 81 height 25
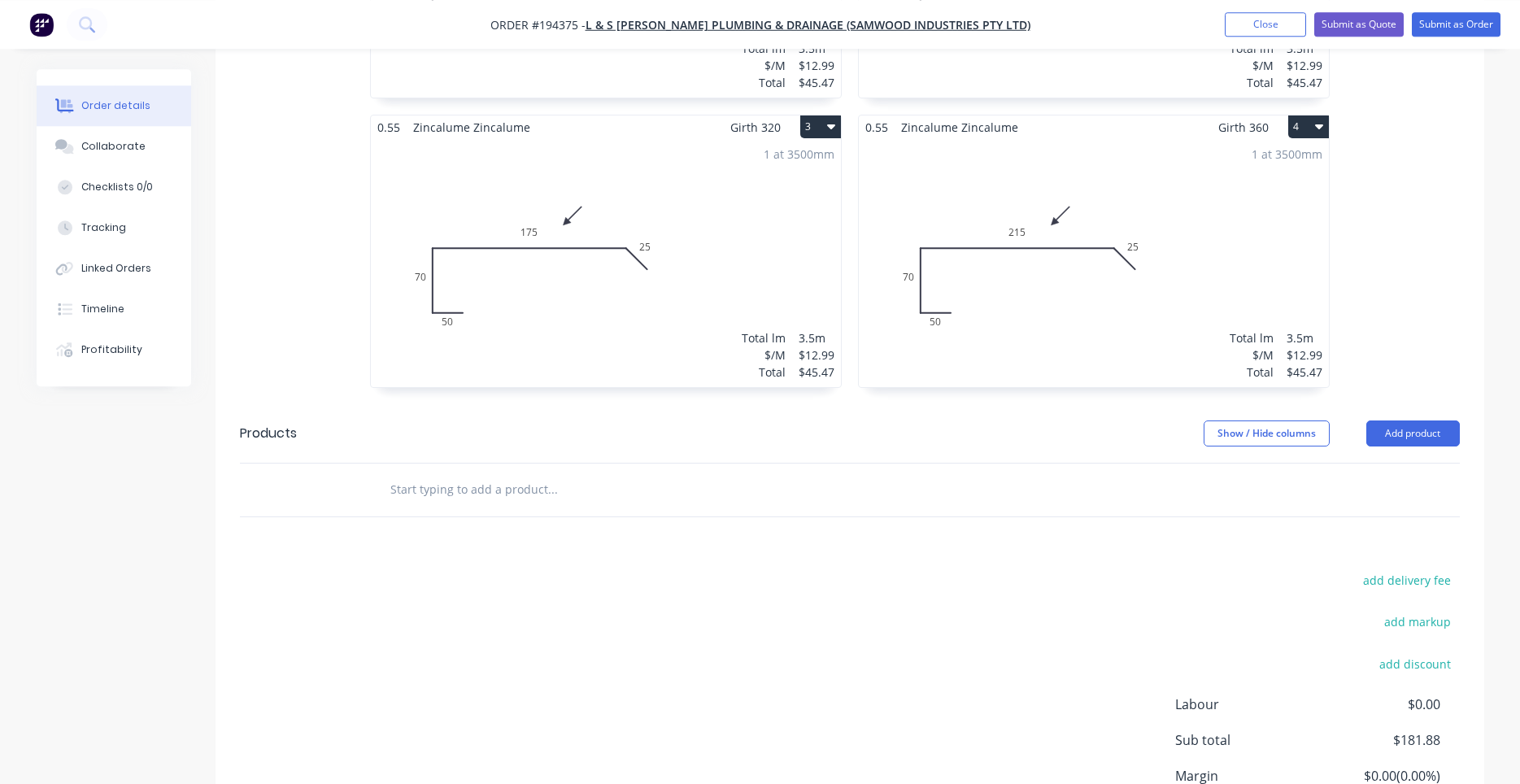
scroll to position [836, 0]
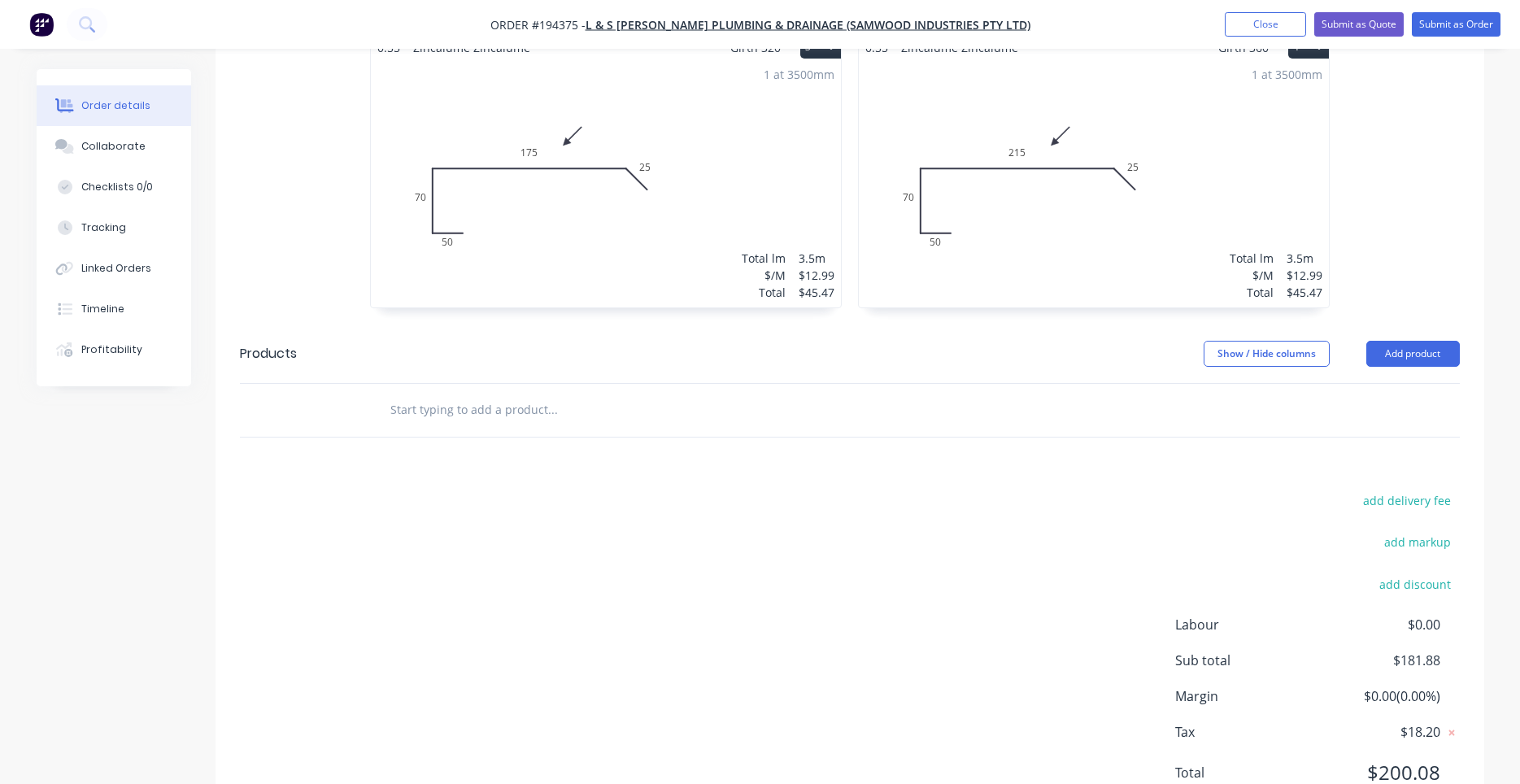
click at [522, 393] on input "text" at bounding box center [553, 409] width 325 height 33
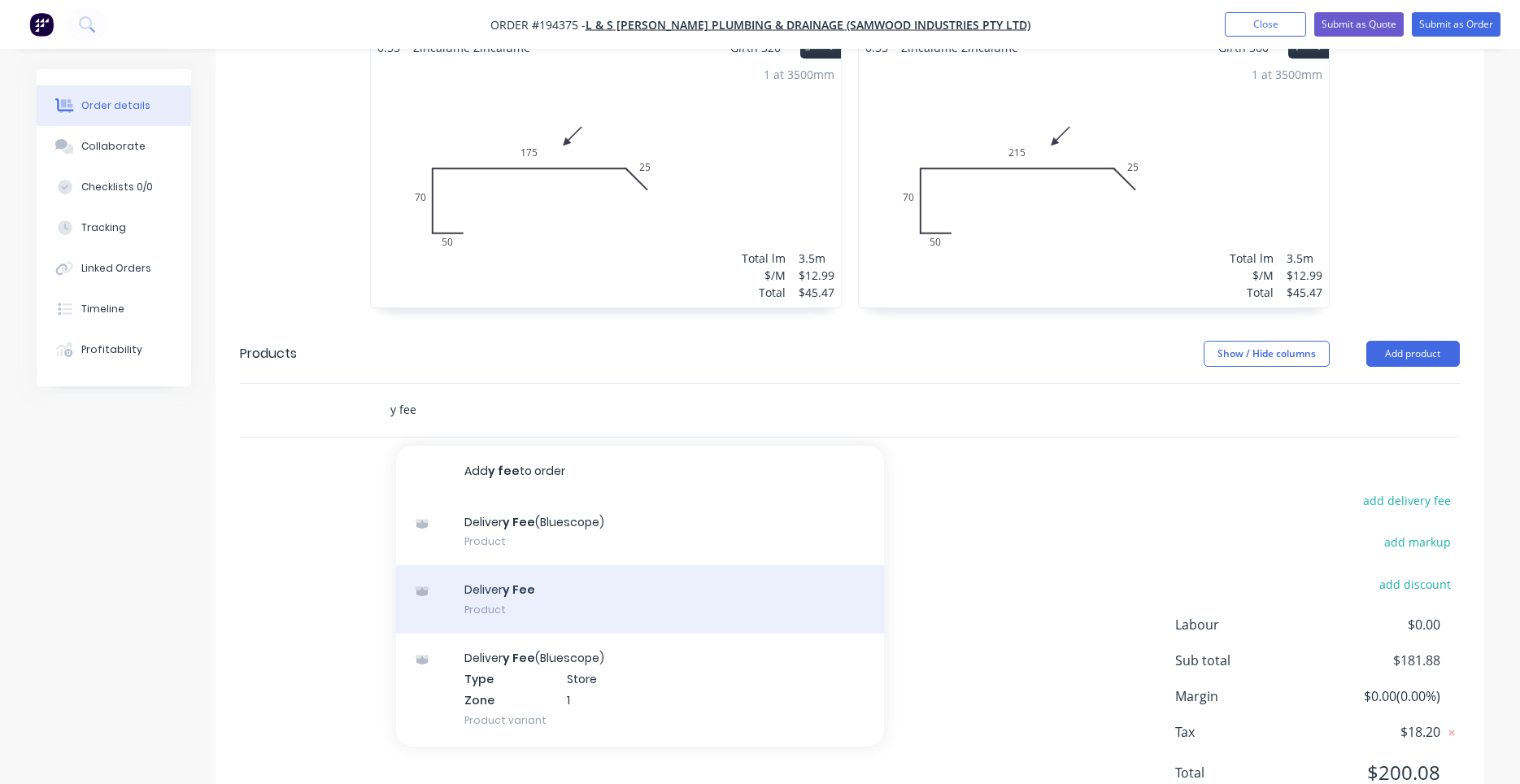
type input "y fee"
click at [481, 565] on div "Deliver y Fee Product" at bounding box center [640, 598] width 488 height 68
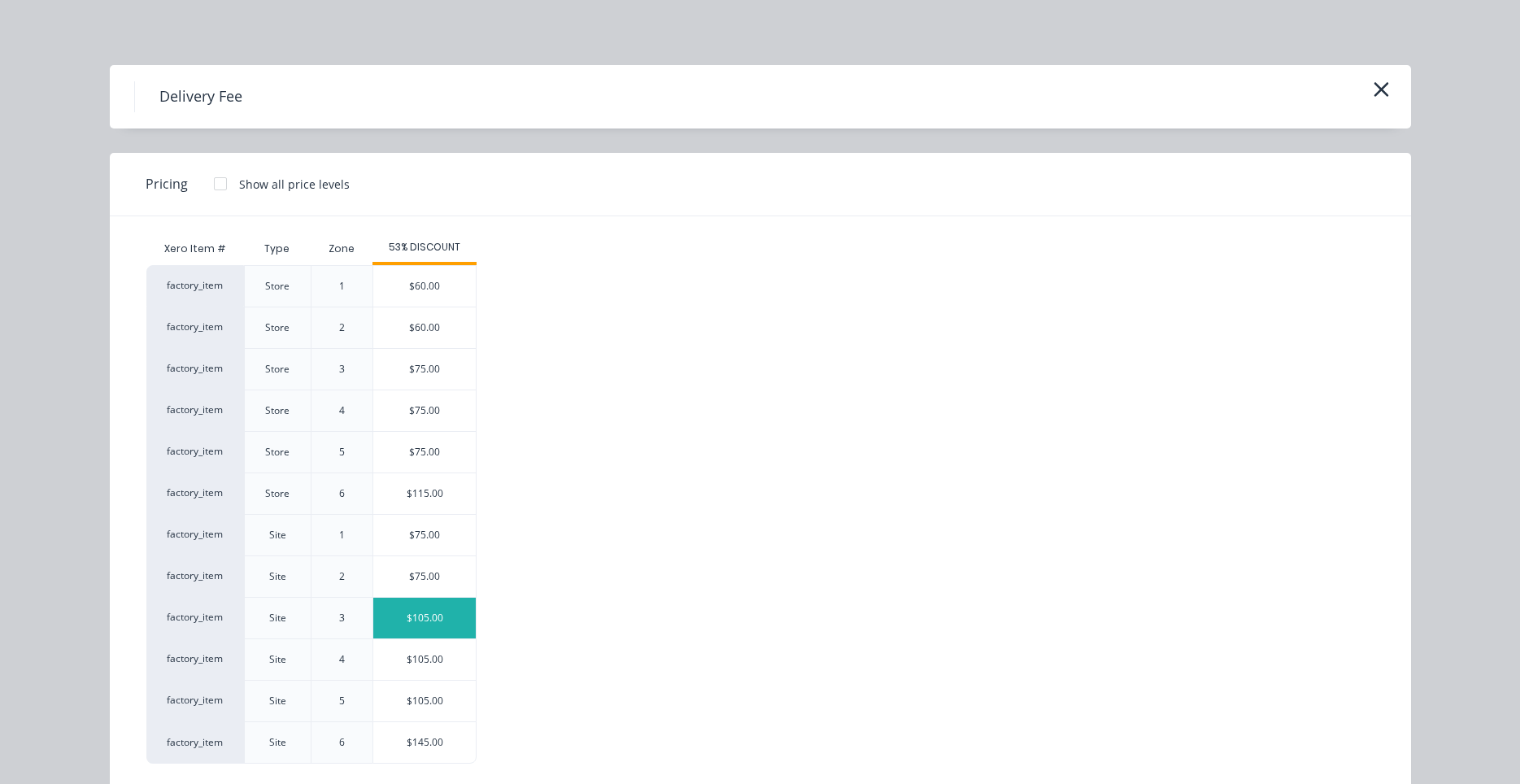
click at [406, 605] on div "$105.00" at bounding box center [424, 618] width 103 height 41
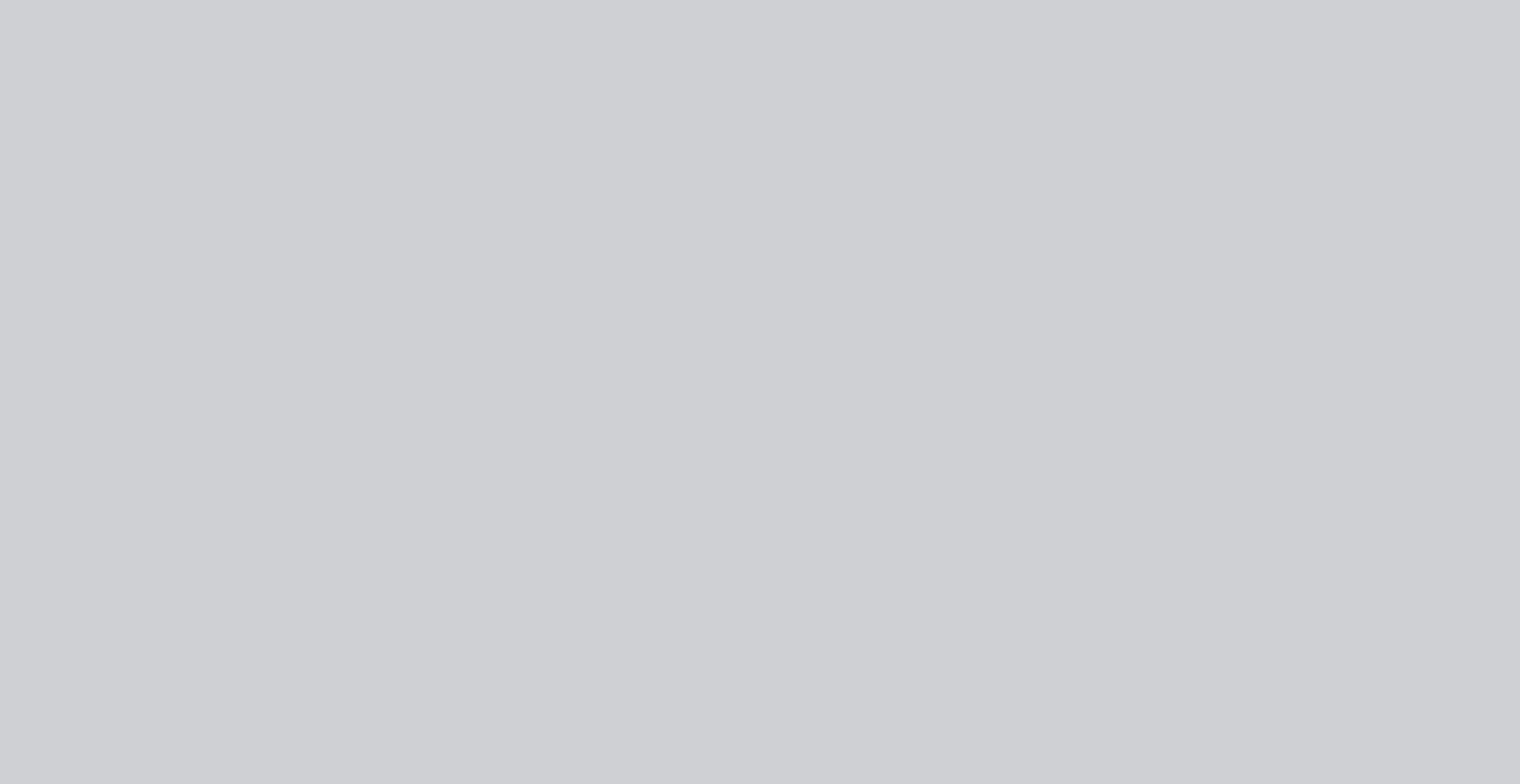
type input "$105.00"
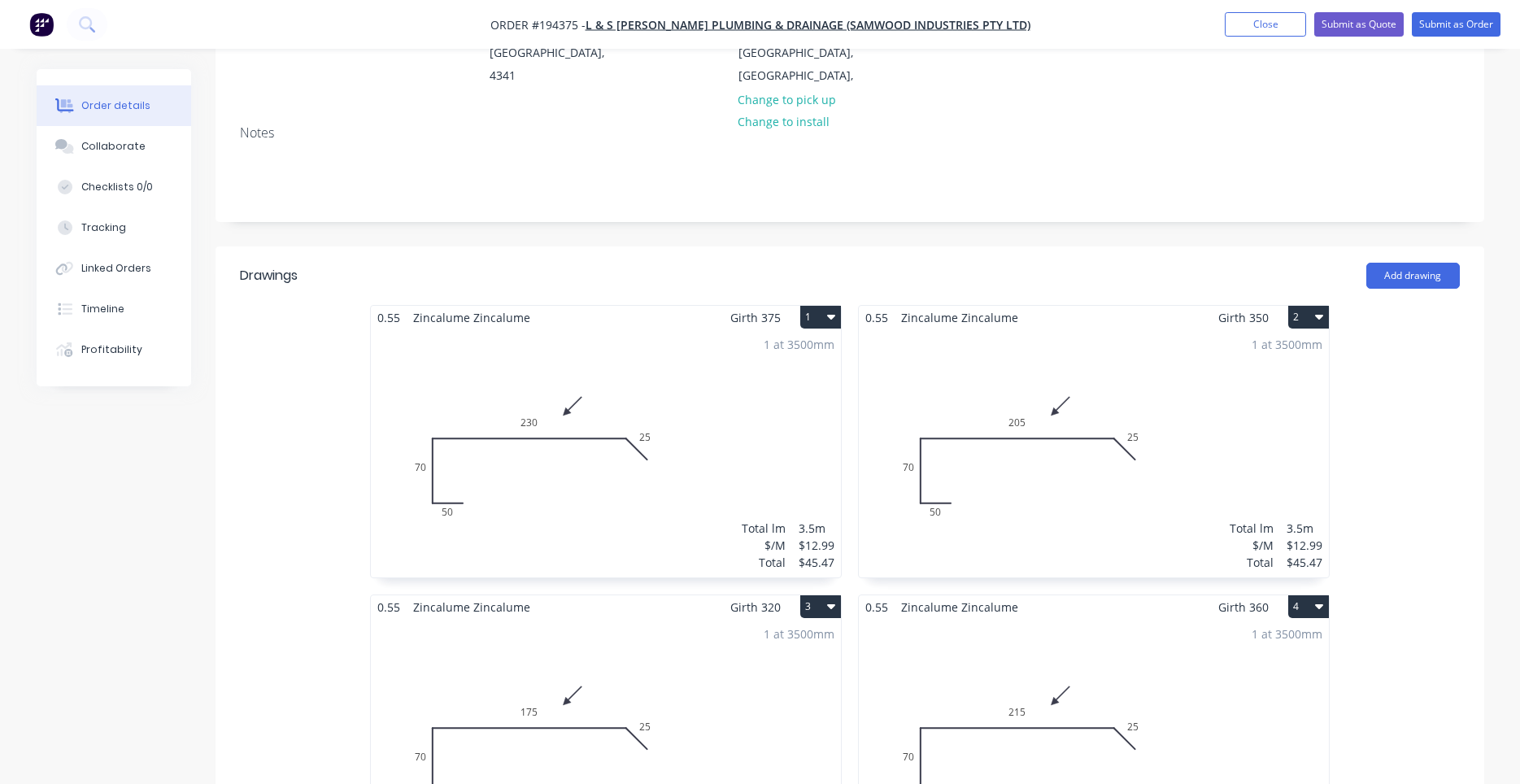
scroll to position [0, 0]
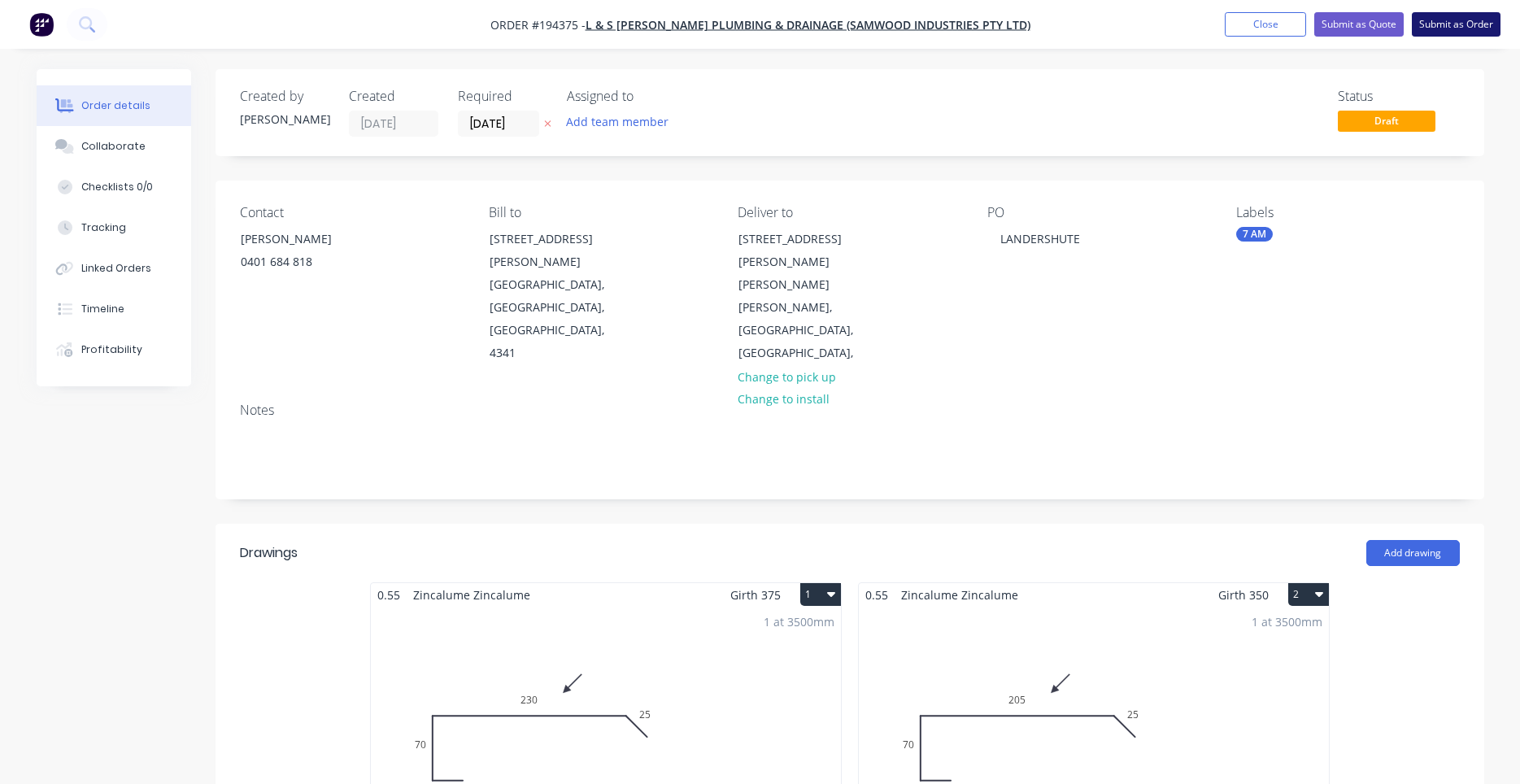
click at [1449, 33] on button "Submit as Order" at bounding box center [1456, 25] width 88 height 25
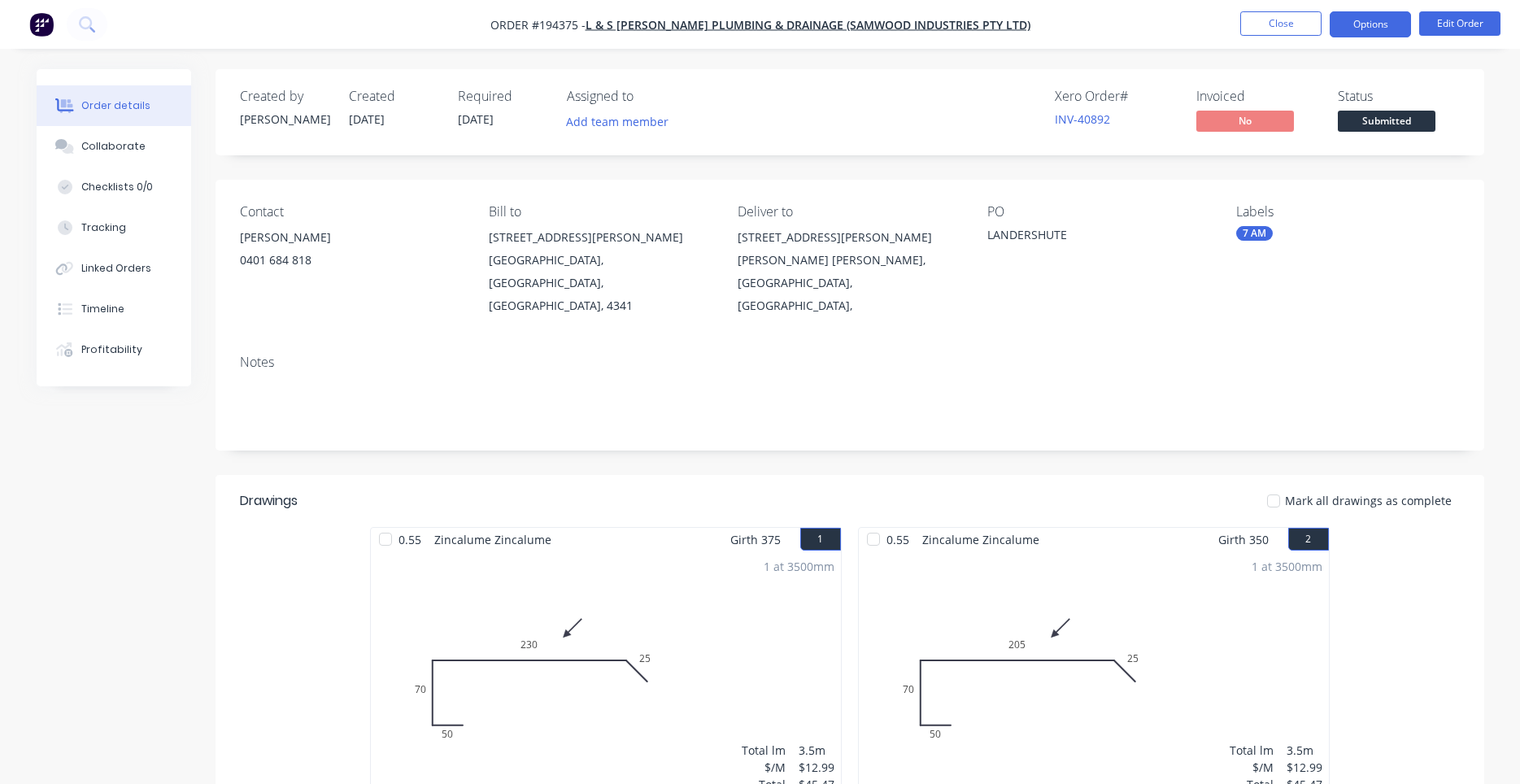
click at [1351, 30] on button "Options" at bounding box center [1371, 24] width 81 height 26
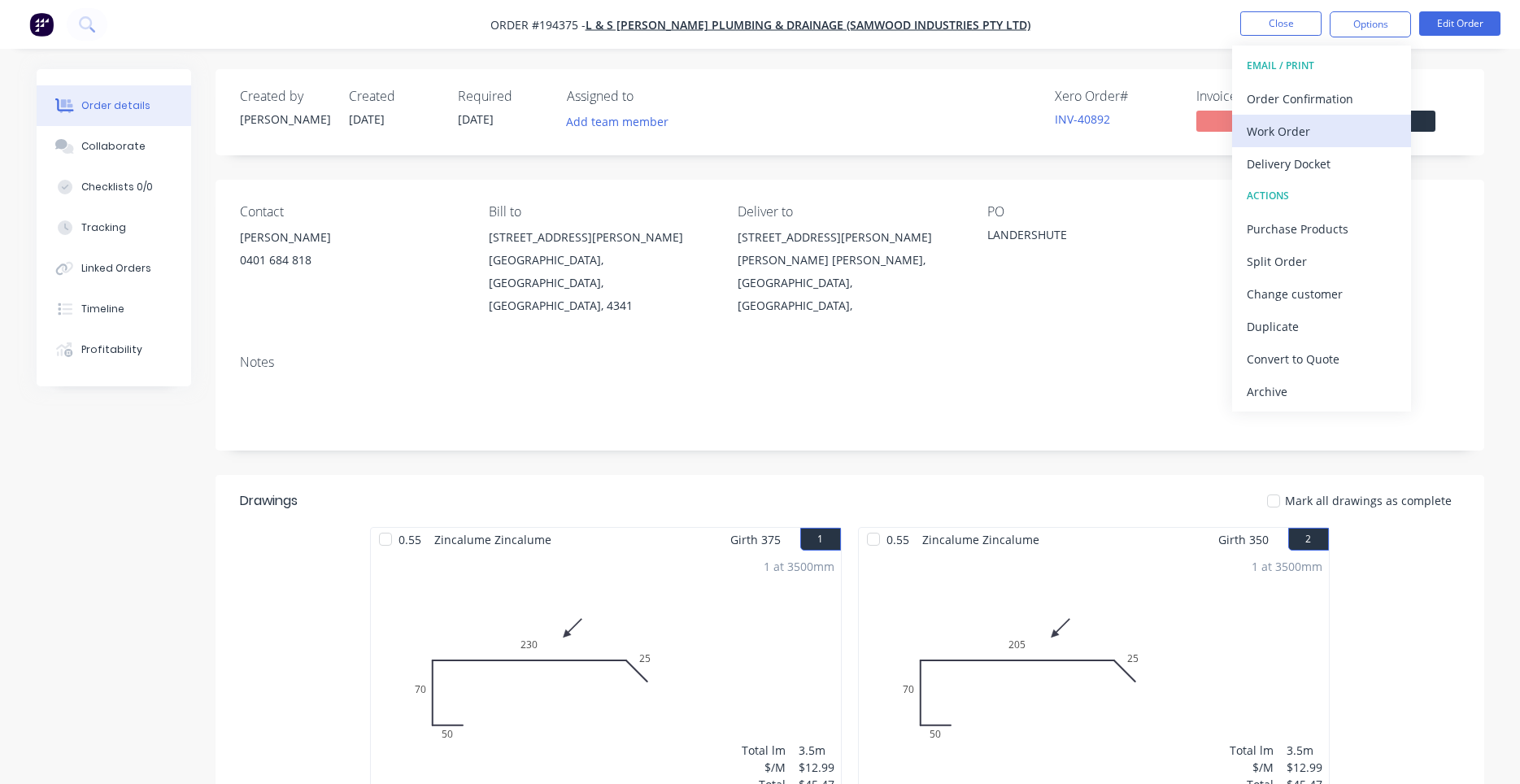
drag, startPoint x: 1311, startPoint y: 113, endPoint x: 1308, endPoint y: 126, distance: 13.3
click at [1308, 126] on div "EMAIL / PRINT Order Confirmation Work Order Delivery Docket ACTIONS Purchase Pr…" at bounding box center [1321, 229] width 179 height 366
click at [1307, 126] on div "Work Order" at bounding box center [1321, 131] width 149 height 24
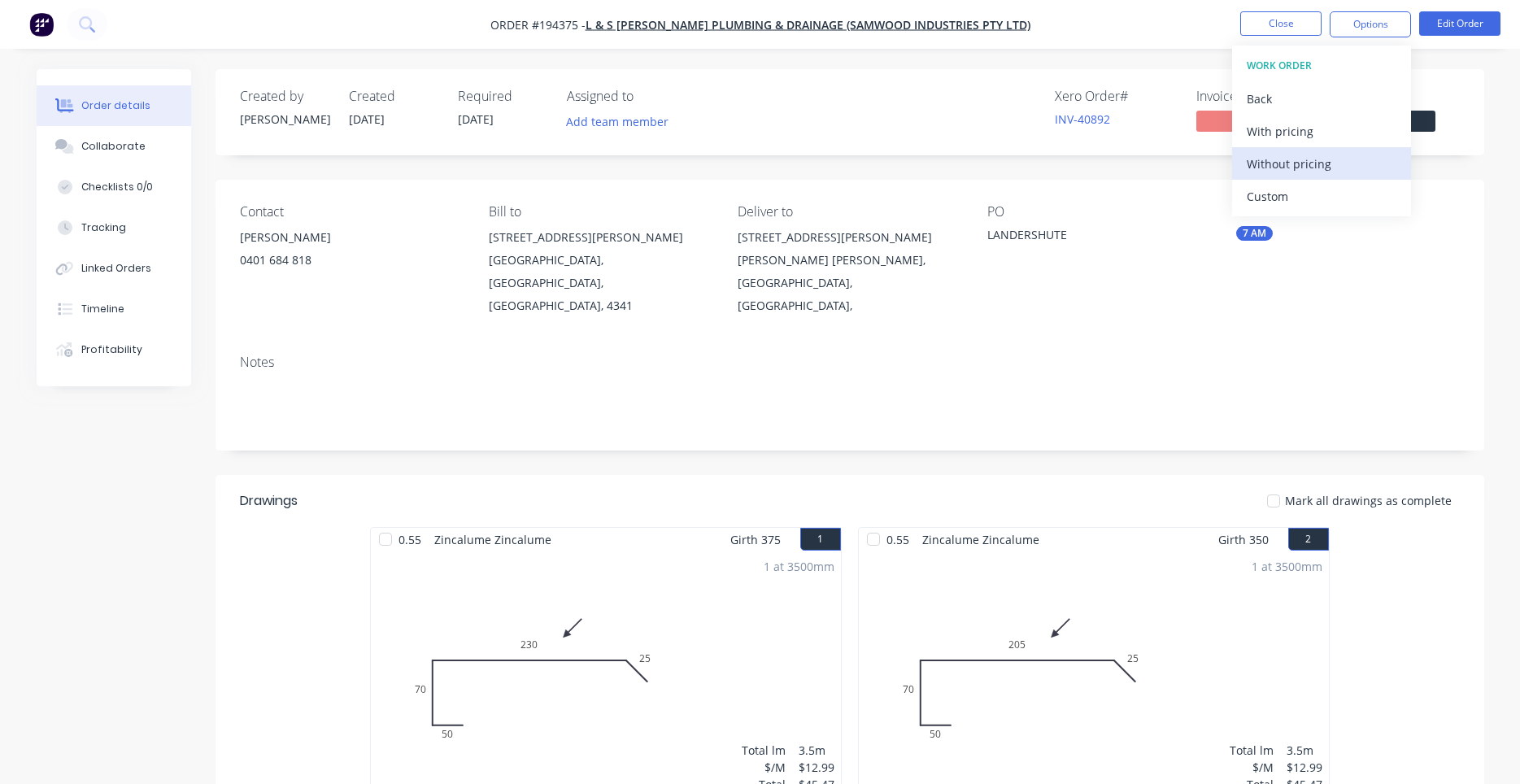
click at [1261, 154] on div "Without pricing" at bounding box center [1321, 164] width 149 height 24
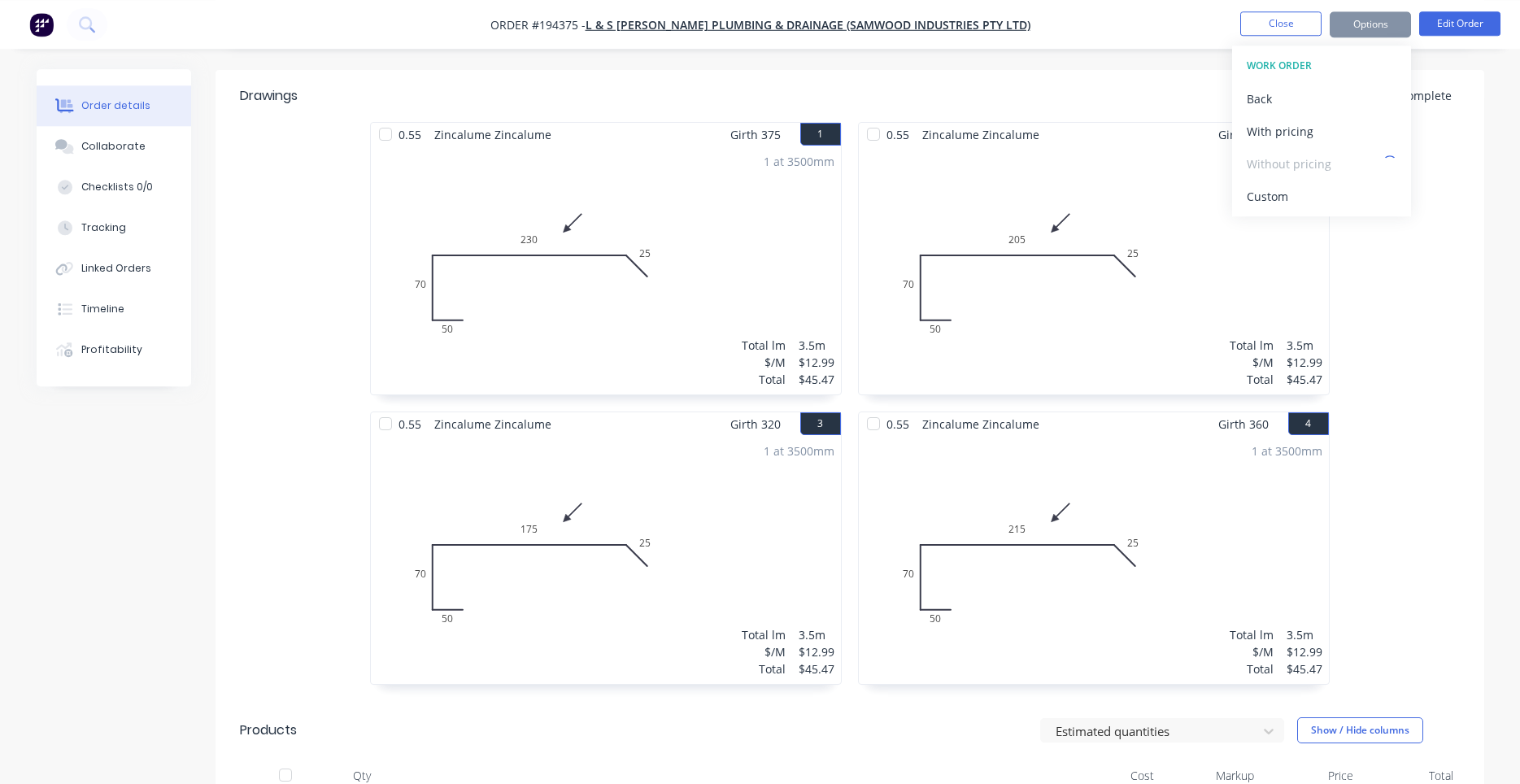
scroll to position [343, 0]
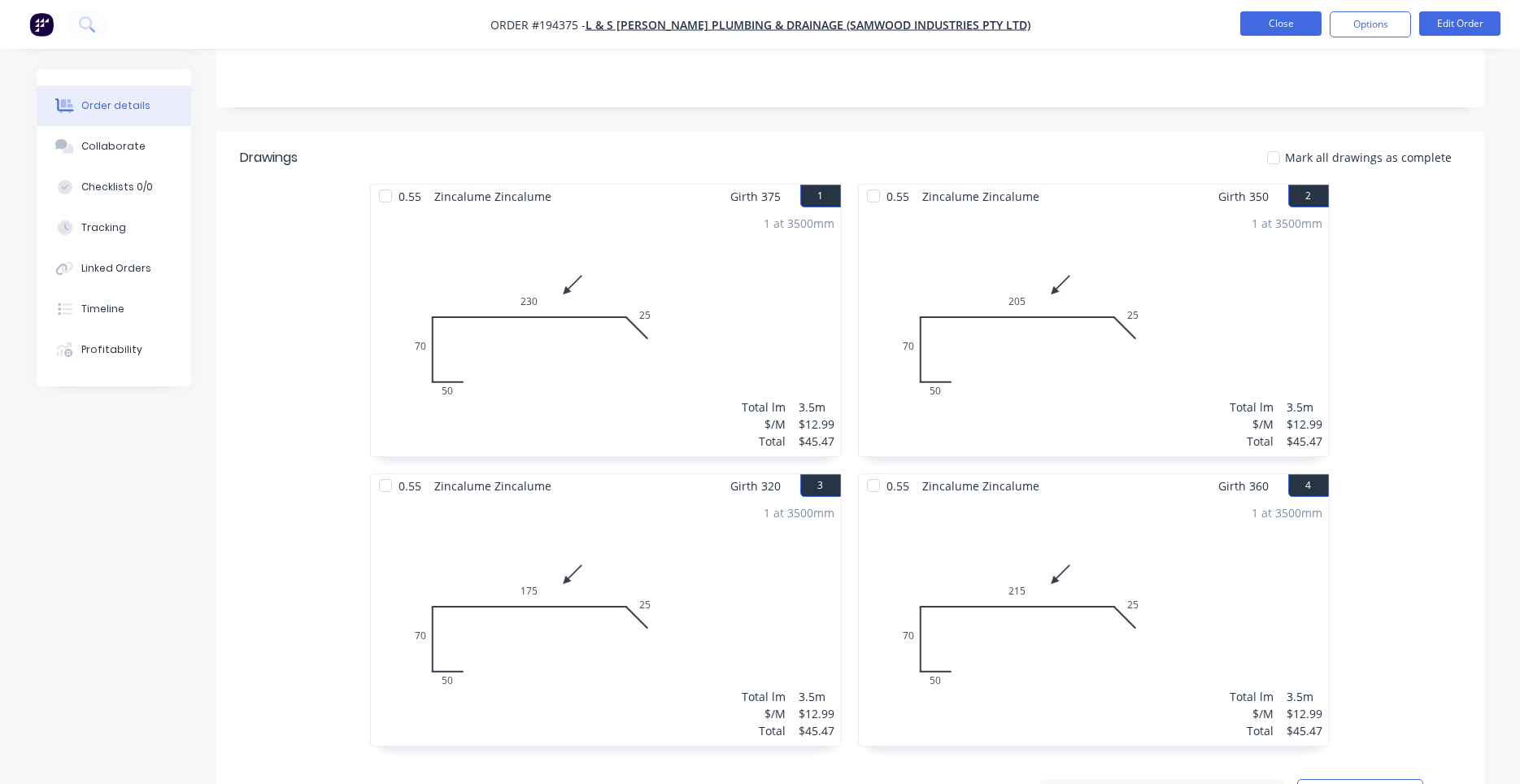
click at [1249, 27] on button "Close" at bounding box center [1281, 24] width 81 height 25
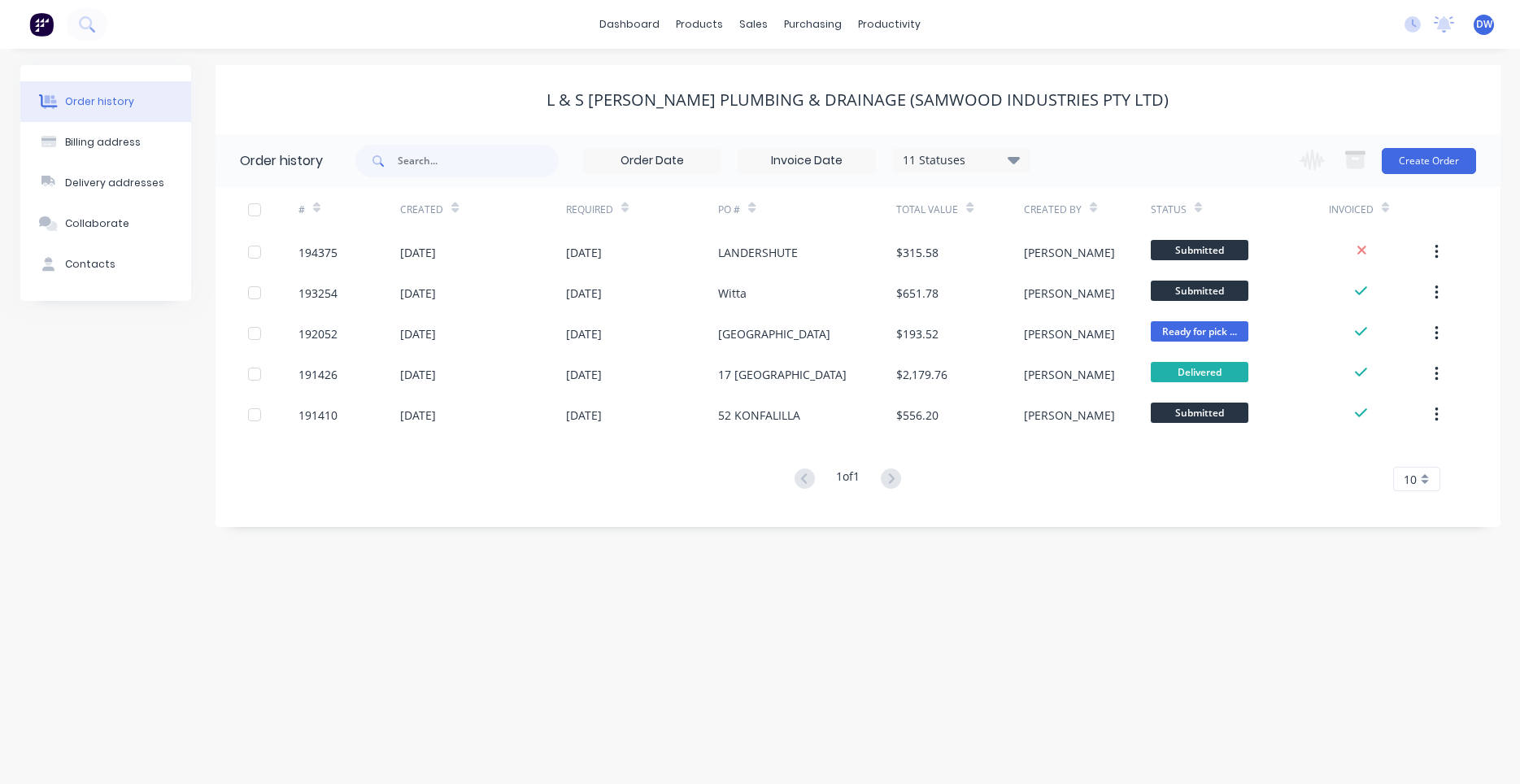
click at [385, 613] on div "Order history Billing address Delivery addresses Collaborate Contacts L & S [PE…" at bounding box center [760, 415] width 1520 height 735
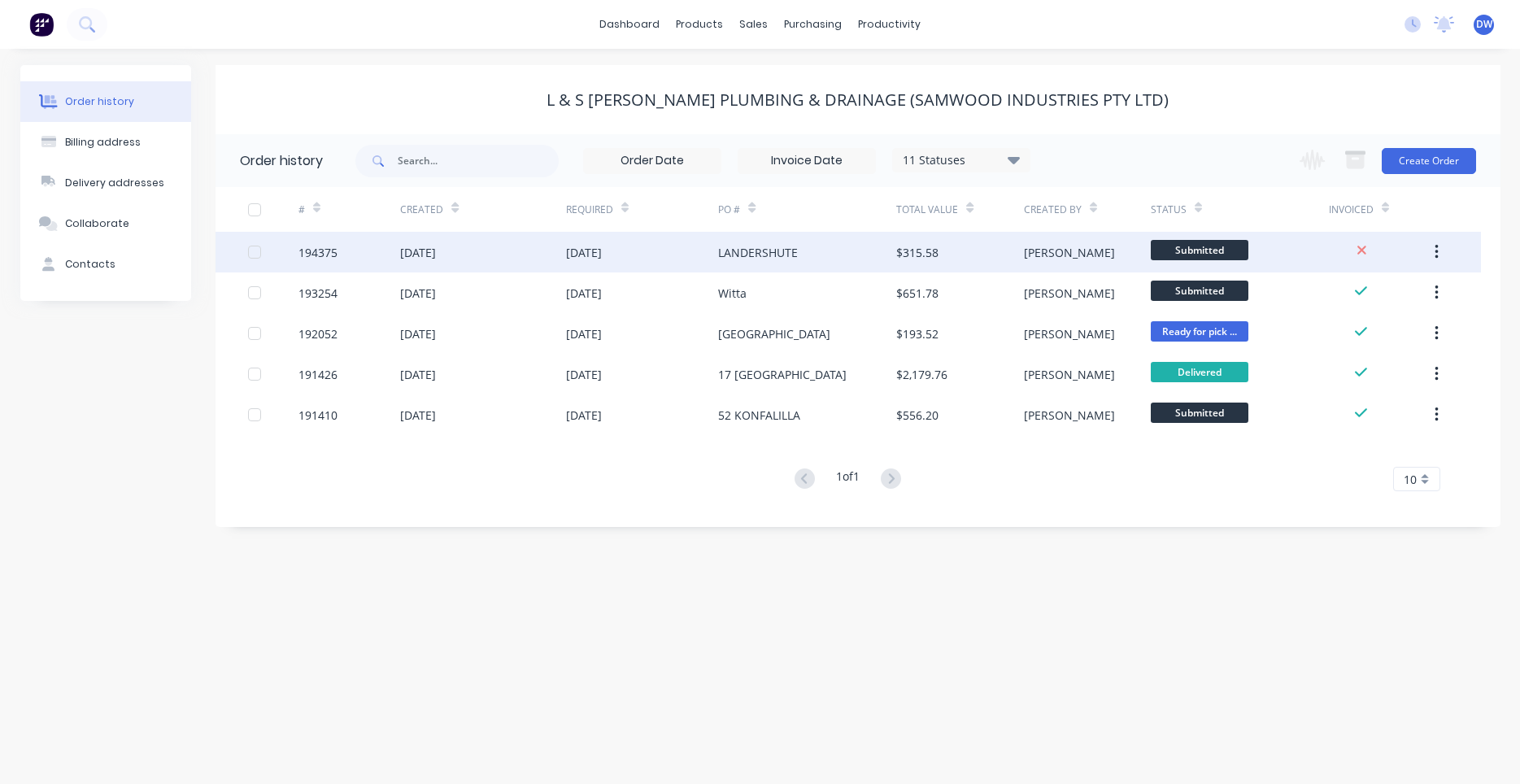
click at [690, 244] on div "[DATE]" at bounding box center [642, 252] width 153 height 41
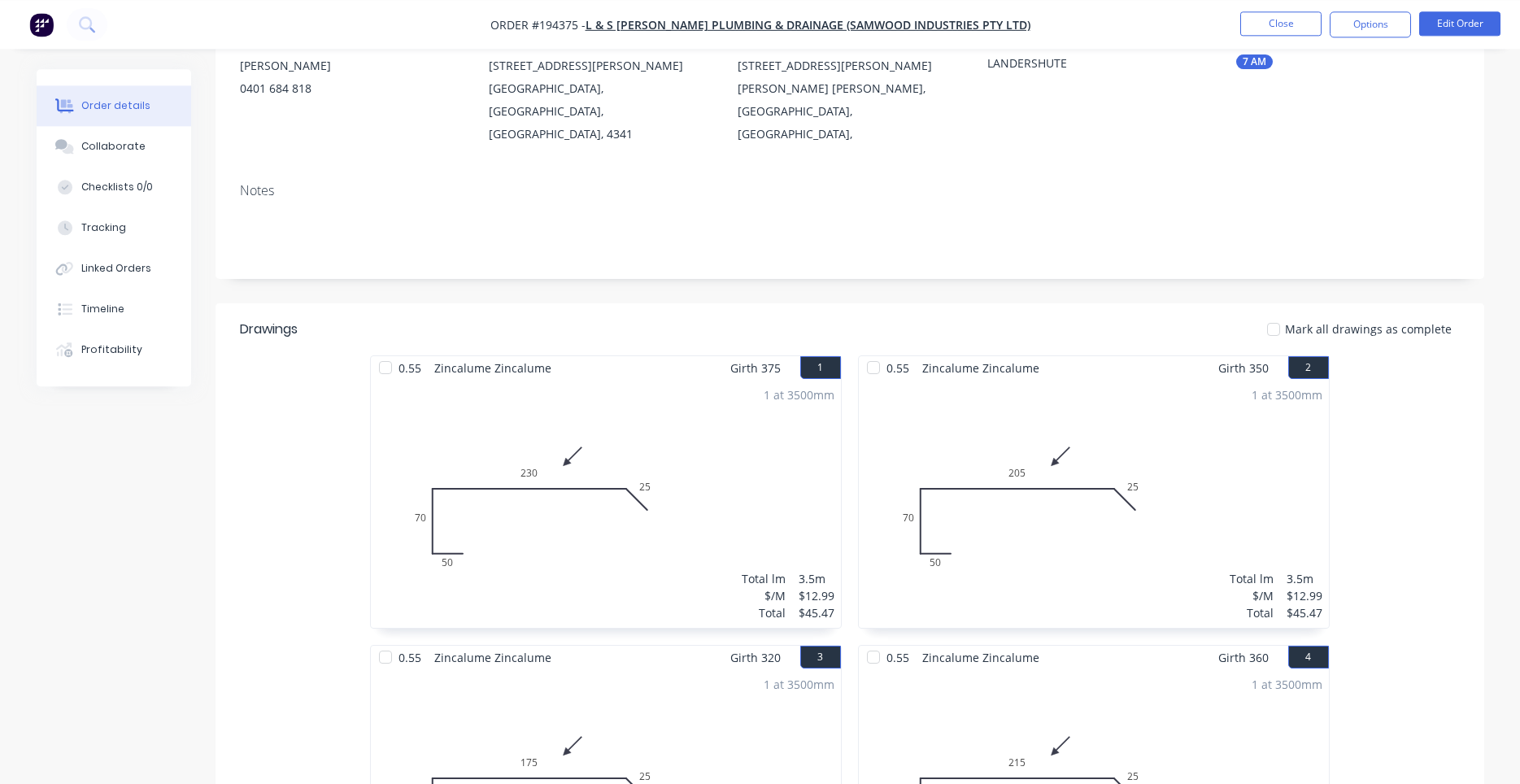
scroll to position [277, 0]
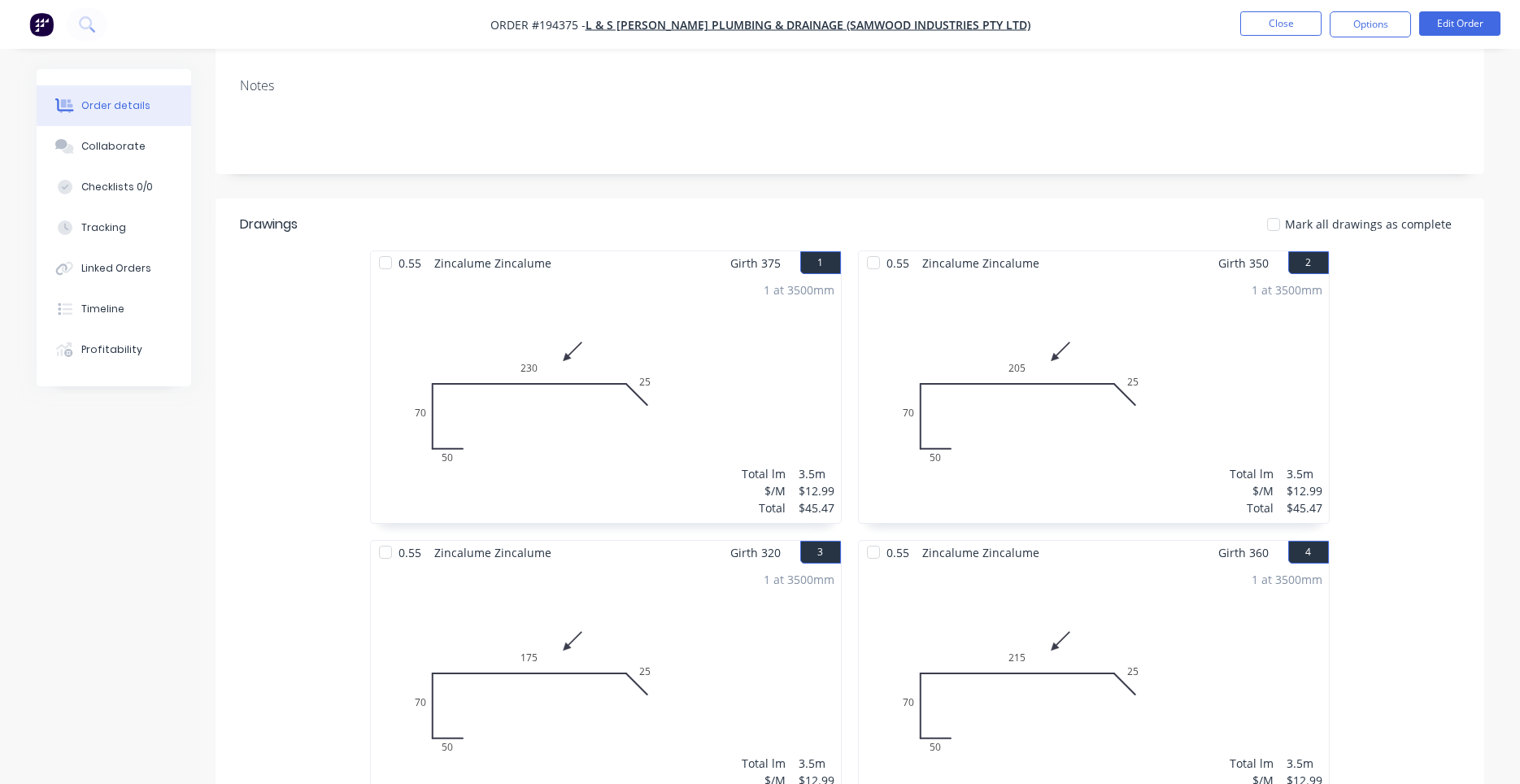
click at [653, 645] on div "1 at 3500mm Total lm $/M Total 3.5m $12.99 $45.47" at bounding box center [606, 688] width 470 height 248
click at [1454, 11] on nav "Order #194375 - L & S [PERSON_NAME] Plumbing & Drainage (Samwood Industries Pty…" at bounding box center [760, 24] width 1520 height 49
click at [1451, 18] on button "Edit Order" at bounding box center [1460, 24] width 81 height 25
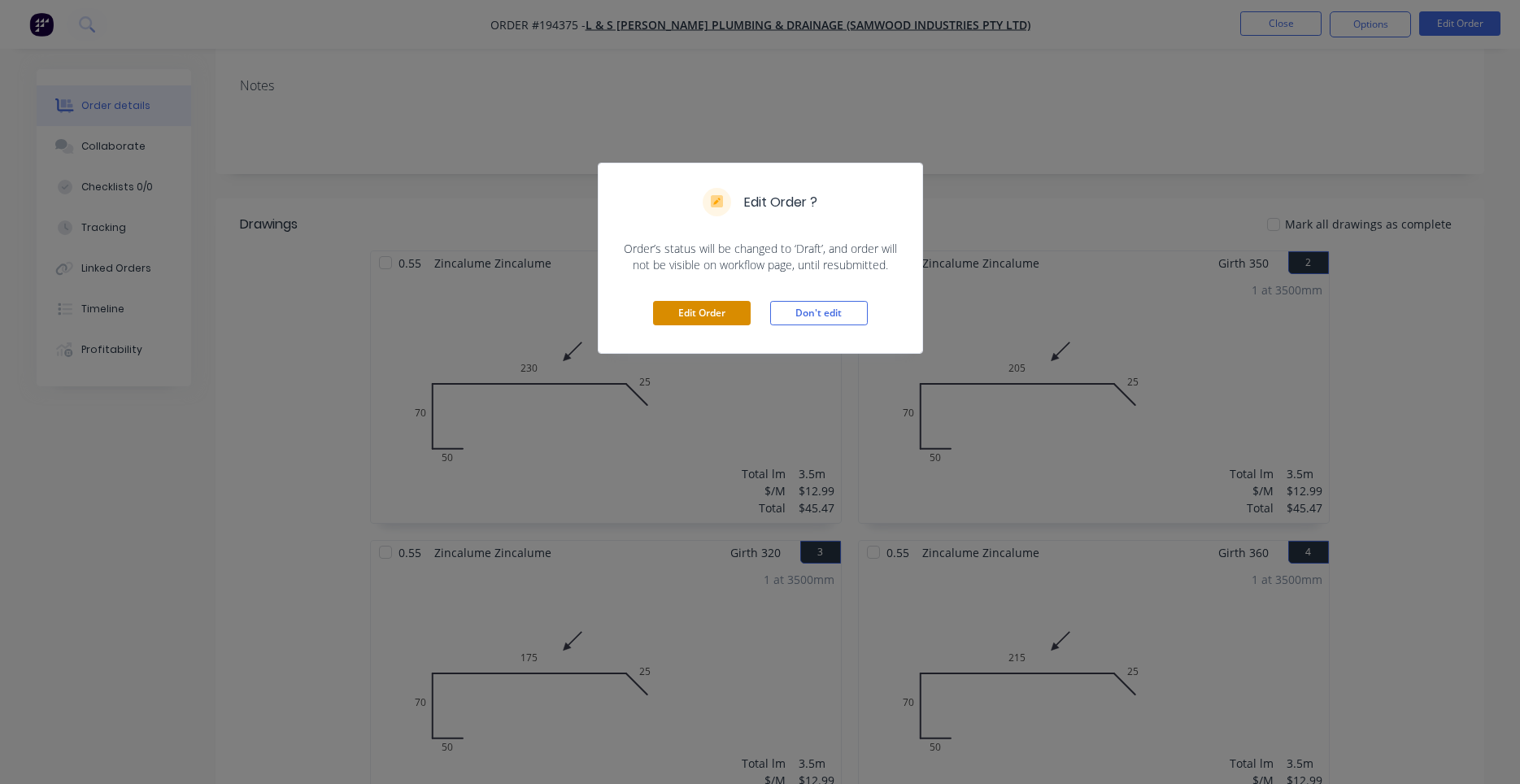
click at [687, 323] on button "Edit Order" at bounding box center [702, 313] width 97 height 25
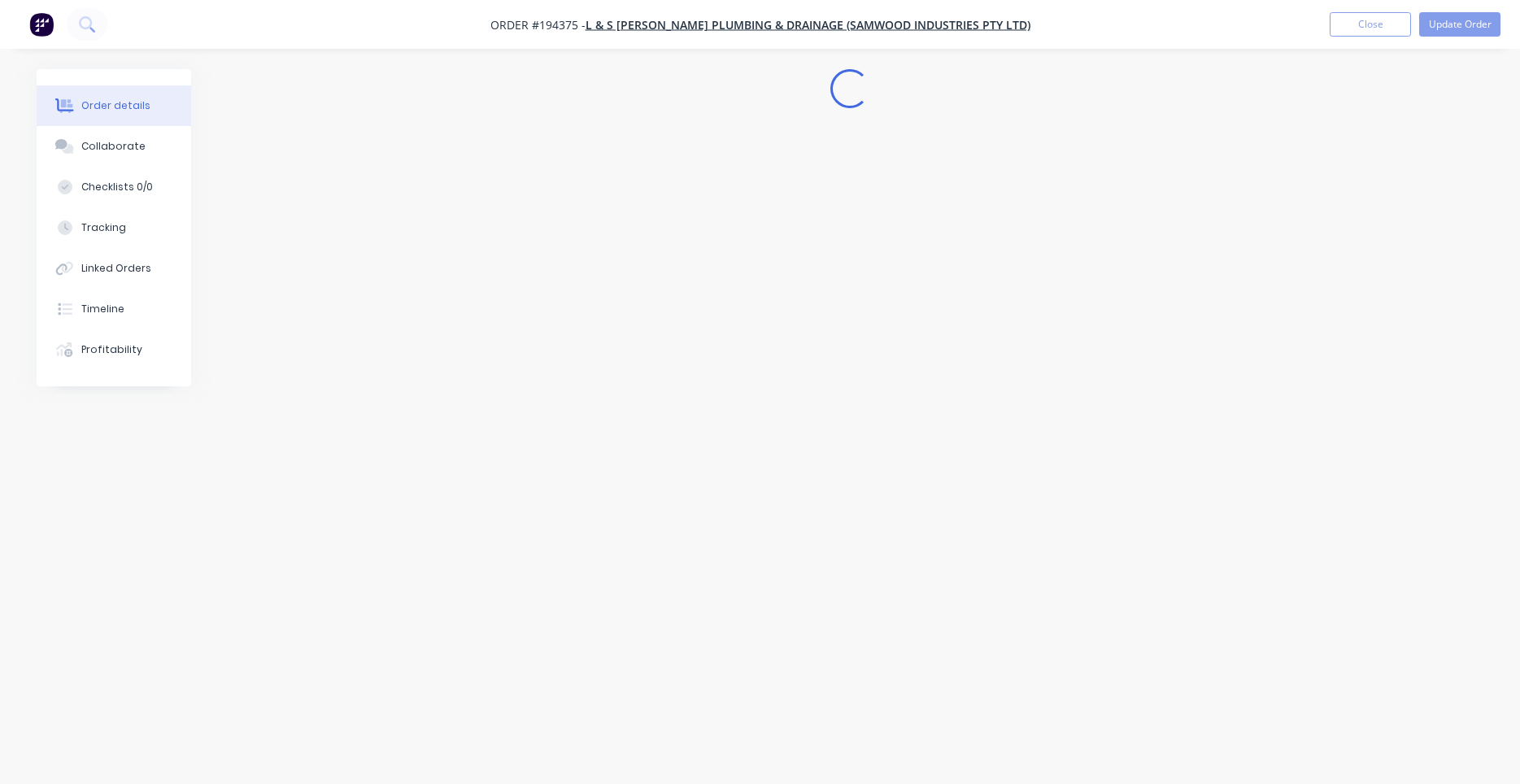
scroll to position [0, 0]
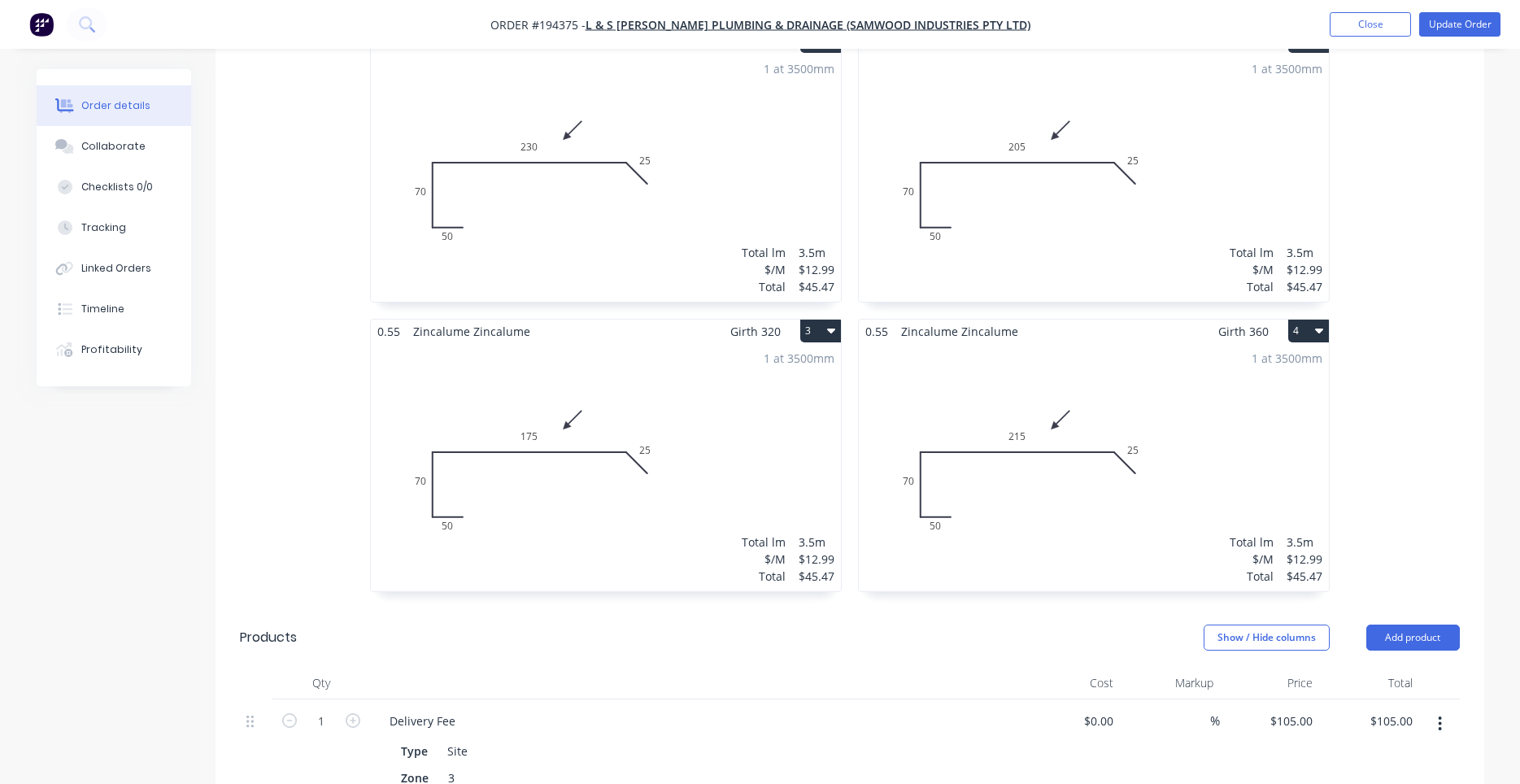
click at [587, 474] on div "1 at 3500mm Total lm $/M Total 3.5m $12.99 $45.47" at bounding box center [606, 467] width 470 height 248
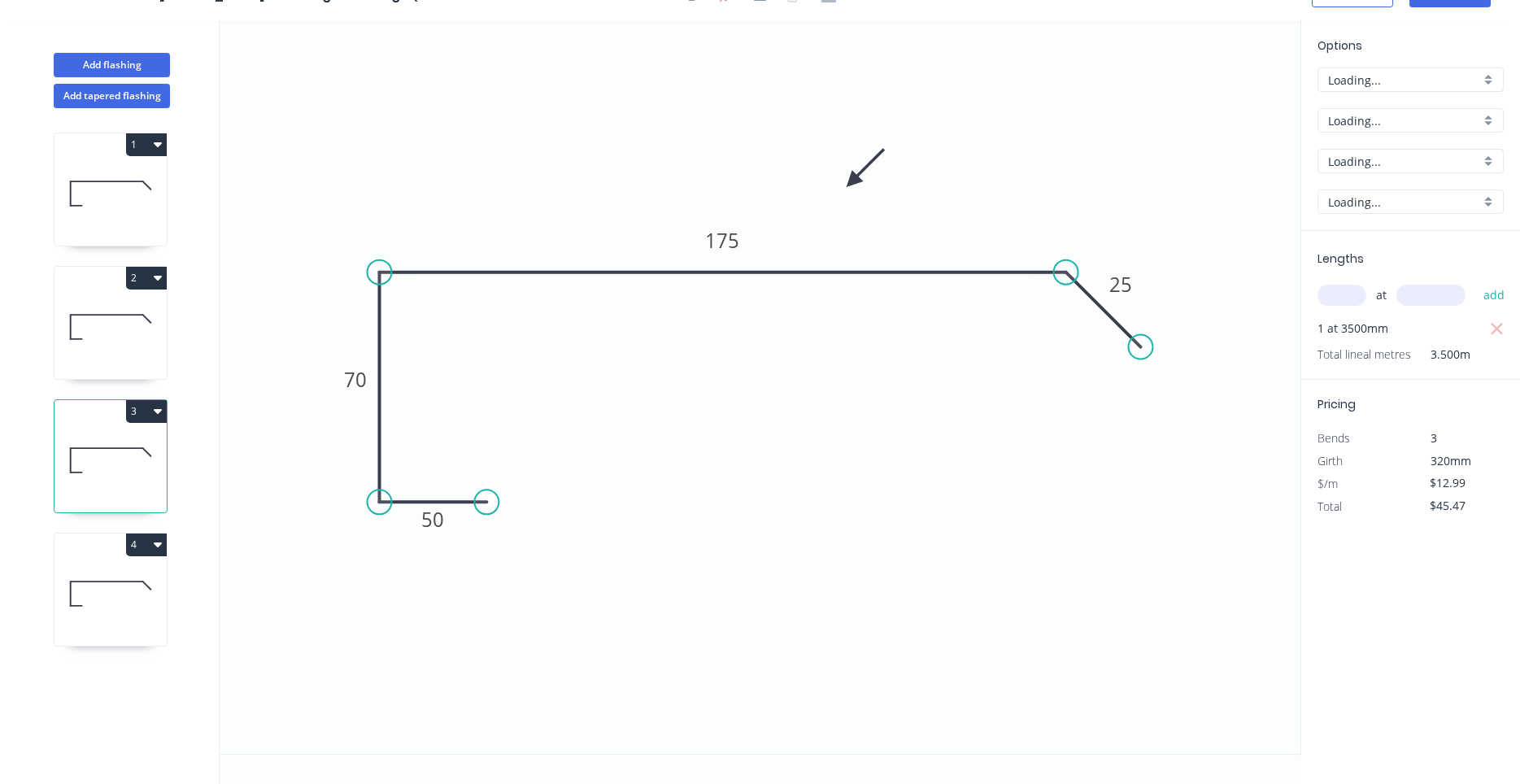
scroll to position [30, 0]
drag, startPoint x: 489, startPoint y: 501, endPoint x: 586, endPoint y: 505, distance: 97.1
click at [586, 505] on circle at bounding box center [586, 502] width 25 height 25
click at [499, 518] on rect at bounding box center [483, 521] width 33 height 23
drag, startPoint x: 579, startPoint y: 496, endPoint x: 683, endPoint y: 490, distance: 104.2
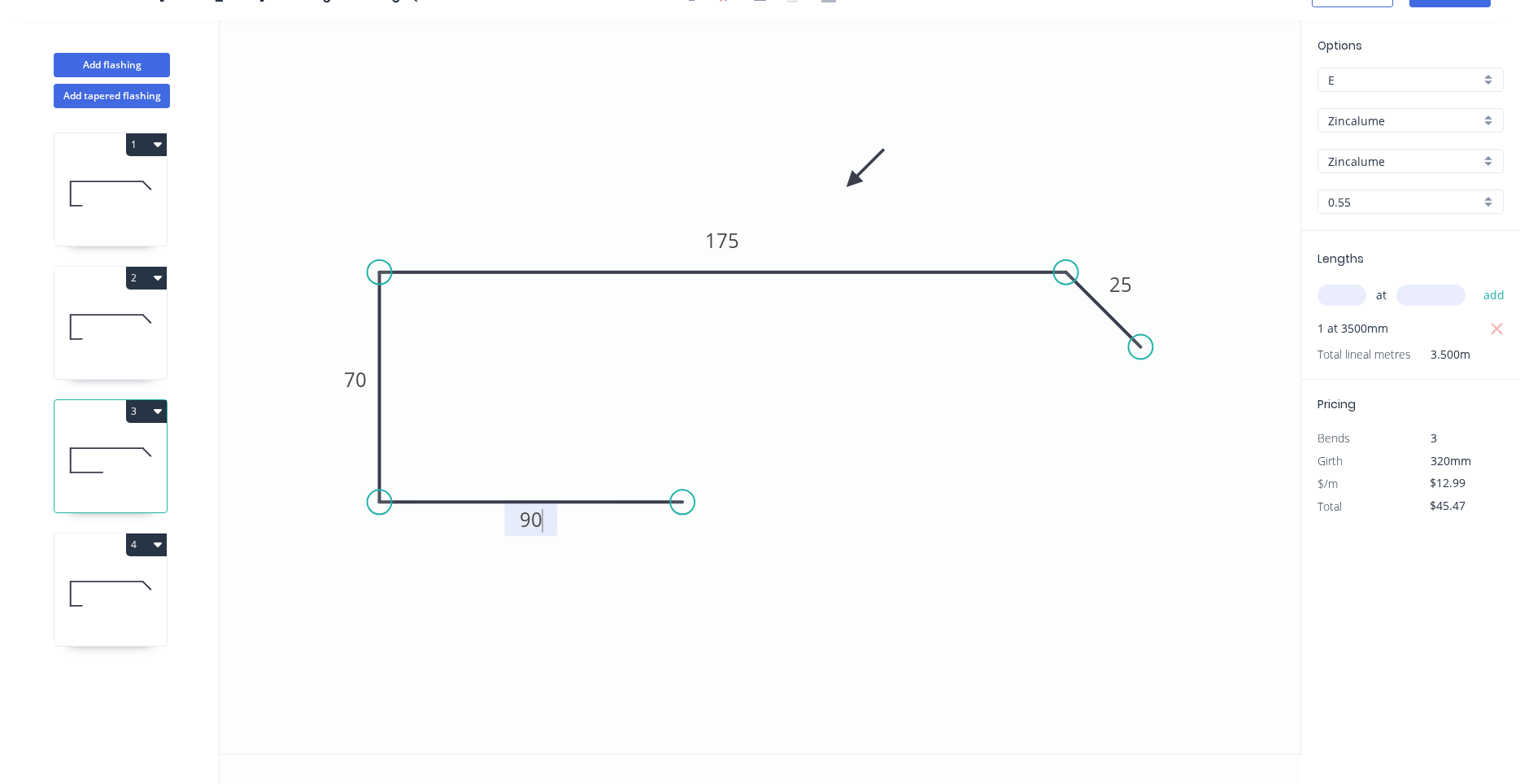
click at [683, 490] on circle at bounding box center [683, 502] width 25 height 25
click at [128, 601] on icon at bounding box center [111, 594] width 112 height 104
drag, startPoint x: 492, startPoint y: 501, endPoint x: 725, endPoint y: 503, distance: 233.0
click at [725, 503] on circle at bounding box center [721, 502] width 25 height 25
click at [561, 514] on tspan "50" at bounding box center [553, 519] width 23 height 27
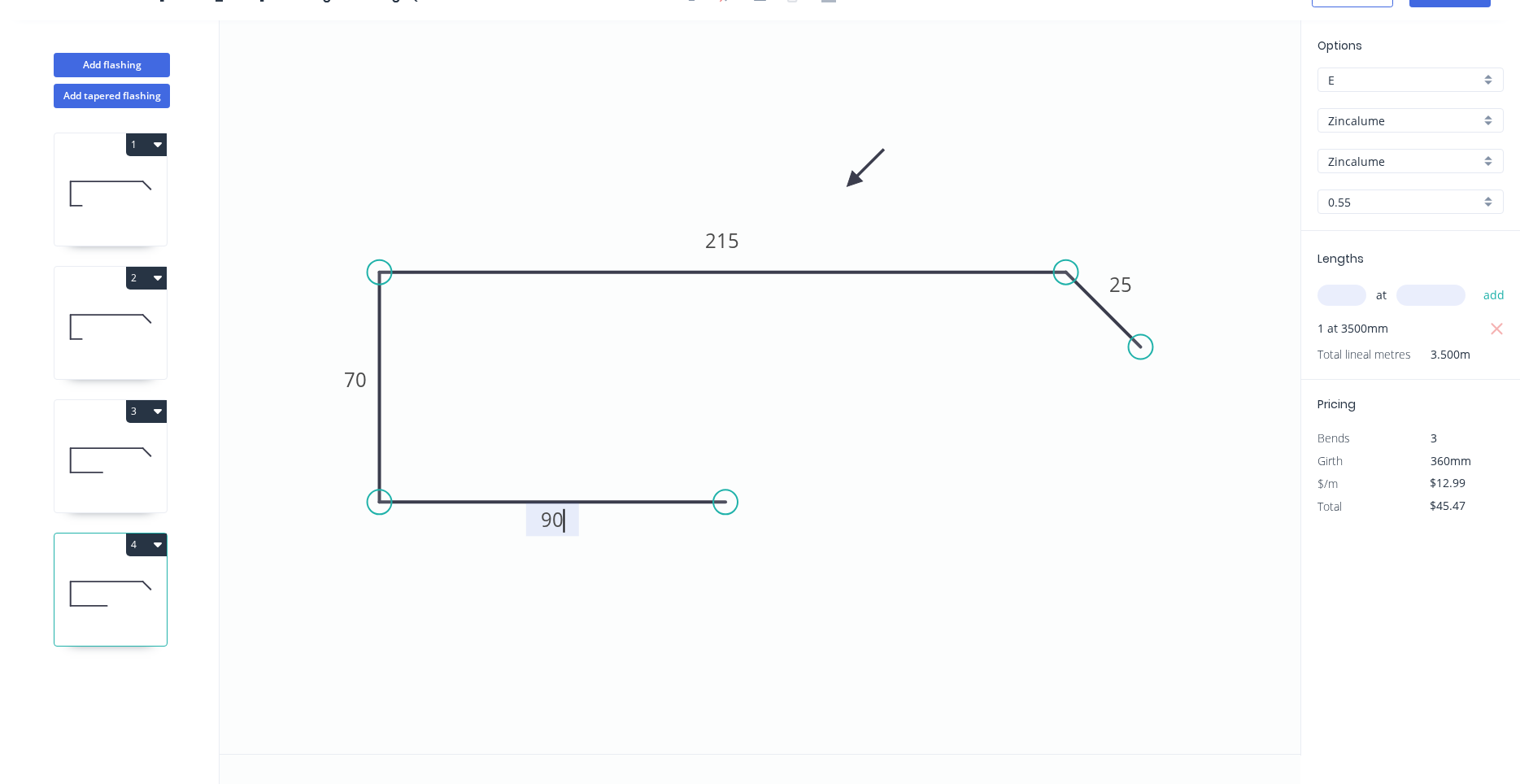
click at [806, 424] on icon "0 90 70 215 25" at bounding box center [760, 387] width 1081 height 734
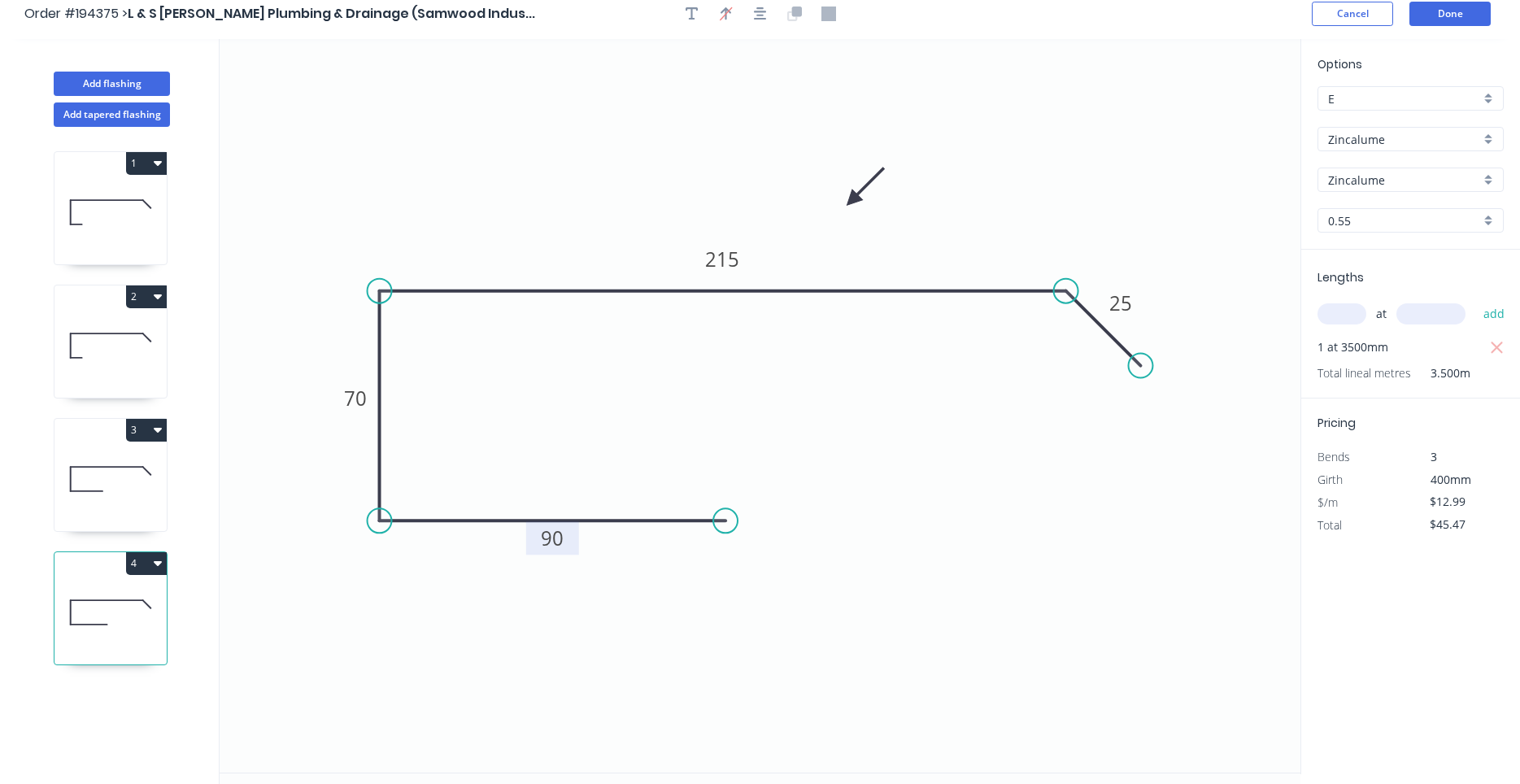
scroll to position [0, 0]
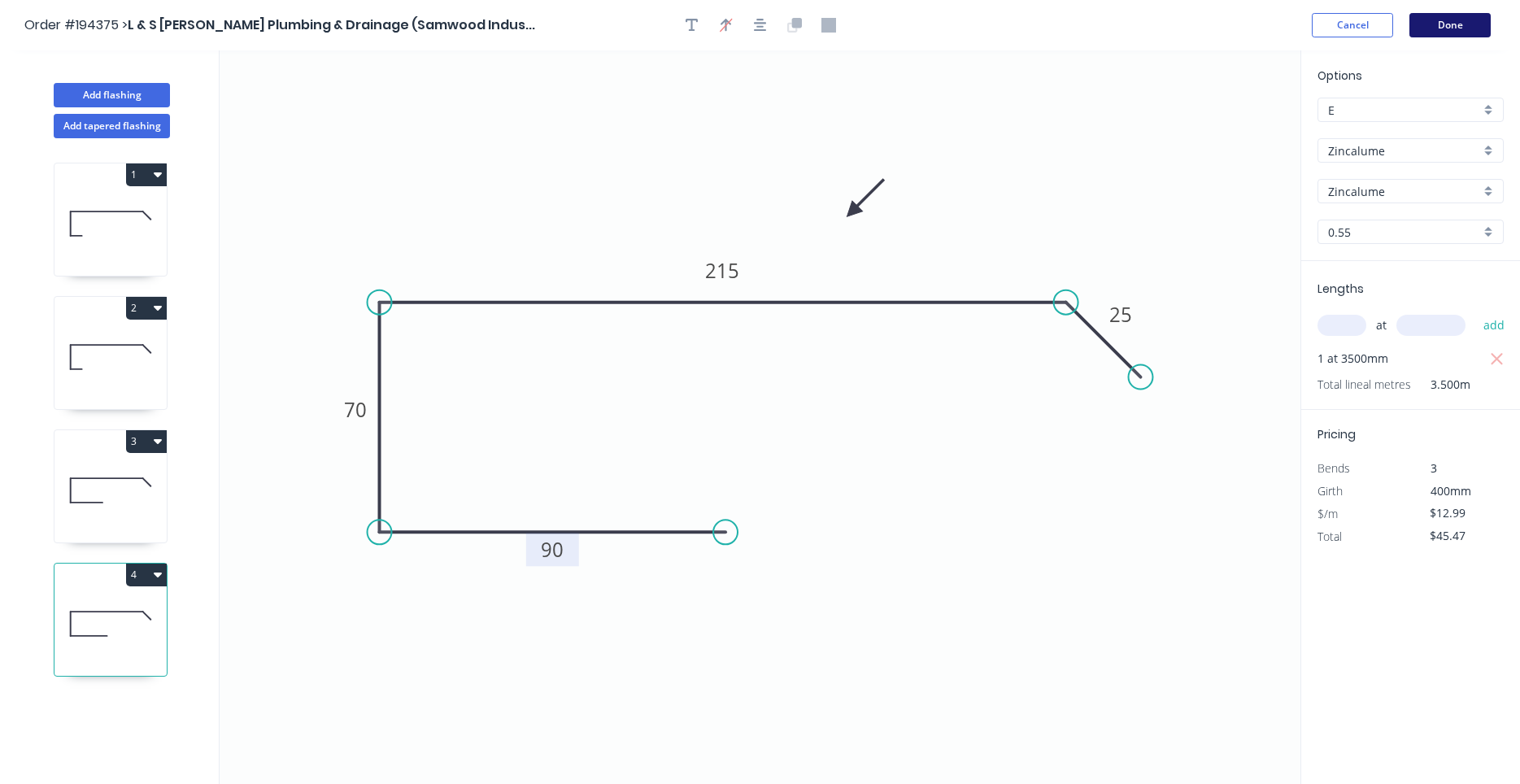
click at [1443, 33] on button "Done" at bounding box center [1450, 26] width 81 height 25
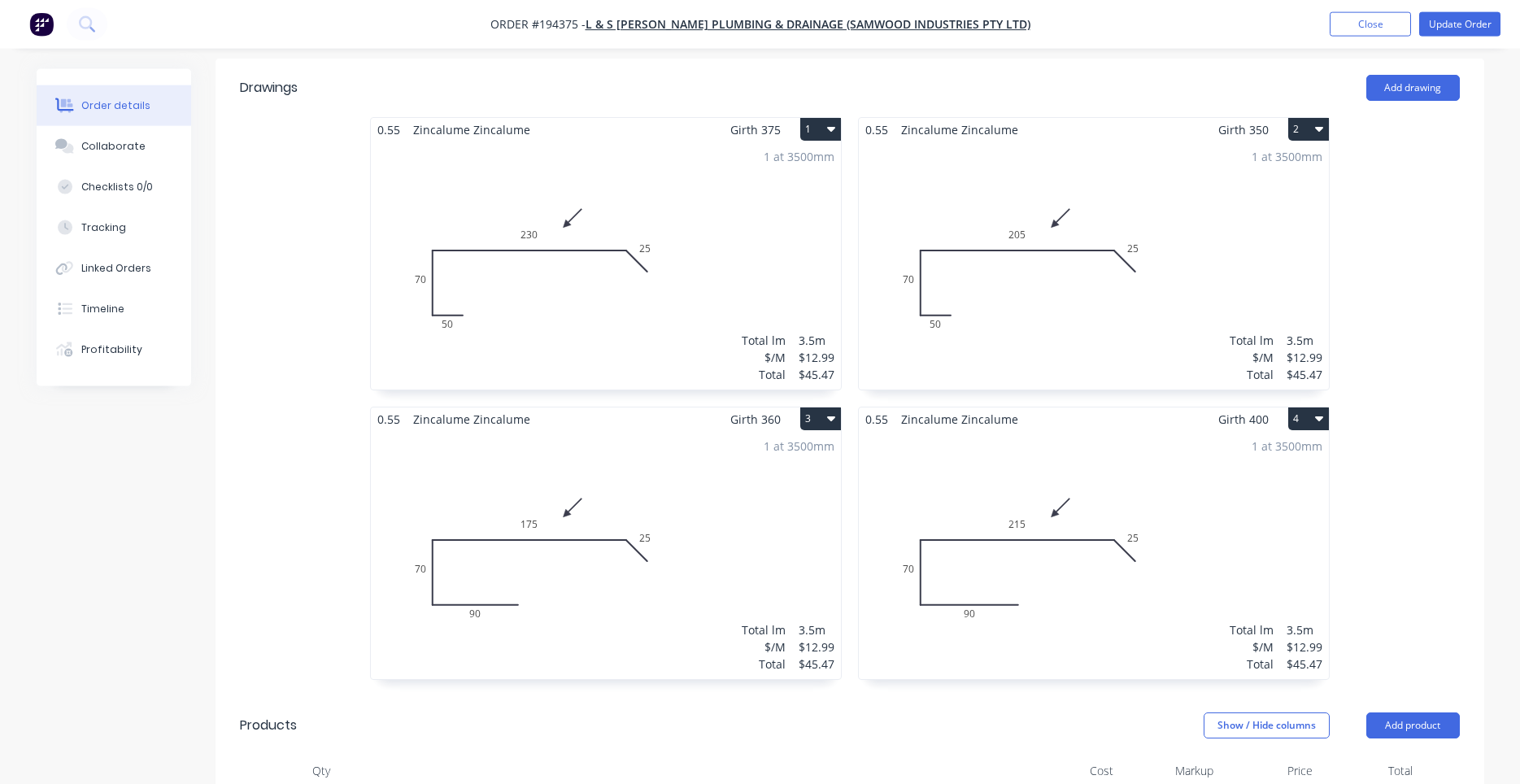
scroll to position [691, 0]
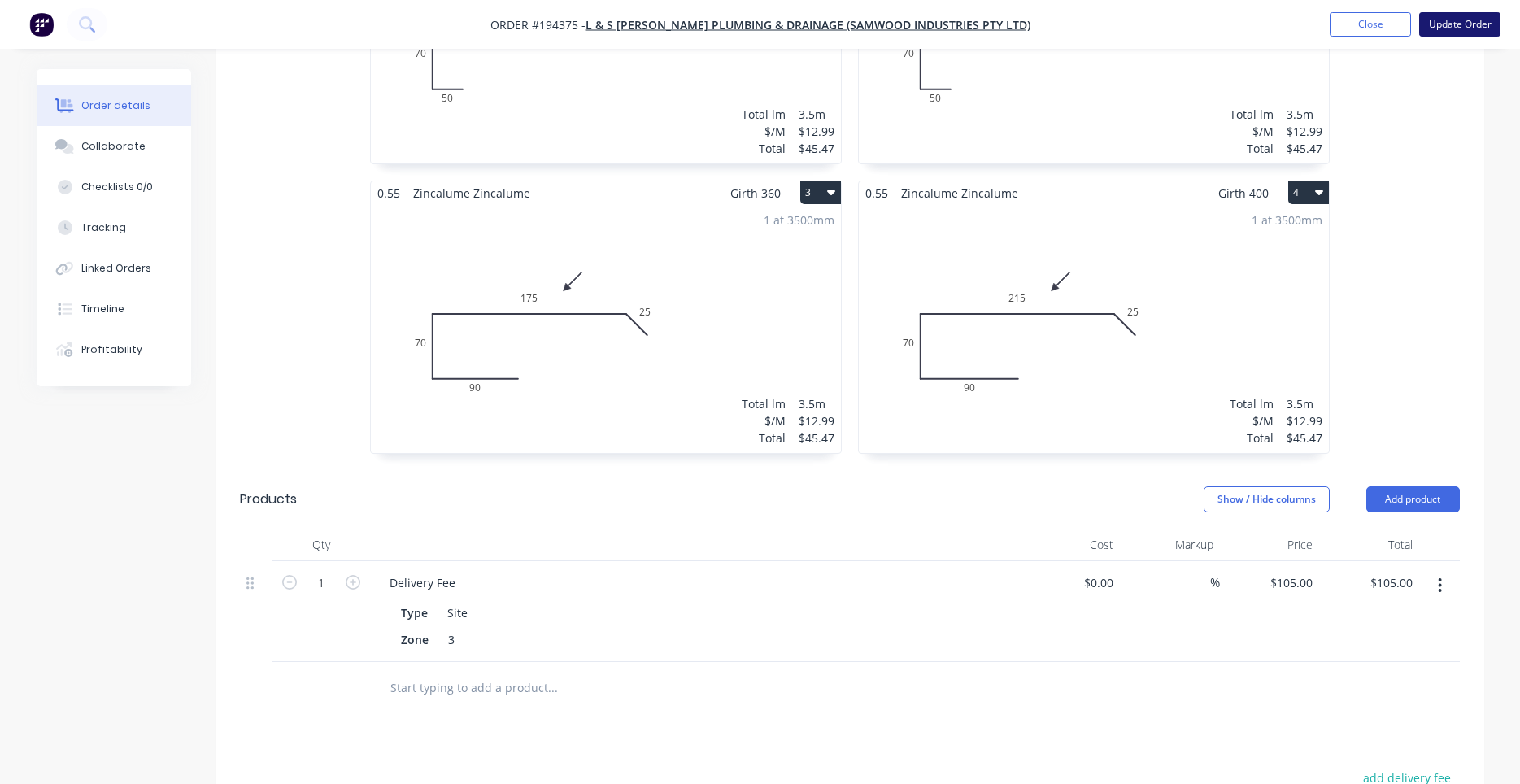
click at [1447, 27] on button "Update Order" at bounding box center [1460, 25] width 81 height 25
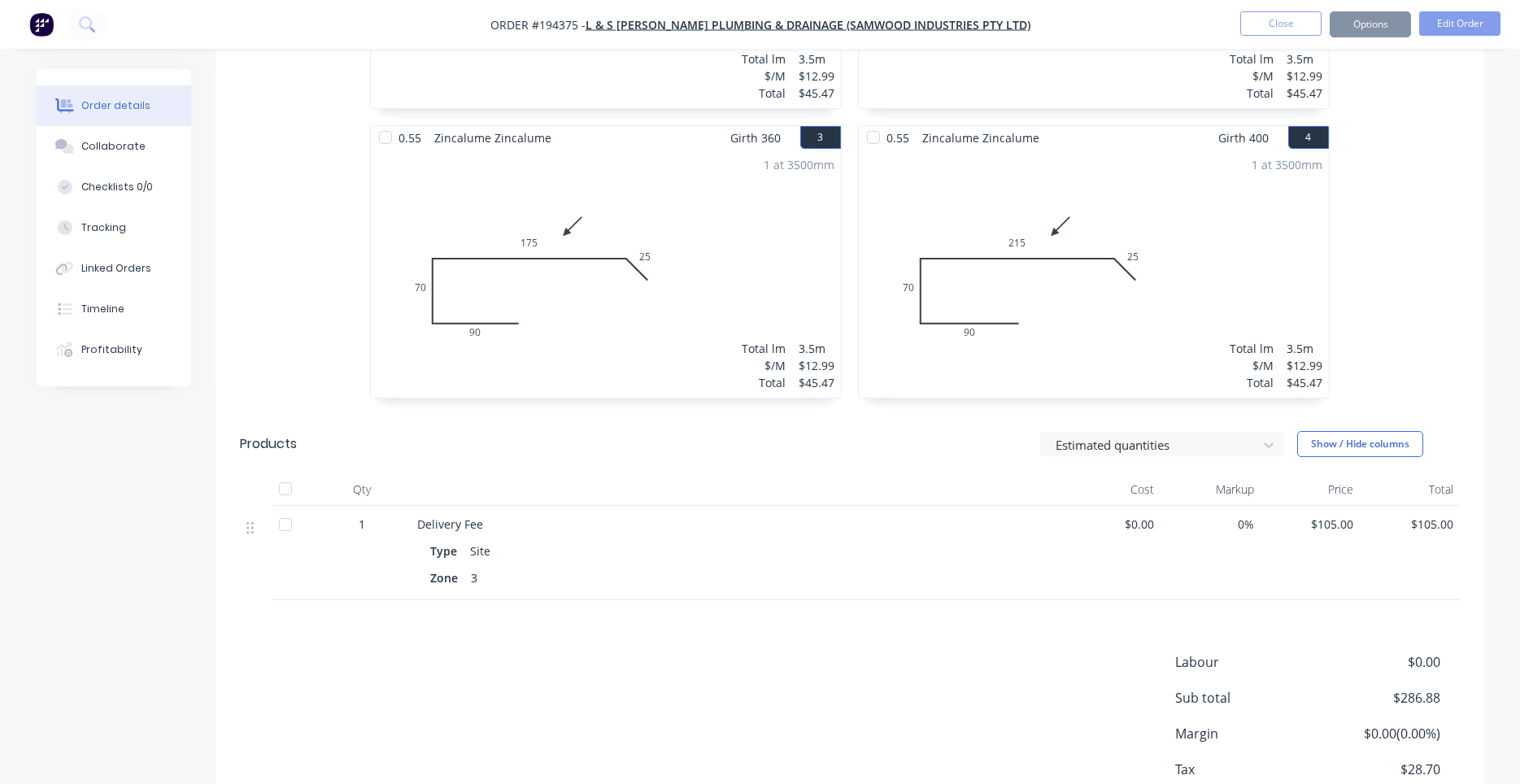
scroll to position [0, 0]
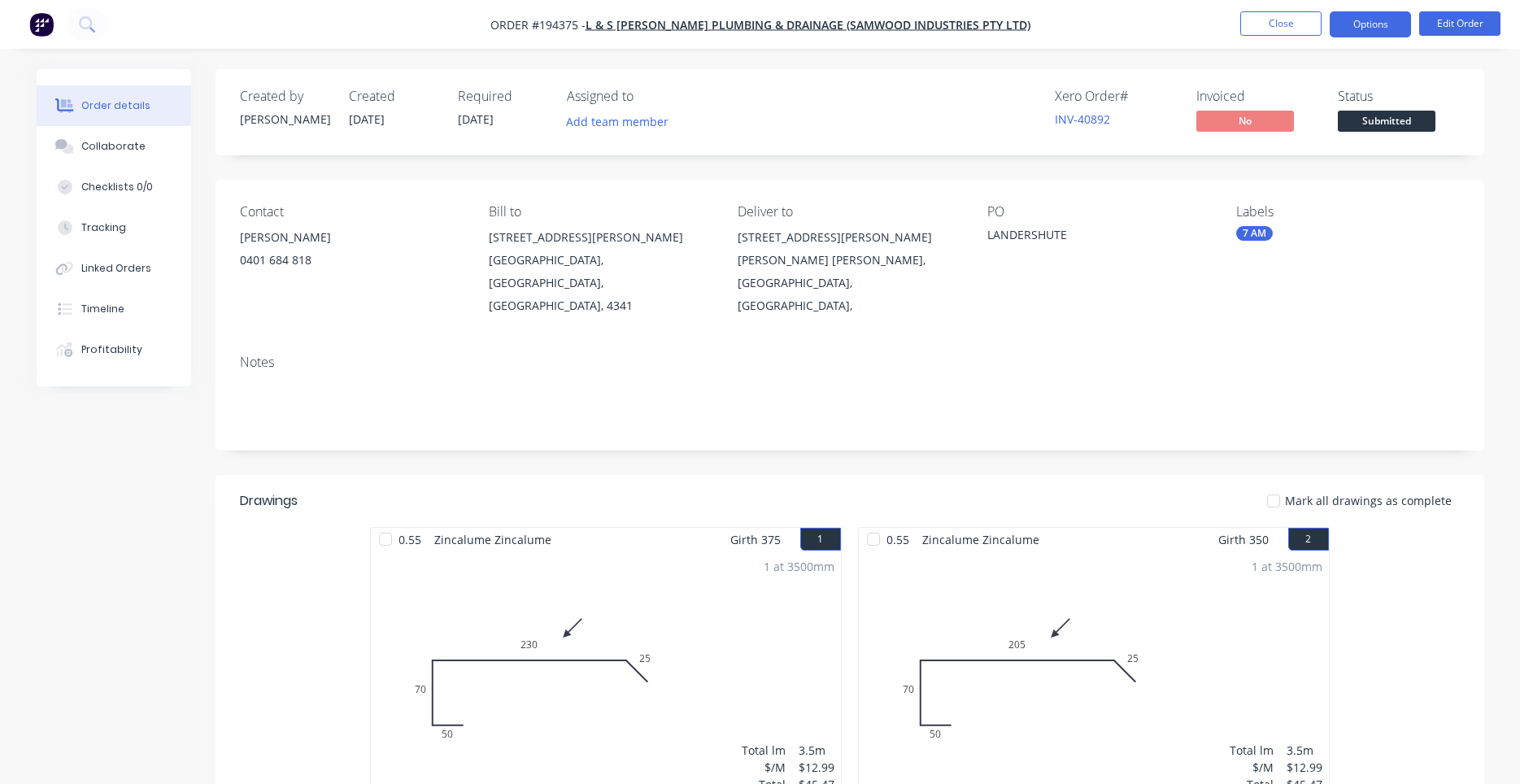
click at [1384, 32] on button "Options" at bounding box center [1371, 24] width 81 height 26
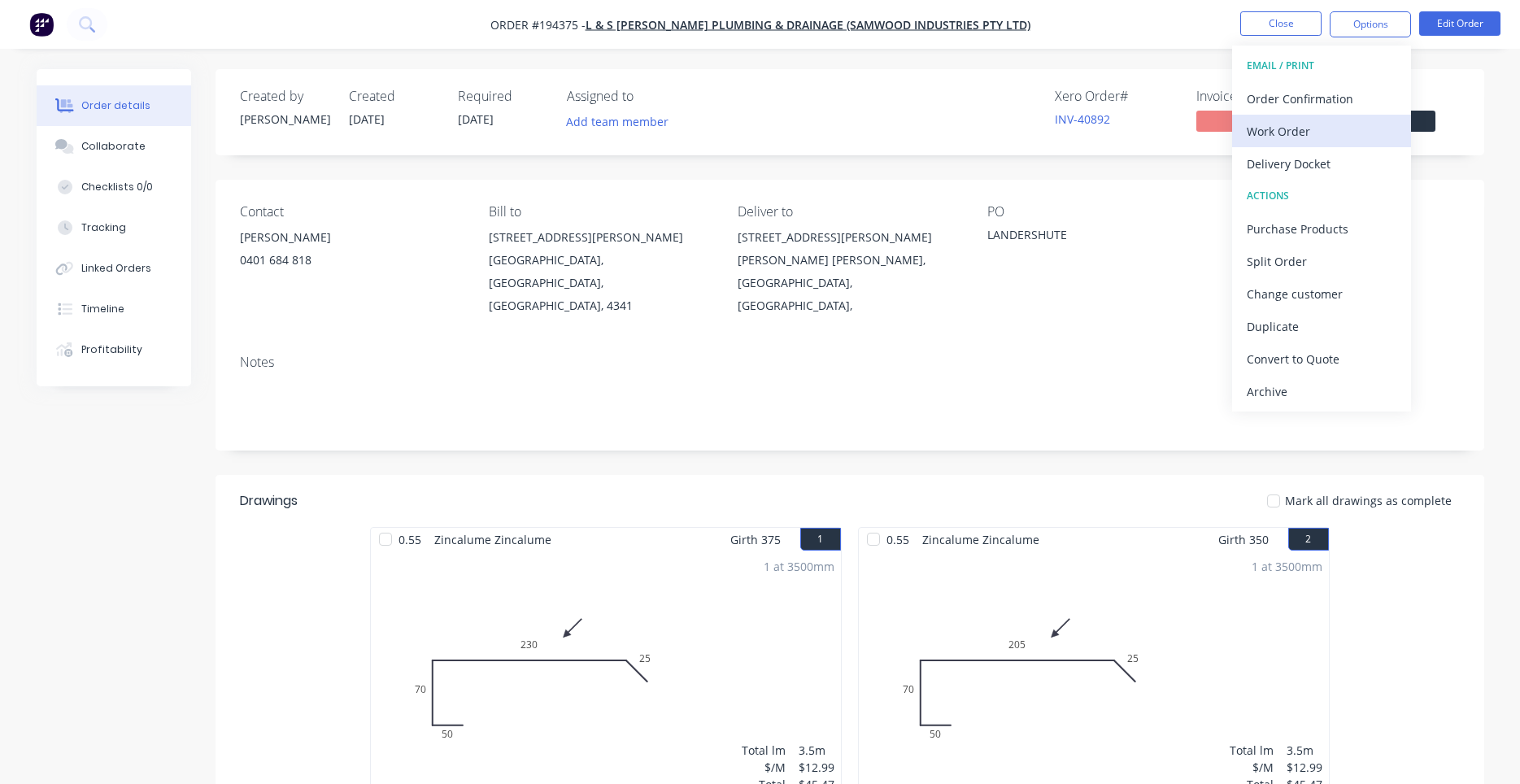
click at [1339, 127] on div "Work Order" at bounding box center [1321, 131] width 149 height 24
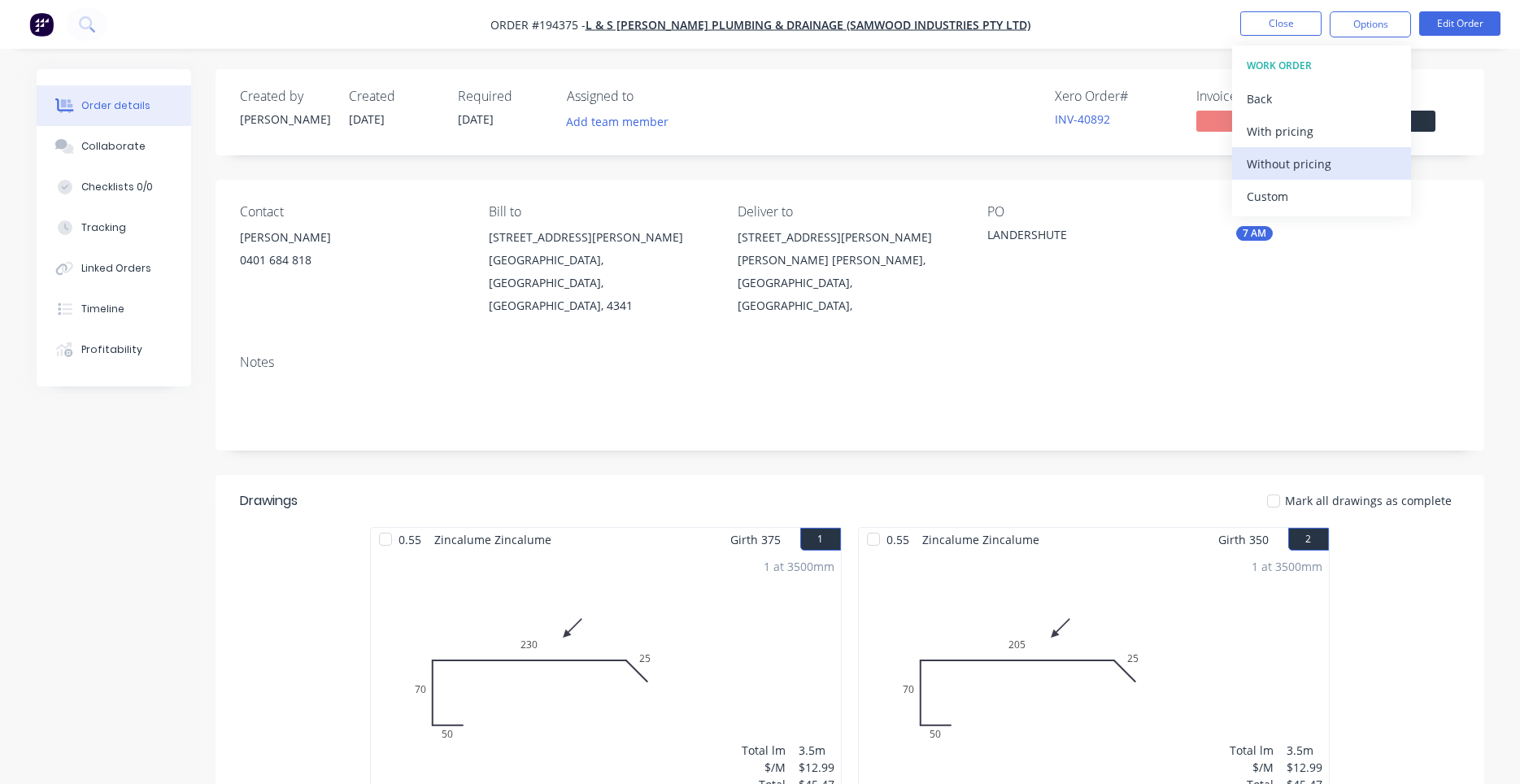
click at [1310, 157] on div "Without pricing" at bounding box center [1321, 164] width 149 height 24
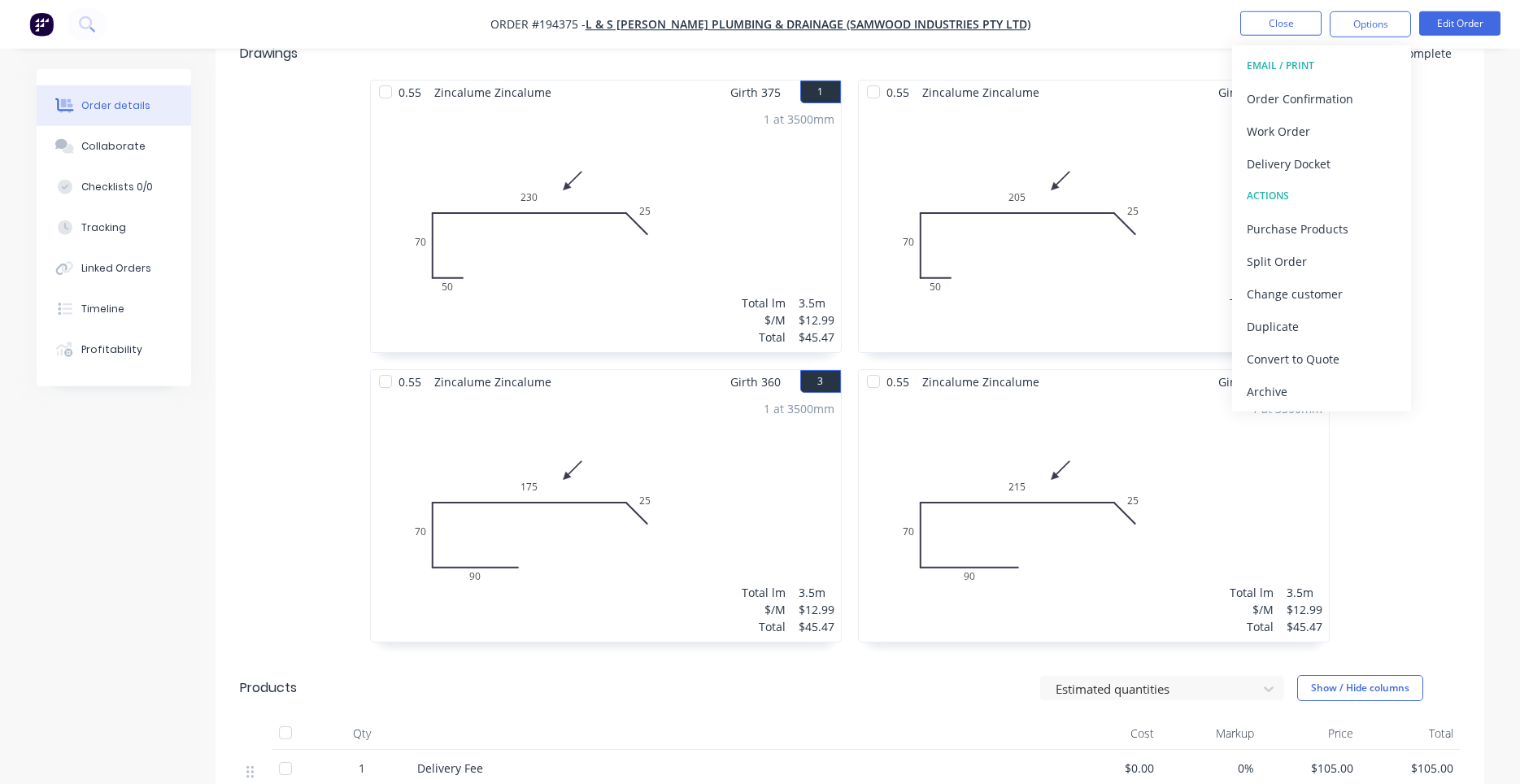
scroll to position [440, 0]
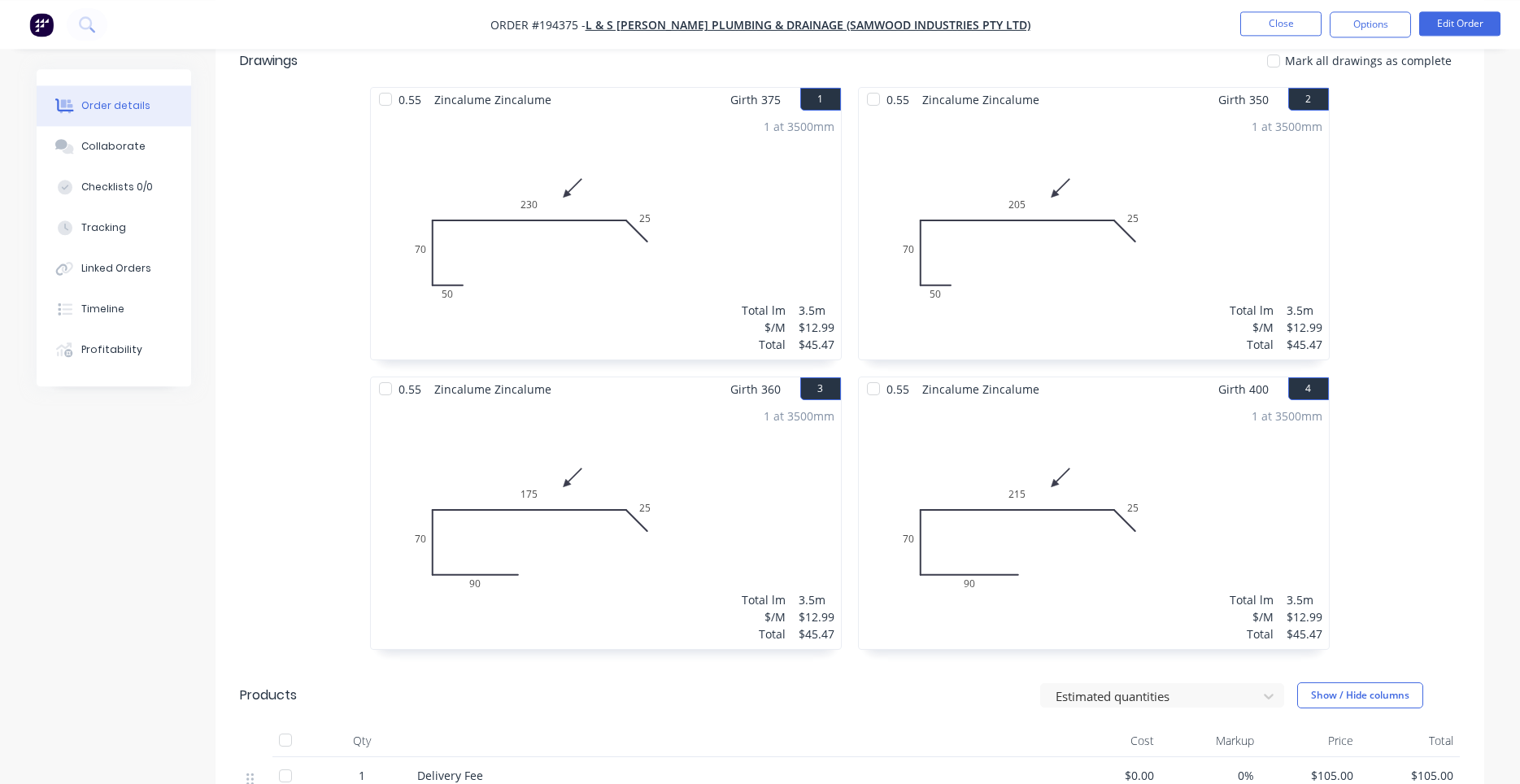
click at [856, 307] on div "0.55 Zincalume Zincalume Girth 350 2 0 50 70 205 25 0 50 70 205 25 1 at 3500mm …" at bounding box center [1094, 376] width 488 height 579
click at [856, 216] on div "0.55 Zincalume Zincalume Girth 350 2 0 50 70 205 25 0 50 70 205 25 1 at 3500mm …" at bounding box center [1094, 376] width 488 height 579
click at [197, 458] on div "Created by [PERSON_NAME] Created [DATE] Required [DATE] Assigned to Add team me…" at bounding box center [760, 385] width 1447 height 1511
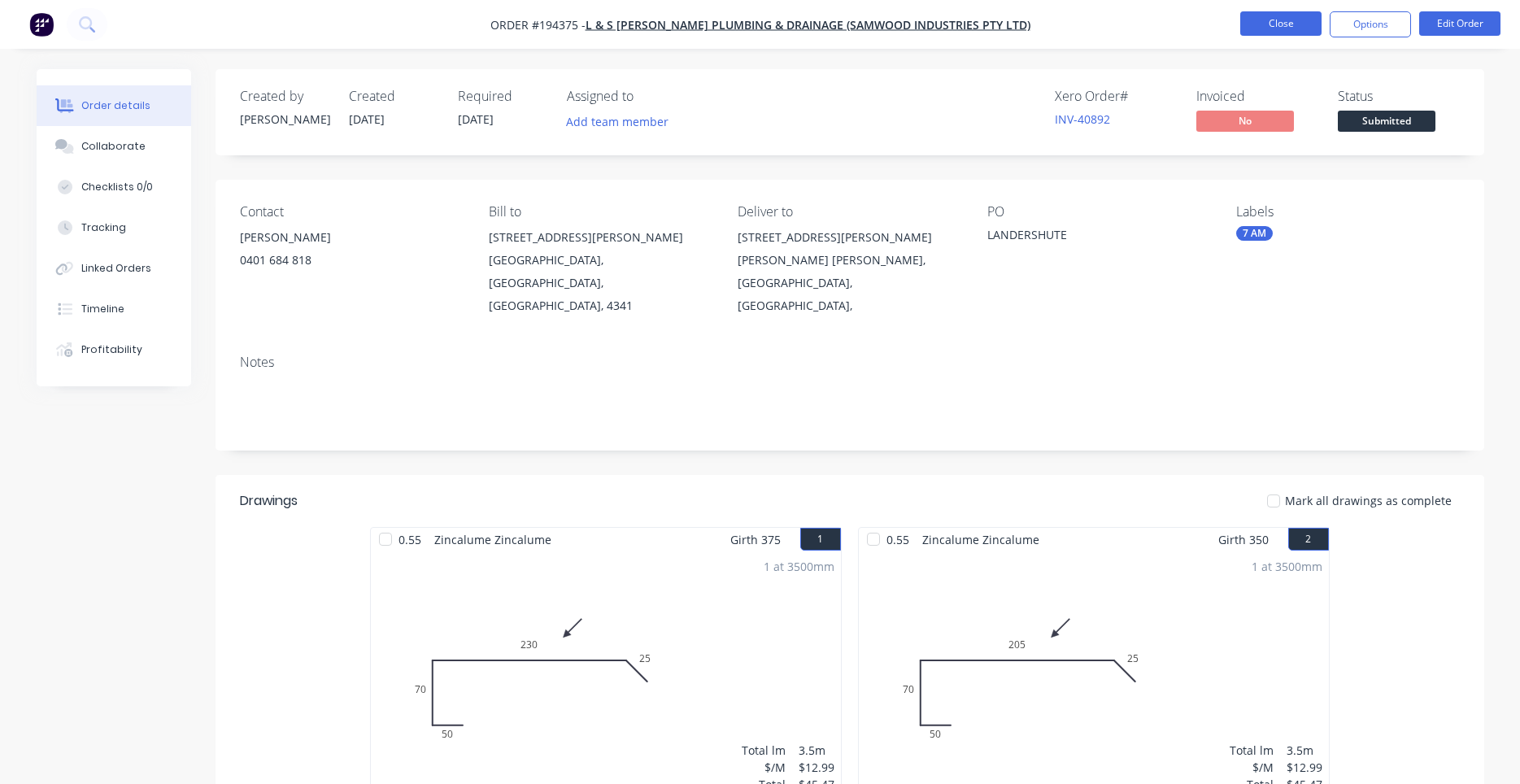
click at [1263, 23] on button "Close" at bounding box center [1281, 24] width 81 height 25
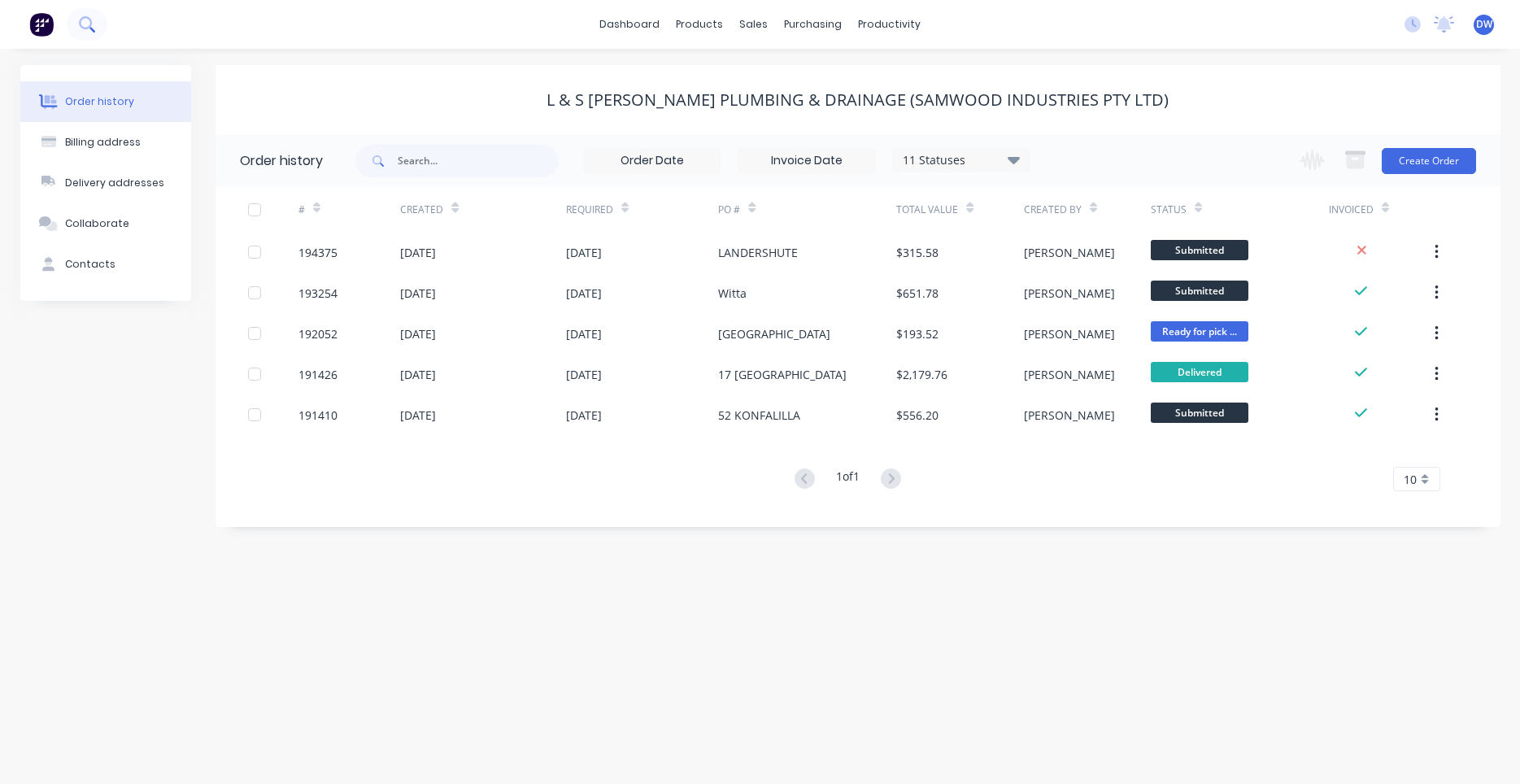
click at [86, 23] on icon at bounding box center [86, 23] width 15 height 15
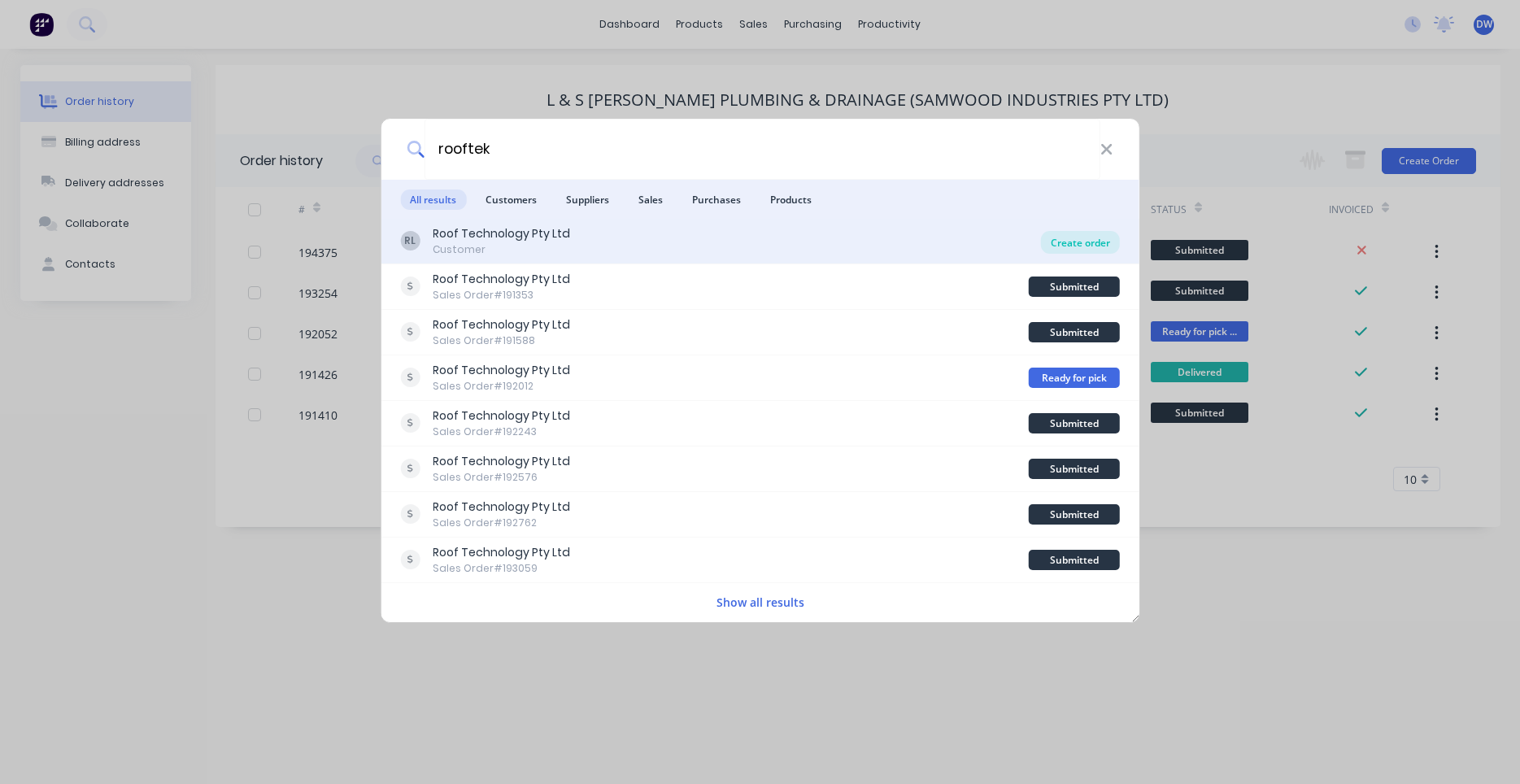
type input "rooftek"
click at [1056, 243] on div "Create order" at bounding box center [1080, 242] width 79 height 23
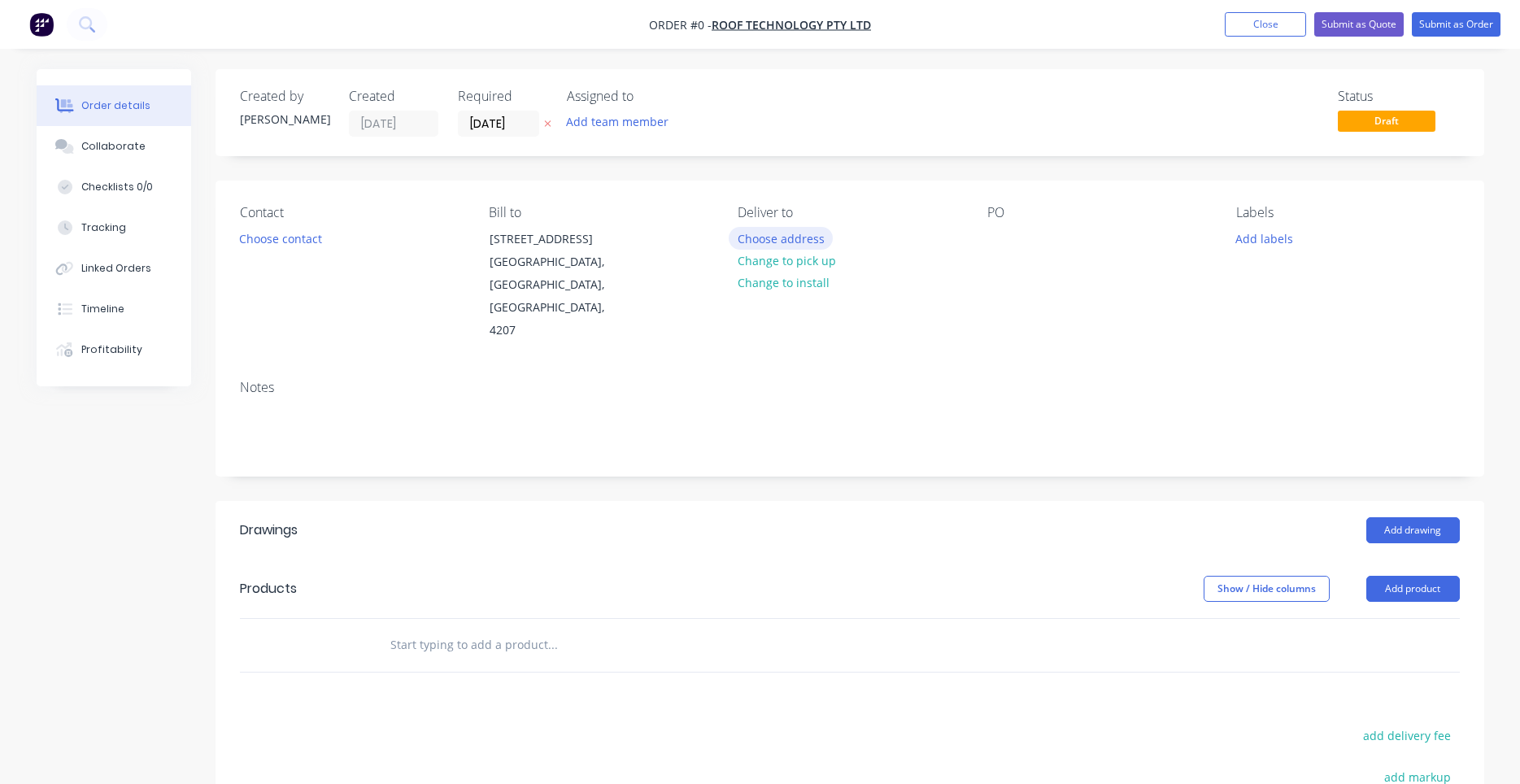
click at [799, 236] on button "Choose address" at bounding box center [781, 238] width 104 height 22
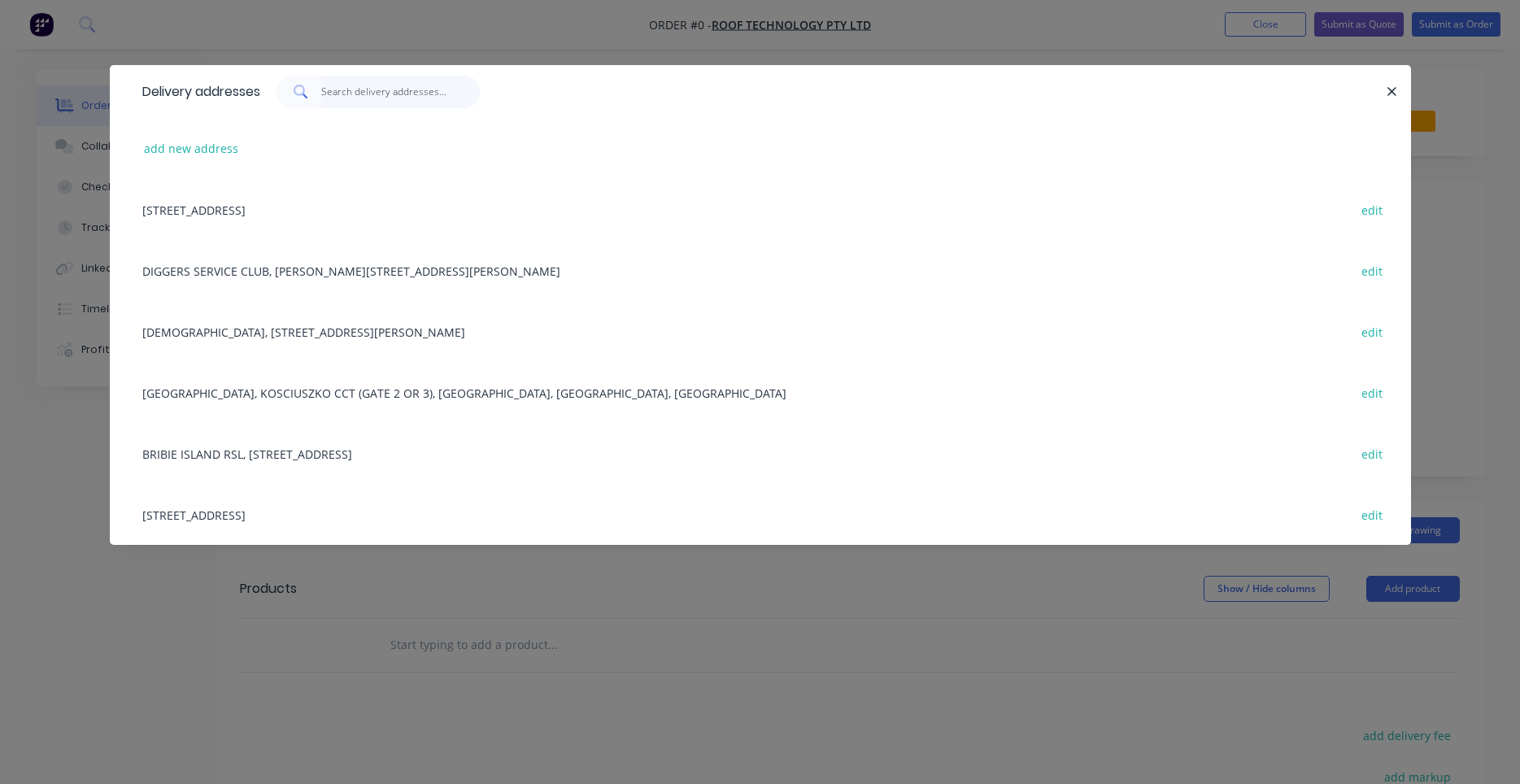
click at [391, 88] on input "text" at bounding box center [400, 92] width 158 height 33
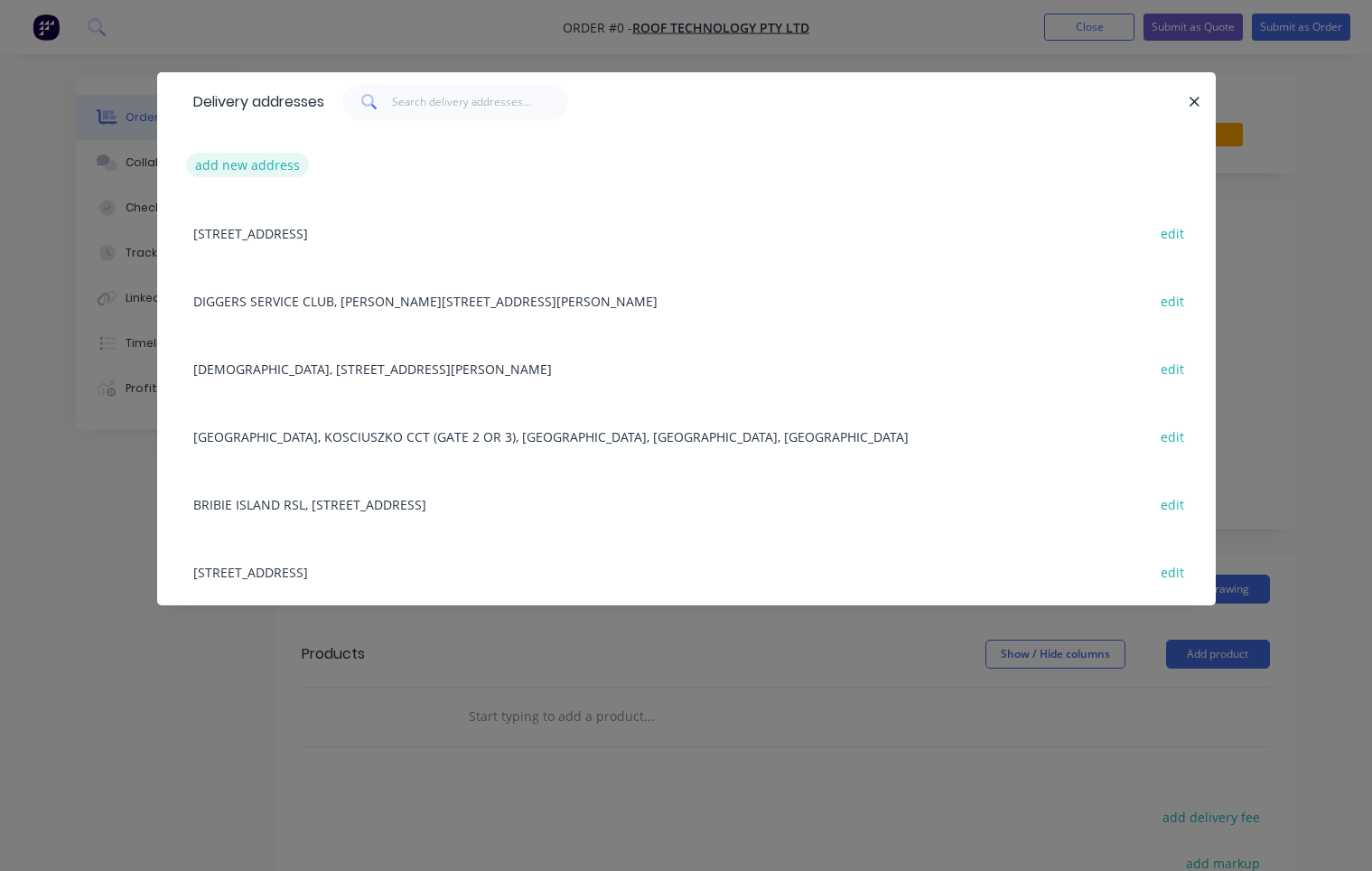
click at [274, 175] on button "add new address" at bounding box center [247, 164] width 124 height 25
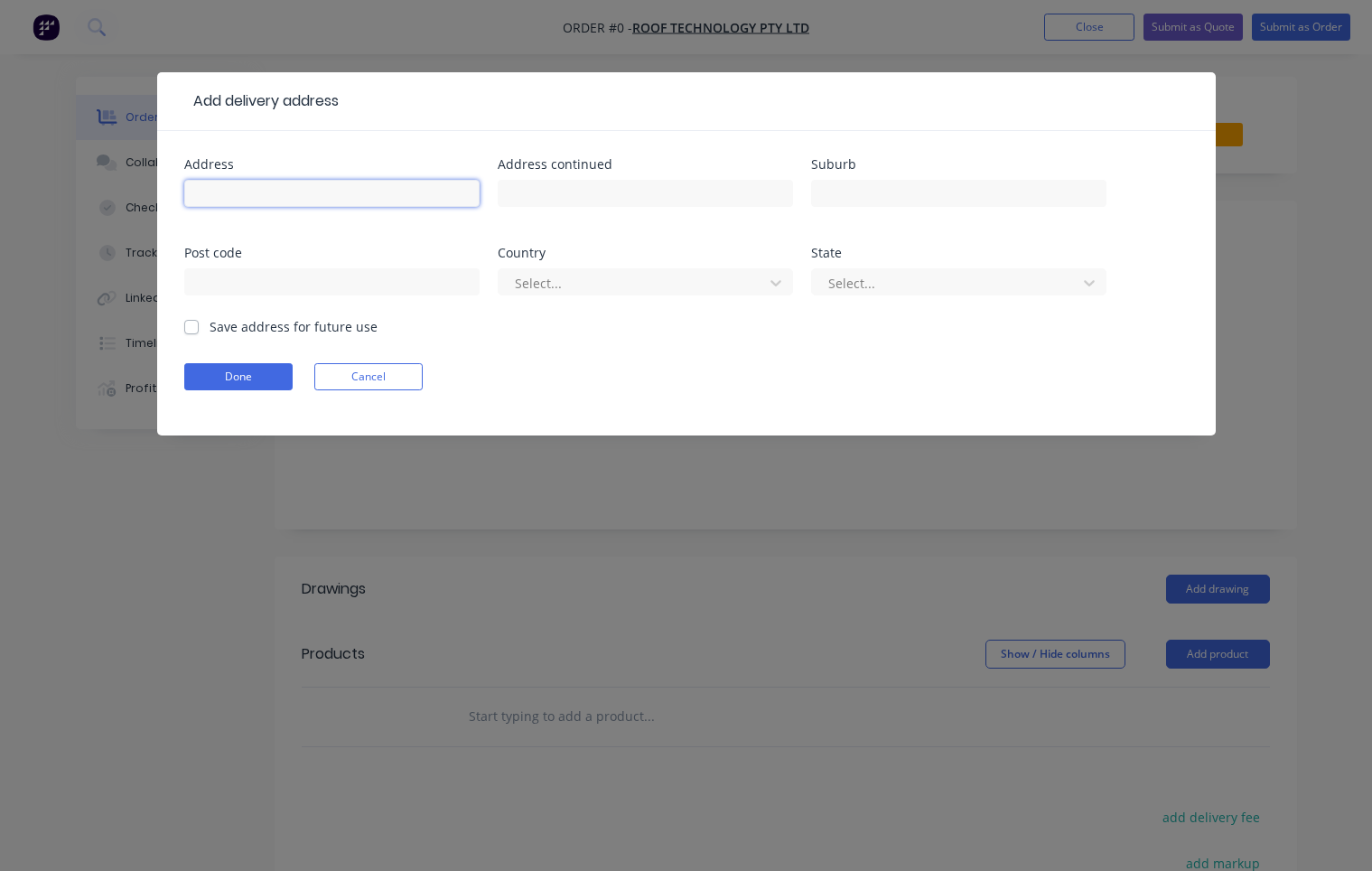
click at [257, 195] on input "text" at bounding box center [332, 193] width 296 height 27
type input "166 East Sentinel Drive"
click at [521, 198] on input "text" at bounding box center [645, 193] width 296 height 27
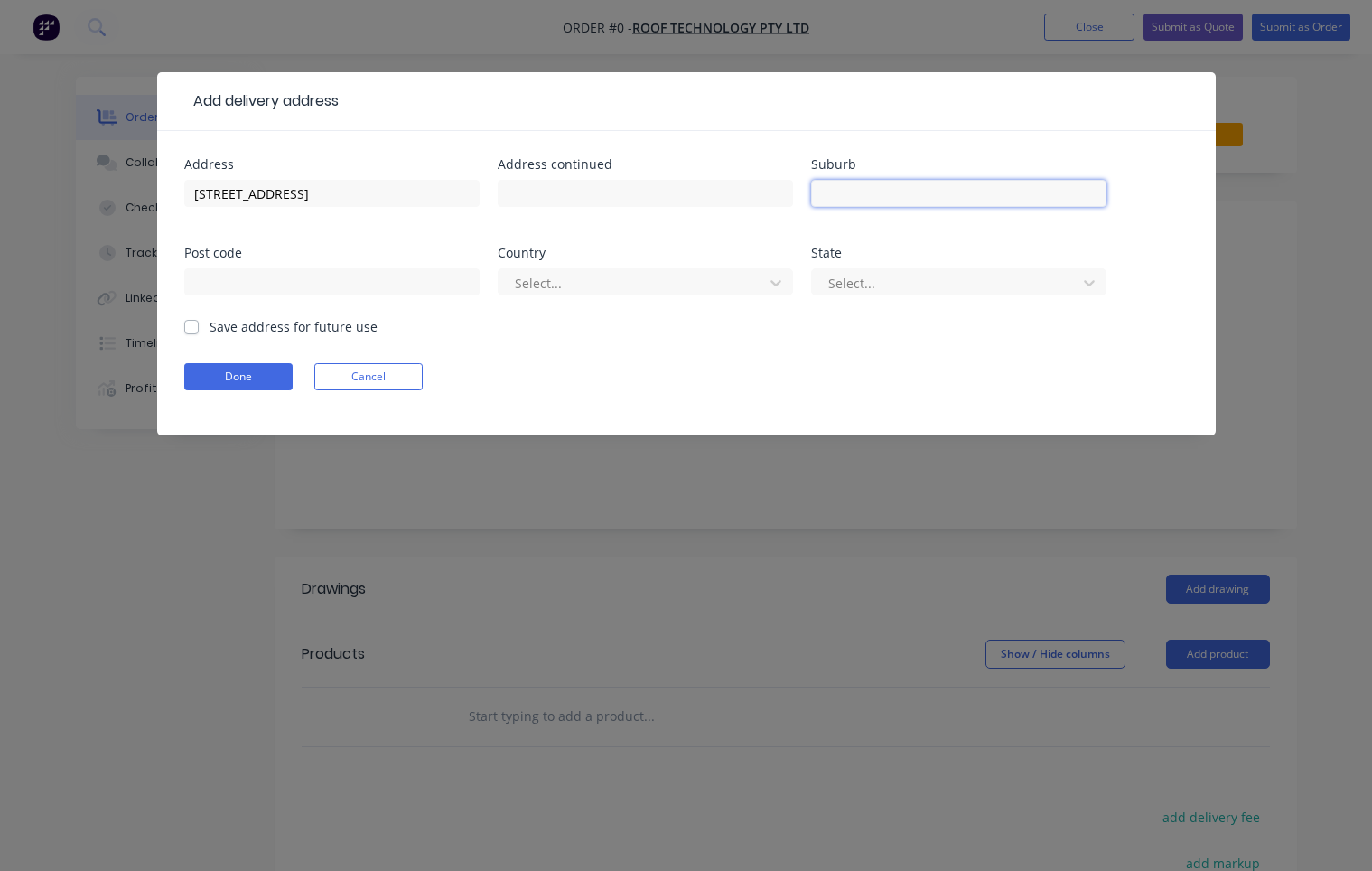
click at [873, 199] on input "text" at bounding box center [959, 193] width 296 height 27
type input "GREENBANK"
type input "a"
type input "q"
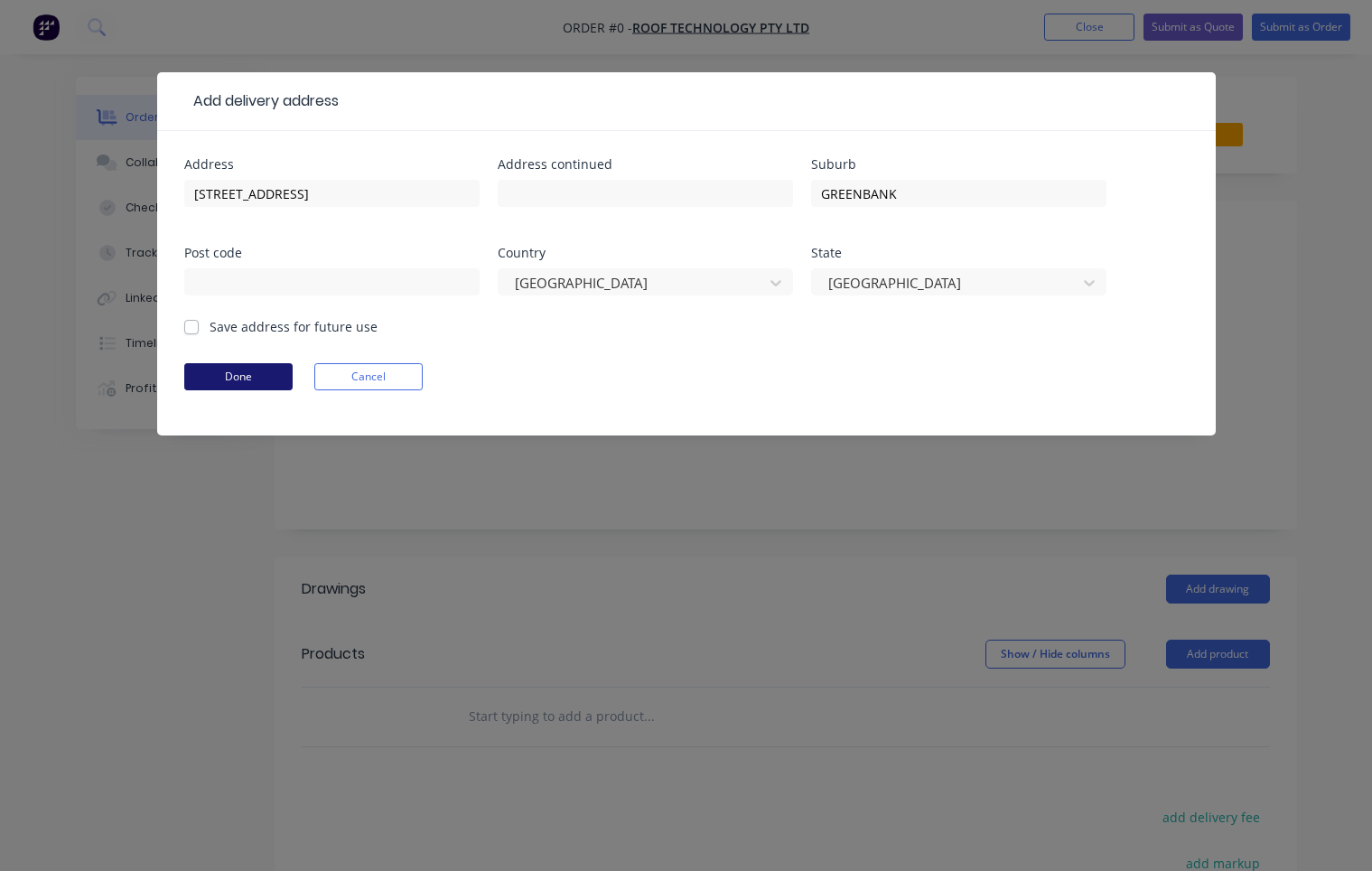
click at [285, 373] on button "Done" at bounding box center [239, 377] width 108 height 27
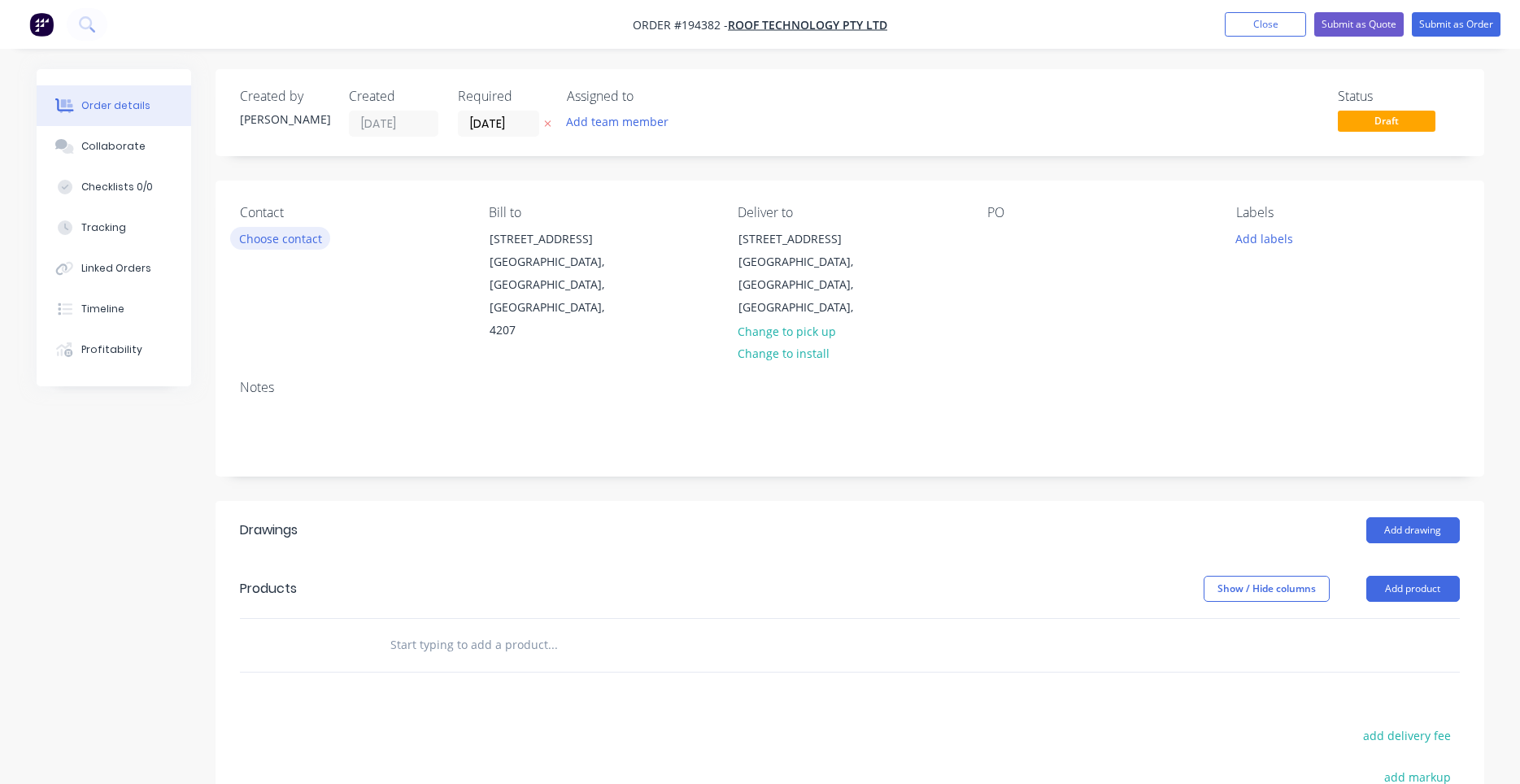
click at [302, 246] on button "Choose contact" at bounding box center [279, 238] width 100 height 22
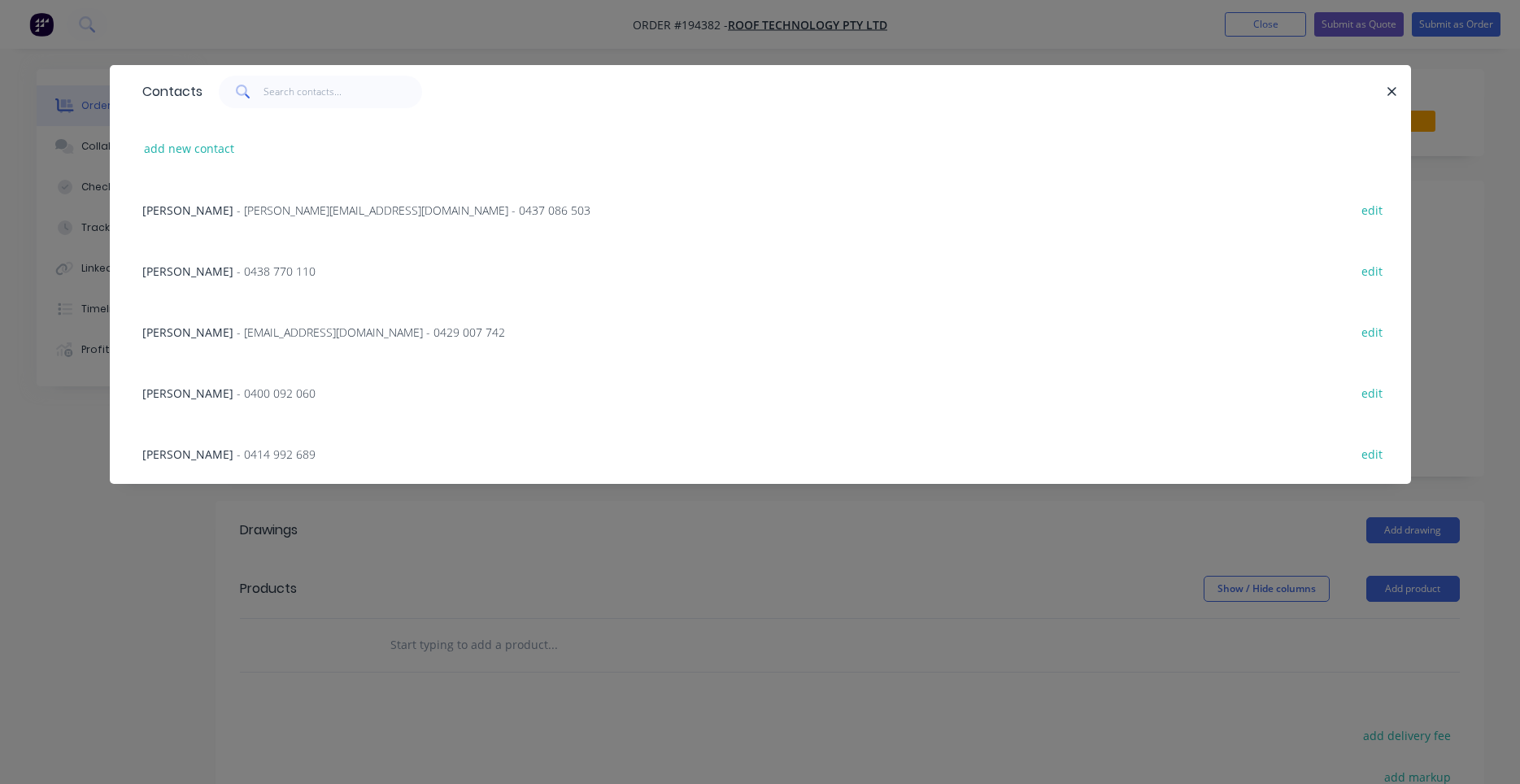
click at [346, 333] on span "- rob@rooftek.net.au - 0429 007 742" at bounding box center [371, 331] width 269 height 15
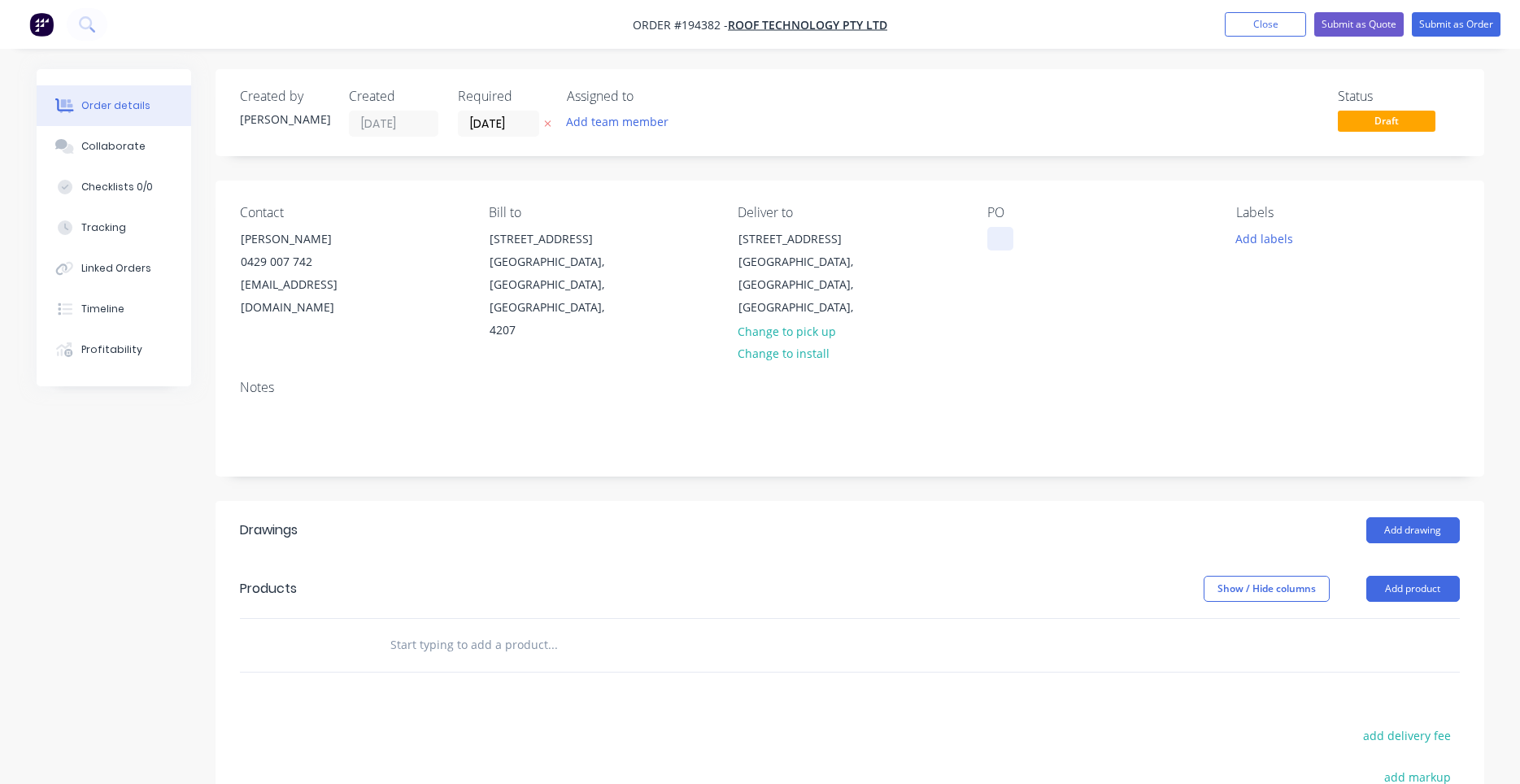
click at [1002, 240] on div at bounding box center [1000, 239] width 26 height 24
click at [533, 628] on input "text" at bounding box center [553, 644] width 325 height 33
type input "y fee"
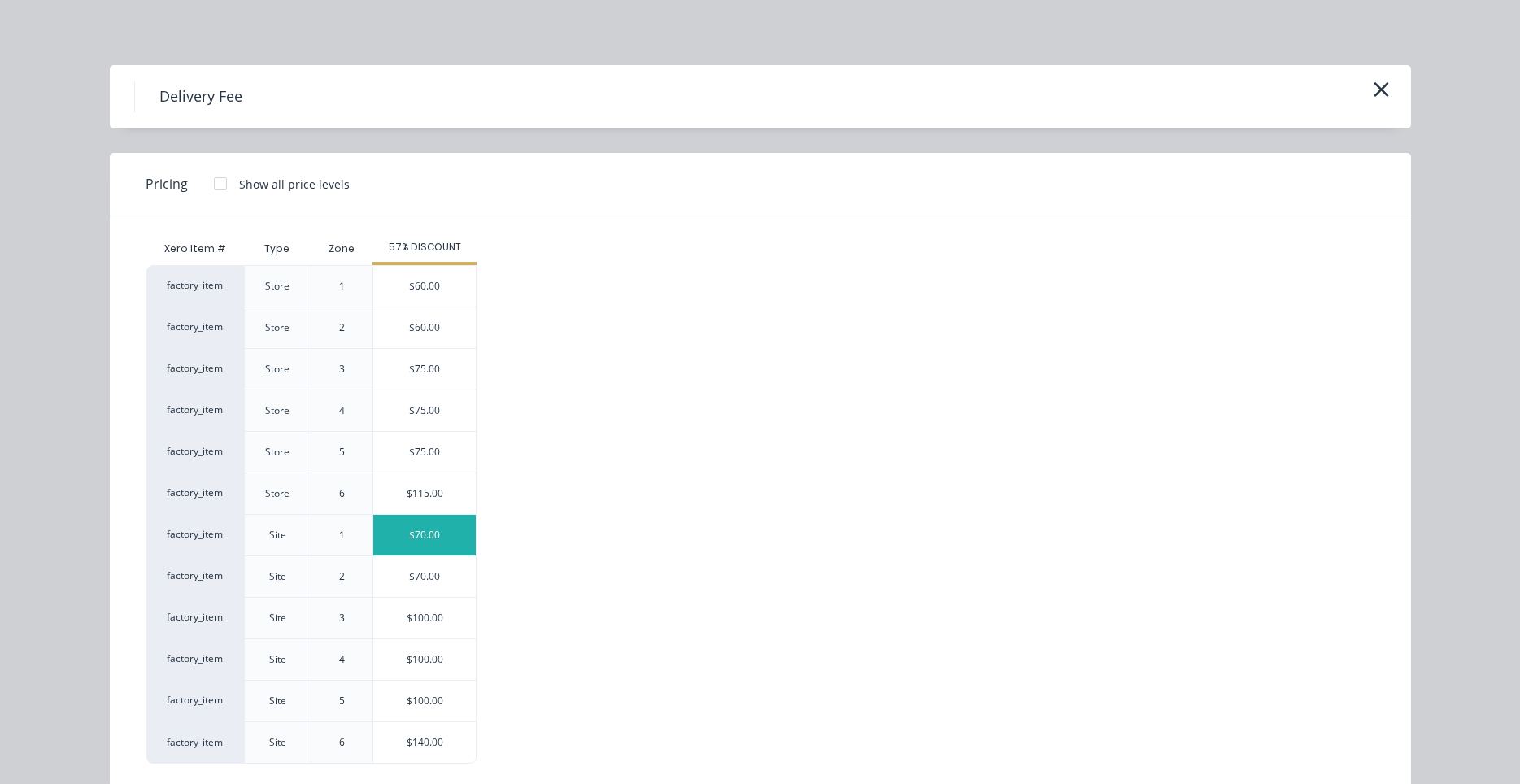
click at [424, 543] on div "$70.00" at bounding box center [424, 535] width 103 height 41
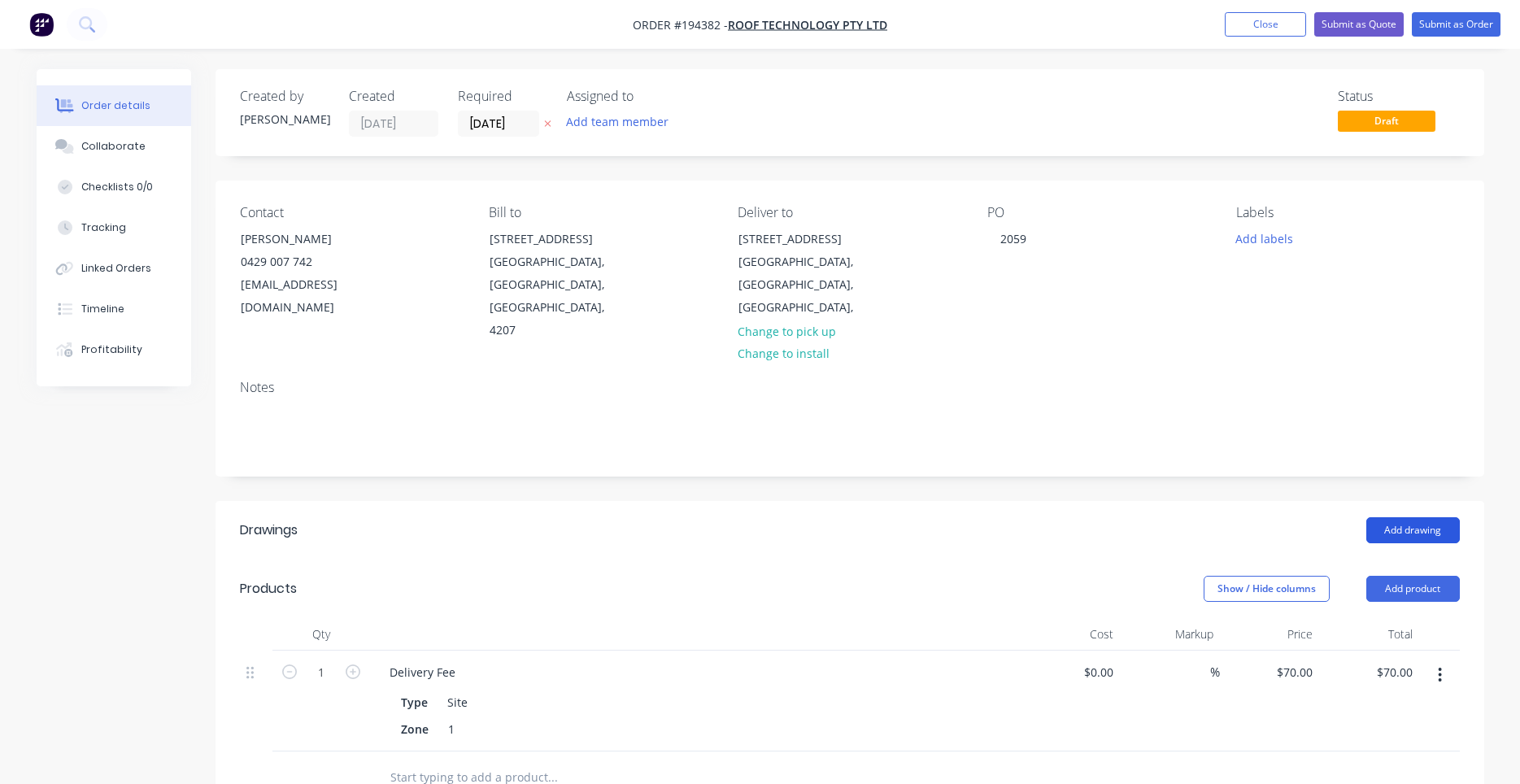
click at [1384, 517] on button "Add drawing" at bounding box center [1413, 529] width 94 height 26
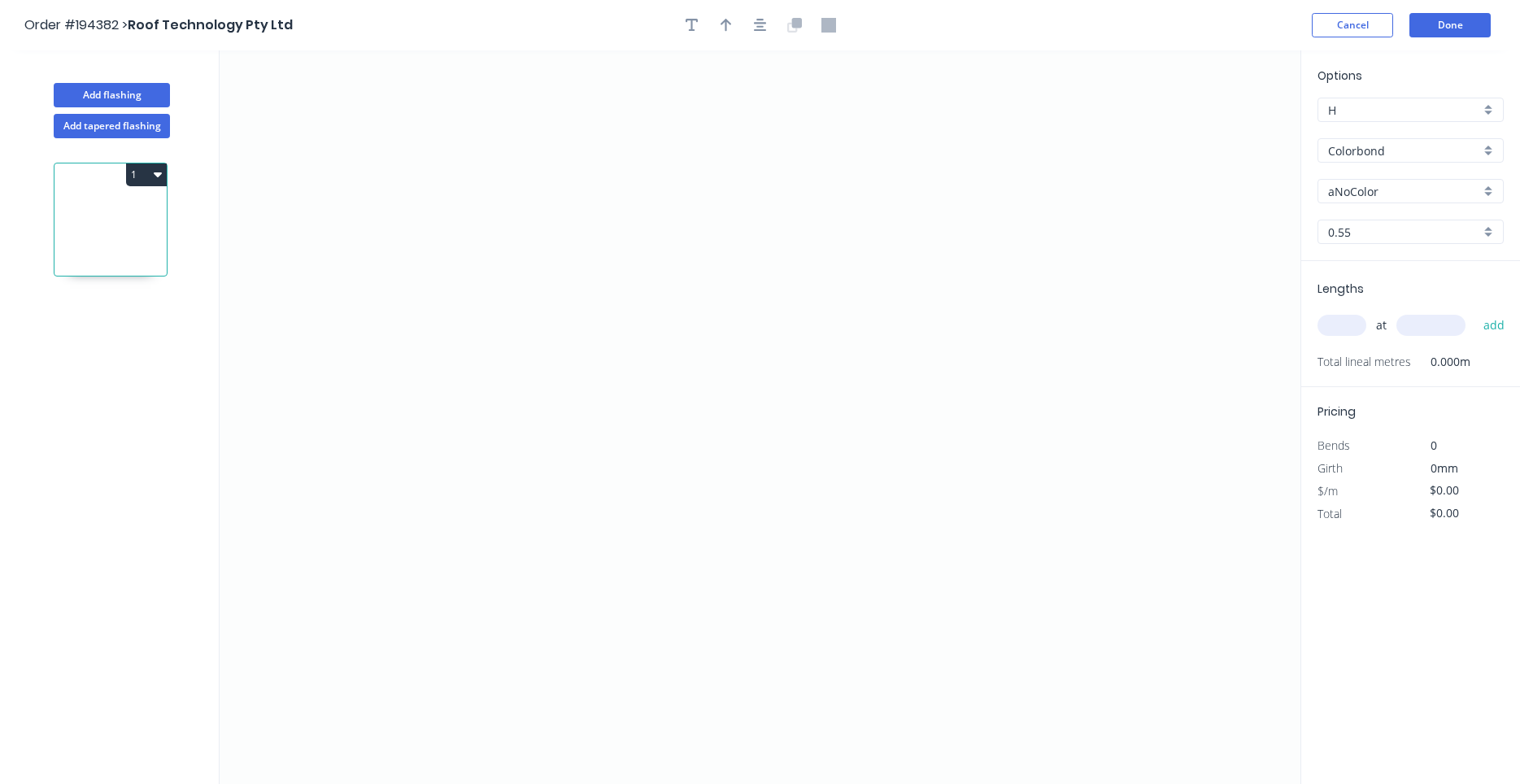
click at [1376, 200] on div "aNoColor" at bounding box center [1410, 191] width 187 height 25
click at [1368, 277] on div "Dune" at bounding box center [1410, 271] width 185 height 28
type input "Dune"
click at [1348, 321] on input "text" at bounding box center [1341, 325] width 49 height 21
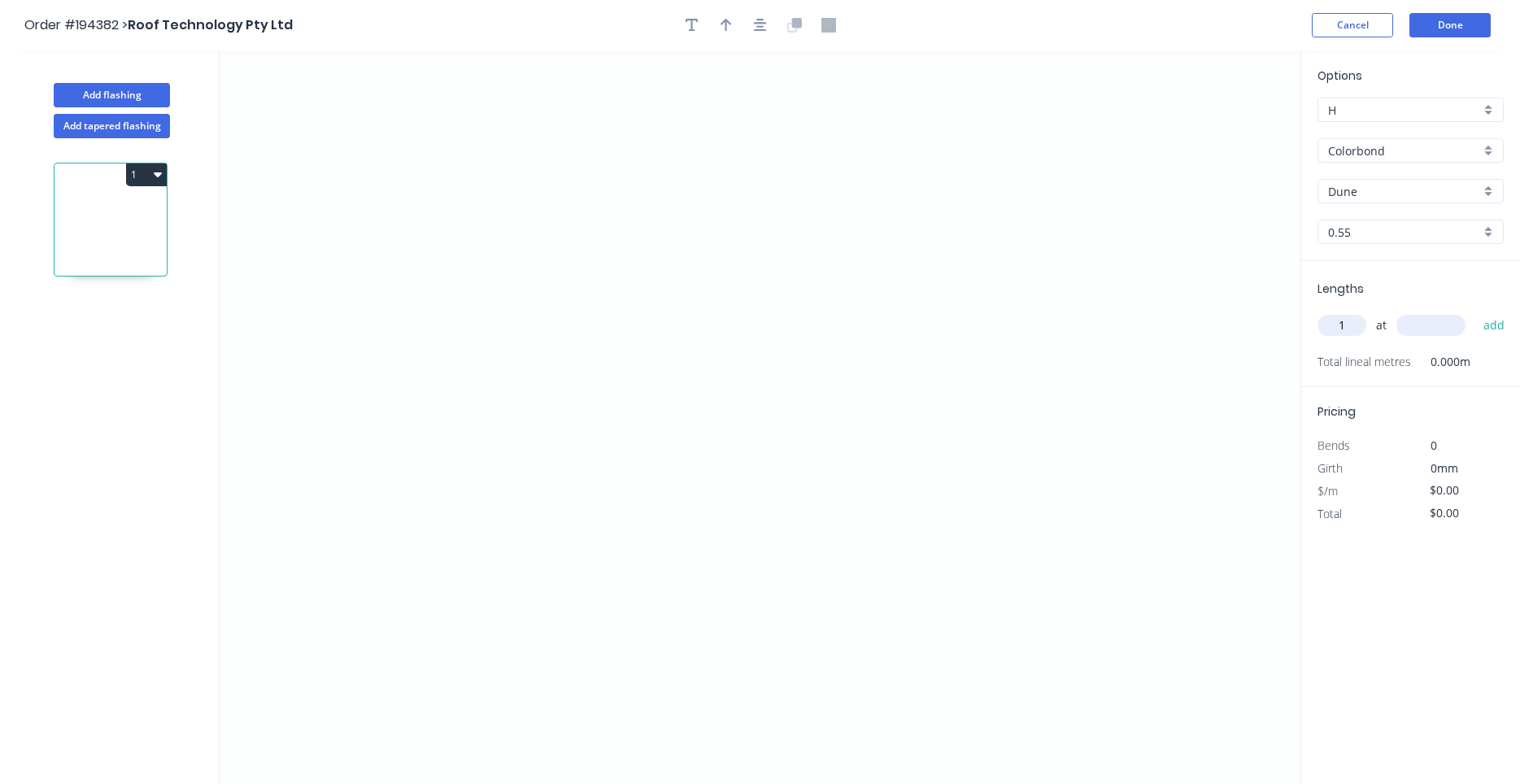
type input "1"
type input "2700"
click at [1475, 311] on button "add" at bounding box center [1493, 324] width 38 height 27
type input "1"
type input "1500"
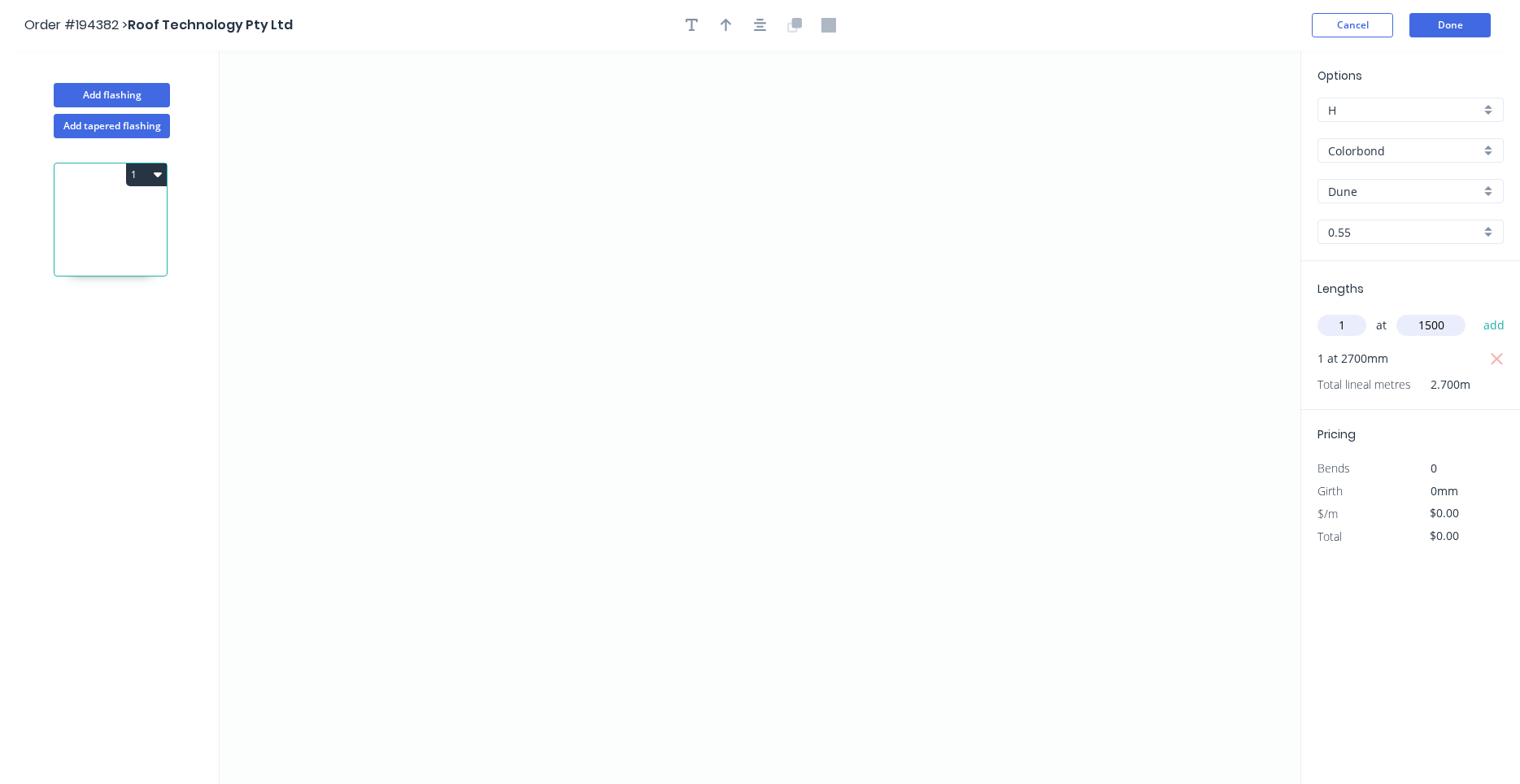
click at [1475, 311] on button "add" at bounding box center [1493, 324] width 38 height 27
type input "1"
type input "5800"
click at [1475, 311] on button "add" at bounding box center [1493, 324] width 38 height 27
click at [714, 109] on icon "0" at bounding box center [760, 417] width 1081 height 734
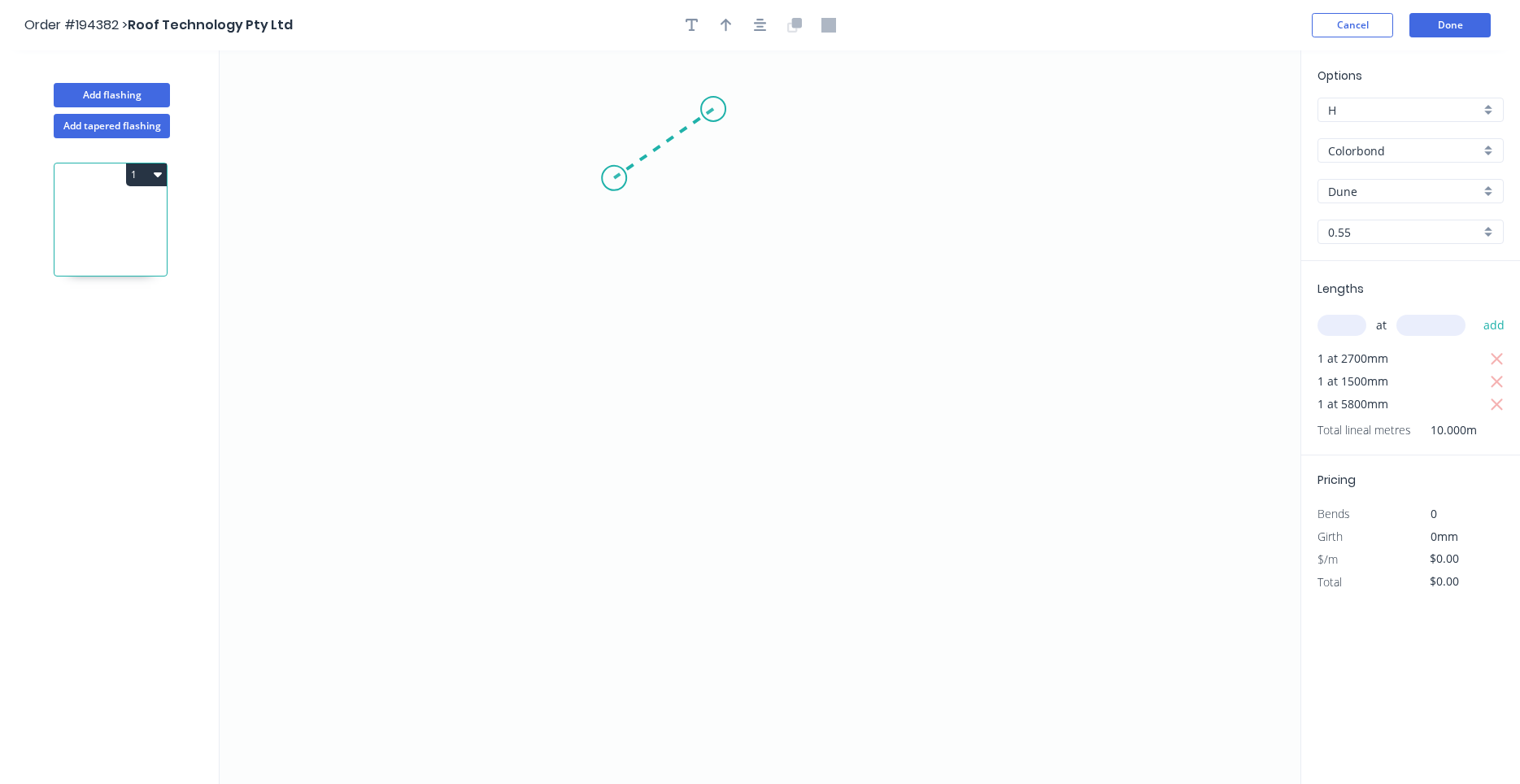
click at [614, 178] on icon "0" at bounding box center [760, 417] width 1081 height 734
click at [614, 178] on circle at bounding box center [615, 179] width 25 height 25
click at [607, 333] on icon "0 ?" at bounding box center [760, 417] width 1081 height 734
click at [621, 328] on circle at bounding box center [615, 333] width 25 height 25
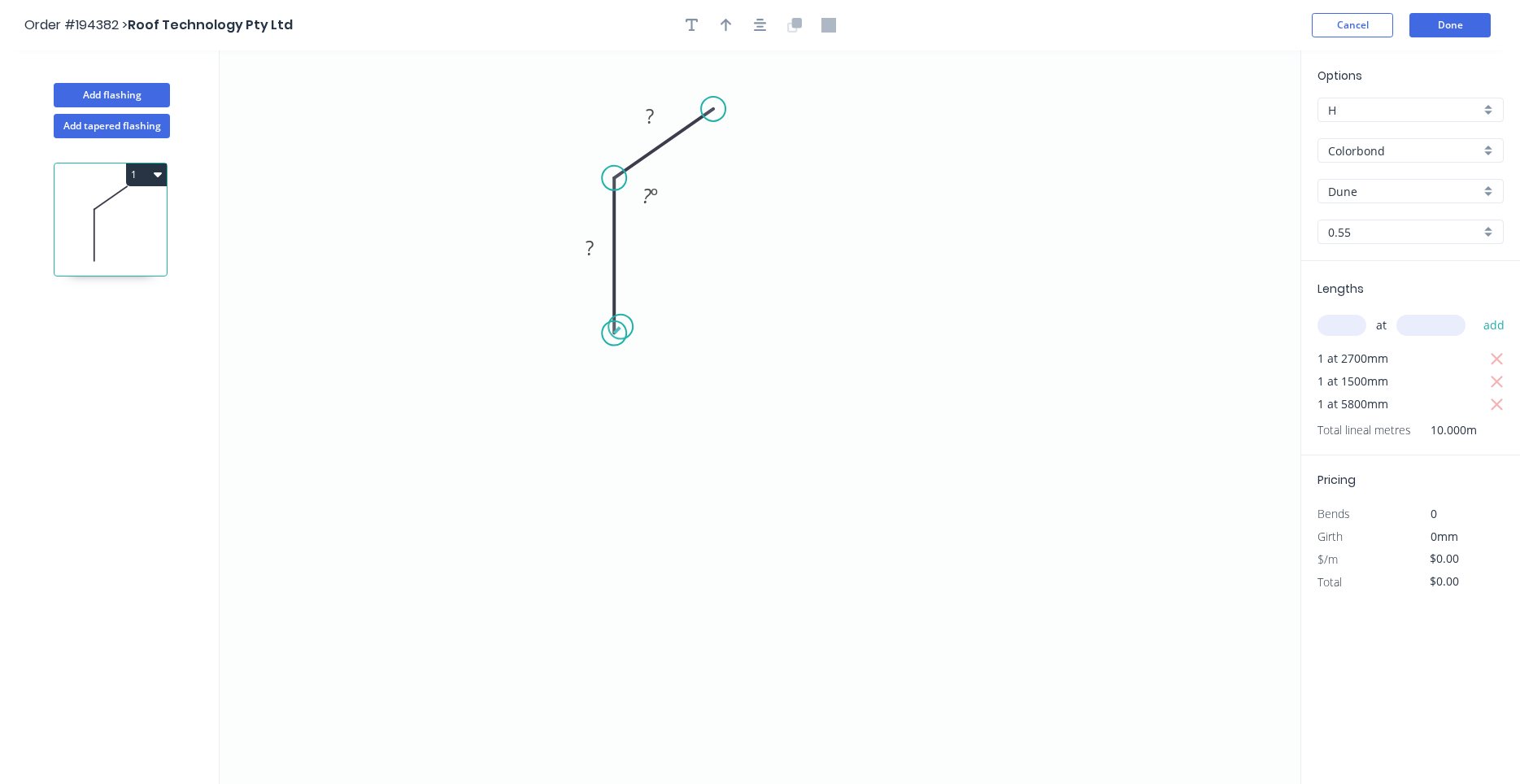
click at [621, 328] on circle at bounding box center [615, 333] width 25 height 25
drag, startPoint x: 618, startPoint y: 333, endPoint x: 614, endPoint y: 377, distance: 44.2
click at [614, 377] on circle at bounding box center [615, 374] width 25 height 25
drag, startPoint x: 720, startPoint y: 107, endPoint x: 724, endPoint y: 153, distance: 46.2
click at [724, 153] on circle at bounding box center [724, 153] width 25 height 25
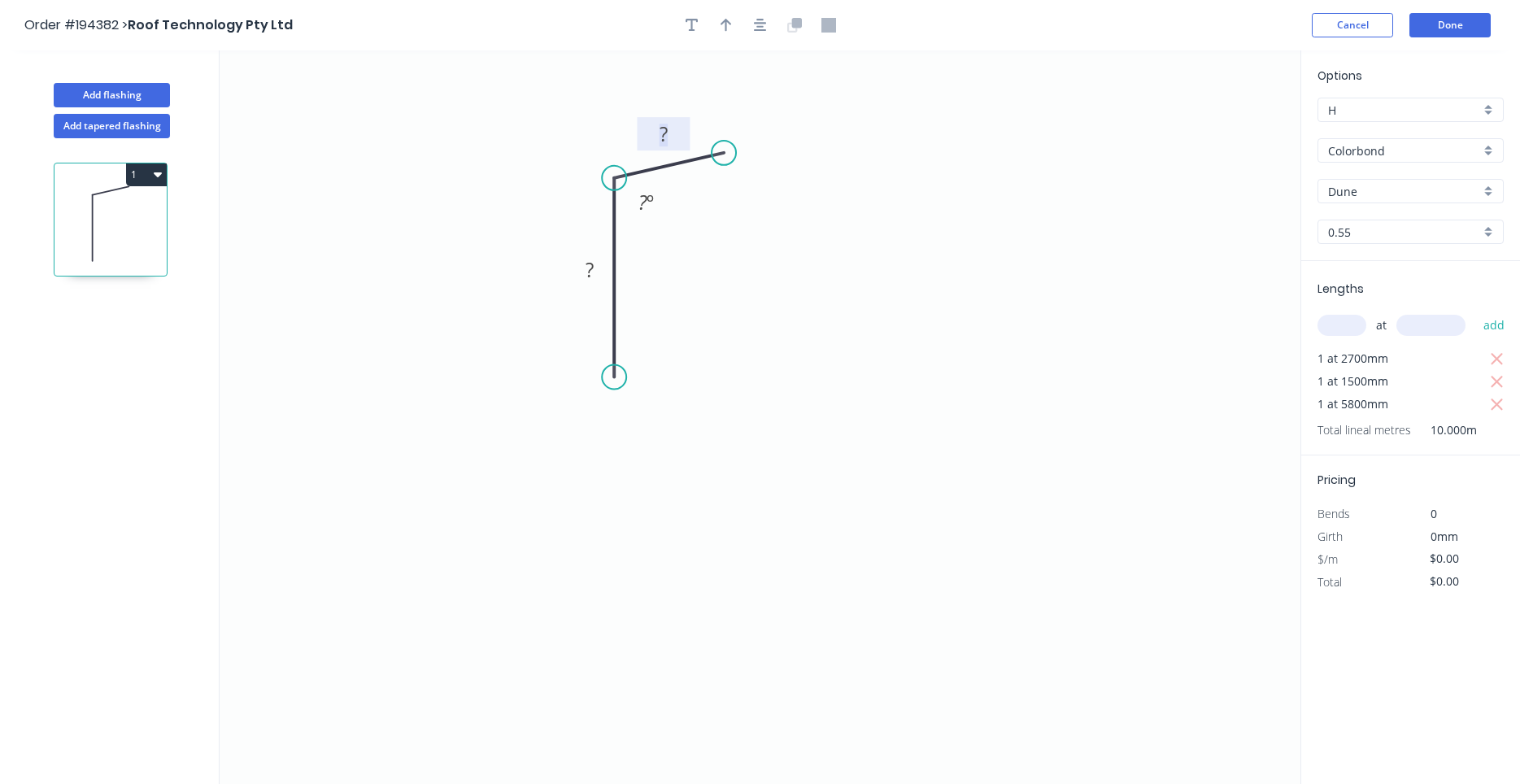
click at [678, 135] on rect at bounding box center [663, 135] width 33 height 23
type input "$7.32"
type input "$73.20"
click at [612, 378] on circle at bounding box center [615, 377] width 25 height 25
click at [573, 415] on icon "0 170 20 95 º" at bounding box center [760, 417] width 1081 height 734
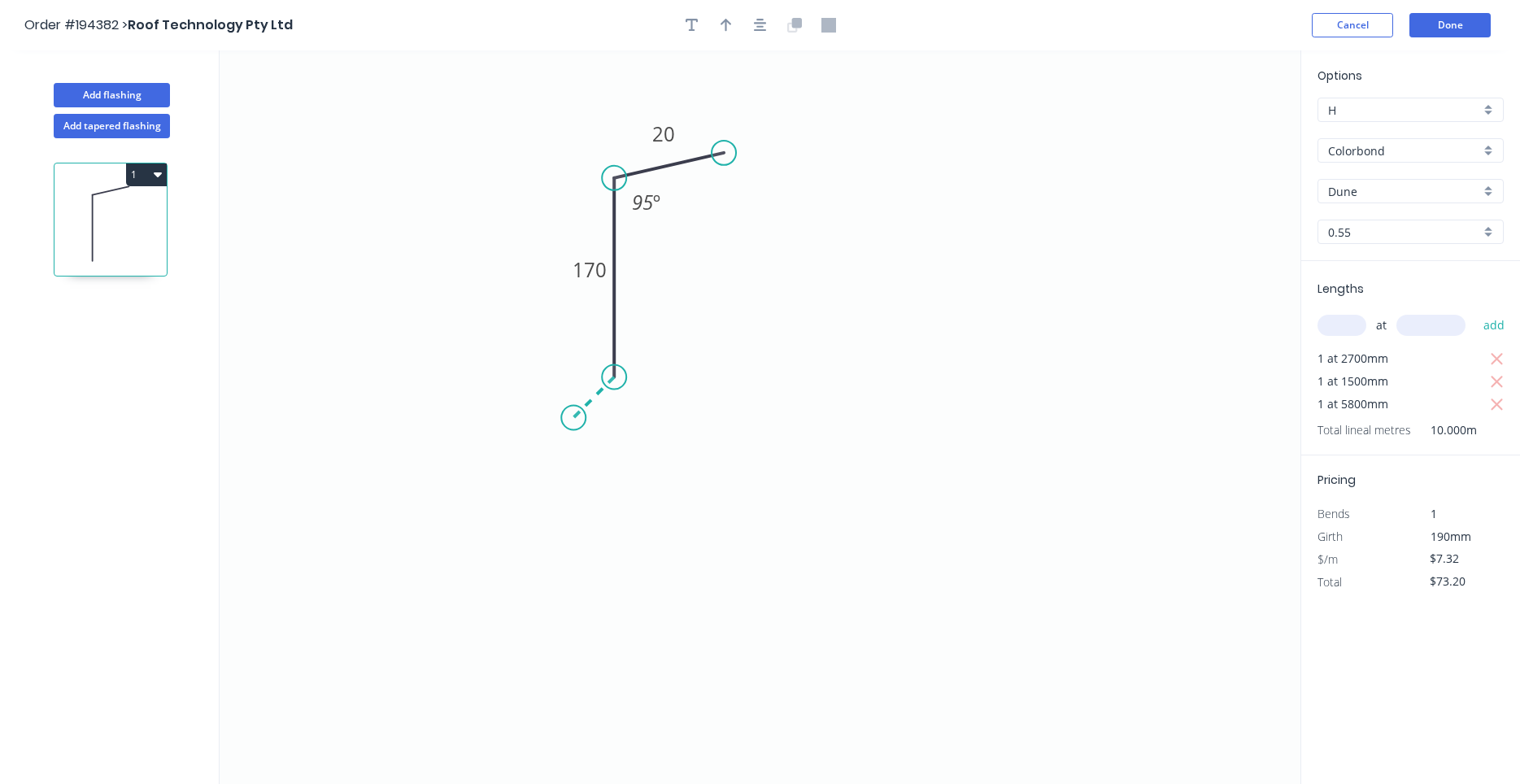
type input "$8.10"
type input "$81.00"
click at [576, 564] on icon "0 ? 170 20 95 º" at bounding box center [760, 417] width 1081 height 734
type input "$0.00"
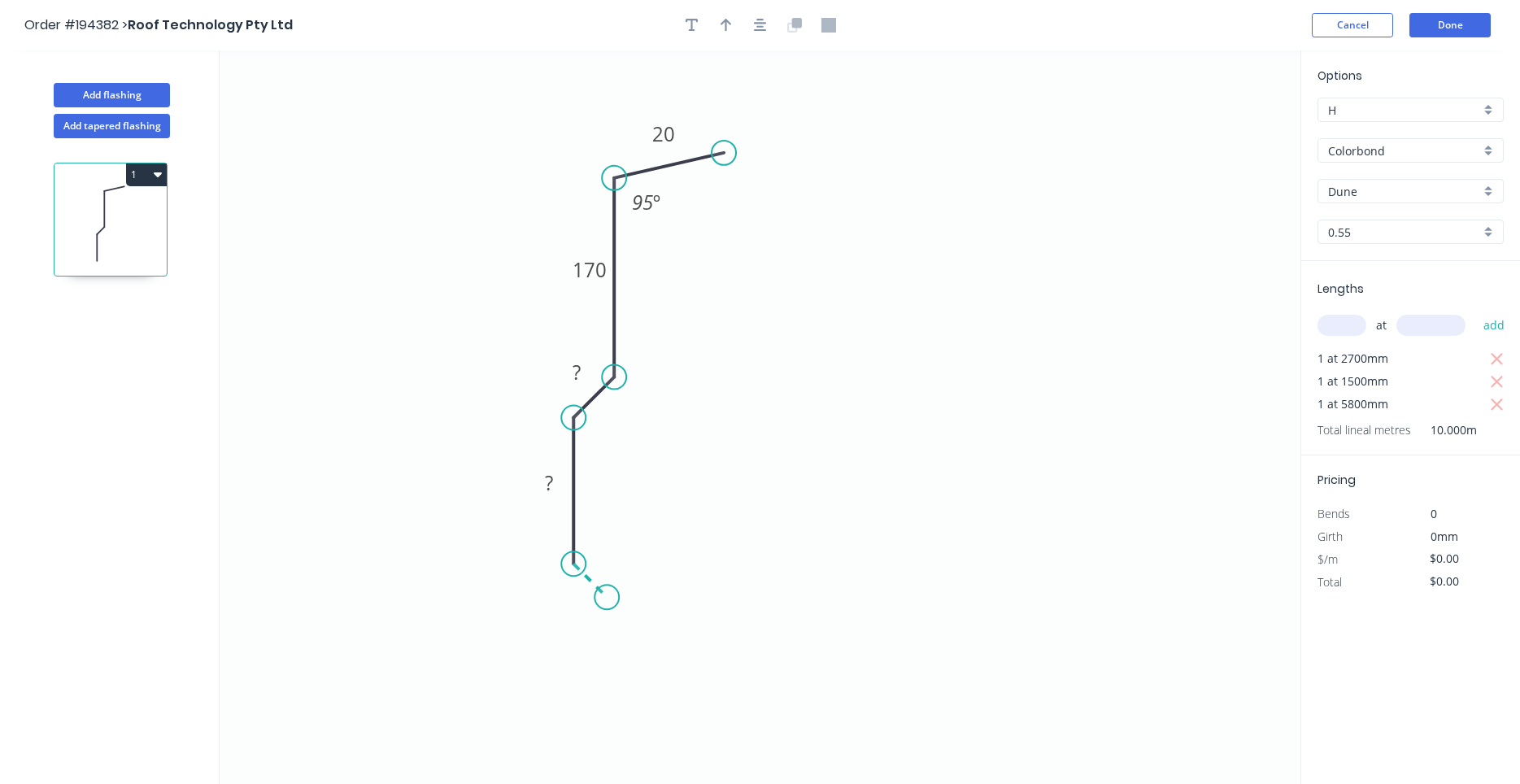
click at [607, 602] on icon "0 ? ? 170 20 95 º" at bounding box center [760, 417] width 1081 height 734
click at [604, 760] on icon "0 ? ? ? 170 20 95 º" at bounding box center [760, 417] width 1081 height 734
click at [1000, 739] on icon "0 ? ? ? ? 170 20 95 º" at bounding box center [760, 417] width 1081 height 734
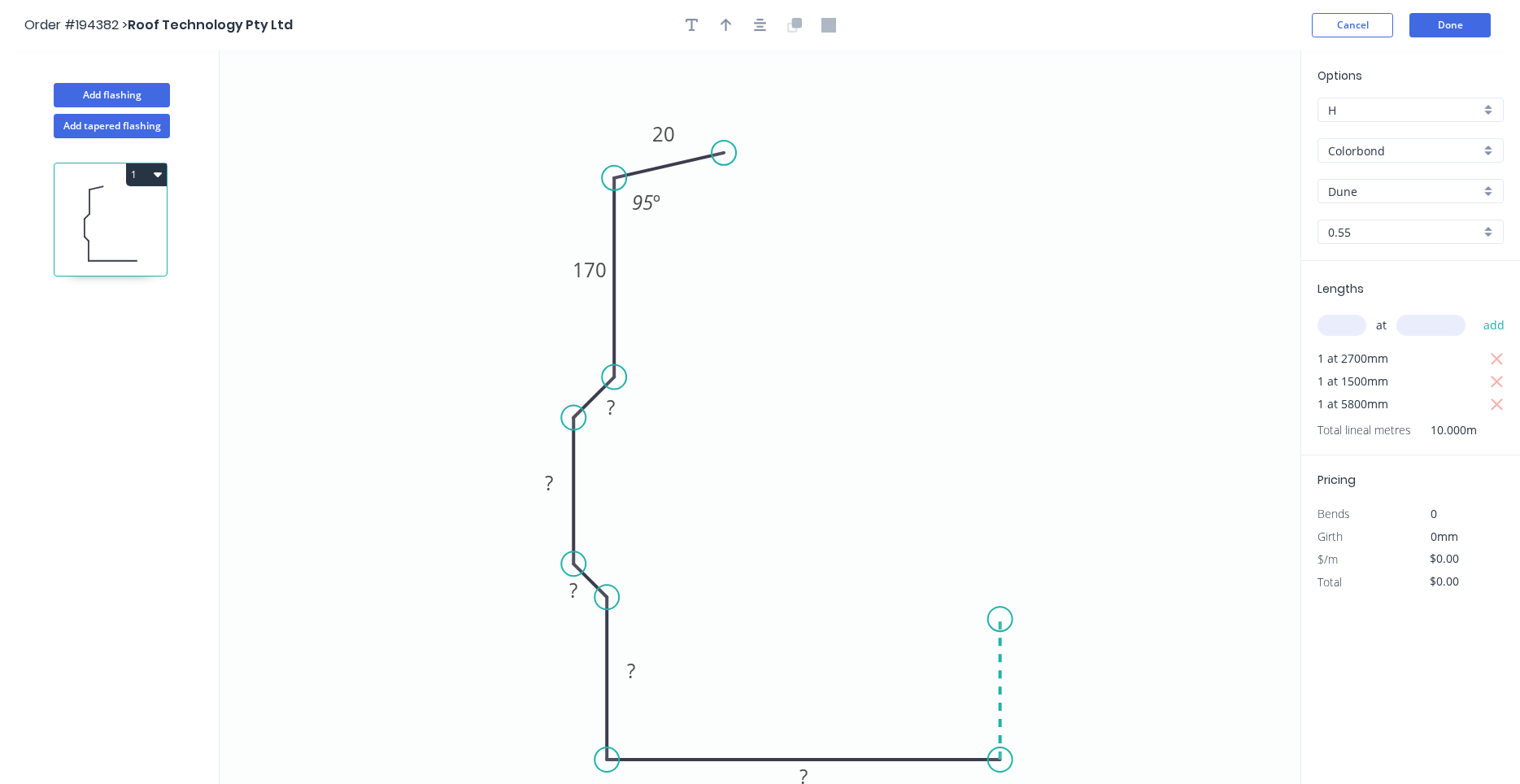
click at [995, 620] on icon "0 20 170 ? ? ? ? ? 95 º" at bounding box center [760, 417] width 1081 height 734
click at [995, 620] on circle at bounding box center [1000, 619] width 25 height 25
click at [607, 400] on tspan "?" at bounding box center [610, 407] width 8 height 27
type input "$15.93"
type input "$159.30"
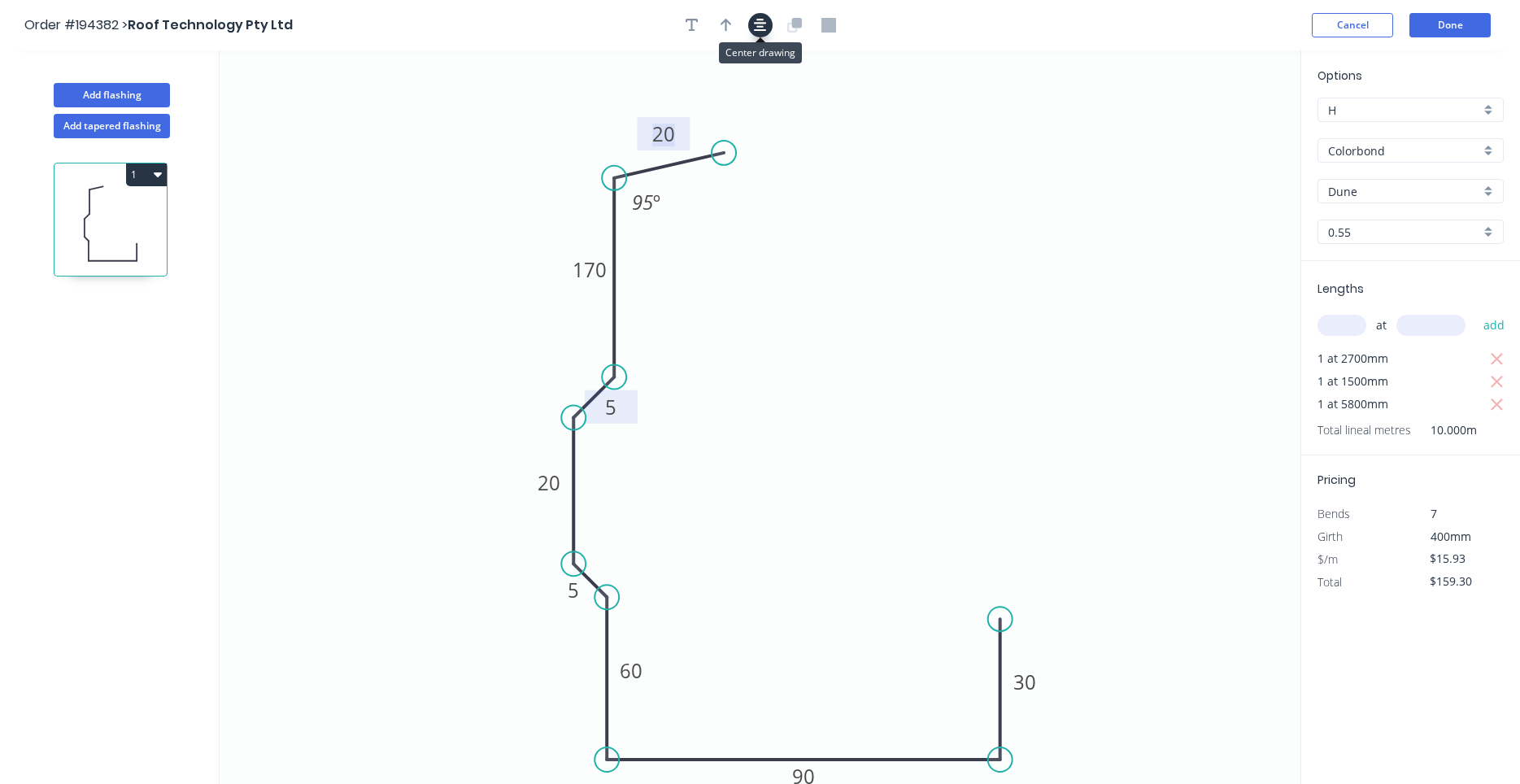
click at [768, 26] on button "button" at bounding box center [760, 26] width 25 height 25
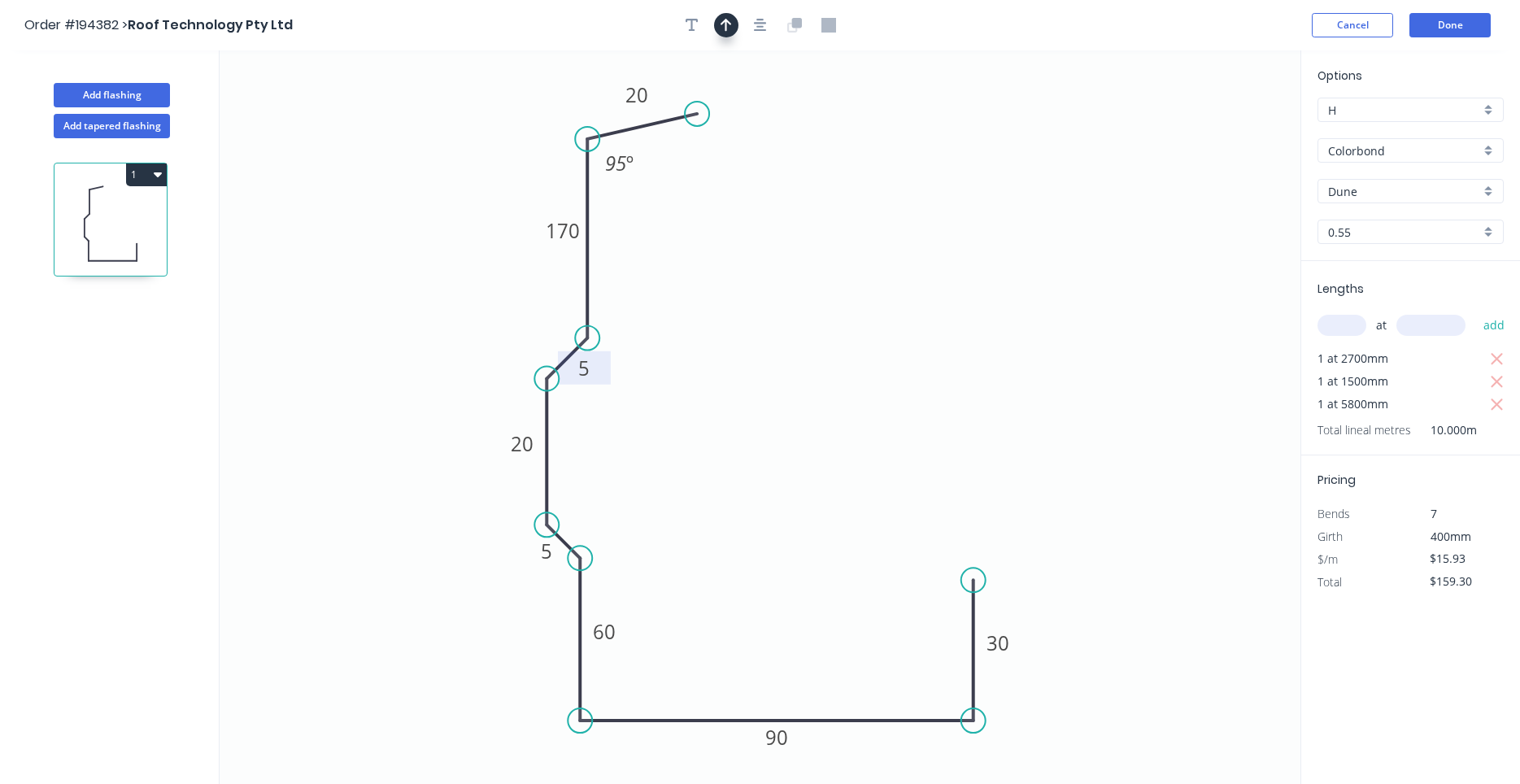
click at [719, 25] on button "button" at bounding box center [727, 26] width 25 height 25
click at [1216, 121] on icon "0 20 170 5 20 5 60 90 30 95 º" at bounding box center [760, 417] width 1081 height 734
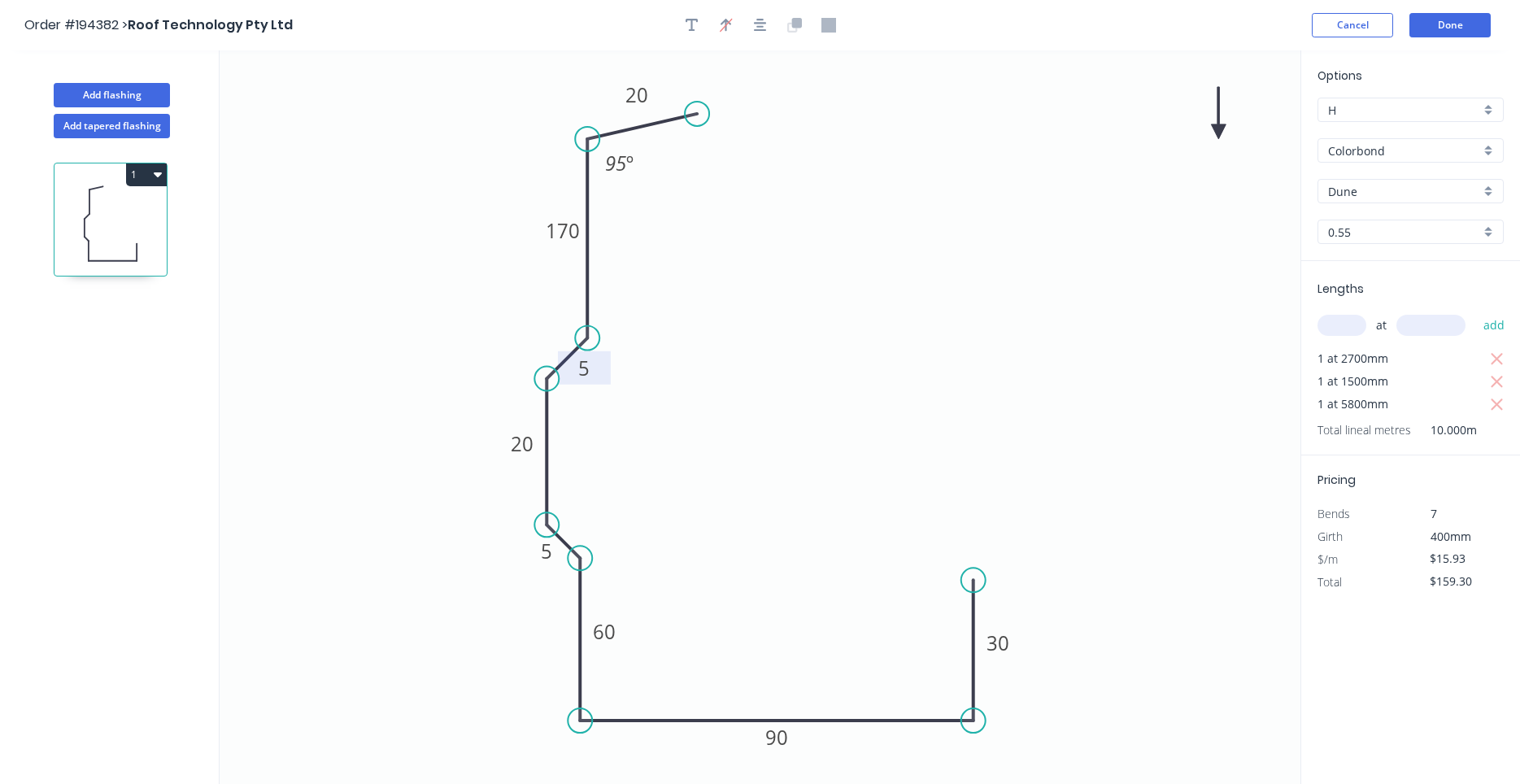
click at [1216, 121] on icon "0 20 170 5 20 5 60 90 30 95 º" at bounding box center [760, 417] width 1081 height 734
click at [1216, 126] on icon at bounding box center [1218, 112] width 15 height 52
click at [1216, 126] on icon "0 20 170 5 20 5 60 90 30 95 º" at bounding box center [760, 417] width 1081 height 734
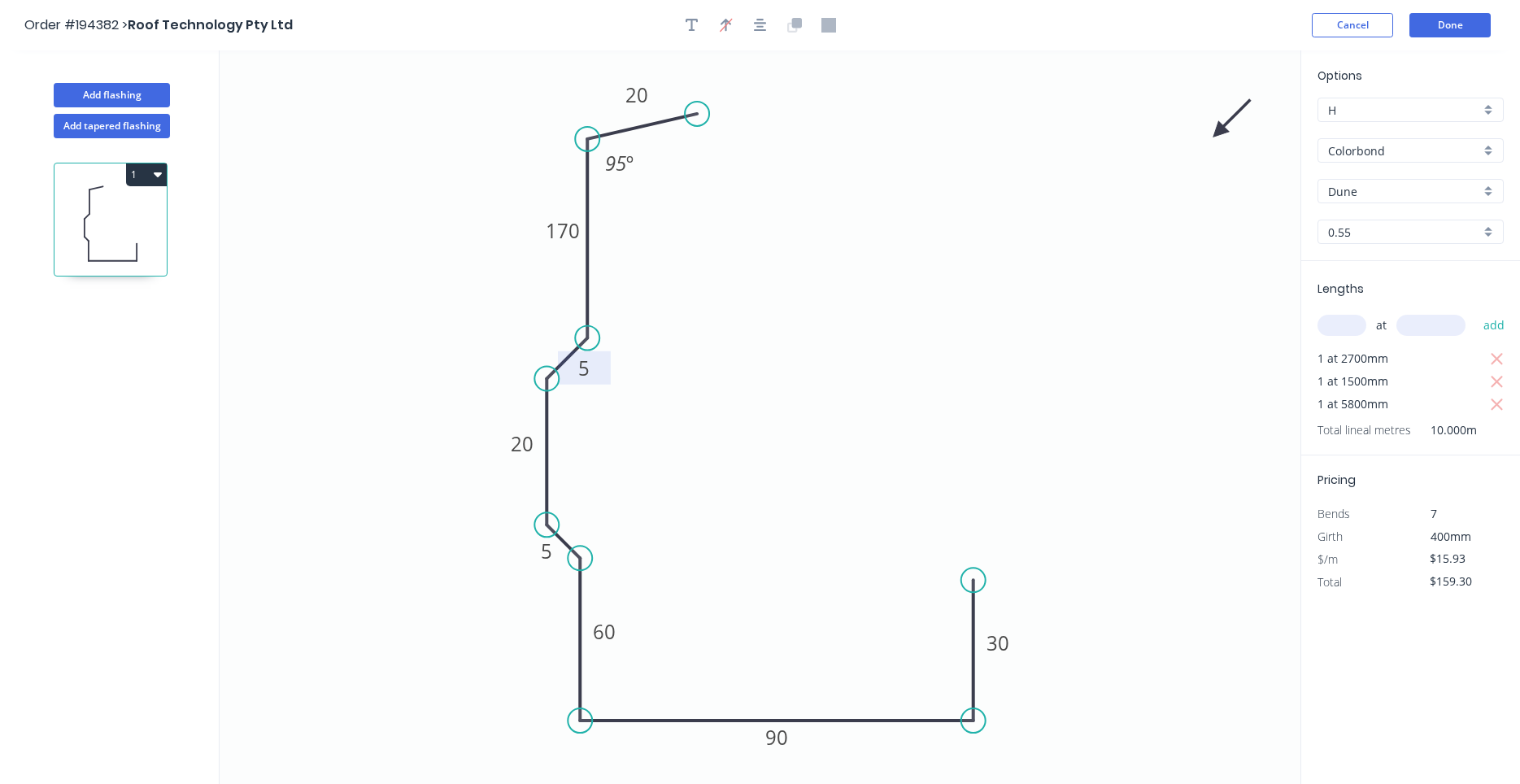
click at [1216, 126] on icon "0 20 170 5 20 5 60 90 30 95 º" at bounding box center [760, 417] width 1081 height 734
click at [1216, 127] on icon "0 20 170 5 20 5 60 90 30 95 º" at bounding box center [760, 417] width 1081 height 734
click at [1216, 130] on icon at bounding box center [1228, 117] width 47 height 47
click at [1216, 130] on icon at bounding box center [1234, 130] width 52 height 15
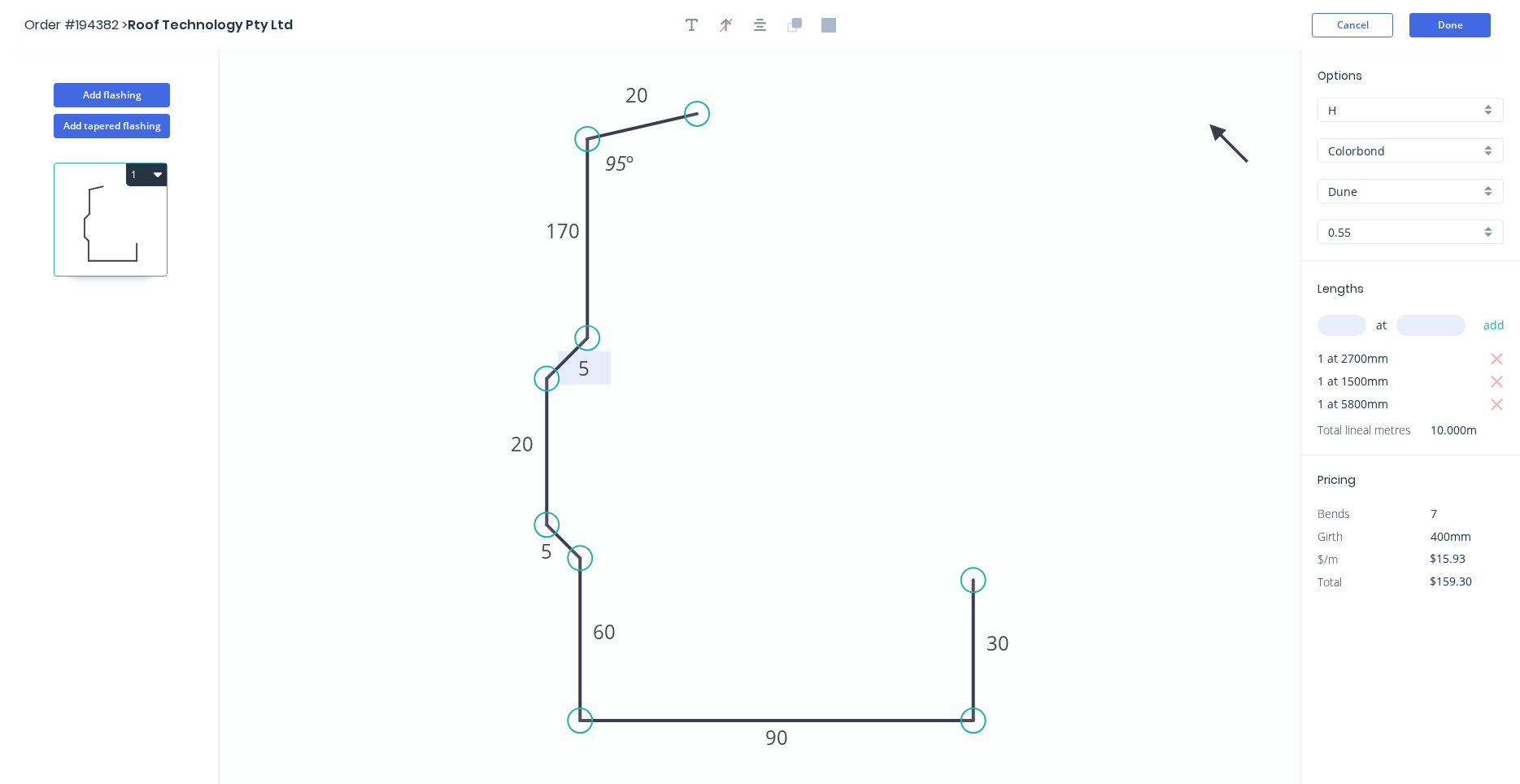
click at [1216, 130] on icon at bounding box center [1228, 142] width 47 height 47
click at [1216, 130] on icon at bounding box center [1215, 148] width 15 height 52
click at [1216, 130] on icon at bounding box center [1202, 142] width 47 height 47
drag, startPoint x: 1216, startPoint y: 130, endPoint x: 516, endPoint y: 649, distance: 871.4
click at [516, 649] on icon at bounding box center [501, 660] width 47 height 47
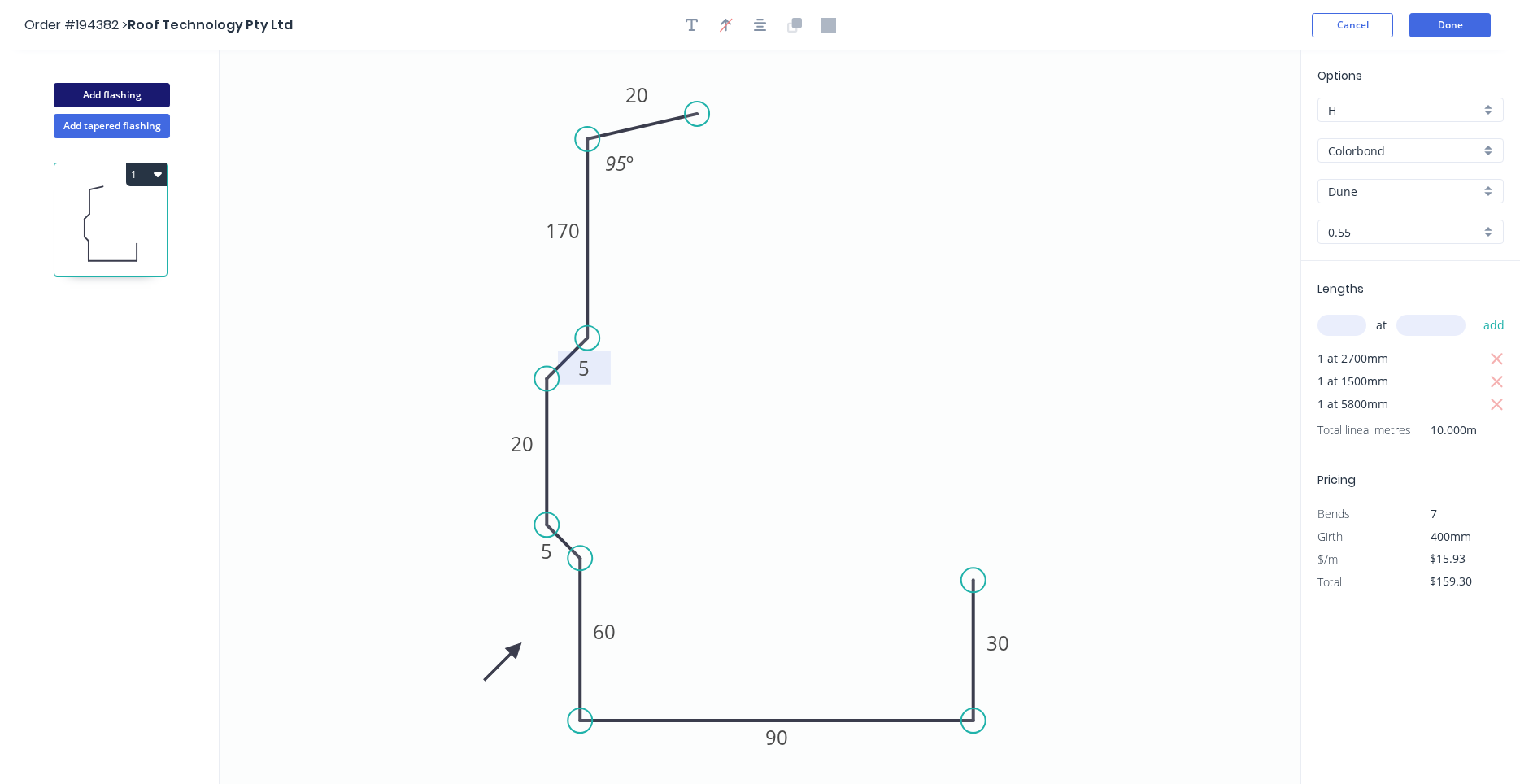
click at [148, 87] on button "Add flashing" at bounding box center [112, 95] width 117 height 25
type input "$0.00"
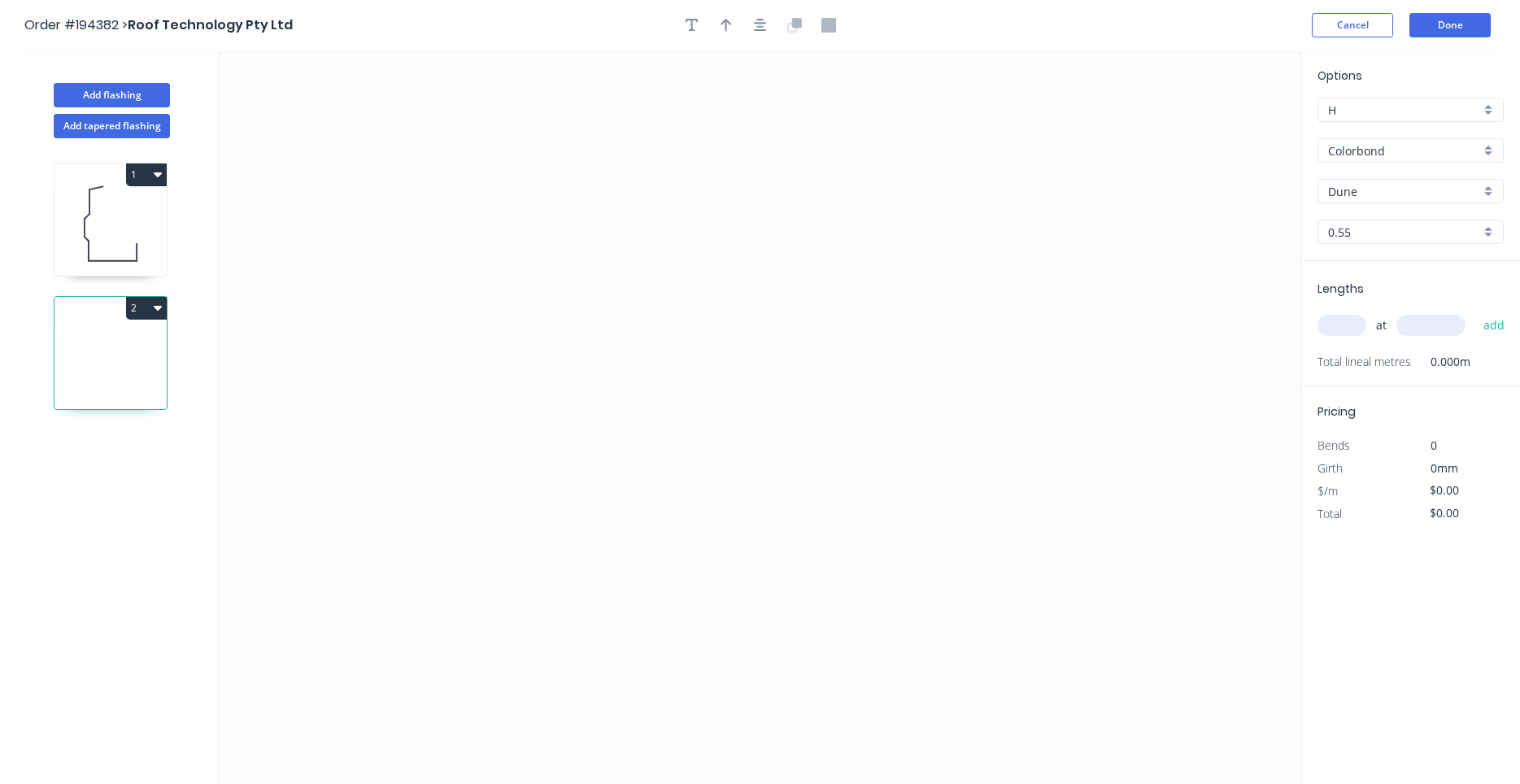
click at [126, 227] on icon at bounding box center [111, 224] width 112 height 104
type input "$15.93"
type input "$159.30"
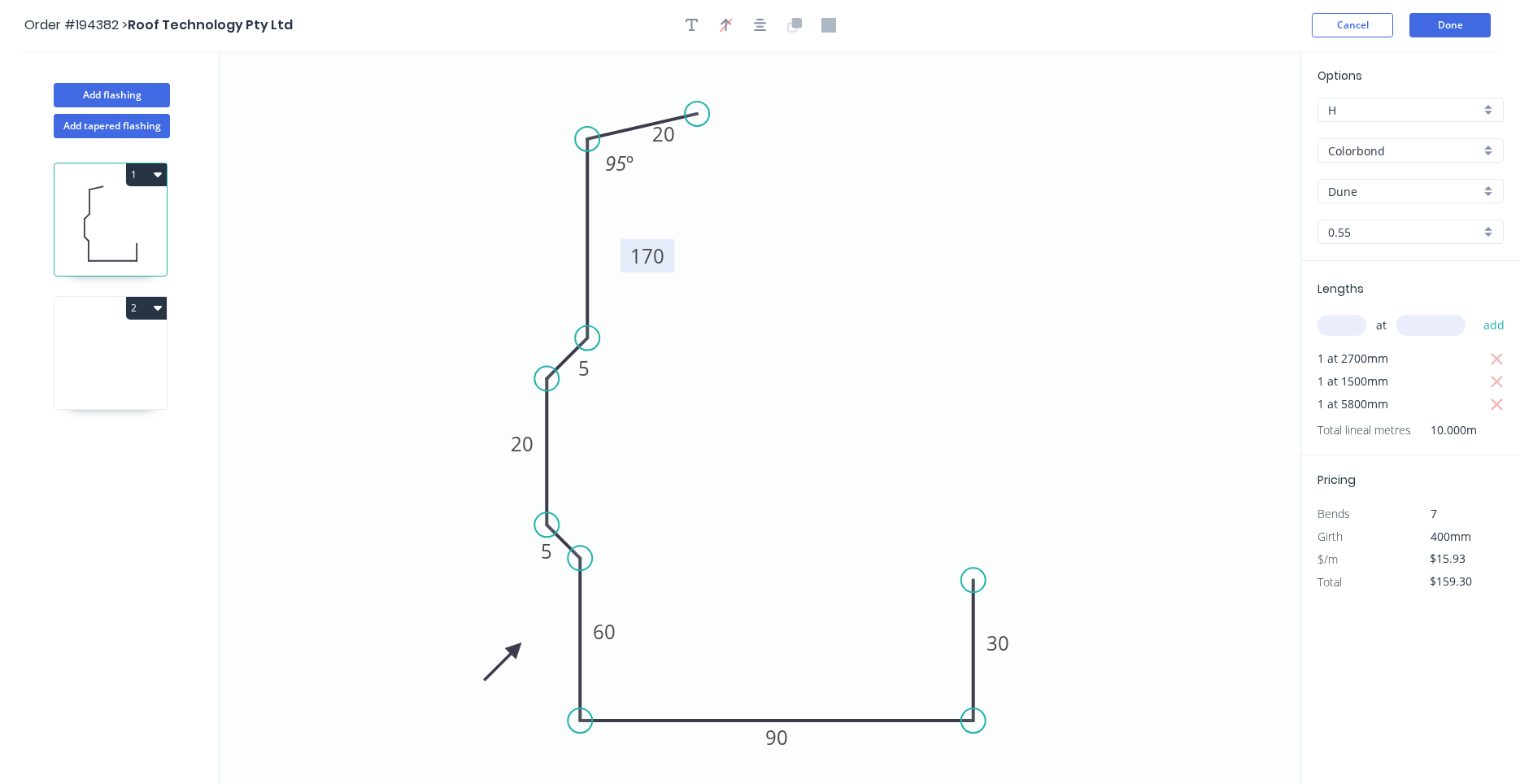
drag, startPoint x: 611, startPoint y: 273, endPoint x: 668, endPoint y: 259, distance: 58.7
click at [668, 259] on rect at bounding box center [647, 255] width 54 height 34
click at [125, 352] on icon at bounding box center [111, 357] width 112 height 104
type input "$0.00"
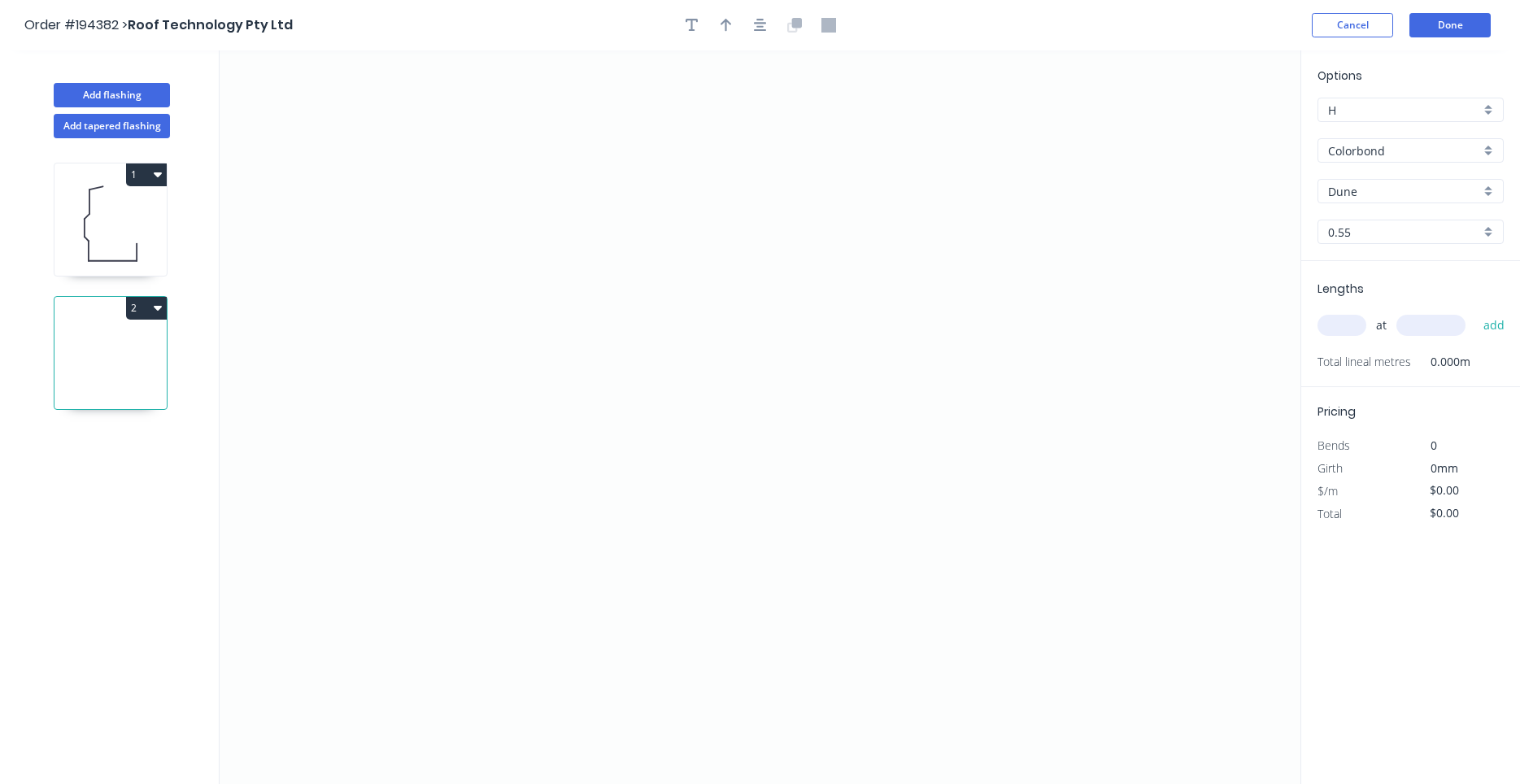
click at [92, 232] on icon at bounding box center [111, 224] width 112 height 104
type input "$15.93"
type input "$159.30"
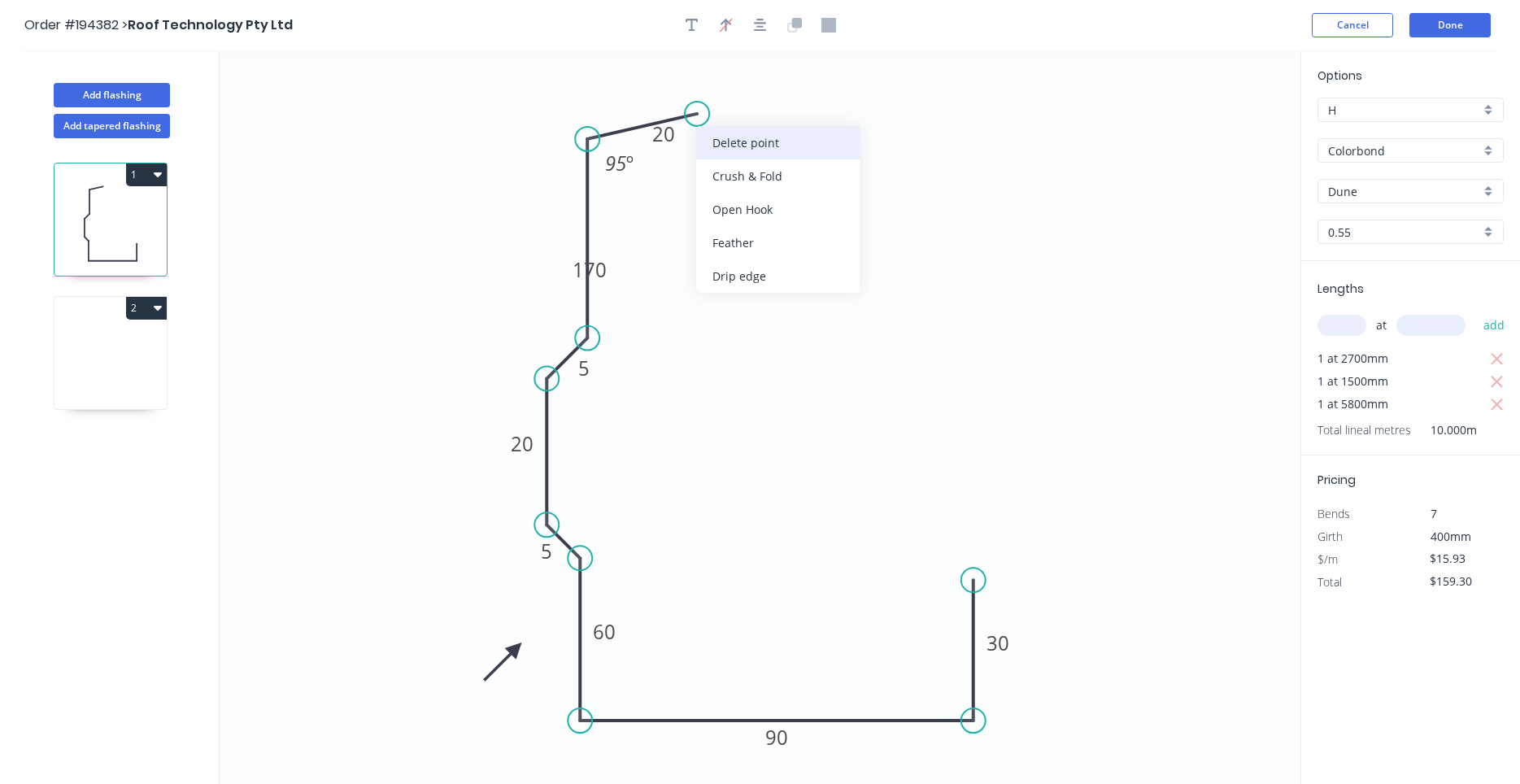
click at [704, 137] on div "Delete point" at bounding box center [777, 143] width 164 height 34
type input "$0.00"
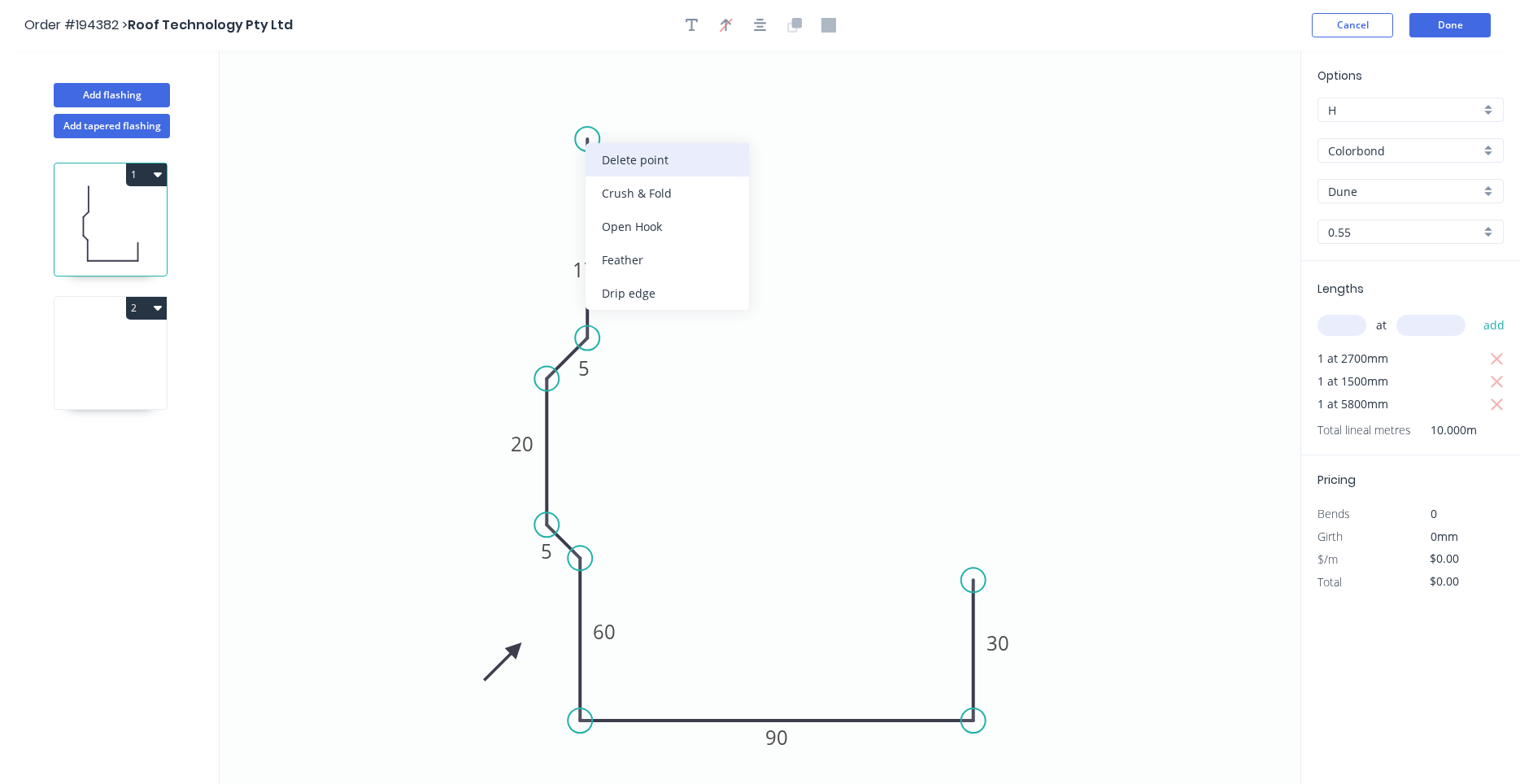
drag, startPoint x: 590, startPoint y: 142, endPoint x: 598, endPoint y: 152, distance: 12.8
click at [598, 152] on div "Delete point" at bounding box center [667, 160] width 164 height 34
click at [588, 334] on circle at bounding box center [587, 339] width 25 height 25
click at [593, 168] on icon "0 5 20 5 60 90 30" at bounding box center [760, 417] width 1081 height 734
type input "$13.18"
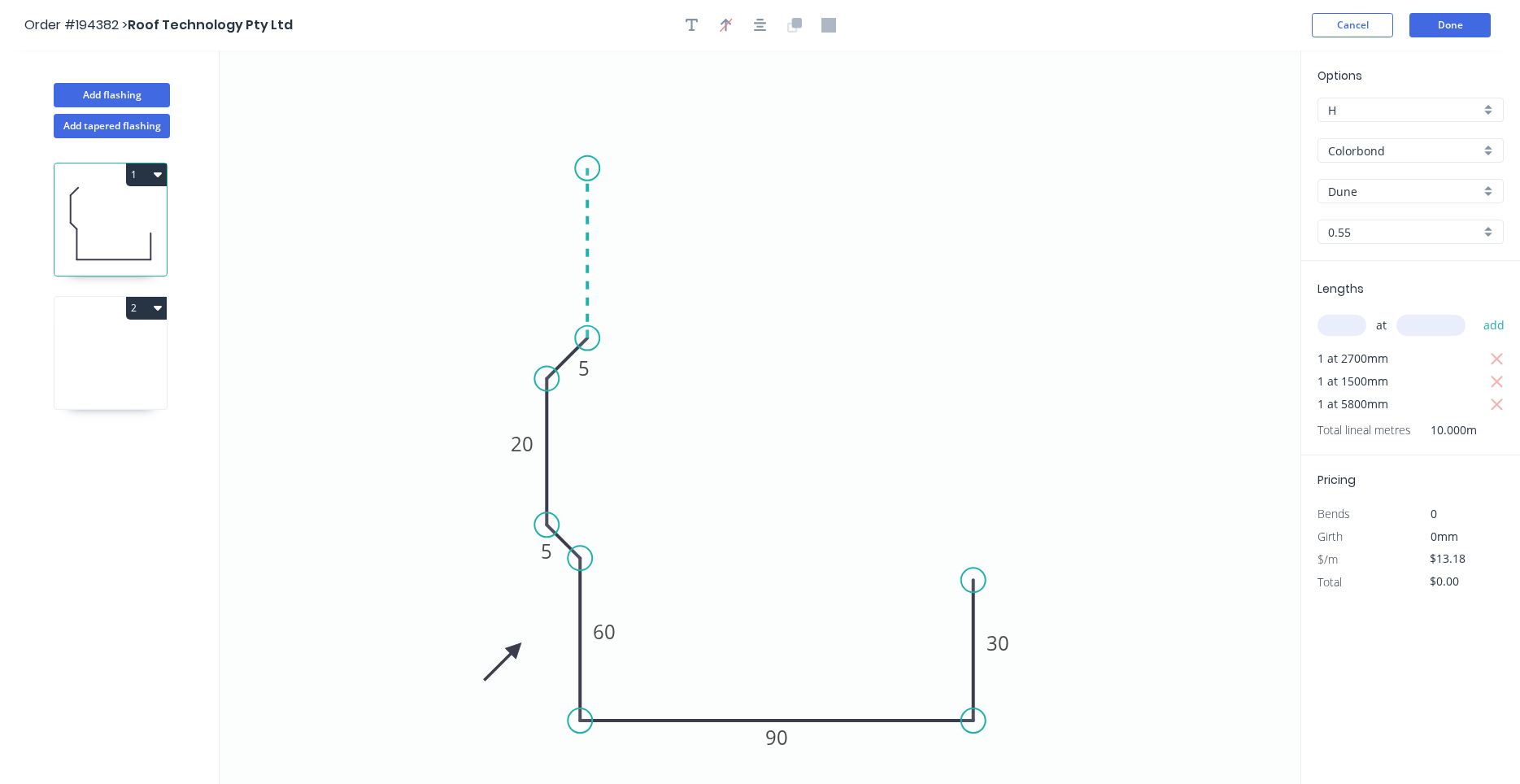
type input "$131.80"
click at [734, 133] on icon at bounding box center [661, 151] width 147 height 35
type input "$0.00"
click at [734, 133] on circle at bounding box center [735, 133] width 25 height 25
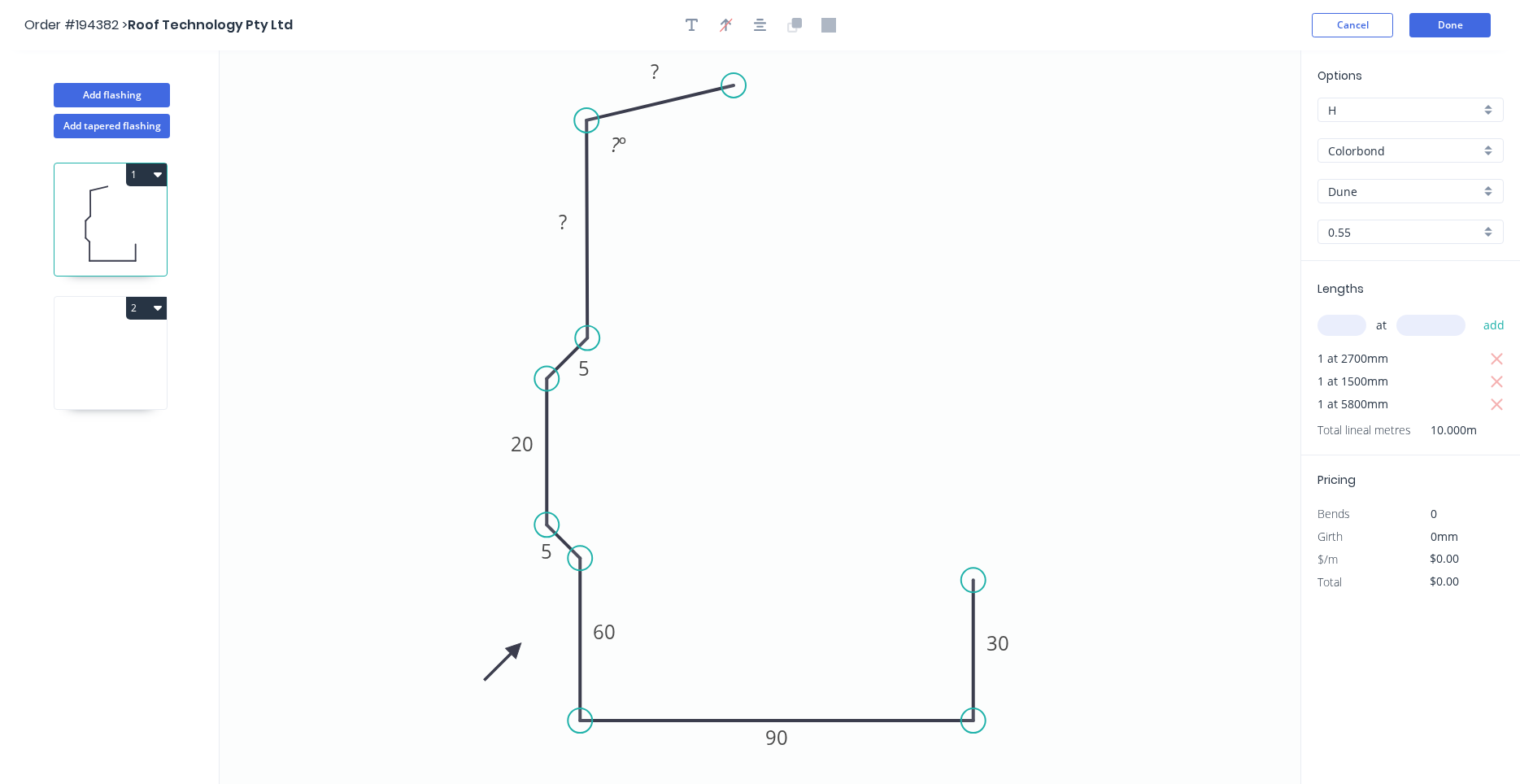
drag, startPoint x: 624, startPoint y: 157, endPoint x: 624, endPoint y: 109, distance: 48.0
click at [624, 109] on icon "0 ? ? 5 20 5 60 90 30 ? º" at bounding box center [760, 417] width 1081 height 734
click at [561, 225] on tspan "?" at bounding box center [562, 221] width 8 height 27
click at [667, 80] on rect at bounding box center [654, 72] width 33 height 23
type input "$15.93"
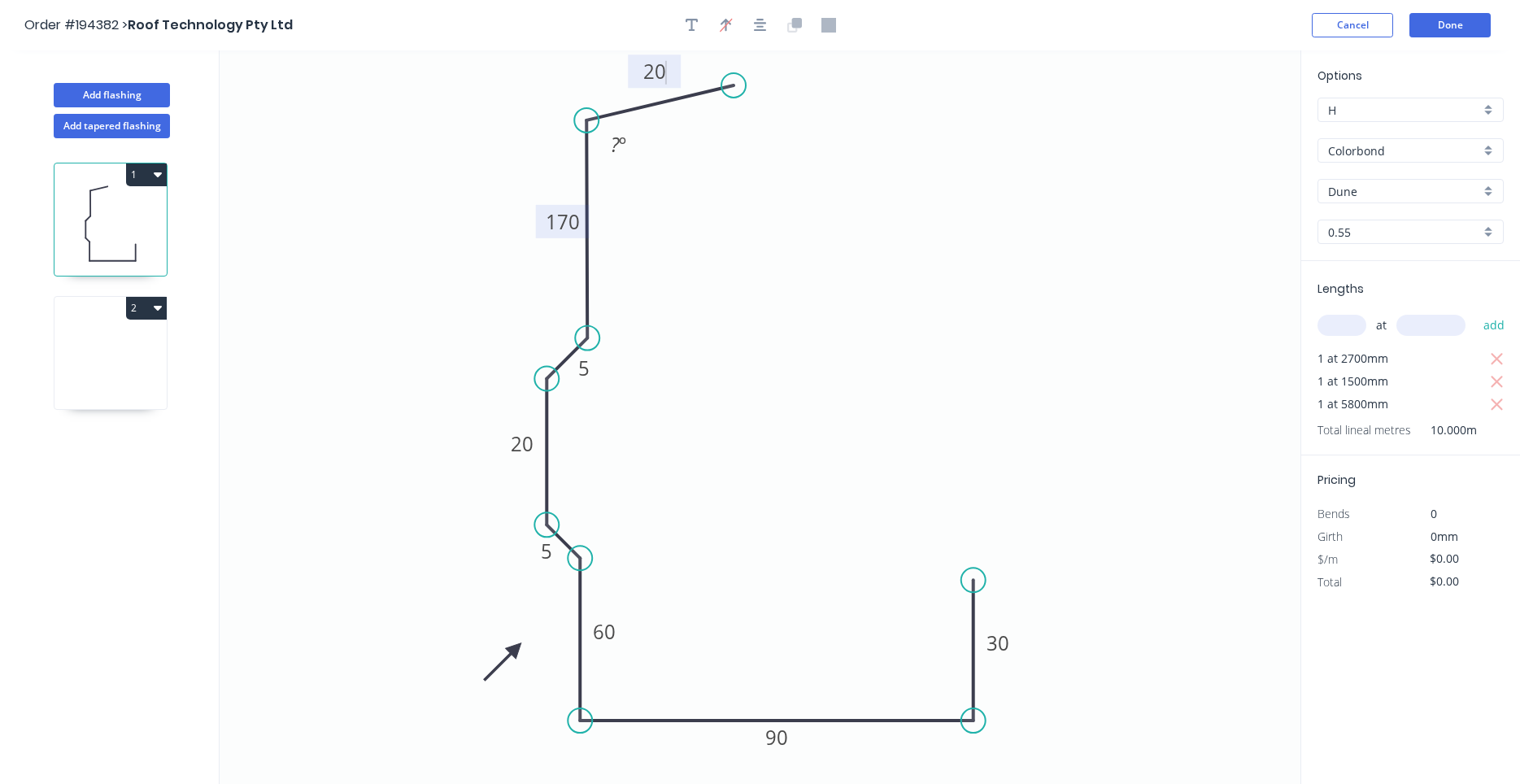
type input "$159.30"
click at [147, 386] on icon at bounding box center [111, 357] width 112 height 104
type input "$0.00"
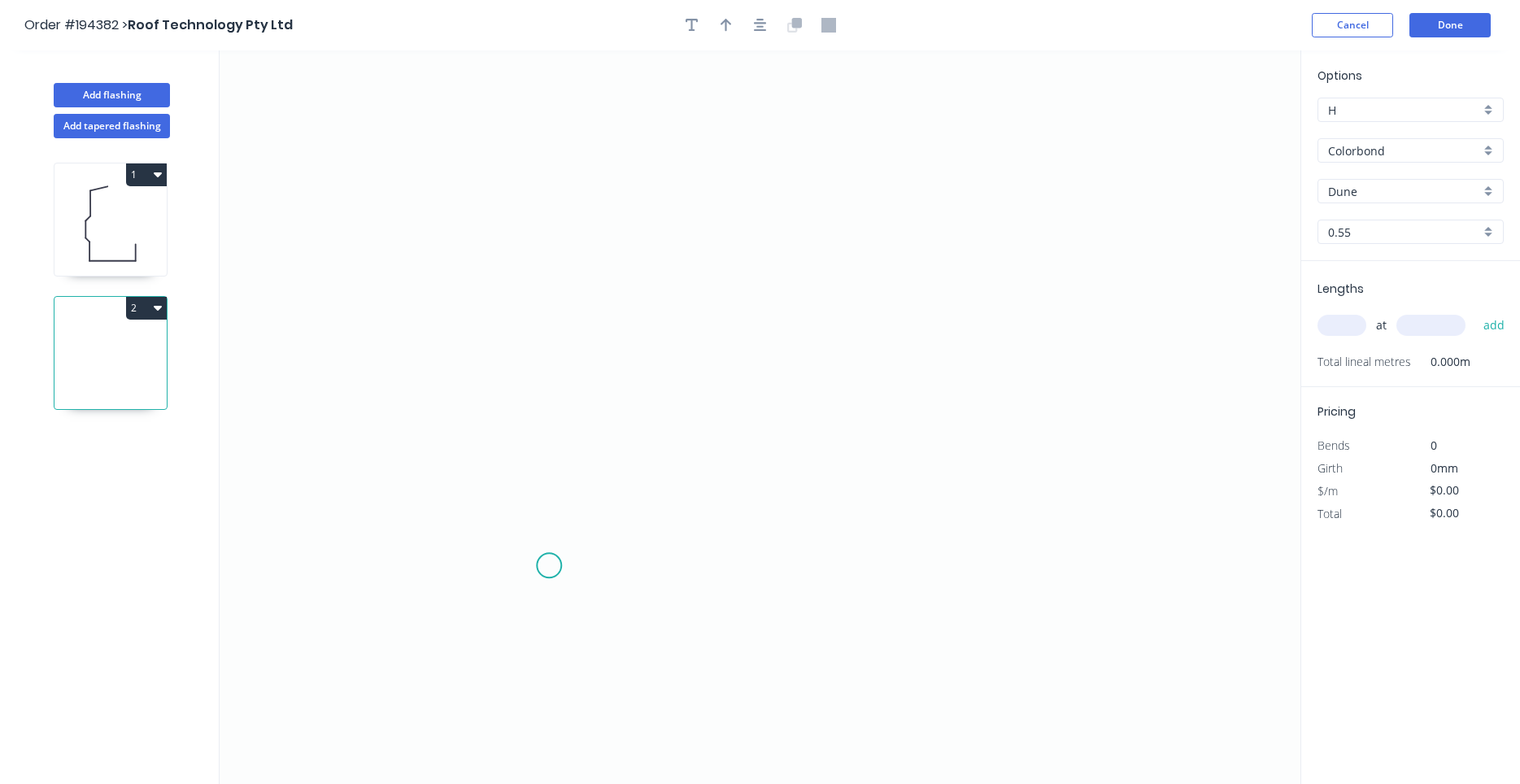
click at [549, 566] on icon "0" at bounding box center [760, 417] width 1081 height 734
click at [569, 214] on icon "0" at bounding box center [760, 417] width 1081 height 734
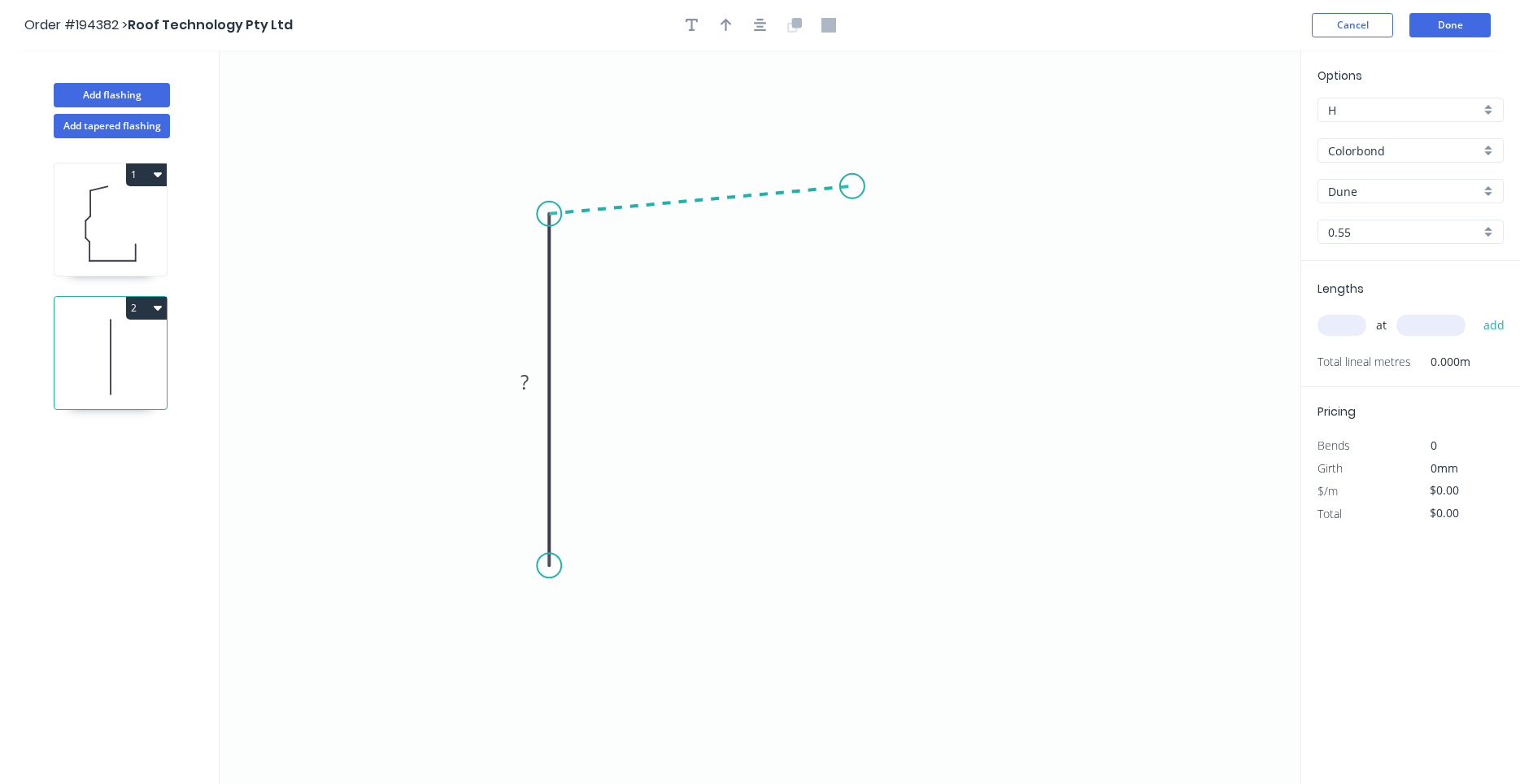
click at [852, 186] on icon "0 ?" at bounding box center [760, 417] width 1081 height 734
click at [852, 186] on circle at bounding box center [852, 186] width 25 height 25
click at [706, 173] on rect at bounding box center [699, 169] width 33 height 23
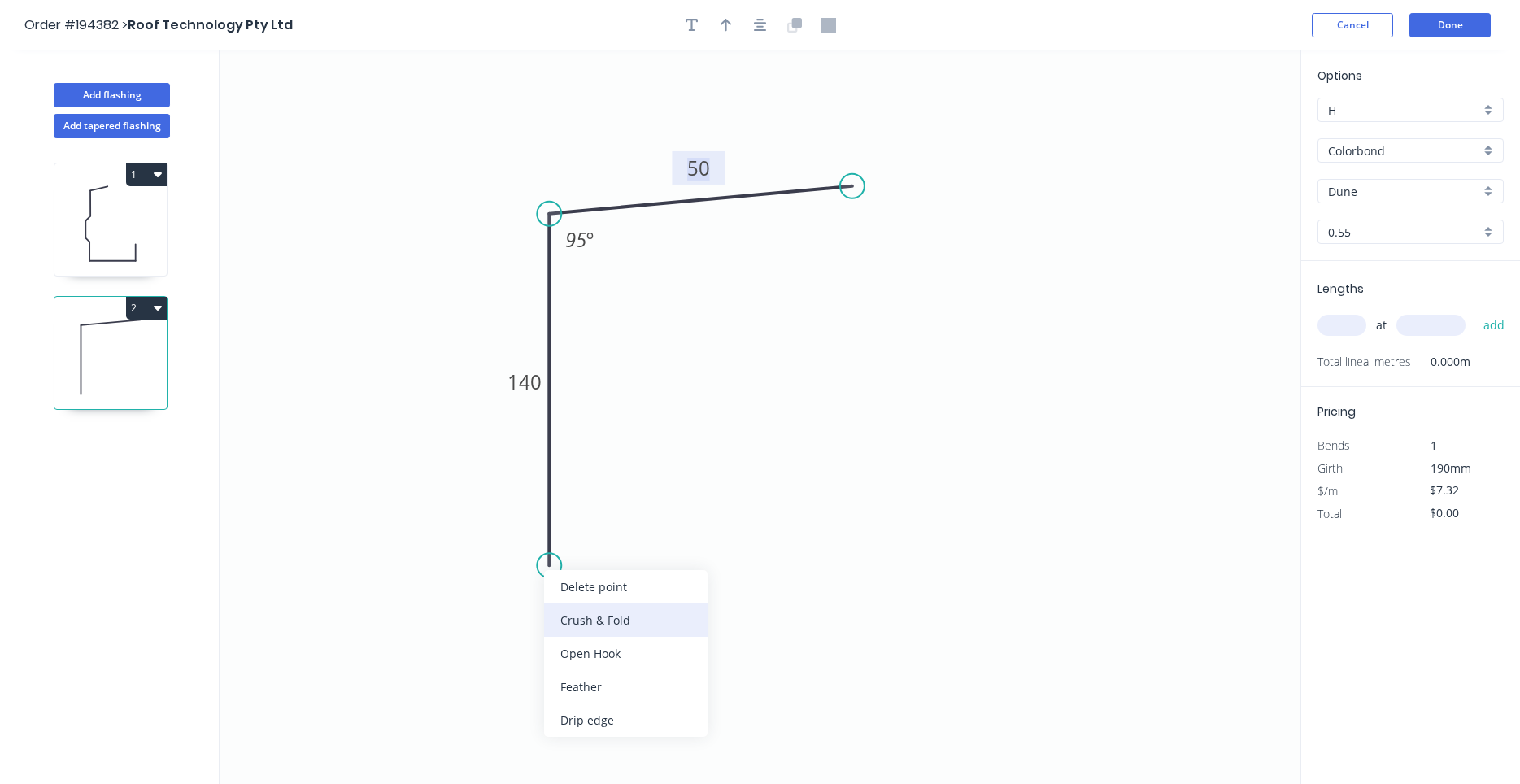
click at [572, 622] on div "Crush & Fold" at bounding box center [625, 620] width 164 height 34
click at [567, 618] on div "Flip bend" at bounding box center [632, 615] width 164 height 34
click at [602, 538] on tspan "10" at bounding box center [594, 536] width 23 height 27
type input "$10.85"
drag, startPoint x: 600, startPoint y: 552, endPoint x: 565, endPoint y: 629, distance: 84.6
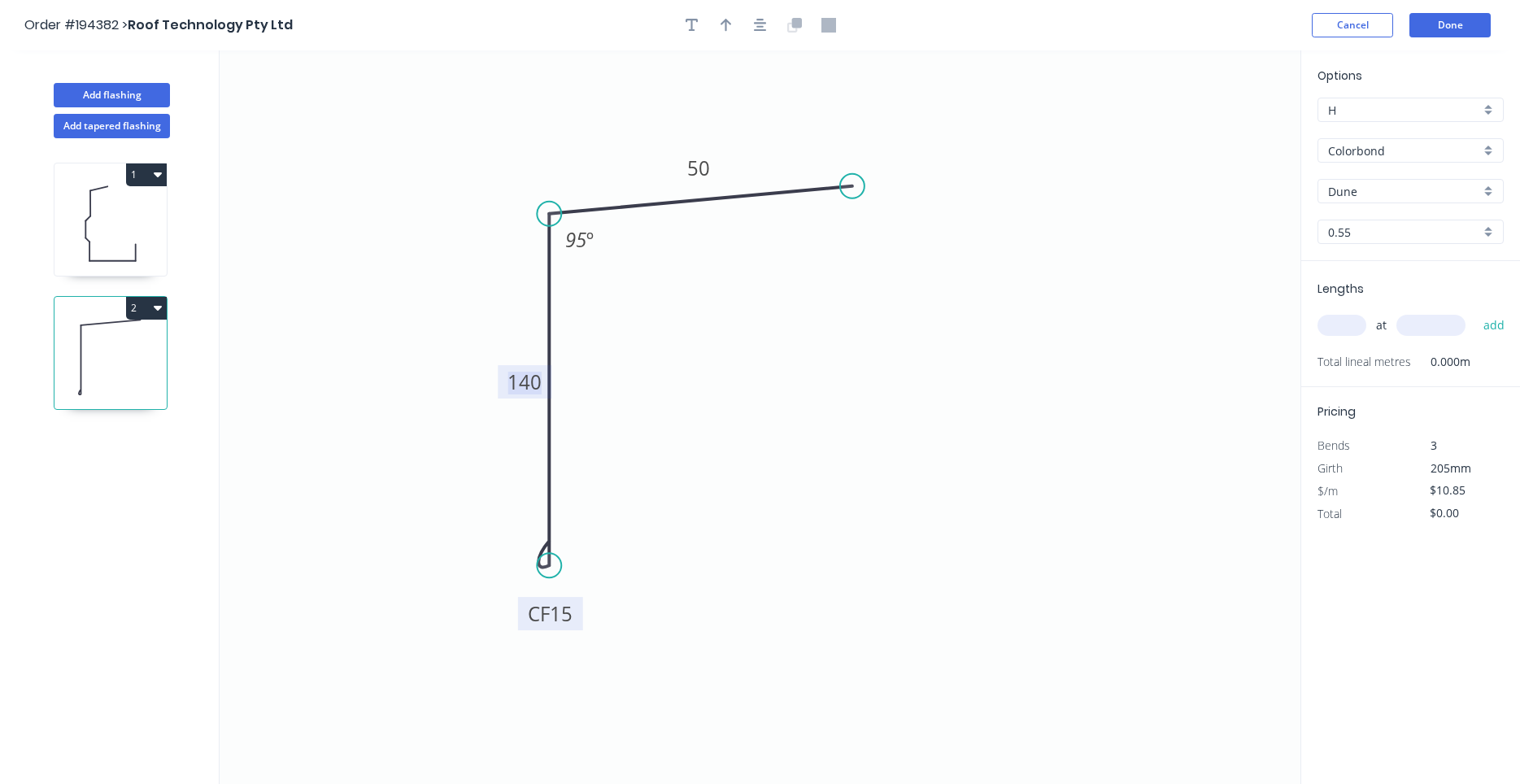
click at [565, 629] on rect at bounding box center [551, 613] width 65 height 34
click at [577, 247] on tspan "95" at bounding box center [576, 240] width 21 height 27
click at [573, 314] on icon "0 CF 15 140 50 95 º" at bounding box center [760, 417] width 1081 height 734
drag, startPoint x: 573, startPoint y: 314, endPoint x: 564, endPoint y: 327, distance: 15.8
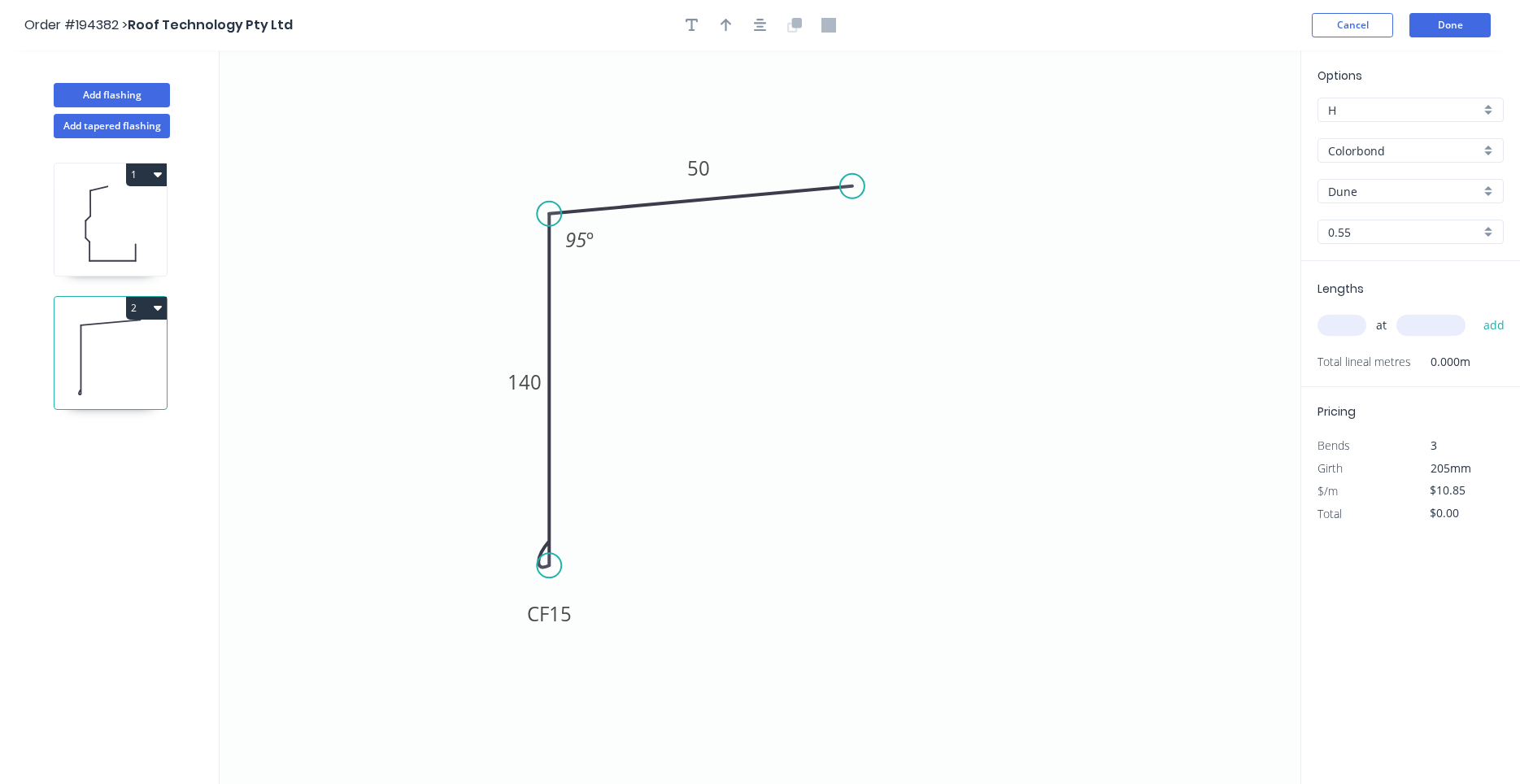
click at [1332, 325] on input "text" at bounding box center [1341, 325] width 49 height 21
type input "1"
type input "2700"
click at [1475, 311] on button "add" at bounding box center [1493, 324] width 38 height 27
type input "$29.30"
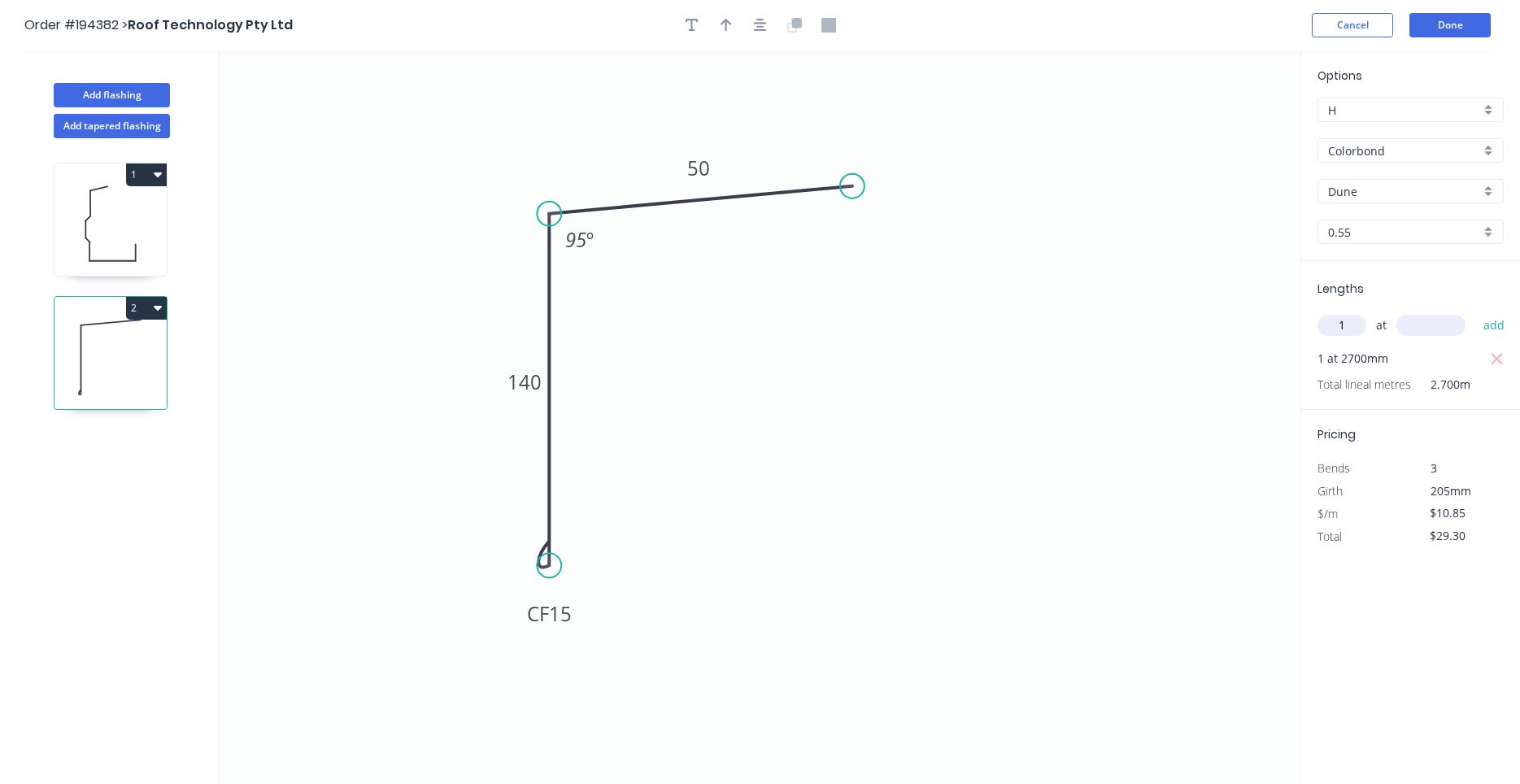
type input "1"
type input "1500"
click at [1475, 311] on button "add" at bounding box center [1493, 324] width 38 height 27
type input "$45.57"
type input "1"
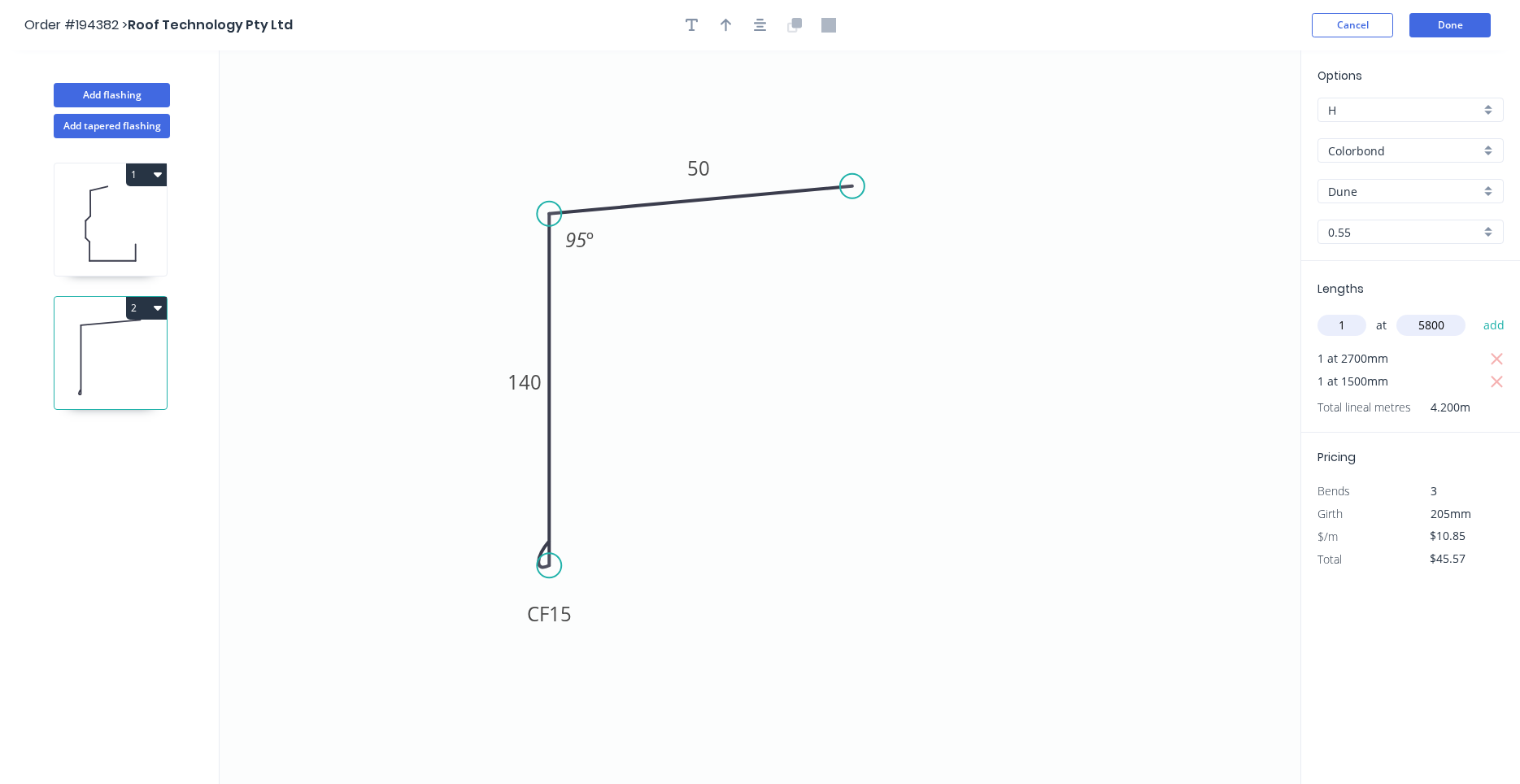
type input "5800"
click at [1475, 311] on button "add" at bounding box center [1493, 324] width 38 height 27
type input "$108.50"
click at [1475, 311] on button "add" at bounding box center [1493, 324] width 38 height 27
click at [759, 26] on icon "button" at bounding box center [760, 25] width 13 height 15
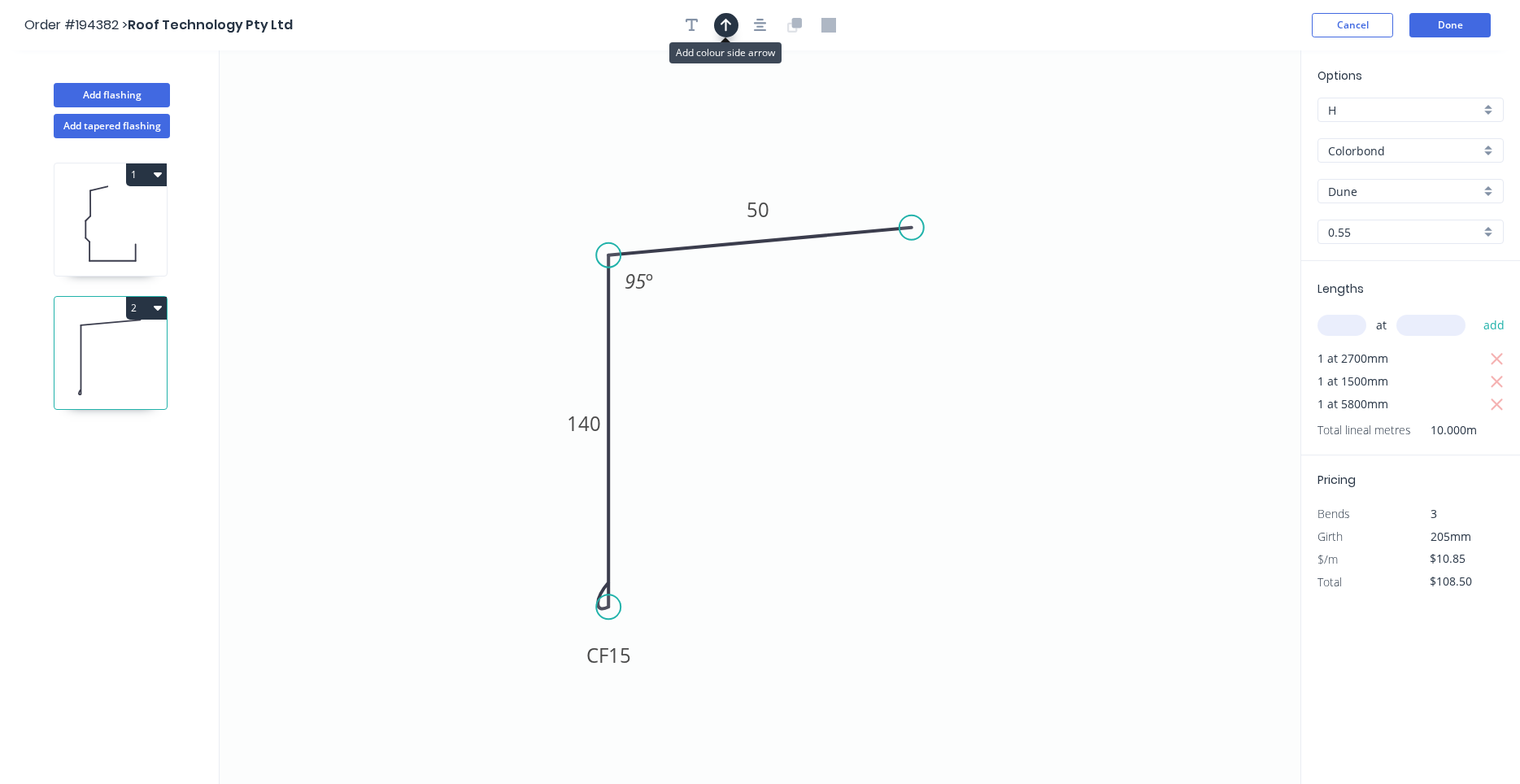
click at [724, 26] on icon "button" at bounding box center [726, 25] width 11 height 15
click at [1216, 131] on icon at bounding box center [1215, 111] width 15 height 52
click at [1216, 131] on icon at bounding box center [1228, 118] width 47 height 47
click at [1219, 133] on icon at bounding box center [1234, 131] width 52 height 15
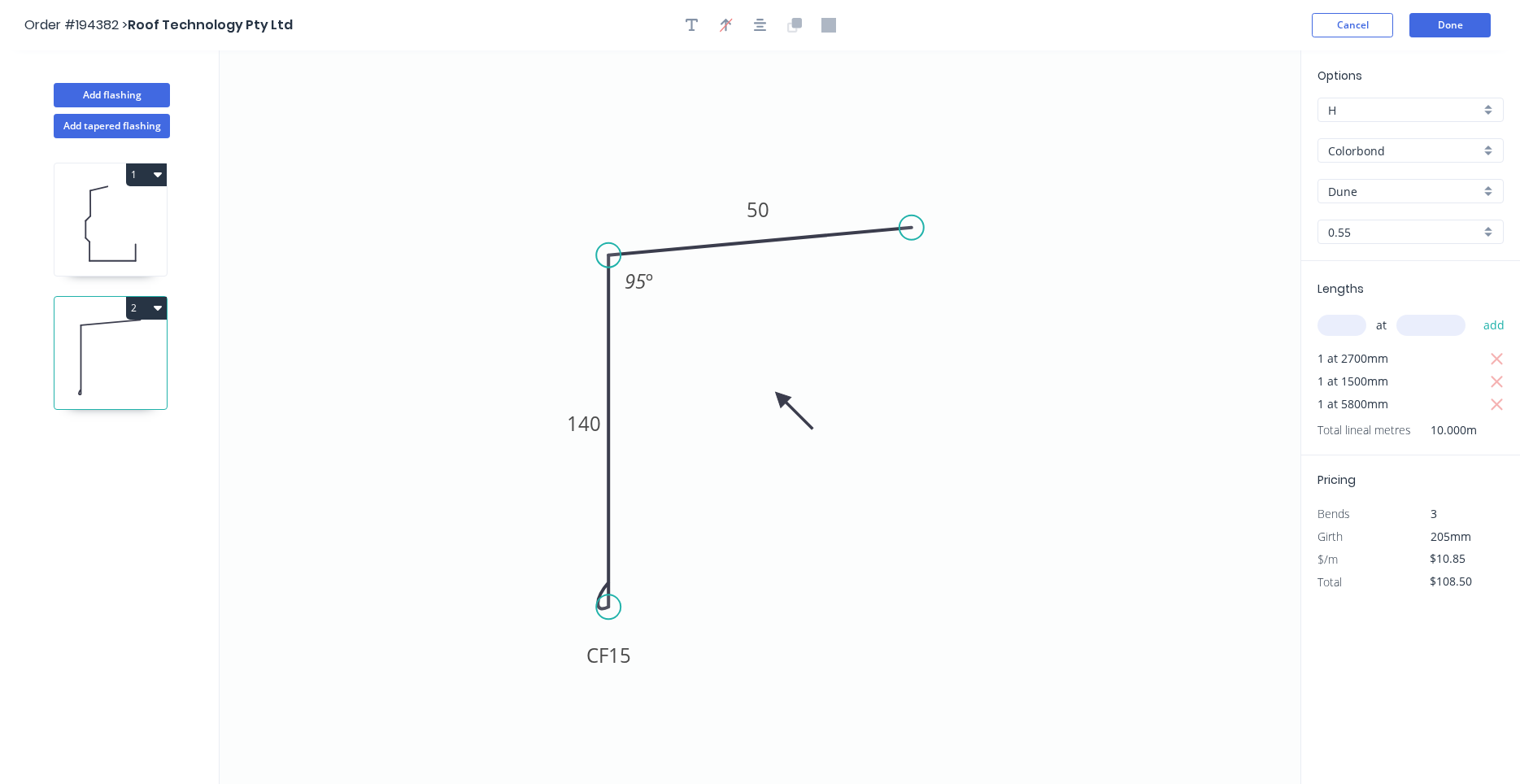
drag, startPoint x: 1218, startPoint y: 130, endPoint x: 781, endPoint y: 398, distance: 512.6
click at [781, 398] on icon at bounding box center [793, 410] width 47 height 47
click at [142, 248] on icon at bounding box center [111, 224] width 112 height 104
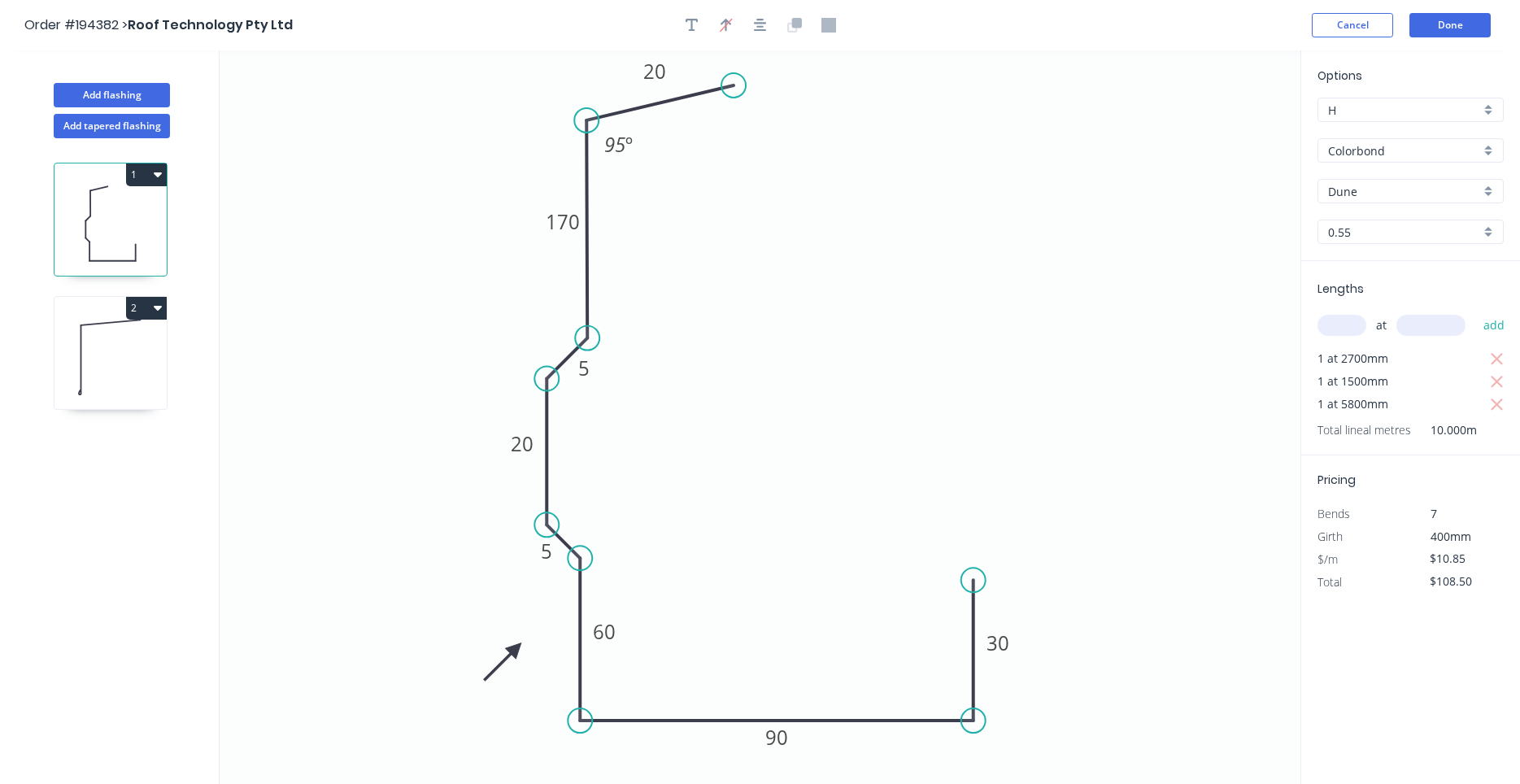
type input "$15.93"
type input "$159.30"
click at [138, 349] on icon at bounding box center [111, 357] width 112 height 104
type input "$10.85"
type input "$108.50"
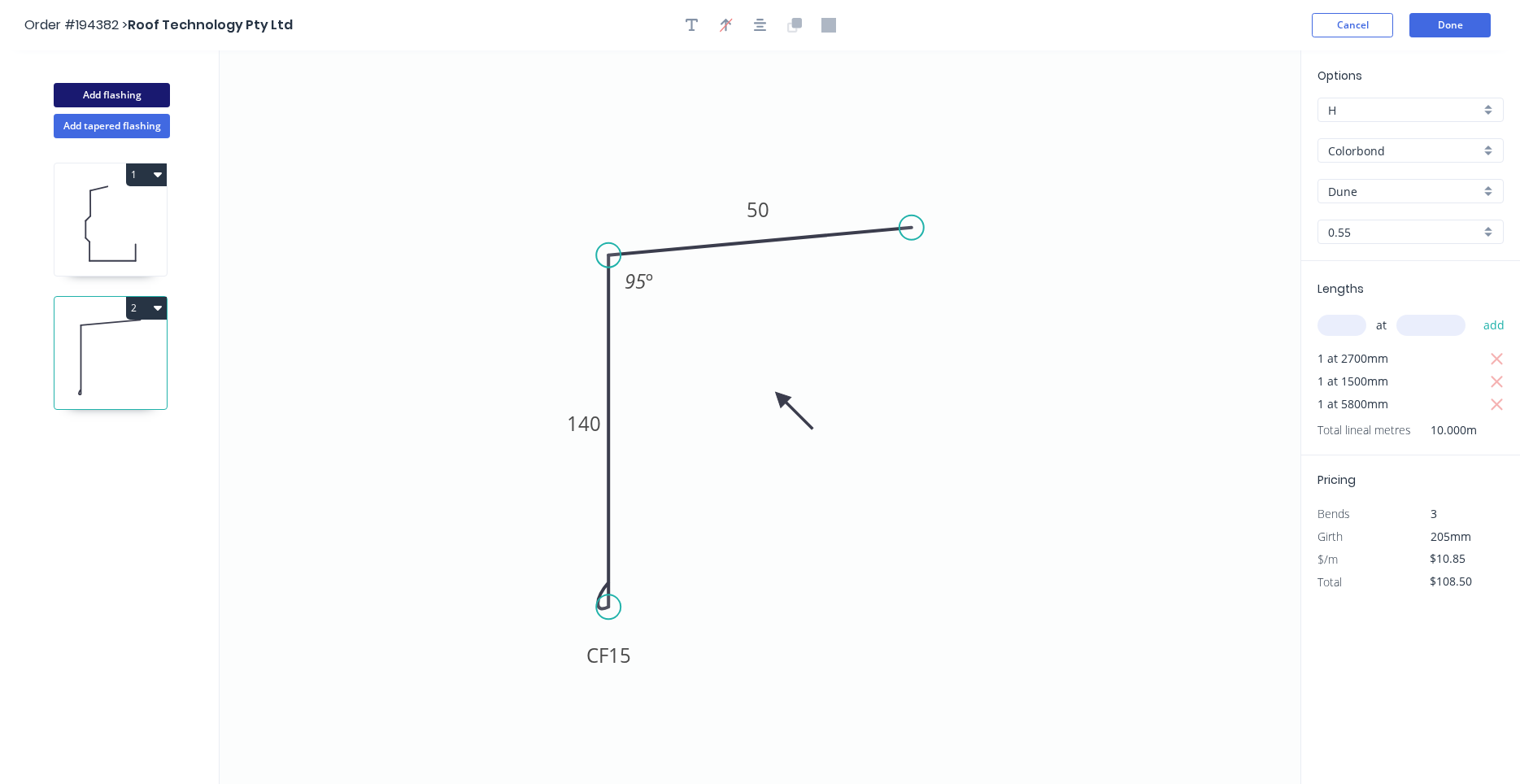
click at [137, 97] on button "Add flashing" at bounding box center [112, 95] width 117 height 25
type input "$0.00"
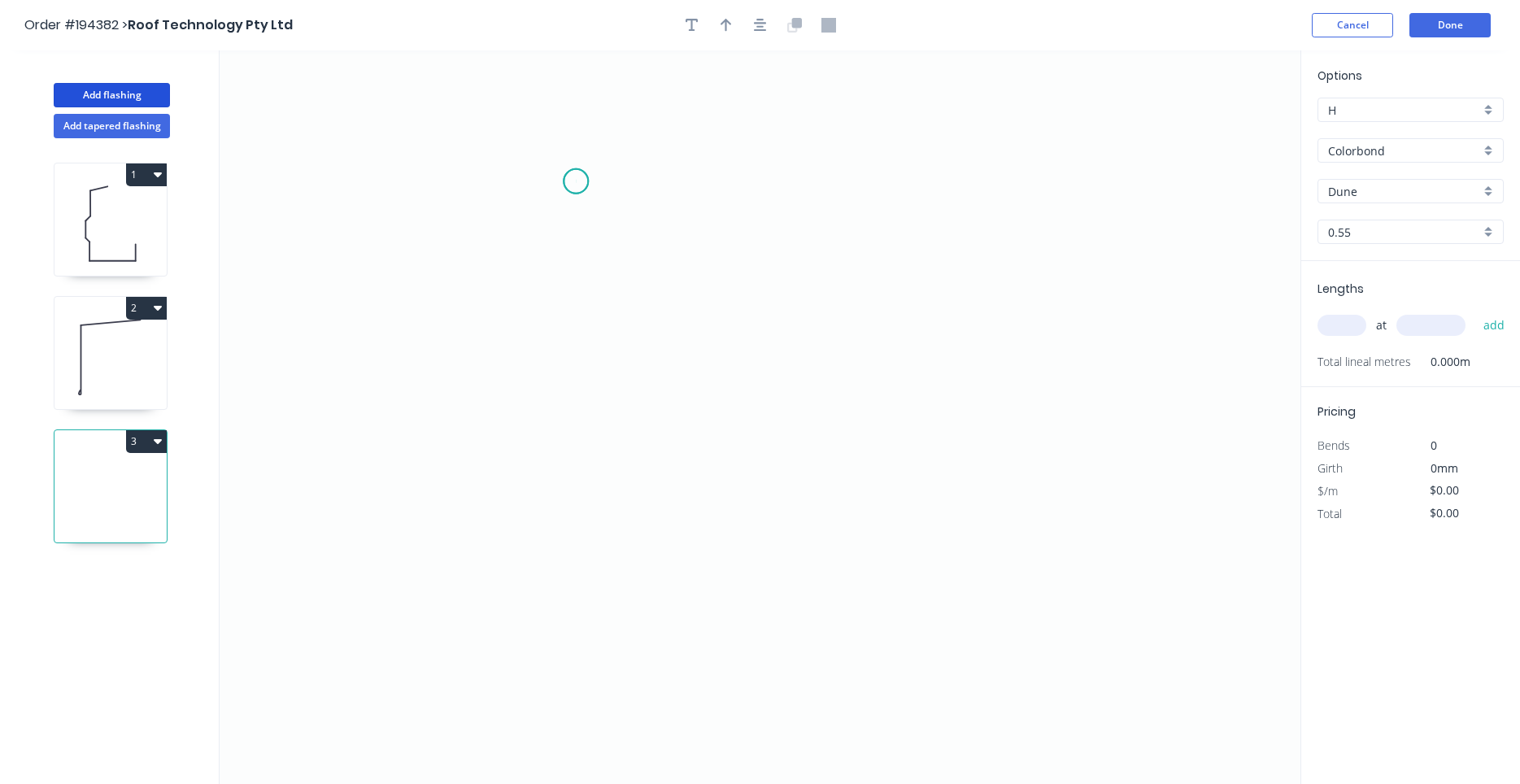
click at [576, 181] on icon "0" at bounding box center [760, 417] width 1081 height 734
click at [815, 179] on icon "0" at bounding box center [760, 417] width 1081 height 734
click at [800, 415] on icon "0 ?" at bounding box center [760, 417] width 1081 height 734
click at [801, 415] on icon "0 ? ?" at bounding box center [760, 417] width 1081 height 734
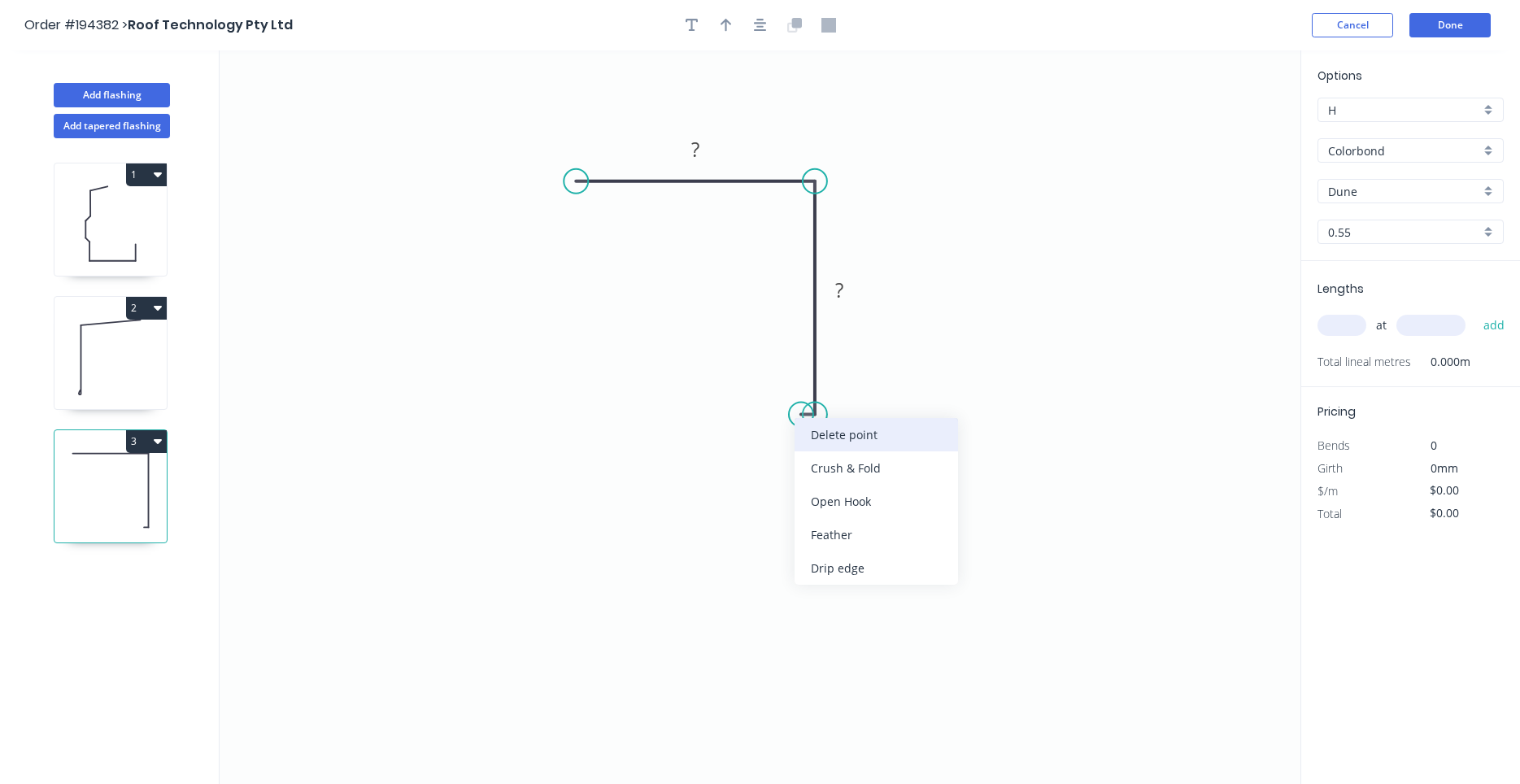
click at [802, 428] on div "Delete point" at bounding box center [876, 435] width 164 height 34
click at [839, 525] on div "Feather" at bounding box center [897, 530] width 164 height 34
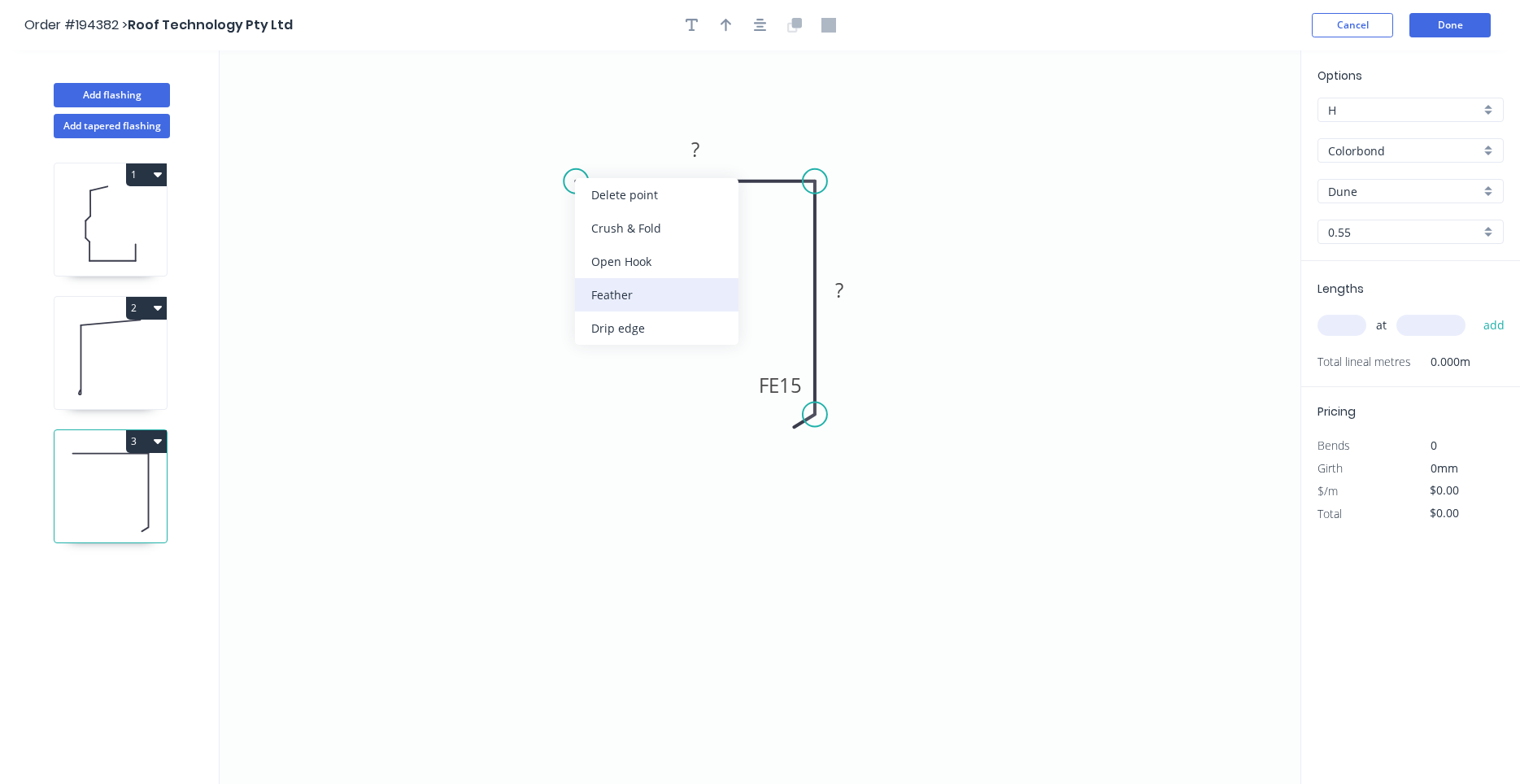
click at [618, 295] on div "Feather" at bounding box center [656, 295] width 164 height 34
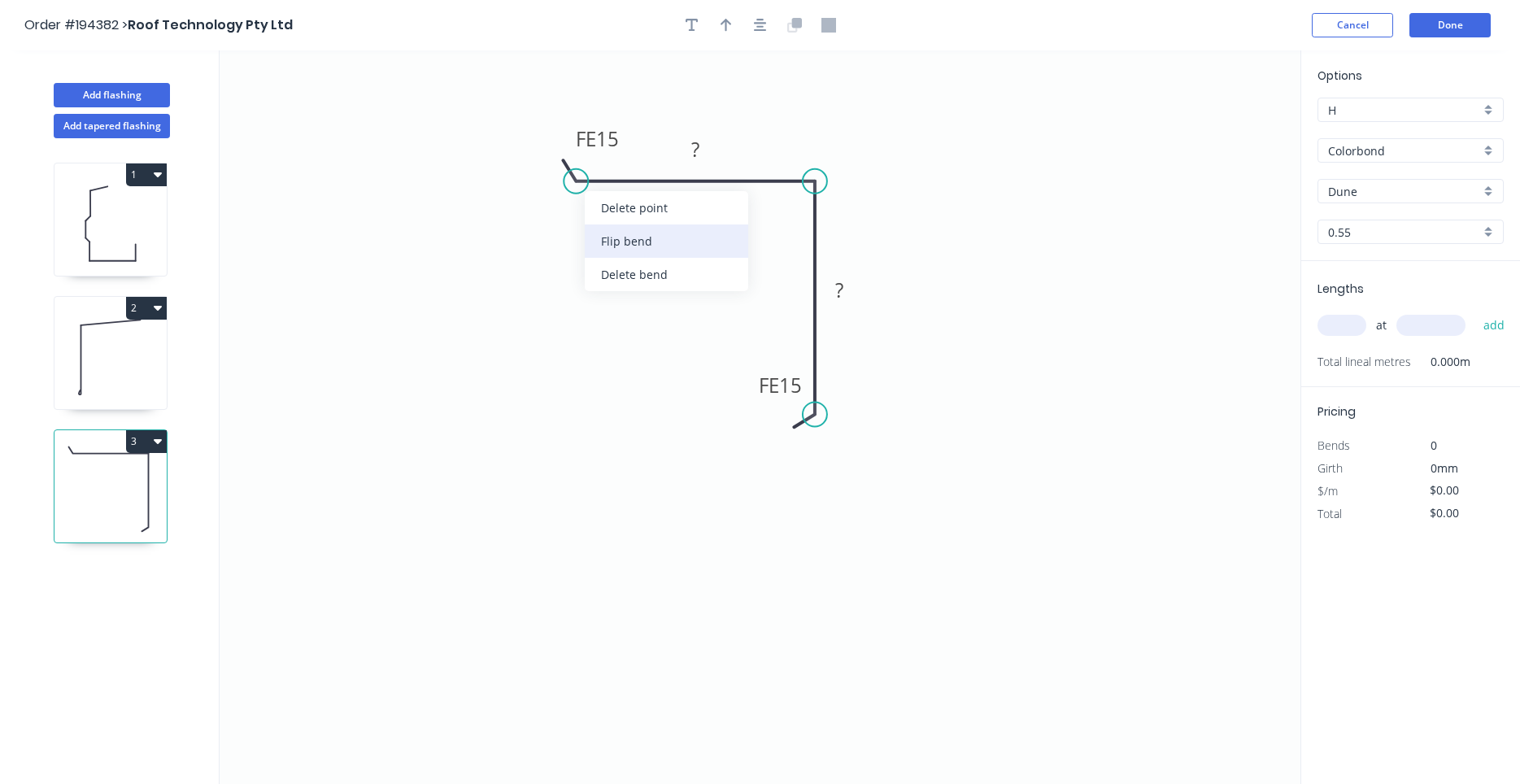
click at [615, 231] on div "Flip bend" at bounding box center [666, 241] width 164 height 34
click at [602, 209] on tspan "15" at bounding box center [607, 208] width 23 height 27
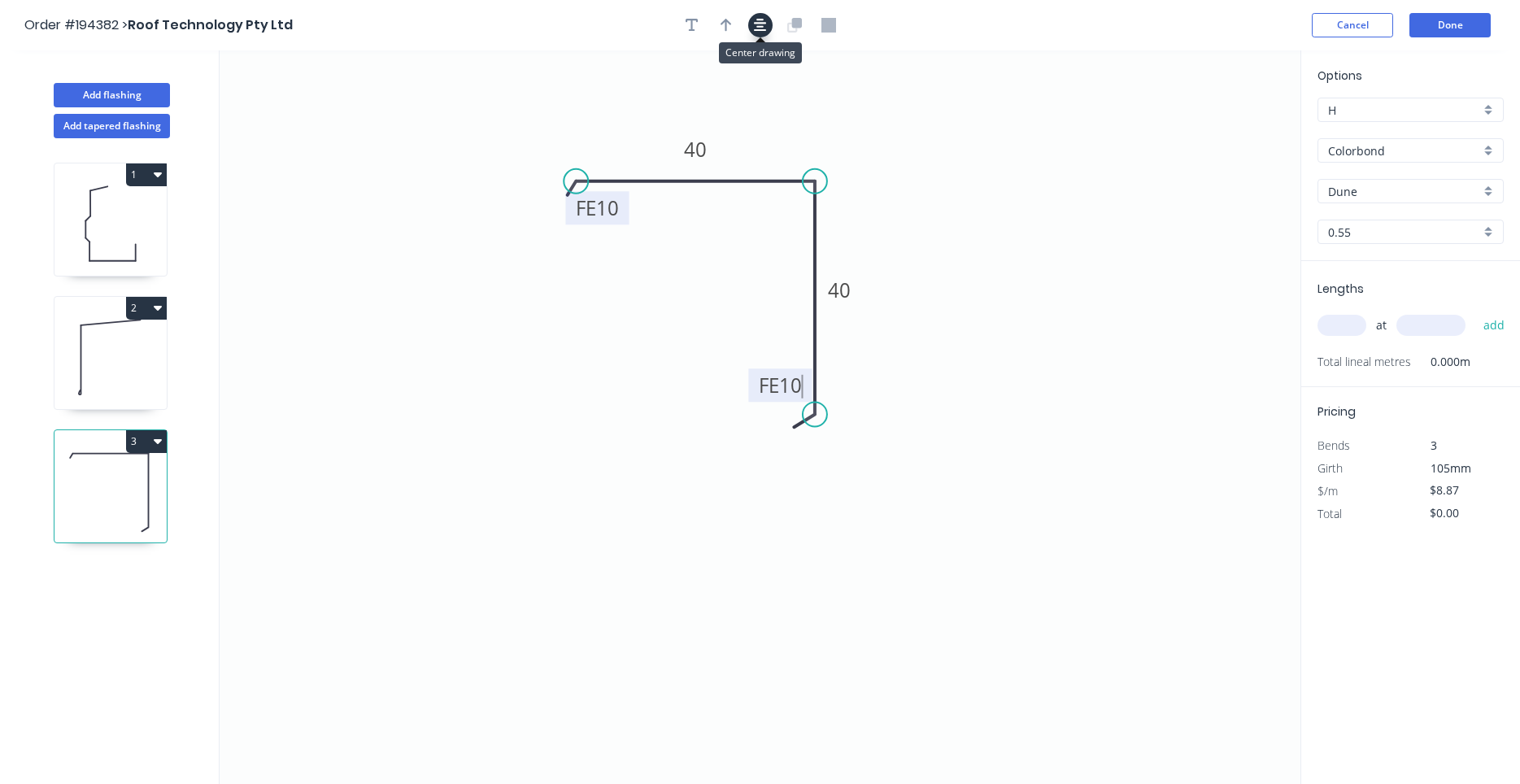
click at [770, 26] on button "button" at bounding box center [760, 26] width 25 height 25
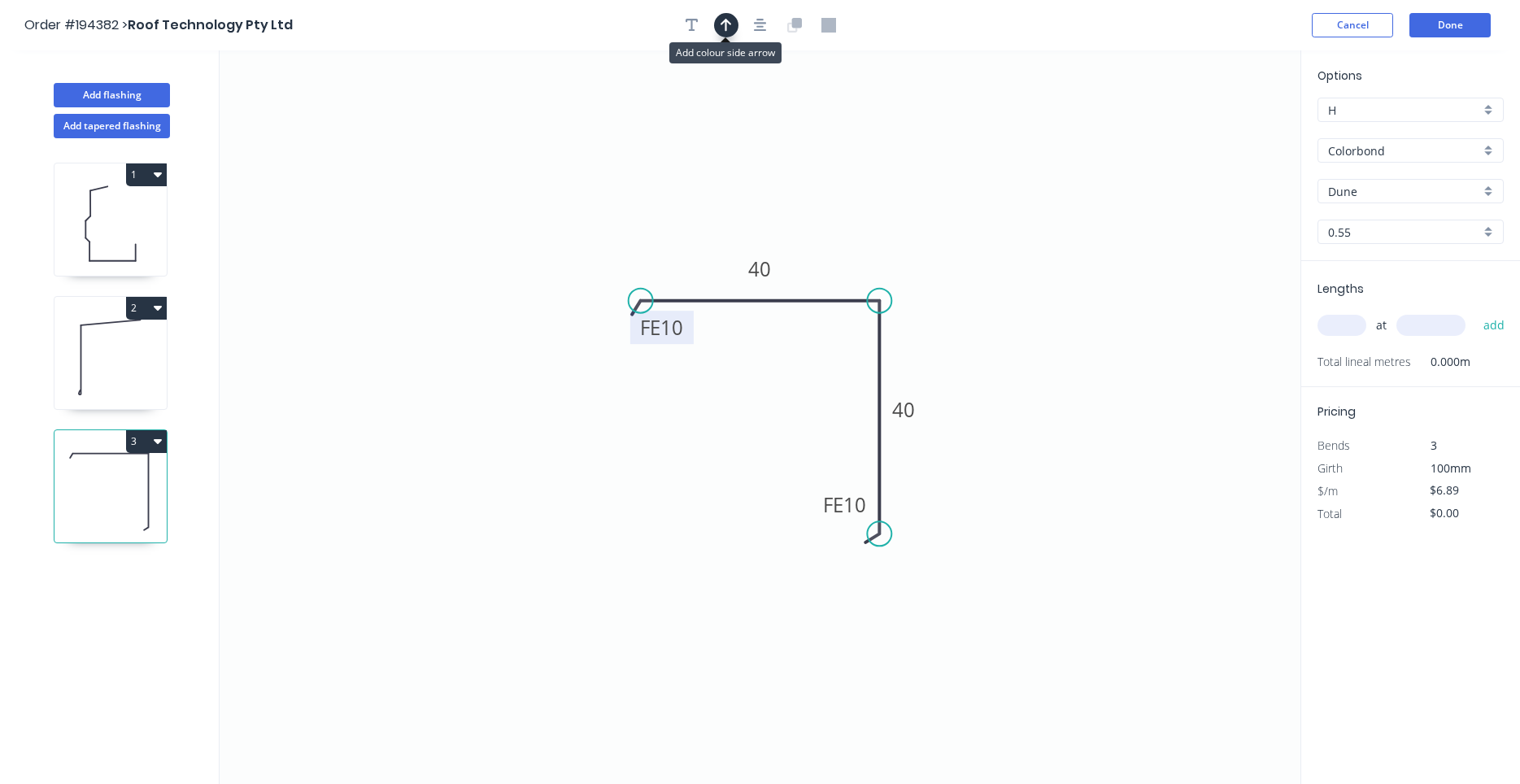
click at [727, 23] on icon "button" at bounding box center [726, 25] width 11 height 15
click at [1217, 134] on icon at bounding box center [1218, 112] width 15 height 52
click at [1217, 134] on icon at bounding box center [1216, 115] width 15 height 52
drag, startPoint x: 1217, startPoint y: 134, endPoint x: 964, endPoint y: 219, distance: 266.9
click at [964, 219] on icon at bounding box center [976, 206] width 47 height 47
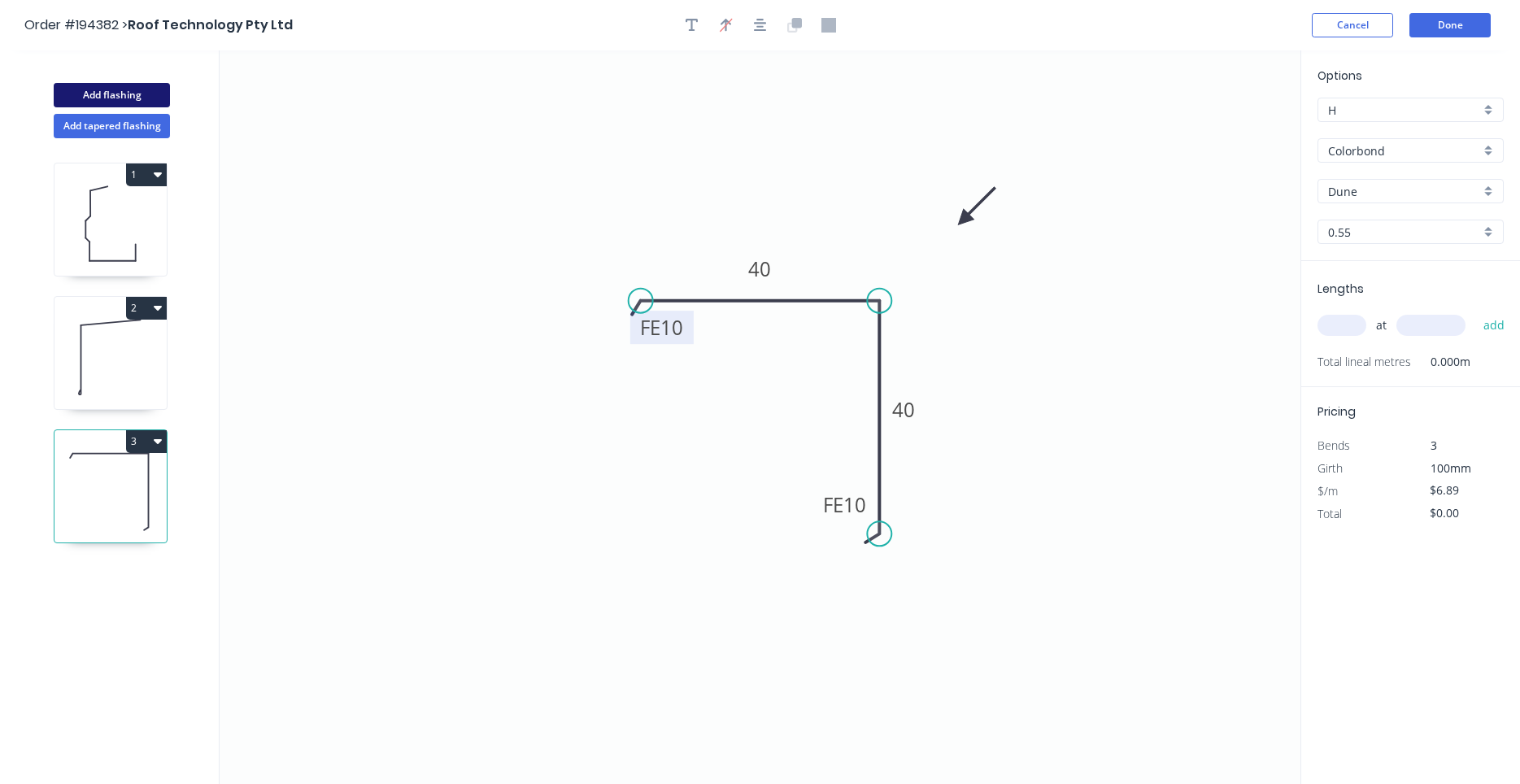
click at [148, 92] on button "Add flashing" at bounding box center [112, 95] width 117 height 25
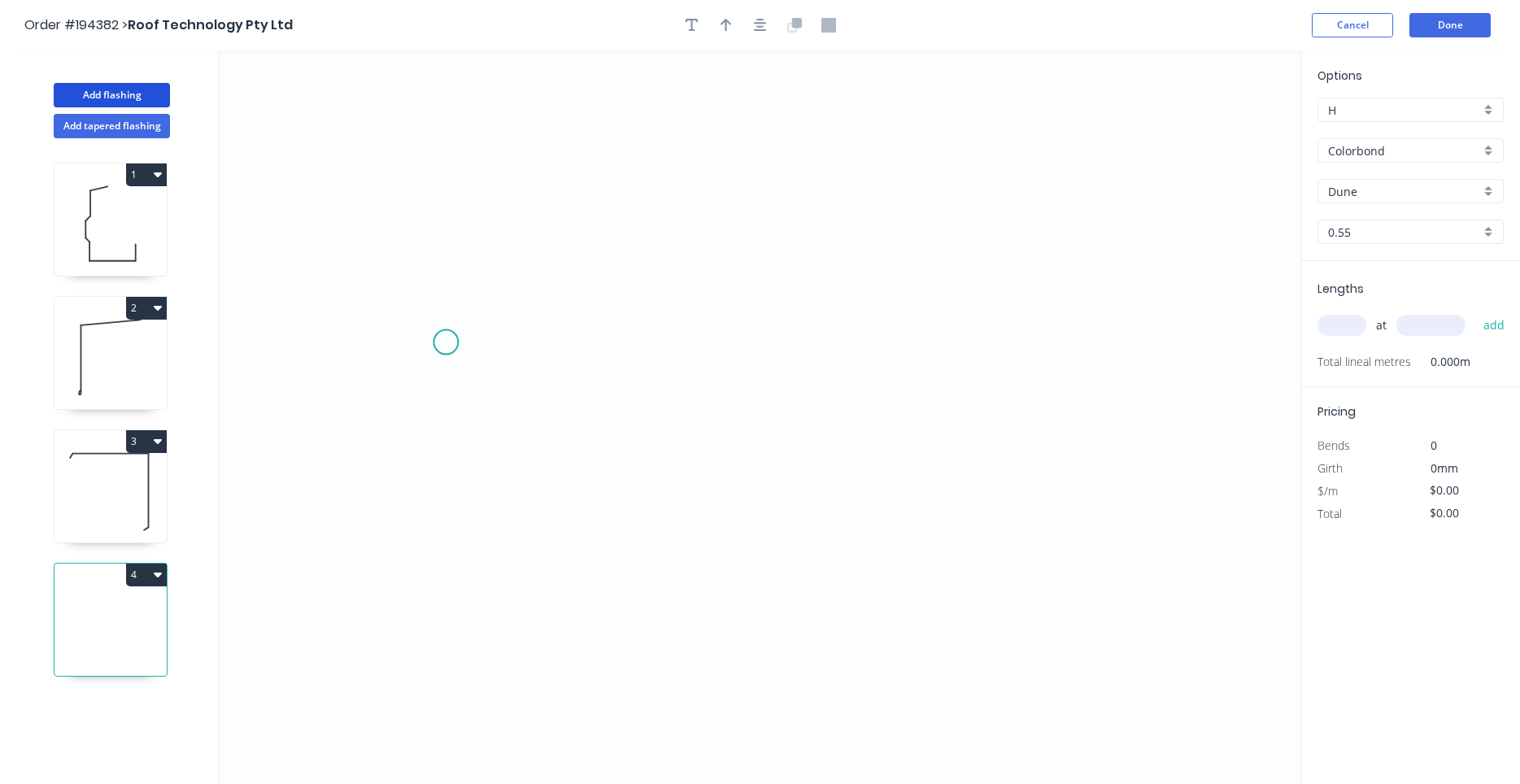
click at [446, 342] on icon "0" at bounding box center [760, 417] width 1081 height 734
click at [522, 263] on icon "0" at bounding box center [760, 417] width 1081 height 734
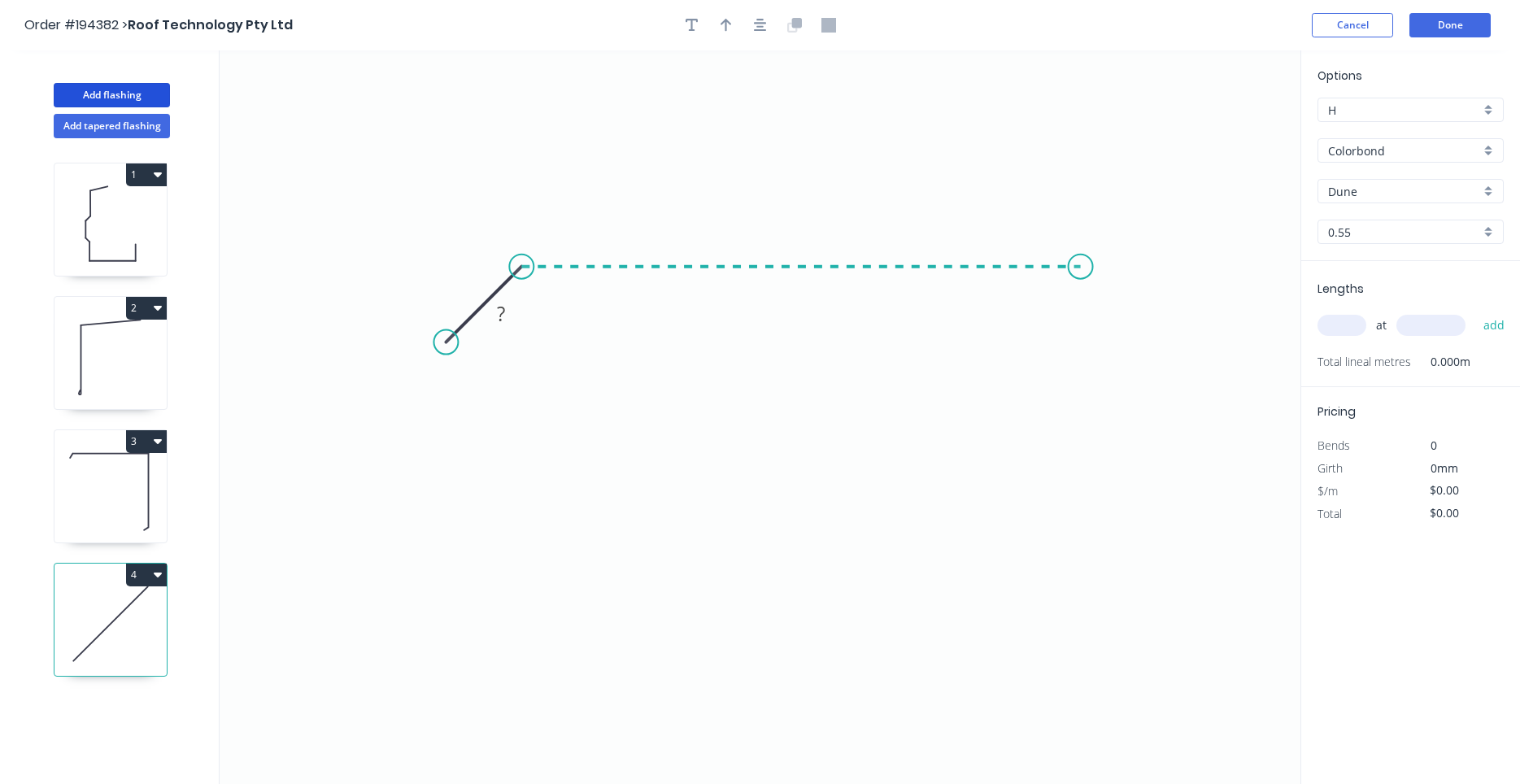
click at [1081, 283] on icon "0 ?" at bounding box center [760, 417] width 1081 height 734
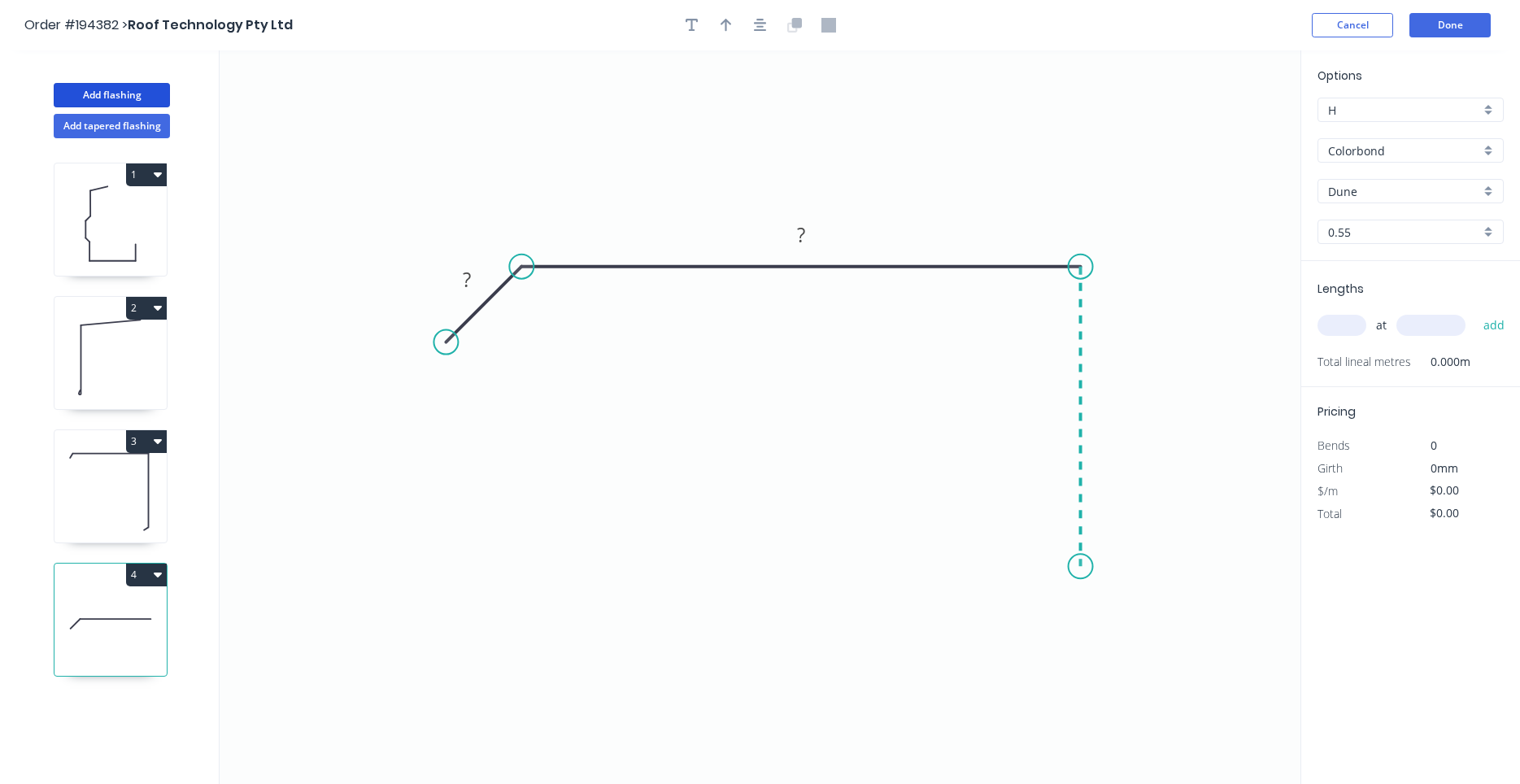
click at [1066, 567] on icon "0 ? ?" at bounding box center [760, 417] width 1081 height 734
click at [1166, 604] on icon "0 ? ? ?" at bounding box center [760, 417] width 1081 height 734
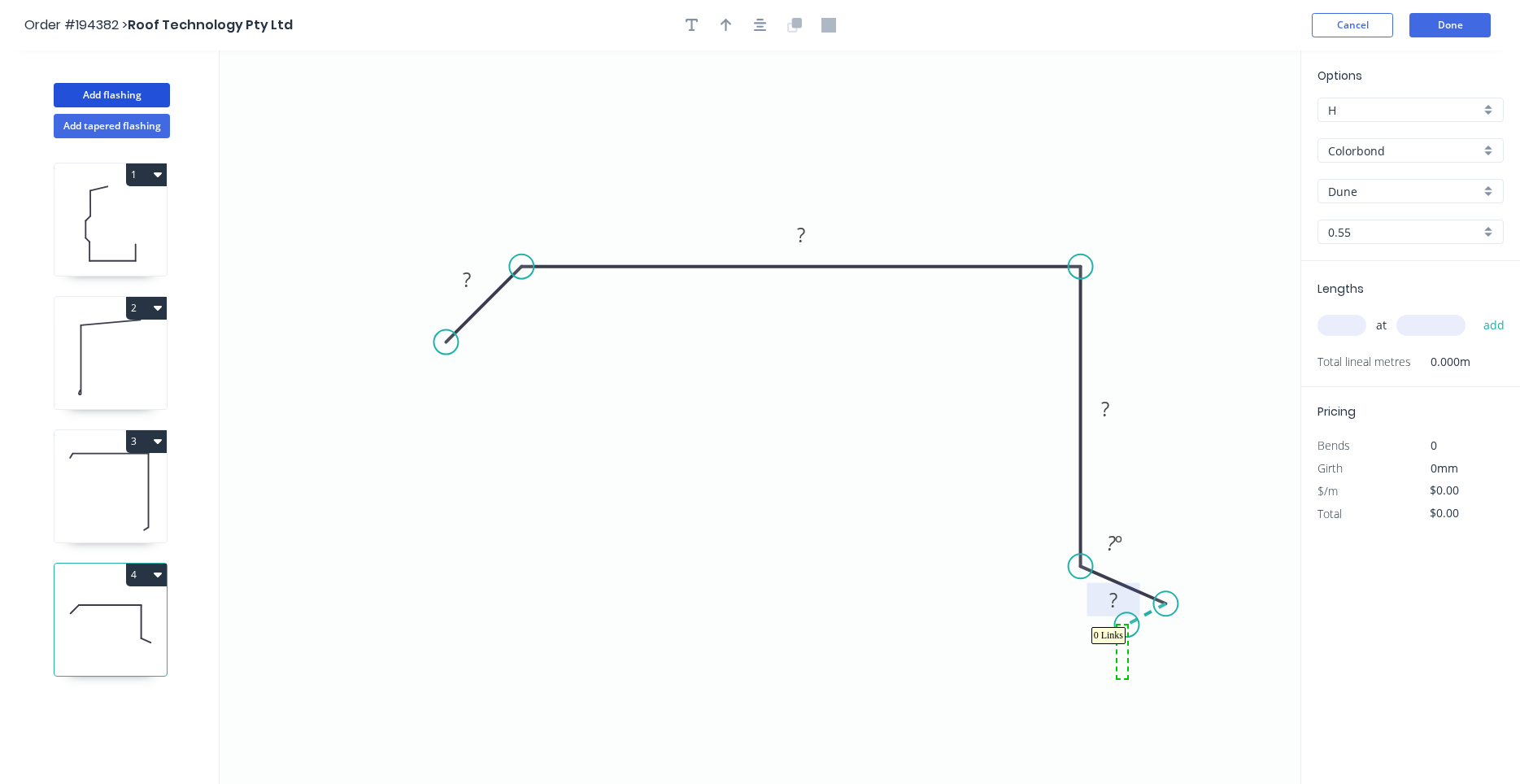
drag, startPoint x: 1118, startPoint y: 678, endPoint x: 1139, endPoint y: 598, distance: 82.7
click at [1163, 602] on circle at bounding box center [1165, 604] width 25 height 25
drag, startPoint x: 1109, startPoint y: 489, endPoint x: 953, endPoint y: 435, distance: 165.1
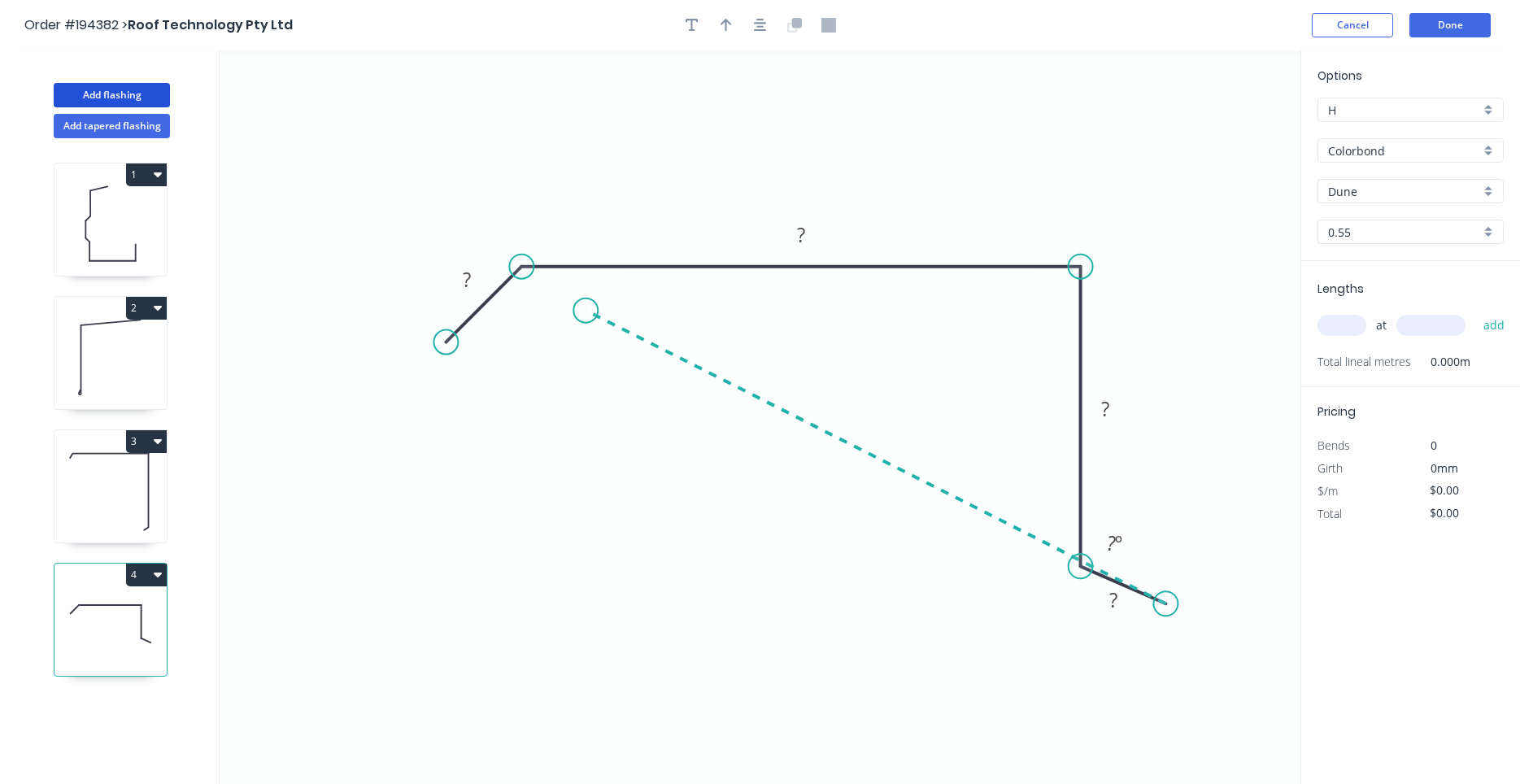
click at [585, 310] on icon "0 ? ? ? ? ? º" at bounding box center [760, 417] width 1081 height 734
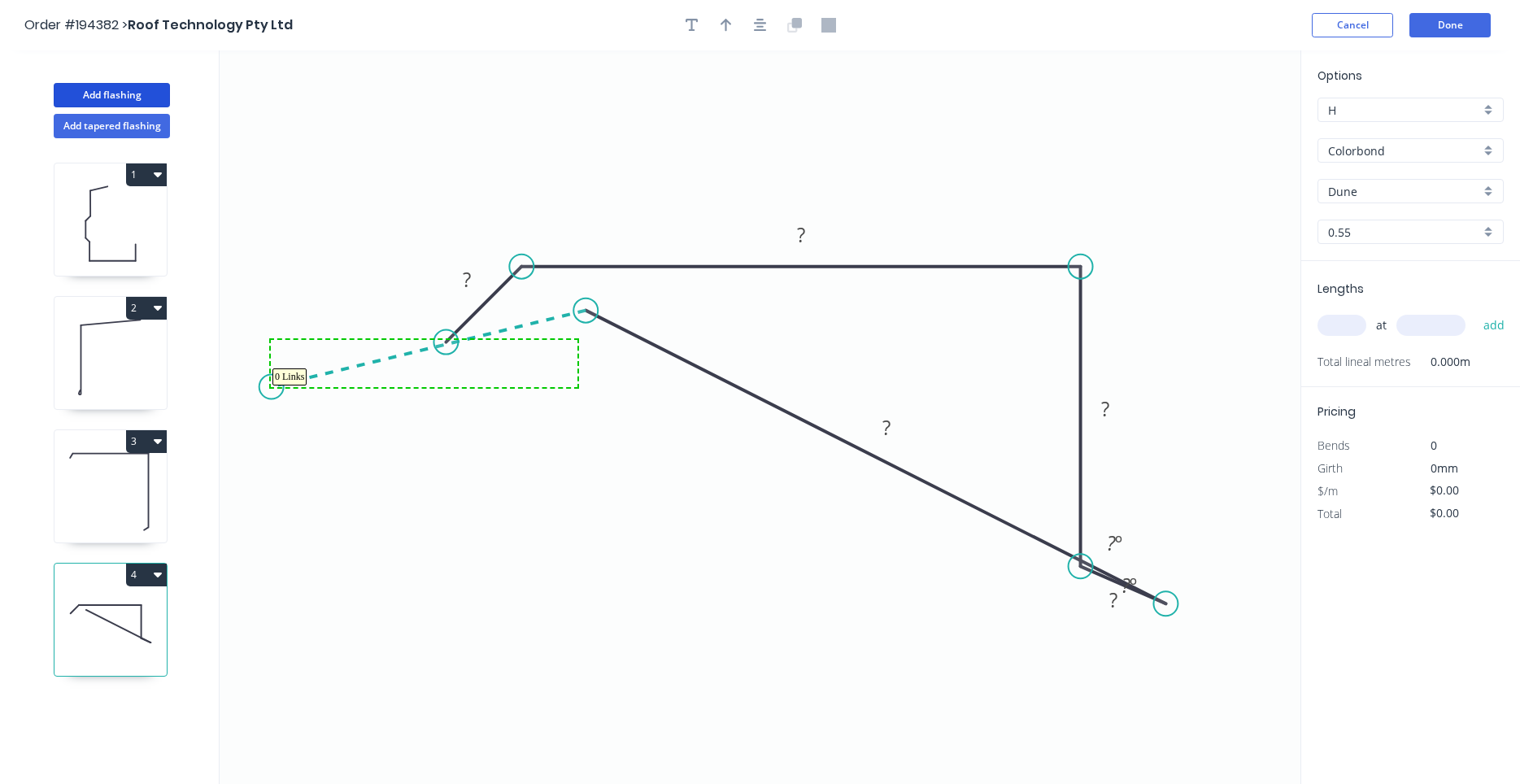
drag, startPoint x: 577, startPoint y: 340, endPoint x: 267, endPoint y: 385, distance: 313.2
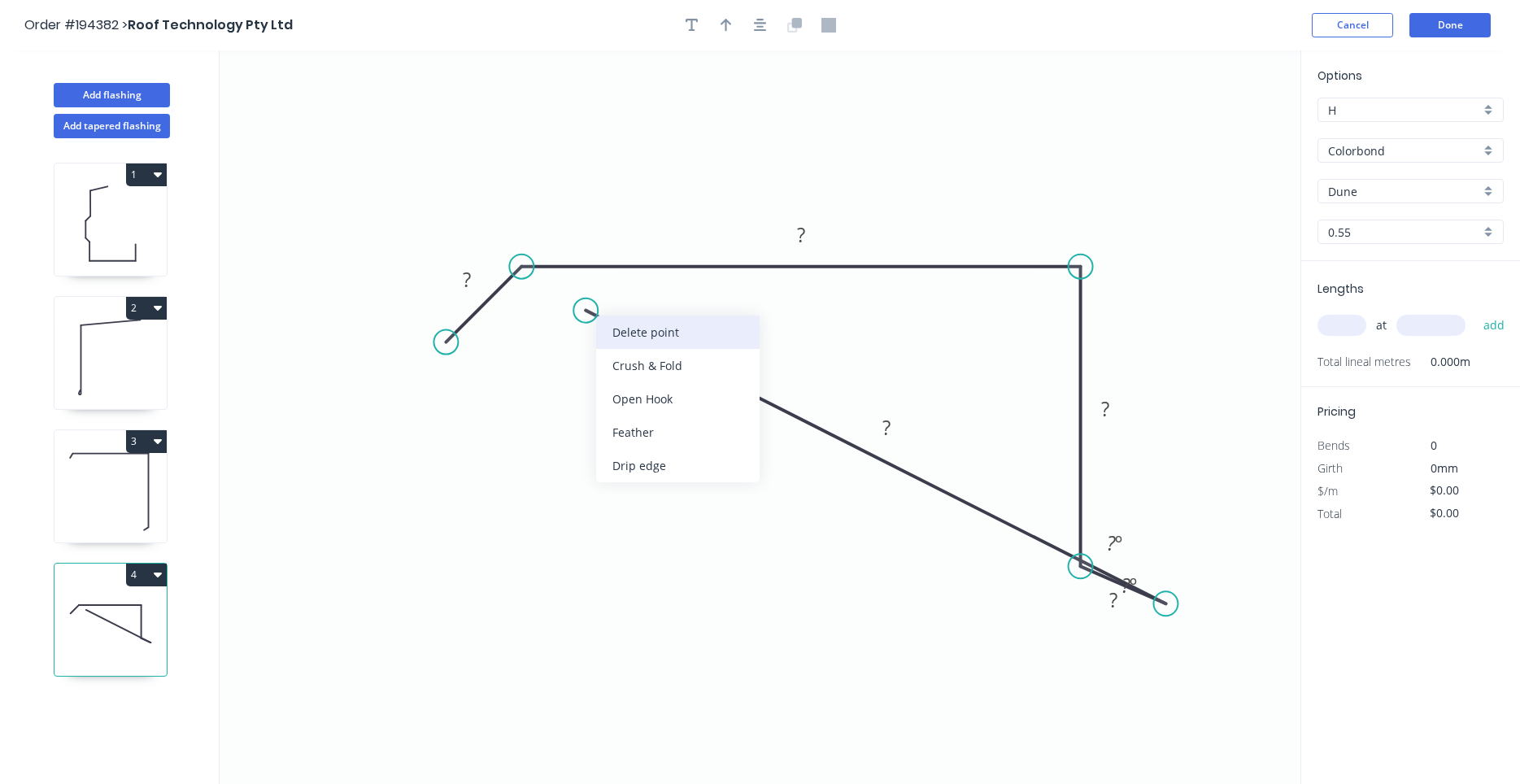
click at [601, 323] on div "Delete point" at bounding box center [677, 332] width 164 height 34
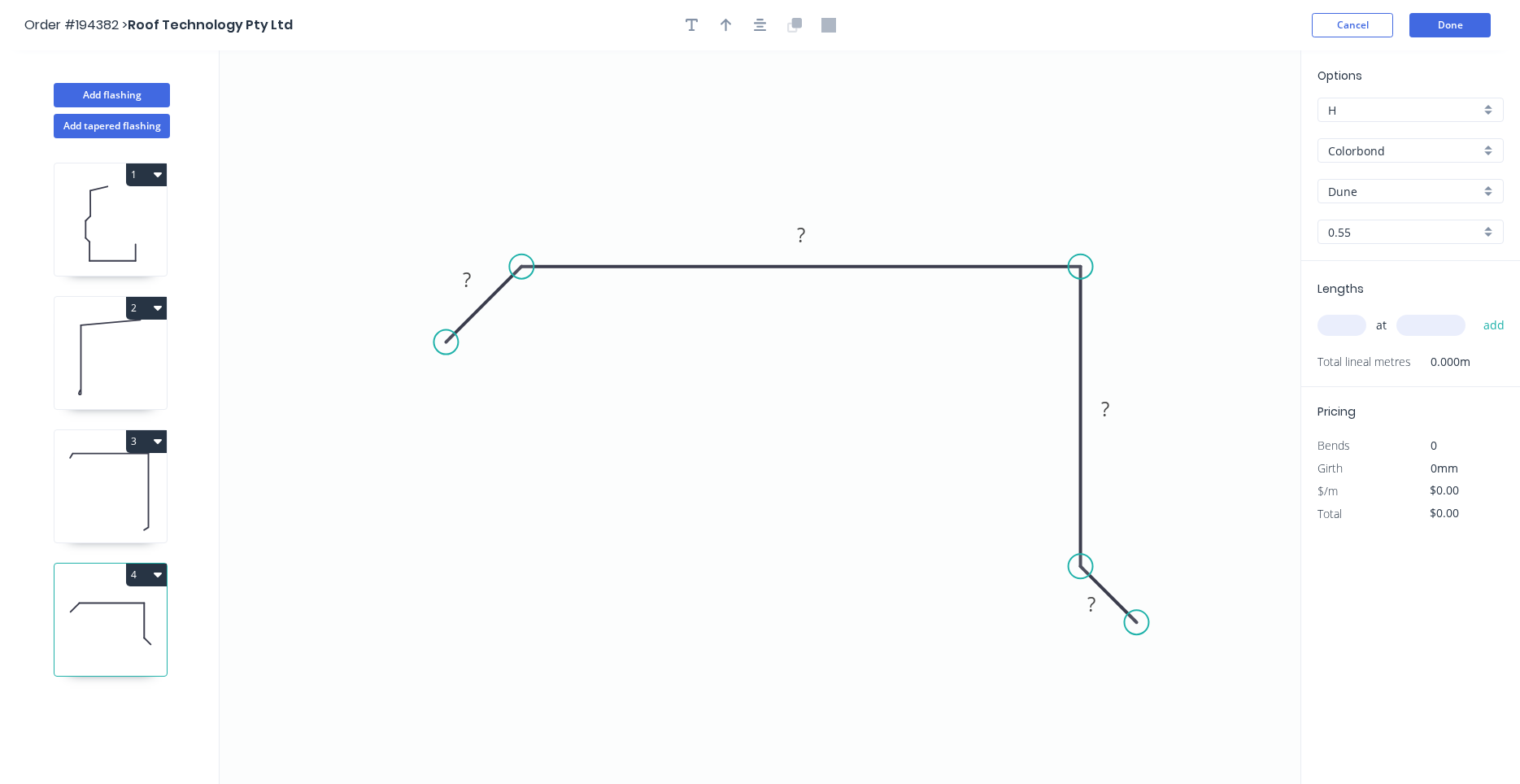
drag, startPoint x: 1169, startPoint y: 605, endPoint x: 1137, endPoint y: 627, distance: 38.8
click at [1137, 627] on circle at bounding box center [1137, 622] width 25 height 25
click at [1137, 621] on circle at bounding box center [1137, 622] width 25 height 25
click at [1077, 699] on icon "0 ? ? ? ?" at bounding box center [760, 417] width 1081 height 734
click at [1077, 699] on circle at bounding box center [1077, 698] width 25 height 25
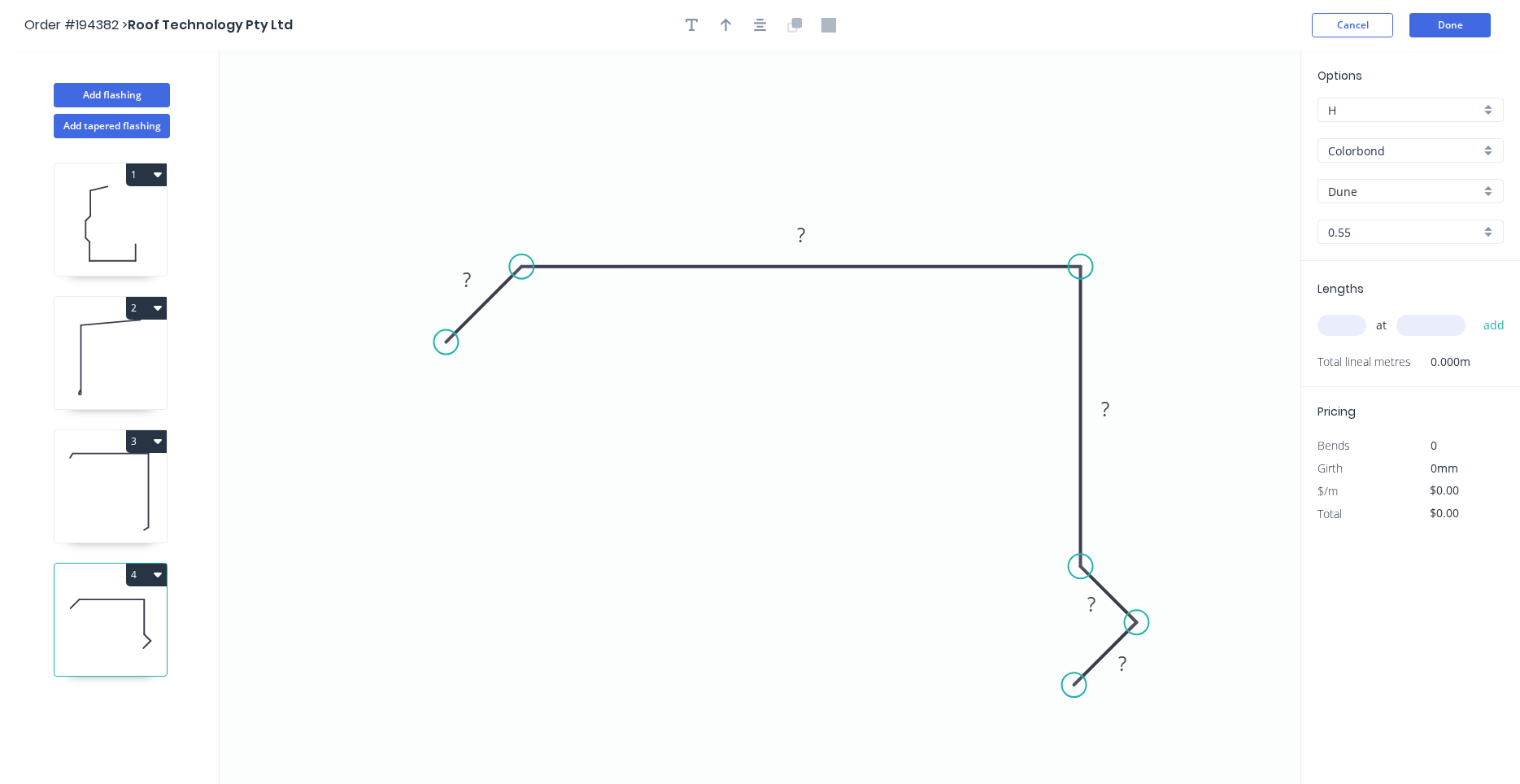
drag, startPoint x: 1077, startPoint y: 699, endPoint x: 1074, endPoint y: 685, distance: 14.3
click at [1074, 685] on circle at bounding box center [1074, 685] width 25 height 25
drag, startPoint x: 1062, startPoint y: 684, endPoint x: 1014, endPoint y: 658, distance: 54.6
click at [1057, 611] on icon "0 ? ? ? ? ?" at bounding box center [760, 417] width 1081 height 734
click at [467, 282] on tspan "?" at bounding box center [466, 279] width 8 height 27
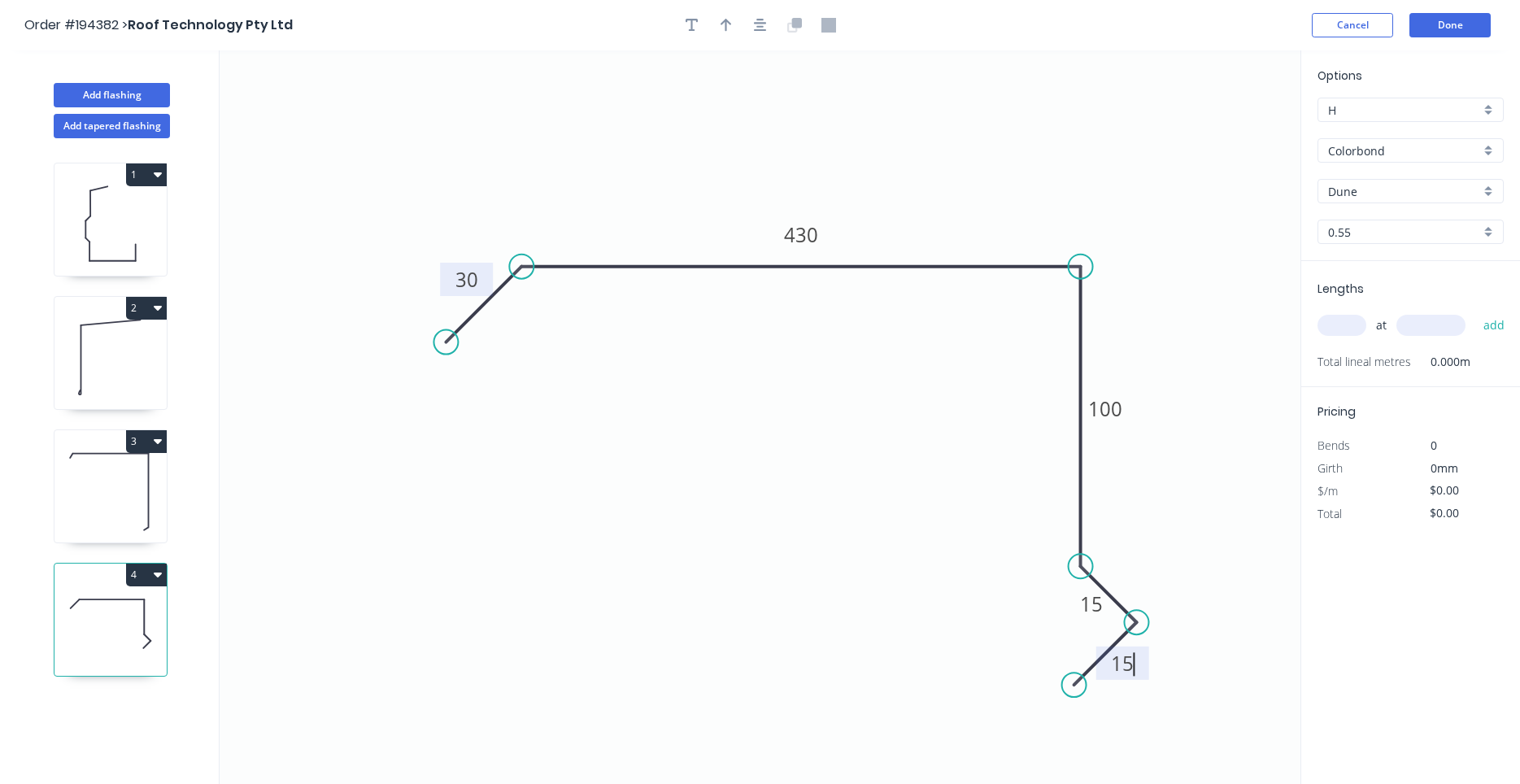
type input "$17.57"
click at [1332, 324] on input "text" at bounding box center [1341, 325] width 49 height 21
type input "3"
type input "5300"
click at [1475, 311] on button "add" at bounding box center [1493, 324] width 38 height 27
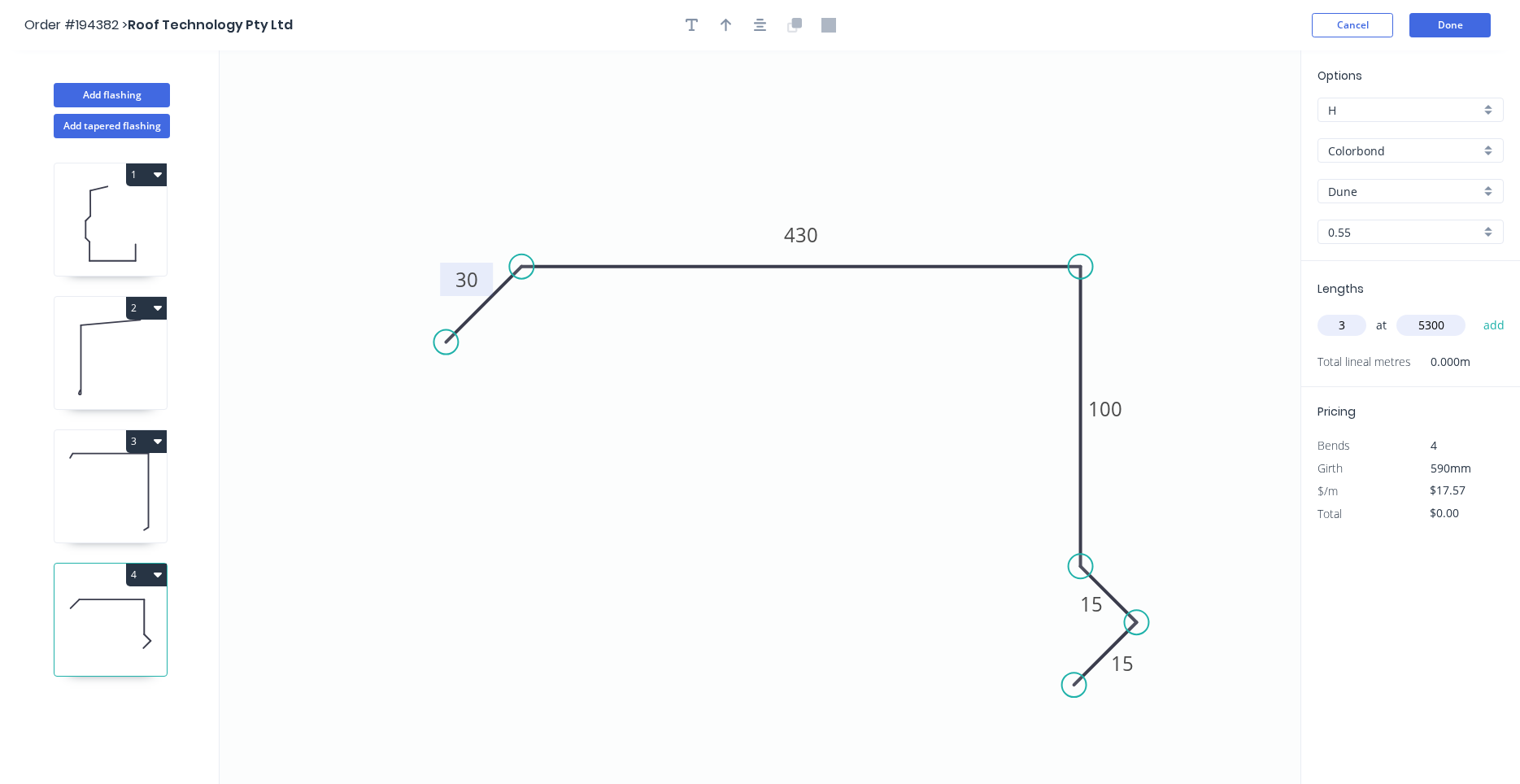
type input "$279.36"
click at [163, 575] on button "4" at bounding box center [147, 575] width 41 height 23
click at [209, 572] on div "1 2 3 4" at bounding box center [112, 476] width 214 height 675
click at [137, 91] on button "Add flashing" at bounding box center [112, 95] width 117 height 25
type input "$0.00"
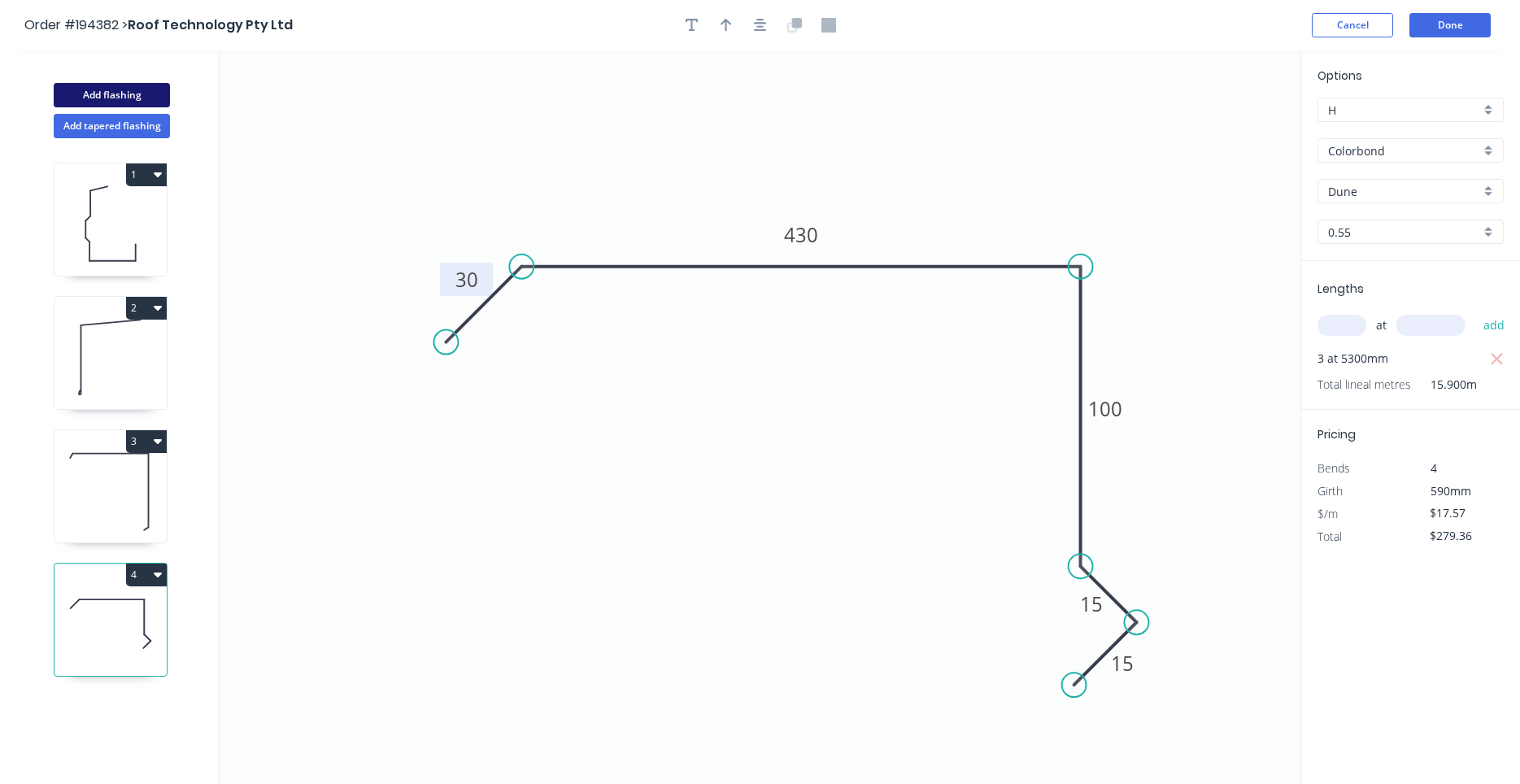
type input "$0.00"
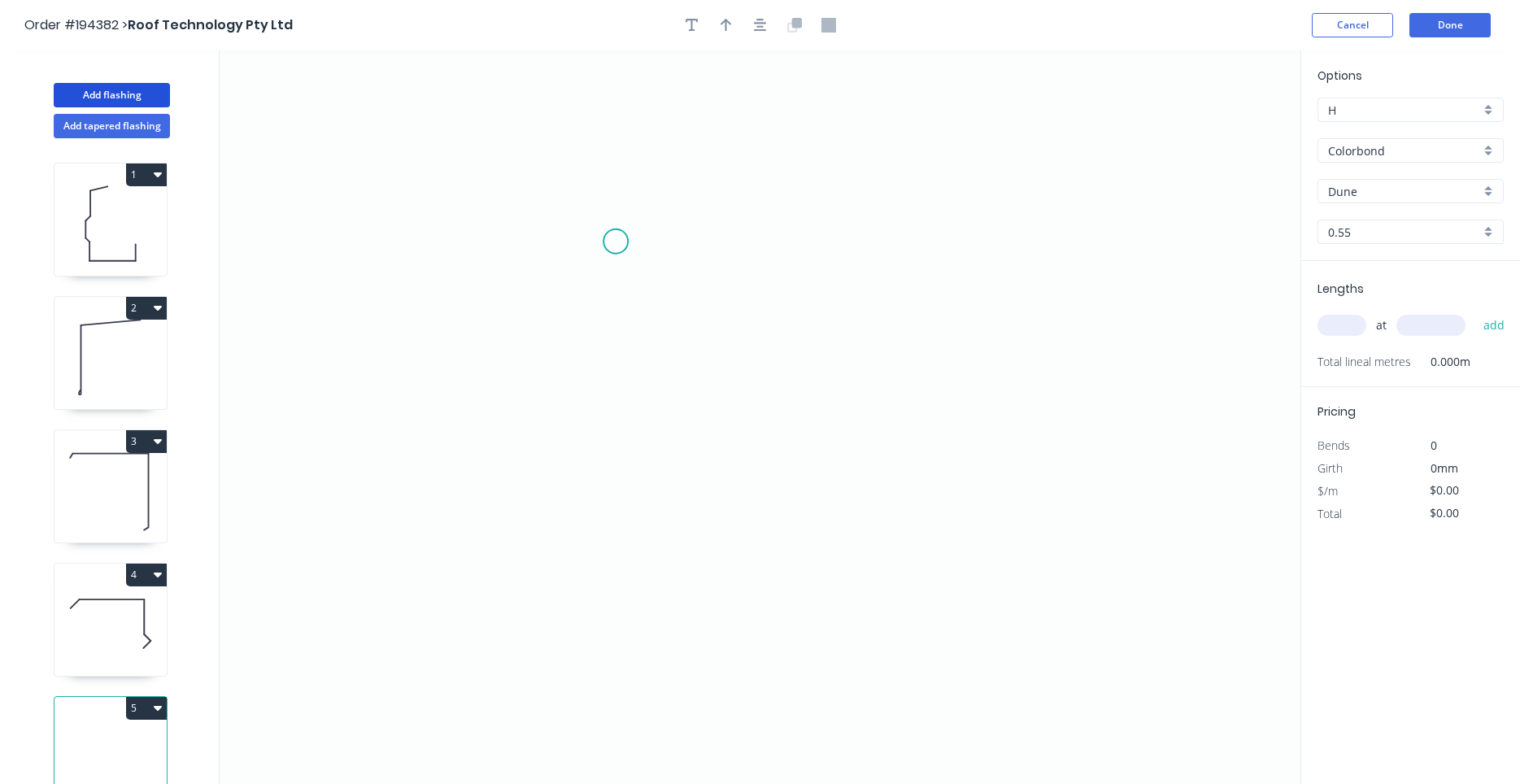
click at [615, 241] on icon "0" at bounding box center [760, 417] width 1081 height 734
click at [780, 251] on icon "0" at bounding box center [760, 417] width 1081 height 734
click at [757, 586] on icon "0 ?" at bounding box center [760, 417] width 1081 height 734
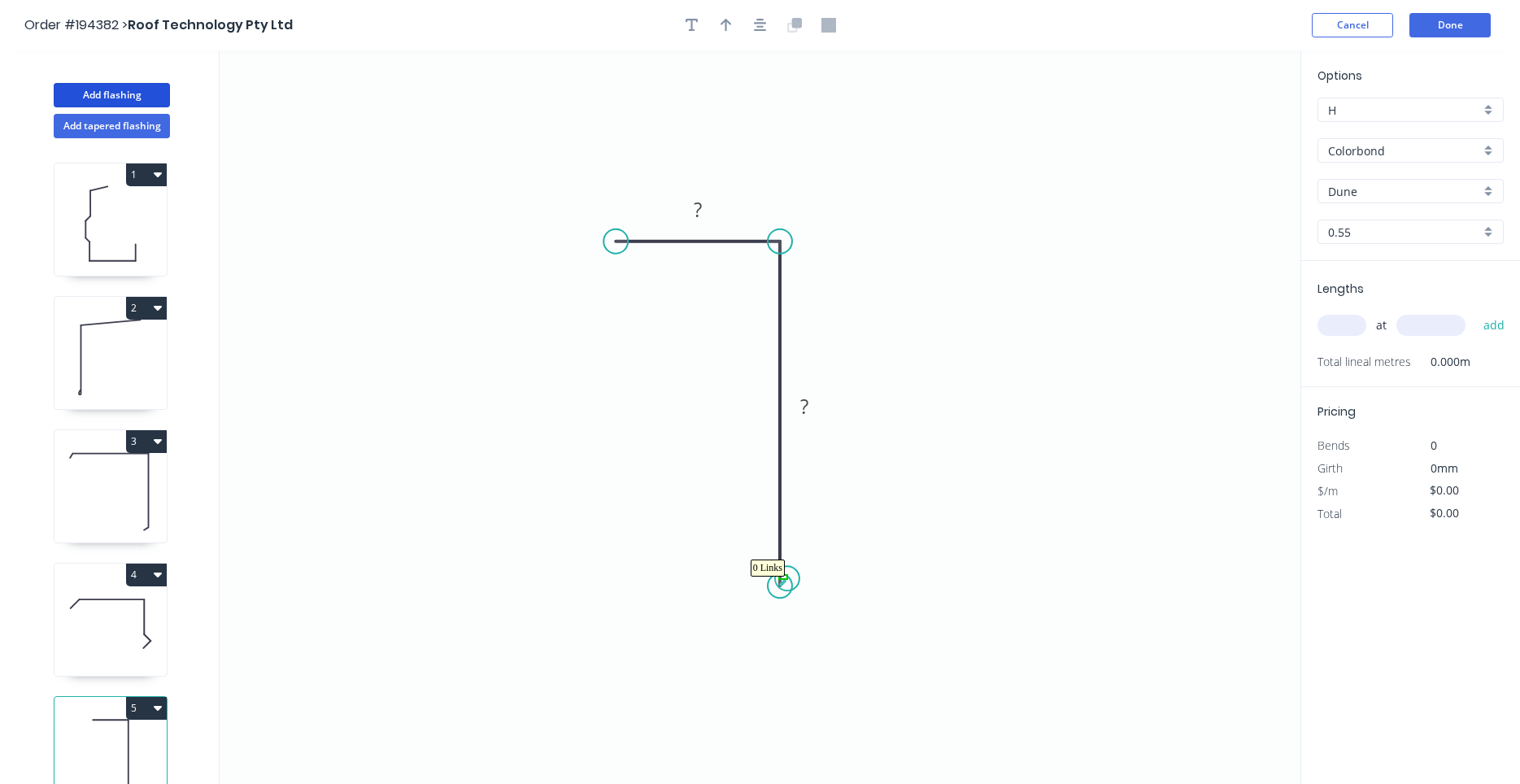
drag, startPoint x: 780, startPoint y: 575, endPoint x: 789, endPoint y: 582, distance: 11.4
click at [814, 564] on icon at bounding box center [797, 574] width 34 height 22
click at [814, 564] on circle at bounding box center [814, 564] width 25 height 25
click at [826, 585] on div "Delete point" at bounding box center [896, 586] width 164 height 34
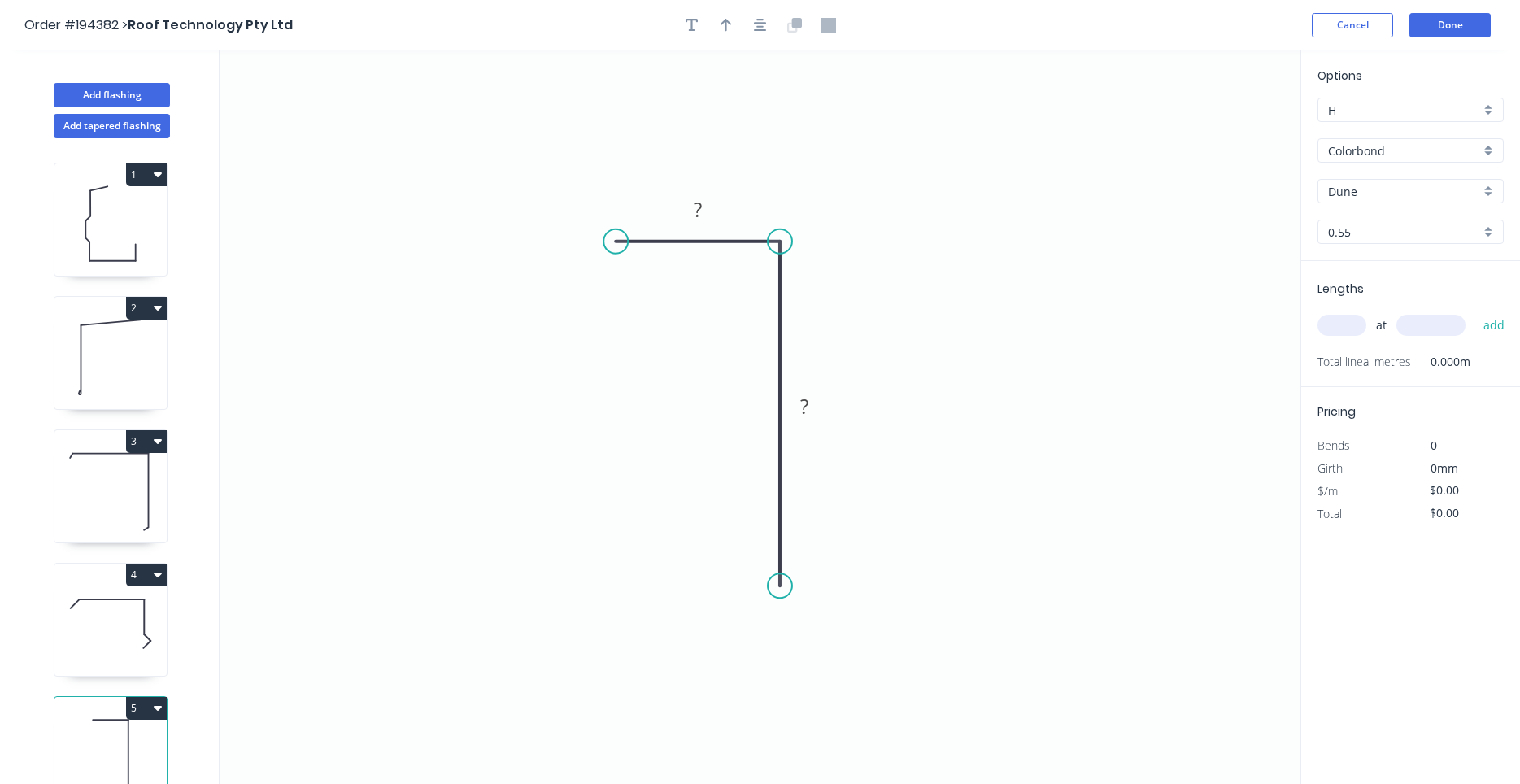
scroll to position [15, 0]
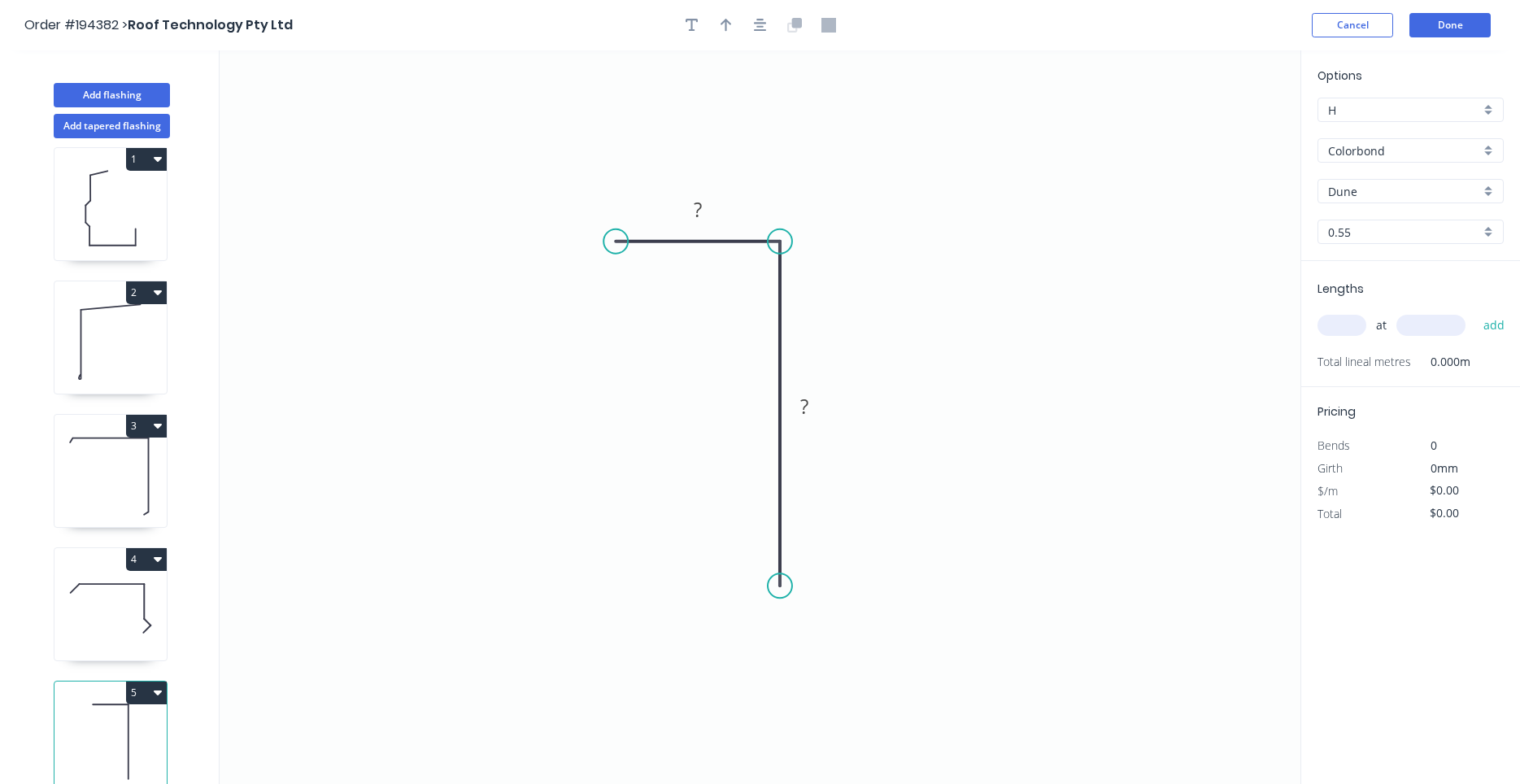
click at [126, 570] on div "4" at bounding box center [111, 559] width 112 height 23
type input "$17.57"
type input "$279.36"
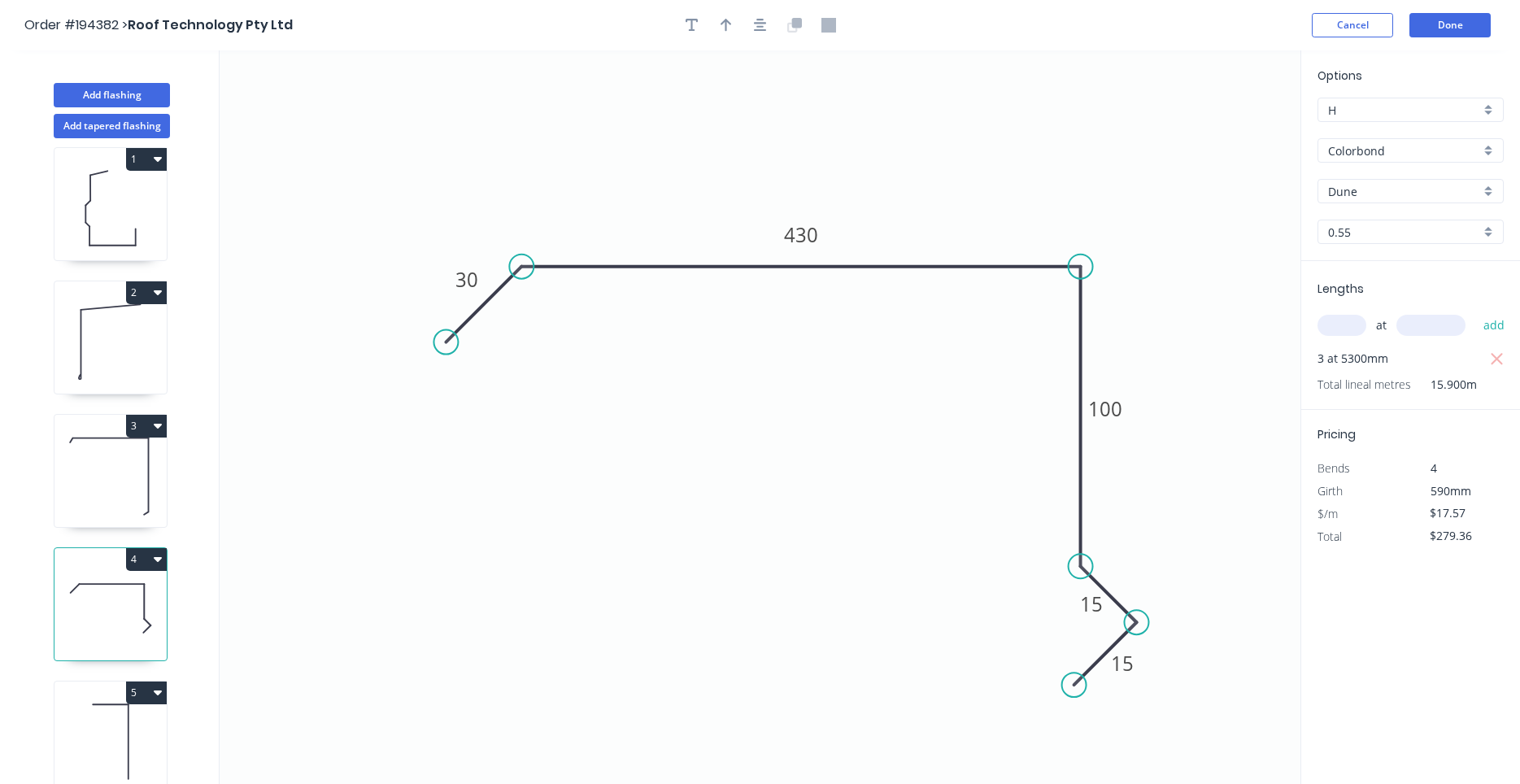
click at [106, 744] on icon at bounding box center [111, 742] width 112 height 104
type input "$0.00"
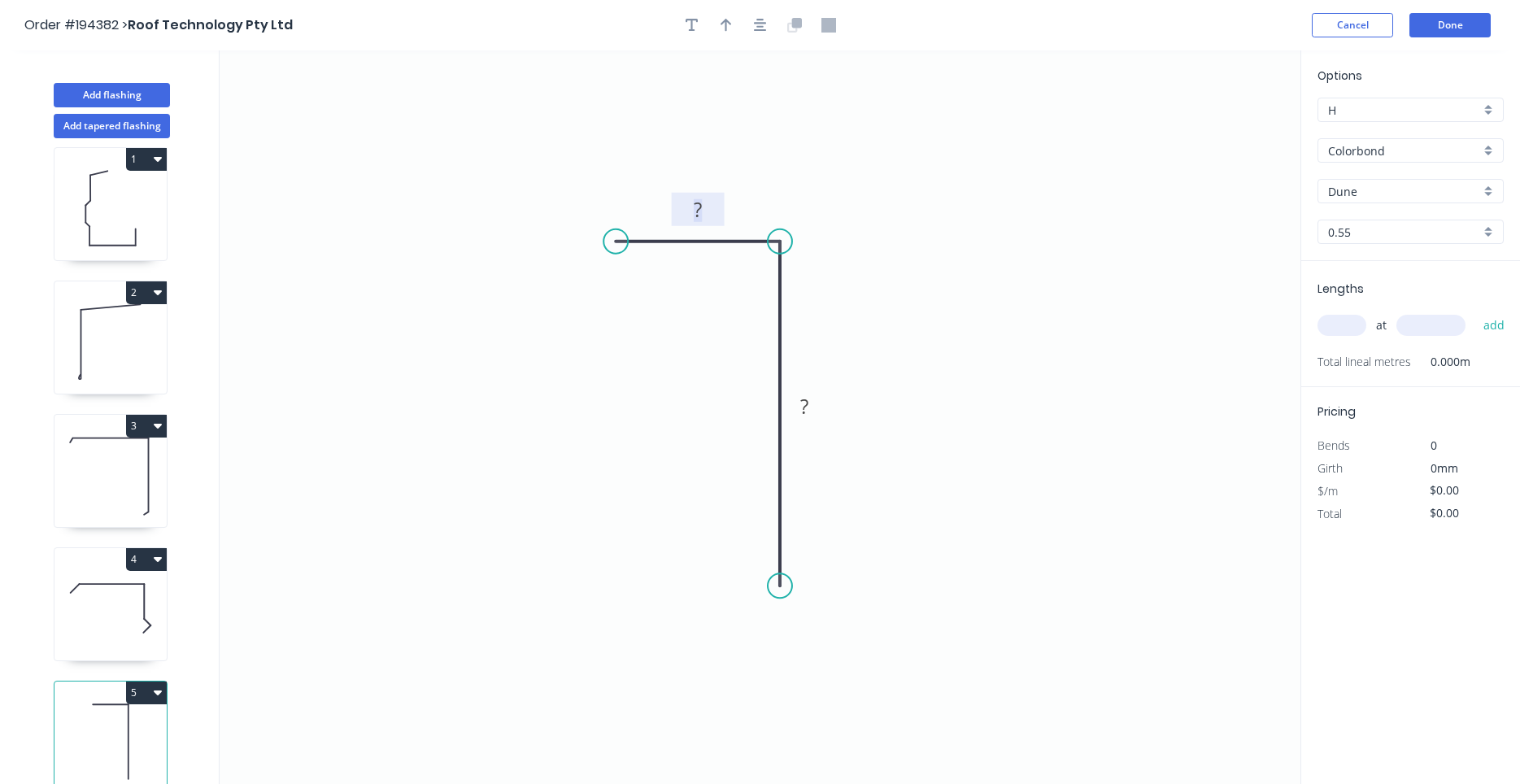
click at [694, 212] on tspan "?" at bounding box center [698, 209] width 8 height 27
click at [799, 709] on div "Feather" at bounding box center [864, 704] width 164 height 34
type input "$6.11"
click at [760, 570] on tspan "15" at bounding box center [756, 556] width 23 height 27
click at [1348, 339] on div "at add" at bounding box center [1412, 324] width 189 height 27
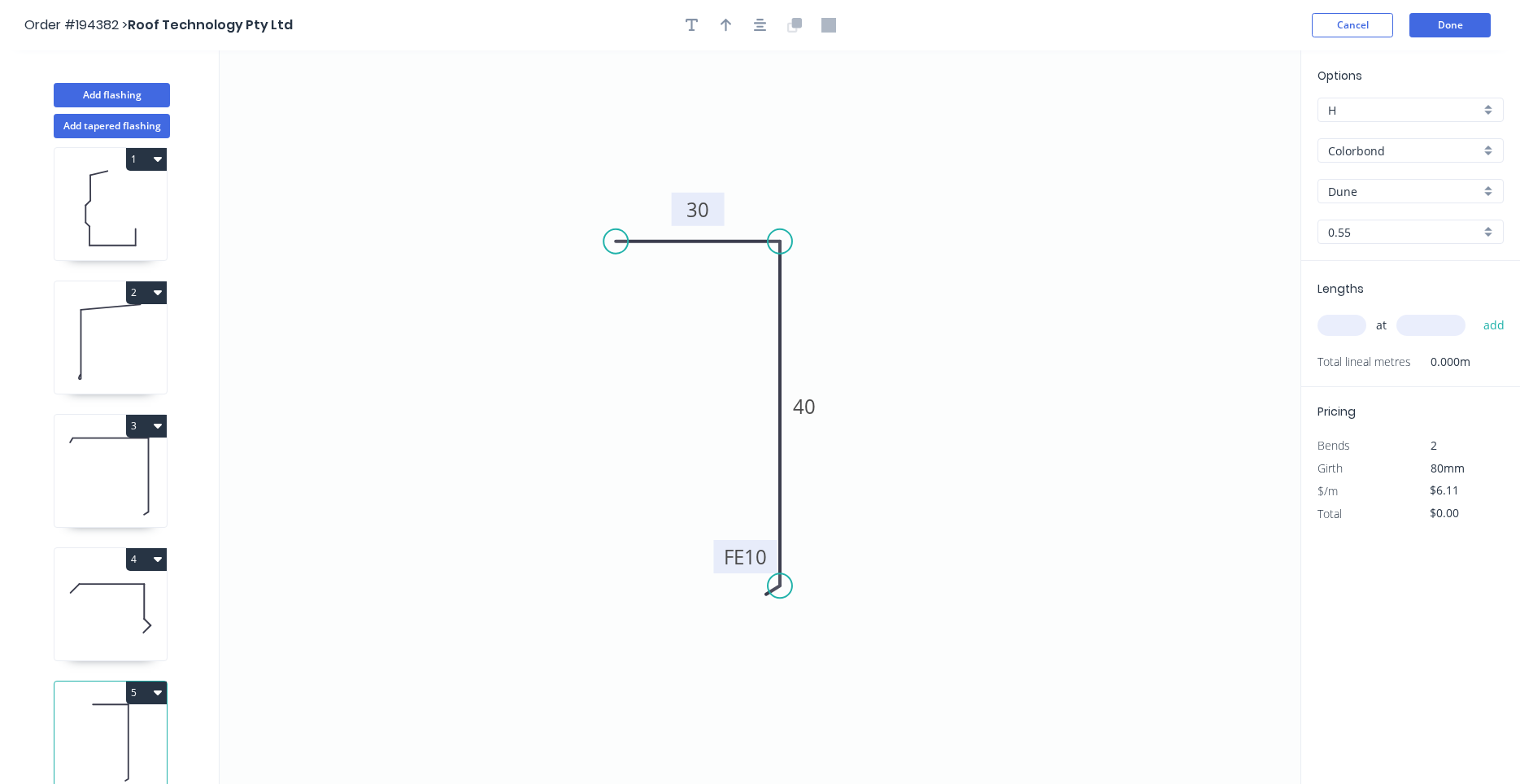
click at [1348, 327] on input "text" at bounding box center [1341, 325] width 49 height 21
type input "1"
type input "2600"
click at [1475, 311] on button "add" at bounding box center [1493, 324] width 38 height 27
type input "$15.89"
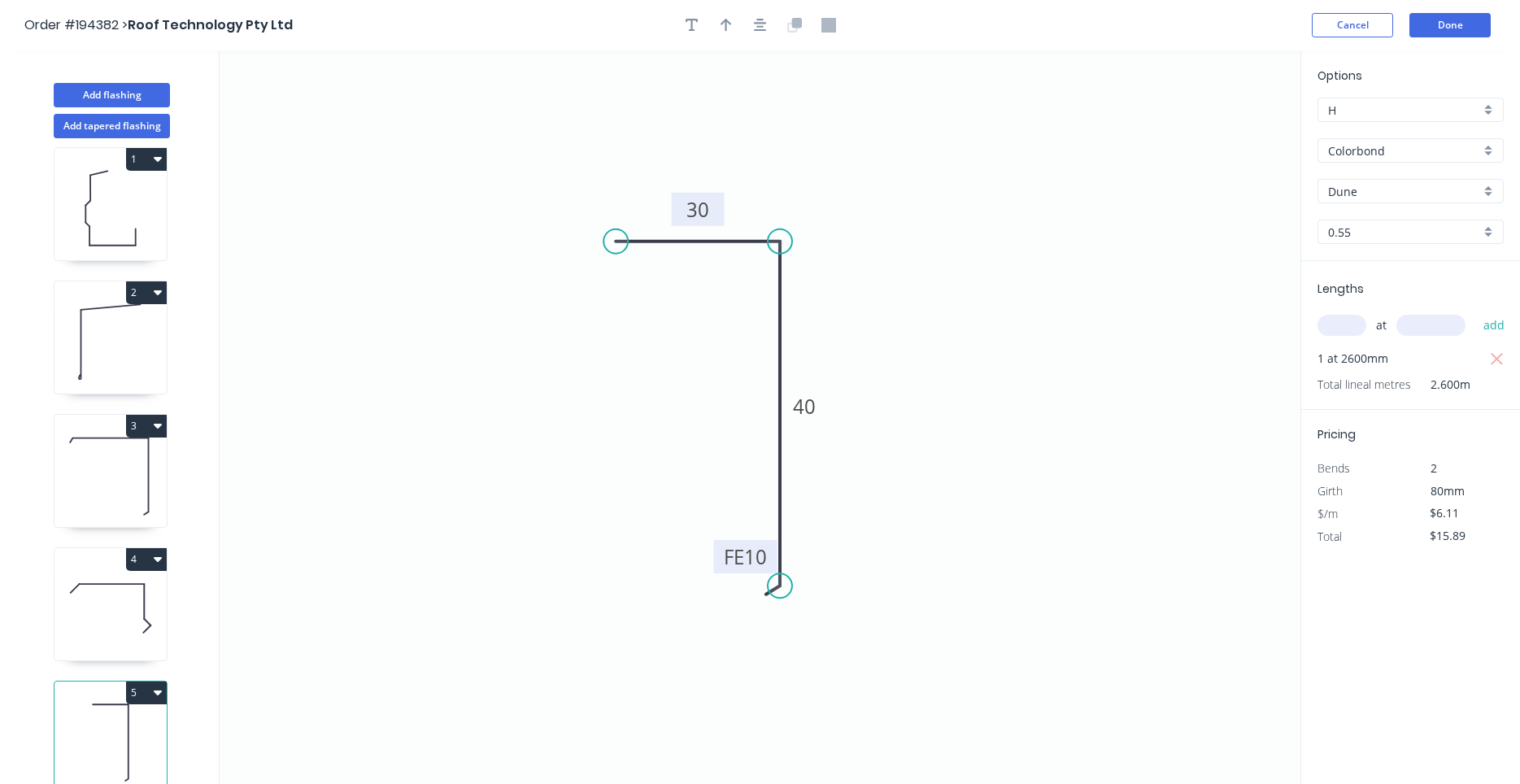
click at [109, 613] on icon at bounding box center [111, 608] width 112 height 104
type input "$17.57"
type input "$279.36"
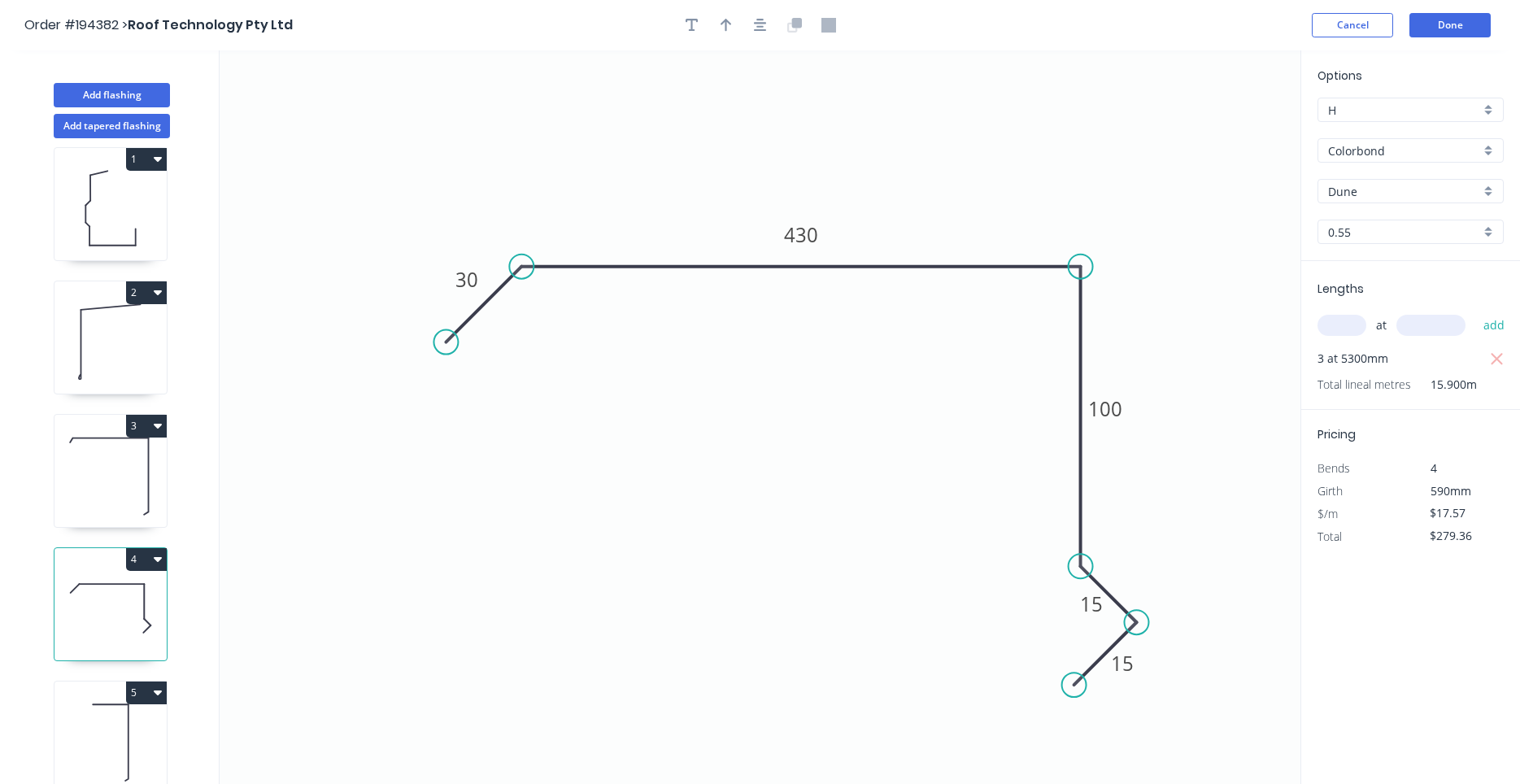
click at [113, 716] on icon at bounding box center [111, 742] width 112 height 104
type input "$6.11"
type input "$15.89"
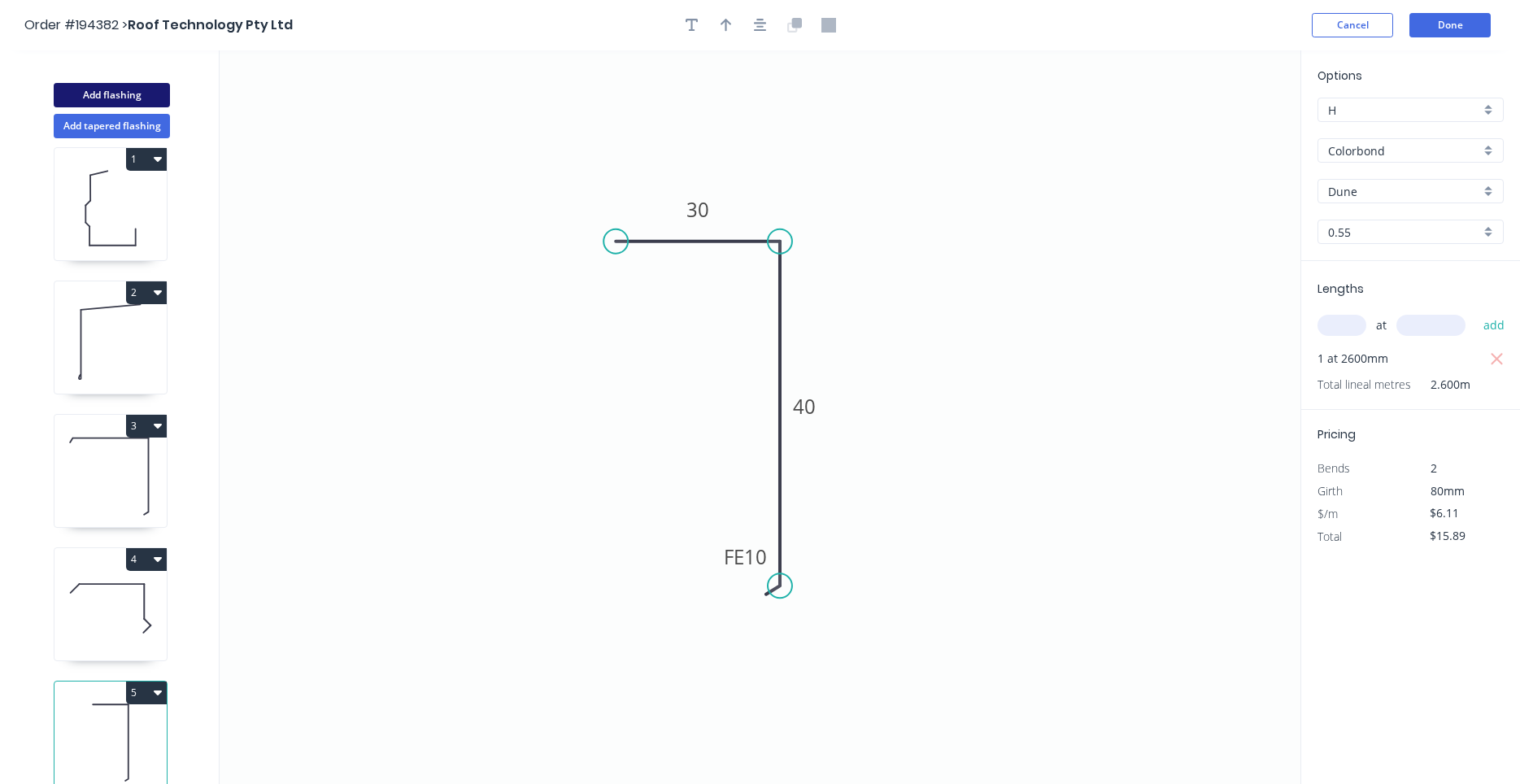
click at [133, 97] on button "Add flashing" at bounding box center [112, 95] width 117 height 25
type input "$0.00"
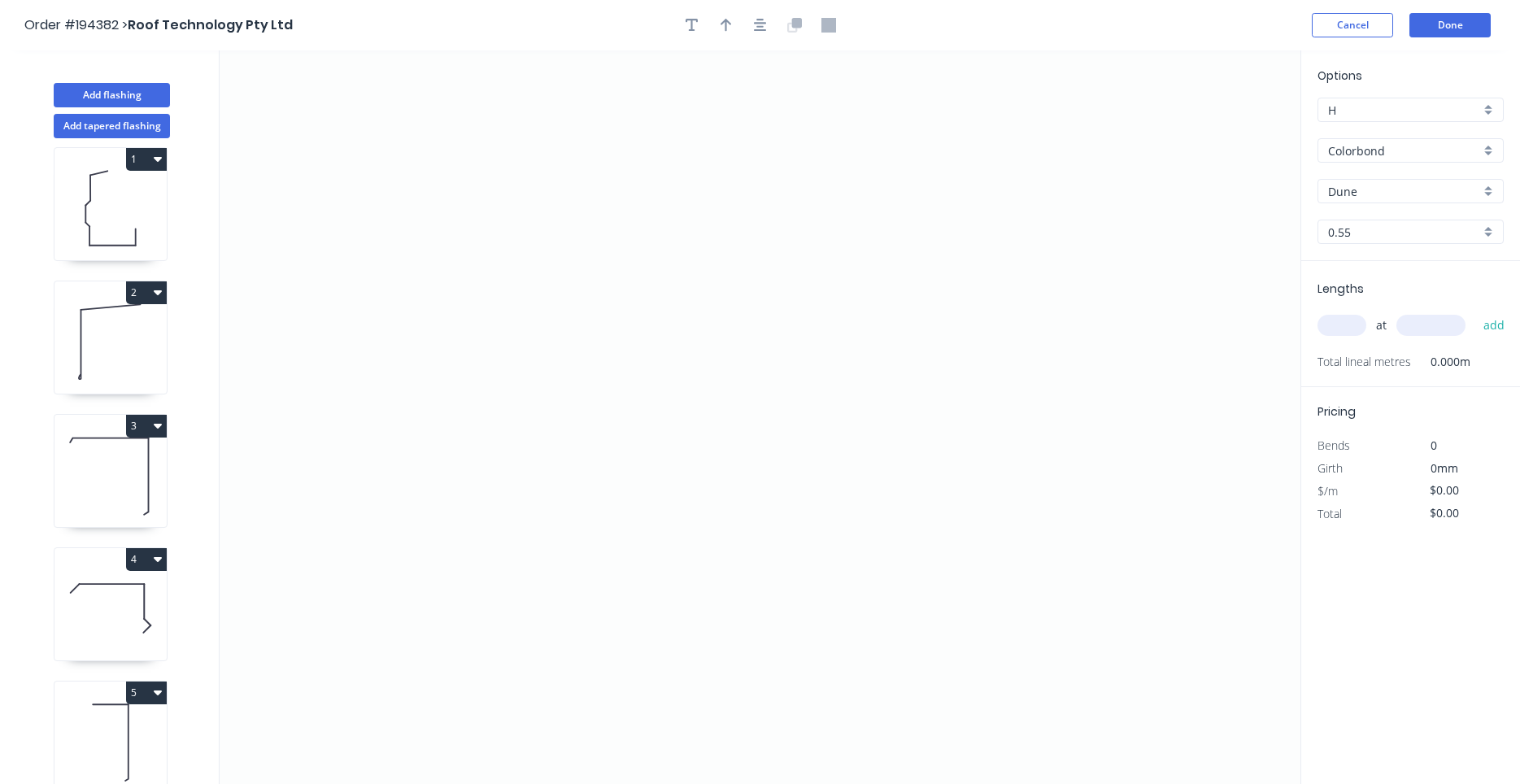
click at [1372, 192] on input "Dune" at bounding box center [1404, 191] width 152 height 17
click at [1362, 245] on div "Surfmist" at bounding box center [1410, 247] width 185 height 28
type input "Surfmist"
click at [1359, 330] on input "text" at bounding box center [1341, 325] width 49 height 21
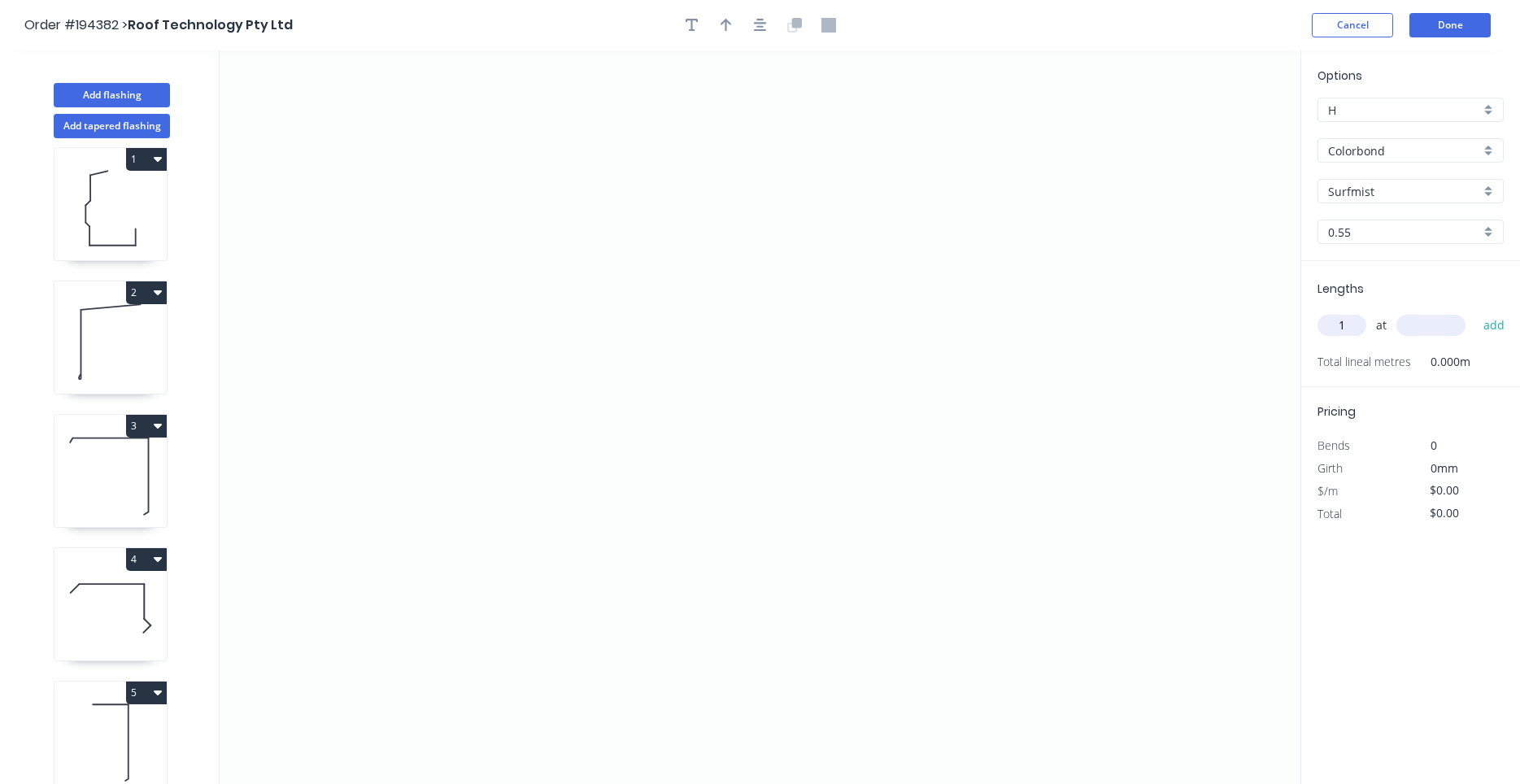
type input "1"
type input "1000"
click at [1475, 311] on button "add" at bounding box center [1493, 324] width 38 height 27
click at [454, 267] on icon "0" at bounding box center [760, 417] width 1081 height 734
click at [448, 489] on icon "0" at bounding box center [760, 417] width 1081 height 734
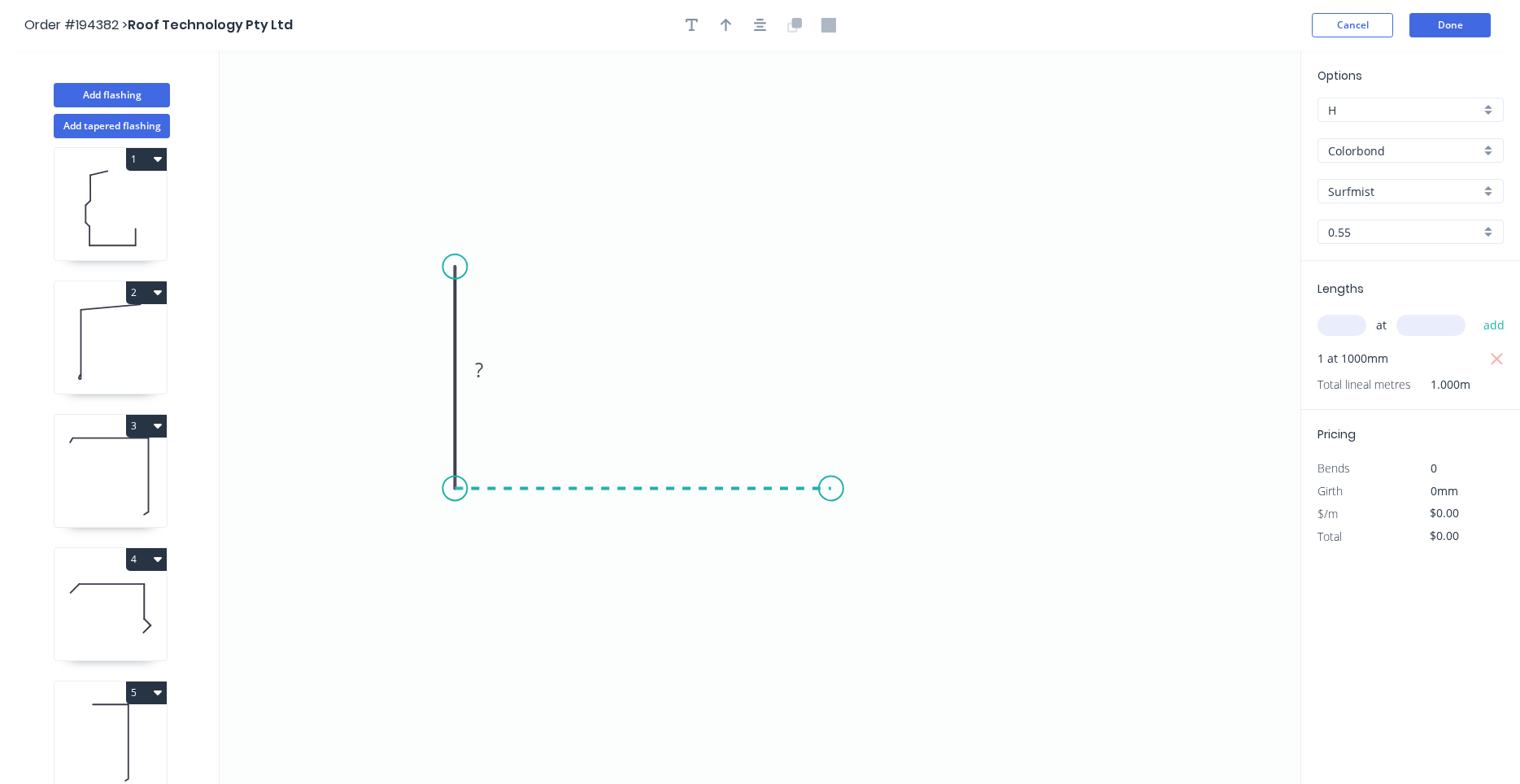
click at [845, 480] on icon "0 ?" at bounding box center [760, 417] width 1081 height 734
click at [926, 576] on icon "0 ? ?" at bounding box center [760, 417] width 1081 height 734
click at [926, 576] on circle at bounding box center [926, 568] width 25 height 25
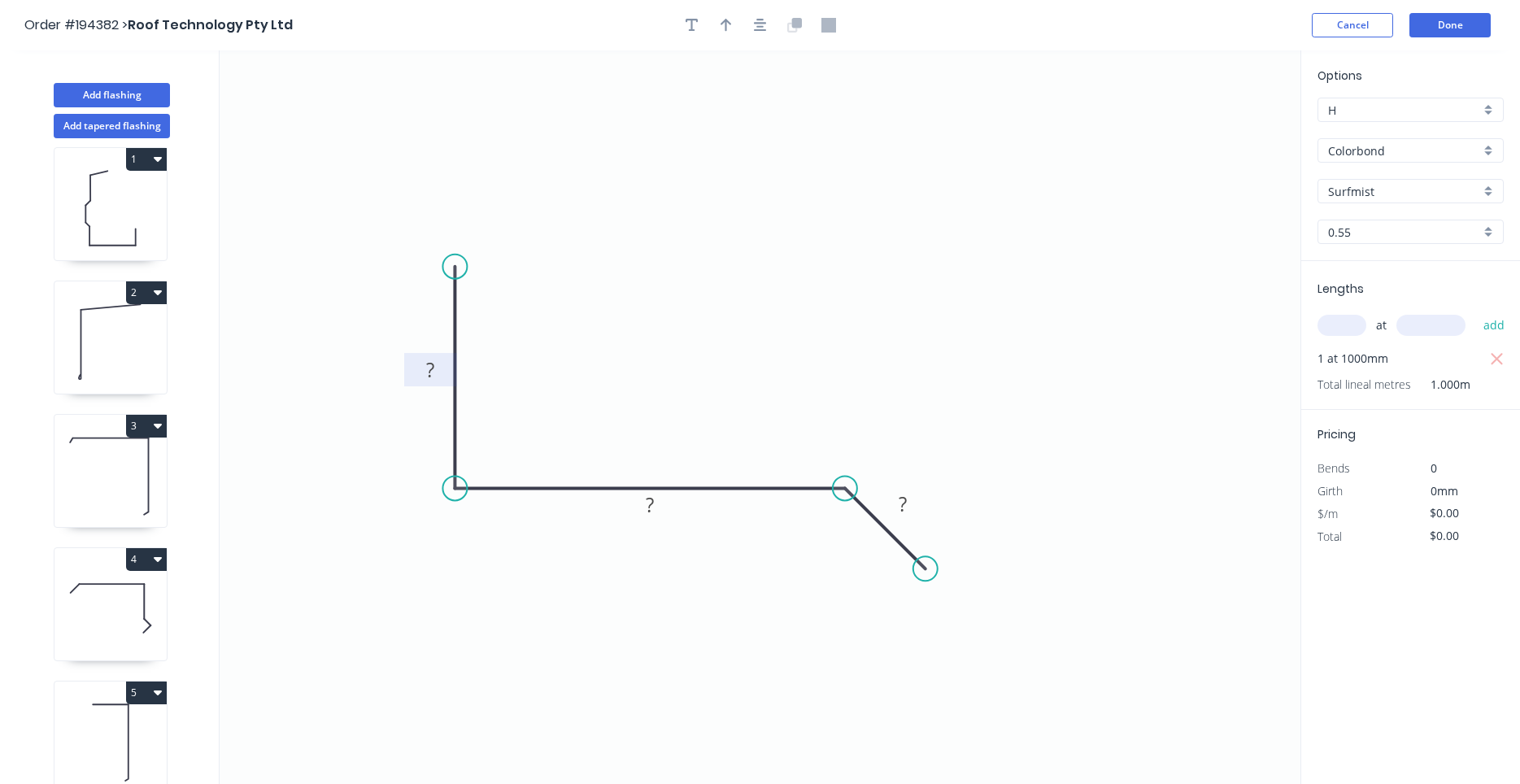
click at [431, 381] on tspan "?" at bounding box center [430, 369] width 8 height 27
drag, startPoint x: 1416, startPoint y: 34, endPoint x: 739, endPoint y: 43, distance: 677.1
click at [743, 56] on div "Order #194382 > Roof Technology Pty Ltd Cancel Done Add flashing Add tapered fl…" at bounding box center [760, 407] width 1520 height 814
type input "$14.04"
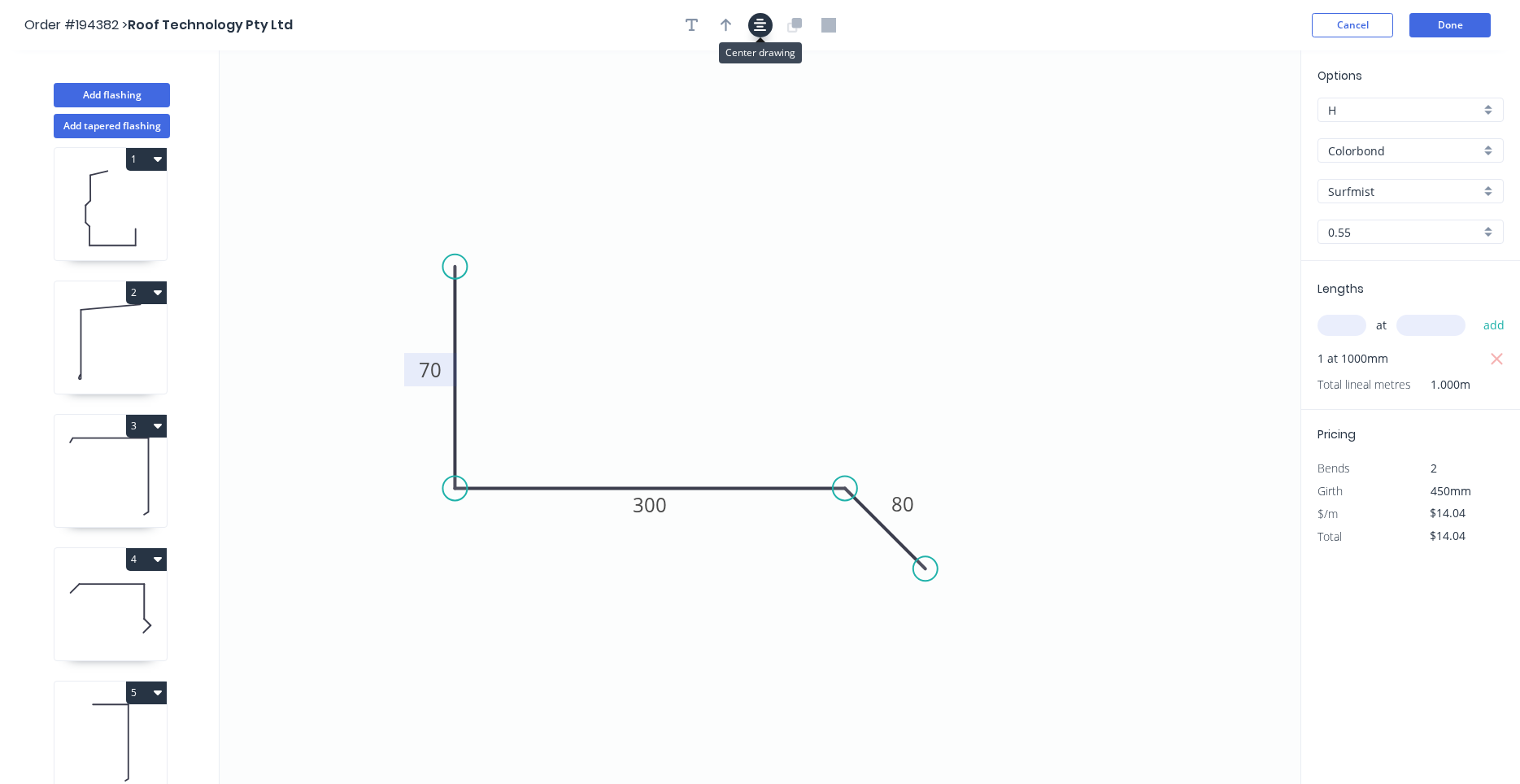
click at [765, 20] on icon "button" at bounding box center [760, 25] width 13 height 15
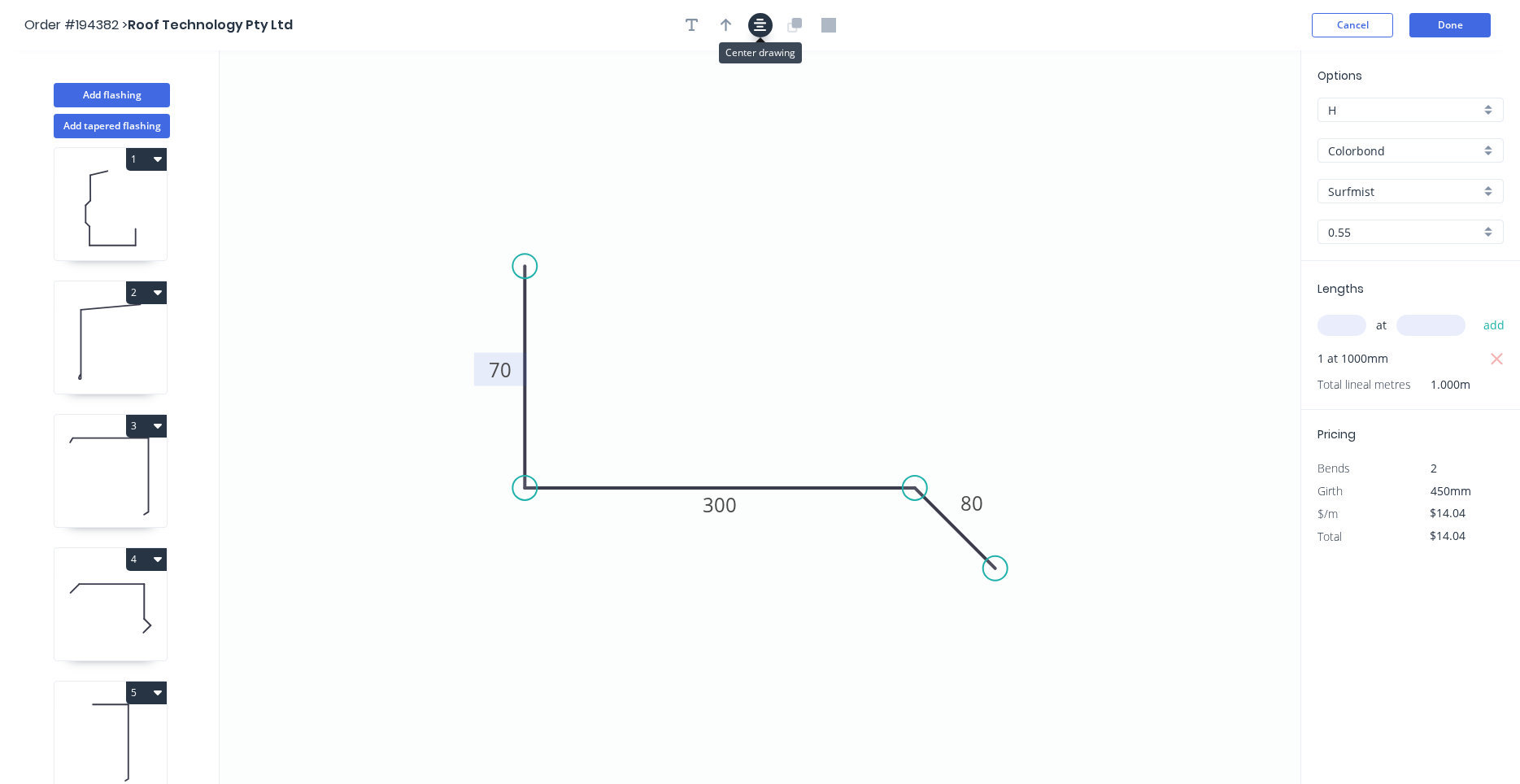
click at [751, 18] on button "button" at bounding box center [760, 26] width 25 height 25
click at [734, 22] on button "button" at bounding box center [727, 26] width 25 height 25
drag, startPoint x: 1147, startPoint y: 137, endPoint x: 1102, endPoint y: 146, distance: 45.9
drag, startPoint x: 1102, startPoint y: 146, endPoint x: 1088, endPoint y: 164, distance: 22.8
drag, startPoint x: 1214, startPoint y: 134, endPoint x: 791, endPoint y: 332, distance: 467.0
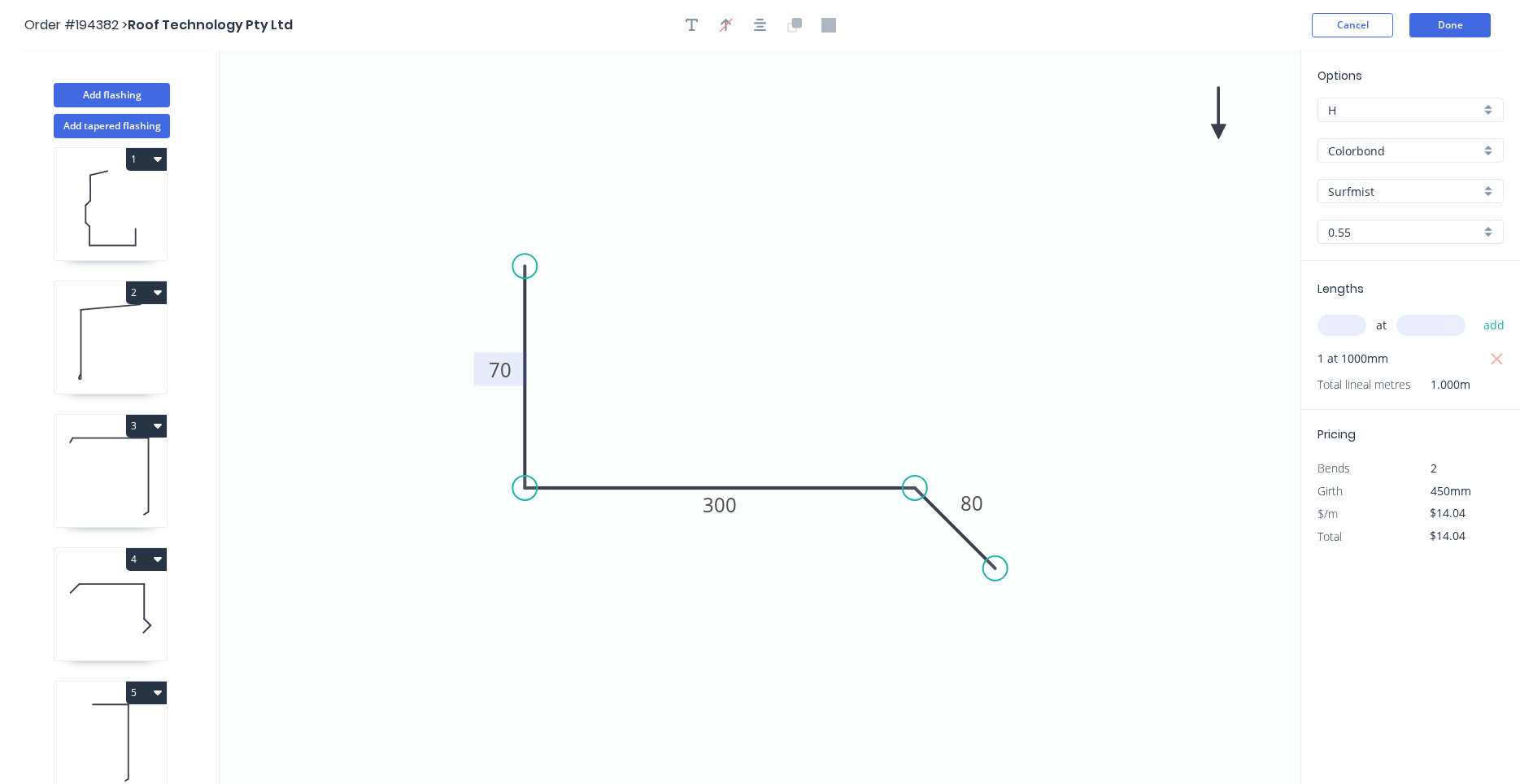
click at [791, 332] on icon "0 70 300 80" at bounding box center [760, 417] width 1081 height 734
drag, startPoint x: 1214, startPoint y: 130, endPoint x: 671, endPoint y: 350, distance: 585.9
click at [807, 328] on icon at bounding box center [814, 301] width 15 height 52
click at [671, 350] on icon at bounding box center [670, 331] width 15 height 52
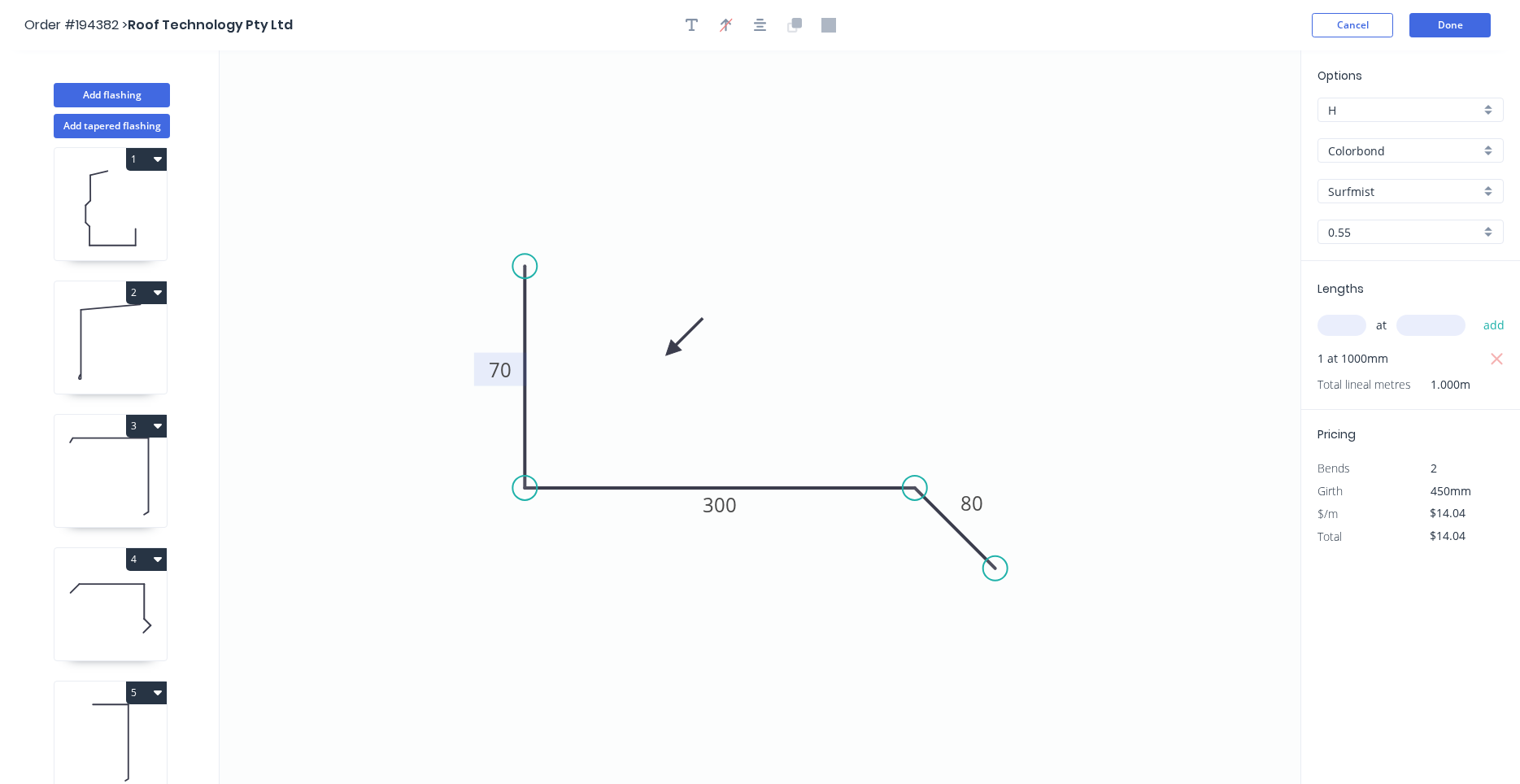
click at [121, 613] on icon at bounding box center [111, 608] width 112 height 104
type input "Dune"
type input "$17.57"
type input "$279.36"
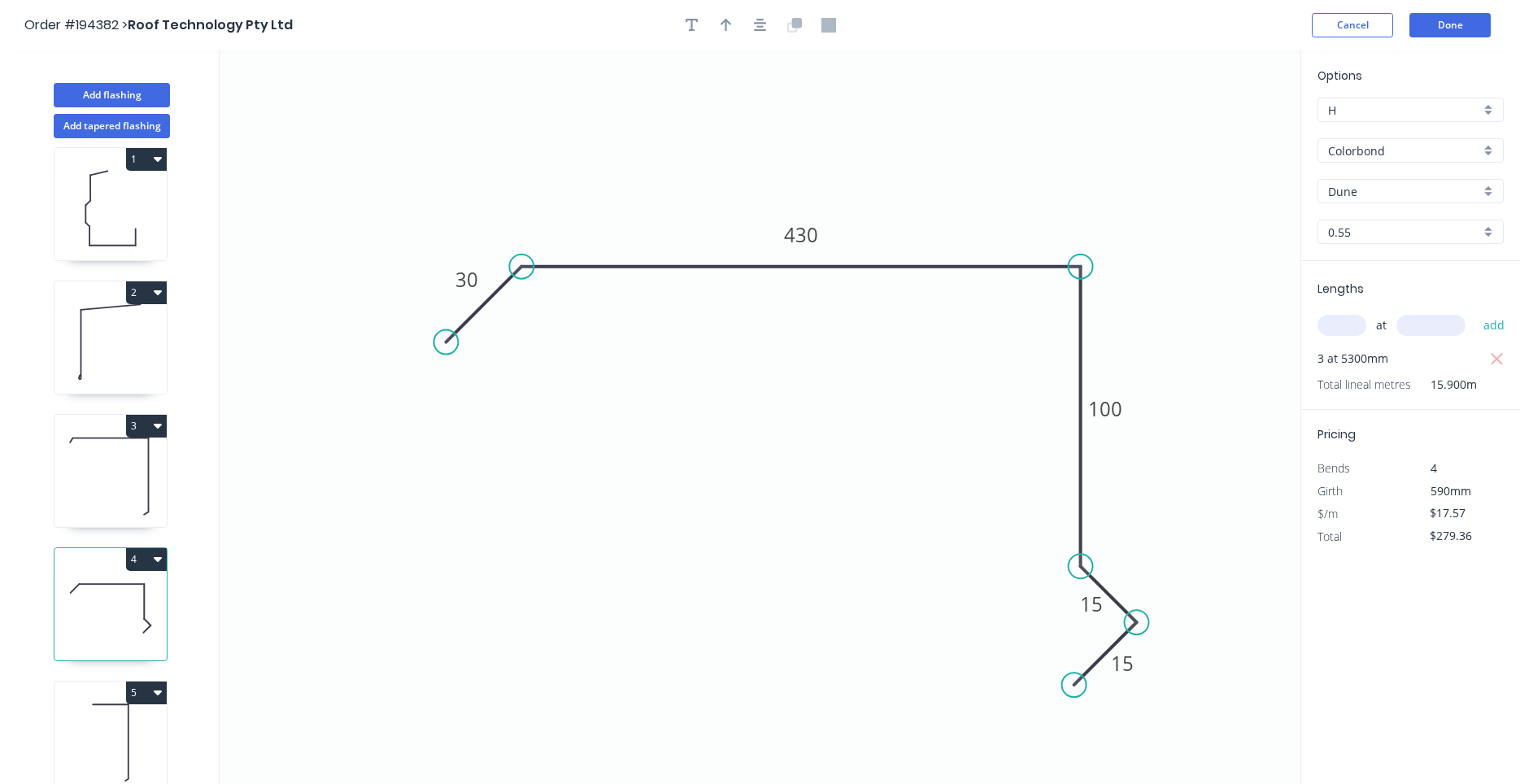
click at [128, 531] on div "1 2 3 4 5 6" at bounding box center [112, 476] width 214 height 675
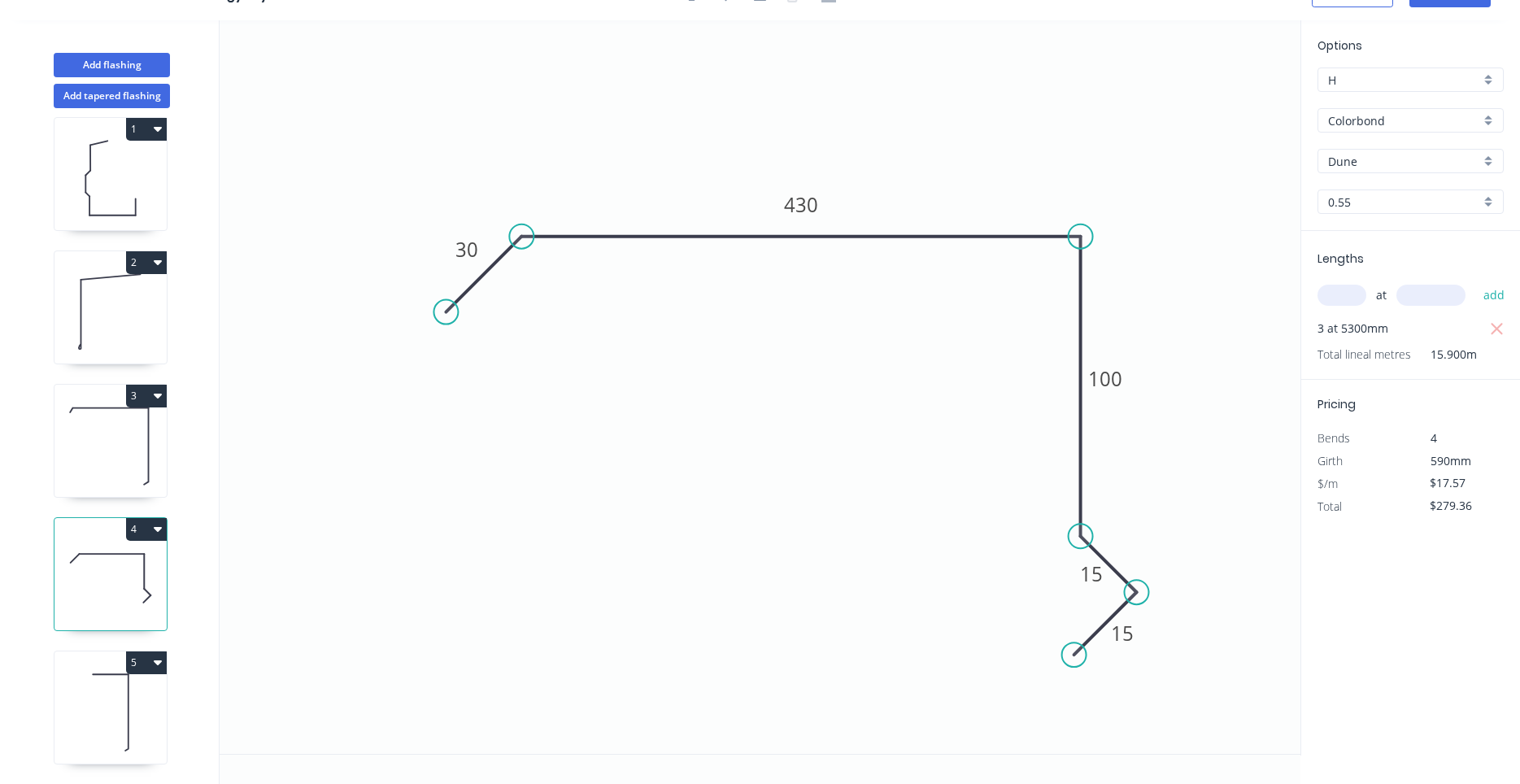
scroll to position [0, 0]
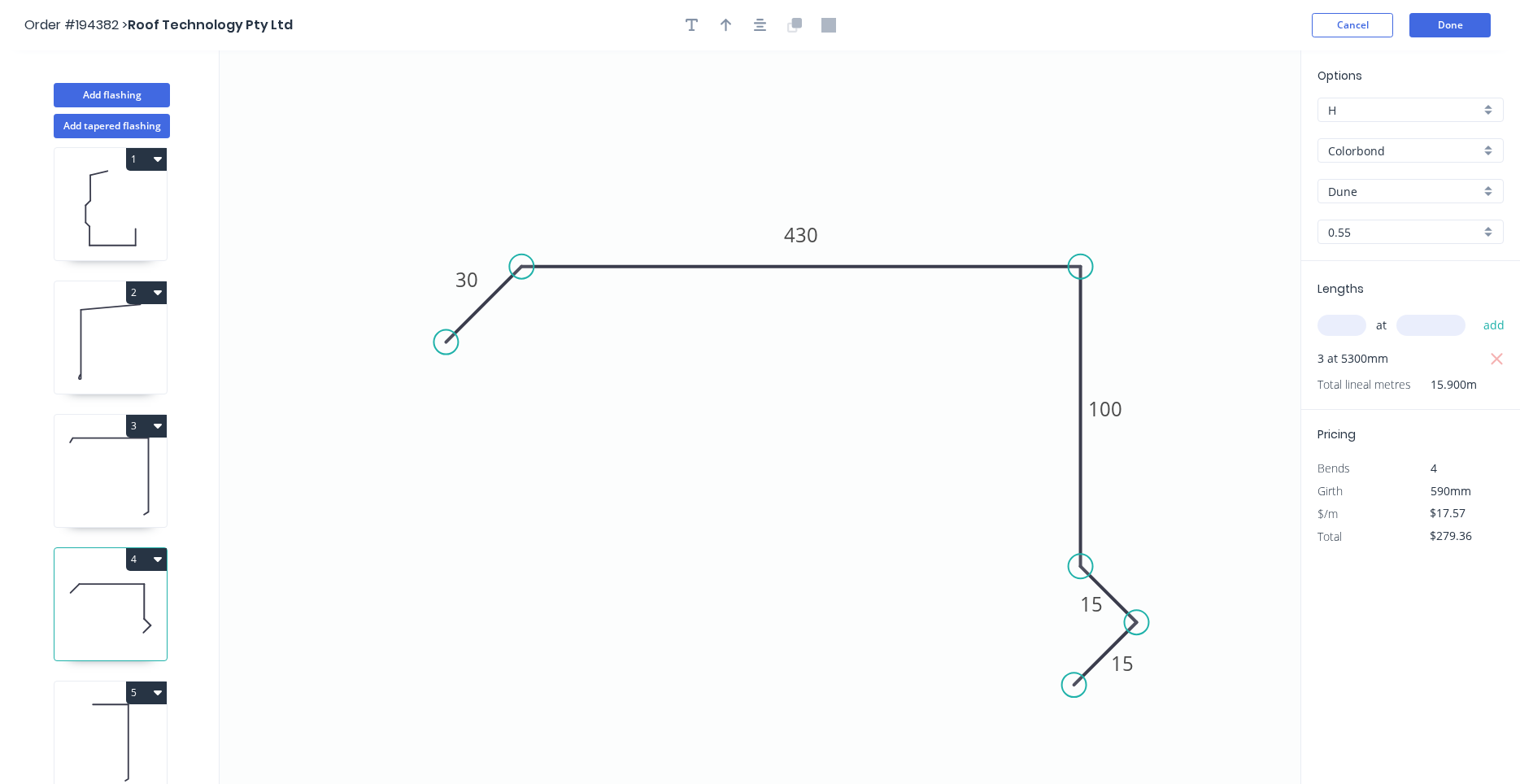
click at [135, 476] on icon at bounding box center [111, 475] width 112 height 104
type input "$6.89"
type input "$0.00"
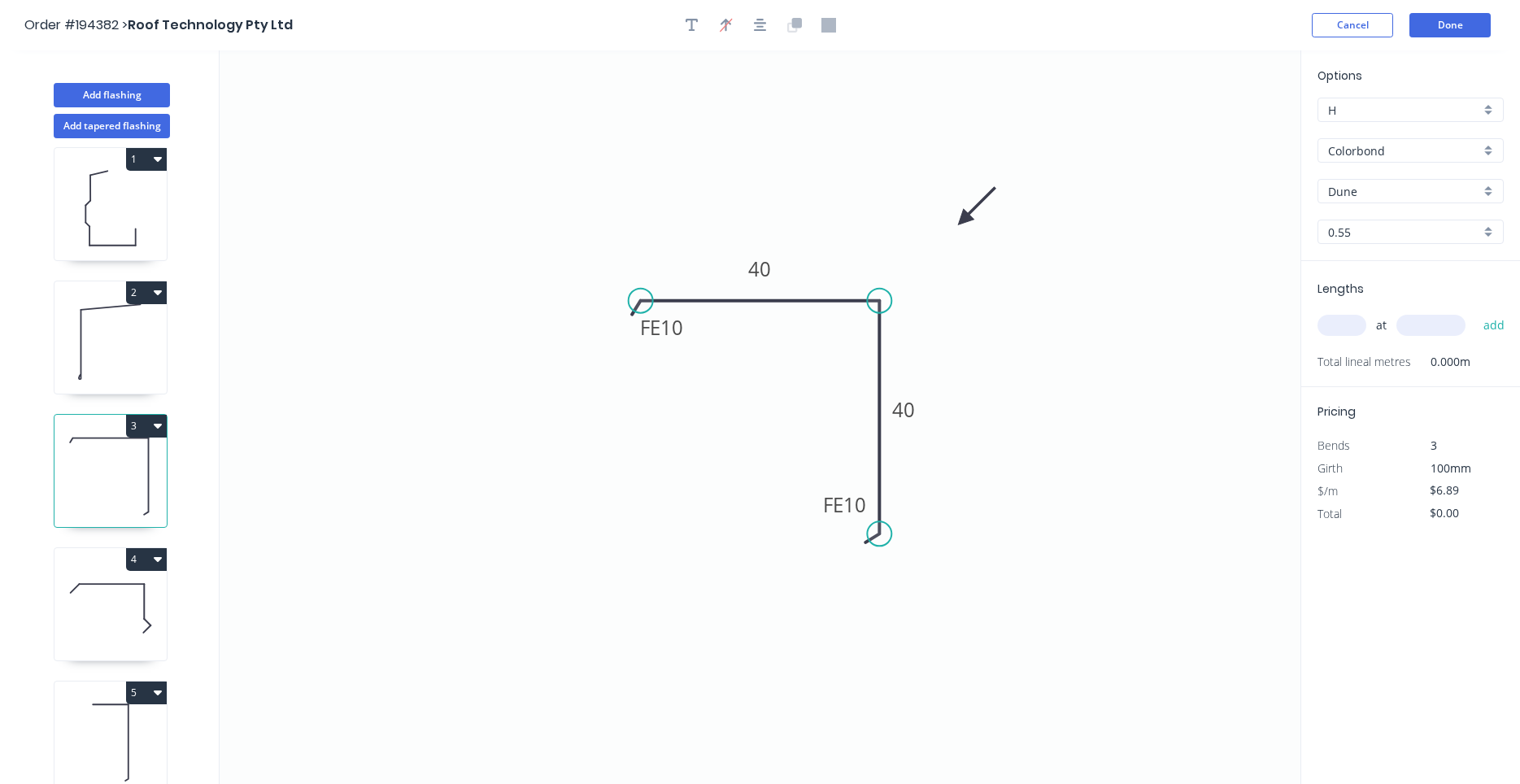
click at [139, 576] on icon at bounding box center [111, 608] width 112 height 104
type input "$17.57"
type input "$279.36"
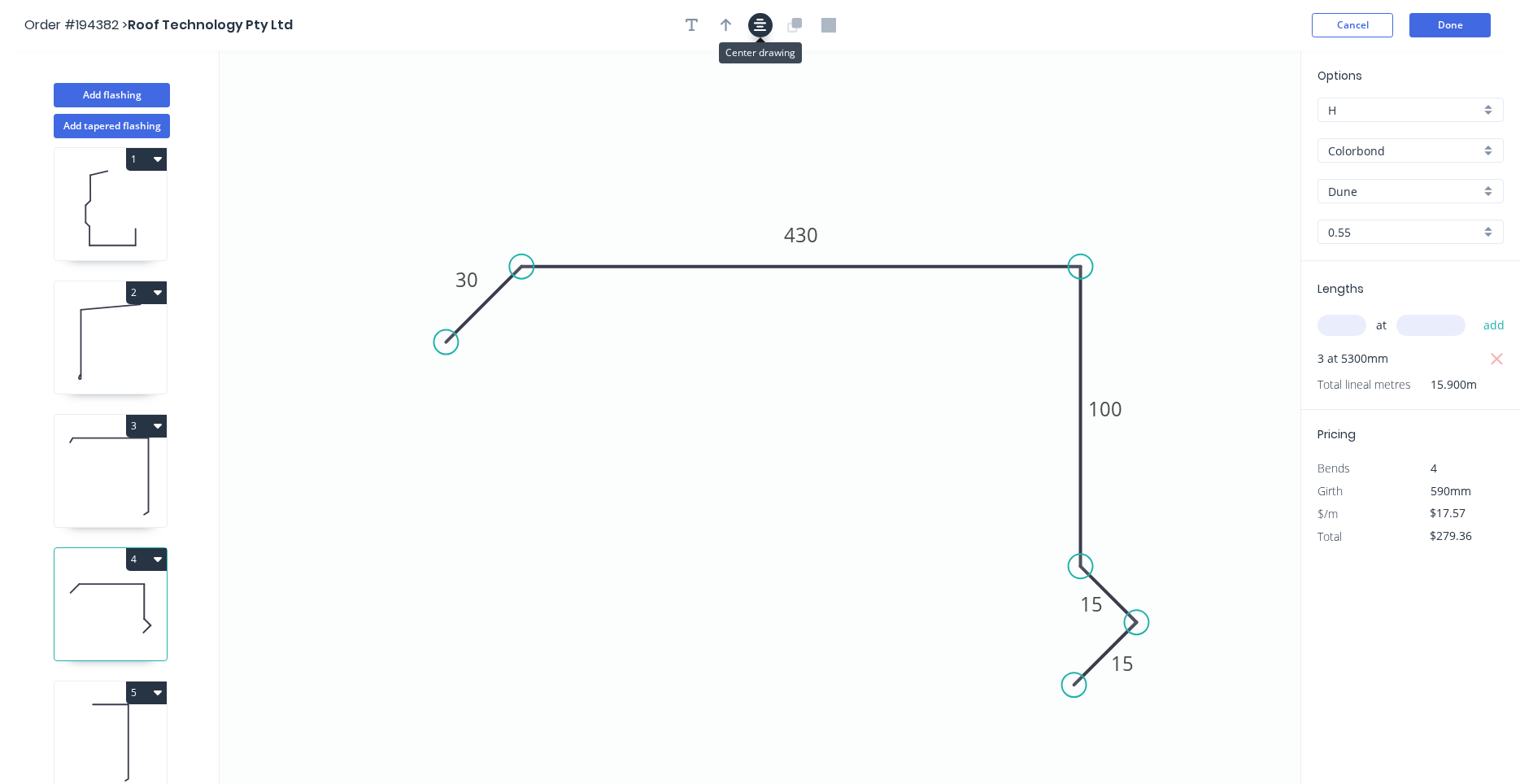
click at [760, 29] on icon "button" at bounding box center [760, 25] width 13 height 15
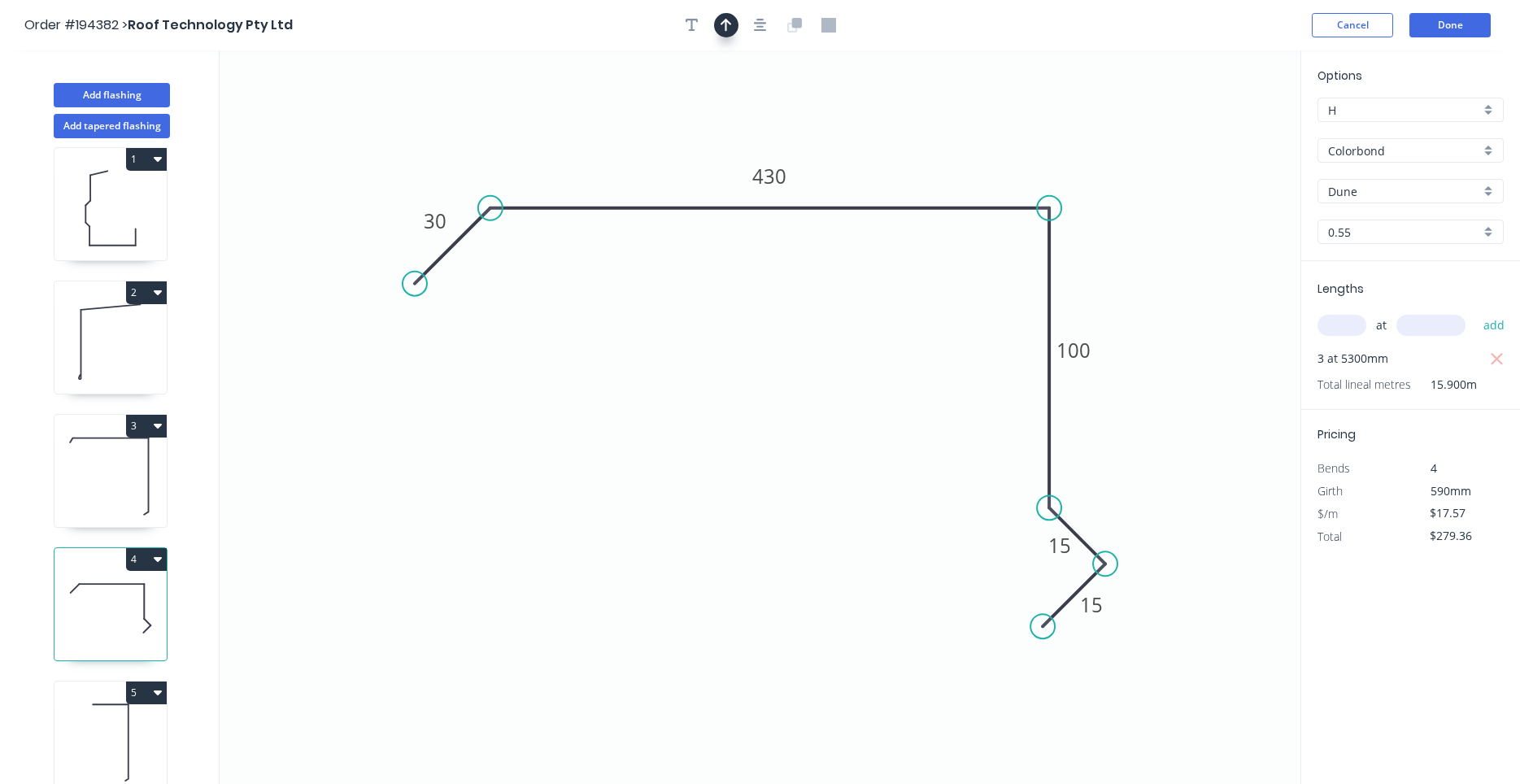
click at [717, 27] on button "button" at bounding box center [727, 26] width 25 height 25
click at [1220, 131] on icon at bounding box center [1218, 112] width 15 height 52
click at [1220, 131] on icon at bounding box center [1219, 111] width 15 height 52
drag, startPoint x: 1219, startPoint y: 131, endPoint x: 1069, endPoint y: 179, distance: 157.5
click at [1159, 152] on icon at bounding box center [1178, 137] width 47 height 47
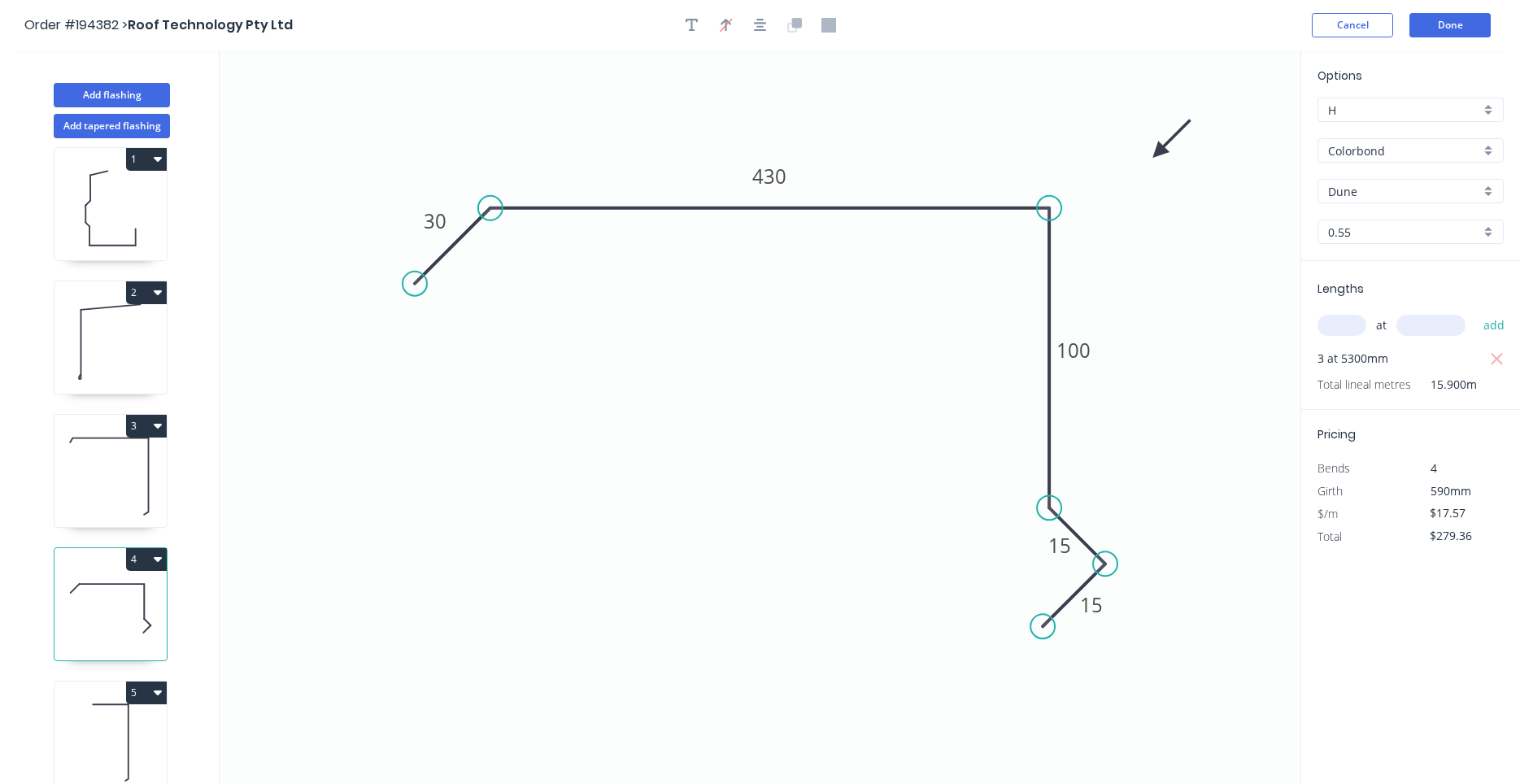
click at [153, 764] on icon at bounding box center [111, 742] width 112 height 104
type input "$6.11"
type input "$15.89"
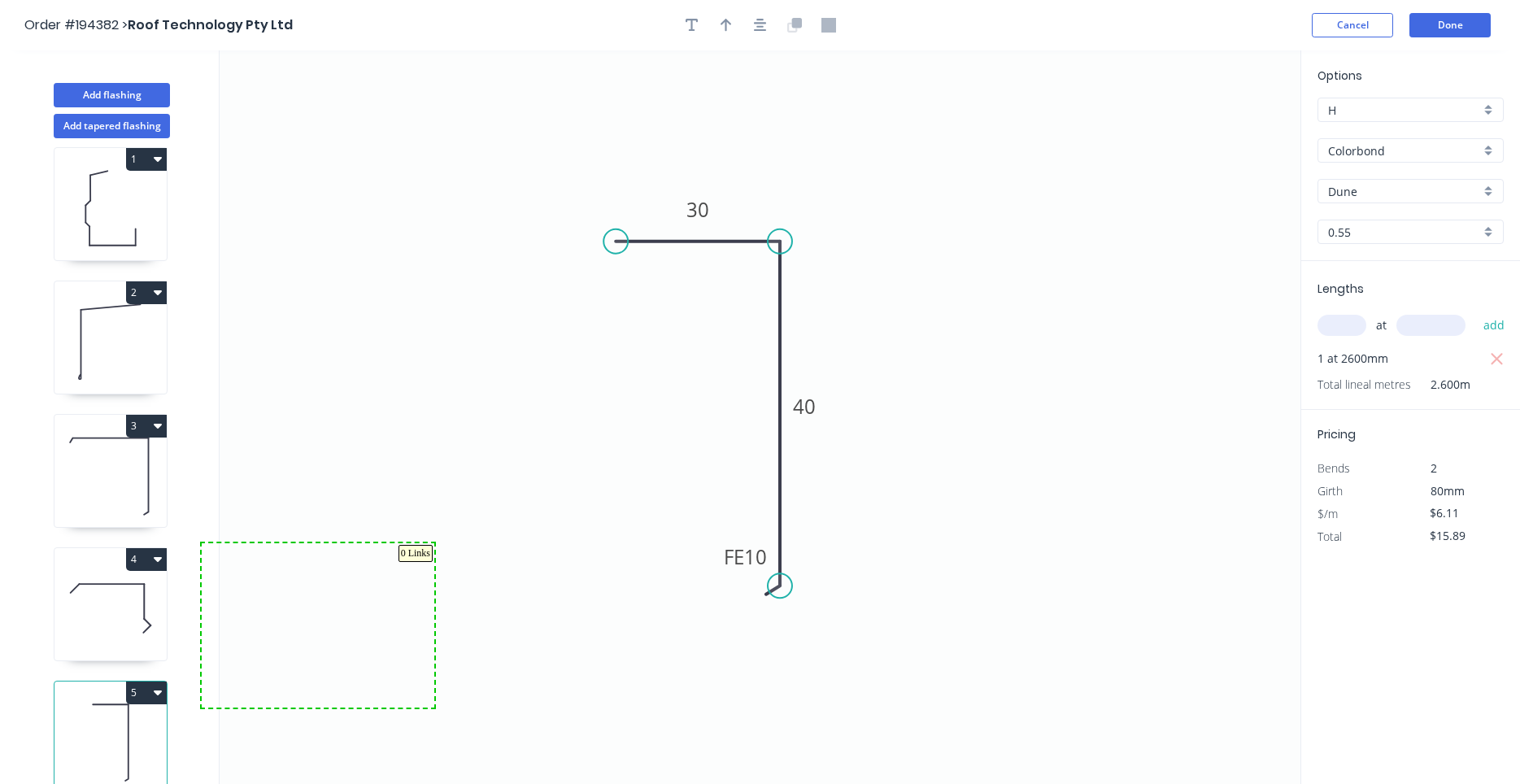
drag, startPoint x: 211, startPoint y: 696, endPoint x: 434, endPoint y: 543, distance: 270.4
click at [680, 497] on icon "0 30 FE 10 40" at bounding box center [760, 417] width 1081 height 734
click at [1442, 15] on button "Done" at bounding box center [1450, 26] width 81 height 25
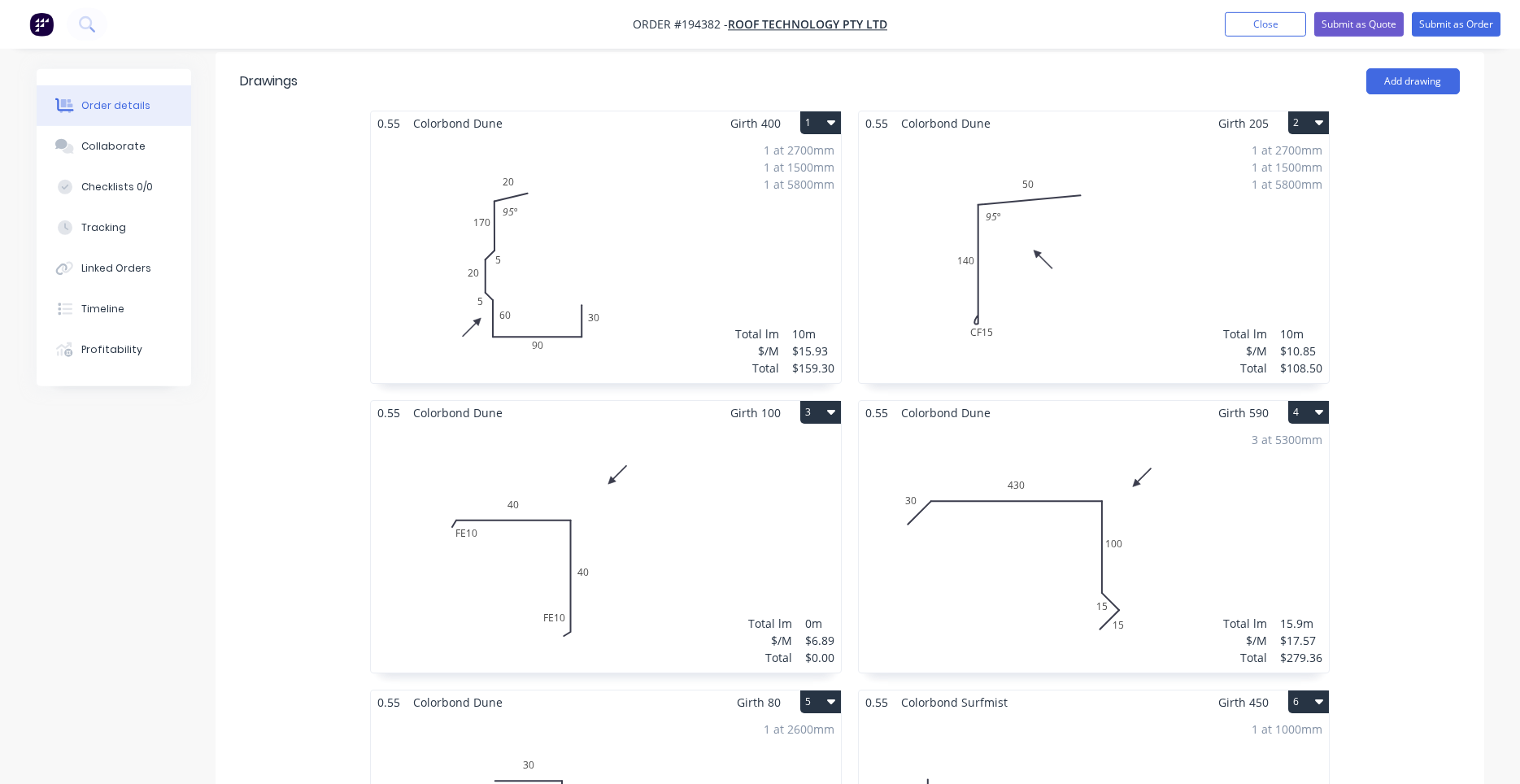
scroll to position [691, 0]
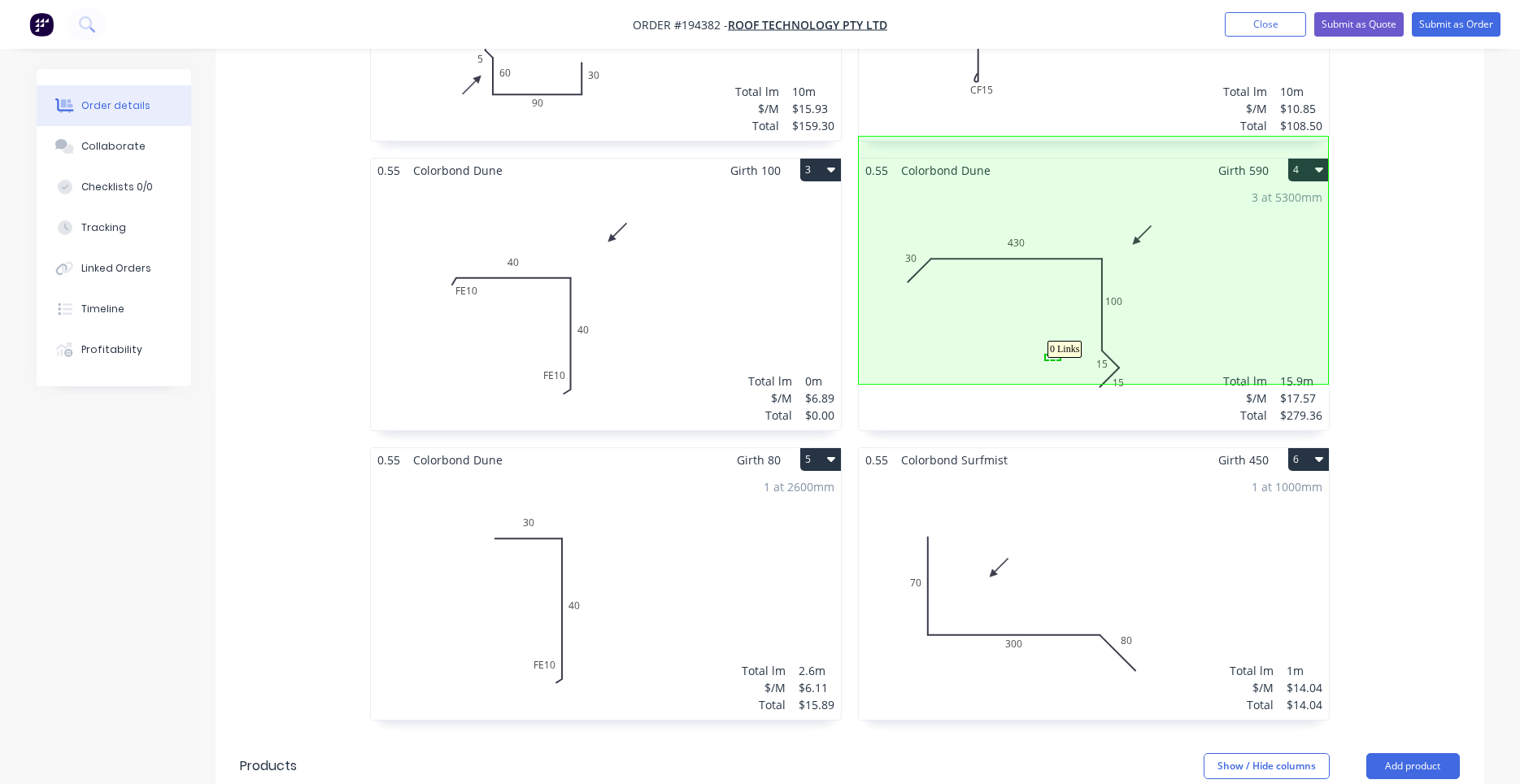
drag, startPoint x: 1059, startPoint y: 355, endPoint x: 930, endPoint y: 356, distance: 129.0
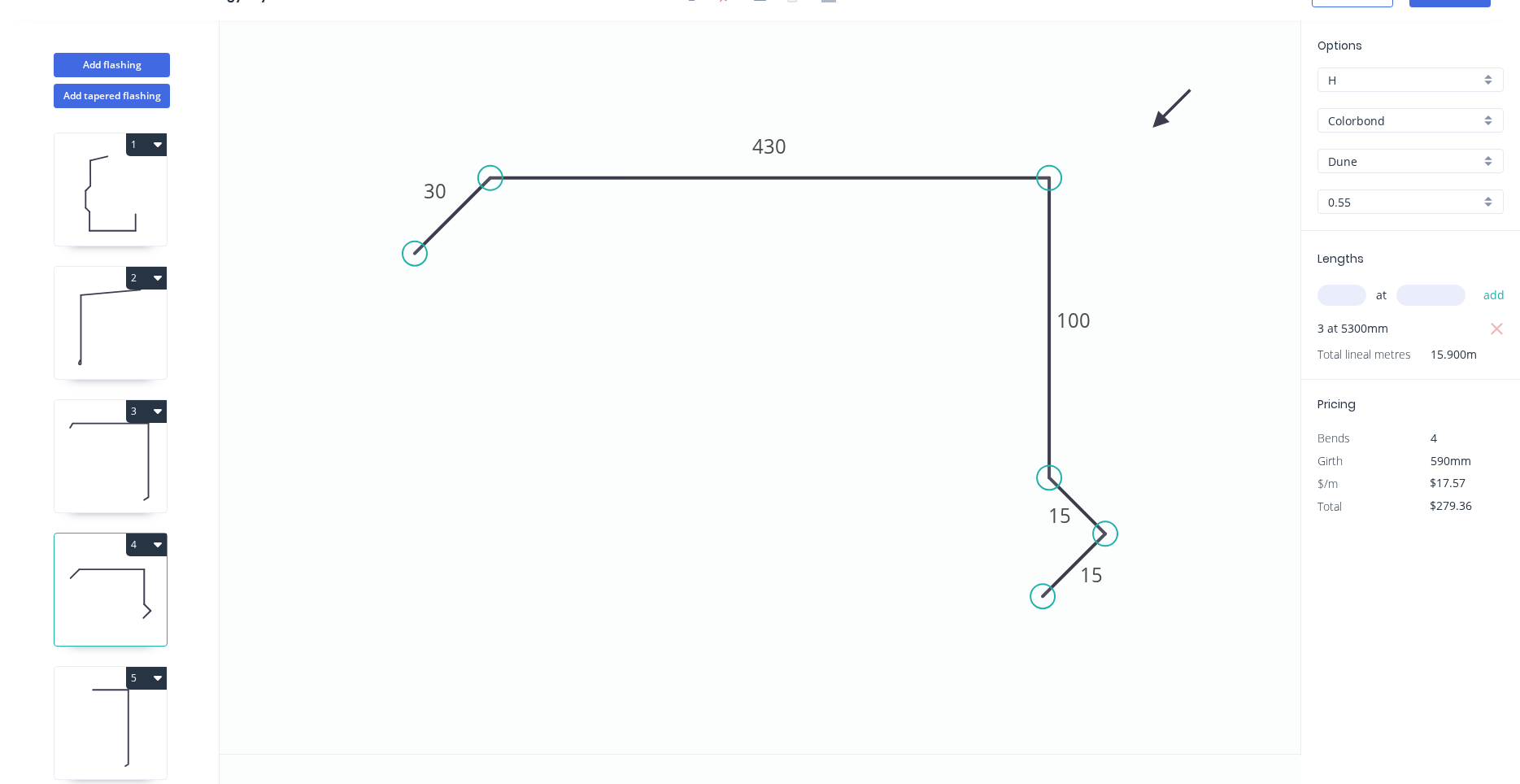
scroll to position [30, 0]
click at [875, 329] on icon "0 30 430 100 15 15" at bounding box center [760, 387] width 1081 height 734
drag, startPoint x: 875, startPoint y: 329, endPoint x: 863, endPoint y: 351, distance: 25.1
click at [129, 693] on icon at bounding box center [111, 727] width 112 height 104
type input "$6.11"
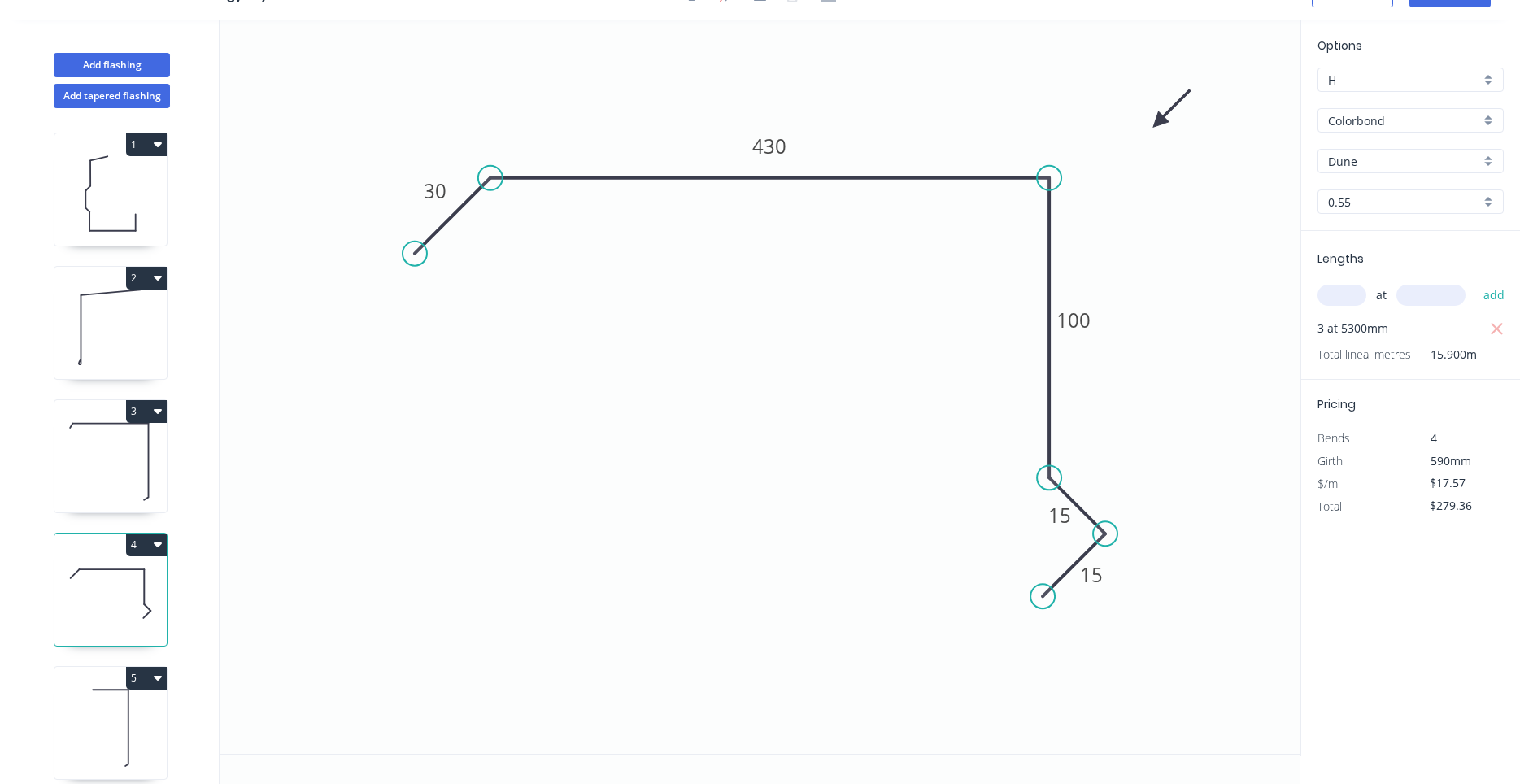
type input "$15.89"
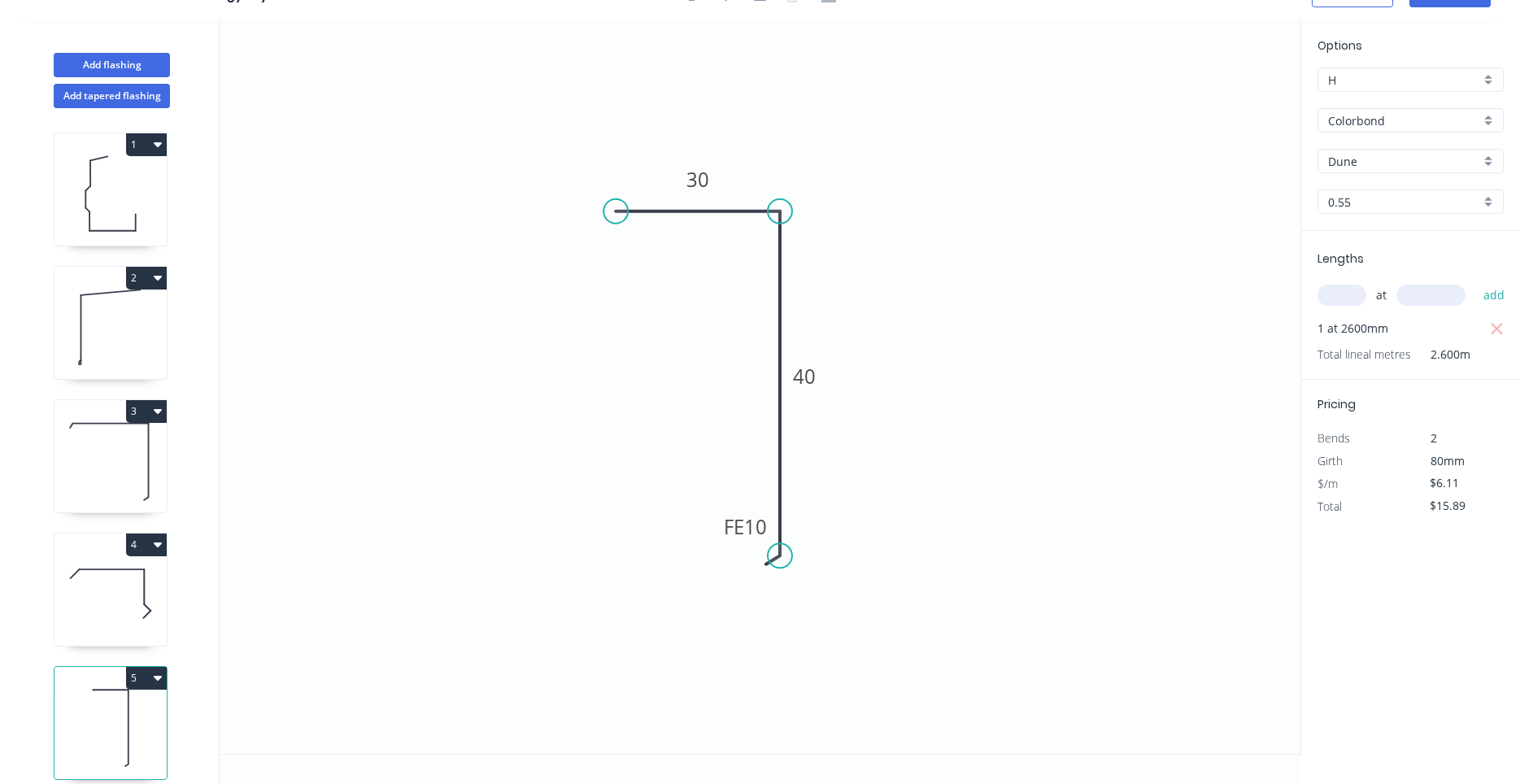
click at [162, 718] on icon at bounding box center [111, 727] width 112 height 104
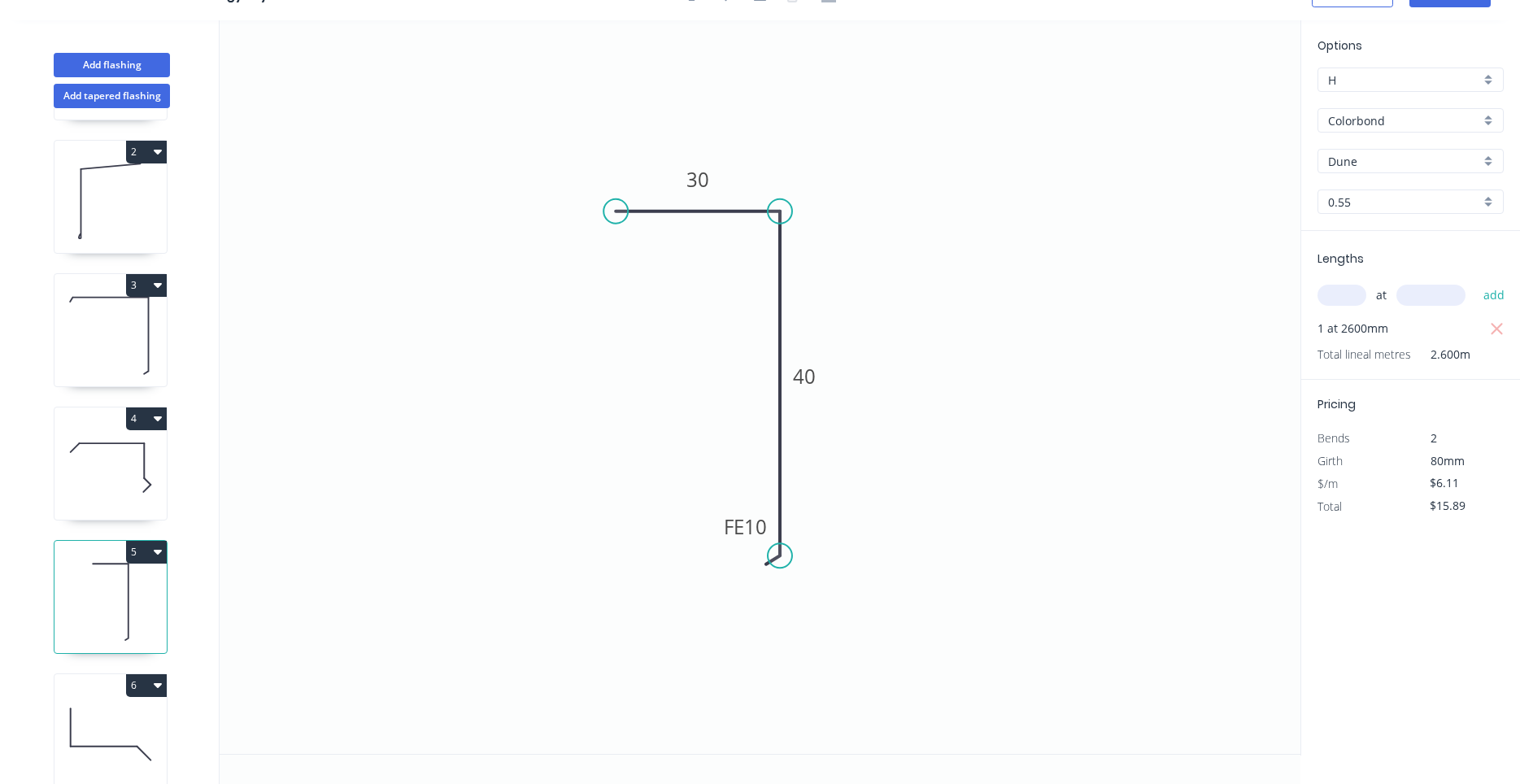
scroll to position [148, 0]
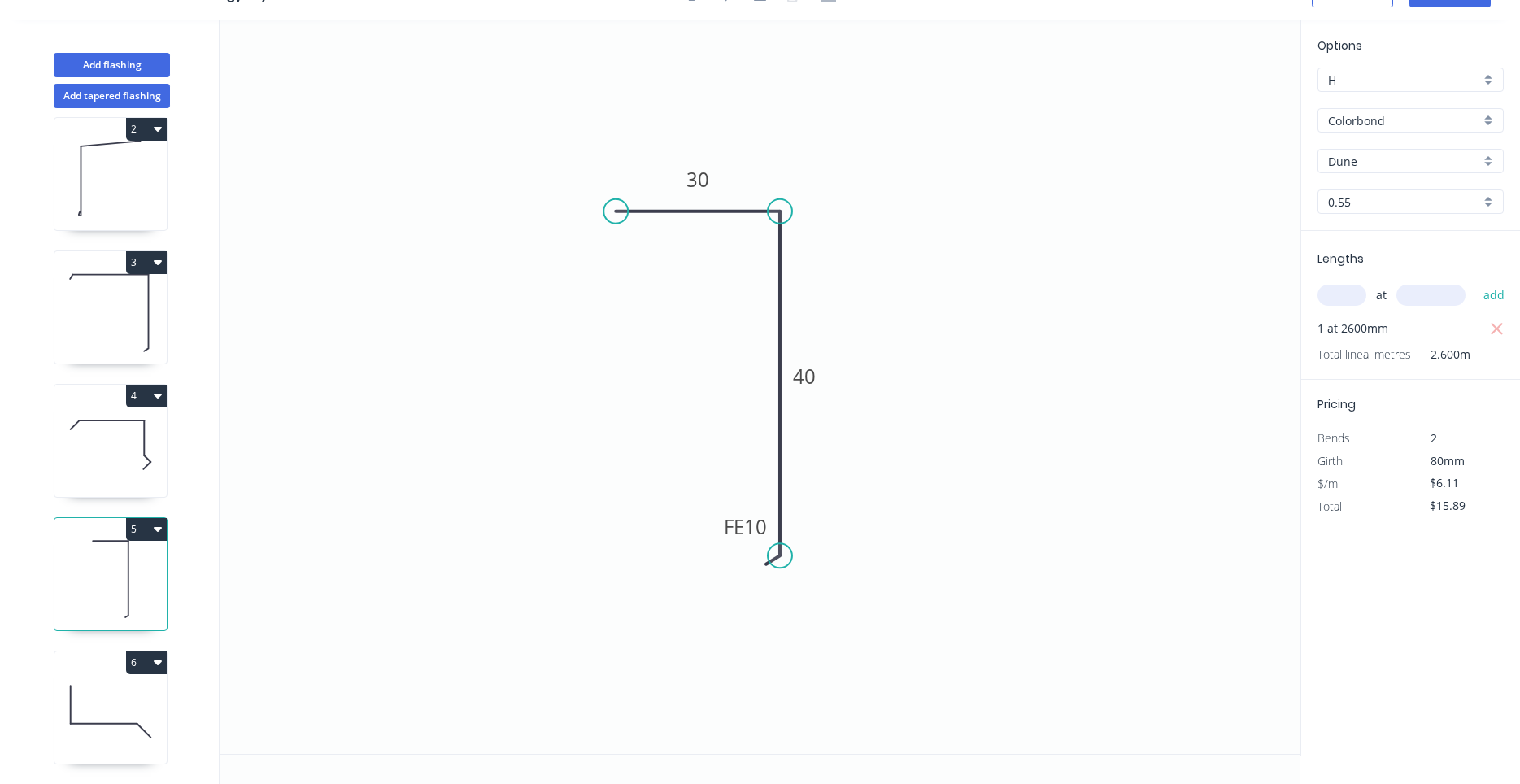
click at [159, 719] on icon at bounding box center [111, 712] width 112 height 104
type input "Surfmist"
type input "$14.04"
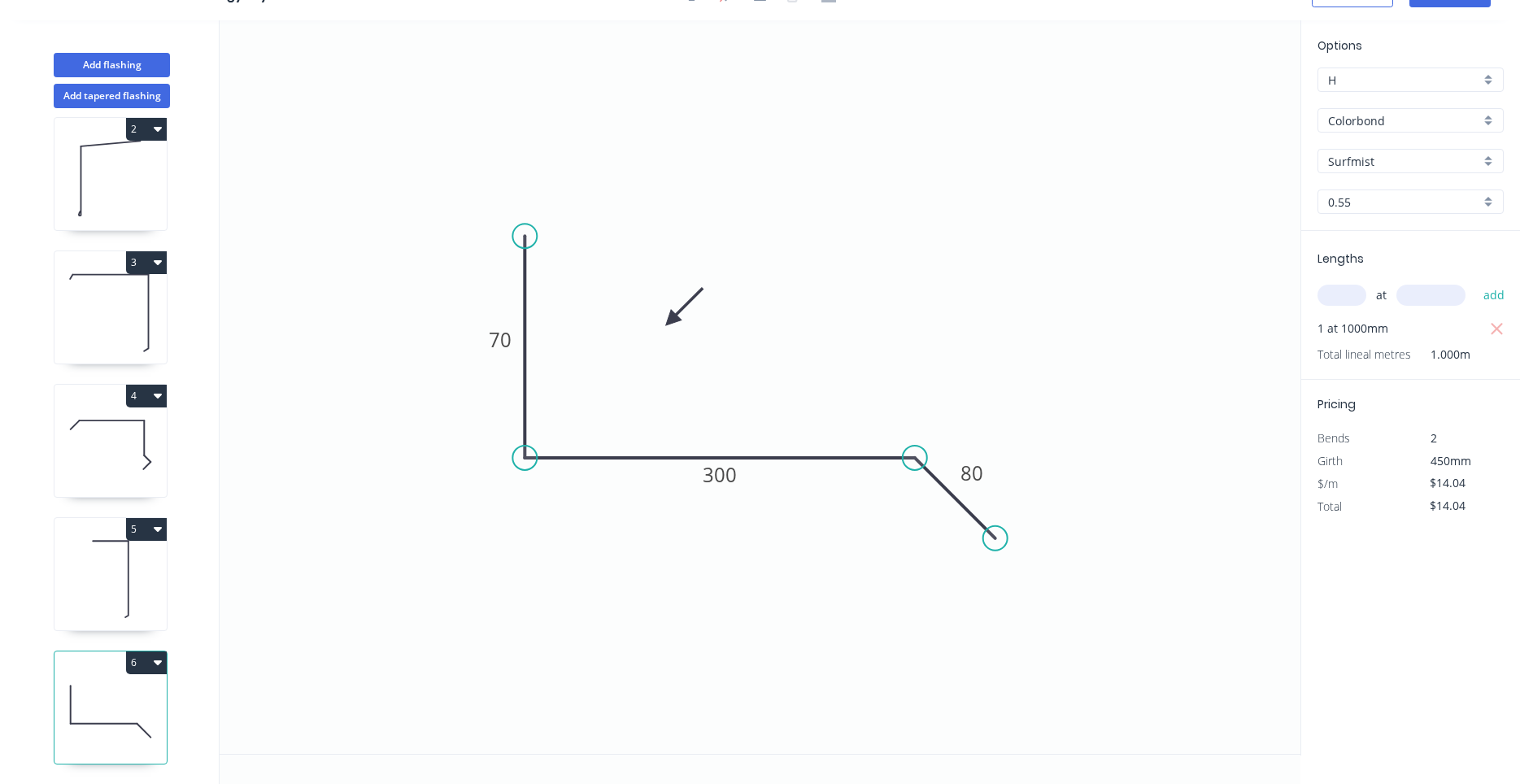
scroll to position [0, 0]
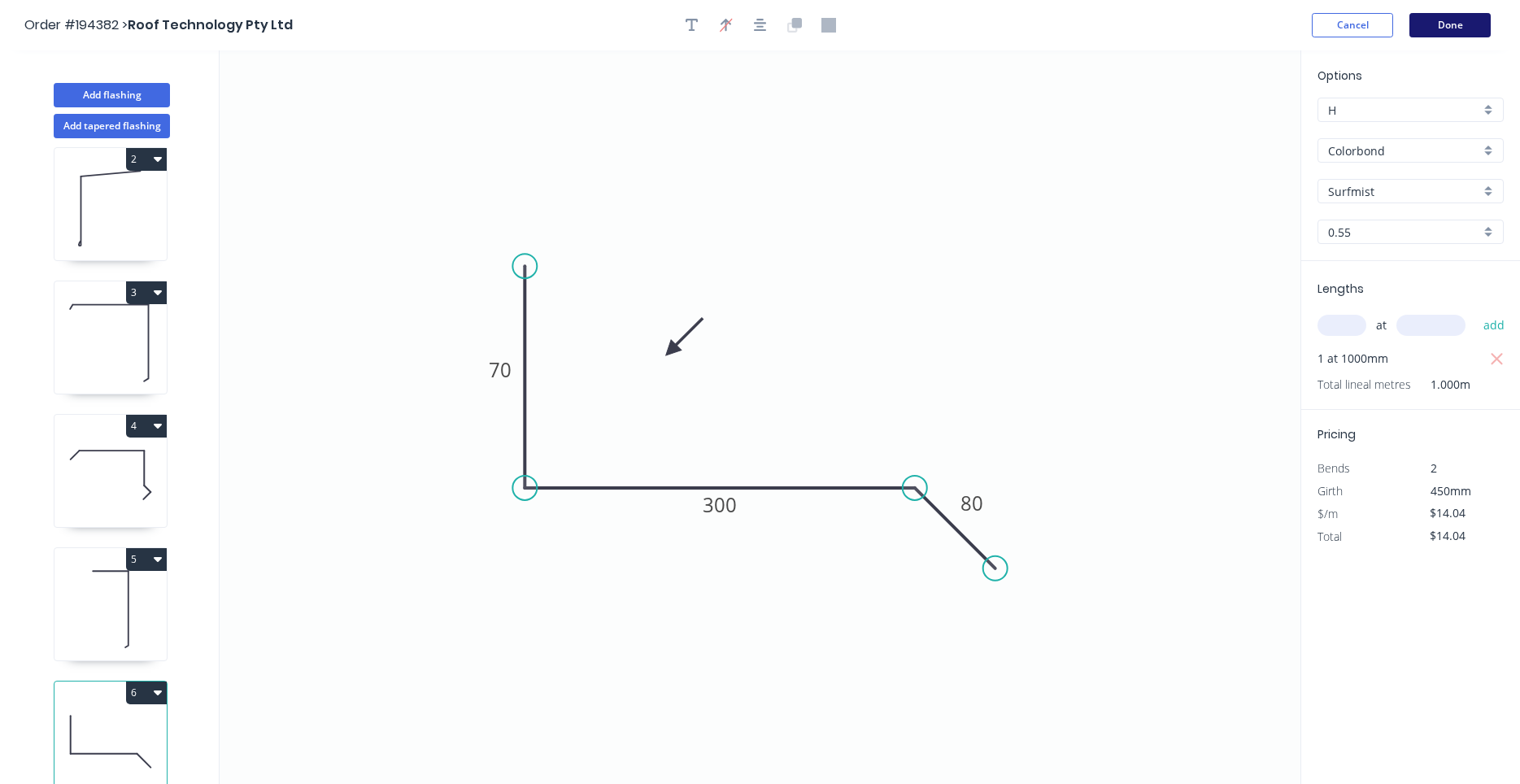
click at [1472, 30] on button "Done" at bounding box center [1450, 26] width 81 height 25
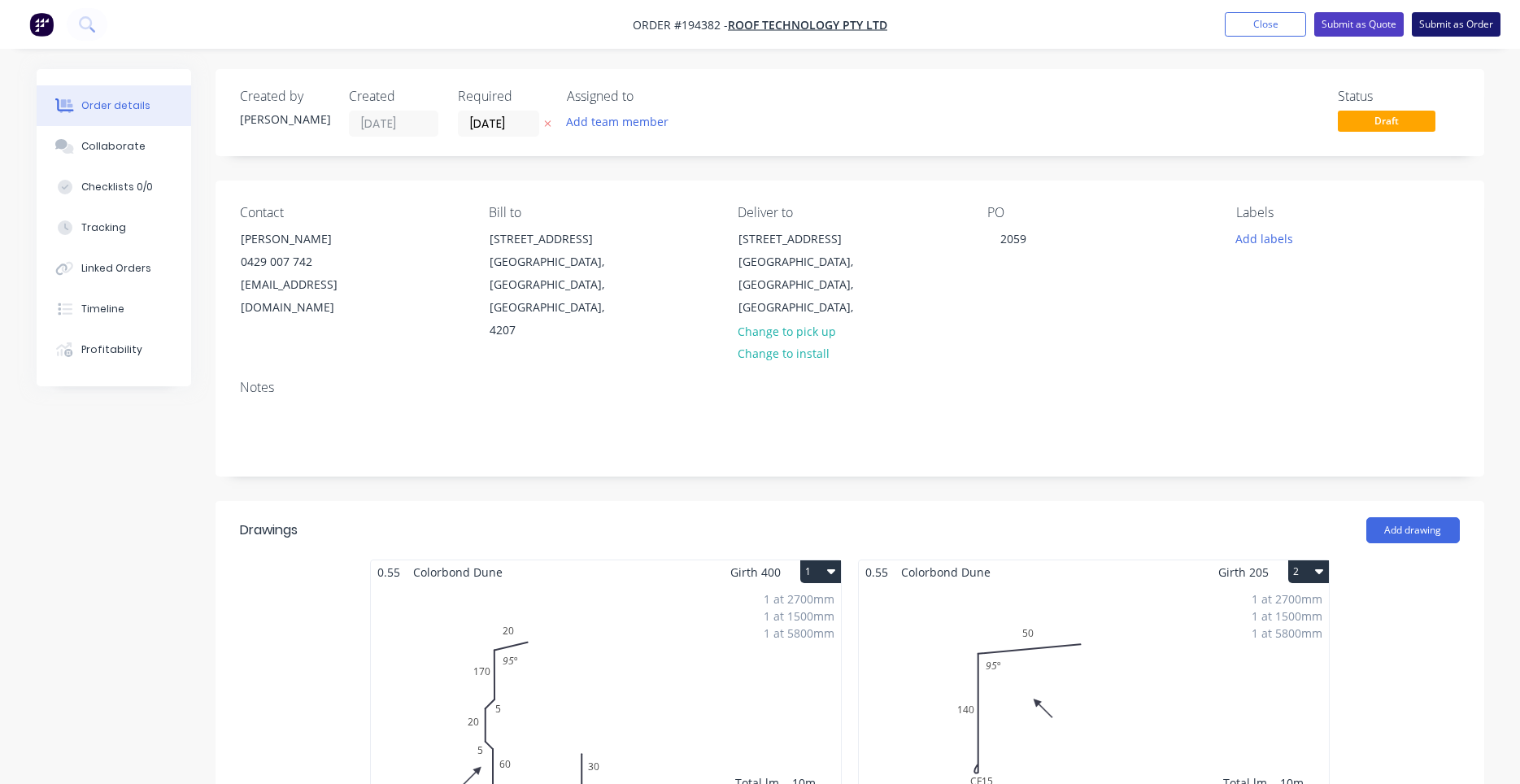
drag, startPoint x: 1325, startPoint y: 27, endPoint x: 1445, endPoint y: 27, distance: 120.0
click at [1445, 27] on ul "Add product Close Submit as Quote Submit as Order" at bounding box center [1363, 25] width 315 height 25
click at [1445, 27] on button "Submit as Order" at bounding box center [1456, 25] width 88 height 25
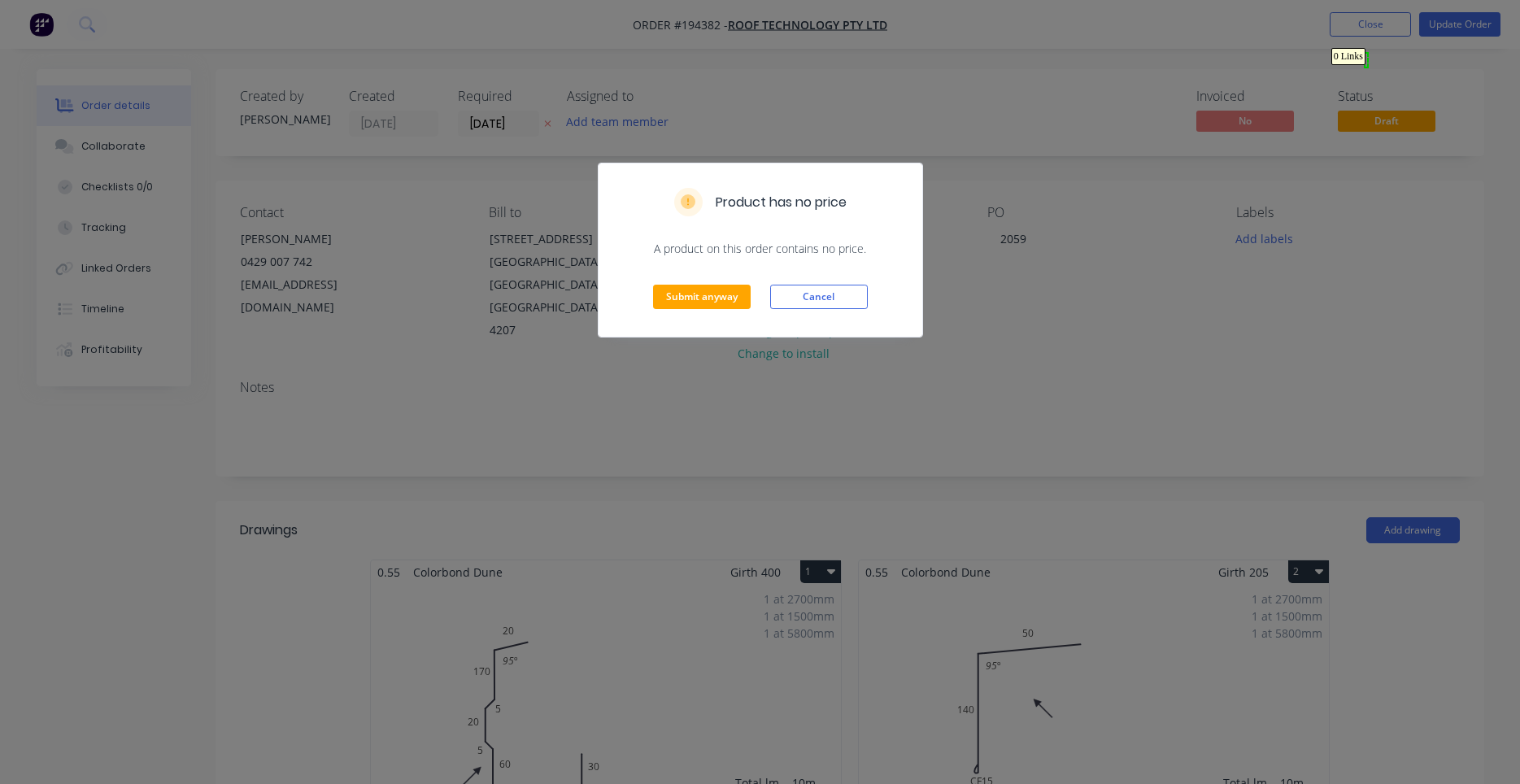
drag, startPoint x: 1365, startPoint y: 54, endPoint x: 1262, endPoint y: 117, distance: 120.7
click at [806, 306] on button "Cancel" at bounding box center [819, 297] width 97 height 25
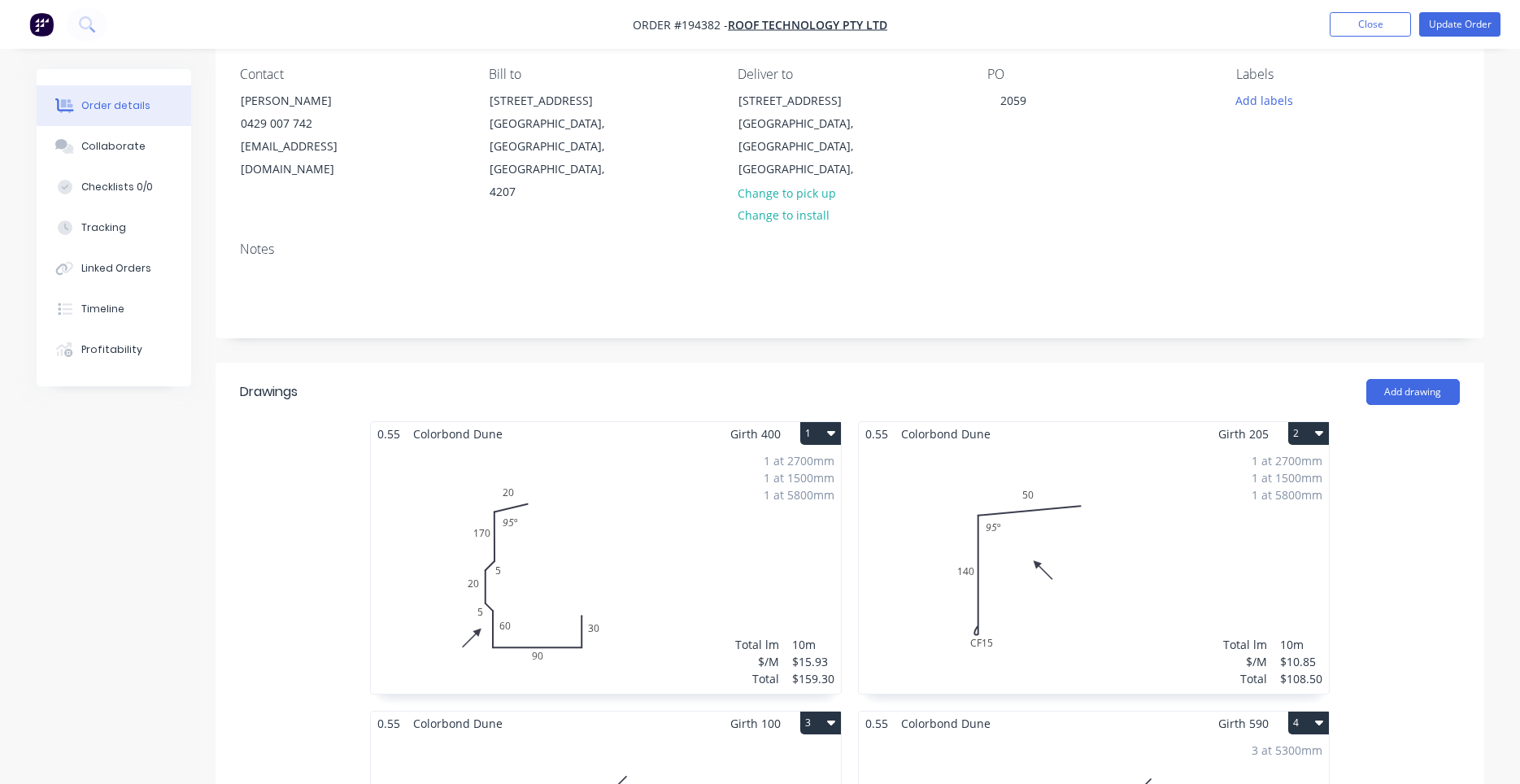
scroll to position [552, 0]
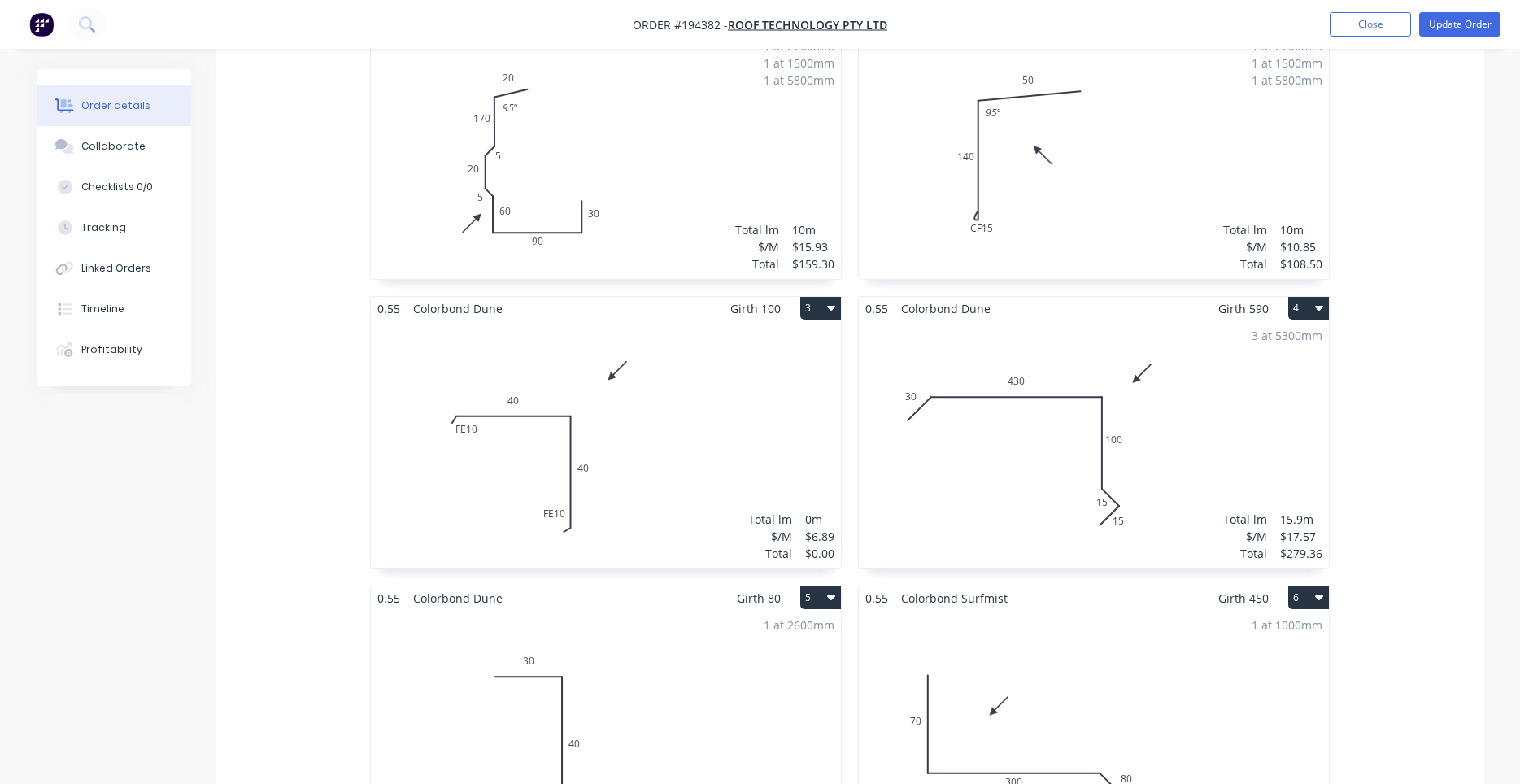
click at [702, 391] on div "Total lm $/M Total 0m $6.89 $0.00" at bounding box center [606, 444] width 470 height 248
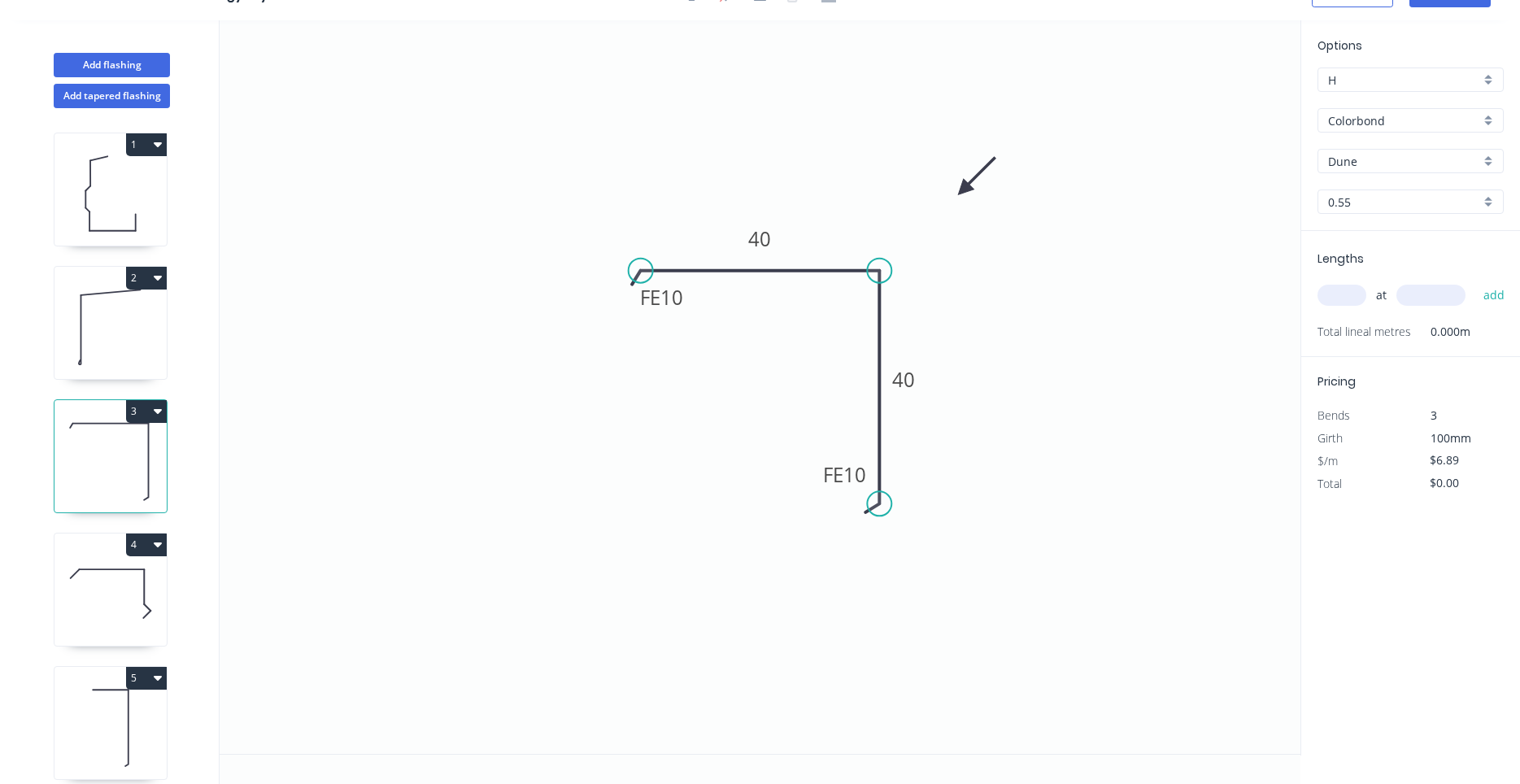
scroll to position [30, 0]
drag, startPoint x: 1334, startPoint y: 282, endPoint x: 1333, endPoint y: 293, distance: 11.0
click at [1335, 282] on div "at add" at bounding box center [1412, 294] width 189 height 27
click at [1333, 293] on input "text" at bounding box center [1341, 295] width 49 height 21
type input "2"
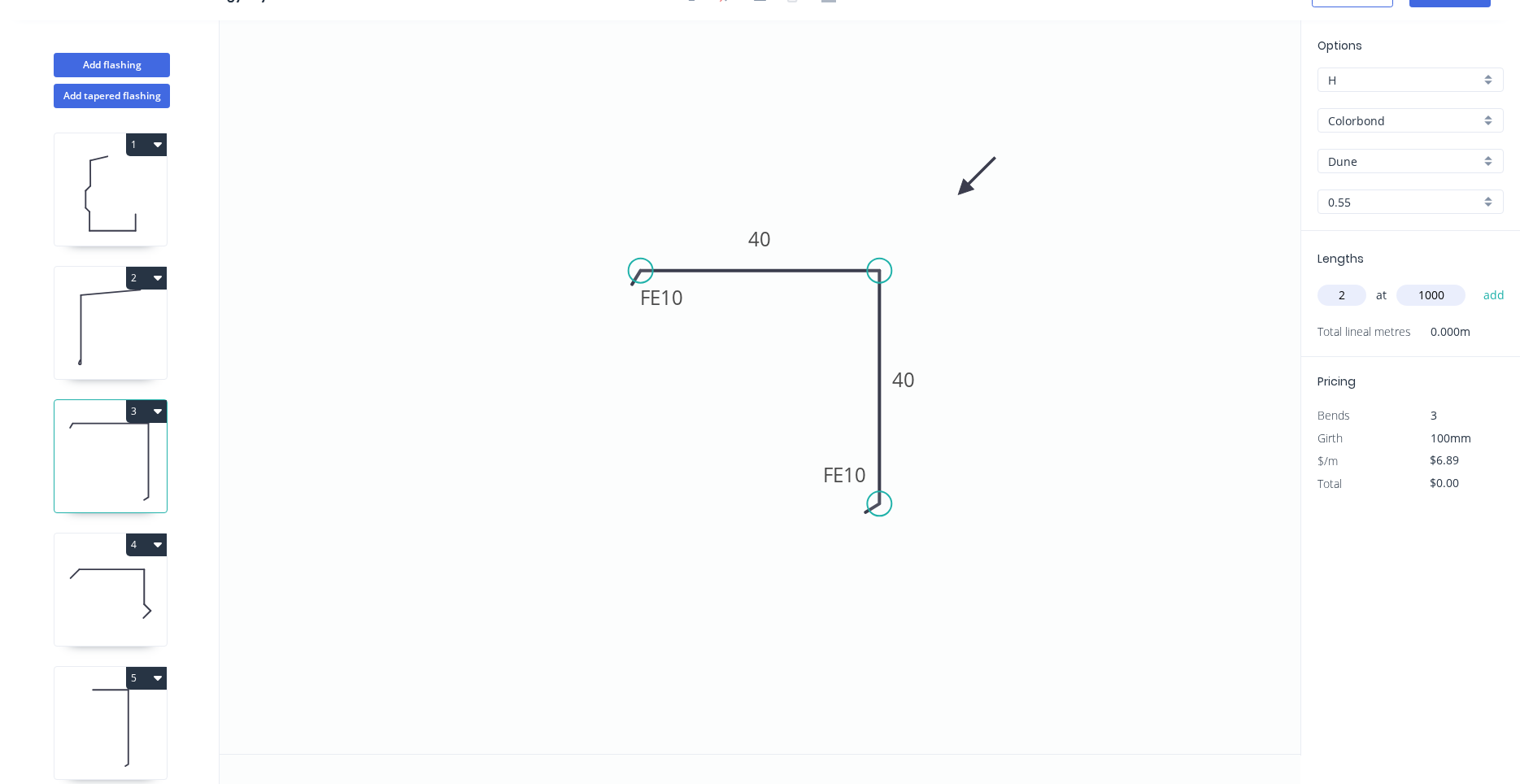
type input "1000"
click at [1475, 281] on button "add" at bounding box center [1493, 294] width 38 height 27
type input "$13.78"
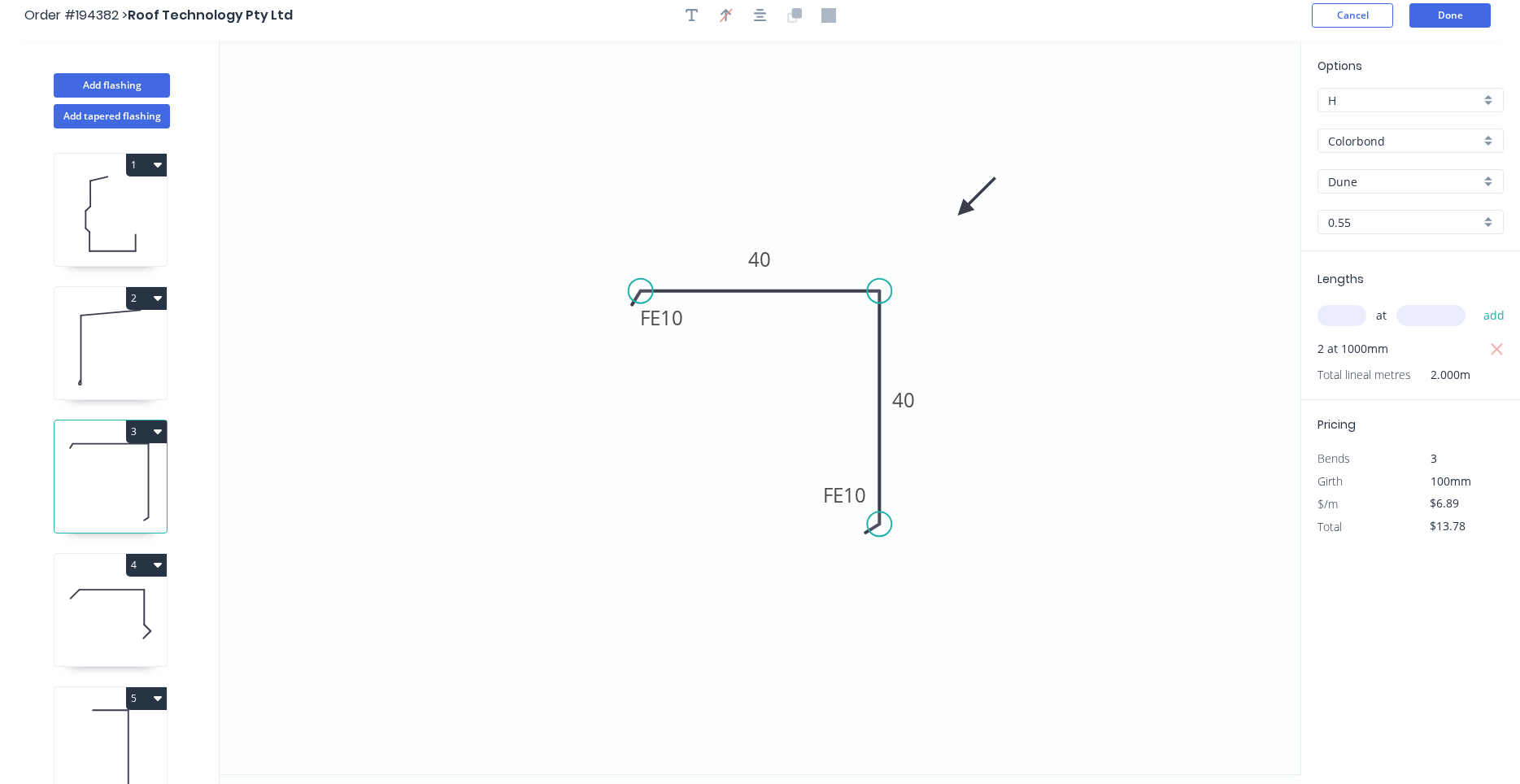
scroll to position [0, 0]
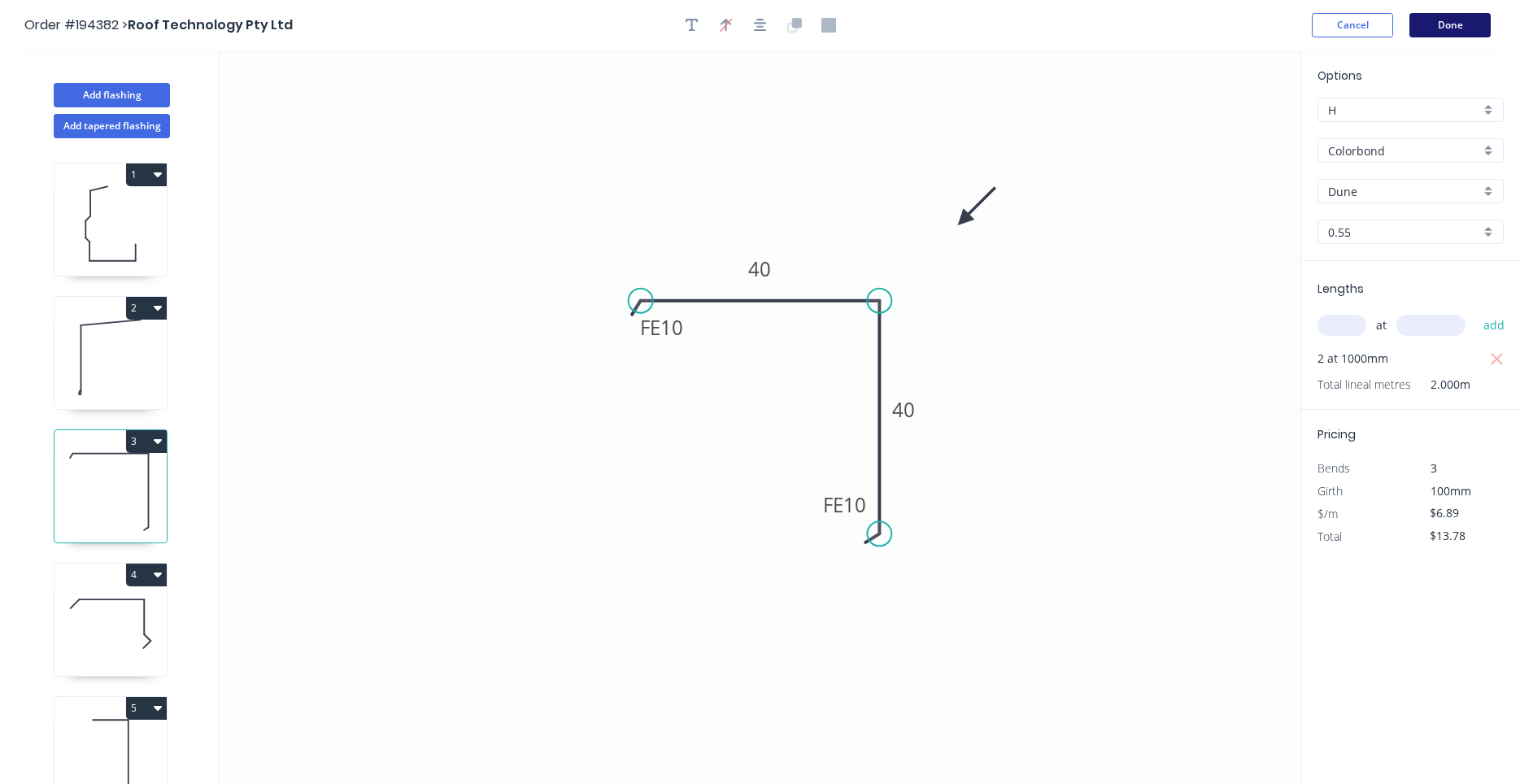
click at [1483, 29] on button "Done" at bounding box center [1450, 26] width 81 height 25
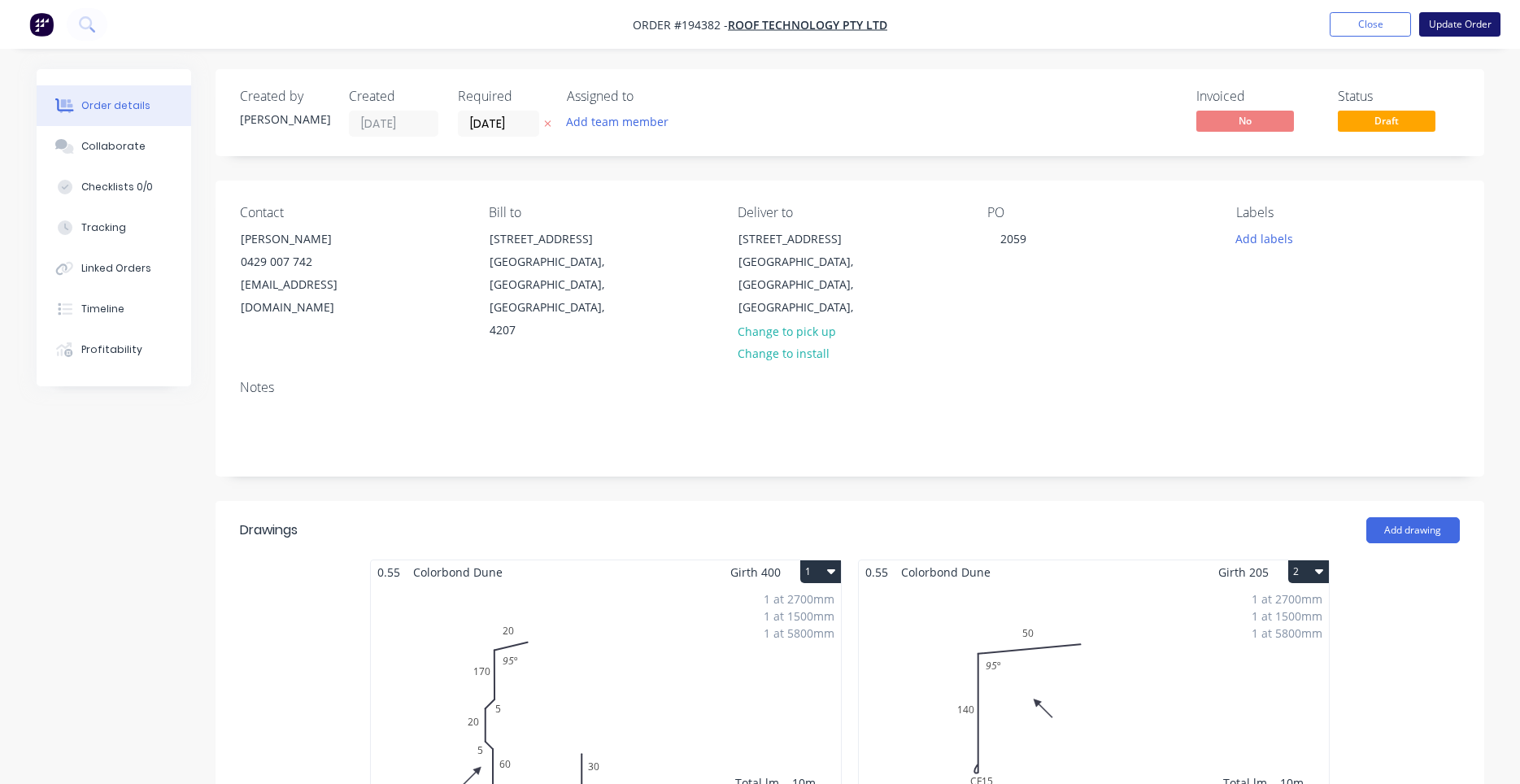
click at [1474, 26] on button "Update Order" at bounding box center [1460, 25] width 81 height 25
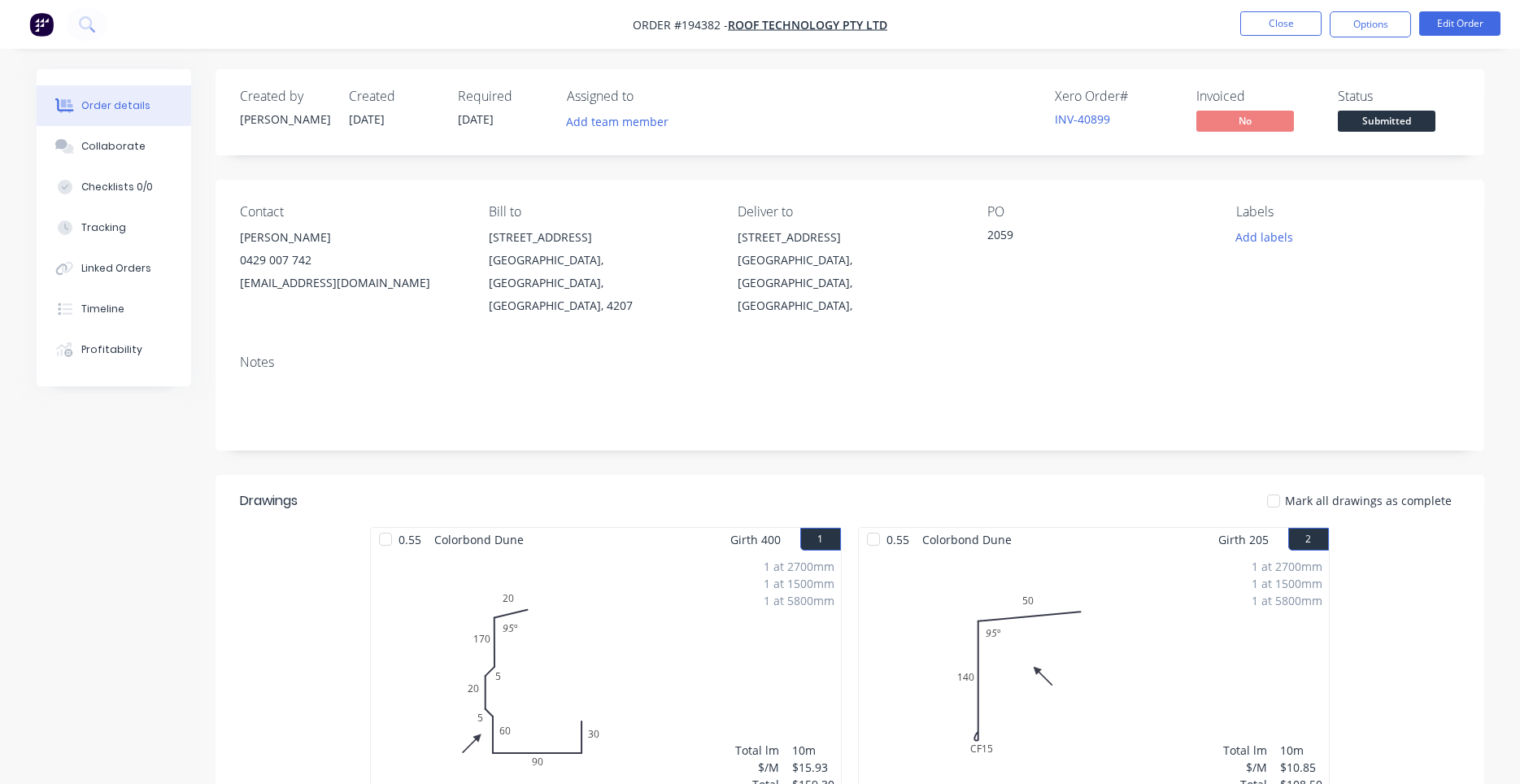
click at [1225, 262] on div "Contact ROB FOGGO 0429 007 742 rob@rooftek.net.au Bill to 2 LOCHLARNEY STREET B…" at bounding box center [850, 260] width 1269 height 162
click at [1387, 22] on button "Options" at bounding box center [1371, 24] width 81 height 26
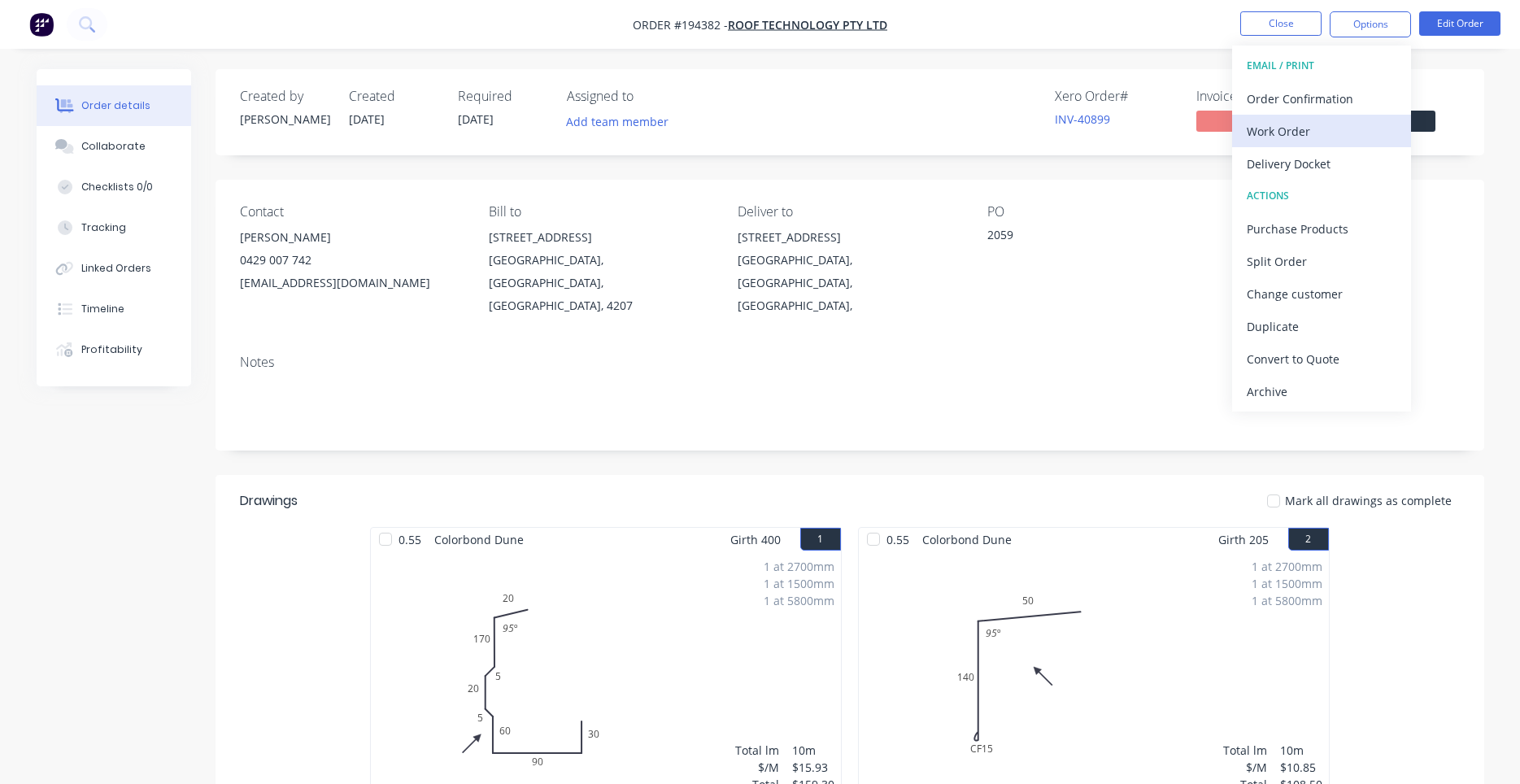
click at [1342, 118] on button "Work Order" at bounding box center [1321, 131] width 179 height 33
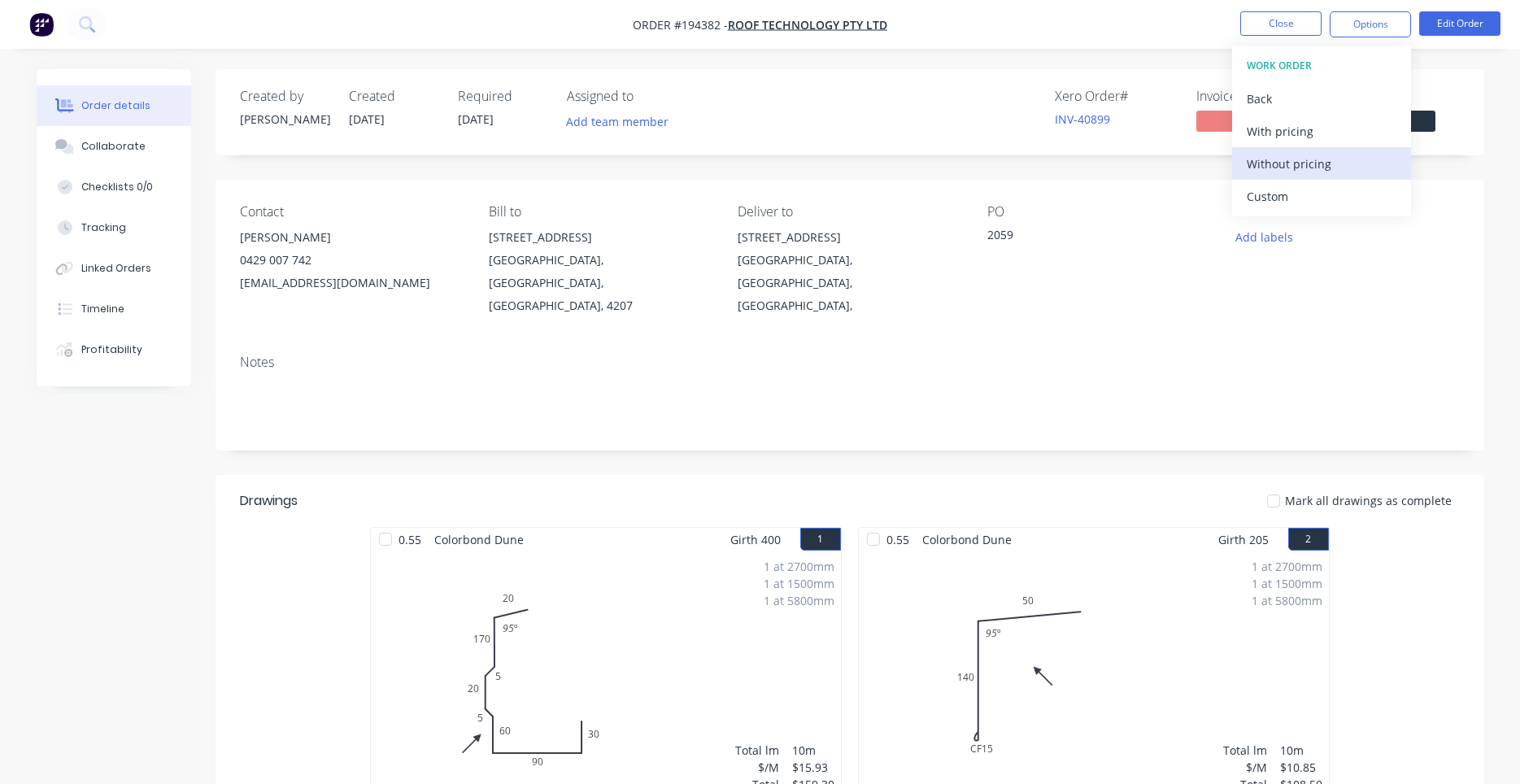
click at [1302, 171] on div "Without pricing" at bounding box center [1321, 164] width 149 height 24
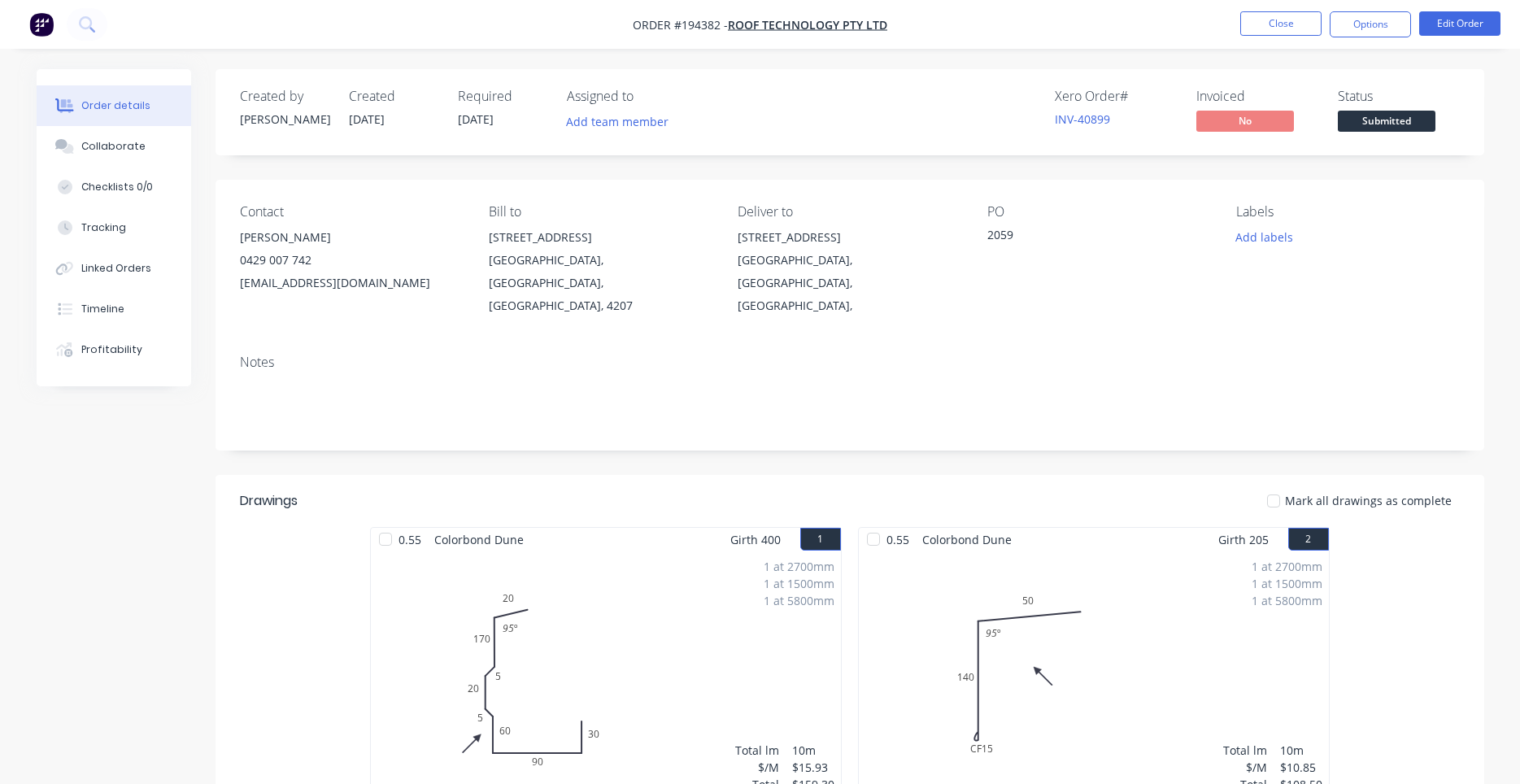
click at [970, 354] on div "Notes" at bounding box center [850, 362] width 1220 height 15
click at [1452, 15] on button "Edit Order" at bounding box center [1460, 24] width 81 height 25
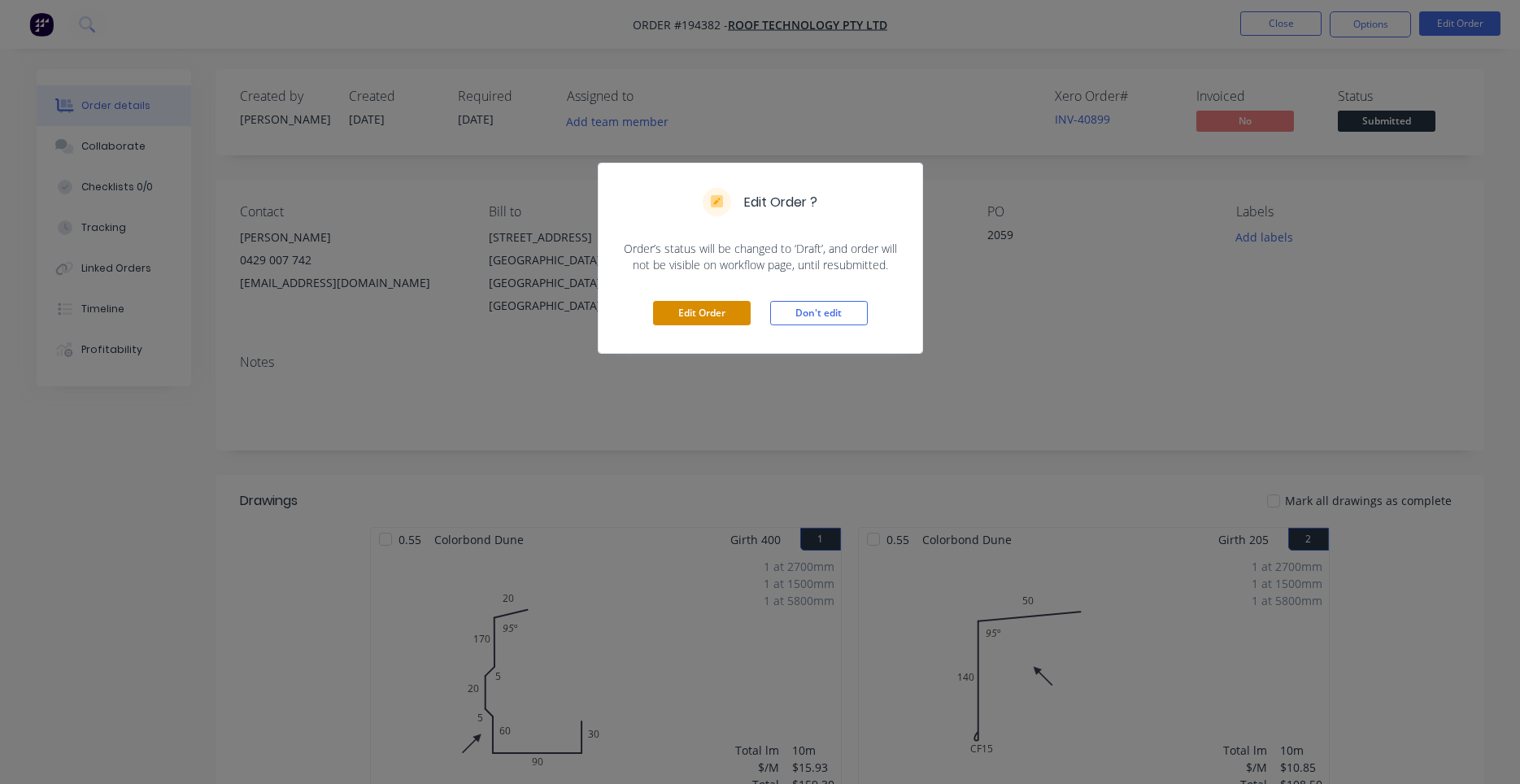
click at [685, 315] on button "Edit Order" at bounding box center [702, 313] width 97 height 25
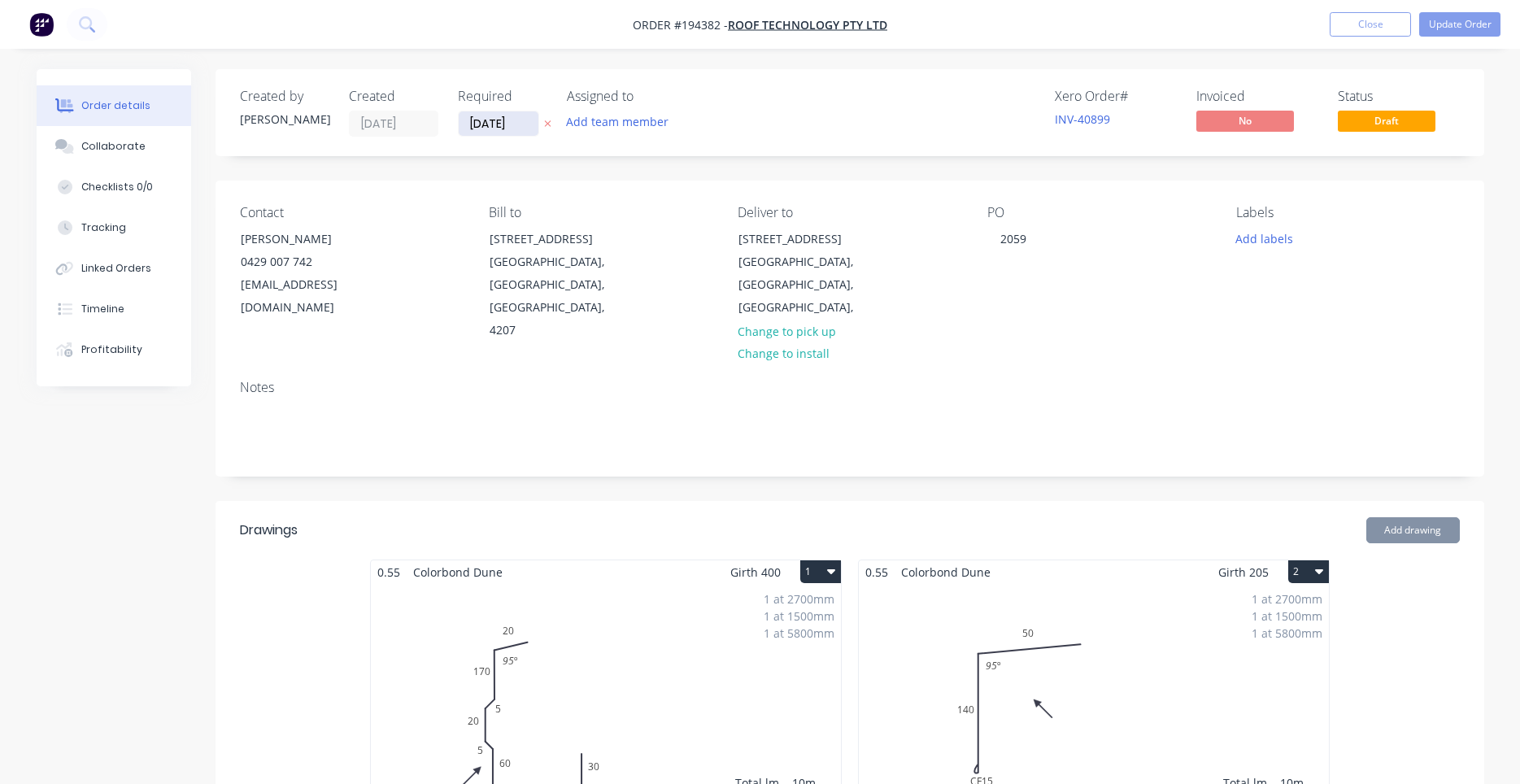
click at [510, 130] on input "01/10/25" at bounding box center [499, 124] width 80 height 25
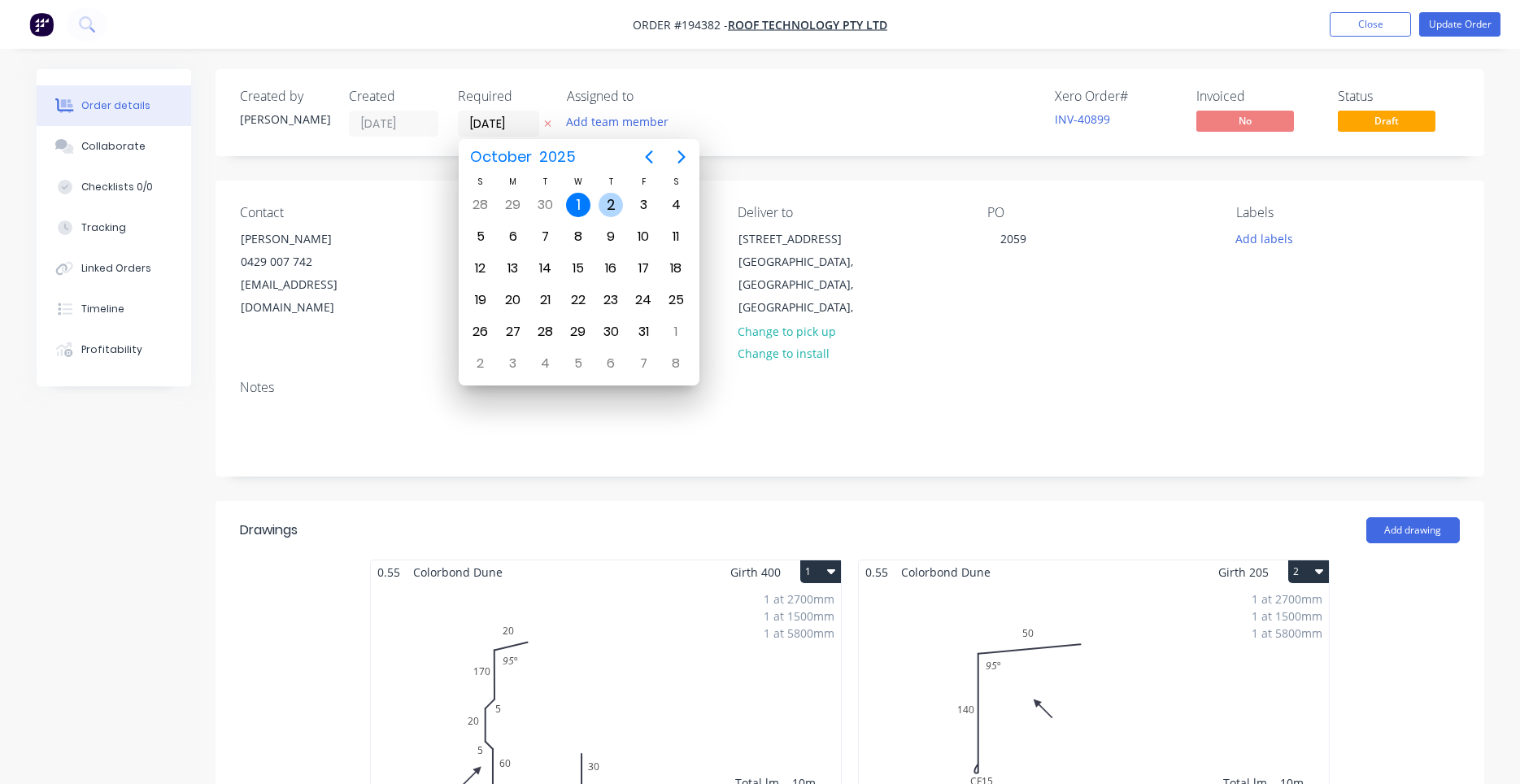
click at [615, 202] on div "2" at bounding box center [611, 205] width 25 height 25
type input "02/10/25"
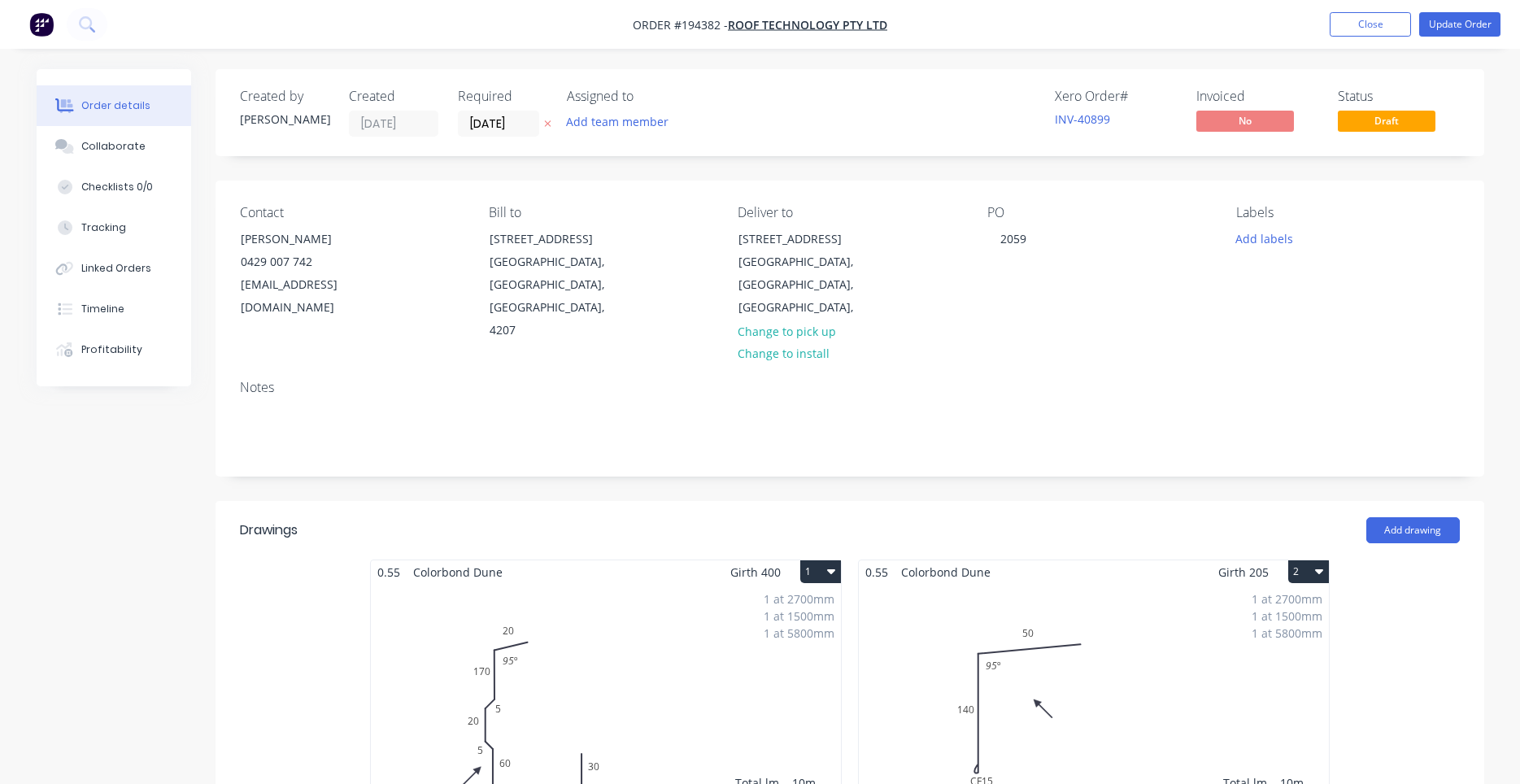
click at [1458, 47] on nav "Order #194382 - Roof Technology Pty Ltd Add product Close Update Order" at bounding box center [760, 24] width 1520 height 49
click at [1463, 37] on nav "Order #194382 - Roof Technology Pty Ltd Add product Close Update Order" at bounding box center [760, 24] width 1520 height 49
click at [1467, 28] on button "Update Order" at bounding box center [1460, 25] width 81 height 25
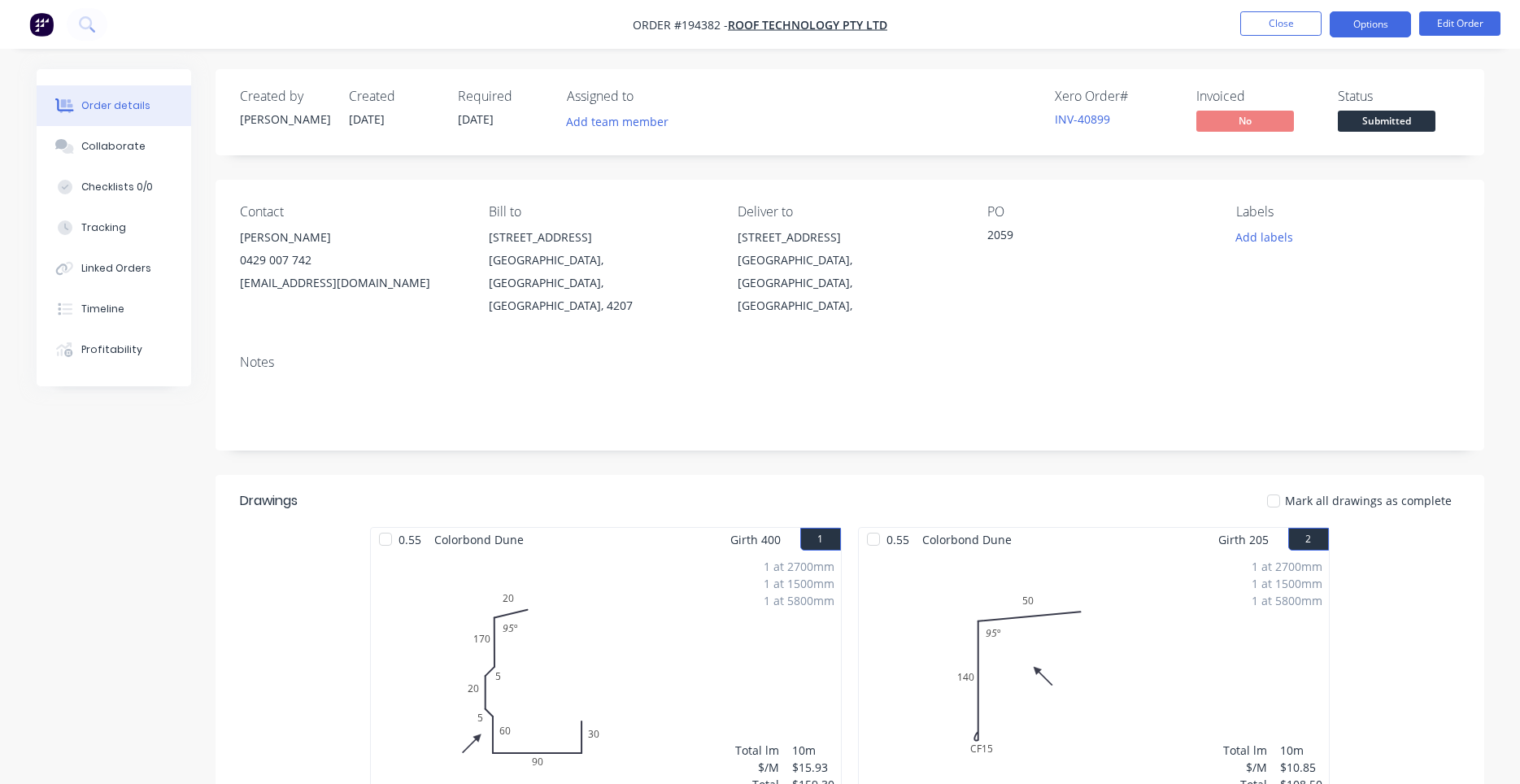
click at [1401, 27] on button "Options" at bounding box center [1371, 24] width 81 height 26
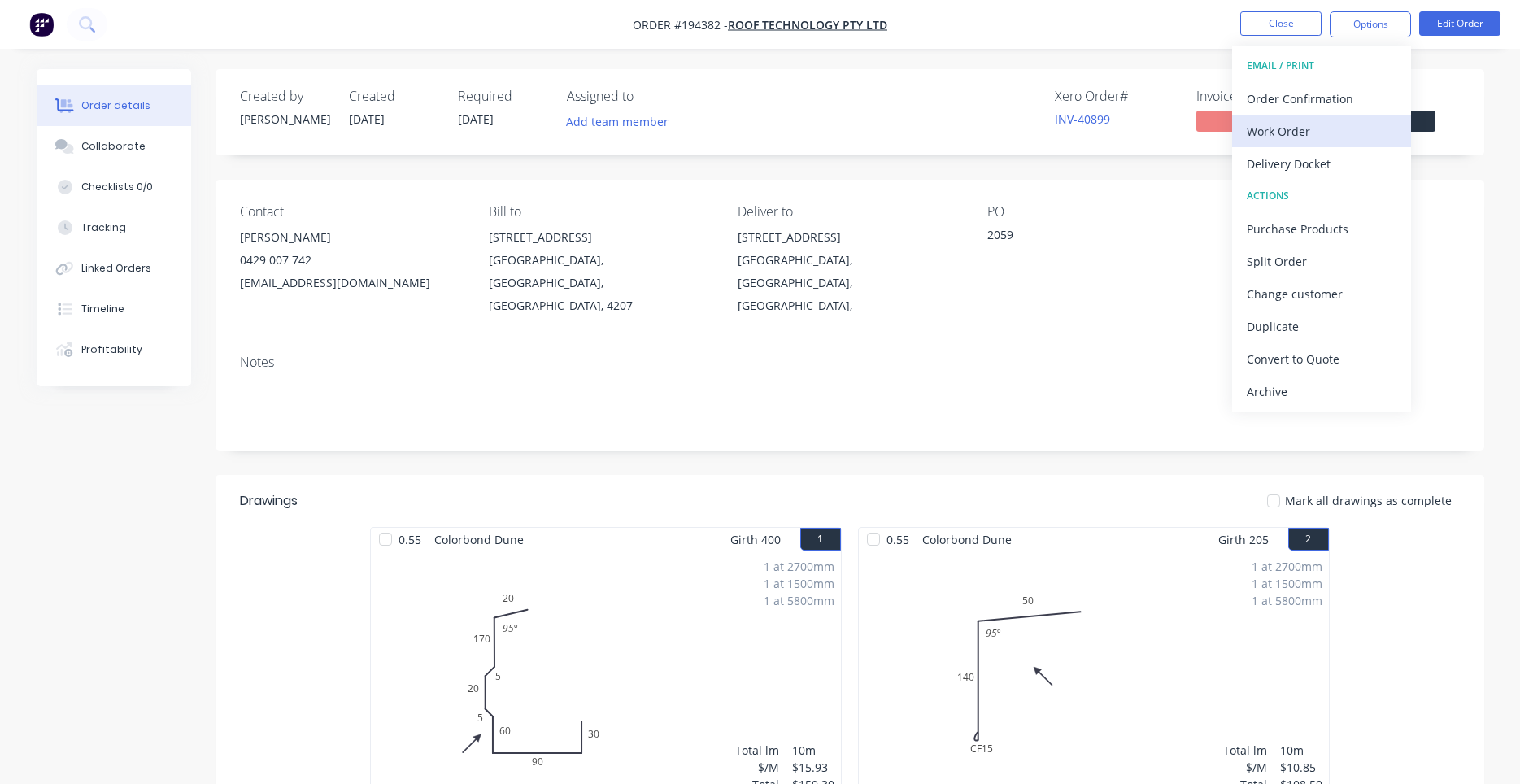
click at [1335, 125] on div "Work Order" at bounding box center [1321, 131] width 149 height 24
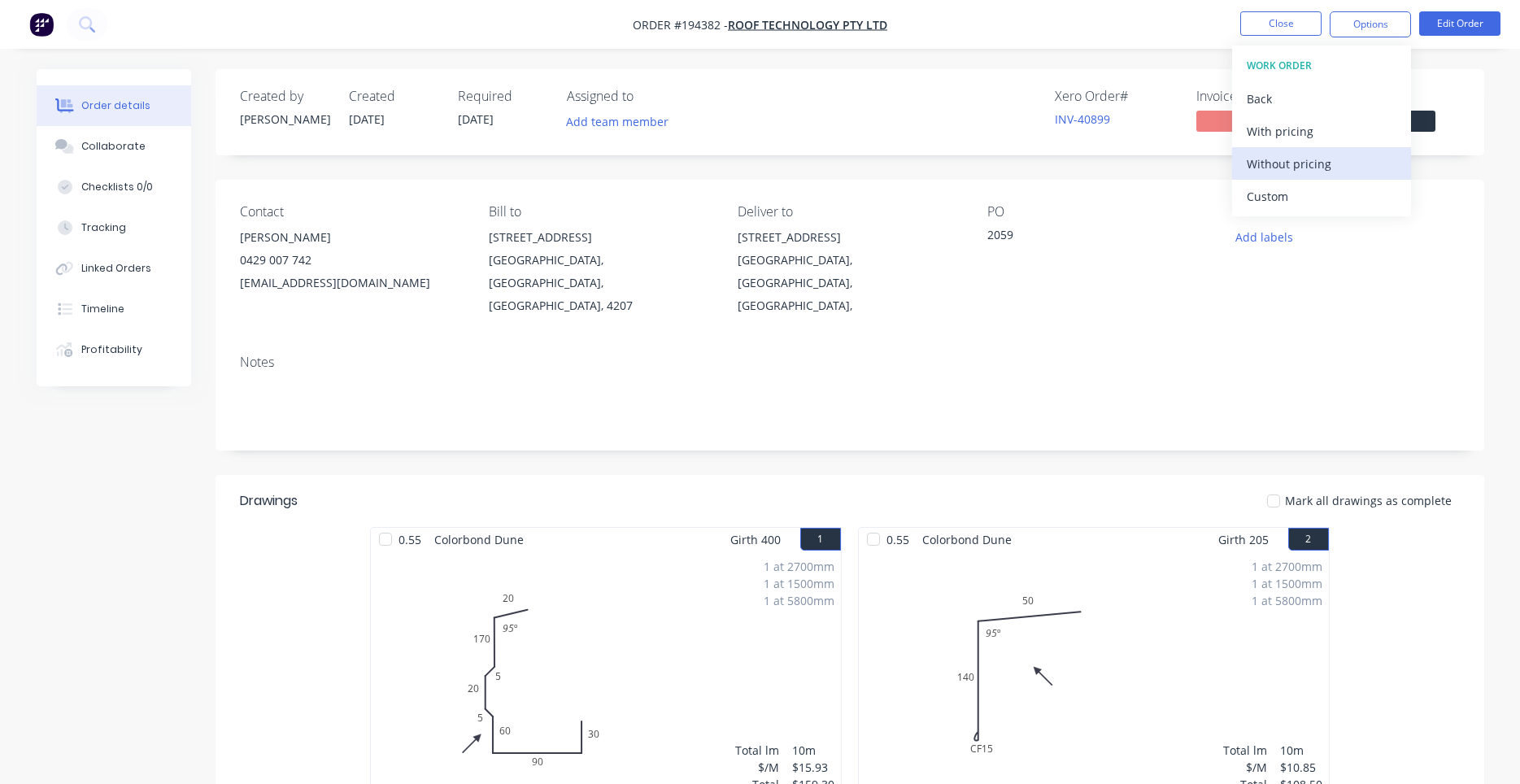
click at [1310, 162] on div "Without pricing" at bounding box center [1321, 164] width 149 height 24
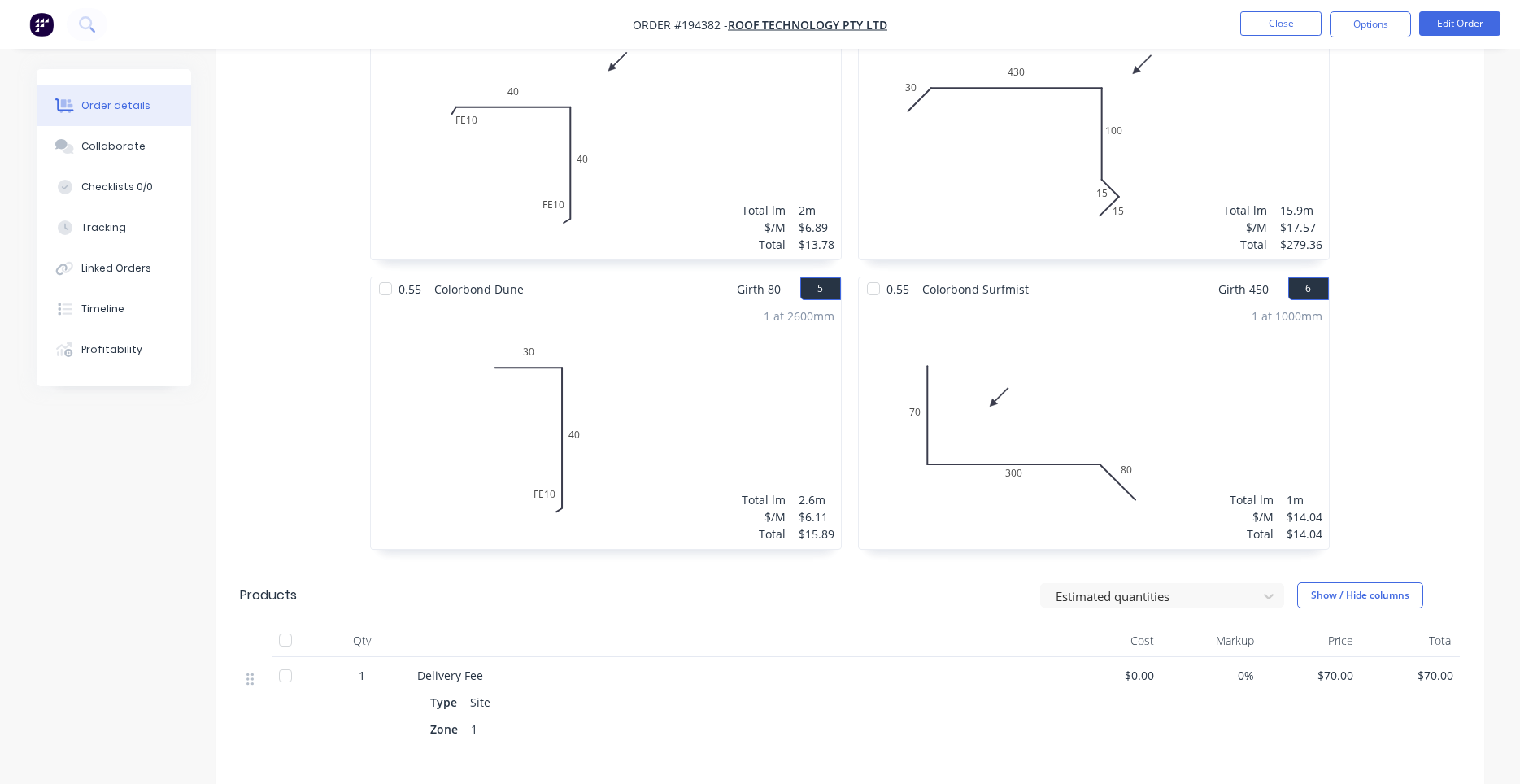
scroll to position [1063, 0]
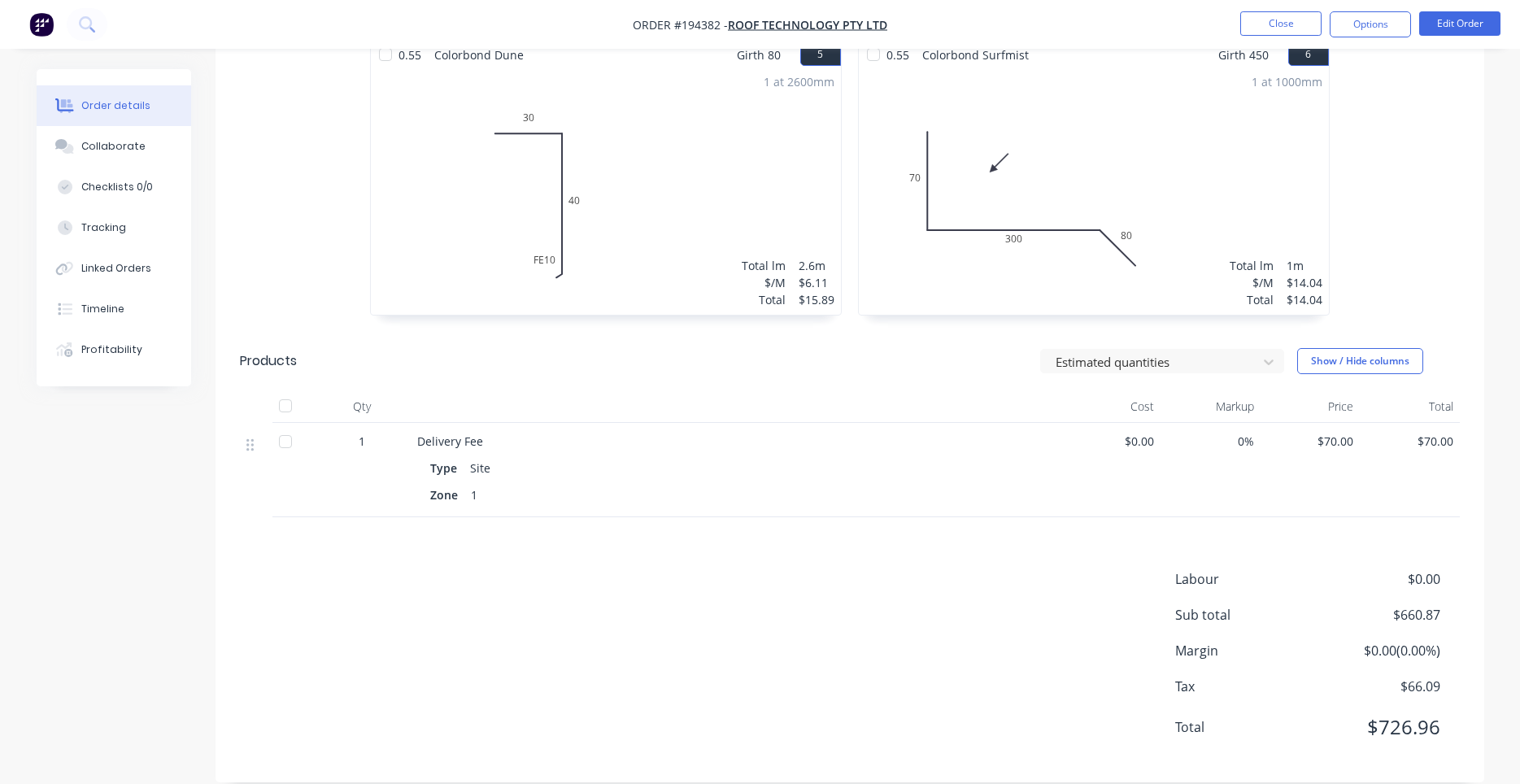
click at [1463, 6] on nav "Order #194382 - Roof Technology Pty Ltd Close Options Edit Order" at bounding box center [760, 24] width 1520 height 49
click at [1456, 19] on button "Edit Order" at bounding box center [1460, 24] width 81 height 25
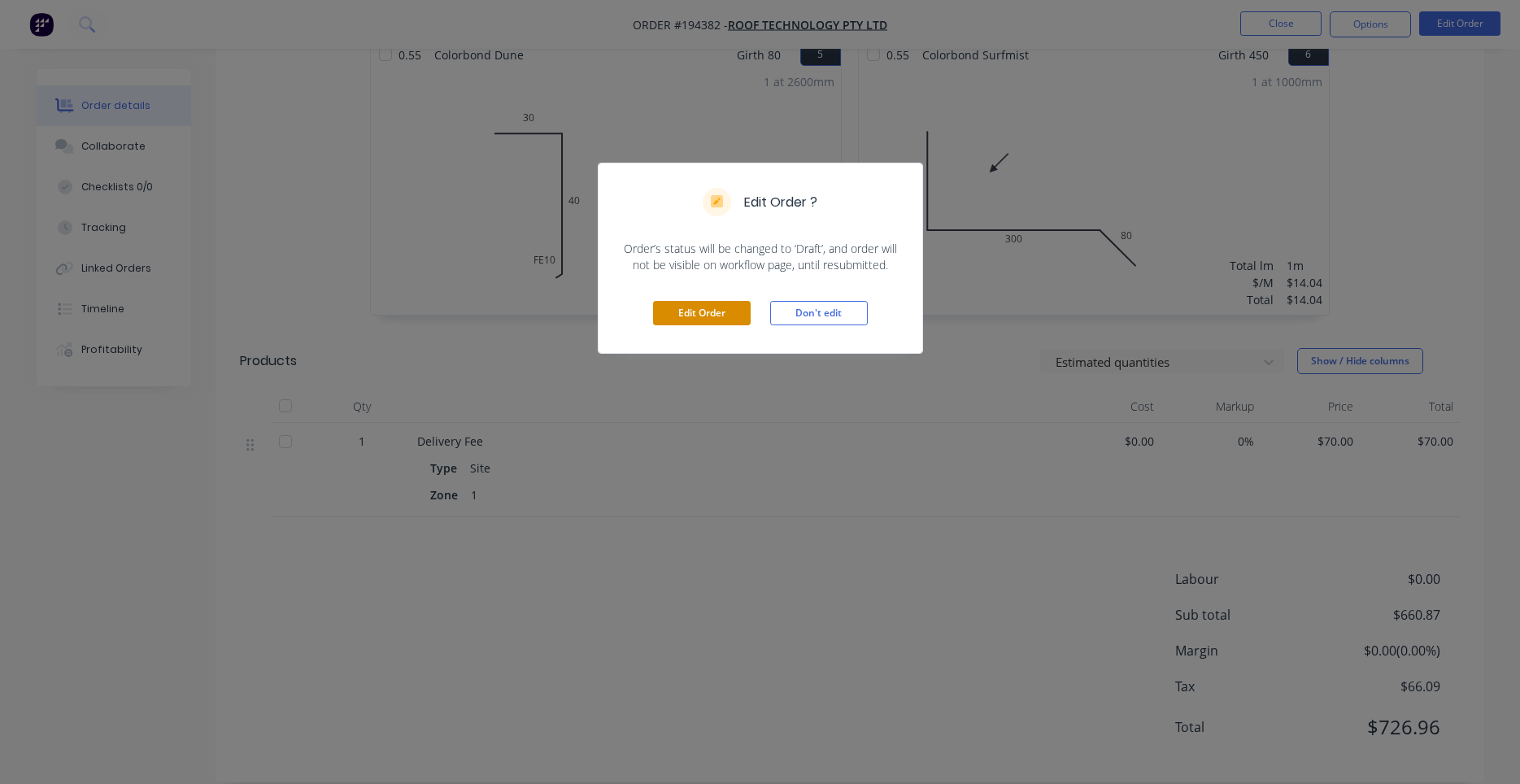
click at [696, 319] on button "Edit Order" at bounding box center [702, 313] width 97 height 25
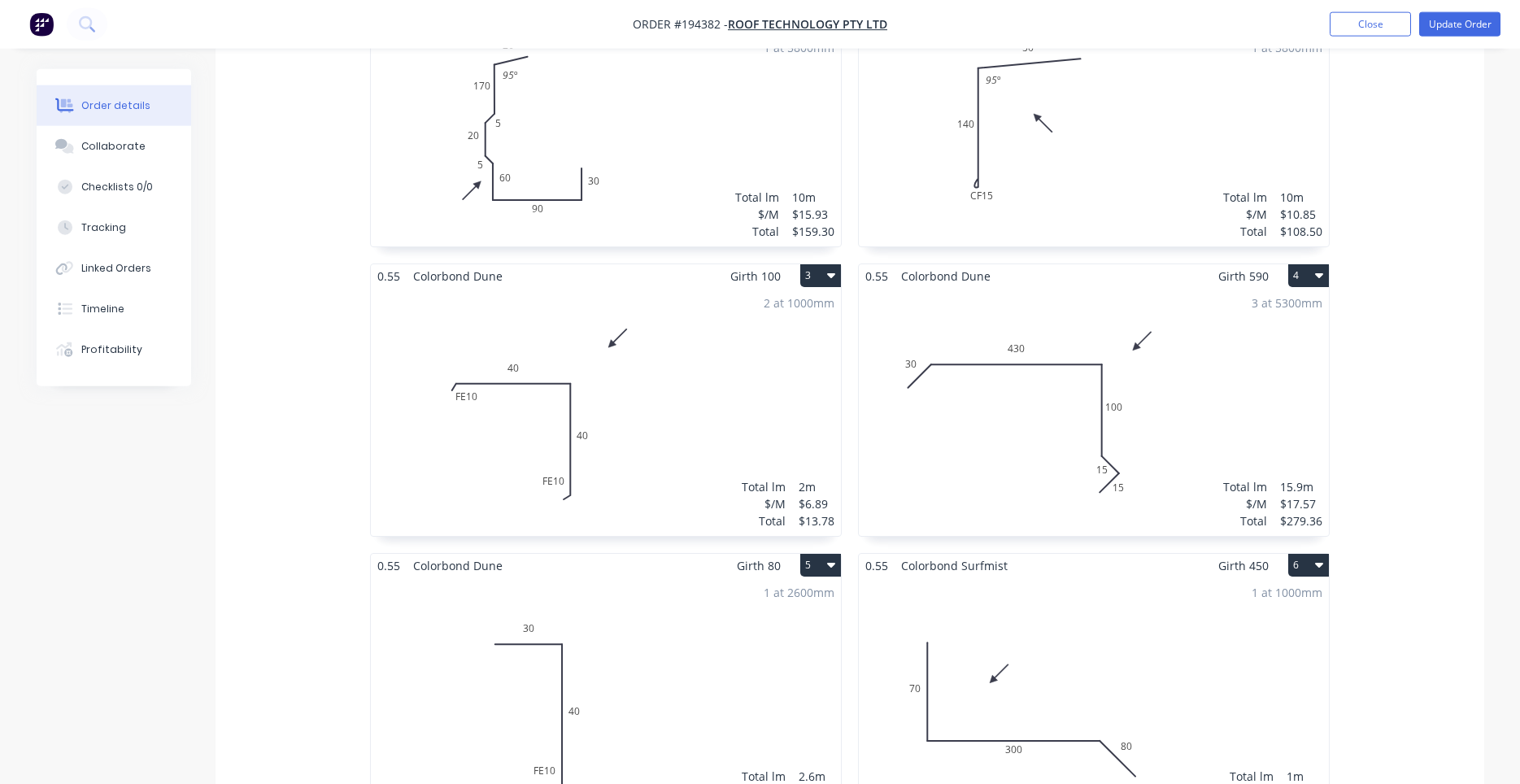
scroll to position [567, 0]
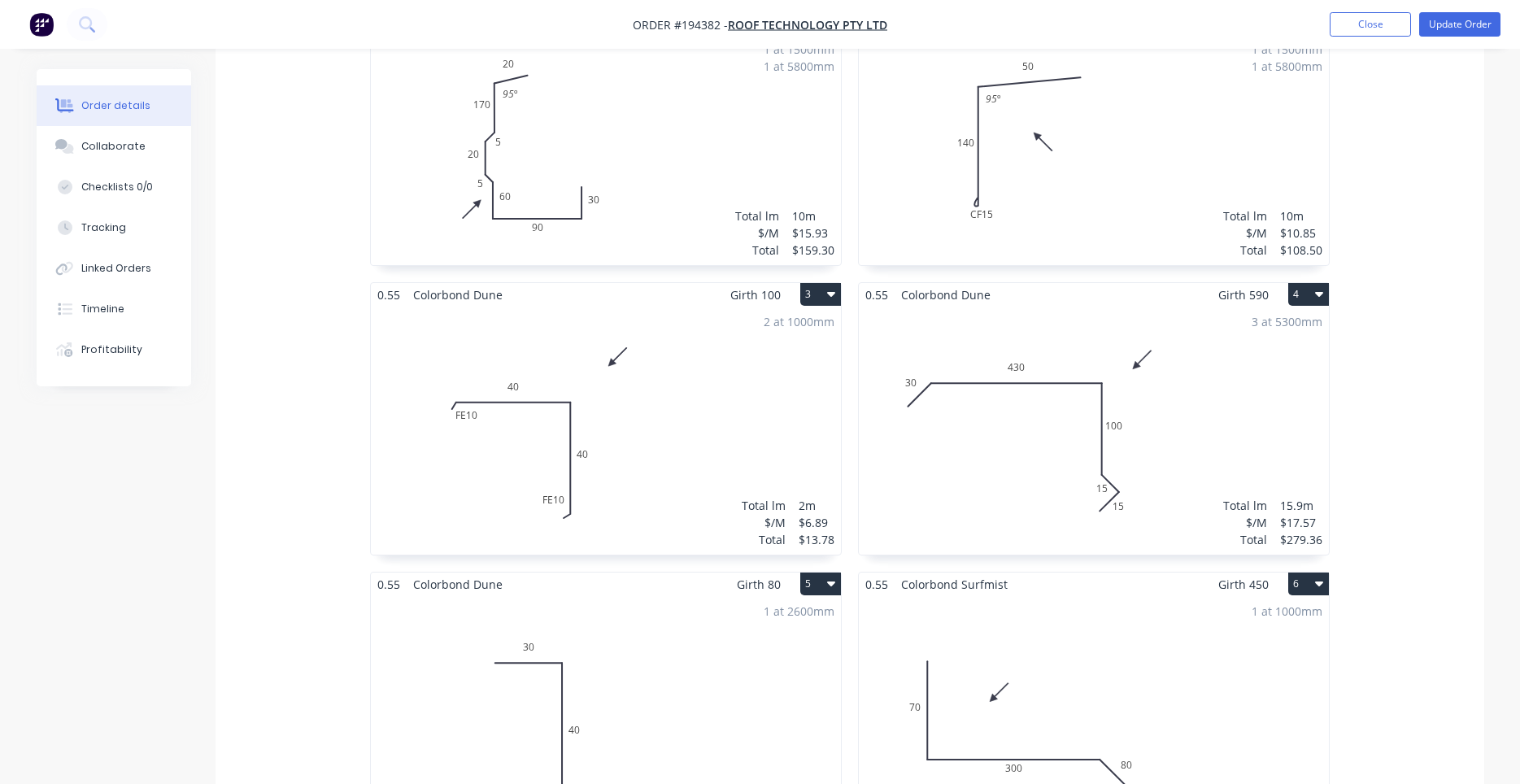
click at [671, 625] on div "1 at 2600mm Total lm $/M Total 2.6m $6.11 $15.89" at bounding box center [606, 719] width 470 height 248
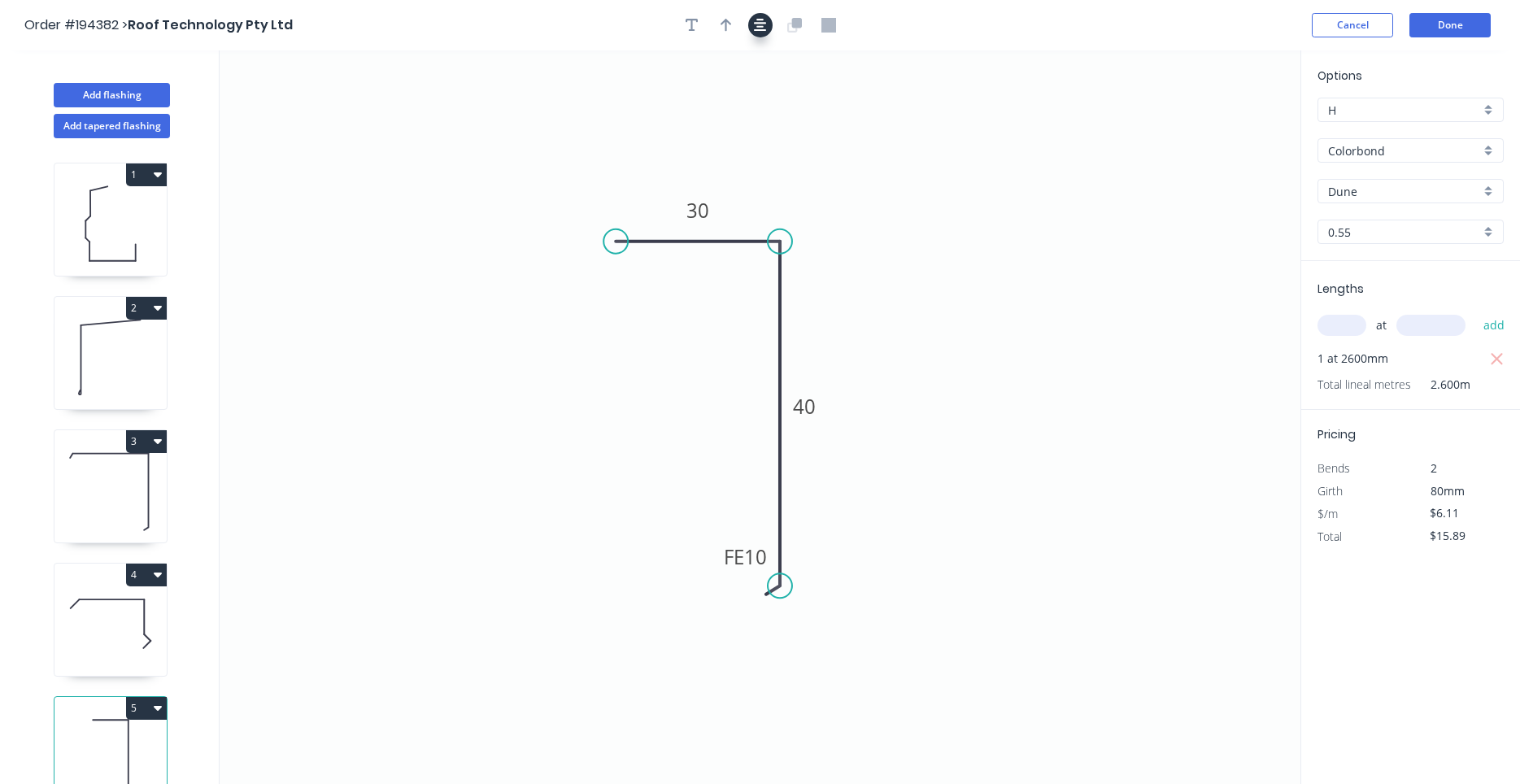
click at [765, 26] on icon "button" at bounding box center [760, 25] width 13 height 15
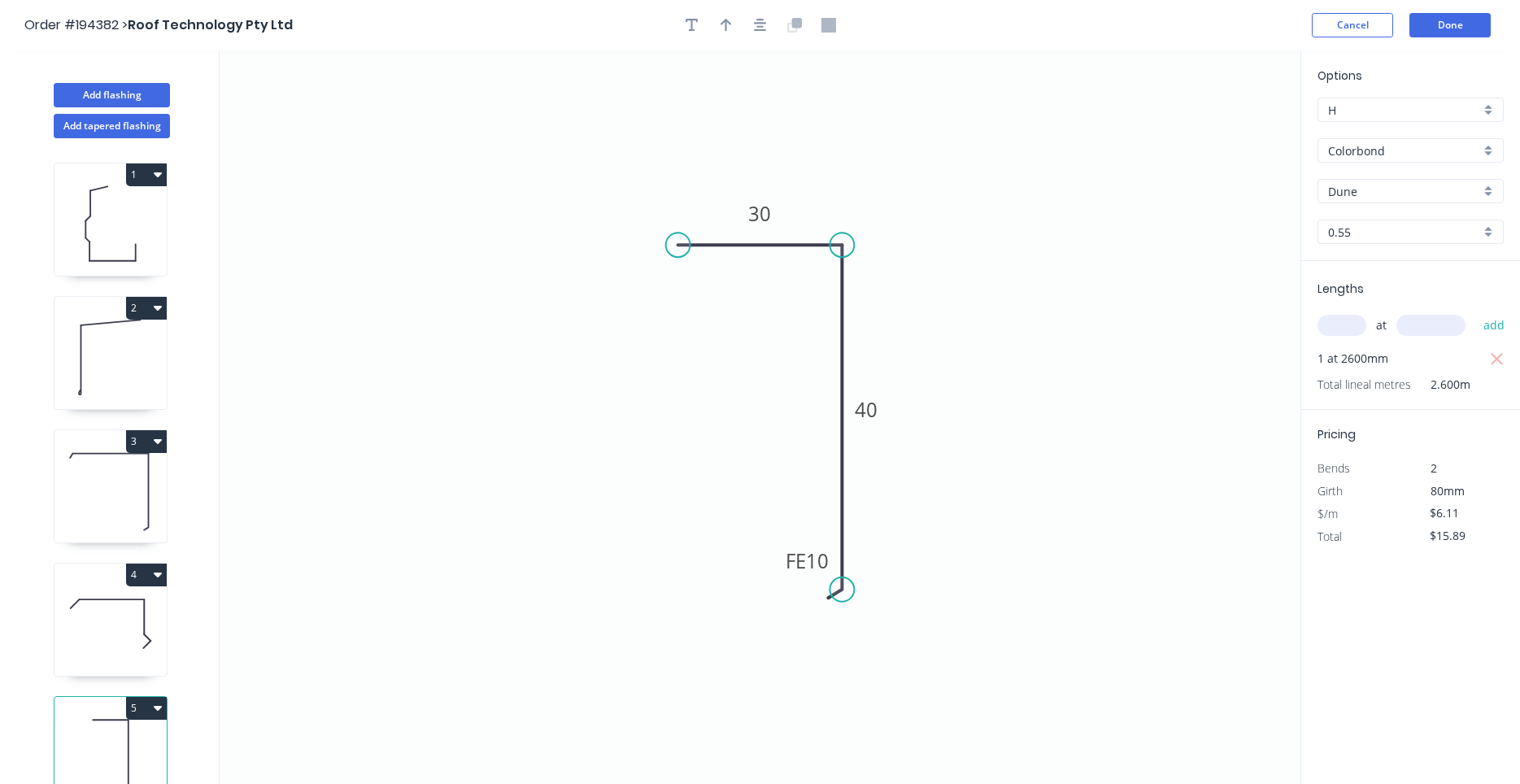
click at [738, 25] on div at bounding box center [760, 26] width 171 height 25
click at [735, 24] on button "button" at bounding box center [727, 26] width 25 height 25
click at [1216, 126] on icon at bounding box center [1218, 112] width 15 height 52
drag, startPoint x: 1216, startPoint y: 126, endPoint x: 1064, endPoint y: 188, distance: 164.2
click at [1064, 188] on icon "0 30 FE 10 40" at bounding box center [760, 417] width 1081 height 734
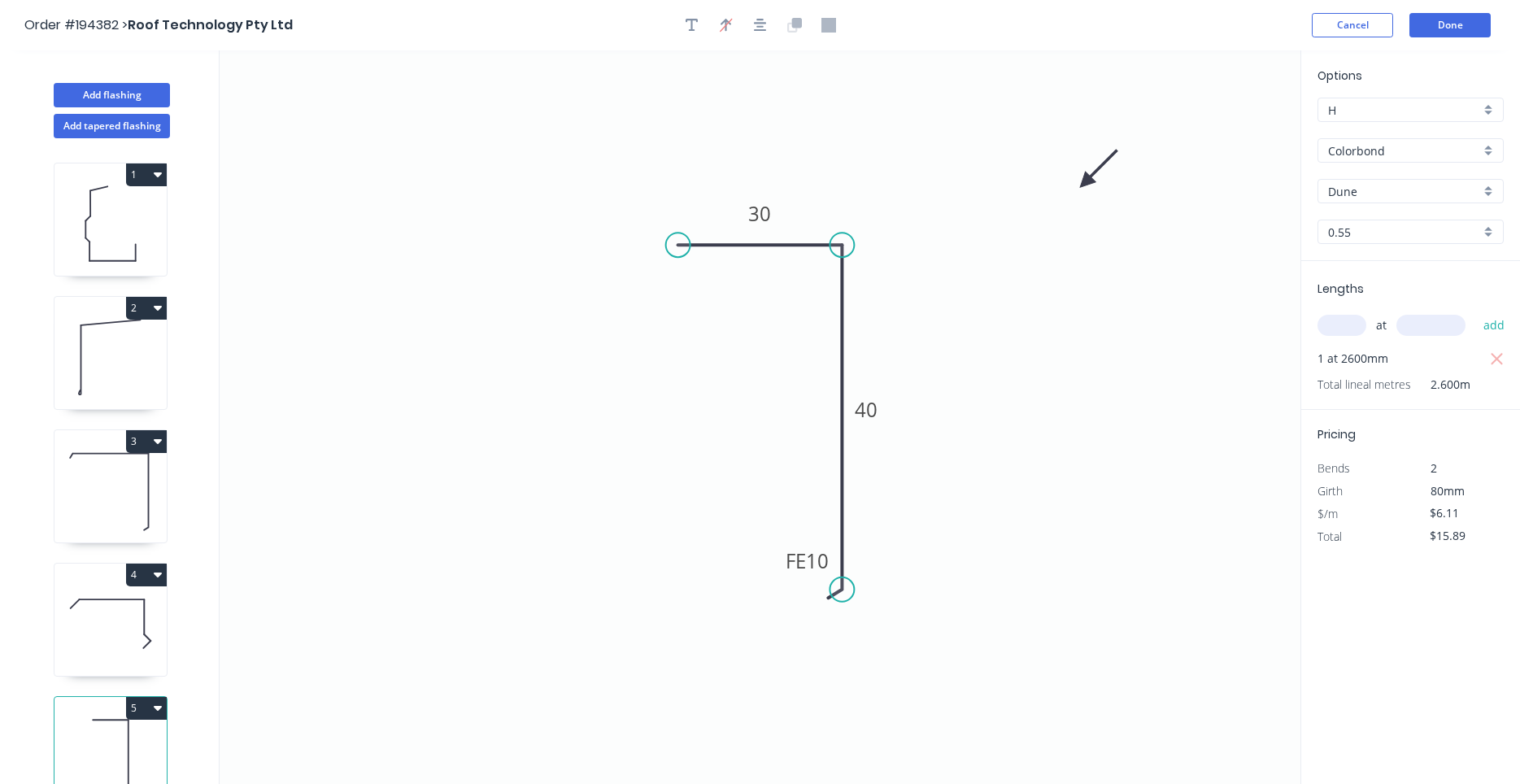
drag, startPoint x: 1220, startPoint y: 129, endPoint x: 951, endPoint y: 206, distance: 279.8
click at [1075, 193] on icon at bounding box center [1098, 169] width 47 height 47
click at [1445, 14] on header "Order #194382 > Roof Technology Pty Ltd Cancel Done" at bounding box center [760, 25] width 1520 height 50
click at [1441, 21] on button "Done" at bounding box center [1450, 26] width 81 height 25
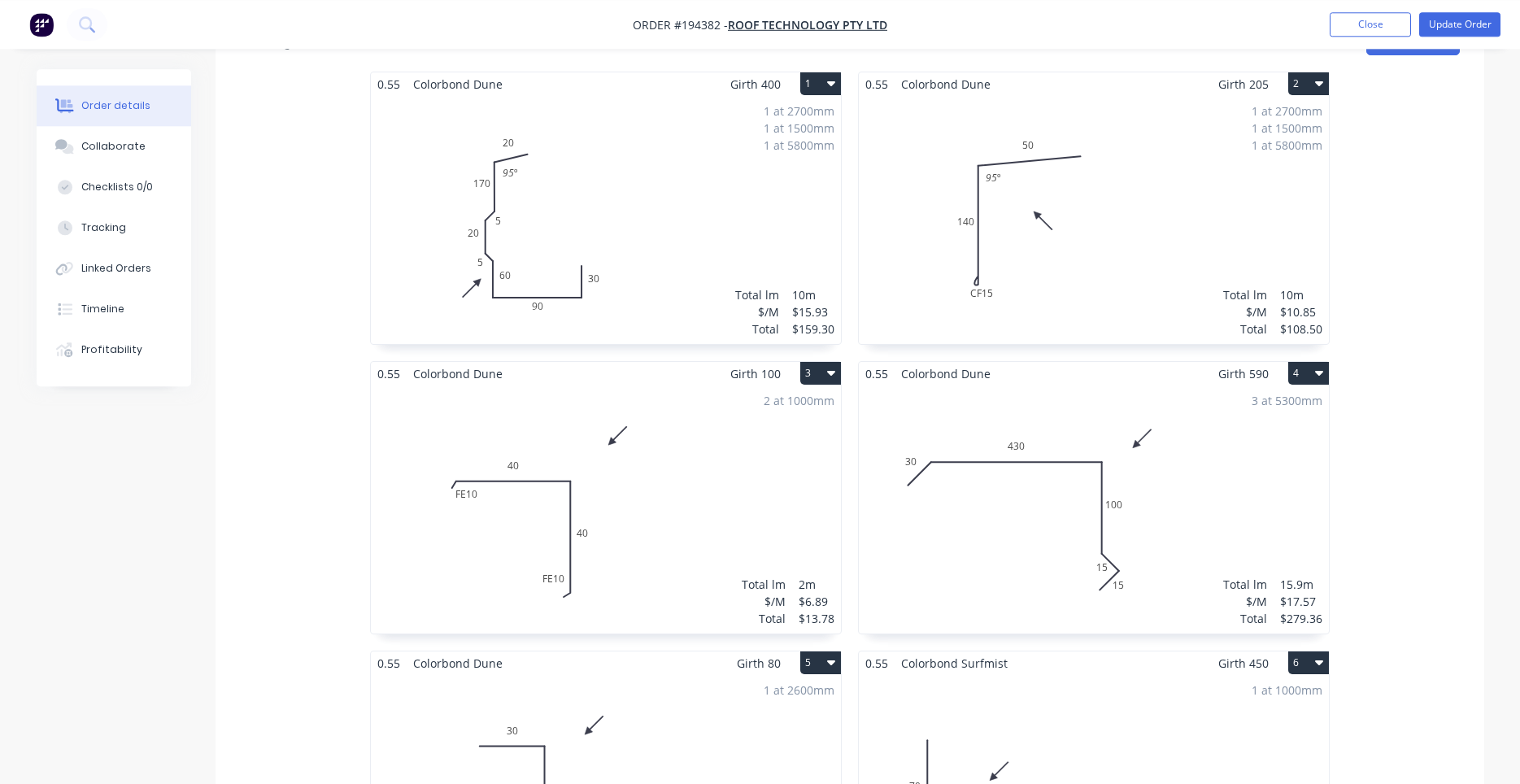
scroll to position [415, 0]
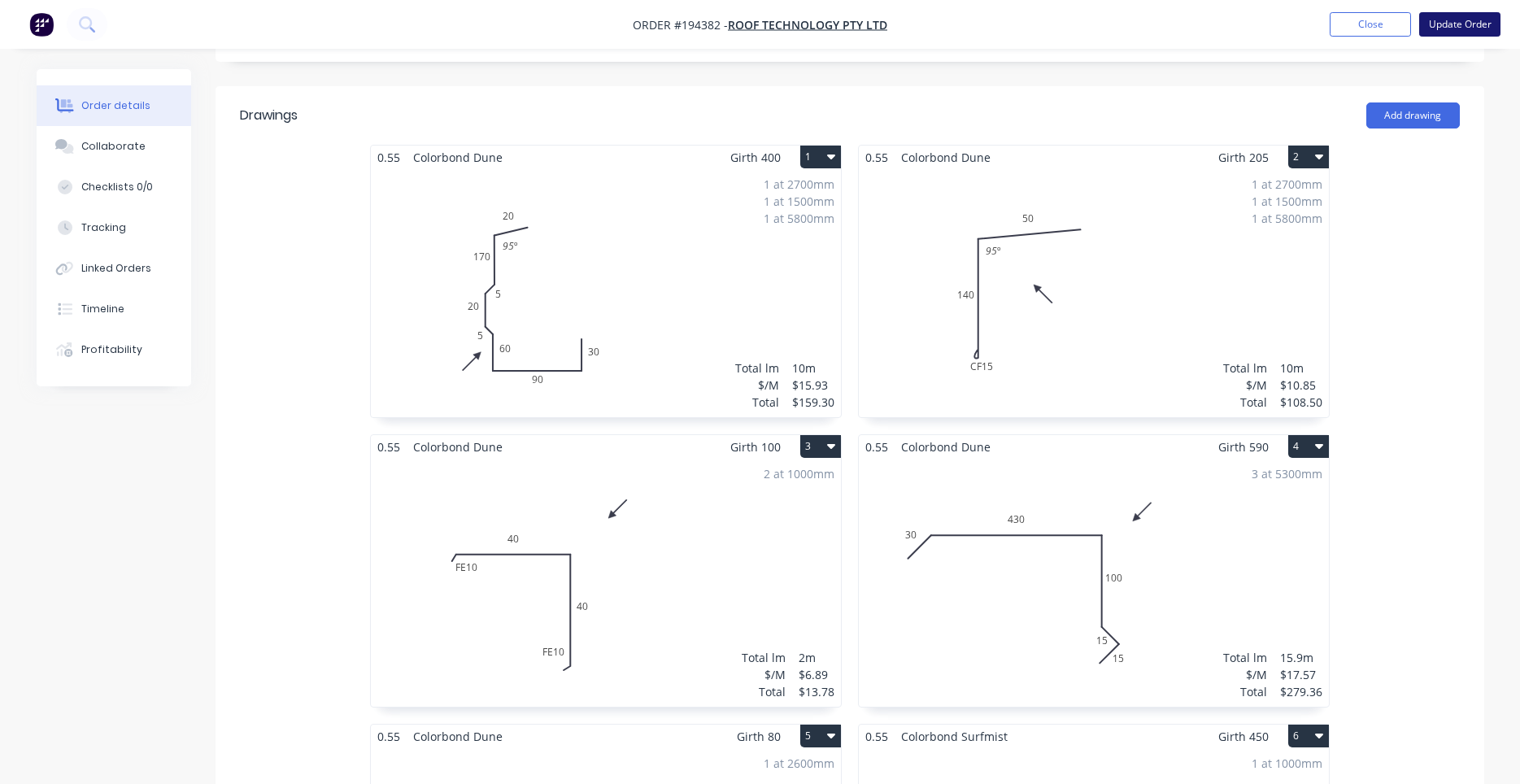
click at [1441, 19] on button "Update Order" at bounding box center [1460, 25] width 81 height 25
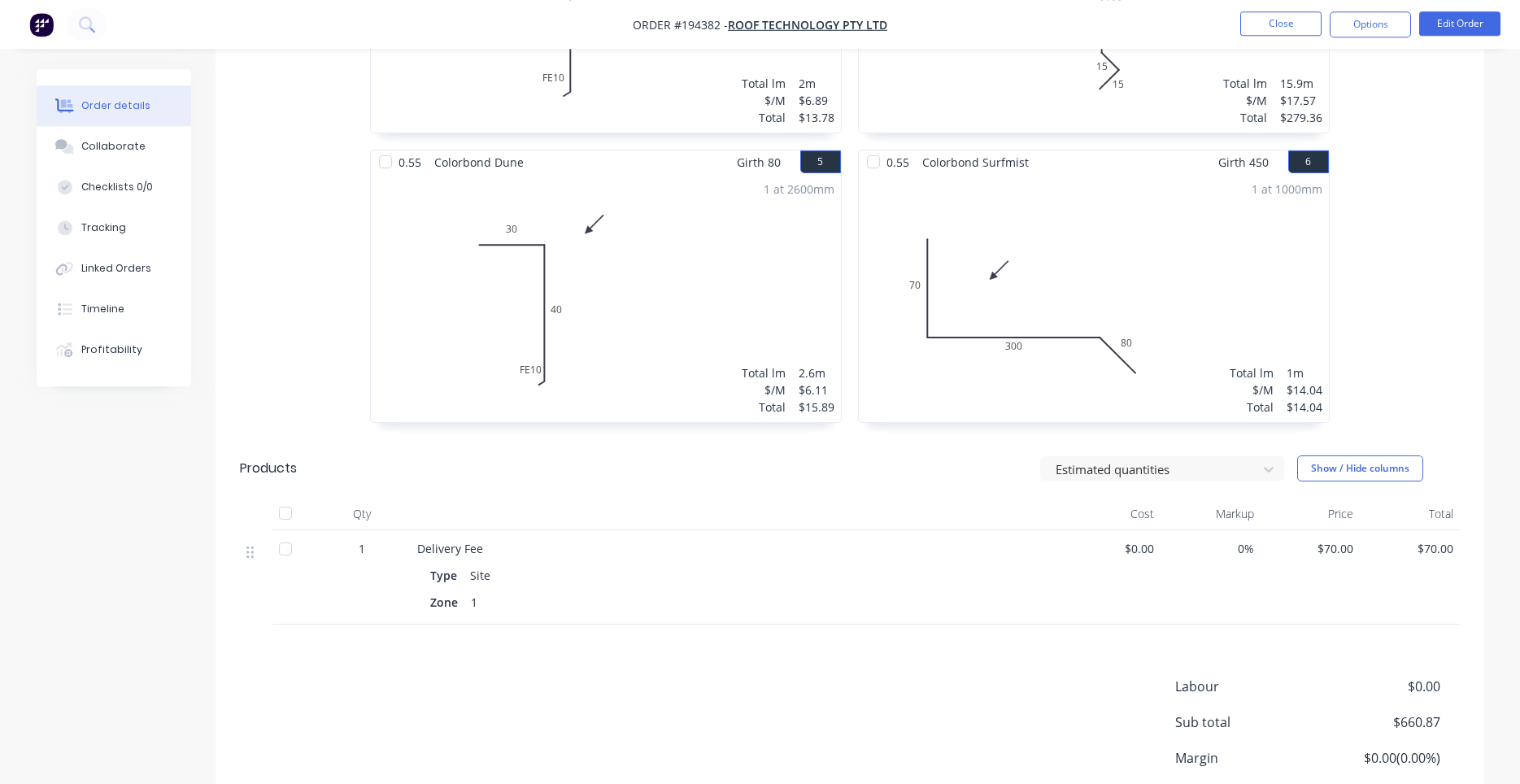
scroll to position [967, 0]
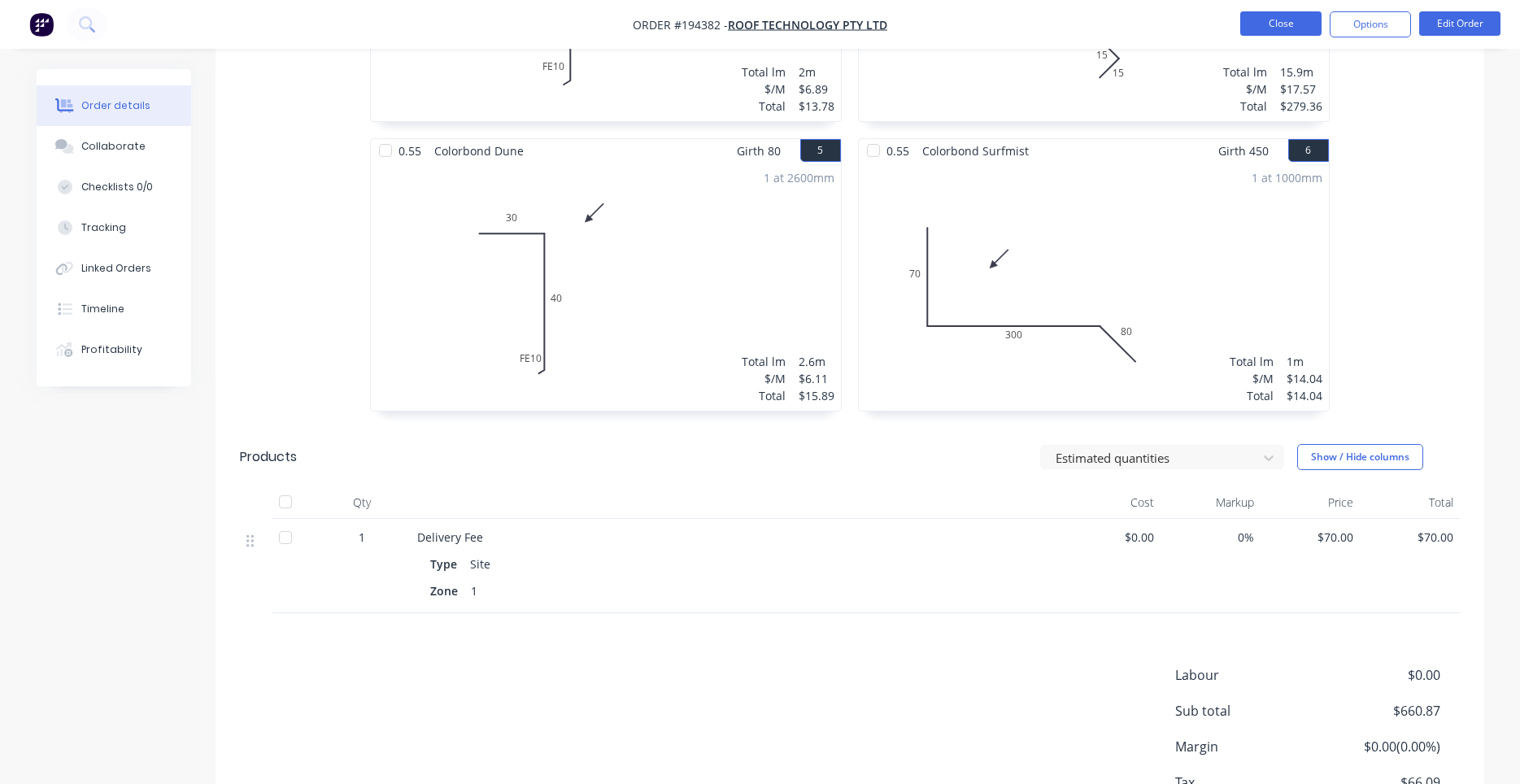
click at [1292, 16] on button "Close" at bounding box center [1281, 24] width 81 height 25
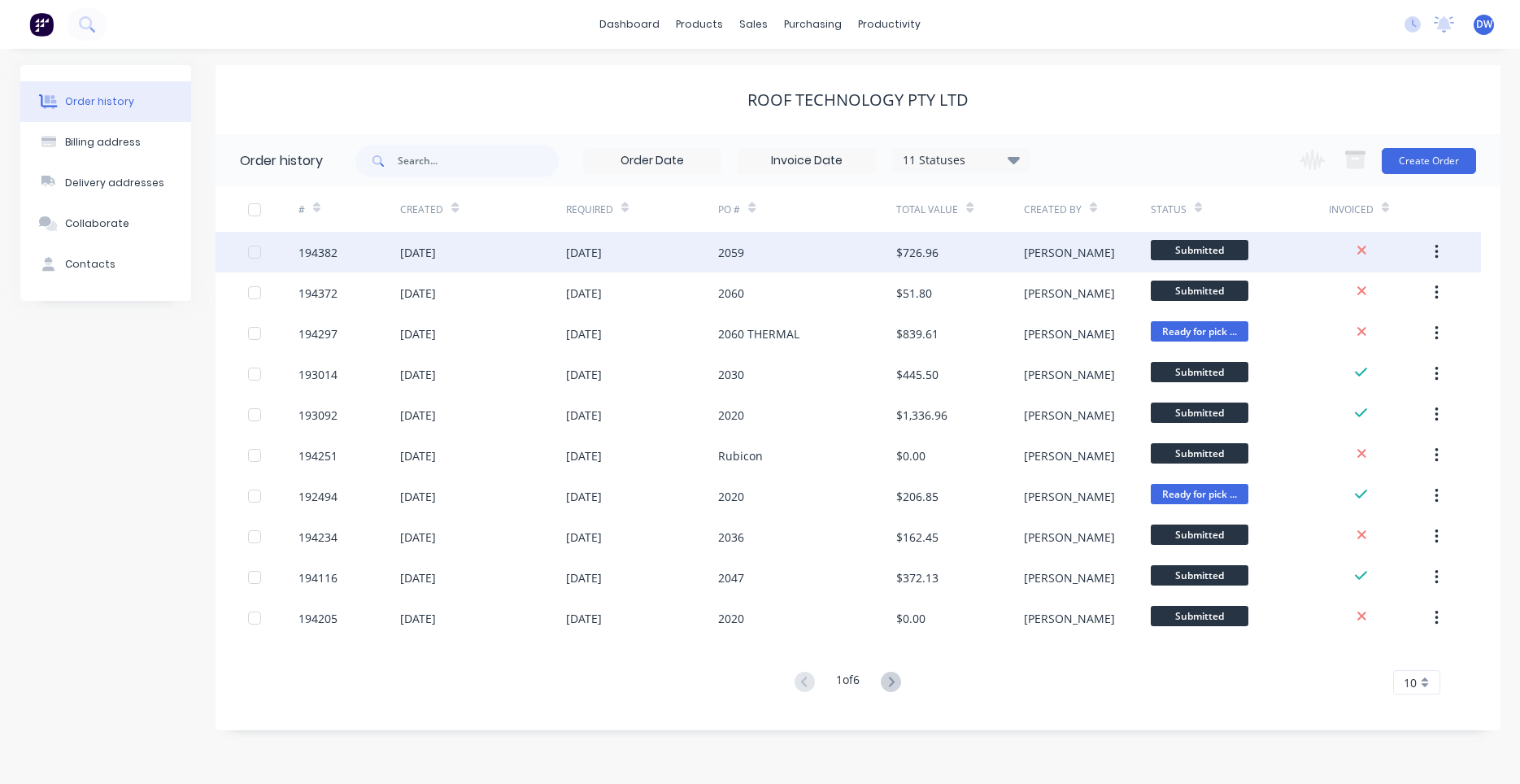
click at [841, 257] on div "2059" at bounding box center [806, 252] width 178 height 41
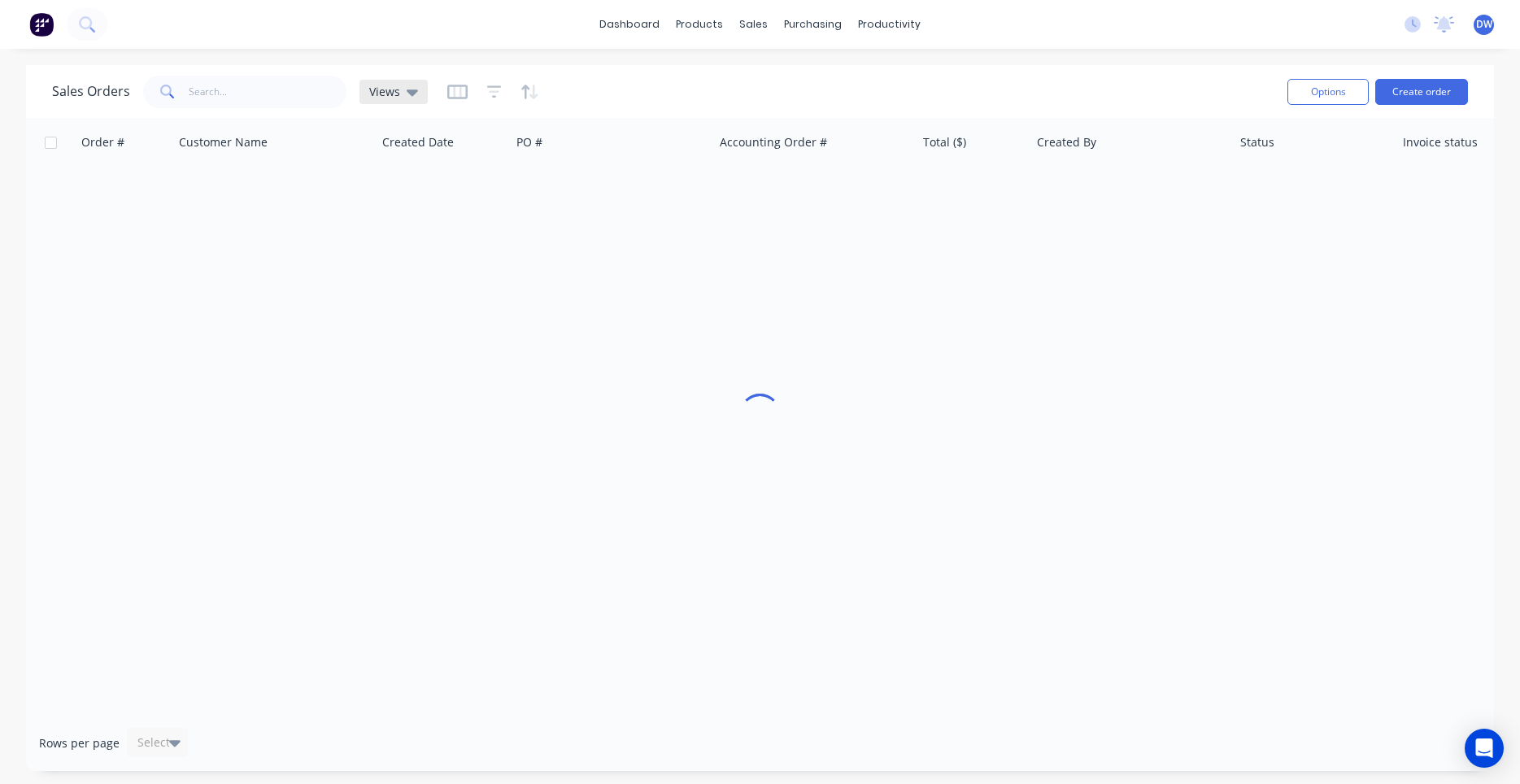
click at [408, 96] on icon at bounding box center [412, 92] width 11 height 18
click at [414, 258] on button "New Hires" at bounding box center [457, 263] width 186 height 19
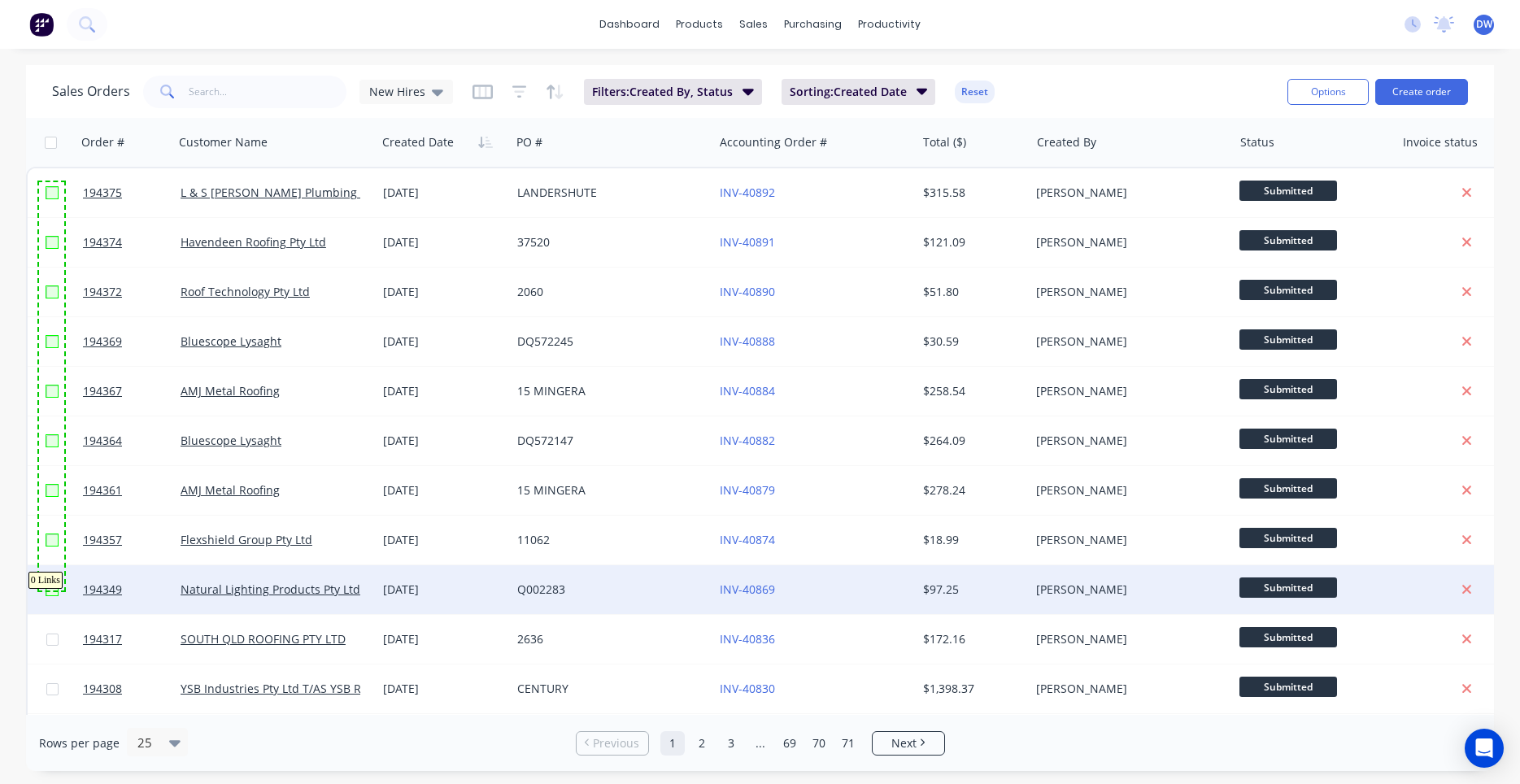
drag, startPoint x: 38, startPoint y: 182, endPoint x: 65, endPoint y: 590, distance: 408.9
checkbox input "true"
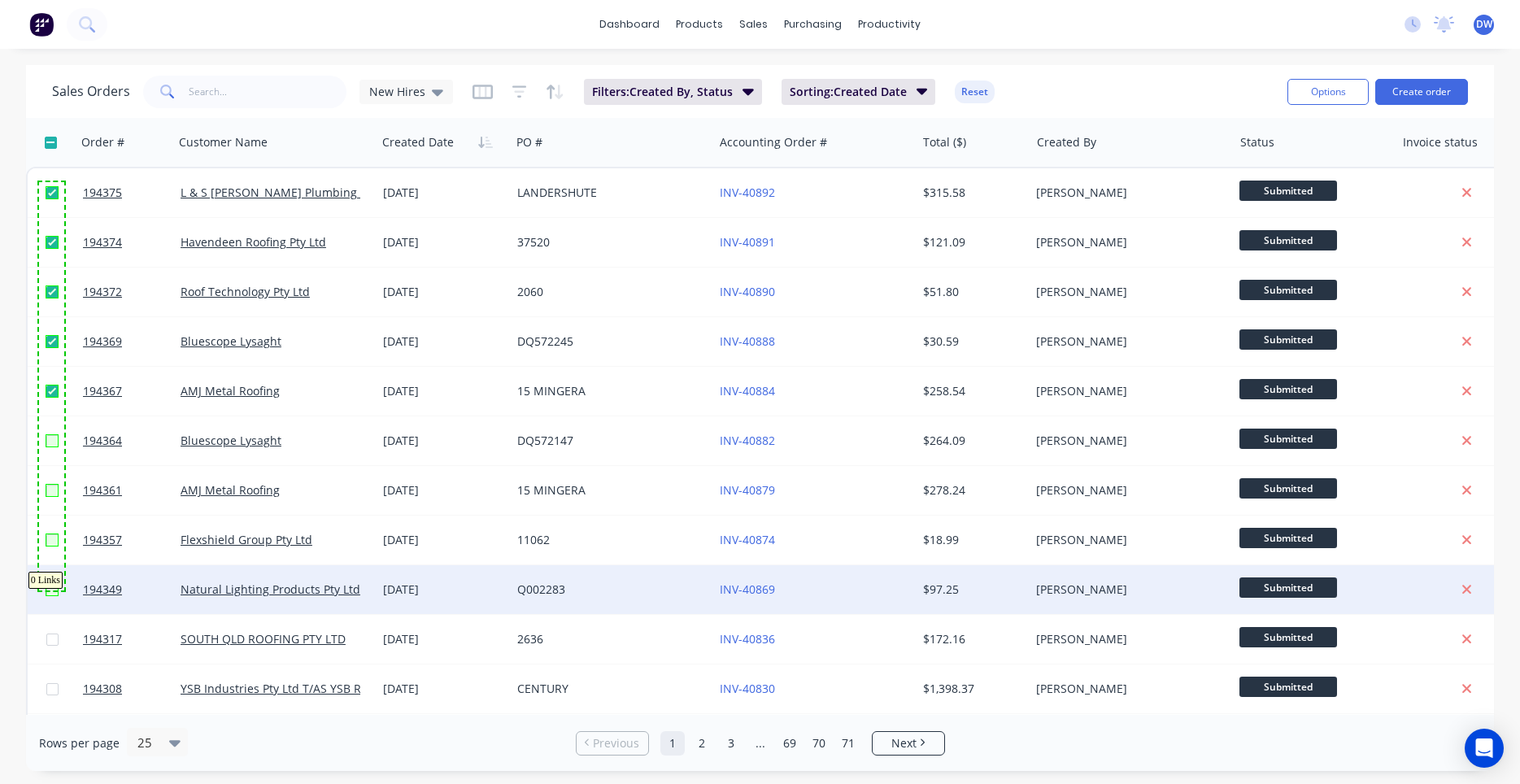
checkbox input "true"
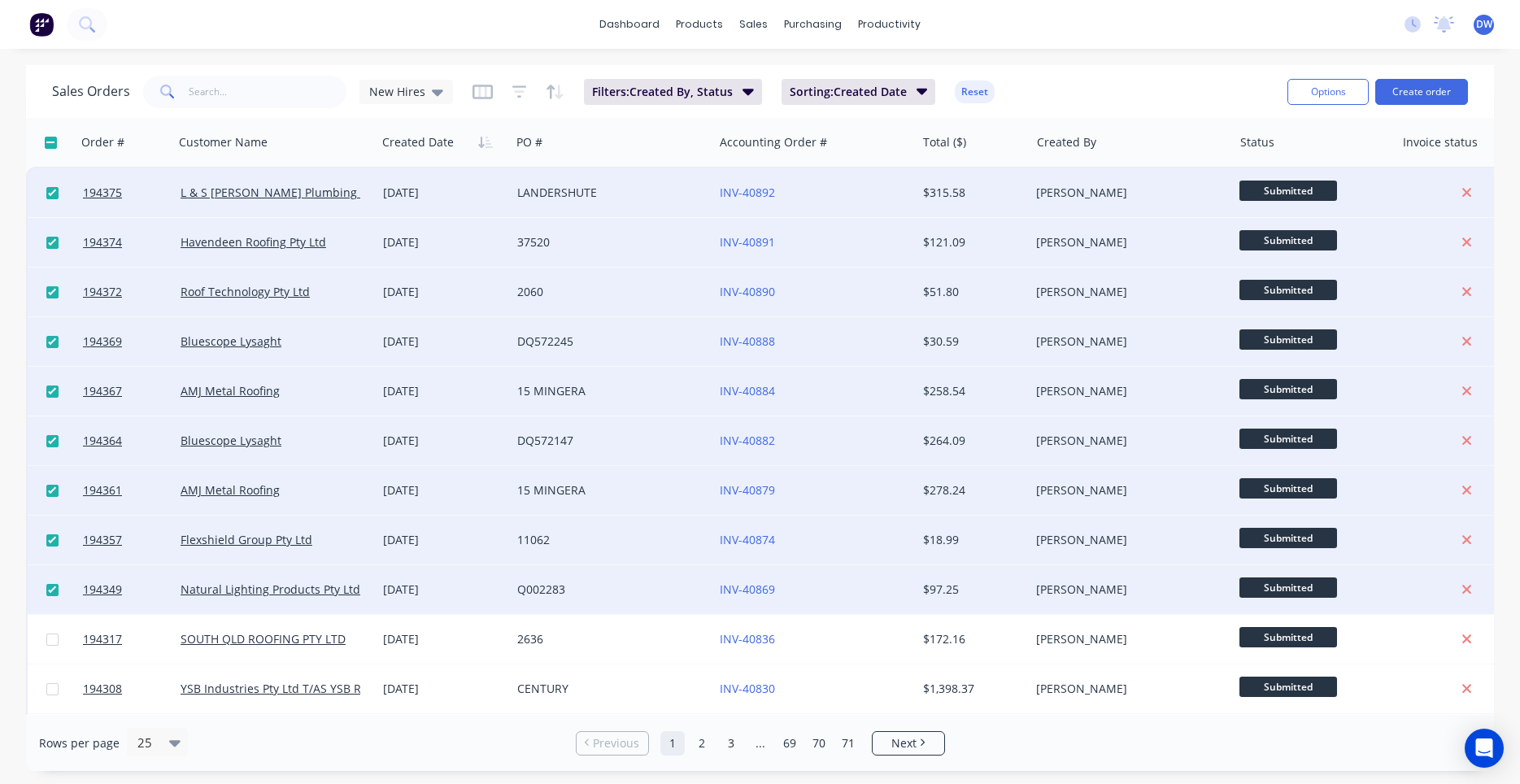
click at [1119, 52] on div "dashboard products sales purchasing productivity dashboard products Product Cat…" at bounding box center [760, 392] width 1520 height 784
click at [405, 93] on span "New Hires" at bounding box center [397, 91] width 56 height 17
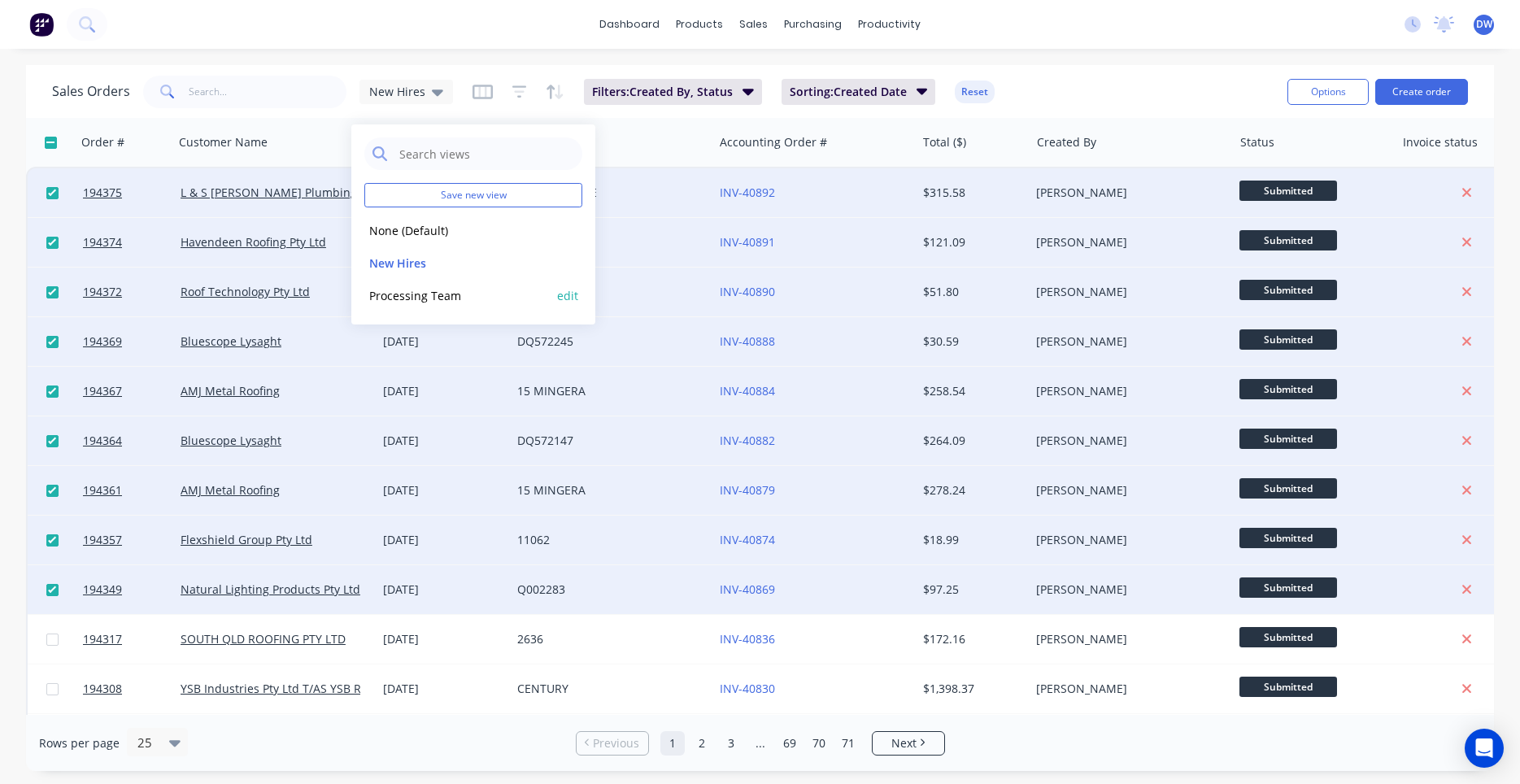
click at [386, 288] on button "Processing Team" at bounding box center [457, 295] width 186 height 19
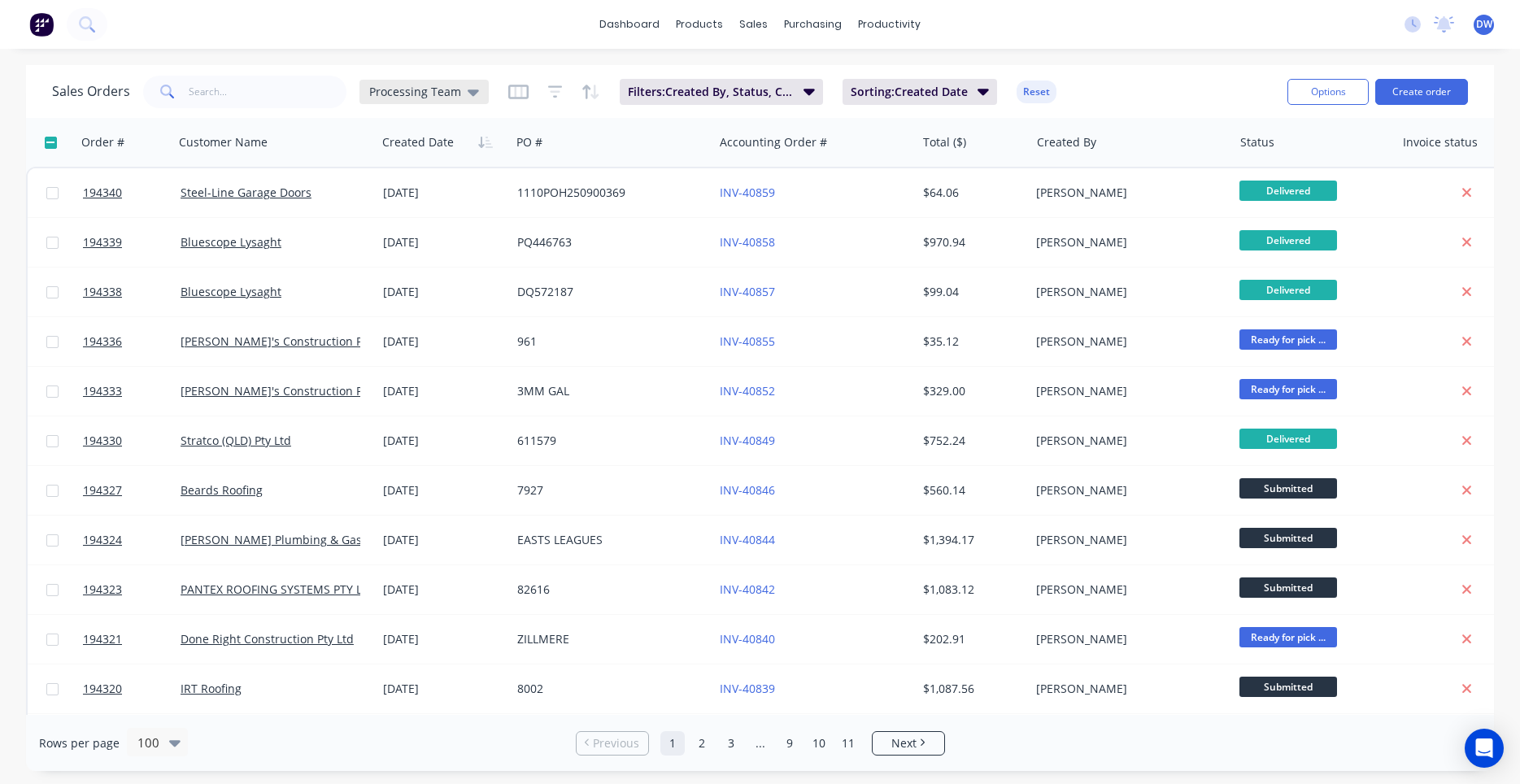
click at [424, 89] on span "Processing Team" at bounding box center [416, 91] width 92 height 17
click at [406, 262] on button "New Hires" at bounding box center [457, 263] width 186 height 19
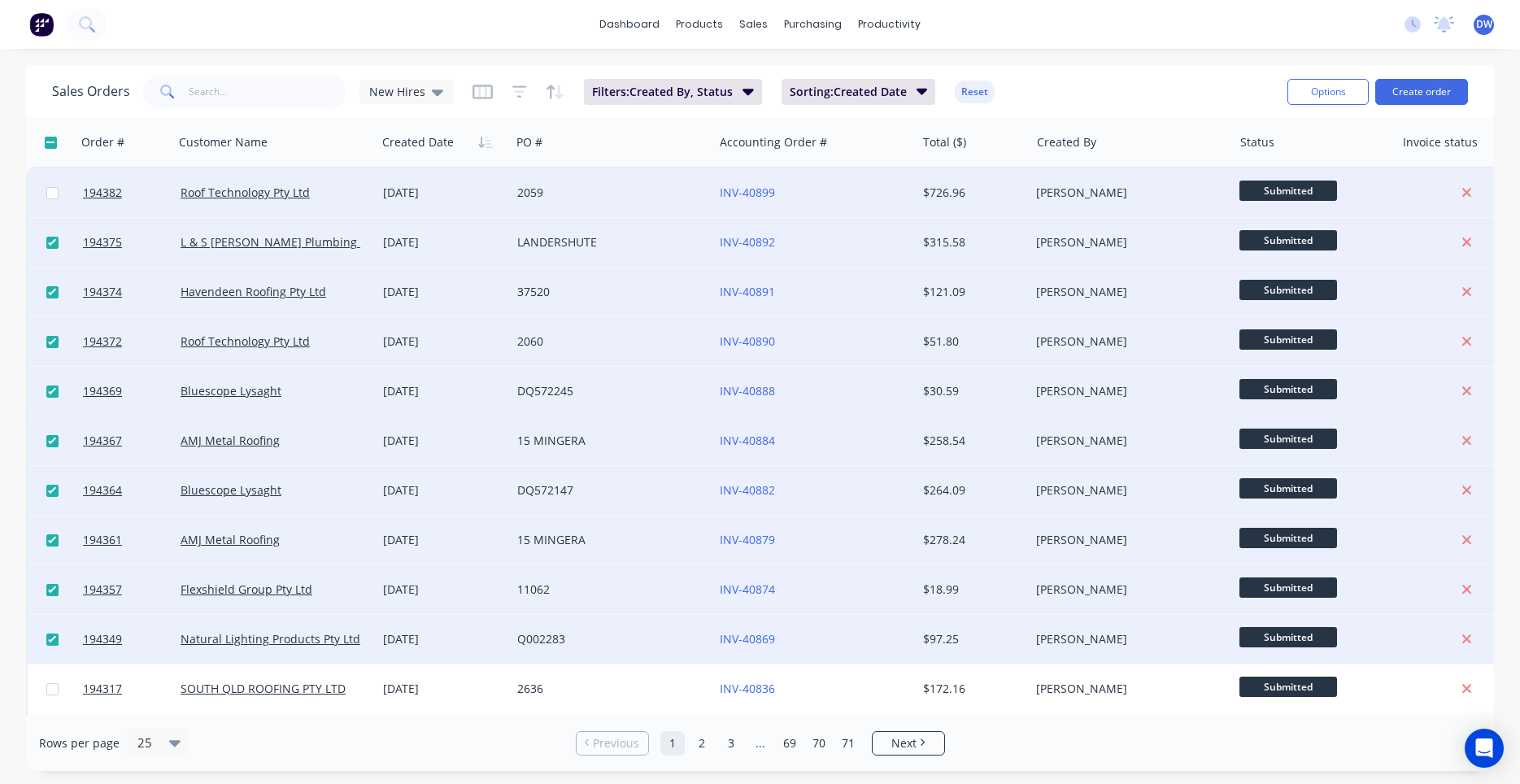
click at [56, 194] on input "checkbox" at bounding box center [52, 194] width 12 height 12
checkbox input "true"
